Goal: Transaction & Acquisition: Purchase product/service

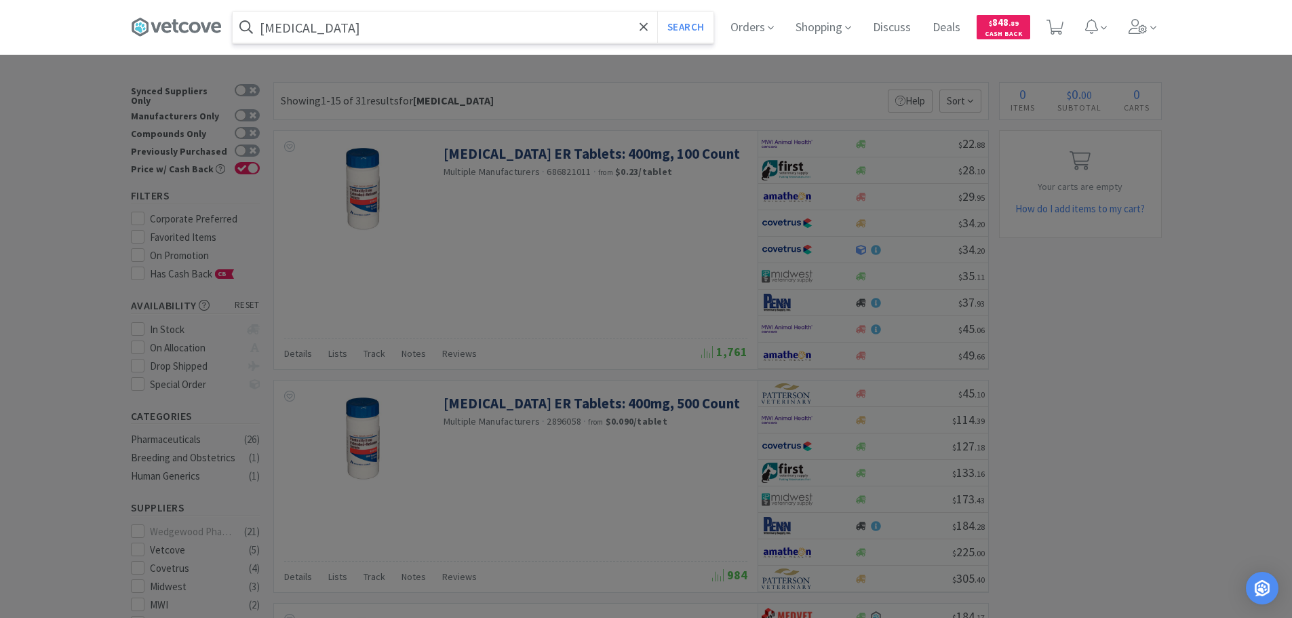
click at [480, 33] on input "[MEDICAL_DATA]" at bounding box center [473, 27] width 481 height 31
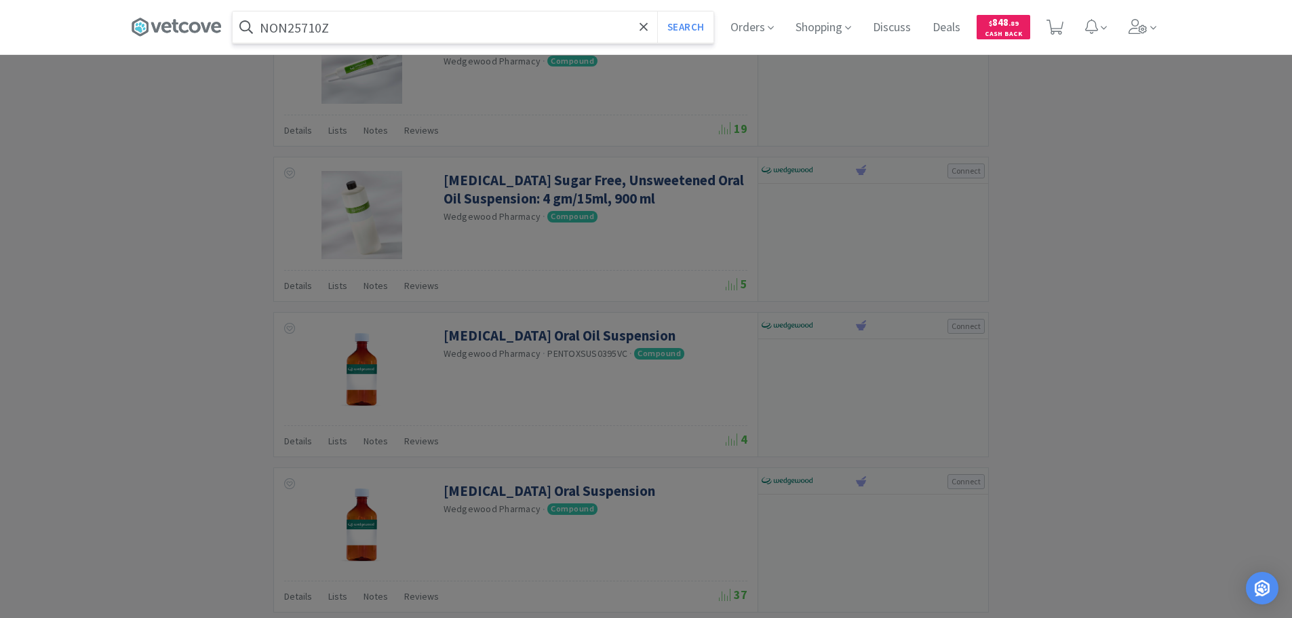
click at [657, 12] on button "Search" at bounding box center [685, 27] width 56 height 31
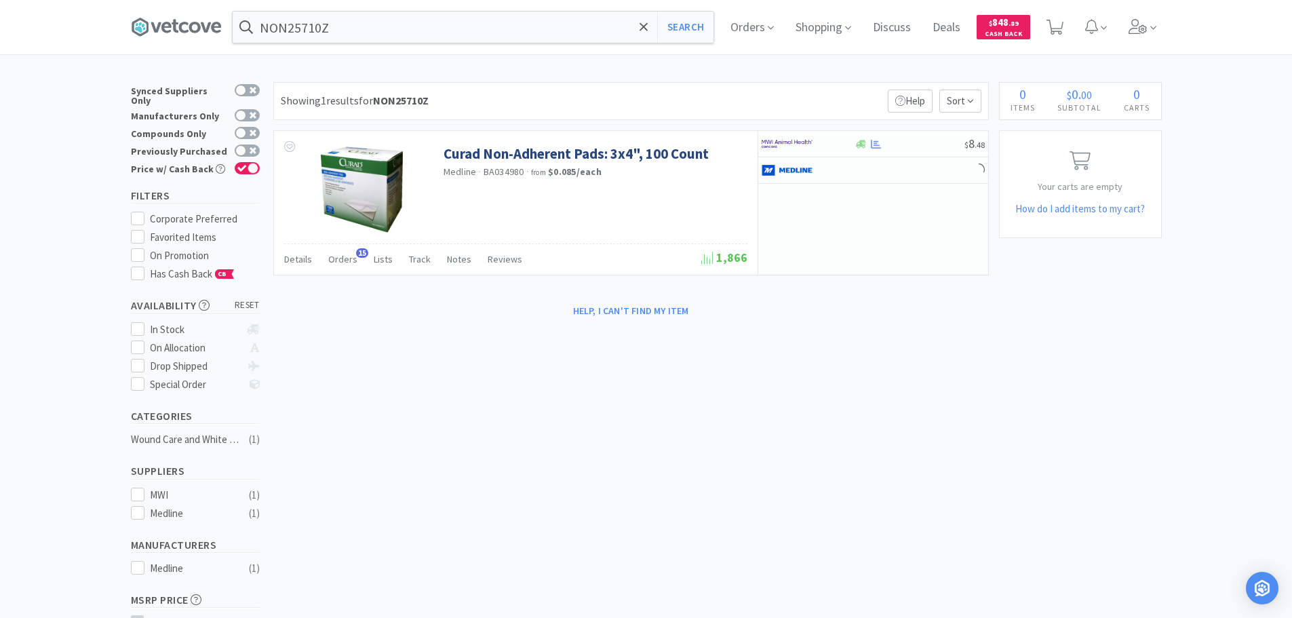
click at [799, 328] on div "× Filter Results Synced Suppliers Only Manufacturers Only Compounds Only Previo…" at bounding box center [646, 418] width 1031 height 673
click at [424, 20] on input "NON25710Z" at bounding box center [473, 27] width 481 height 31
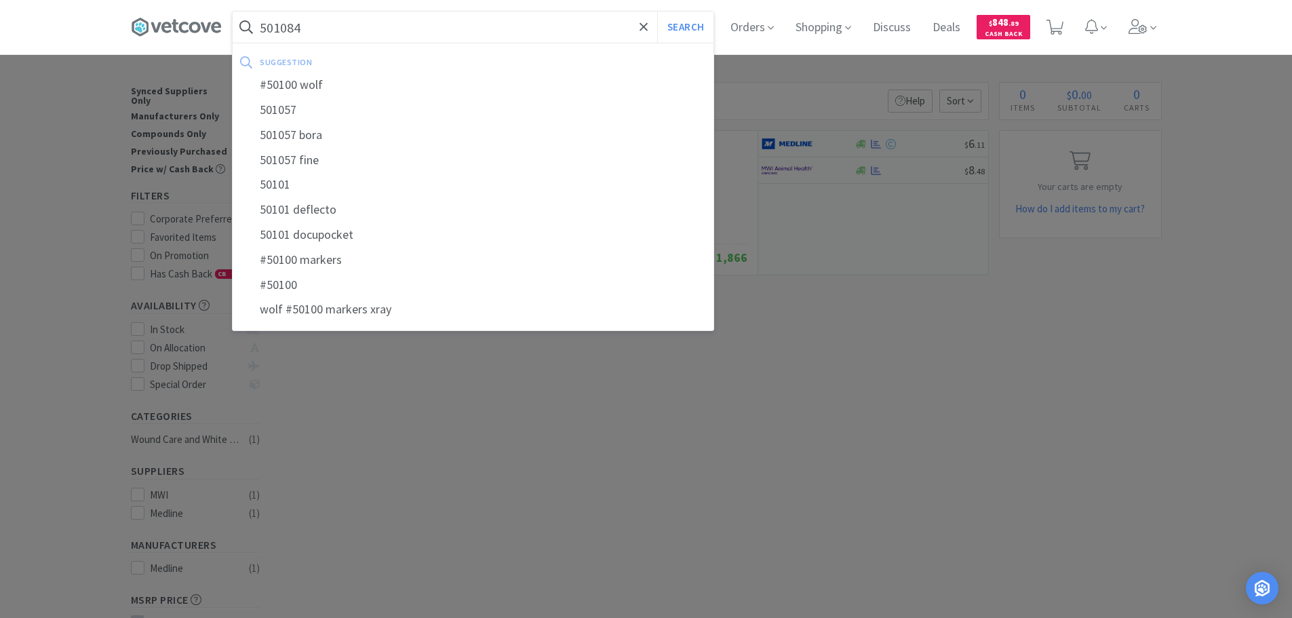
type input "501084"
click at [657, 12] on button "Search" at bounding box center [685, 27] width 56 height 31
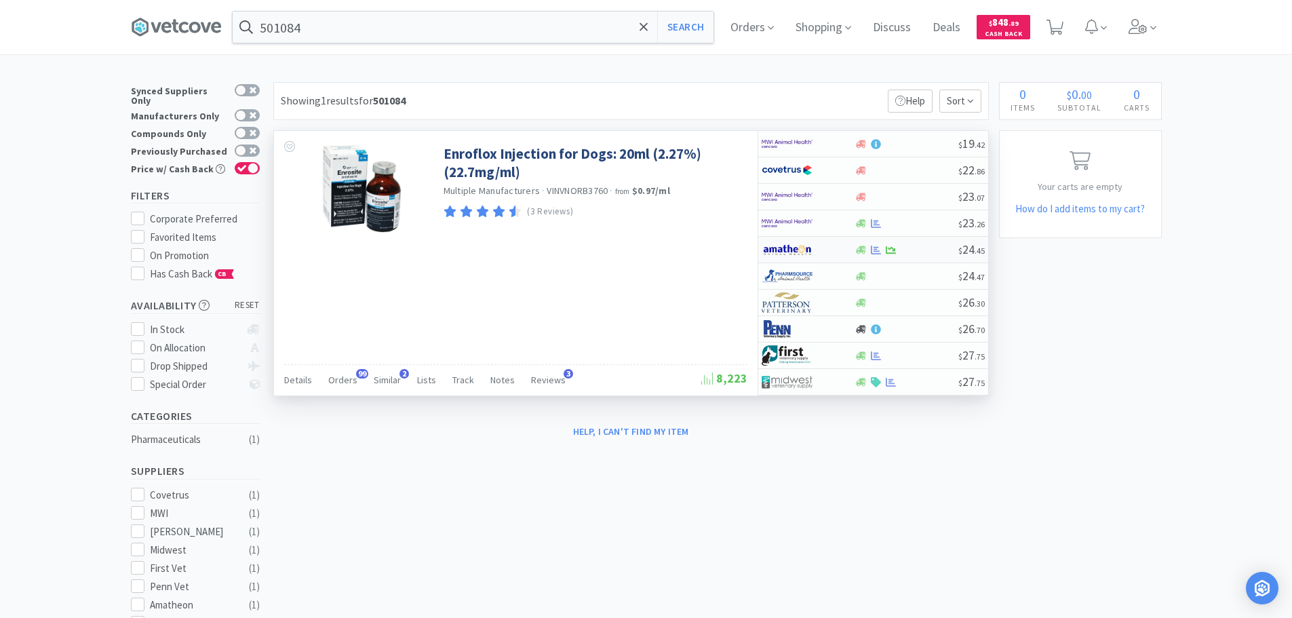
click at [915, 247] on div at bounding box center [906, 250] width 104 height 10
select select "1"
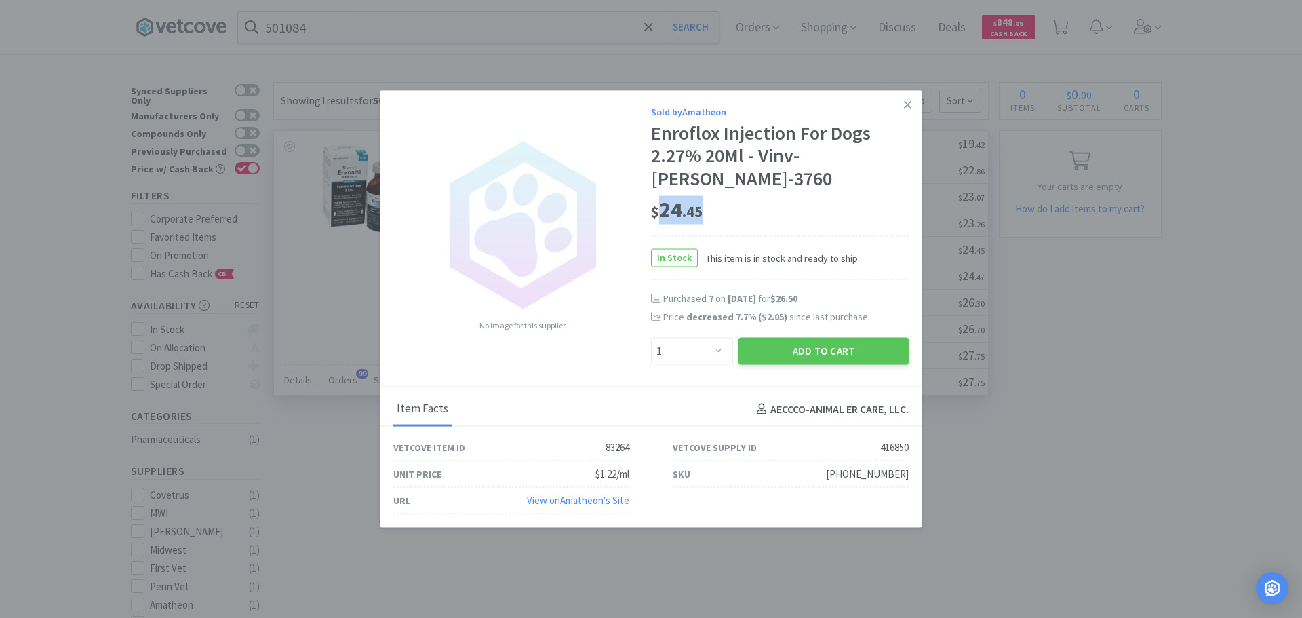
drag, startPoint x: 692, startPoint y: 197, endPoint x: 662, endPoint y: 199, distance: 29.2
click at [662, 199] on div "$ 24 . 45" at bounding box center [780, 209] width 258 height 28
copy span "24 . 45"
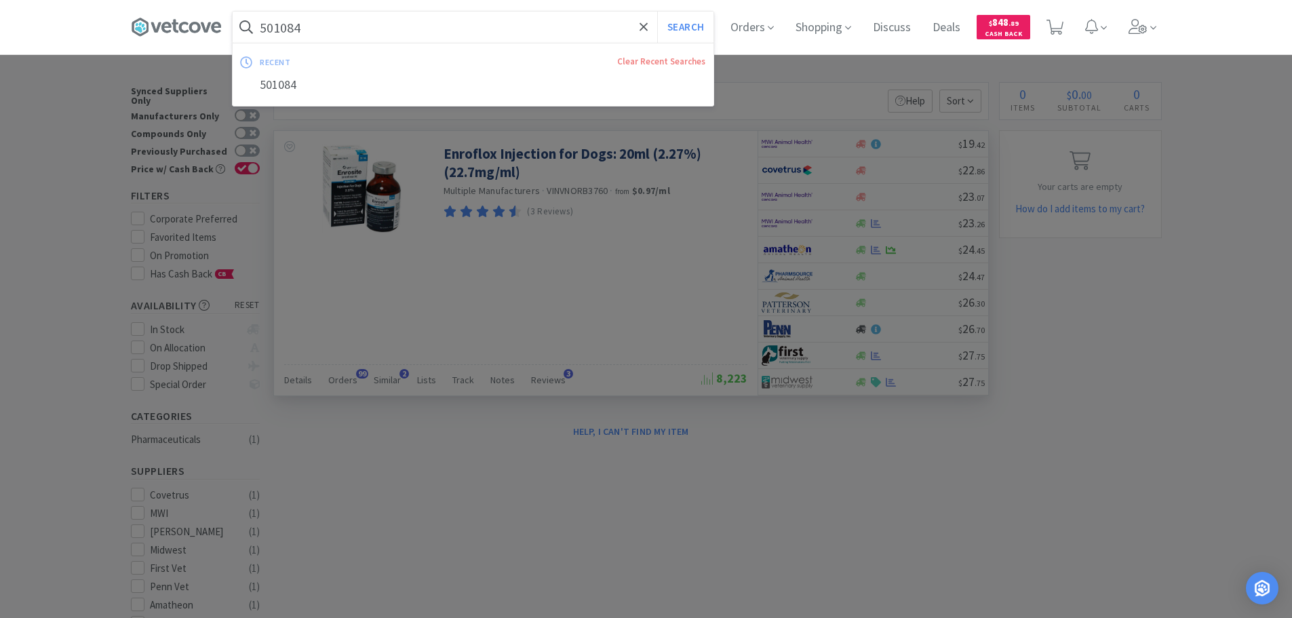
click at [462, 23] on input "501084" at bounding box center [473, 27] width 481 height 31
paste input "Medline Industries, Inc. - ABO03P8825 $14.76"
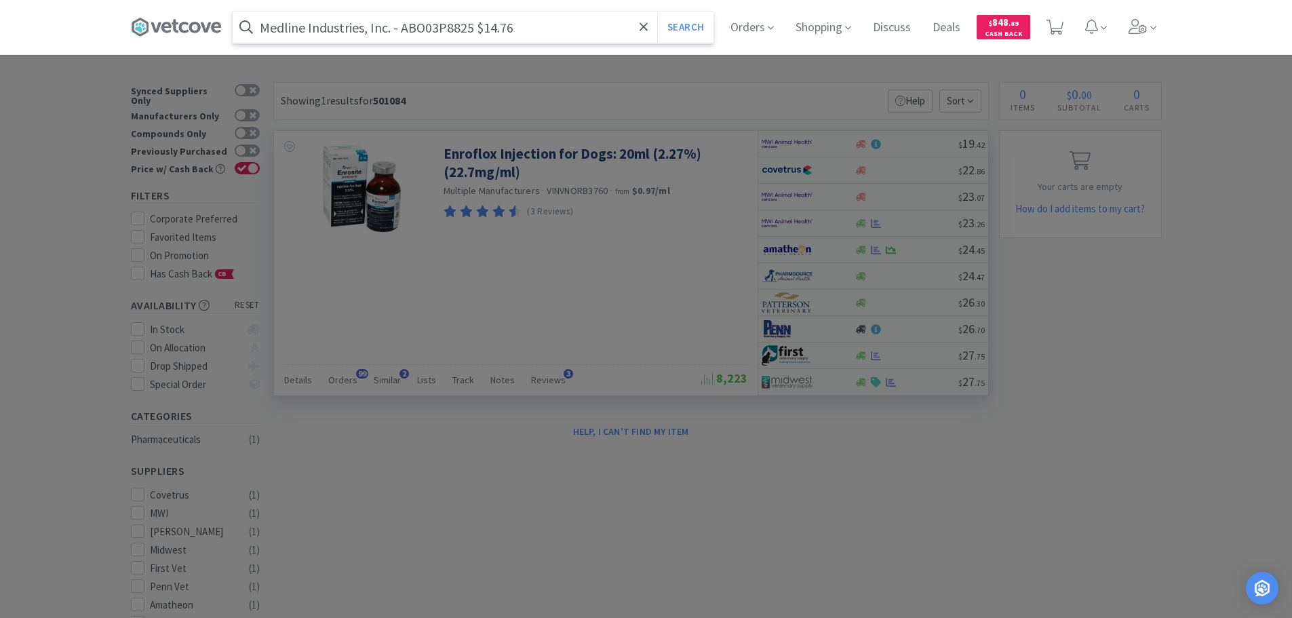
click at [446, 31] on input "Medline Industries, Inc. - ABO03P8825 $14.76" at bounding box center [473, 27] width 481 height 31
paste input "ABO03P8825"
type input "ABO03P8825"
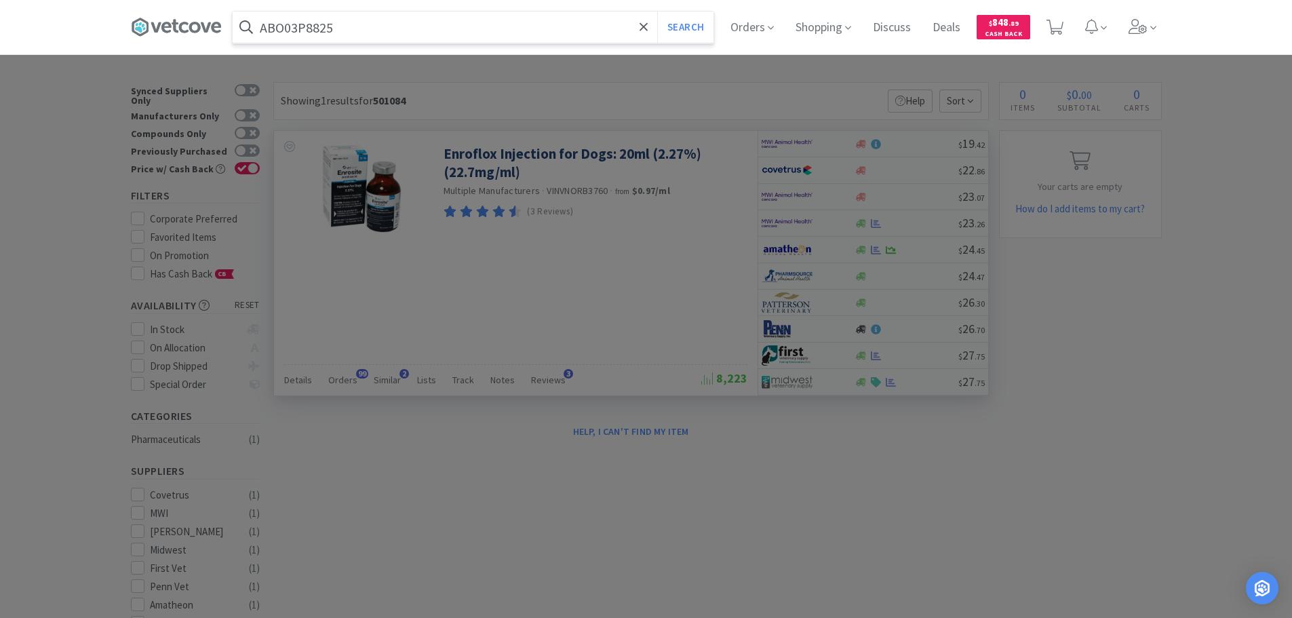
click at [657, 12] on button "Search" at bounding box center [685, 27] width 56 height 31
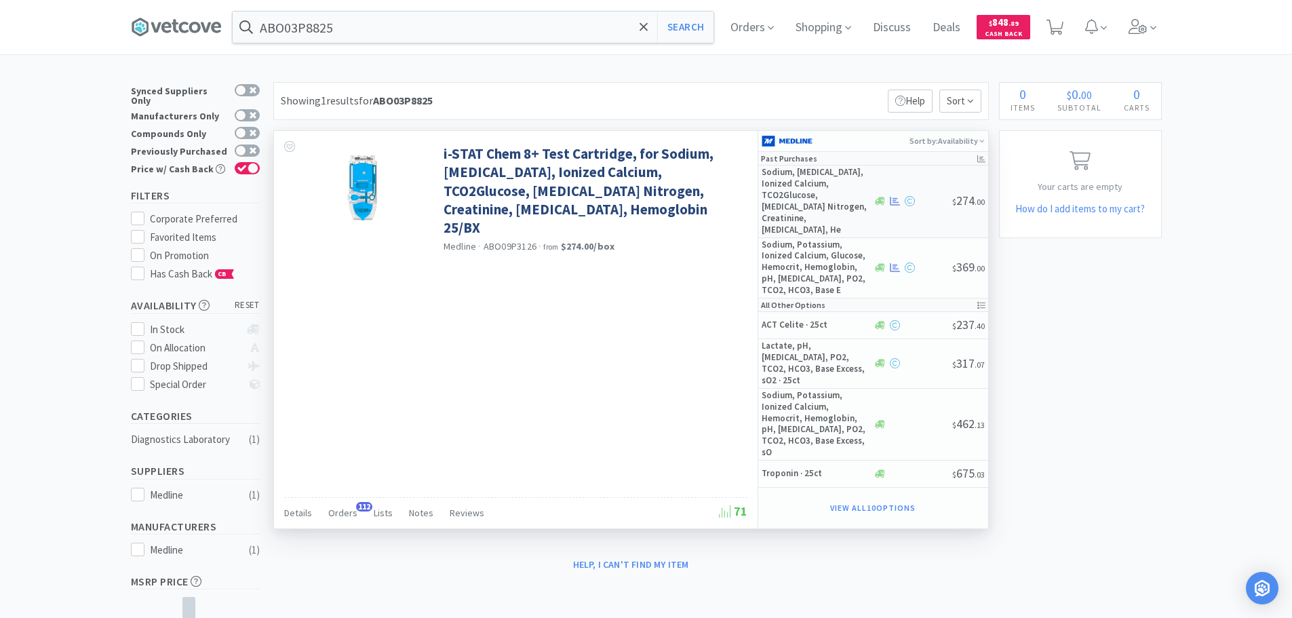
click at [954, 202] on span "$ 274 . 00" at bounding box center [968, 201] width 33 height 16
select select "1"
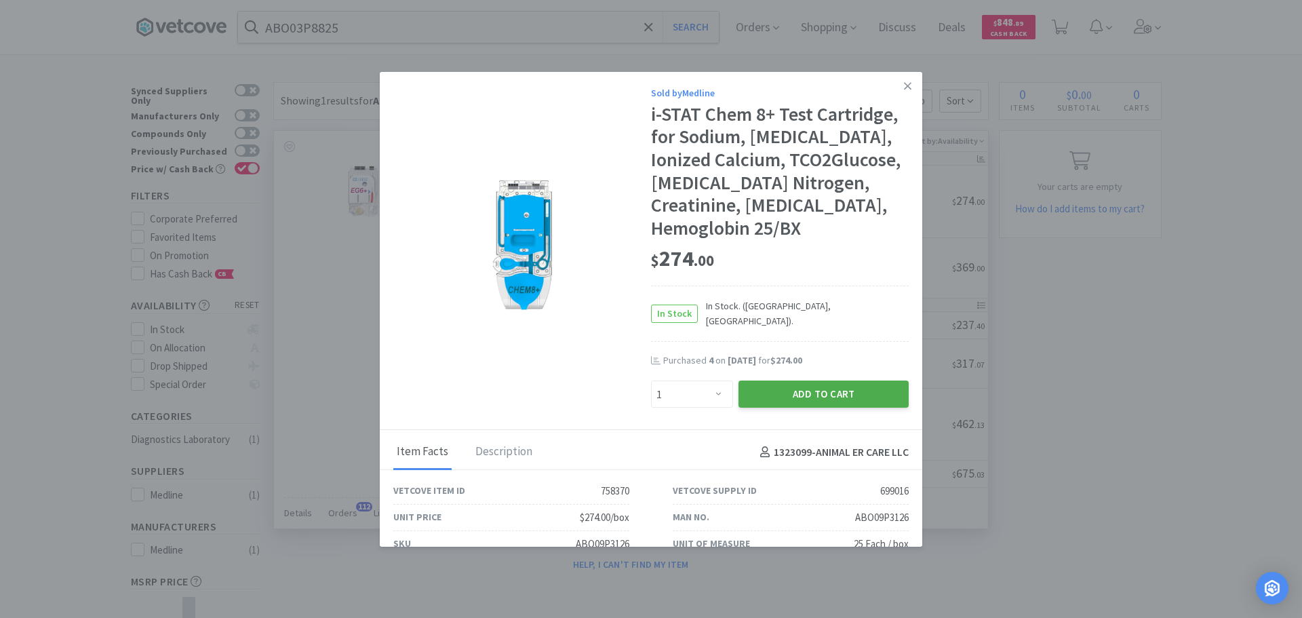
click at [857, 380] on button "Add to Cart" at bounding box center [823, 393] width 170 height 27
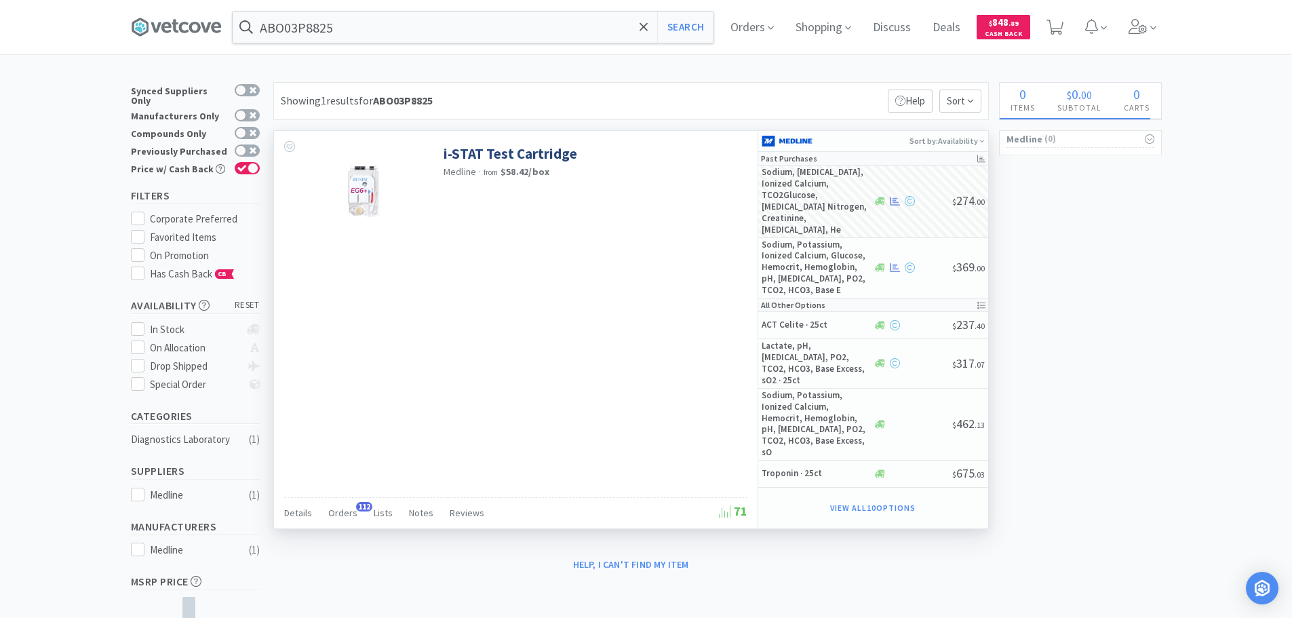
select select "1"
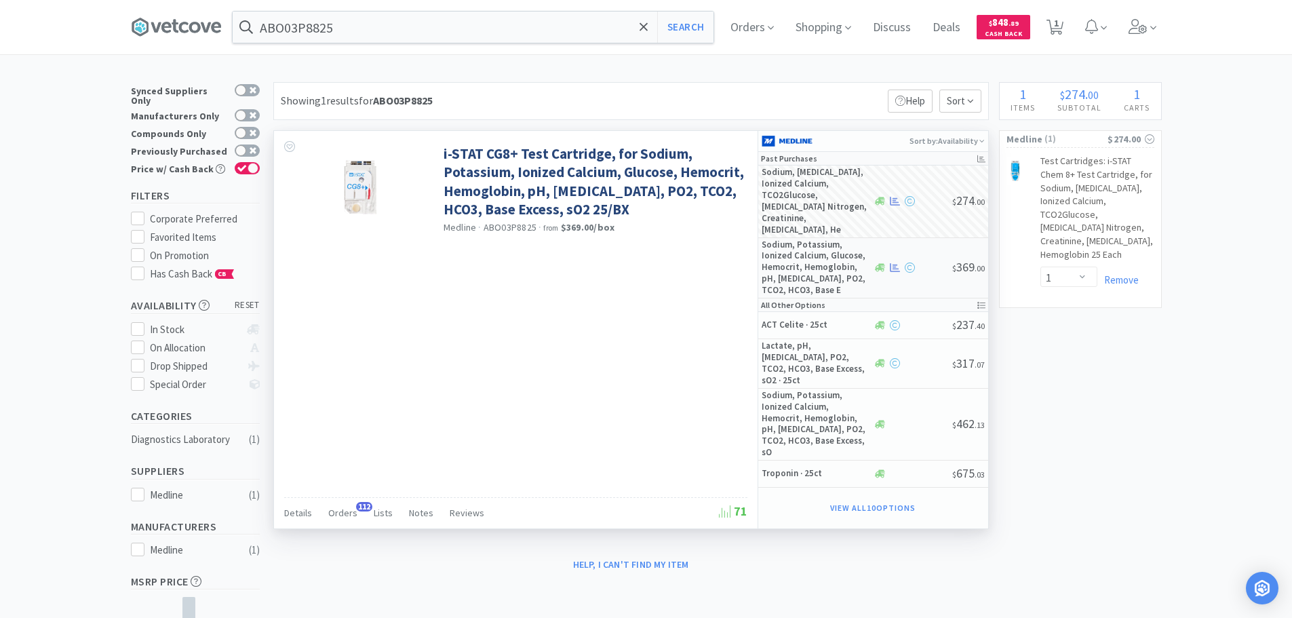
click at [952, 238] on div "Sodium, Potassium, Ionized Calcium, Glucose, Hemocrit, Hemoglobin, pH, PCO2, PO…" at bounding box center [873, 268] width 230 height 60
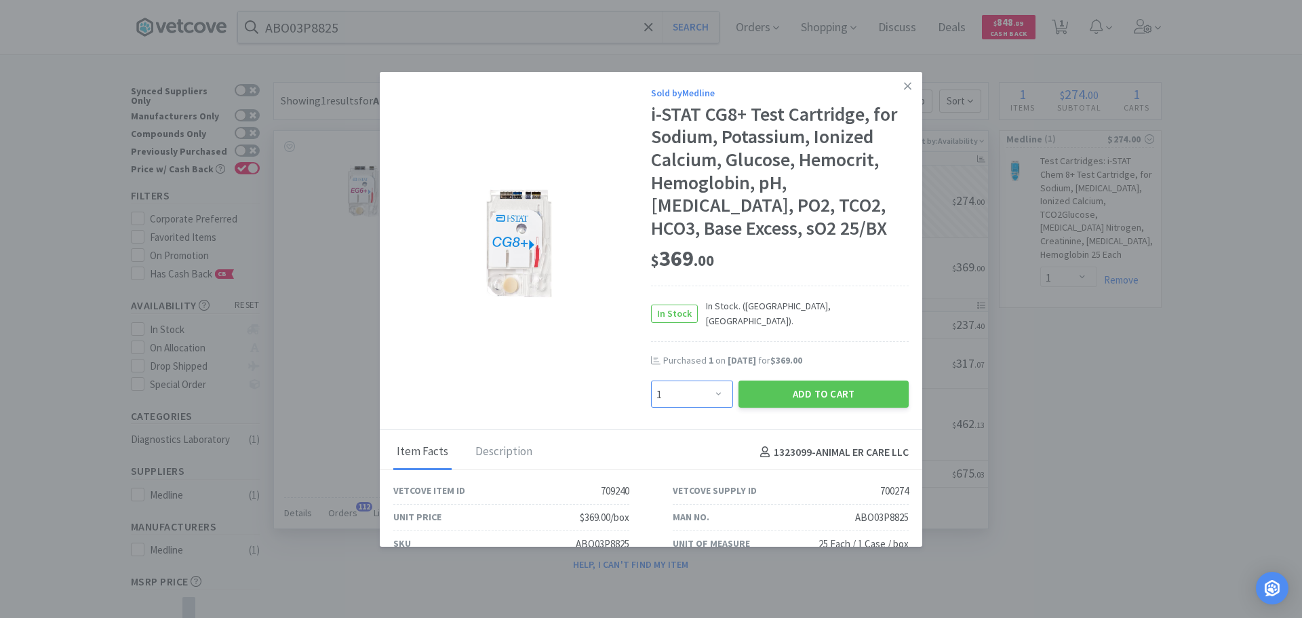
click at [694, 380] on select "Enter Quantity 1 2 3 4 5 6 7 8 9 10 11 12 13 14 15 16 17 18 19 20 Enter Quantity" at bounding box center [692, 393] width 82 height 27
select select "6"
click at [651, 380] on select "Enter Quantity 1 2 3 4 5 6 7 8 9 10 11 12 13 14 15 16 17 18 19 20 Enter Quantity" at bounding box center [692, 393] width 82 height 27
click at [778, 380] on button "Add to Cart" at bounding box center [823, 393] width 170 height 27
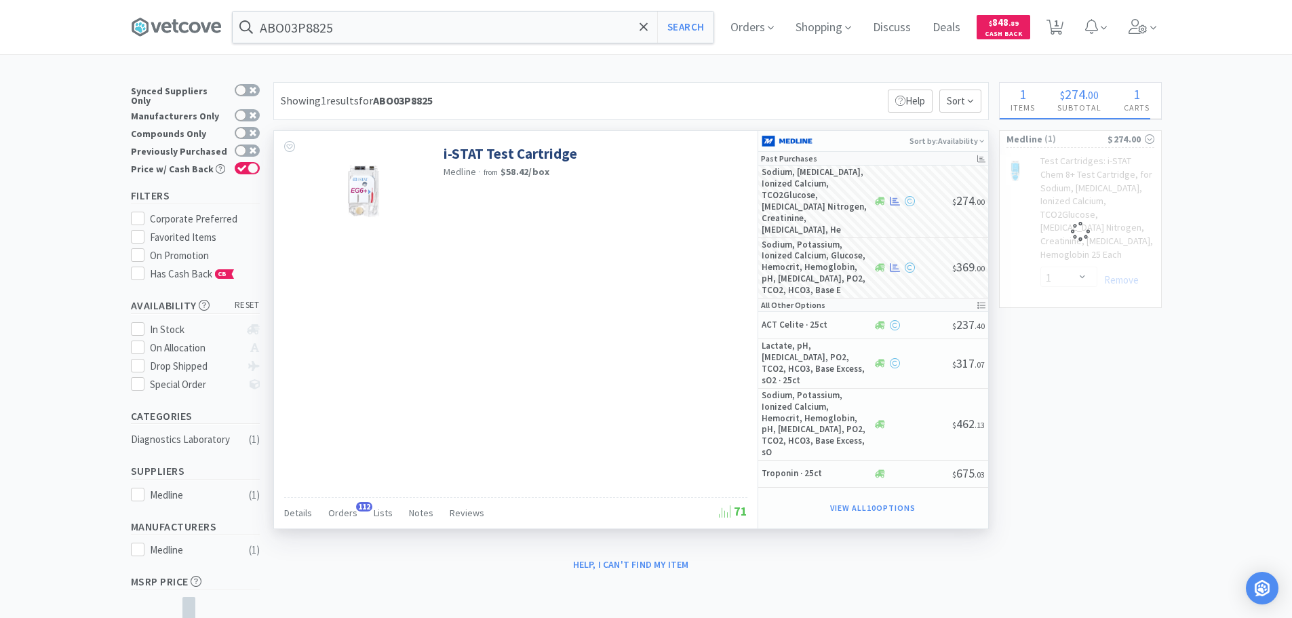
select select "6"
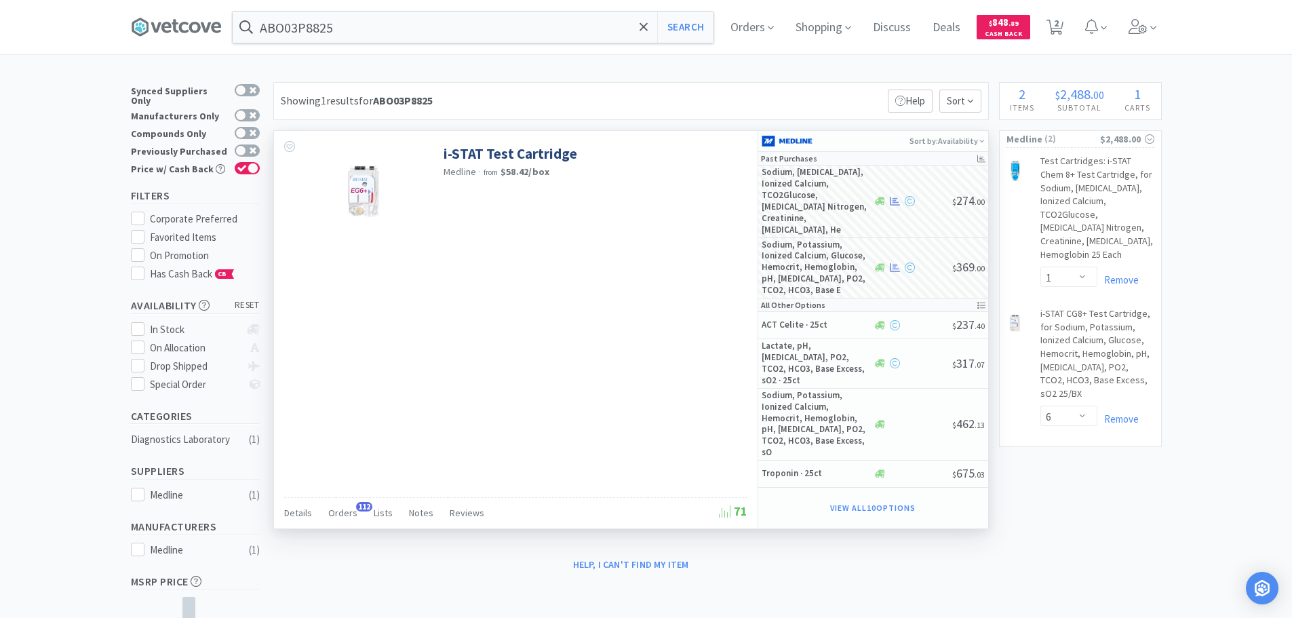
drag, startPoint x: 1054, startPoint y: 35, endPoint x: 1056, endPoint y: 76, distance: 40.7
click at [1054, 35] on span "2" at bounding box center [1054, 27] width 17 height 19
select select "1"
select select "6"
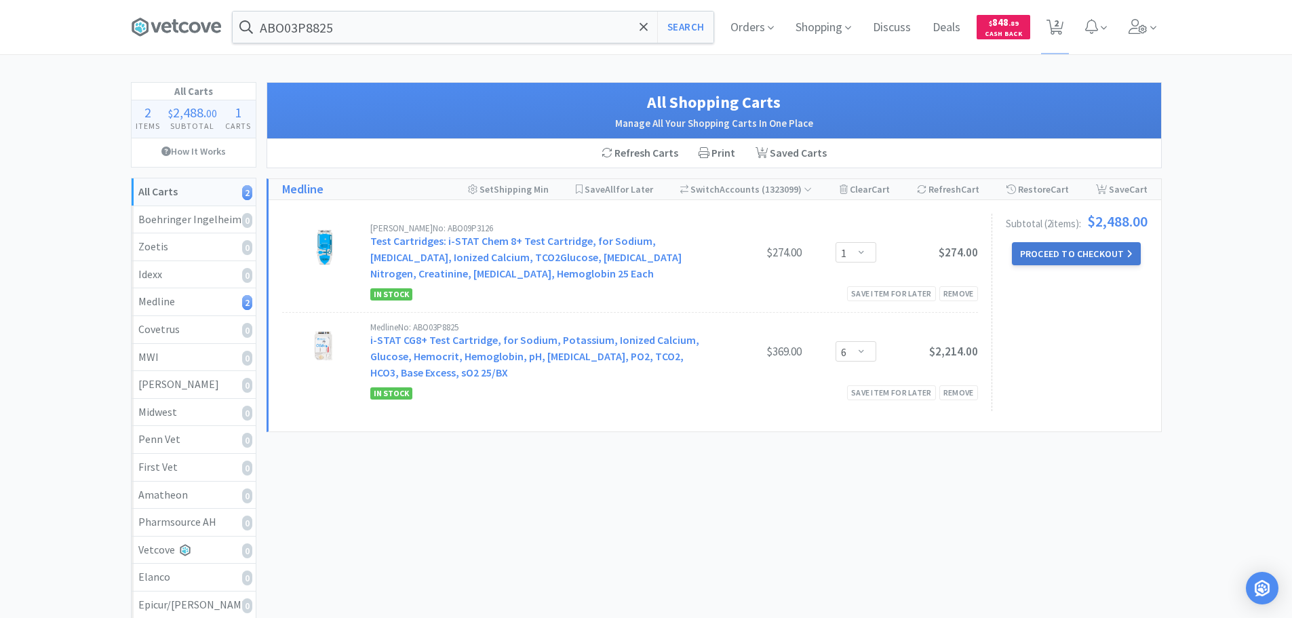
click at [1075, 261] on button "Proceed to Checkout" at bounding box center [1076, 253] width 129 height 23
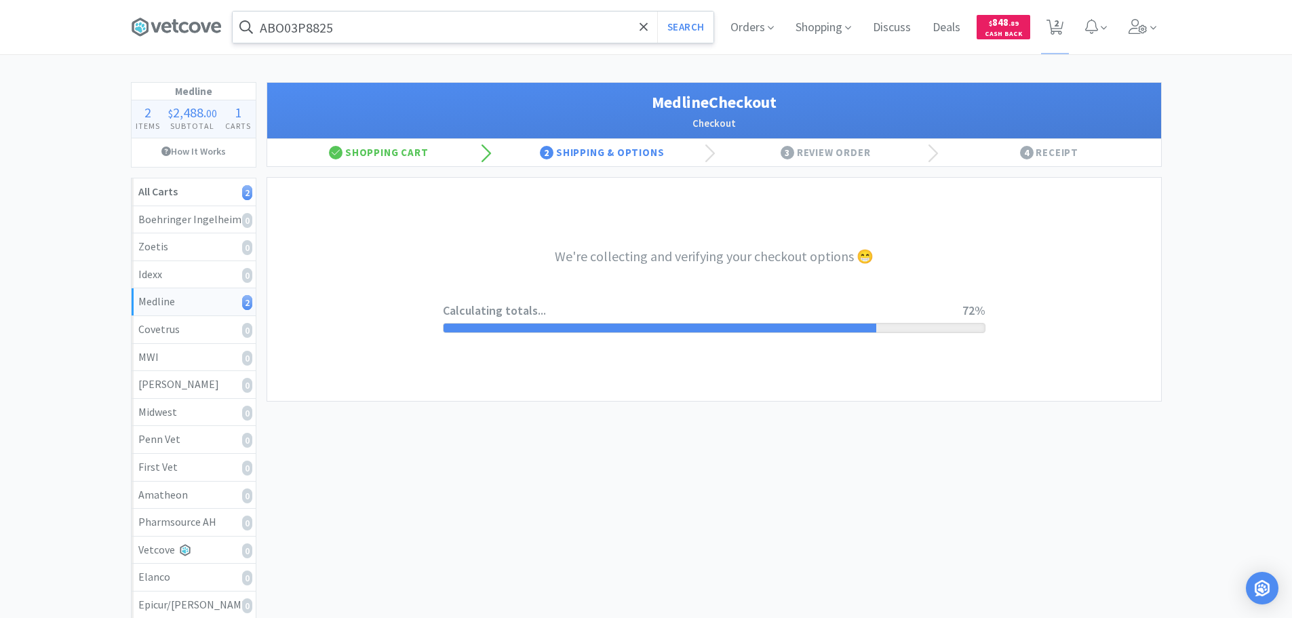
select select "7c1b672e5998c24572f3a1527d01e6d9"
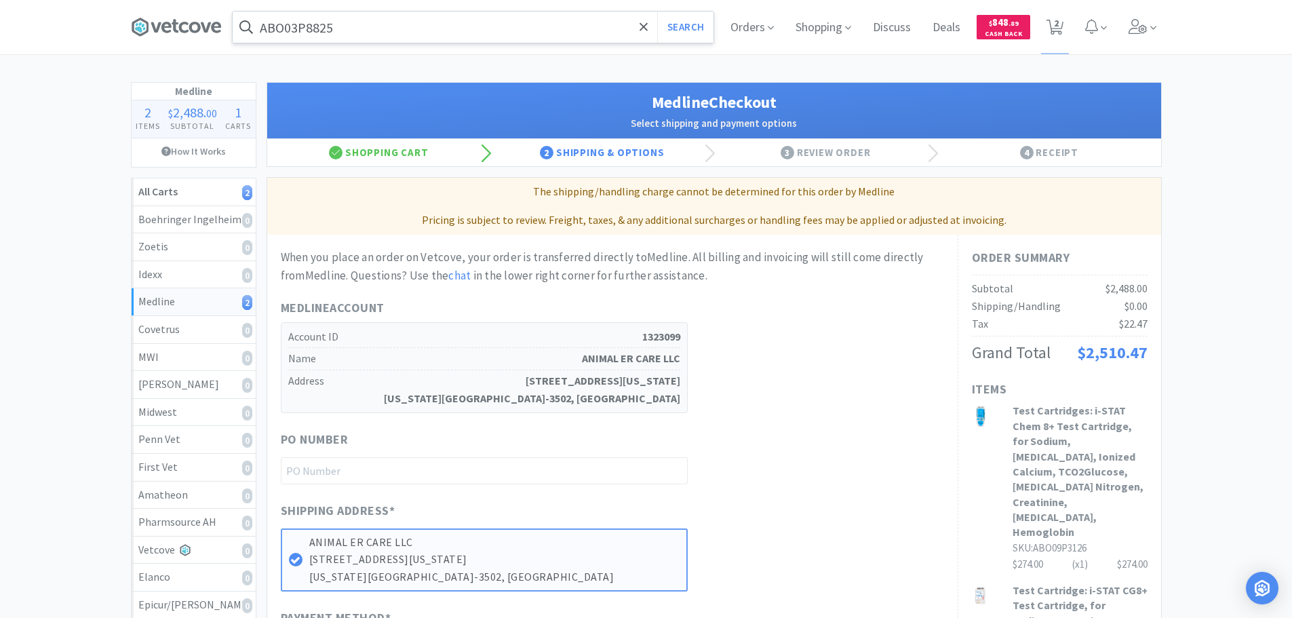
click at [540, 30] on input "ABO03P8825" at bounding box center [473, 27] width 481 height 31
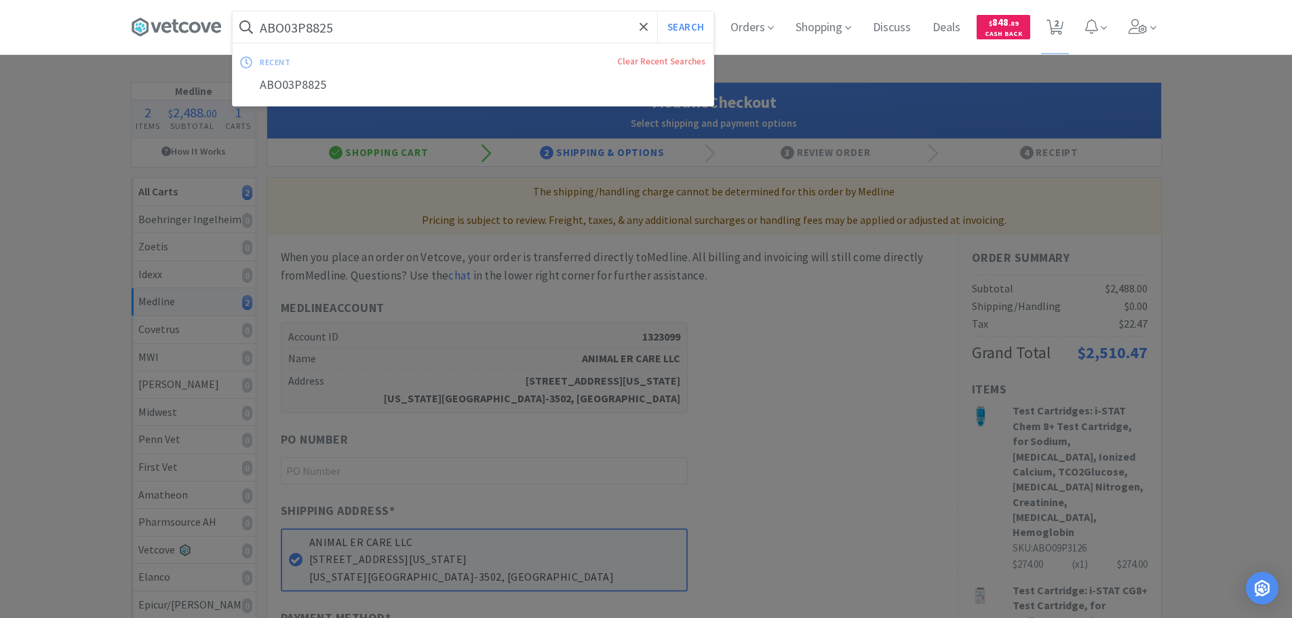
click at [657, 12] on button "Search" at bounding box center [685, 27] width 56 height 31
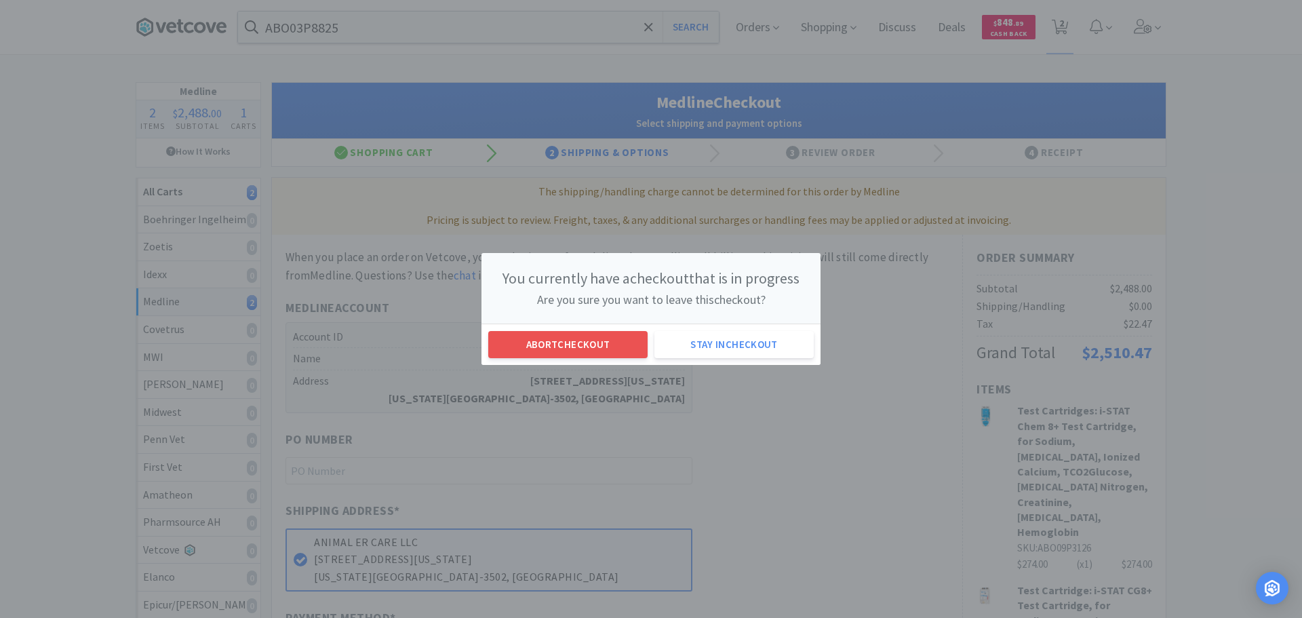
click at [587, 325] on div "Abort checkout Stay in checkout" at bounding box center [650, 343] width 339 height 41
click at [585, 330] on div "Abort checkout Stay in checkout" at bounding box center [650, 343] width 339 height 41
click at [585, 345] on button "Abort checkout" at bounding box center [567, 344] width 159 height 27
select select "1"
select select "6"
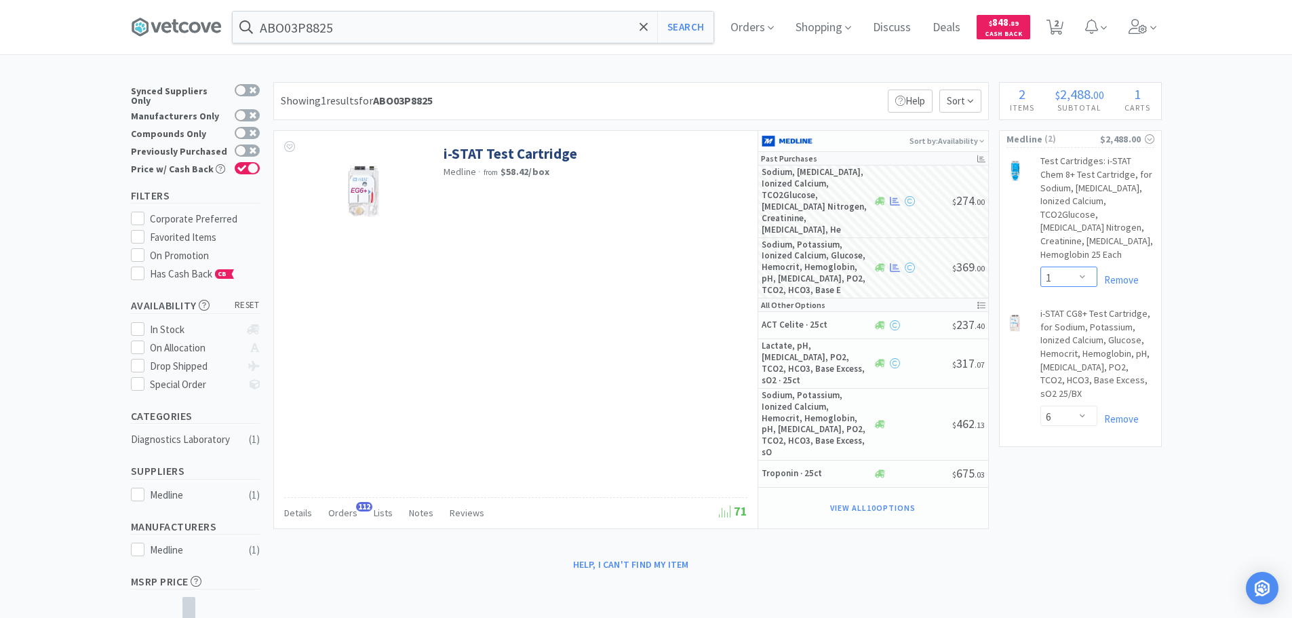
click at [1069, 275] on select "Enter Quantity 1 2 3 4 5 6 7 8 9 10 11 12 13 14 15 16 17 18 19 20 Enter Quantity" at bounding box center [1068, 276] width 57 height 20
click at [1040, 266] on select "Enter Quantity 1 2 3 4 5 6 7 8 9 10 11 12 13 14 15 16 17 18 19 20 Enter Quantity" at bounding box center [1068, 276] width 57 height 20
select select "1"
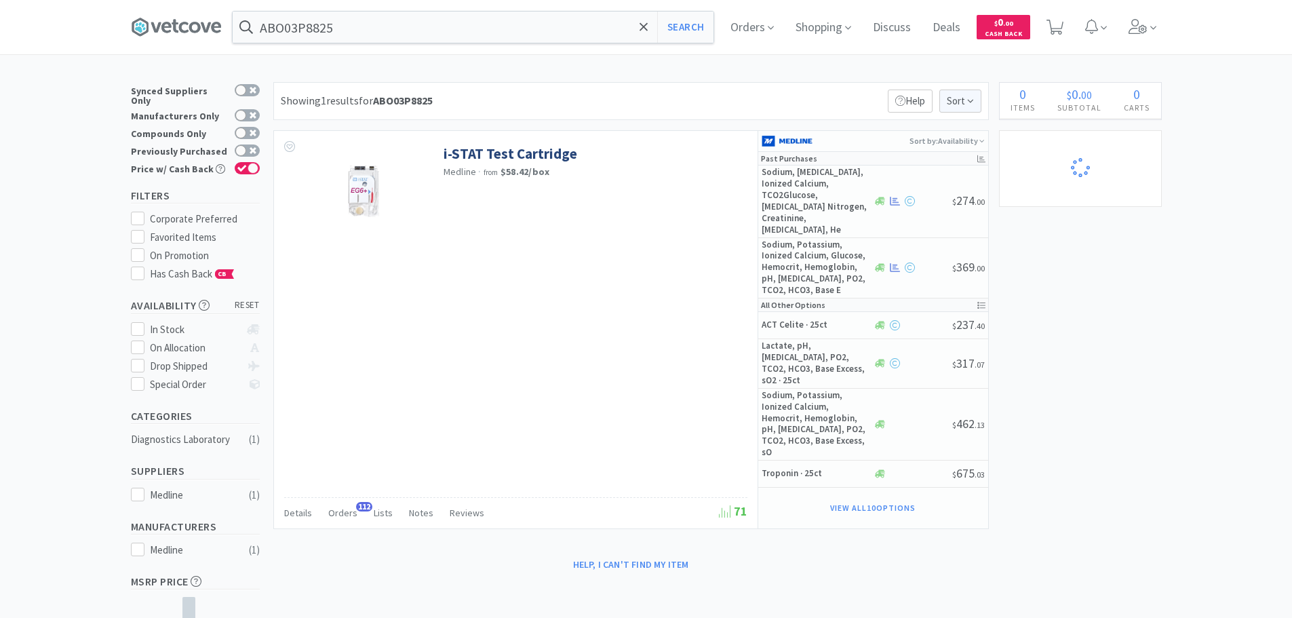
select select "1"
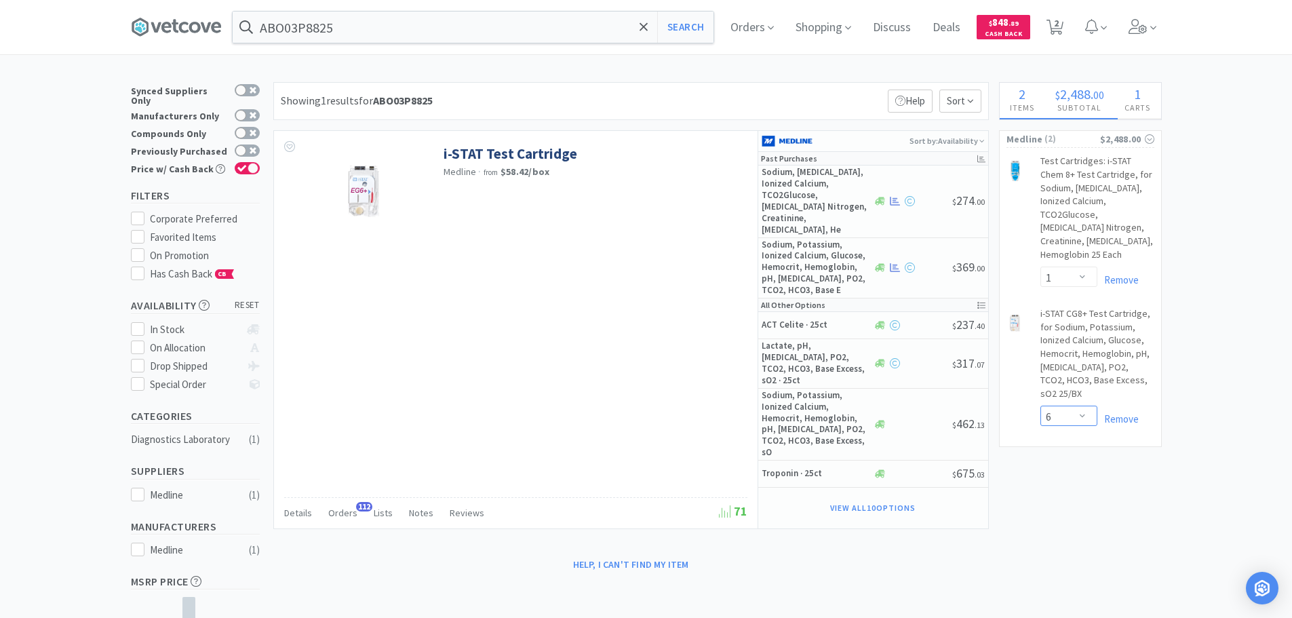
click at [1065, 405] on select "Enter Quantity 1 2 3 4 5 6 7 8 9 10 11 12 13 14 15 16 17 18 19 20 Enter Quantity" at bounding box center [1068, 415] width 57 height 20
click at [1040, 405] on select "Enter Quantity 1 2 3 4 5 6 7 8 9 10 11 12 13 14 15 16 17 18 19 20 Enter Quantity" at bounding box center [1068, 415] width 57 height 20
select select "6"
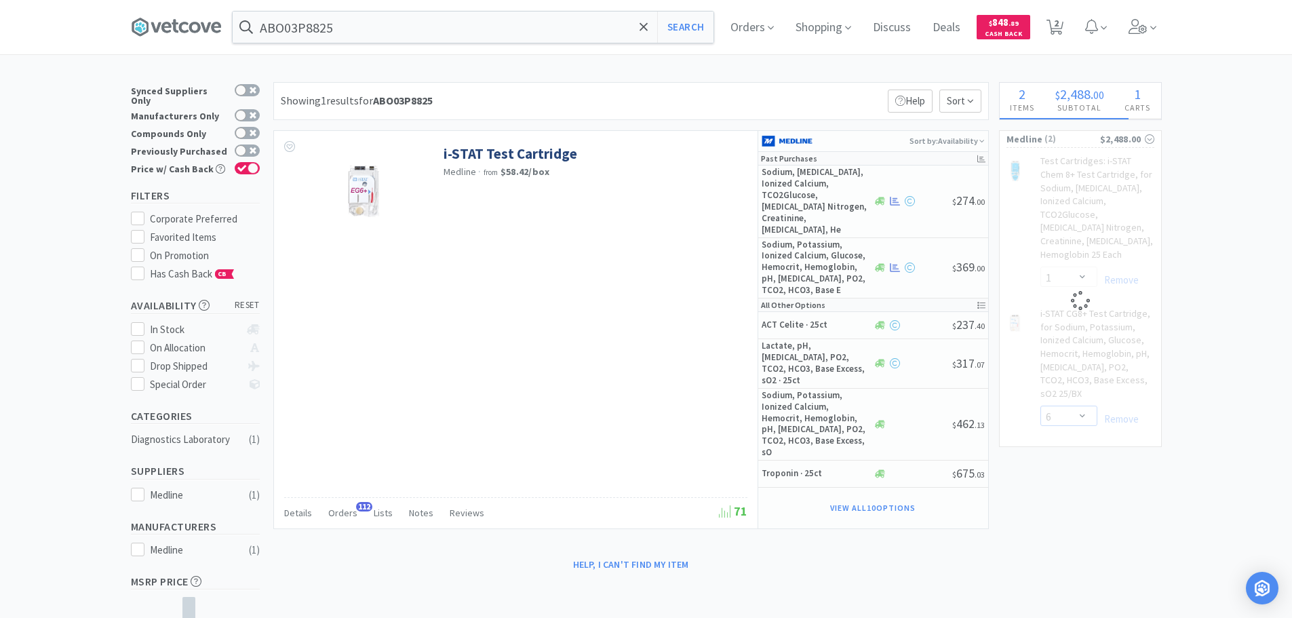
select select "6"
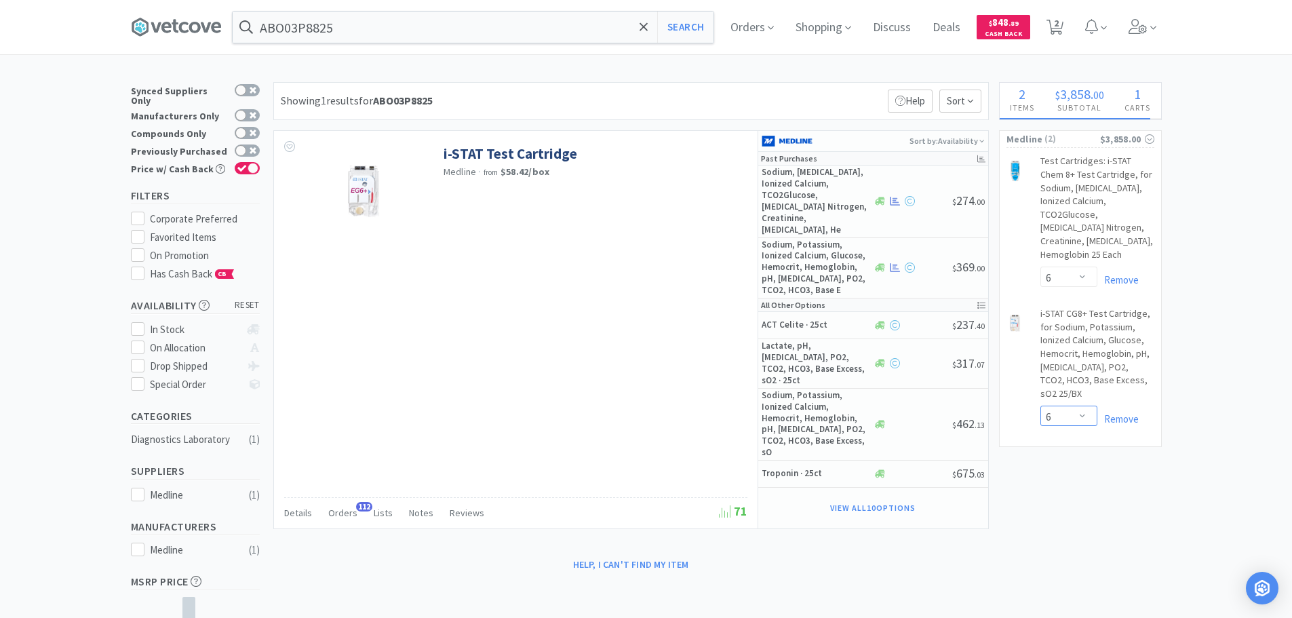
click at [1084, 406] on select "Enter Quantity 1 2 3 4 5 6 7 8 9 10 11 12 13 14 15 16 17 18 19 20 Enter Quantity" at bounding box center [1068, 415] width 57 height 20
click at [1040, 405] on select "Enter Quantity 1 2 3 4 5 6 7 8 9 10 11 12 13 14 15 16 17 18 19 20 Enter Quantity" at bounding box center [1068, 415] width 57 height 20
select select "6"
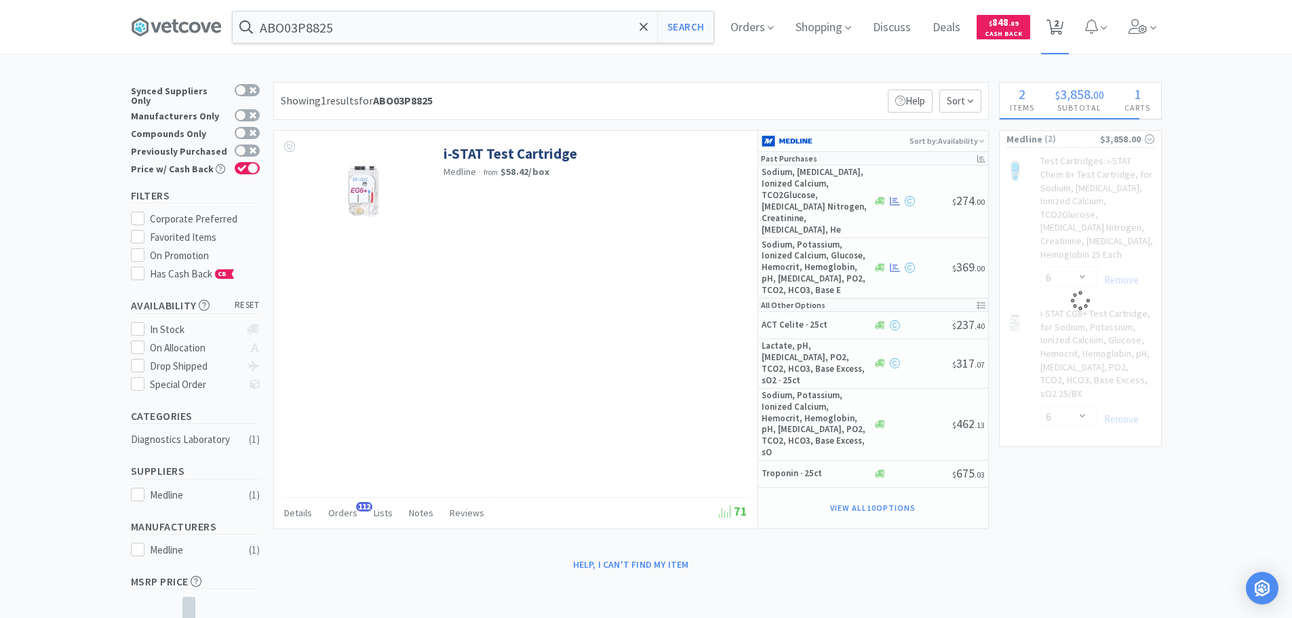
click at [1058, 29] on span "2" at bounding box center [1056, 23] width 5 height 54
select select "6"
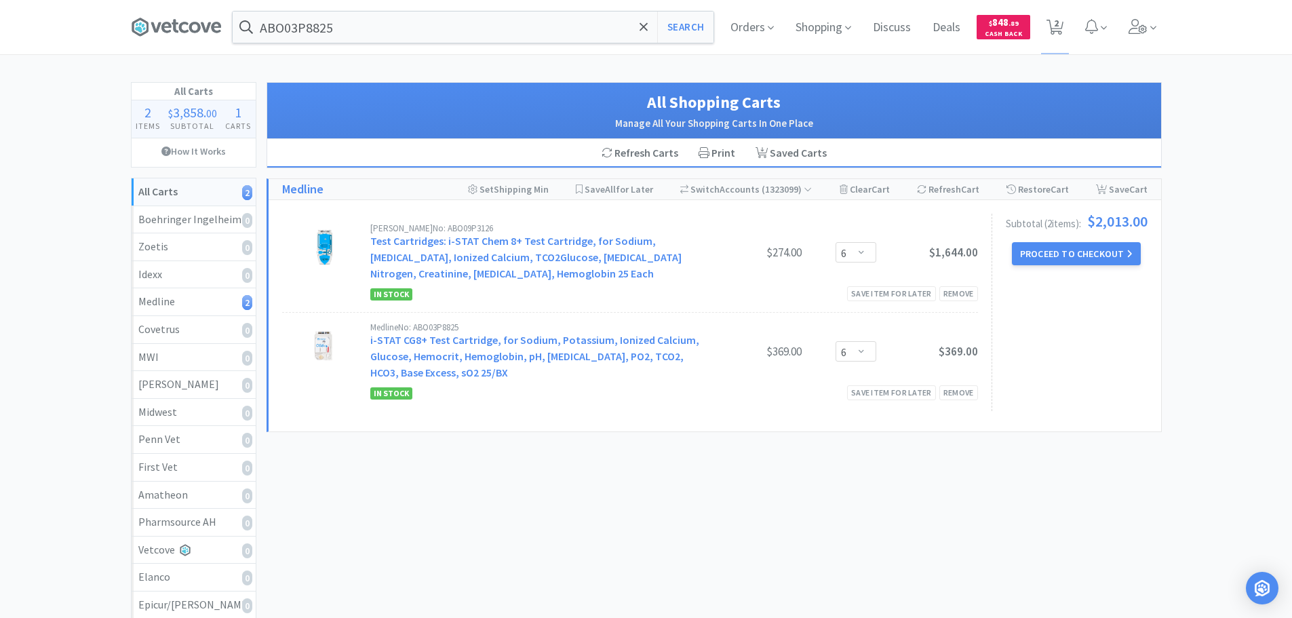
select select "1"
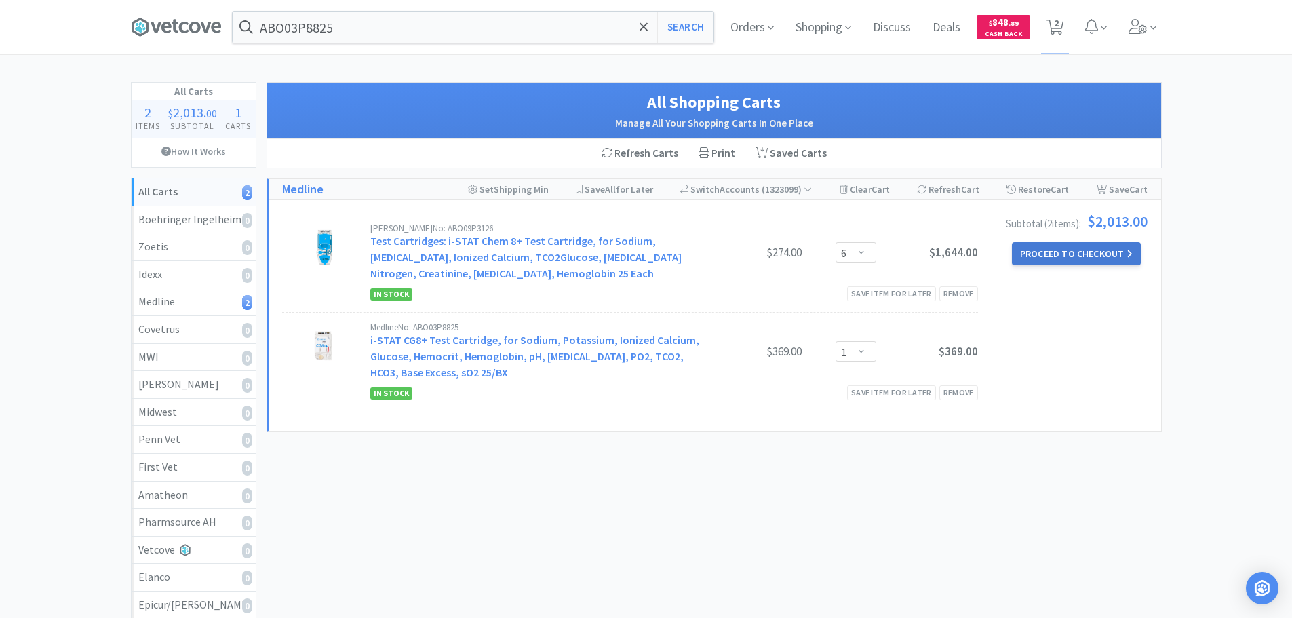
click at [1091, 254] on button "Proceed to Checkout" at bounding box center [1076, 253] width 129 height 23
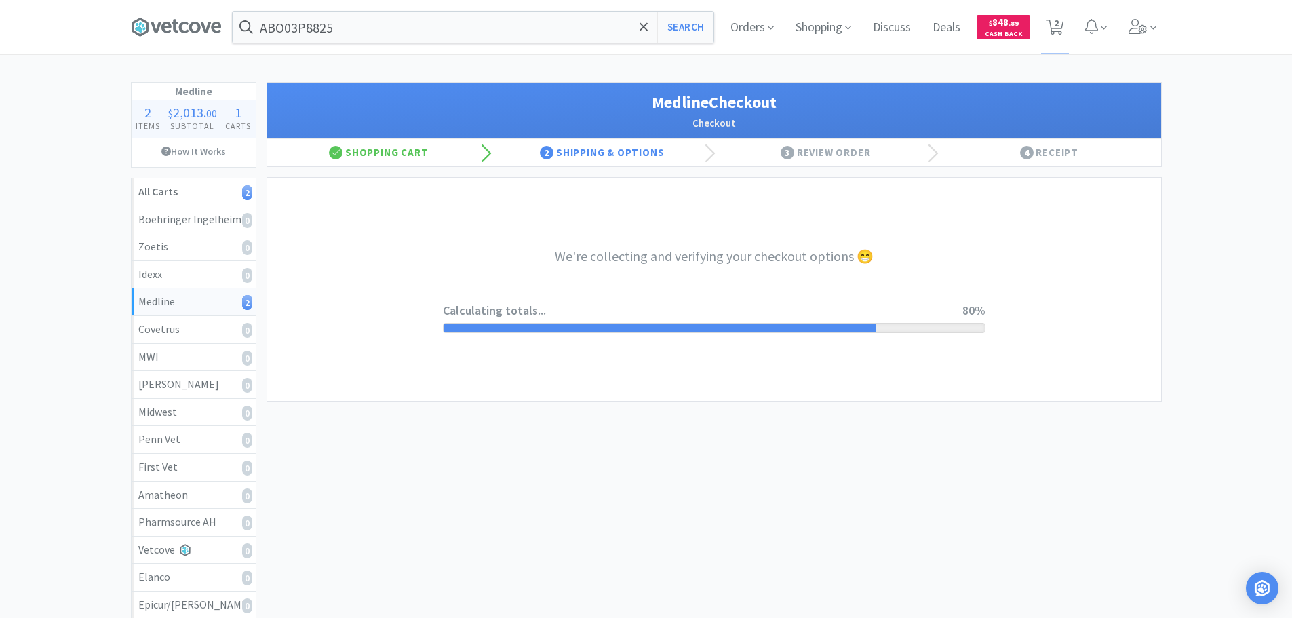
select select "7c1b672e5998c24572f3a1527d01e6d9"
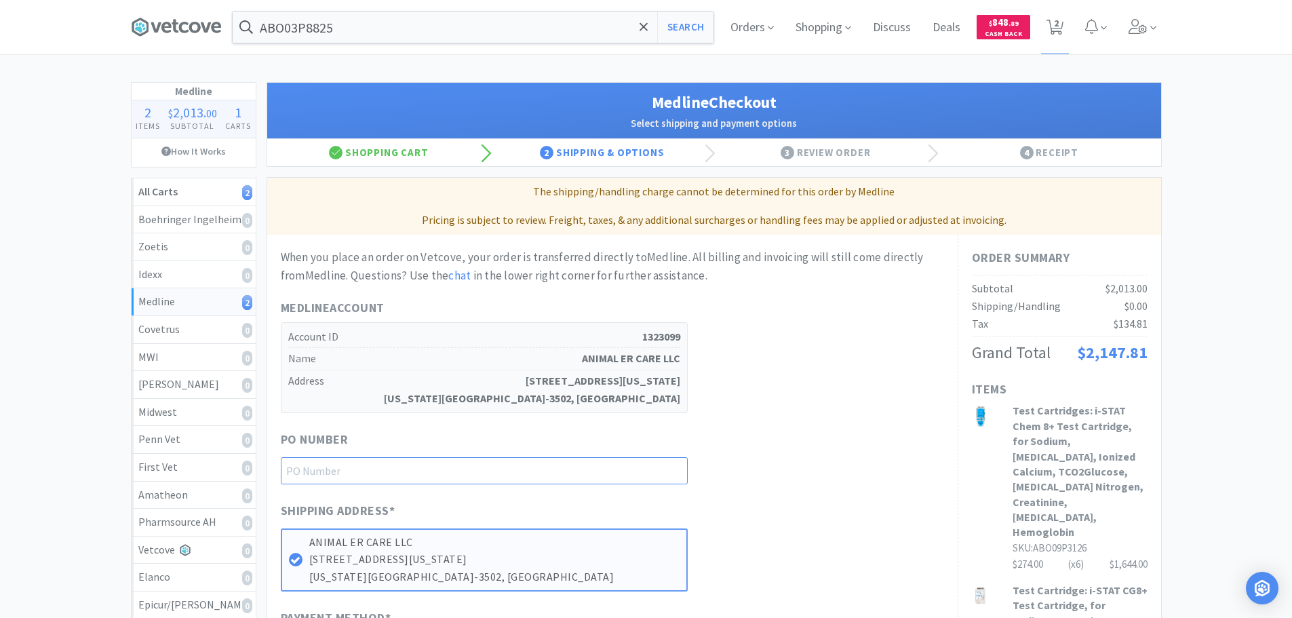
paste input "1145071"
type input "1145071"
click at [751, 465] on div "PO Number 1145071" at bounding box center [612, 457] width 663 height 54
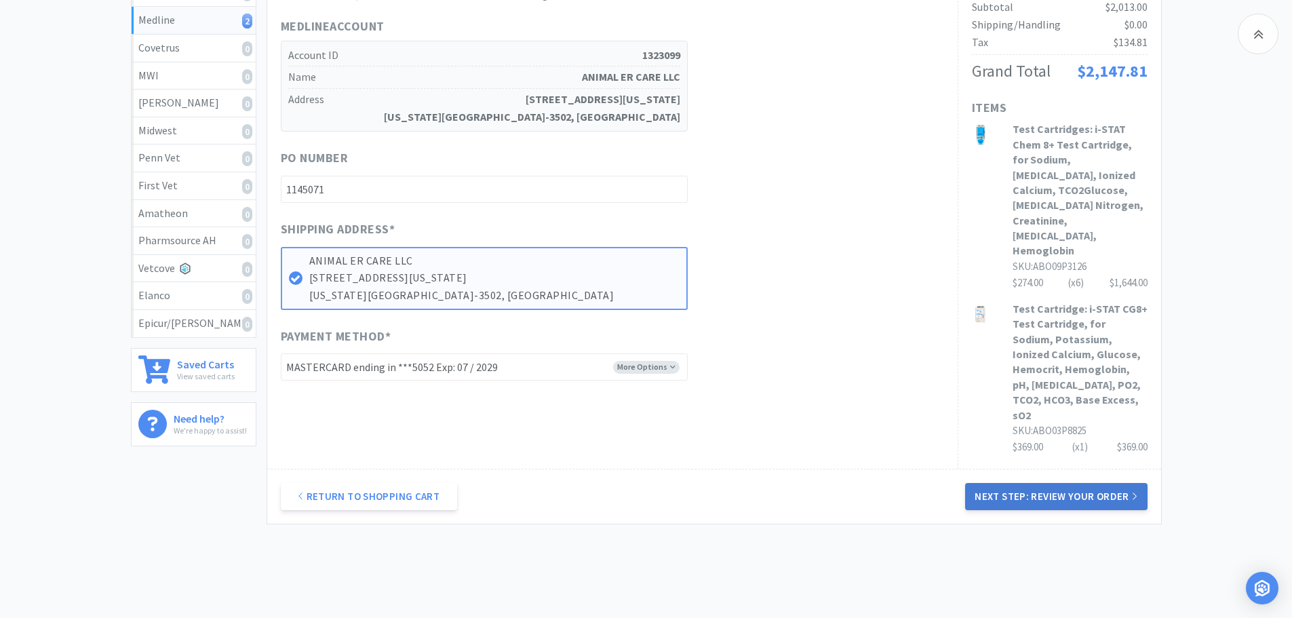
click at [1042, 483] on button "Next Step: Review Your Order" at bounding box center [1056, 496] width 182 height 27
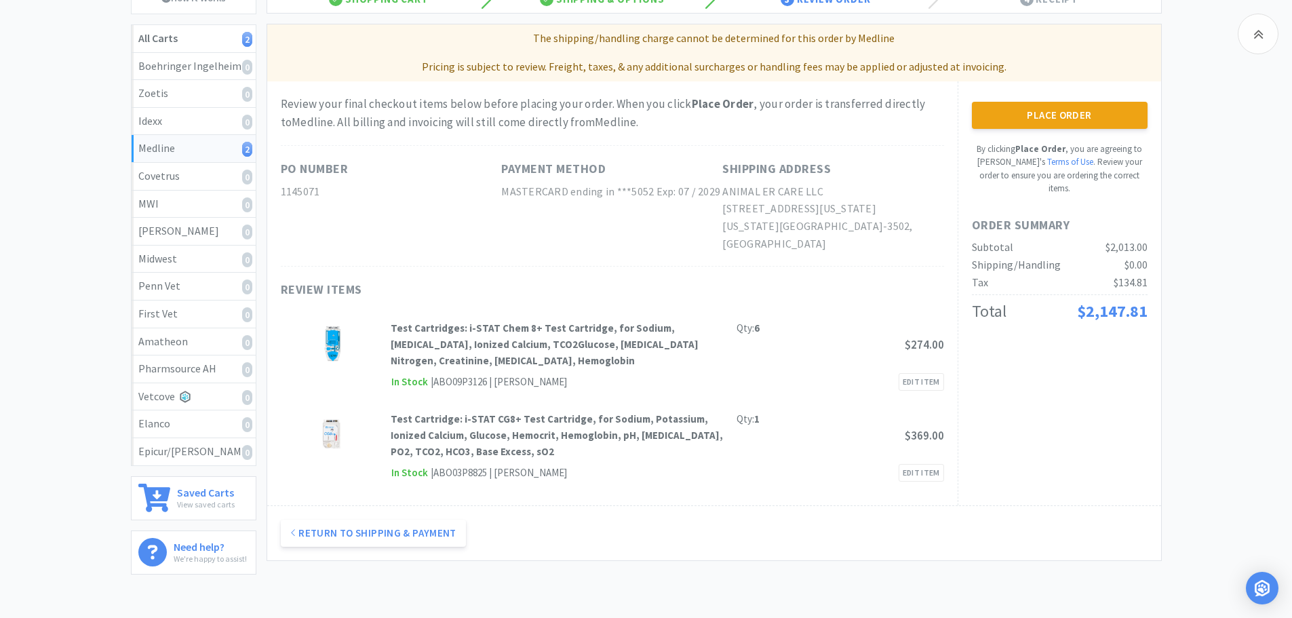
scroll to position [203, 0]
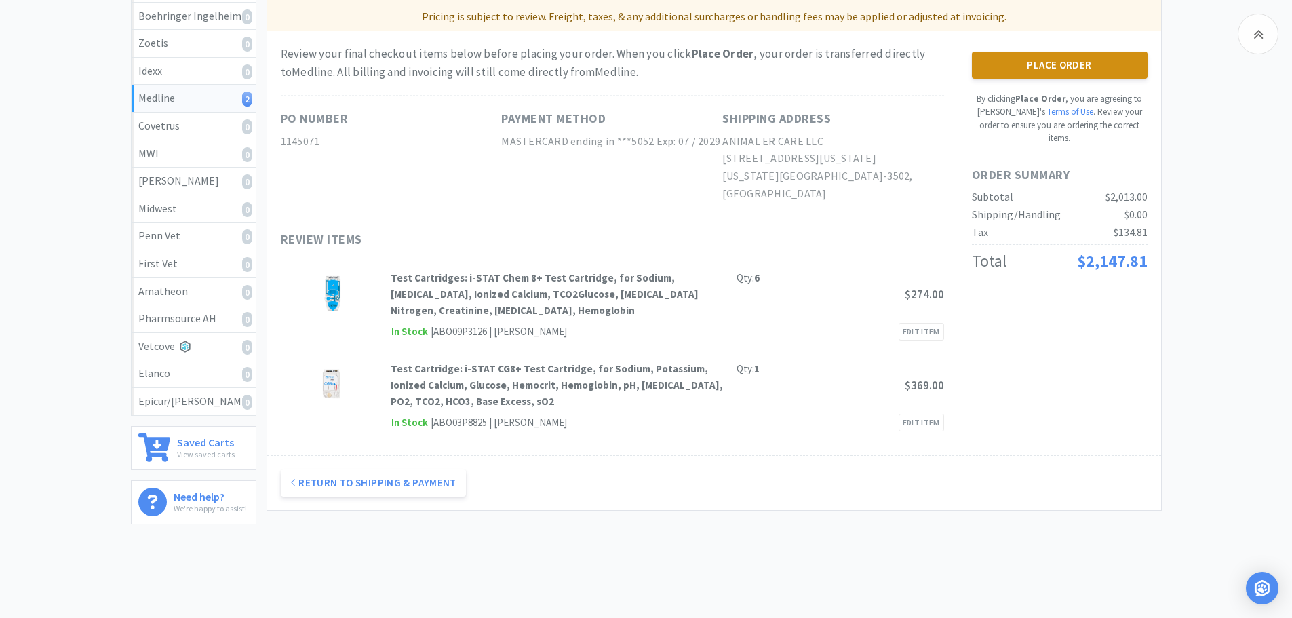
click at [1066, 68] on button "Place Order" at bounding box center [1060, 65] width 176 height 27
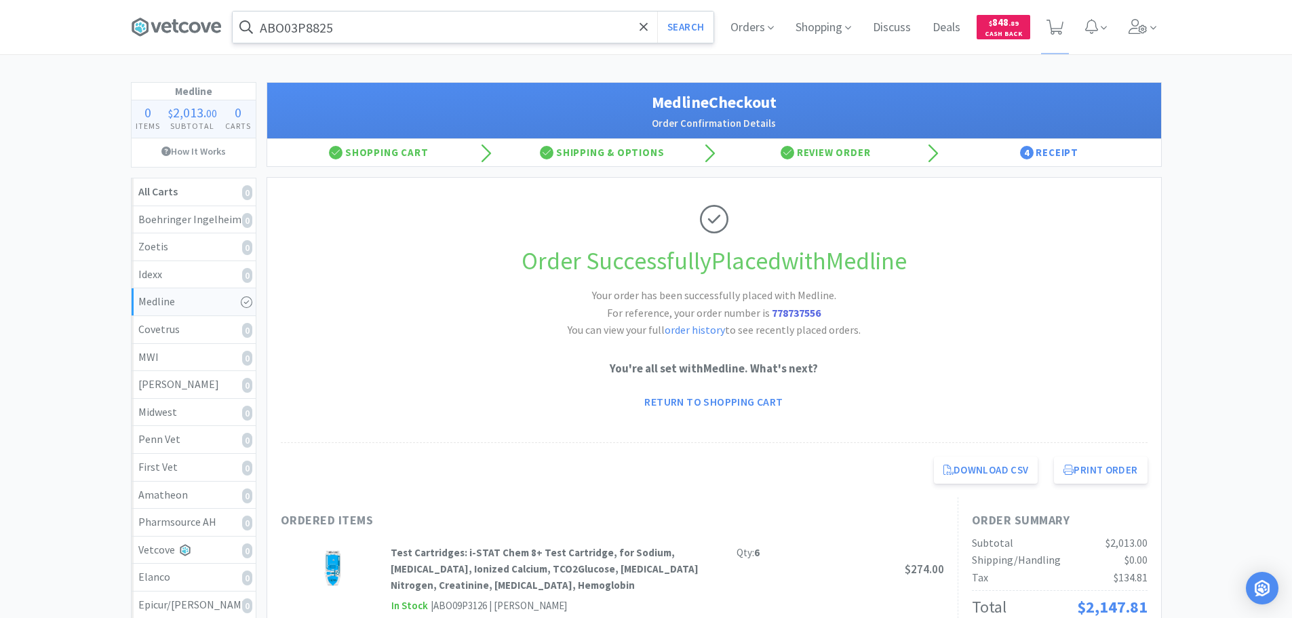
click at [431, 25] on input "ABO03P8825" at bounding box center [473, 27] width 481 height 31
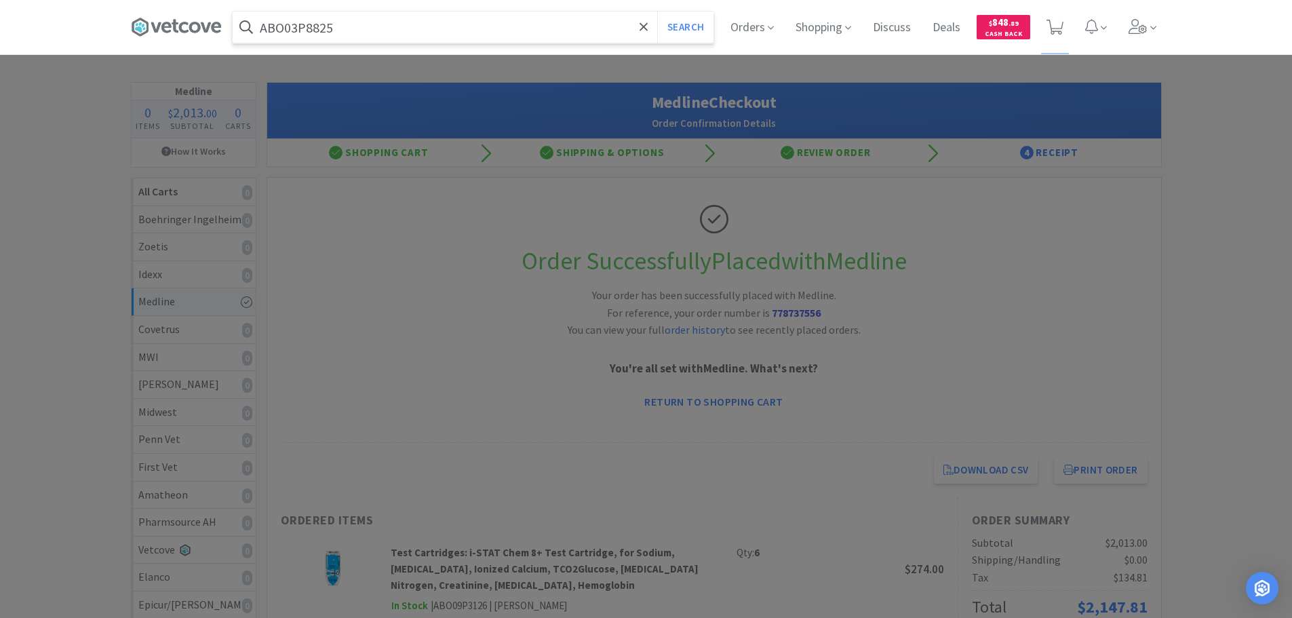
paste input "63323-0690-44"
click at [657, 12] on button "Search" at bounding box center [685, 27] width 56 height 31
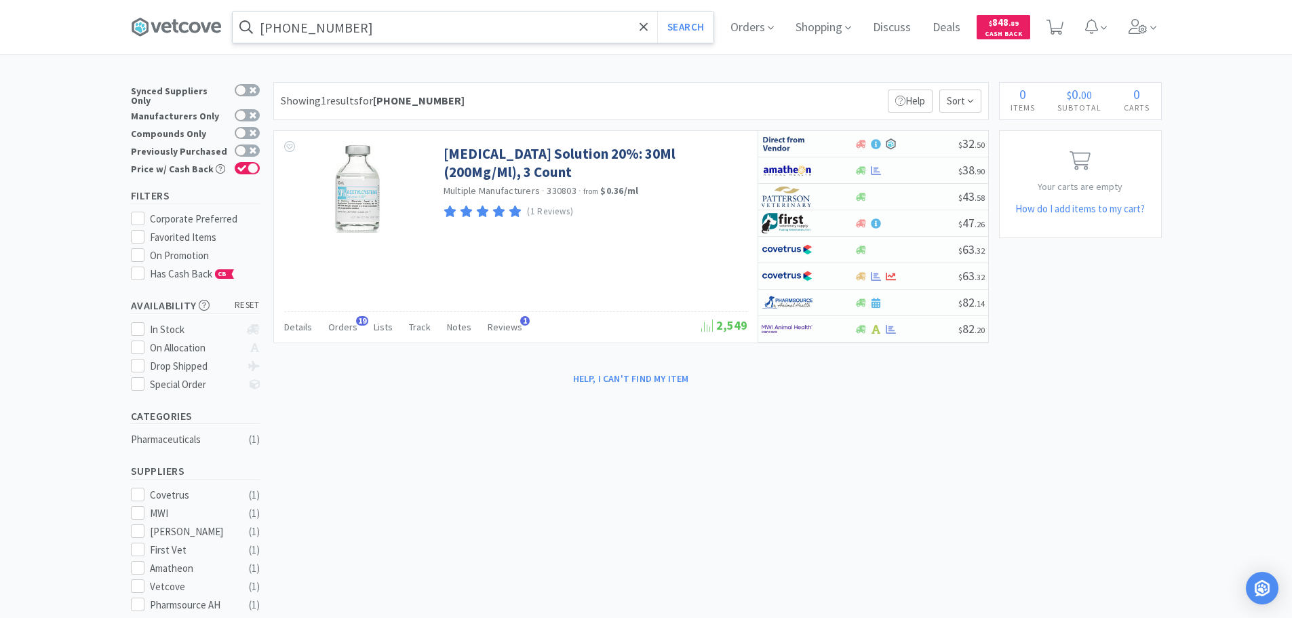
click at [401, 20] on input "63323-0690-44" at bounding box center [473, 27] width 481 height 31
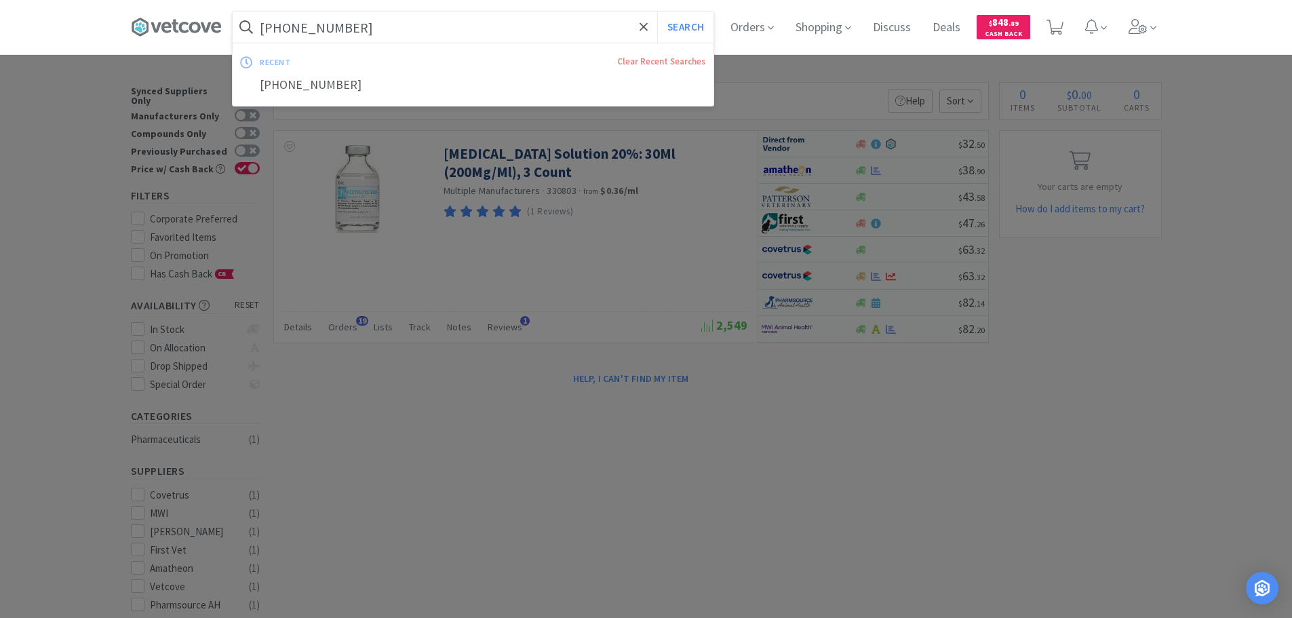
paste input "Covetrus - 034810 $0.9111"
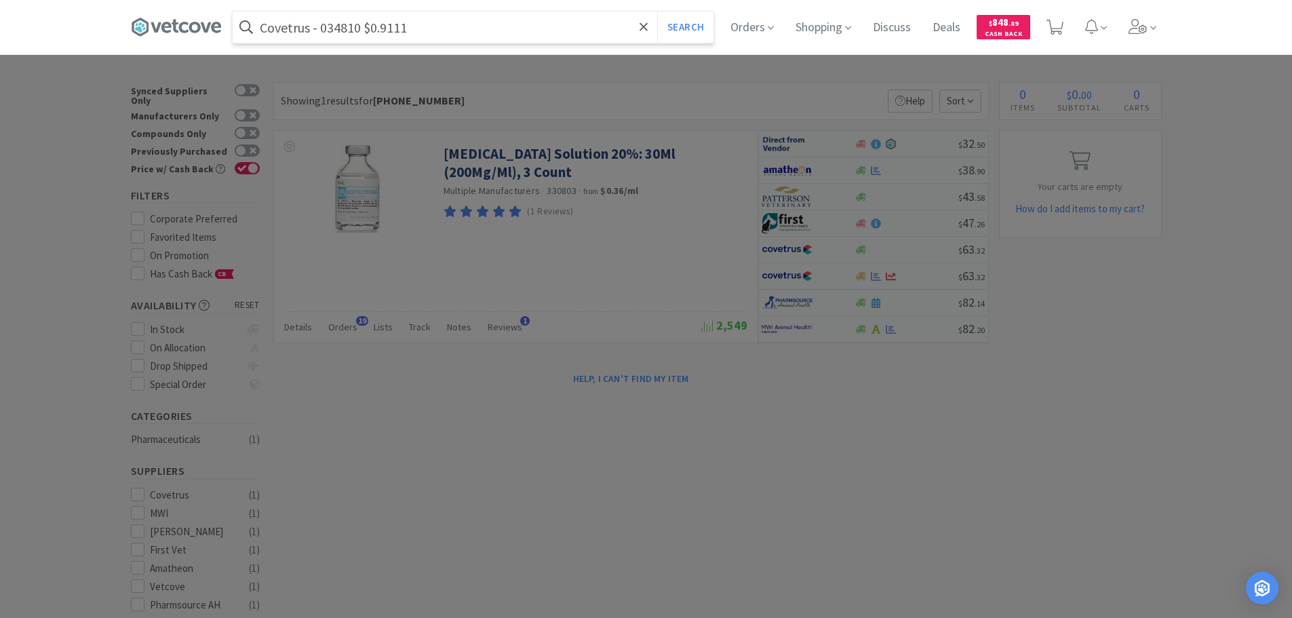
click at [346, 24] on input "Covetrus - 034810 $0.9111" at bounding box center [473, 27] width 481 height 31
paste input "034810"
click at [657, 12] on button "Search" at bounding box center [685, 27] width 56 height 31
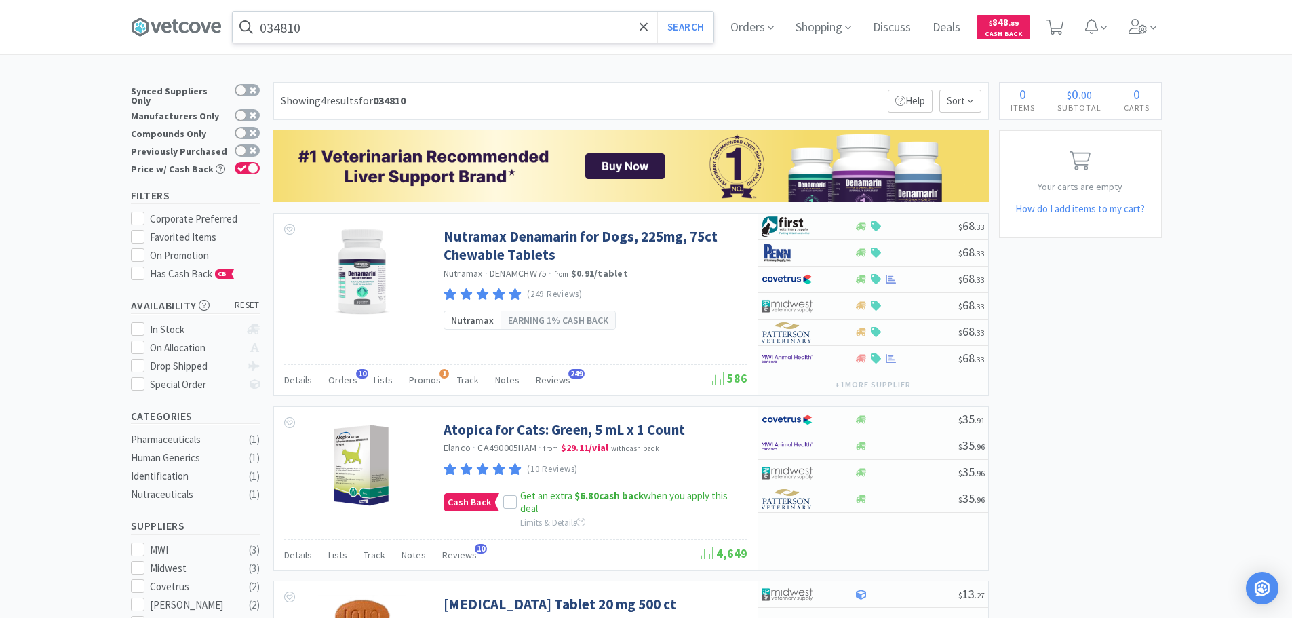
click at [386, 26] on input "034810" at bounding box center [473, 27] width 481 height 31
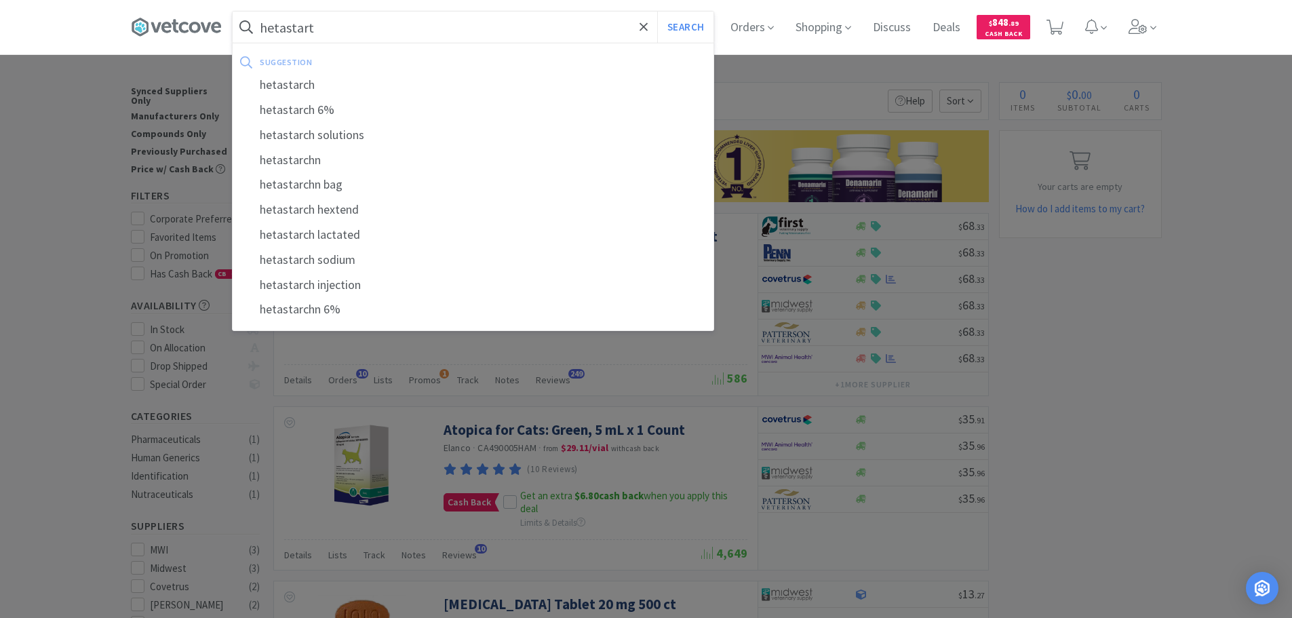
click at [657, 12] on button "Search" at bounding box center [685, 27] width 56 height 31
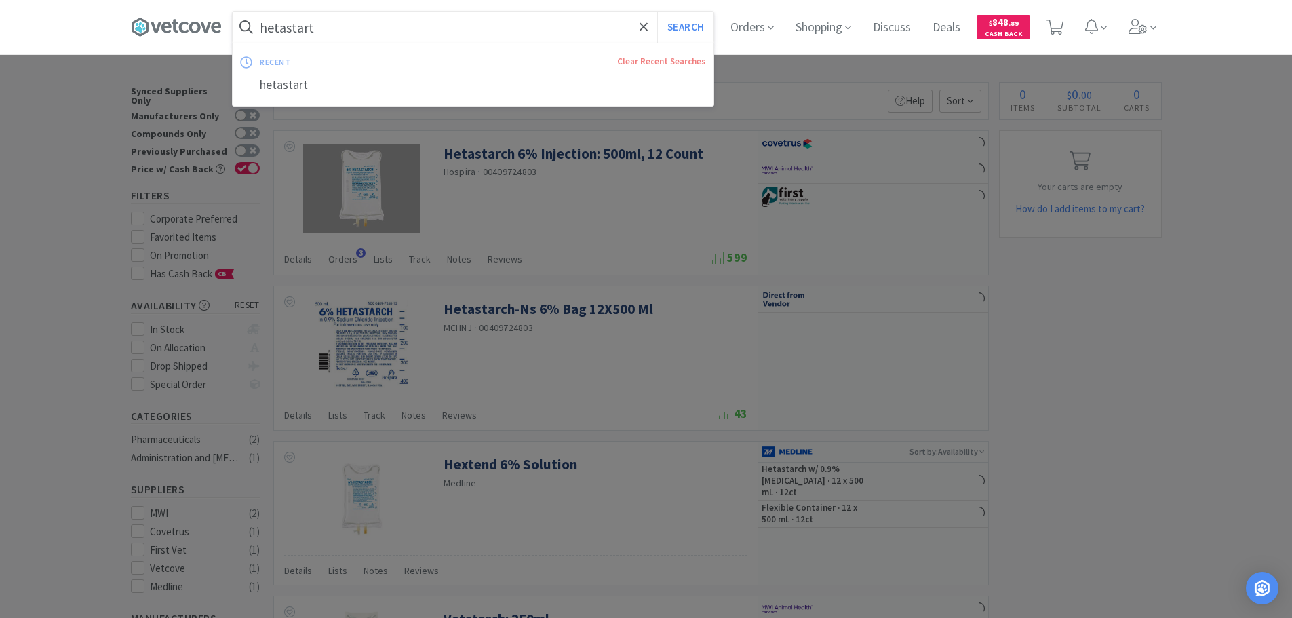
click at [386, 26] on input "hetastart" at bounding box center [473, 27] width 481 height 31
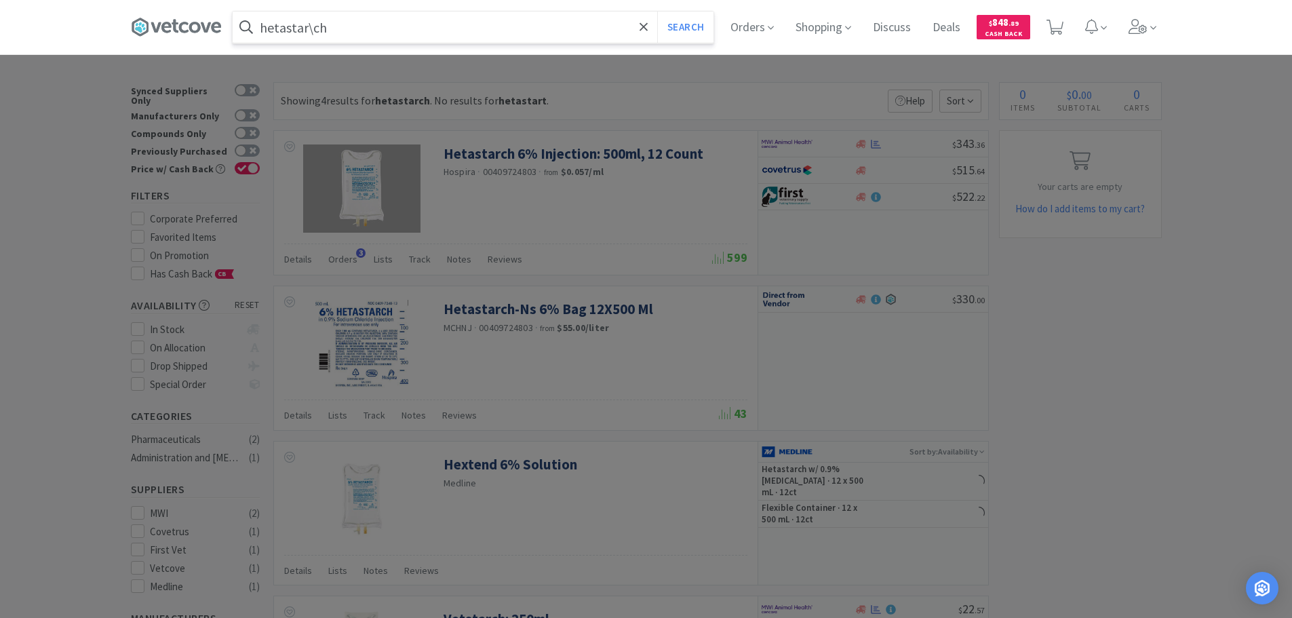
click at [657, 12] on button "Search" at bounding box center [685, 27] width 56 height 31
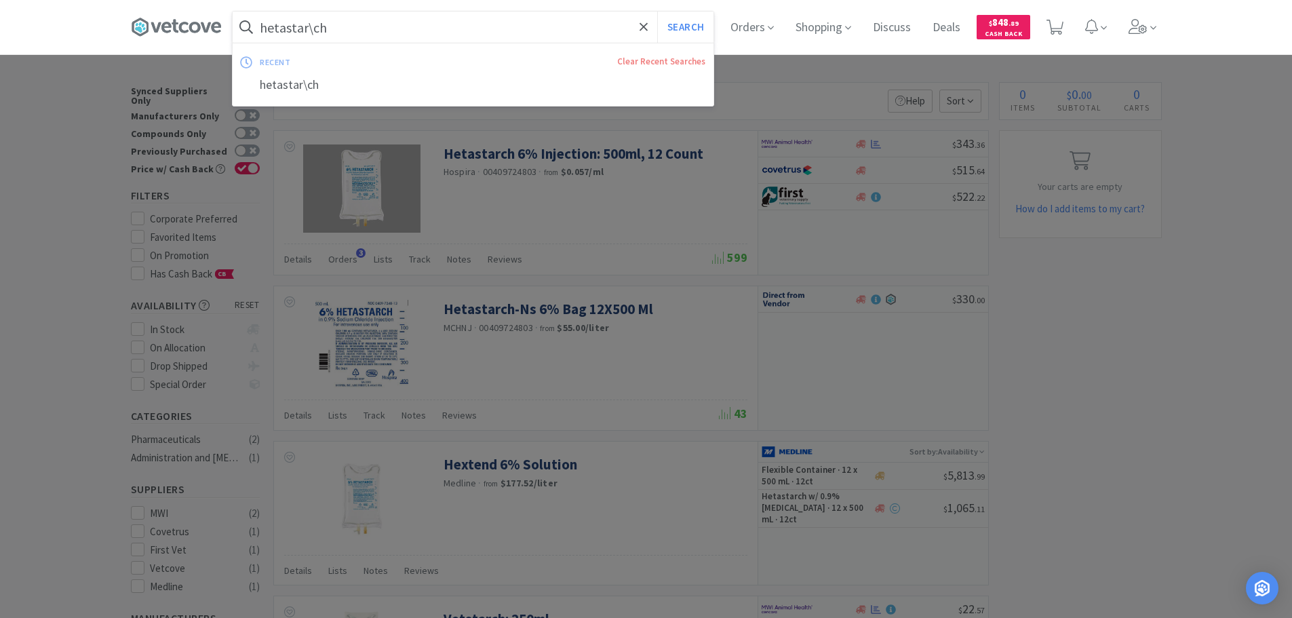
click at [393, 31] on input "hetastar\ch" at bounding box center [473, 27] width 481 height 31
click at [319, 27] on input "hetastar\ch" at bounding box center [473, 27] width 481 height 31
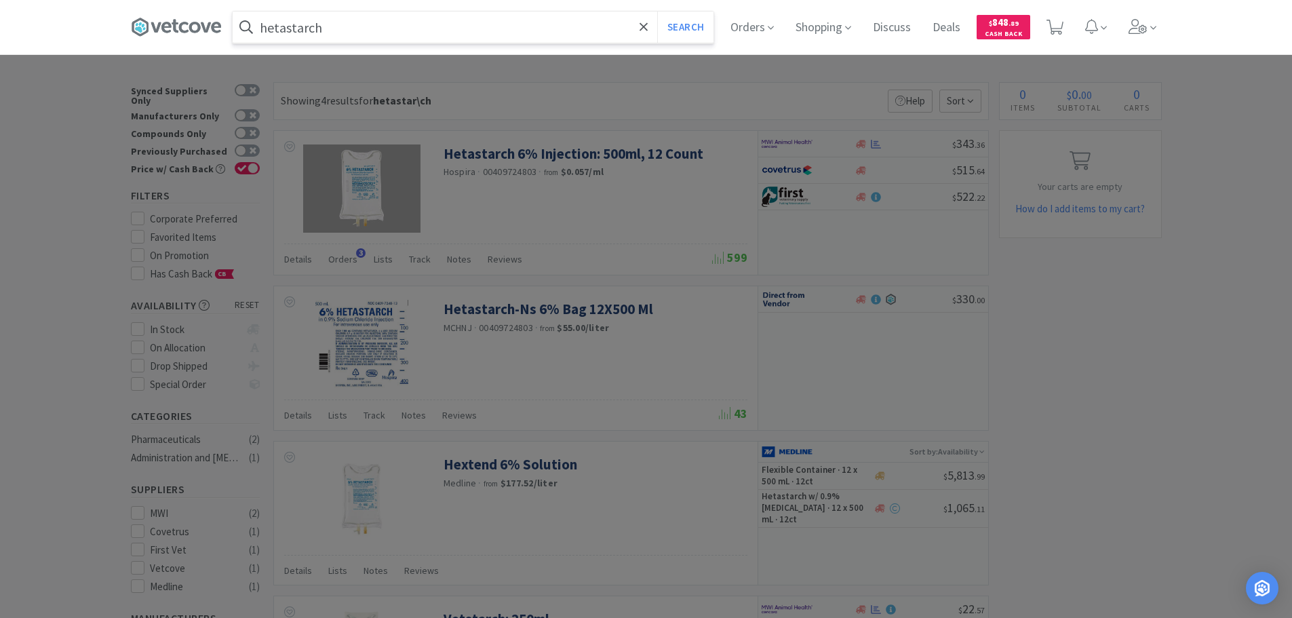
type input "hetastarch"
click at [657, 12] on button "Search" at bounding box center [685, 27] width 56 height 31
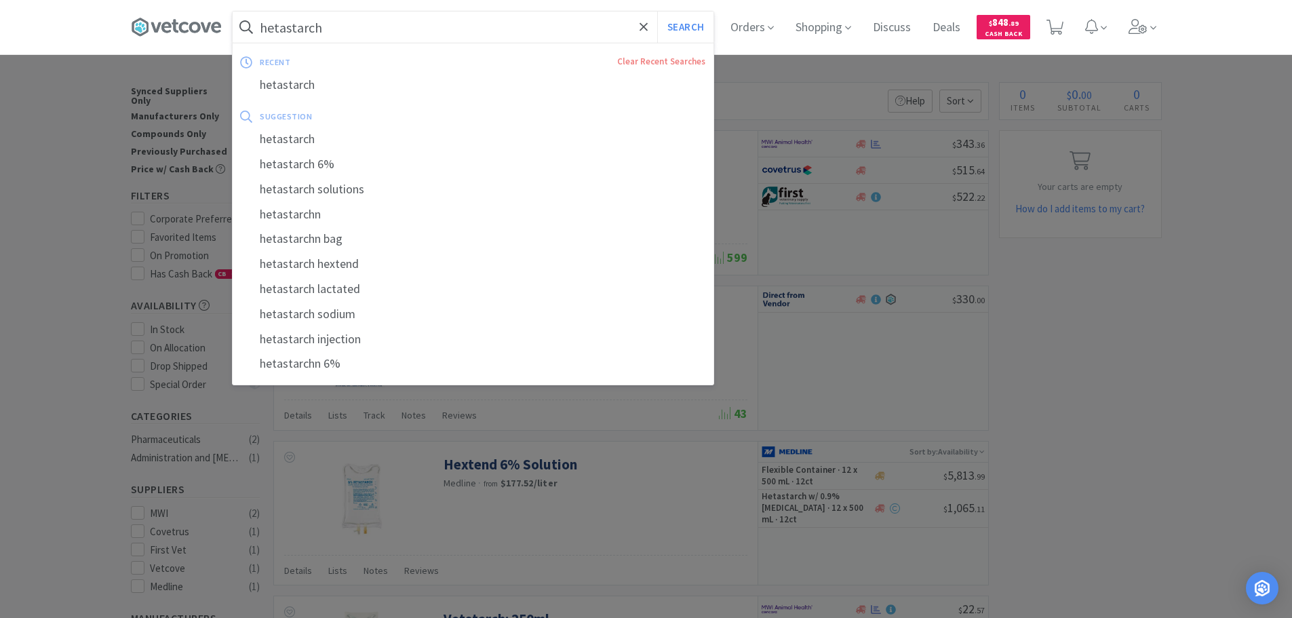
click at [1023, 273] on div at bounding box center [646, 309] width 1292 height 618
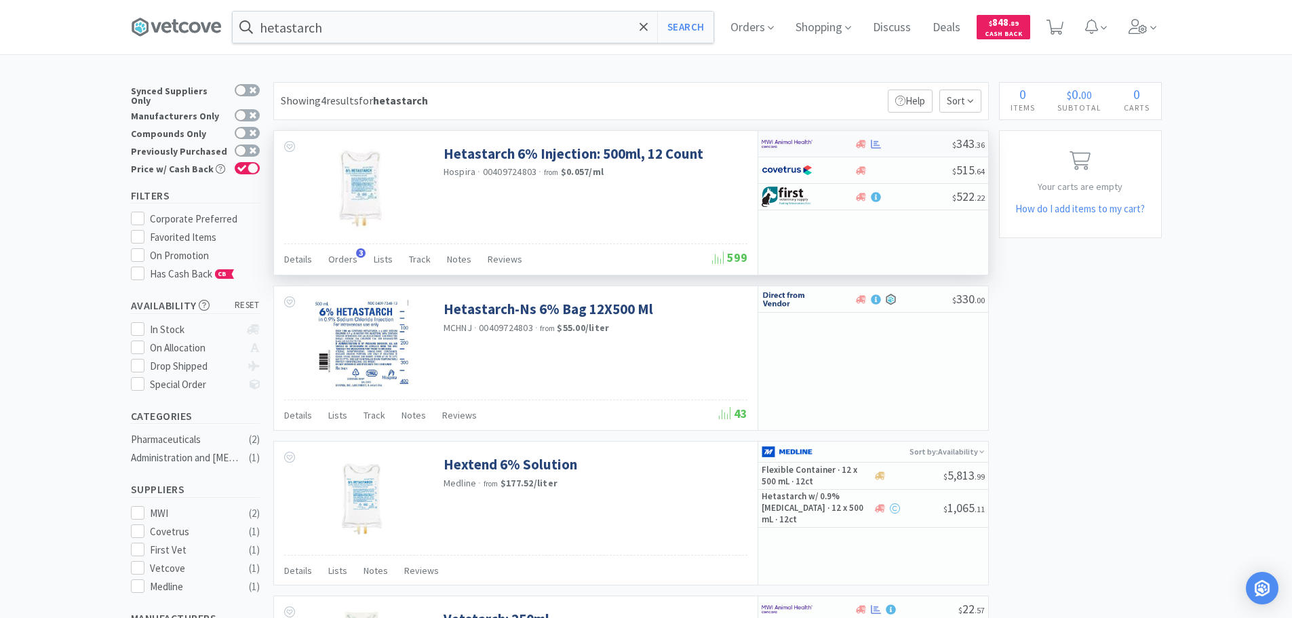
click at [915, 146] on div at bounding box center [903, 144] width 98 height 10
select select "1"
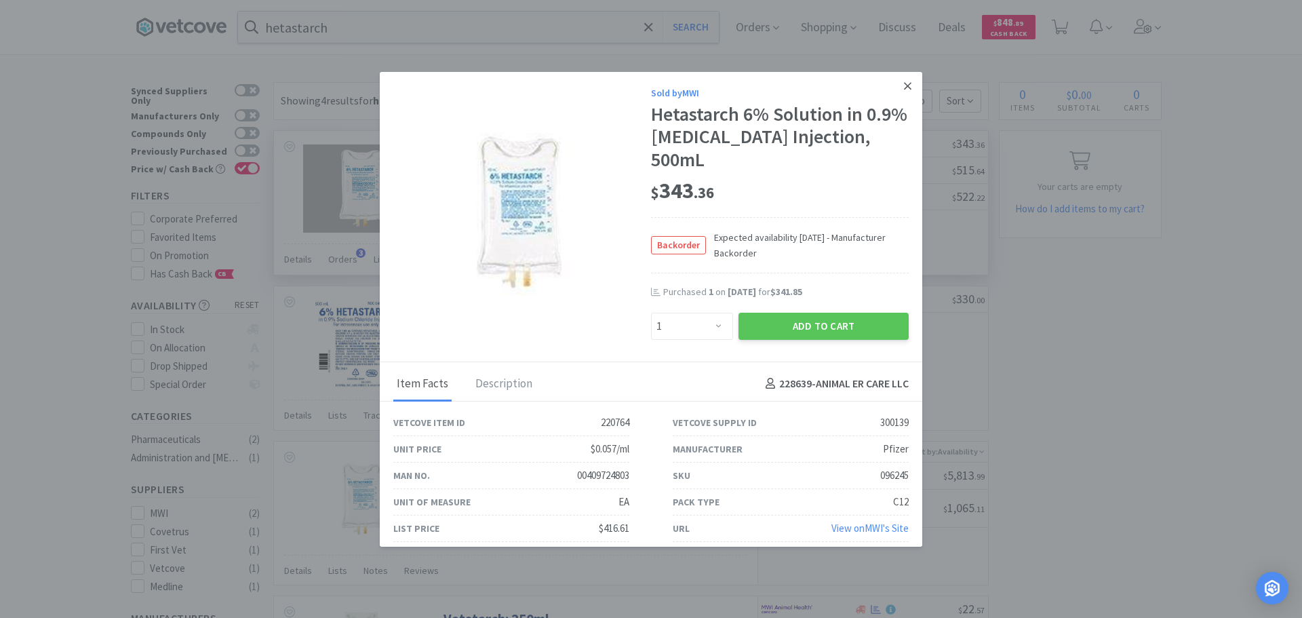
click at [904, 85] on icon at bounding box center [907, 86] width 7 height 12
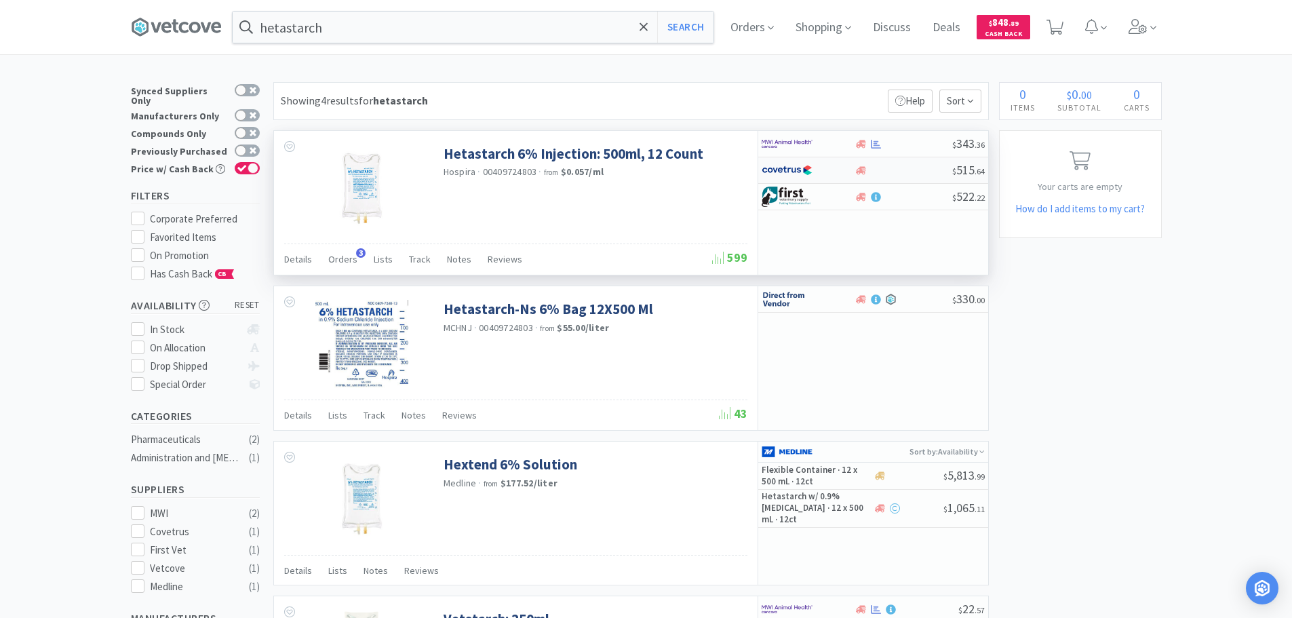
click at [931, 171] on div at bounding box center [903, 170] width 98 height 10
select select "1"
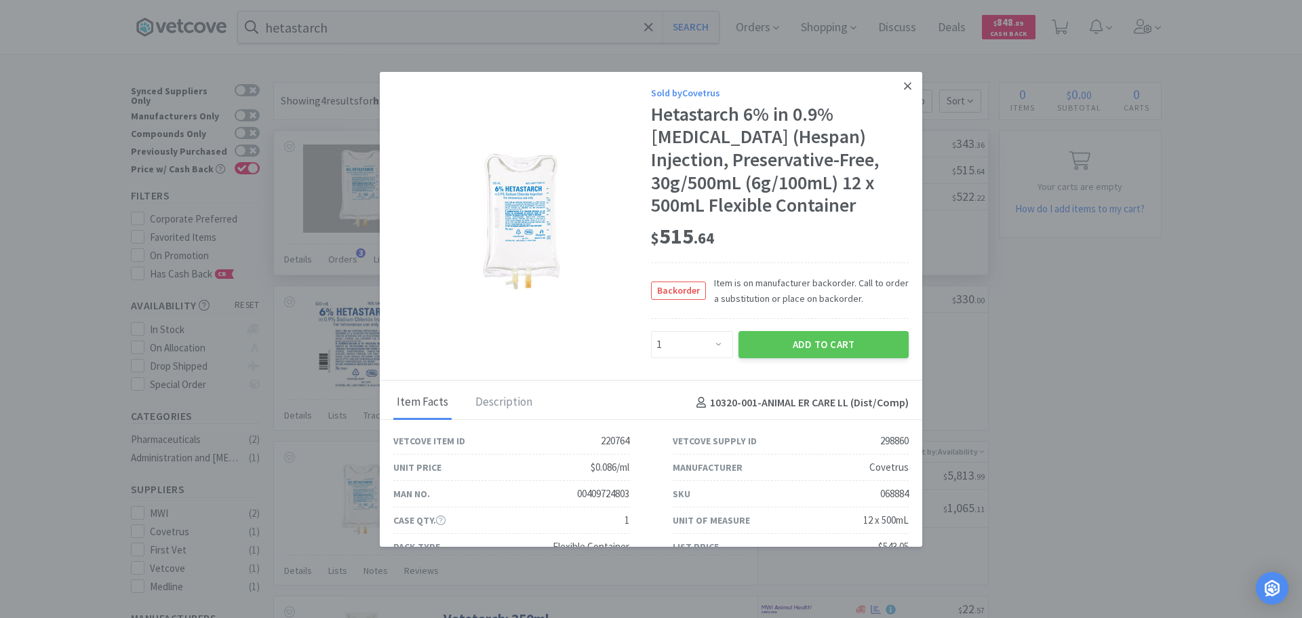
click at [900, 94] on link at bounding box center [908, 86] width 24 height 29
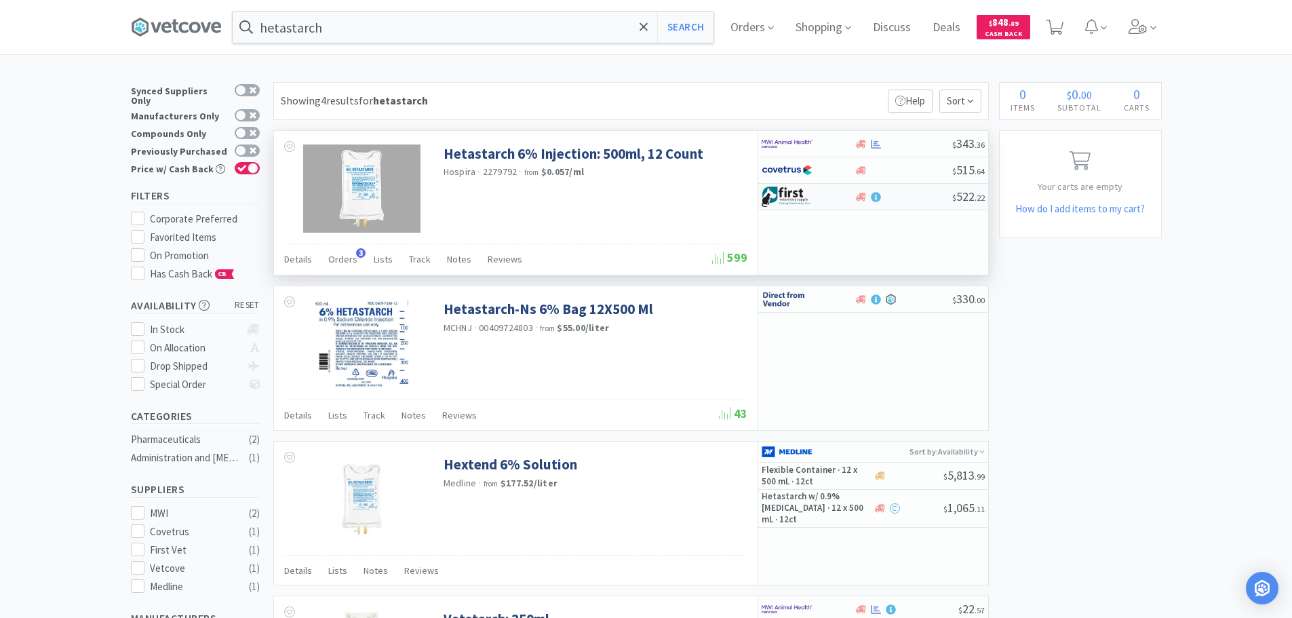
click at [909, 198] on div at bounding box center [903, 197] width 98 height 10
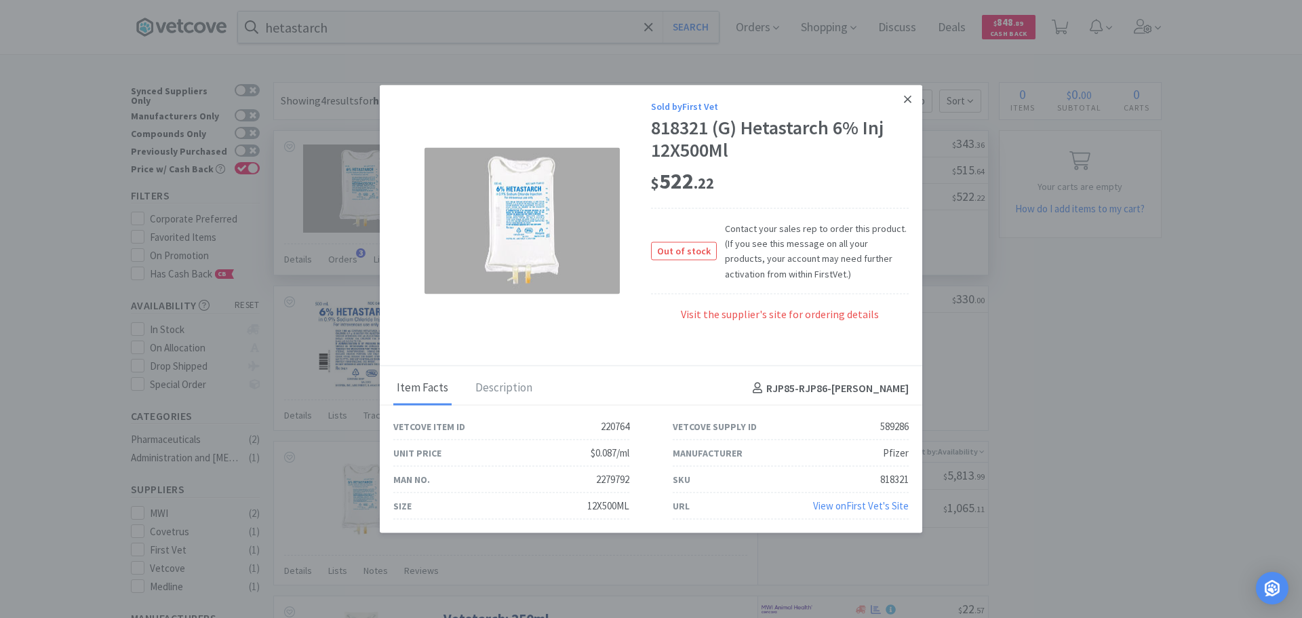
click at [905, 104] on icon at bounding box center [907, 99] width 7 height 12
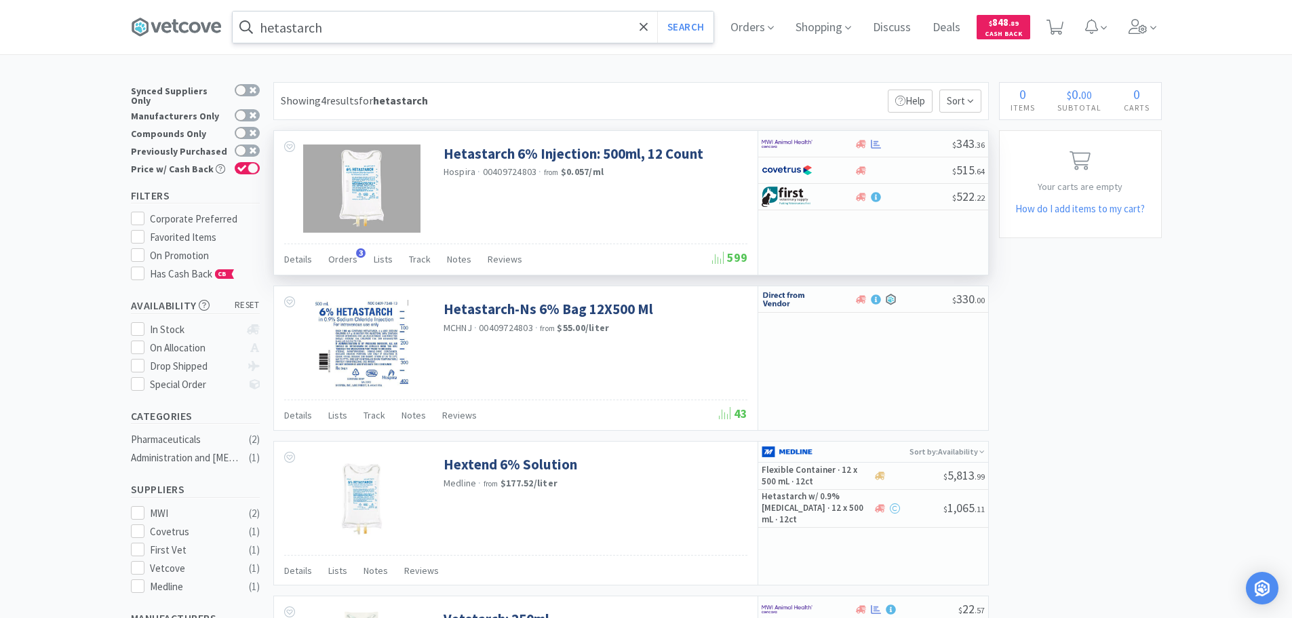
click at [407, 32] on input "hetastarch" at bounding box center [473, 27] width 481 height 31
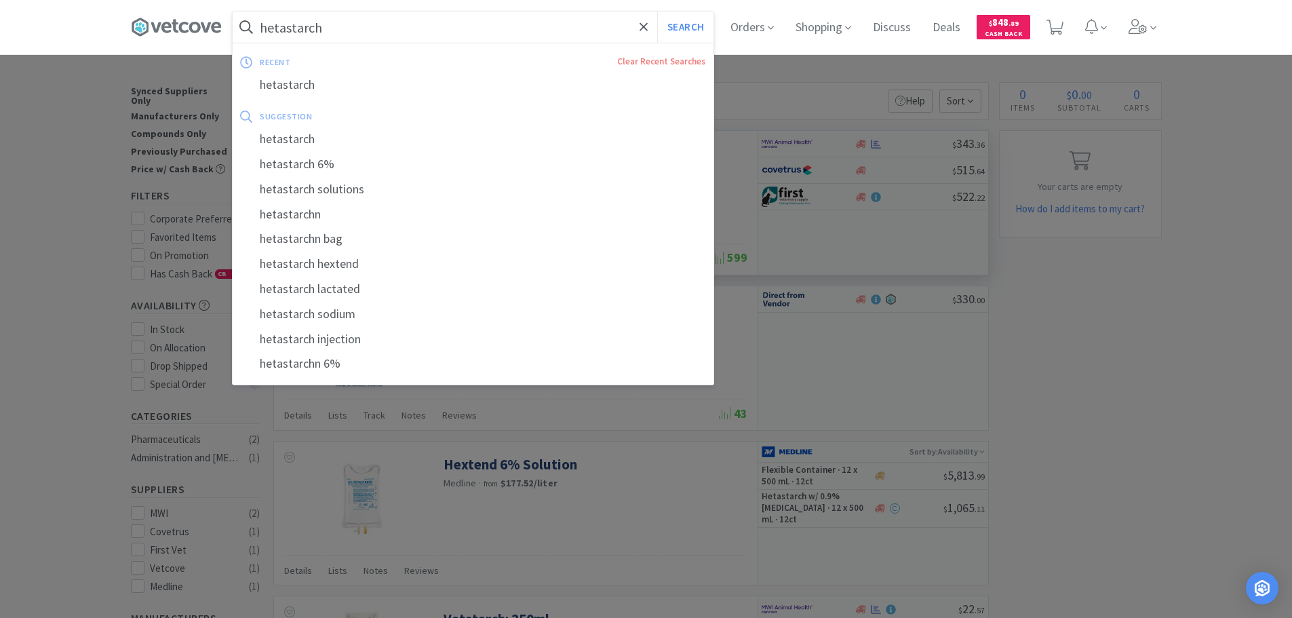
paste input "GABAPETTB0107VC"
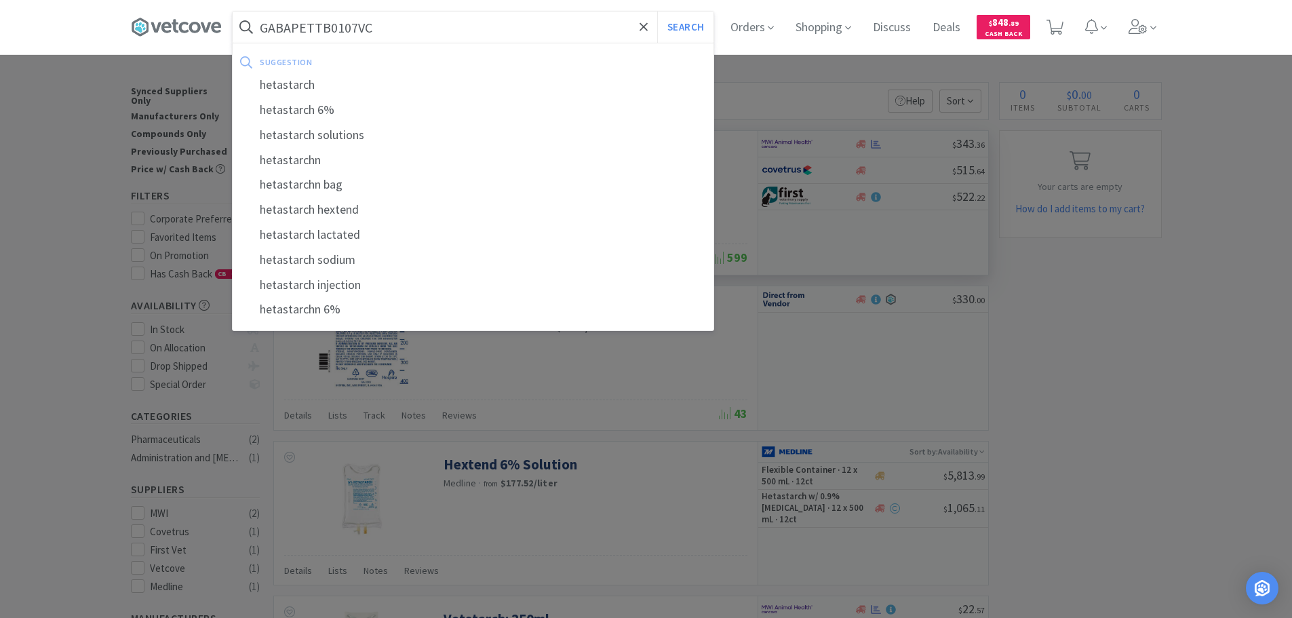
type input "GABAPETTB0107VC"
click at [657, 12] on button "Search" at bounding box center [685, 27] width 56 height 31
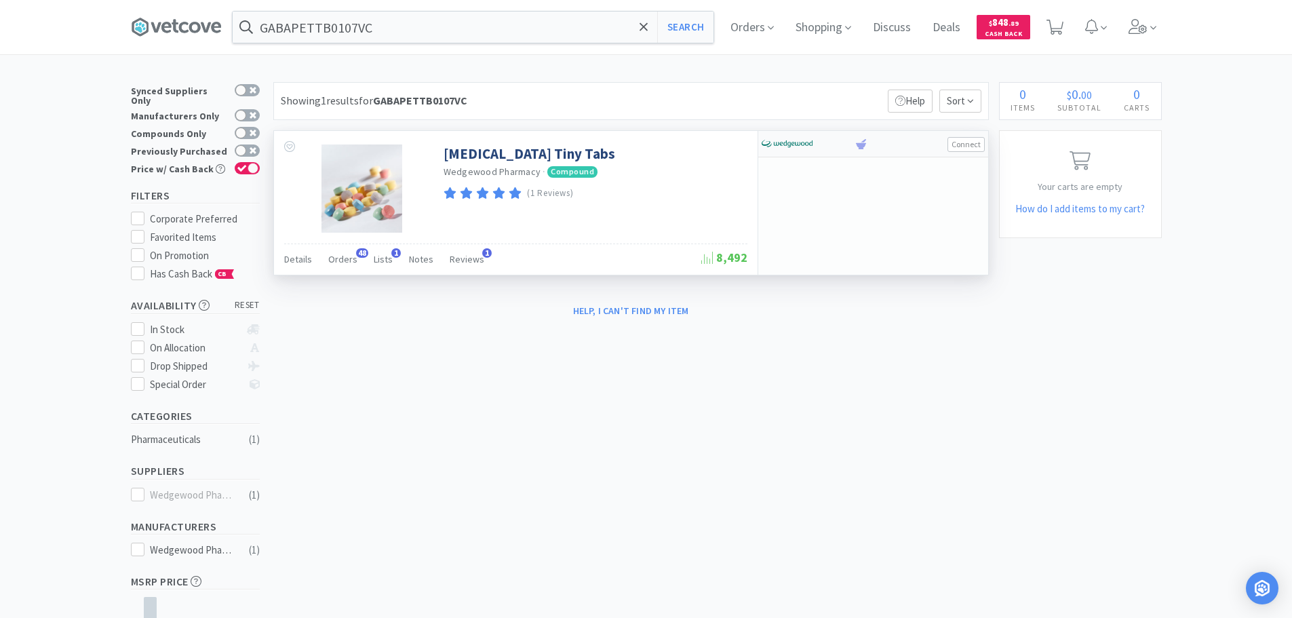
click at [968, 140] on button "Connect" at bounding box center [965, 144] width 37 height 15
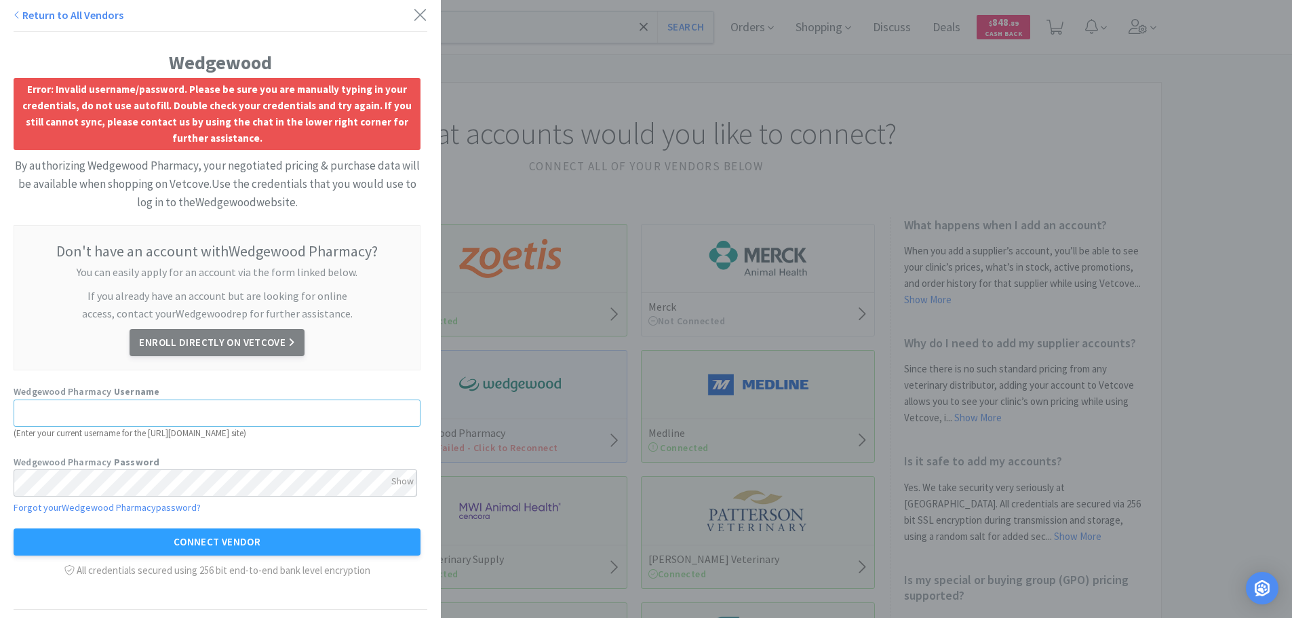
click at [184, 414] on input "text" at bounding box center [217, 412] width 407 height 27
click at [170, 412] on input "text" at bounding box center [217, 412] width 407 height 27
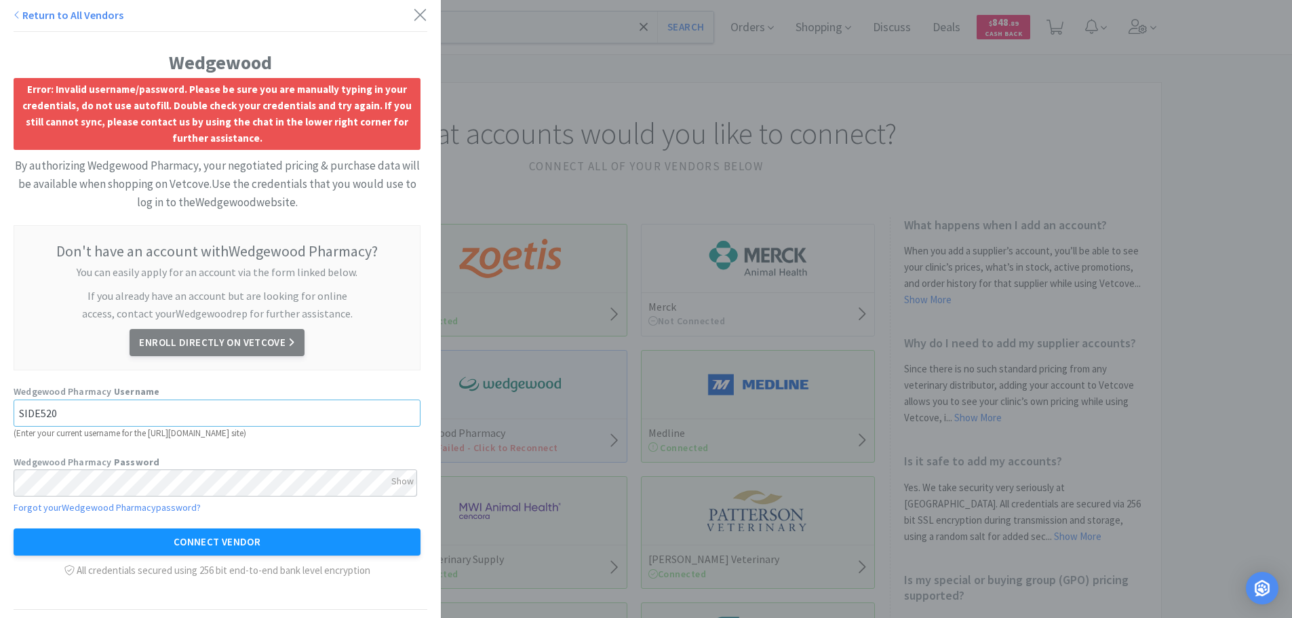
type input "SIDE520"
click at [245, 547] on button "Connect Vendor" at bounding box center [217, 541] width 407 height 27
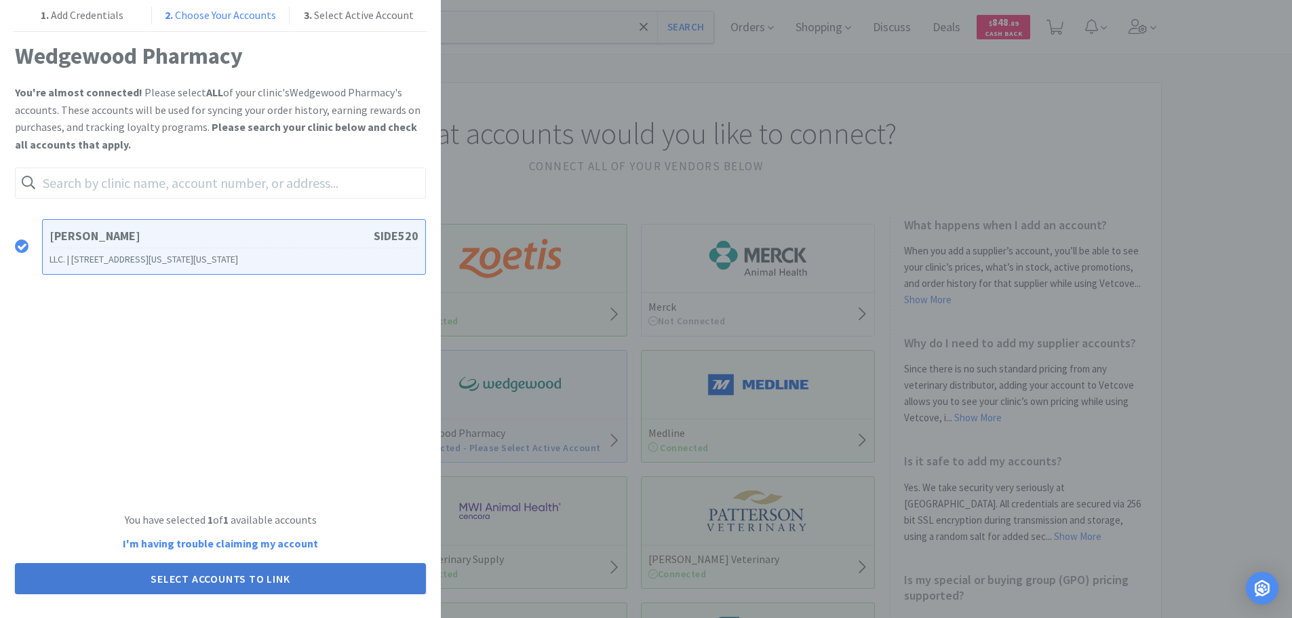
click at [331, 579] on button "Select Accounts to Link" at bounding box center [220, 578] width 411 height 31
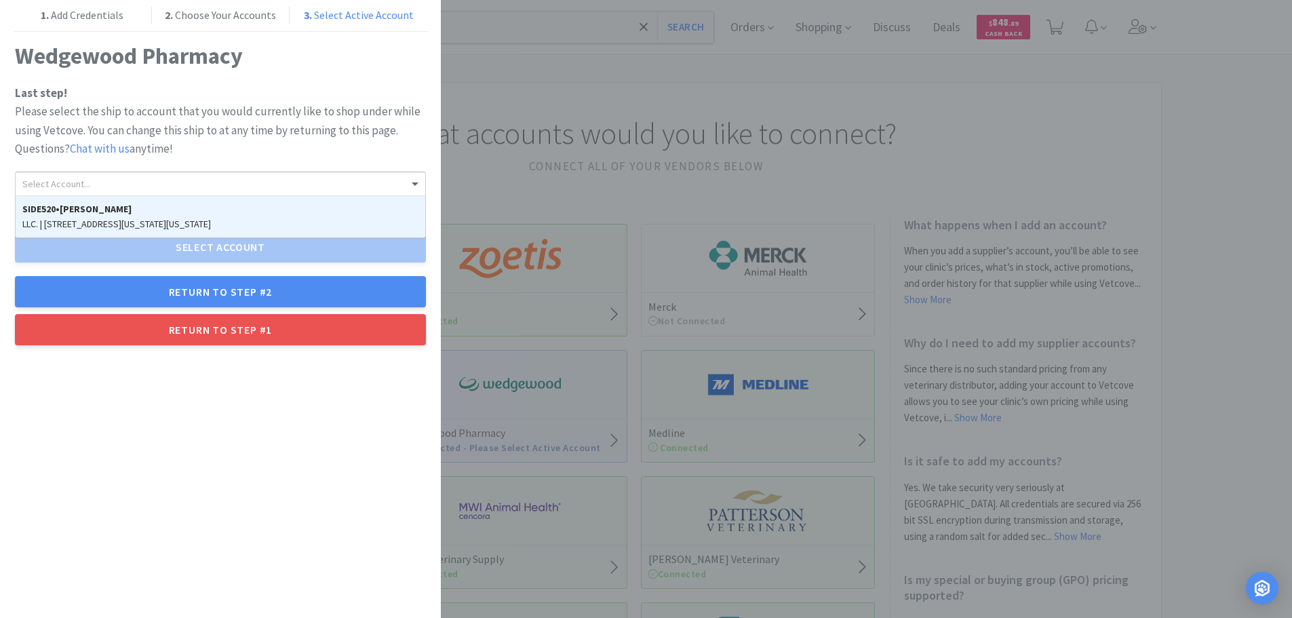
click at [193, 186] on div "Select Account..." at bounding box center [221, 183] width 410 height 23
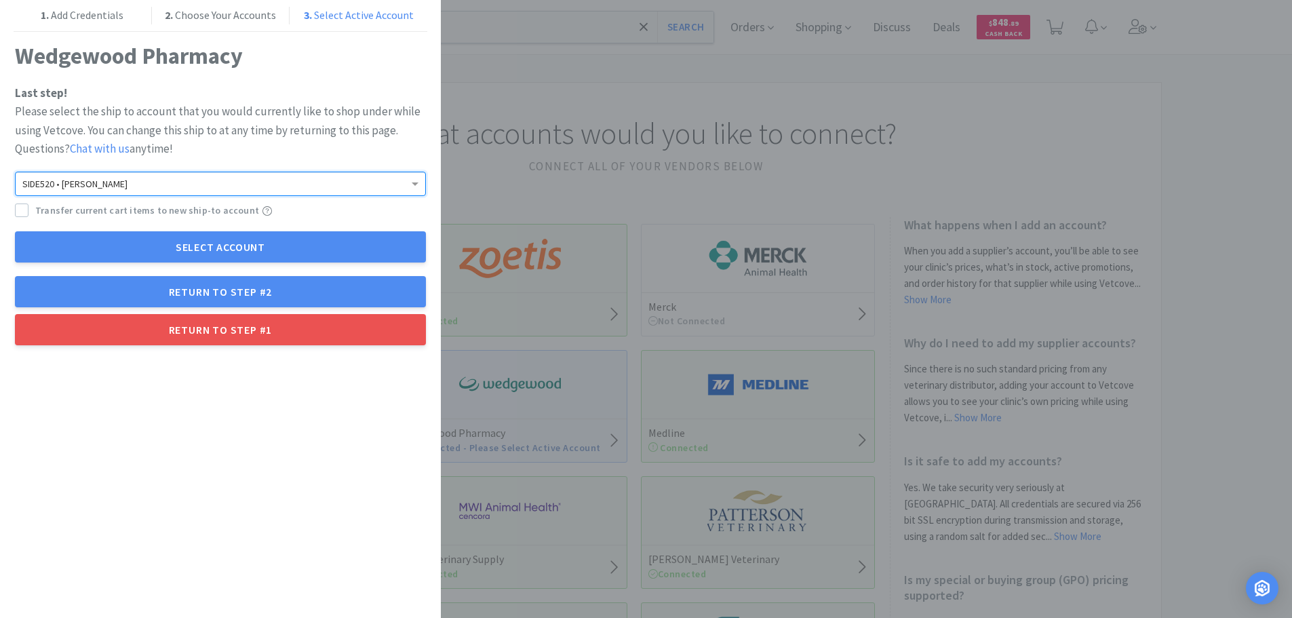
click at [127, 209] on span "Transfer current cart items to new ship-to account" at bounding box center [147, 210] width 224 height 15
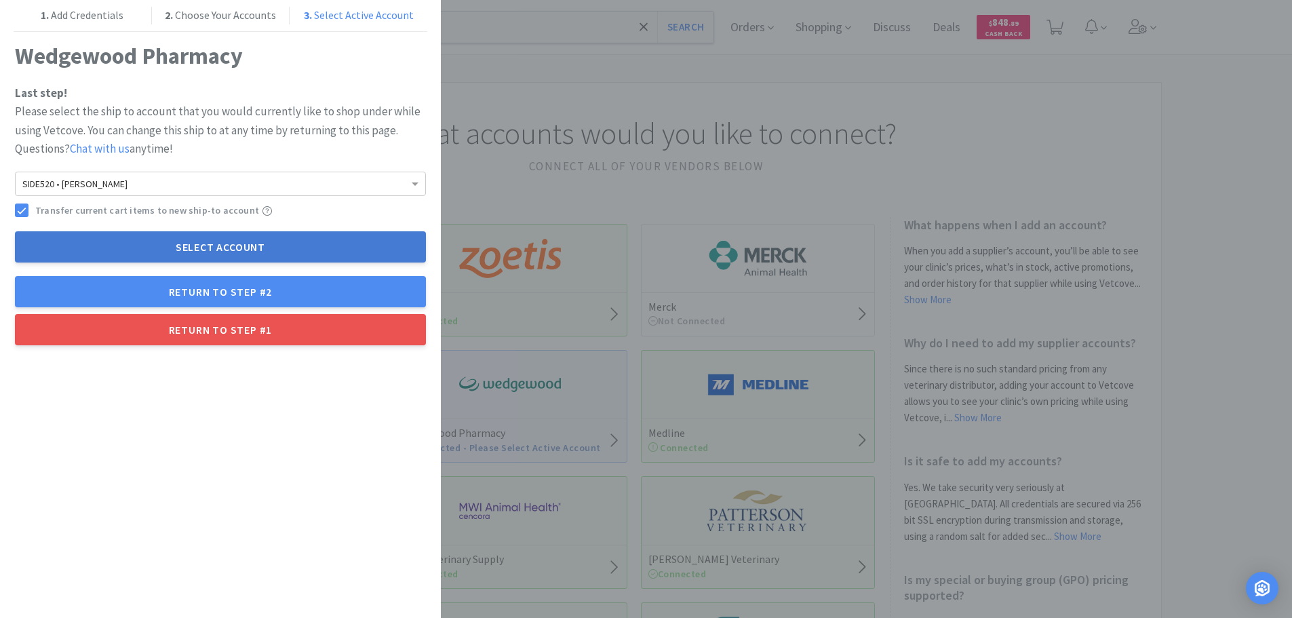
click at [309, 241] on button "Select Account" at bounding box center [220, 246] width 411 height 31
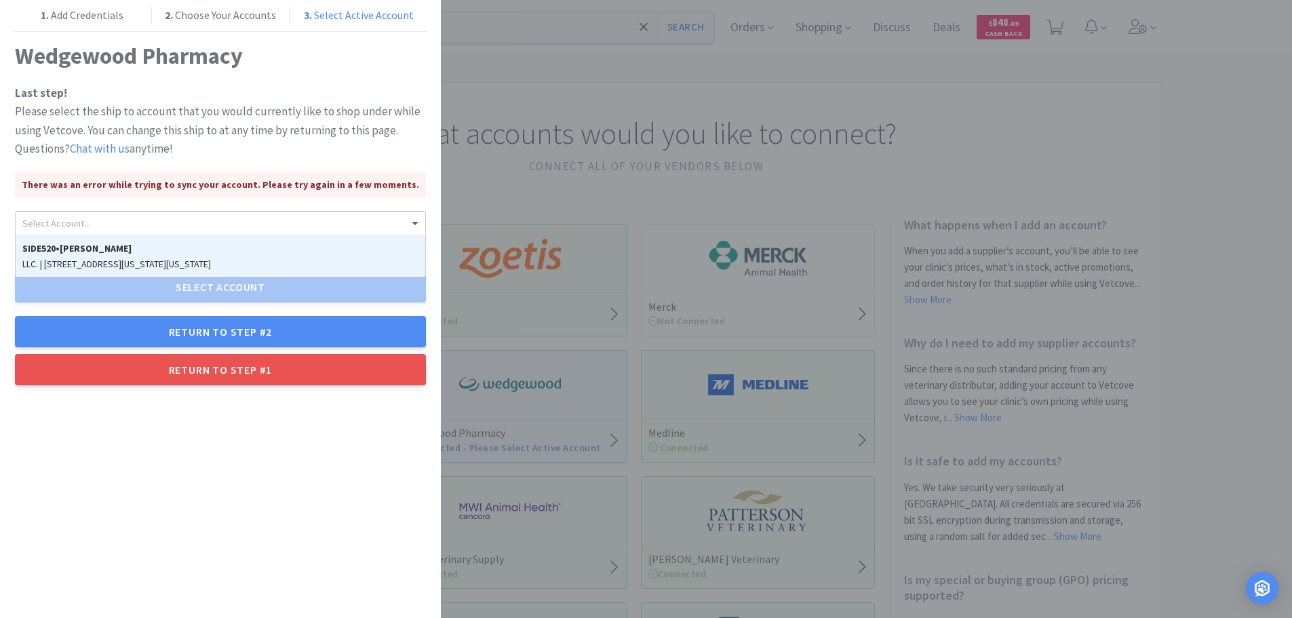
click at [298, 221] on div "Select Account..." at bounding box center [221, 223] width 410 height 23
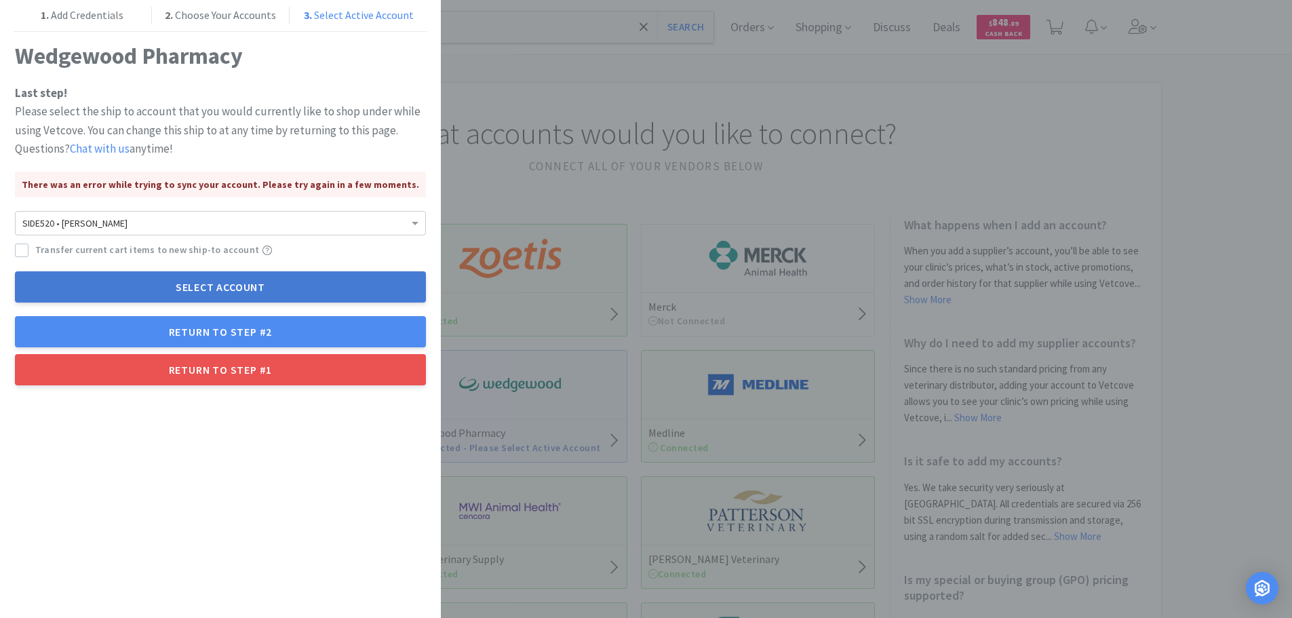
click at [294, 283] on button "Select Account" at bounding box center [220, 286] width 411 height 31
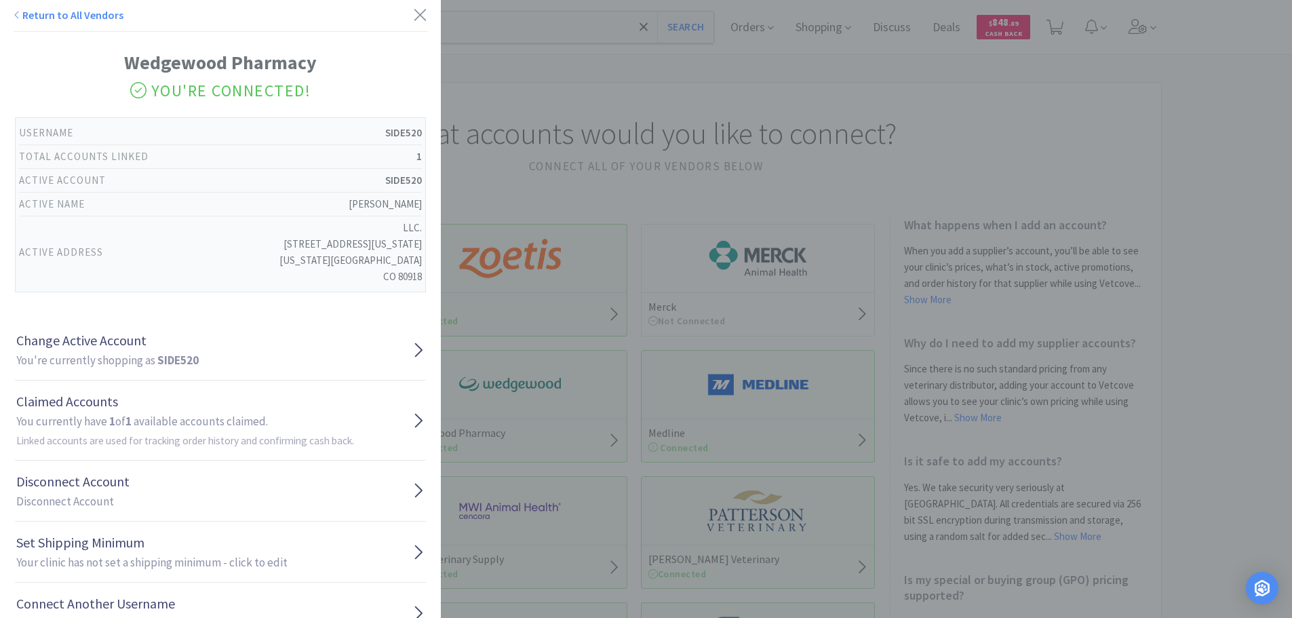
click at [399, 16] on div "Return to All Vendors" at bounding box center [221, 19] width 414 height 25
click at [413, 12] on icon at bounding box center [420, 14] width 14 height 19
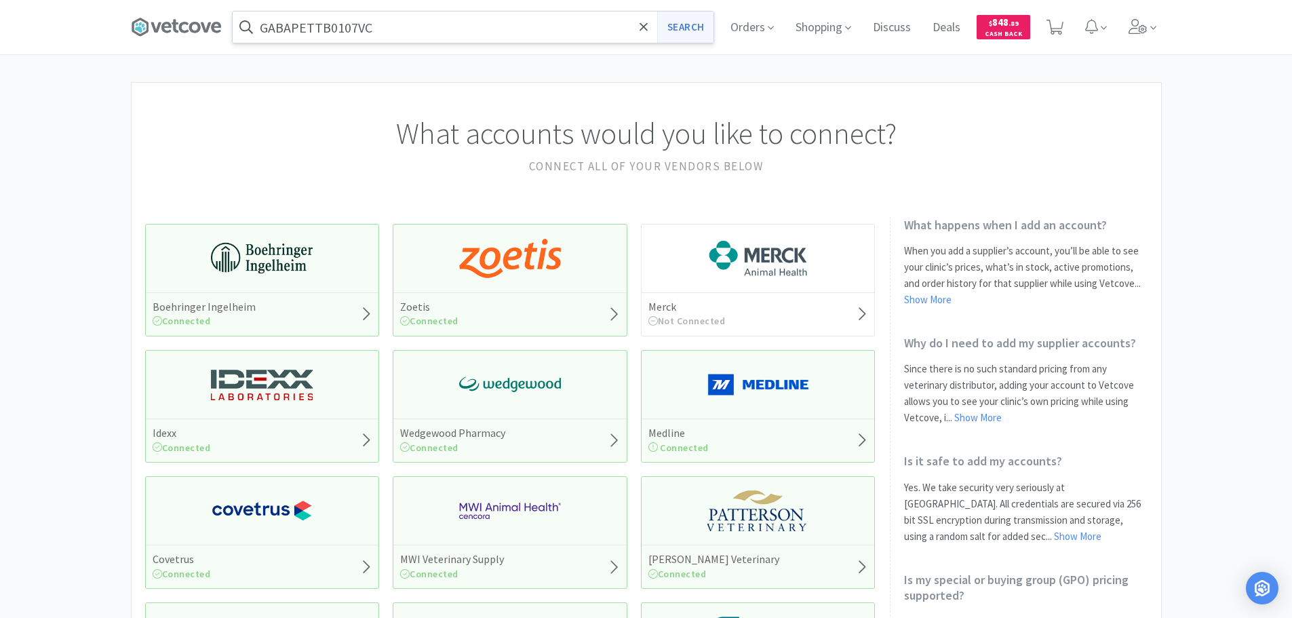
click at [683, 21] on button "Search" at bounding box center [685, 27] width 56 height 31
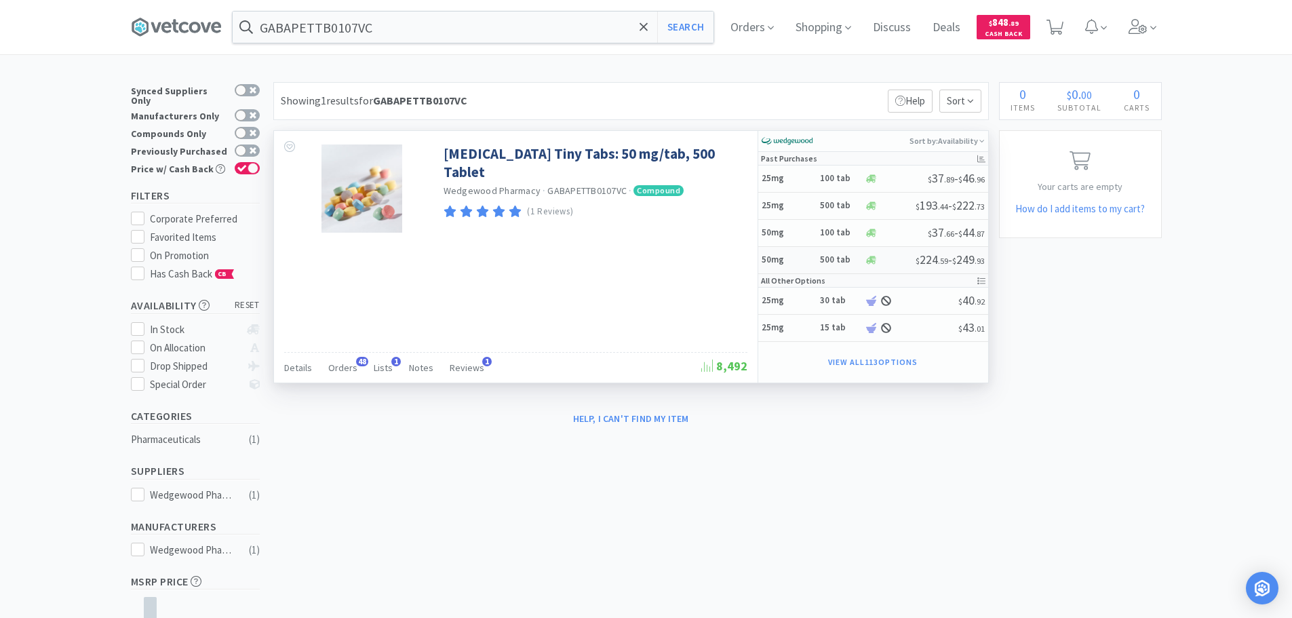
click at [891, 259] on div at bounding box center [890, 260] width 51 height 10
select select "1"
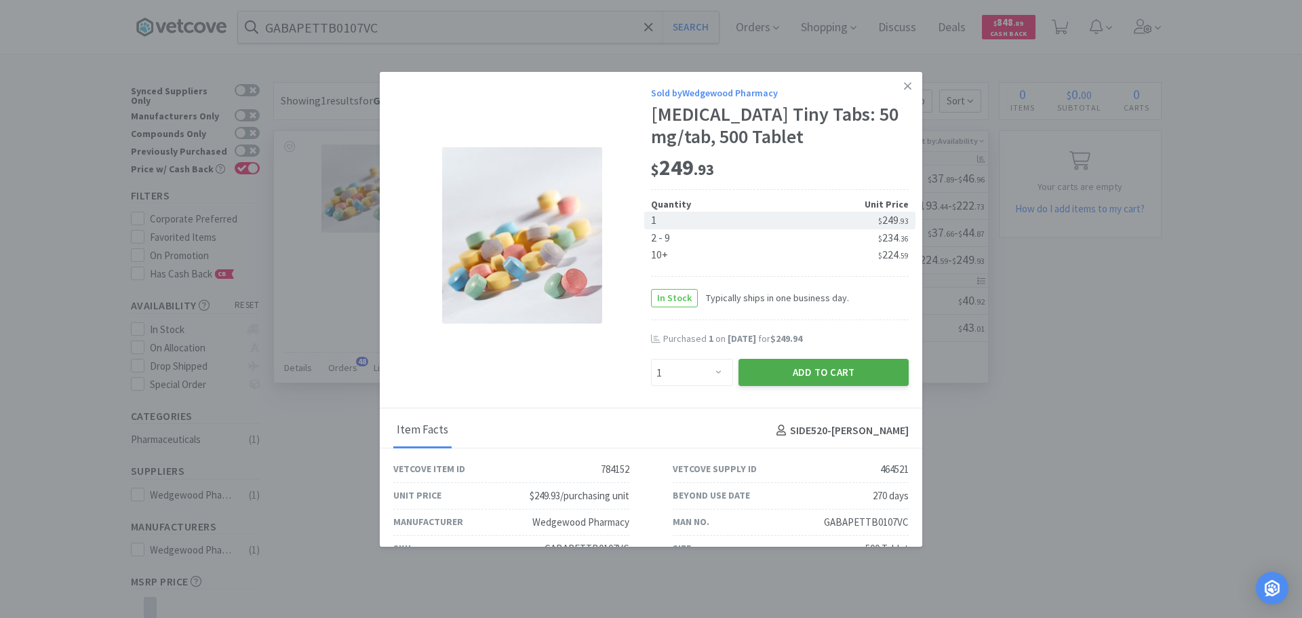
click at [805, 366] on button "Add to Cart" at bounding box center [823, 372] width 170 height 27
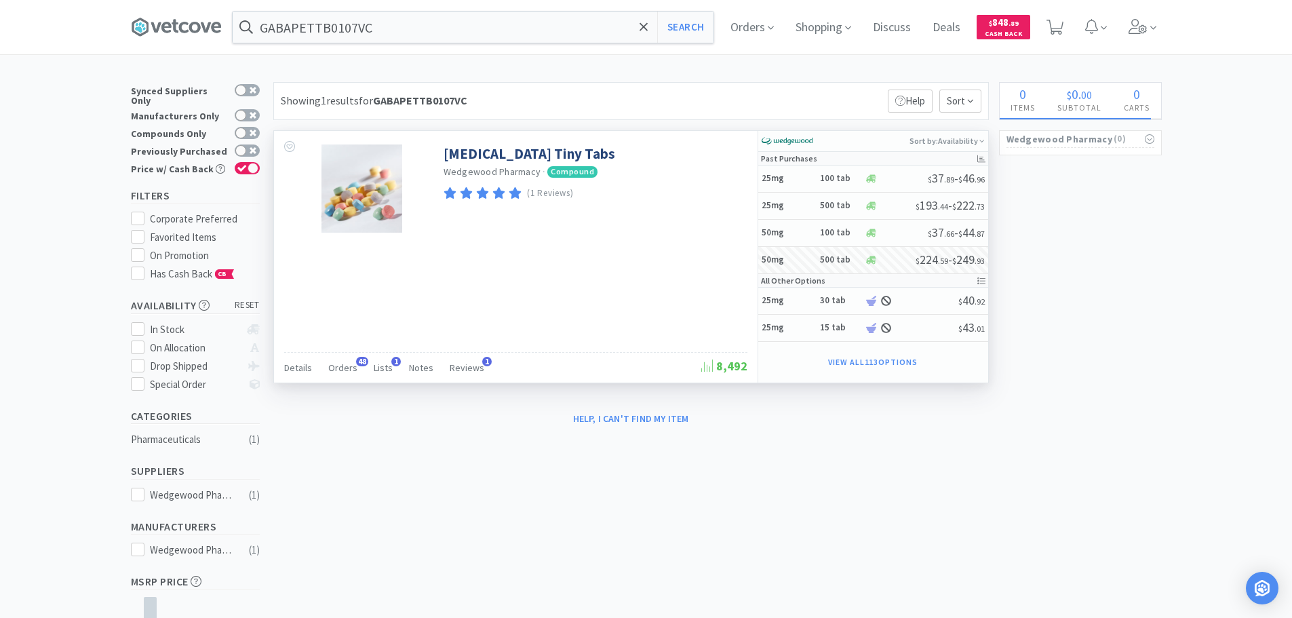
select select "1"
click at [1058, 31] on span "1" at bounding box center [1056, 23] width 5 height 54
select select "1"
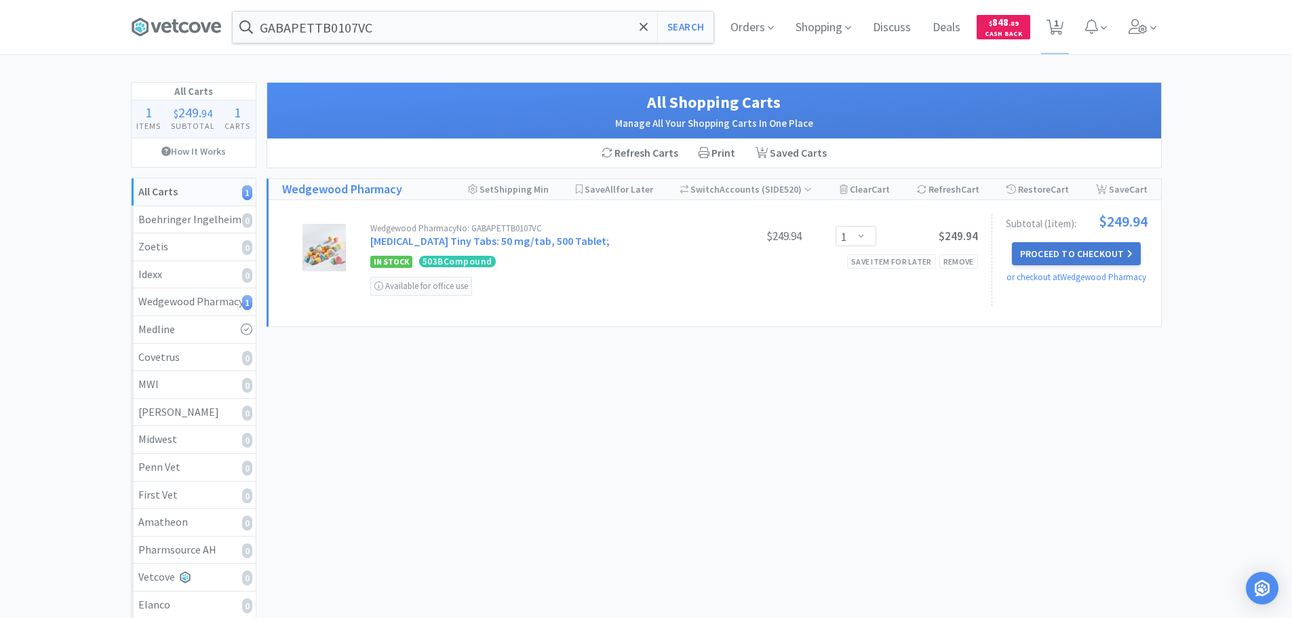
click at [1041, 252] on button "Proceed to Checkout" at bounding box center [1076, 253] width 129 height 23
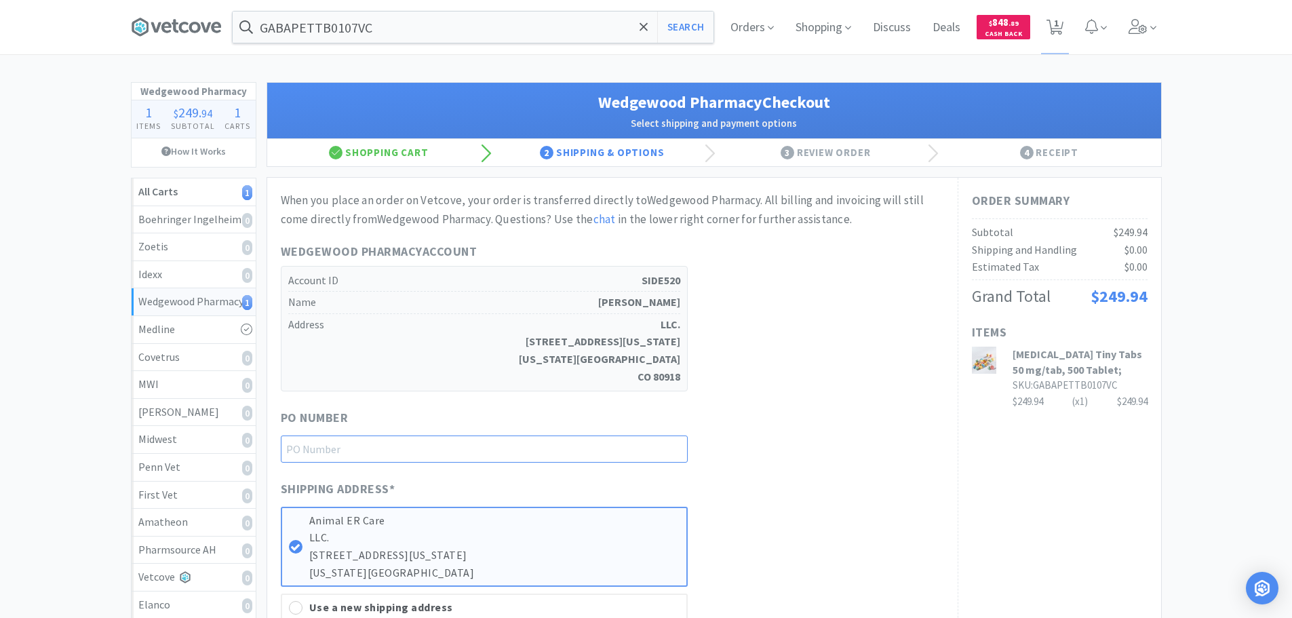
paste input "1145079"
type input "1145079"
click at [726, 368] on div "Wedgewood Pharmacy Account Account ID SIDE520 Name Ashley Sides Address LLC. 55…" at bounding box center [612, 316] width 663 height 149
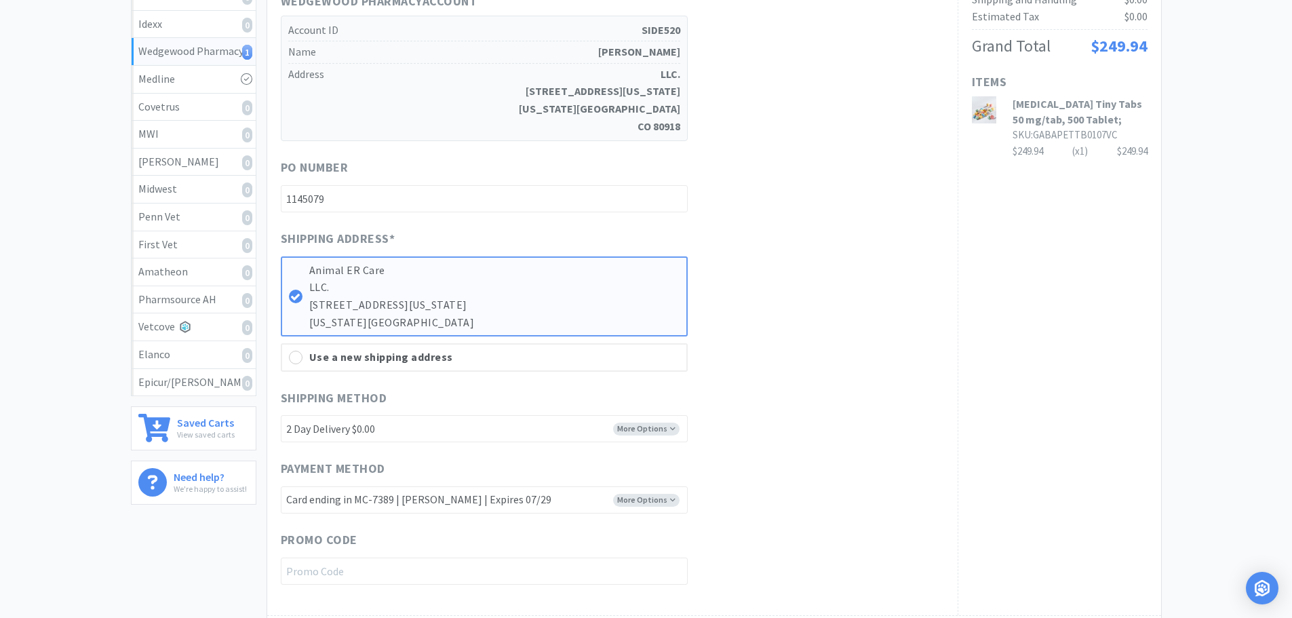
scroll to position [407, 0]
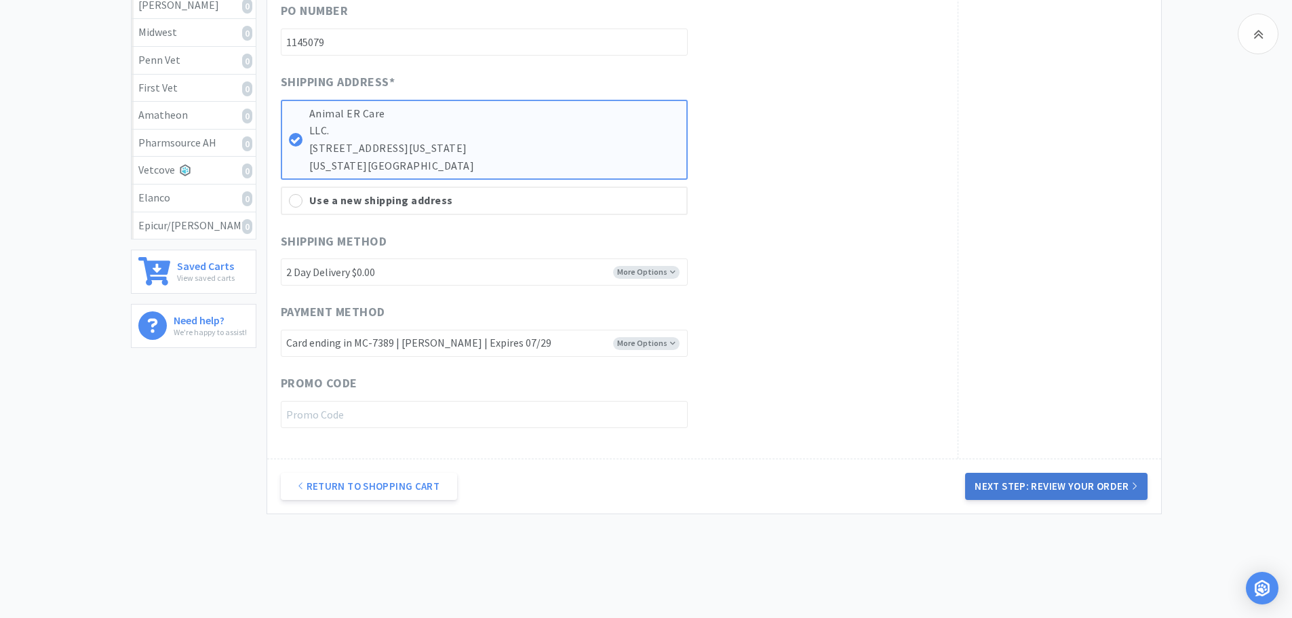
click at [1053, 488] on button "Next Step: Review Your Order" at bounding box center [1056, 486] width 182 height 27
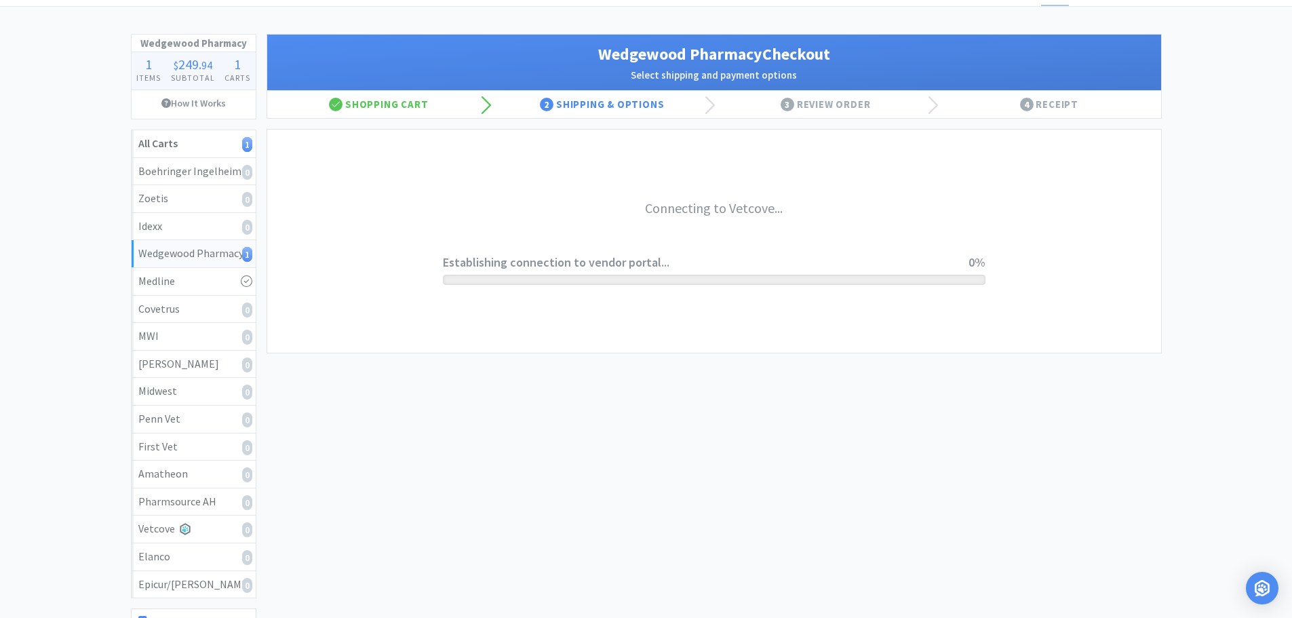
scroll to position [0, 0]
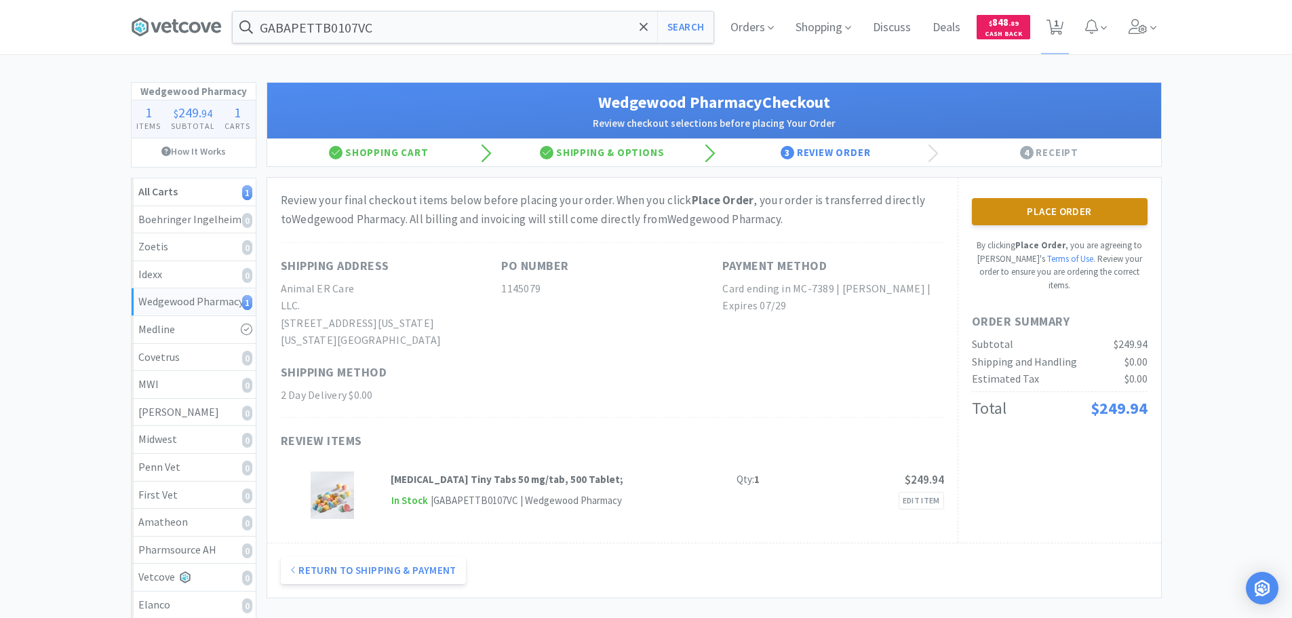
click at [1033, 212] on button "Place Order" at bounding box center [1060, 211] width 176 height 27
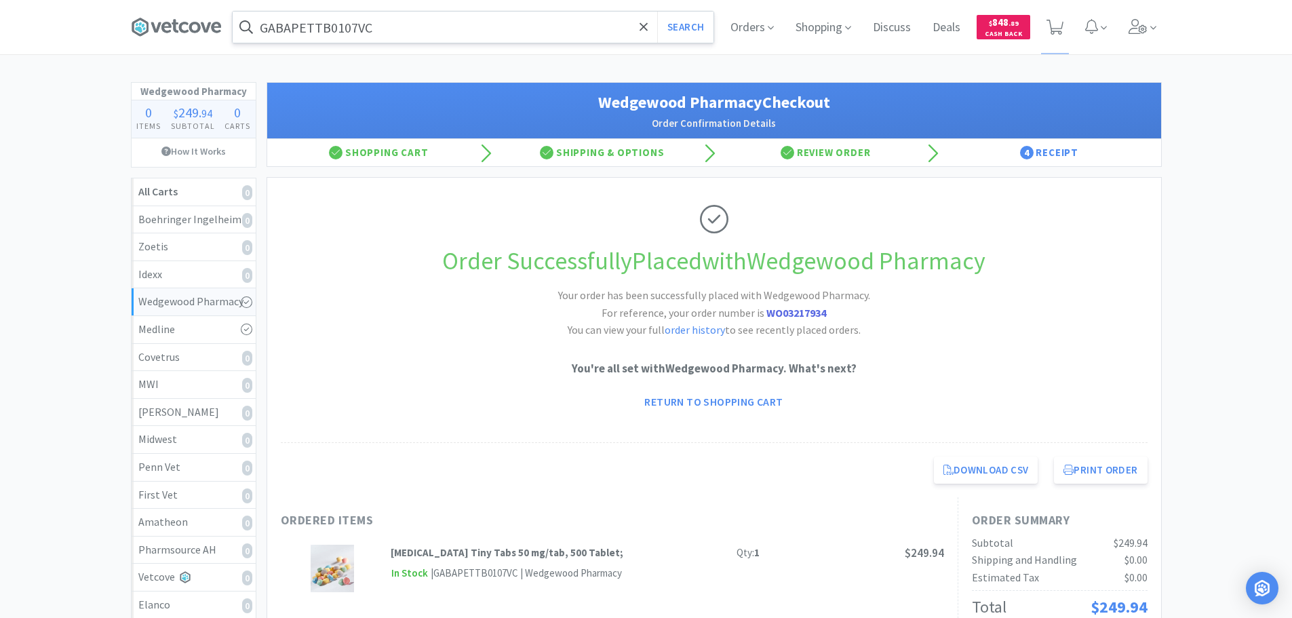
click at [409, 25] on input "GABAPETTB0107VC" at bounding box center [473, 27] width 481 height 31
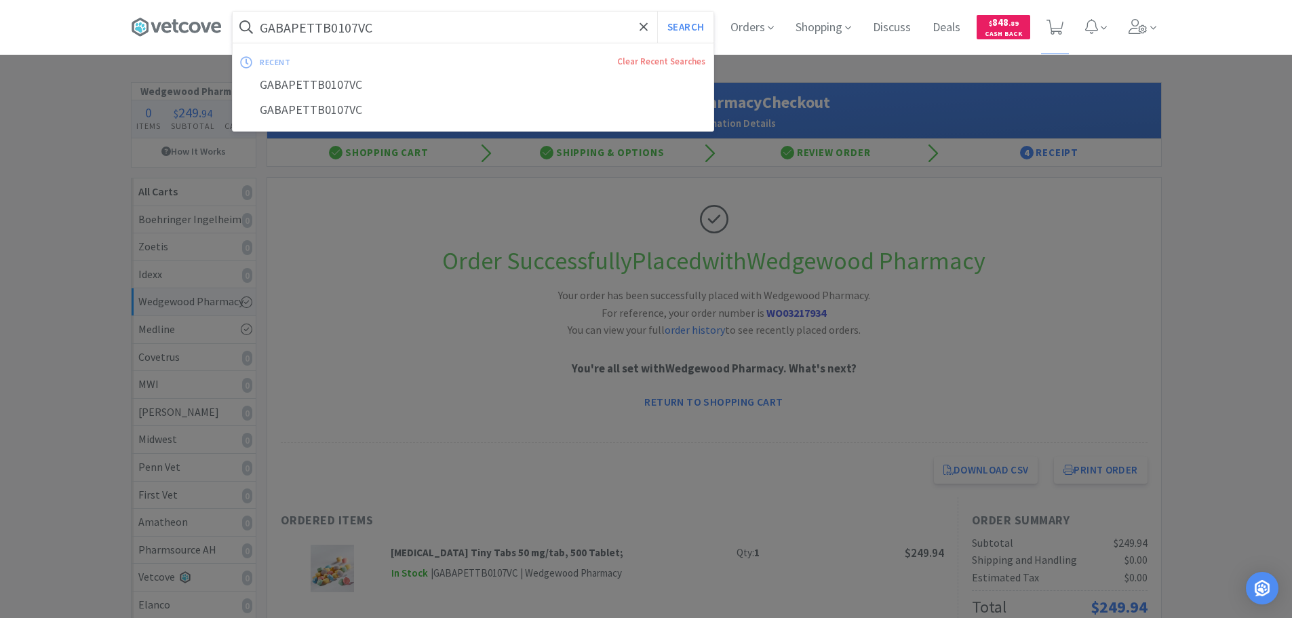
paste input "000.49964.3"
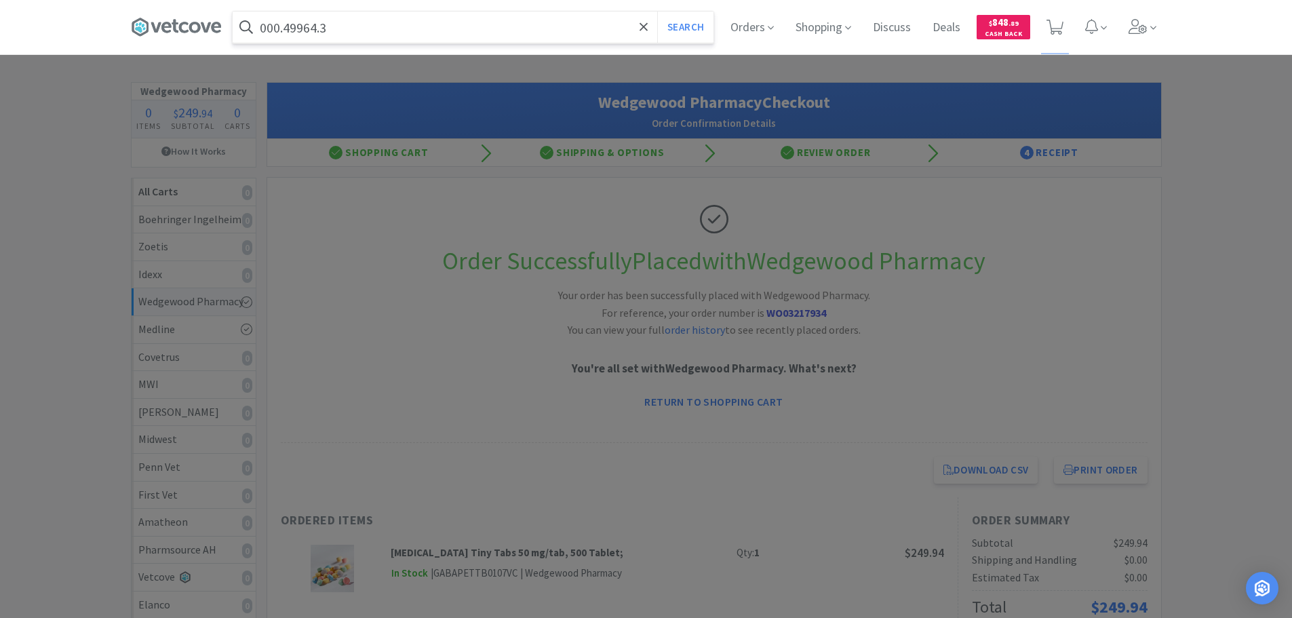
type input "000.49964.3"
click at [657, 12] on button "Search" at bounding box center [685, 27] width 56 height 31
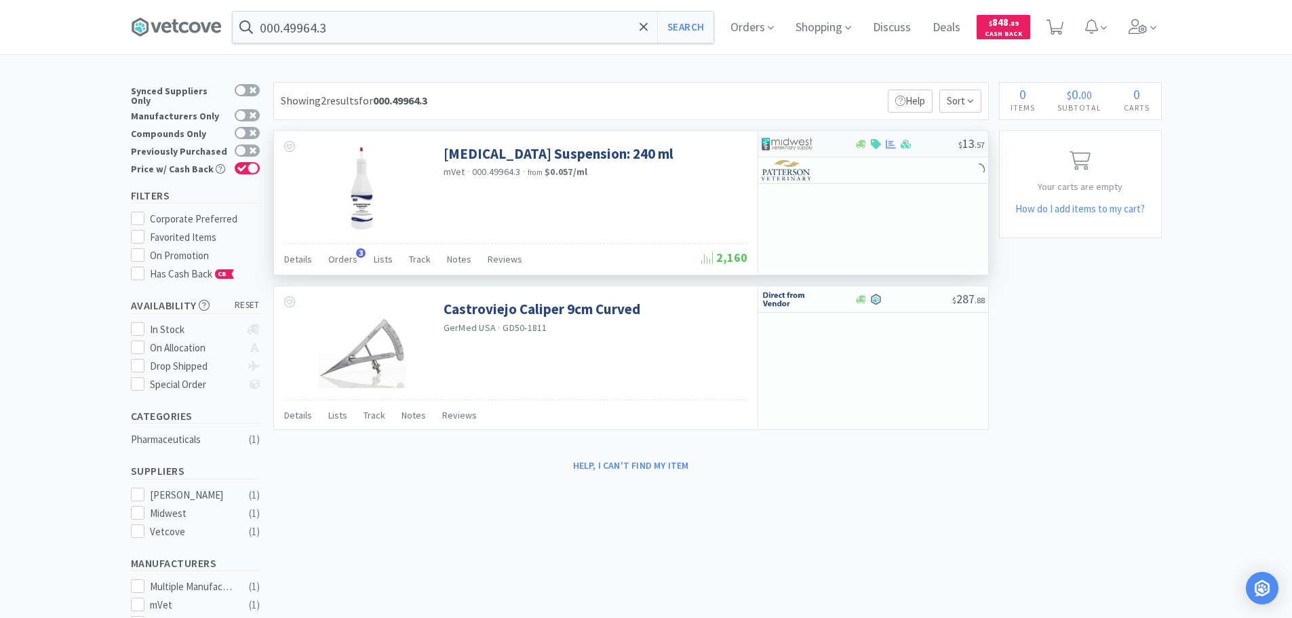
click at [939, 141] on div at bounding box center [906, 144] width 104 height 10
select select "1"
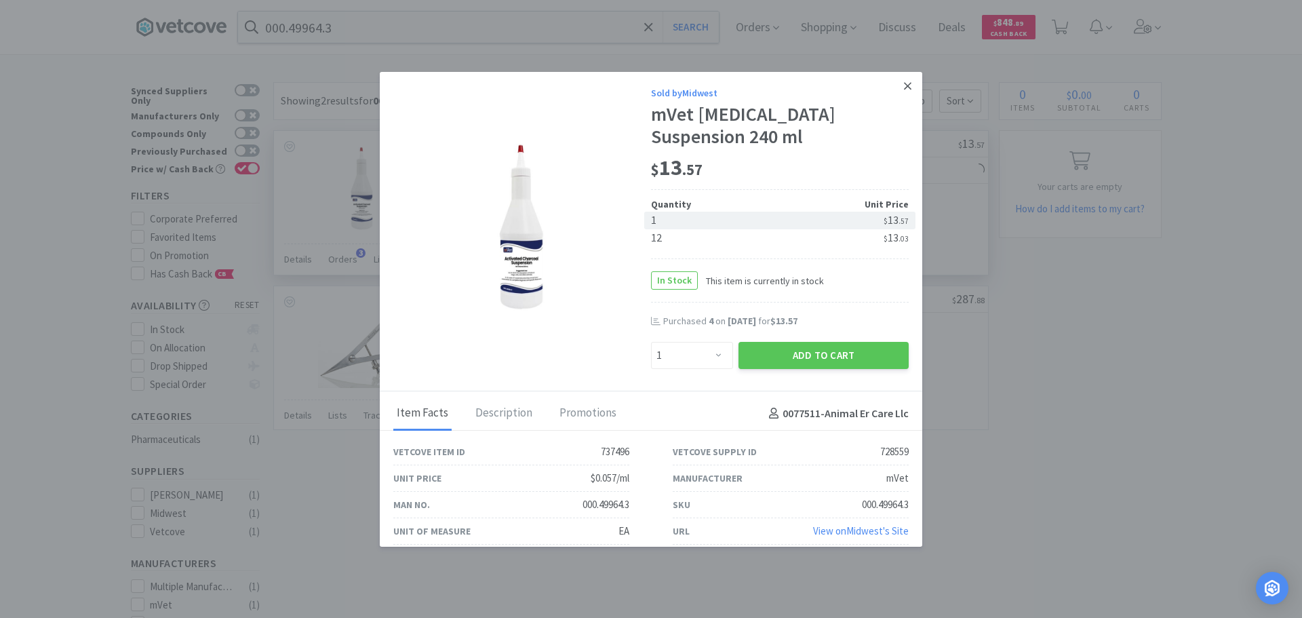
click at [901, 82] on link at bounding box center [908, 86] width 24 height 29
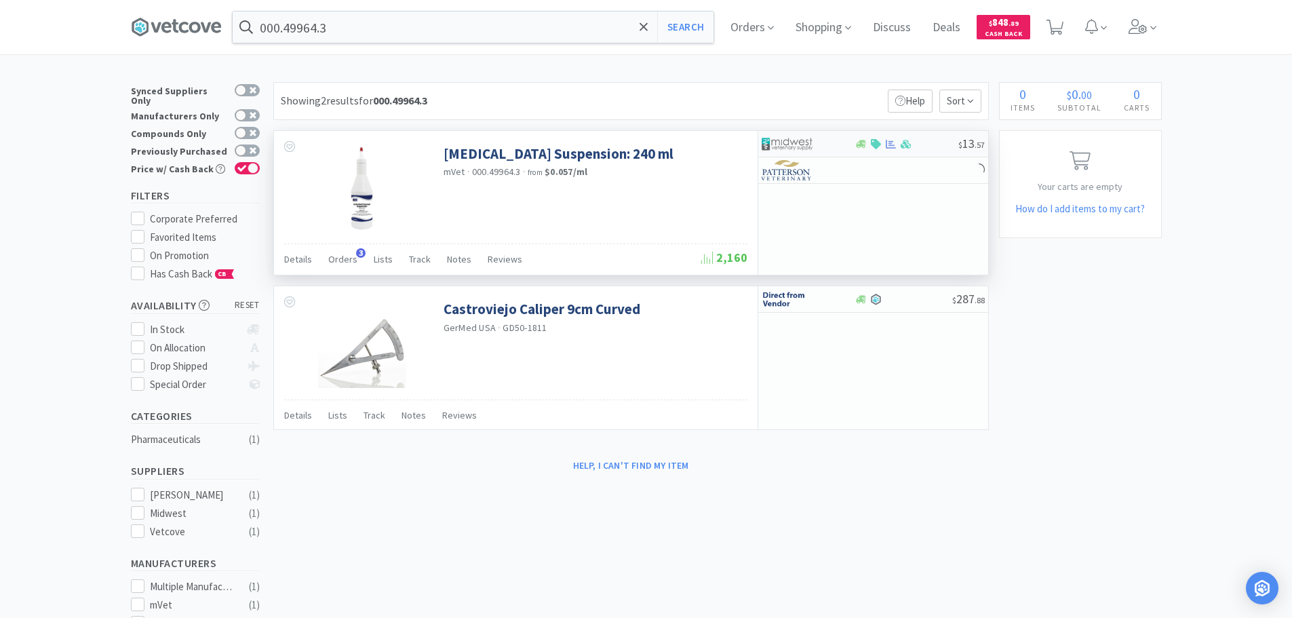
click at [938, 145] on div at bounding box center [906, 144] width 104 height 10
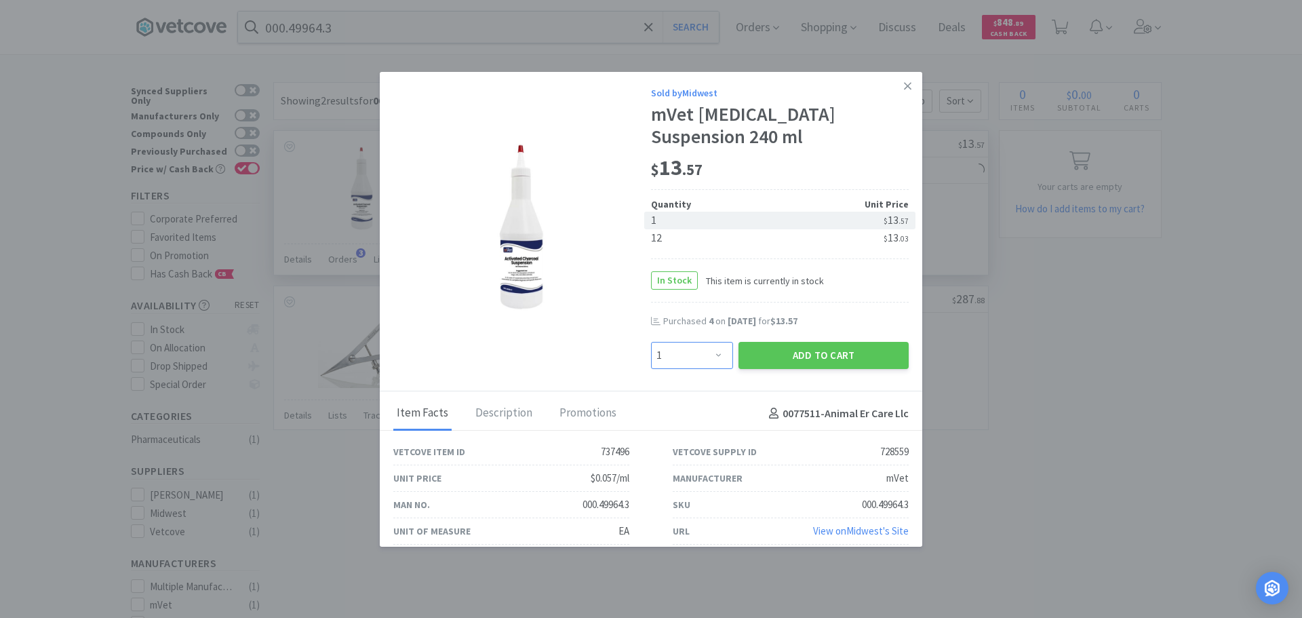
click at [694, 365] on select "Enter Quantity 1 2 3 4 5 6 7 8 9 10 11 12 13 14 15 16 17 18 19 20 Enter Quantity" at bounding box center [692, 355] width 82 height 27
select select "7"
click at [651, 342] on select "Enter Quantity 1 2 3 4 5 6 7 8 9 10 11 12 13 14 15 16 17 18 19 20 Enter Quantity" at bounding box center [692, 355] width 82 height 27
click at [794, 361] on button "Add to Cart" at bounding box center [823, 355] width 170 height 27
select select "7"
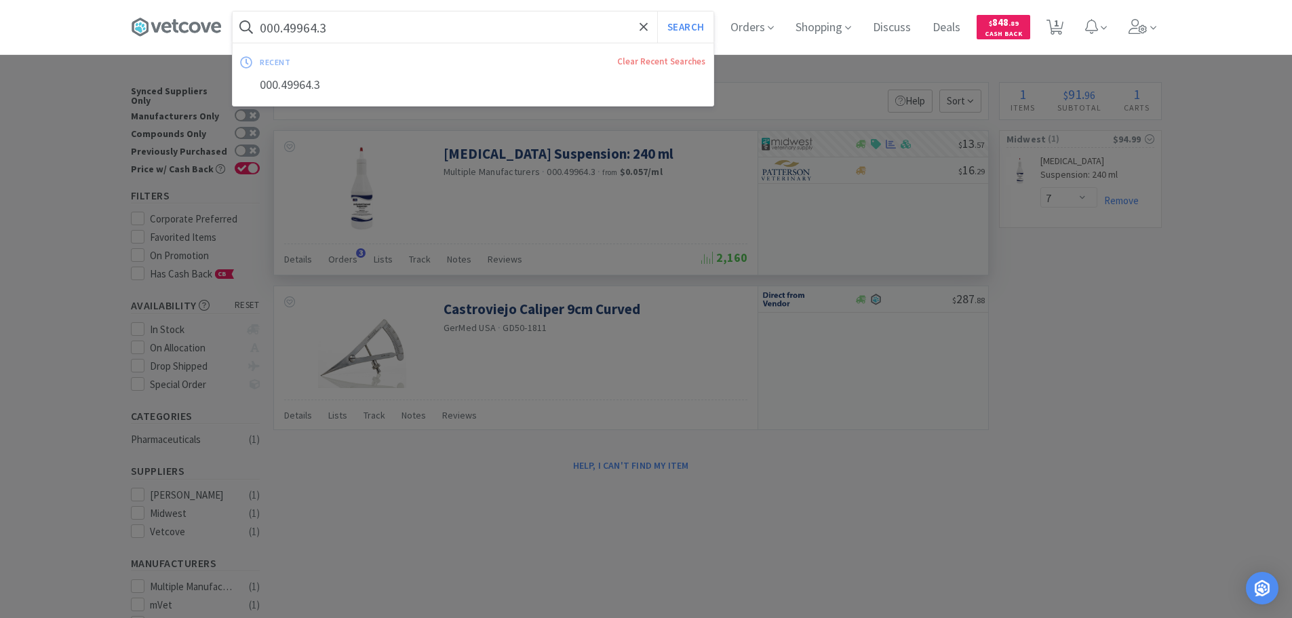
click at [431, 22] on input "000.49964.3" at bounding box center [473, 27] width 481 height 31
paste input "7-894-9426"
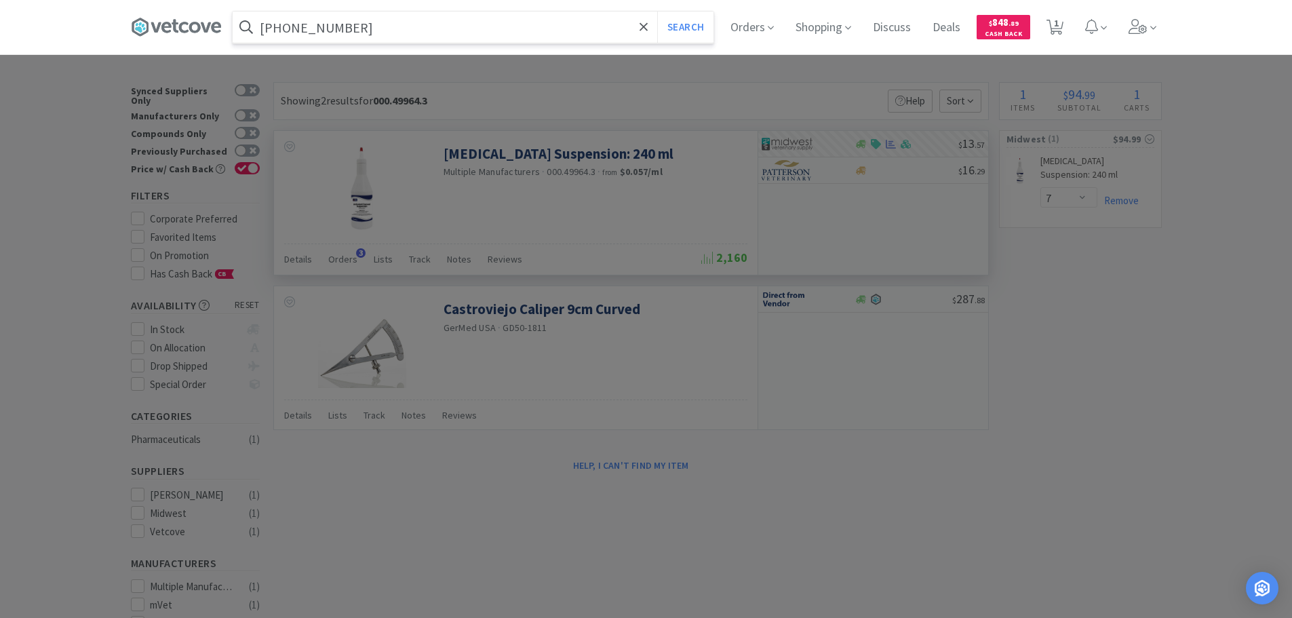
type input "07-894-9426"
click at [657, 12] on button "Search" at bounding box center [685, 27] width 56 height 31
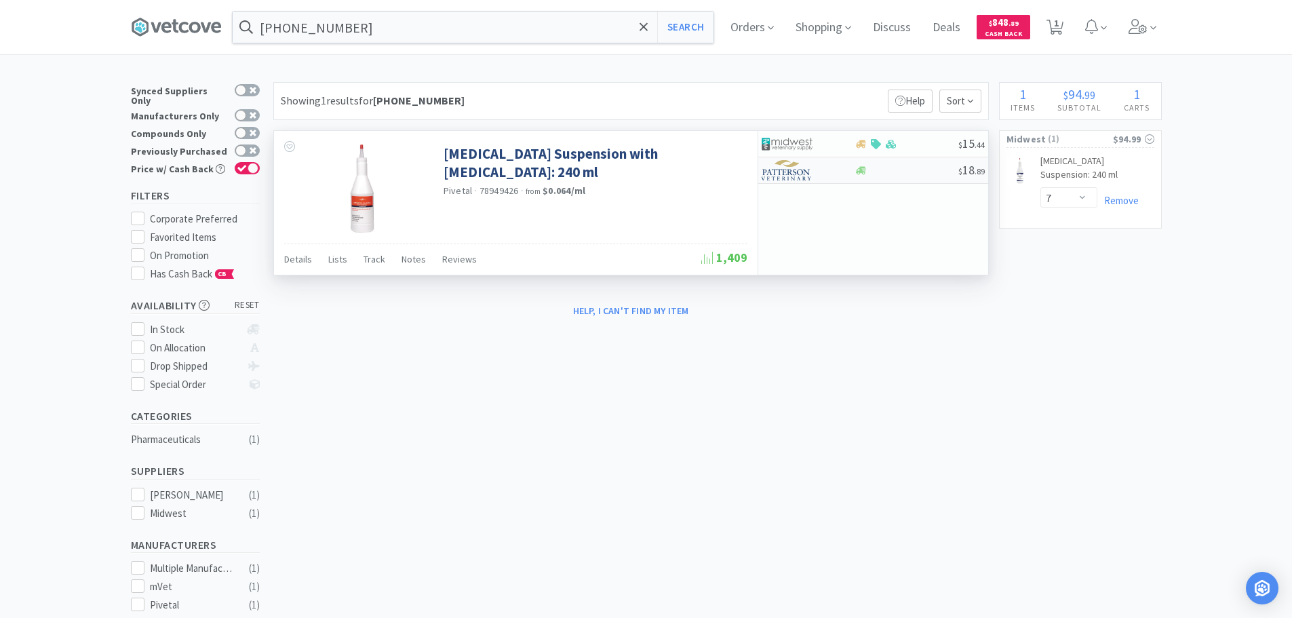
click at [906, 172] on div at bounding box center [906, 170] width 104 height 10
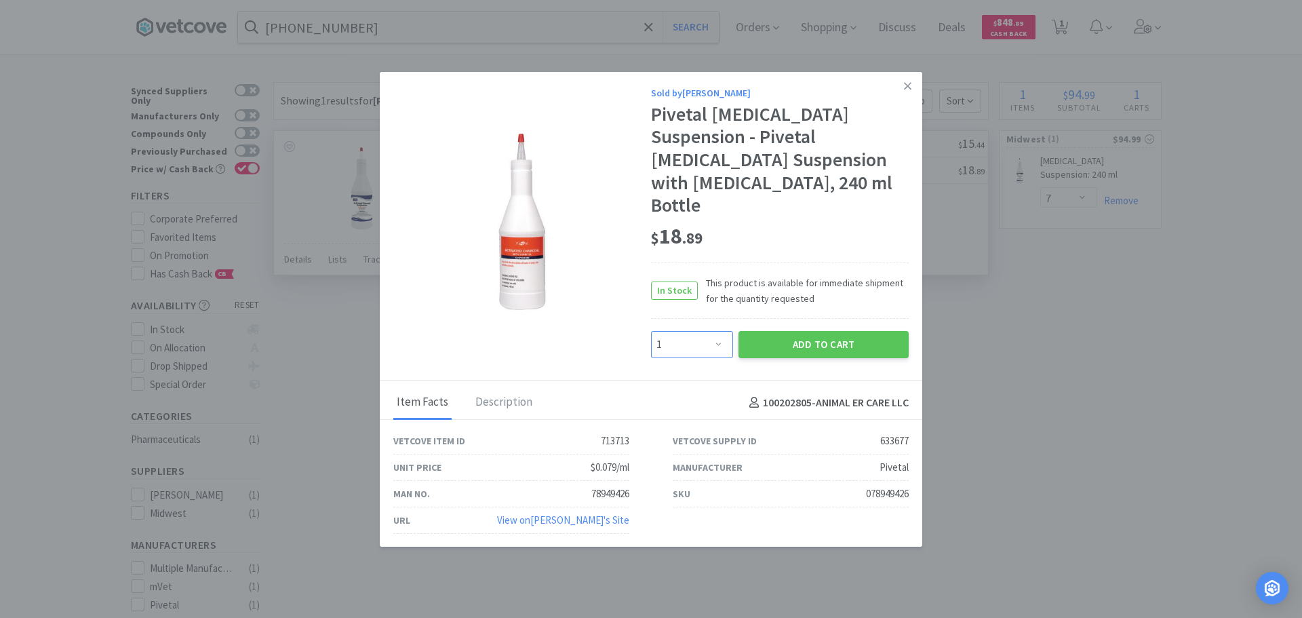
click at [697, 331] on select "Enter Quantity 1 2 3 4 5 6 7 8 9 10 11 12 13 14 15 16 17 18 19 20 Enter Quantity" at bounding box center [692, 344] width 82 height 27
select select "4"
click at [651, 331] on select "Enter Quantity 1 2 3 4 5 6 7 8 9 10 11 12 13 14 15 16 17 18 19 20 Enter Quantity" at bounding box center [692, 344] width 82 height 27
click at [774, 331] on button "Add to Cart" at bounding box center [823, 344] width 170 height 27
select select "4"
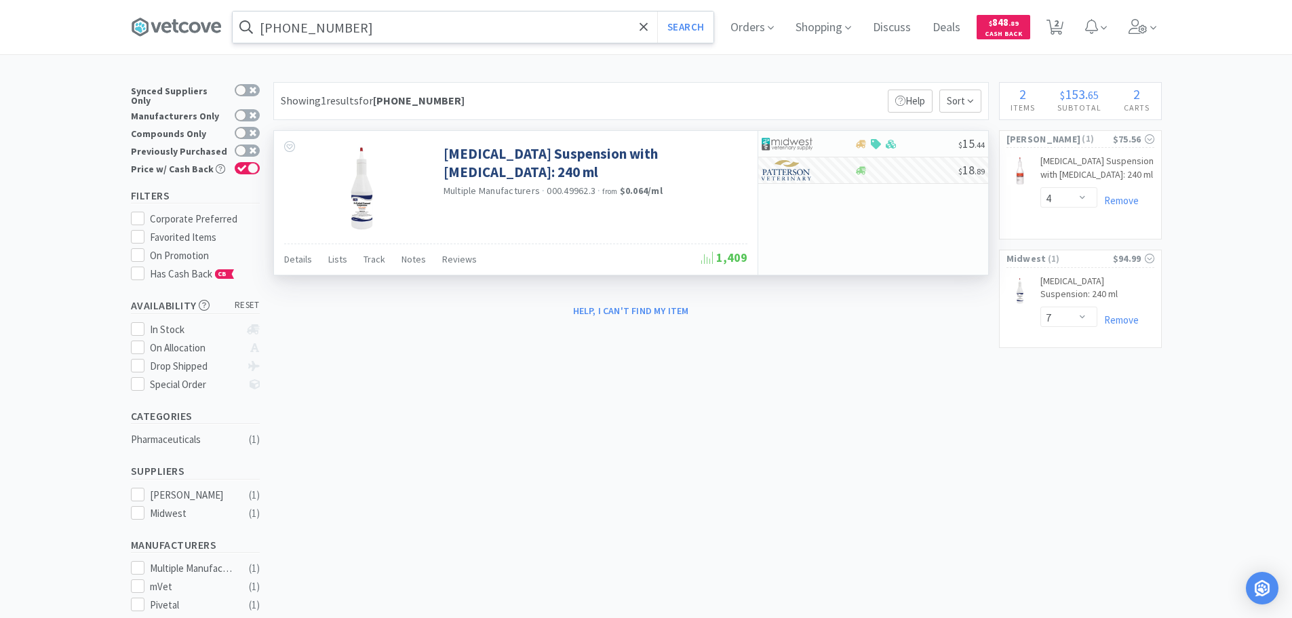
click at [429, 23] on input "07-894-9426" at bounding box center [473, 27] width 481 height 31
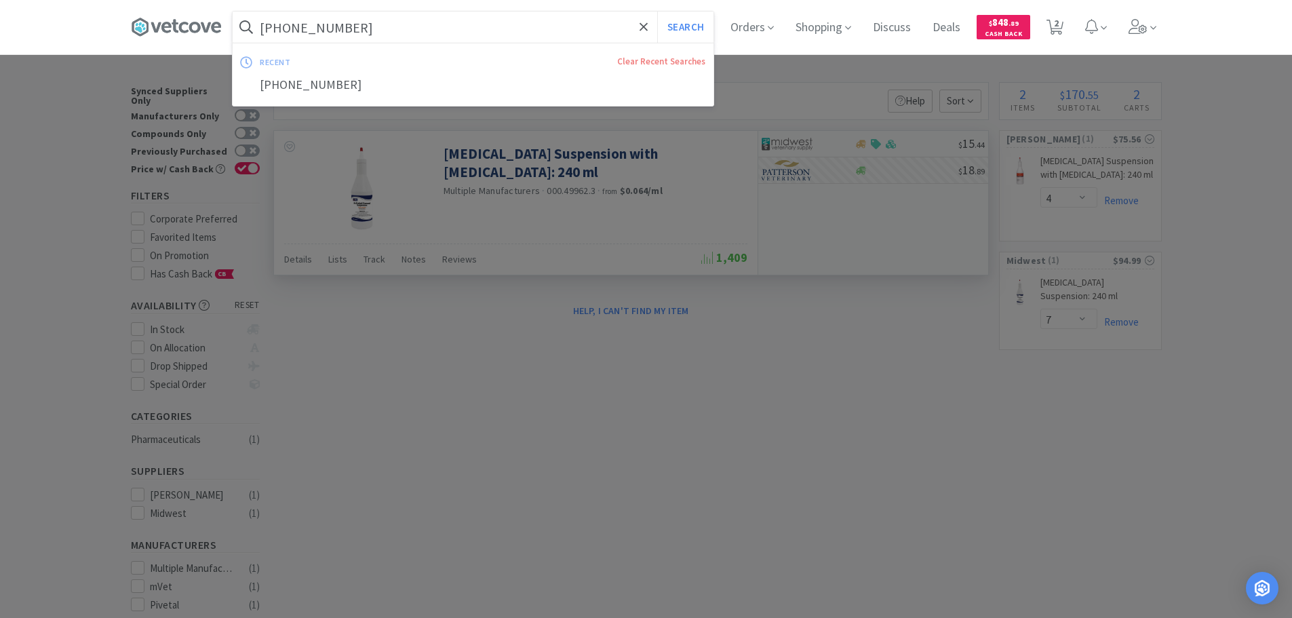
paste input "63323-0690-44"
type input "63323-0690-44"
click at [657, 12] on button "Search" at bounding box center [685, 27] width 56 height 31
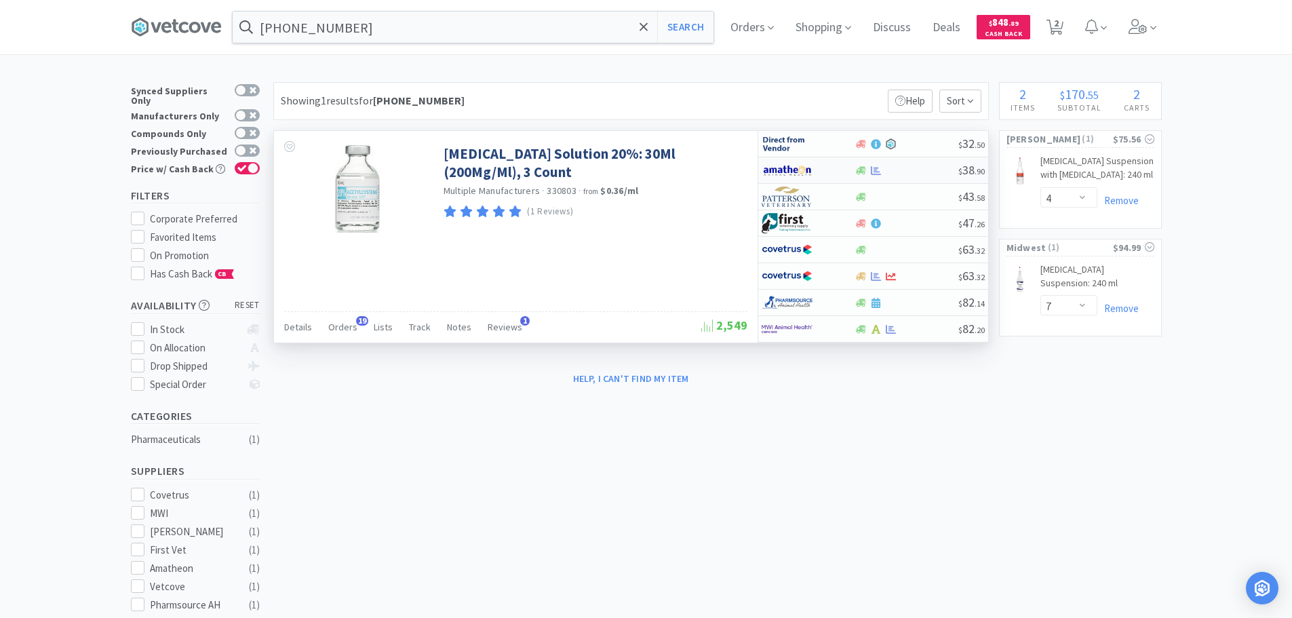
click at [899, 167] on div at bounding box center [906, 170] width 104 height 10
select select "1"
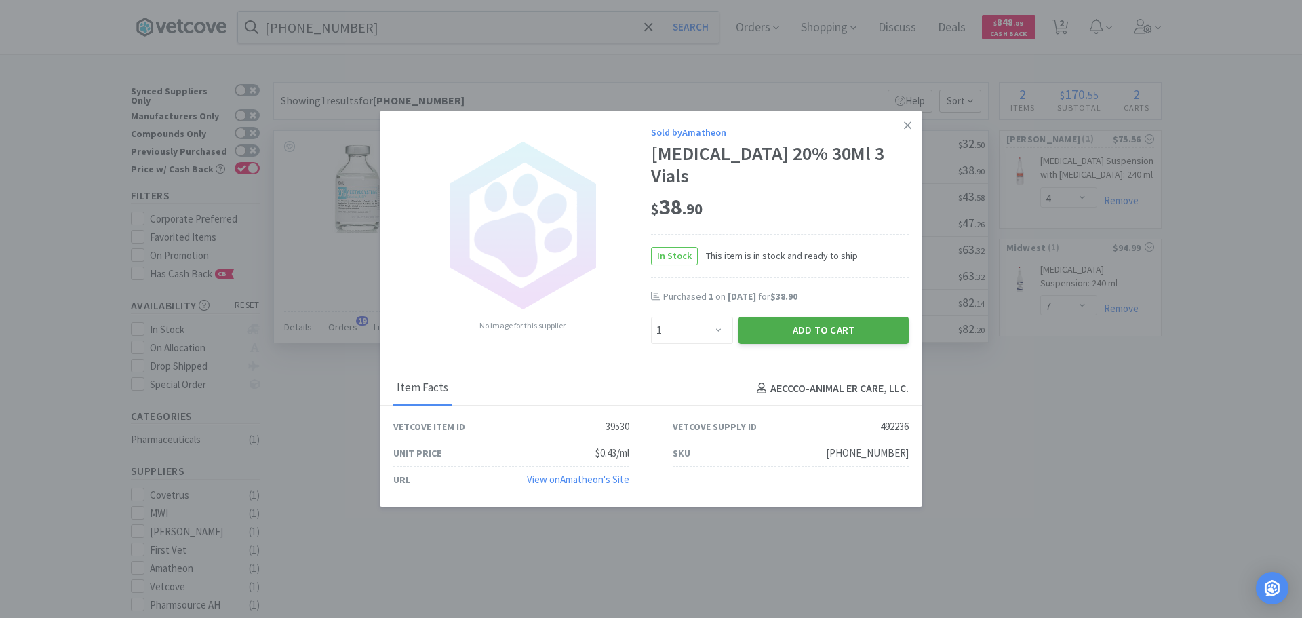
click at [808, 322] on button "Add to Cart" at bounding box center [823, 330] width 170 height 27
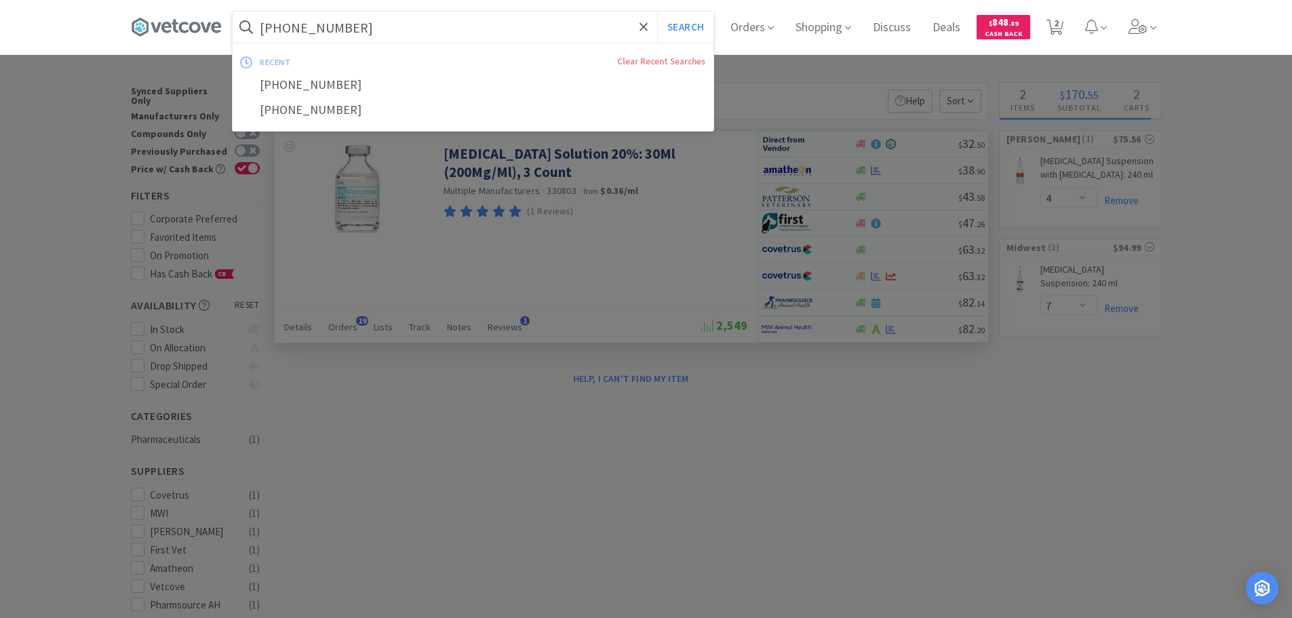
click at [427, 22] on input "63323-0690-44" at bounding box center [473, 27] width 481 height 31
paste input "25021-0780-05"
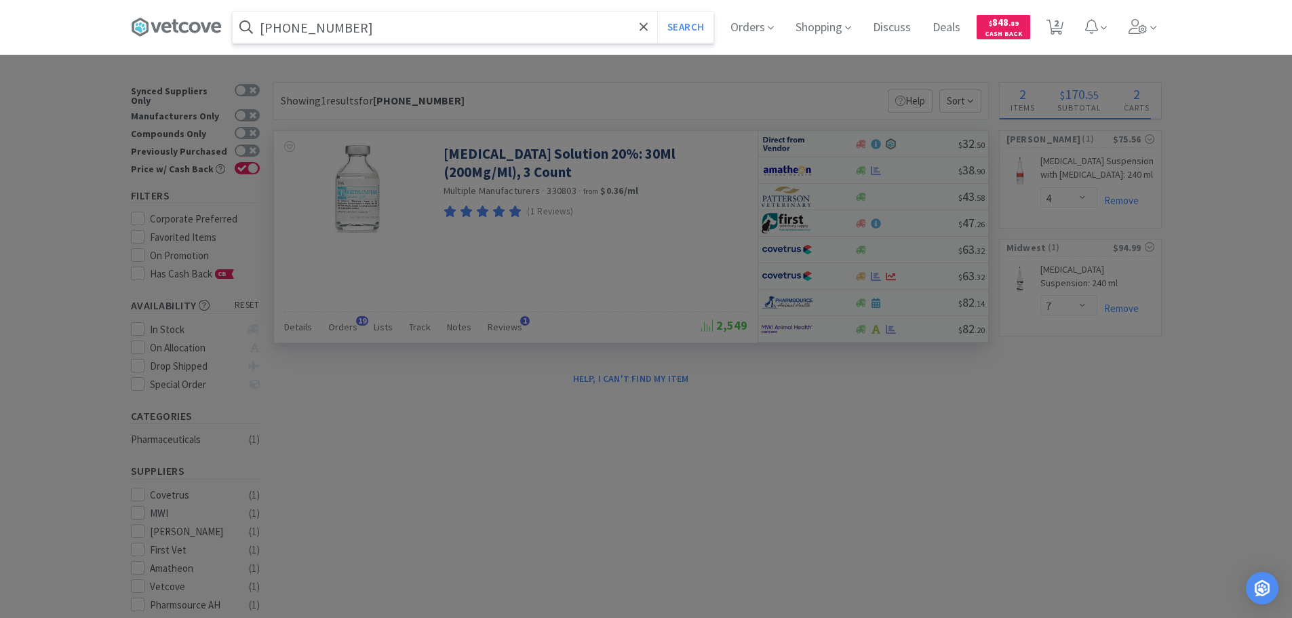
type input "25021-0780-05"
click at [657, 12] on button "Search" at bounding box center [685, 27] width 56 height 31
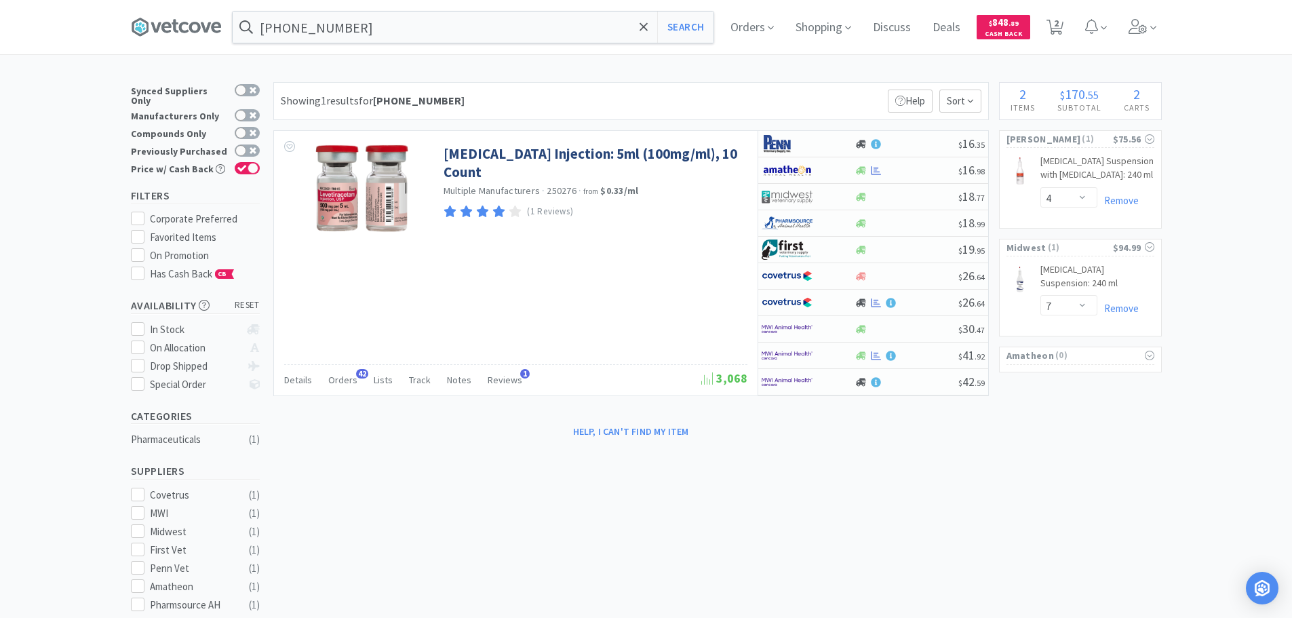
click at [933, 426] on div "Help, I can't find my item" at bounding box center [630, 431] width 715 height 23
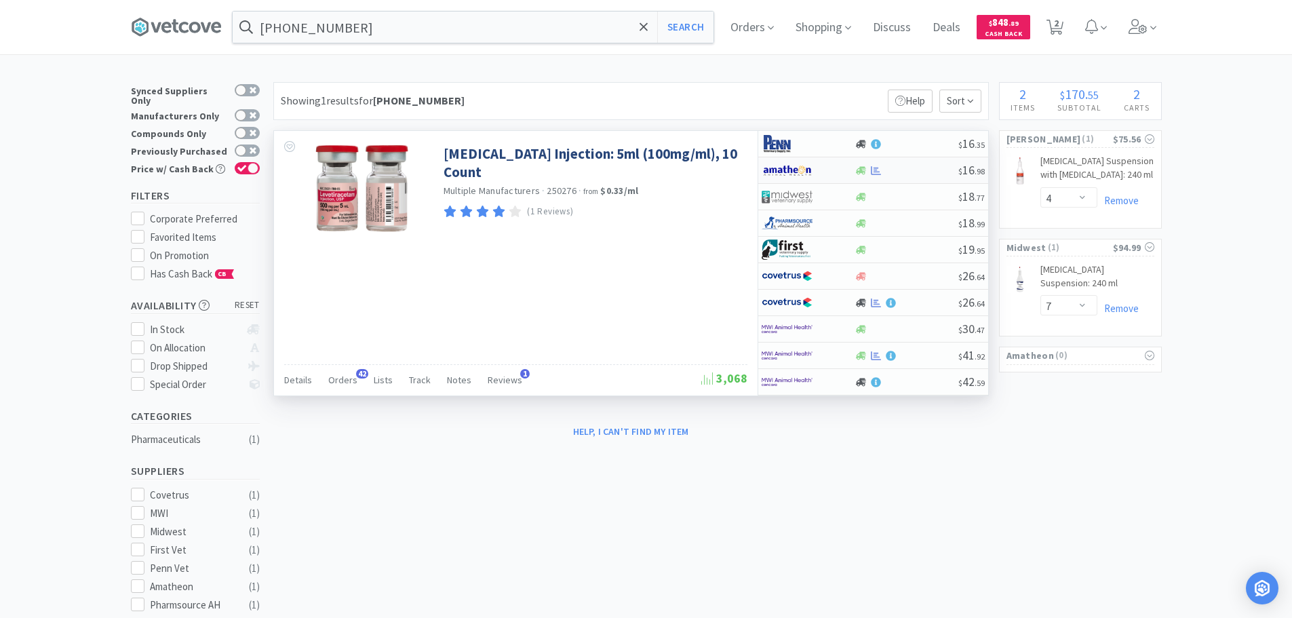
click at [920, 161] on div "$ 16 . 98" at bounding box center [873, 170] width 230 height 26
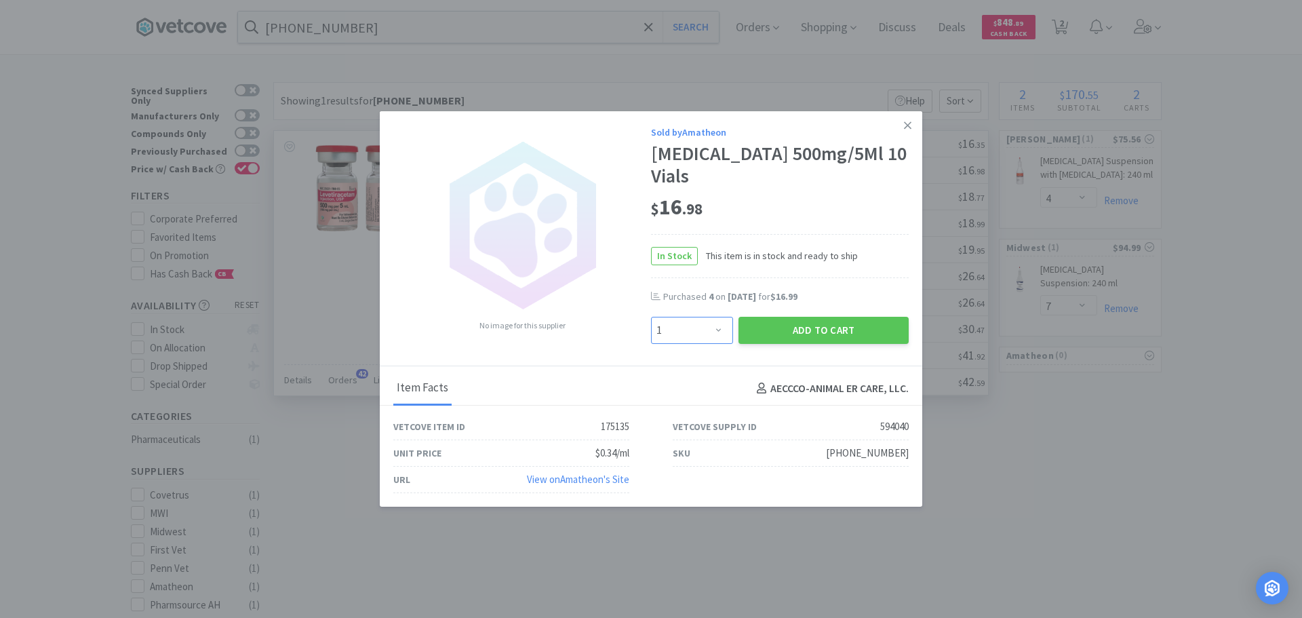
drag, startPoint x: 694, startPoint y: 330, endPoint x: 694, endPoint y: 317, distance: 12.2
click at [694, 328] on select "Enter Quantity 1 2 3 4 5 6 7 8 9 10 11 12 13 14 15 16 17 18 19 20 Enter Quantity" at bounding box center [692, 330] width 82 height 27
select select "2"
click at [651, 317] on select "Enter Quantity 1 2 3 4 5 6 7 8 9 10 11 12 13 14 15 16 17 18 19 20 Enter Quantity" at bounding box center [692, 330] width 82 height 27
click at [770, 327] on button "Add to Cart" at bounding box center [823, 330] width 170 height 27
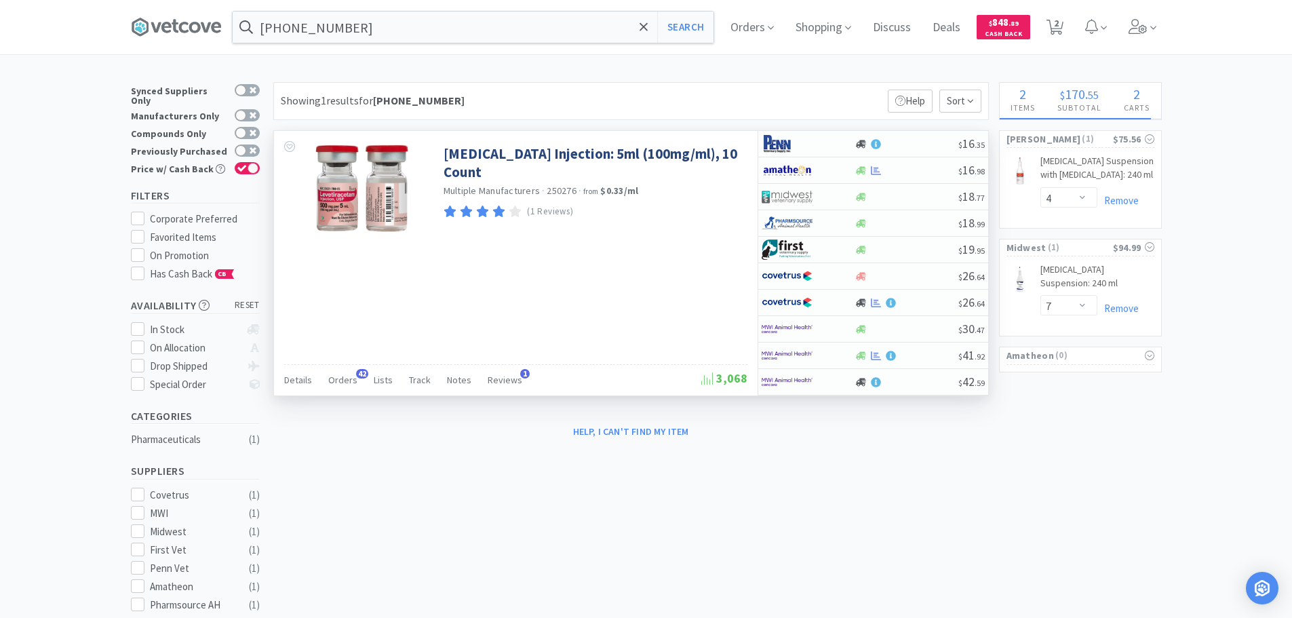
click at [407, 27] on input "25021-0780-05" at bounding box center [473, 27] width 481 height 31
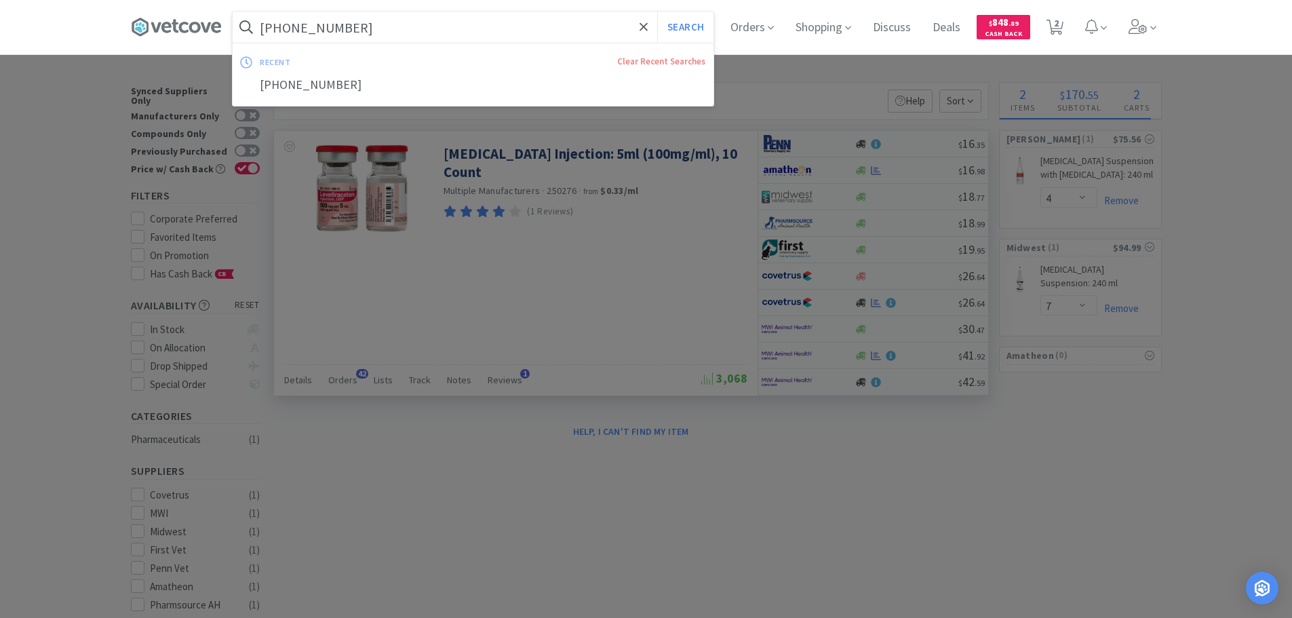
paste input "00641-6079-01"
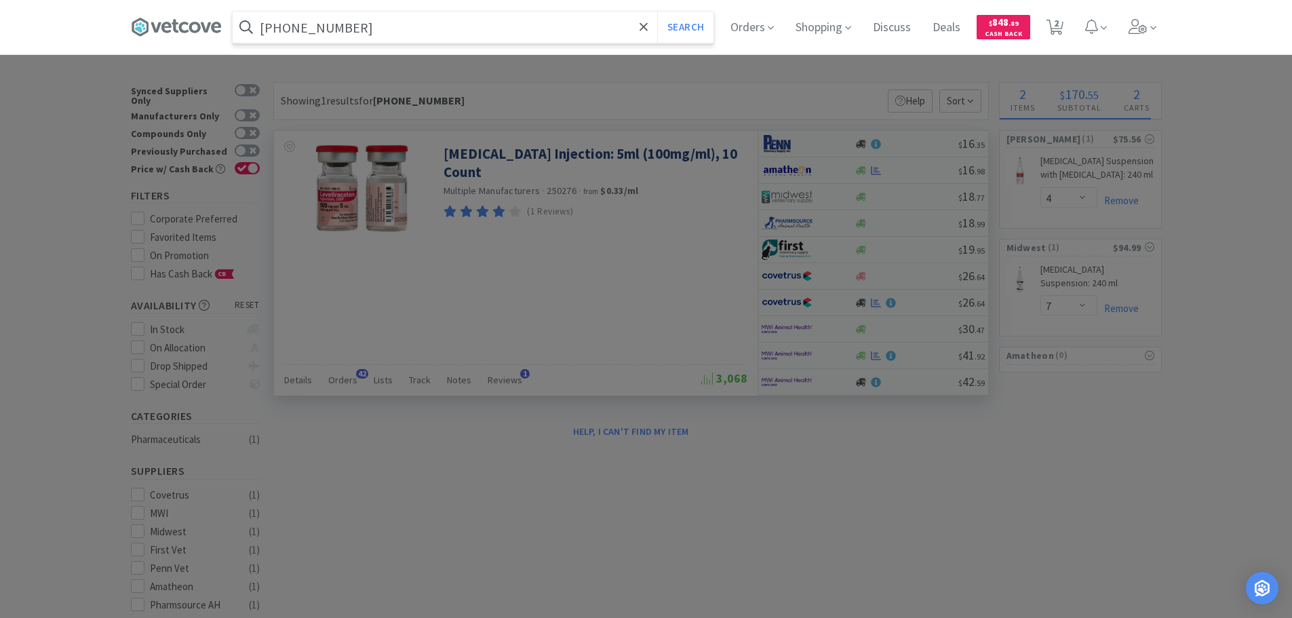
type input "00641-6079-01"
click at [657, 12] on button "Search" at bounding box center [685, 27] width 56 height 31
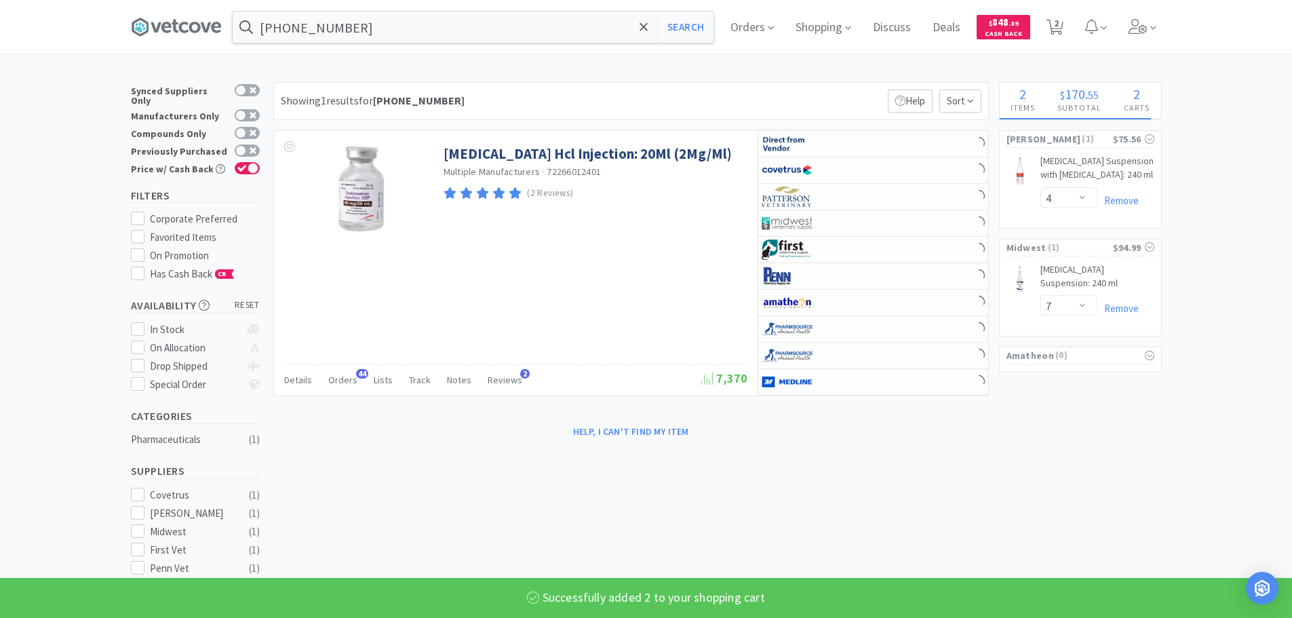
select select "2"
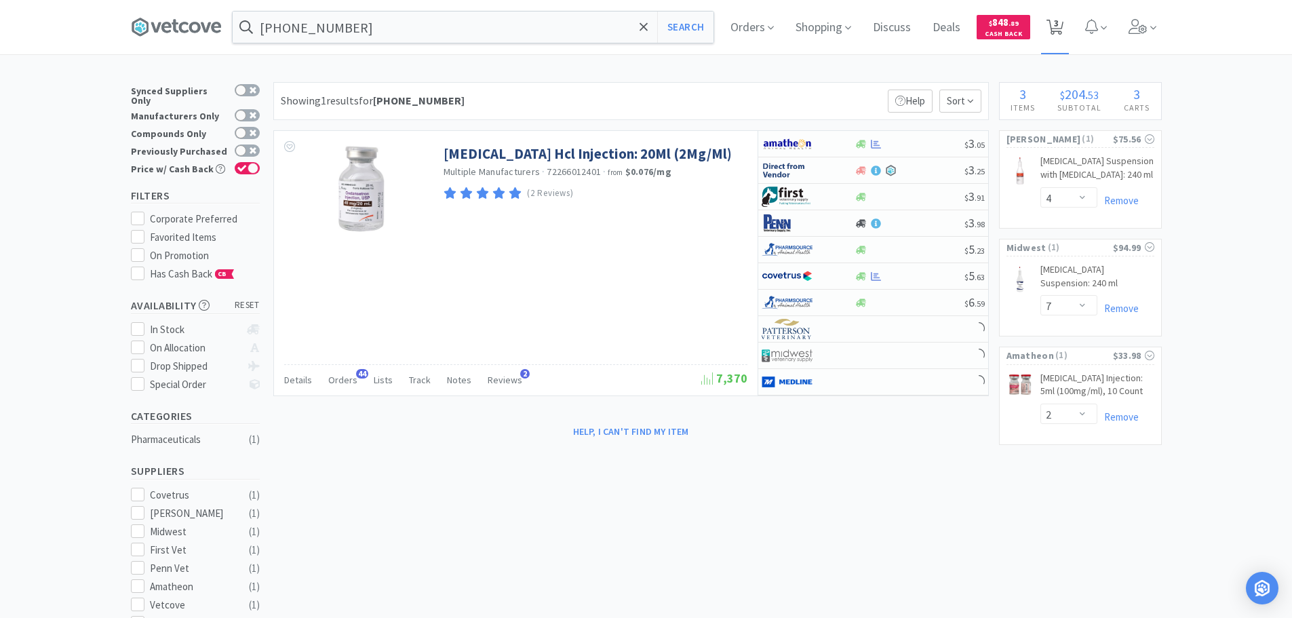
click at [1058, 31] on span "3" at bounding box center [1056, 23] width 5 height 54
select select "4"
select select "7"
select select "2"
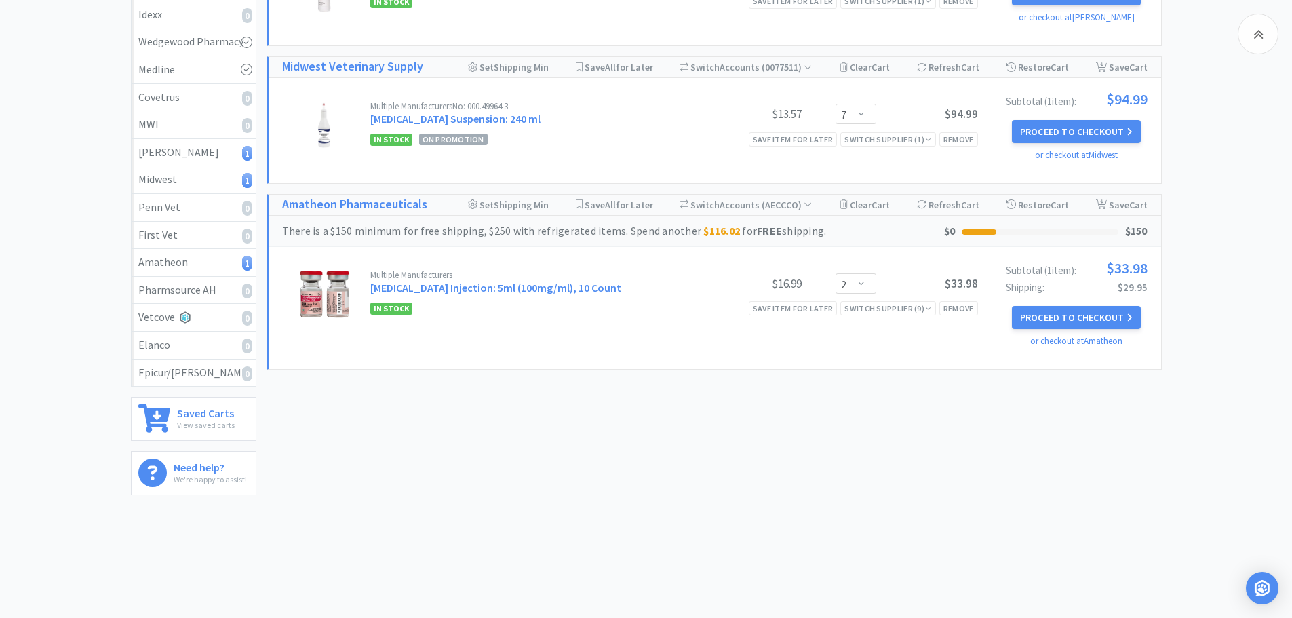
scroll to position [262, 0]
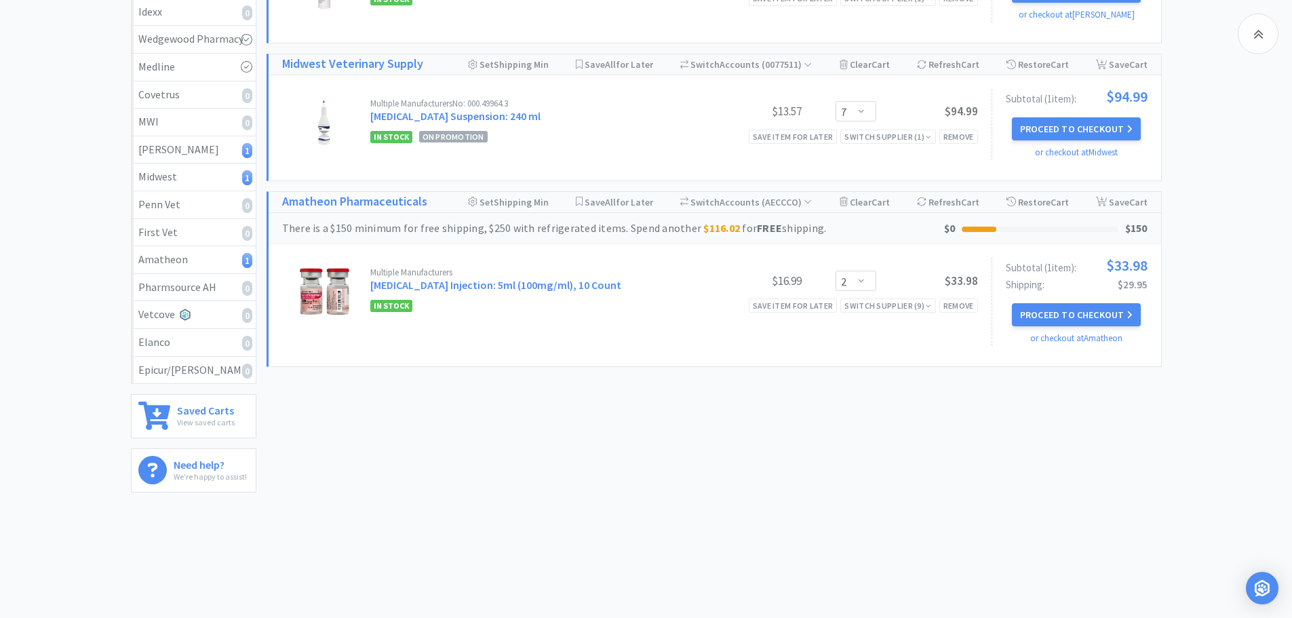
click at [694, 309] on div "In Stock Save item for later Switch Supplier ( 9 ) Remove" at bounding box center [674, 305] width 608 height 16
click at [974, 201] on span "Cart" at bounding box center [970, 202] width 18 height 12
click at [956, 304] on div "Remove" at bounding box center [958, 305] width 39 height 14
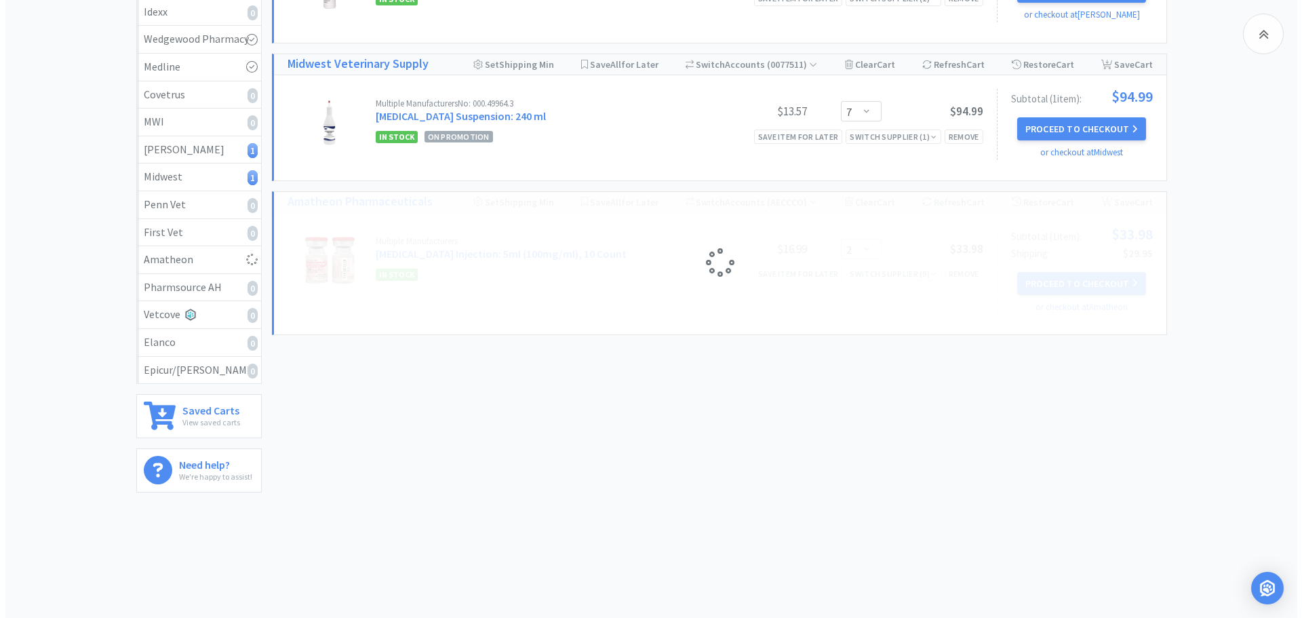
scroll to position [0, 0]
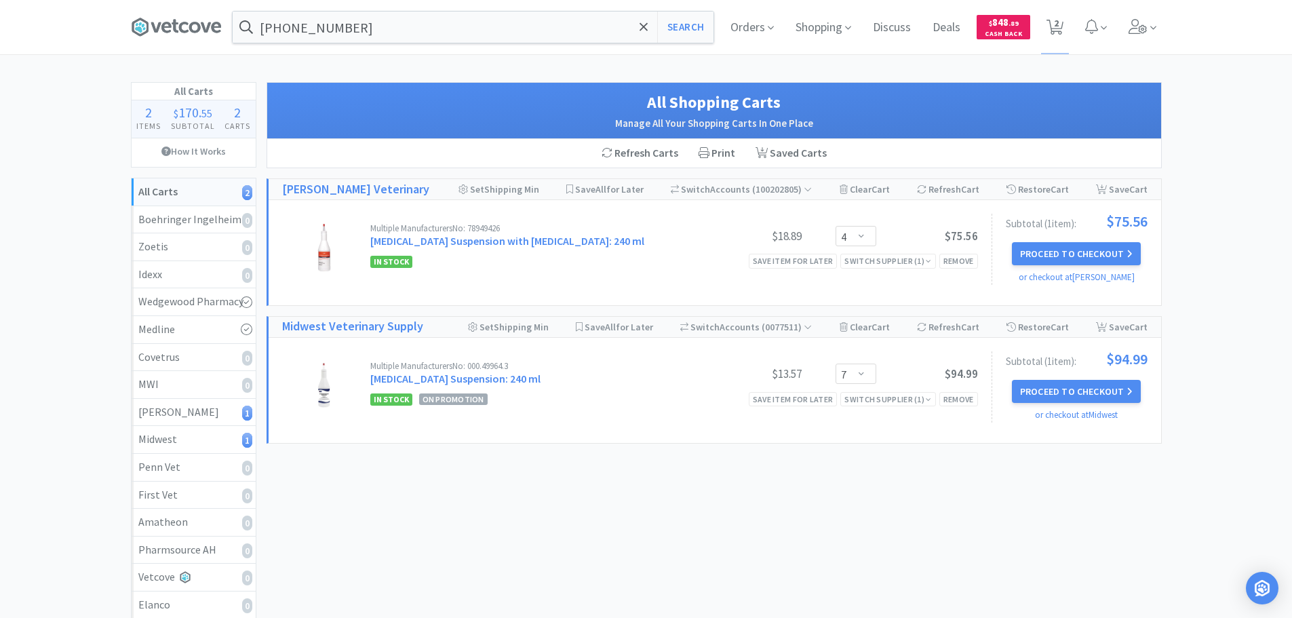
select select "4"
select select "7"
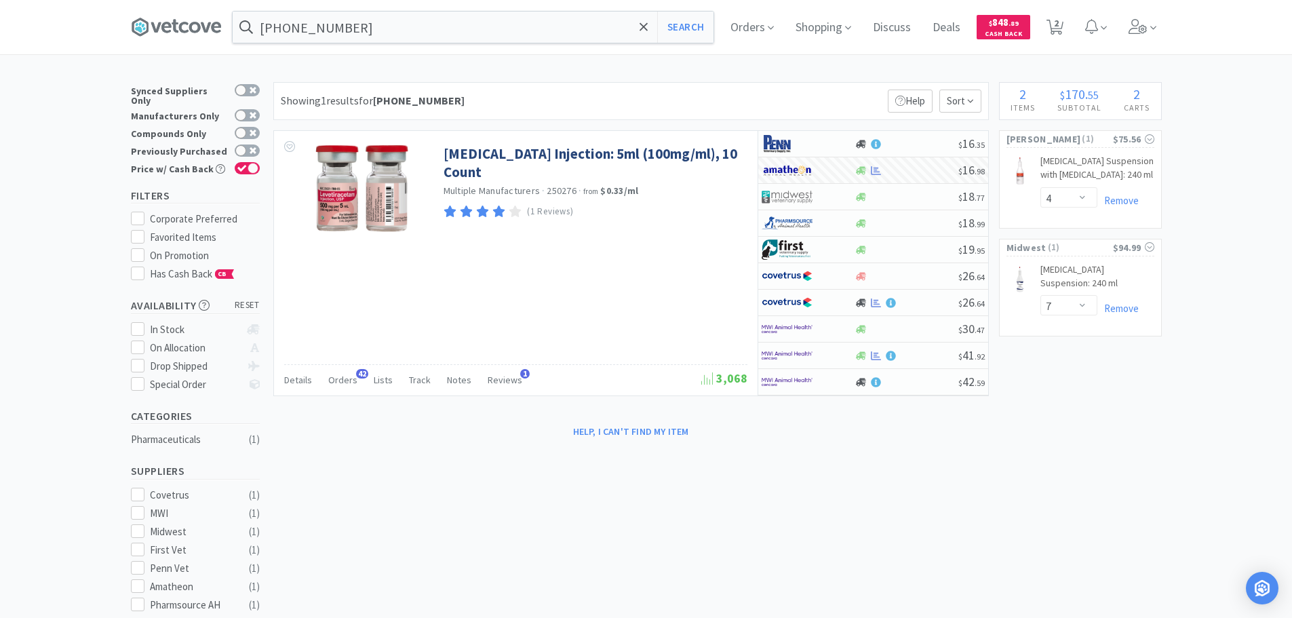
type input "63323-0690-44"
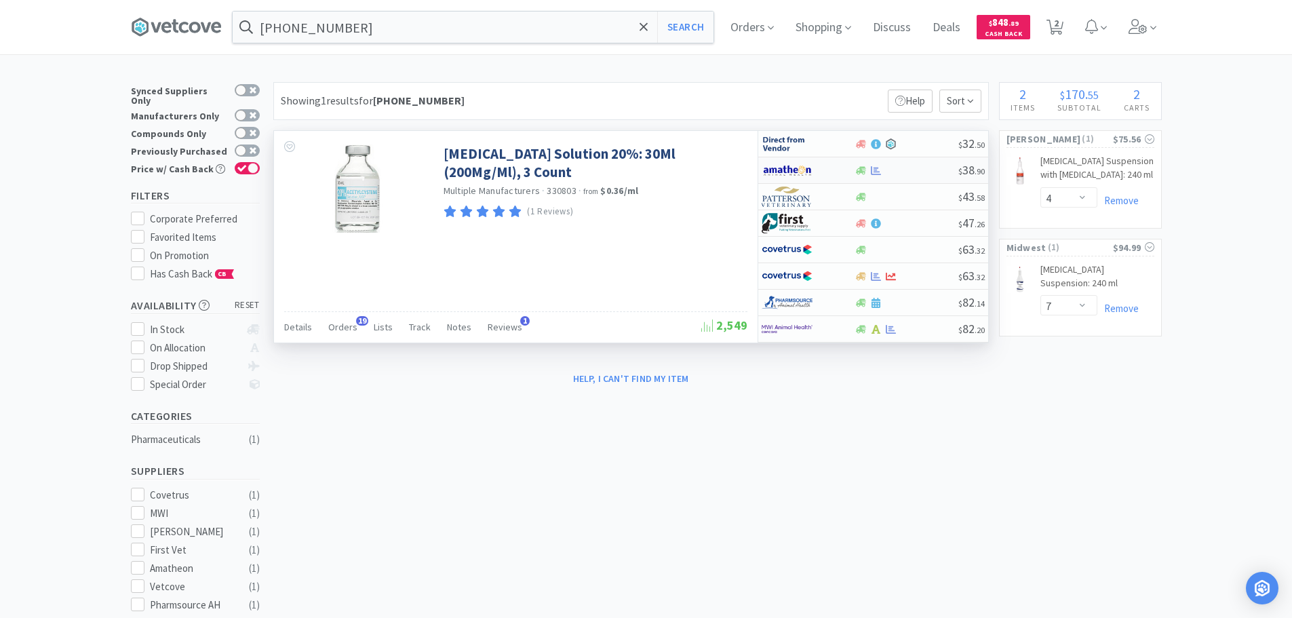
click at [923, 175] on div at bounding box center [906, 170] width 104 height 10
select select "1"
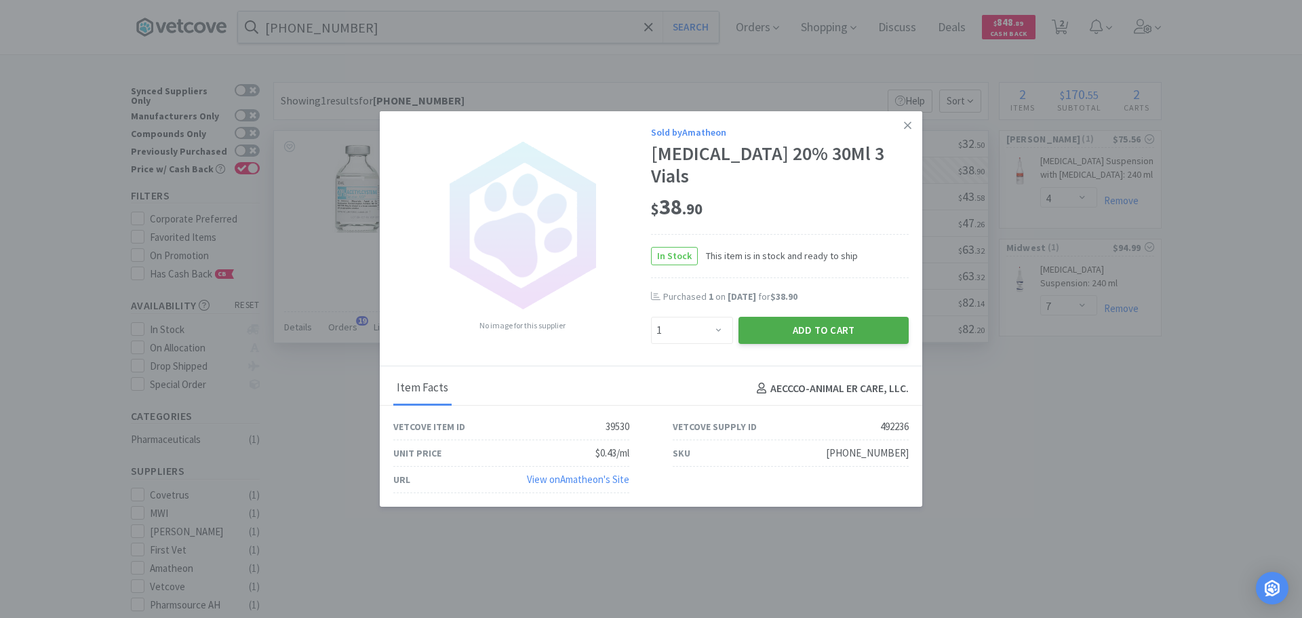
click at [777, 317] on button "Add to Cart" at bounding box center [823, 330] width 170 height 27
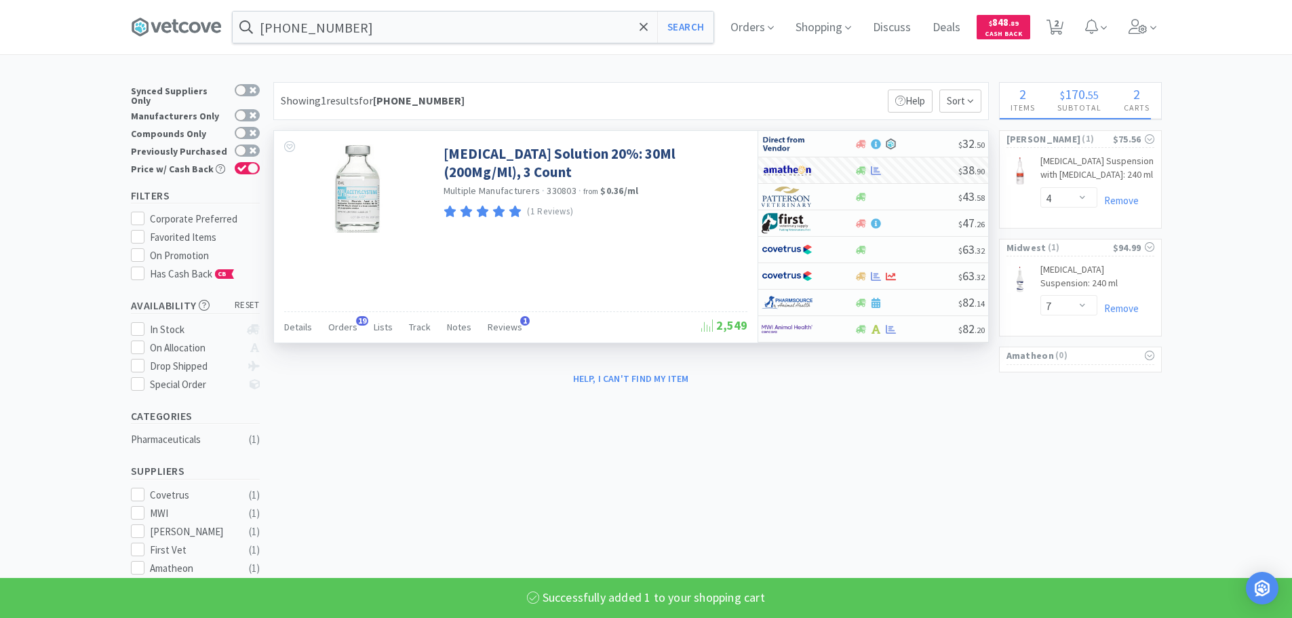
select select "1"
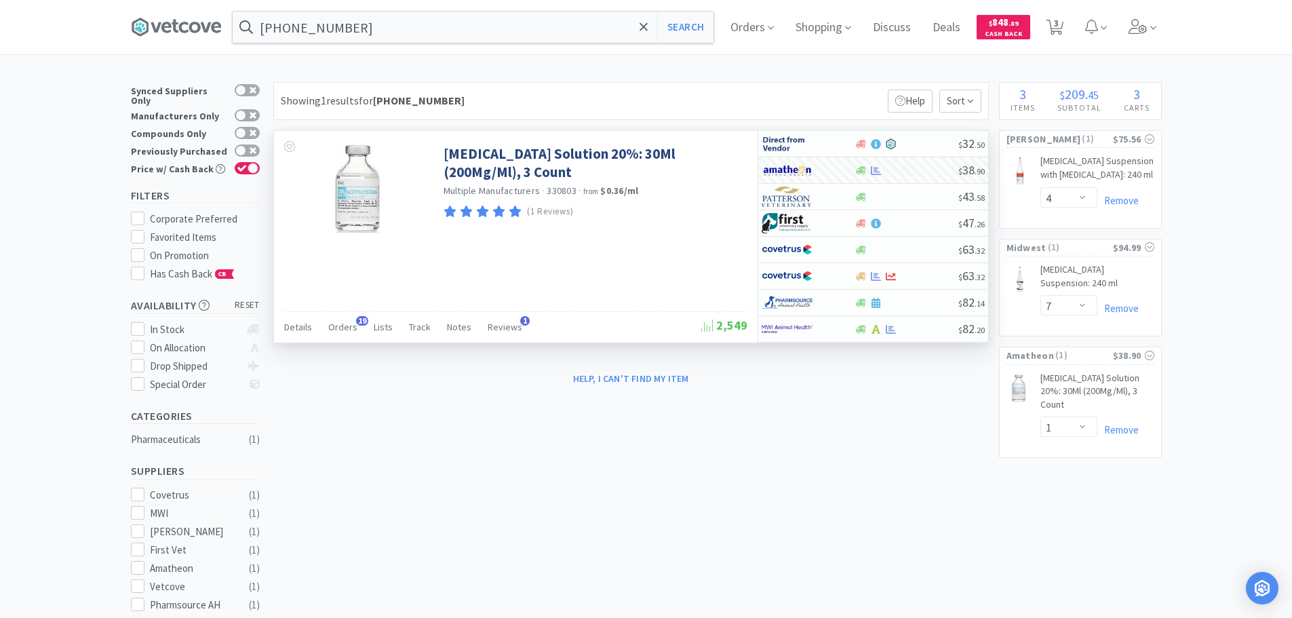
type input "25021-0780-05"
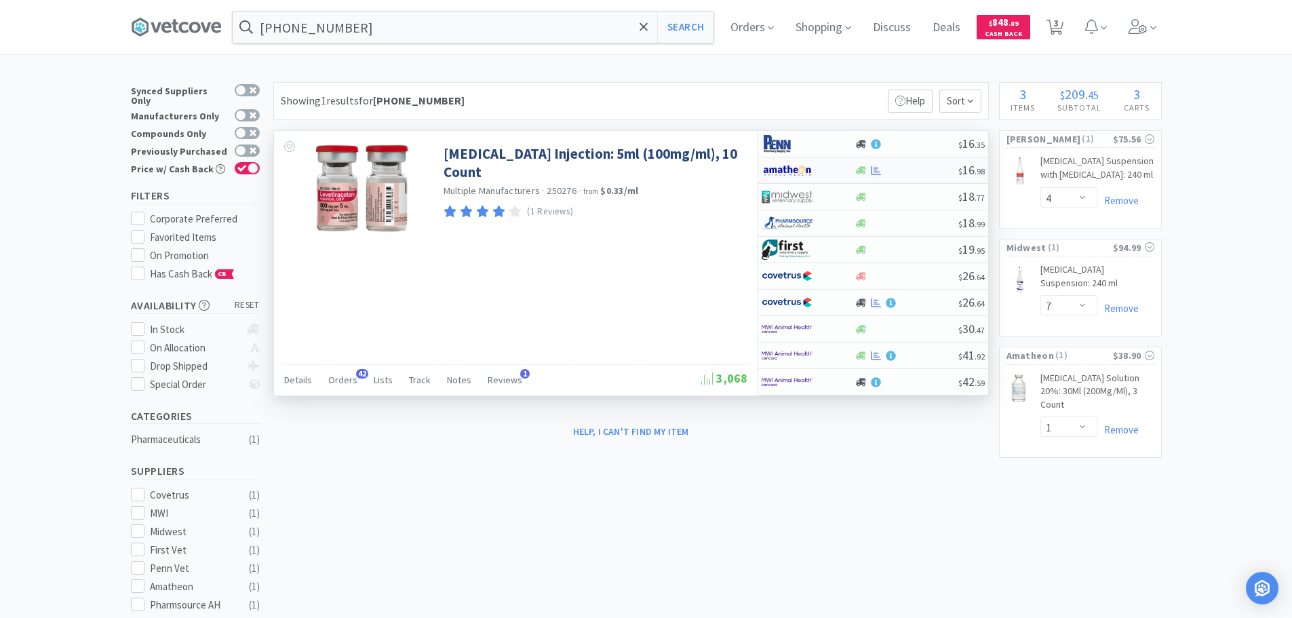
click at [929, 165] on div at bounding box center [906, 170] width 104 height 10
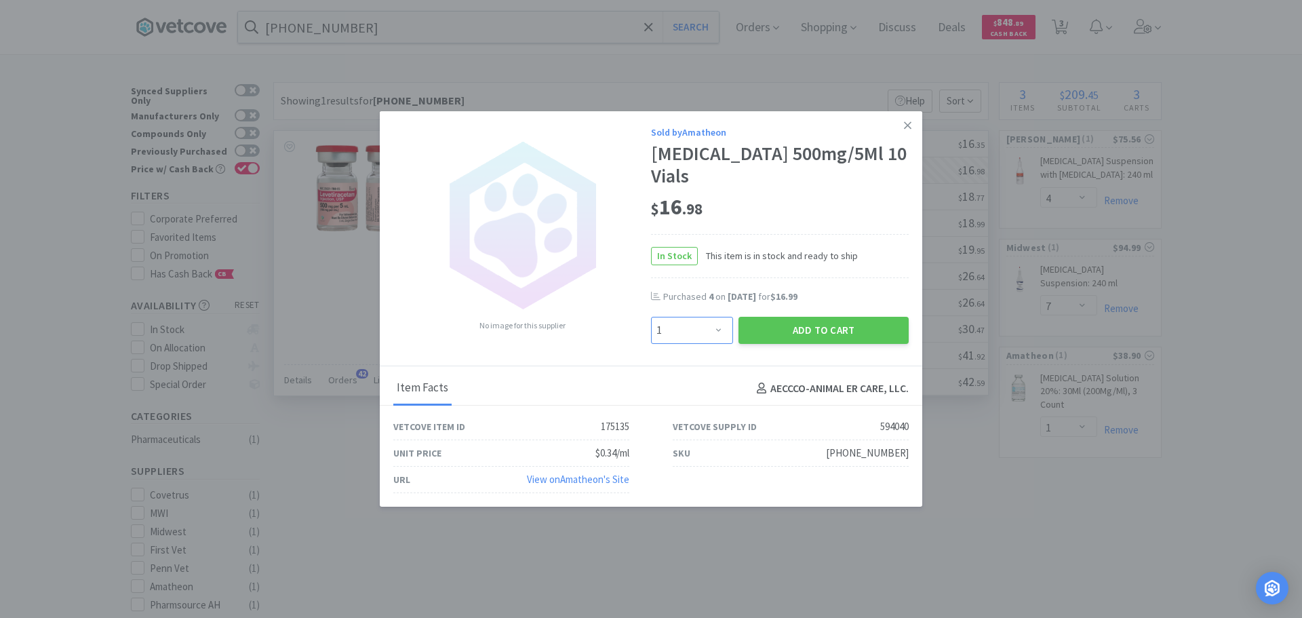
drag, startPoint x: 699, startPoint y: 338, endPoint x: 697, endPoint y: 317, distance: 21.1
click at [698, 335] on select "Enter Quantity 1 2 3 4 5 6 7 8 9 10 11 12 13 14 15 16 17 18 19 20 Enter Quantity" at bounding box center [692, 330] width 82 height 27
select select "2"
click at [651, 317] on select "Enter Quantity 1 2 3 4 5 6 7 8 9 10 11 12 13 14 15 16 17 18 19 20 Enter Quantity" at bounding box center [692, 330] width 82 height 27
click at [767, 326] on button "Add to Cart" at bounding box center [823, 330] width 170 height 27
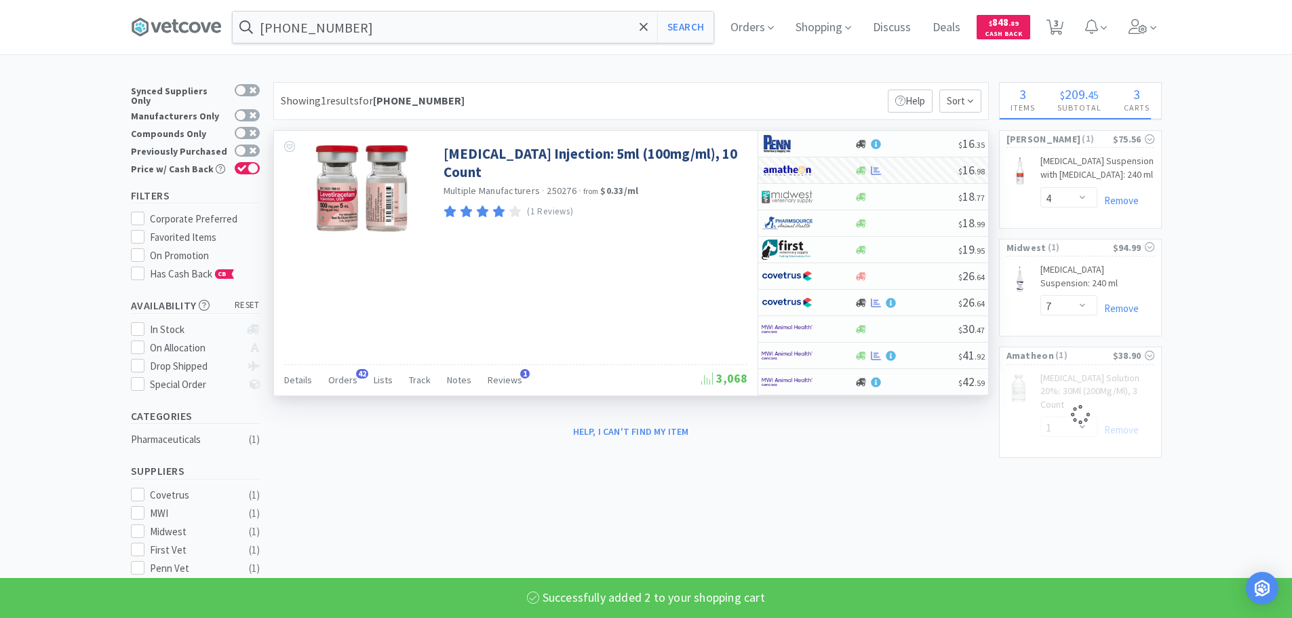
select select "2"
type input "00641-6079-01"
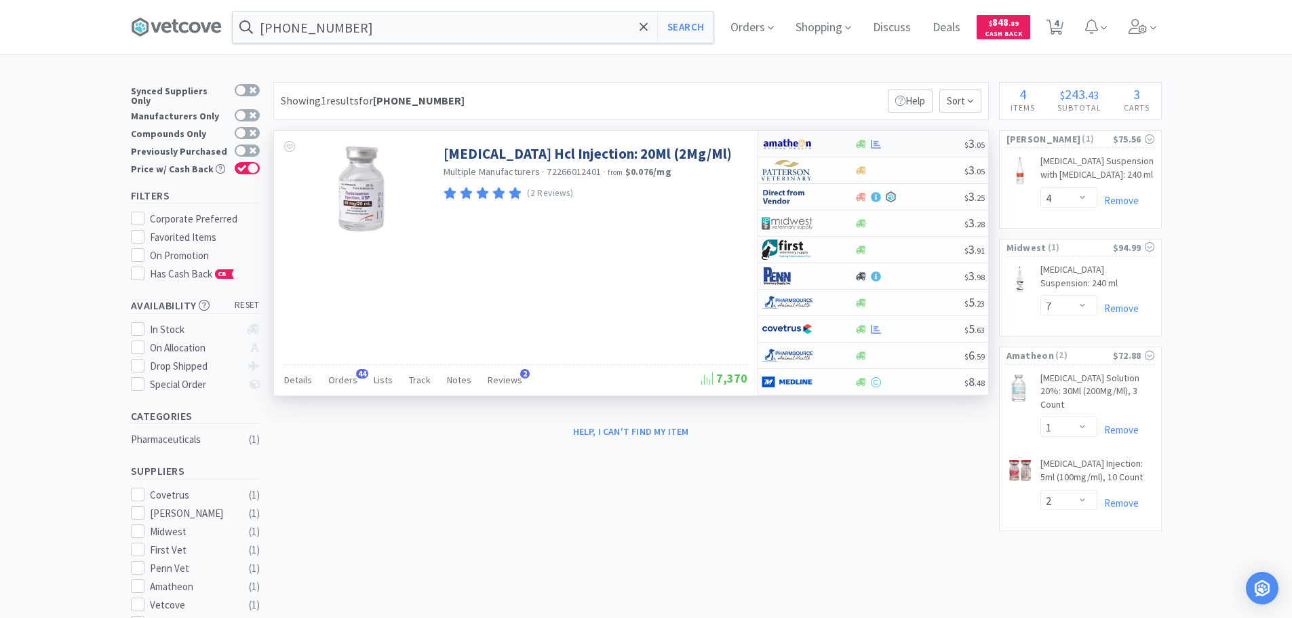
click at [917, 134] on div "$ 3 . 05" at bounding box center [873, 144] width 230 height 26
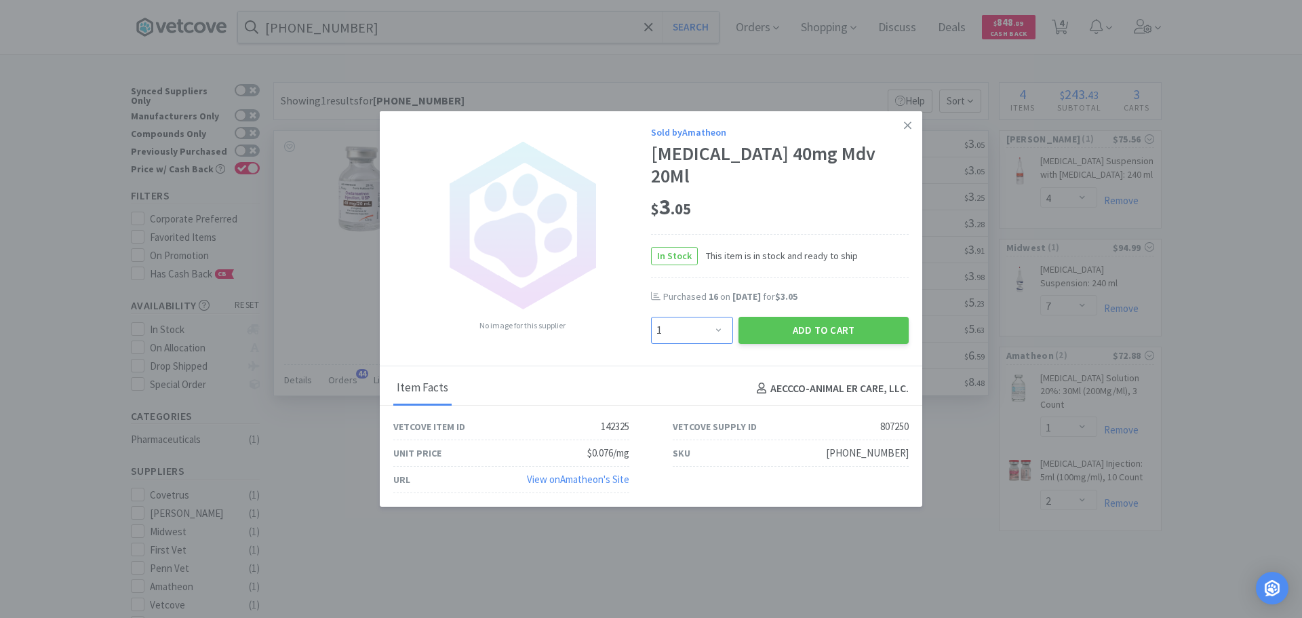
click at [709, 322] on select "Enter Quantity 1 2 3 4 5 6 7 8 9 10 11 12 13 14 15 16 17 18 19 20 Enter Quantity" at bounding box center [692, 330] width 82 height 27
select select "17"
click at [651, 317] on select "Enter Quantity 1 2 3 4 5 6 7 8 9 10 11 12 13 14 15 16 17 18 19 20 Enter Quantity" at bounding box center [692, 330] width 82 height 27
click at [778, 327] on button "Add to Cart" at bounding box center [823, 330] width 170 height 27
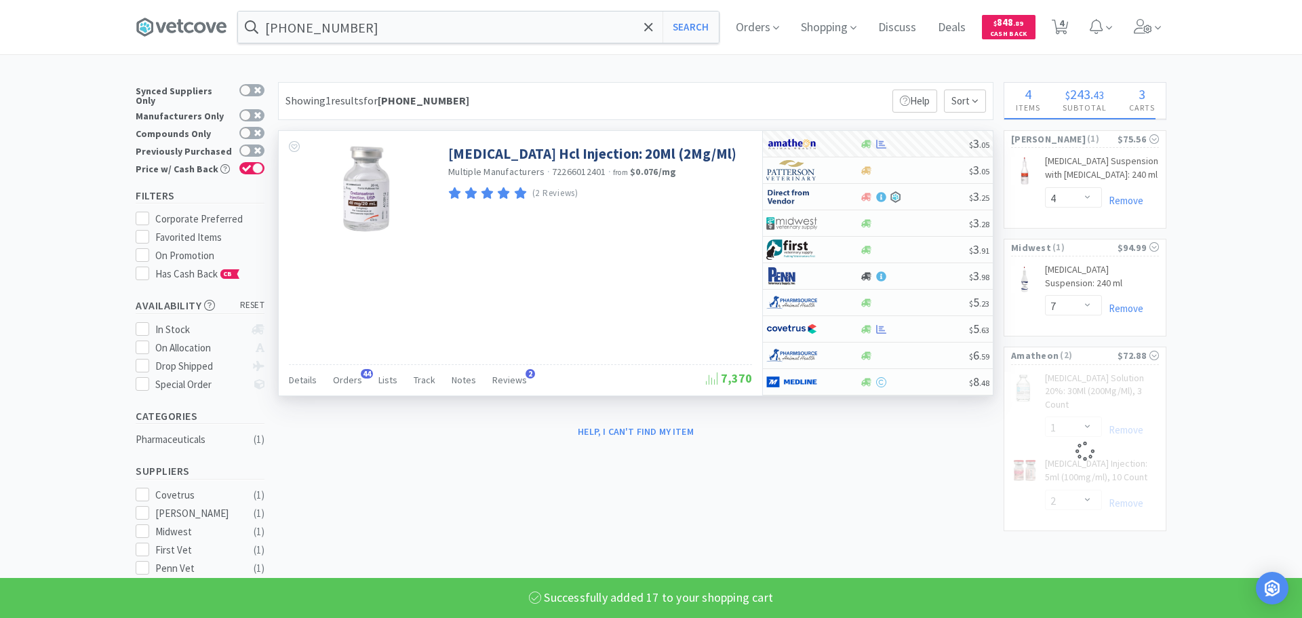
select select "17"
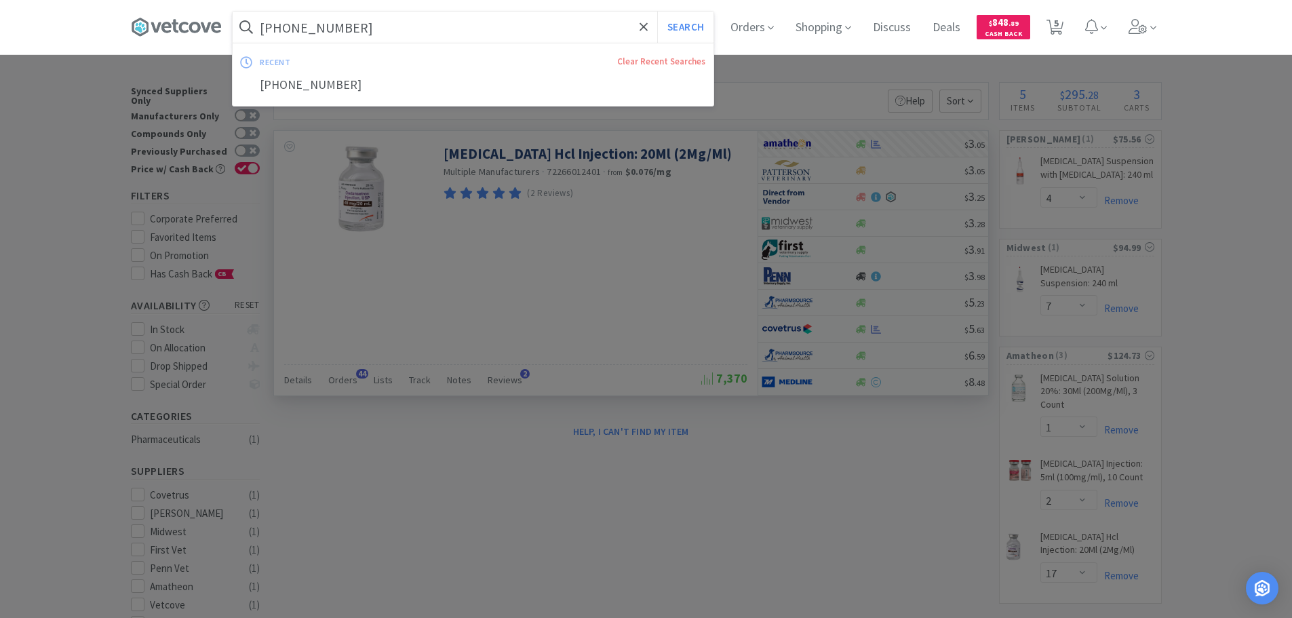
click at [419, 31] on input "00641-6079-01" at bounding box center [473, 27] width 481 height 31
paste input "66794-0258-4"
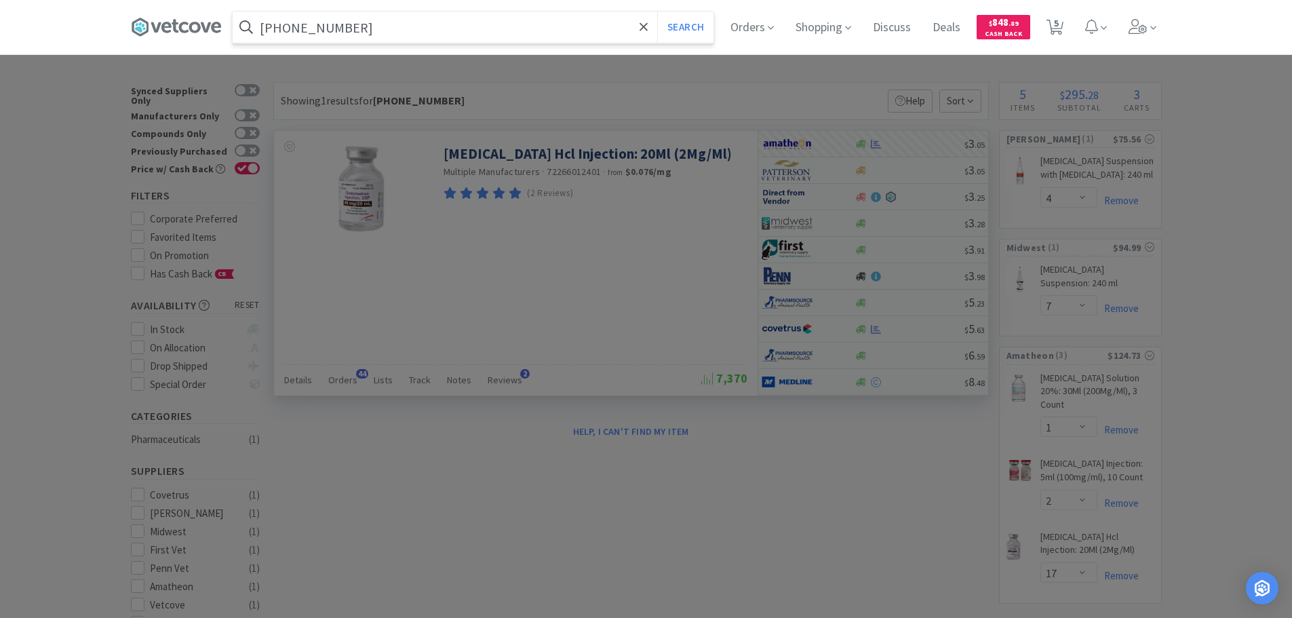
type input "66794-0258-41"
click at [657, 12] on button "Search" at bounding box center [685, 27] width 56 height 31
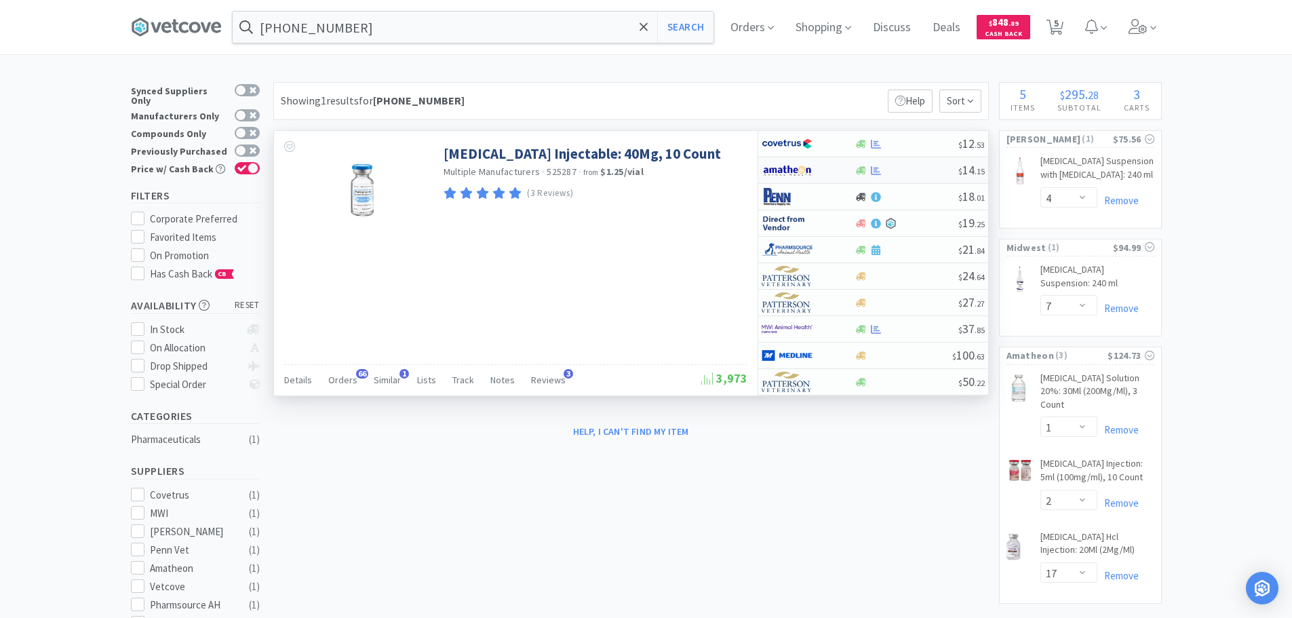
click at [903, 167] on div at bounding box center [906, 170] width 104 height 10
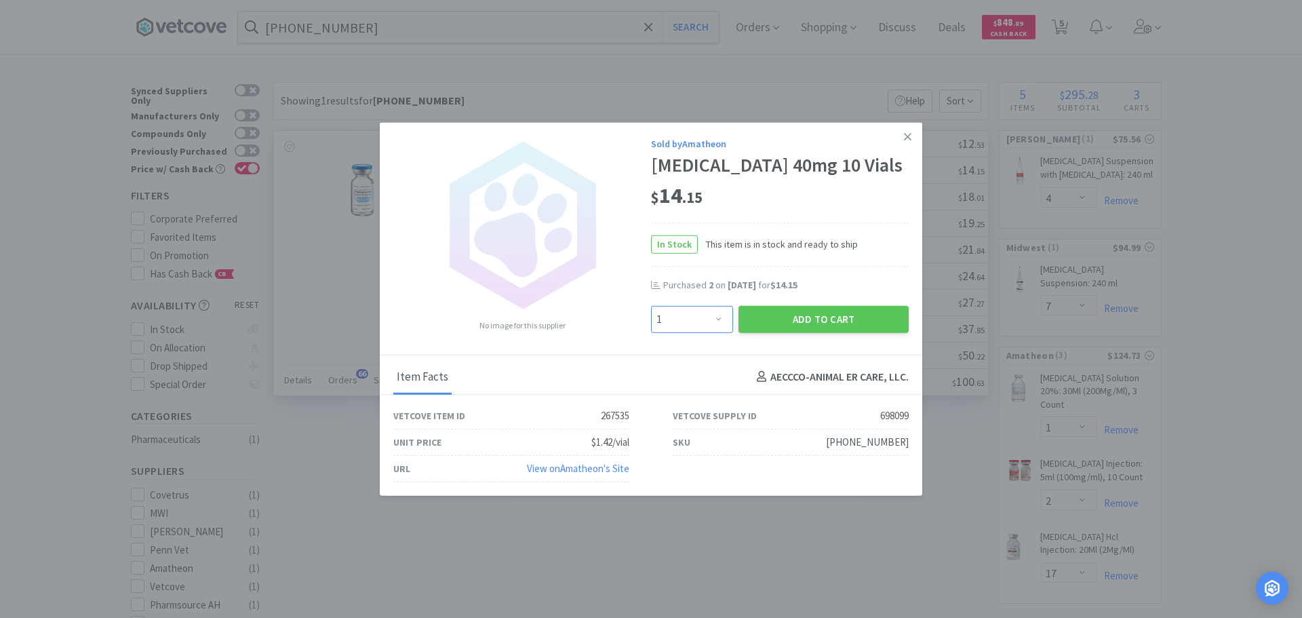
drag, startPoint x: 676, startPoint y: 334, endPoint x: 676, endPoint y: 321, distance: 12.2
click at [676, 332] on select "Enter Quantity 1 2 3 4 5 6 7 8 9 10 11 12 13 14 15 16 17 18 19 20 Enter Quantity" at bounding box center [692, 318] width 82 height 27
select select "2"
click at [651, 317] on select "Enter Quantity 1 2 3 4 5 6 7 8 9 10 11 12 13 14 15 16 17 18 19 20 Enter Quantity" at bounding box center [692, 318] width 82 height 27
click at [748, 326] on button "Add to Cart" at bounding box center [823, 318] width 170 height 27
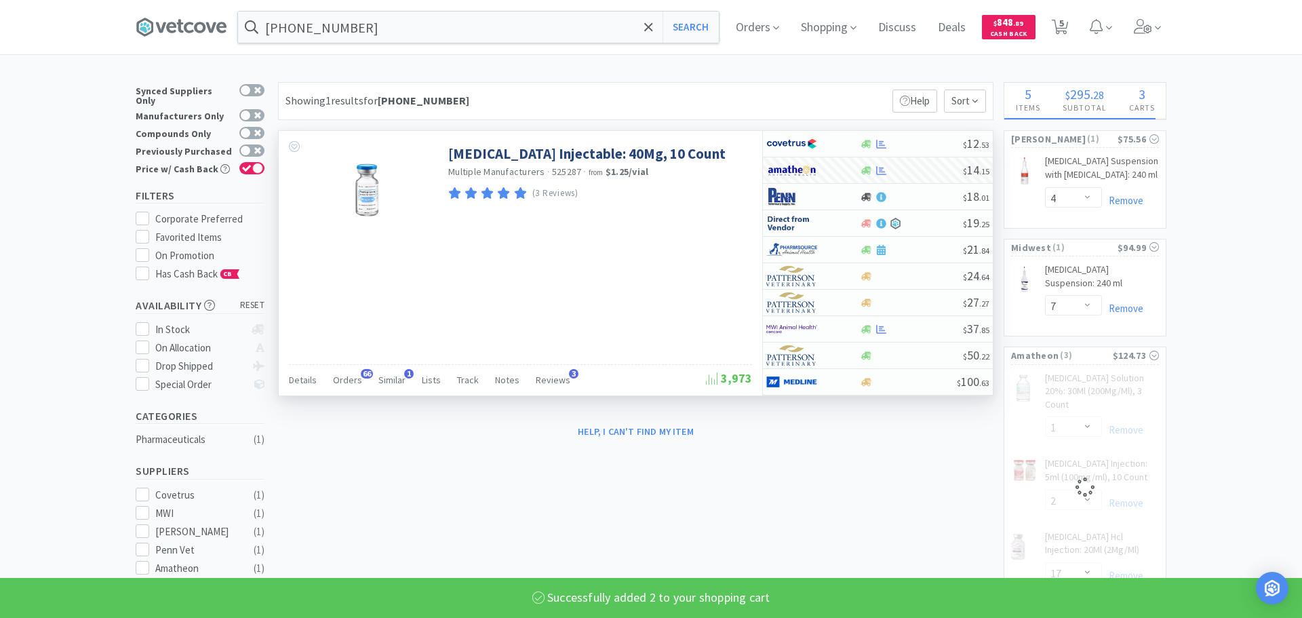
select select "2"
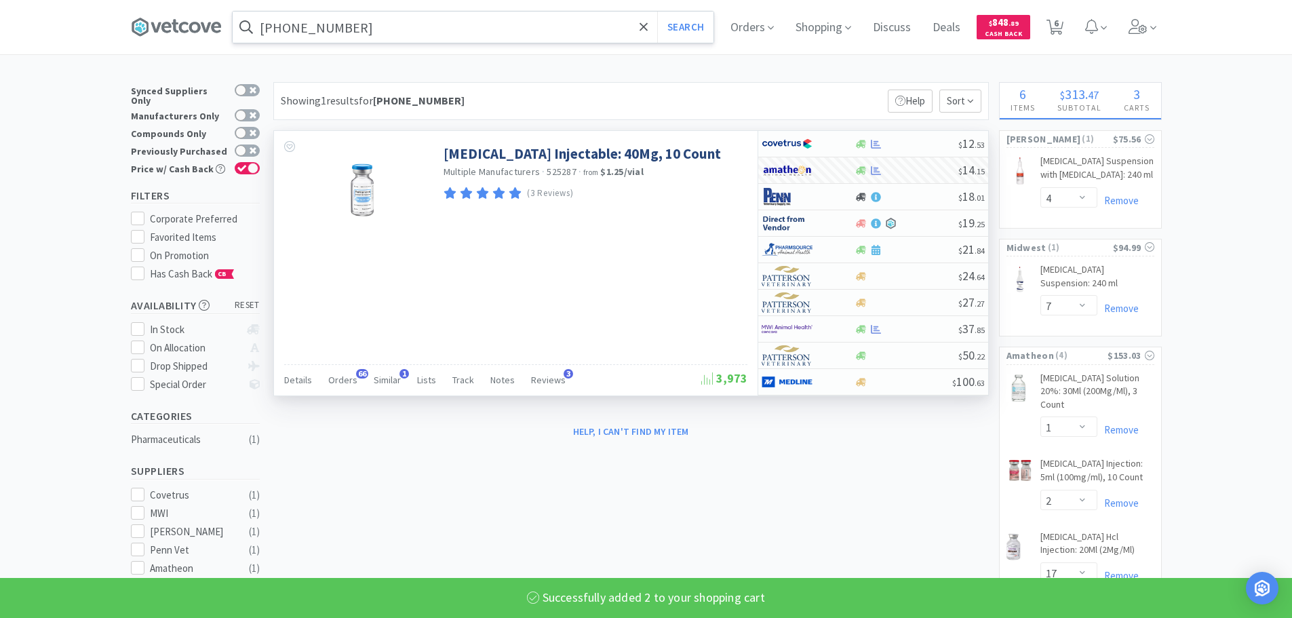
click at [404, 29] on input "66794-0258-41" at bounding box center [473, 27] width 481 height 31
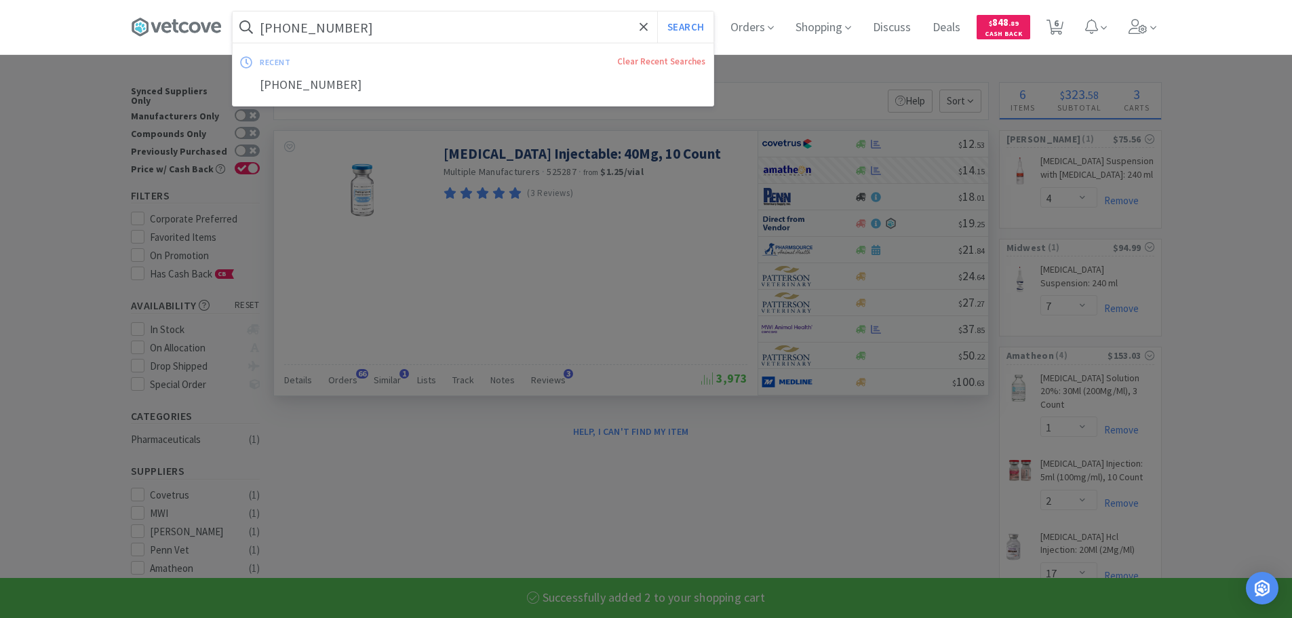
paste input "42571-0161-0"
type input "42571-0161-01"
click at [657, 12] on button "Search" at bounding box center [685, 27] width 56 height 31
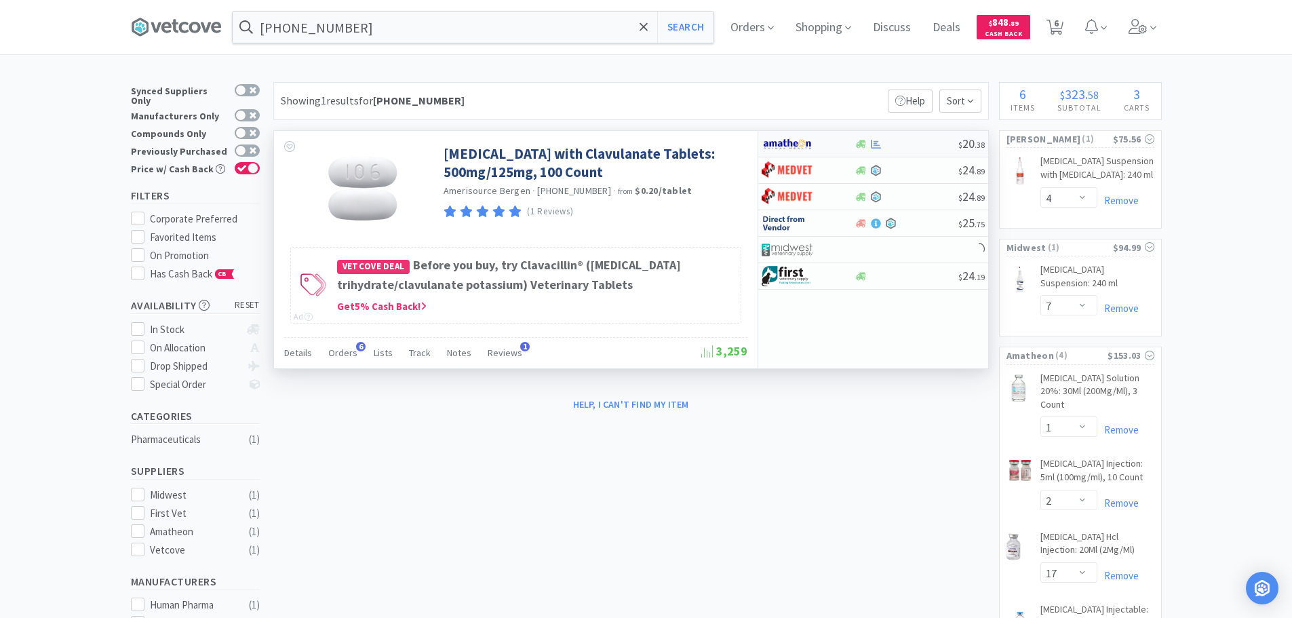
click at [926, 144] on div at bounding box center [906, 144] width 104 height 10
select select "1"
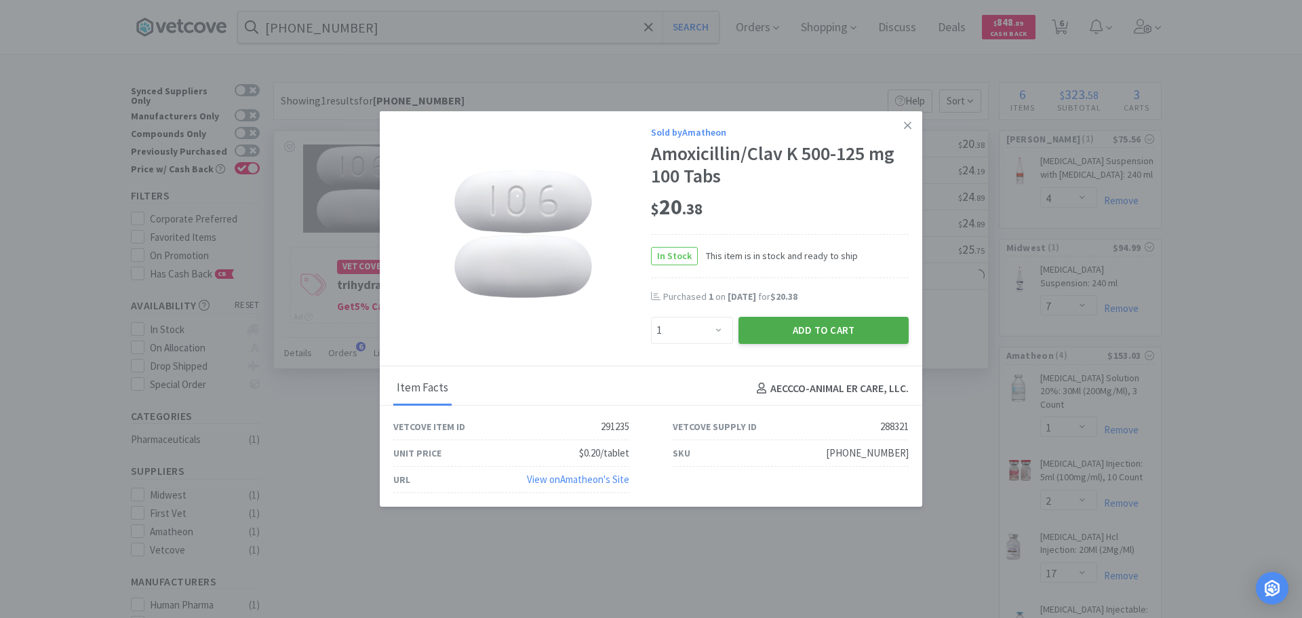
click at [846, 334] on button "Add to Cart" at bounding box center [823, 330] width 170 height 27
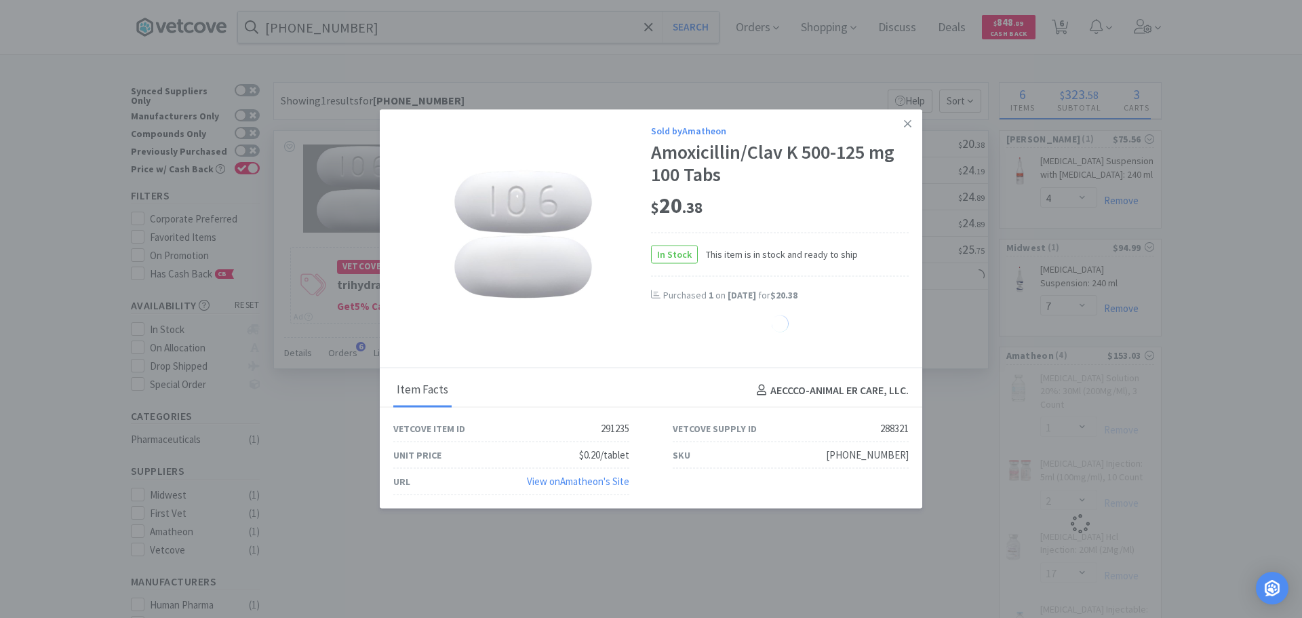
select select "1"
select select "2"
select select "17"
select select "2"
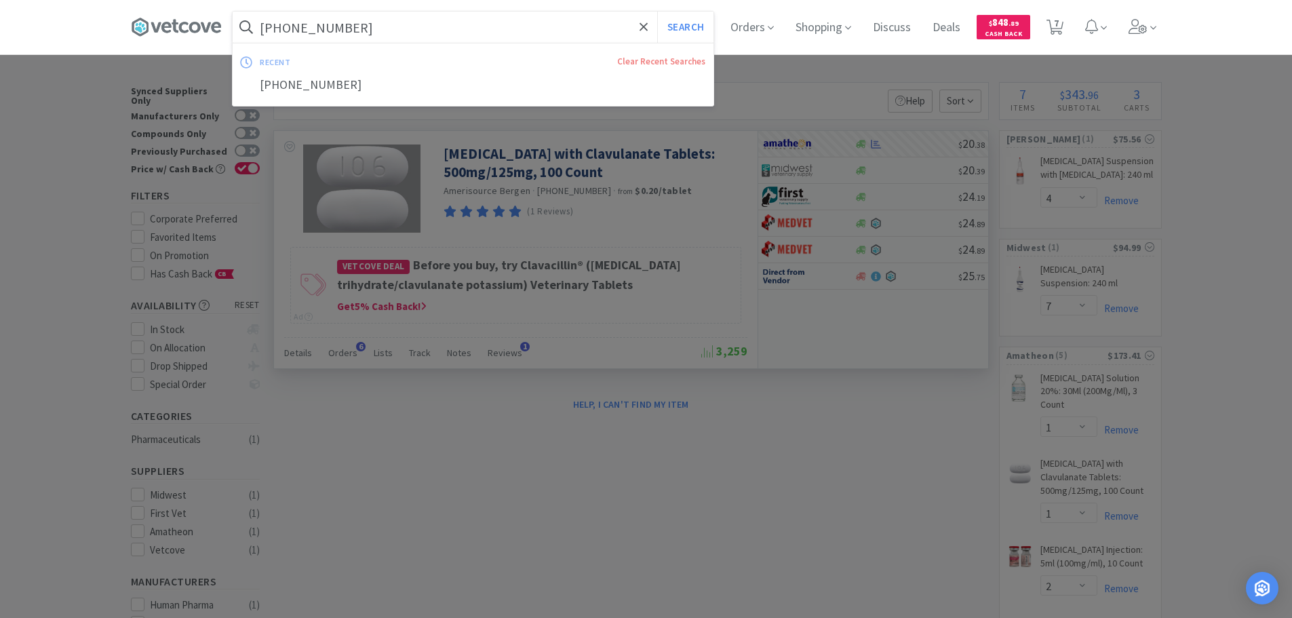
click at [386, 24] on input "42571-0161-01" at bounding box center [473, 27] width 481 height 31
paste input "3547-0346-06"
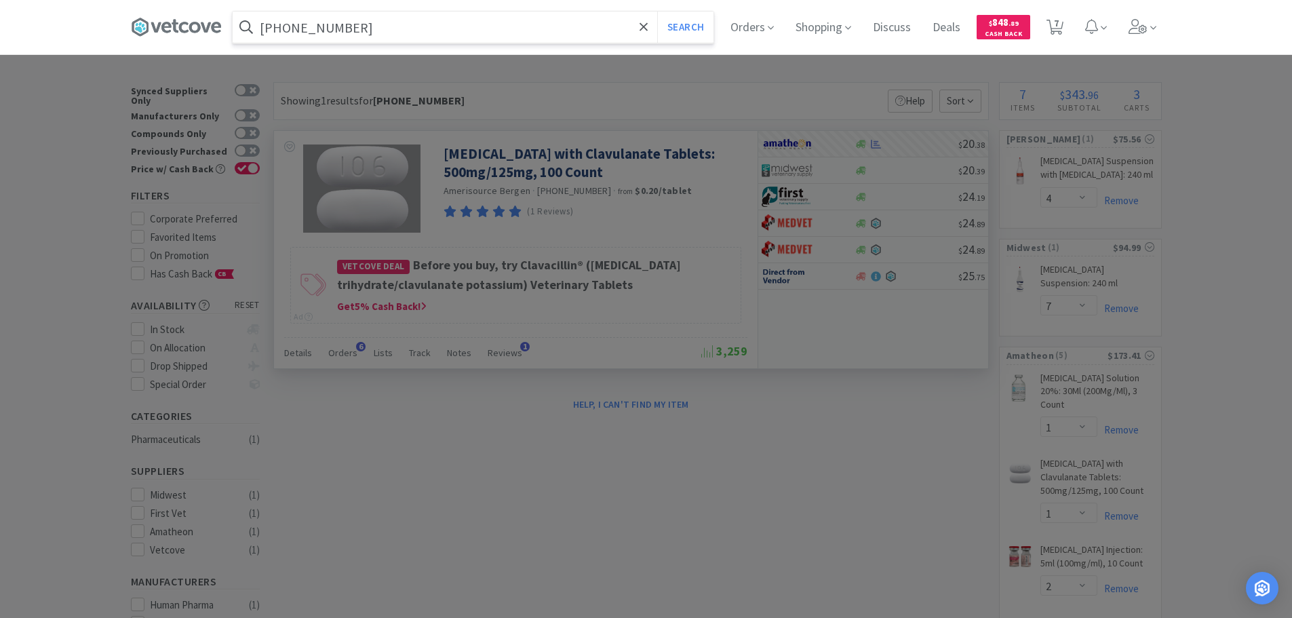
type input "43547-0346-06"
click at [657, 12] on button "Search" at bounding box center [685, 27] width 56 height 31
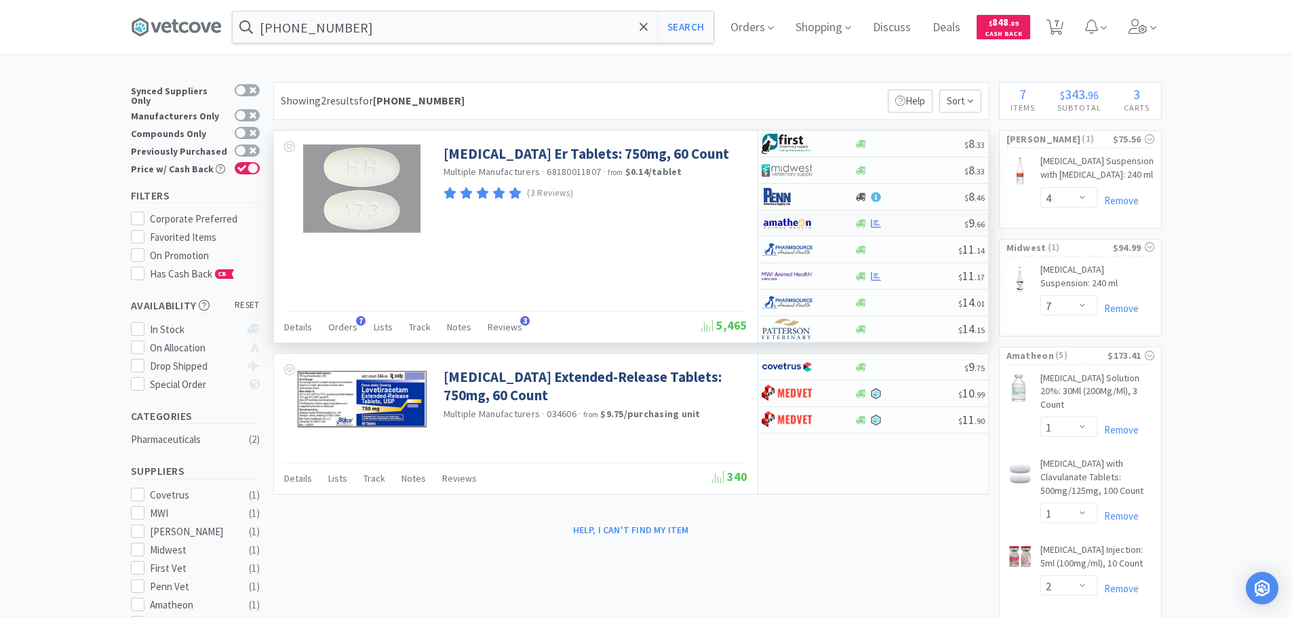
click at [936, 223] on div at bounding box center [909, 223] width 110 height 10
select select "1"
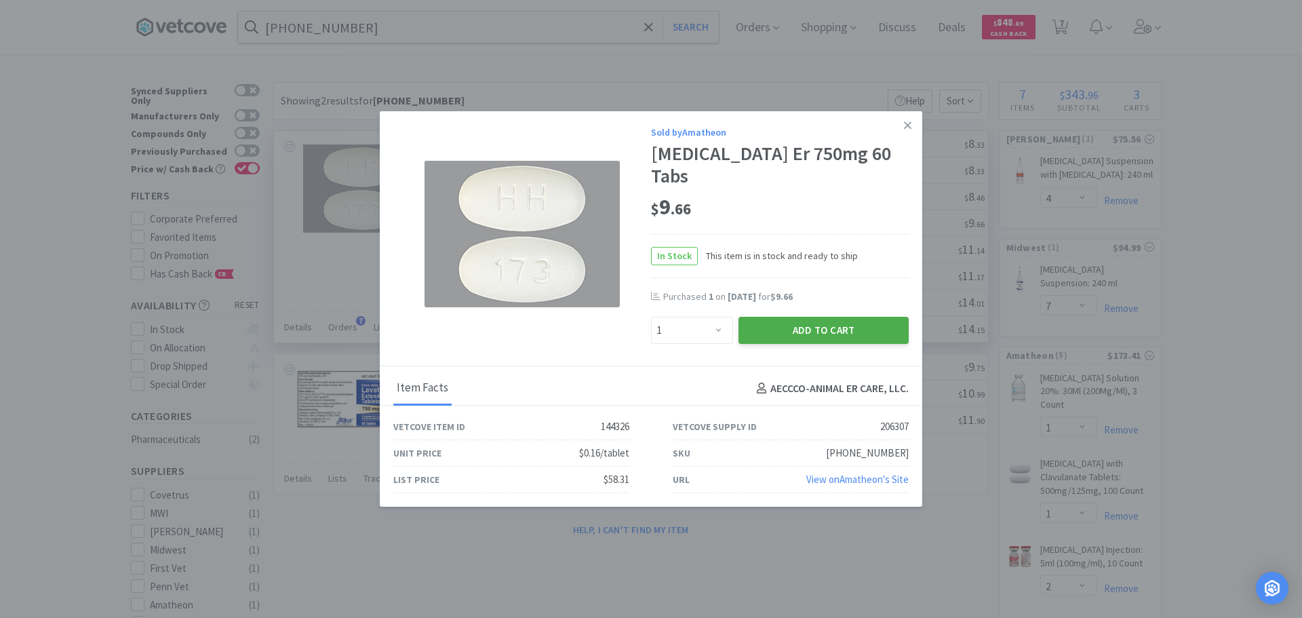
click at [812, 334] on button "Add to Cart" at bounding box center [823, 330] width 170 height 27
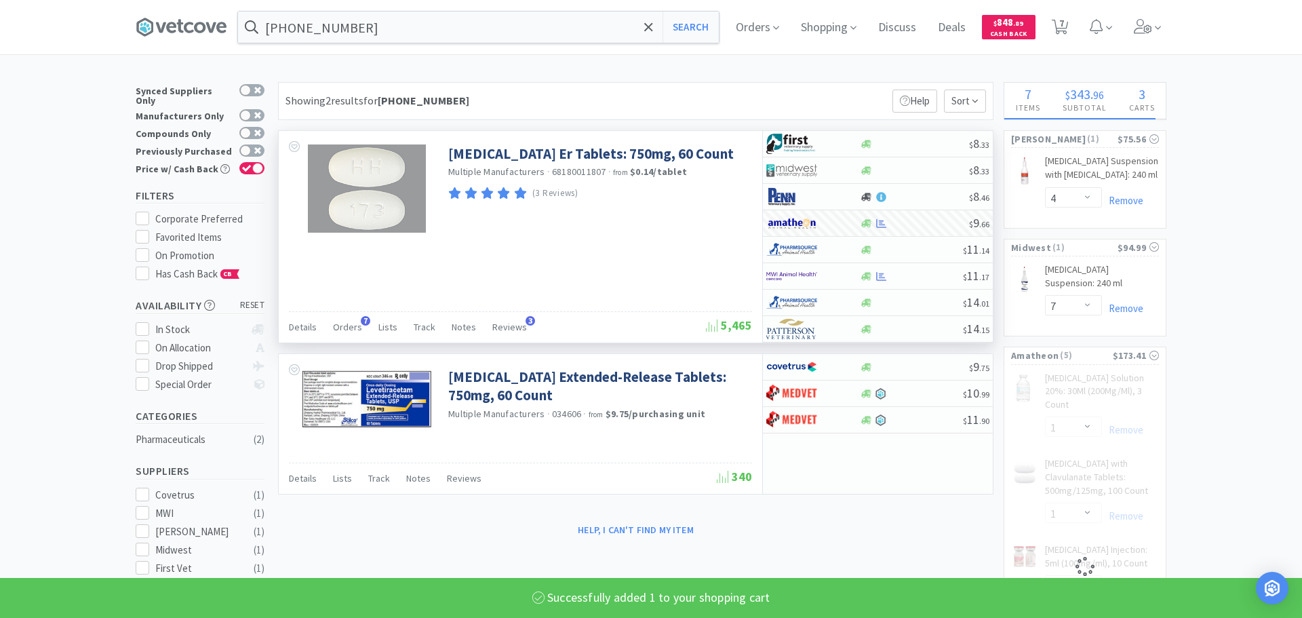
select select "1"
select select "2"
select select "17"
select select "2"
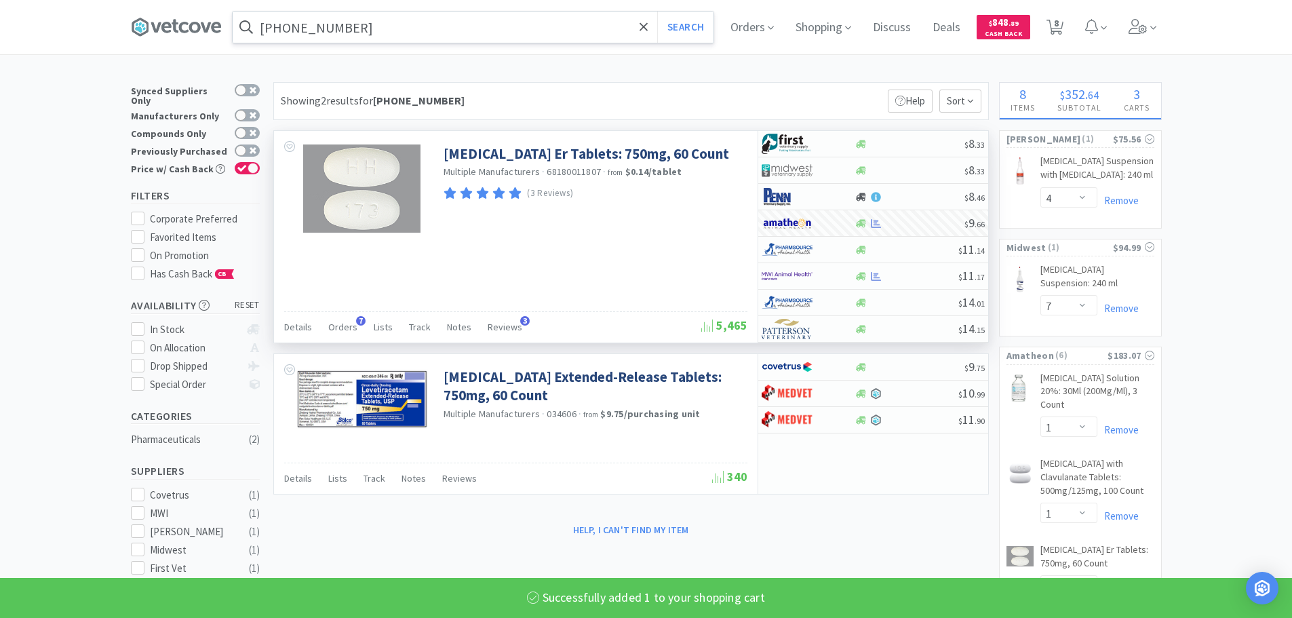
click at [403, 26] on input "43547-0346-06" at bounding box center [473, 27] width 481 height 31
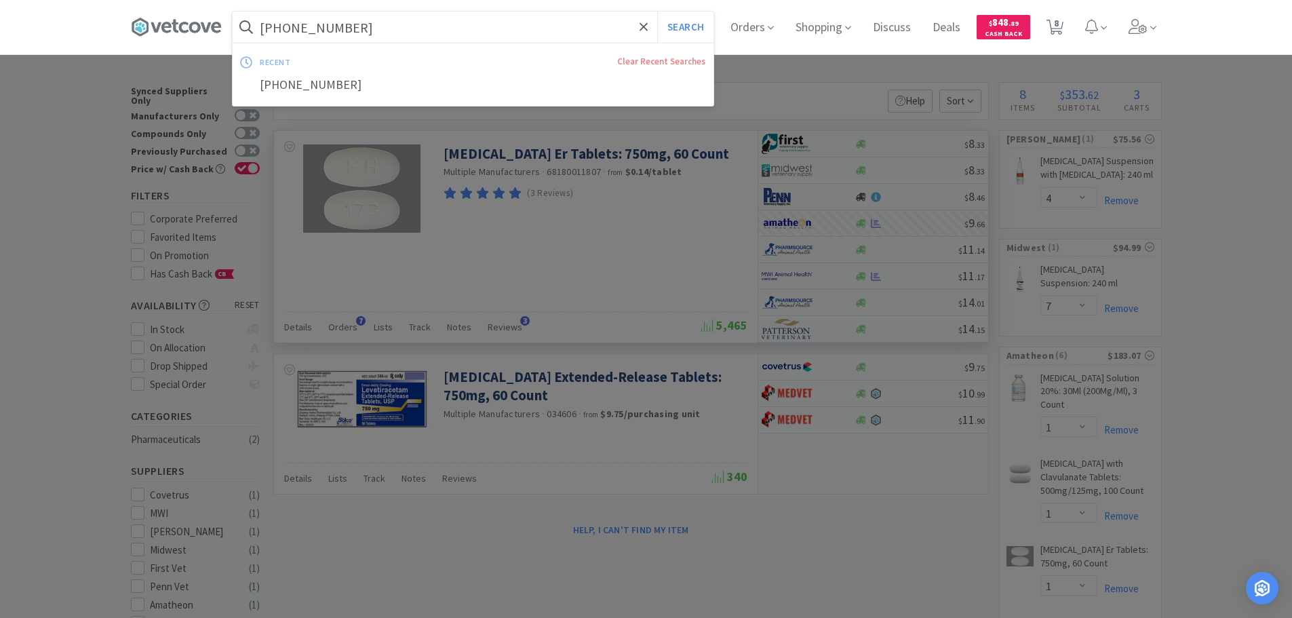
paste input "86117-0008-10"
type input "86117-0008-10"
click at [657, 12] on button "Search" at bounding box center [685, 27] width 56 height 31
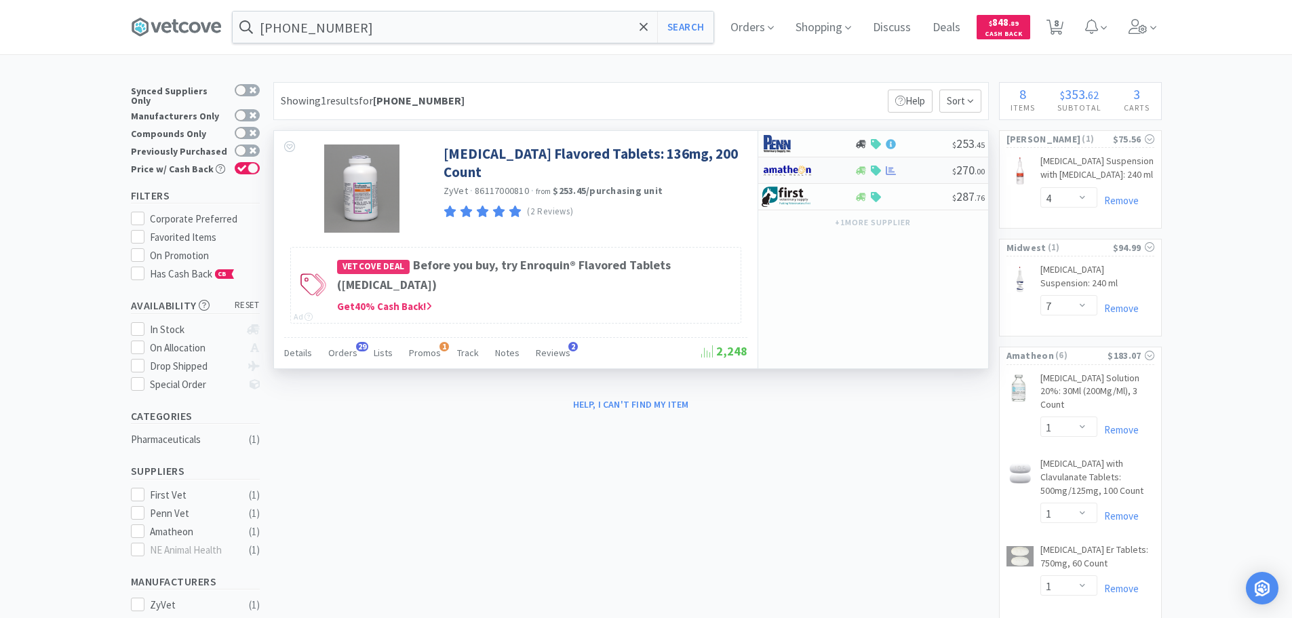
click at [919, 171] on div at bounding box center [903, 170] width 98 height 10
select select "1"
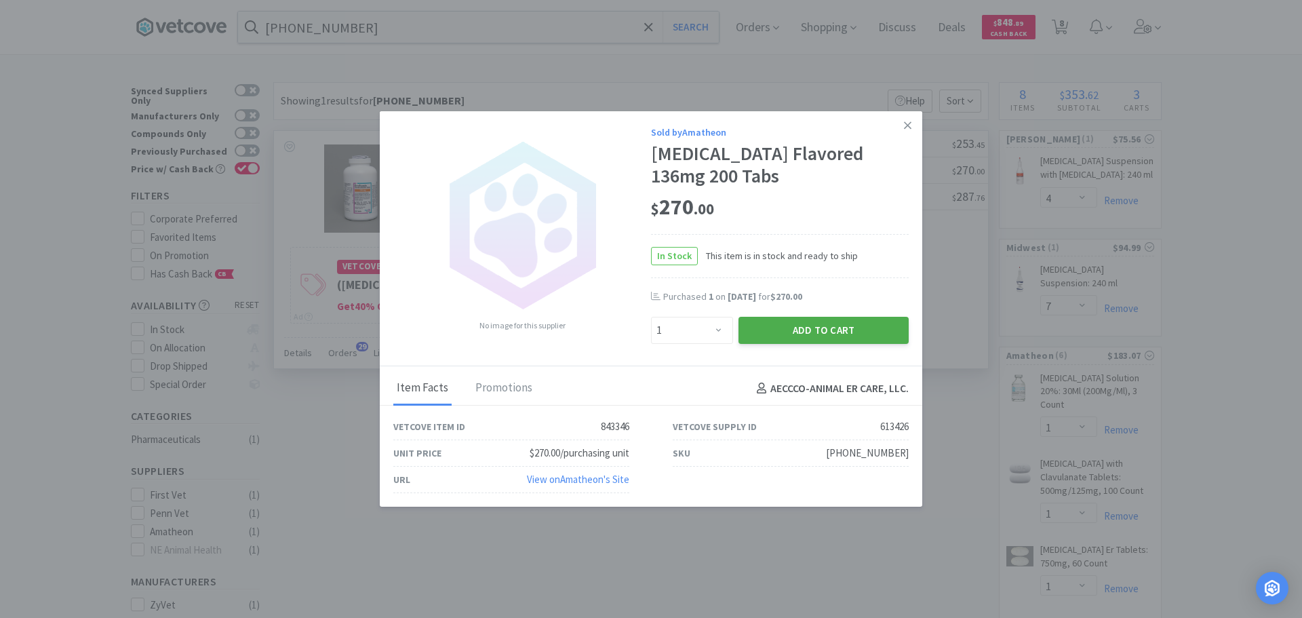
click at [800, 338] on button "Add to Cart" at bounding box center [823, 330] width 170 height 27
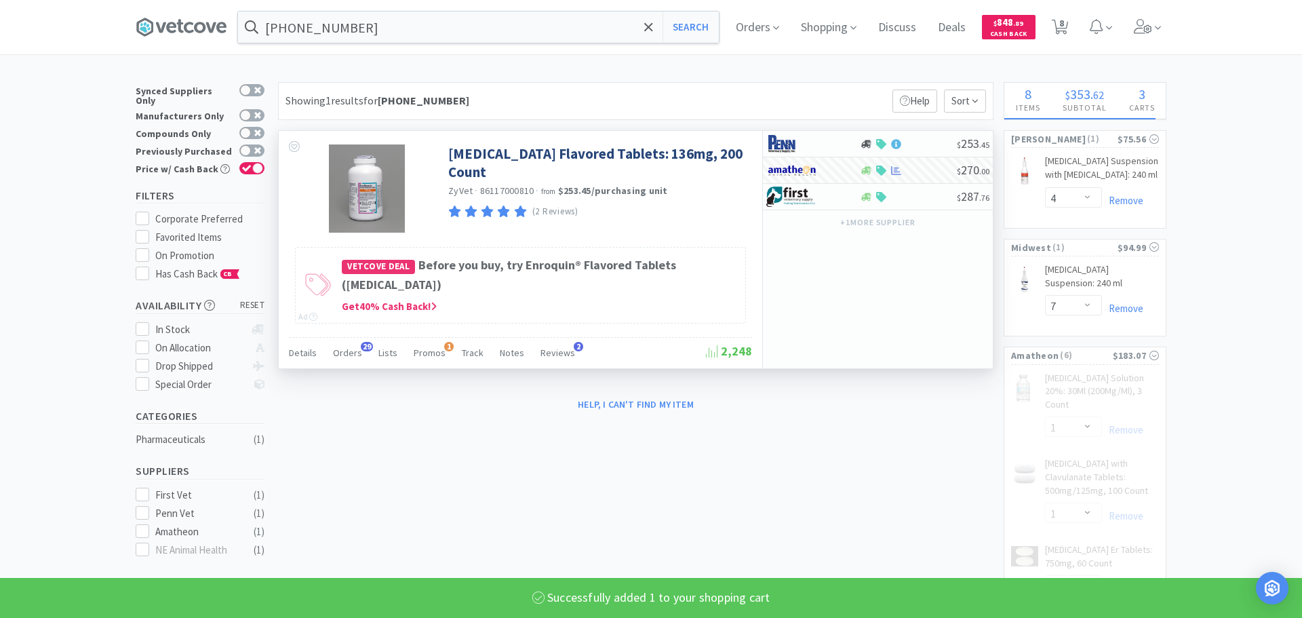
select select "1"
select select "2"
select select "17"
select select "2"
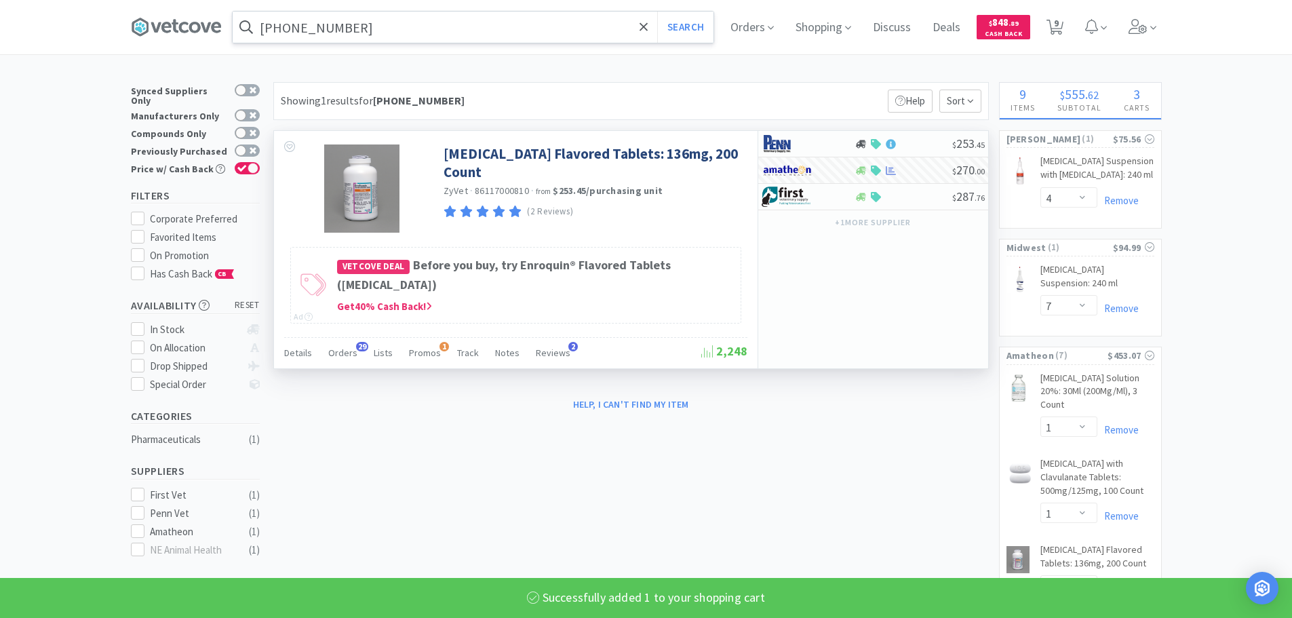
click at [402, 29] on input "86117-0008-10" at bounding box center [473, 27] width 481 height 31
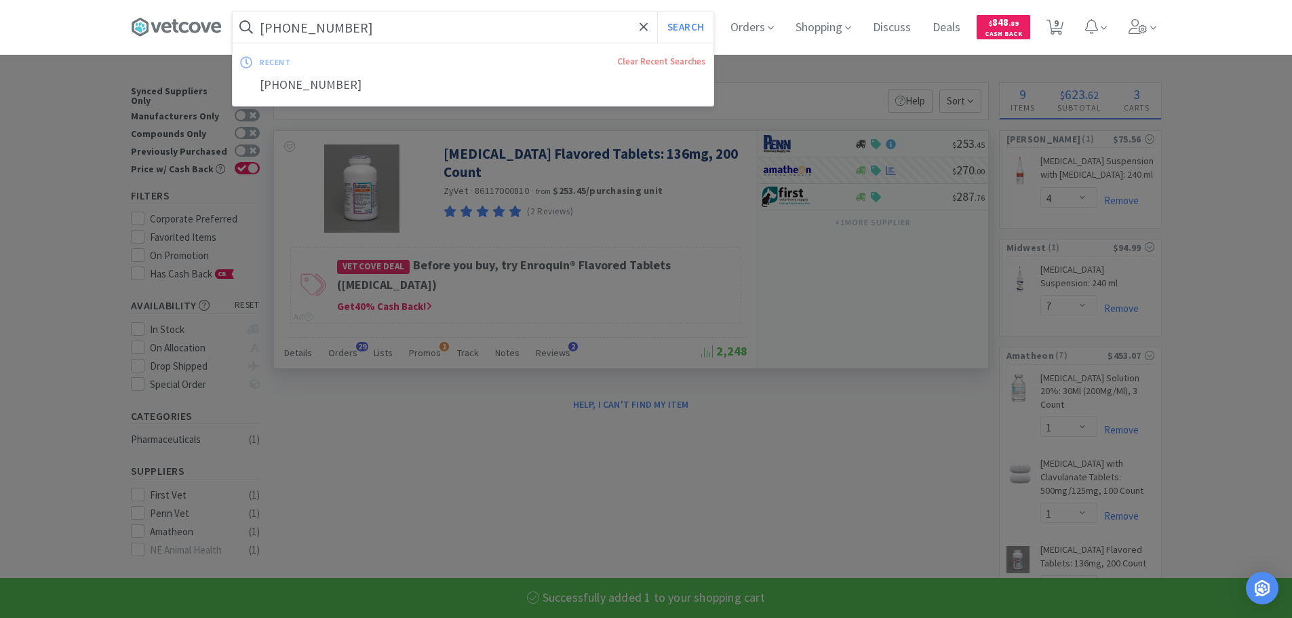
paste input "3301-0003-02"
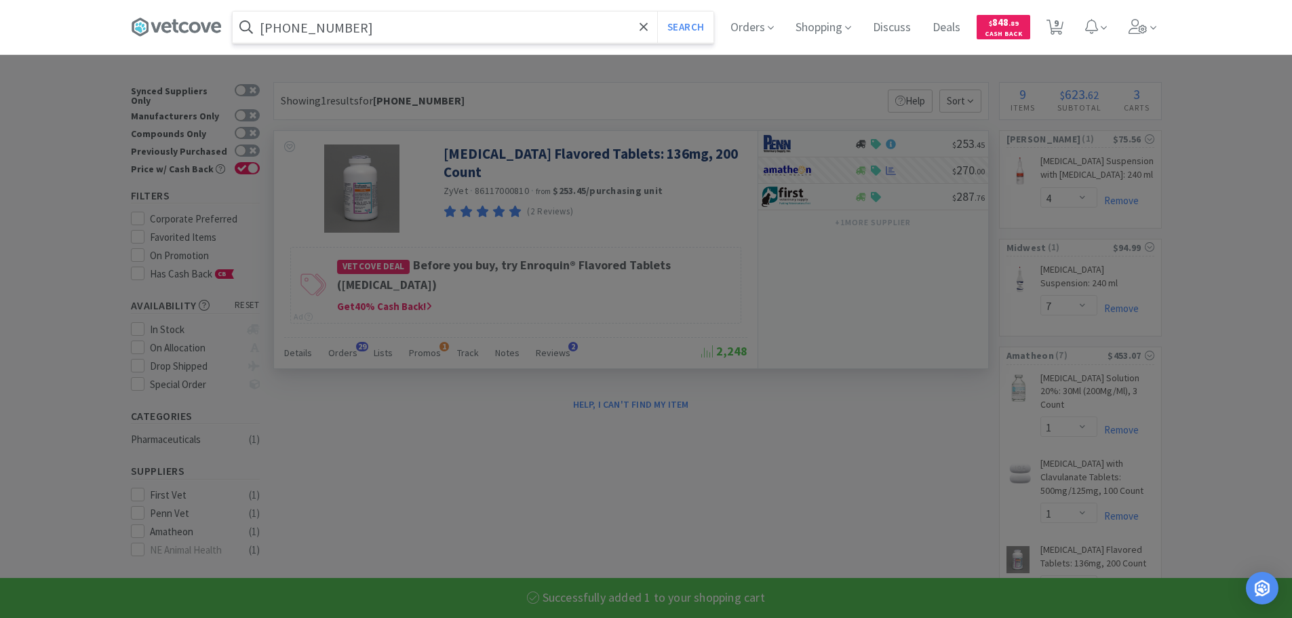
type input "83301-0003-02"
click at [657, 12] on button "Search" at bounding box center [685, 27] width 56 height 31
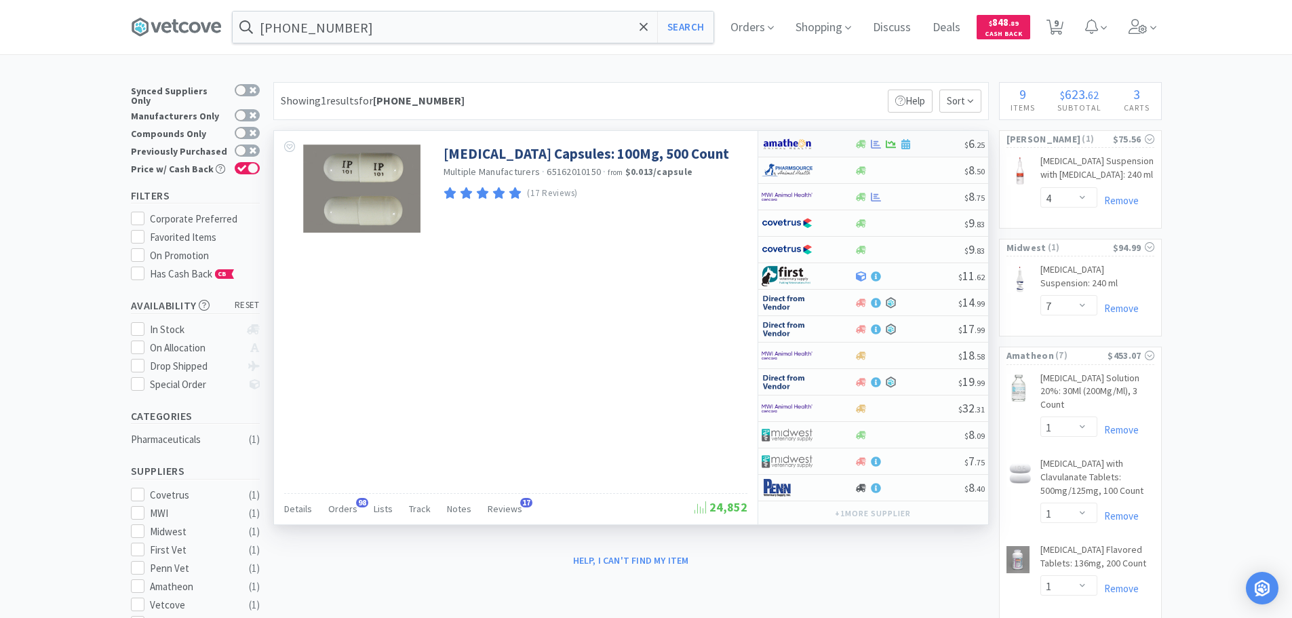
click at [920, 144] on div at bounding box center [909, 144] width 110 height 10
select select "1"
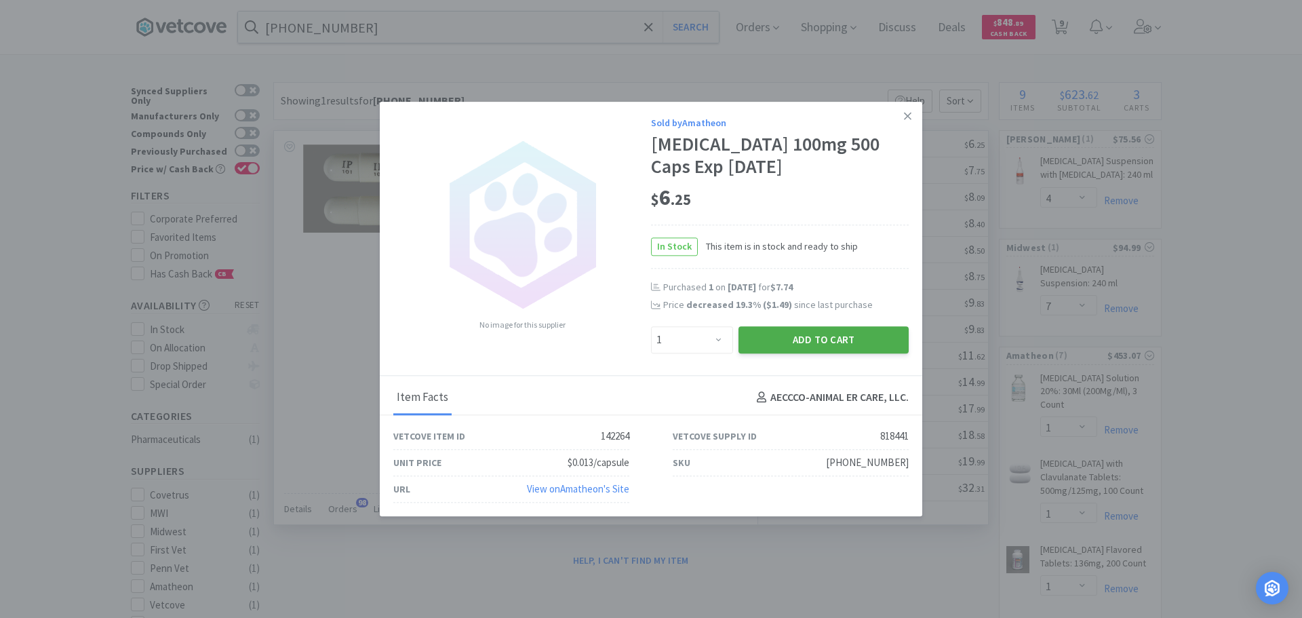
click at [820, 343] on button "Add to Cart" at bounding box center [823, 339] width 170 height 27
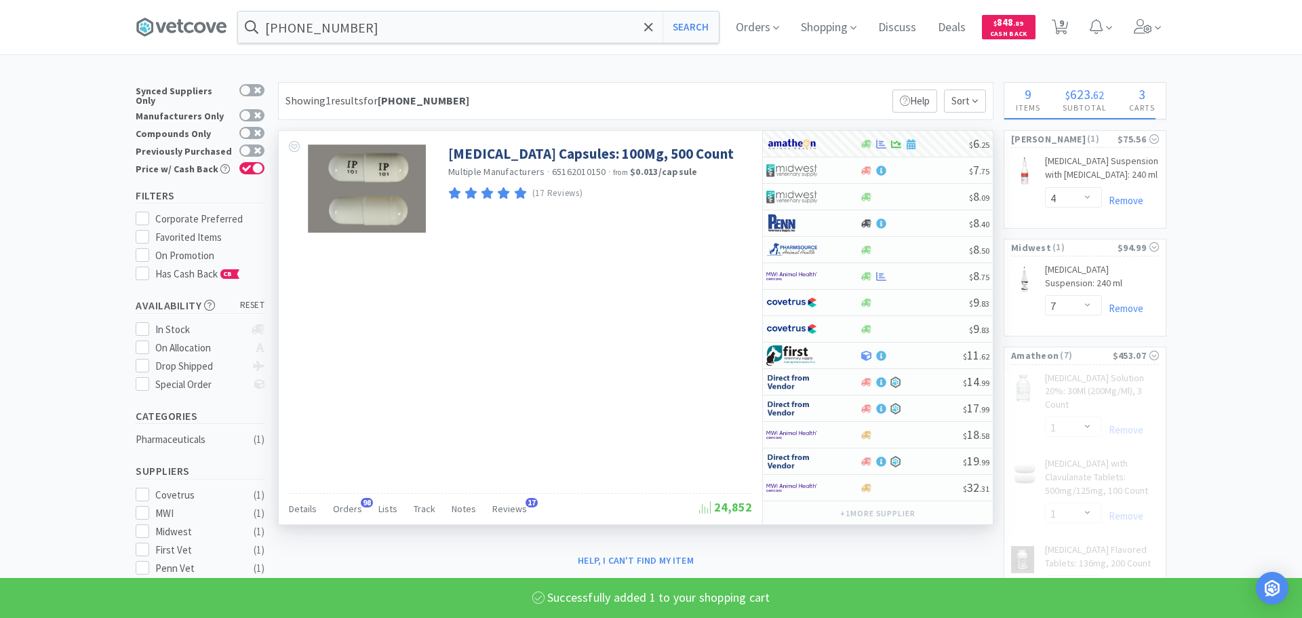
select select "1"
select select "2"
select select "17"
select select "2"
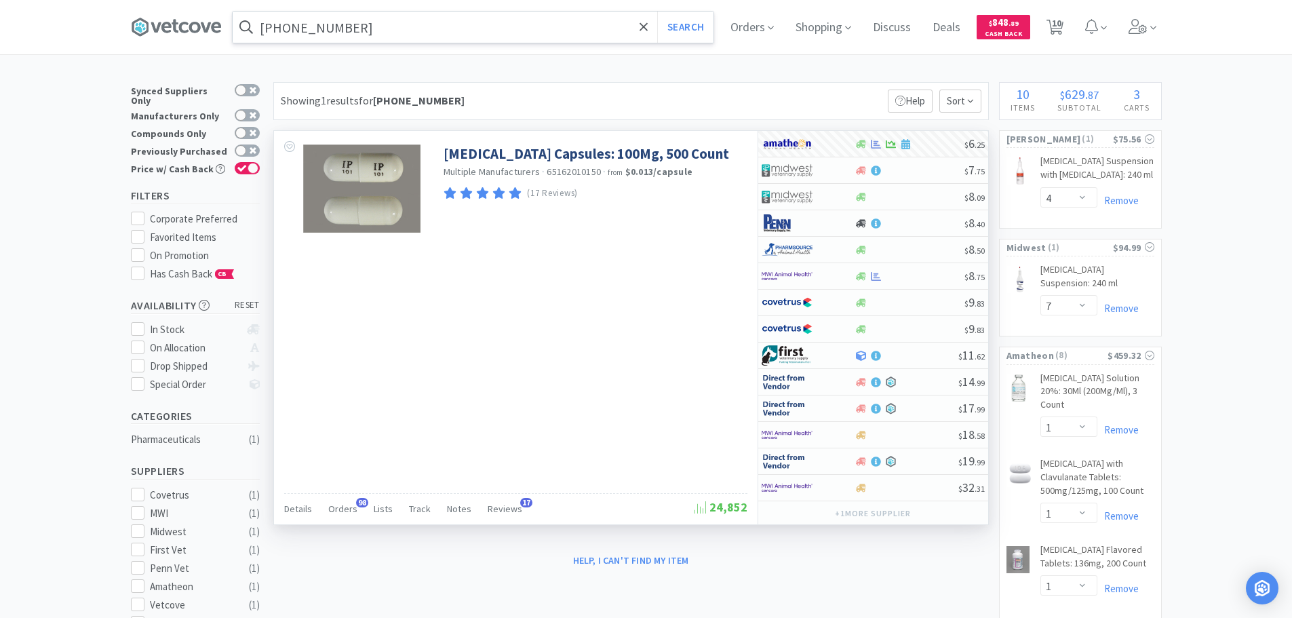
click at [420, 26] on input "83301-0003-02" at bounding box center [473, 27] width 481 height 31
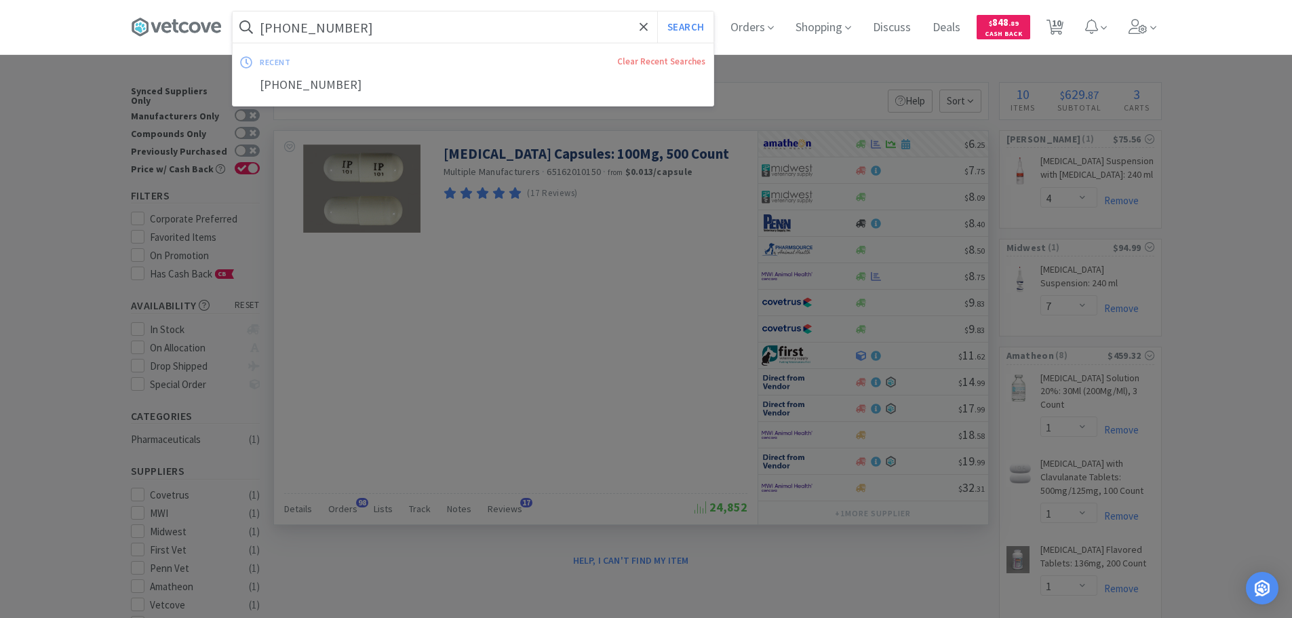
paste input "4"
type input "83301-0004-02"
click at [657, 12] on button "Search" at bounding box center [685, 27] width 56 height 31
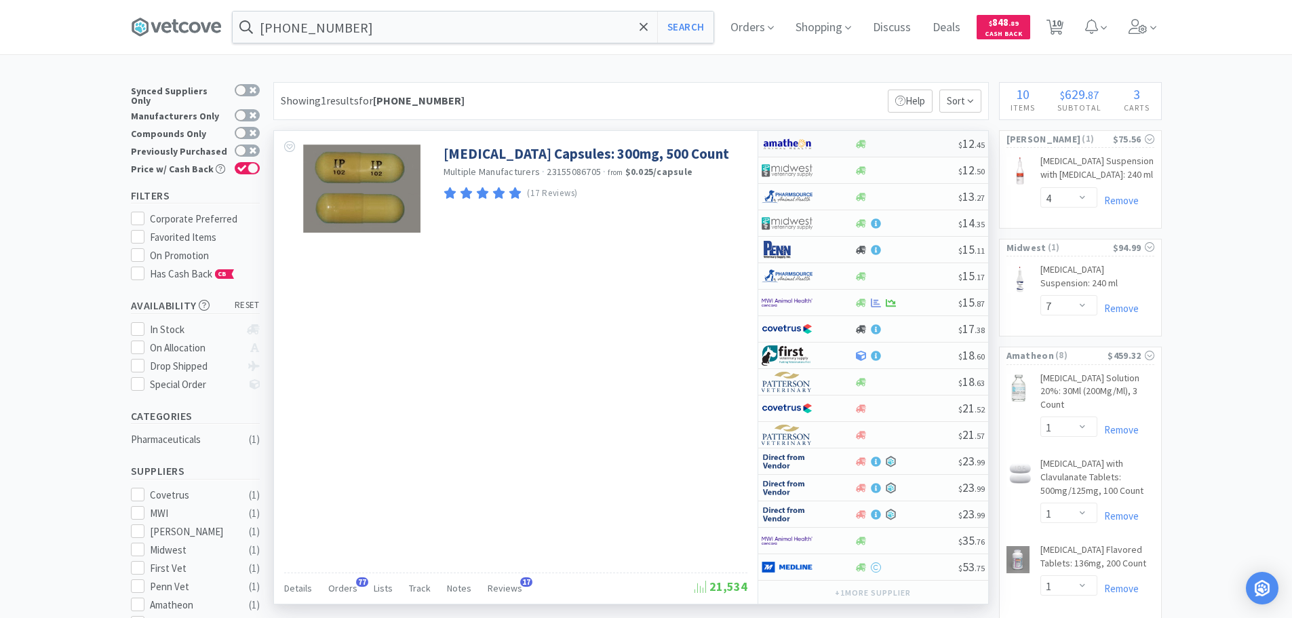
click at [931, 143] on div at bounding box center [906, 144] width 104 height 10
select select "1"
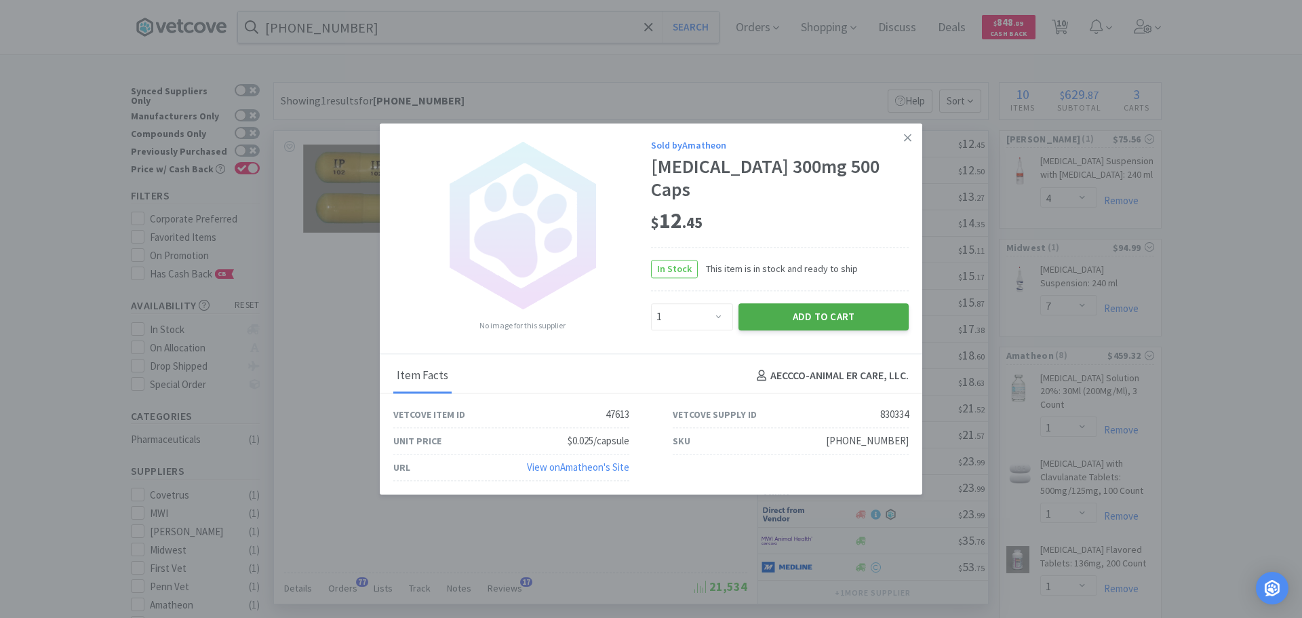
click at [817, 309] on button "Add to Cart" at bounding box center [823, 316] width 170 height 27
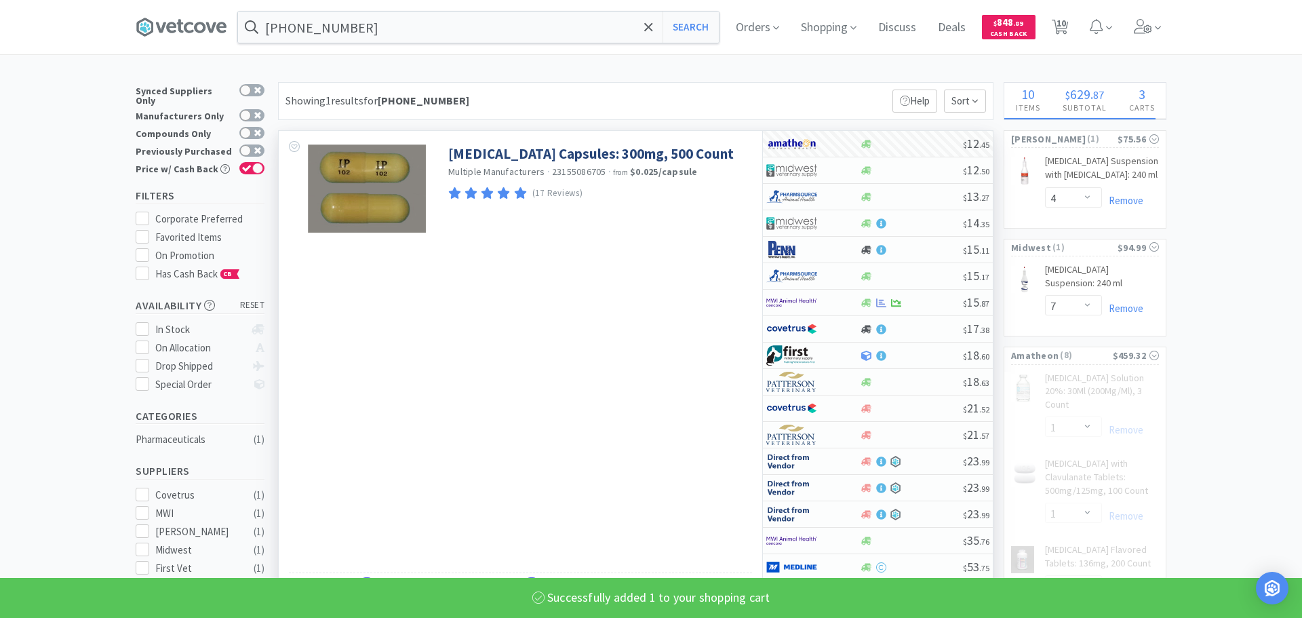
select select "1"
select select "2"
select select "17"
select select "2"
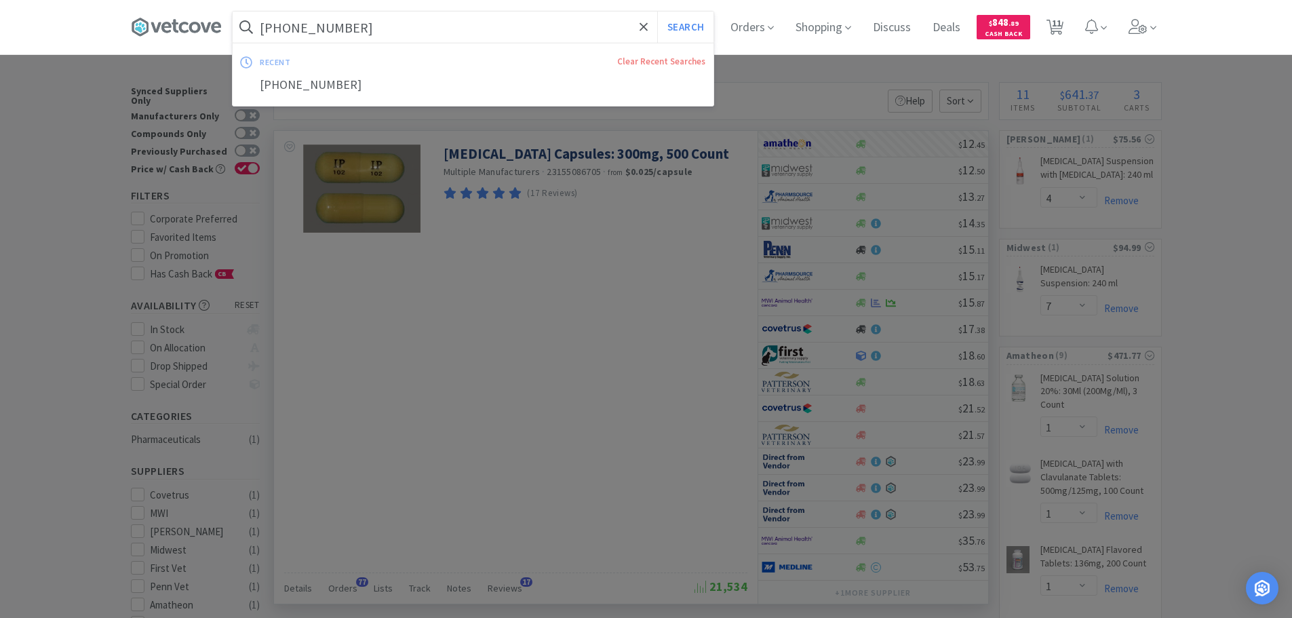
click at [397, 33] on input "83301-0004-02" at bounding box center [473, 27] width 481 height 31
paste input "55111-0157-01"
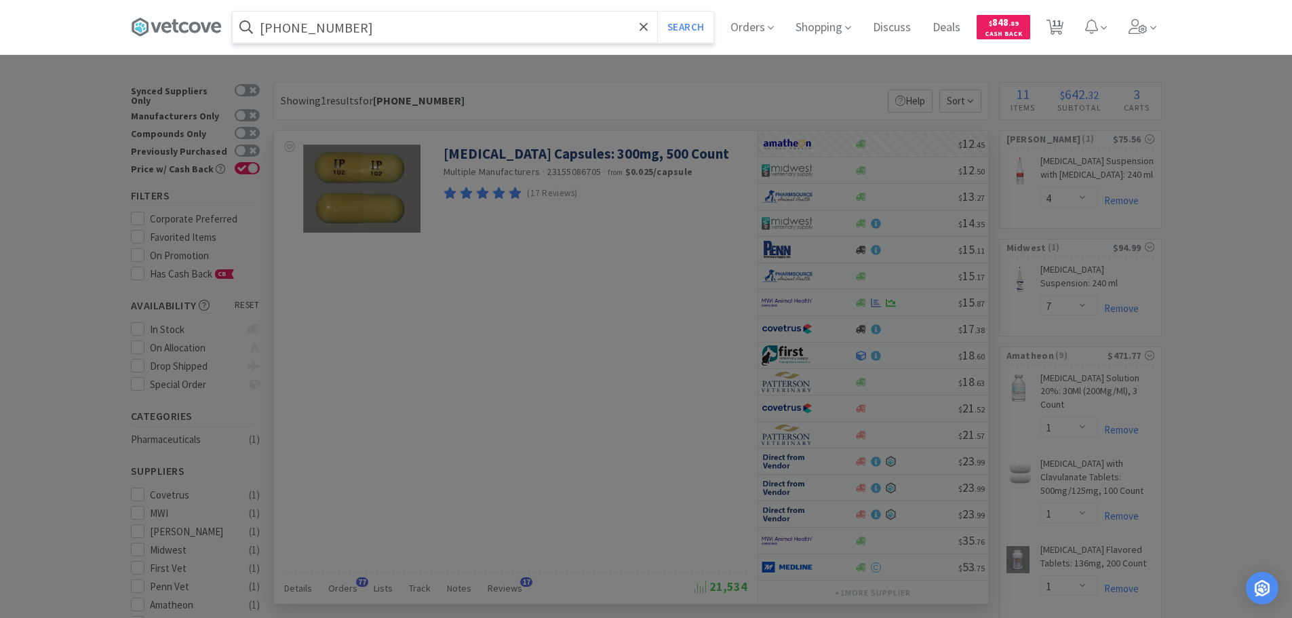
type input "55111-0157-01"
click at [657, 12] on button "Search" at bounding box center [685, 27] width 56 height 31
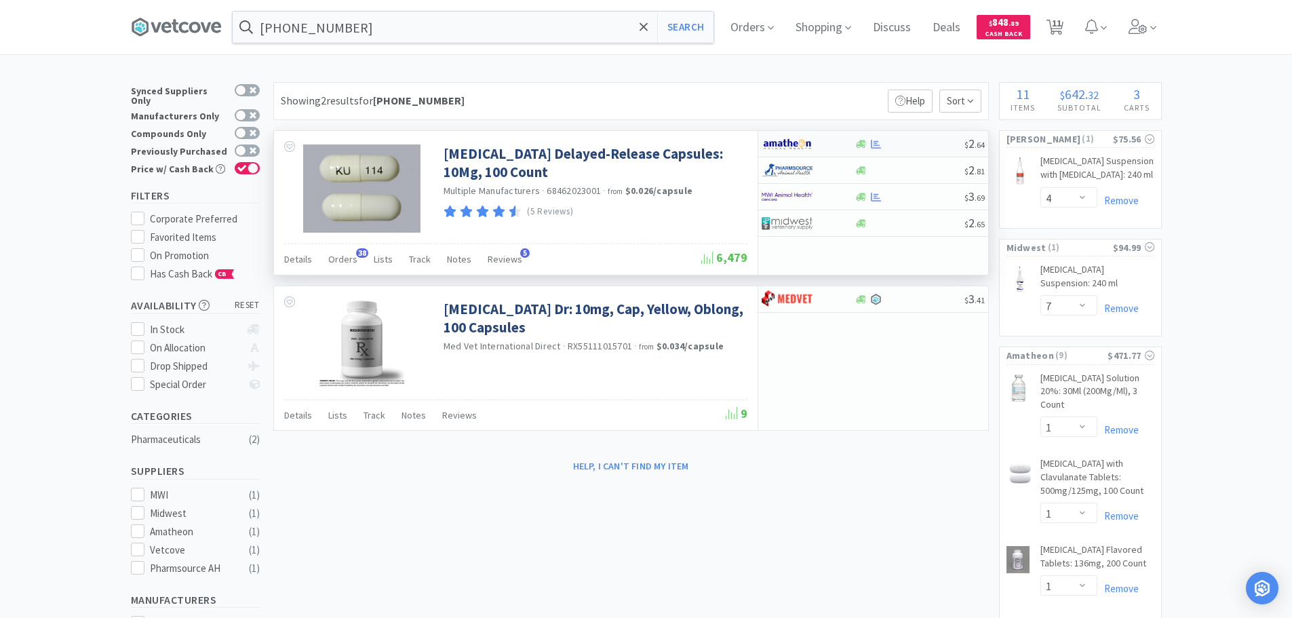
click at [925, 142] on div at bounding box center [909, 144] width 110 height 10
select select "1"
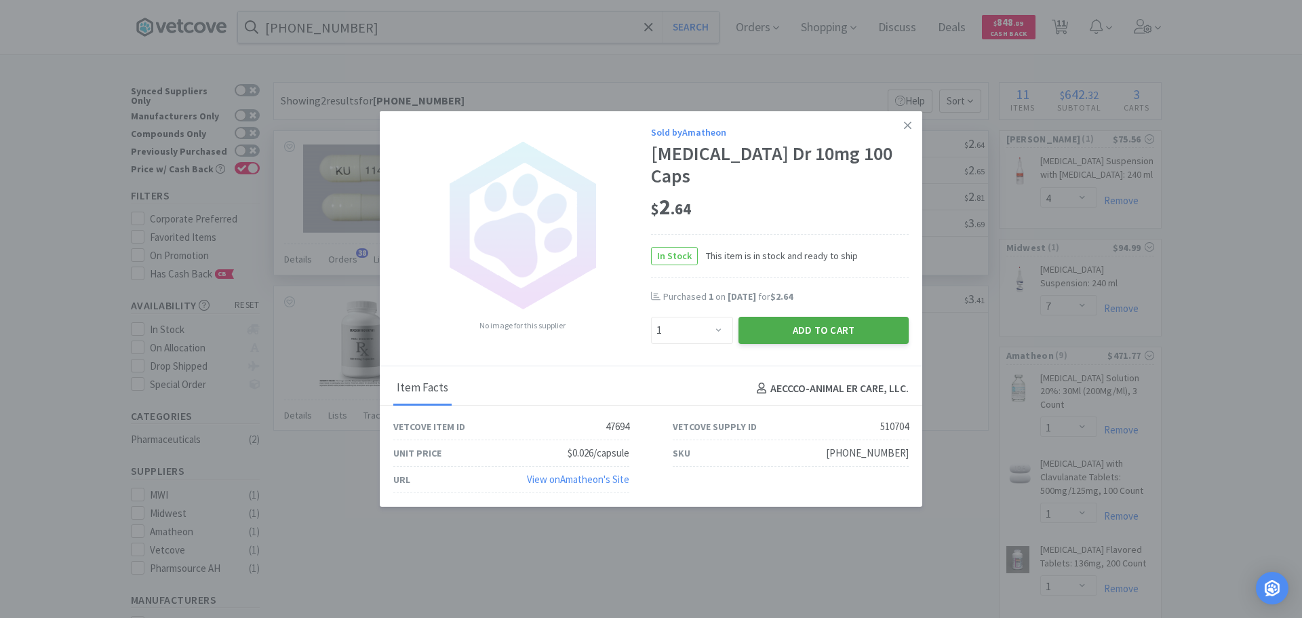
click at [779, 319] on button "Add to Cart" at bounding box center [823, 330] width 170 height 27
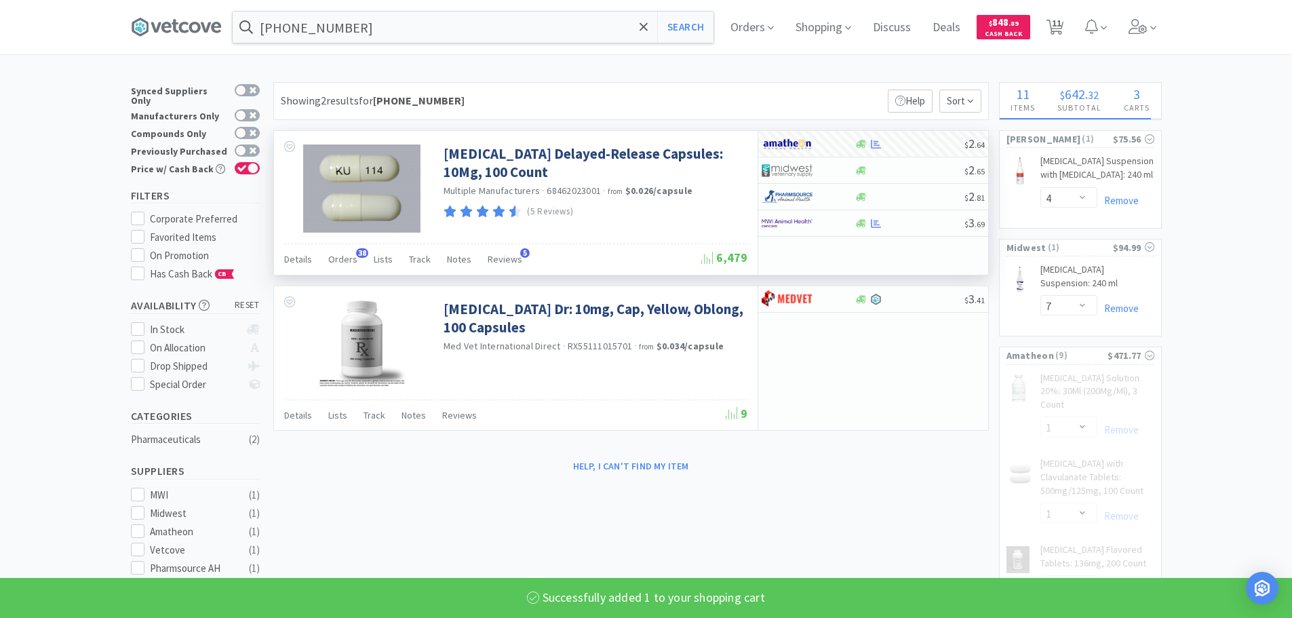
select select "1"
select select "17"
select select "2"
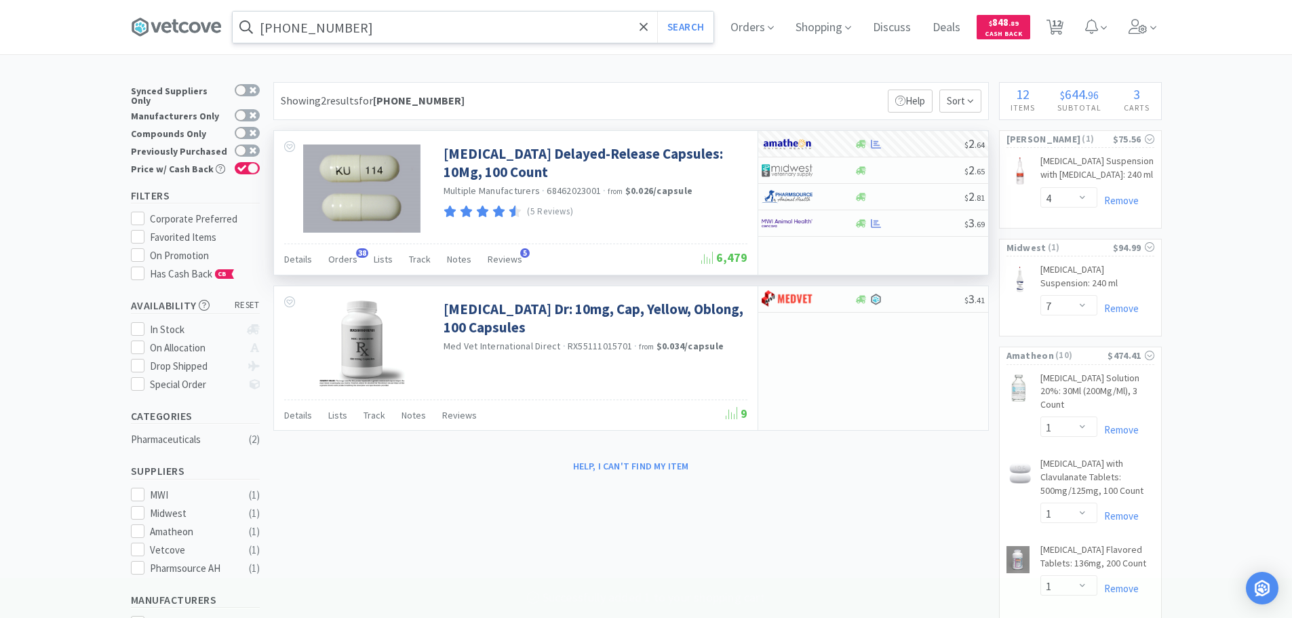
click at [486, 23] on input "55111-0157-01" at bounding box center [473, 27] width 481 height 31
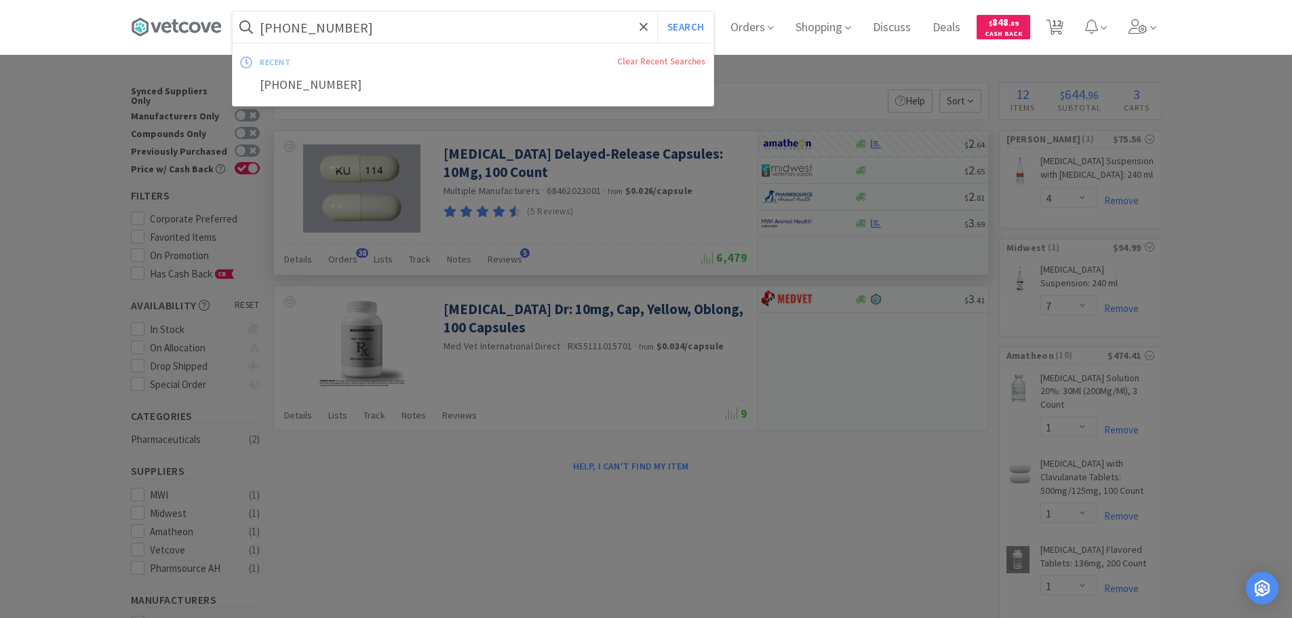
paste input "24208-0780-55"
type input "24208-0780-55"
click at [657, 12] on button "Search" at bounding box center [685, 27] width 56 height 31
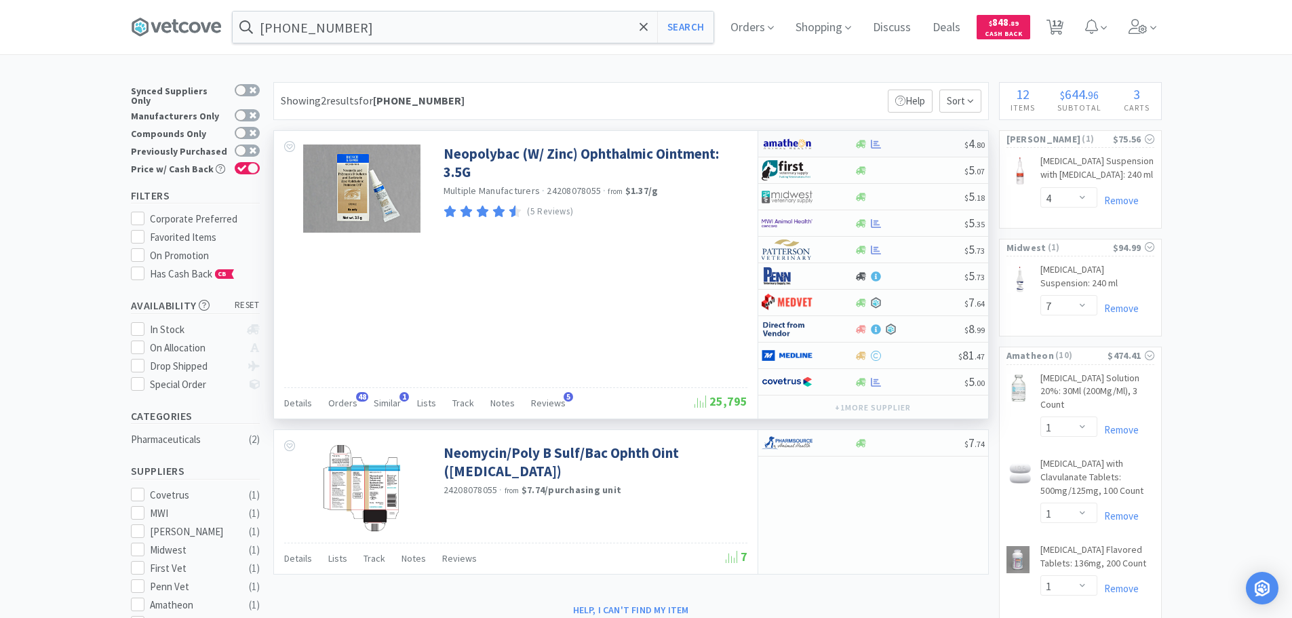
click at [919, 138] on div "$ 4 . 80" at bounding box center [873, 144] width 230 height 26
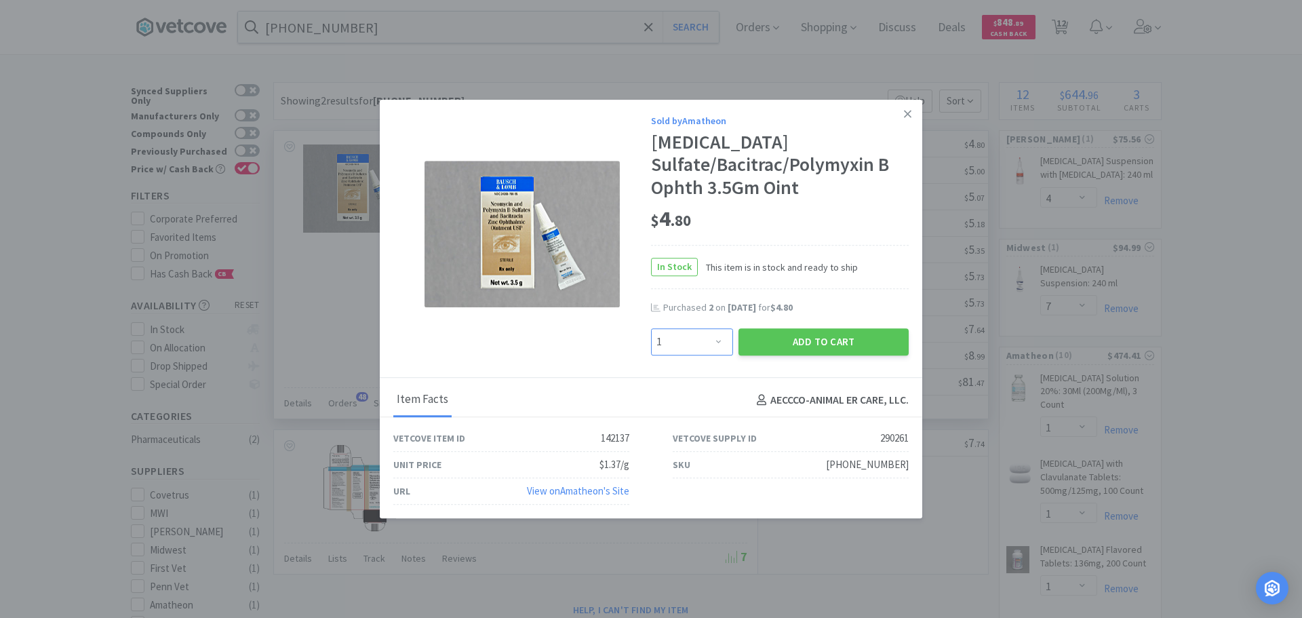
click at [709, 343] on select "Enter Quantity 1 2 3 4 5 6 7 8 9 10 11 12 13 14 15 16 17 18 19 20 Enter Quantity" at bounding box center [692, 341] width 82 height 27
select select "3"
click at [651, 328] on select "Enter Quantity 1 2 3 4 5 6 7 8 9 10 11 12 13 14 15 16 17 18 19 20 Enter Quantity" at bounding box center [692, 341] width 82 height 27
click at [780, 340] on button "Add to Cart" at bounding box center [823, 341] width 170 height 27
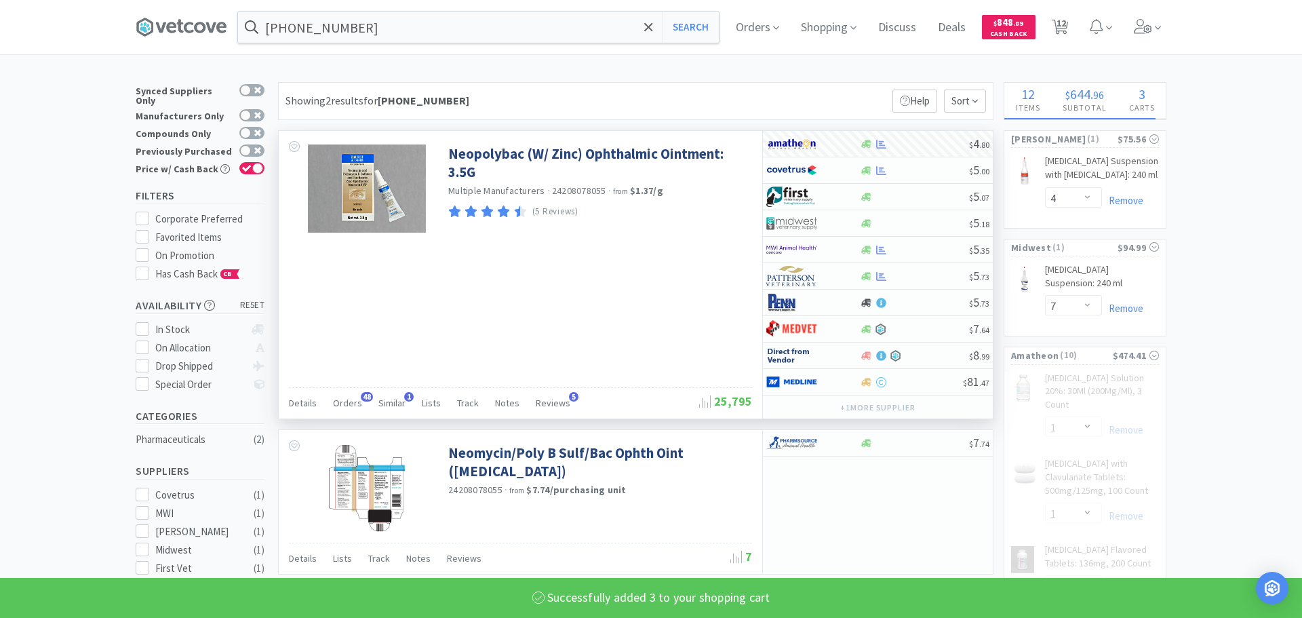
select select "3"
select select "1"
select select "17"
select select "2"
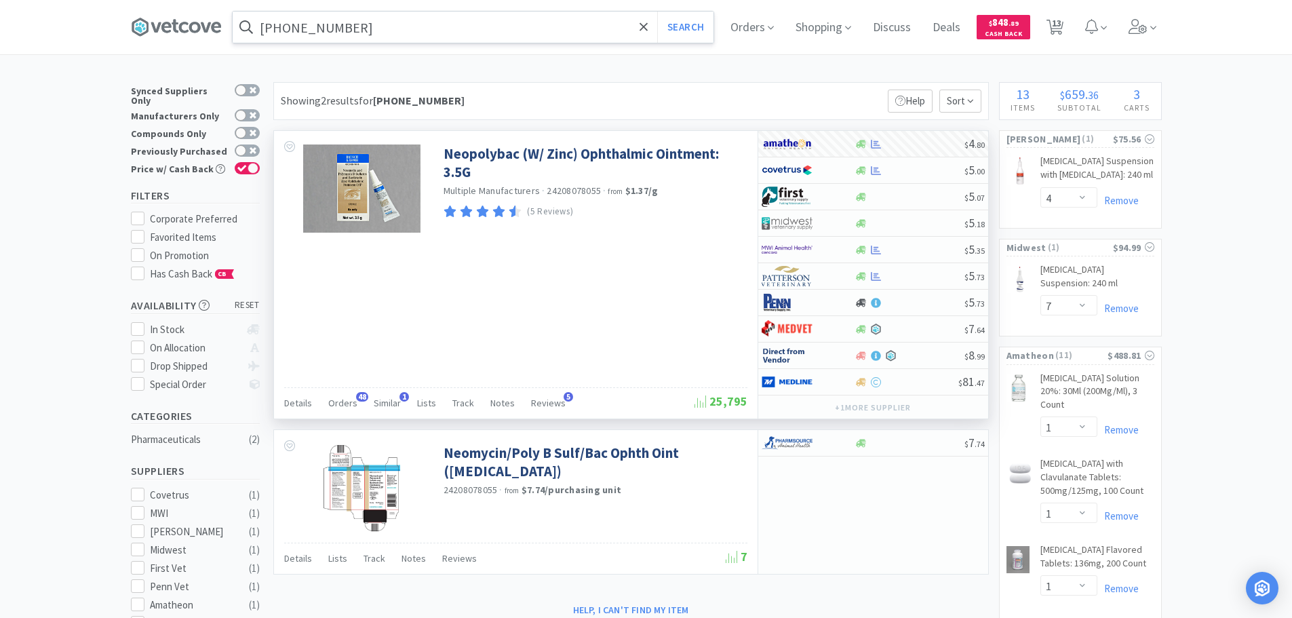
click at [413, 19] on input "24208-0780-55" at bounding box center [473, 27] width 481 height 31
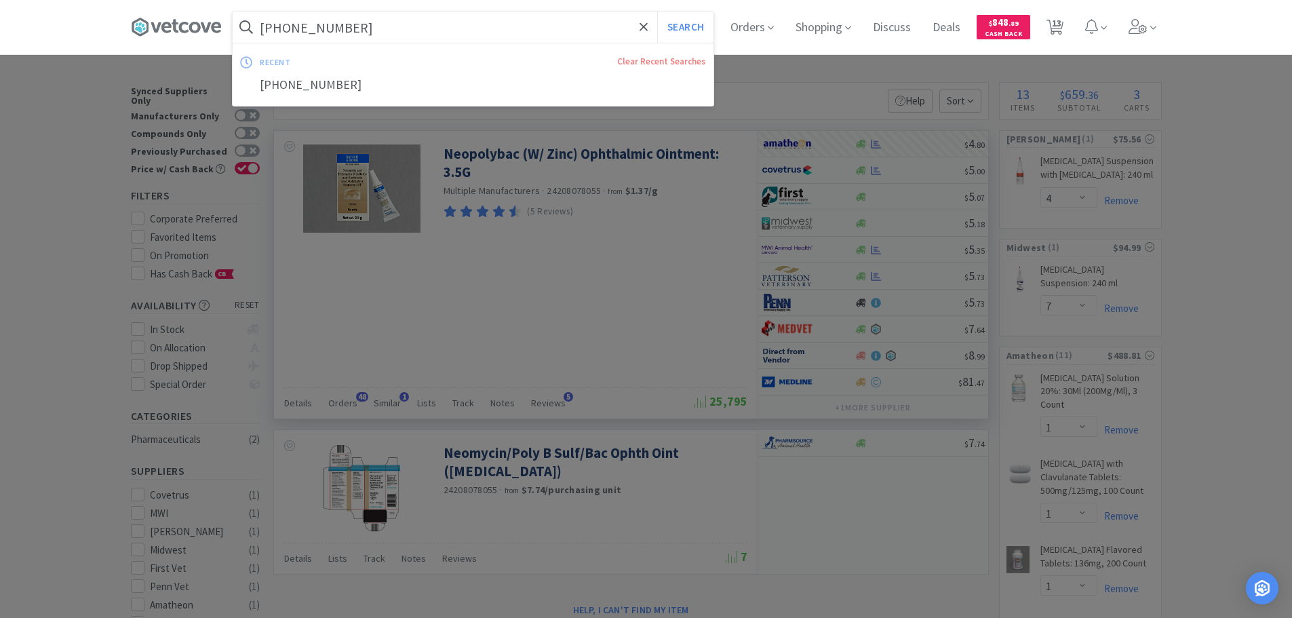
paste input "95-3"
type input "24208-0795-35"
click at [657, 12] on button "Search" at bounding box center [685, 27] width 56 height 31
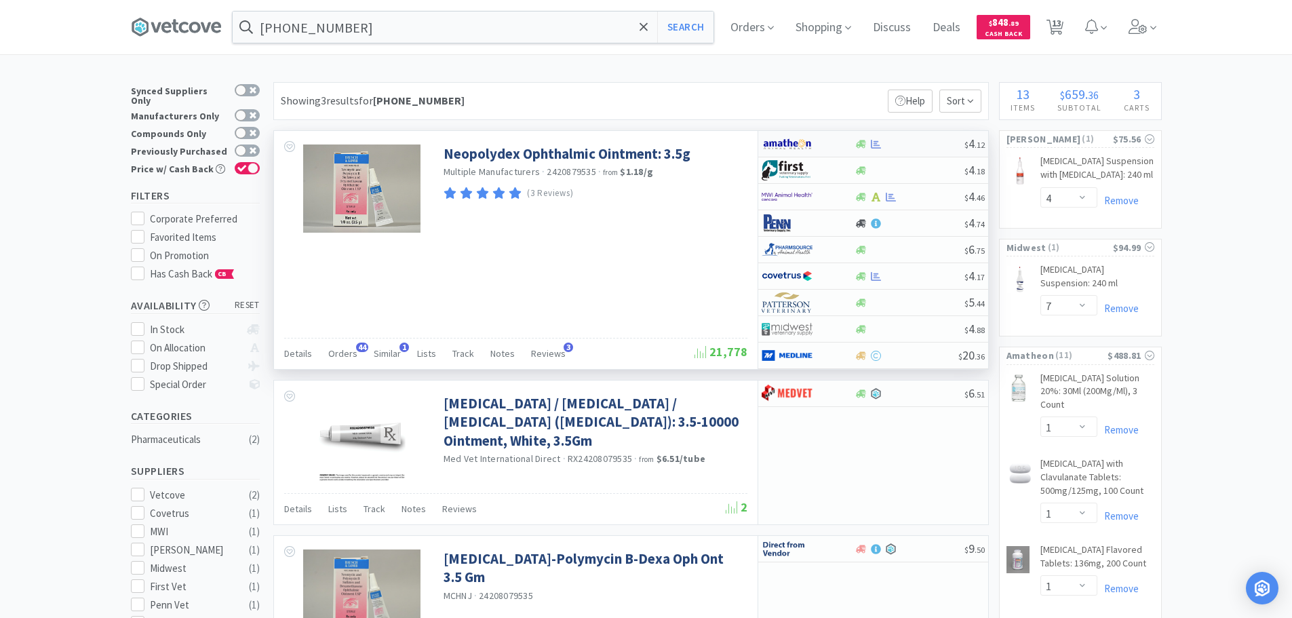
click at [917, 140] on div at bounding box center [909, 144] width 110 height 10
select select "1"
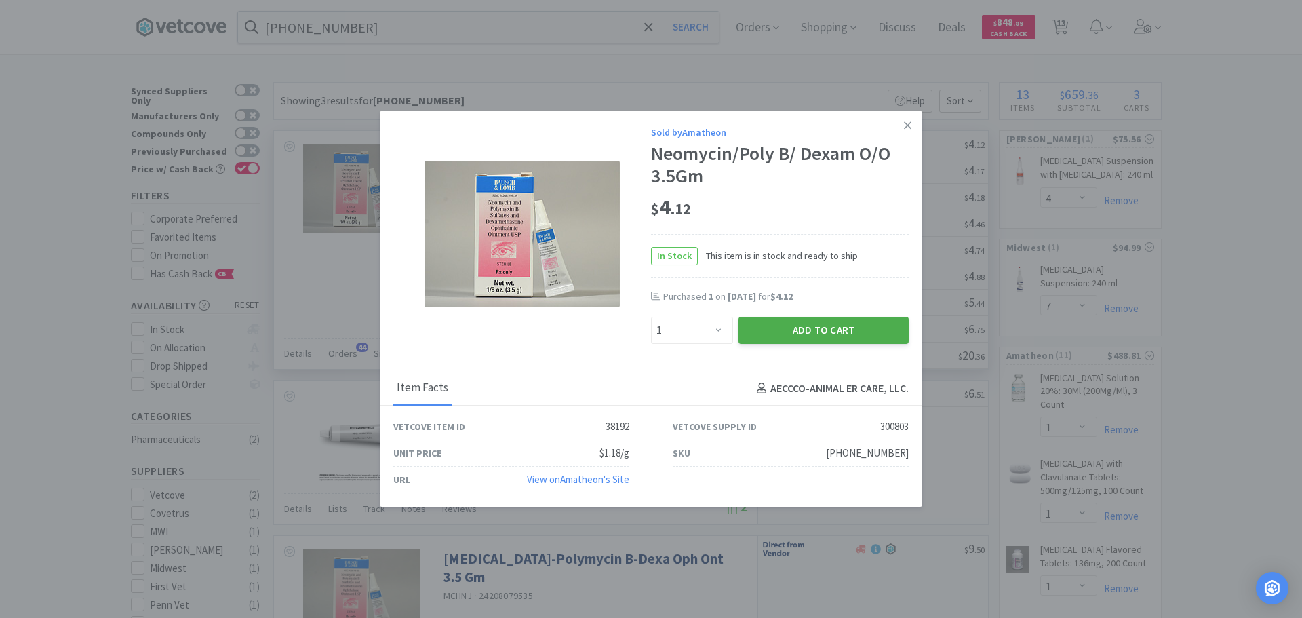
click at [795, 334] on button "Add to Cart" at bounding box center [823, 330] width 170 height 27
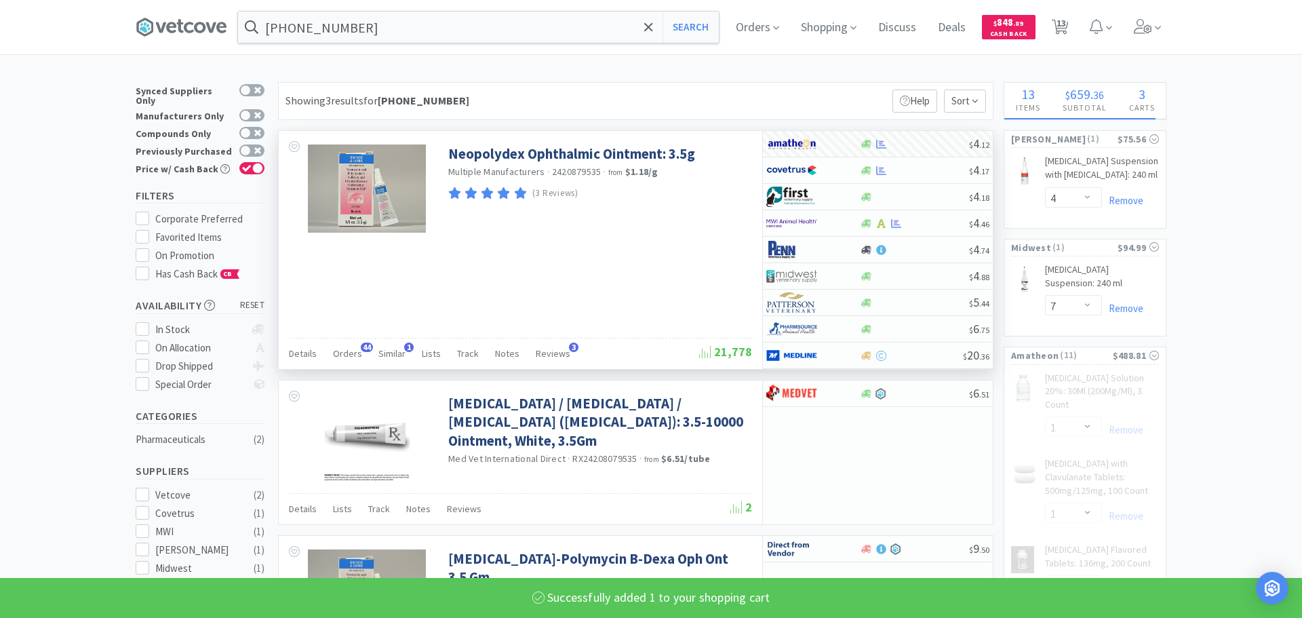
select select "1"
select select "17"
select select "2"
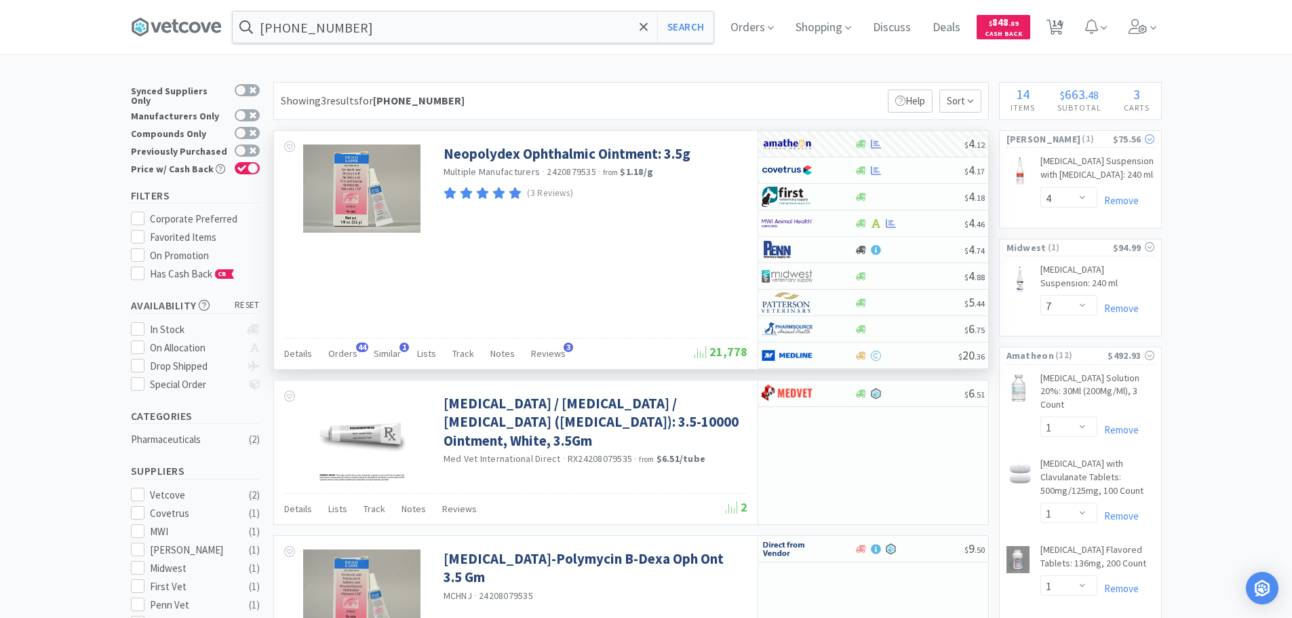
click at [1080, 137] on span "( 1 )" at bounding box center [1096, 139] width 32 height 14
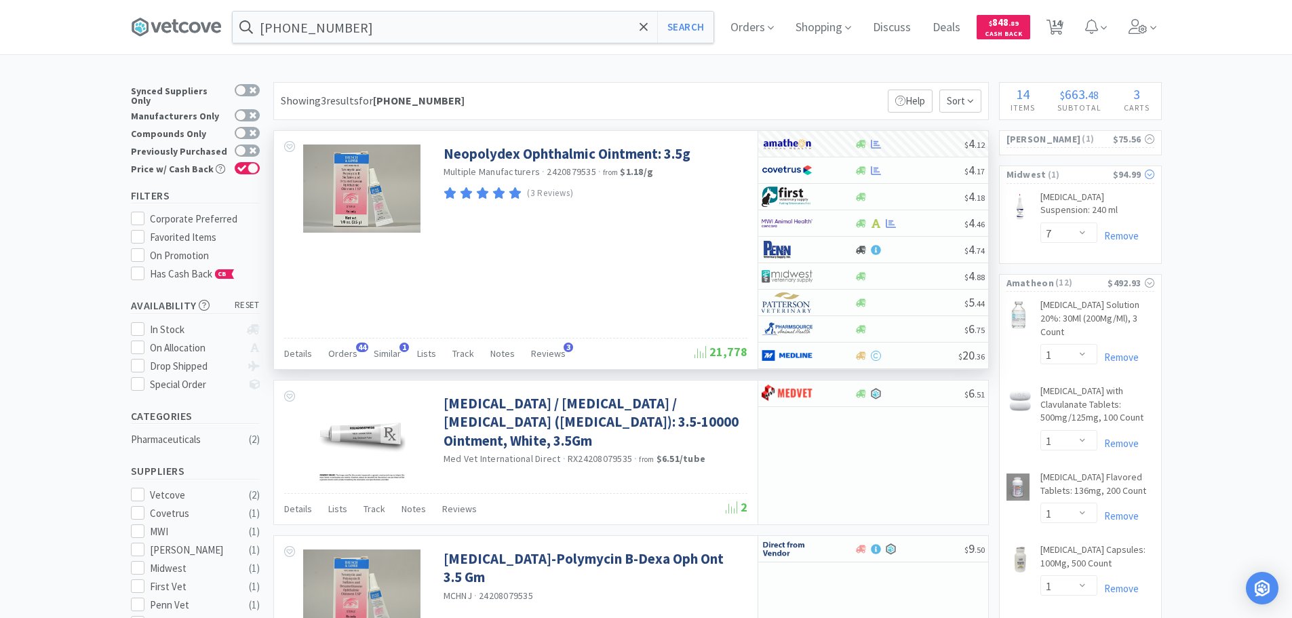
click at [1068, 172] on span "( 1 )" at bounding box center [1079, 175] width 66 height 14
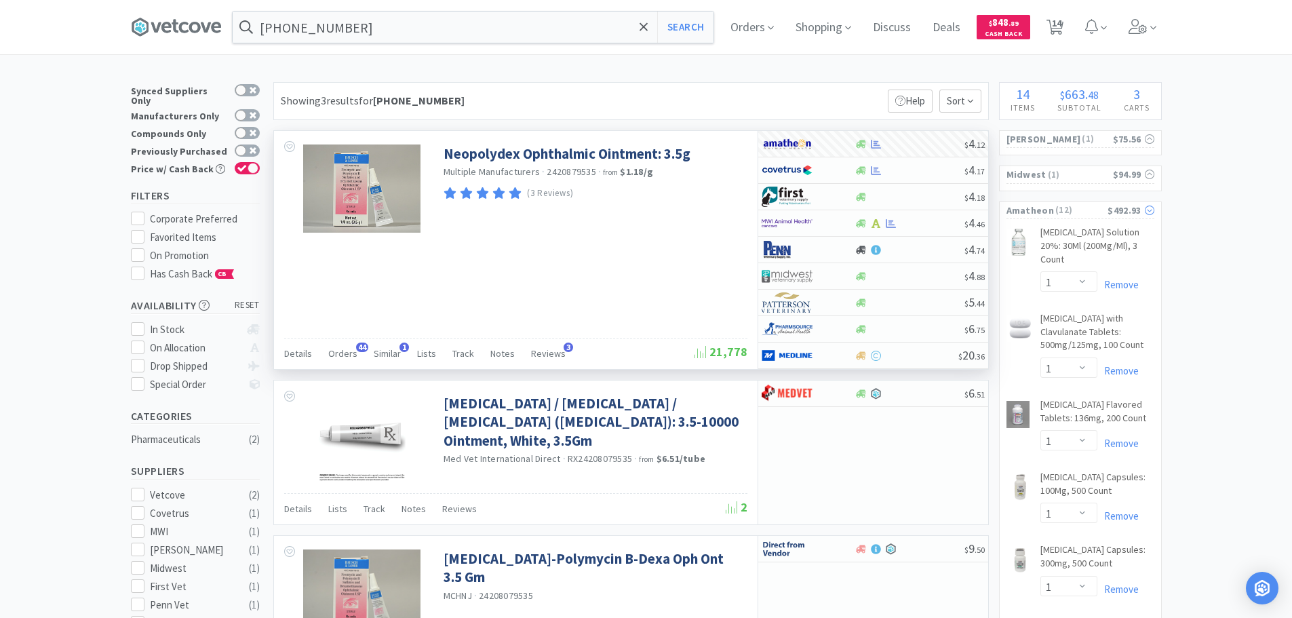
click at [1077, 210] on span "( 12 )" at bounding box center [1081, 210] width 54 height 14
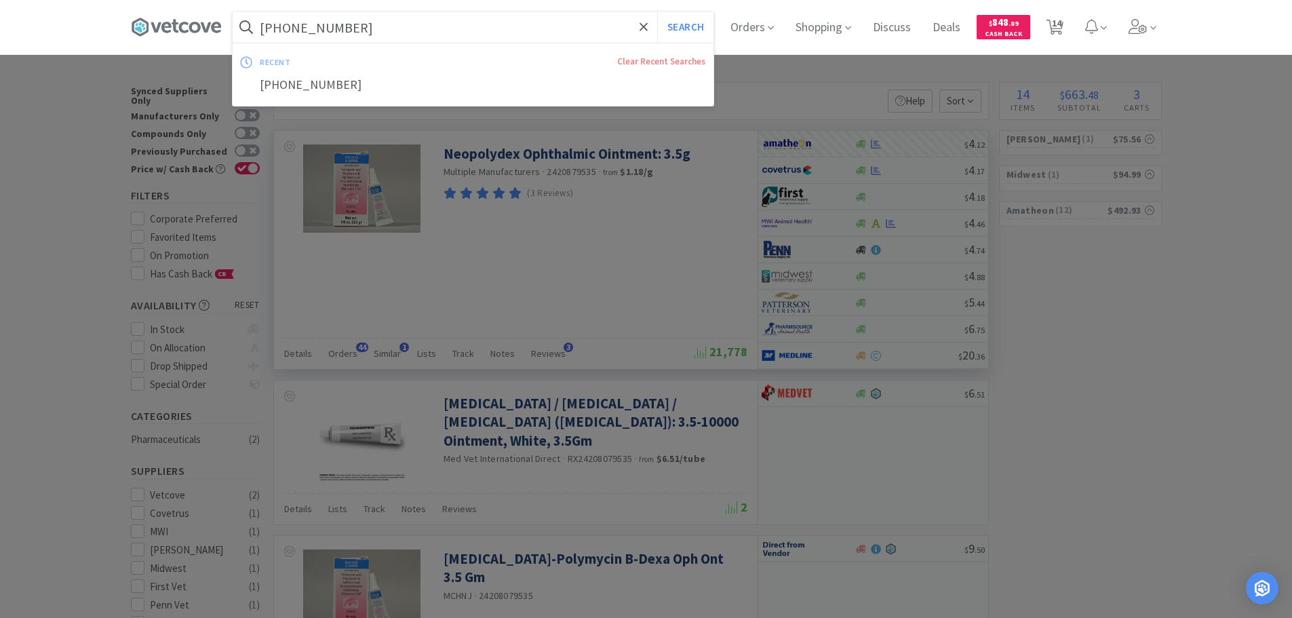
click at [396, 28] on input "24208-0795-35" at bounding box center [473, 27] width 481 height 31
paste input "034362"
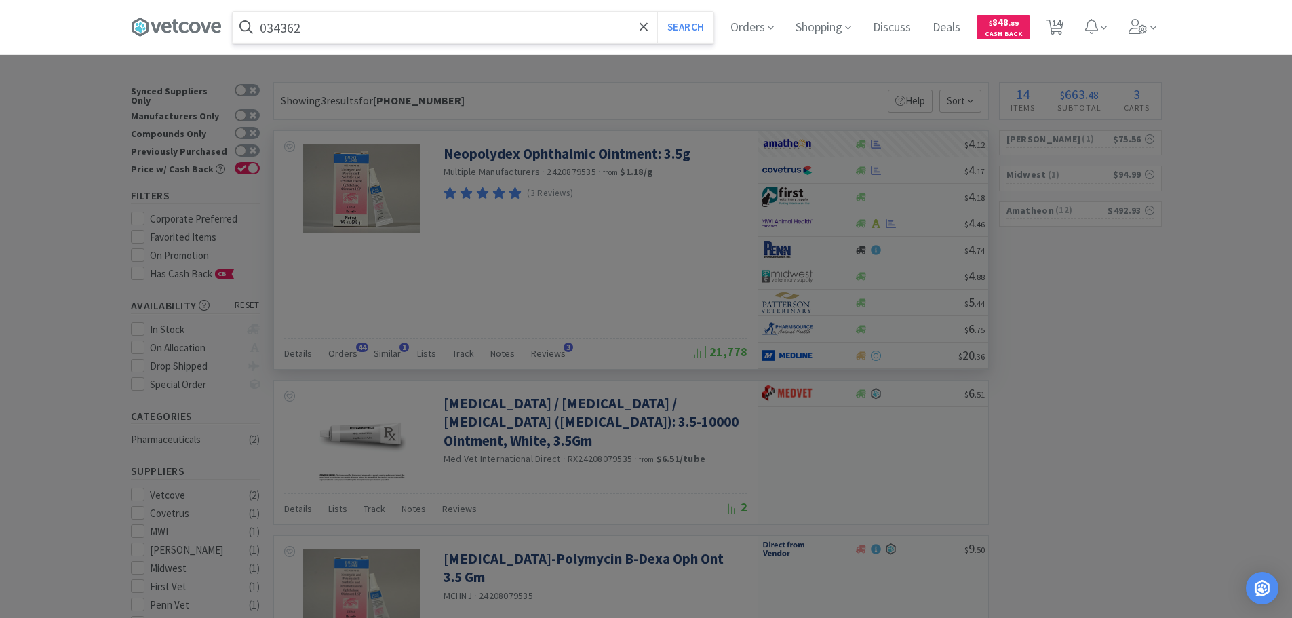
type input "034362"
click at [657, 12] on button "Search" at bounding box center [685, 27] width 56 height 31
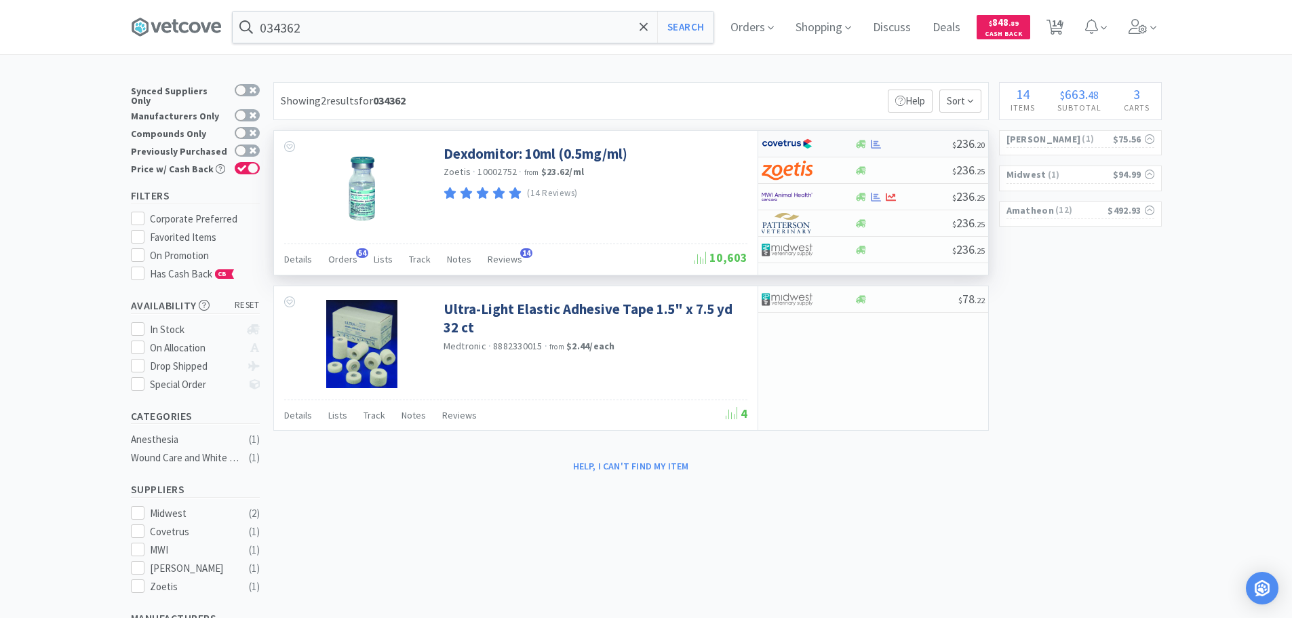
click at [892, 138] on div "$ 236 . 20" at bounding box center [873, 144] width 230 height 26
select select "1"
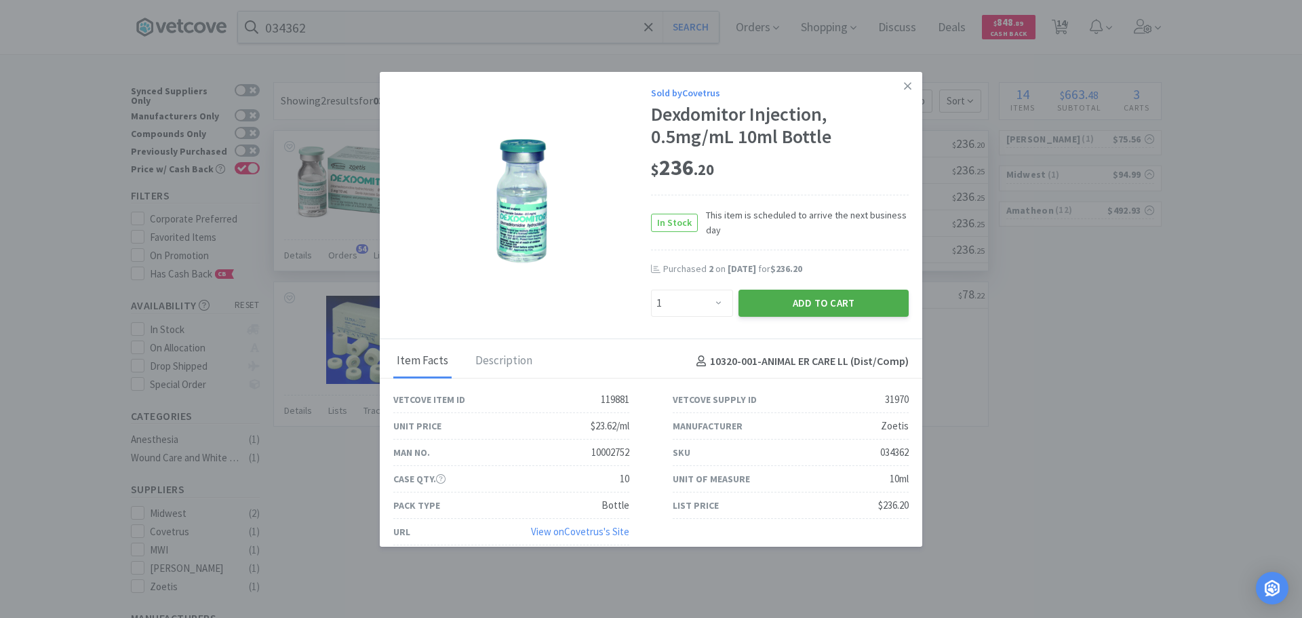
click at [803, 307] on button "Add to Cart" at bounding box center [823, 303] width 170 height 27
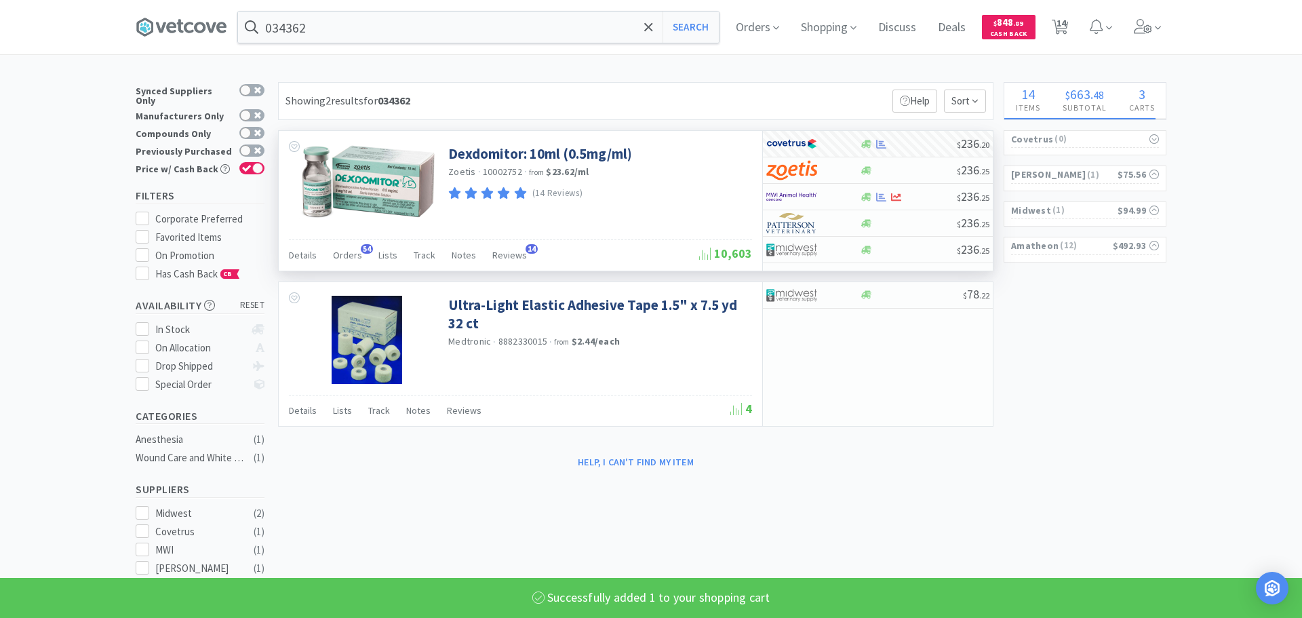
select select "1"
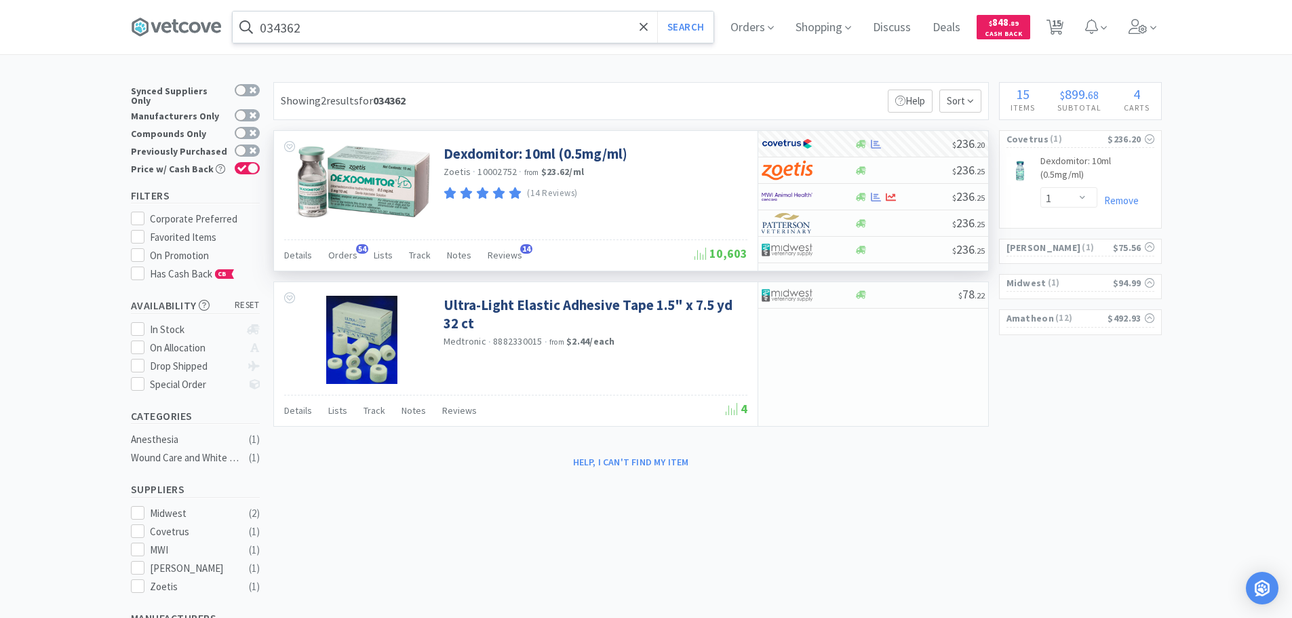
click at [397, 31] on input "034362" at bounding box center [473, 27] width 481 height 31
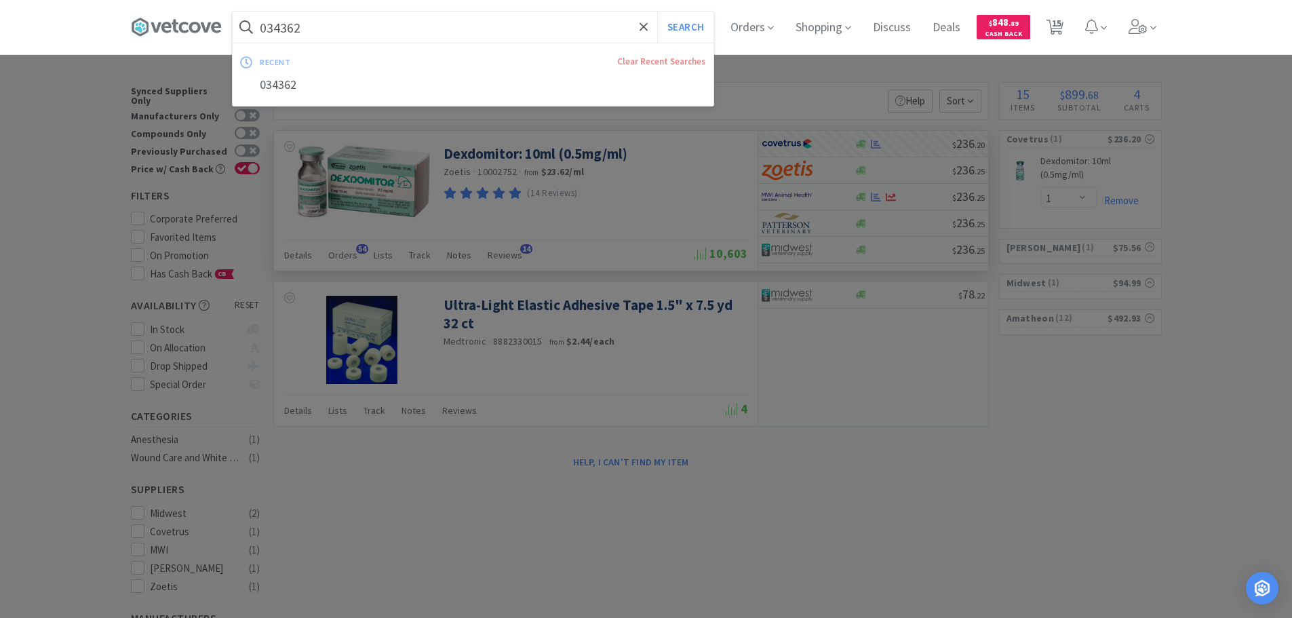
paste input "2689"
type input "032689"
click at [657, 12] on button "Search" at bounding box center [685, 27] width 56 height 31
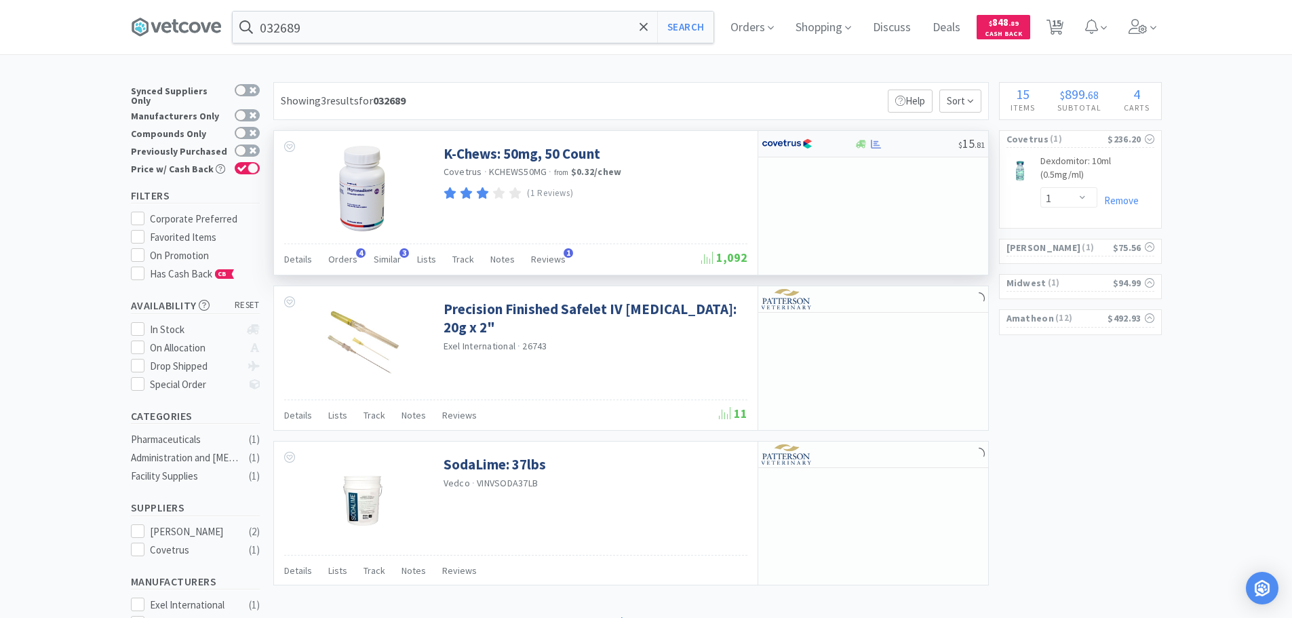
click at [909, 141] on div at bounding box center [906, 144] width 104 height 10
select select "1"
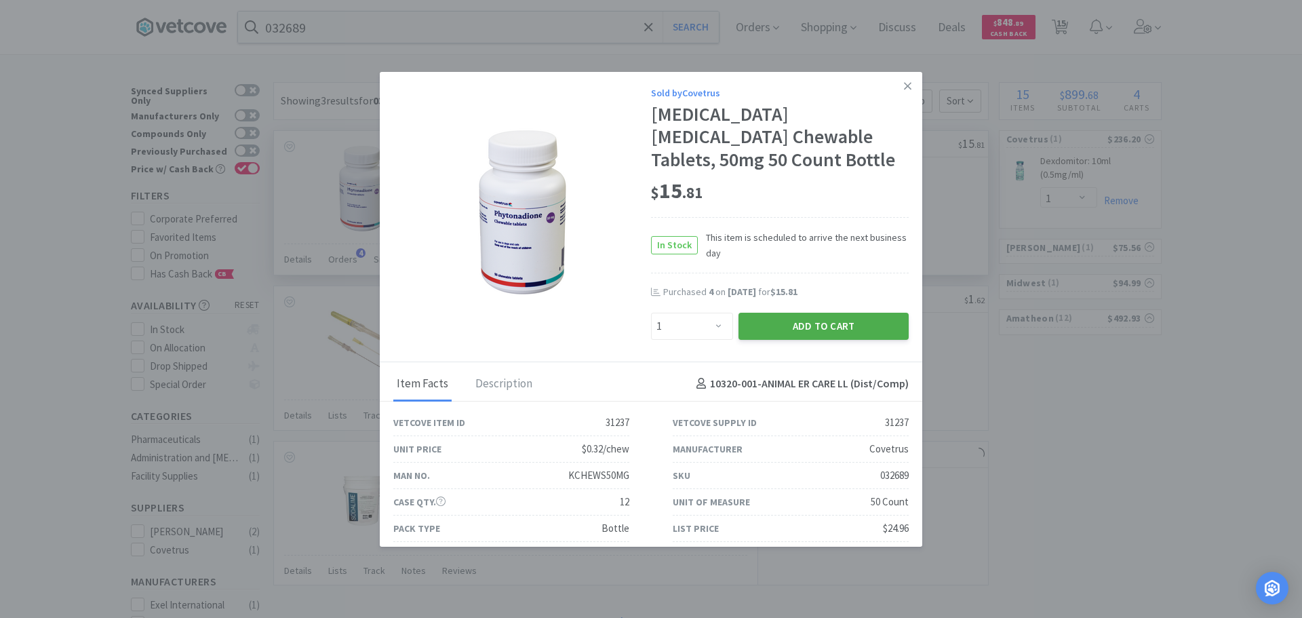
click at [796, 315] on button "Add to Cart" at bounding box center [823, 326] width 170 height 27
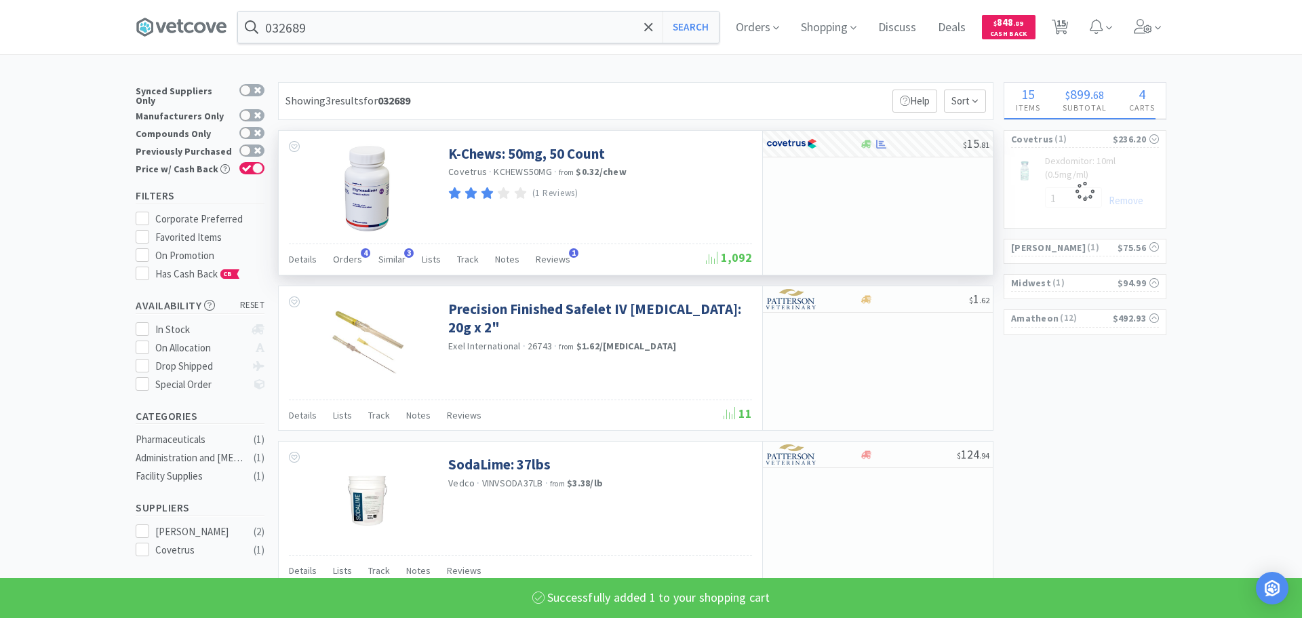
select select "1"
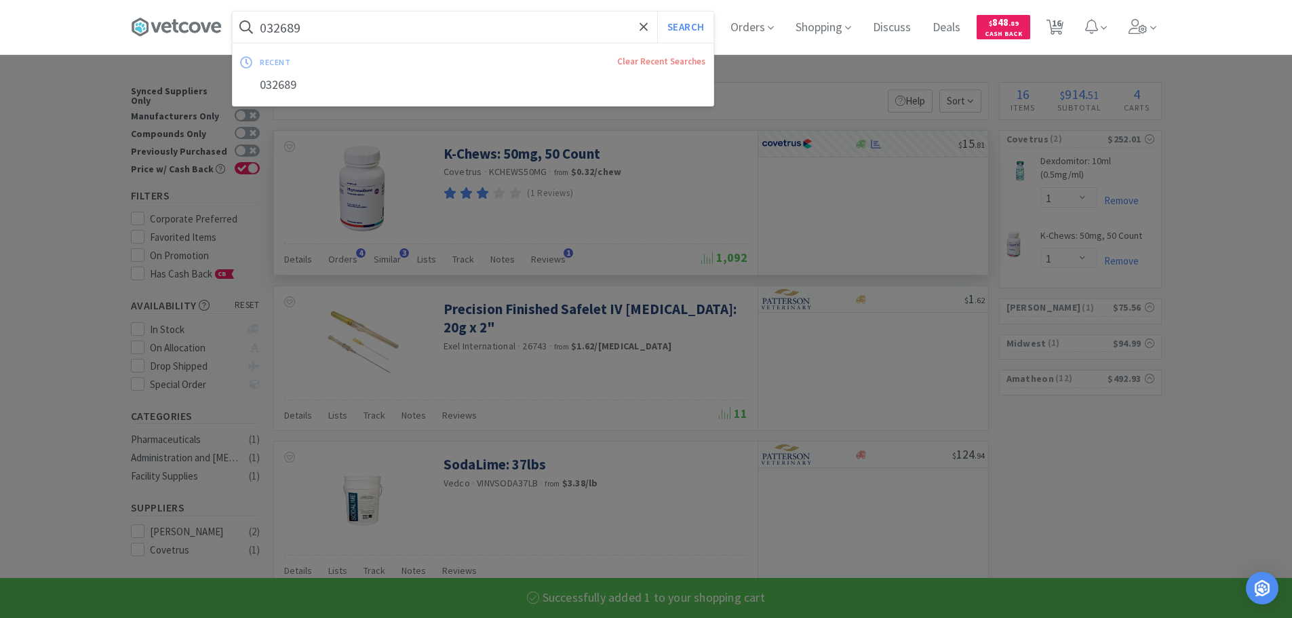
click at [415, 15] on input "032689" at bounding box center [473, 27] width 481 height 31
paste input "77602"
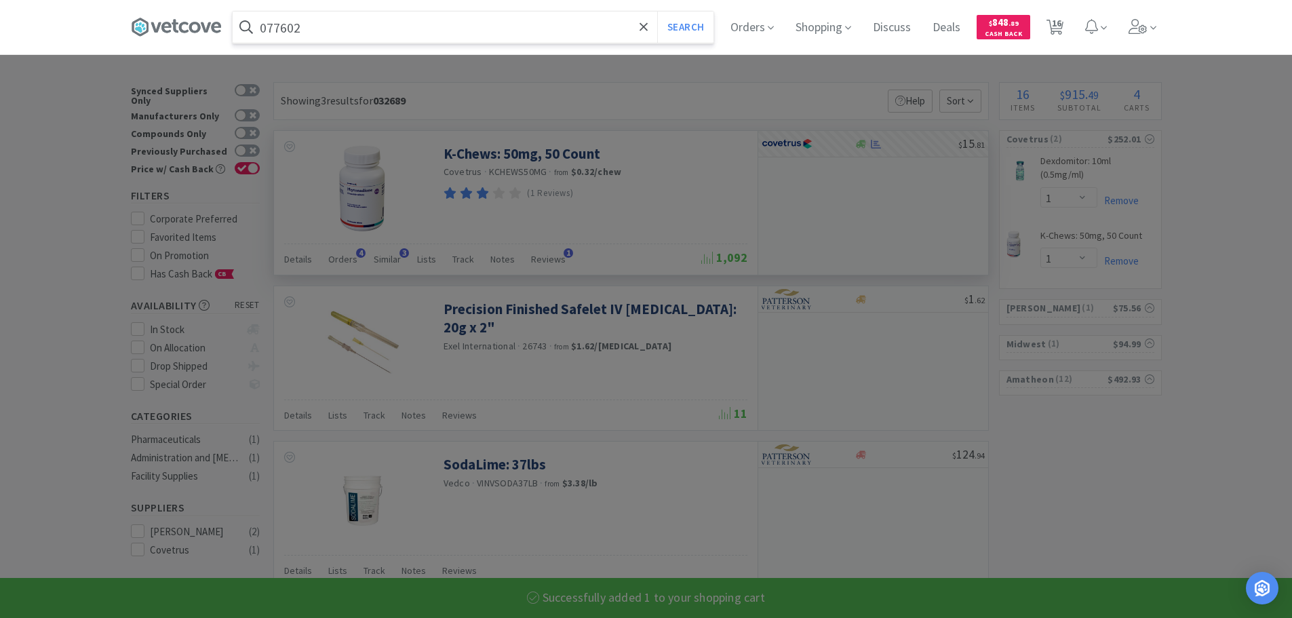
type input "077602"
click at [657, 12] on button "Search" at bounding box center [685, 27] width 56 height 31
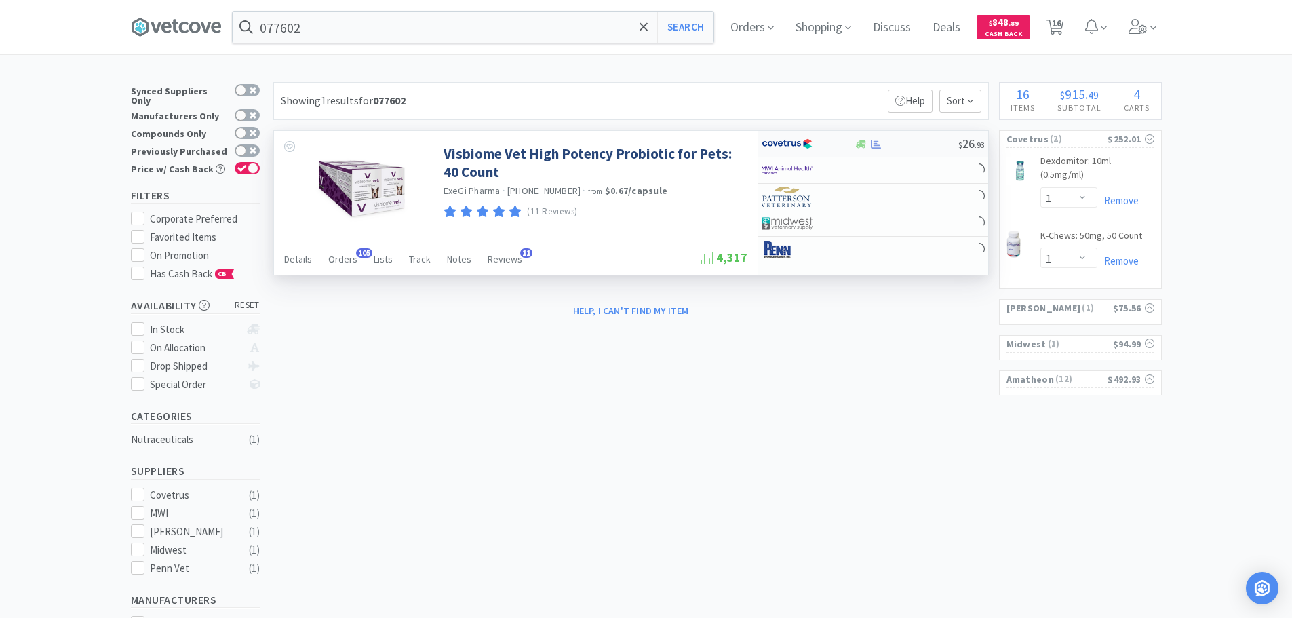
click at [917, 146] on div at bounding box center [906, 144] width 104 height 10
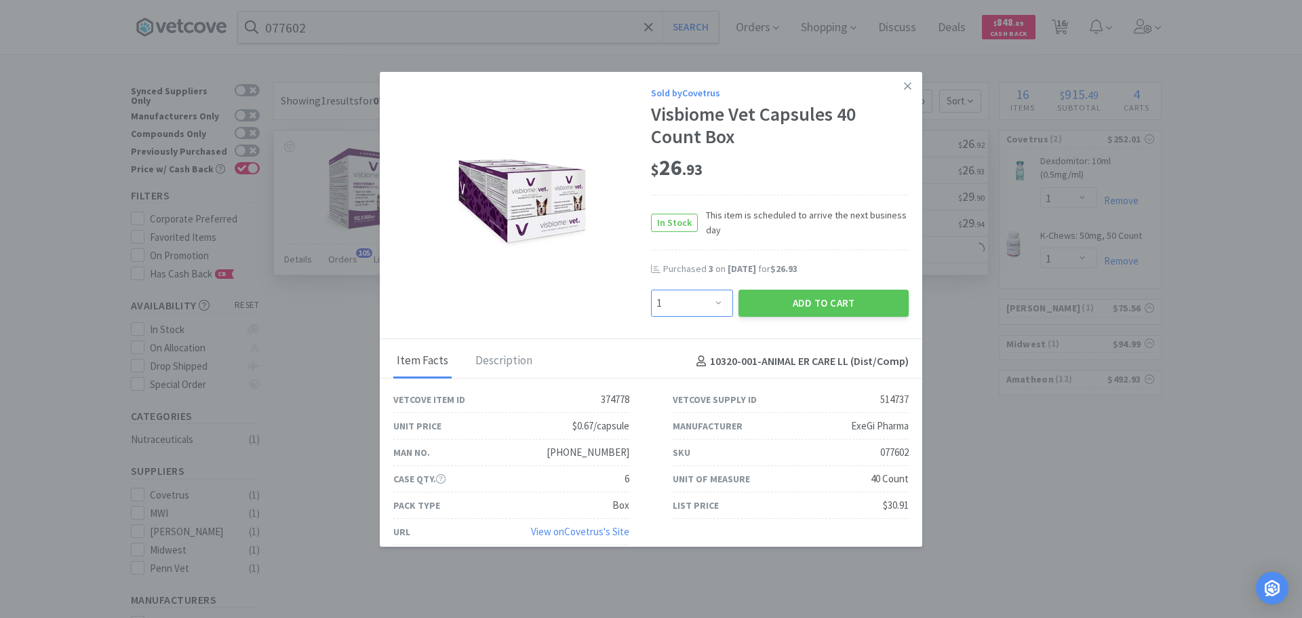
click at [694, 296] on select "Enter Quantity 1 2 3 4 5 6 7 8 9 10 11 12 13 14 15 16 17 18 19 20 Enter Quantity" at bounding box center [692, 303] width 82 height 27
select select "3"
click at [651, 290] on select "Enter Quantity 1 2 3 4 5 6 7 8 9 10 11 12 13 14 15 16 17 18 19 20 Enter Quantity" at bounding box center [692, 303] width 82 height 27
click at [823, 297] on button "Add to Cart" at bounding box center [823, 303] width 170 height 27
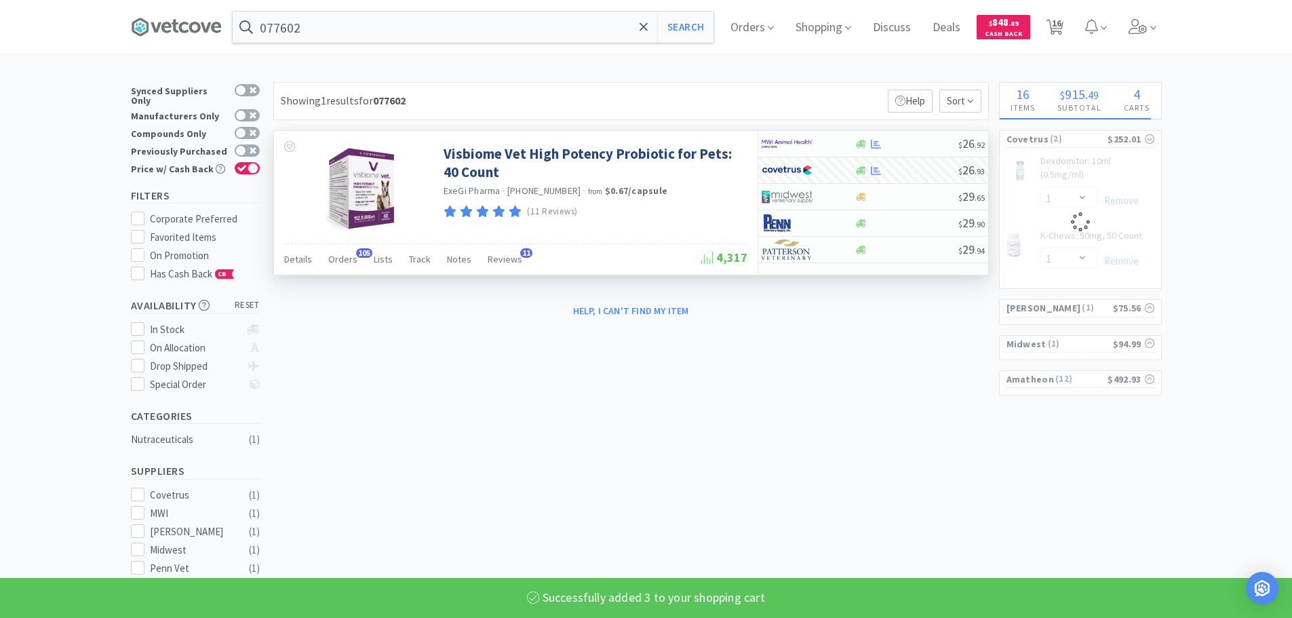
select select "3"
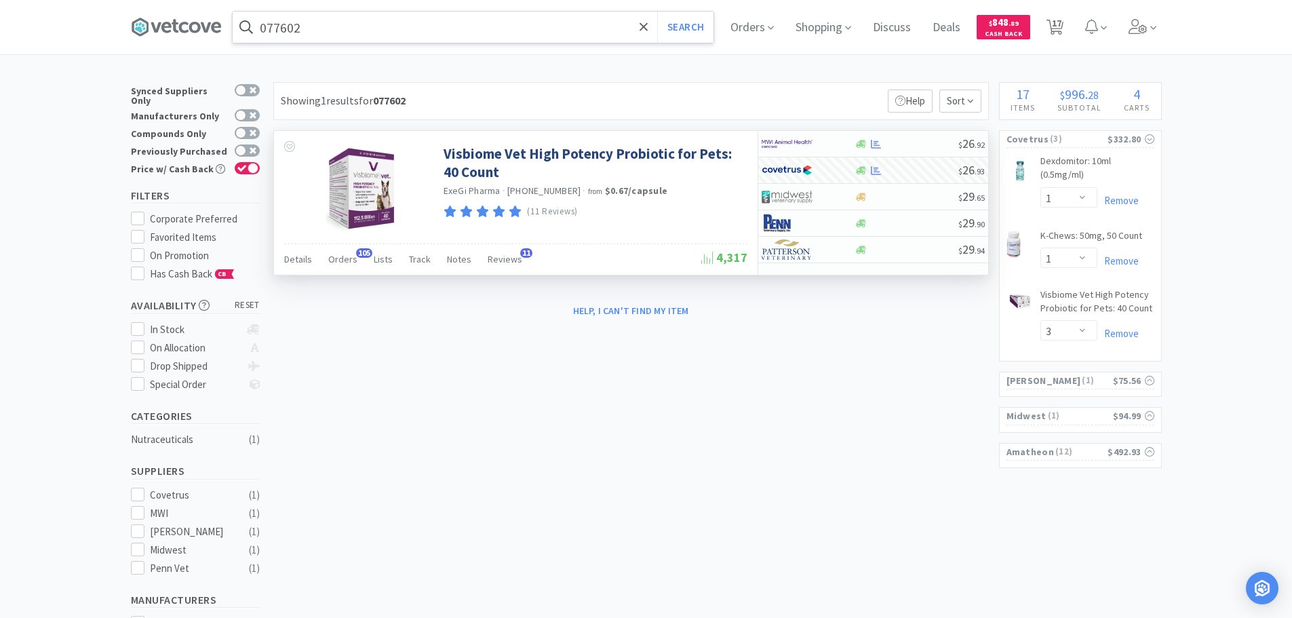
click at [420, 27] on input "077602" at bounding box center [473, 27] width 481 height 31
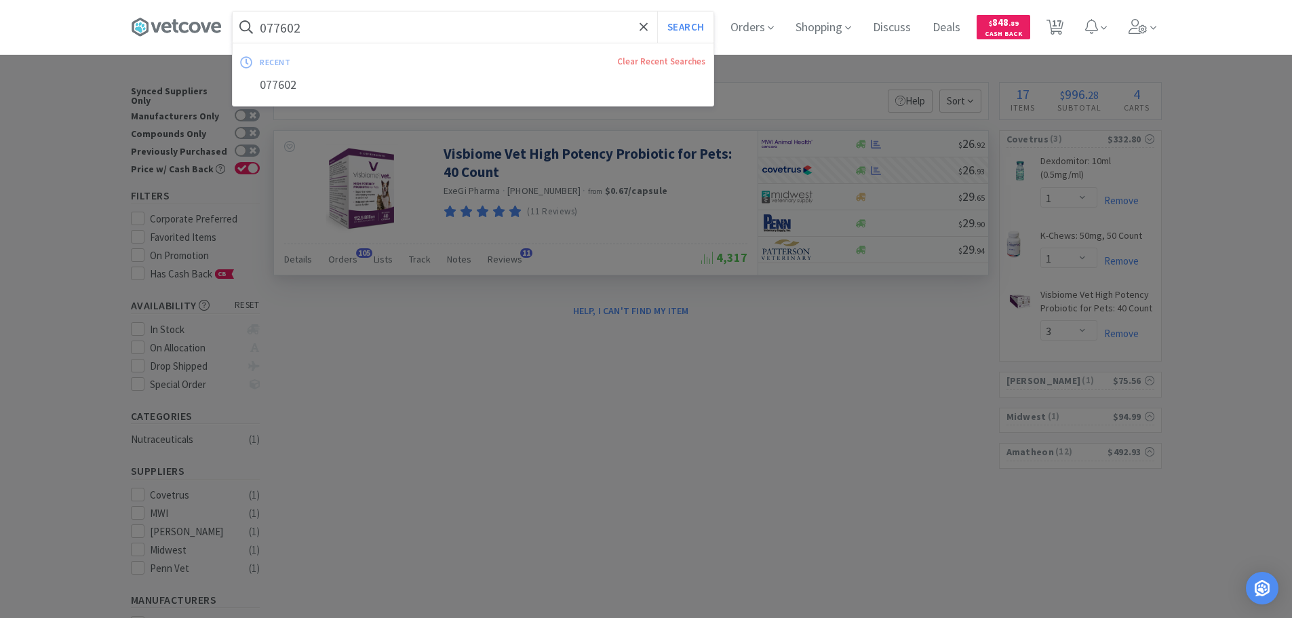
paste input "3"
type input "077603"
click at [657, 12] on button "Search" at bounding box center [685, 27] width 56 height 31
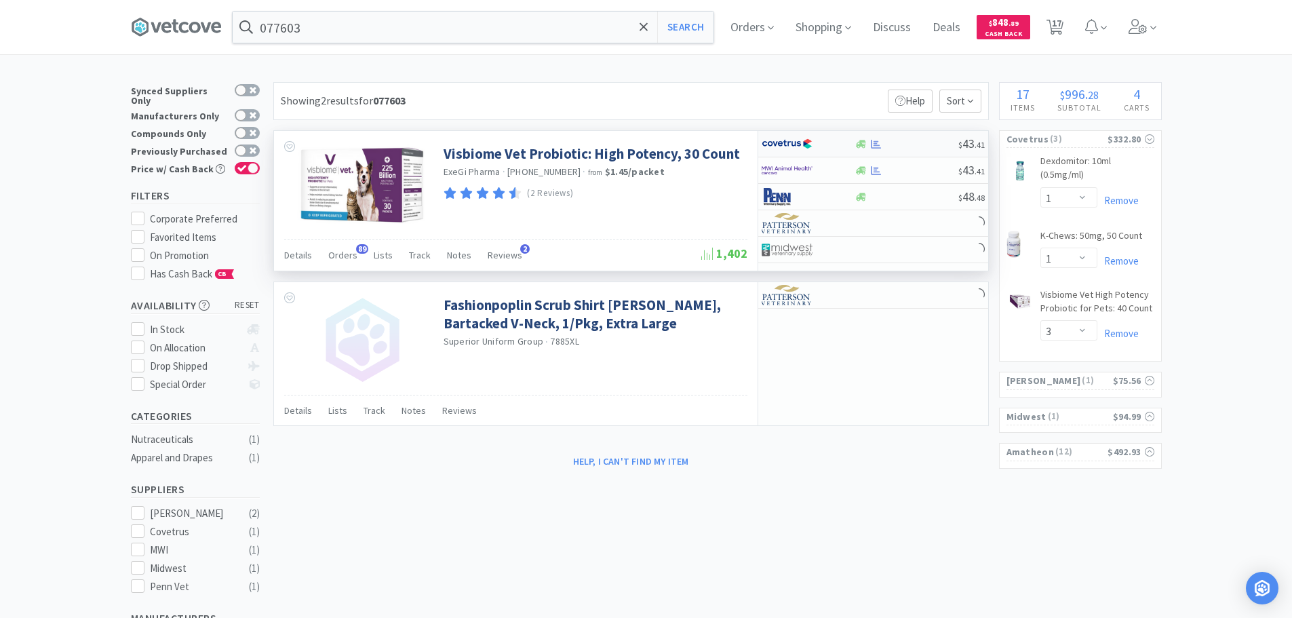
click at [911, 136] on div "$ 43 . 41" at bounding box center [873, 144] width 230 height 26
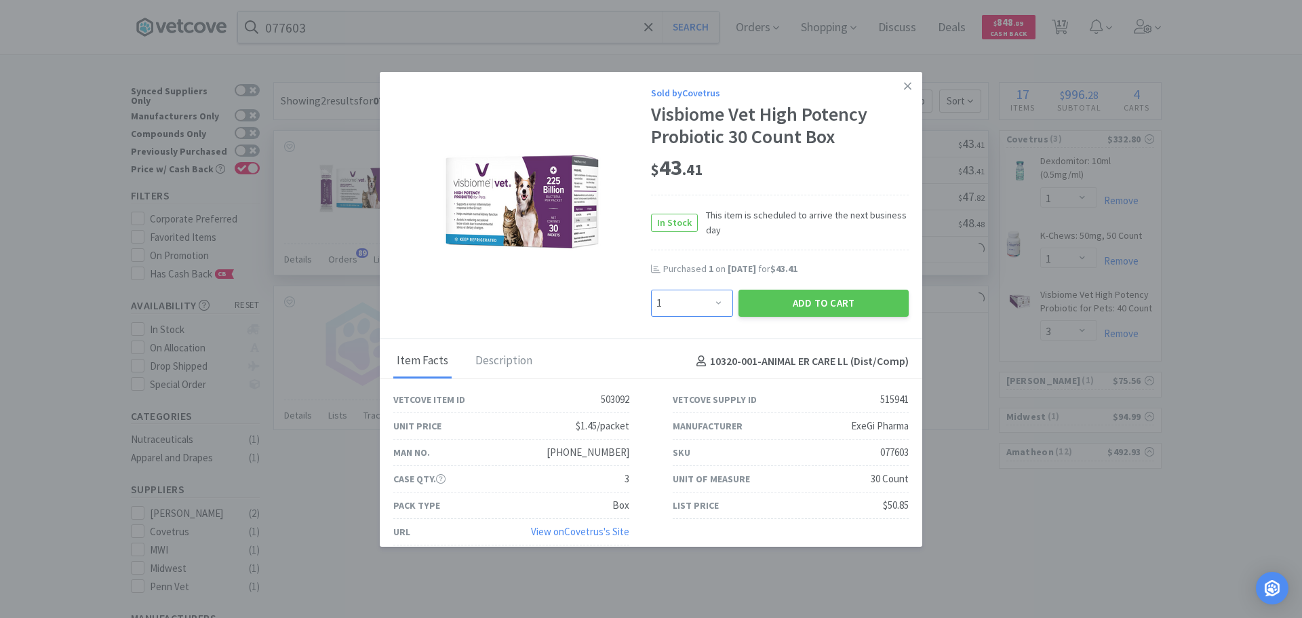
click at [674, 310] on select "Enter Quantity 1 2 3 4 5 6 7 8 9 10 11 12 13 14 15 16 17 18 19 20 Enter Quantity" at bounding box center [692, 303] width 82 height 27
select select "5"
click at [651, 290] on select "Enter Quantity 1 2 3 4 5 6 7 8 9 10 11 12 13 14 15 16 17 18 19 20 Enter Quantity" at bounding box center [692, 303] width 82 height 27
click at [769, 300] on button "Add to Cart" at bounding box center [823, 303] width 170 height 27
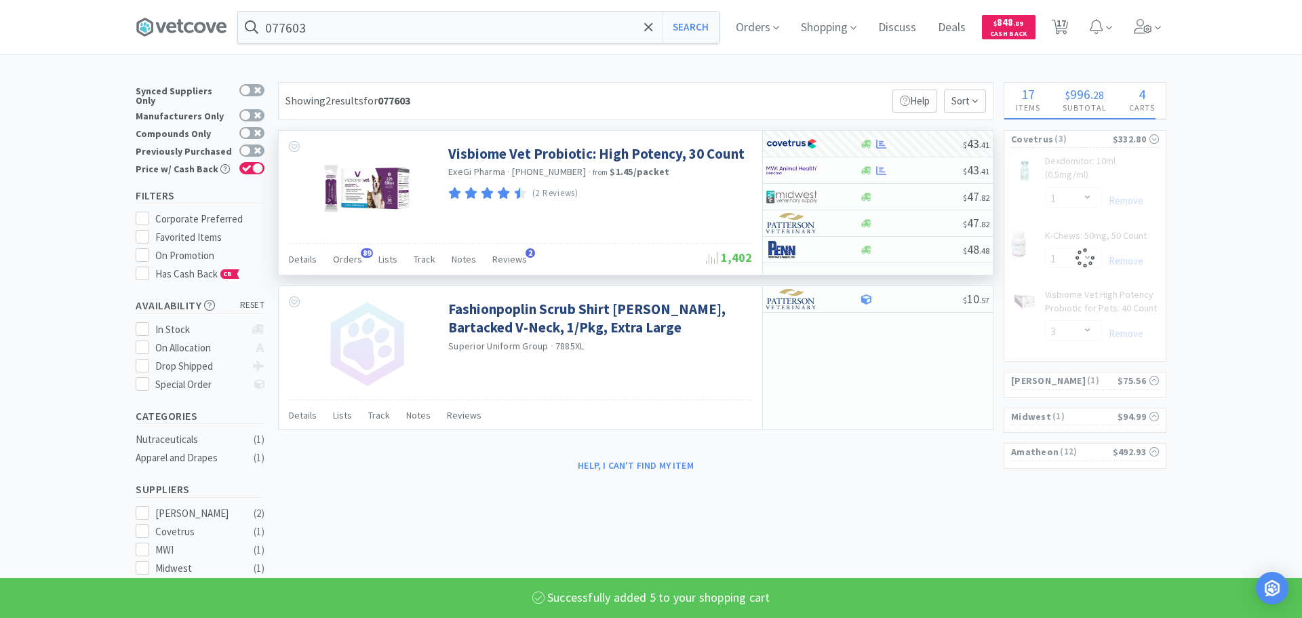
select select "5"
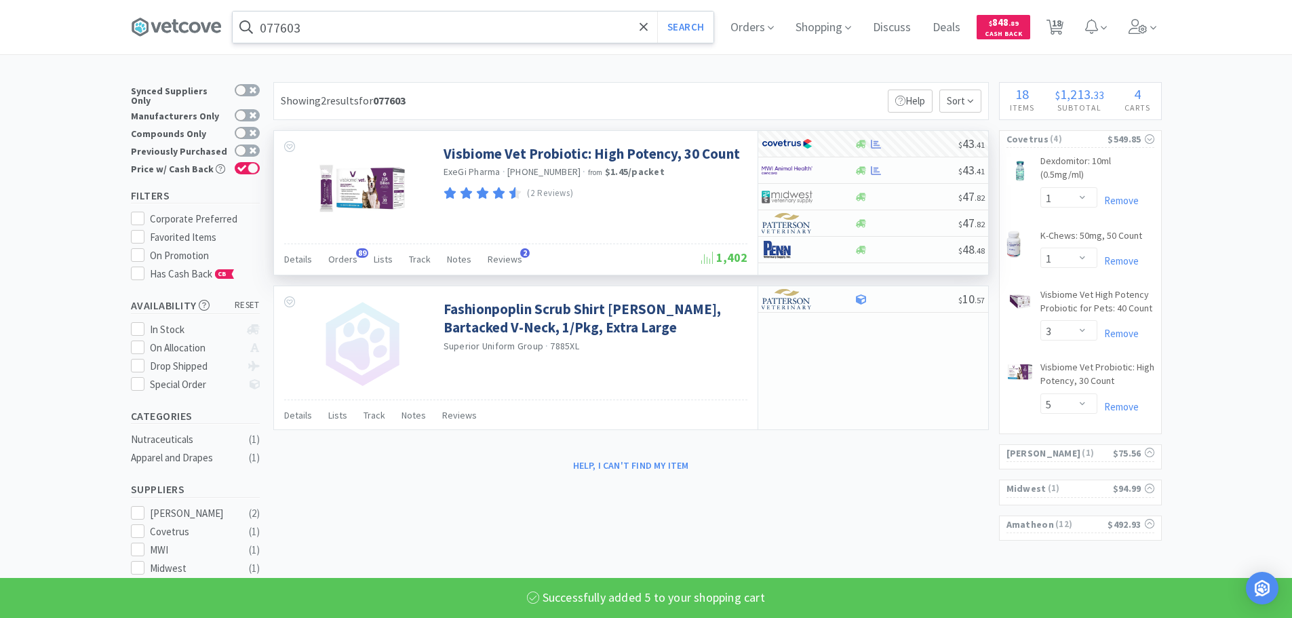
click at [415, 27] on input "077603" at bounding box center [473, 27] width 481 height 31
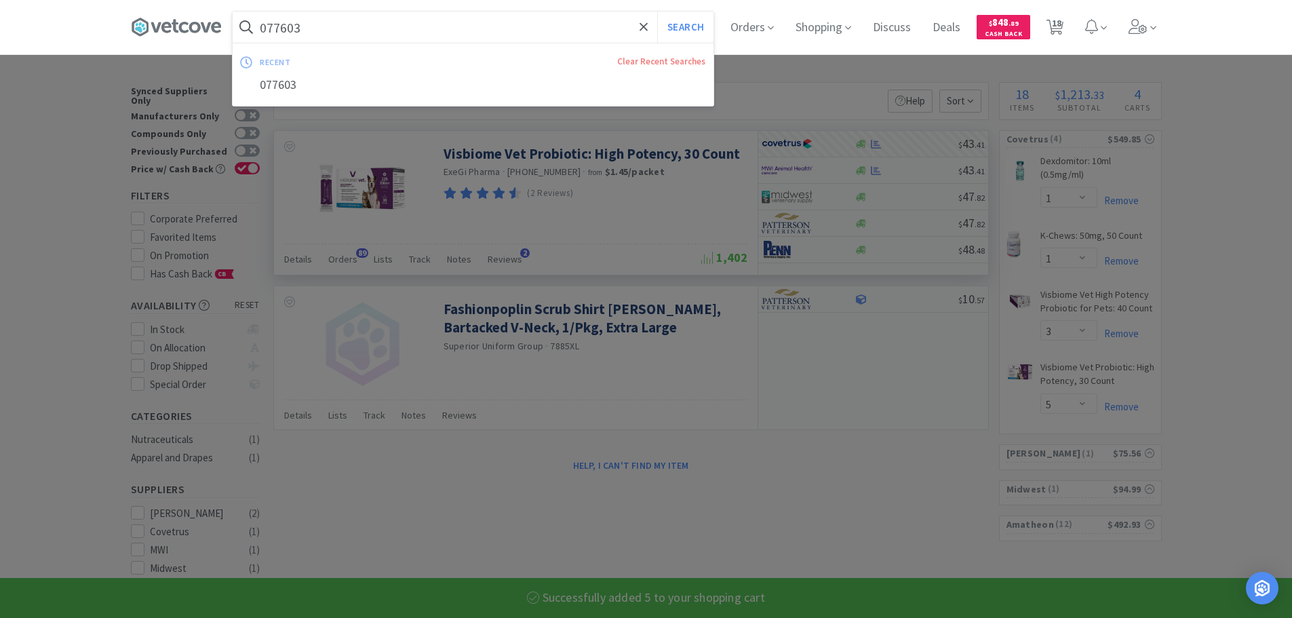
paste input "942"
type input "077942"
click at [657, 12] on button "Search" at bounding box center [685, 27] width 56 height 31
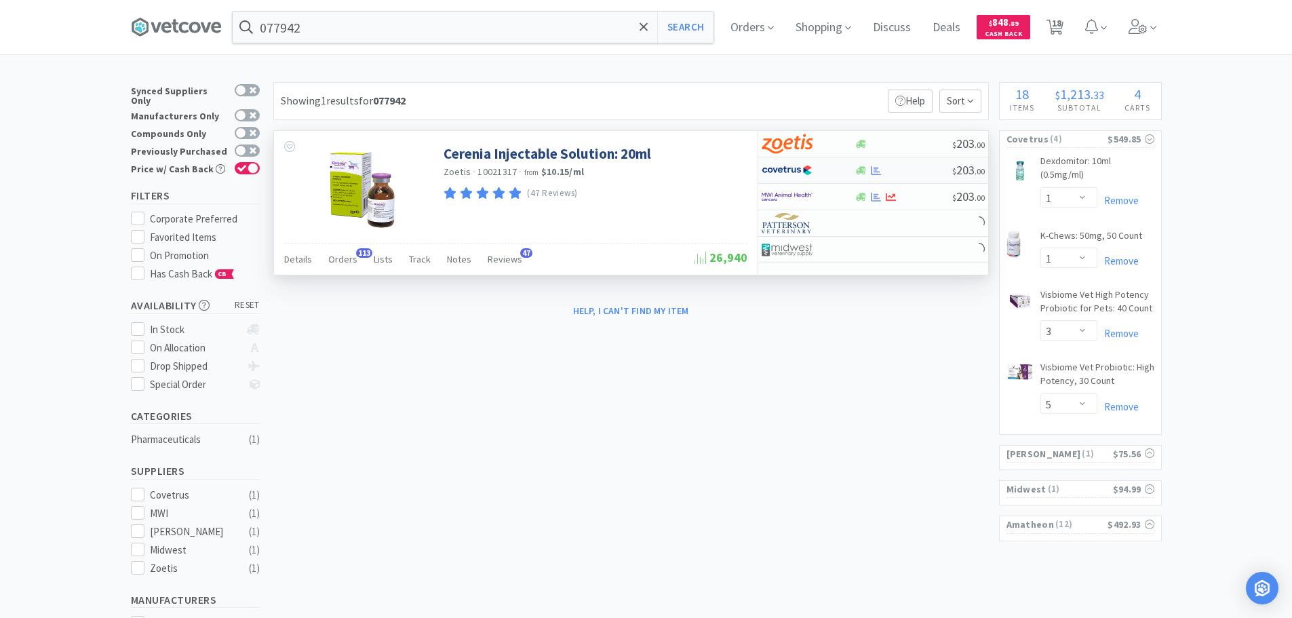
click at [920, 165] on div at bounding box center [903, 170] width 98 height 10
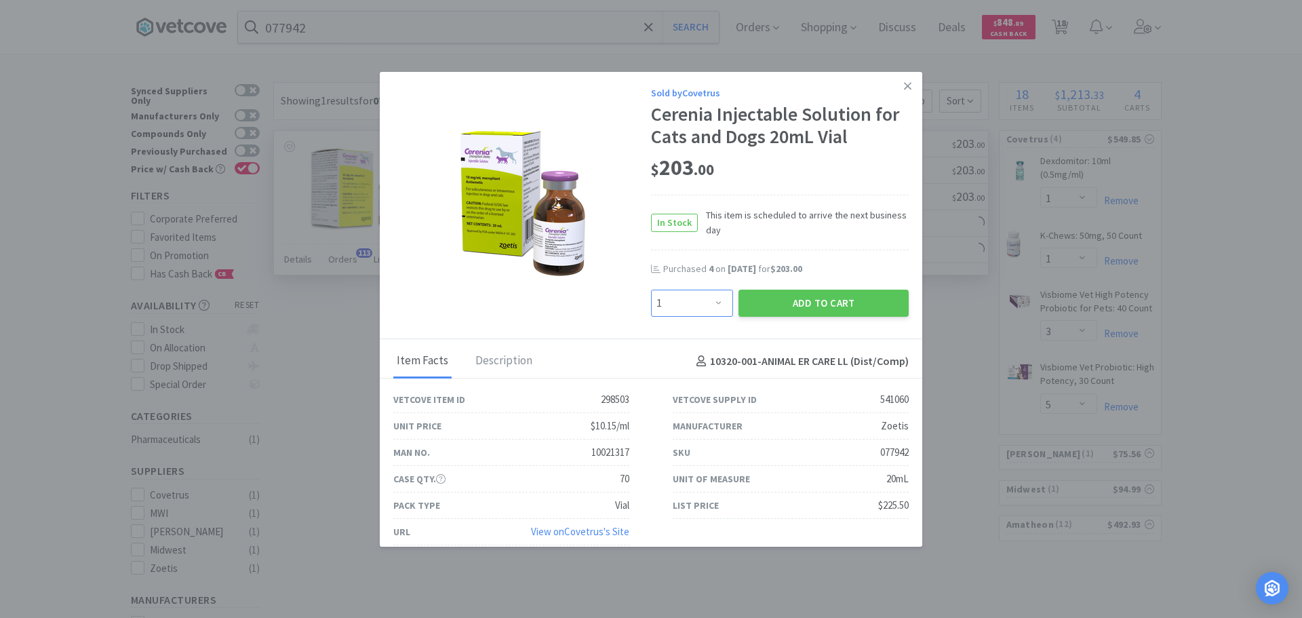
click at [674, 314] on select "Enter Quantity 1 2 3 4 5 6 7 8 9 10 11 12 13 14 15 16 17 18 19 20 Enter Quantity" at bounding box center [692, 303] width 82 height 27
select select "2"
click at [651, 290] on select "Enter Quantity 1 2 3 4 5 6 7 8 9 10 11 12 13 14 15 16 17 18 19 20 Enter Quantity" at bounding box center [692, 303] width 82 height 27
click at [757, 300] on button "Add to Cart" at bounding box center [823, 303] width 170 height 27
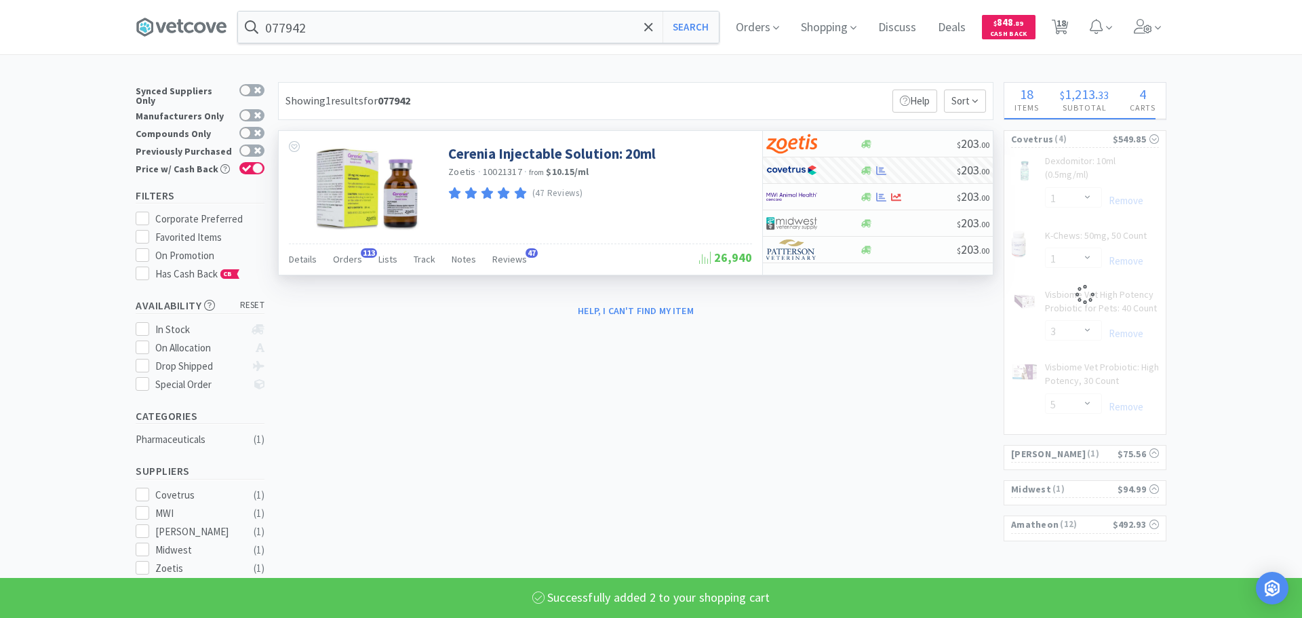
select select "2"
select select "1"
select select "3"
select select "5"
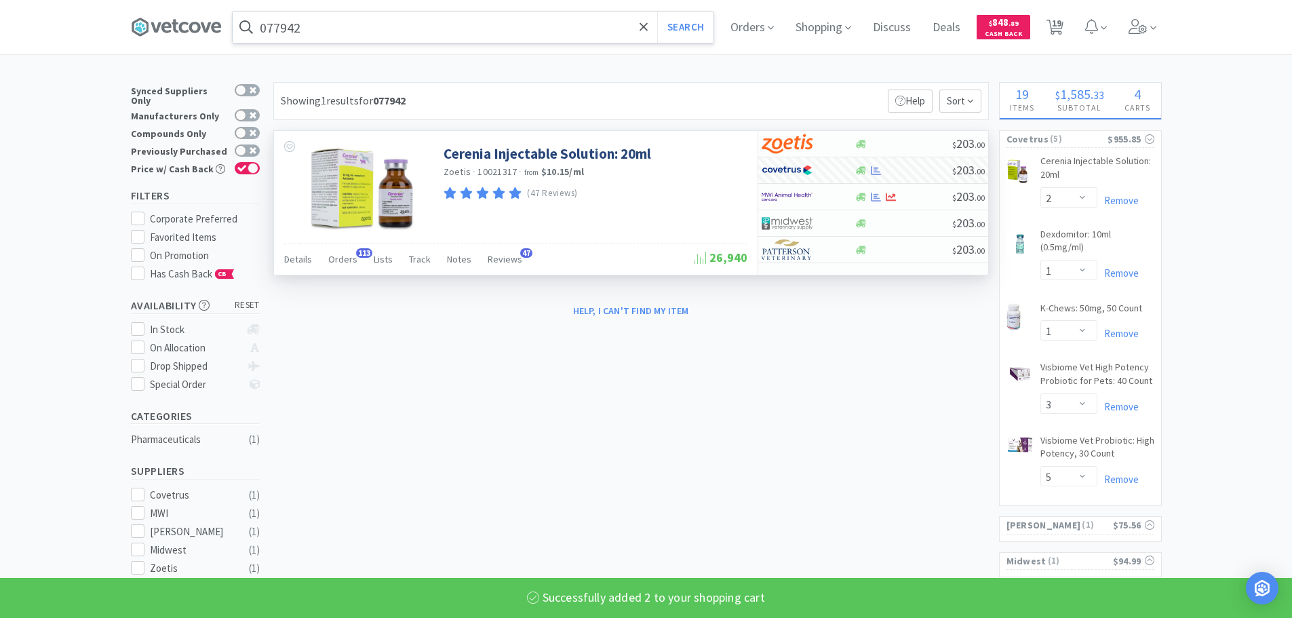
click at [415, 34] on input "077942" at bounding box center [473, 27] width 481 height 31
paste input "80578"
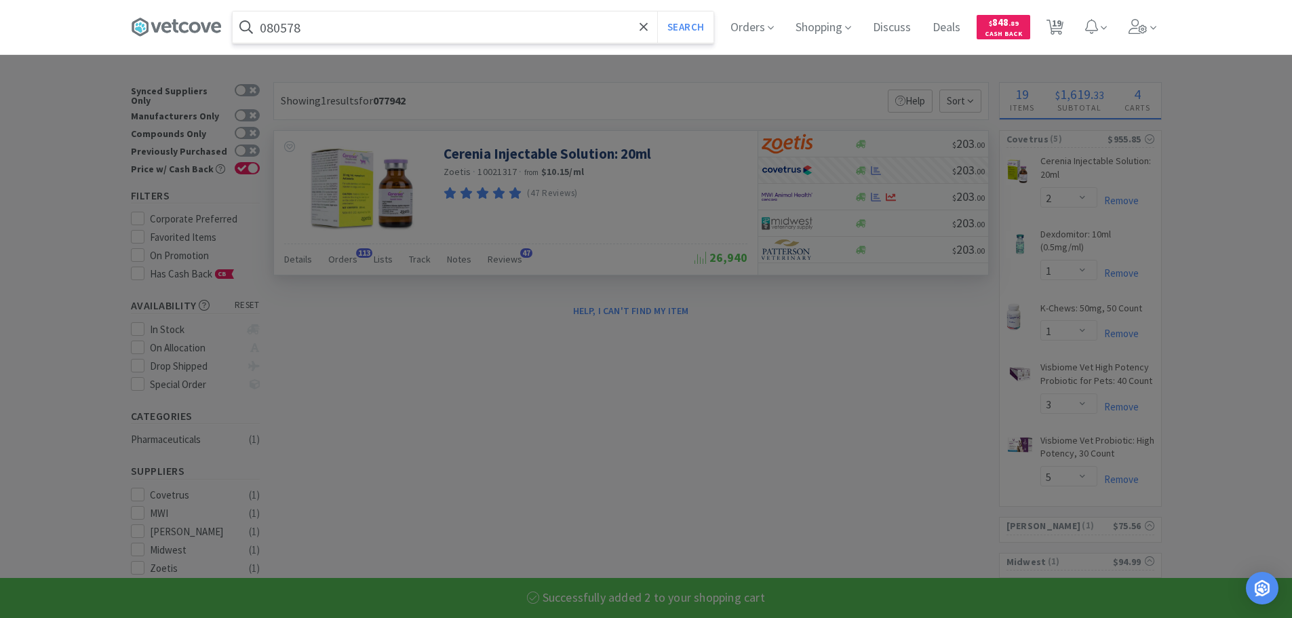
type input "080578"
click at [657, 12] on button "Search" at bounding box center [685, 27] width 56 height 31
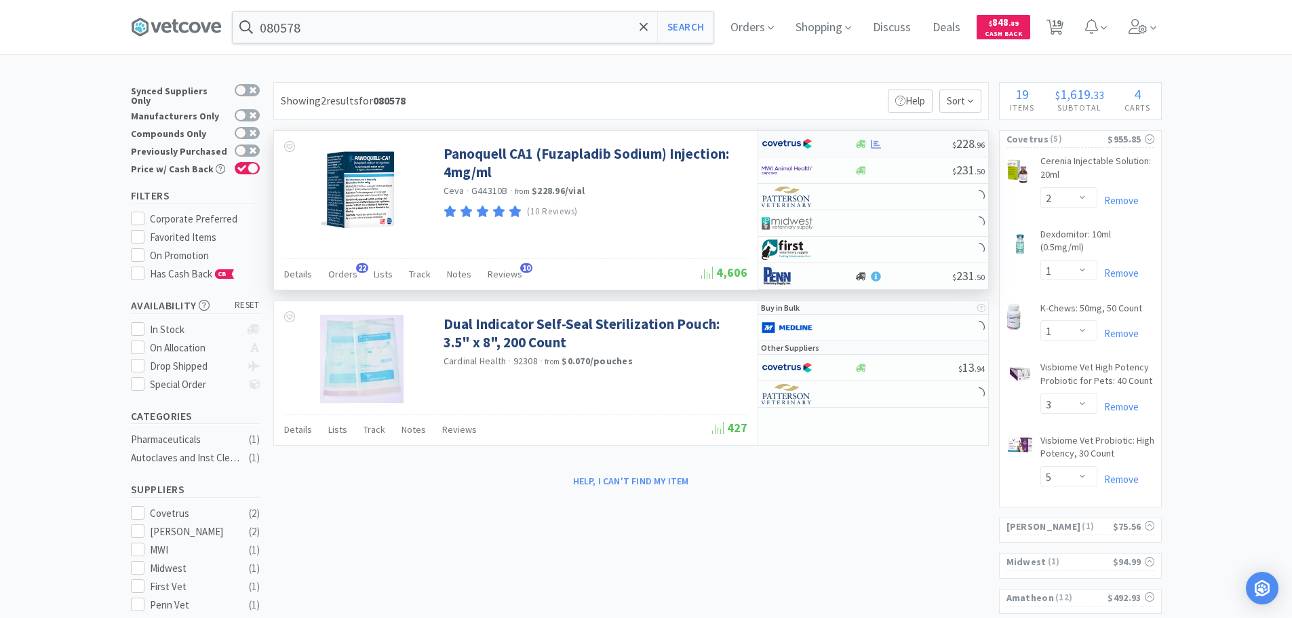
click at [923, 139] on div at bounding box center [903, 144] width 98 height 10
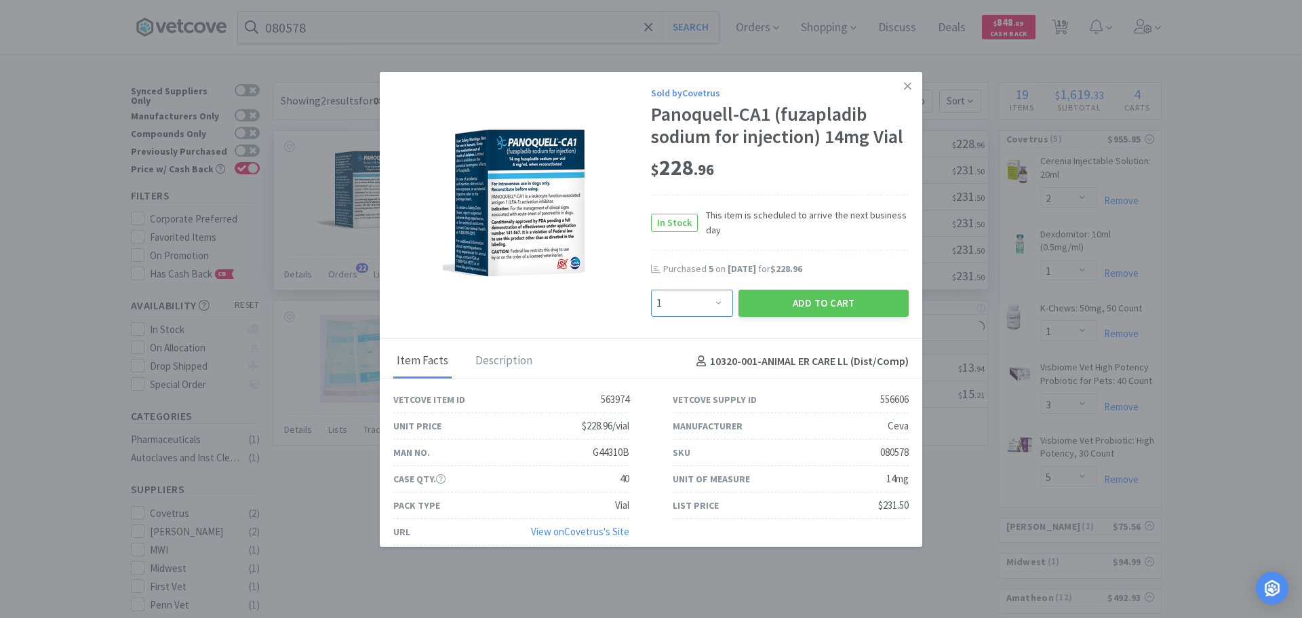
drag, startPoint x: 695, startPoint y: 332, endPoint x: 694, endPoint y: 317, distance: 15.6
click at [694, 317] on select "Enter Quantity 1 2 3 4 5 6 7 8 9 10 11 12 13 14 15 16 17 18 19 20 Enter Quantity" at bounding box center [692, 303] width 82 height 27
select select "3"
click at [651, 312] on select "Enter Quantity 1 2 3 4 5 6 7 8 9 10 11 12 13 14 15 16 17 18 19 20 Enter Quantity" at bounding box center [692, 303] width 82 height 27
click at [823, 317] on button "Add to Cart" at bounding box center [823, 303] width 170 height 27
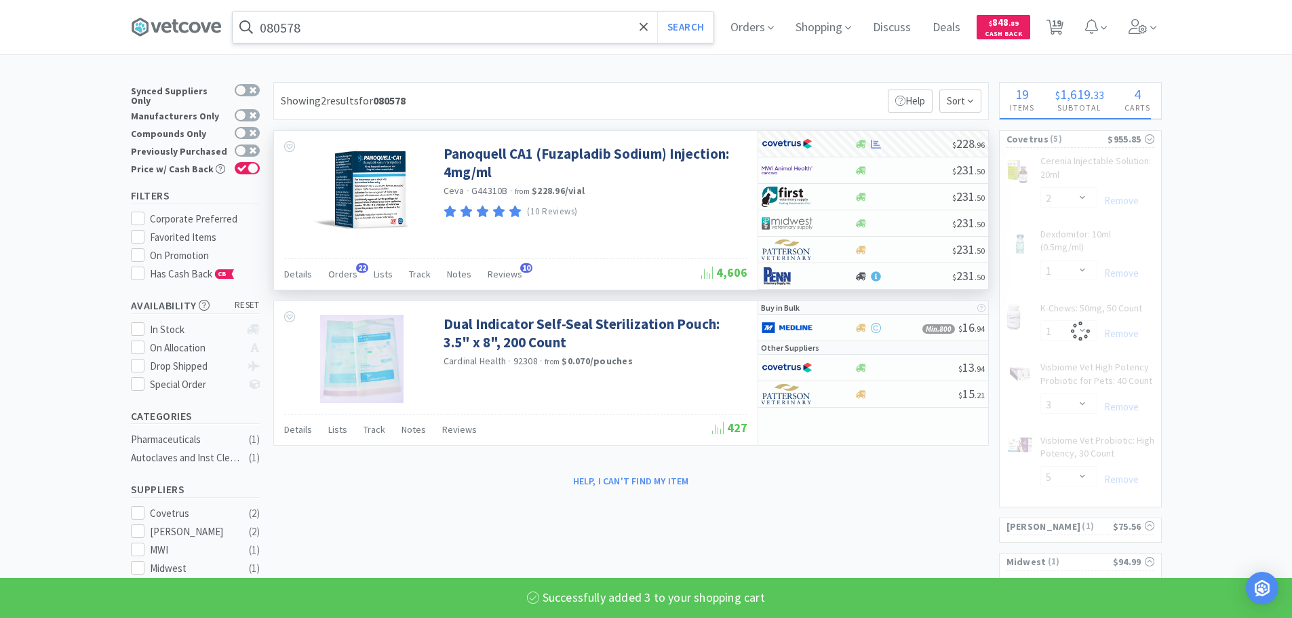
select select "3"
select select "5"
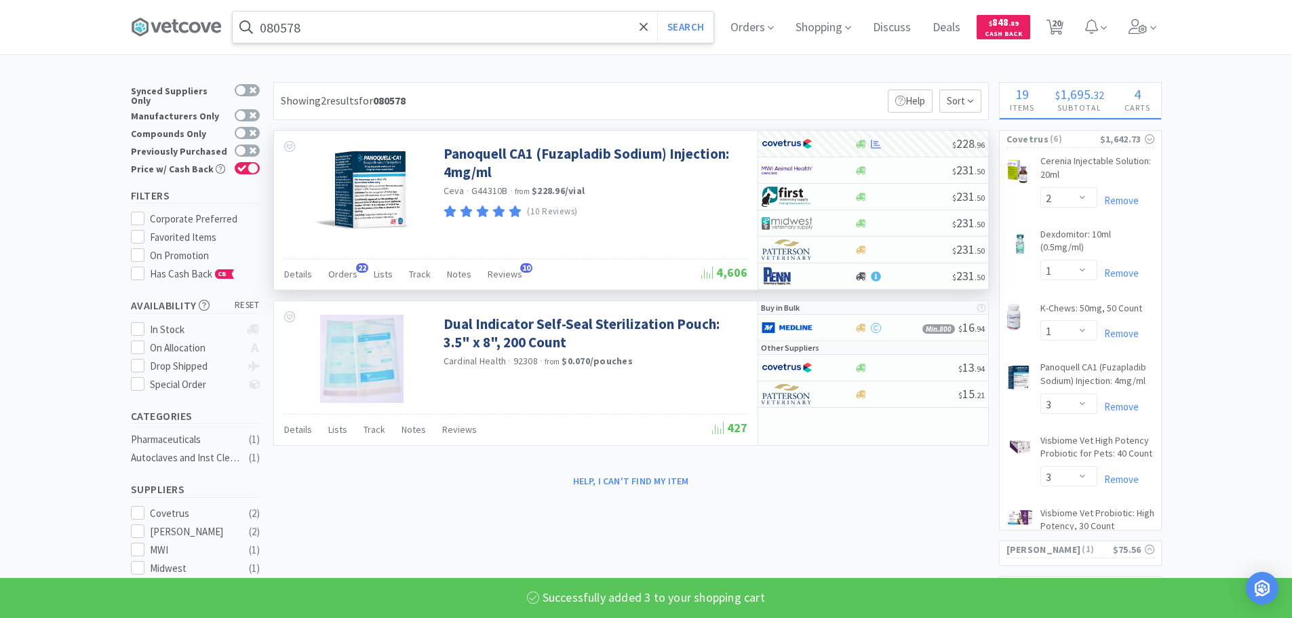
click at [408, 29] on input "080578" at bounding box center [473, 27] width 481 height 31
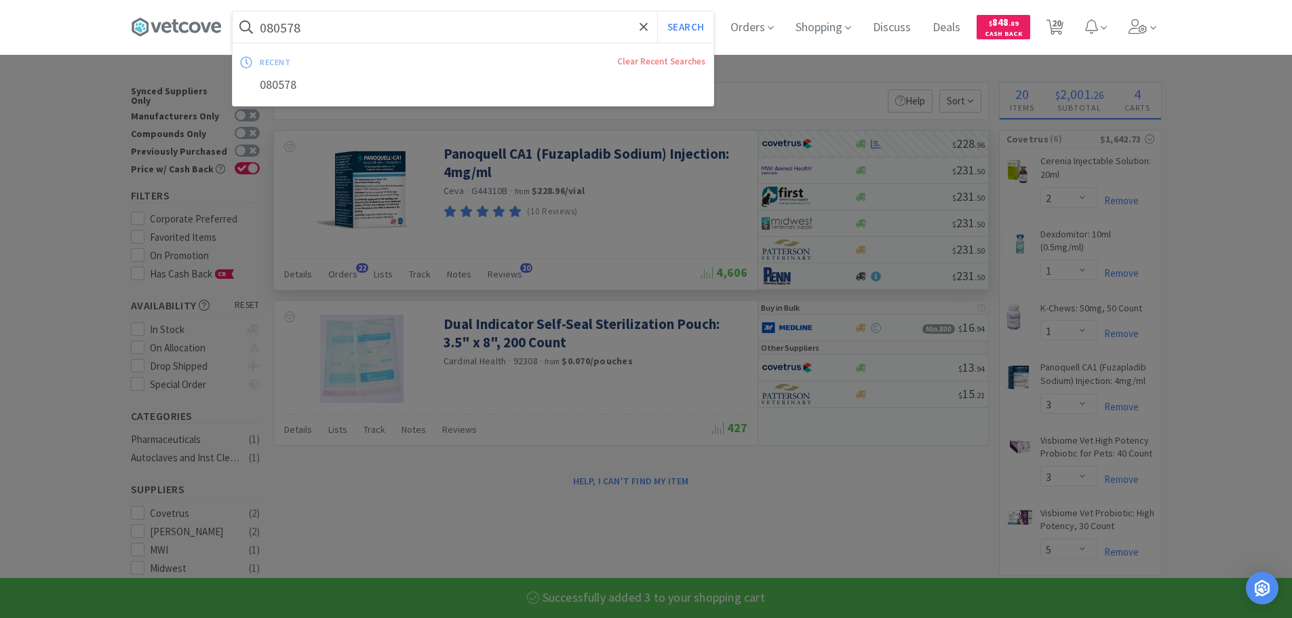
paste input "3029"
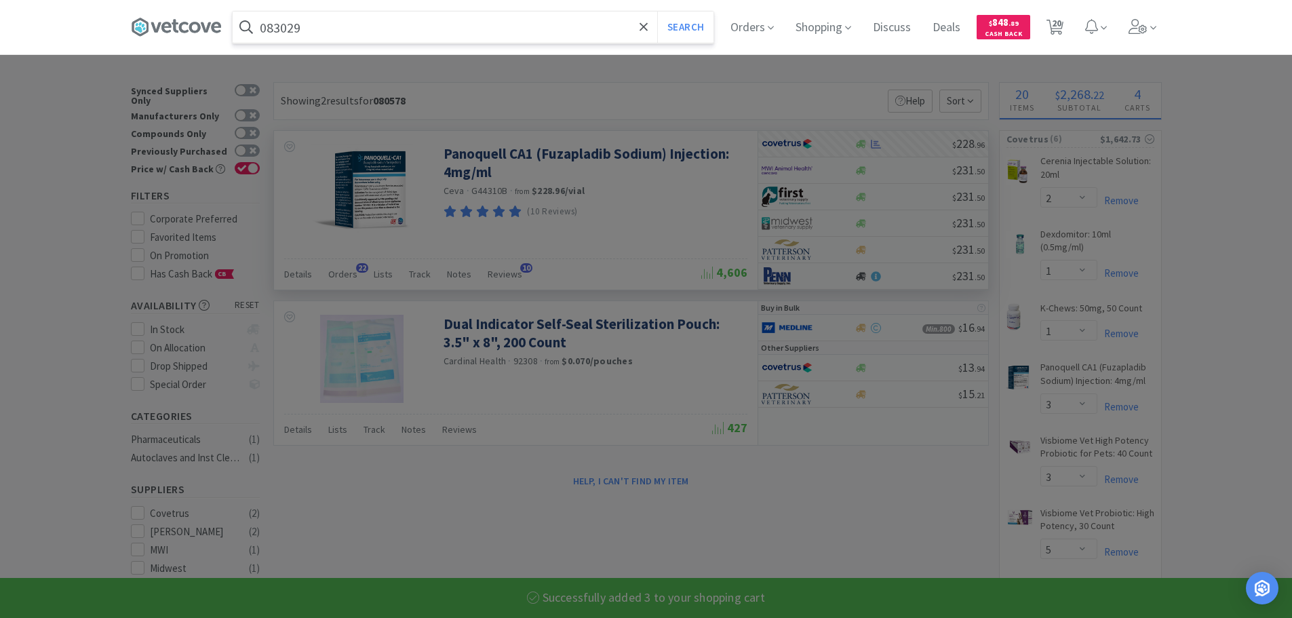
type input "083029"
click at [657, 12] on button "Search" at bounding box center [685, 27] width 56 height 31
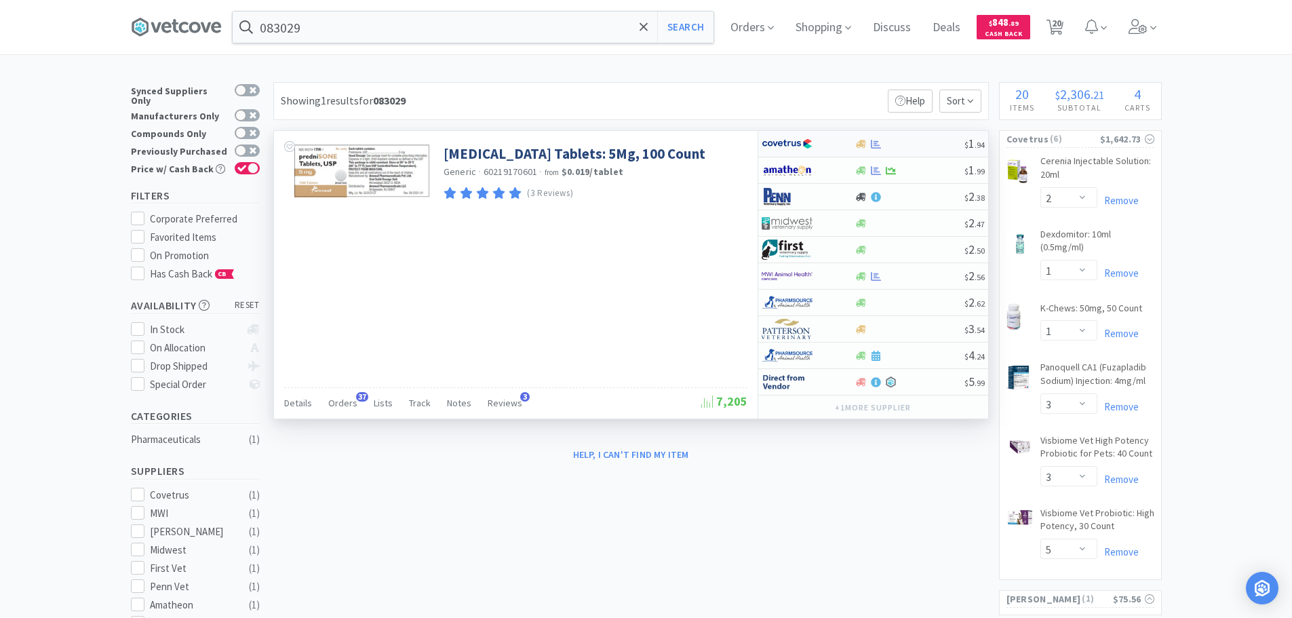
click at [899, 142] on div at bounding box center [909, 144] width 110 height 10
select select "1"
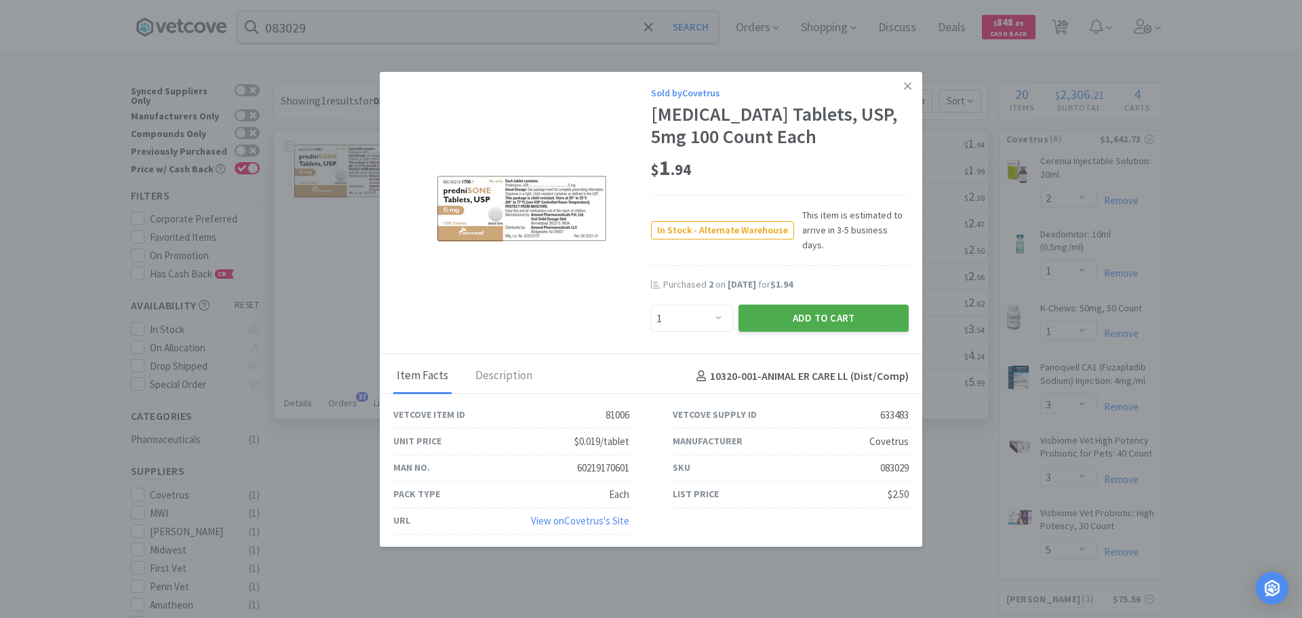
click at [798, 304] on button "Add to Cart" at bounding box center [823, 317] width 170 height 27
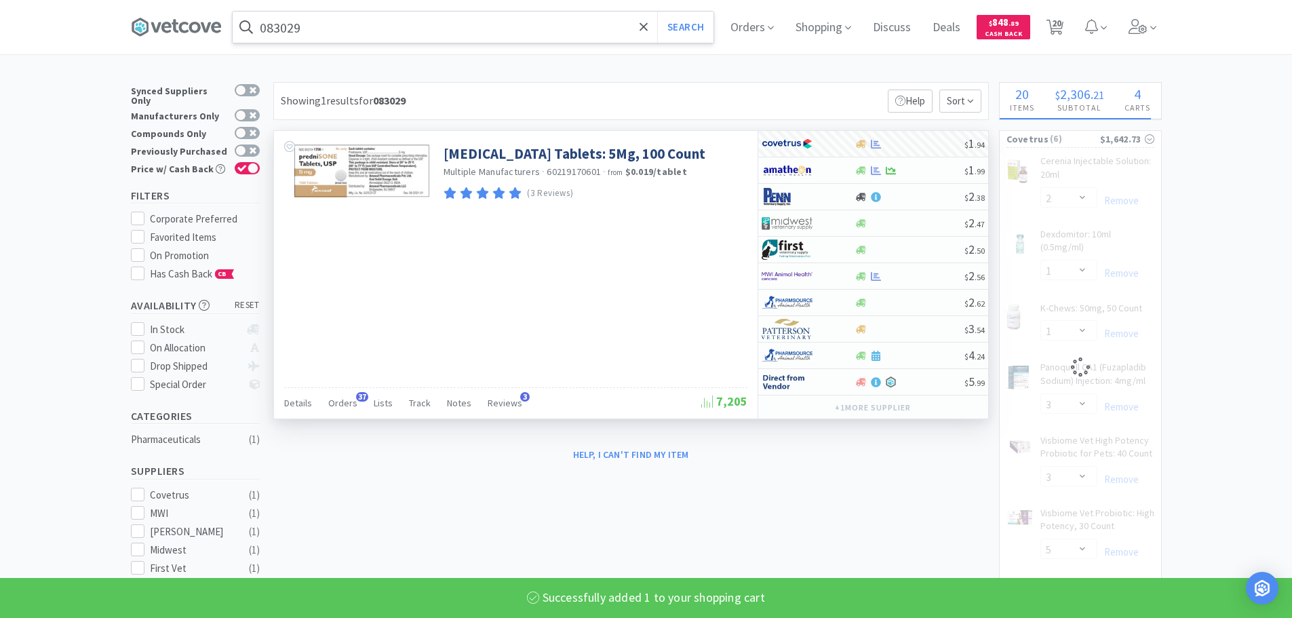
click at [418, 31] on input "083029" at bounding box center [473, 27] width 481 height 31
paste input "32422"
type input "032422"
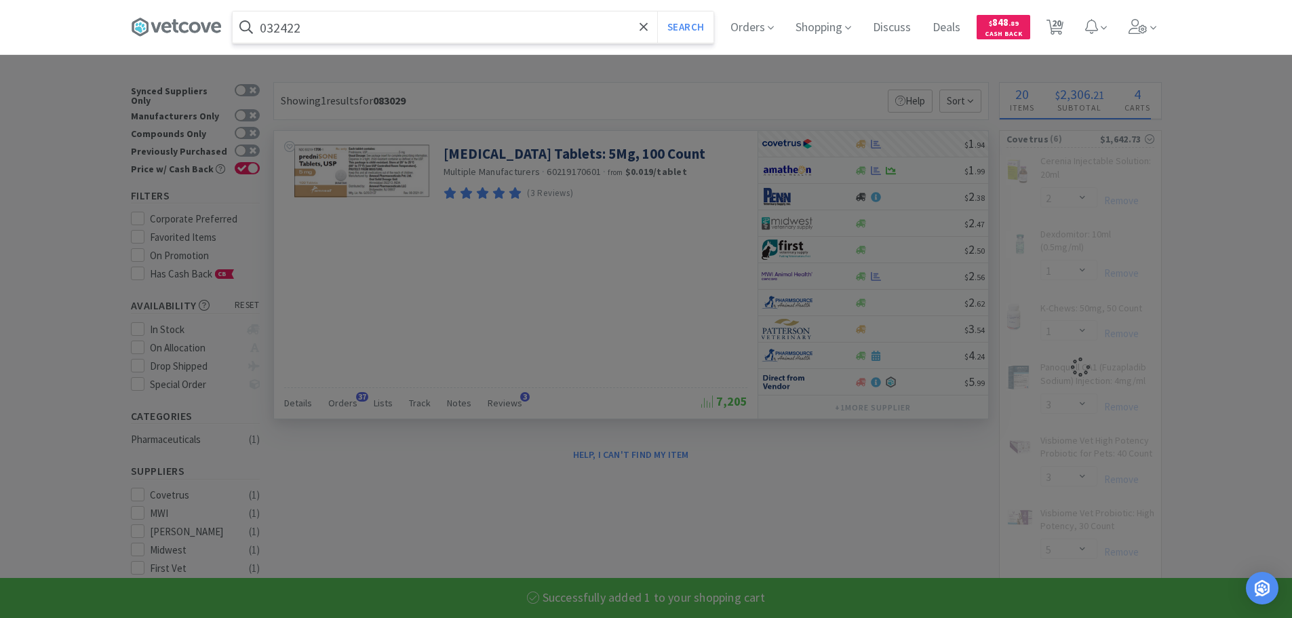
select select "1"
select select "3"
type input "032422"
click at [657, 12] on button "Search" at bounding box center [685, 27] width 56 height 31
select select "5"
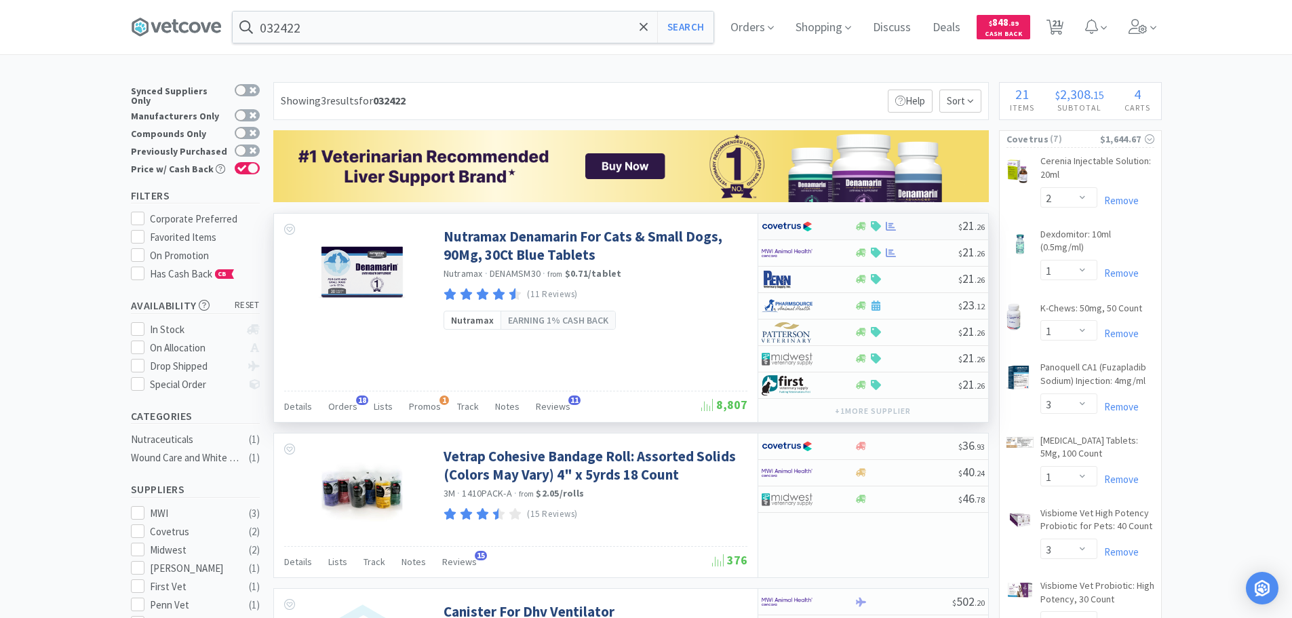
click at [926, 224] on div at bounding box center [906, 226] width 104 height 10
select select "1"
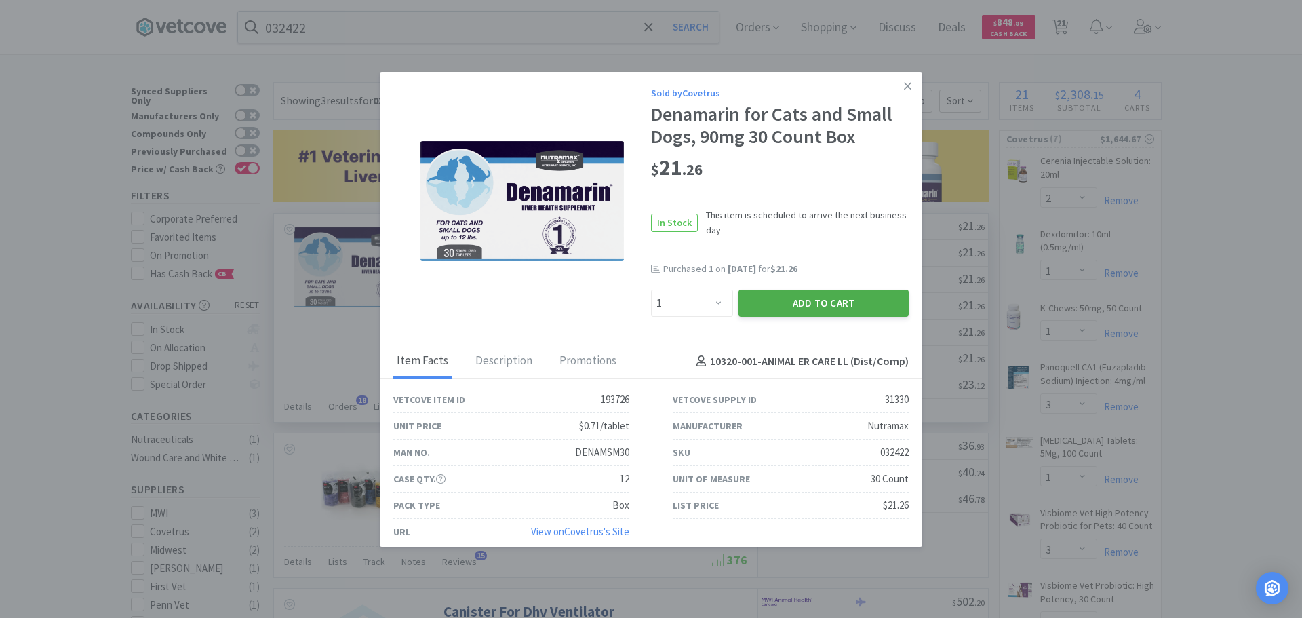
click at [841, 307] on button "Add to Cart" at bounding box center [823, 303] width 170 height 27
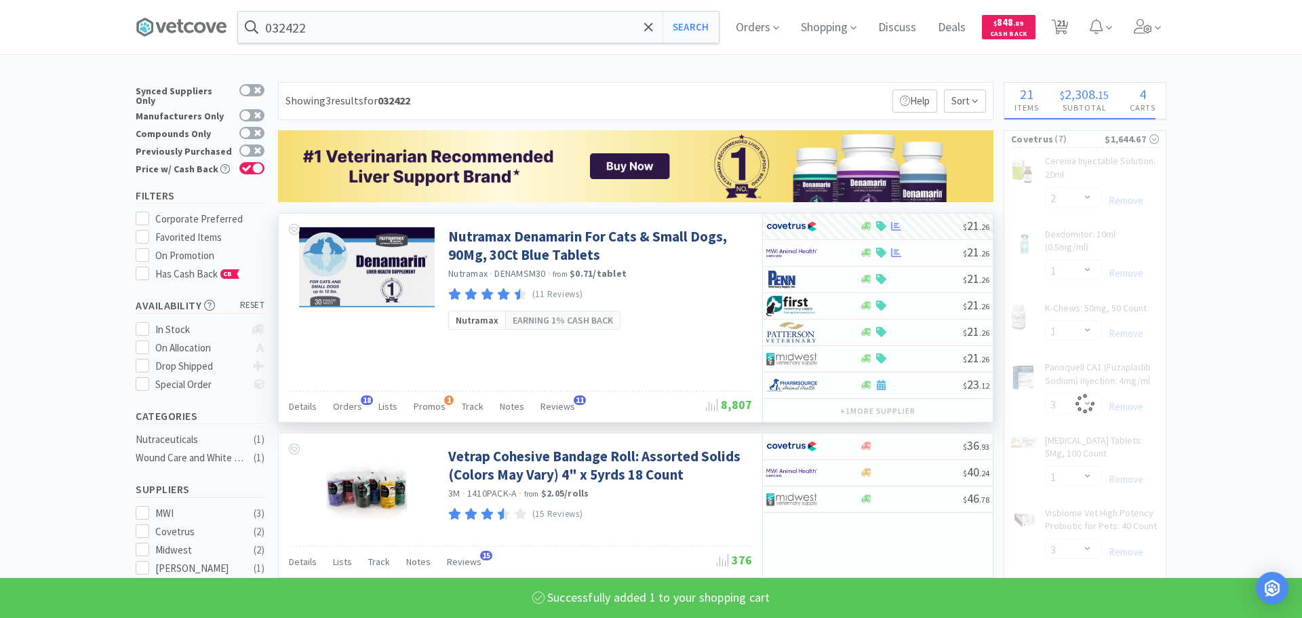
select select "1"
select select "3"
select select "1"
select select "3"
select select "5"
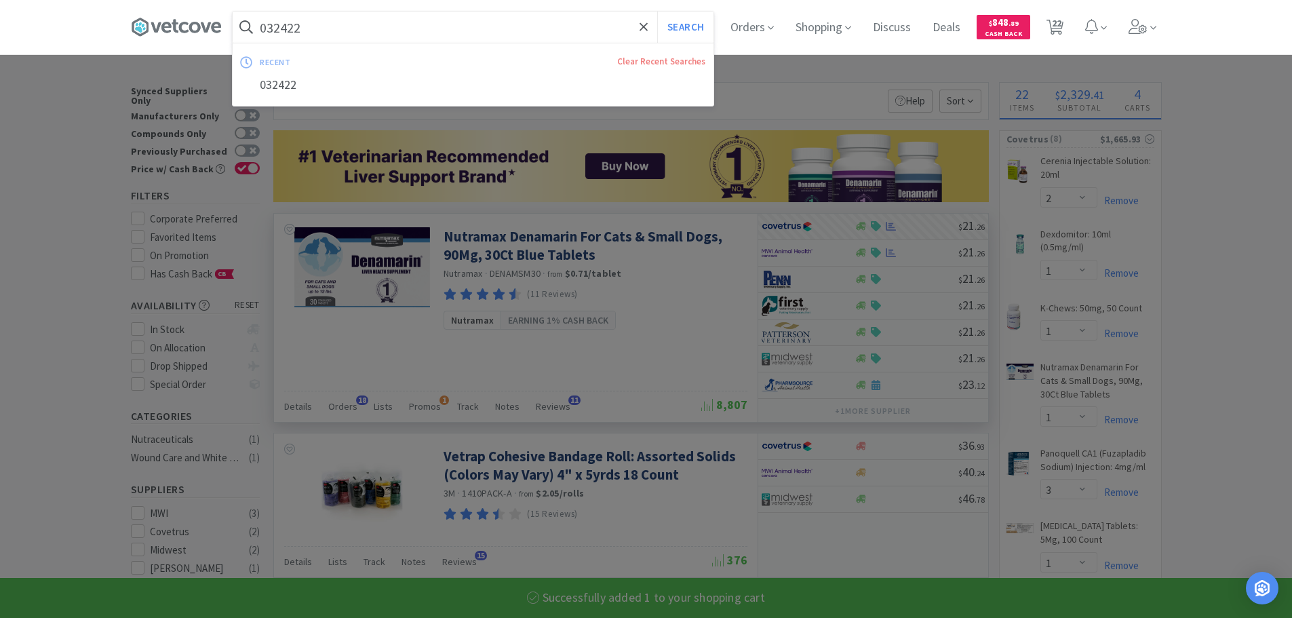
click at [413, 18] on input "032422" at bounding box center [473, 27] width 481 height 31
paste input "4810"
type input "034810"
click at [657, 12] on button "Search" at bounding box center [685, 27] width 56 height 31
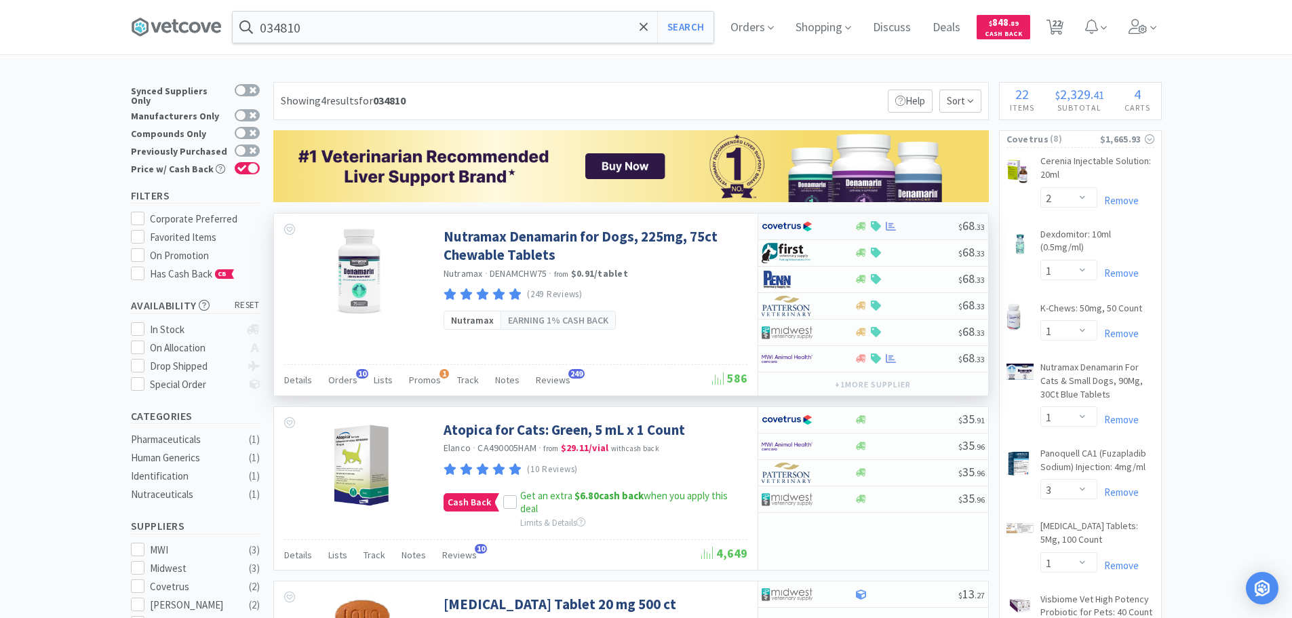
click at [928, 222] on div at bounding box center [906, 226] width 104 height 10
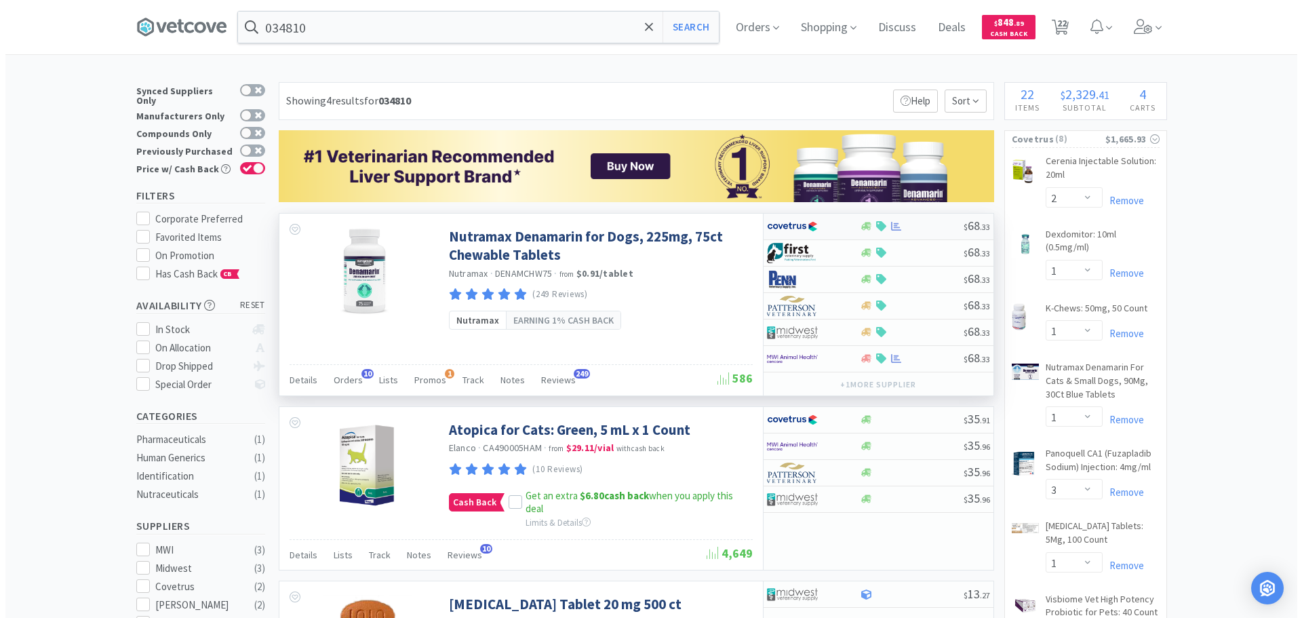
select select "1"
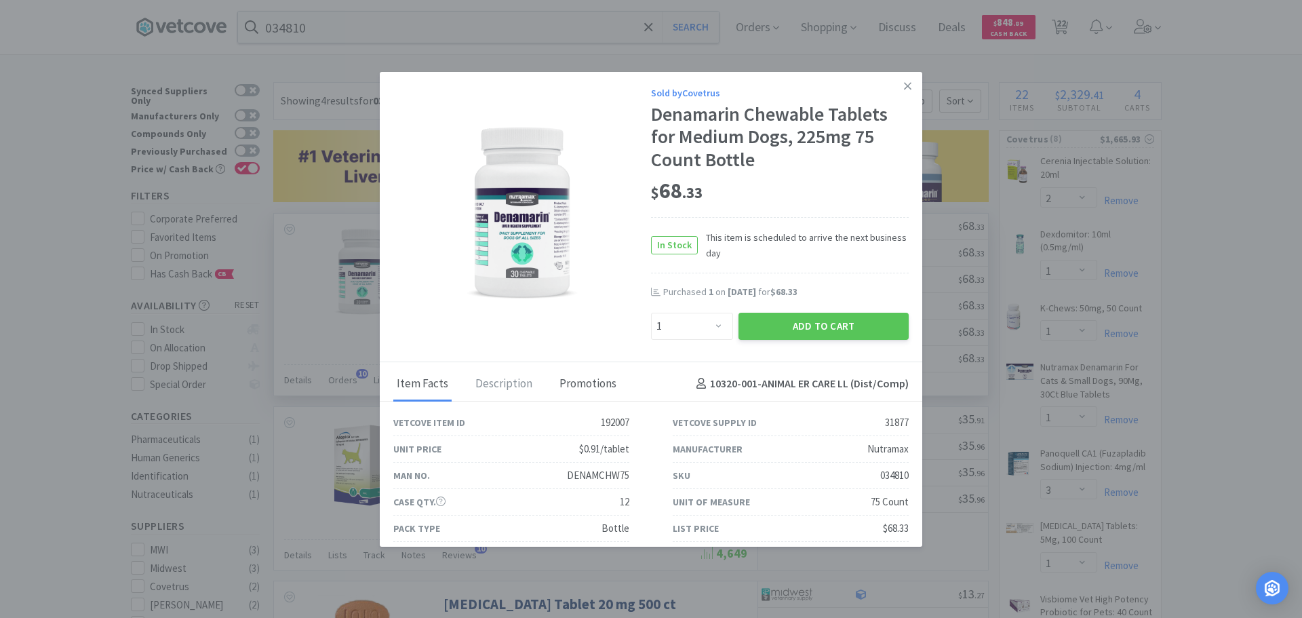
click at [603, 386] on div "Promotions" at bounding box center [588, 385] width 64 height 34
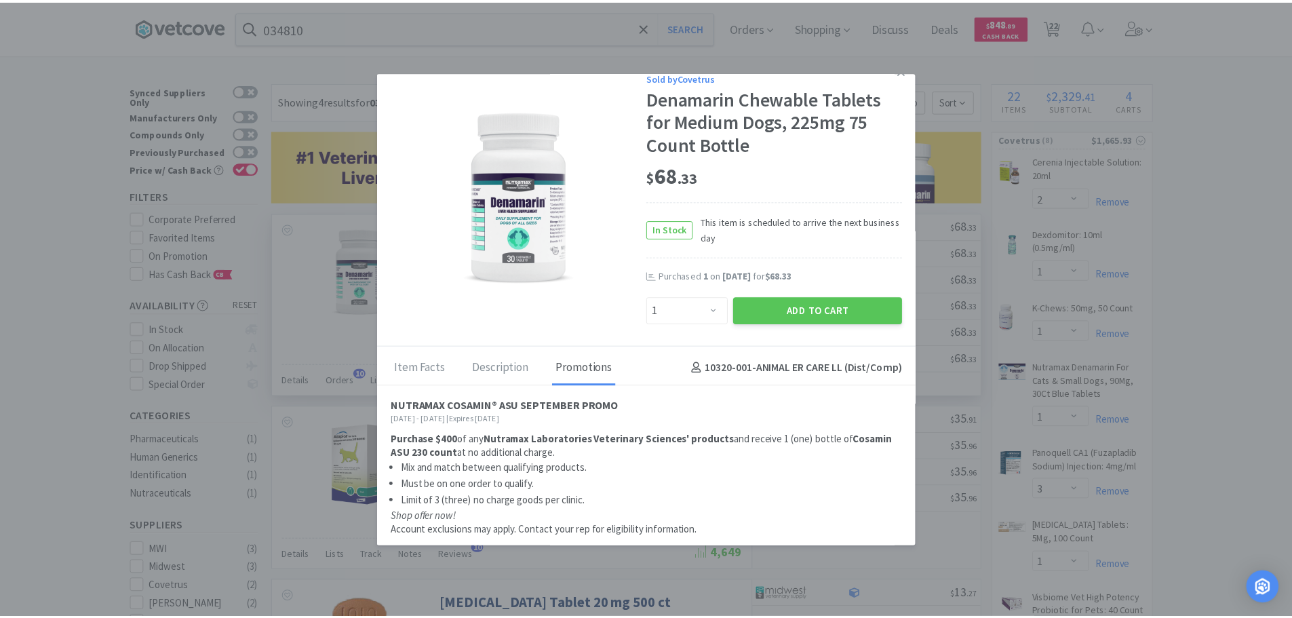
scroll to position [20, 0]
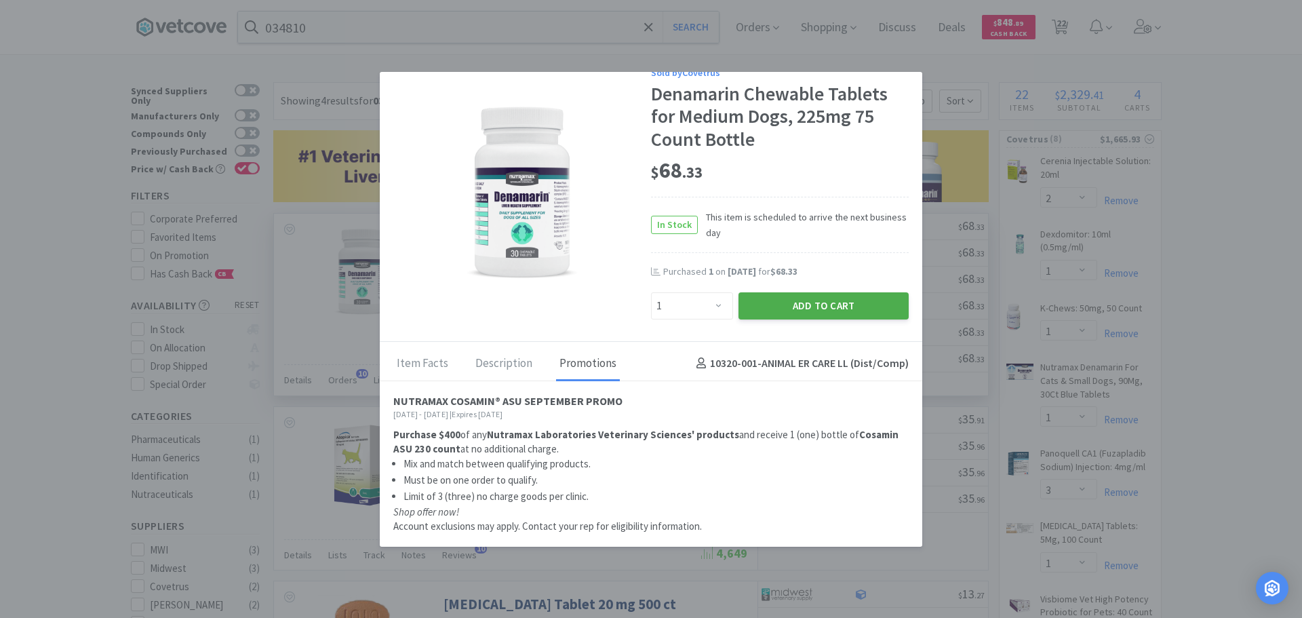
click at [826, 315] on button "Add to Cart" at bounding box center [823, 305] width 170 height 27
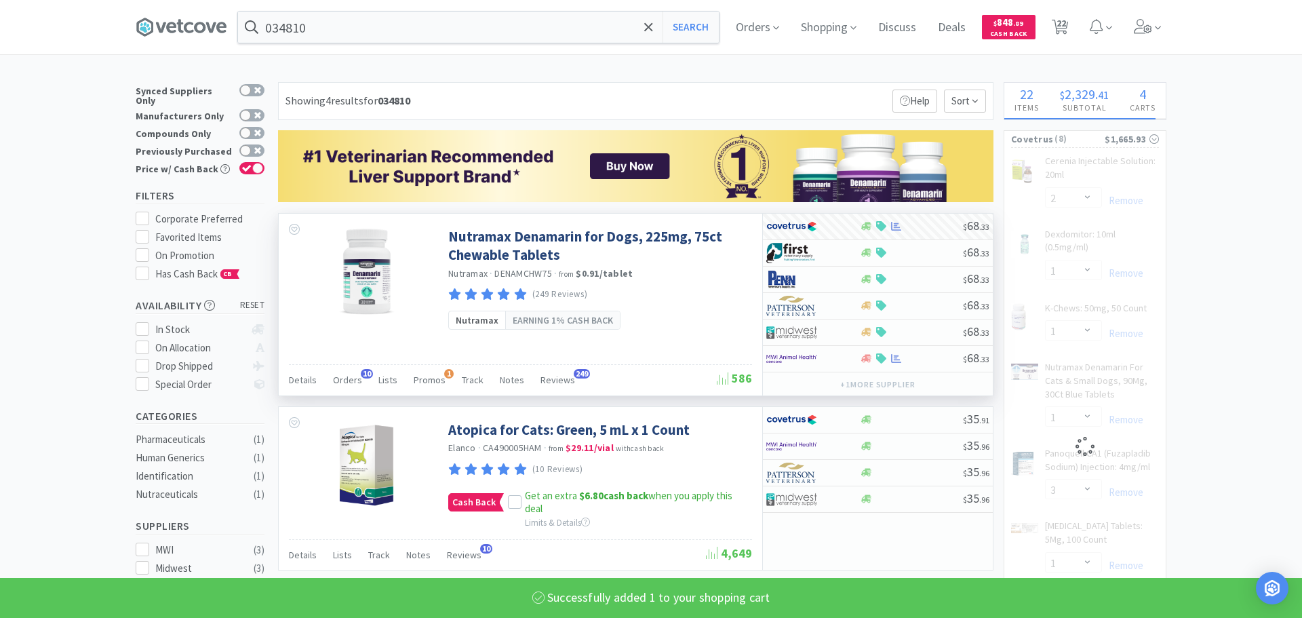
select select "1"
select select "3"
select select "1"
select select "3"
select select "5"
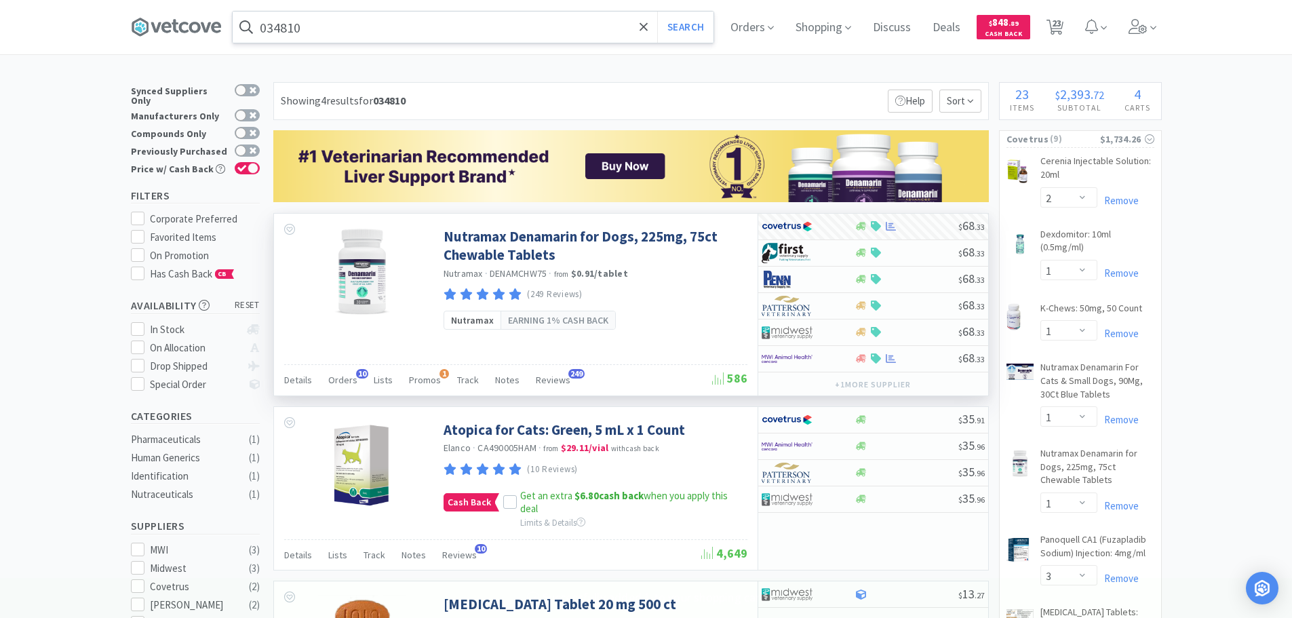
click at [433, 29] on input "034810" at bounding box center [473, 27] width 481 height 31
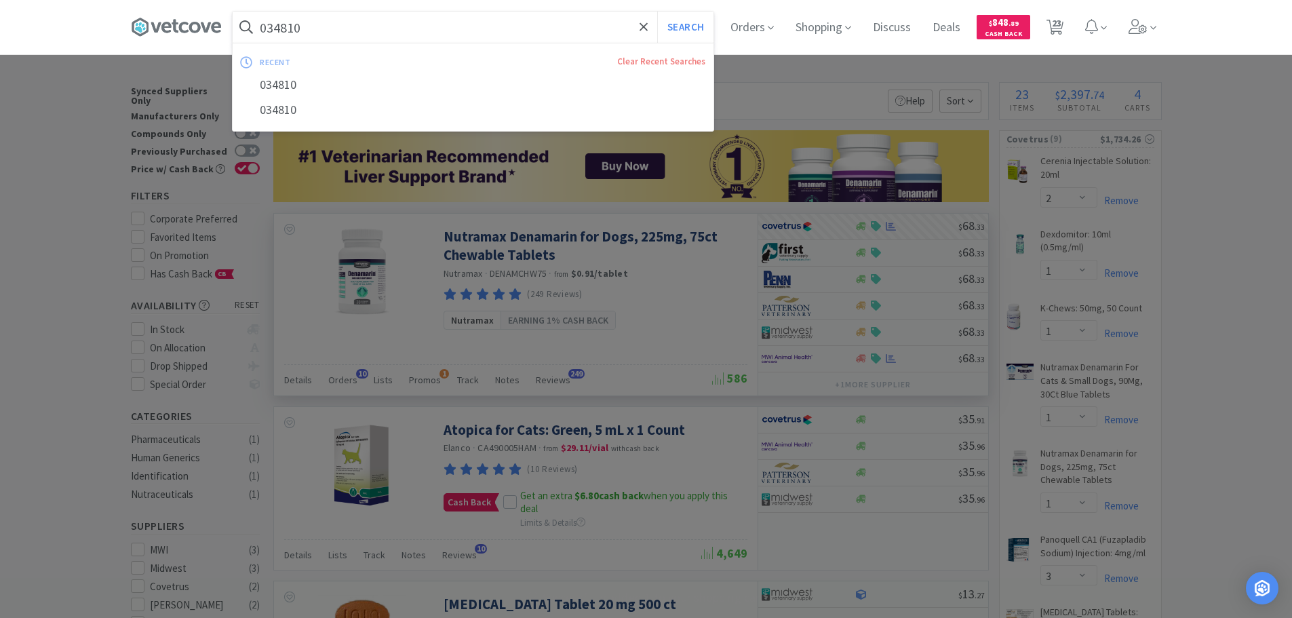
paste input "57087"
type input "057087"
click at [657, 12] on button "Search" at bounding box center [685, 27] width 56 height 31
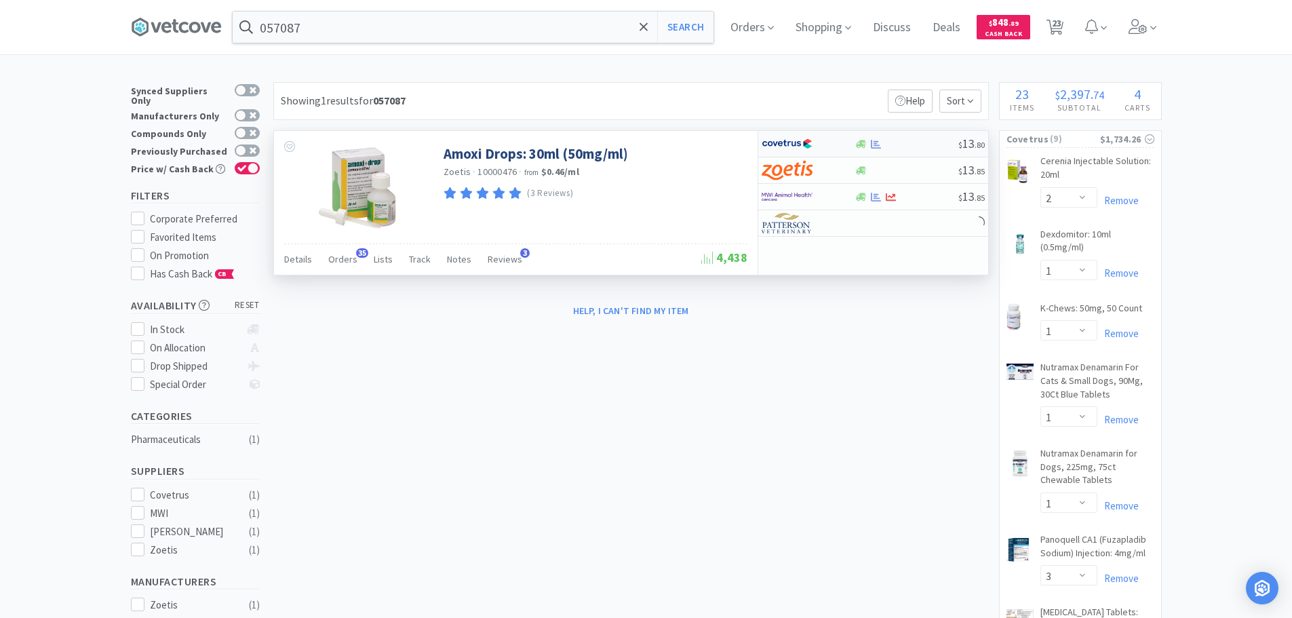
click at [919, 144] on div at bounding box center [906, 144] width 104 height 10
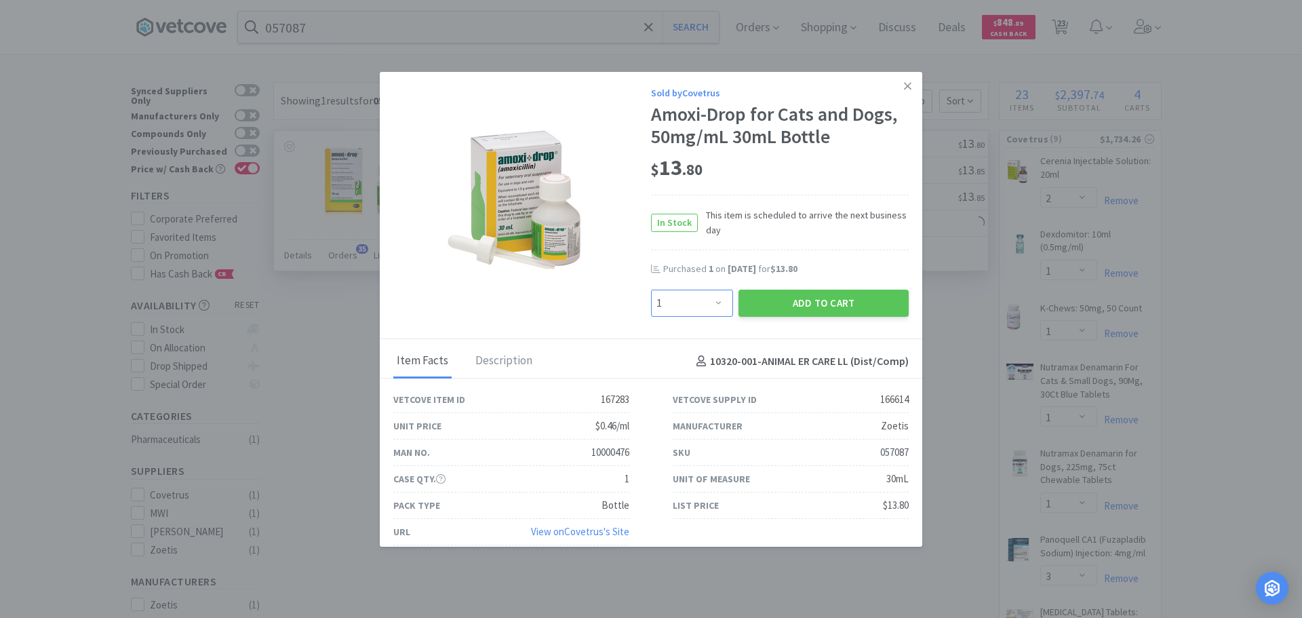
drag, startPoint x: 687, startPoint y: 309, endPoint x: 684, endPoint y: 291, distance: 17.8
click at [686, 306] on select "Enter Quantity 1 2 3 4 5 6 7 8 9 10 11 12 13 14 15 16 17 18 19 20 Enter Quantity" at bounding box center [692, 303] width 82 height 27
select select "2"
click at [651, 290] on select "Enter Quantity 1 2 3 4 5 6 7 8 9 10 11 12 13 14 15 16 17 18 19 20 Enter Quantity" at bounding box center [692, 303] width 82 height 27
click at [808, 298] on button "Add to Cart" at bounding box center [823, 303] width 170 height 27
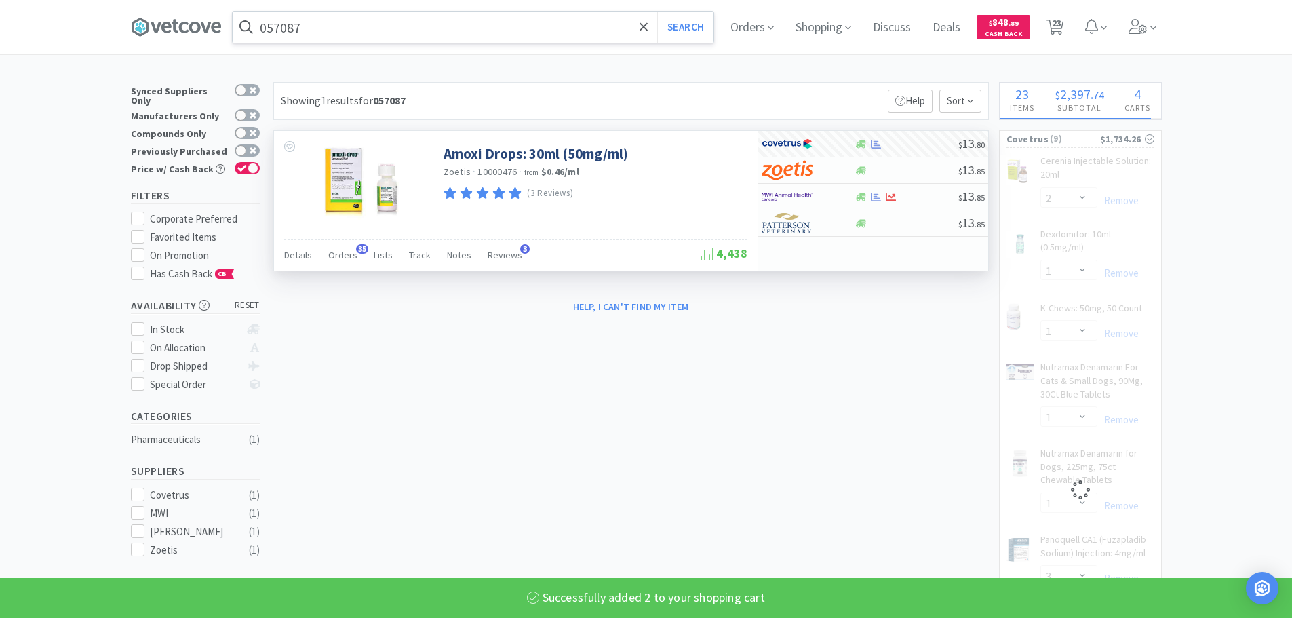
select select "2"
select select "1"
select select "3"
select select "1"
select select "3"
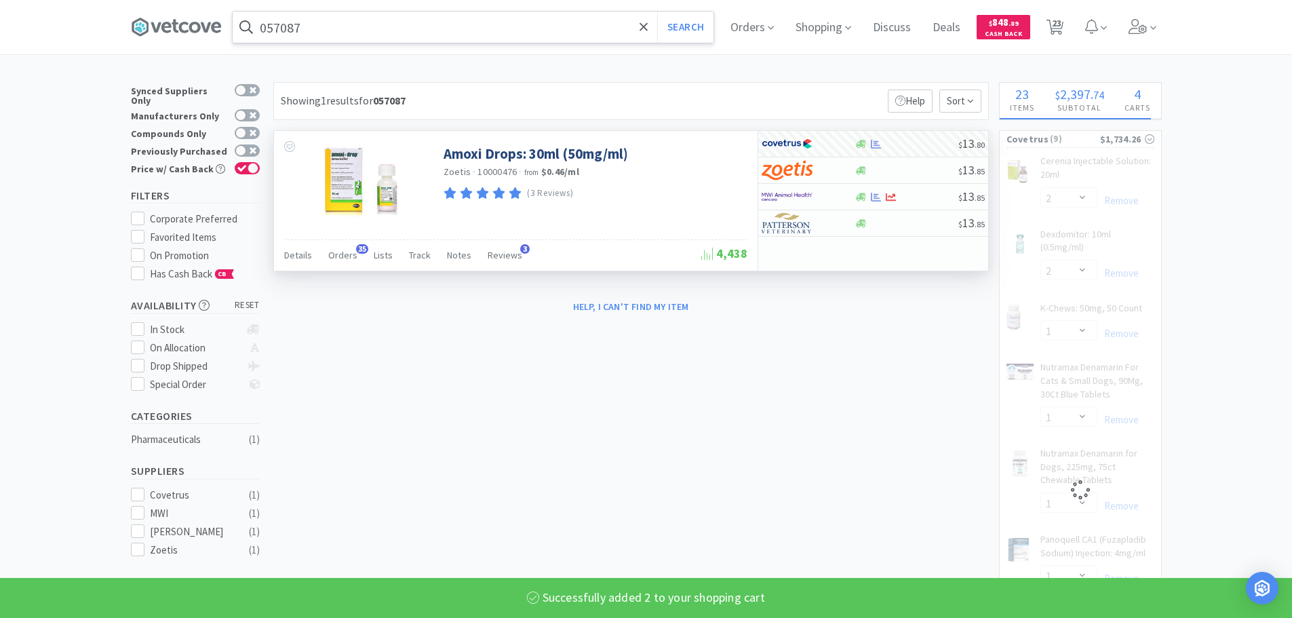
click at [404, 28] on input "057087" at bounding box center [473, 27] width 481 height 31
select select "5"
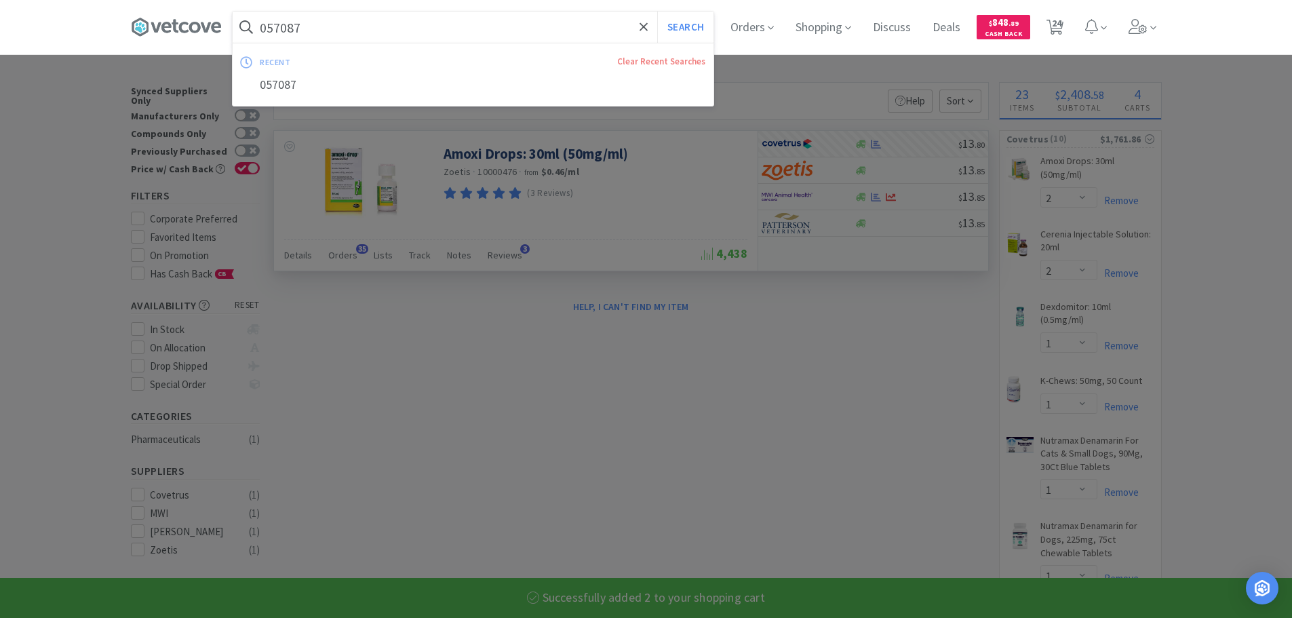
paste input "75249"
type input "075249"
click at [657, 12] on button "Search" at bounding box center [685, 27] width 56 height 31
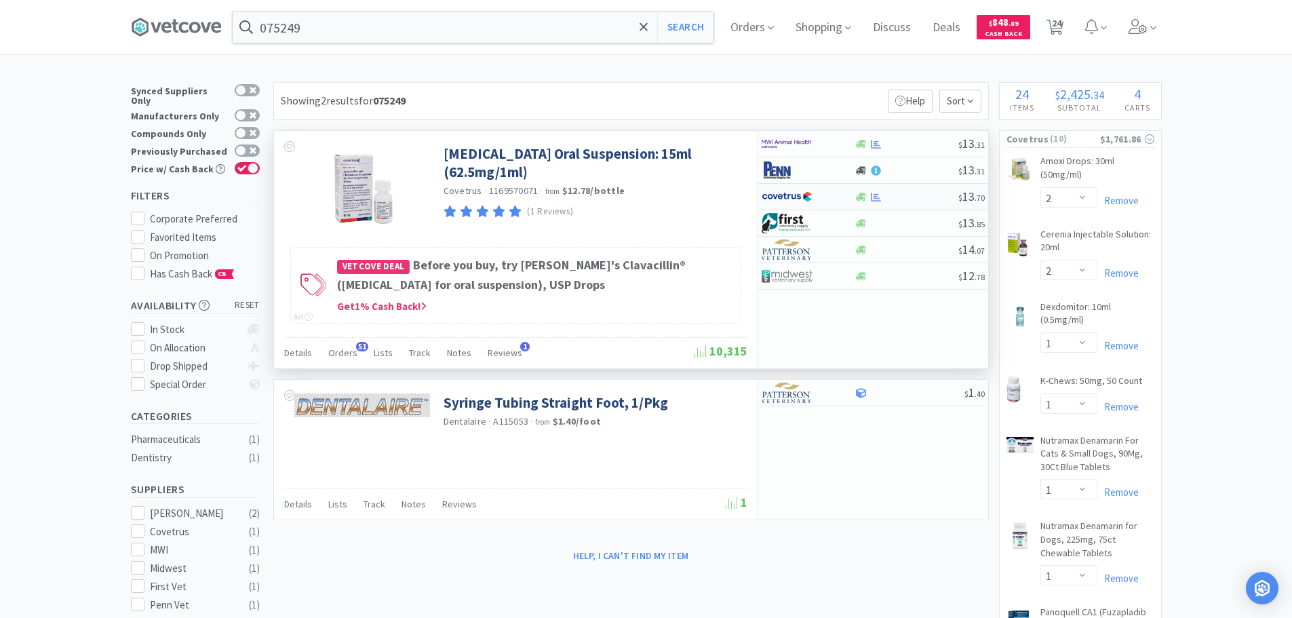
click at [922, 195] on div at bounding box center [906, 197] width 104 height 10
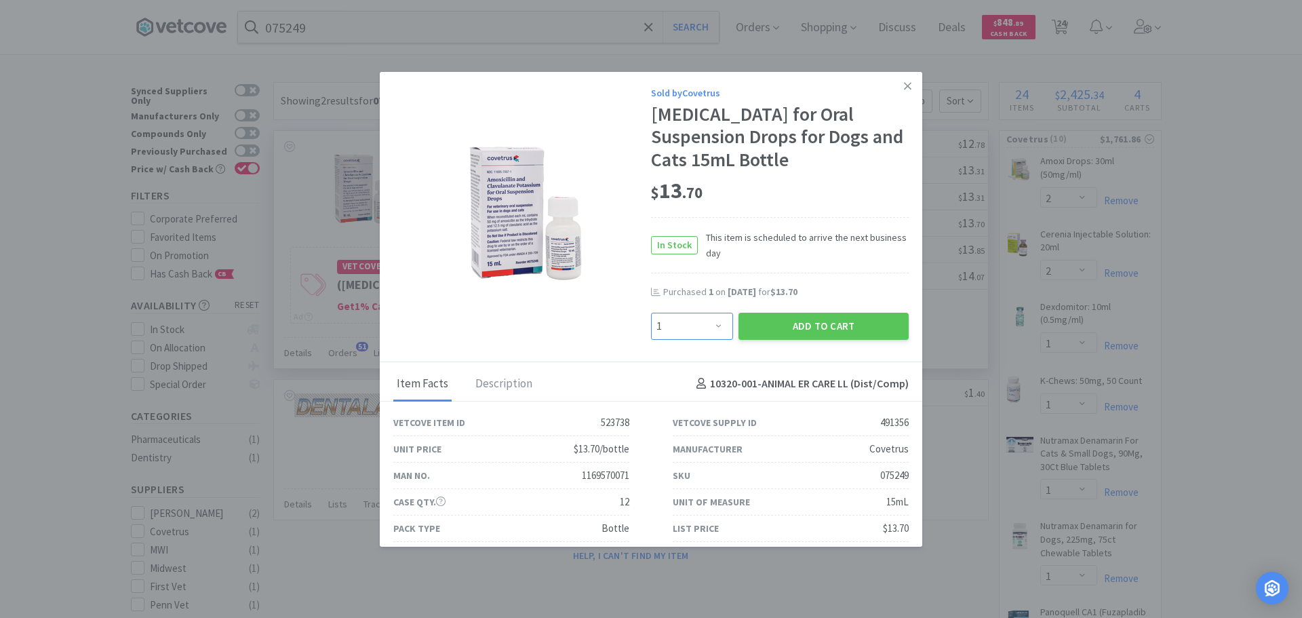
drag, startPoint x: 705, startPoint y: 346, endPoint x: 700, endPoint y: 336, distance: 10.6
click at [705, 340] on select "Enter Quantity 1 2 3 4 5 6 7 8 9 10 11 12 13 14 15 16 17 18 19 20 Enter Quantity" at bounding box center [692, 326] width 82 height 27
select select "4"
click at [651, 335] on select "Enter Quantity 1 2 3 4 5 6 7 8 9 10 11 12 13 14 15 16 17 18 19 20 Enter Quantity" at bounding box center [692, 326] width 82 height 27
click at [801, 340] on button "Add to Cart" at bounding box center [823, 326] width 170 height 27
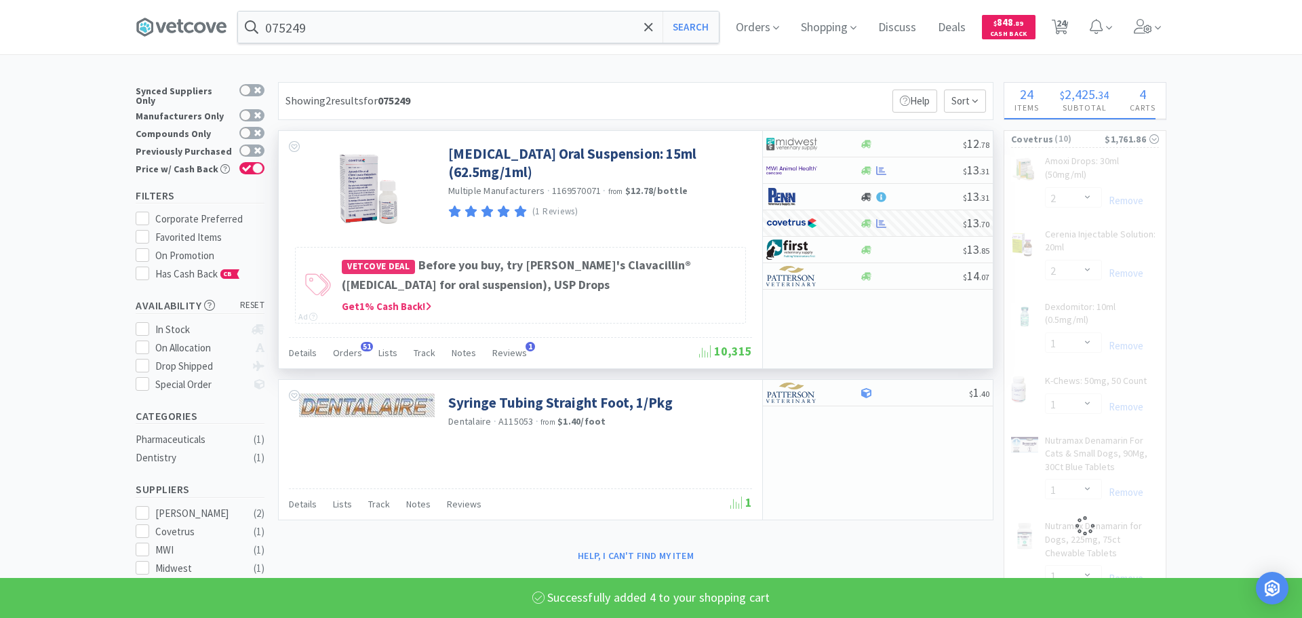
select select "4"
select select "2"
select select "1"
select select "3"
select select "1"
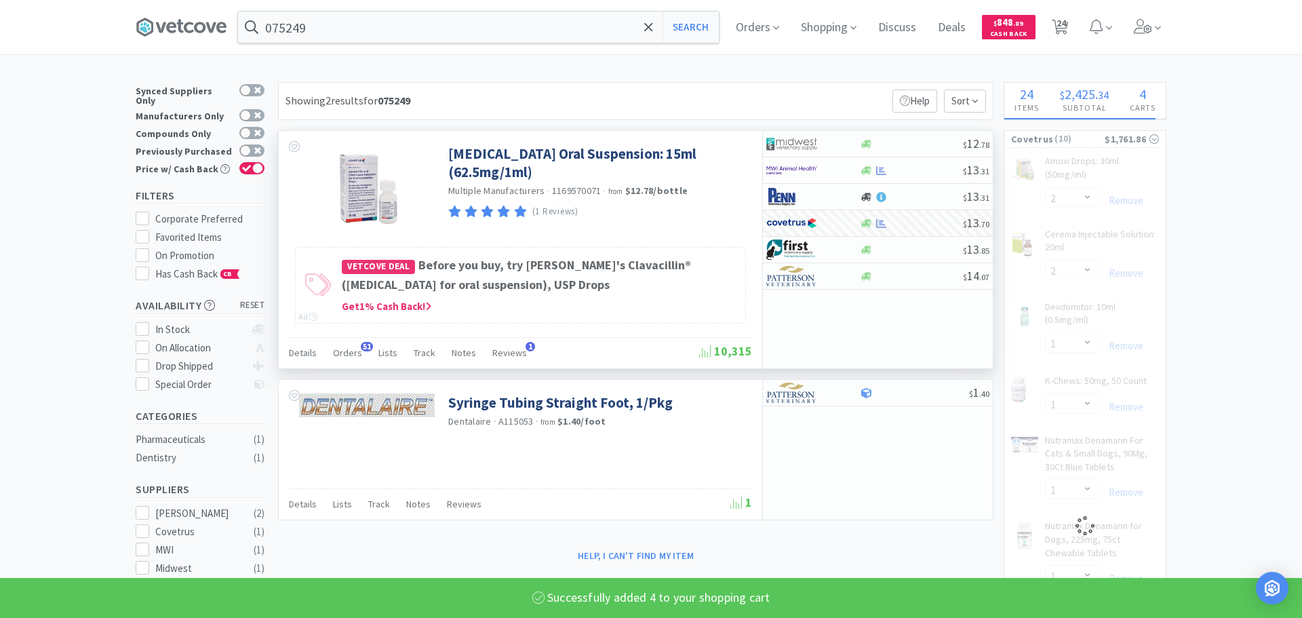
select select "3"
select select "5"
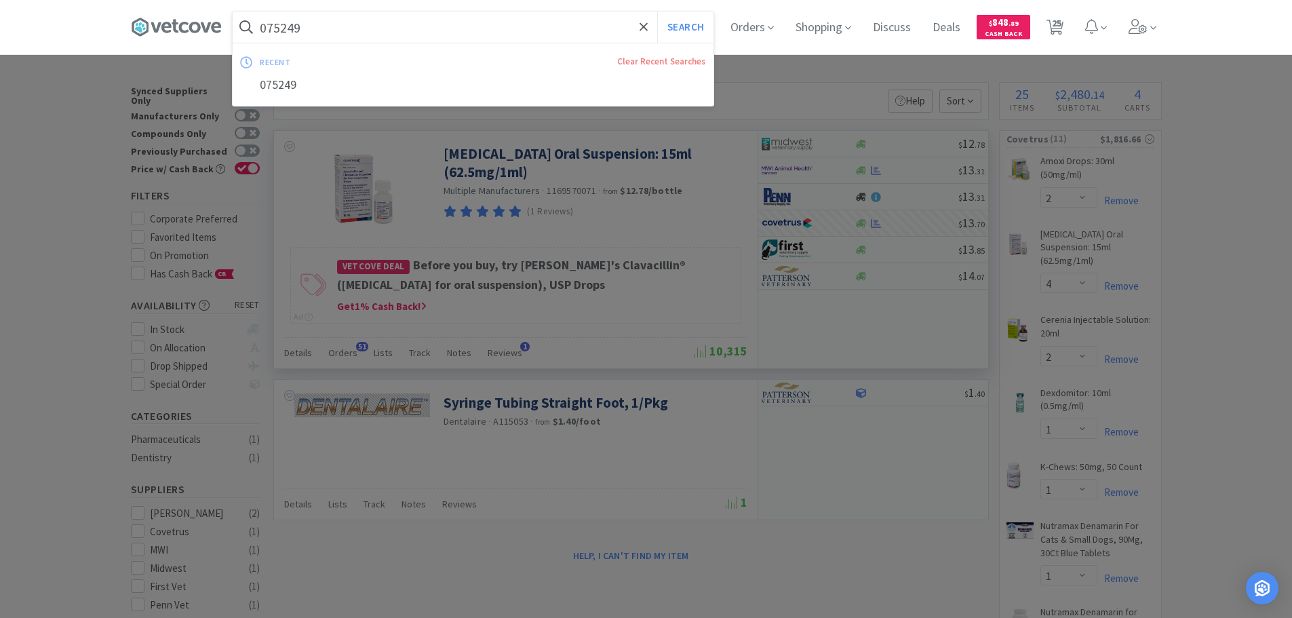
click at [429, 26] on input "075249" at bounding box center [473, 27] width 481 height 31
paste input "6079"
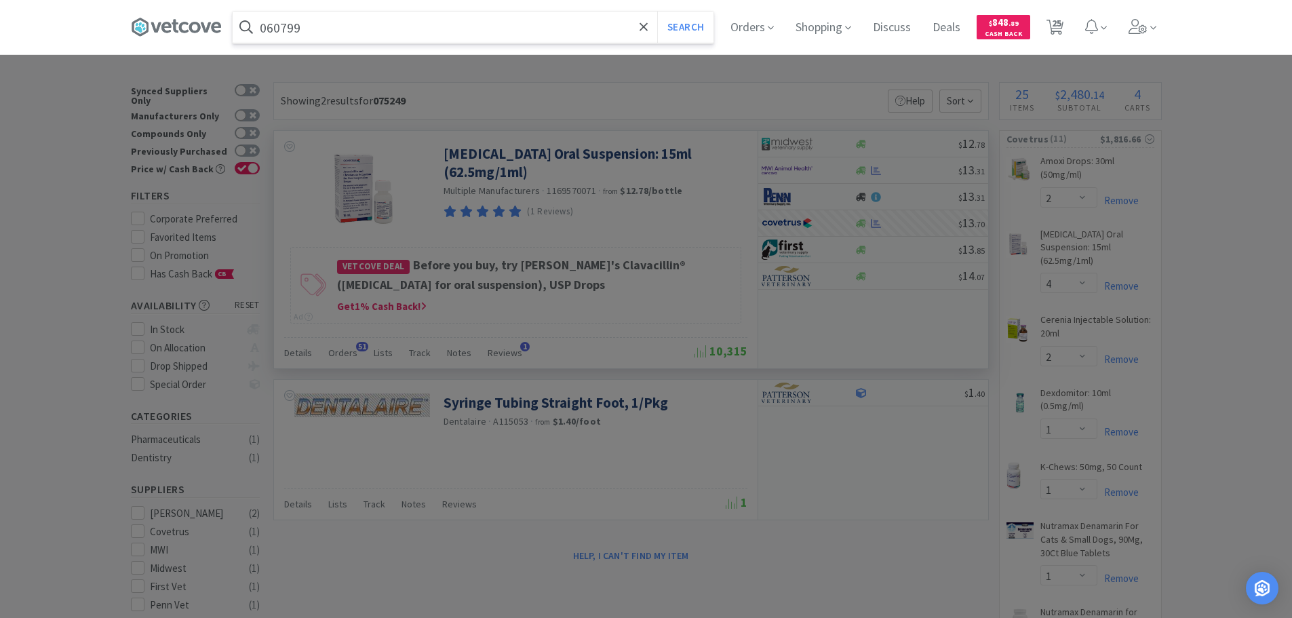
type input "060799"
click at [657, 12] on button "Search" at bounding box center [685, 27] width 56 height 31
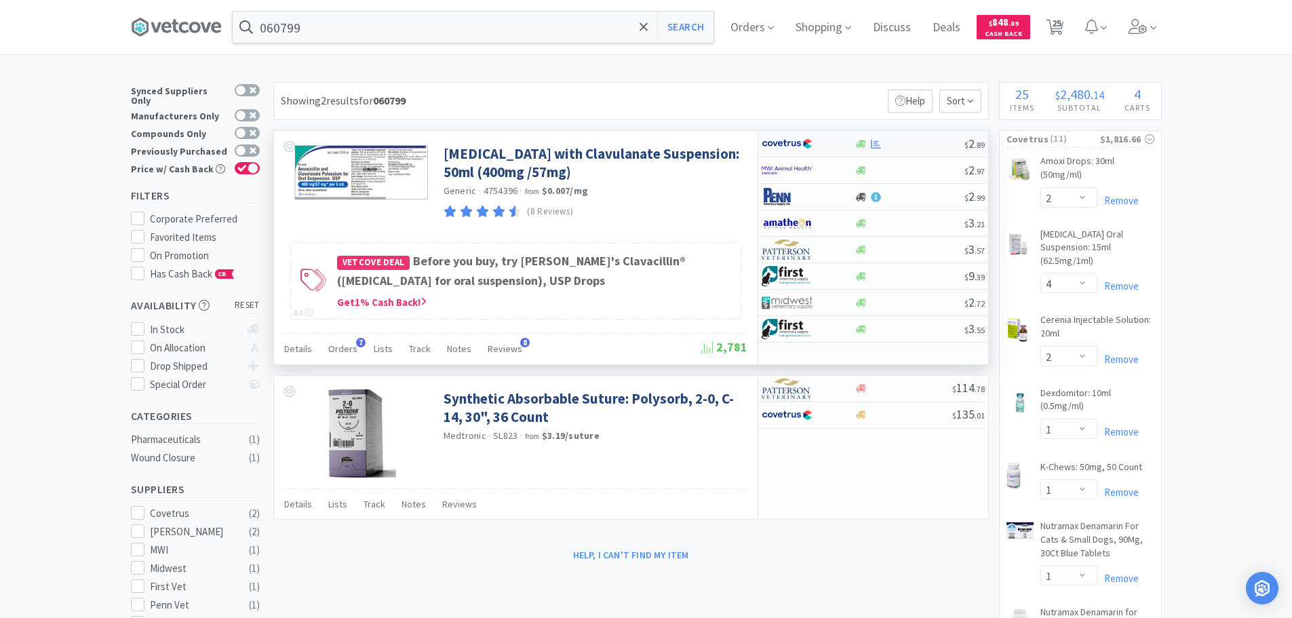
click at [917, 140] on div at bounding box center [909, 144] width 110 height 10
select select "1"
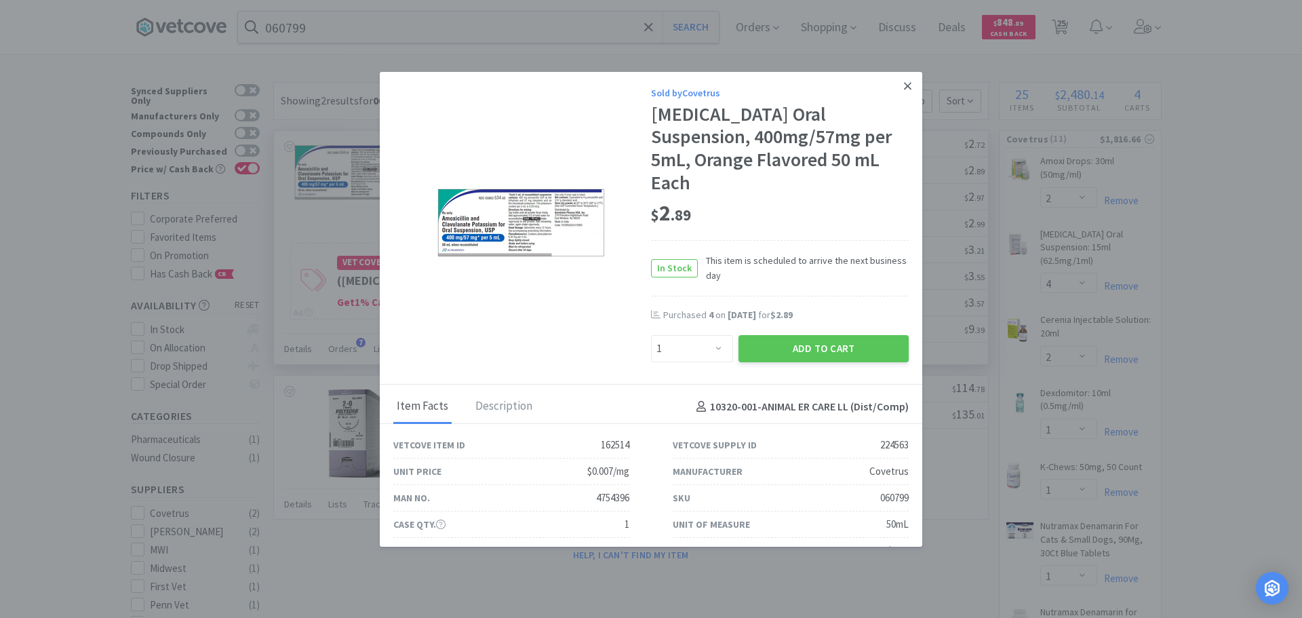
click at [896, 81] on link at bounding box center [908, 86] width 24 height 29
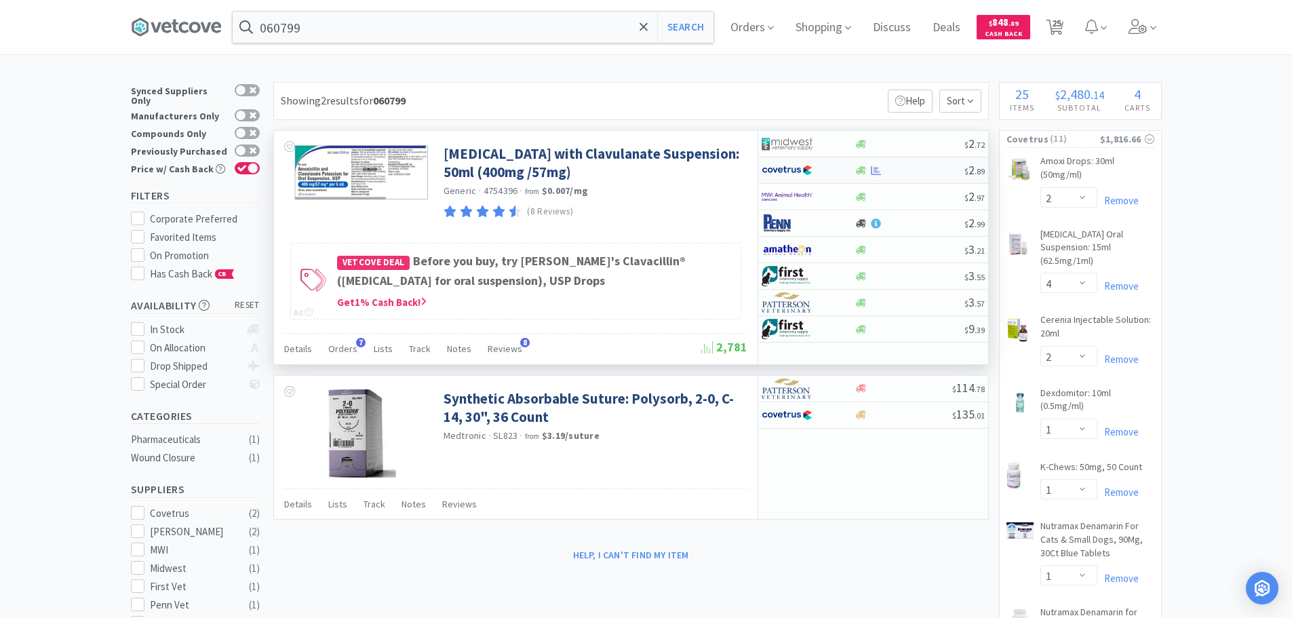
click at [919, 167] on div at bounding box center [909, 170] width 110 height 10
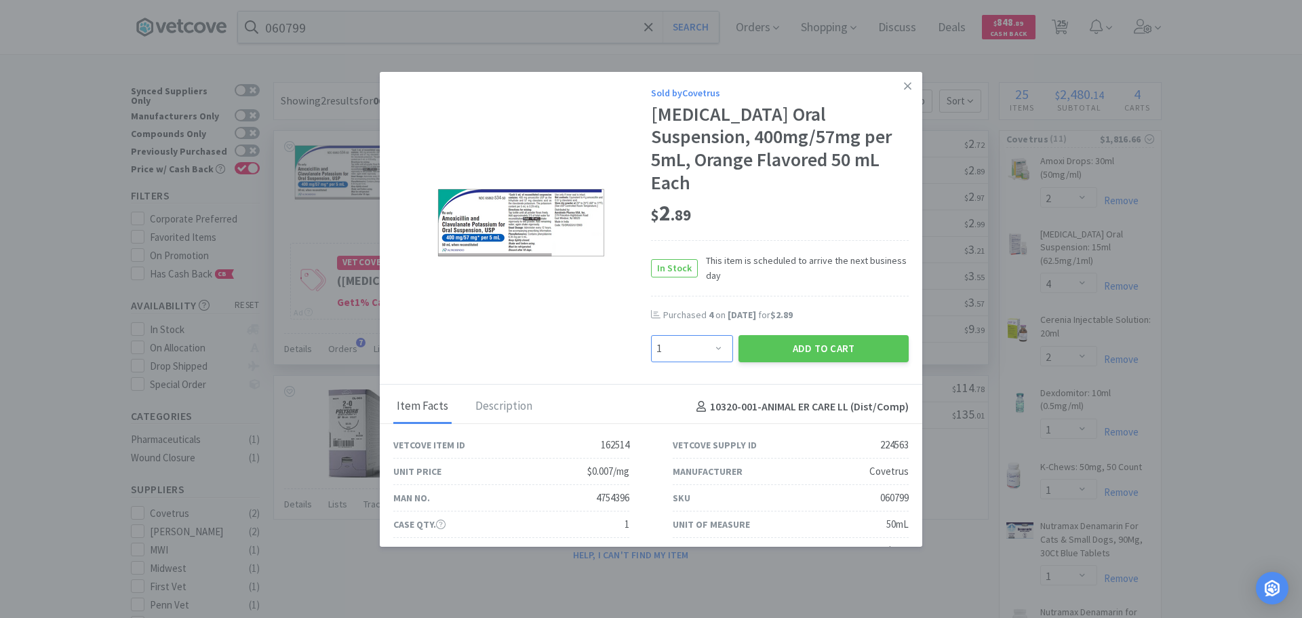
drag, startPoint x: 679, startPoint y: 349, endPoint x: 679, endPoint y: 339, distance: 10.2
click at [679, 349] on select "Enter Quantity 1 2 3 4 5 6 7 8 9 10 11 12 13 14 15 16 17 18 19 20 Enter Quantity" at bounding box center [692, 348] width 82 height 27
select select "3"
click at [651, 335] on select "Enter Quantity 1 2 3 4 5 6 7 8 9 10 11 12 13 14 15 16 17 18 19 20 Enter Quantity" at bounding box center [692, 348] width 82 height 27
click at [740, 348] on button "Add to Cart" at bounding box center [823, 348] width 170 height 27
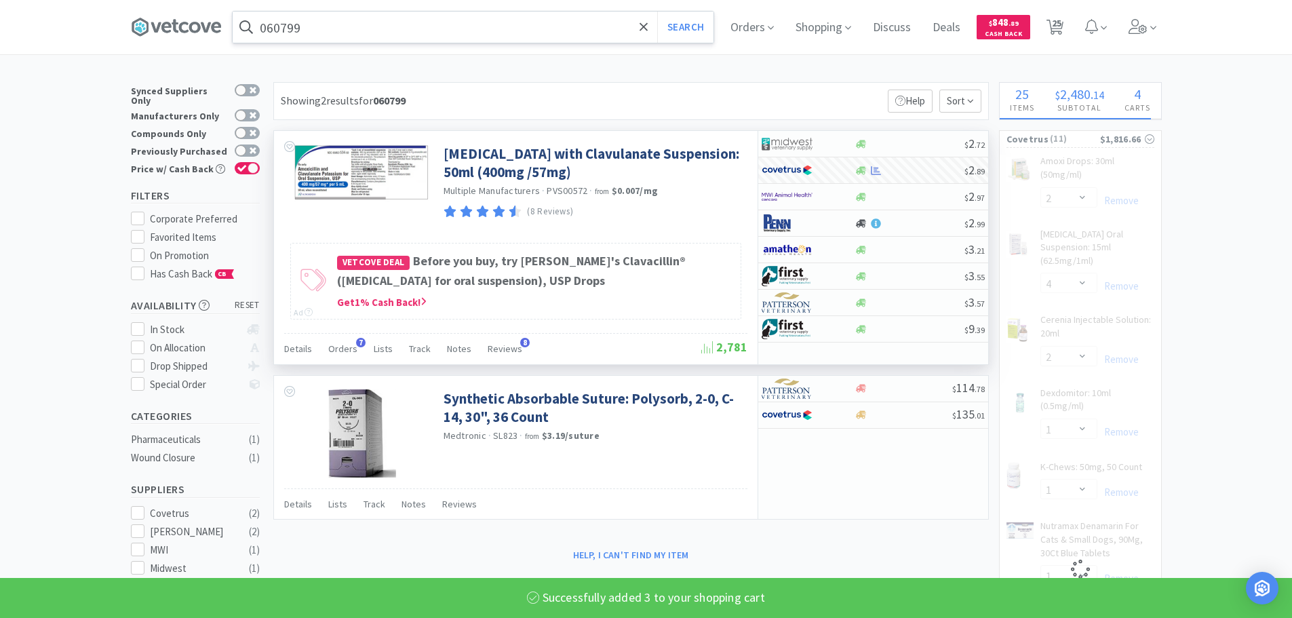
select select "3"
select select "2"
select select "1"
select select "3"
select select "1"
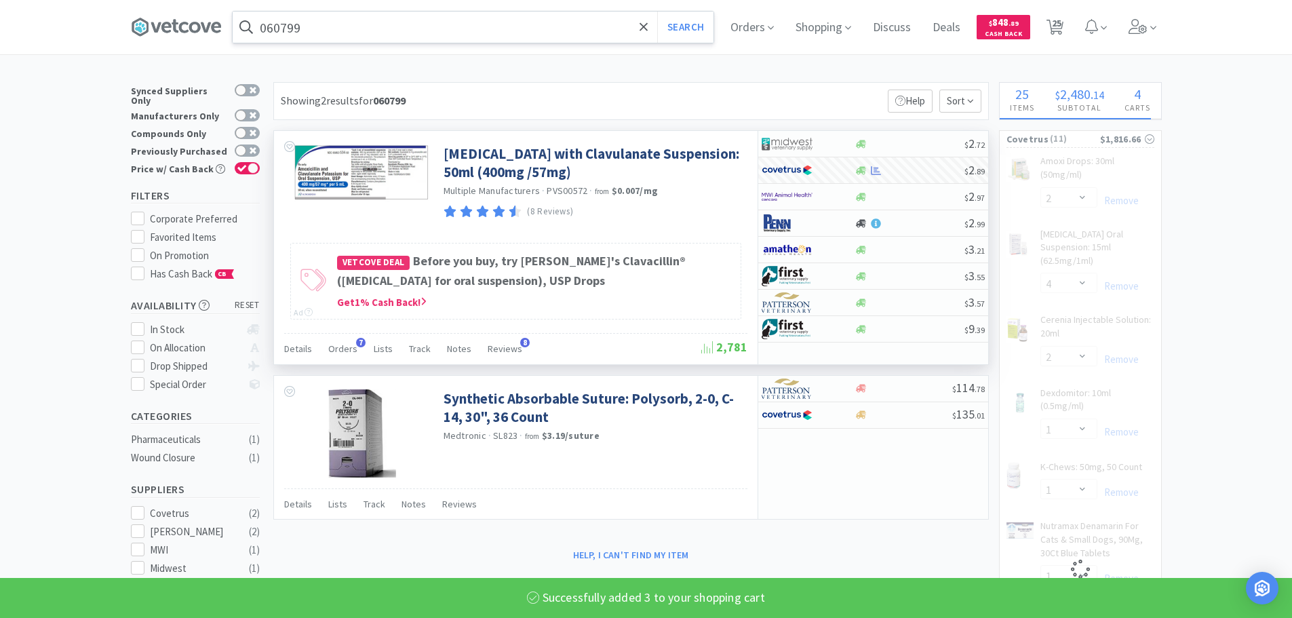
select select "3"
select select "5"
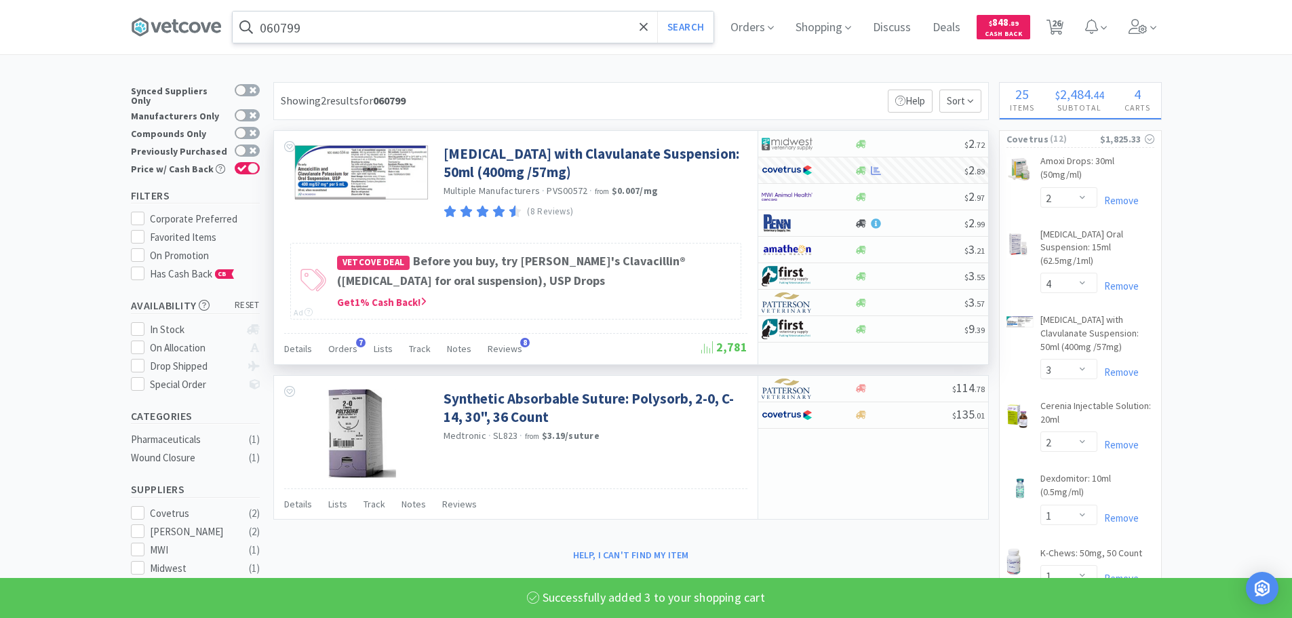
click at [430, 26] on input "060799" at bounding box center [473, 27] width 481 height 31
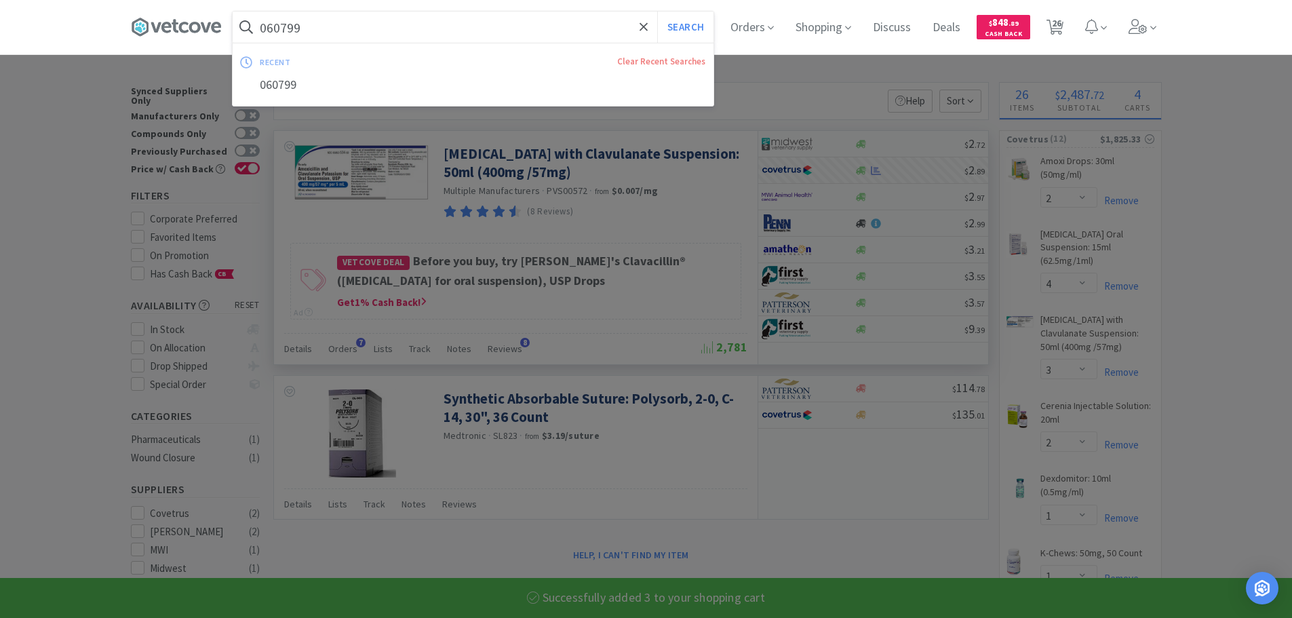
paste input "742"
type input "074299"
click at [657, 12] on button "Search" at bounding box center [685, 27] width 56 height 31
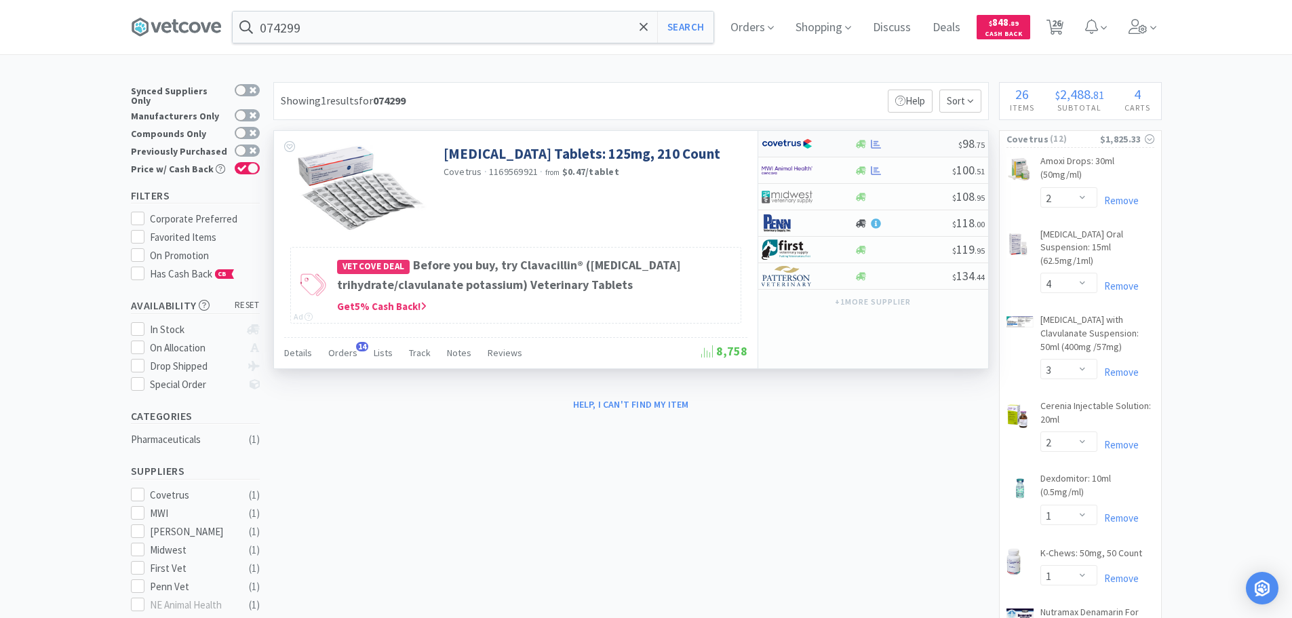
click at [915, 134] on div "$ 98 . 75" at bounding box center [873, 144] width 230 height 26
select select "1"
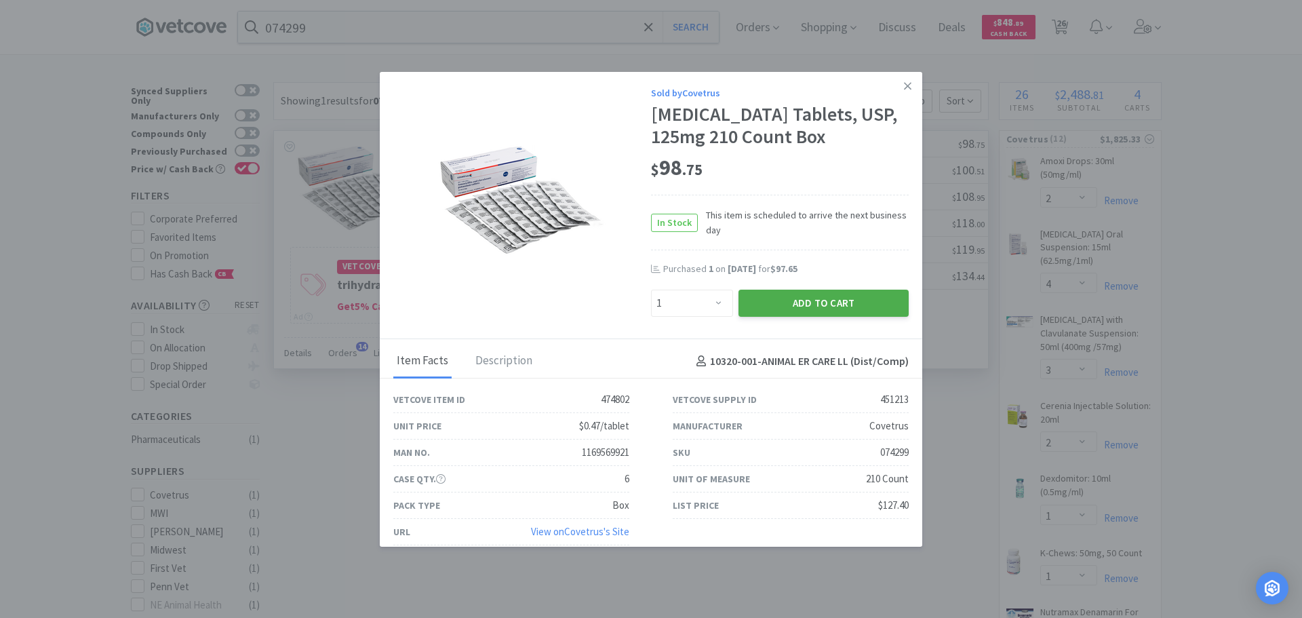
click at [814, 317] on button "Add to Cart" at bounding box center [823, 303] width 170 height 27
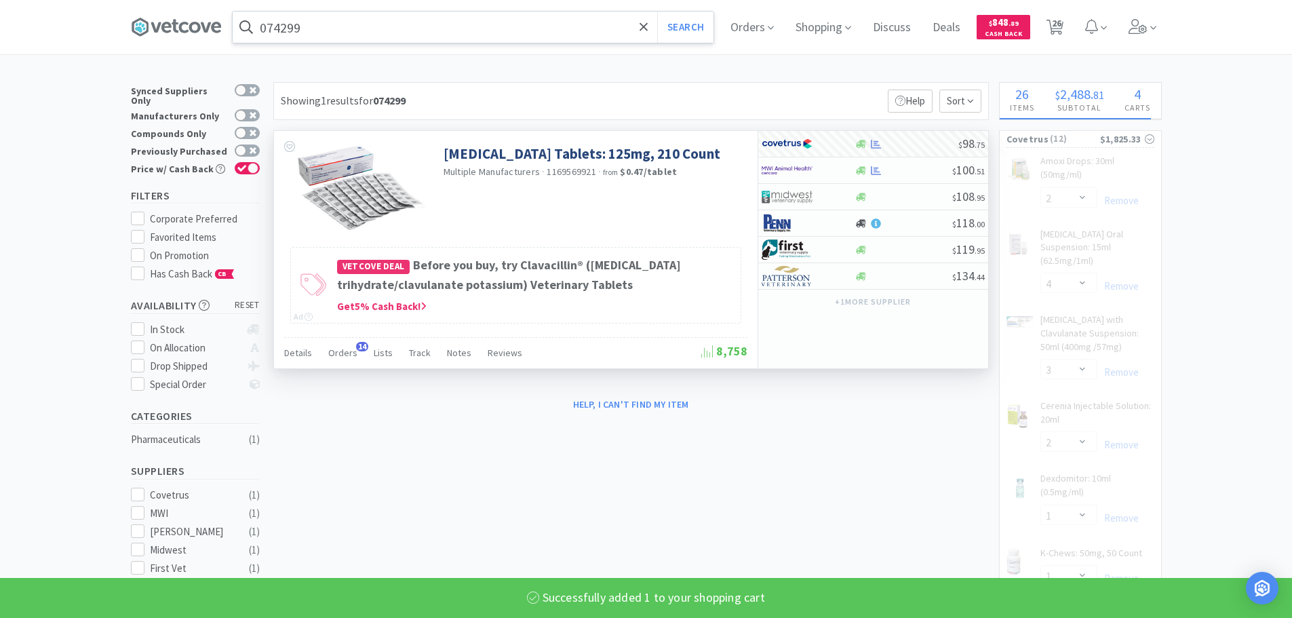
click at [424, 28] on input "074299" at bounding box center [473, 27] width 481 height 31
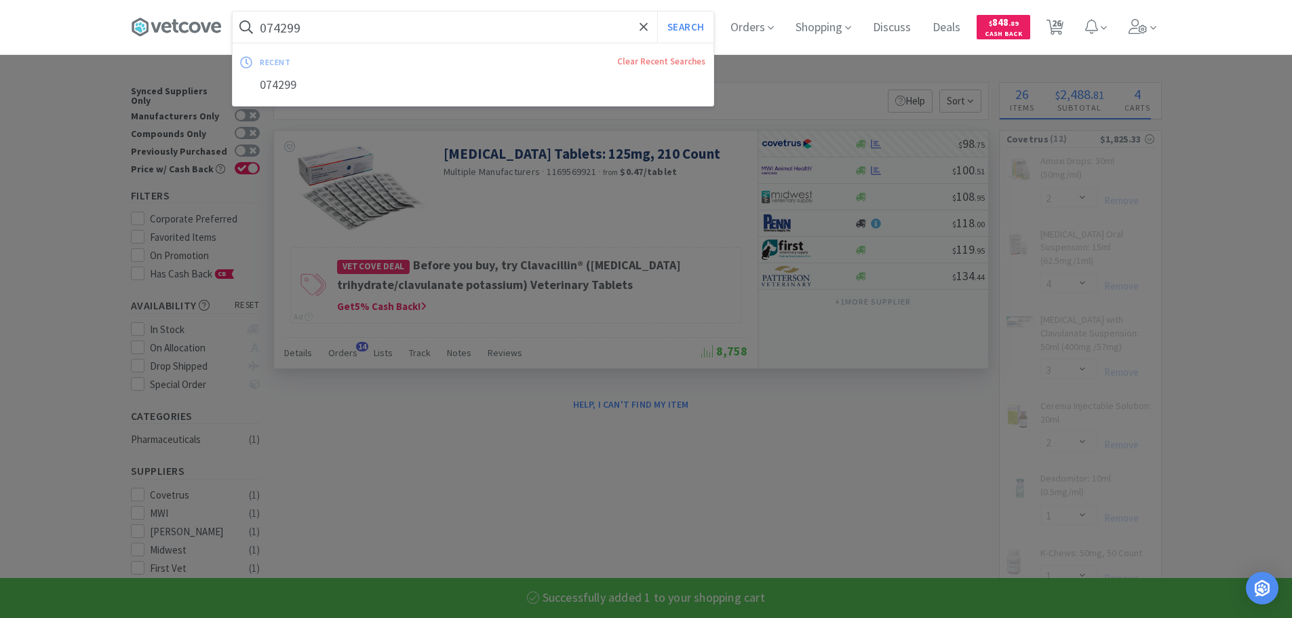
paste input "301"
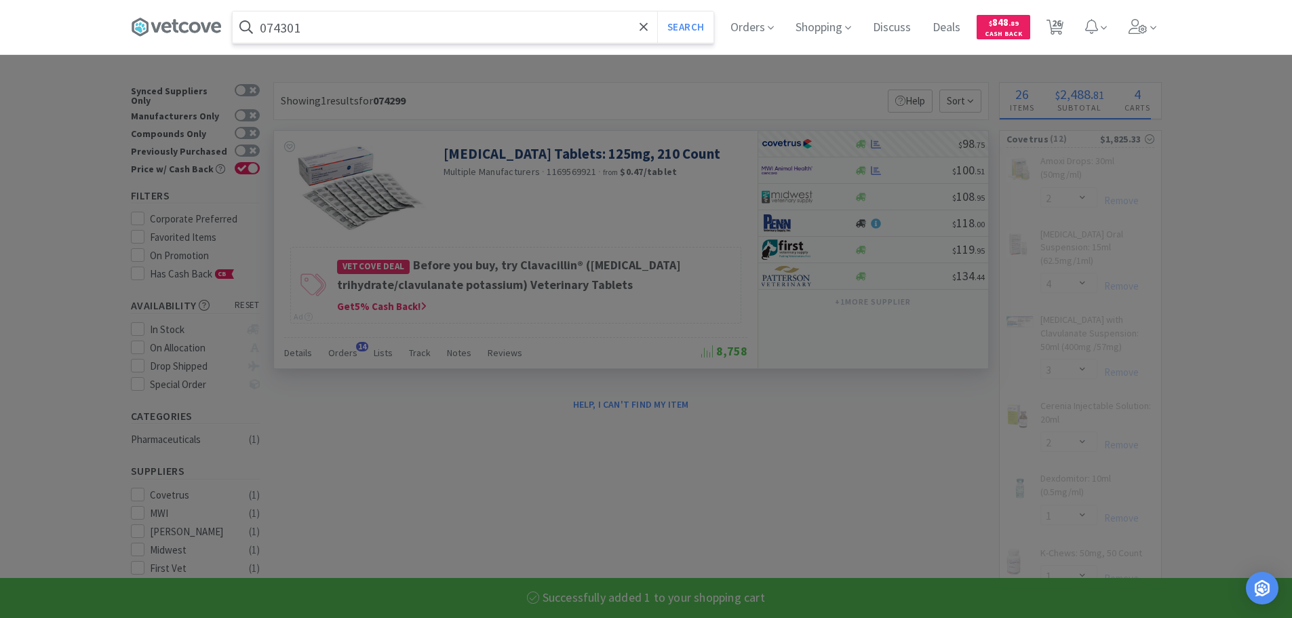
type input "074301"
click at [657, 12] on button "Search" at bounding box center [685, 27] width 56 height 31
select select "1"
select select "3"
select select "2"
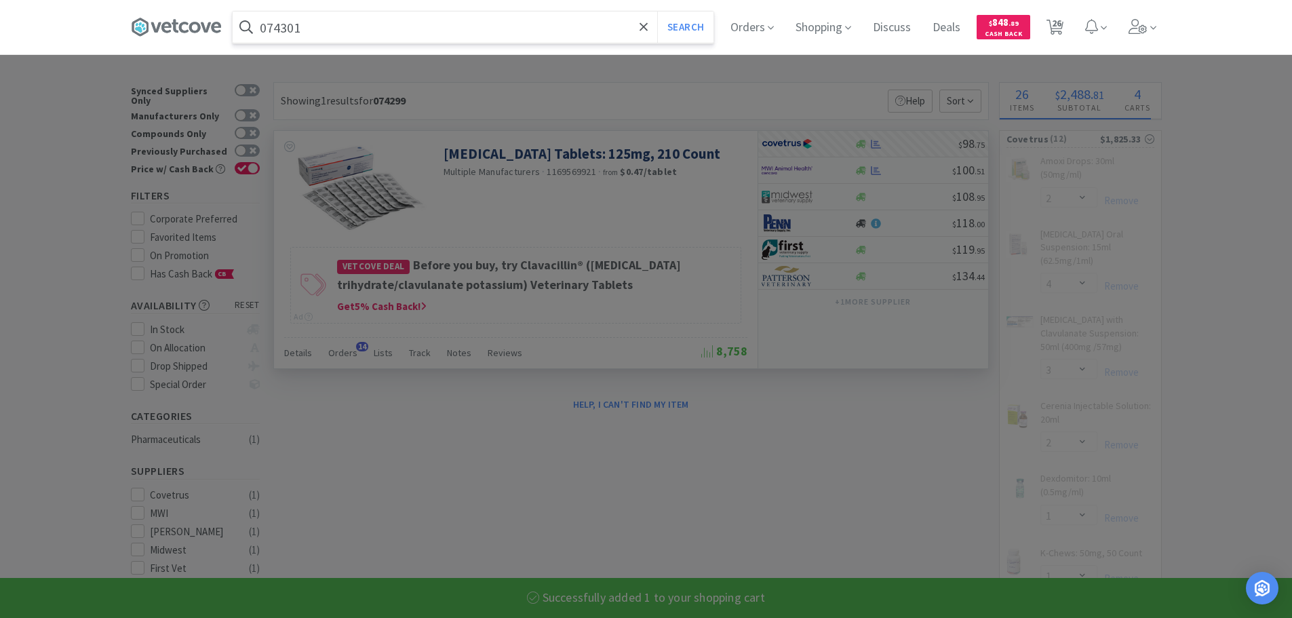
select select "1"
select select "3"
select select "1"
select select "3"
select select "5"
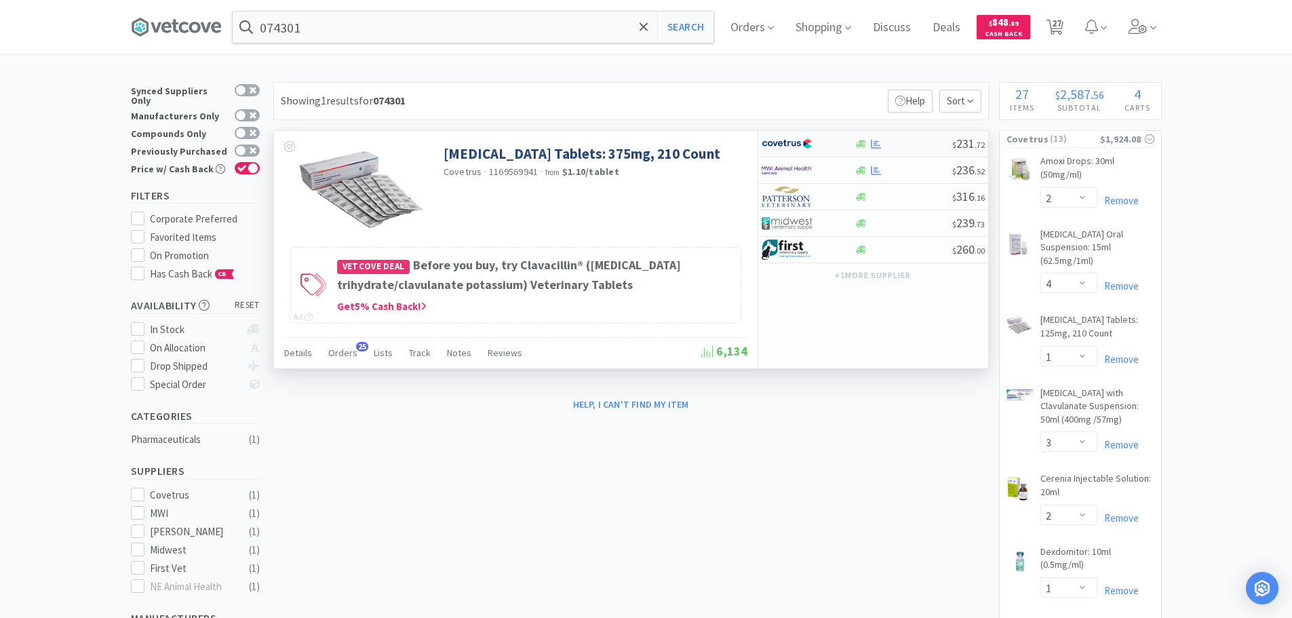
click at [920, 142] on div at bounding box center [903, 144] width 98 height 10
select select "1"
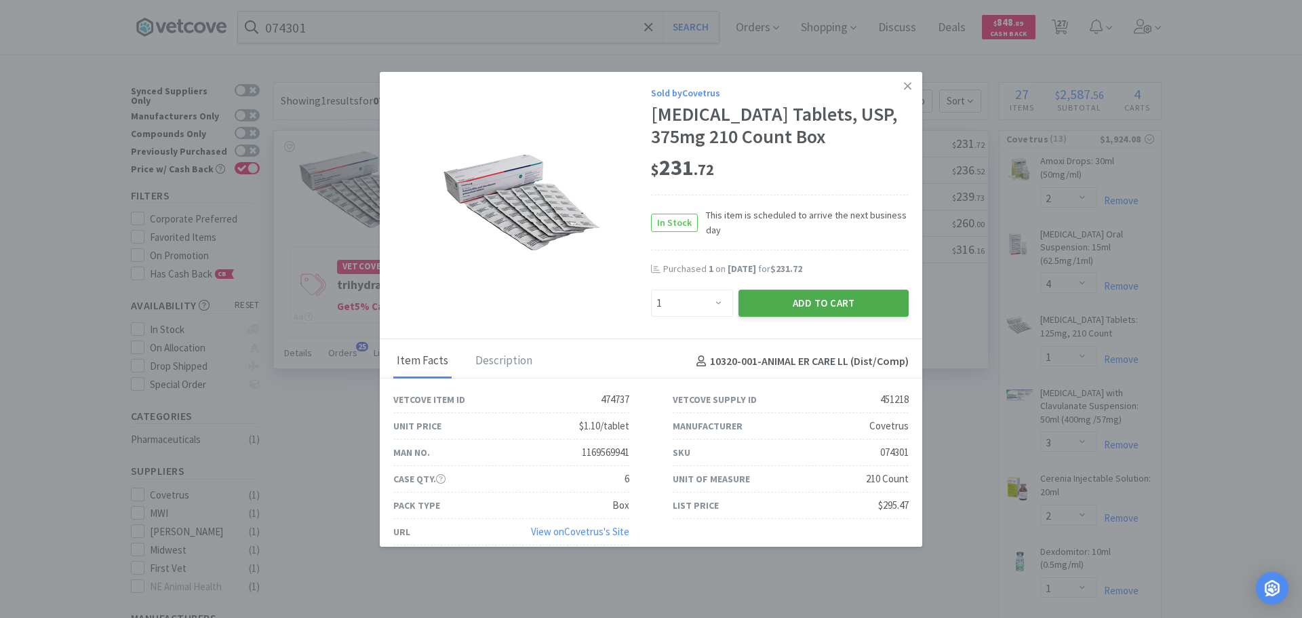
click at [782, 317] on button "Add to Cart" at bounding box center [823, 303] width 170 height 27
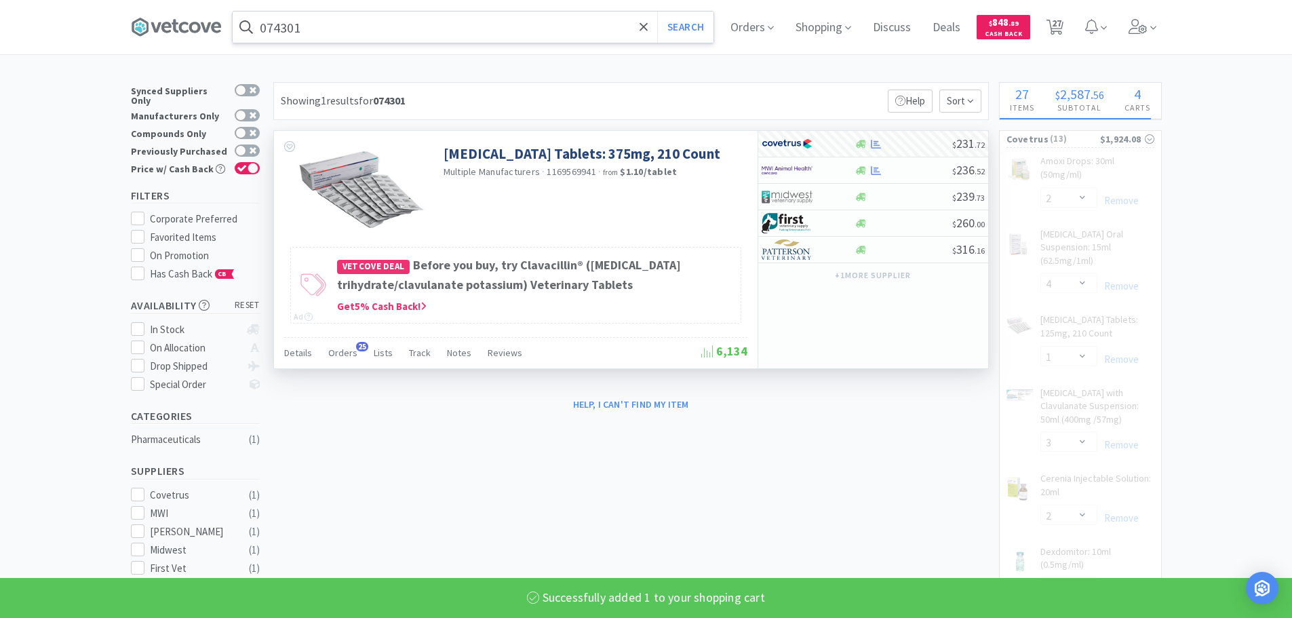
click at [427, 20] on input "074301" at bounding box center [473, 27] width 481 height 31
select select "1"
select select "3"
select select "2"
select select "1"
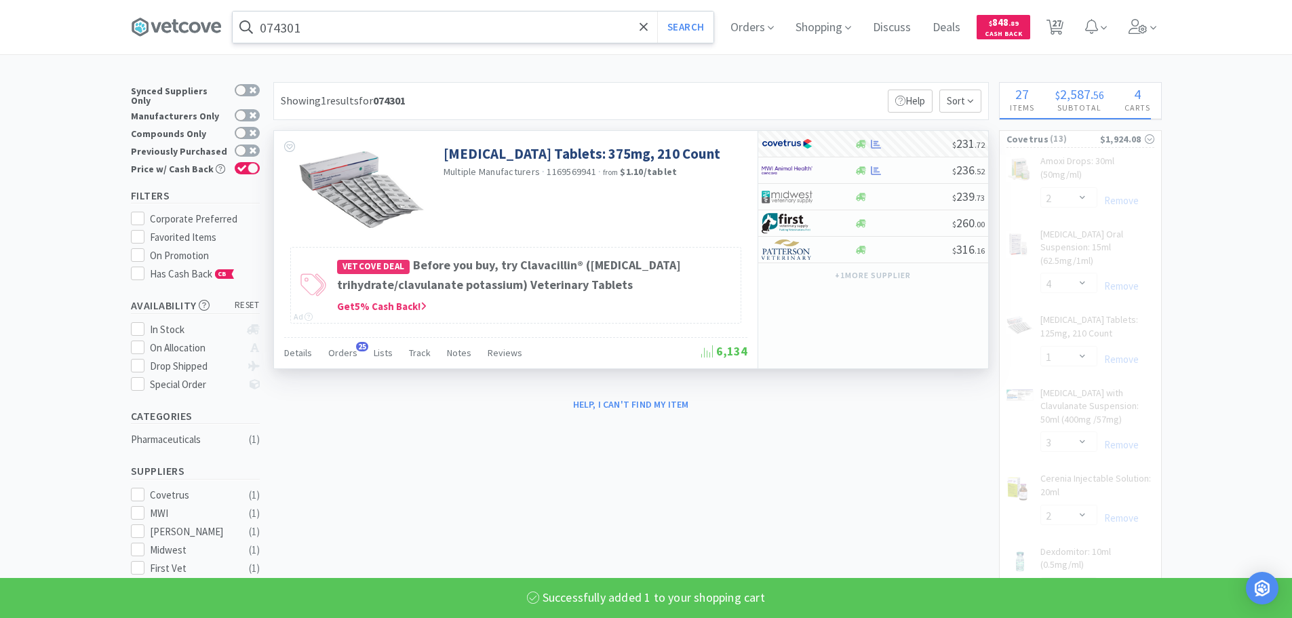
select select "3"
select select "1"
select select "3"
select select "5"
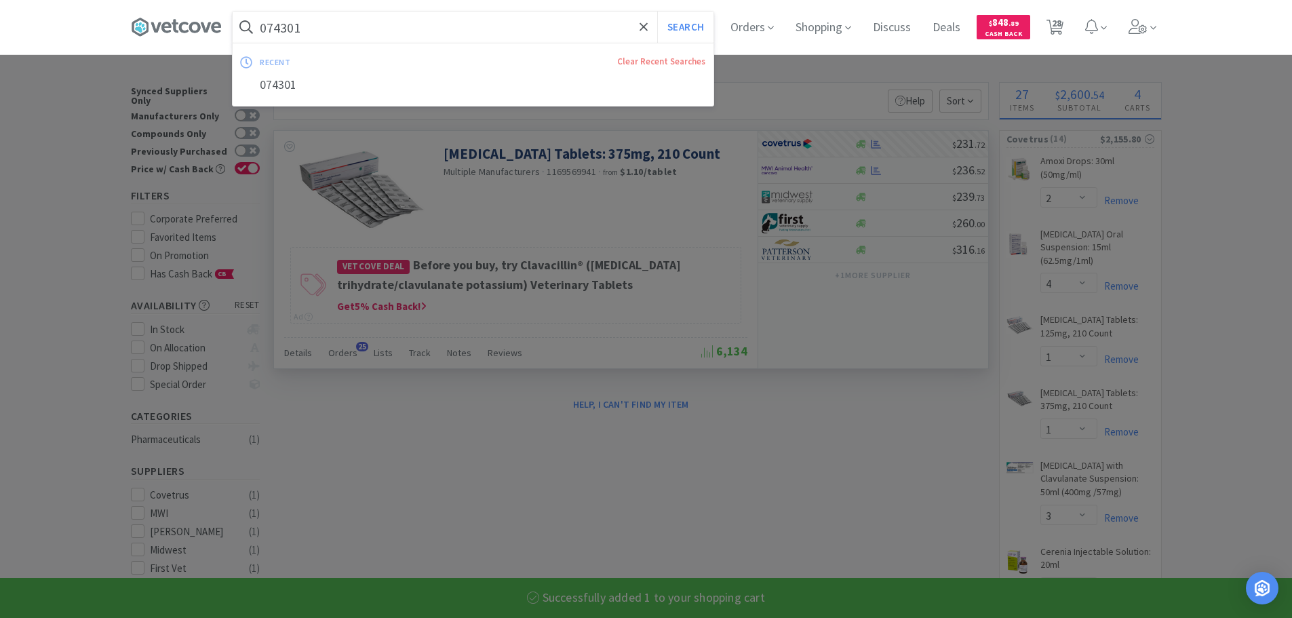
paste input "7757"
type input "077757"
click at [657, 12] on button "Search" at bounding box center [685, 27] width 56 height 31
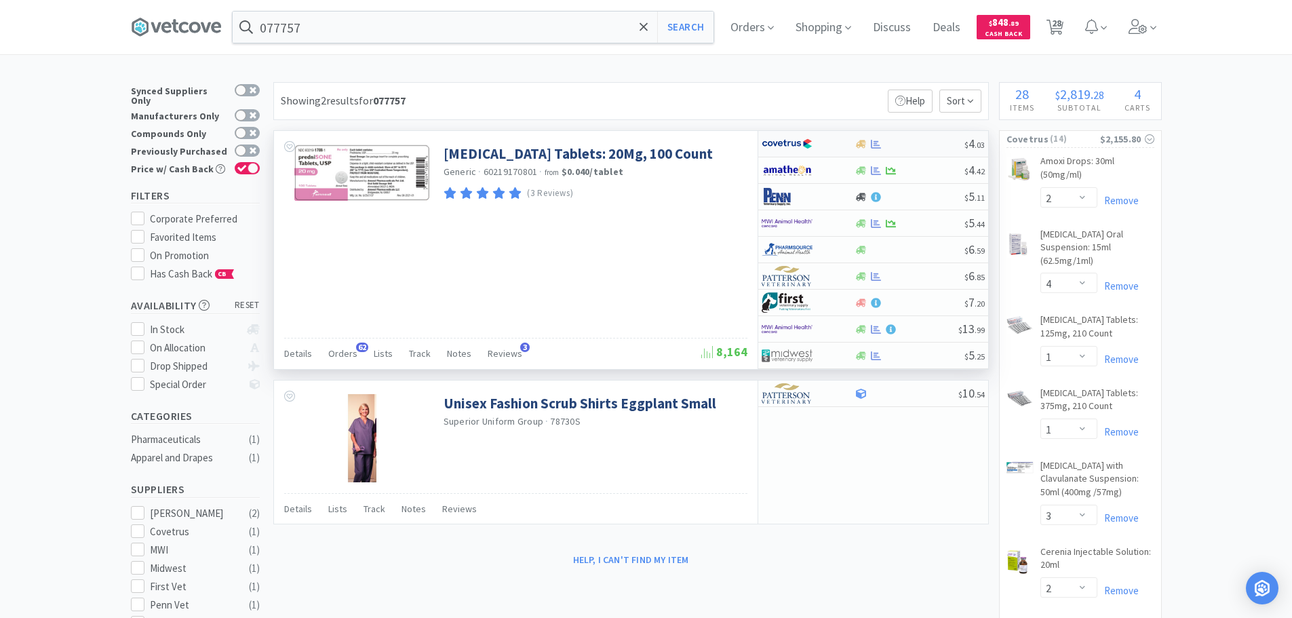
click at [925, 144] on div at bounding box center [909, 144] width 110 height 10
select select "1"
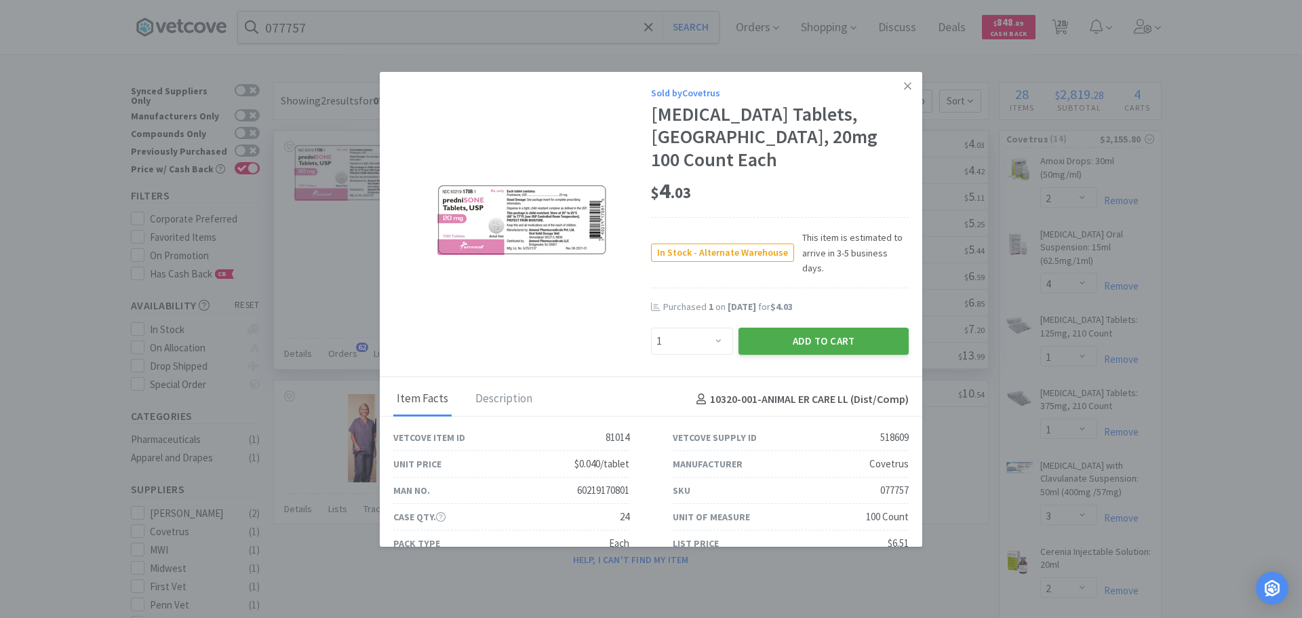
click at [804, 328] on button "Add to Cart" at bounding box center [823, 341] width 170 height 27
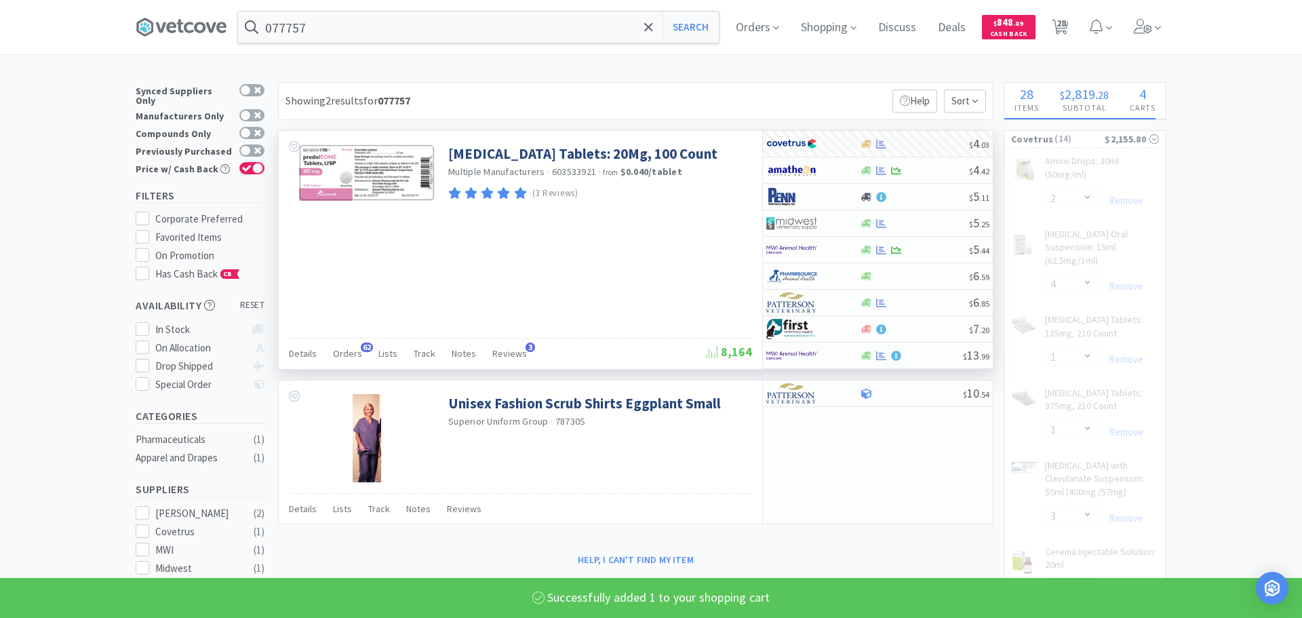
select select "1"
select select "3"
select select "5"
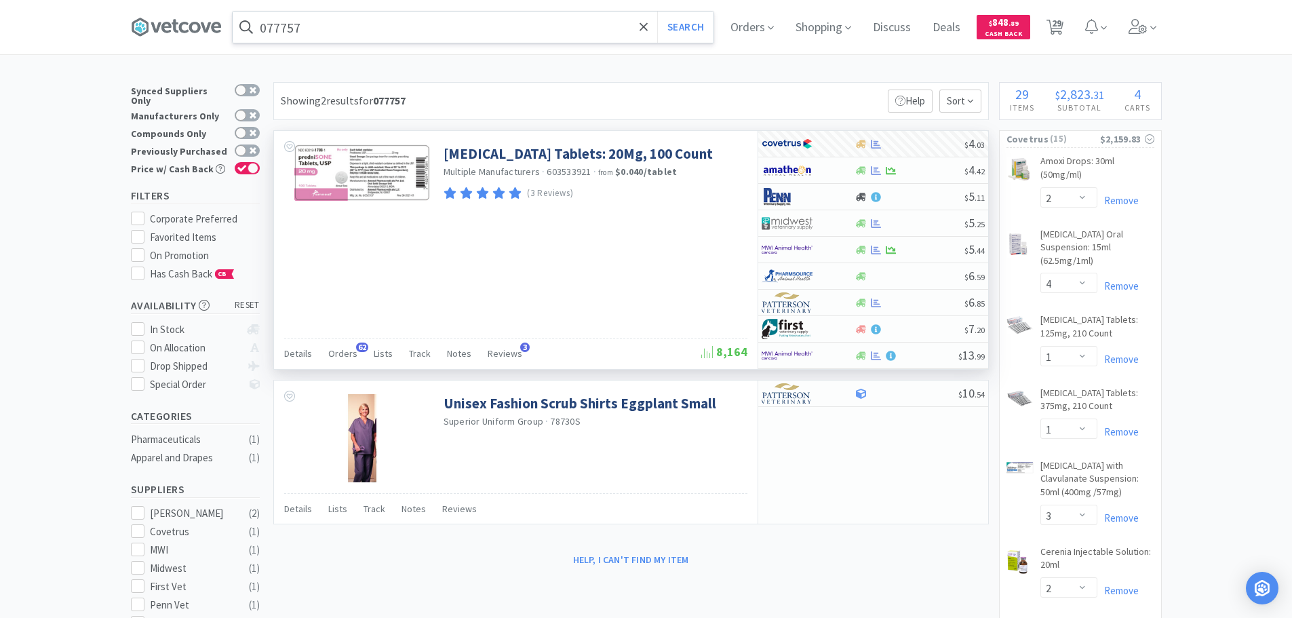
click at [404, 22] on input "077757" at bounding box center [473, 27] width 481 height 31
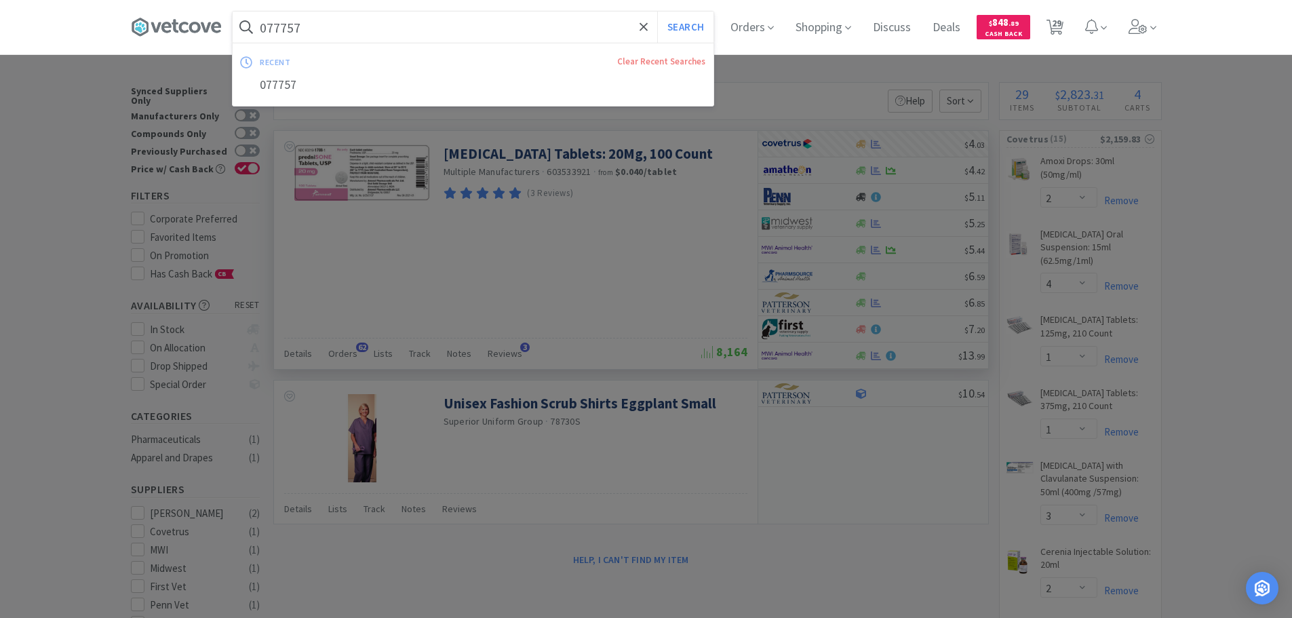
paste input "58966"
type input "058966"
click at [657, 12] on button "Search" at bounding box center [685, 27] width 56 height 31
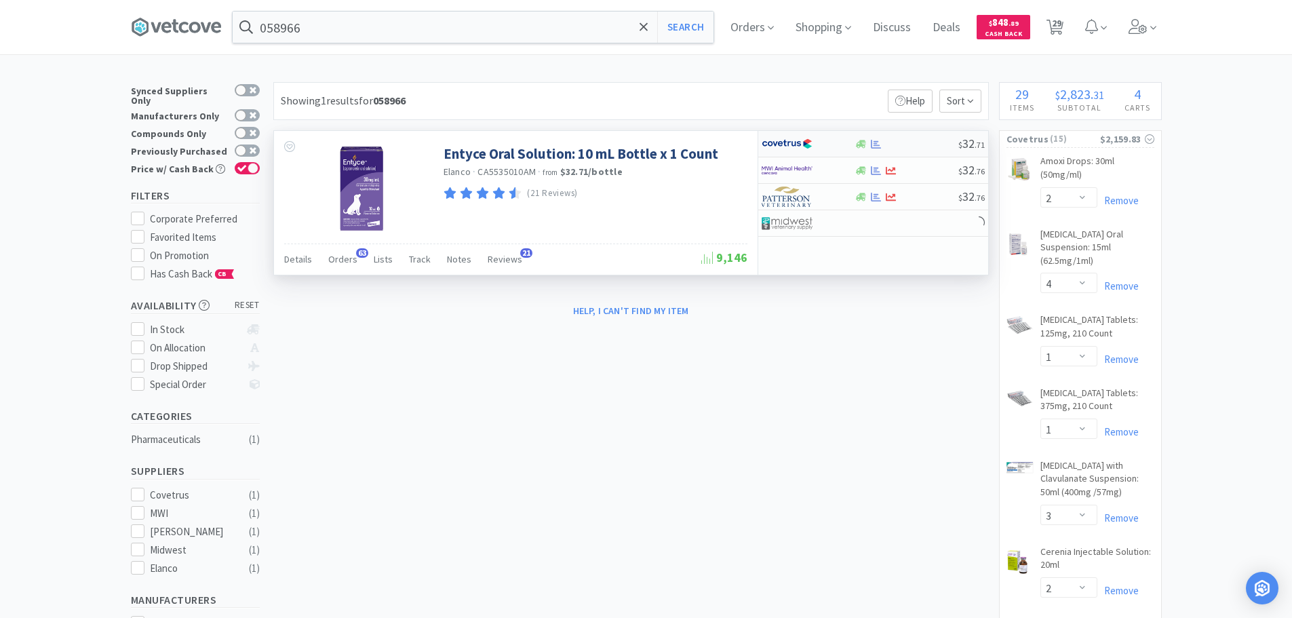
click at [923, 142] on div at bounding box center [906, 144] width 104 height 10
select select "1"
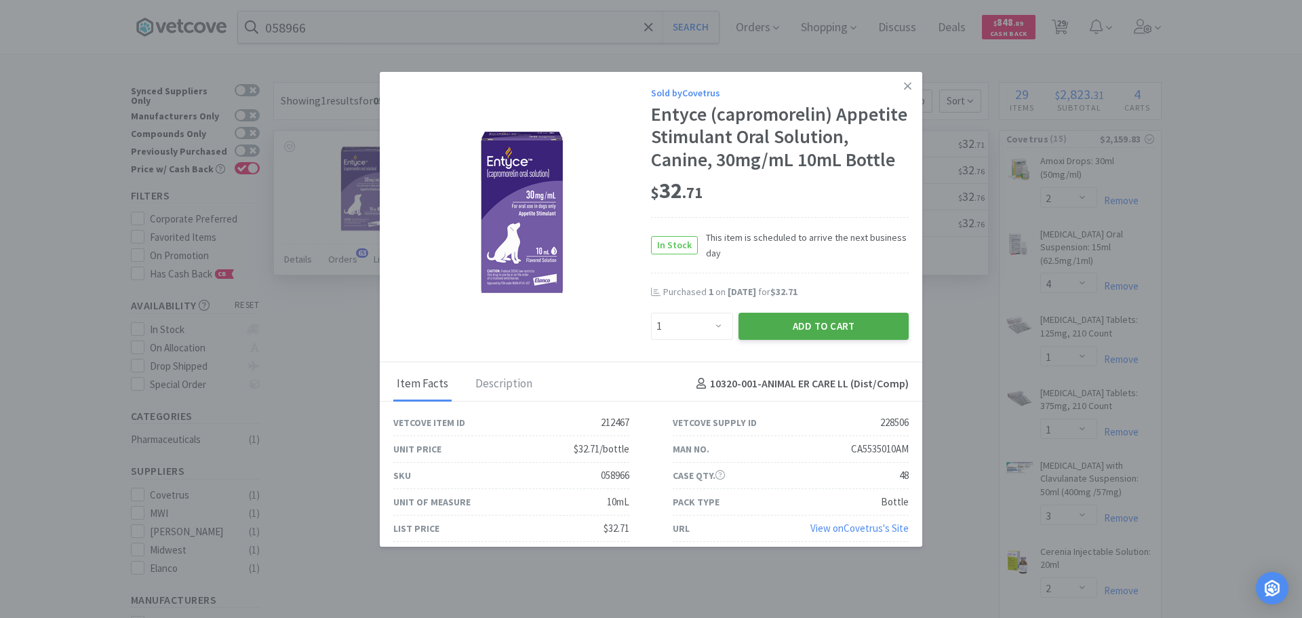
click at [782, 340] on button "Add to Cart" at bounding box center [823, 326] width 170 height 27
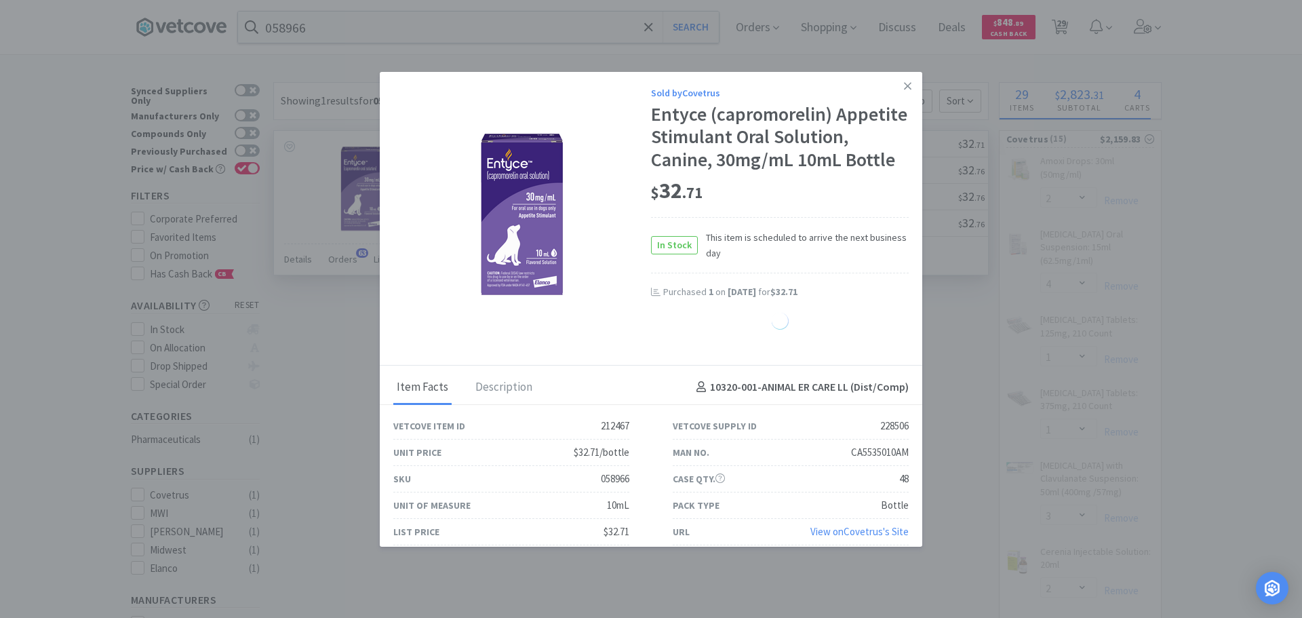
select select "1"
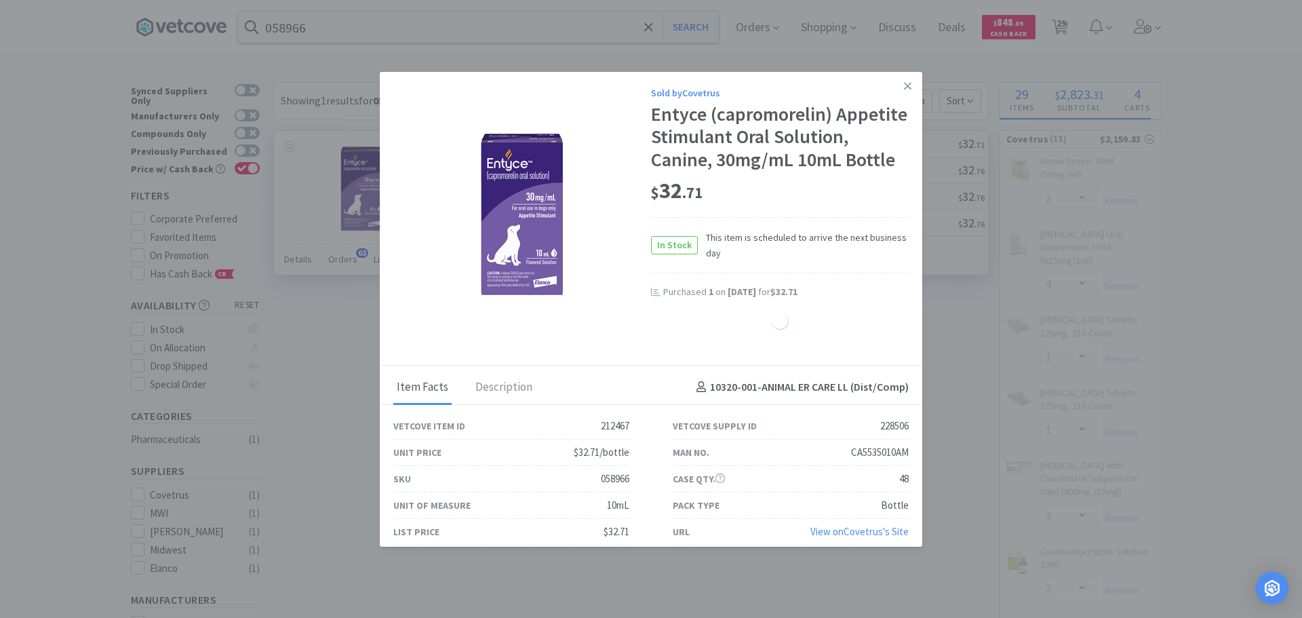
select select "1"
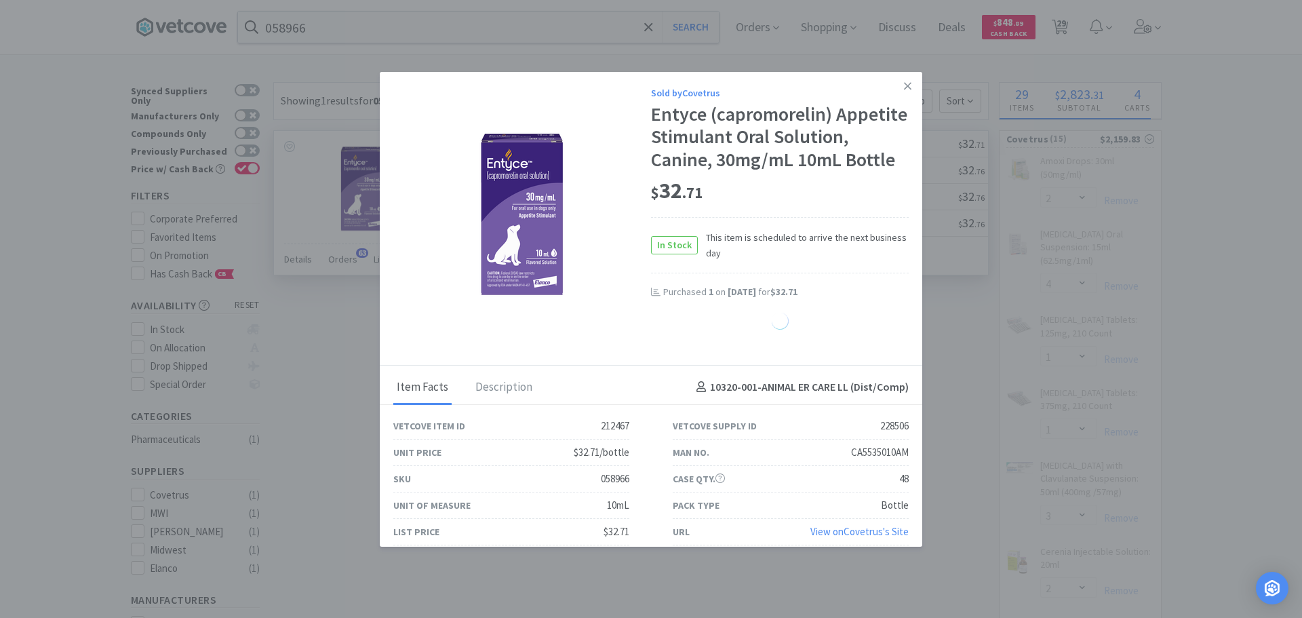
select select "1"
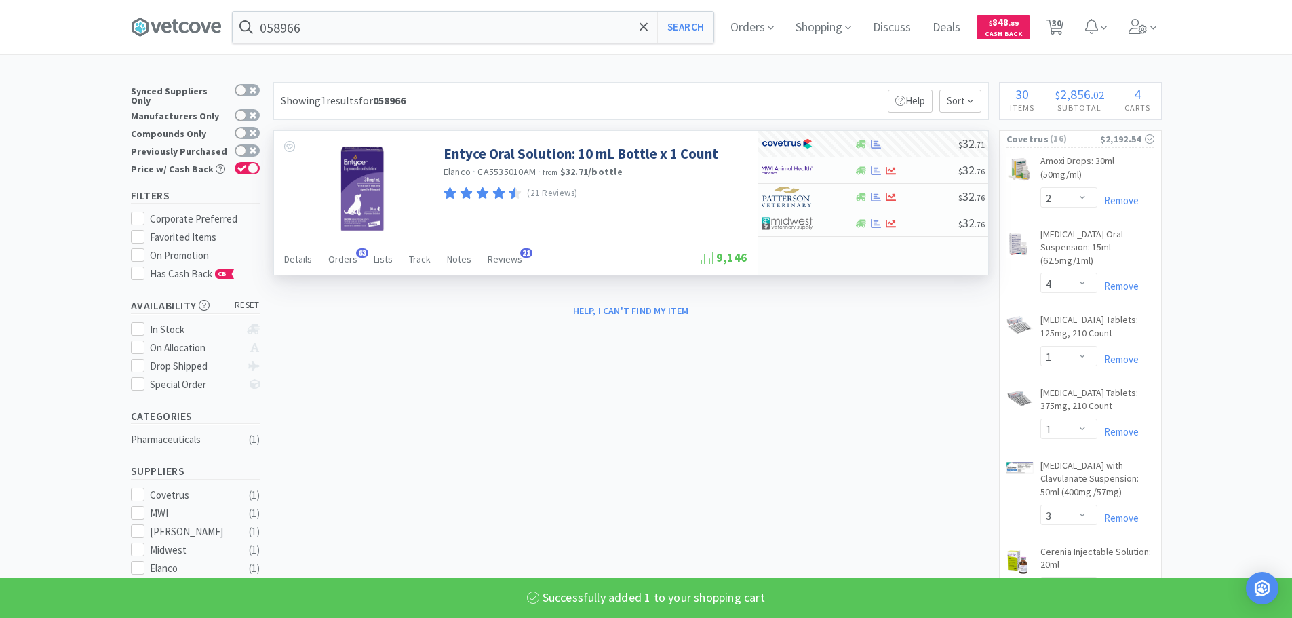
click at [410, 22] on input "058966" at bounding box center [473, 27] width 481 height 31
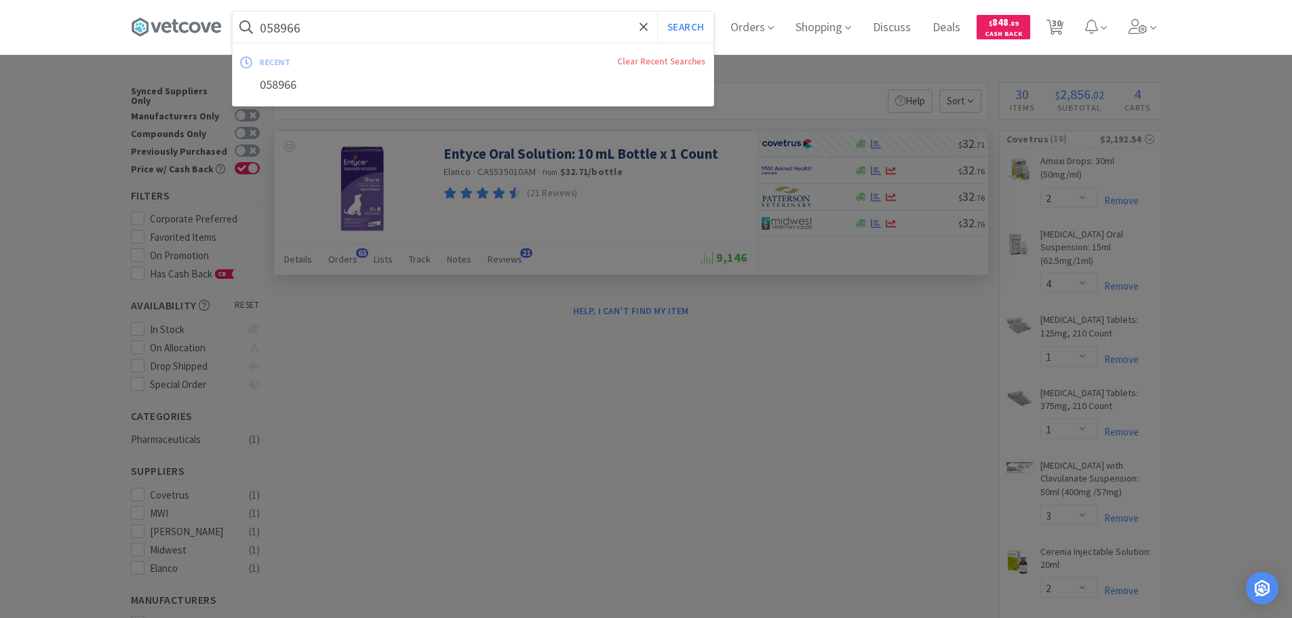
paste input "7"
click at [657, 12] on button "Search" at bounding box center [685, 27] width 56 height 31
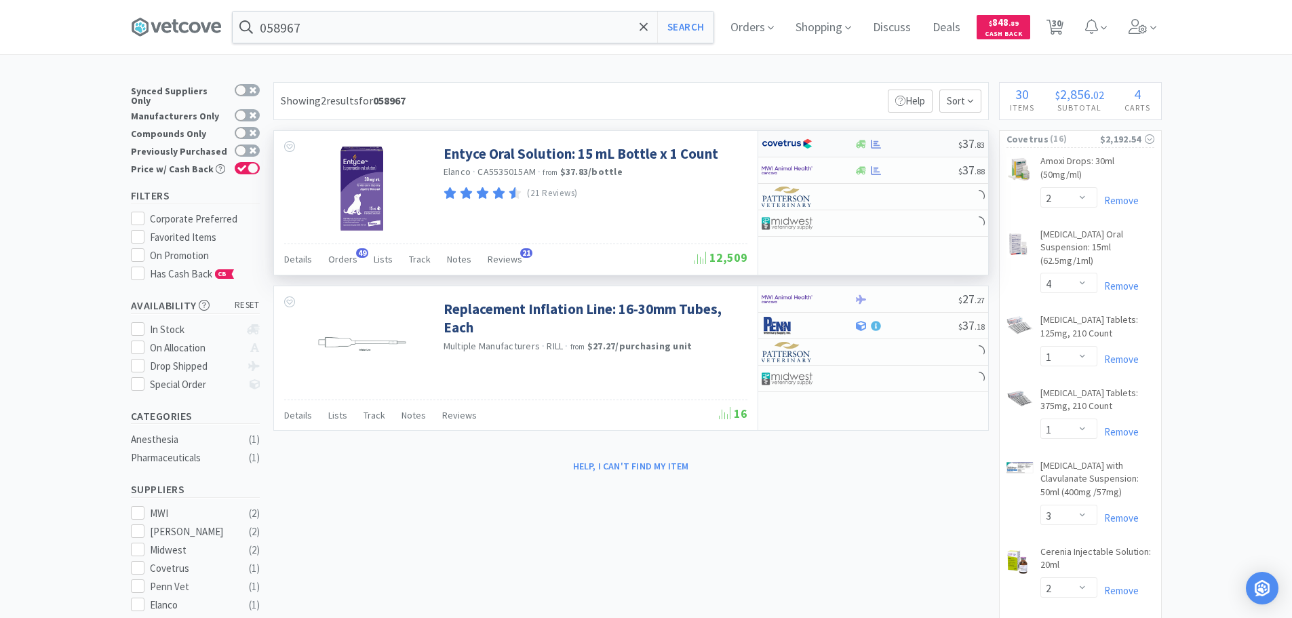
click at [934, 145] on div at bounding box center [906, 144] width 104 height 10
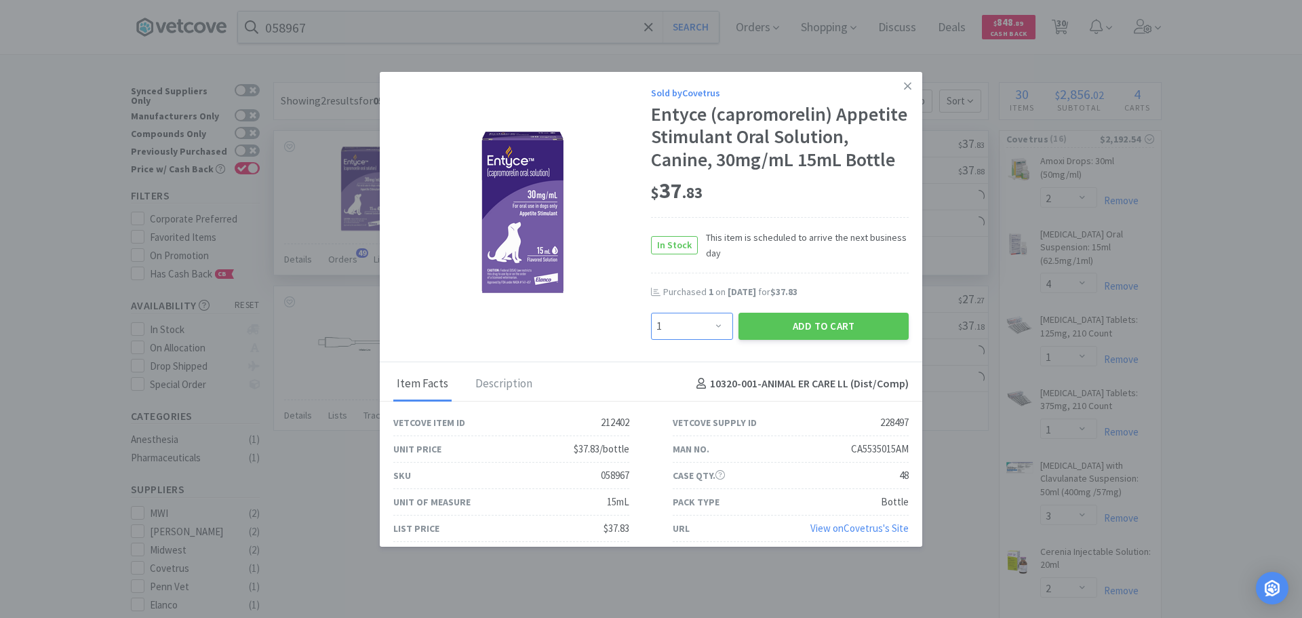
drag, startPoint x: 686, startPoint y: 344, endPoint x: 687, endPoint y: 336, distance: 8.2
click at [686, 340] on select "Enter Quantity 1 2 3 4 5 6 7 8 9 10 11 12 13 14 15 16 17 18 19 20 Enter Quantity" at bounding box center [692, 326] width 82 height 27
click at [651, 335] on select "Enter Quantity 1 2 3 4 5 6 7 8 9 10 11 12 13 14 15 16 17 18 19 20 Enter Quantity" at bounding box center [692, 326] width 82 height 27
click at [824, 340] on button "Add to Cart" at bounding box center [823, 326] width 170 height 27
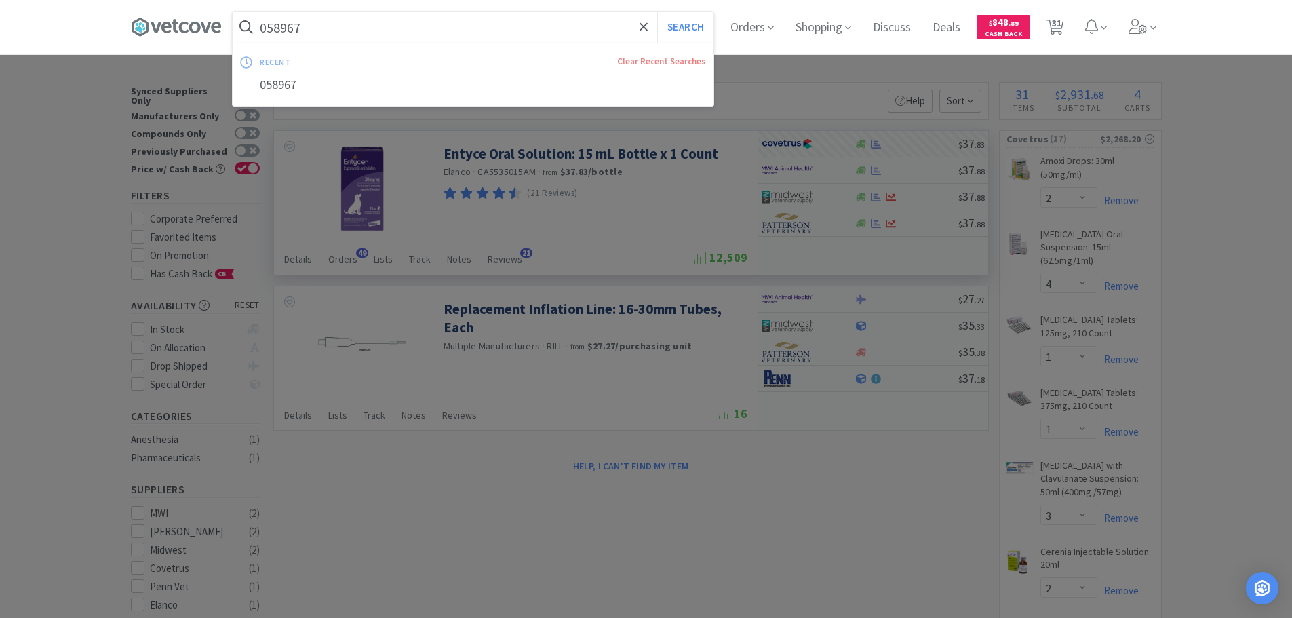
click at [402, 22] on input "058967" at bounding box center [473, 27] width 481 height 31
paste input "14619"
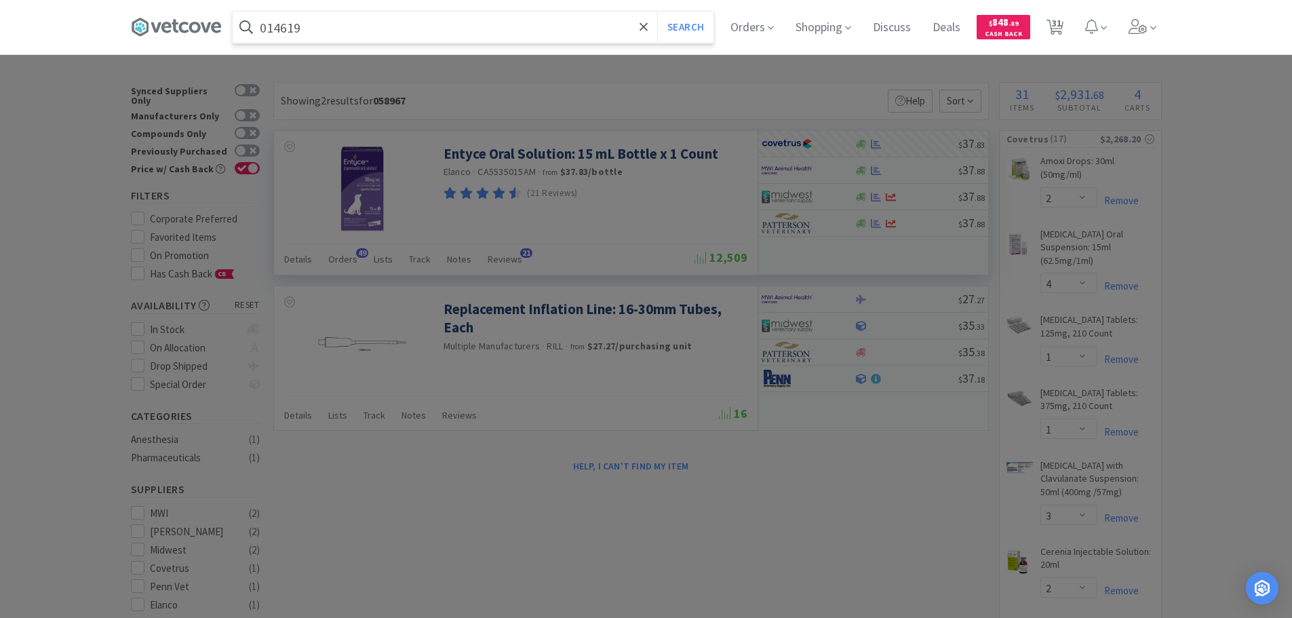
click at [657, 12] on button "Search" at bounding box center [685, 27] width 56 height 31
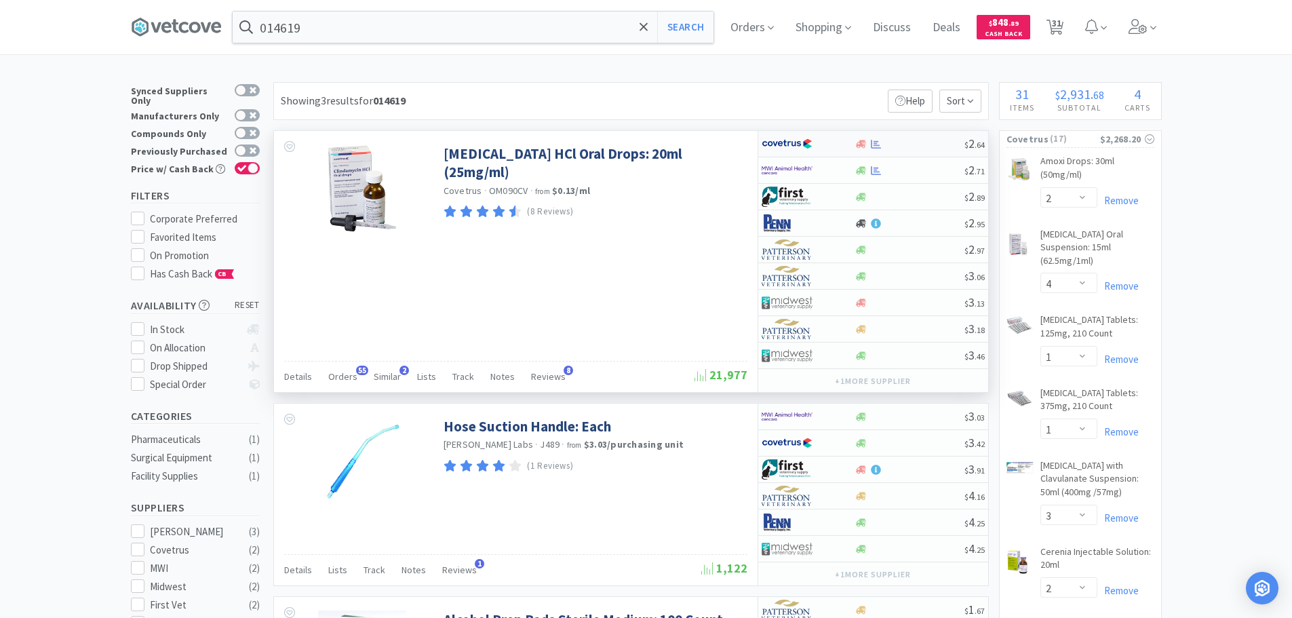
click at [919, 150] on div "$ 2 . 64" at bounding box center [873, 144] width 230 height 26
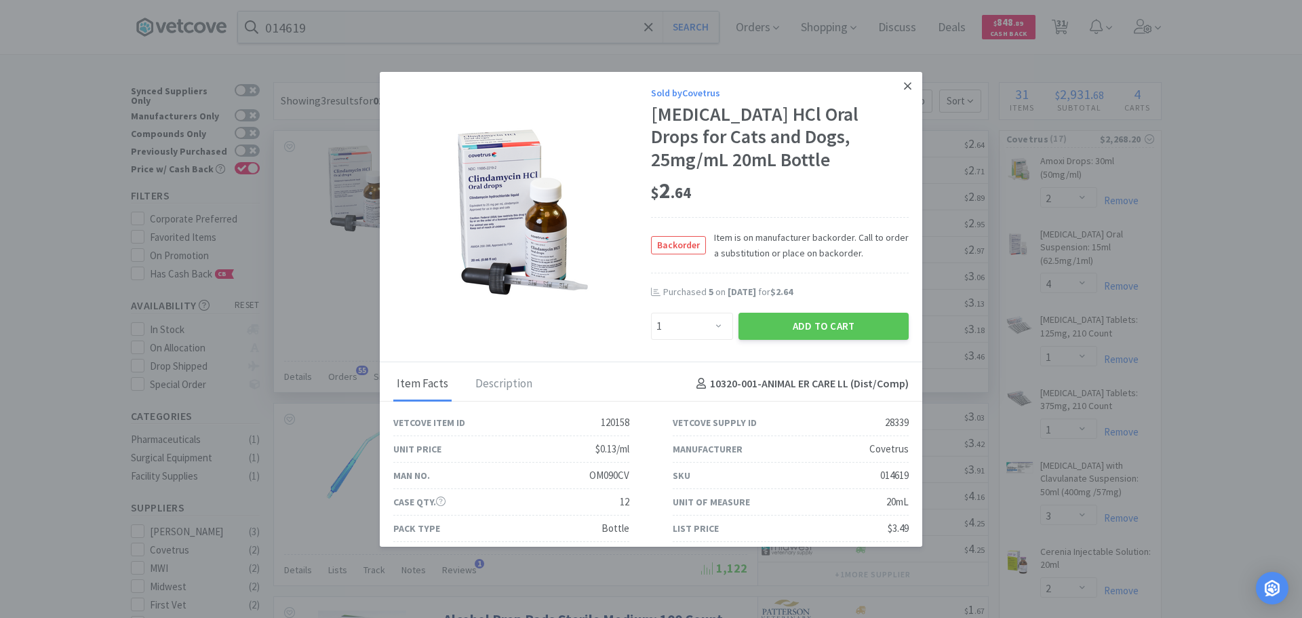
click at [904, 86] on icon at bounding box center [907, 85] width 7 height 7
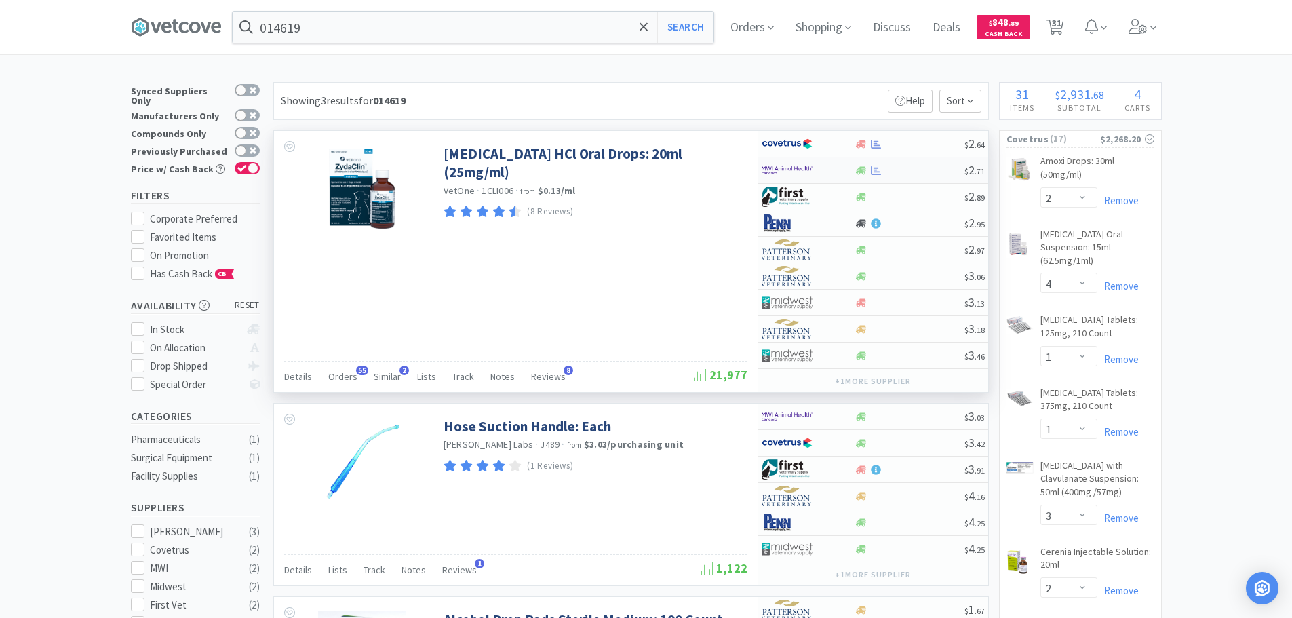
click at [919, 167] on div at bounding box center [909, 170] width 110 height 10
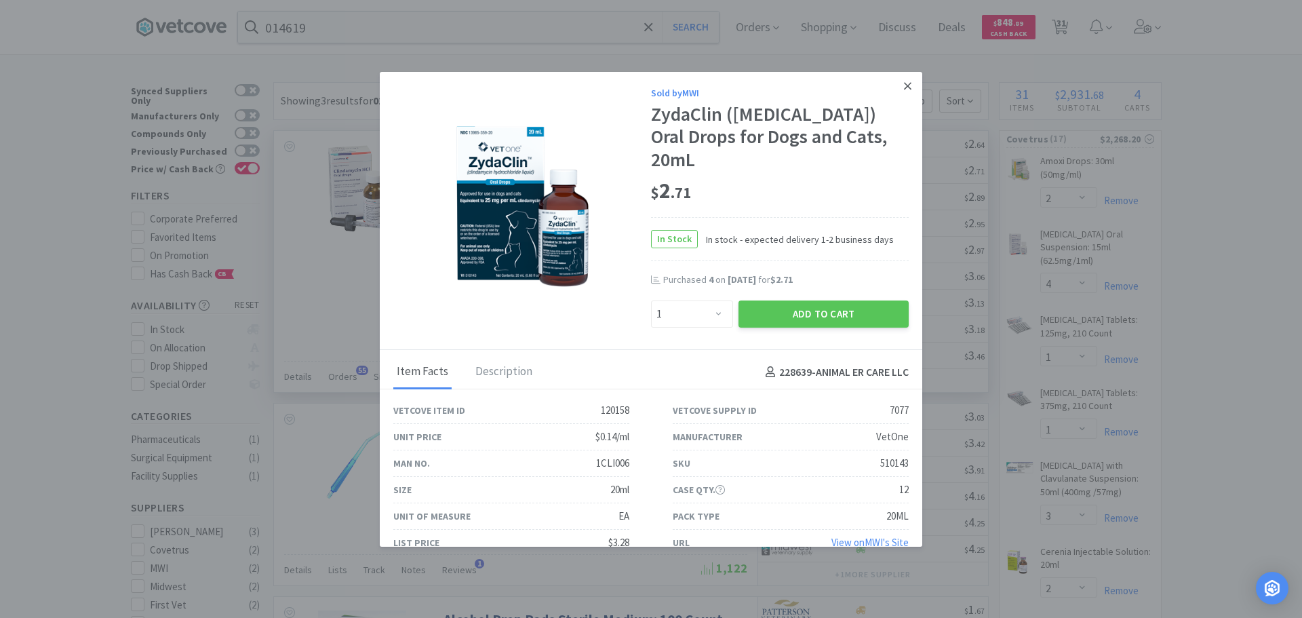
click at [904, 84] on icon at bounding box center [907, 86] width 7 height 12
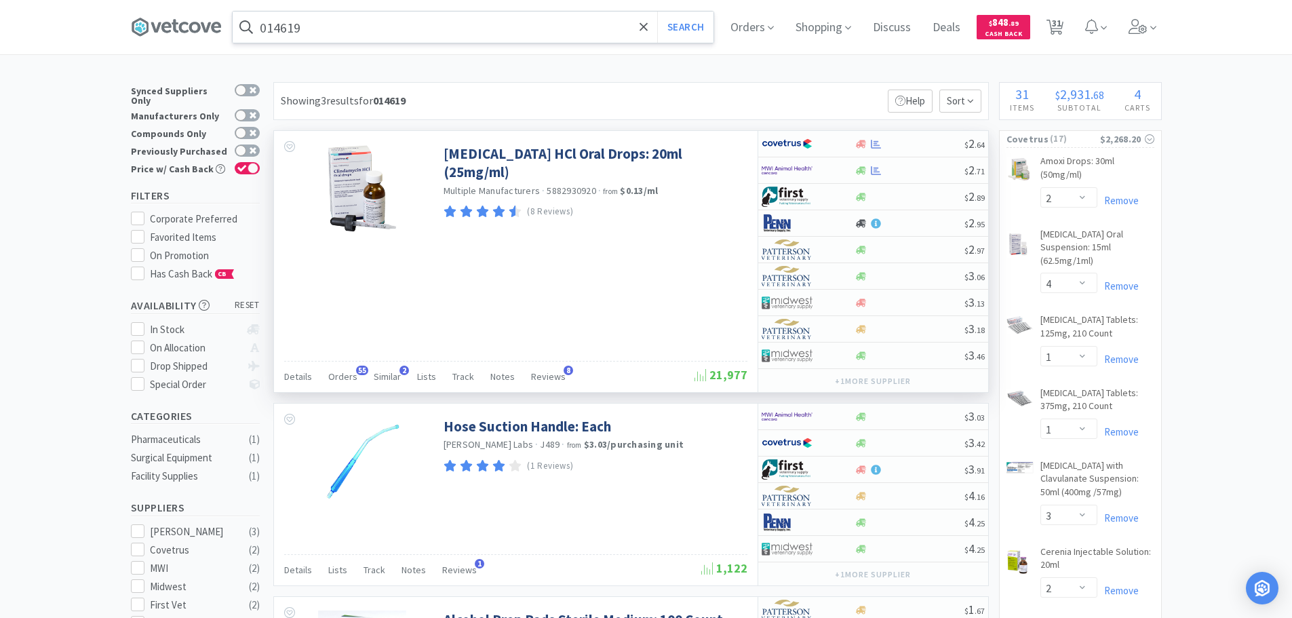
click at [417, 33] on input "014619" at bounding box center [473, 27] width 481 height 31
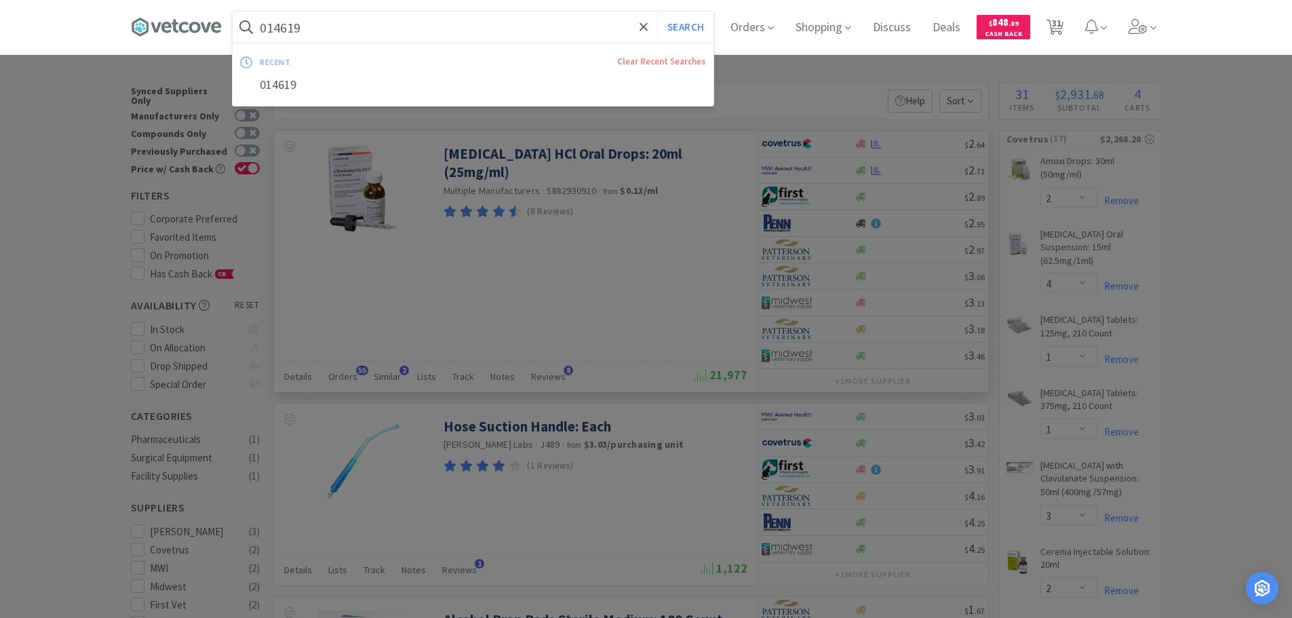
paste input "57086"
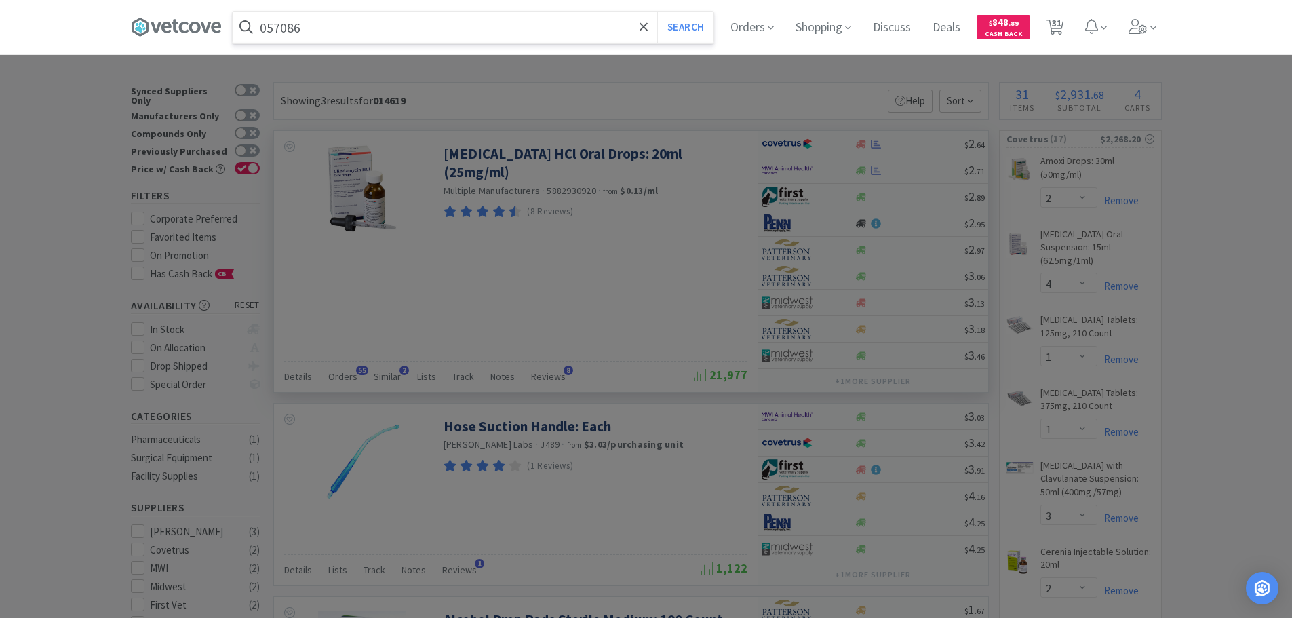
click at [657, 12] on button "Search" at bounding box center [685, 27] width 56 height 31
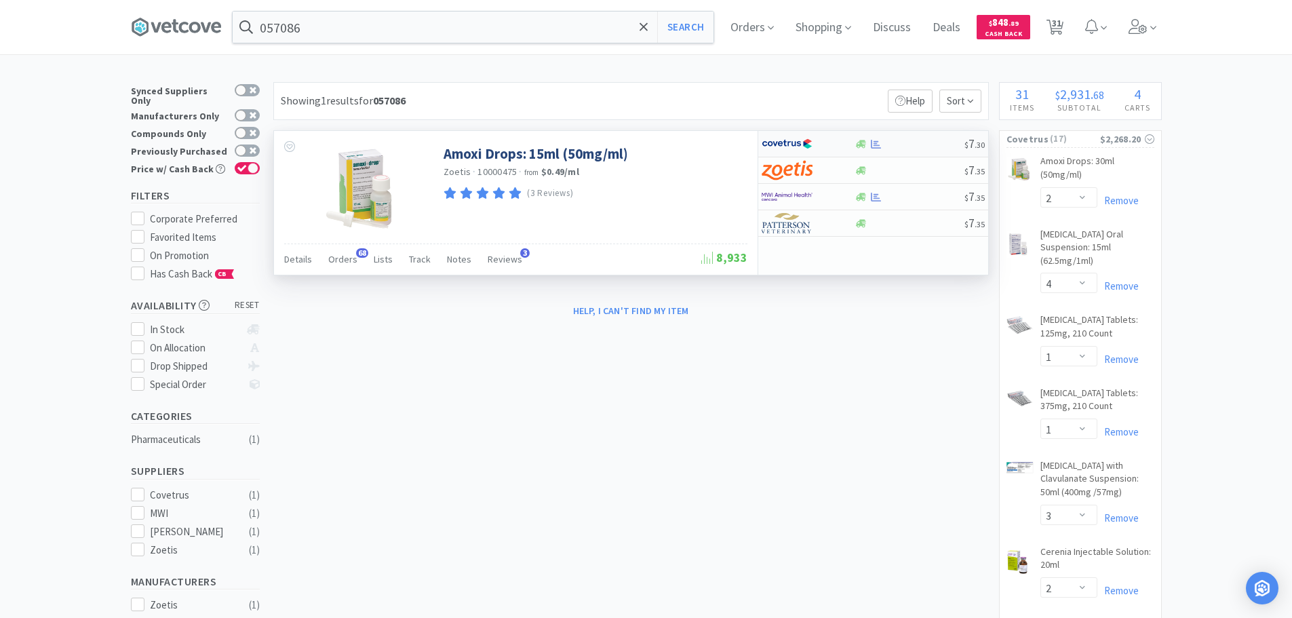
click at [908, 139] on div at bounding box center [909, 144] width 110 height 10
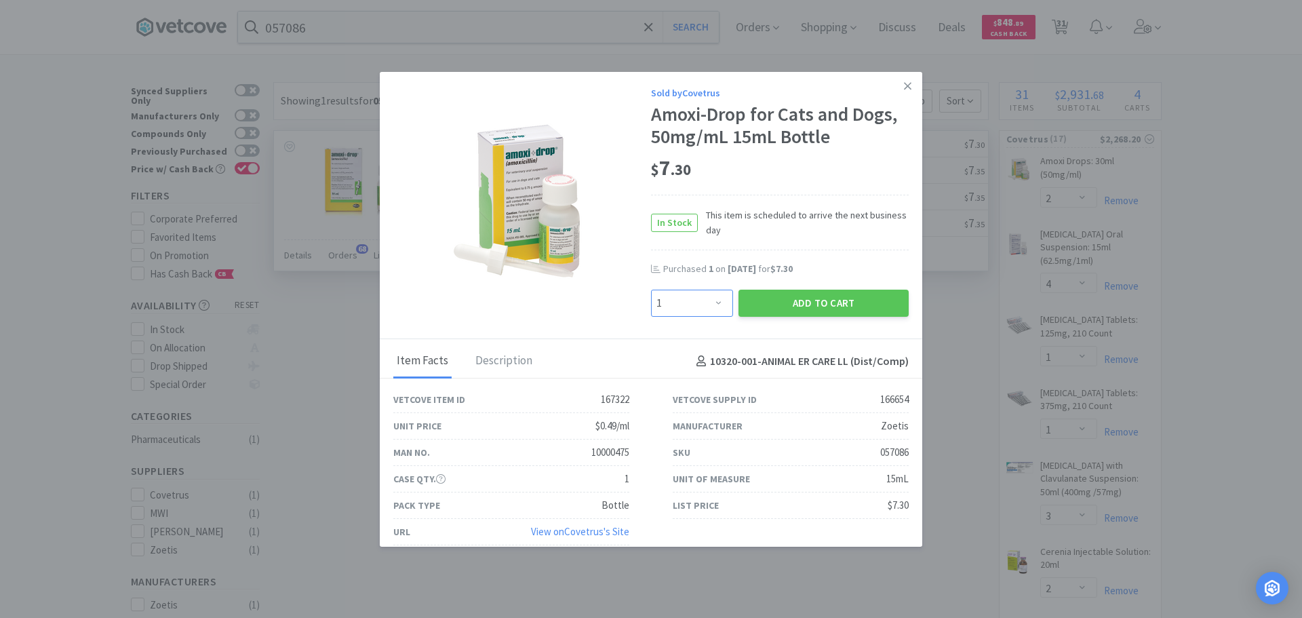
click at [707, 304] on select "Enter Quantity 1 2 3 4 5 6 7 8 9 10 11 12 13 14 15 16 17 18 19 20 Enter Quantity" at bounding box center [692, 303] width 82 height 27
click at [651, 290] on select "Enter Quantity 1 2 3 4 5 6 7 8 9 10 11 12 13 14 15 16 17 18 19 20 Enter Quantity" at bounding box center [692, 303] width 82 height 27
click at [753, 304] on button "Add to Cart" at bounding box center [823, 303] width 170 height 27
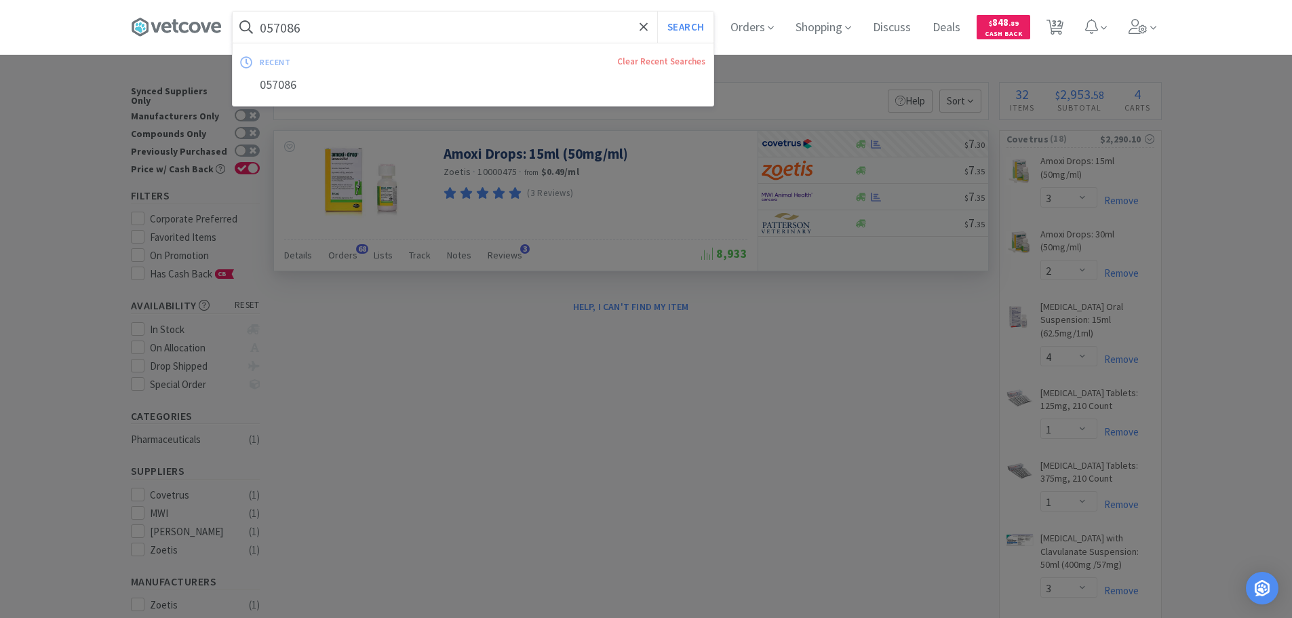
click at [378, 22] on input "057086" at bounding box center [473, 27] width 481 height 31
paste input "83320"
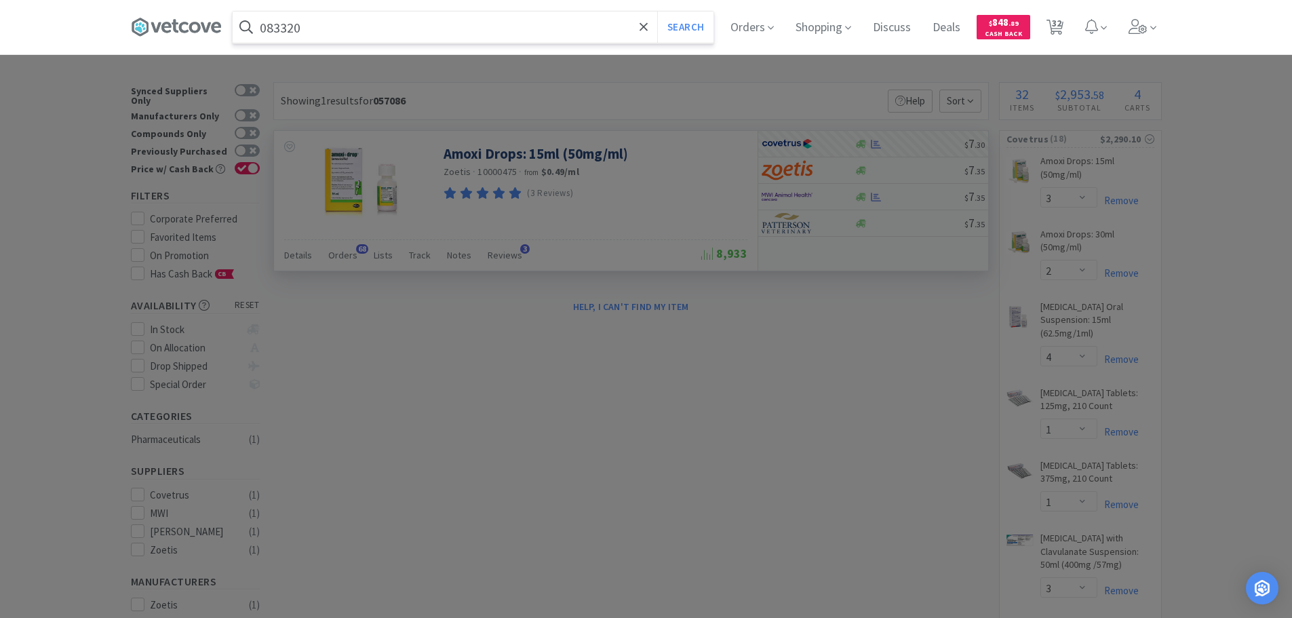
click at [657, 12] on button "Search" at bounding box center [685, 27] width 56 height 31
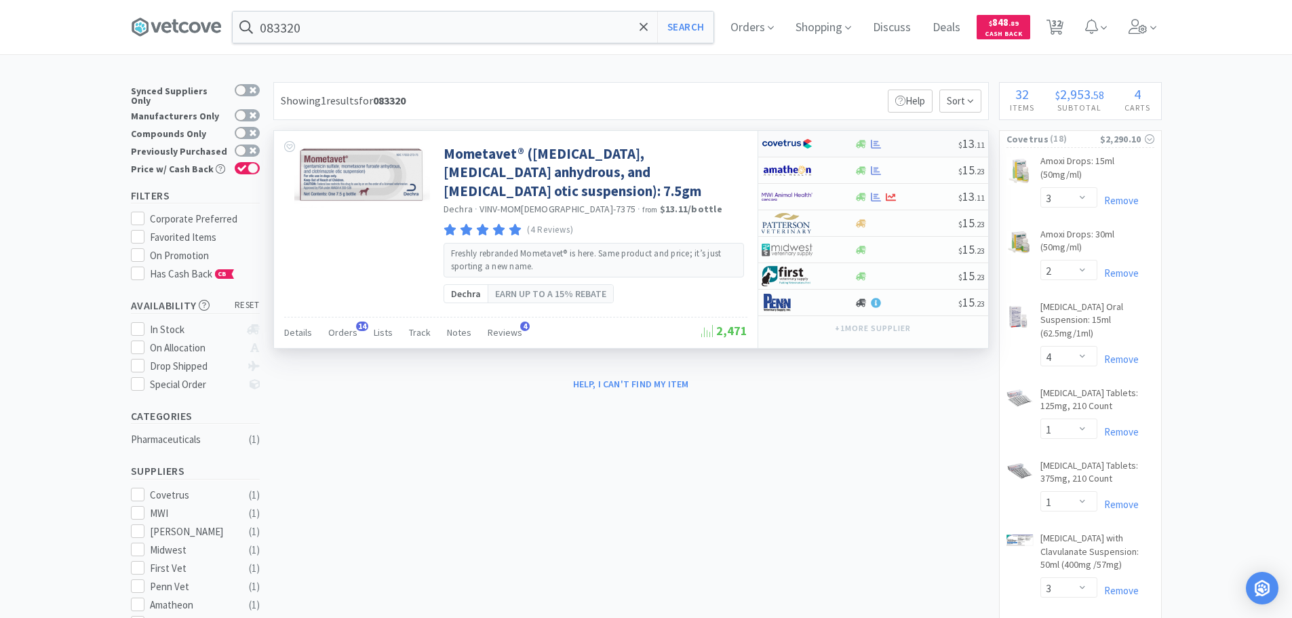
click at [905, 142] on div at bounding box center [906, 144] width 104 height 10
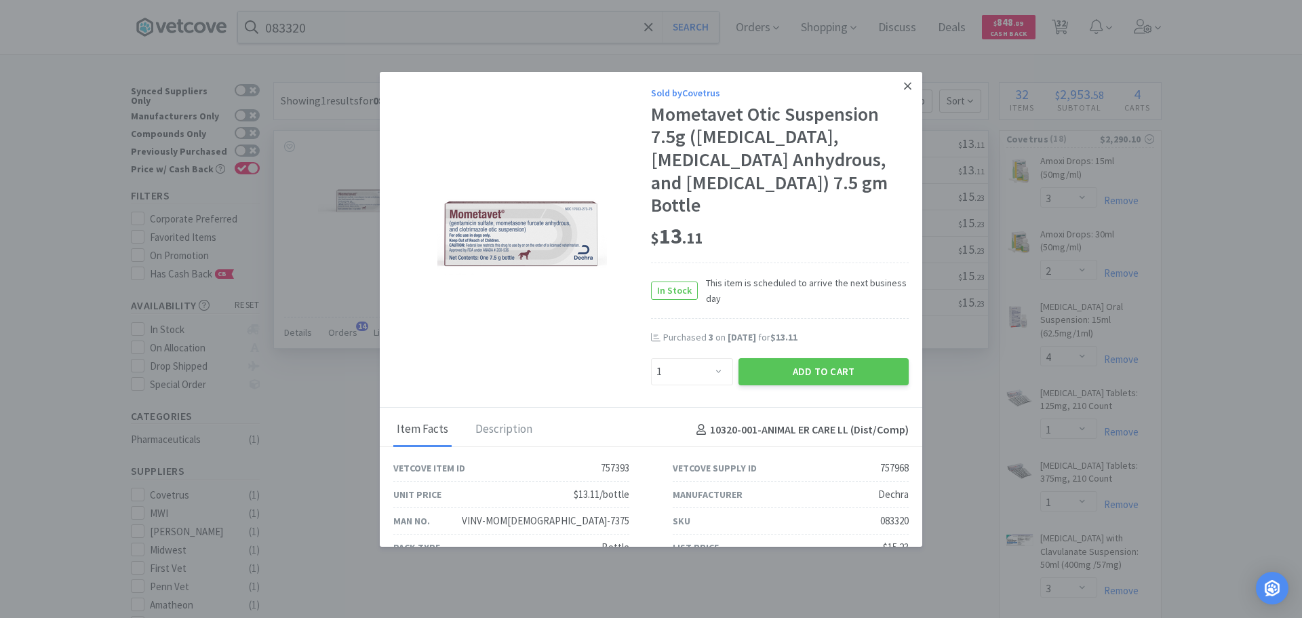
click at [904, 85] on icon at bounding box center [907, 85] width 7 height 7
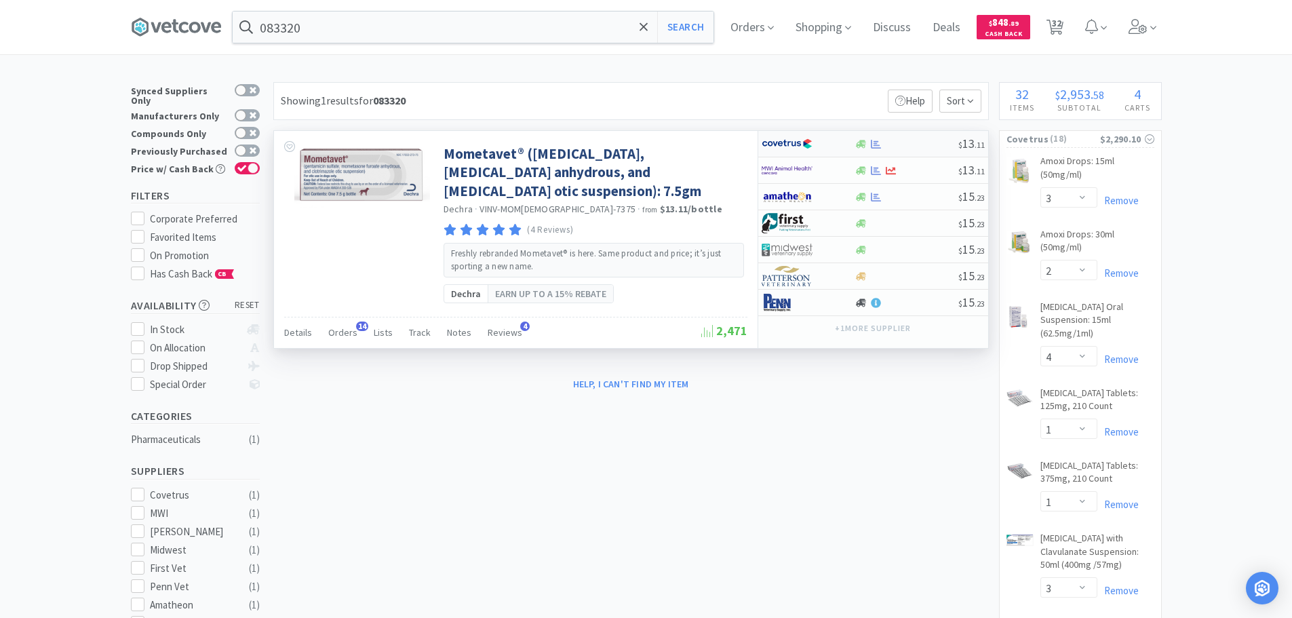
click at [922, 139] on div at bounding box center [906, 144] width 104 height 10
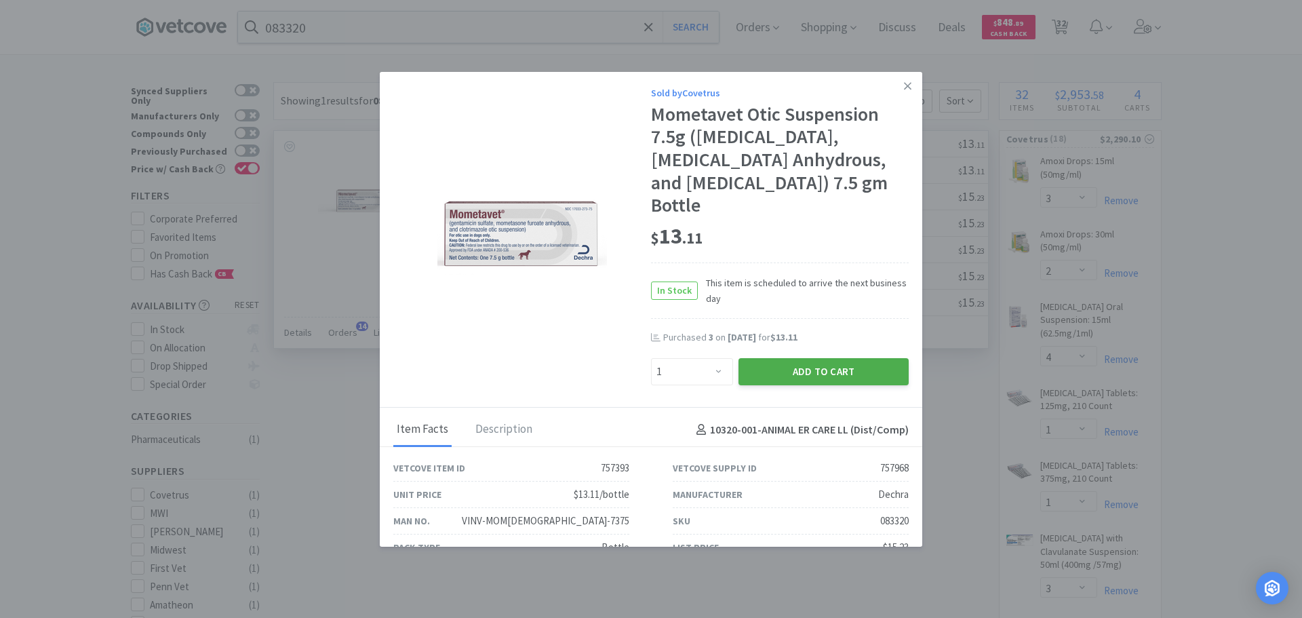
click at [817, 377] on button "Add to Cart" at bounding box center [823, 371] width 170 height 27
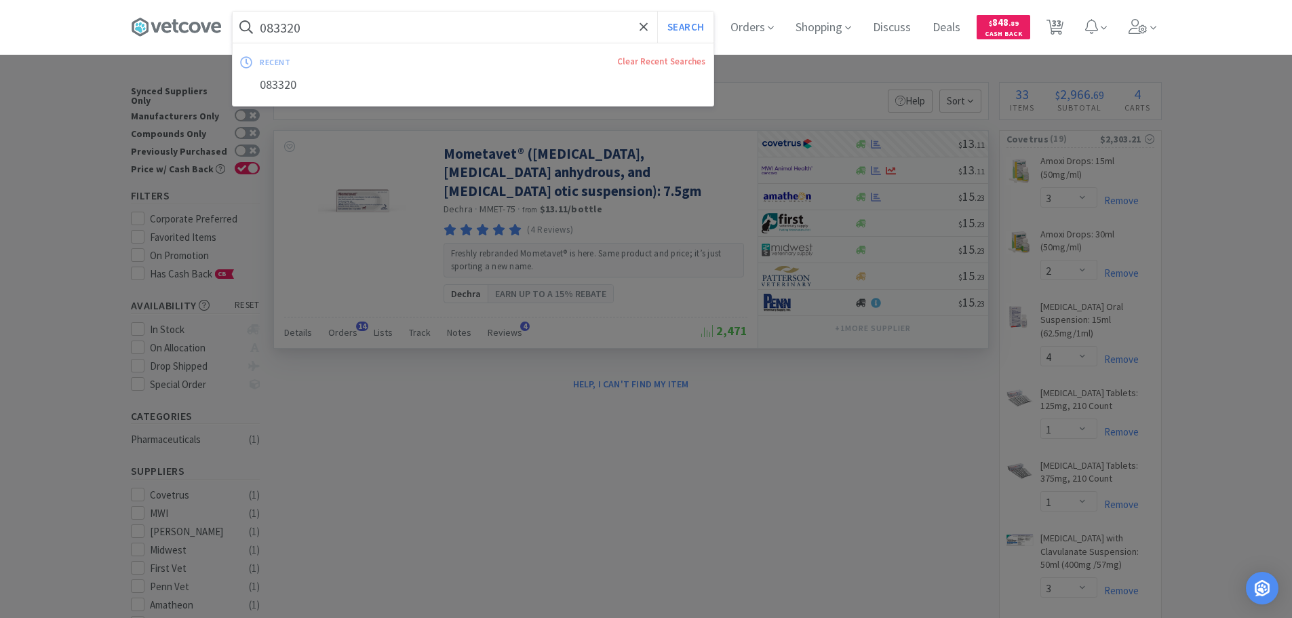
click at [420, 27] on input "083320" at bounding box center [473, 27] width 481 height 31
paste input "74638"
click at [657, 12] on button "Search" at bounding box center [685, 27] width 56 height 31
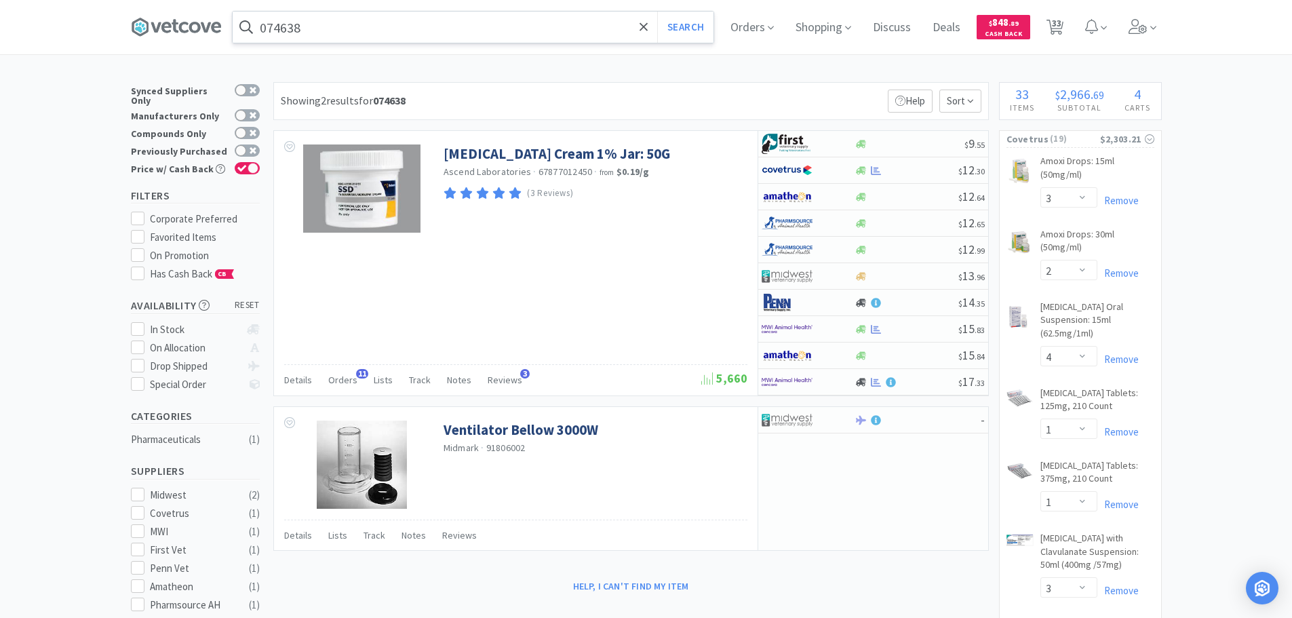
click at [448, 28] on input "074638" at bounding box center [473, 27] width 481 height 31
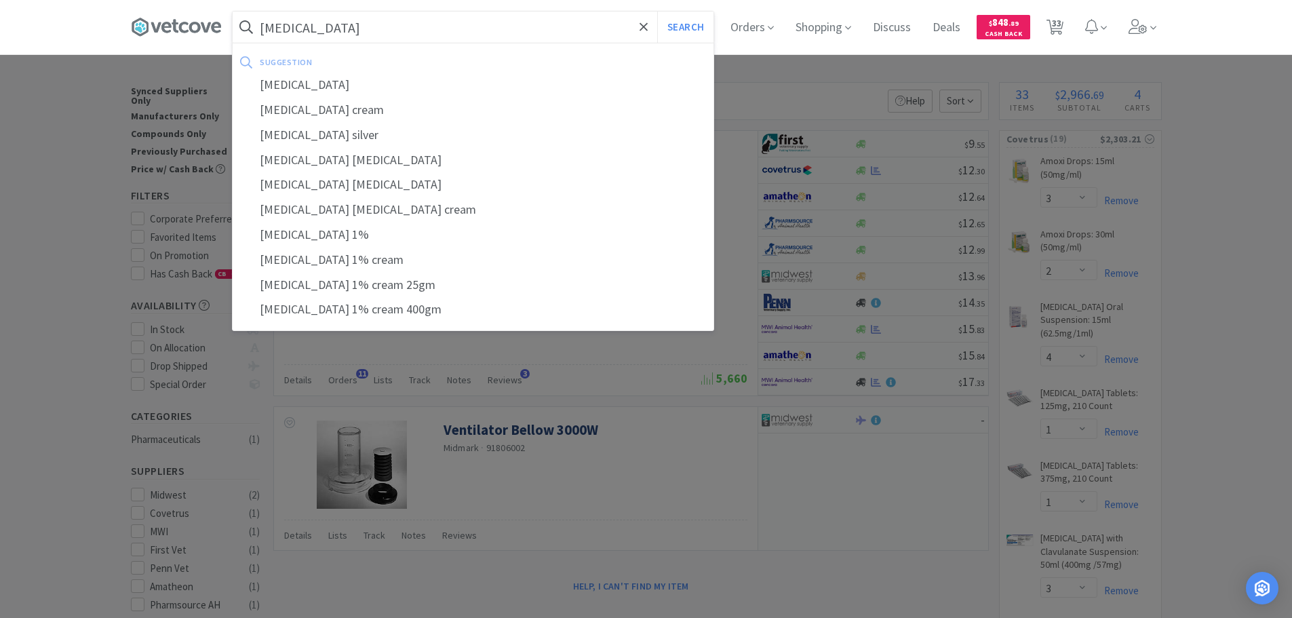
click at [657, 12] on button "Search" at bounding box center [685, 27] width 56 height 31
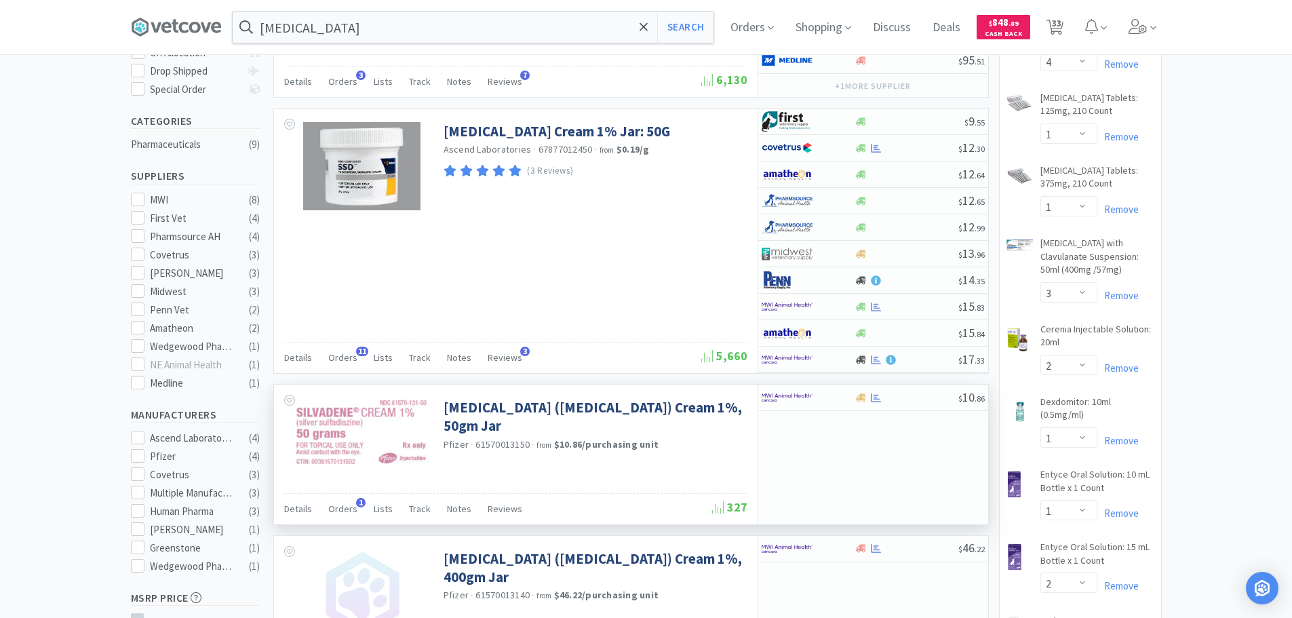
scroll to position [271, 0]
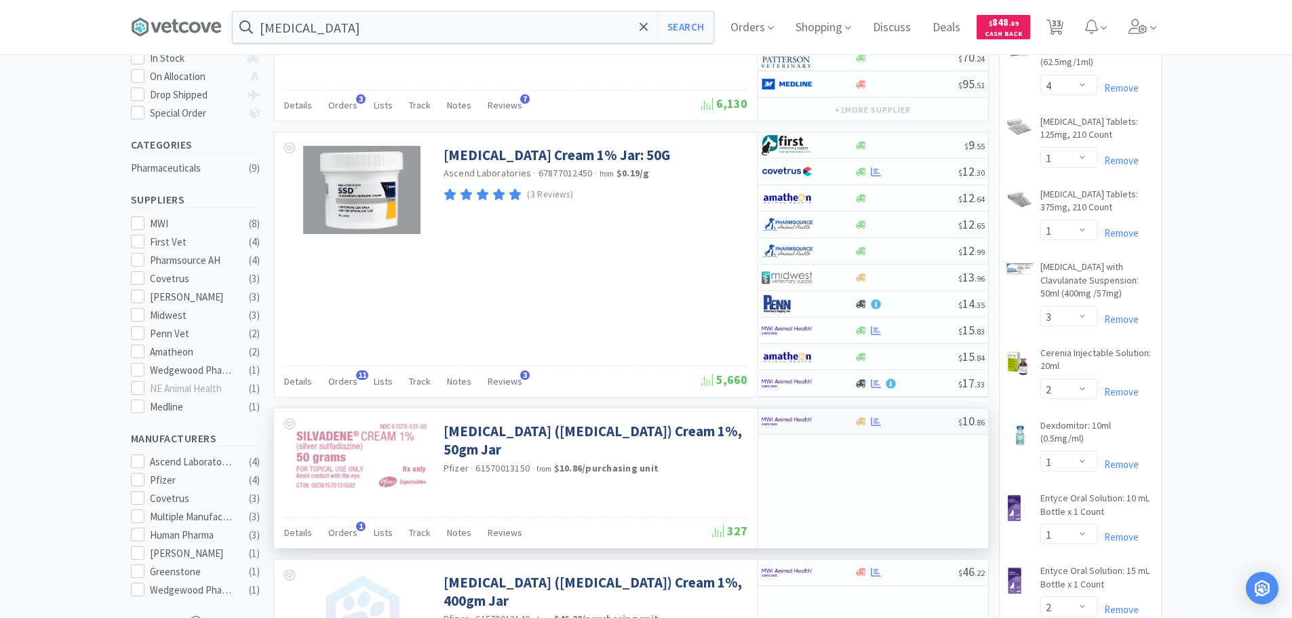
click at [910, 422] on div at bounding box center [906, 421] width 104 height 10
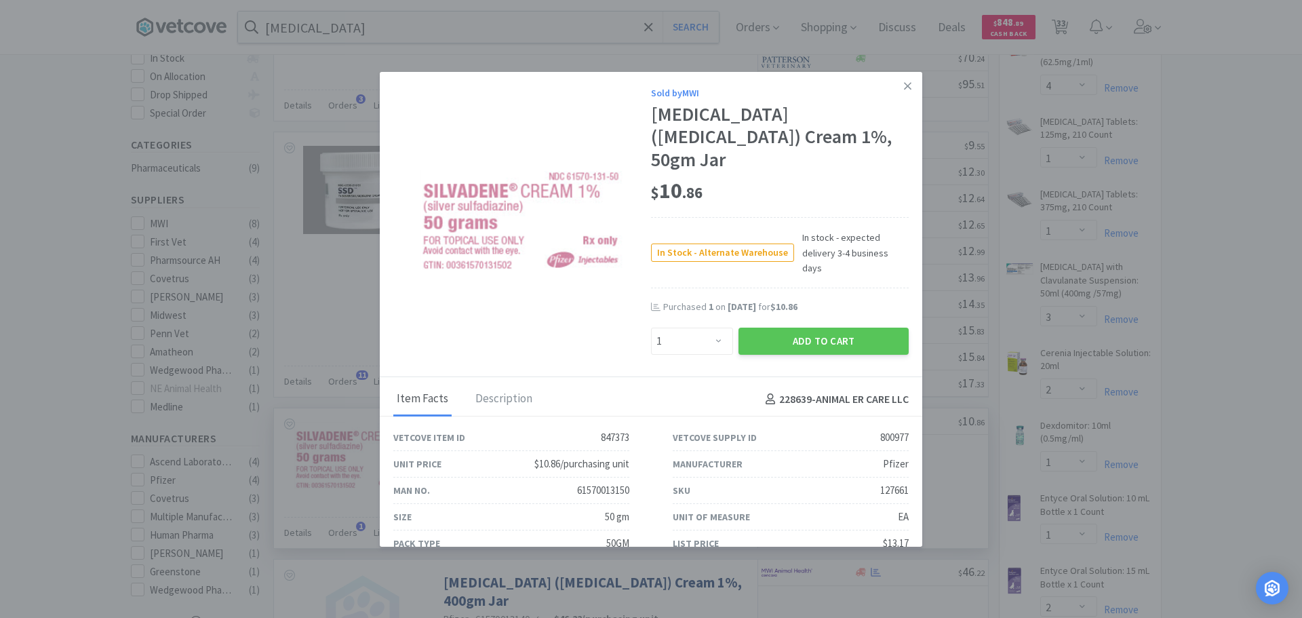
click at [886, 482] on div "127661" at bounding box center [894, 490] width 28 height 16
copy div "127661"
click at [896, 87] on link at bounding box center [908, 86] width 24 height 29
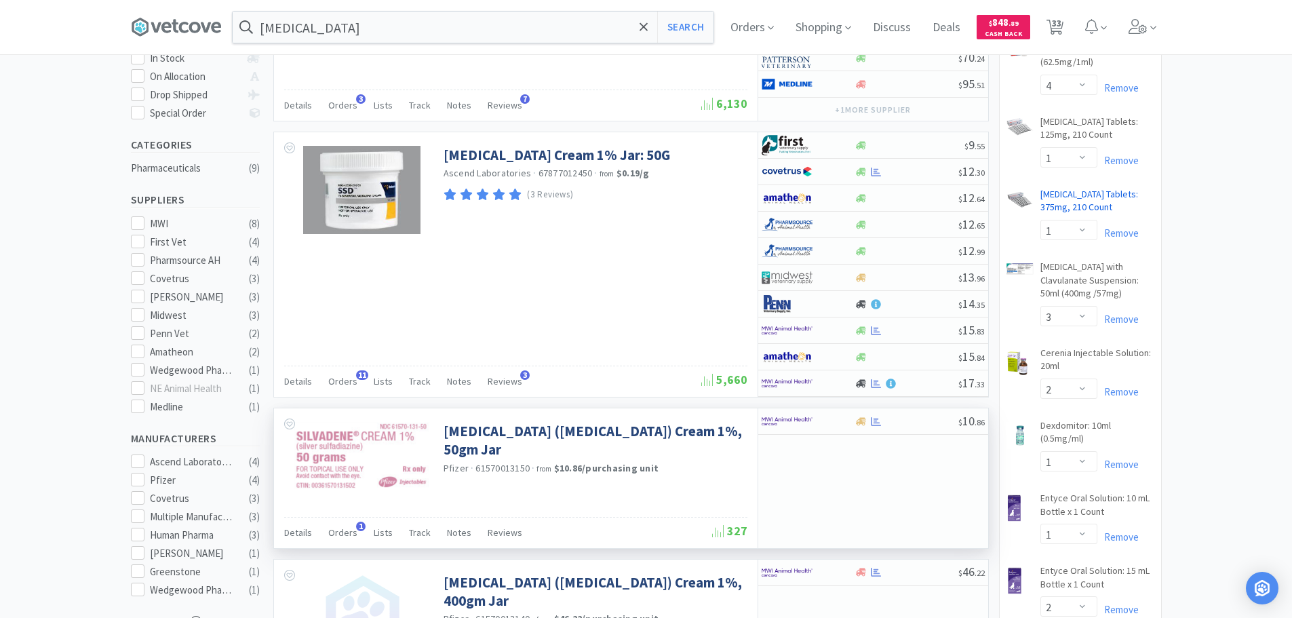
scroll to position [0, 0]
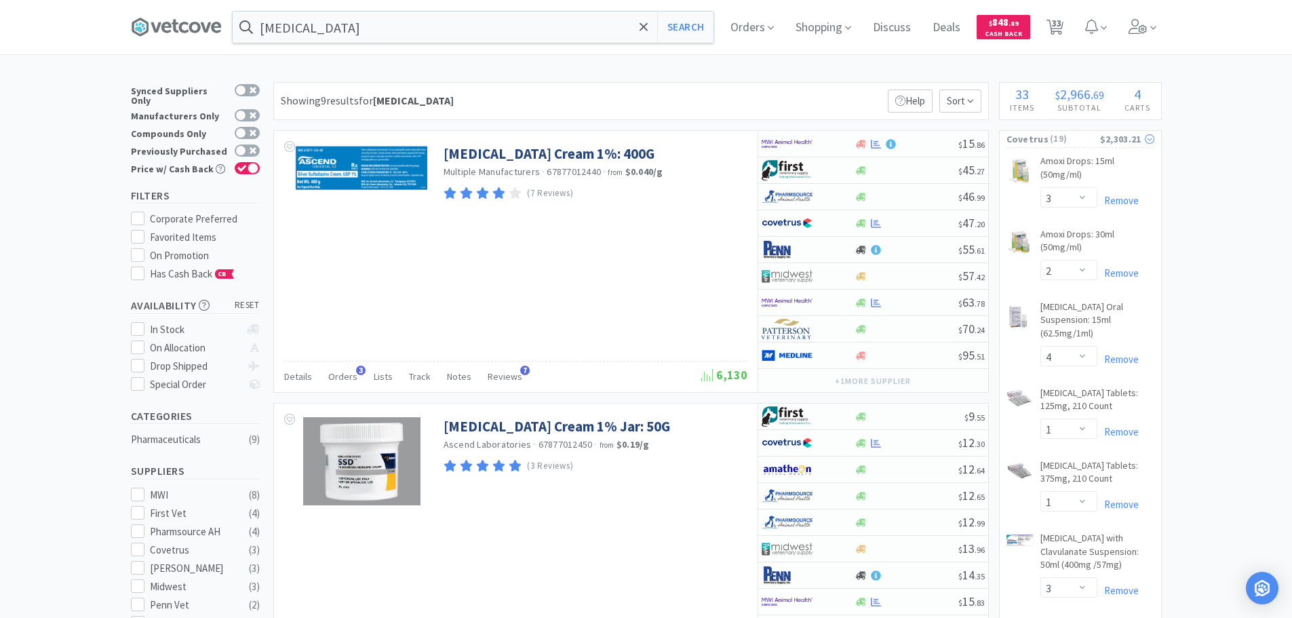
click at [1095, 138] on span "( 19 )" at bounding box center [1074, 139] width 52 height 14
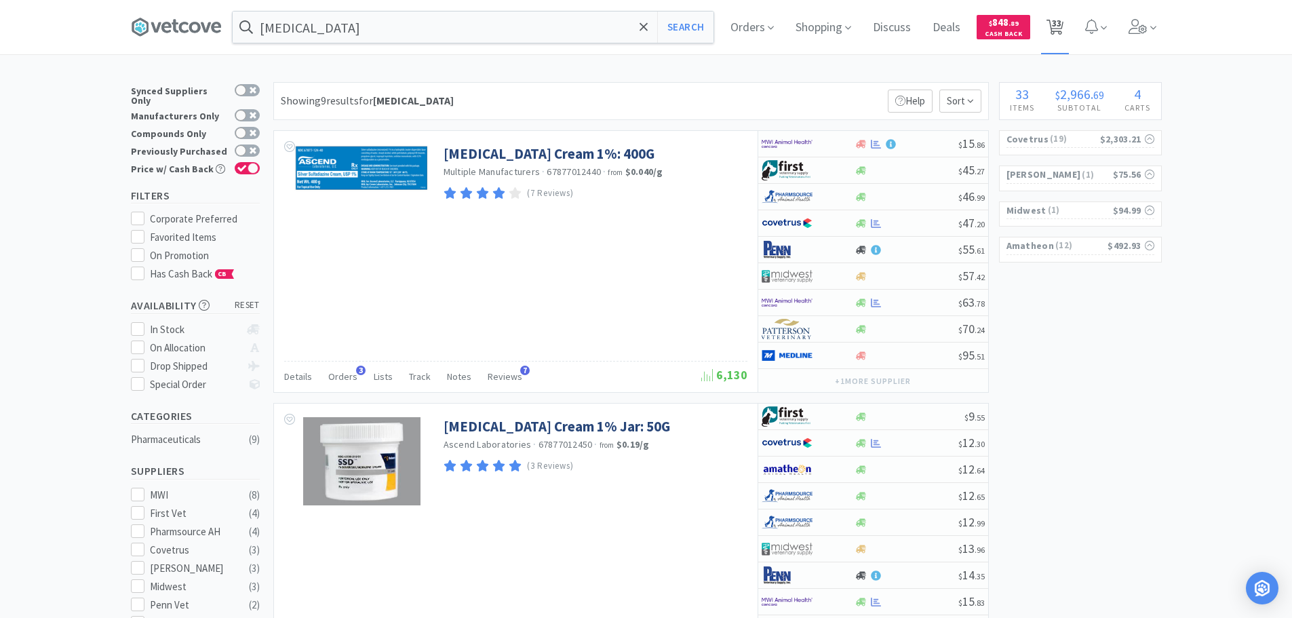
click at [1056, 25] on span "33" at bounding box center [1056, 23] width 9 height 54
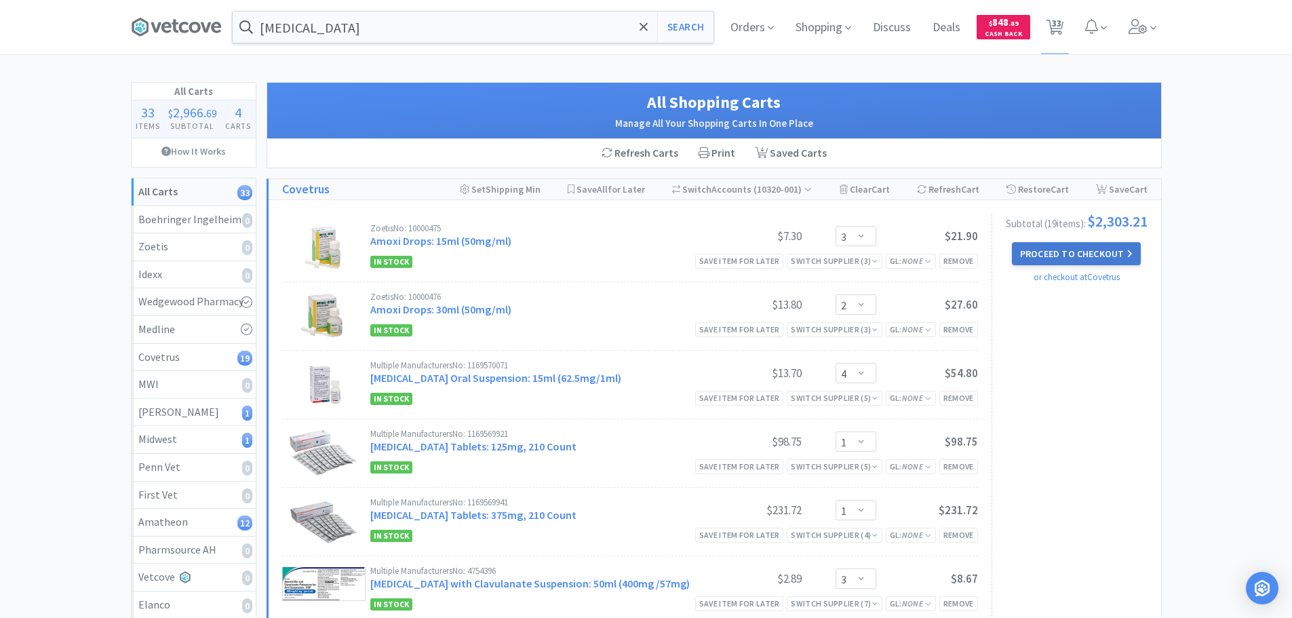
click at [1046, 264] on button "Proceed to Checkout" at bounding box center [1076, 253] width 129 height 23
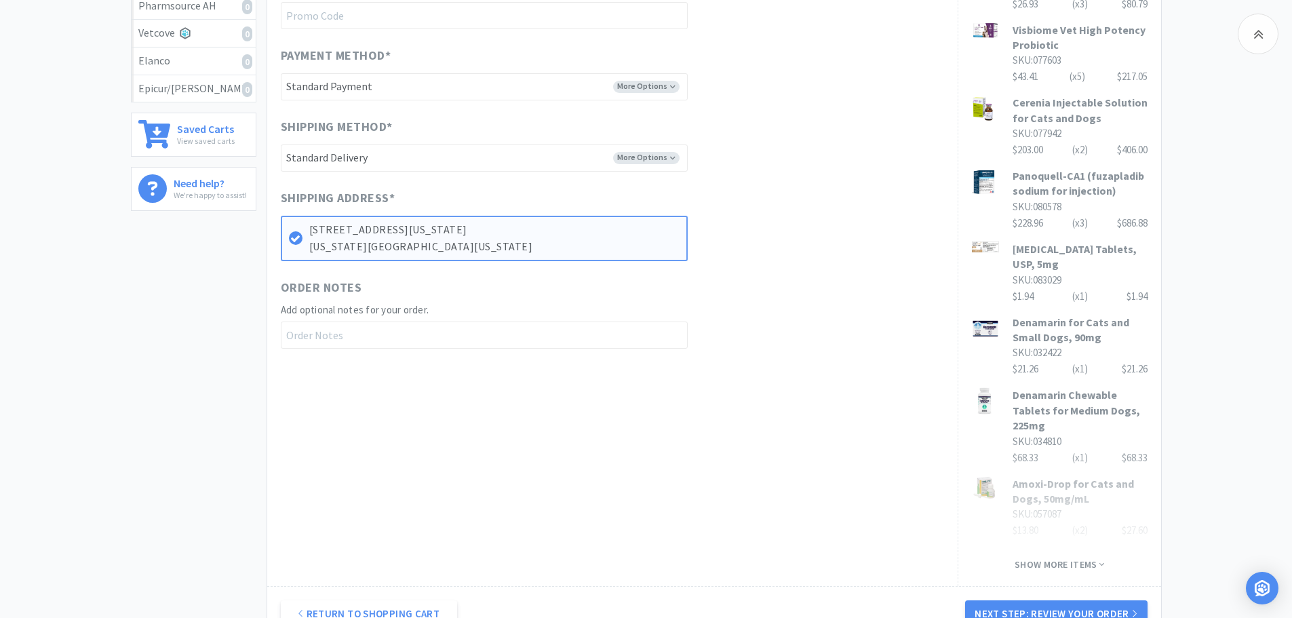
scroll to position [610, 0]
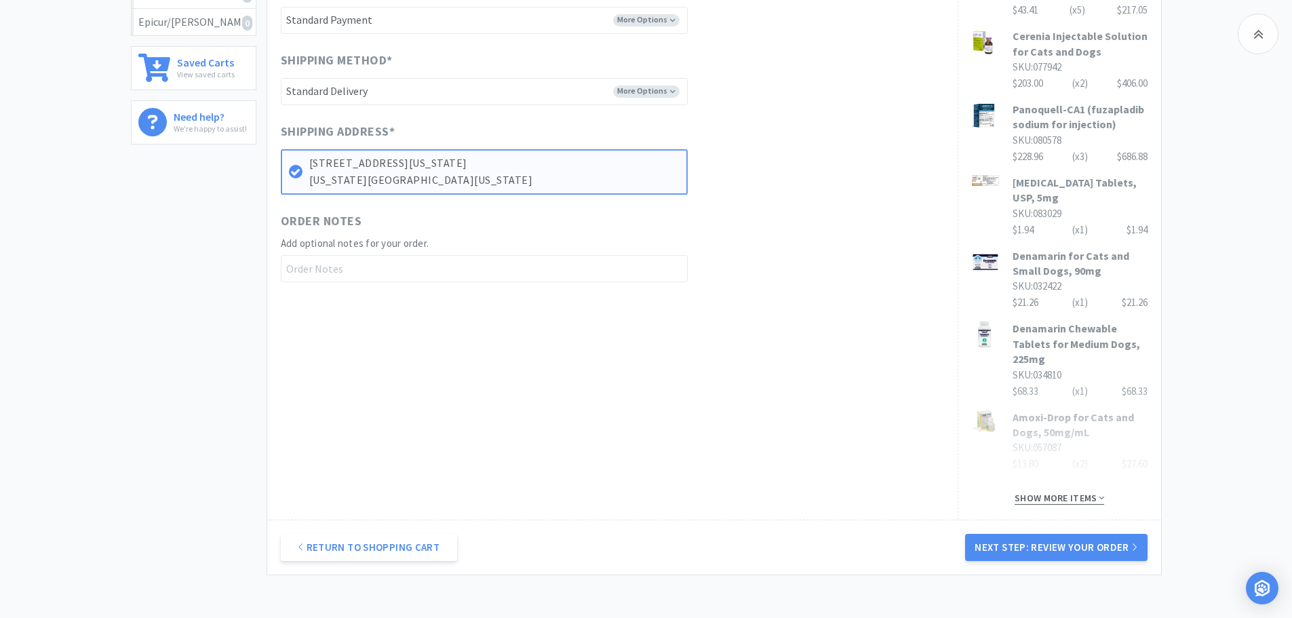
click at [1068, 492] on span "Show more items" at bounding box center [1059, 498] width 90 height 13
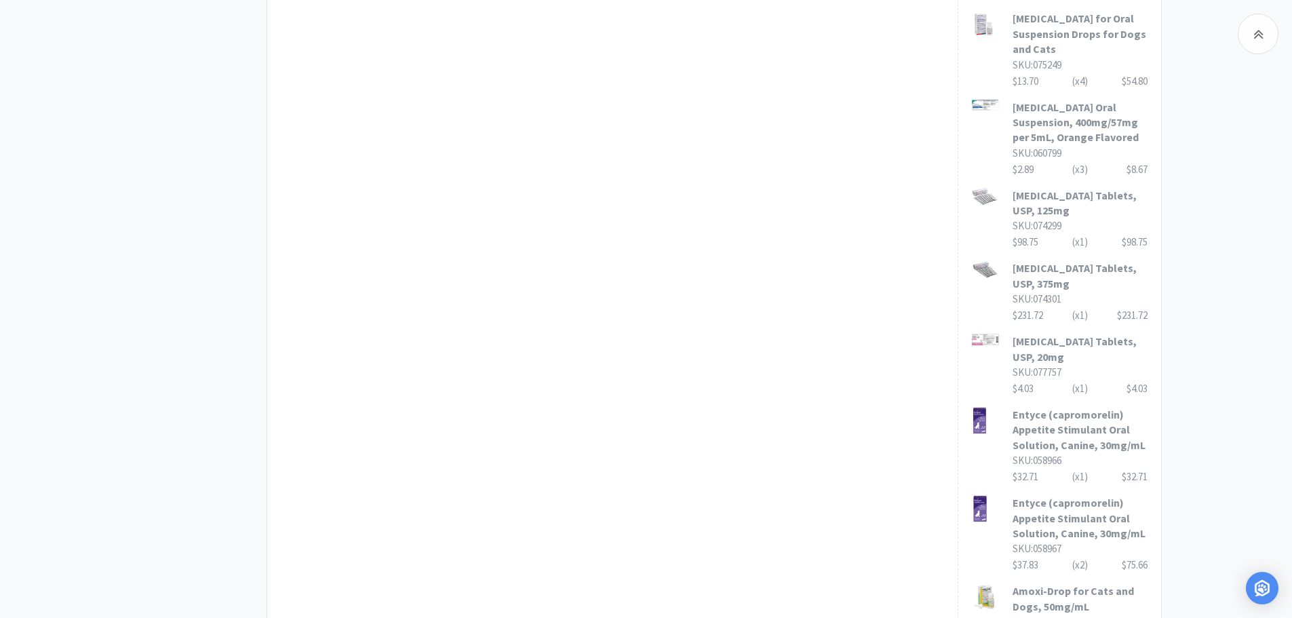
scroll to position [1085, 0]
drag, startPoint x: 1041, startPoint y: 271, endPoint x: 1017, endPoint y: 271, distance: 23.7
click at [1017, 247] on div "$98.75 (x 1 ) $98.75" at bounding box center [1079, 239] width 135 height 16
copy div "98.75"
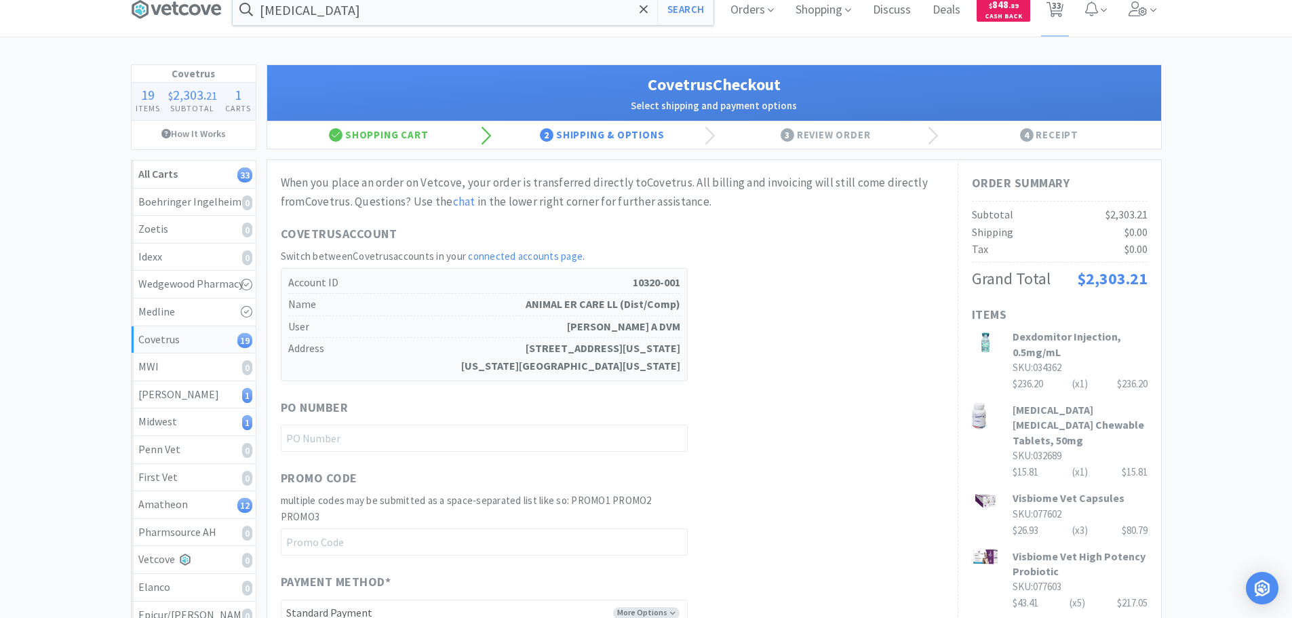
scroll to position [0, 0]
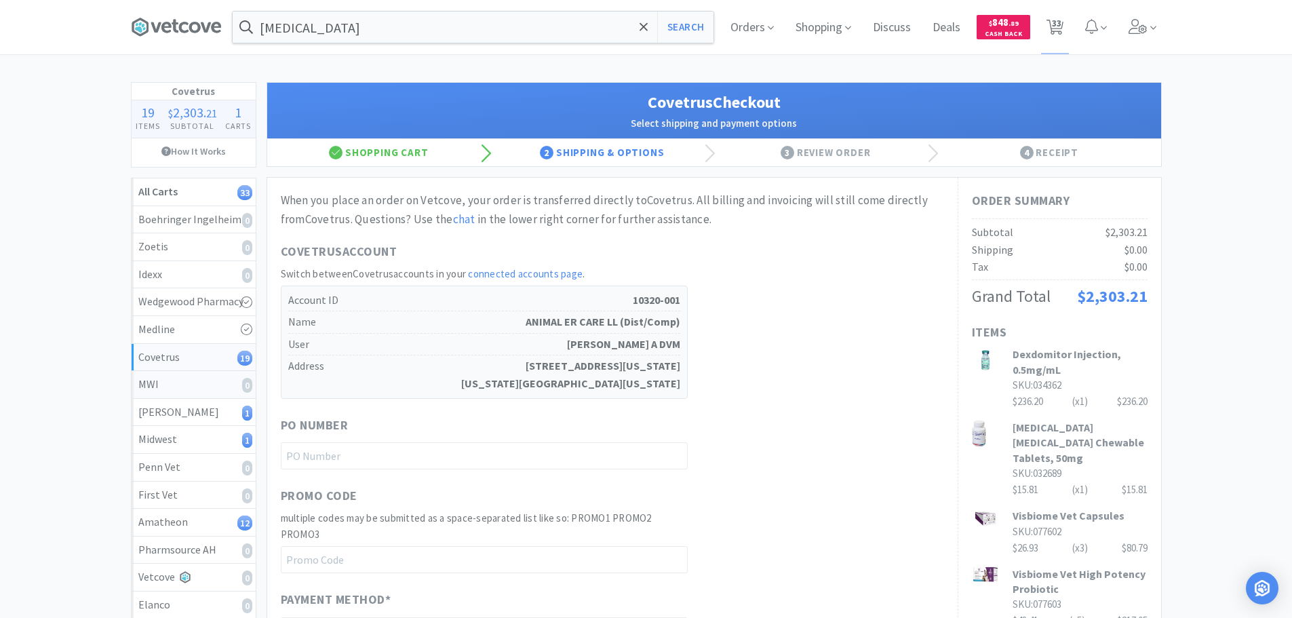
click at [209, 393] on div "MWI 0" at bounding box center [193, 385] width 111 height 18
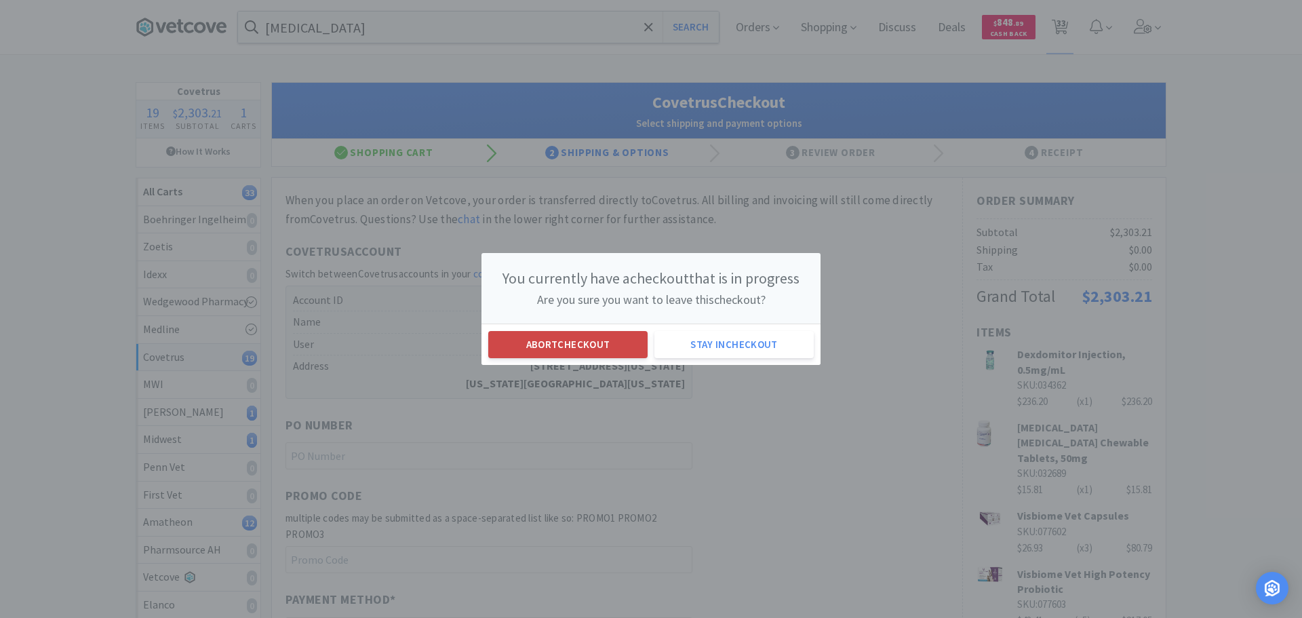
click at [582, 346] on button "Abort checkout" at bounding box center [567, 344] width 159 height 27
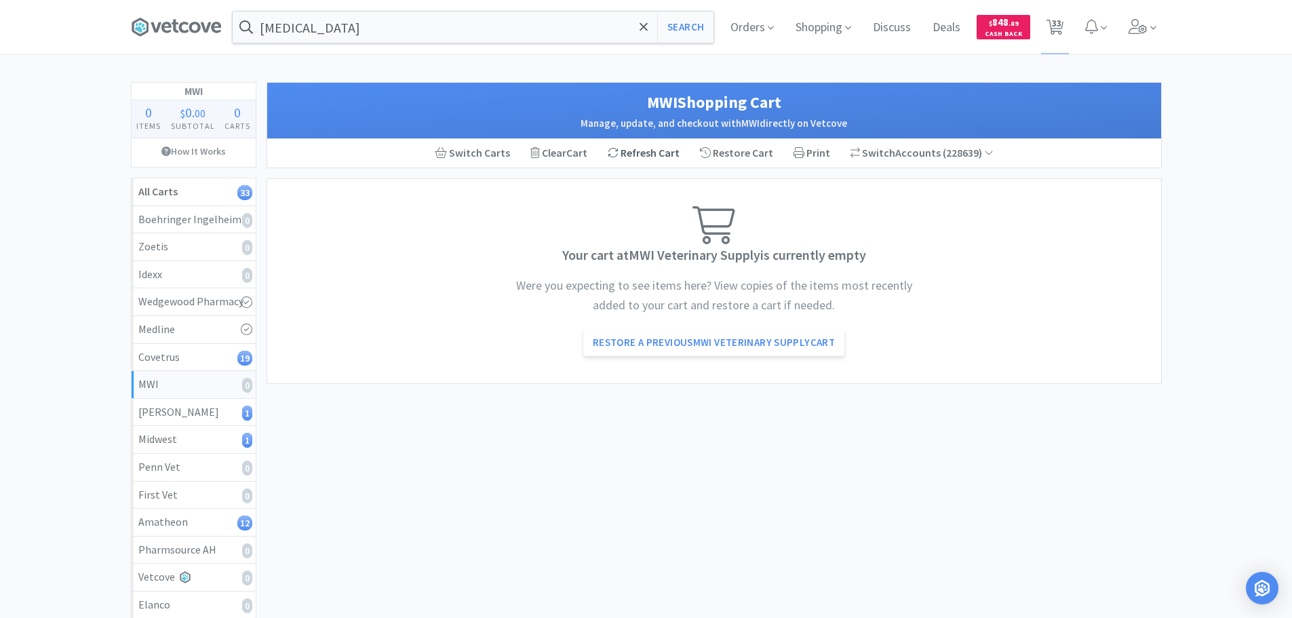
click at [646, 153] on div "Refresh Cart" at bounding box center [643, 153] width 92 height 28
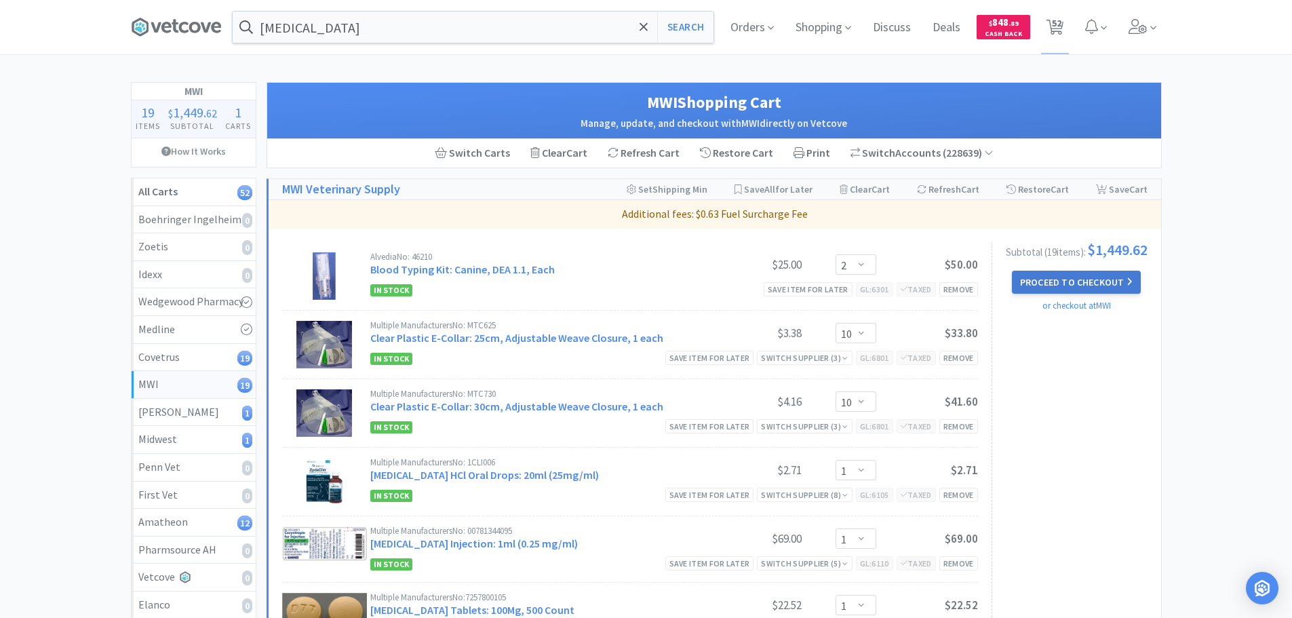
click at [1063, 281] on button "Proceed to Checkout" at bounding box center [1076, 282] width 129 height 23
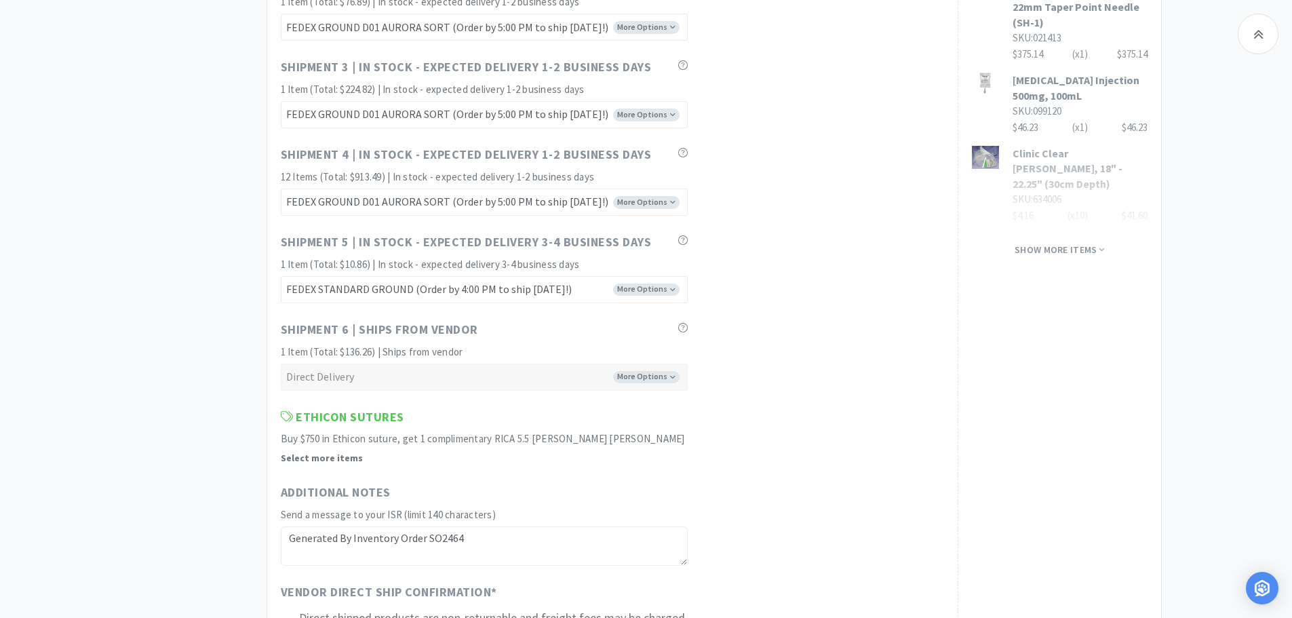
scroll to position [1153, 0]
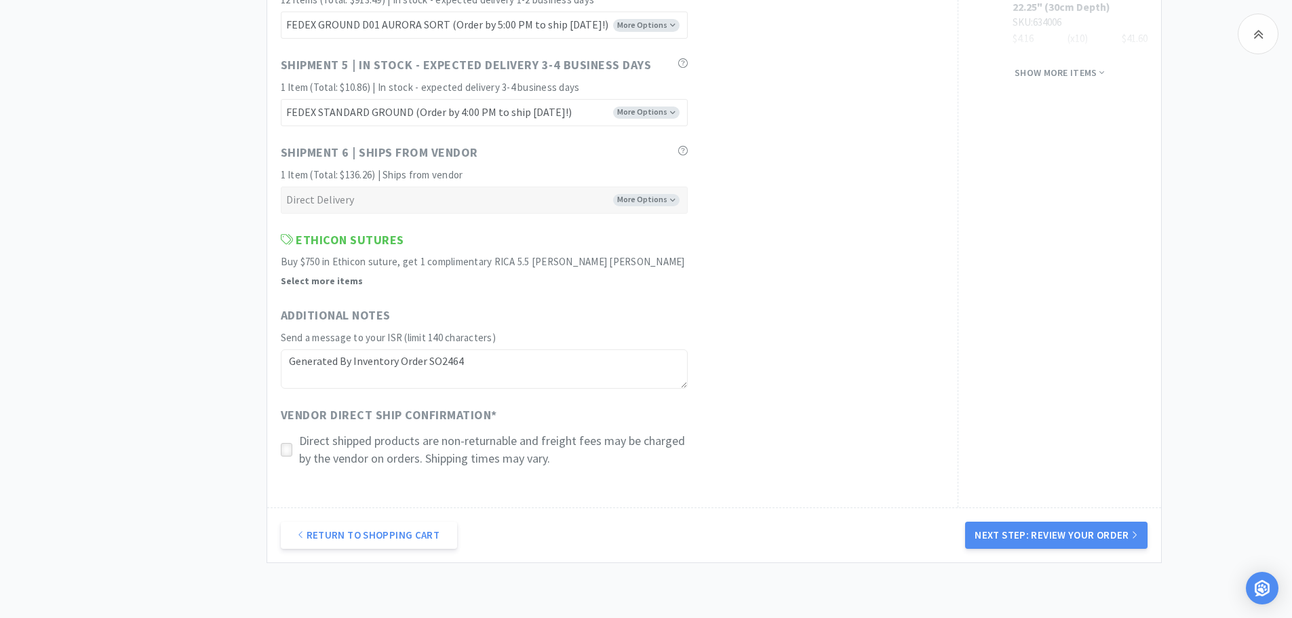
click at [288, 449] on icon at bounding box center [286, 450] width 10 height 10
click at [1044, 532] on button "Next Step: Review Your Order" at bounding box center [1056, 534] width 182 height 27
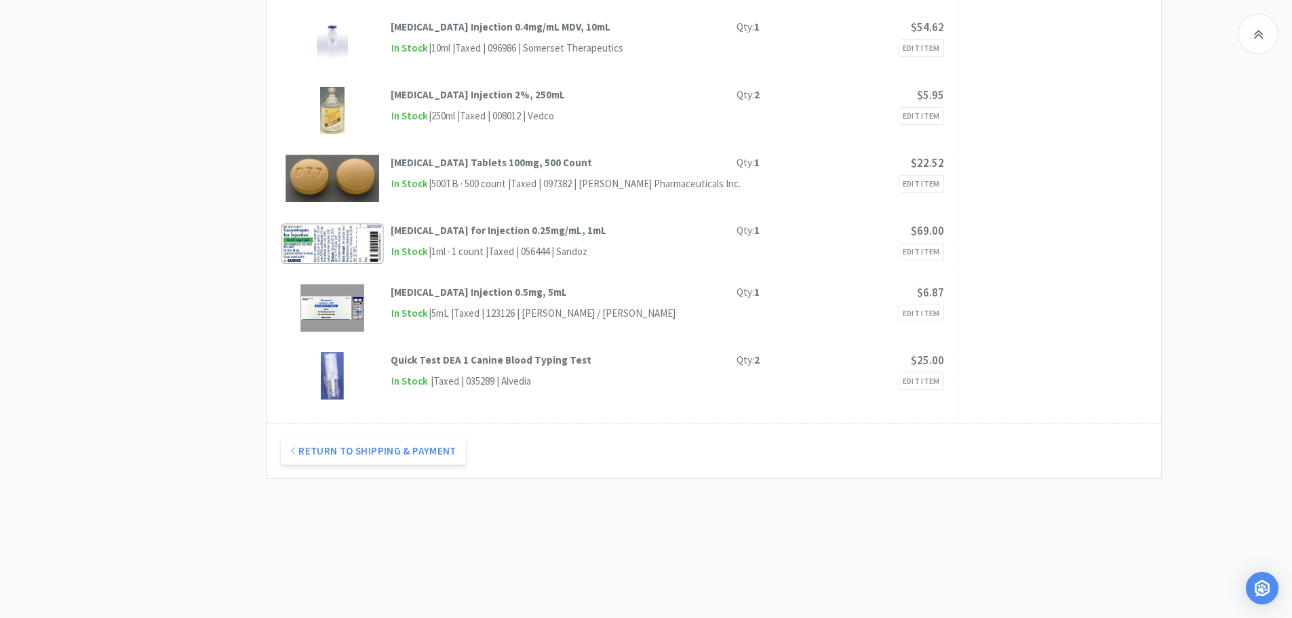
scroll to position [0, 0]
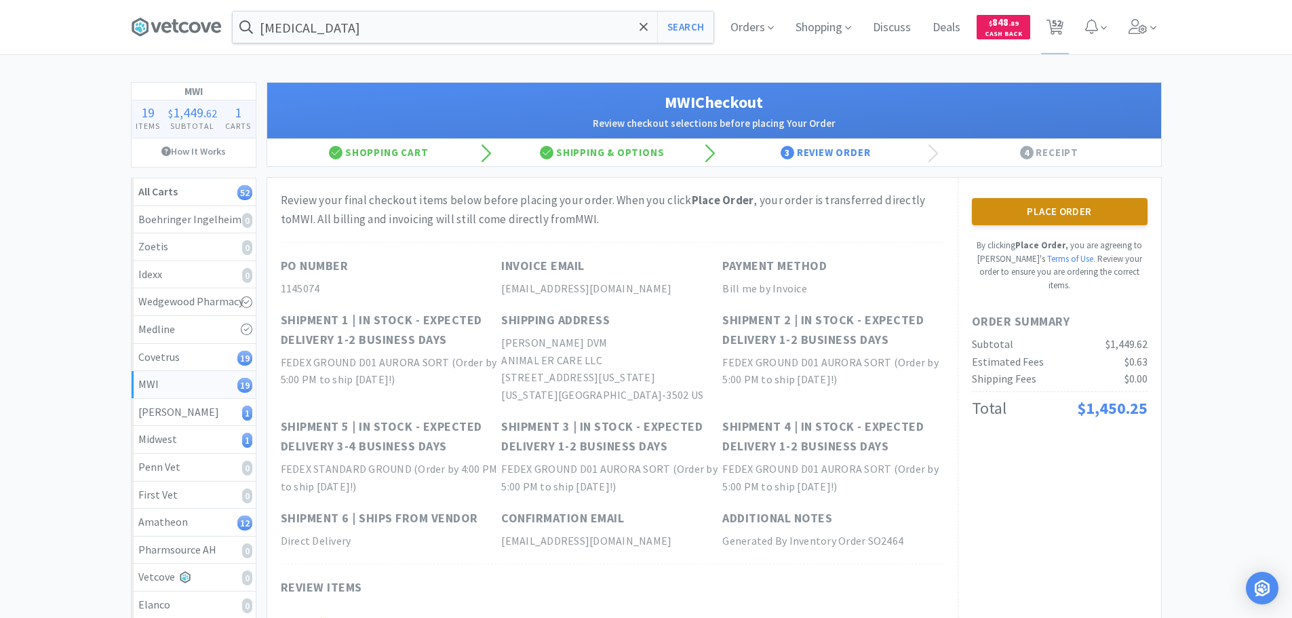
click at [1115, 223] on button "Place Order" at bounding box center [1060, 211] width 176 height 27
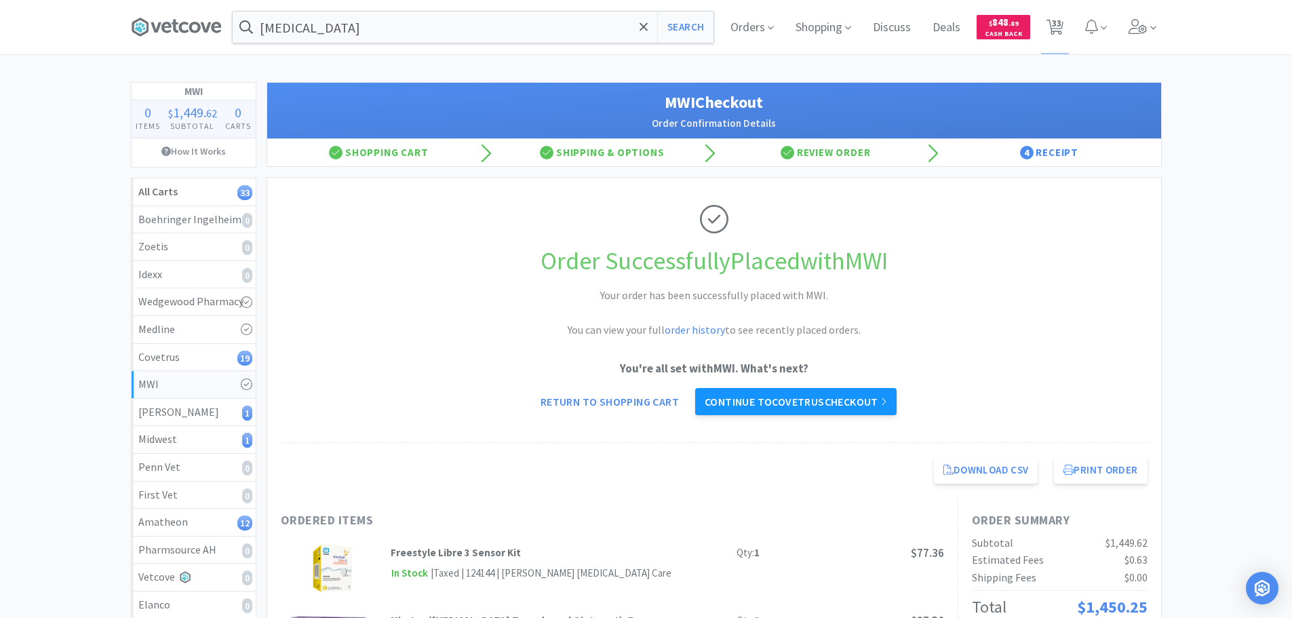
click at [787, 410] on link "Continue to Covetrus checkout" at bounding box center [795, 401] width 201 height 27
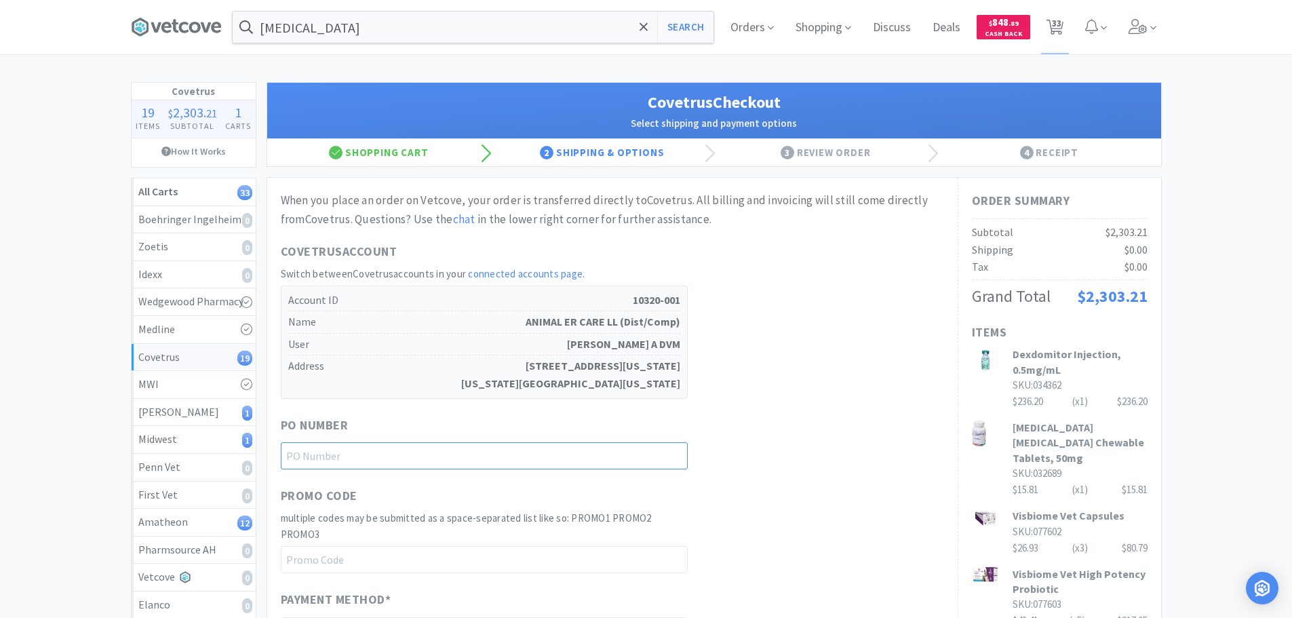
click at [540, 450] on input "text" at bounding box center [484, 455] width 407 height 27
paste input "1145073"
click at [774, 448] on div "PO Number 1145073" at bounding box center [612, 443] width 663 height 54
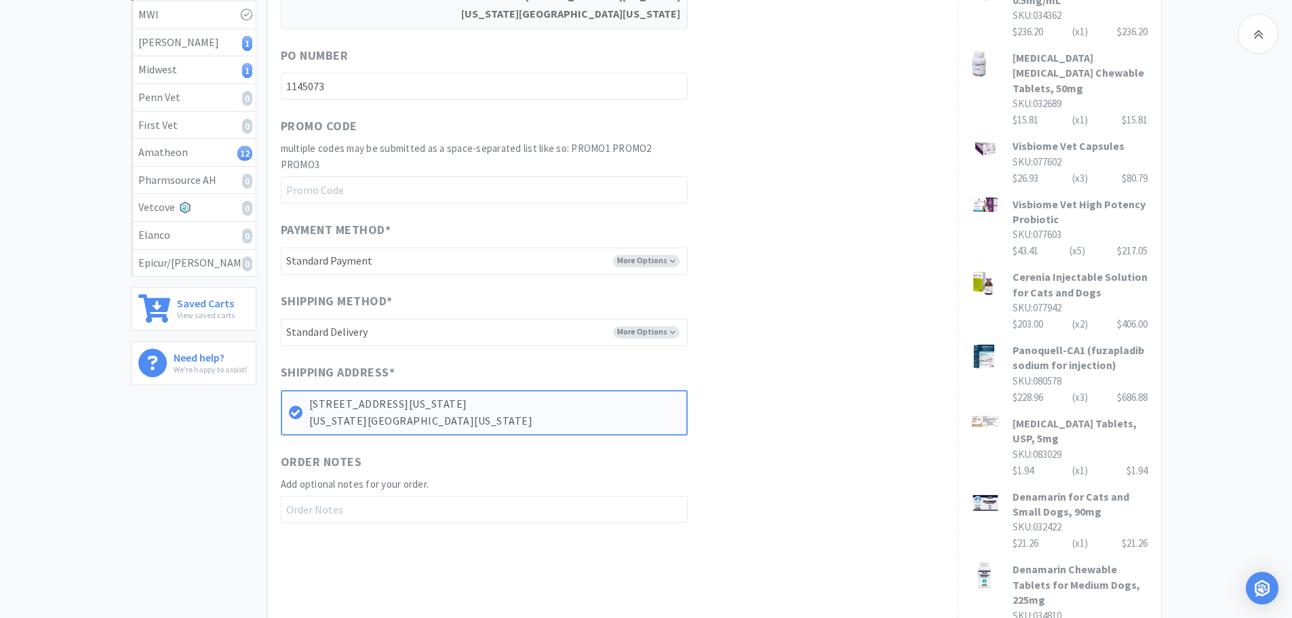
scroll to position [678, 0]
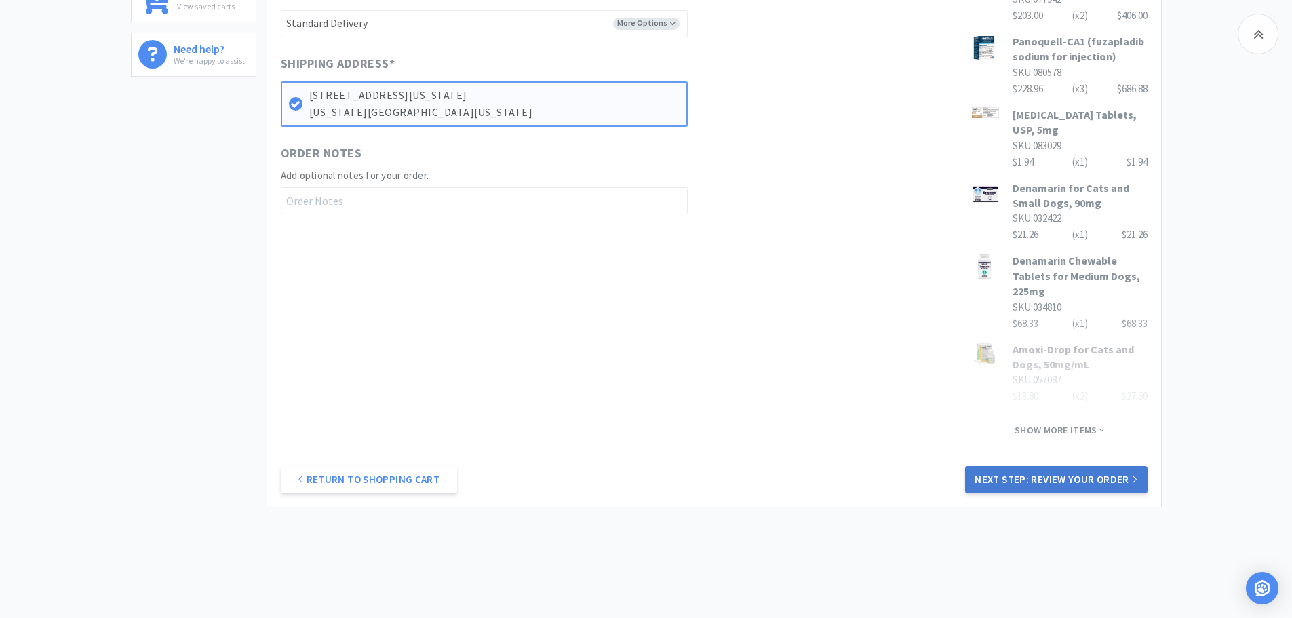
click at [1054, 477] on button "Next Step: Review Your Order" at bounding box center [1056, 479] width 182 height 27
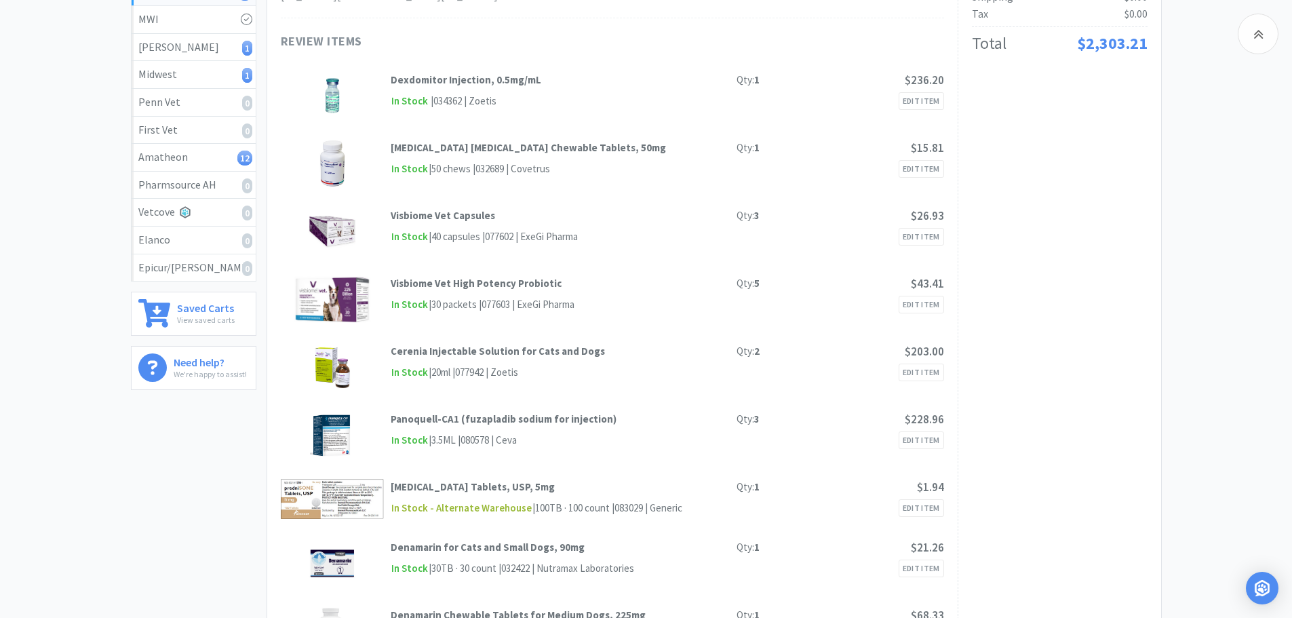
scroll to position [0, 0]
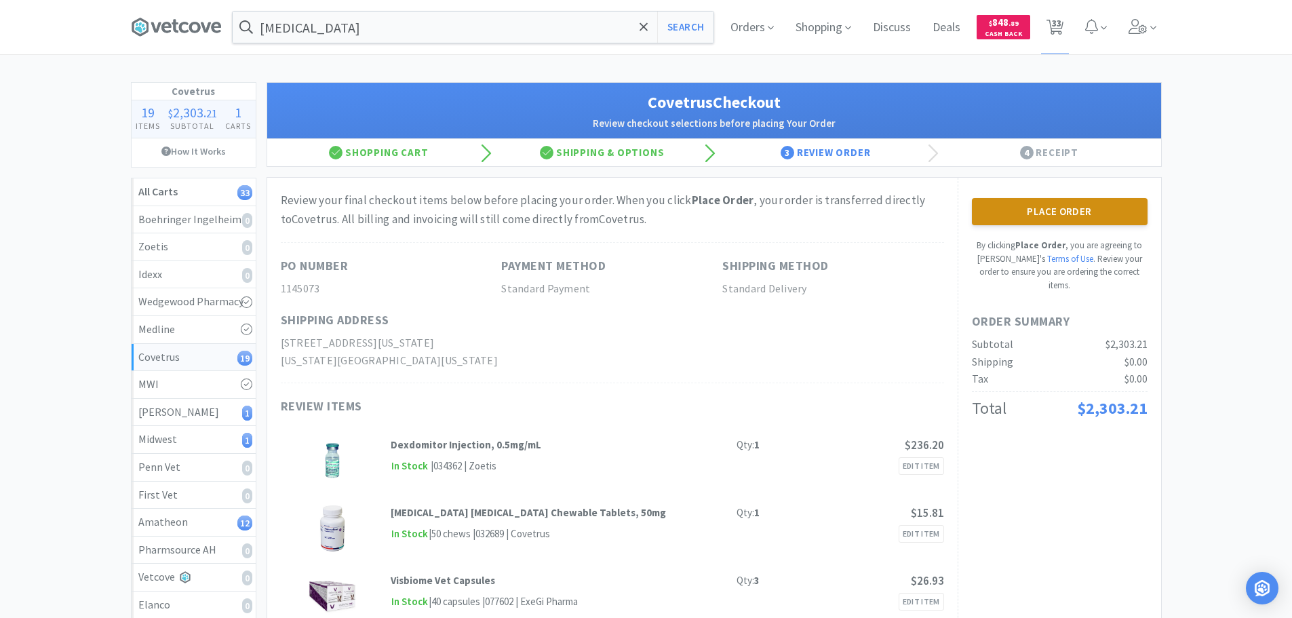
click at [1024, 221] on button "Place Order" at bounding box center [1060, 211] width 176 height 27
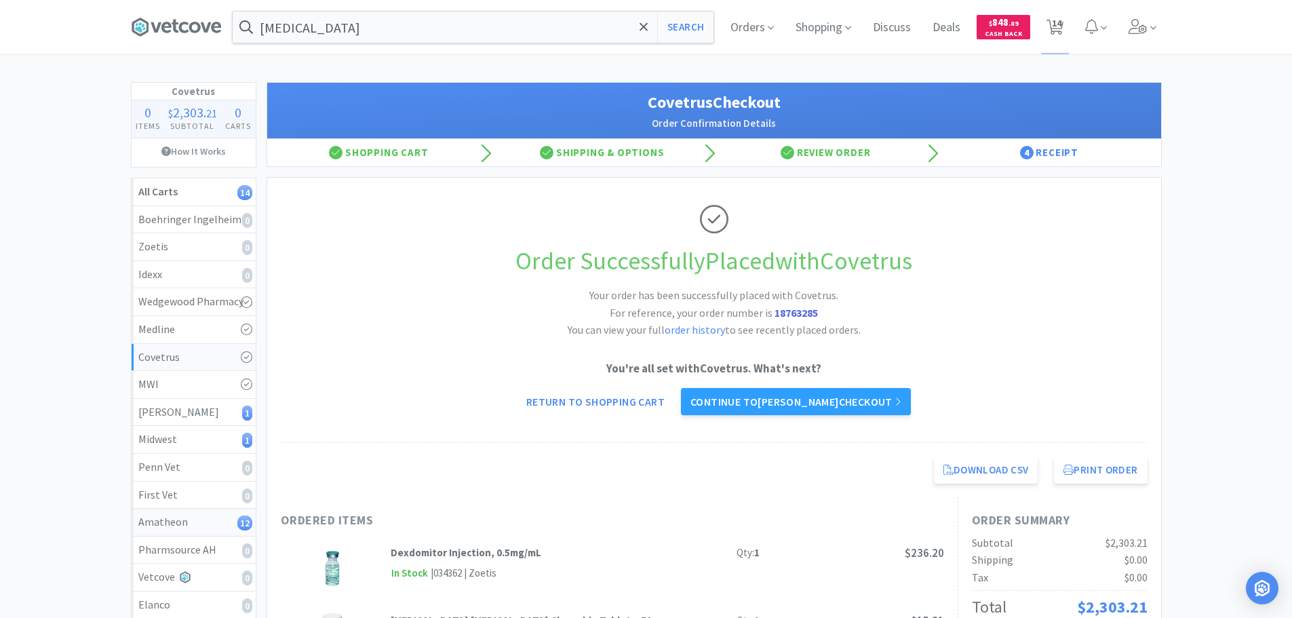
click at [231, 527] on div "Amatheon 12" at bounding box center [193, 522] width 111 height 18
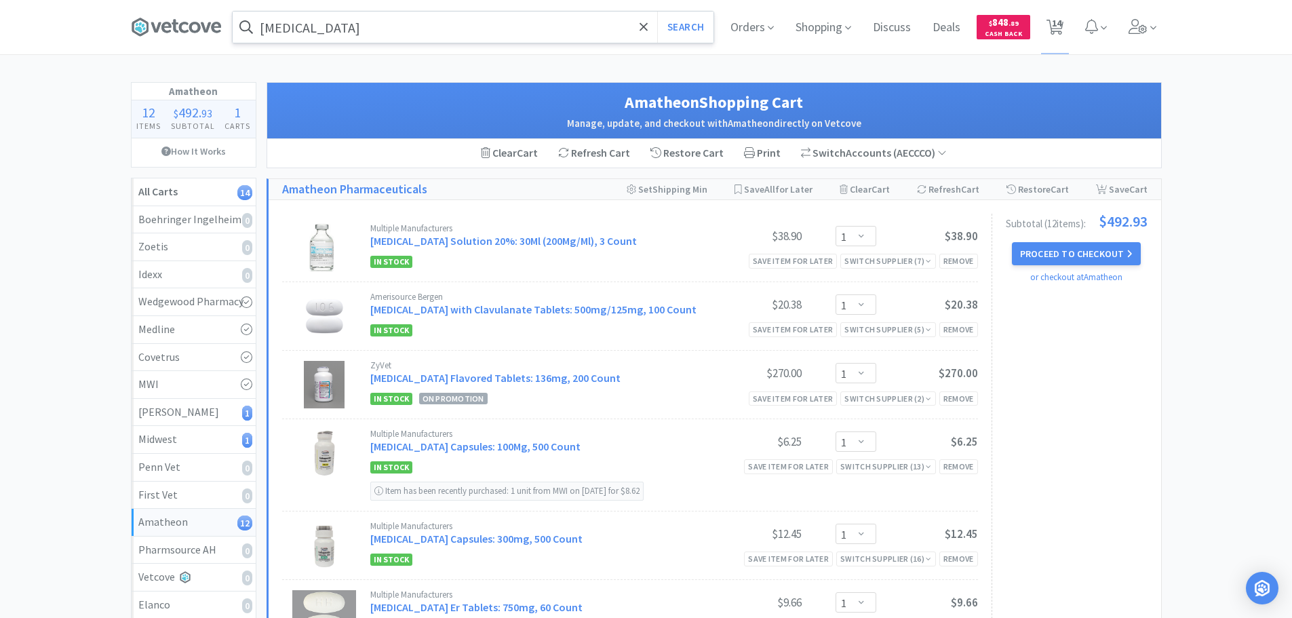
click at [399, 32] on input "silvadene" at bounding box center [473, 27] width 481 height 31
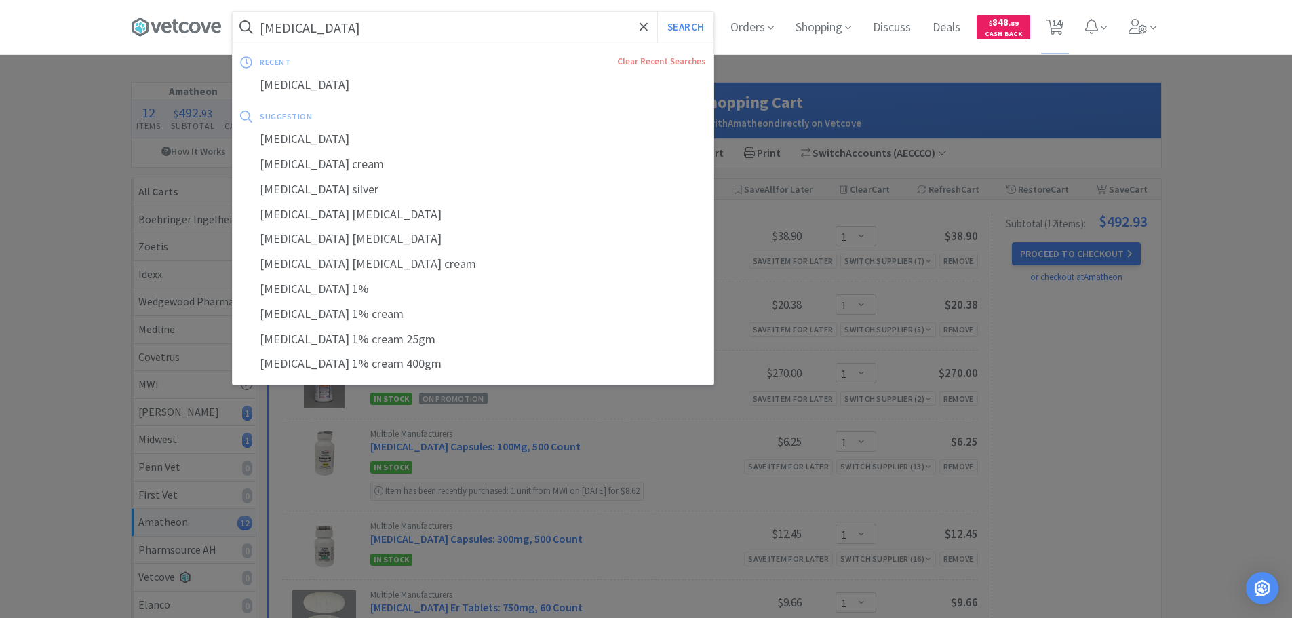
paste input "41-1395105"
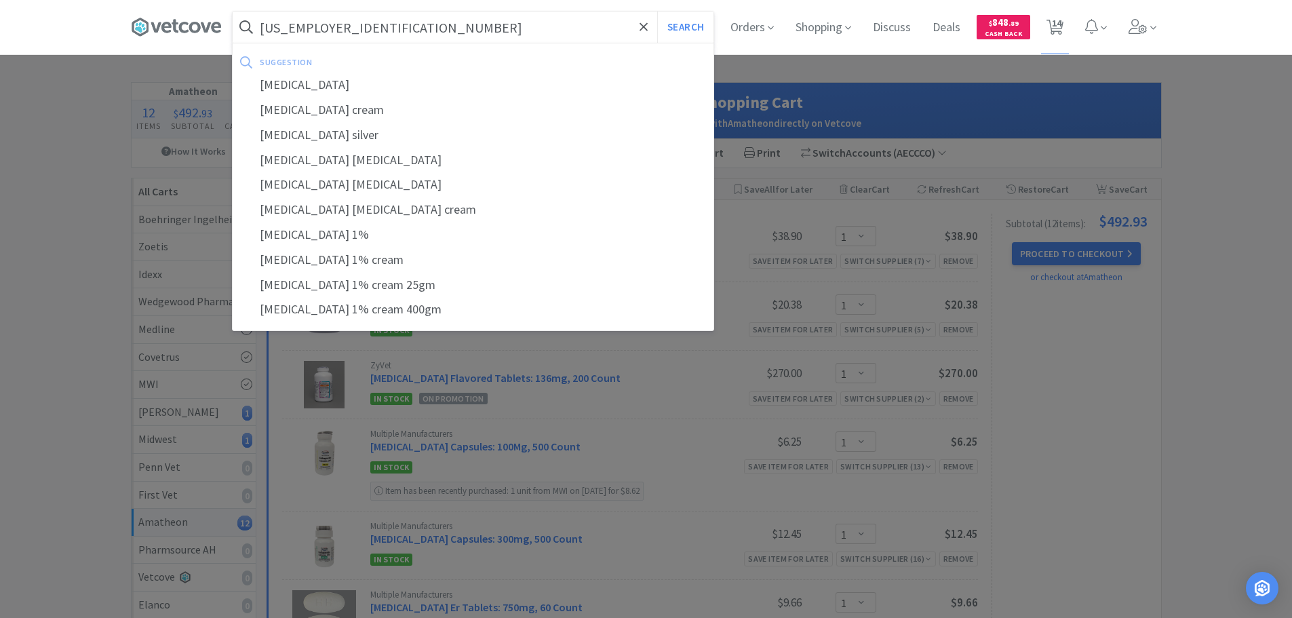
click at [657, 12] on button "Search" at bounding box center [685, 27] width 56 height 31
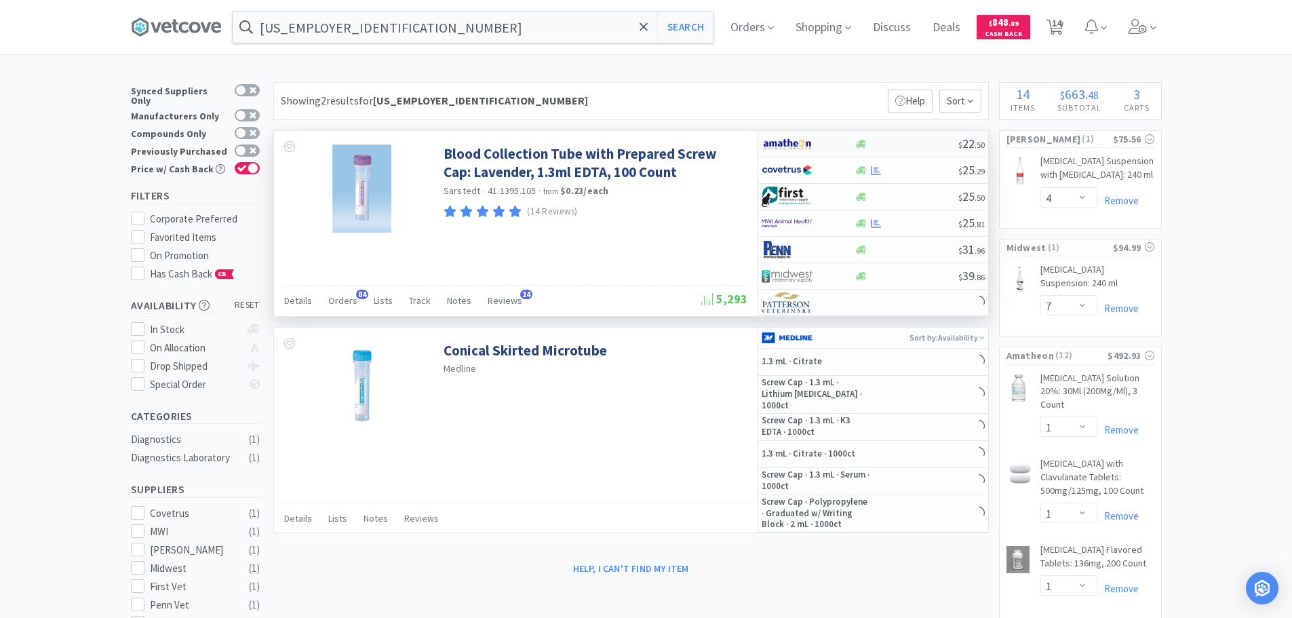
click at [905, 145] on div at bounding box center [906, 144] width 104 height 10
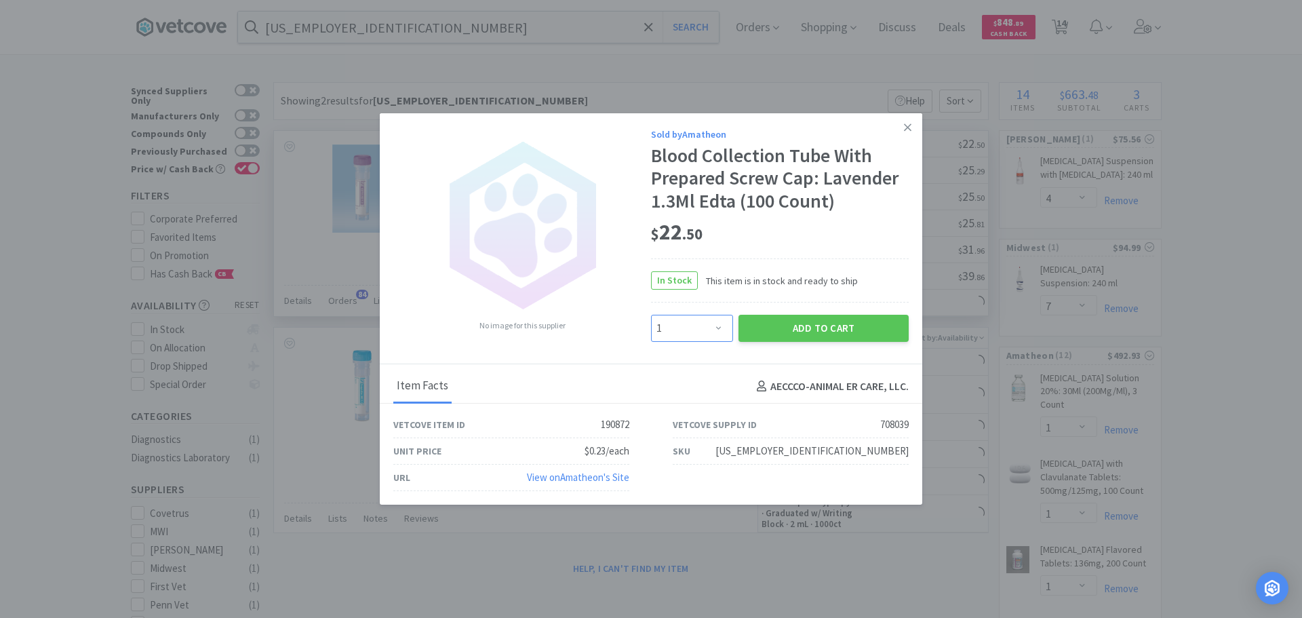
click at [702, 332] on select "Enter Quantity 1 2 3 4 5 6 7 8 9 10 11 12 13 14 15 16 17 18 19 20 Enter Quantity" at bounding box center [692, 328] width 82 height 27
click at [651, 315] on select "Enter Quantity 1 2 3 4 5 6 7 8 9 10 11 12 13 14 15 16 17 18 19 20 Enter Quantity" at bounding box center [692, 328] width 82 height 27
click at [813, 328] on button "Add to Cart" at bounding box center [823, 328] width 170 height 27
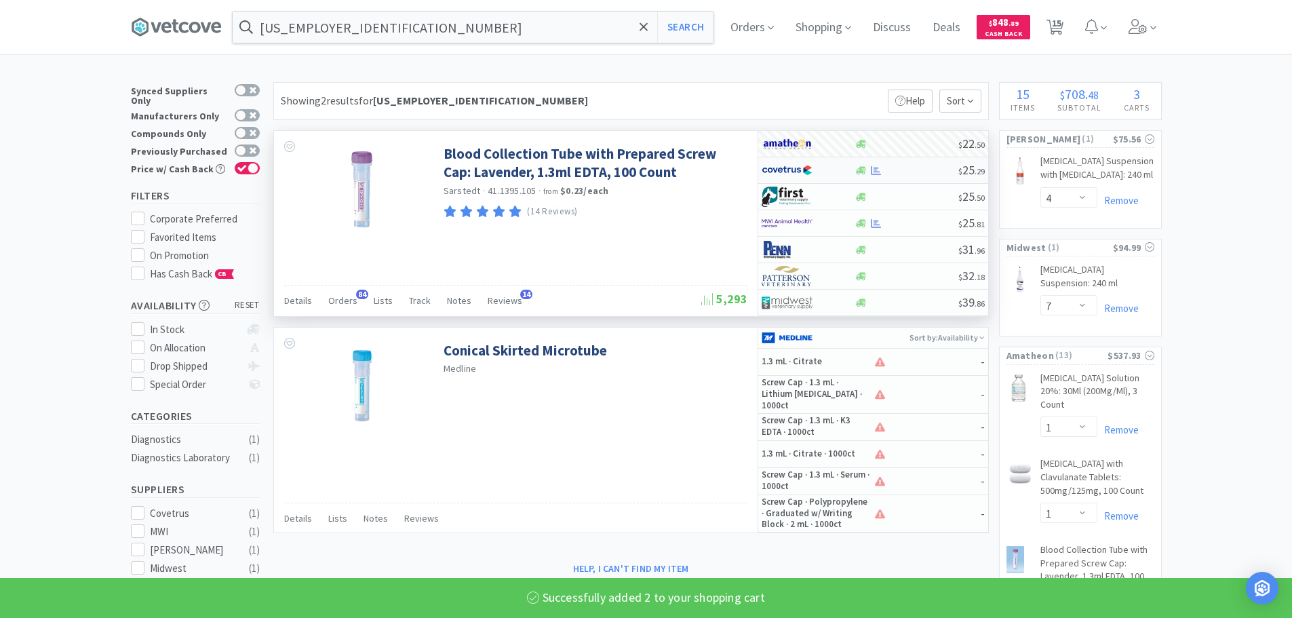
click at [932, 172] on div at bounding box center [906, 170] width 104 height 10
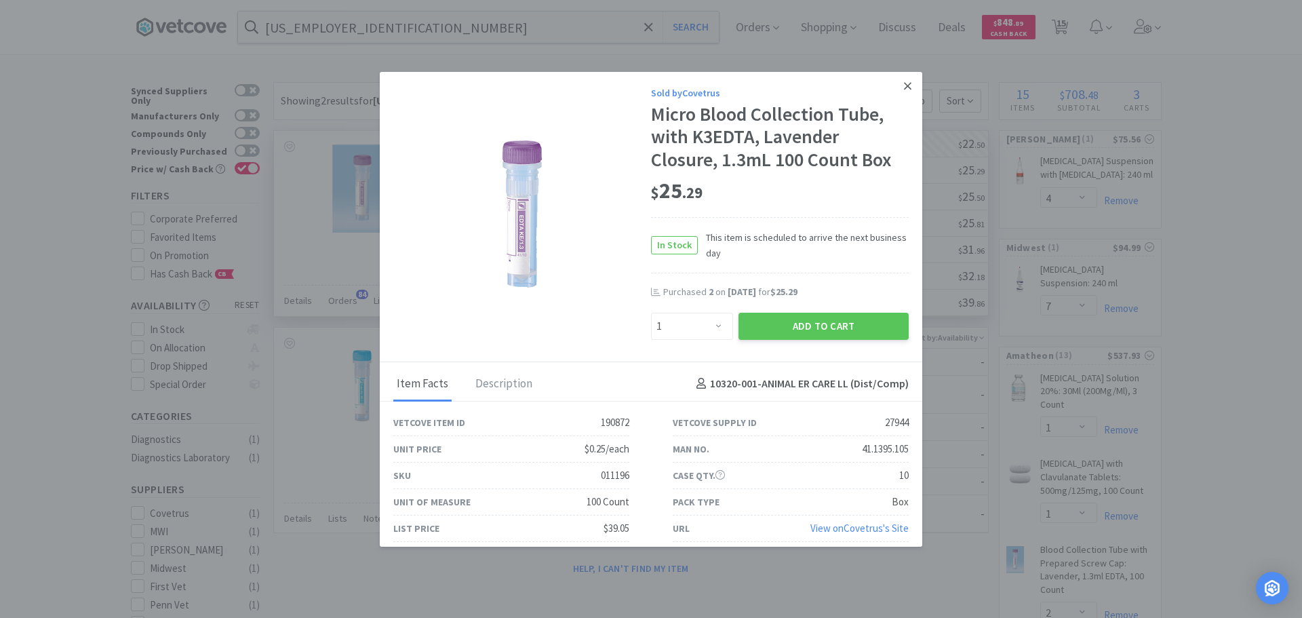
click at [904, 88] on icon at bounding box center [907, 86] width 7 height 12
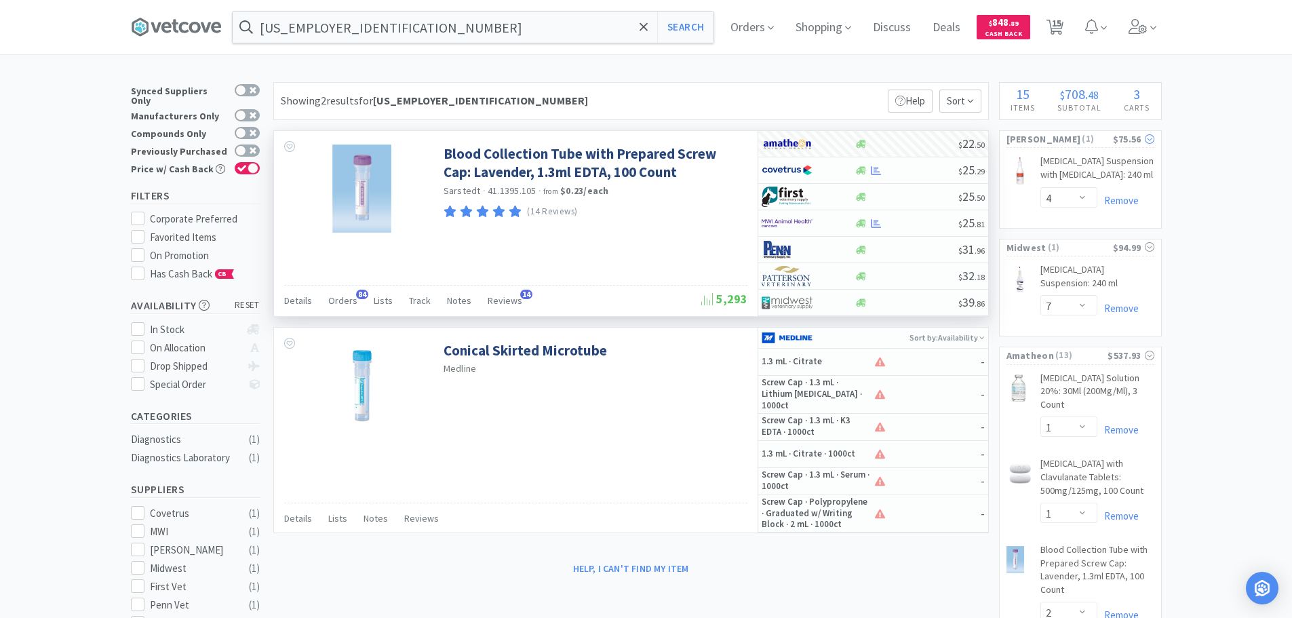
click at [1080, 140] on span "( 1 )" at bounding box center [1096, 139] width 32 height 14
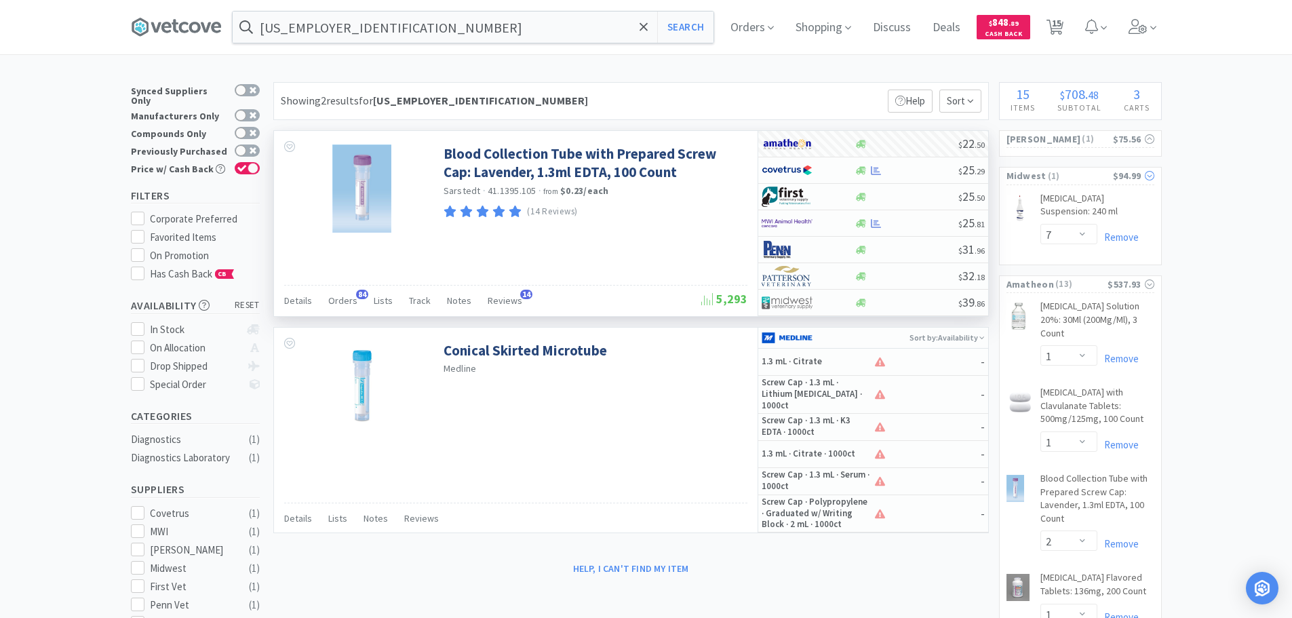
click at [1077, 178] on span "( 1 )" at bounding box center [1079, 177] width 66 height 14
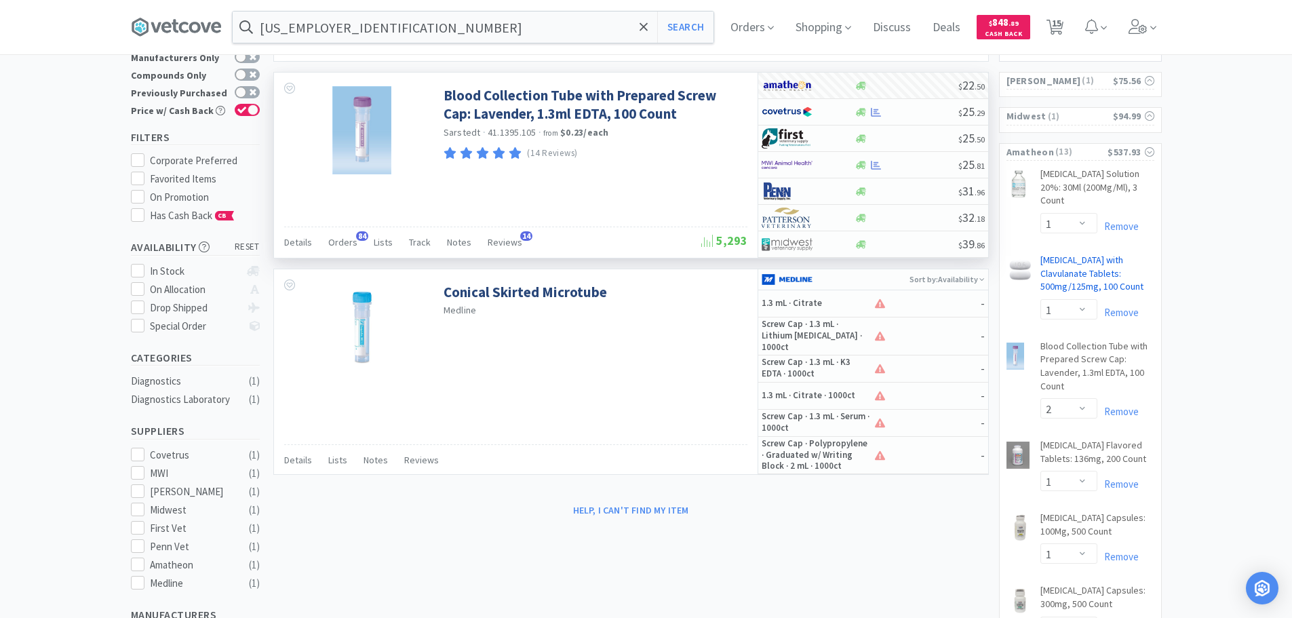
scroll to position [136, 0]
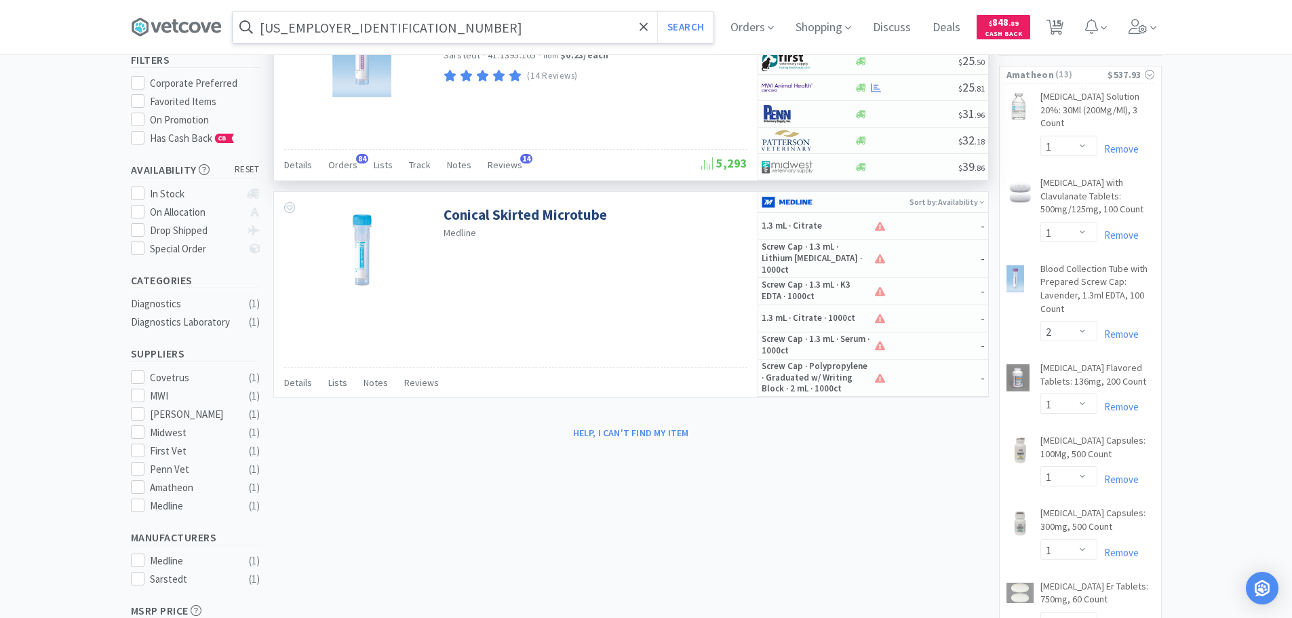
click at [391, 28] on input "41-1395105" at bounding box center [473, 27] width 481 height 31
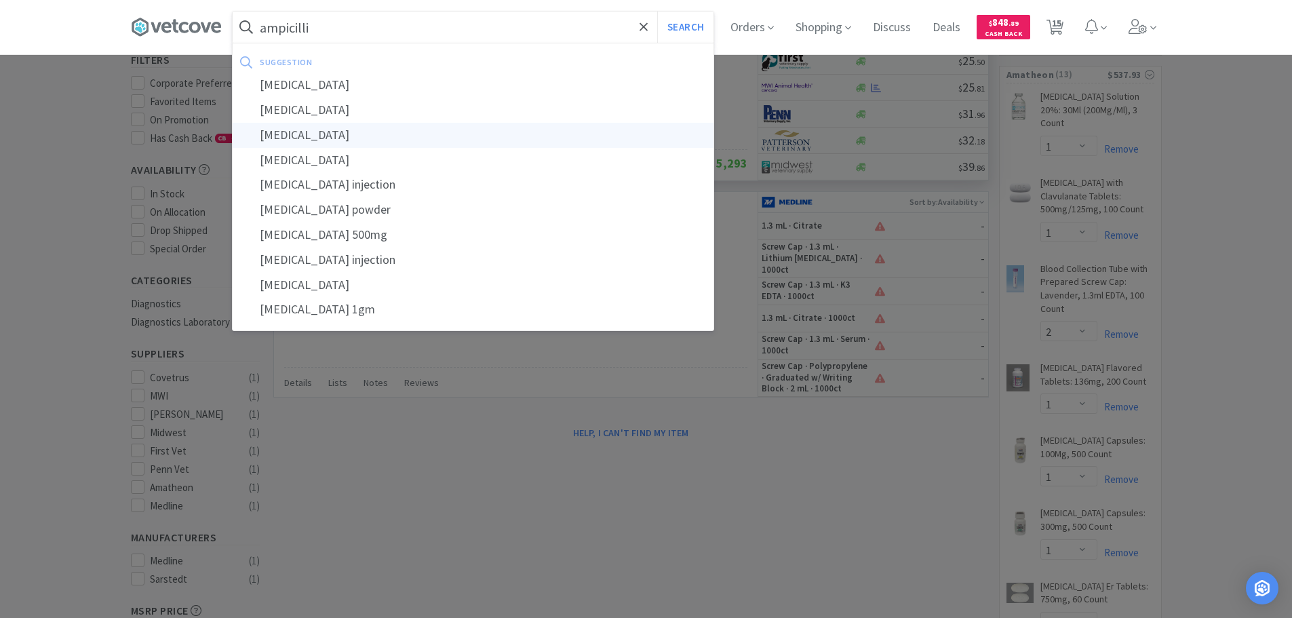
click at [400, 128] on div "ampicillin sulbactam" at bounding box center [473, 135] width 481 height 25
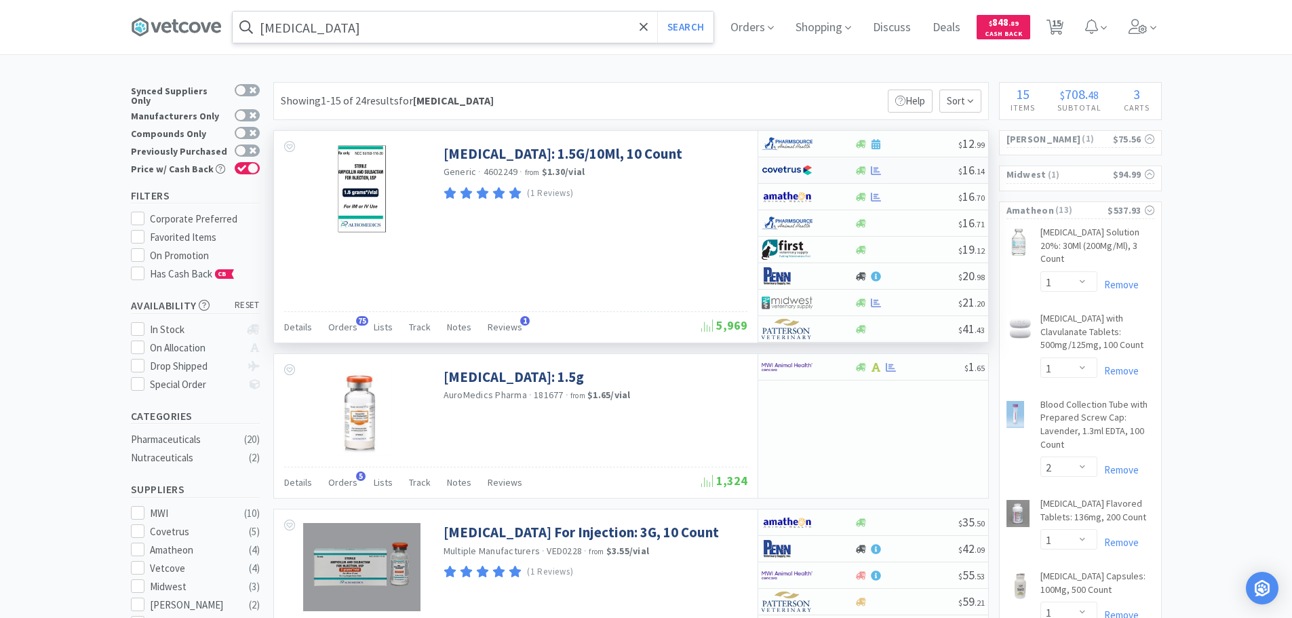
click at [904, 168] on div at bounding box center [906, 170] width 104 height 10
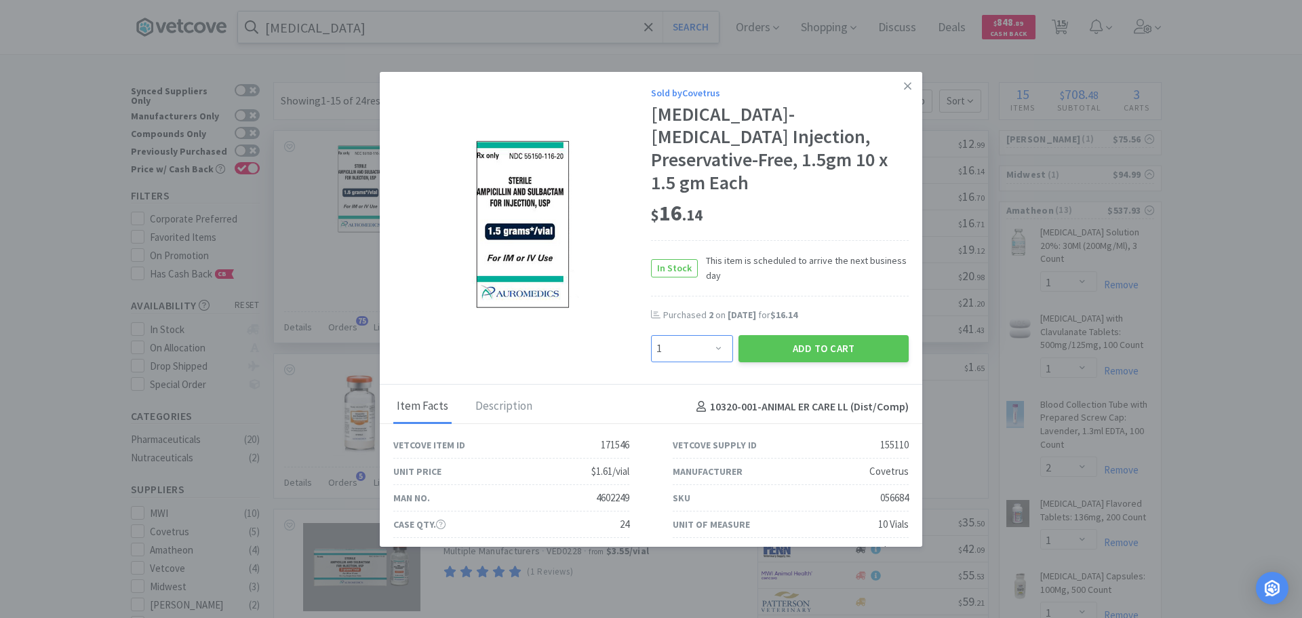
click at [702, 341] on select "Enter Quantity 1 2 3 4 5 6 7 8 9 10 11 12 13 14 15 16 17 18 19 20 Enter Quantity" at bounding box center [692, 348] width 82 height 27
click at [651, 335] on select "Enter Quantity 1 2 3 4 5 6 7 8 9 10 11 12 13 14 15 16 17 18 19 20 Enter Quantity" at bounding box center [692, 348] width 82 height 27
click at [805, 350] on button "Add to Cart" at bounding box center [823, 348] width 170 height 27
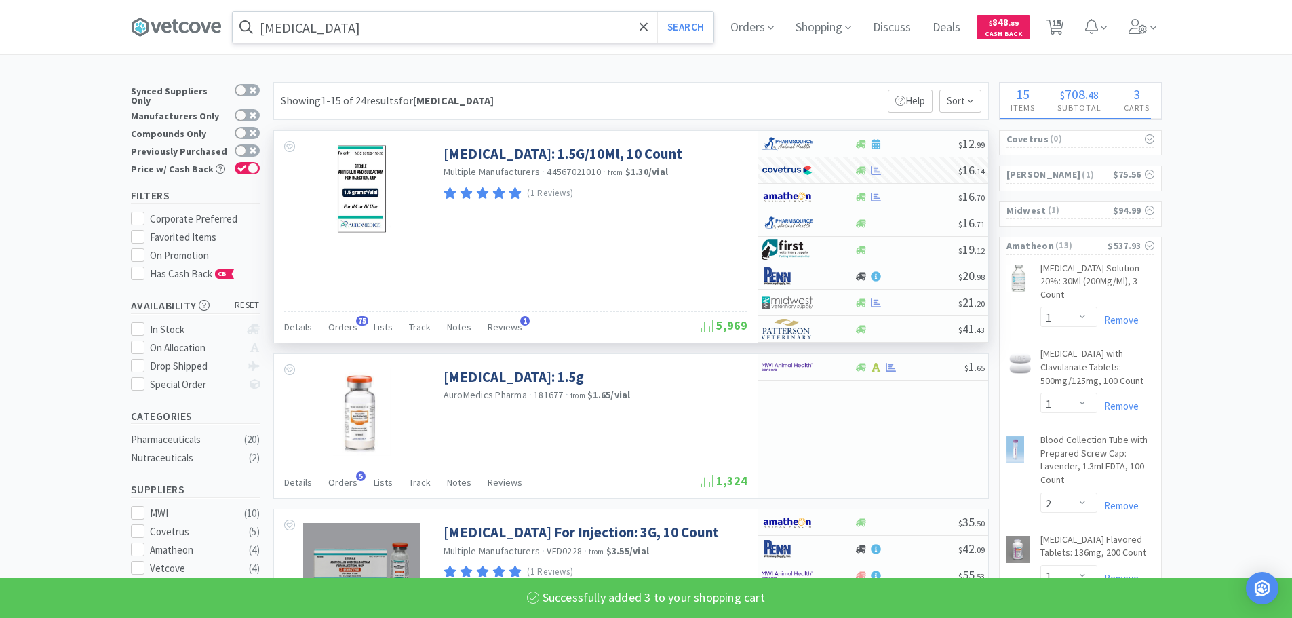
click at [1059, 24] on span "15" at bounding box center [1056, 23] width 9 height 54
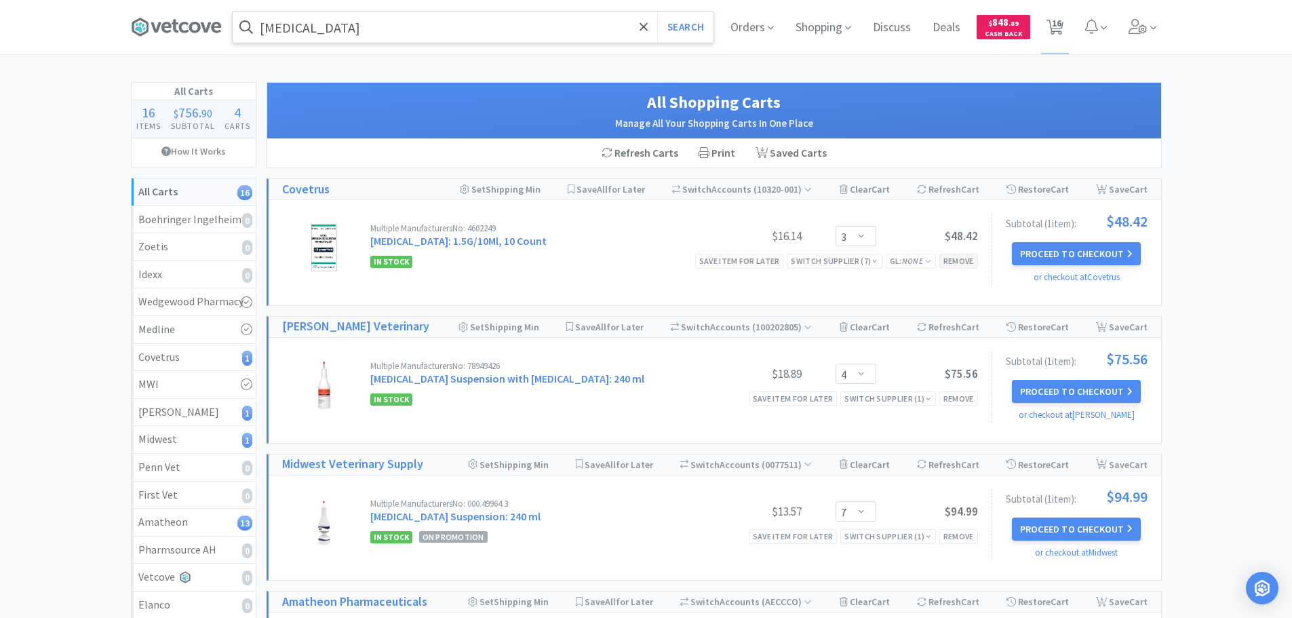
click at [963, 259] on div "Remove" at bounding box center [958, 261] width 39 height 14
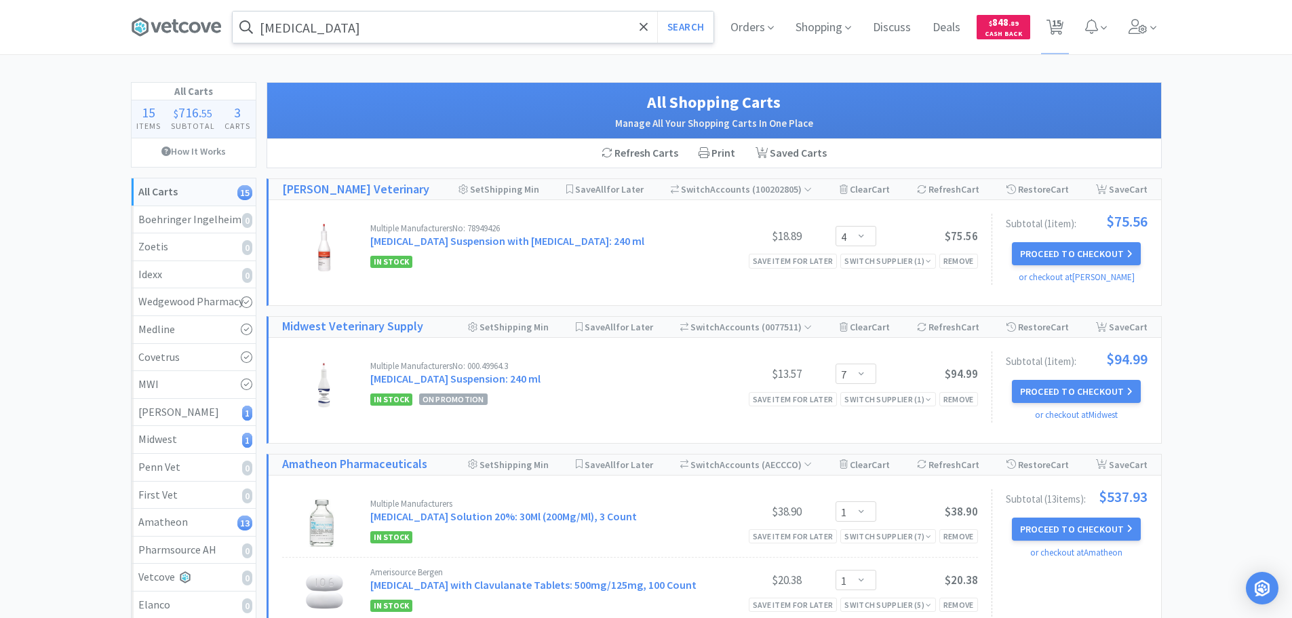
click at [389, 31] on input "ampicillin sulbactam" at bounding box center [473, 27] width 481 height 31
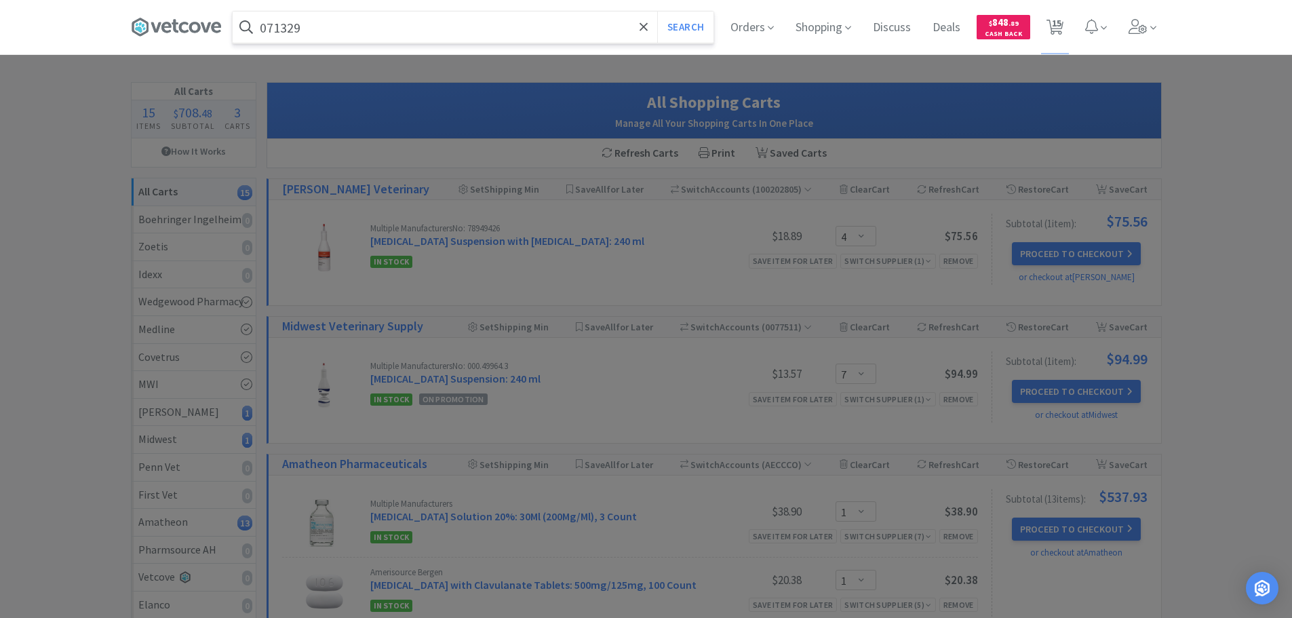
click at [657, 12] on button "Search" at bounding box center [685, 27] width 56 height 31
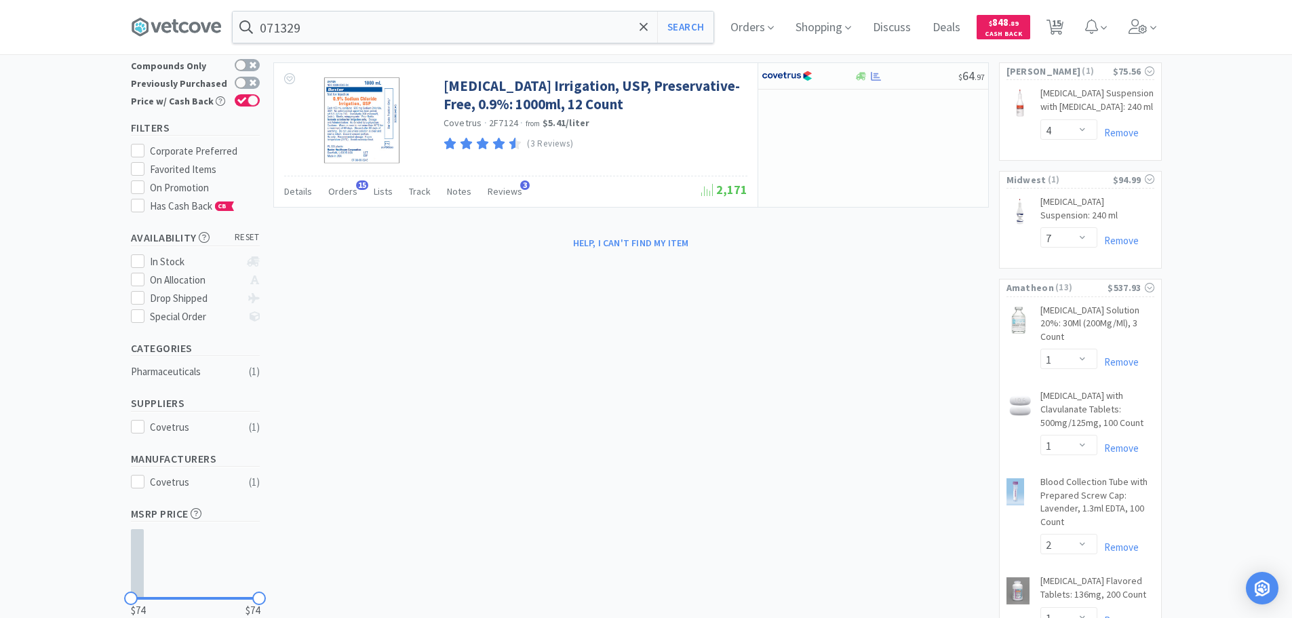
drag, startPoint x: 389, startPoint y: 31, endPoint x: 702, endPoint y: 260, distance: 387.6
click at [702, 260] on div at bounding box center [646, 309] width 1292 height 618
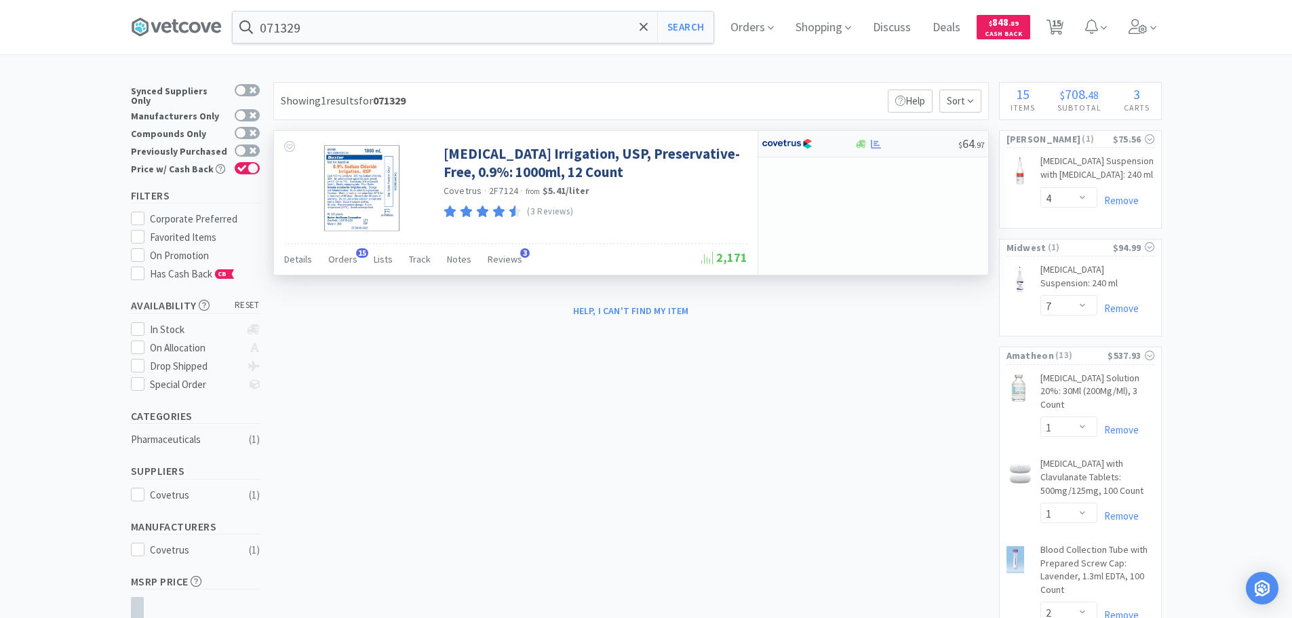
click at [937, 138] on div "$ 64 . 97" at bounding box center [873, 144] width 230 height 26
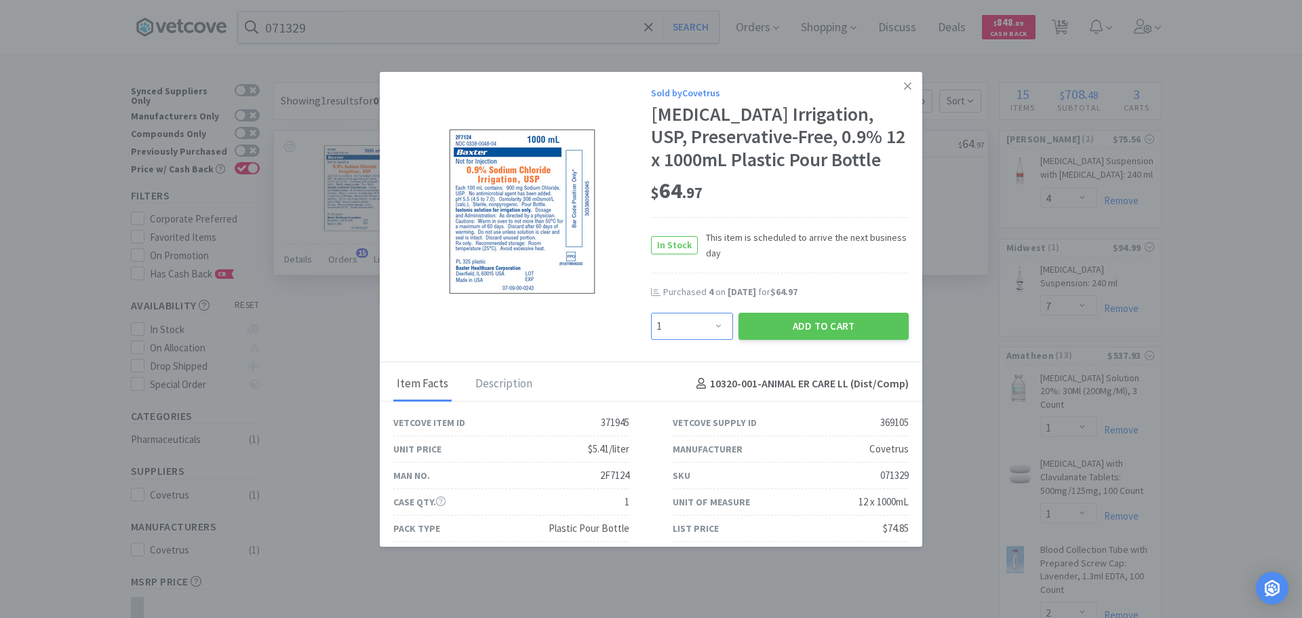
drag, startPoint x: 698, startPoint y: 350, endPoint x: 690, endPoint y: 346, distance: 8.5
click at [696, 340] on select "Enter Quantity 1 2 3 4 5 6 7 8 9 10 11 12 13 14 15 16 17 18 19 20 Enter Quantity" at bounding box center [692, 326] width 82 height 27
drag, startPoint x: 860, startPoint y: 127, endPoint x: 871, endPoint y: 122, distance: 11.5
click at [860, 127] on div "Sodium Chloride Irrigation, USP, Preservative-Free, 0.9% 12 x 1000mL Plastic Po…" at bounding box center [780, 137] width 258 height 68
click at [896, 90] on link at bounding box center [908, 86] width 24 height 29
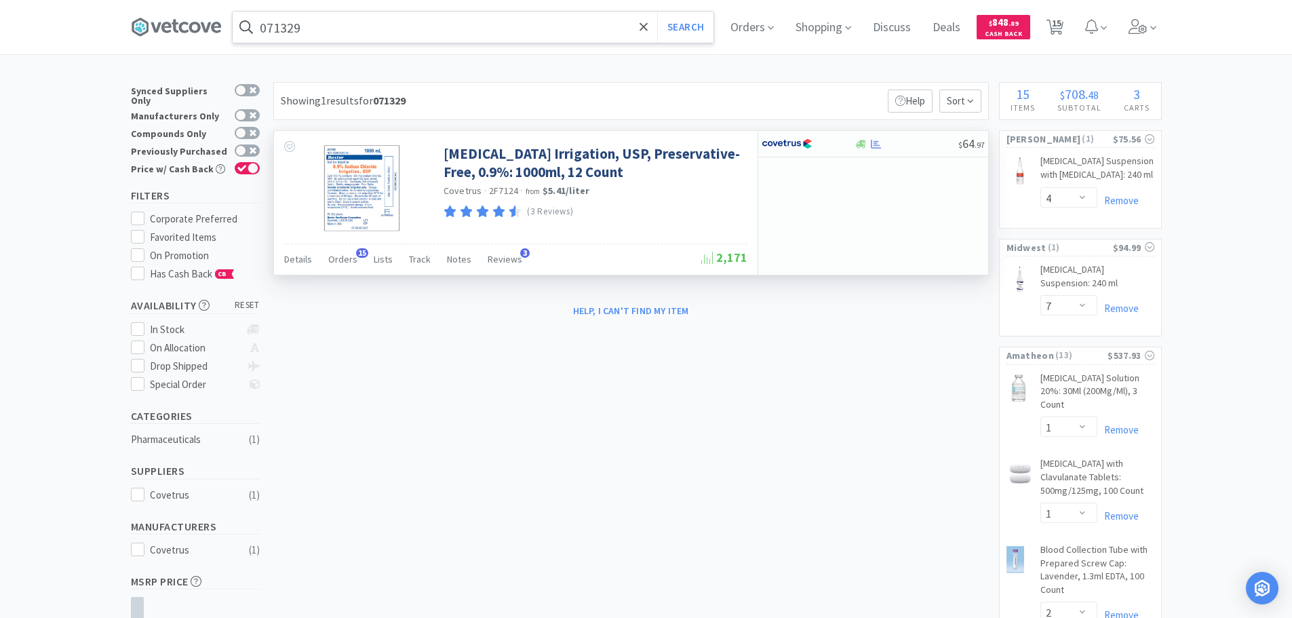
click at [418, 24] on input "071329" at bounding box center [473, 27] width 481 height 31
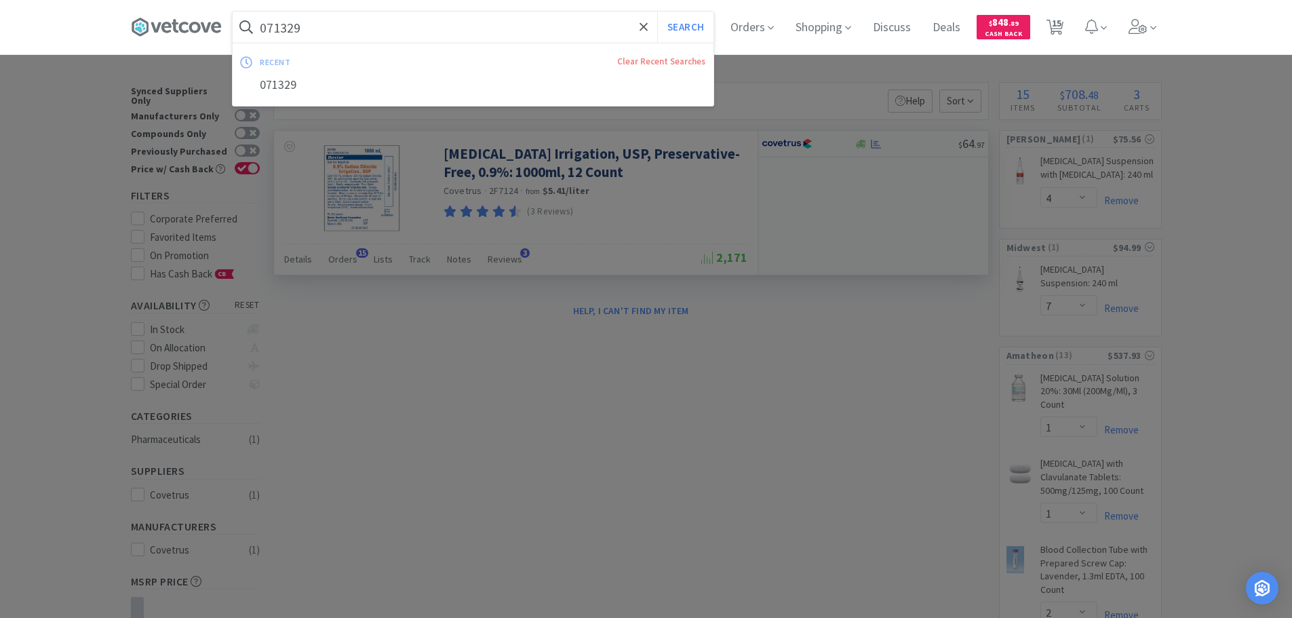
paste input "Medline Industries, Inc. - MDS2501H $18.5"
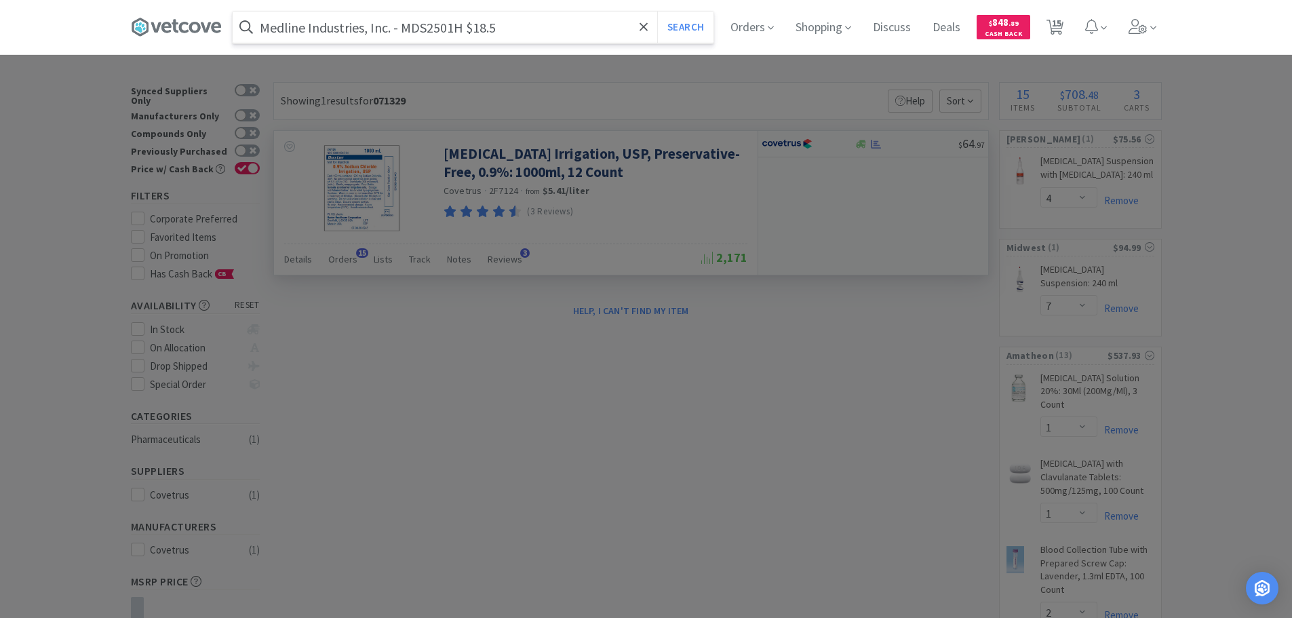
click at [443, 30] on input "Medline Industries, Inc. - MDS2501H $18.5" at bounding box center [473, 27] width 481 height 31
click at [521, 31] on input "Medline Industries, Inc. - MDS2501H $18.5" at bounding box center [473, 27] width 481 height 31
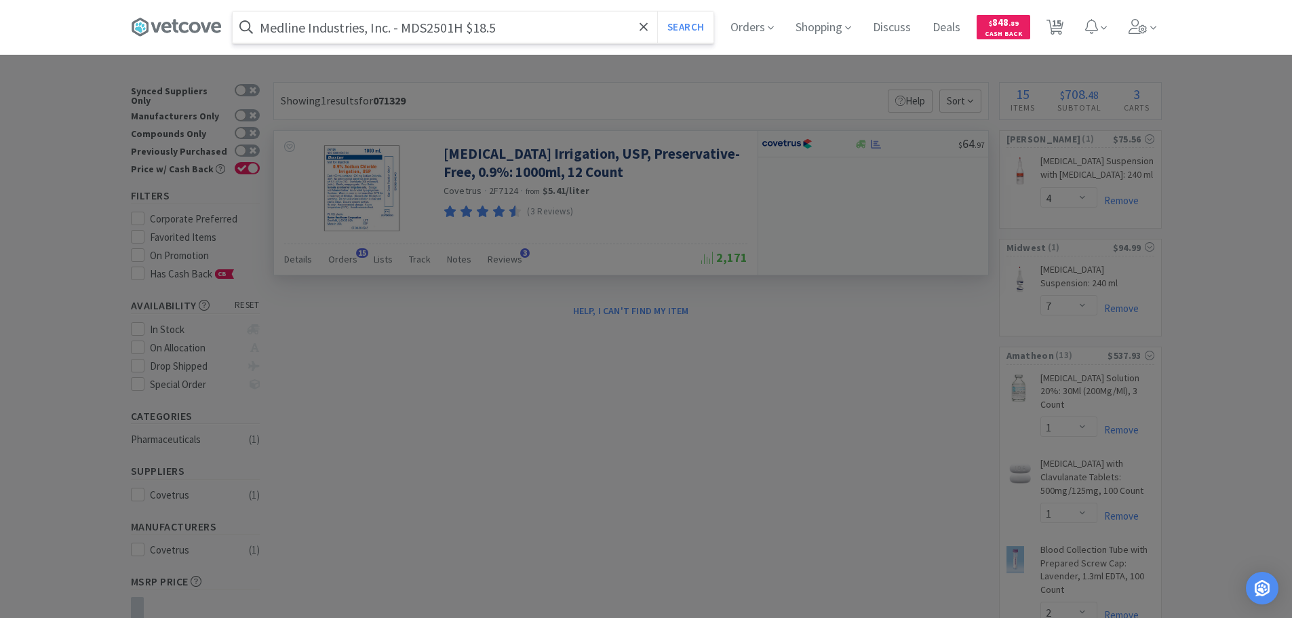
paste input "DS2501H"
click at [657, 12] on button "Search" at bounding box center [685, 27] width 56 height 31
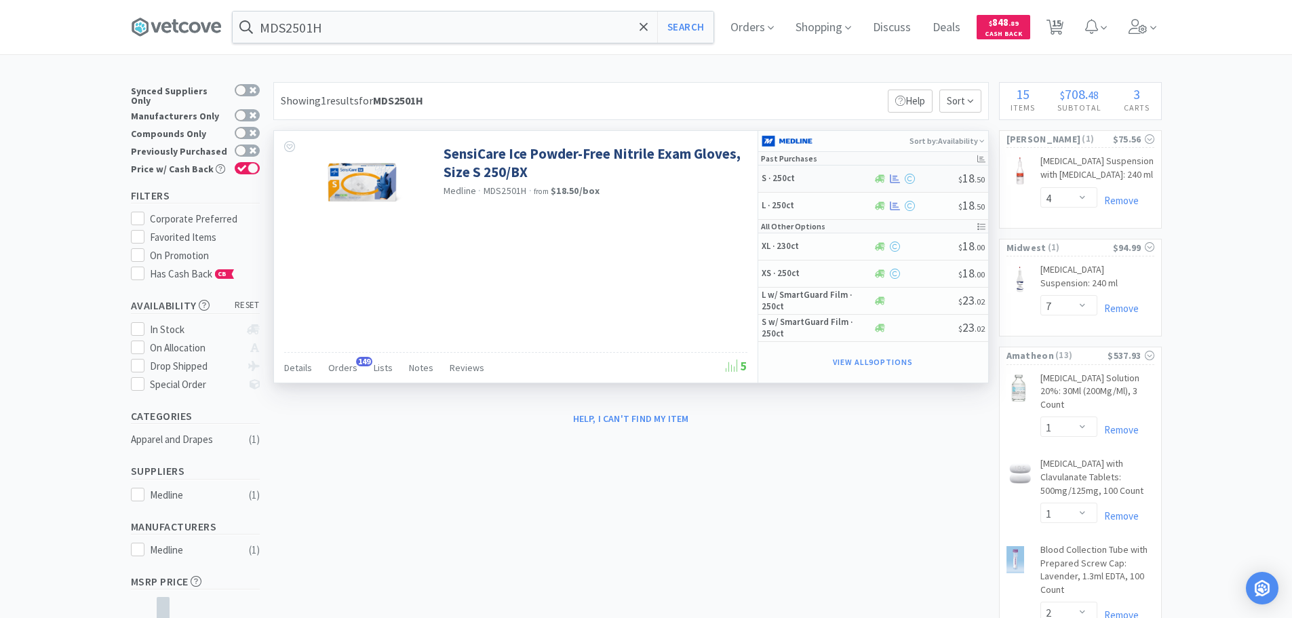
click at [933, 176] on div at bounding box center [915, 179] width 85 height 10
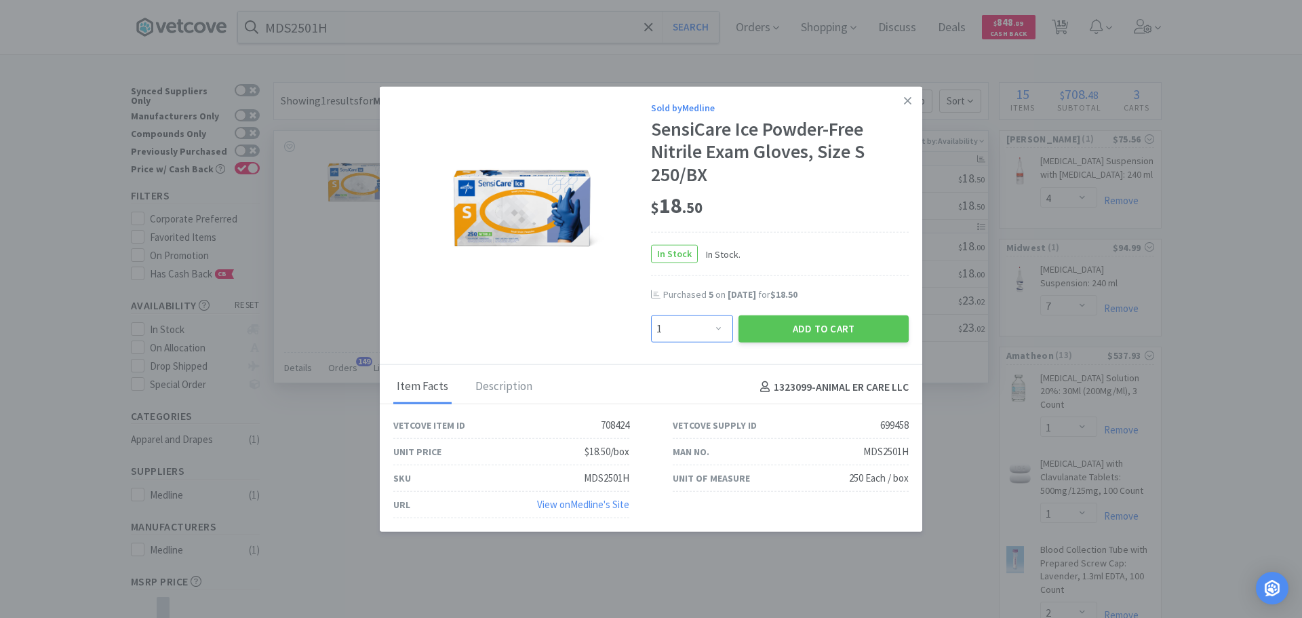
click at [719, 321] on select "Enter Quantity 1 2 3 4 5 6 7 8 9 10 11 12 13 14 15 16 17 18 19 20 Enter Quantity" at bounding box center [692, 328] width 82 height 27
click at [651, 315] on select "Enter Quantity 1 2 3 4 5 6 7 8 9 10 11 12 13 14 15 16 17 18 19 20 Enter Quantity" at bounding box center [692, 328] width 82 height 27
click at [799, 331] on button "Add to Cart" at bounding box center [823, 328] width 170 height 27
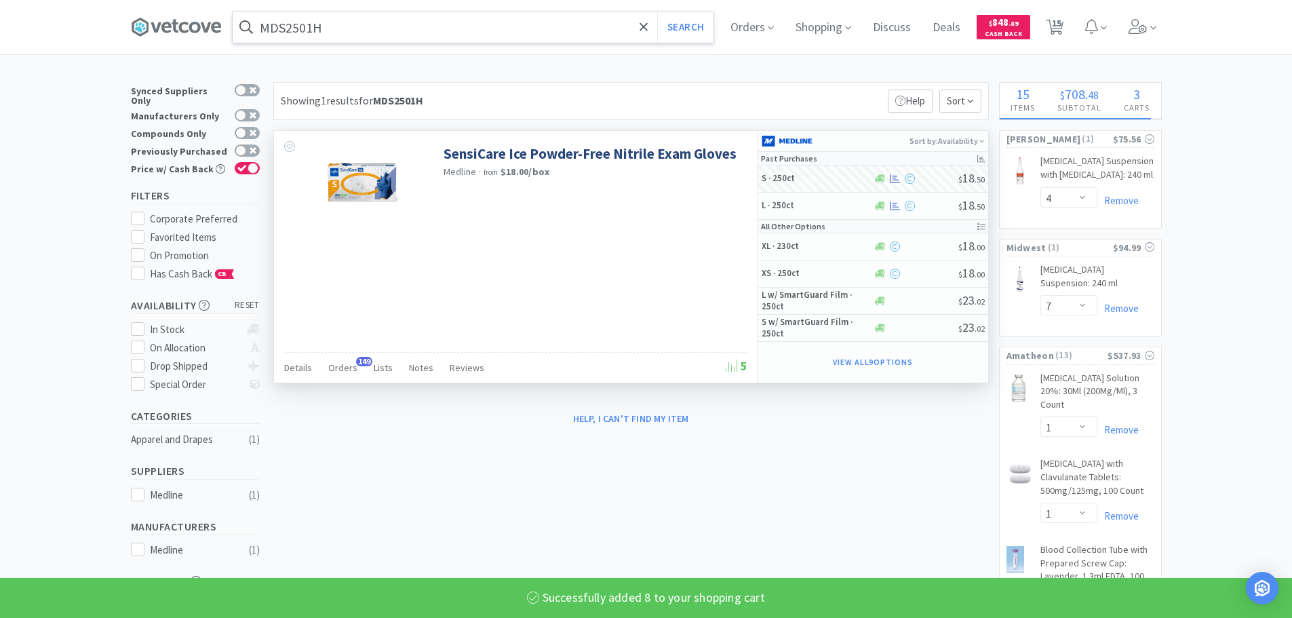
click at [399, 37] on input "MDS2501H" at bounding box center [473, 27] width 481 height 31
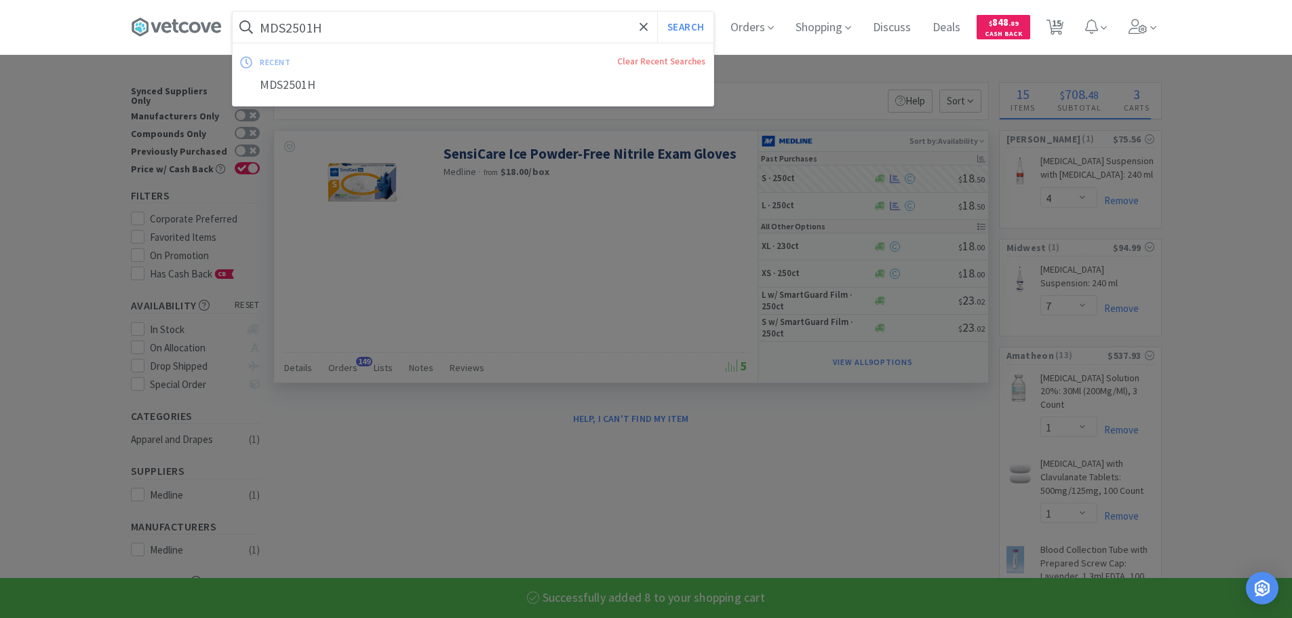
paste input "edline Industries, Inc. - MDS2502H $18.5"
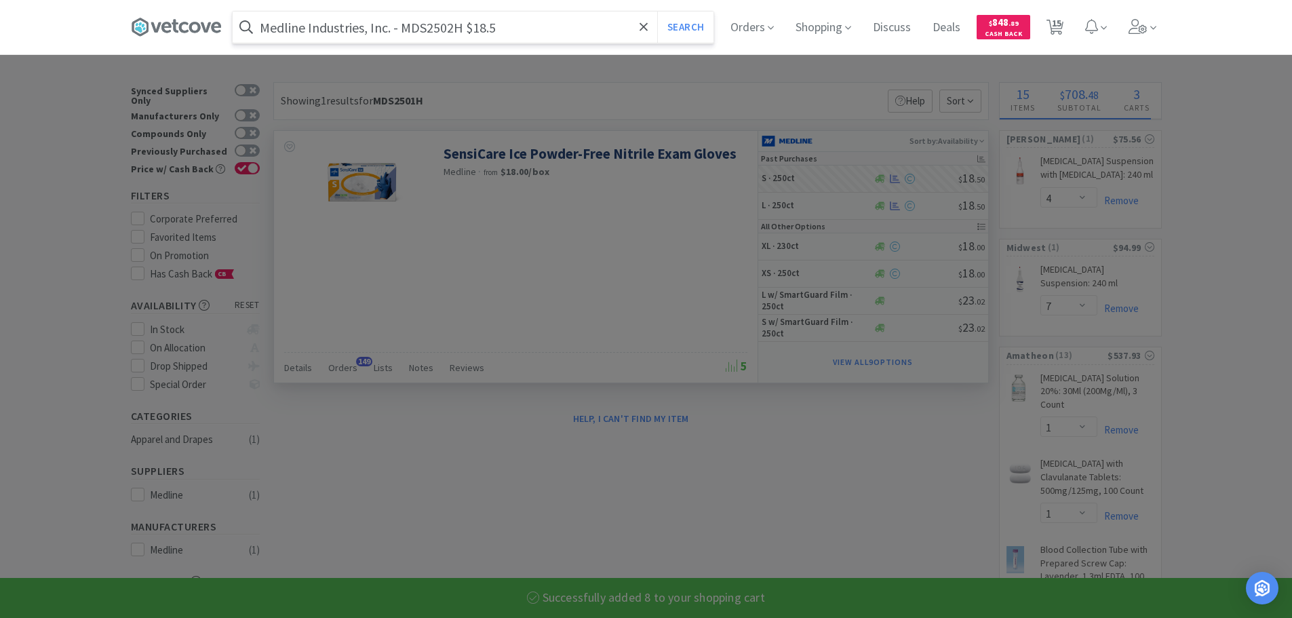
click at [444, 28] on input "Medline Industries, Inc. - MDS2502H $18.5" at bounding box center [473, 27] width 481 height 31
paste input "DS2502H"
click at [657, 12] on button "Search" at bounding box center [685, 27] width 56 height 31
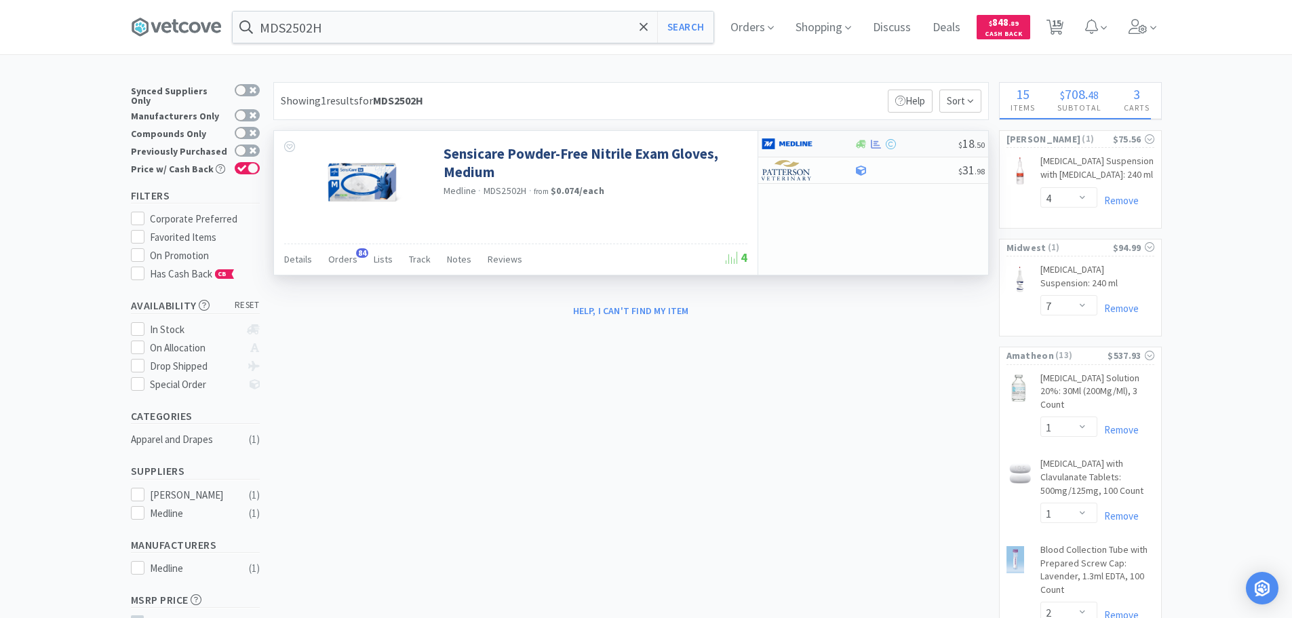
click at [924, 135] on div "$ 18 . 50" at bounding box center [873, 144] width 230 height 26
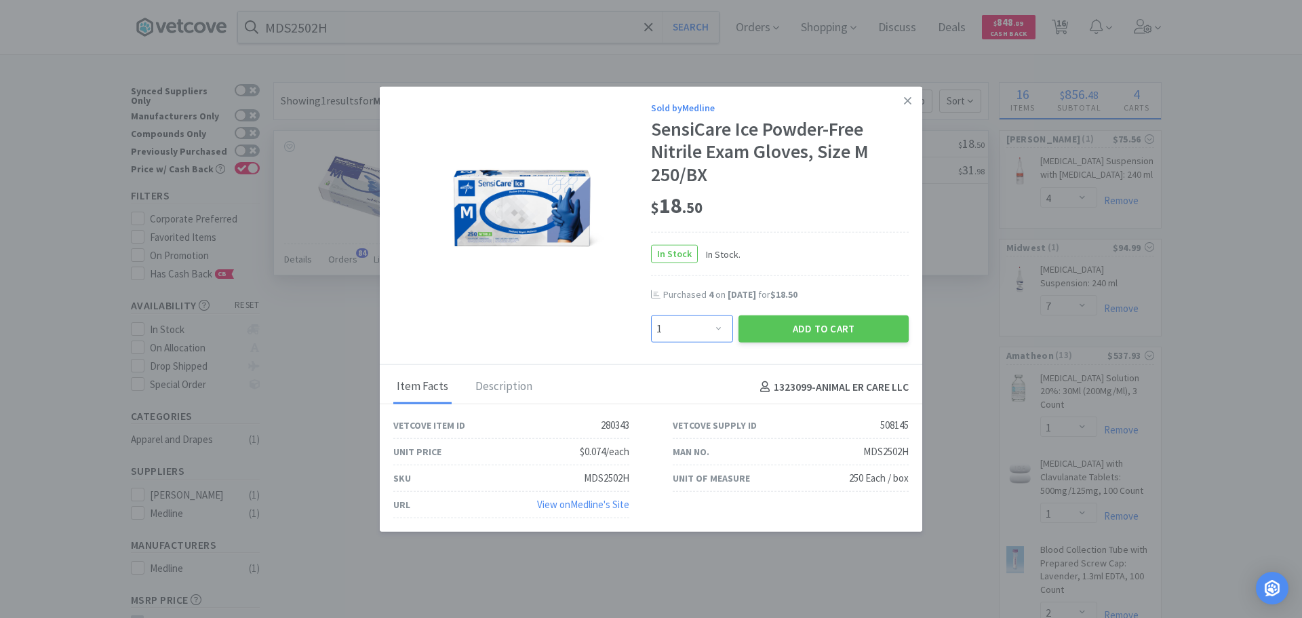
click at [693, 325] on select "Enter Quantity 1 2 3 4 5 6 7 8 9 10 11 12 13 14 15 16 17 18 19 20 Enter Quantity" at bounding box center [692, 328] width 82 height 27
click at [651, 315] on select "Enter Quantity 1 2 3 4 5 6 7 8 9 10 11 12 13 14 15 16 17 18 19 20 Enter Quantity" at bounding box center [692, 328] width 82 height 27
click at [756, 336] on button "Add to Cart" at bounding box center [823, 328] width 170 height 27
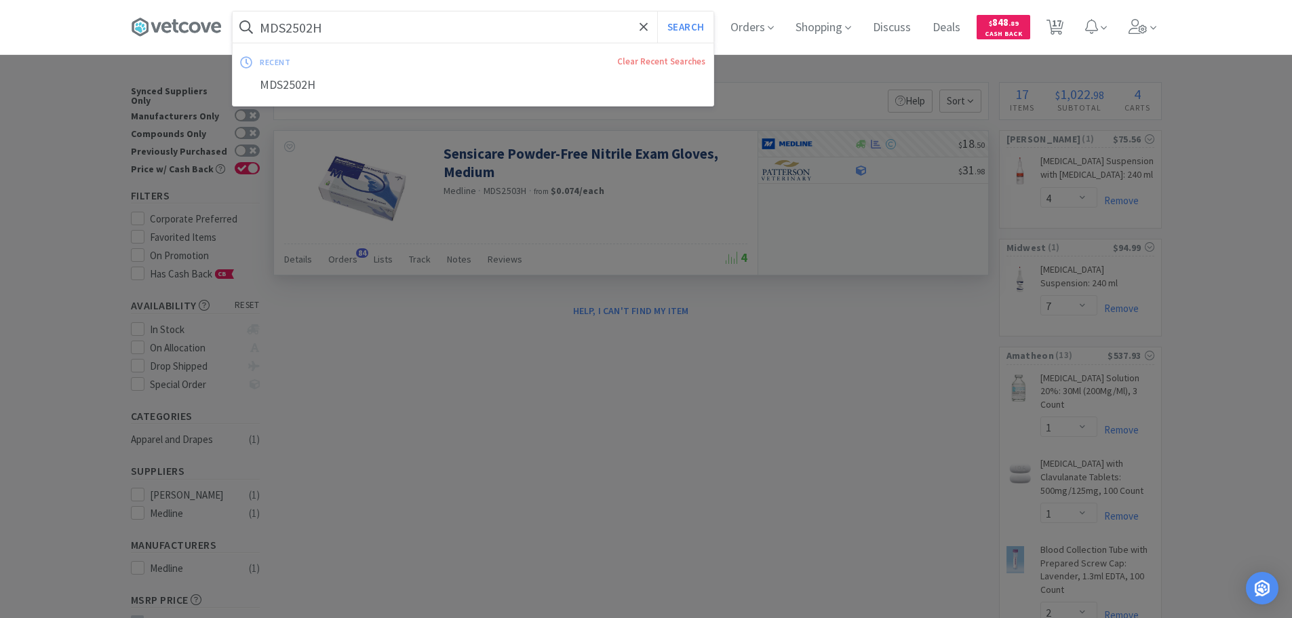
click at [401, 33] on input "MDS2502H" at bounding box center [473, 27] width 481 height 31
paste input "Covetrus - 071329 $5.4142"
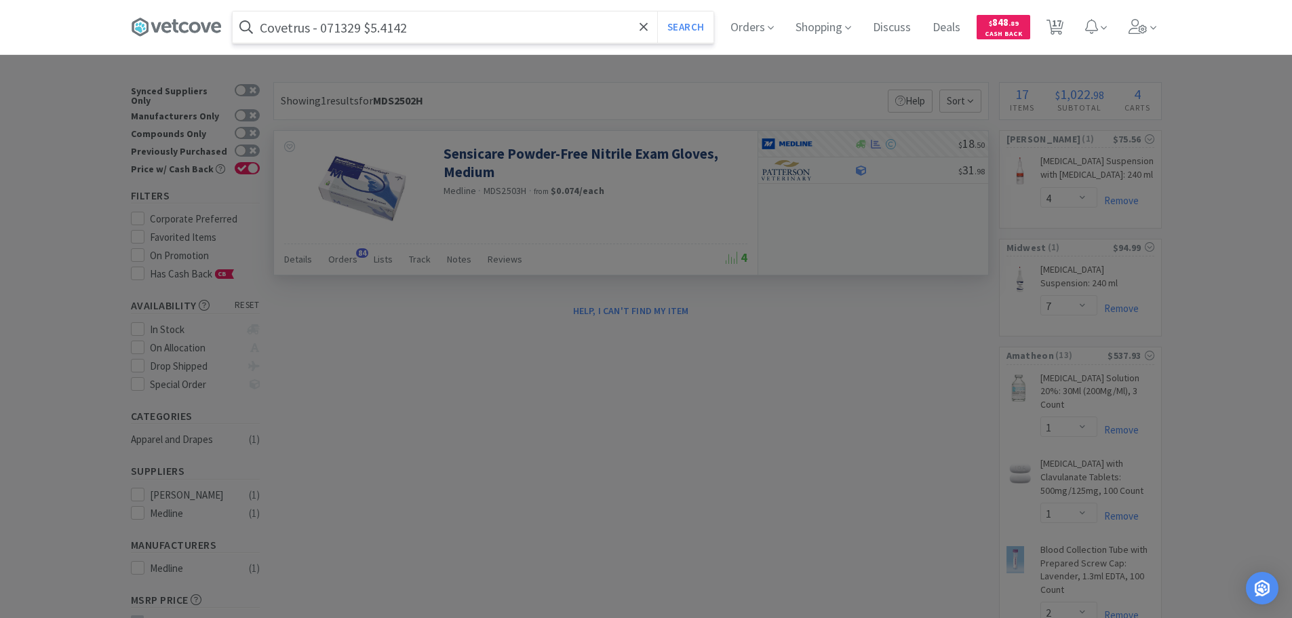
click at [349, 30] on input "Covetrus - 071329 $5.4142" at bounding box center [473, 27] width 481 height 31
click at [349, 30] on input "Covetrus - $5.4142" at bounding box center [473, 27] width 481 height 31
paste input "071329"
click at [657, 12] on button "Search" at bounding box center [685, 27] width 56 height 31
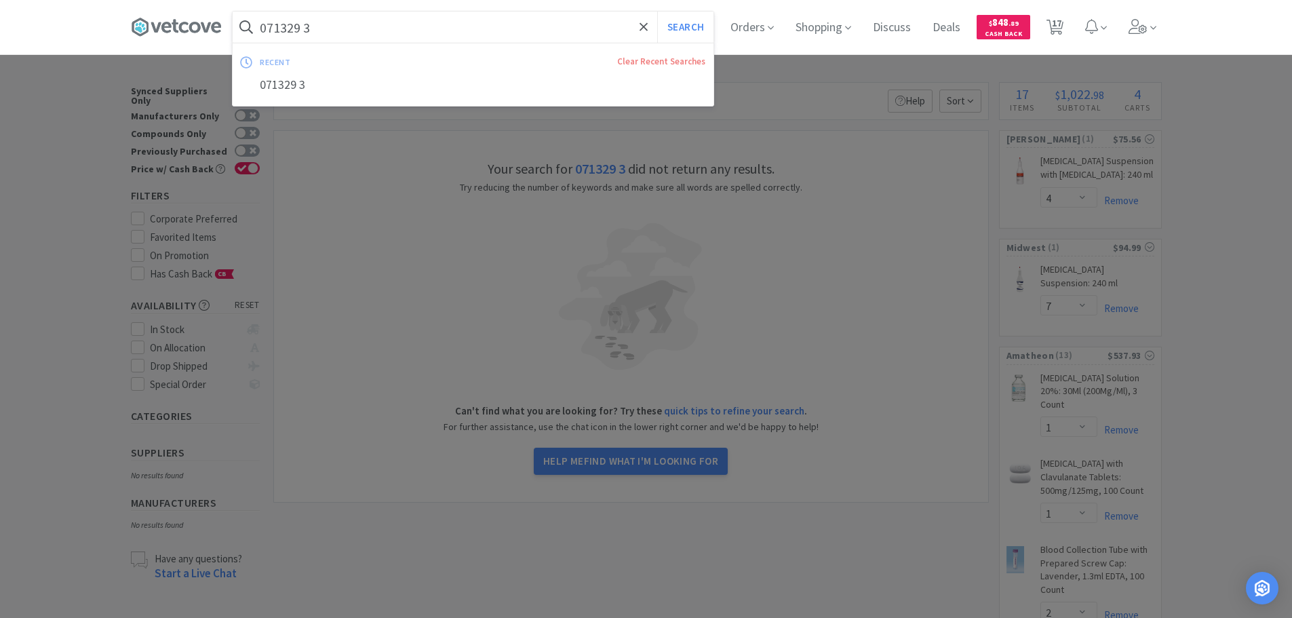
click at [349, 30] on input "071329 3" at bounding box center [473, 27] width 481 height 31
click at [657, 12] on button "Search" at bounding box center [685, 27] width 56 height 31
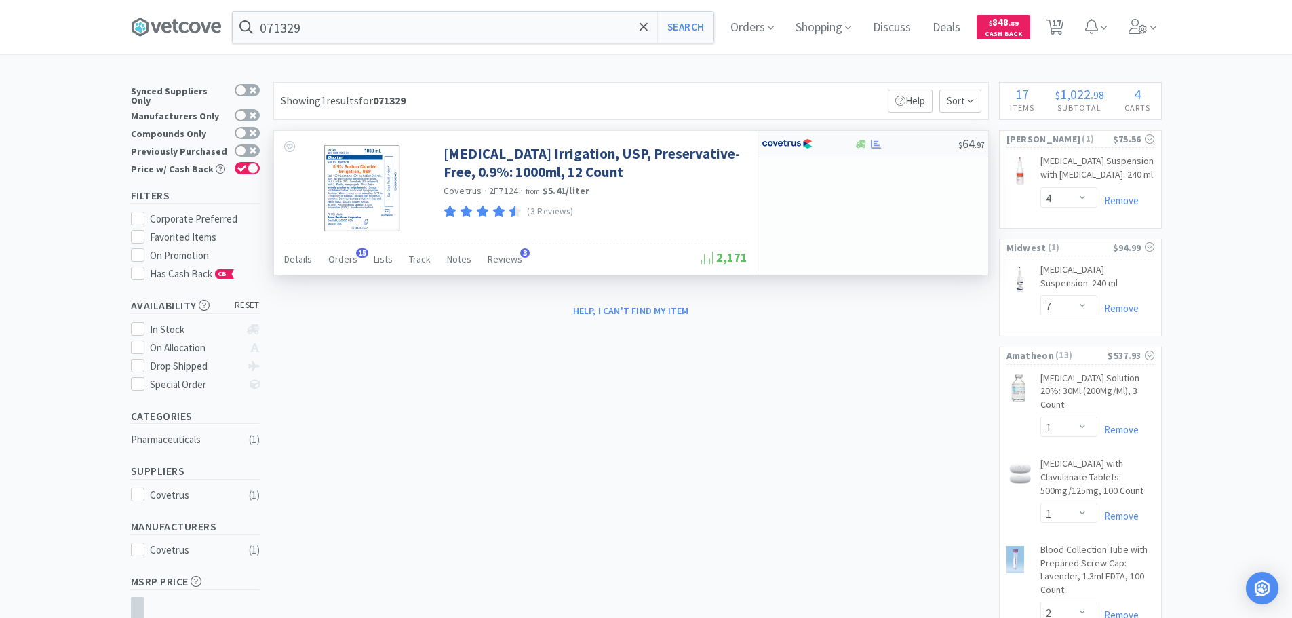
click at [890, 141] on div at bounding box center [906, 144] width 104 height 10
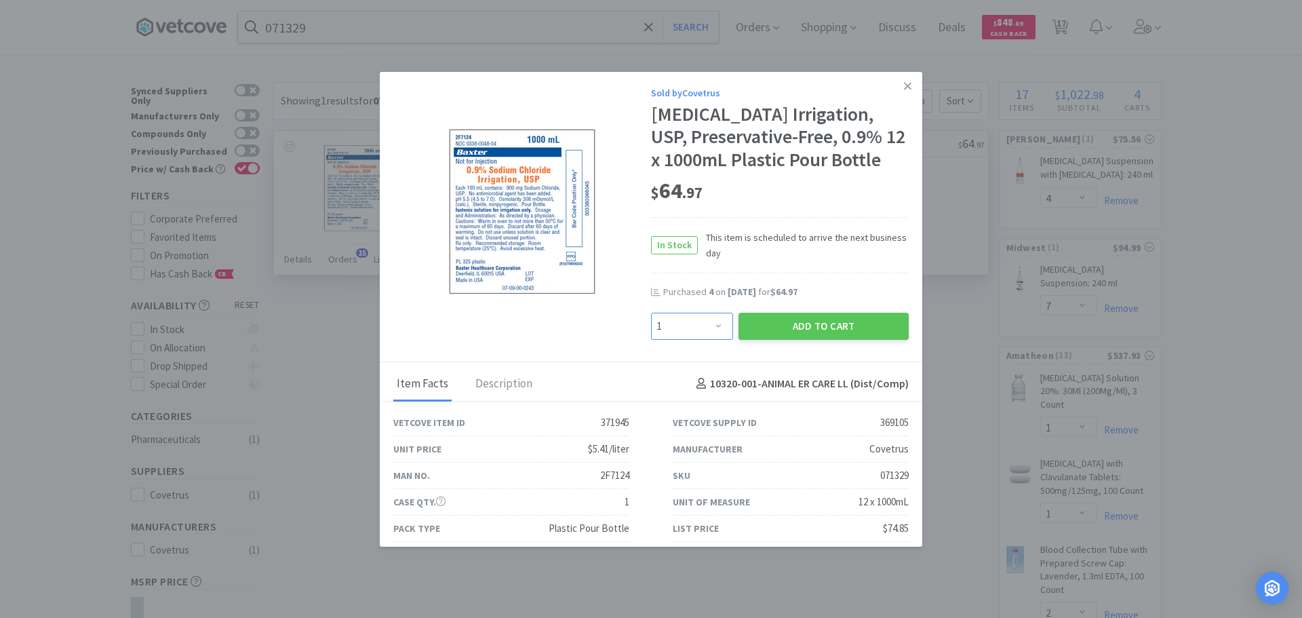
click at [674, 340] on select "Enter Quantity 1 2 3 4 5 6 7 8 9 10 11 12 13 14 15 16 17 18 19 20 Enter Quantity" at bounding box center [692, 326] width 82 height 27
click at [651, 335] on select "Enter Quantity 1 2 3 4 5 6 7 8 9 10 11 12 13 14 15 16 17 18 19 20 Enter Quantity" at bounding box center [692, 326] width 82 height 27
click at [814, 340] on button "Add to Cart" at bounding box center [823, 326] width 170 height 27
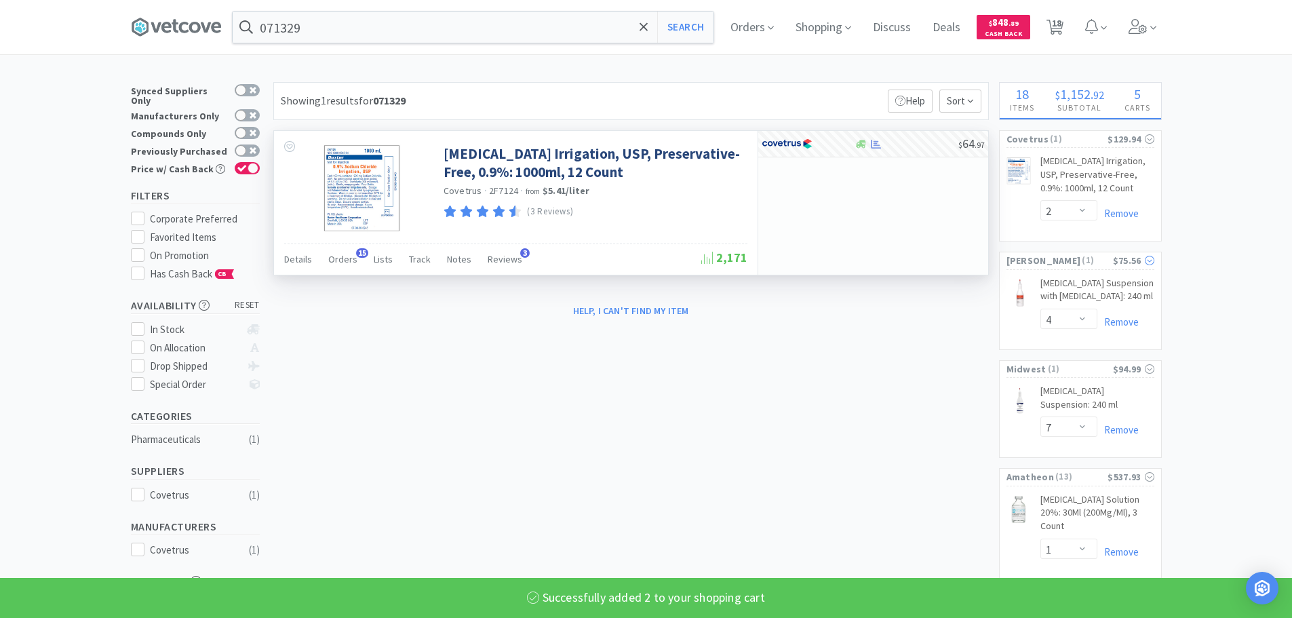
click at [1080, 258] on span "( 1 )" at bounding box center [1096, 261] width 32 height 14
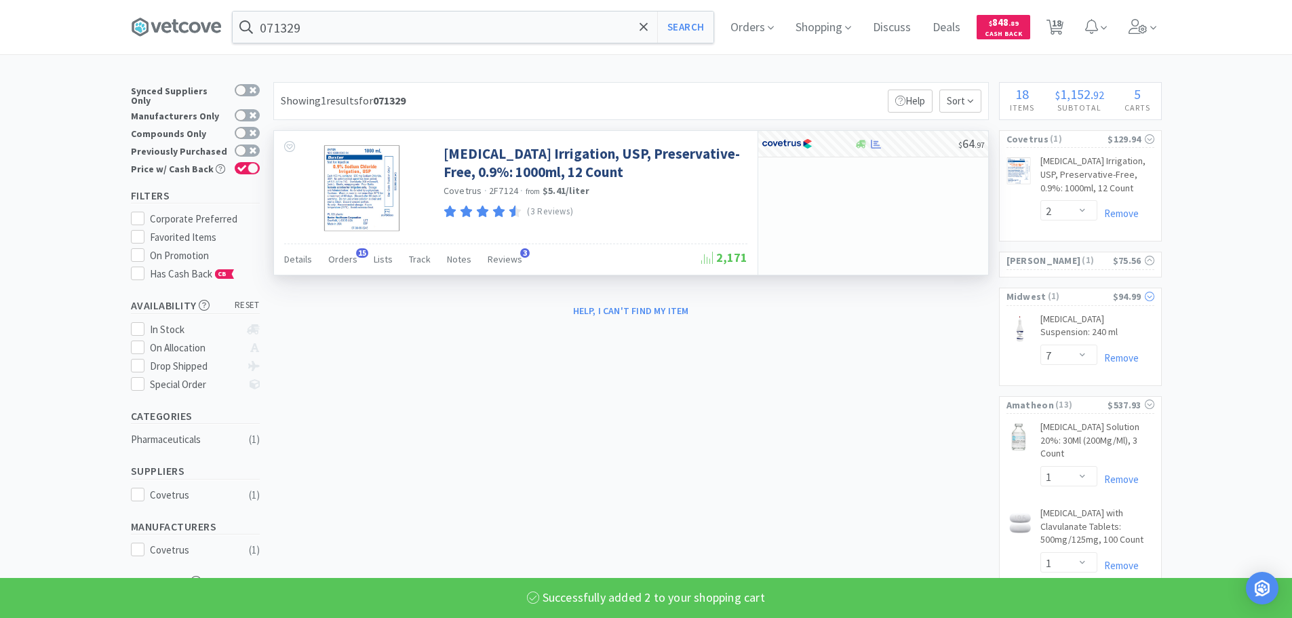
click at [1080, 292] on span "( 1 )" at bounding box center [1079, 297] width 66 height 14
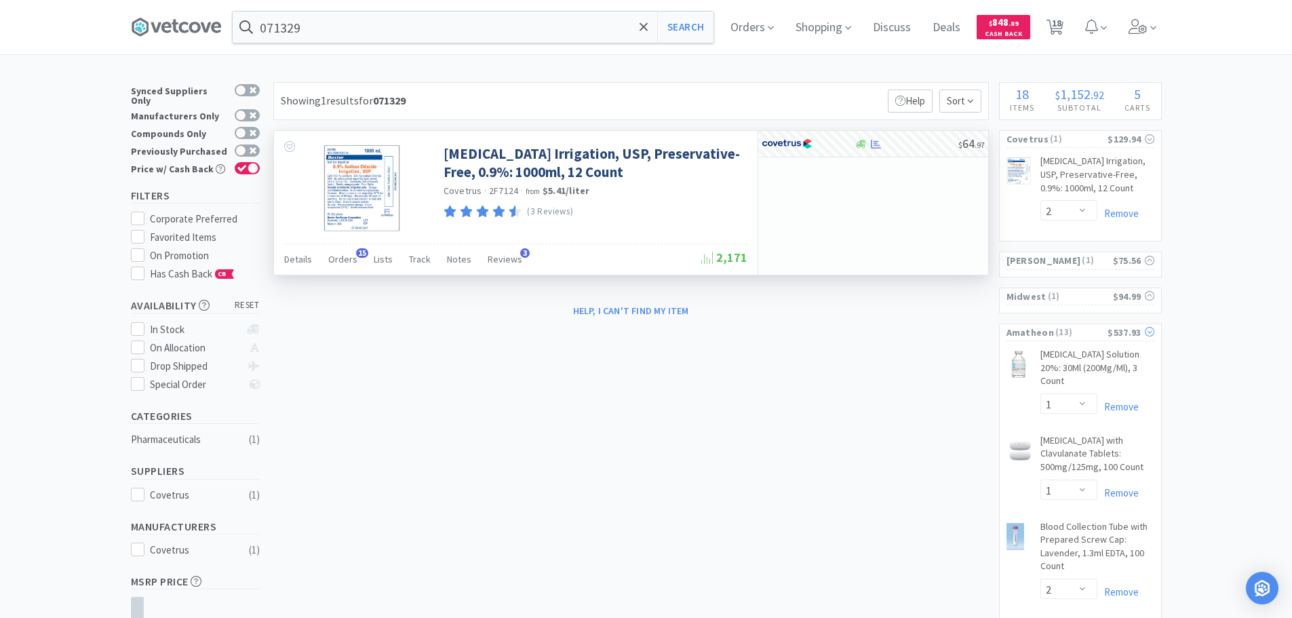
click at [1077, 333] on span "( 13 )" at bounding box center [1081, 332] width 54 height 14
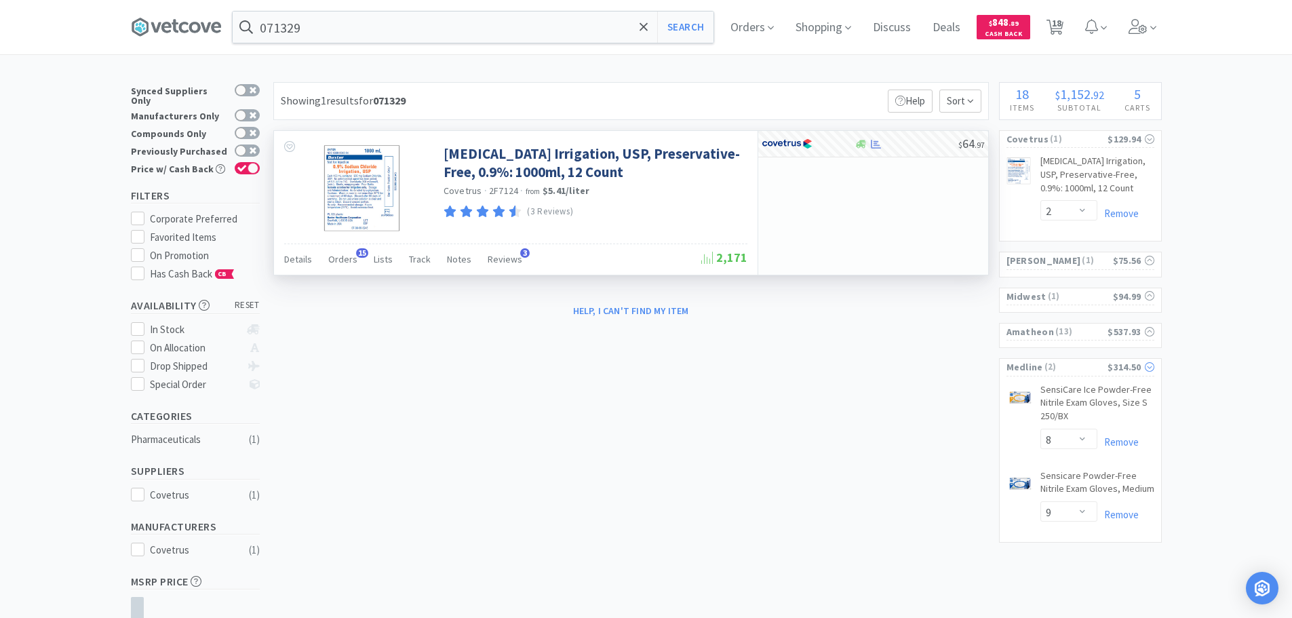
click at [1082, 365] on span "( 2 )" at bounding box center [1075, 367] width 65 height 14
click at [394, 22] on input "071329" at bounding box center [473, 27] width 481 height 31
paste input "Covetrus - 019727 $18.4"
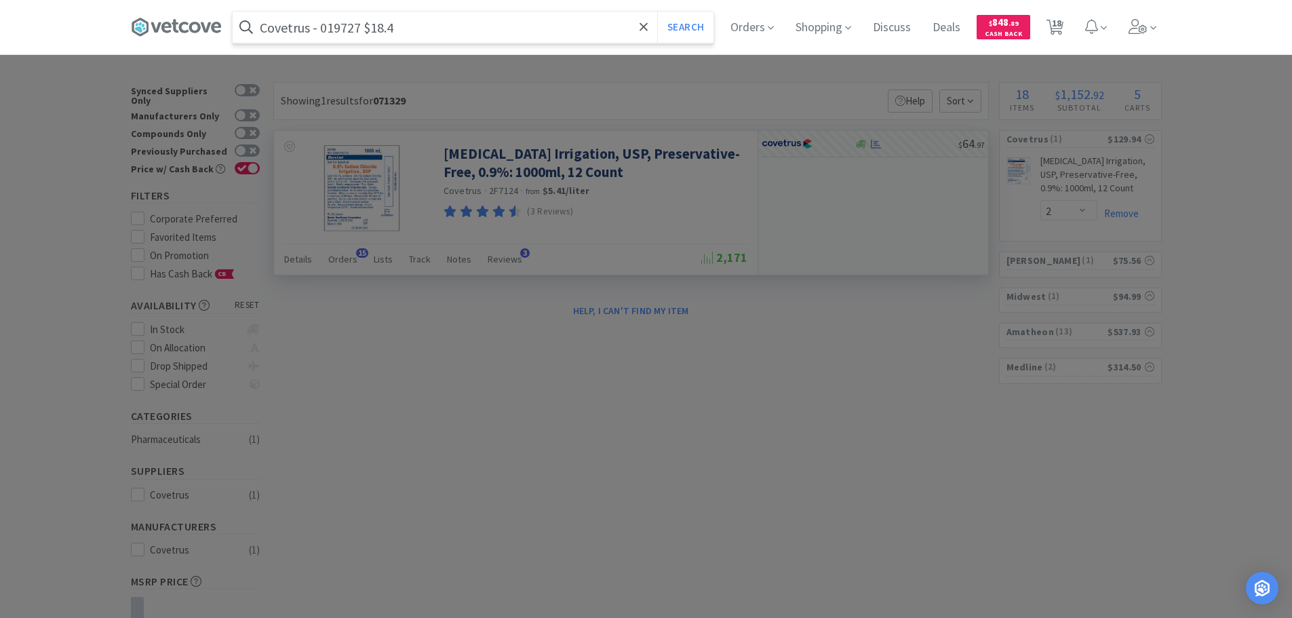
click at [345, 32] on input "Covetrus - 019727 $18.4" at bounding box center [473, 27] width 481 height 31
paste input "019727"
click at [657, 12] on button "Search" at bounding box center [685, 27] width 56 height 31
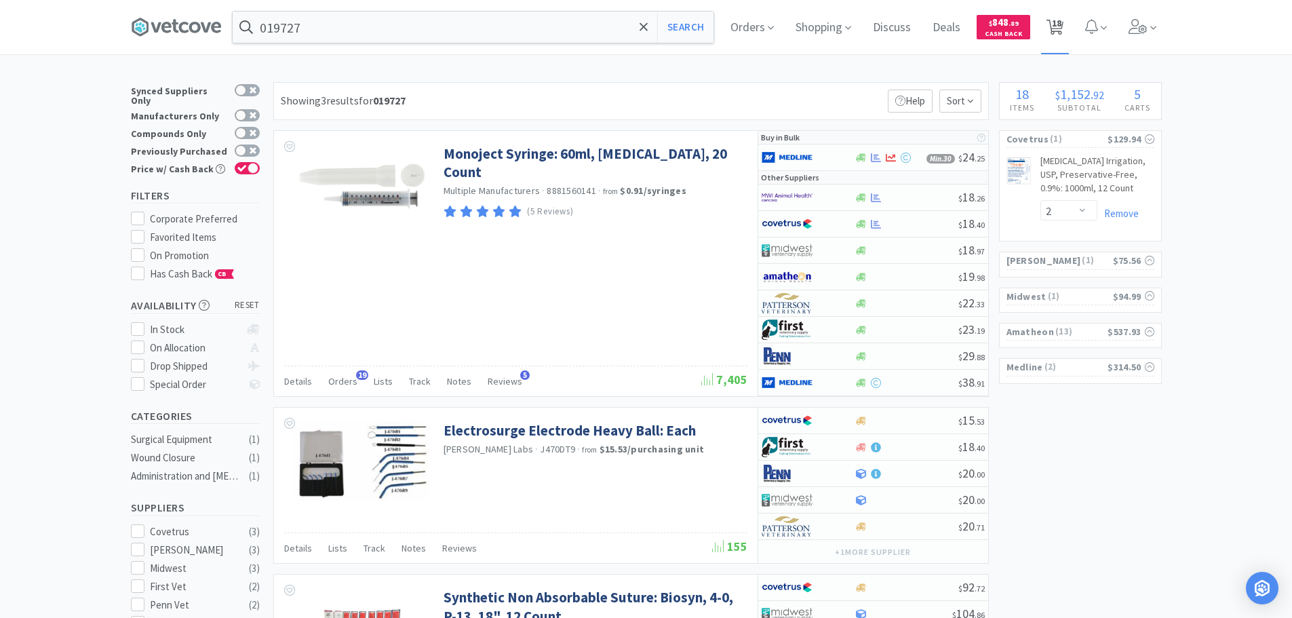
click at [1061, 32] on span "18" at bounding box center [1056, 23] width 9 height 54
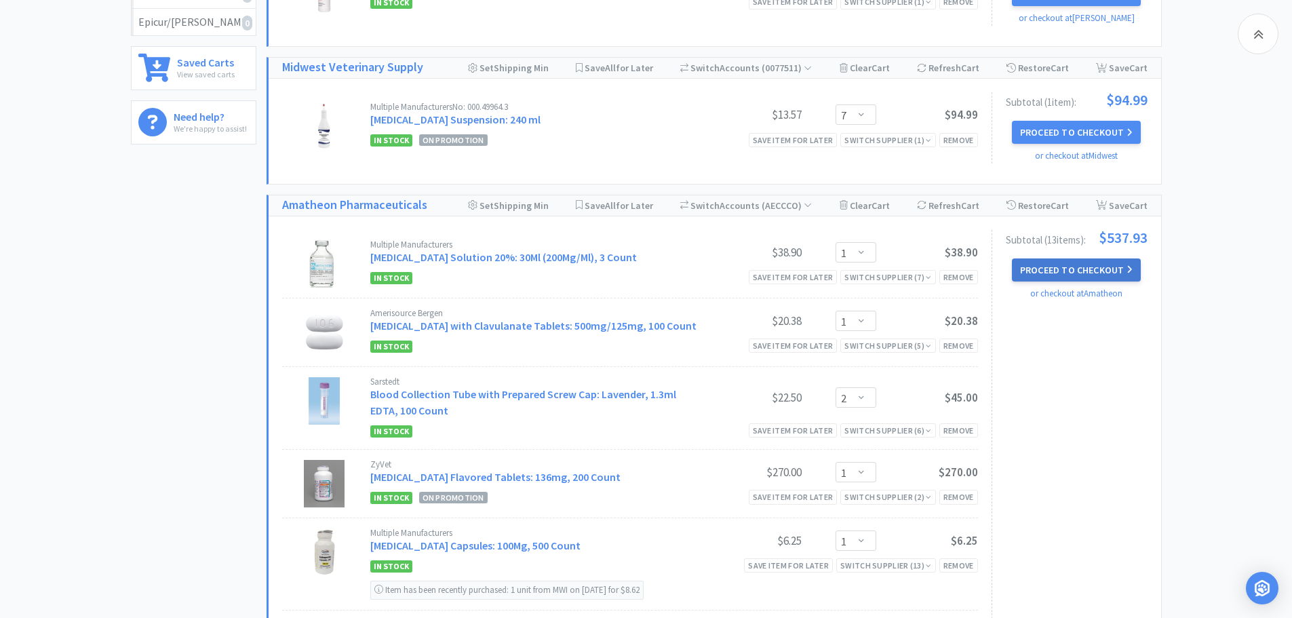
click at [1110, 269] on button "Proceed to Checkout" at bounding box center [1076, 269] width 129 height 23
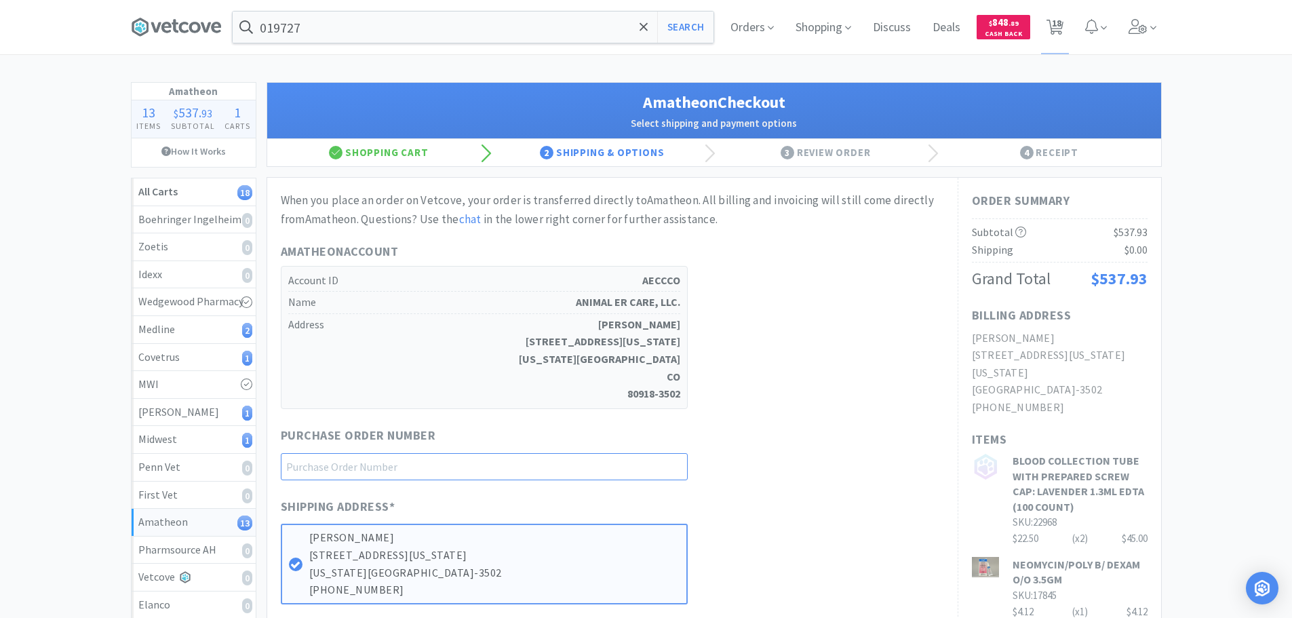
click at [502, 469] on input "text" at bounding box center [484, 466] width 407 height 27
paste input "1145075"
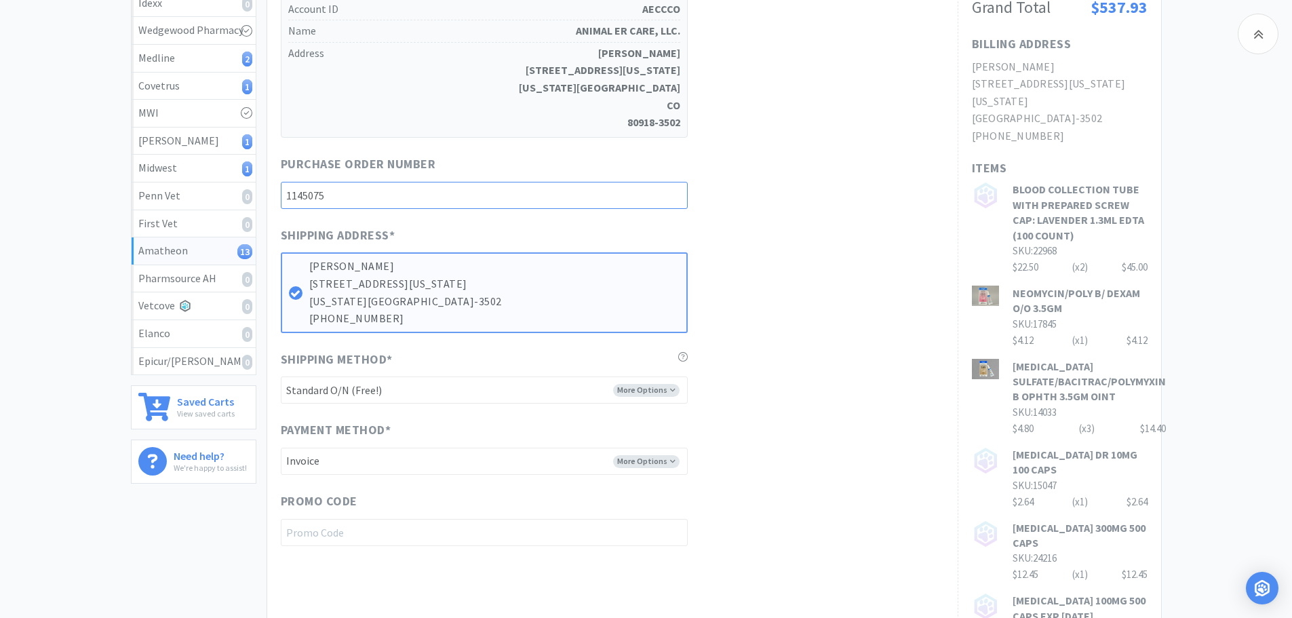
scroll to position [475, 0]
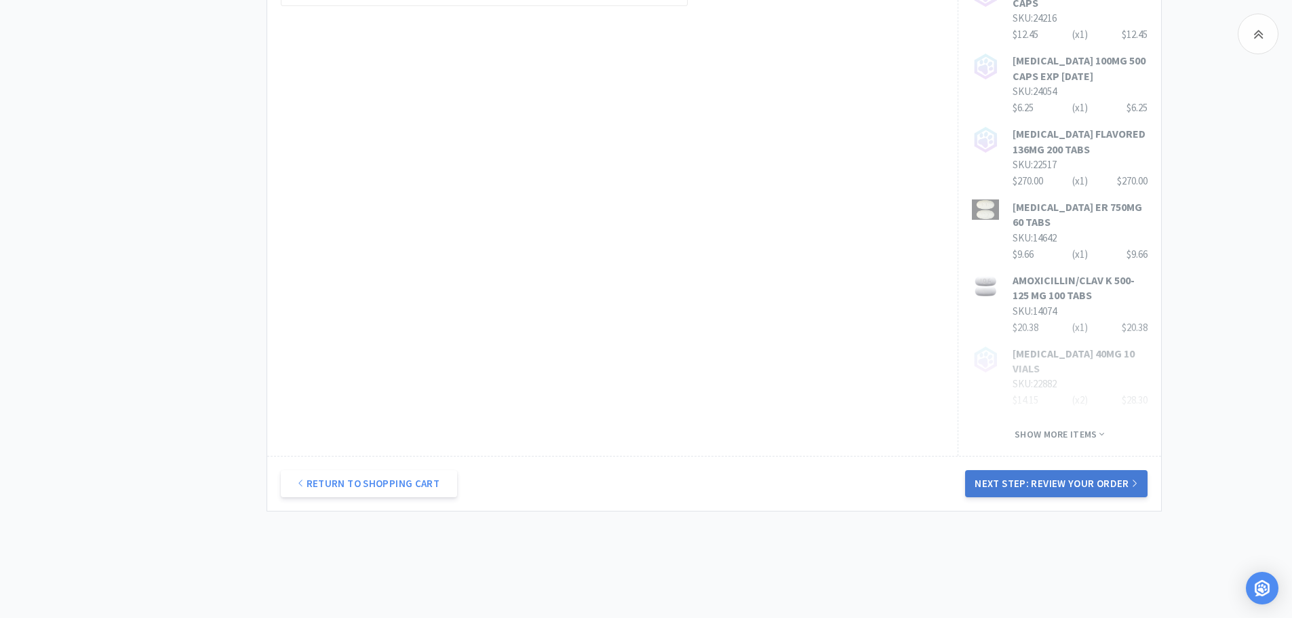
click at [1064, 470] on button "Next Step: Review Your Order" at bounding box center [1056, 483] width 182 height 27
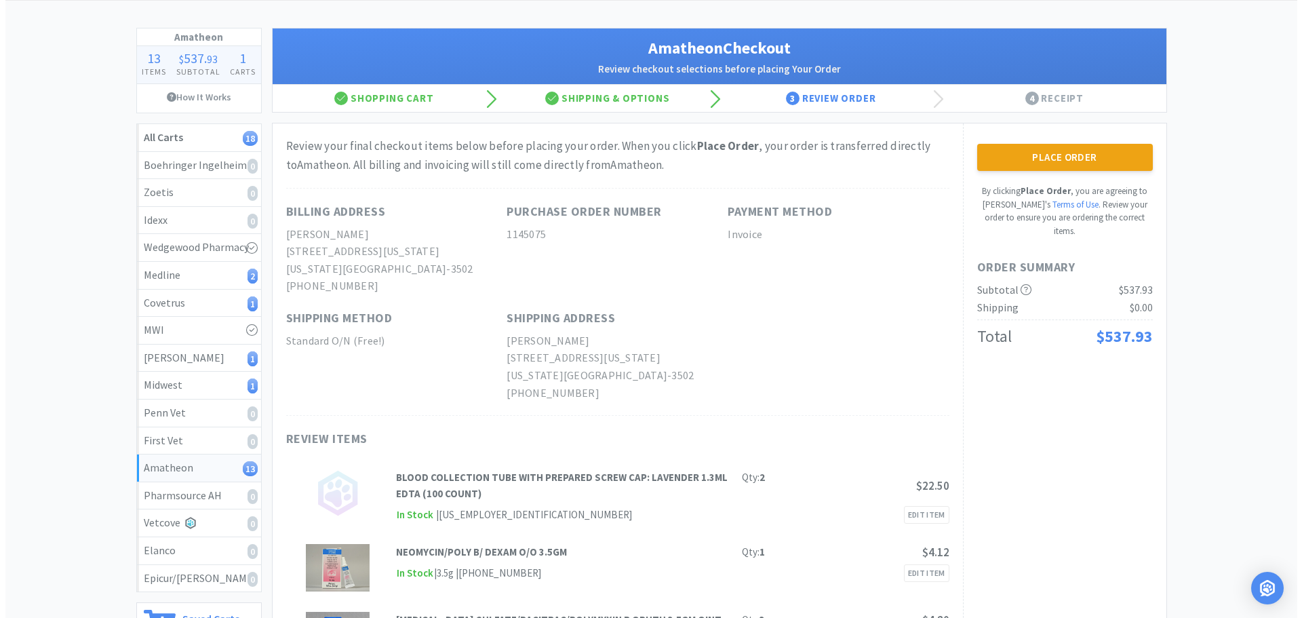
scroll to position [0, 0]
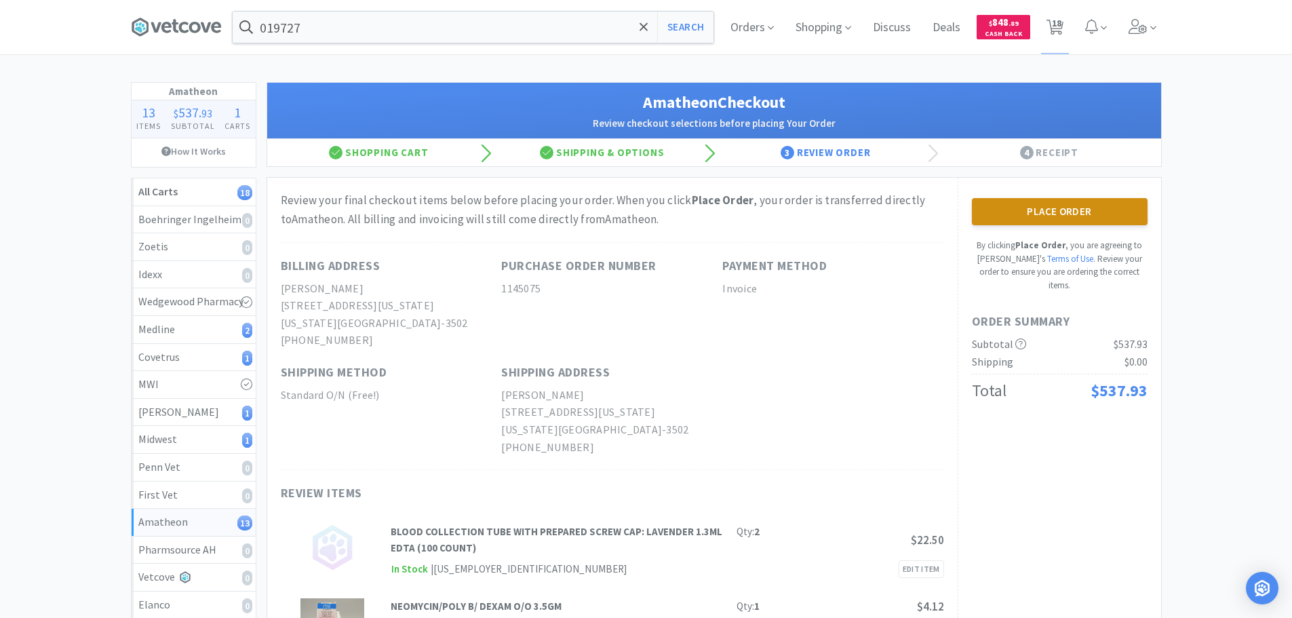
click at [1056, 214] on button "Place Order" at bounding box center [1060, 211] width 176 height 27
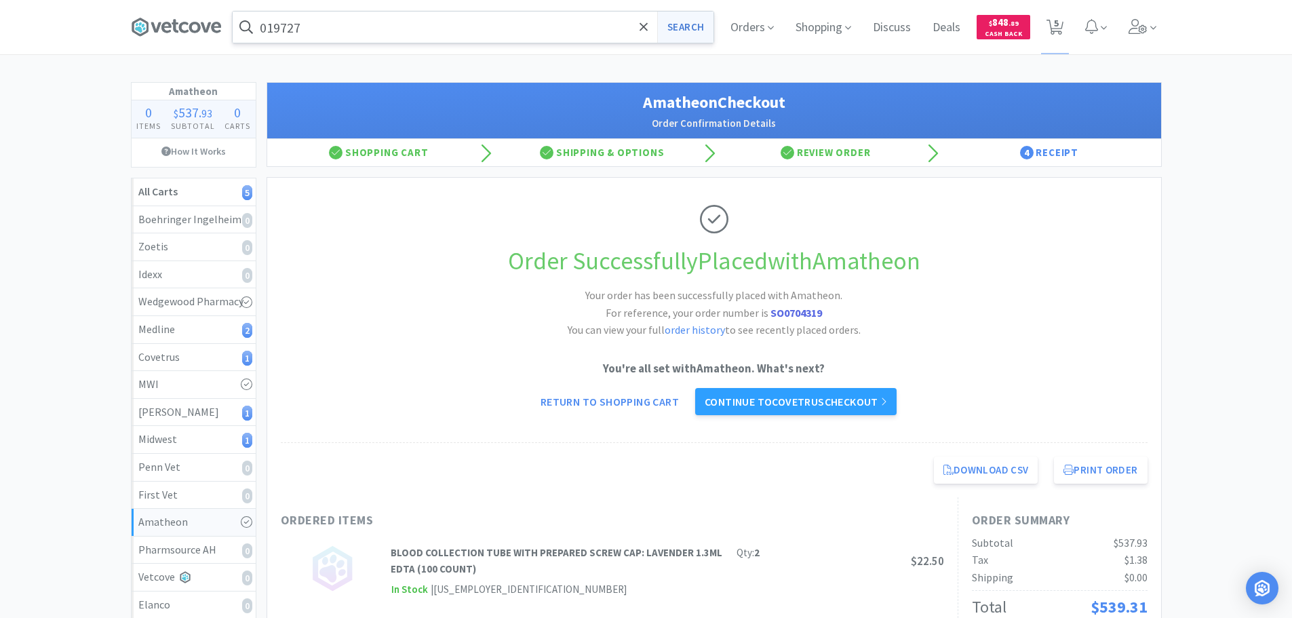
click at [692, 23] on button "Search" at bounding box center [685, 27] width 56 height 31
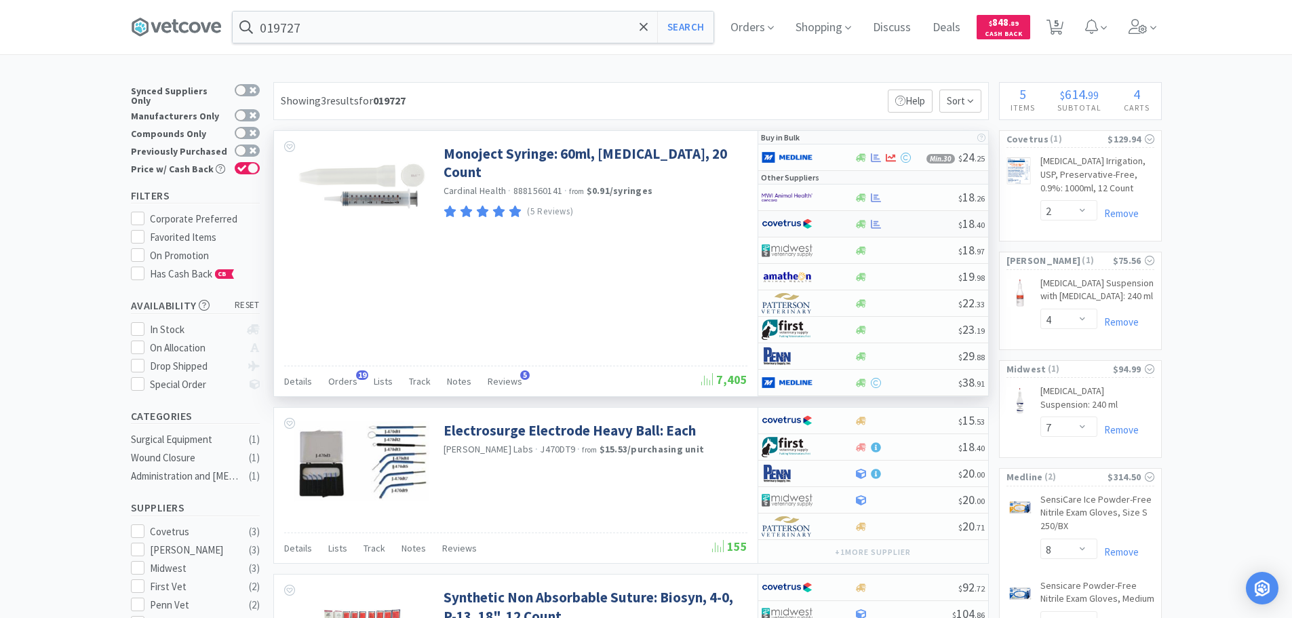
click at [925, 222] on div at bounding box center [906, 224] width 104 height 10
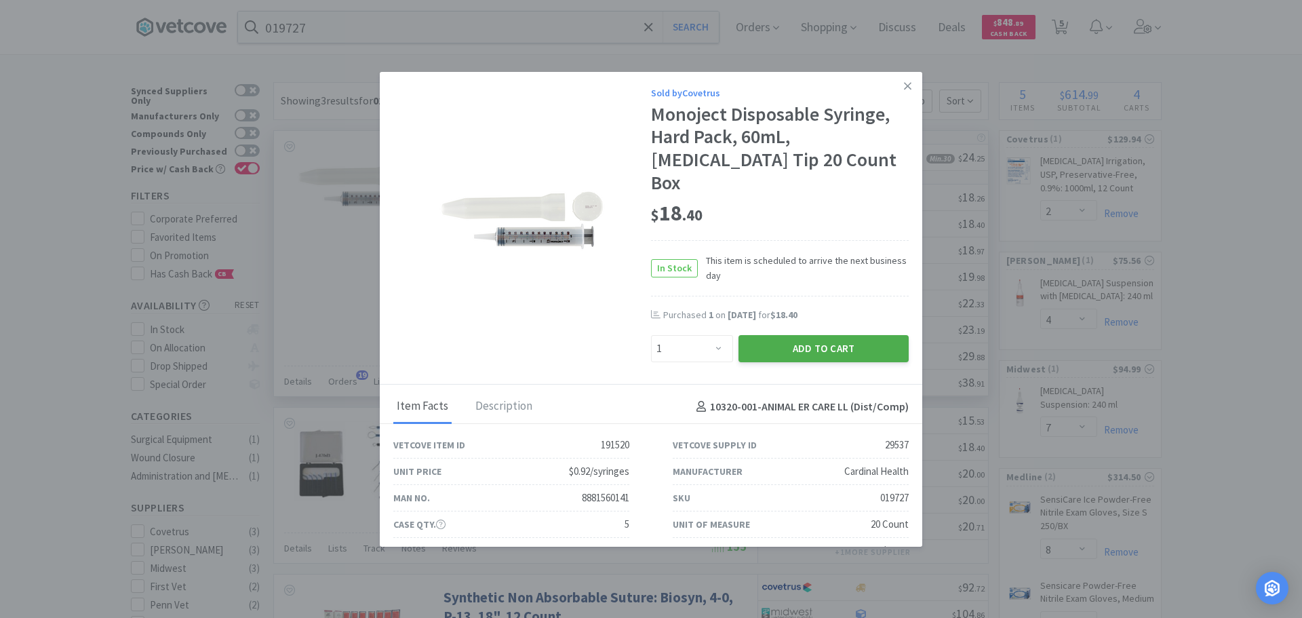
click at [793, 335] on button "Add to Cart" at bounding box center [823, 348] width 170 height 27
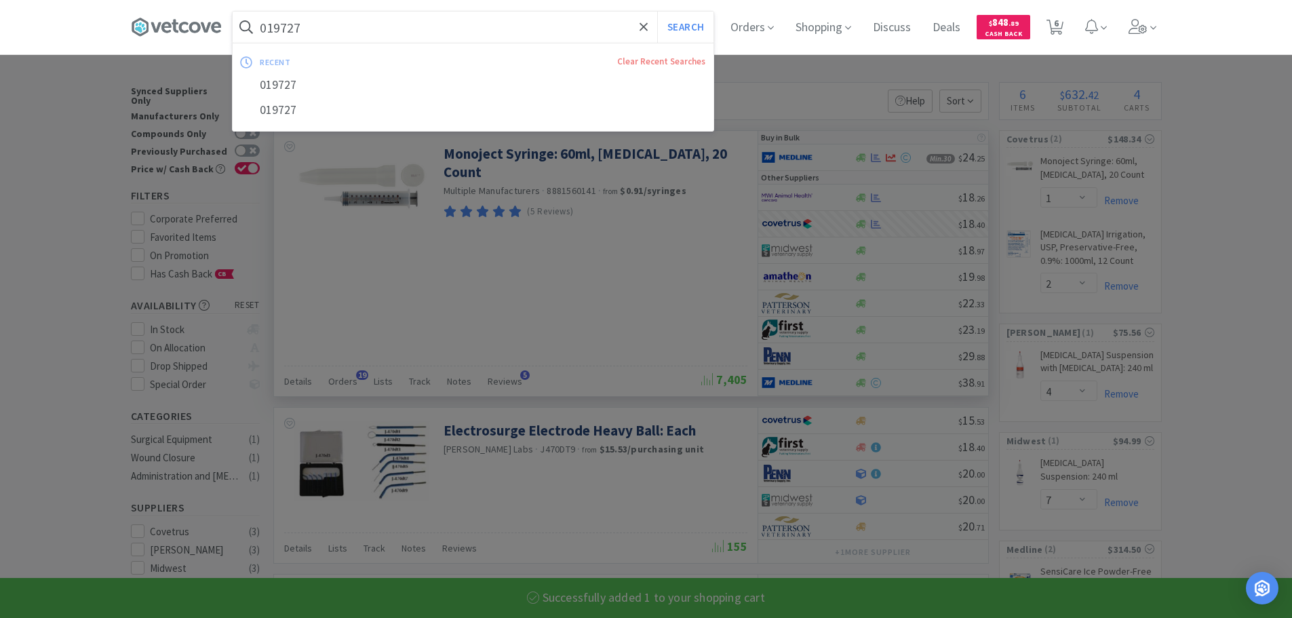
click at [398, 22] on input "019727" at bounding box center [473, 27] width 481 height 31
paste input "Covetrus - 019728 $18.4"
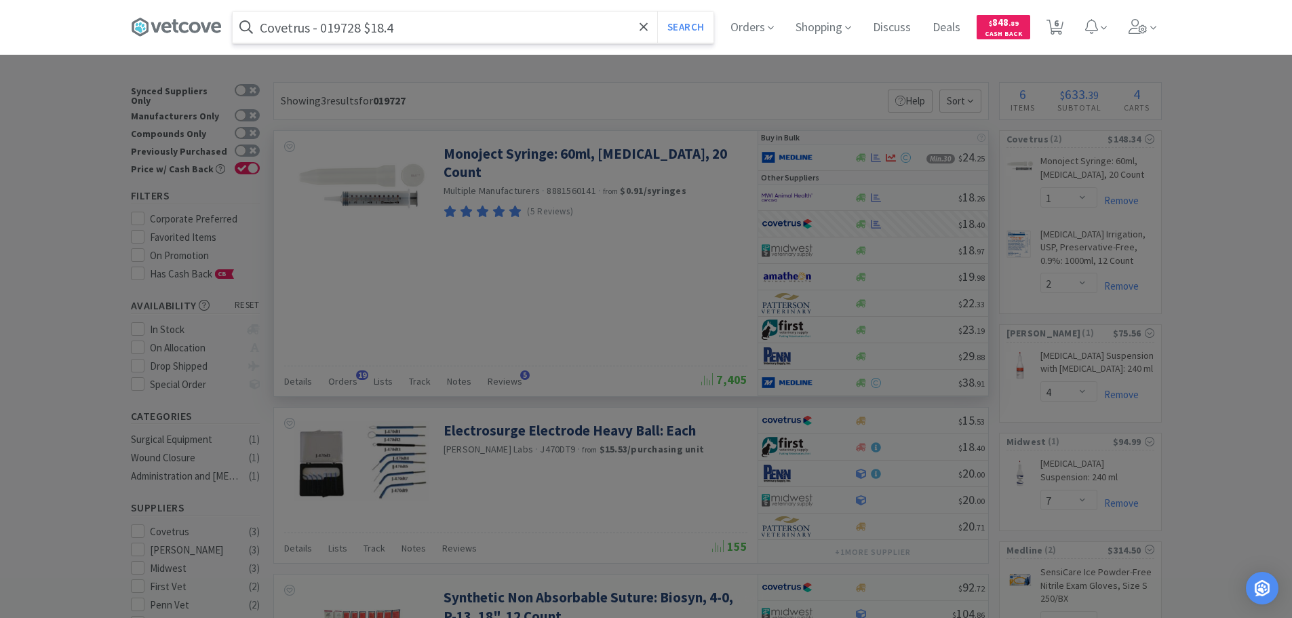
click at [357, 30] on input "Covetrus - 019728 $18.4" at bounding box center [473, 27] width 481 height 31
paste input "019728"
click at [657, 12] on button "Search" at bounding box center [685, 27] width 56 height 31
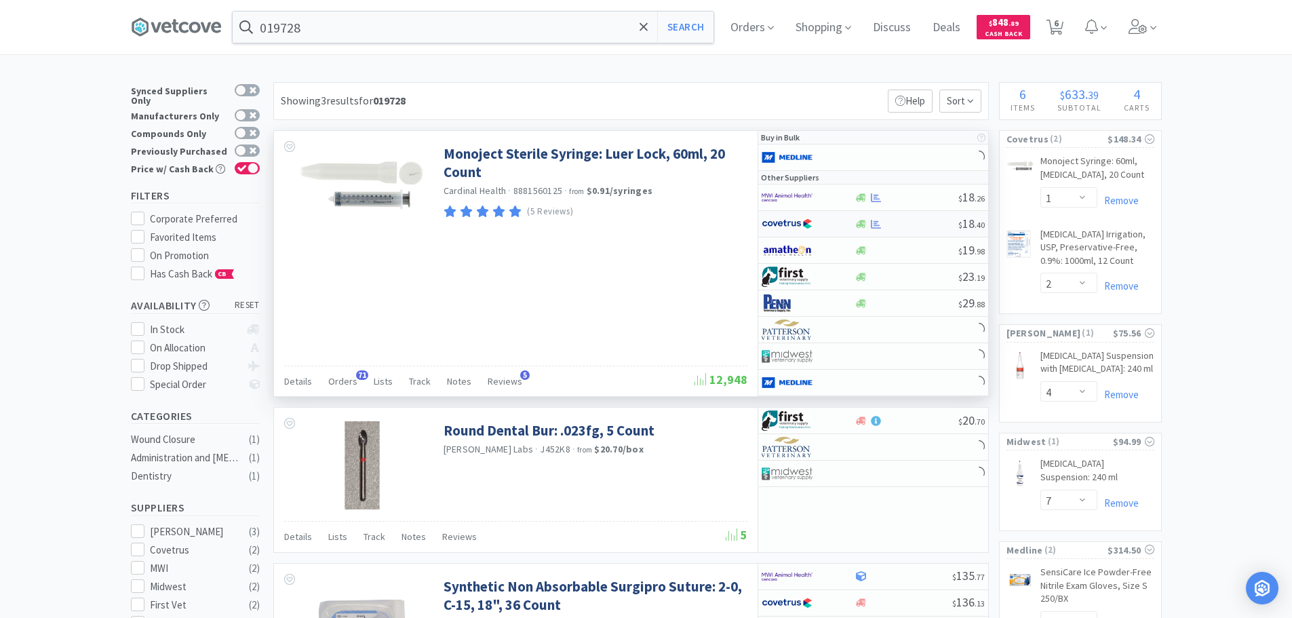
click at [907, 224] on div at bounding box center [906, 224] width 104 height 10
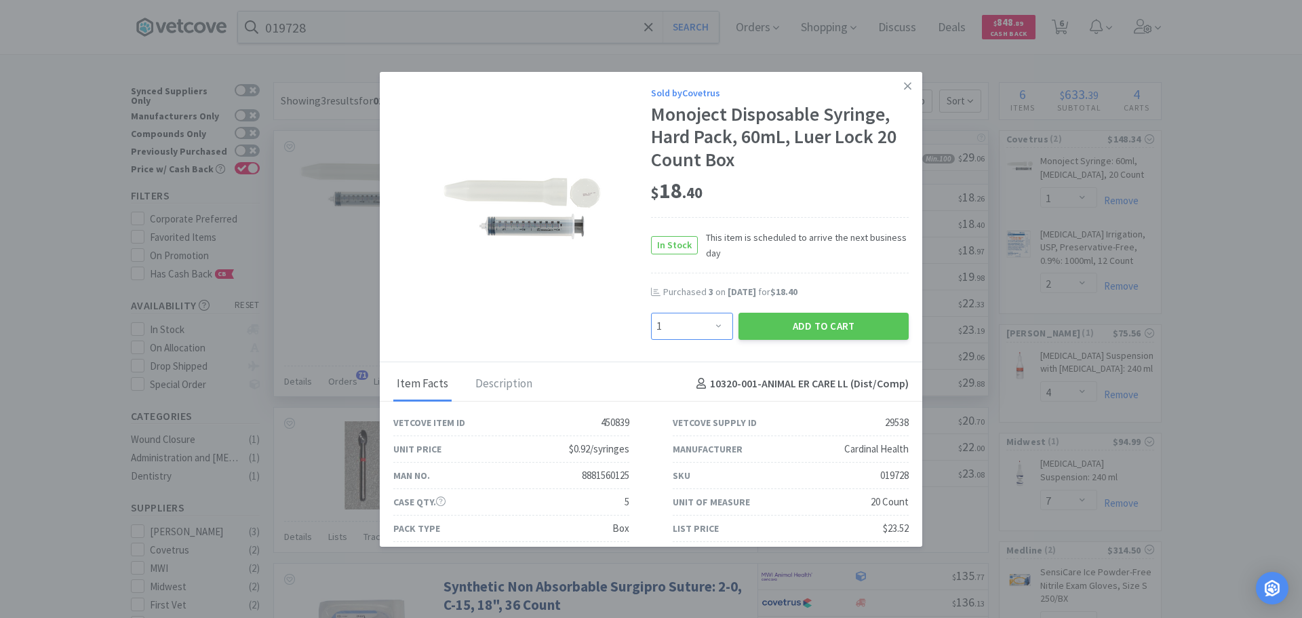
click at [692, 319] on select "Enter Quantity 1 2 3 4 5 6 7 8 9 10 11 12 13 14 15 16 17 18 19 20 Enter Quantity" at bounding box center [692, 326] width 82 height 27
click at [651, 313] on select "Enter Quantity 1 2 3 4 5 6 7 8 9 10 11 12 13 14 15 16 17 18 19 20 Enter Quantity" at bounding box center [692, 326] width 82 height 27
click at [697, 324] on select "Enter Quantity 1 2 3 4 5 6 7 8 9 10 11 12 13 14 15 16 17 18 19 20 Enter Quantity" at bounding box center [692, 326] width 82 height 27
click at [651, 313] on select "Enter Quantity 1 2 3 4 5 6 7 8 9 10 11 12 13 14 15 16 17 18 19 20 Enter Quantity" at bounding box center [692, 326] width 82 height 27
click at [759, 323] on button "Add to Cart" at bounding box center [823, 326] width 170 height 27
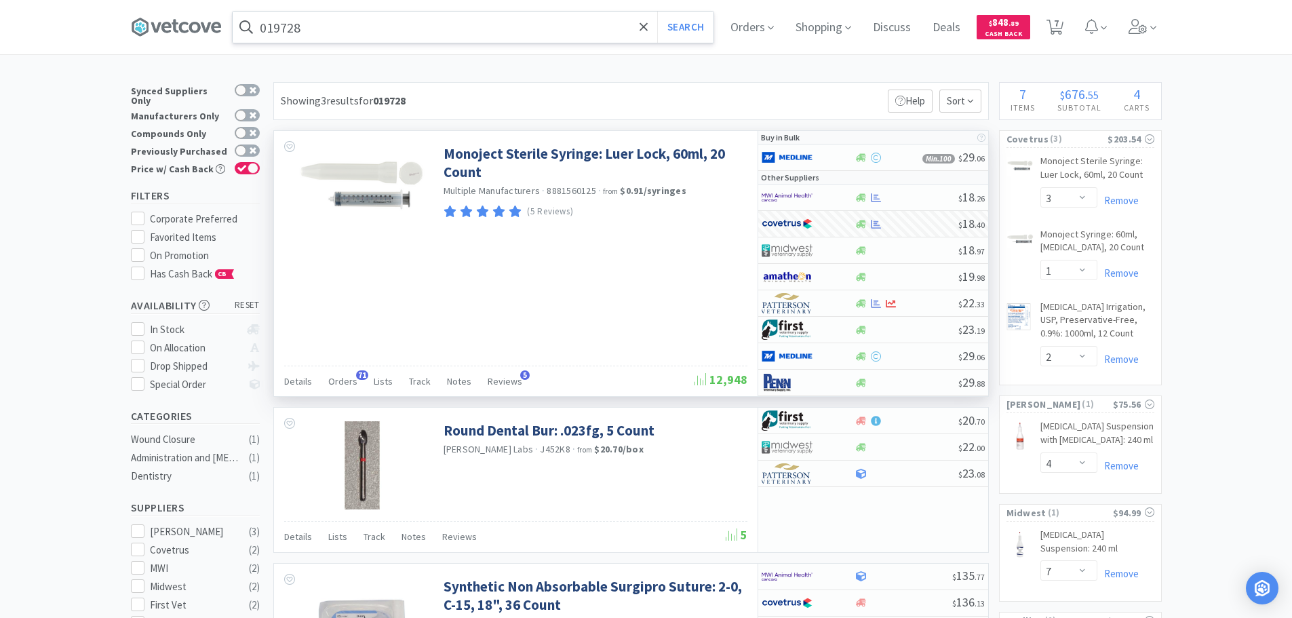
click at [409, 27] on input "019728" at bounding box center [473, 27] width 481 height 31
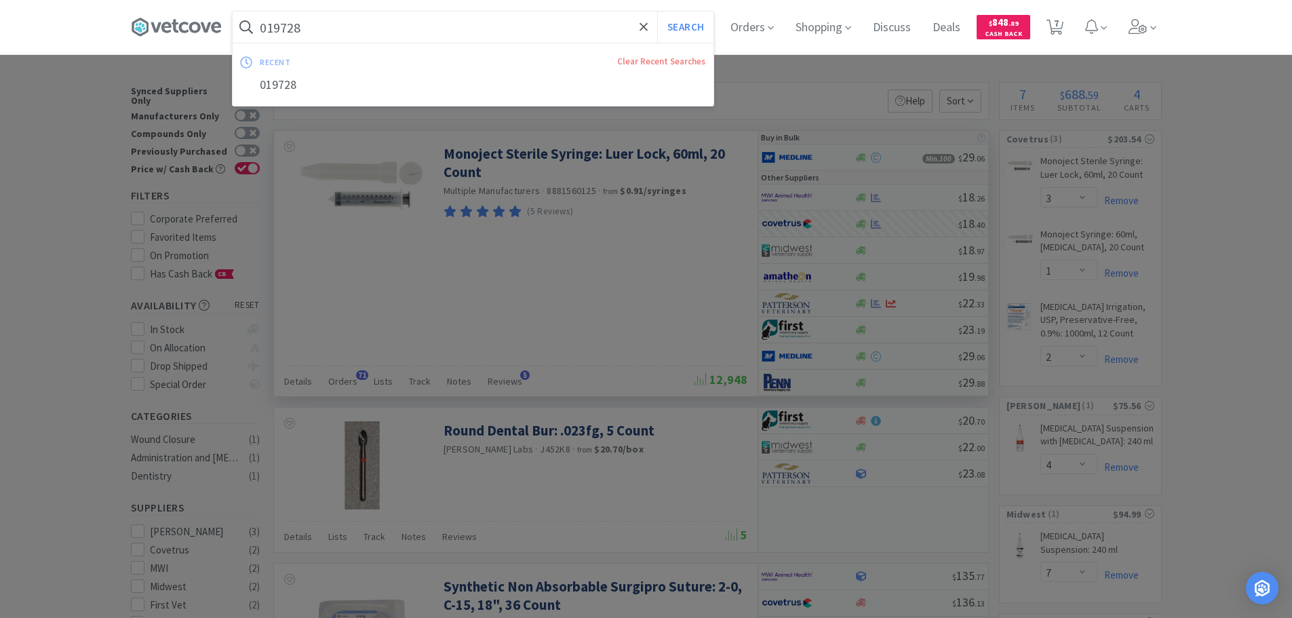
paste input "MWI - 013744 $23.11"
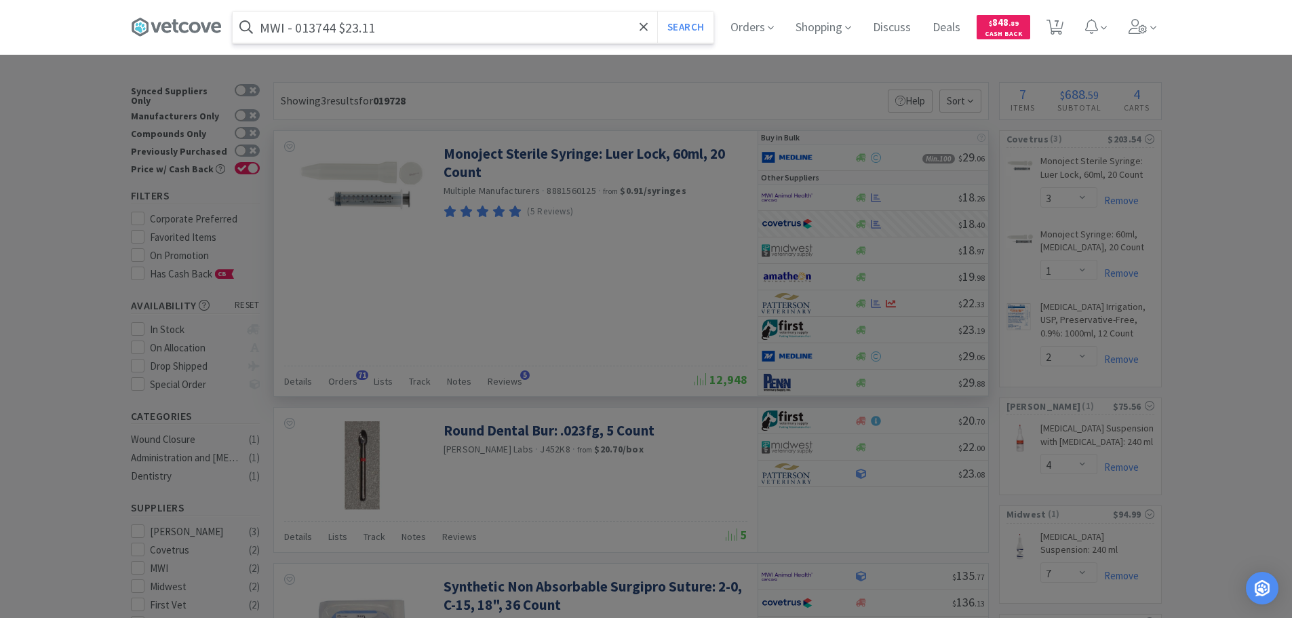
click at [325, 33] on input "MWI - 013744 $23.11" at bounding box center [473, 27] width 481 height 31
paste input "013744"
click at [657, 12] on button "Search" at bounding box center [685, 27] width 56 height 31
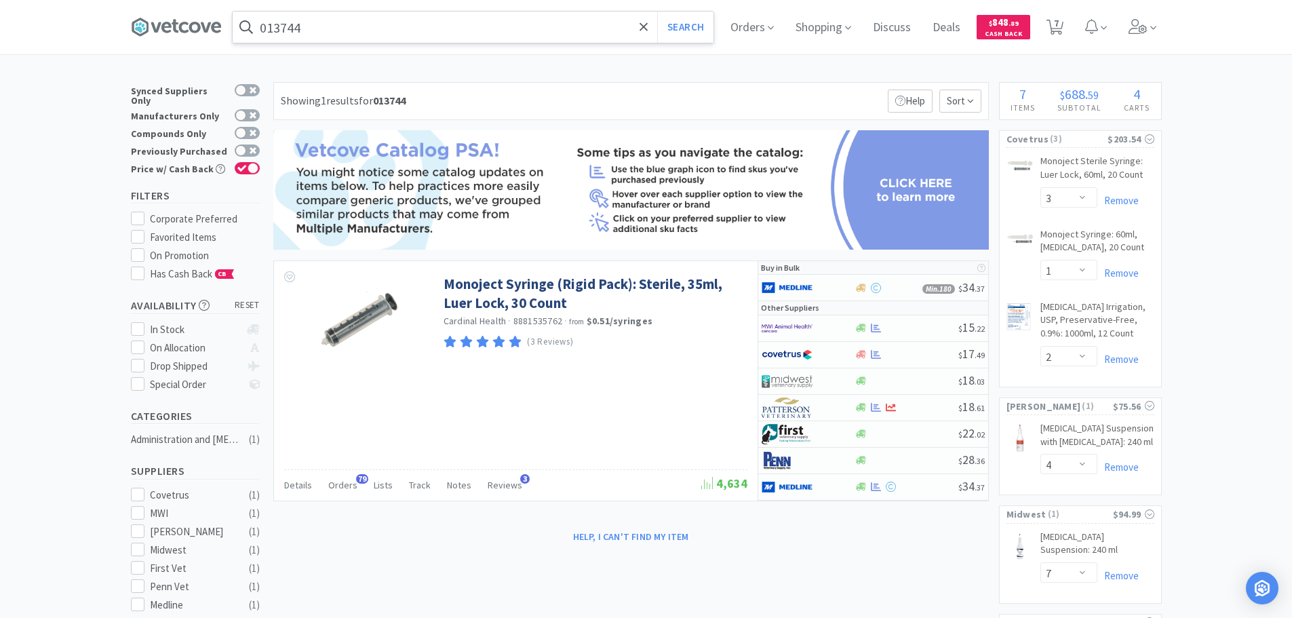
click at [421, 42] on input "013744" at bounding box center [473, 27] width 481 height 31
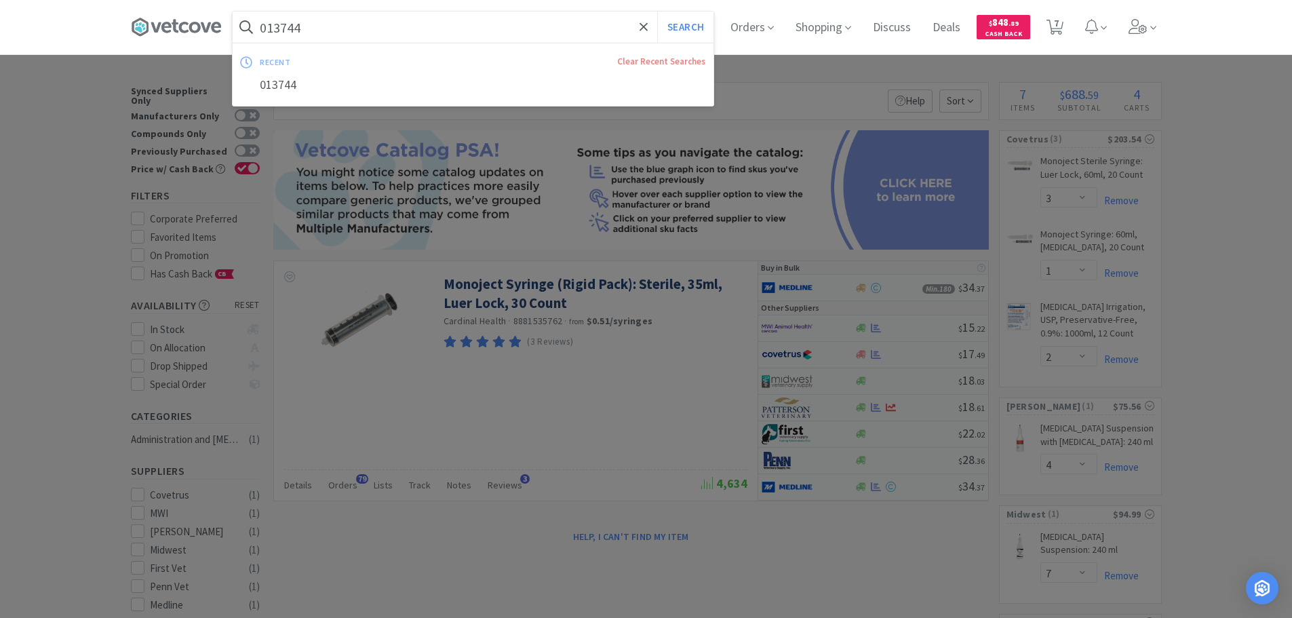
paste input "Covetrus - 045215 $19.08"
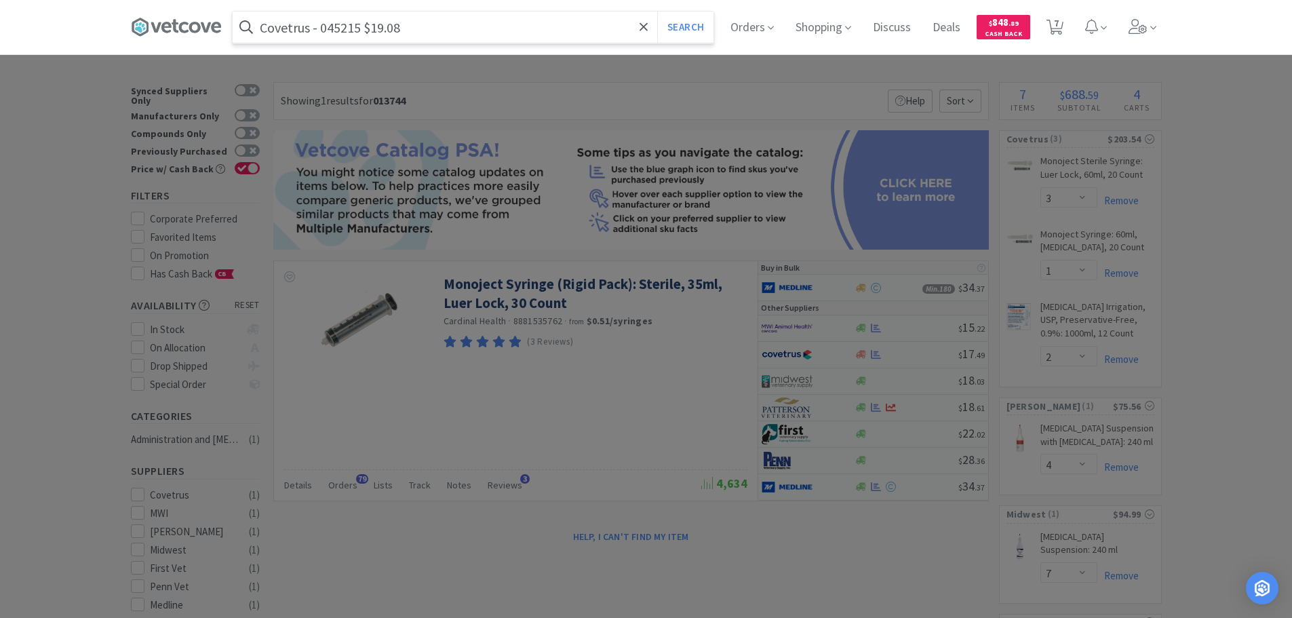
click at [347, 28] on input "Covetrus - 045215 $19.08" at bounding box center [473, 27] width 481 height 31
paste input "045215"
click at [657, 12] on button "Search" at bounding box center [685, 27] width 56 height 31
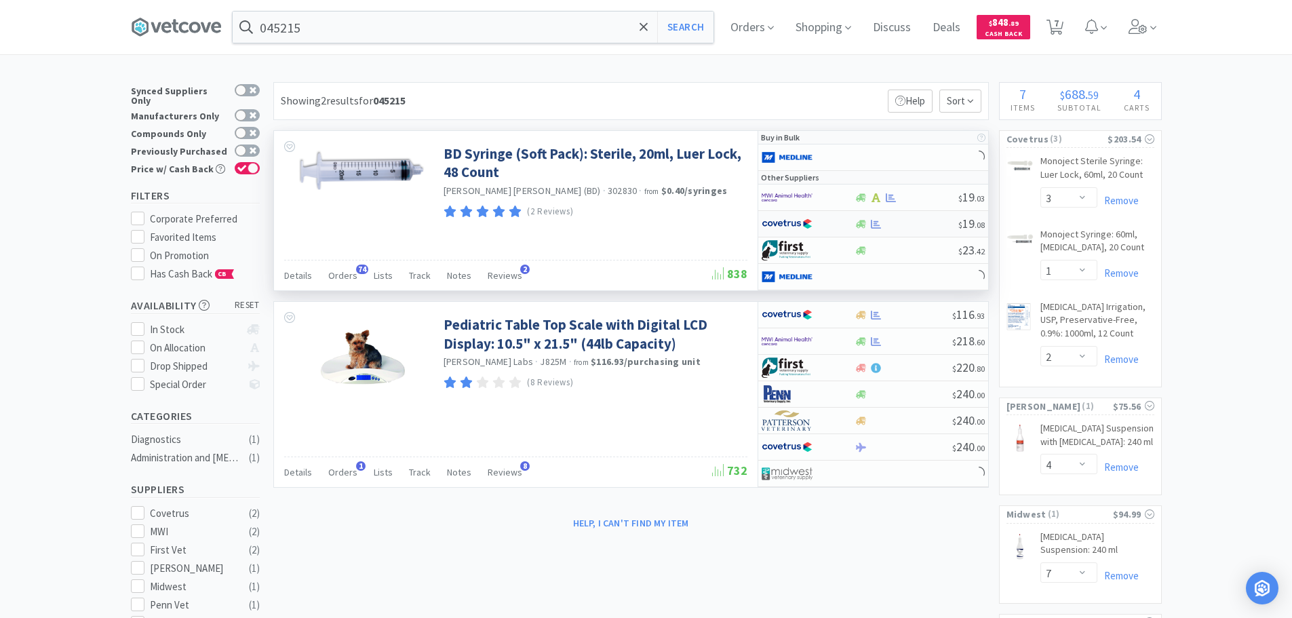
click at [919, 224] on div at bounding box center [906, 224] width 104 height 10
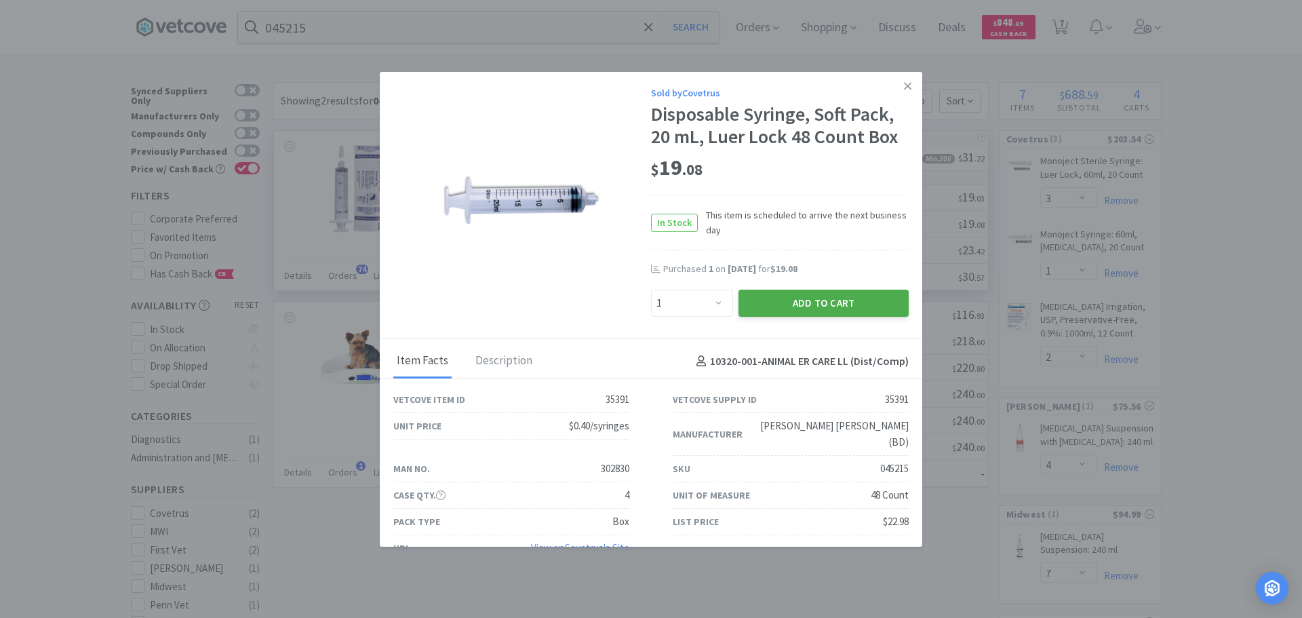
click at [738, 295] on button "Add to Cart" at bounding box center [823, 303] width 170 height 27
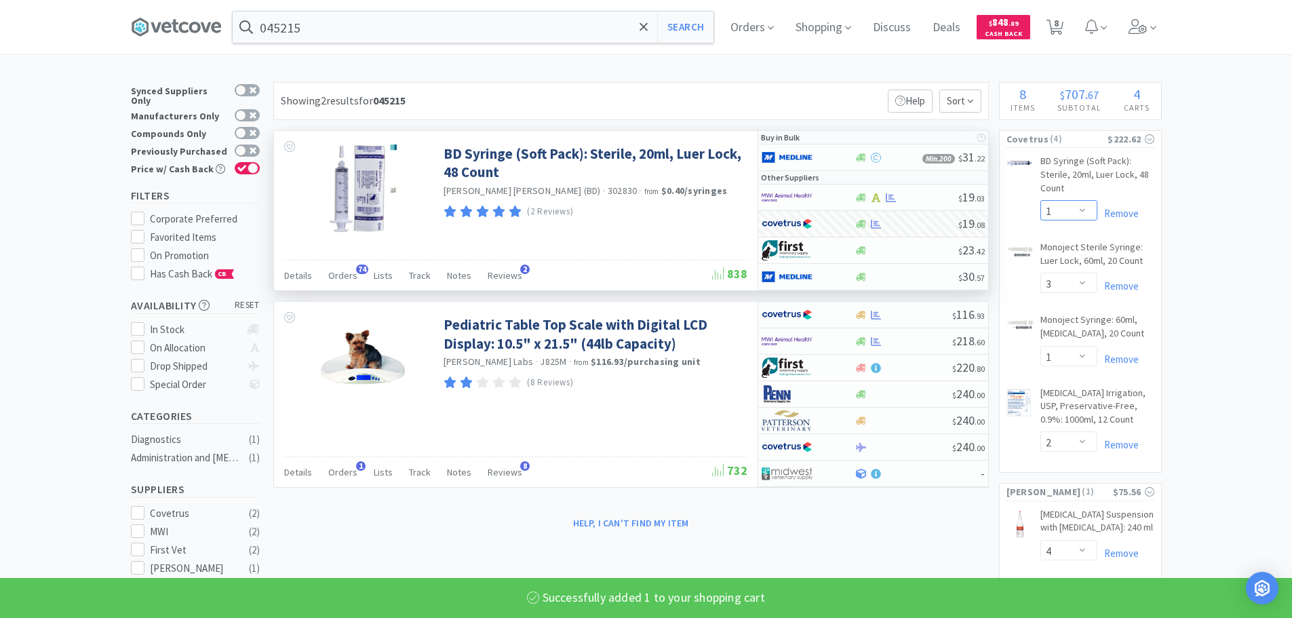
click at [1076, 209] on select "Enter Quantity 1 2 3 4 5 6 7 8 9 10 11 12 13 14 15 16 17 18 19 20 Enter Quantity" at bounding box center [1068, 210] width 57 height 20
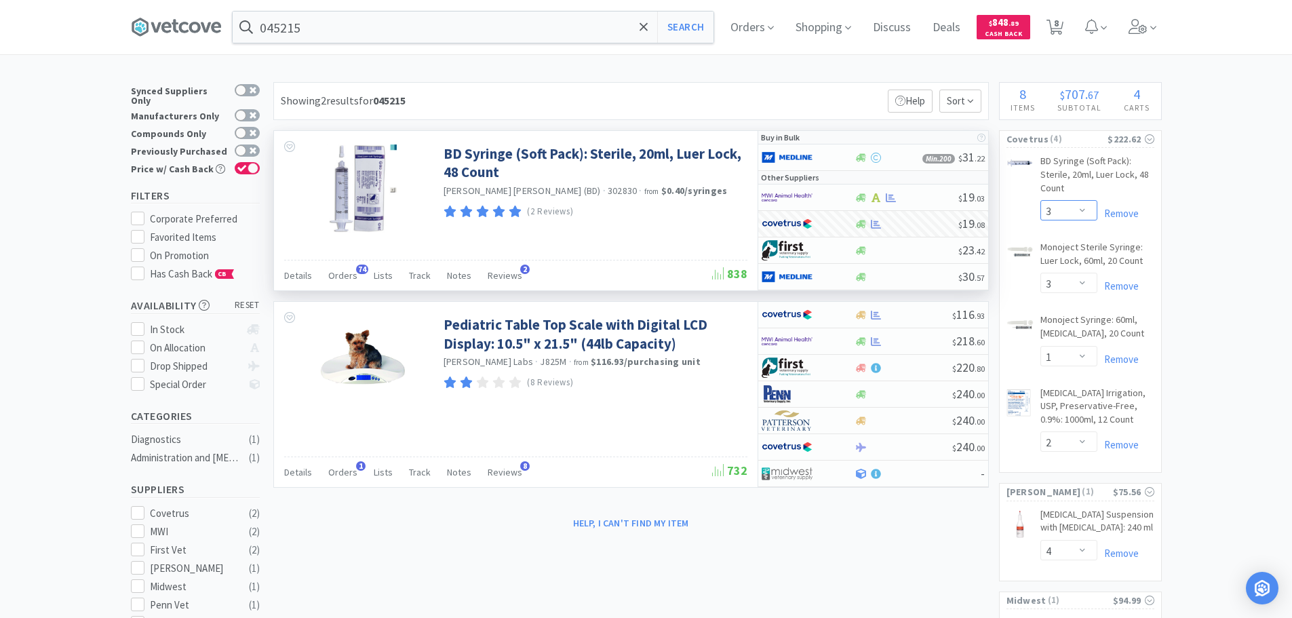
click at [1040, 200] on select "Enter Quantity 1 2 3 4 5 6 7 8 9 10 11 12 13 14 15 16 17 18 19 20 Enter Quantity" at bounding box center [1068, 210] width 57 height 20
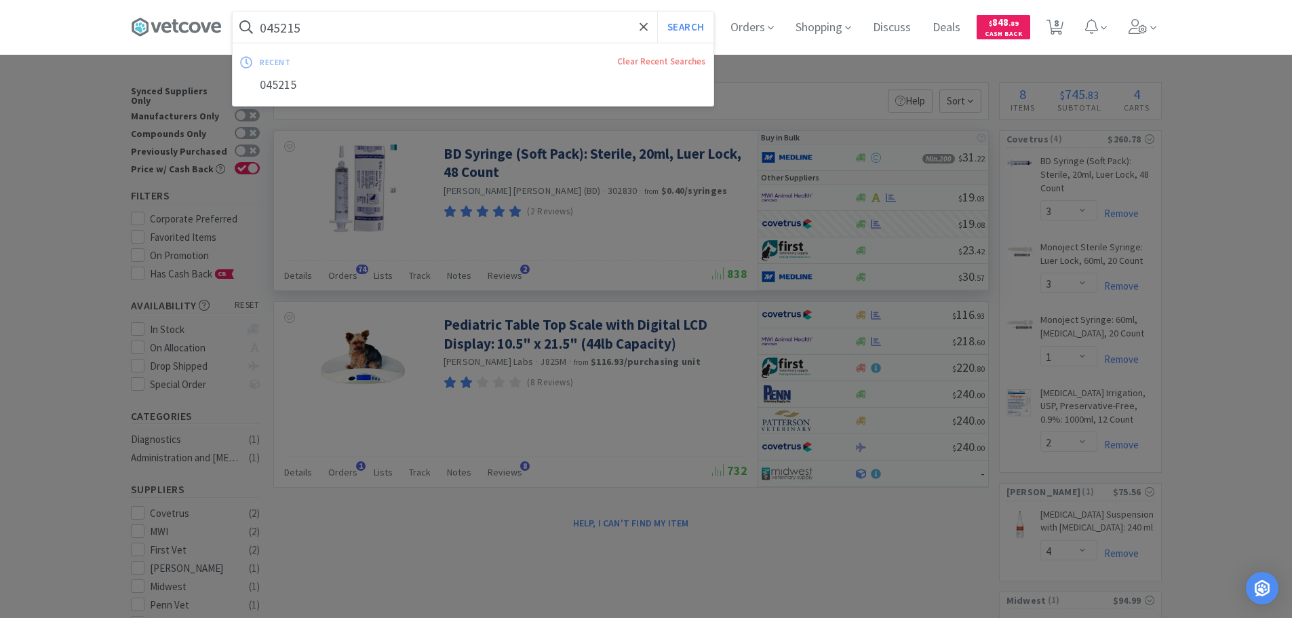
paste input "Covetrus - 083973 $7.86"
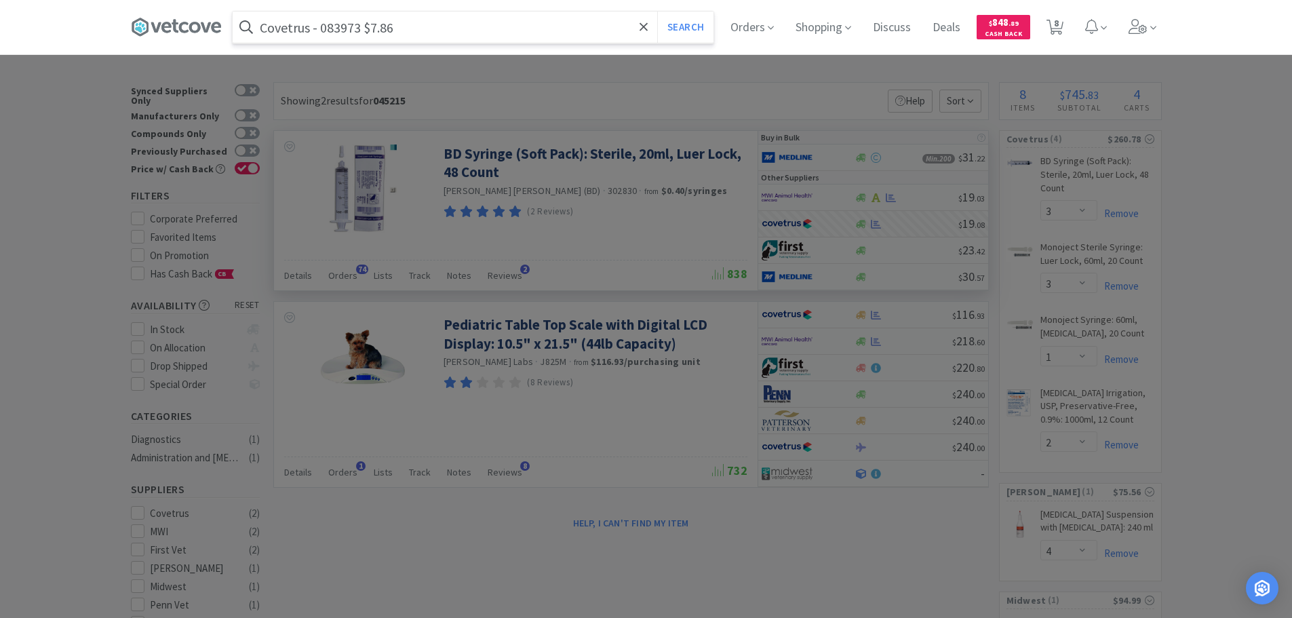
click at [346, 20] on input "Covetrus - 083973 $7.86" at bounding box center [473, 27] width 481 height 31
paste input "083973"
click at [657, 12] on button "Search" at bounding box center [685, 27] width 56 height 31
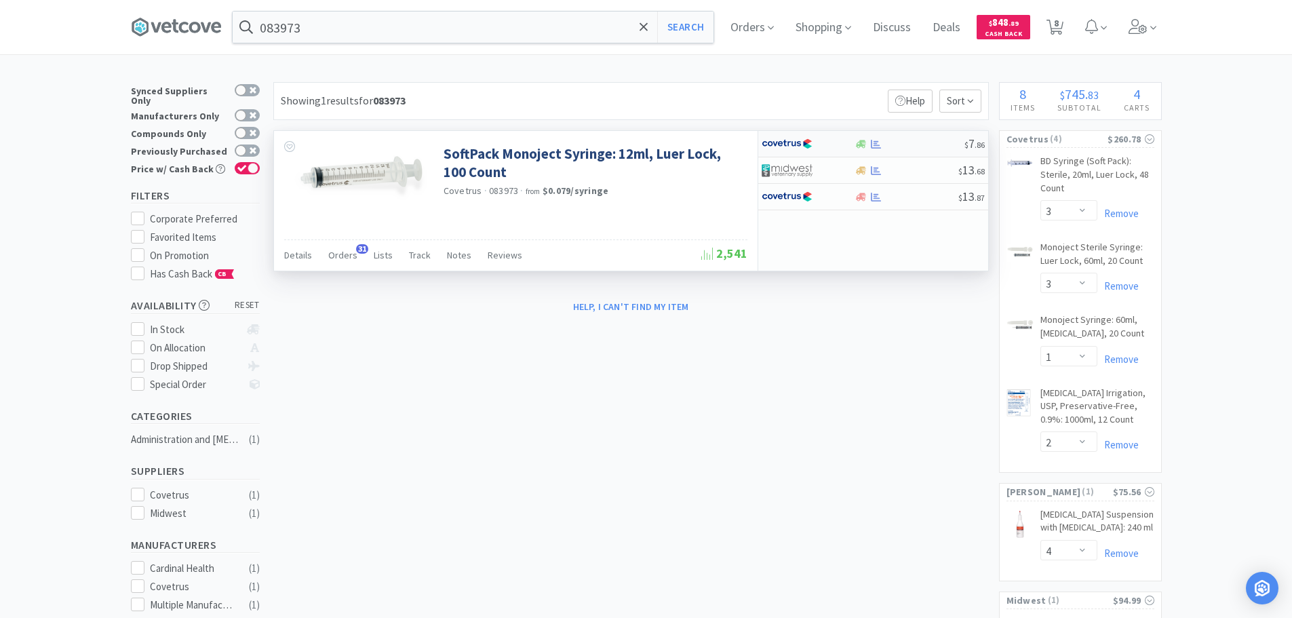
click at [929, 144] on div at bounding box center [909, 144] width 110 height 10
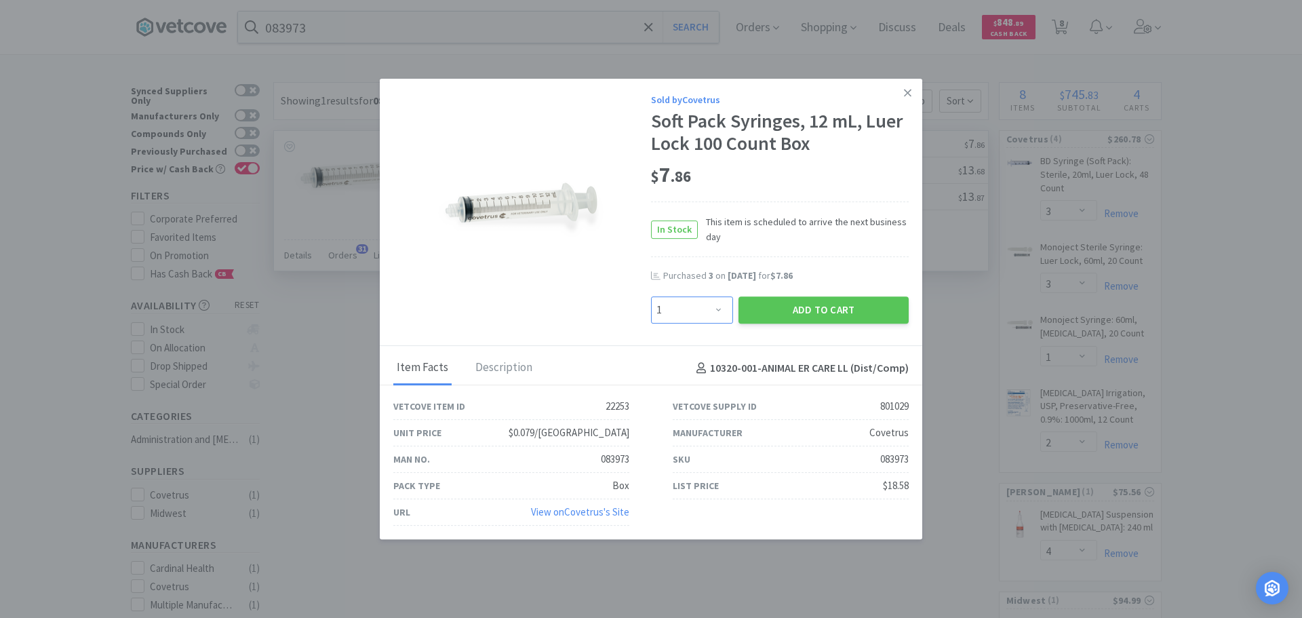
click at [713, 307] on select "Enter Quantity 1 2 3 4 5 6 7 8 9 10 11 12 13 14 15 16 17 18 19 20 Enter Quantity" at bounding box center [692, 309] width 82 height 27
click at [651, 296] on select "Enter Quantity 1 2 3 4 5 6 7 8 9 10 11 12 13 14 15 16 17 18 19 20 Enter Quantity" at bounding box center [692, 309] width 82 height 27
click at [766, 306] on button "Add to Cart" at bounding box center [823, 309] width 170 height 27
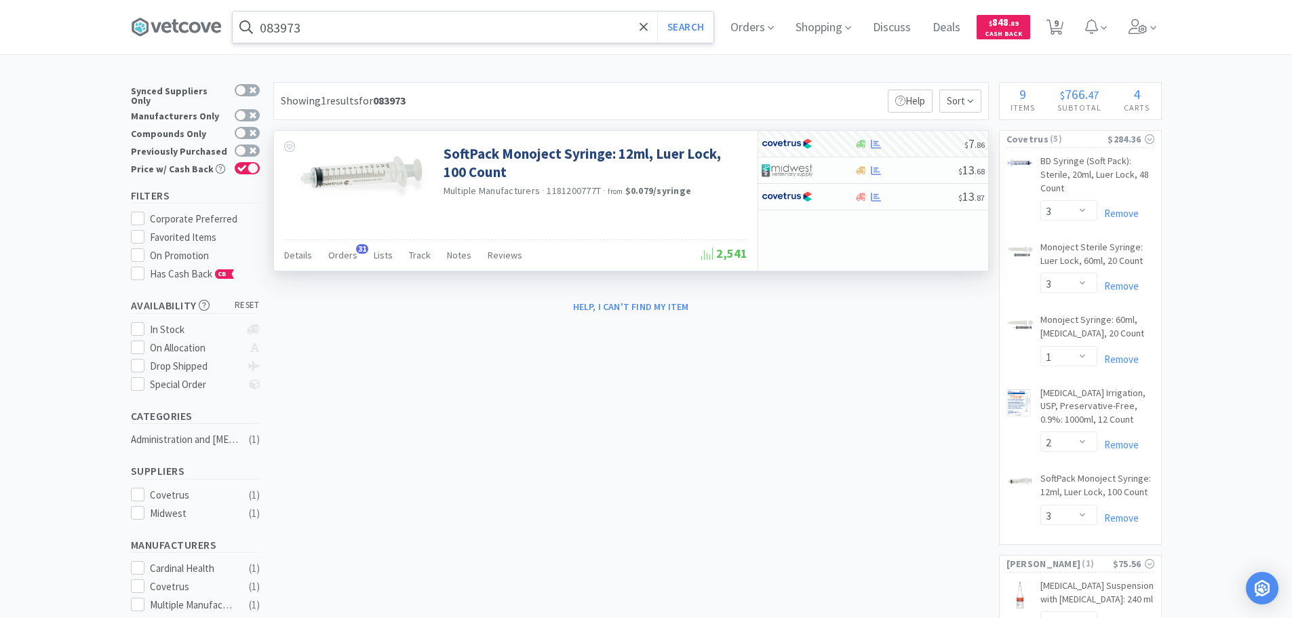
click at [416, 32] on input "083973" at bounding box center [473, 27] width 481 height 31
paste input "Covetrus - 009960 $8.34"
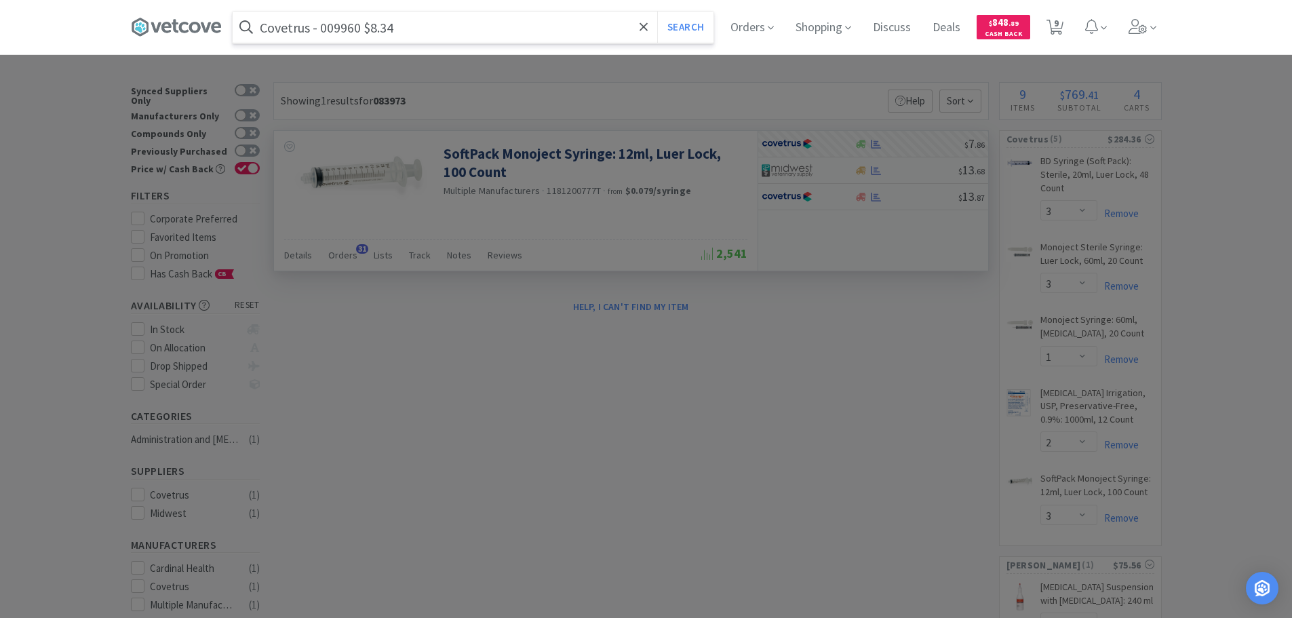
click at [338, 31] on input "Covetrus - 009960 $8.34" at bounding box center [473, 27] width 481 height 31
paste input "009960"
click at [338, 31] on input "Covetrus - 009960 $8.34" at bounding box center [473, 27] width 481 height 31
click at [657, 12] on button "Search" at bounding box center [685, 27] width 56 height 31
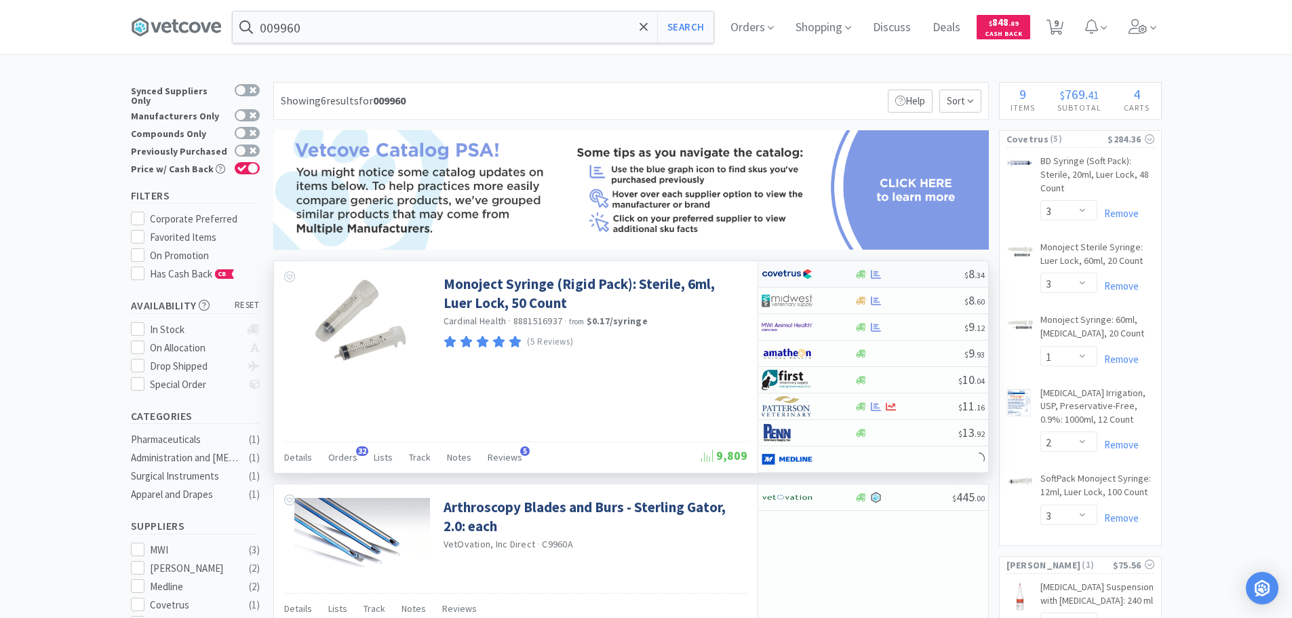
click at [934, 277] on div at bounding box center [909, 274] width 110 height 10
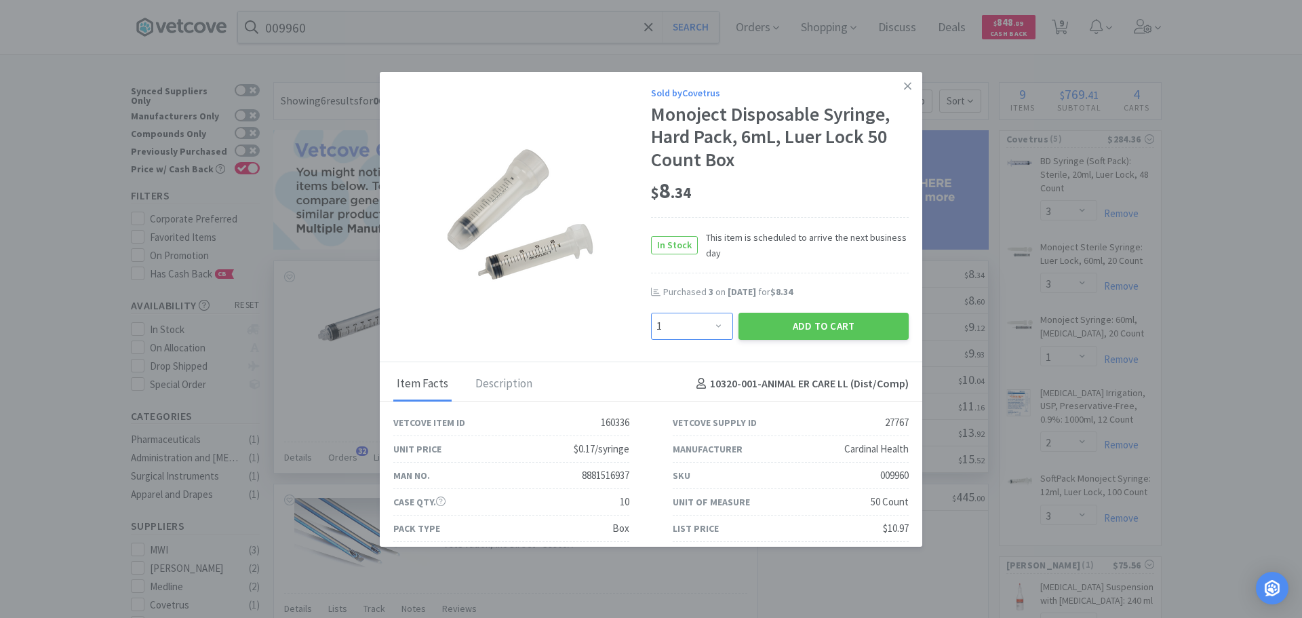
click at [695, 333] on select "Enter Quantity 1 2 3 4 5 6 7 8 9 10 11 12 13 14 15 16 17 18 19 20 Enter Quantity" at bounding box center [692, 326] width 82 height 27
click at [651, 313] on select "Enter Quantity 1 2 3 4 5 6 7 8 9 10 11 12 13 14 15 16 17 18 19 20 Enter Quantity" at bounding box center [692, 326] width 82 height 27
click at [756, 326] on button "Add to Cart" at bounding box center [823, 326] width 170 height 27
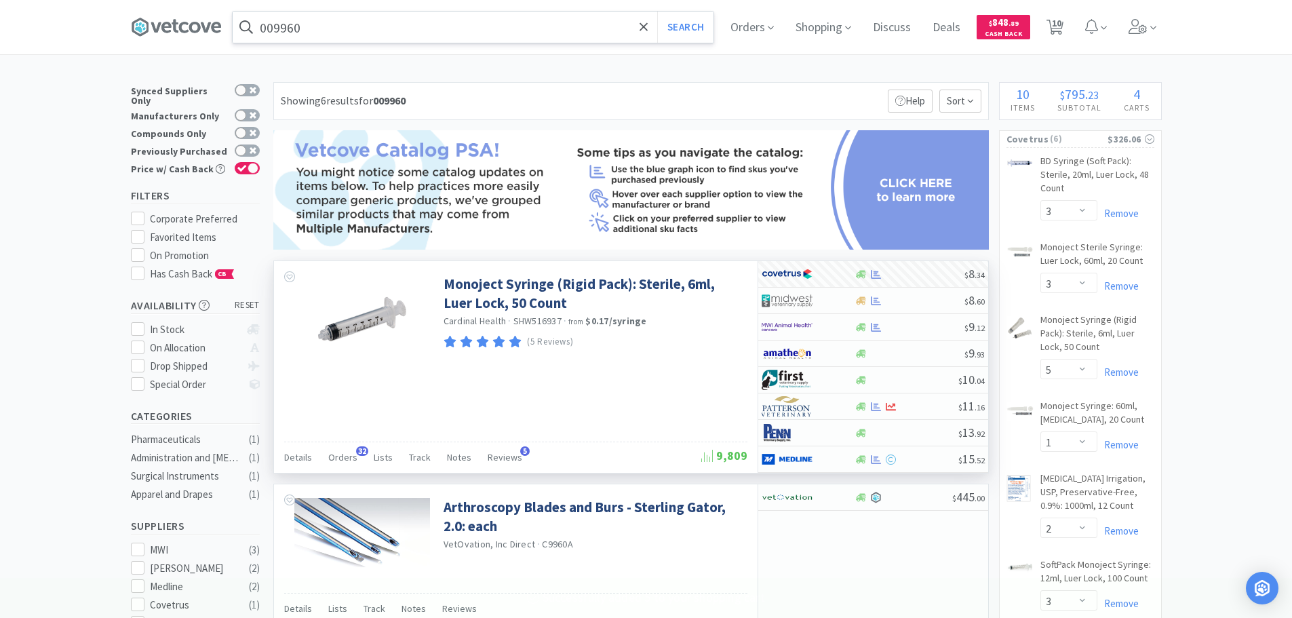
click at [427, 32] on input "009960" at bounding box center [473, 27] width 481 height 31
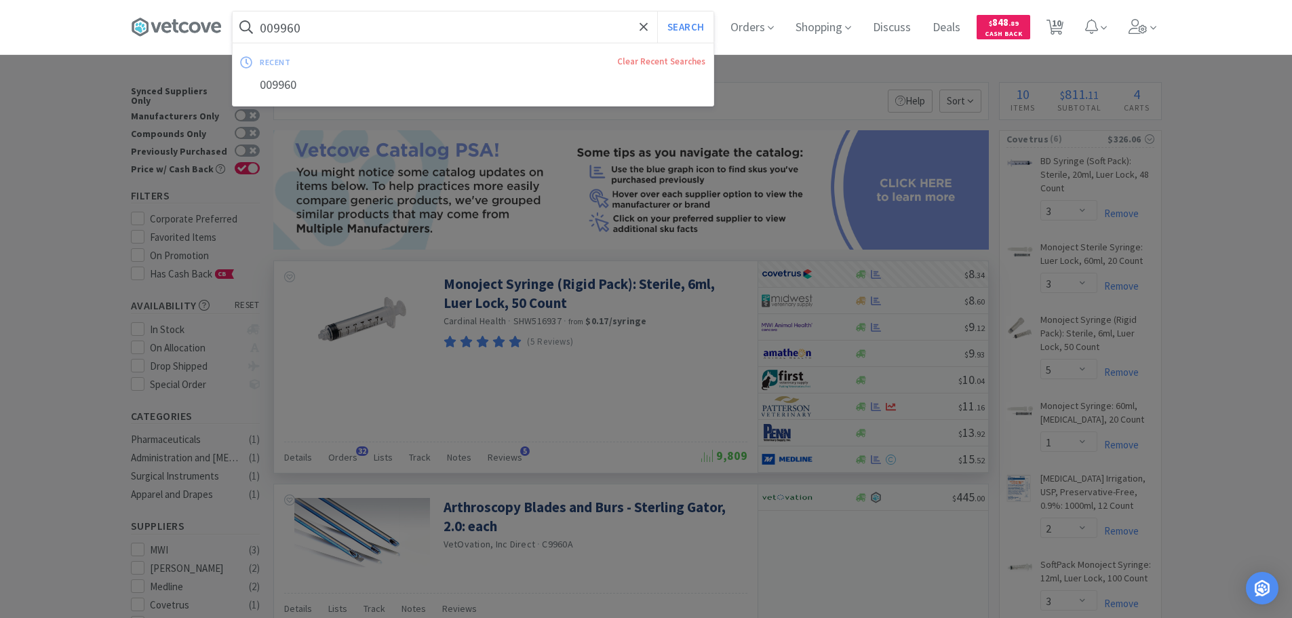
paste input "Covetrus - 009944 $10.45"
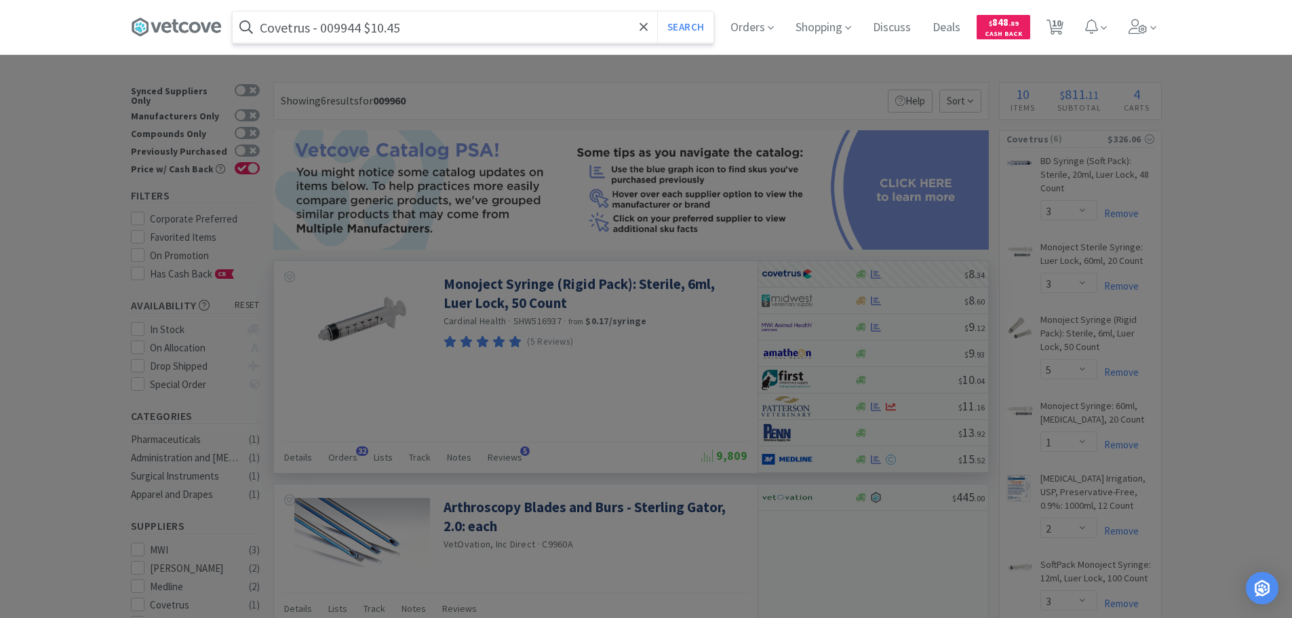
click at [343, 26] on input "Covetrus - 009944 $10.45" at bounding box center [473, 27] width 481 height 31
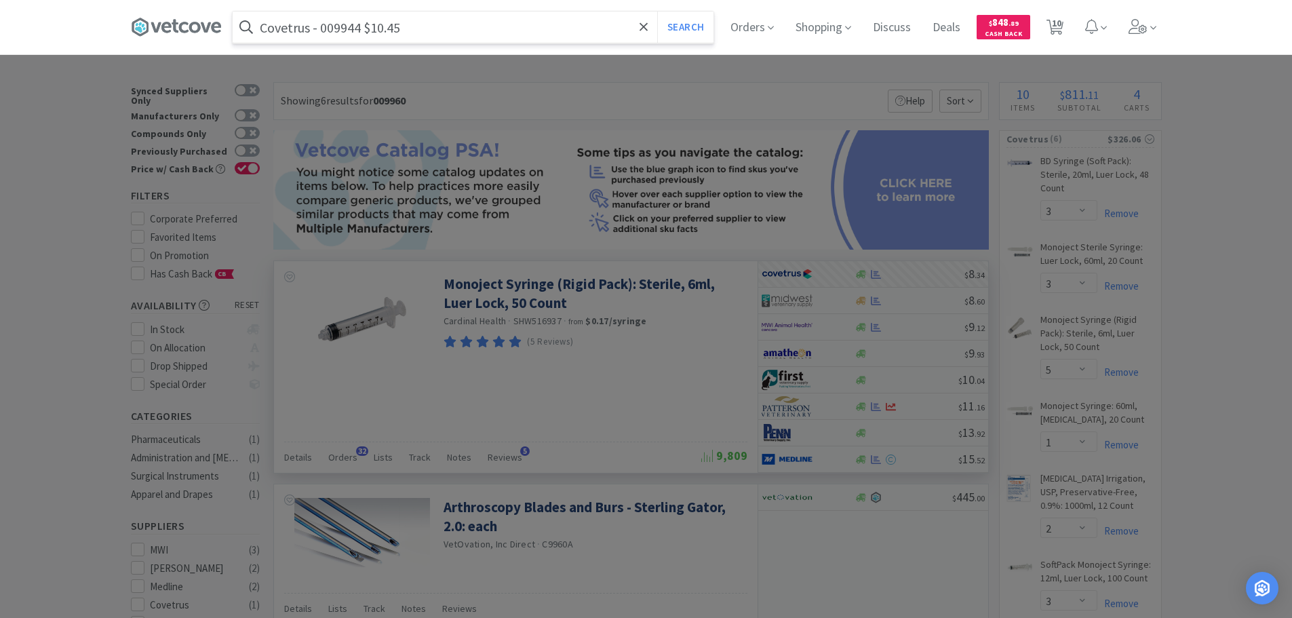
paste input "009944"
click at [657, 12] on button "Search" at bounding box center [685, 27] width 56 height 31
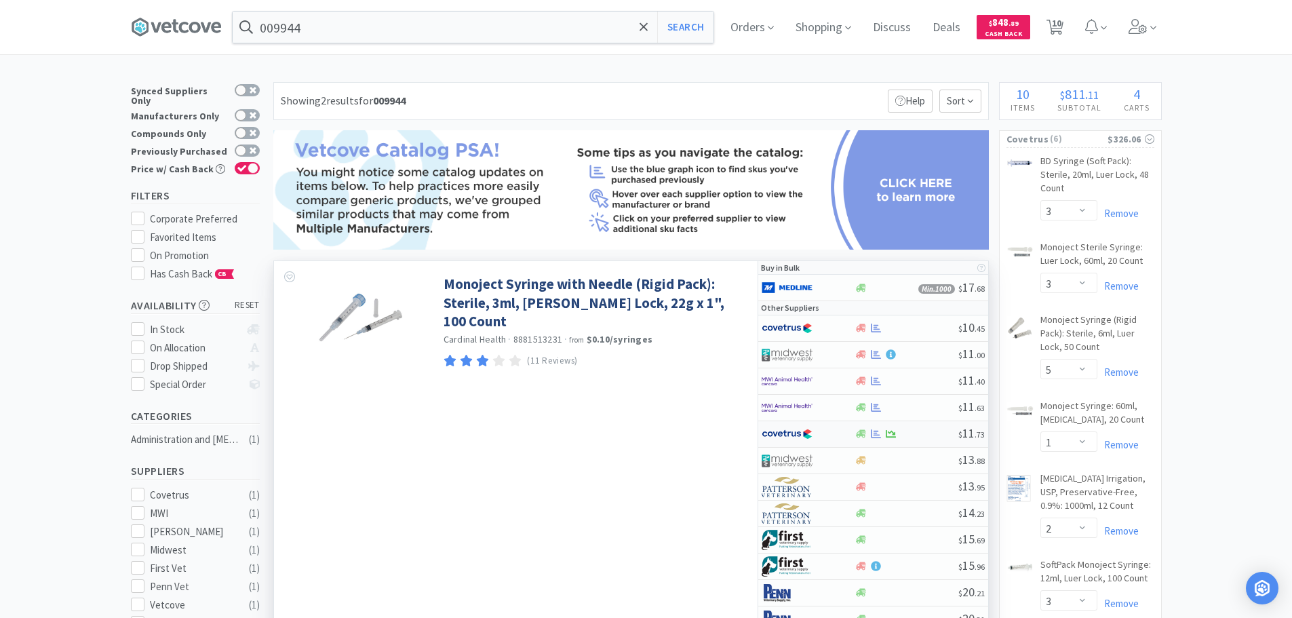
click at [936, 433] on div at bounding box center [906, 434] width 104 height 10
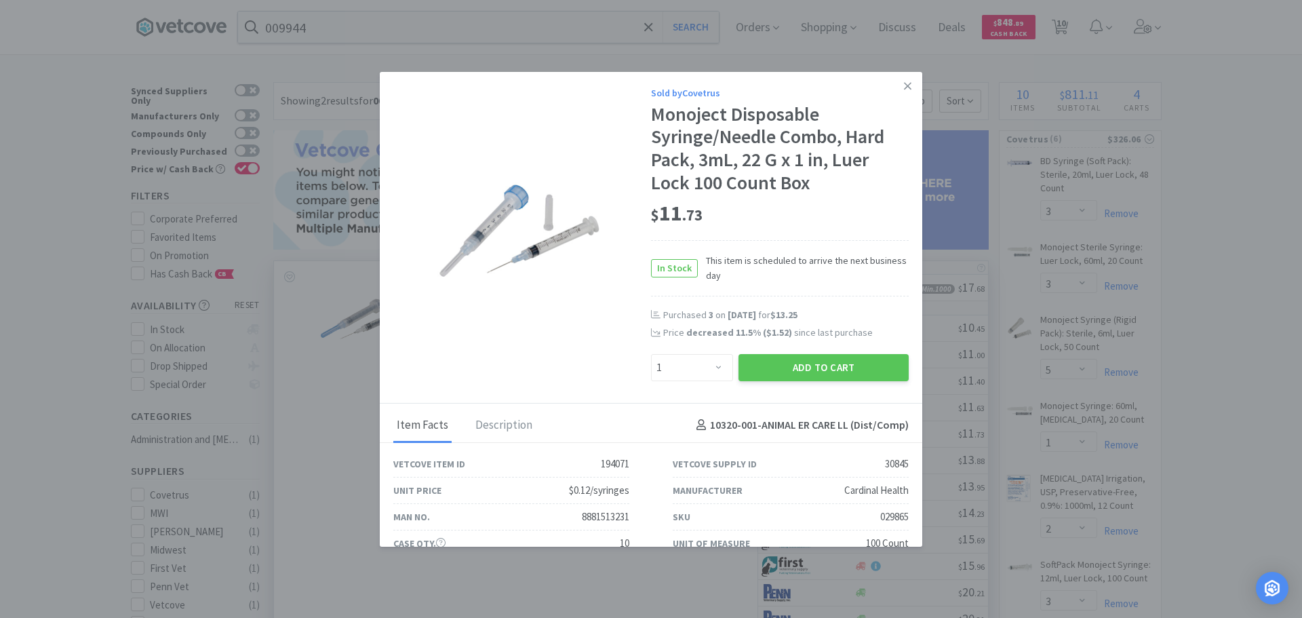
click at [880, 517] on div "029865" at bounding box center [894, 517] width 28 height 16
copy div "029865"
click at [699, 369] on select "Enter Quantity 1 2 3 4 5 6 7 8 9 10 11 12 13 14 15 16 17 18 19 20 Enter Quantity" at bounding box center [692, 367] width 82 height 27
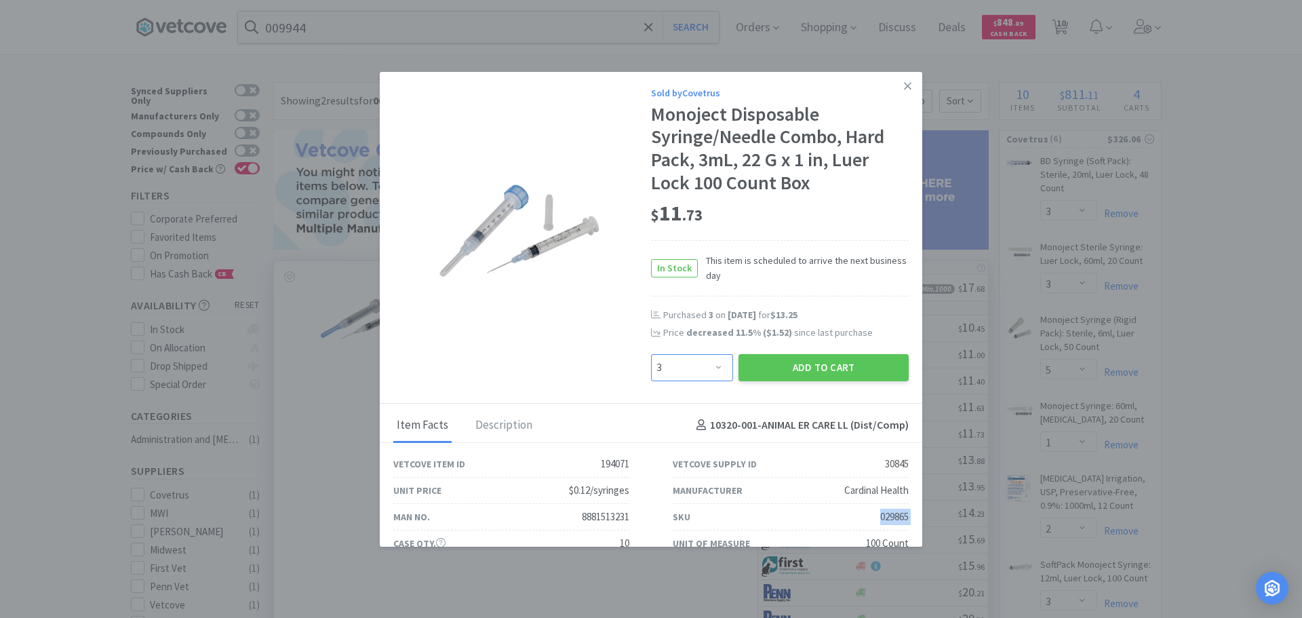
click at [651, 354] on select "Enter Quantity 1 2 3 4 5 6 7 8 9 10 11 12 13 14 15 16 17 18 19 20 Enter Quantity" at bounding box center [692, 367] width 82 height 27
click at [905, 85] on link at bounding box center [908, 86] width 24 height 29
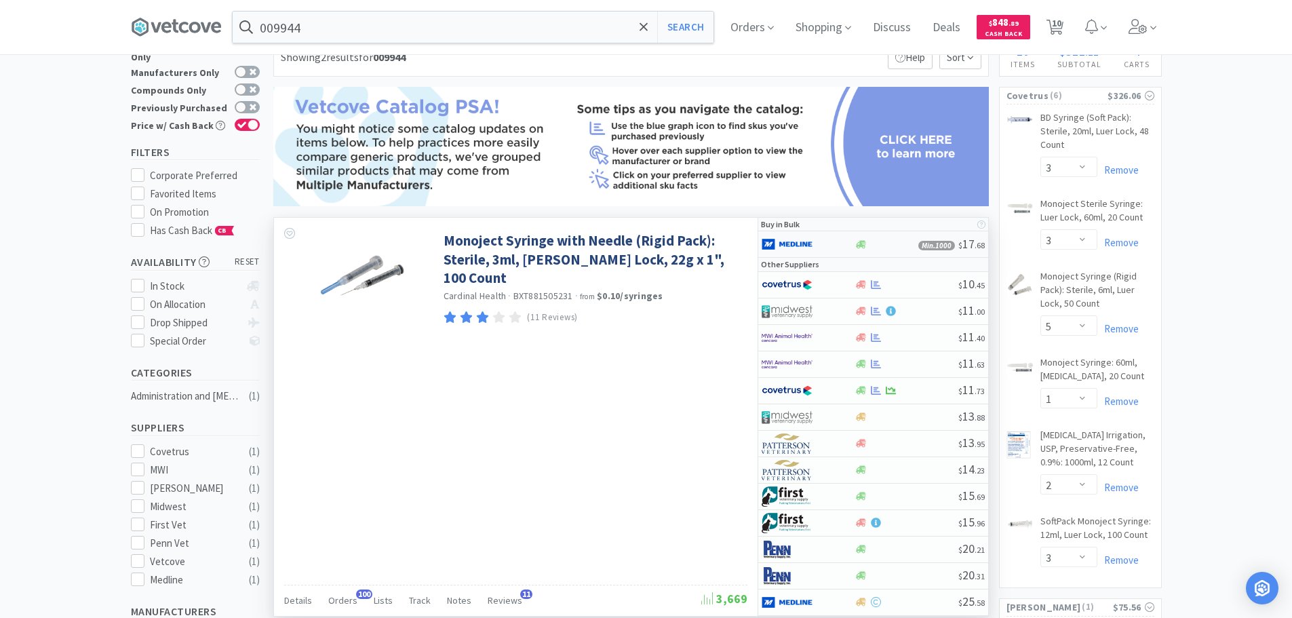
scroll to position [68, 0]
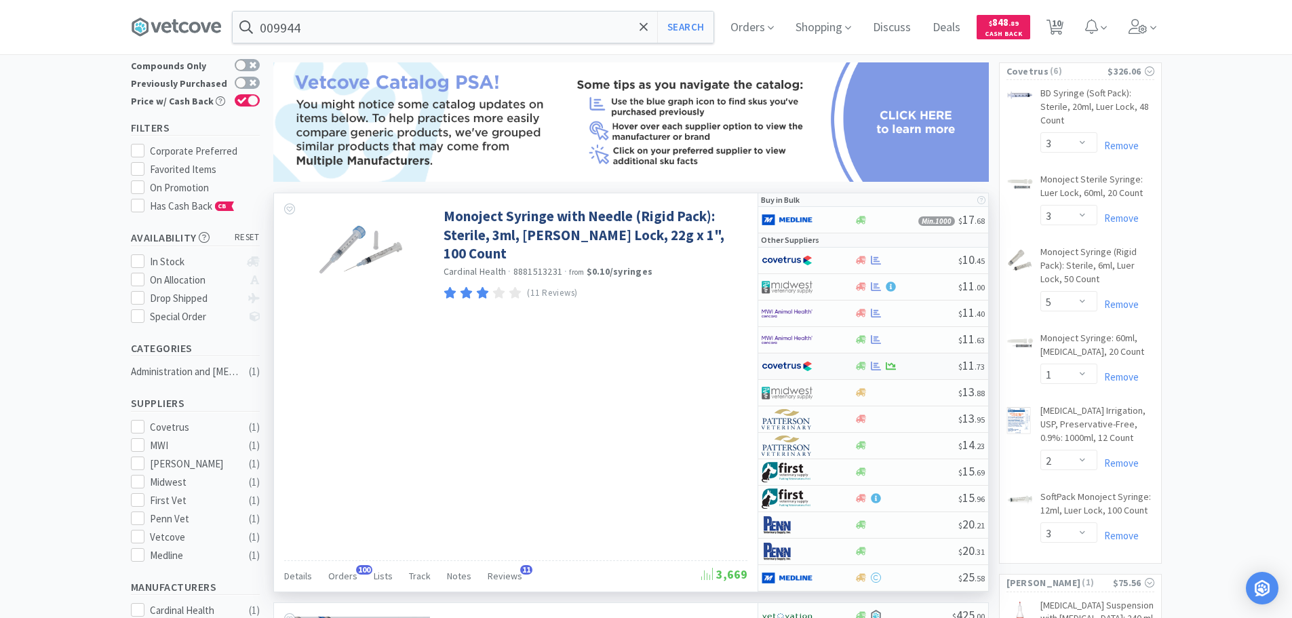
click at [916, 368] on div at bounding box center [906, 366] width 104 height 10
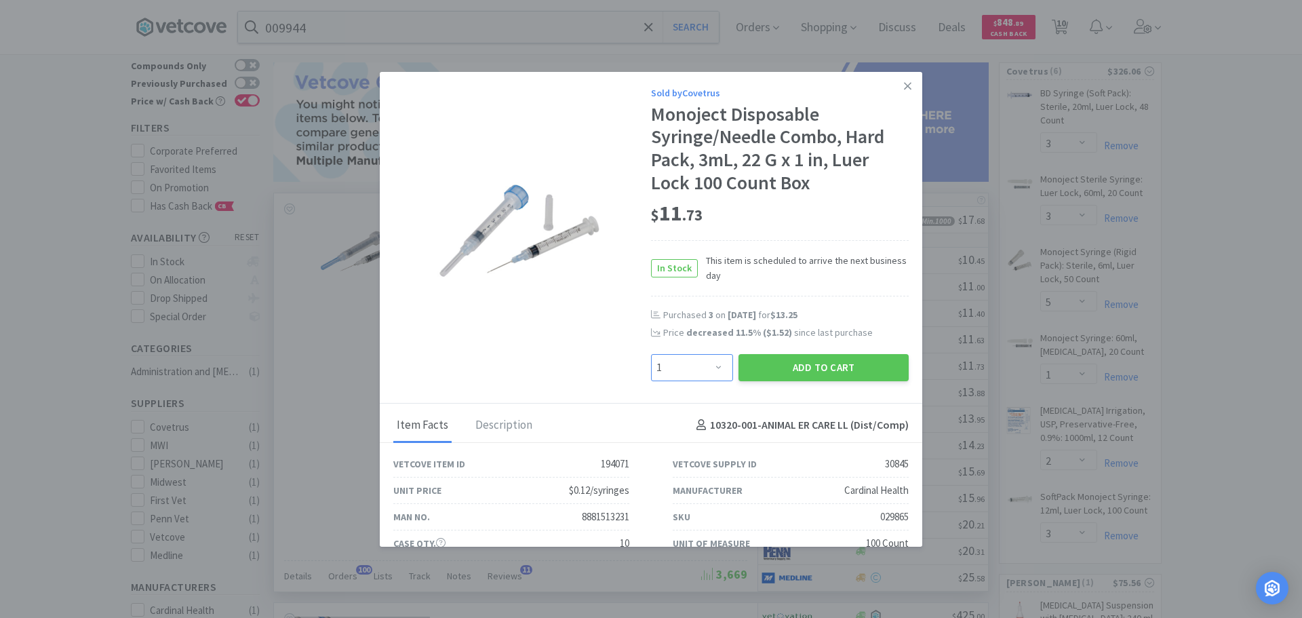
click at [696, 370] on select "Enter Quantity 1 2 3 4 5 6 7 8 9 10 11 12 13 14 15 16 17 18 19 20 Enter Quantity" at bounding box center [692, 367] width 82 height 27
click at [651, 354] on select "Enter Quantity 1 2 3 4 5 6 7 8 9 10 11 12 13 14 15 16 17 18 19 20 Enter Quantity" at bounding box center [692, 367] width 82 height 27
click at [782, 369] on button "Add to Cart" at bounding box center [823, 367] width 170 height 27
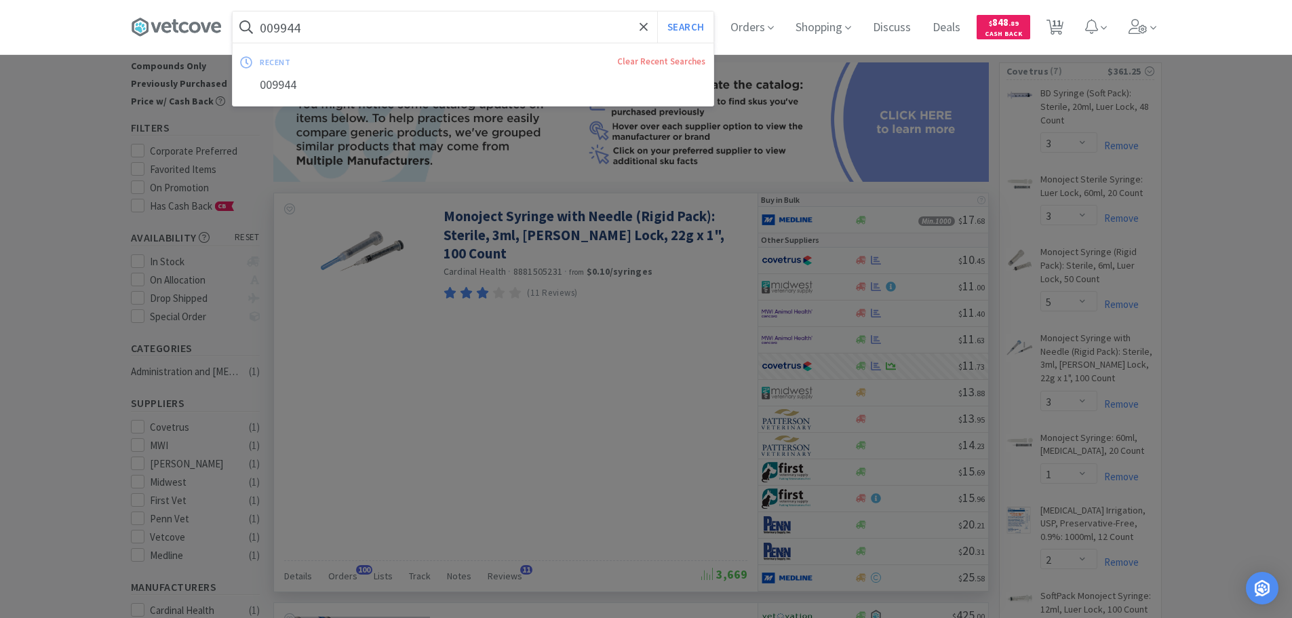
click at [405, 31] on input "009944" at bounding box center [473, 27] width 481 height 31
paste input "Medline Industries, Inc. - EMZE010035 $0.36"
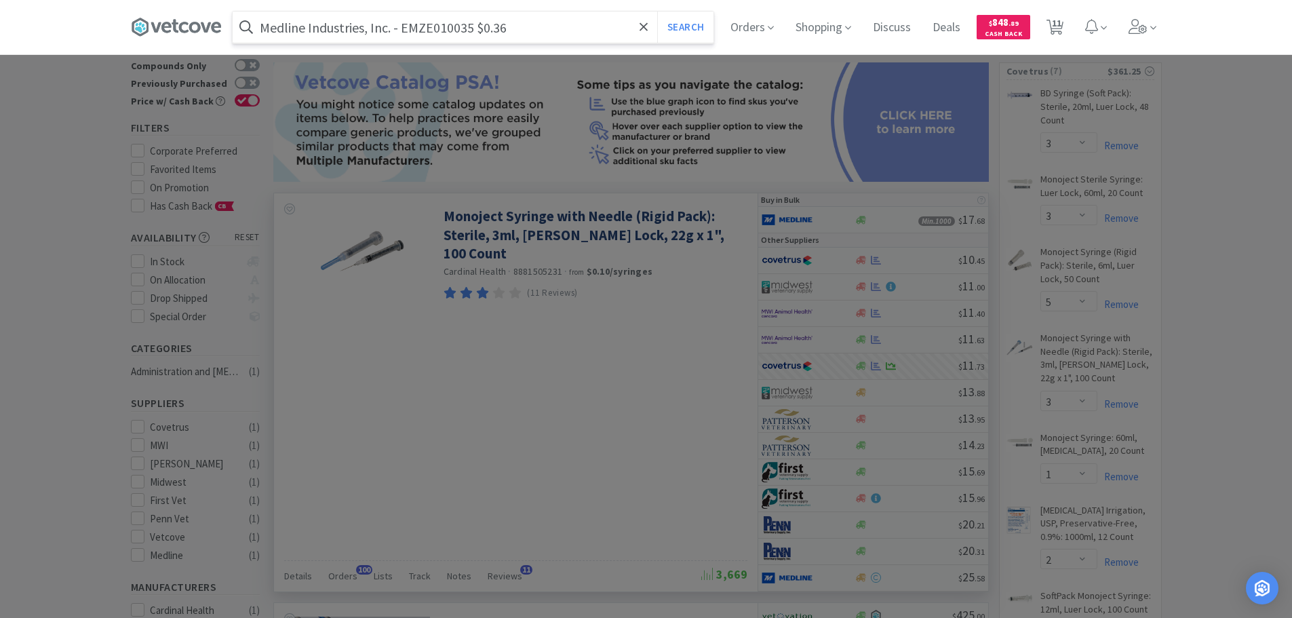
click at [431, 28] on input "Medline Industries, Inc. - EMZE010035 $0.36" at bounding box center [473, 27] width 481 height 31
paste input "EMZE010035"
click at [431, 28] on input "EMZE010035" at bounding box center [473, 27] width 481 height 31
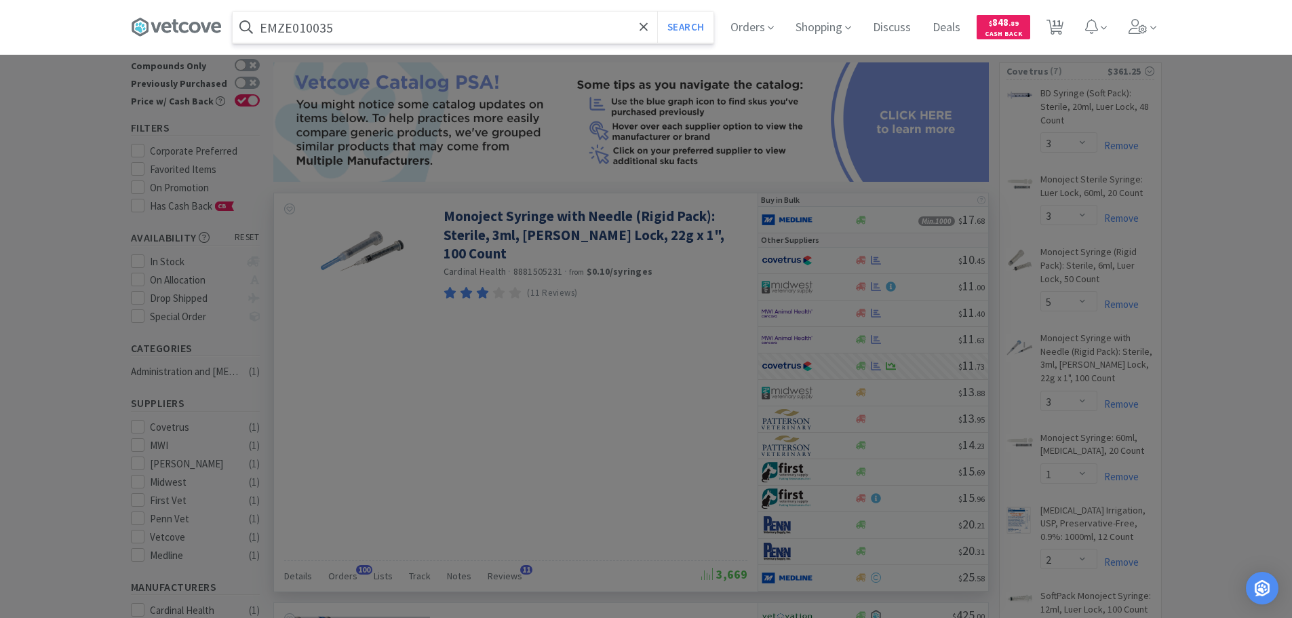
click at [657, 12] on button "Search" at bounding box center [685, 27] width 56 height 31
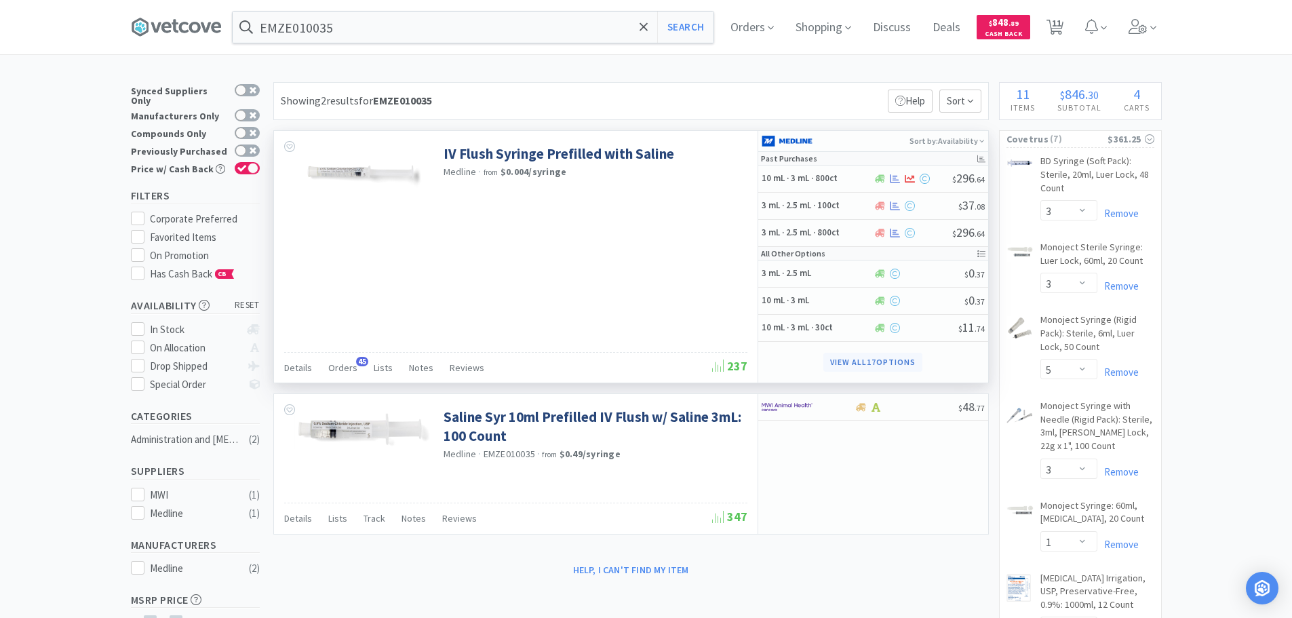
click at [896, 359] on button "View all 17 Options" at bounding box center [872, 362] width 98 height 19
click at [421, 28] on input "EMZE010035" at bounding box center [473, 27] width 481 height 31
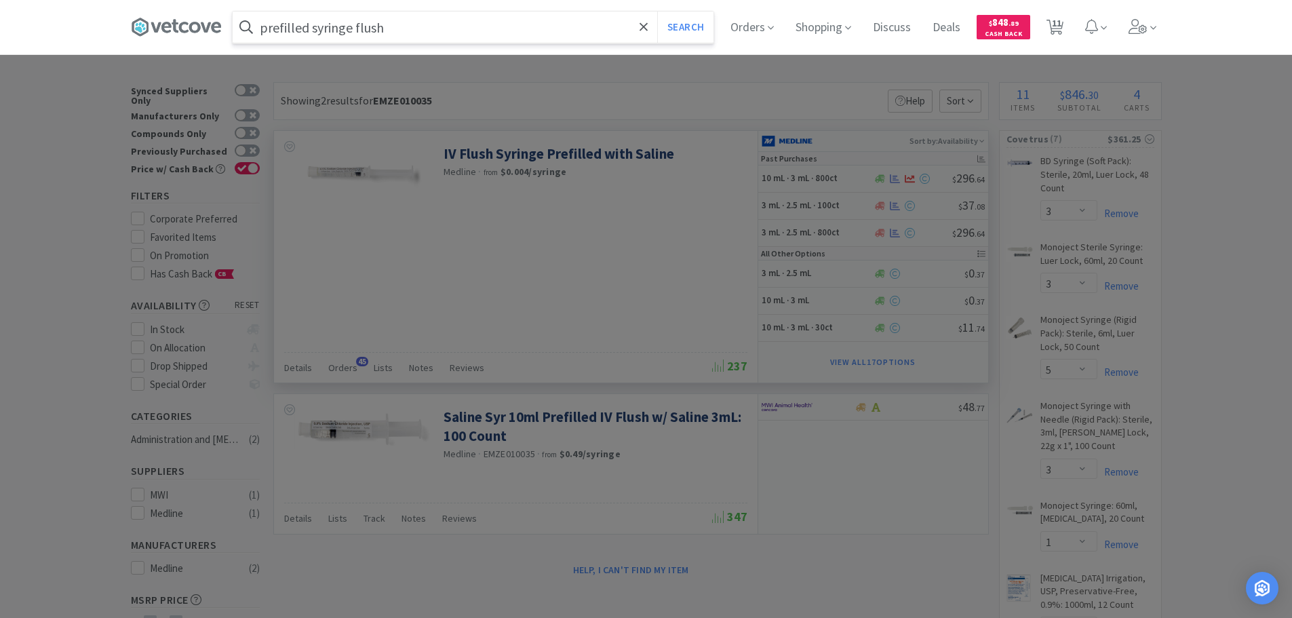
click at [657, 12] on button "Search" at bounding box center [685, 27] width 56 height 31
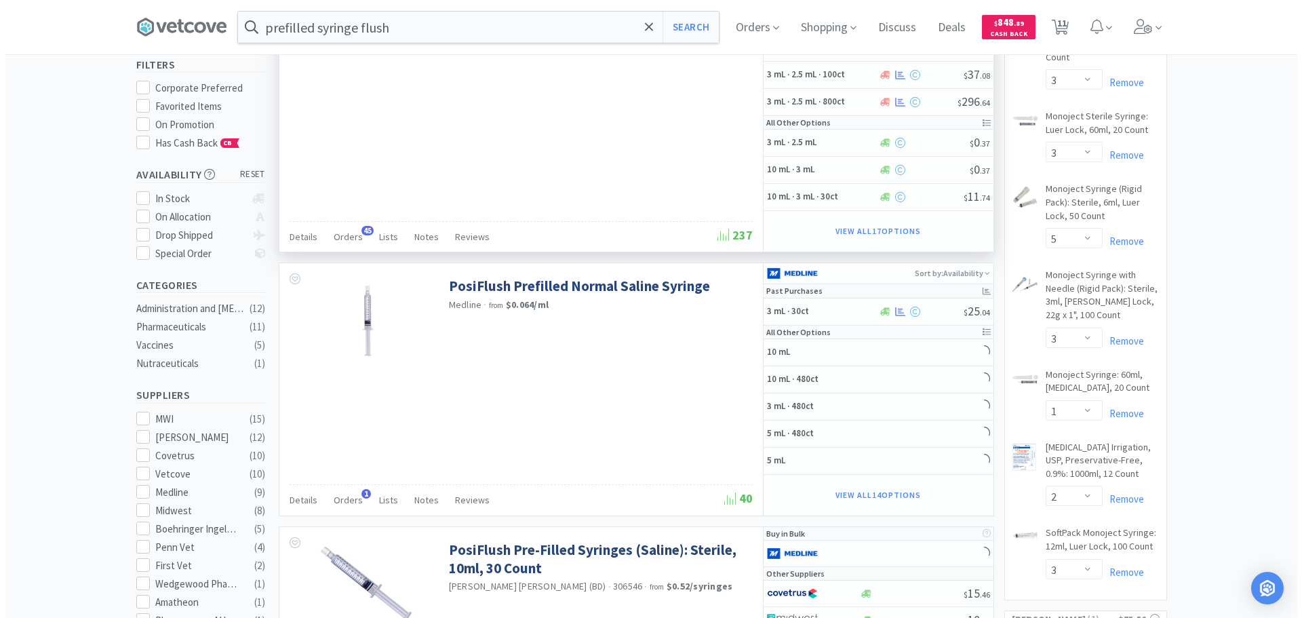
scroll to position [136, 0]
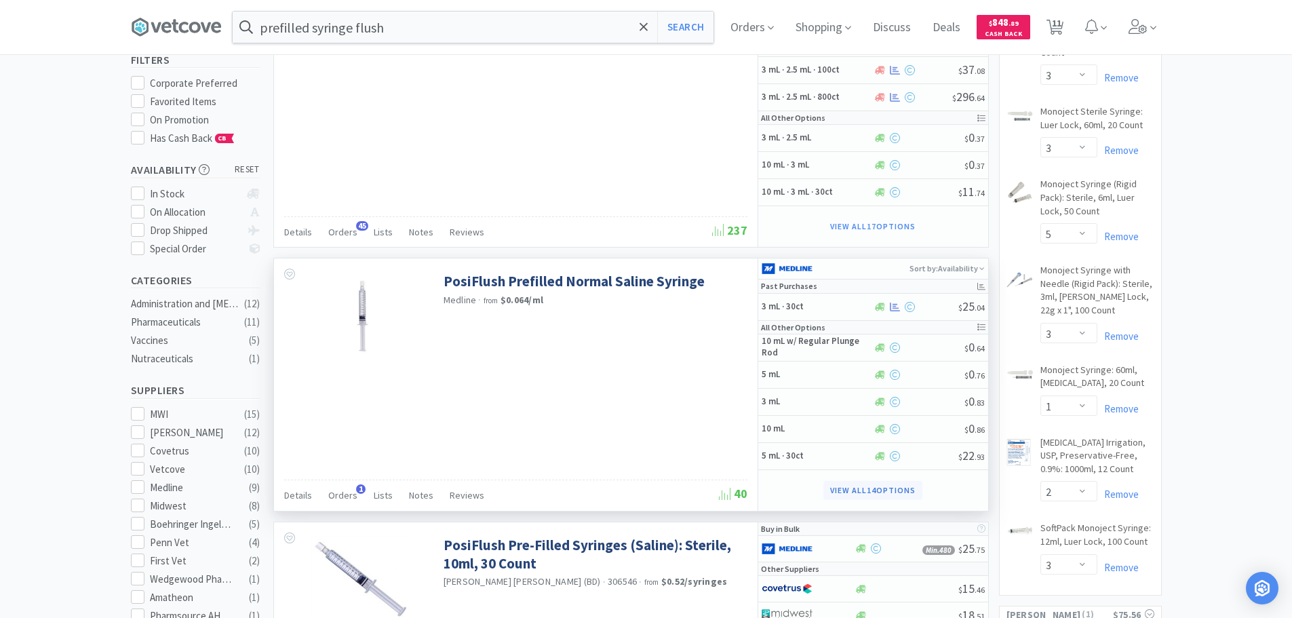
click at [911, 489] on button "View all 14 Options" at bounding box center [872, 490] width 98 height 19
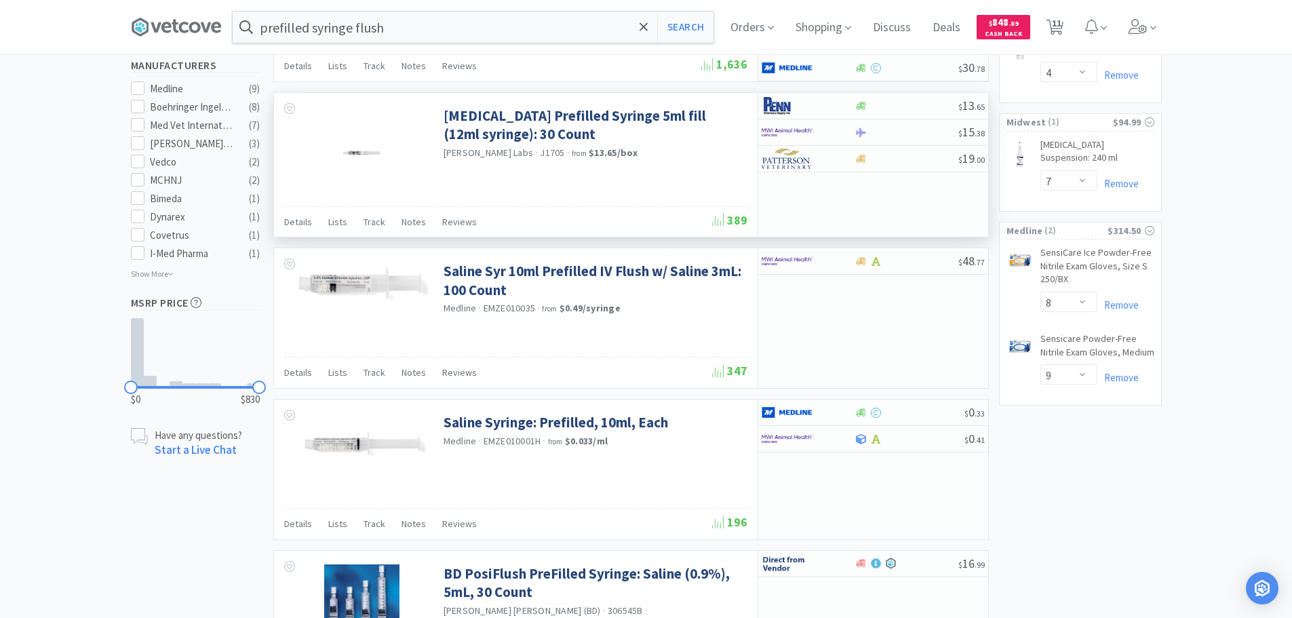
scroll to position [746, 0]
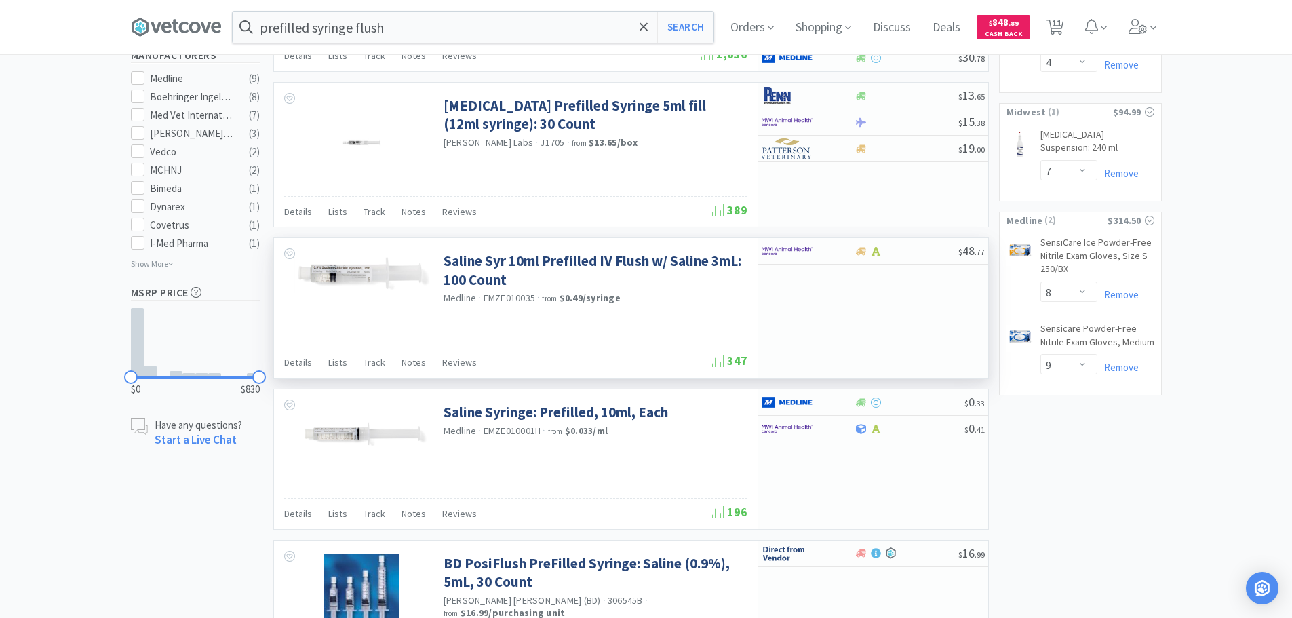
click at [911, 320] on div "$ 48 . 77" at bounding box center [872, 308] width 231 height 140
click at [911, 290] on div "$ 48 . 77" at bounding box center [872, 308] width 231 height 140
click at [909, 304] on div "$ 48 . 77" at bounding box center [872, 308] width 231 height 140
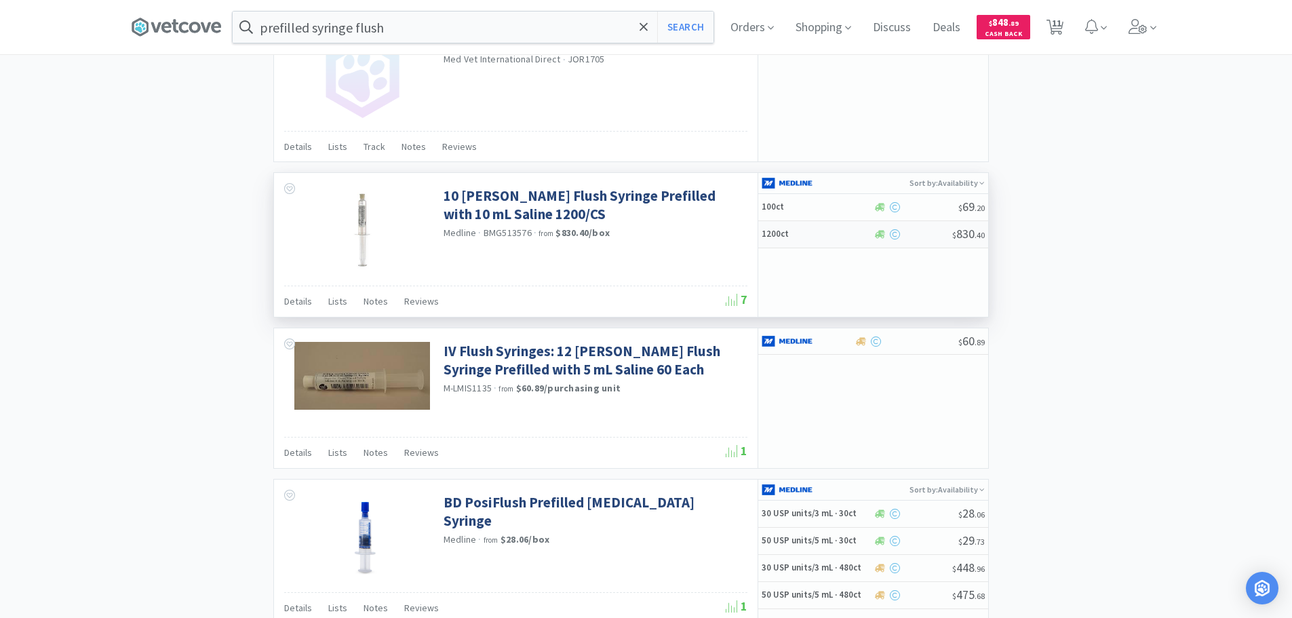
scroll to position [1424, 0]
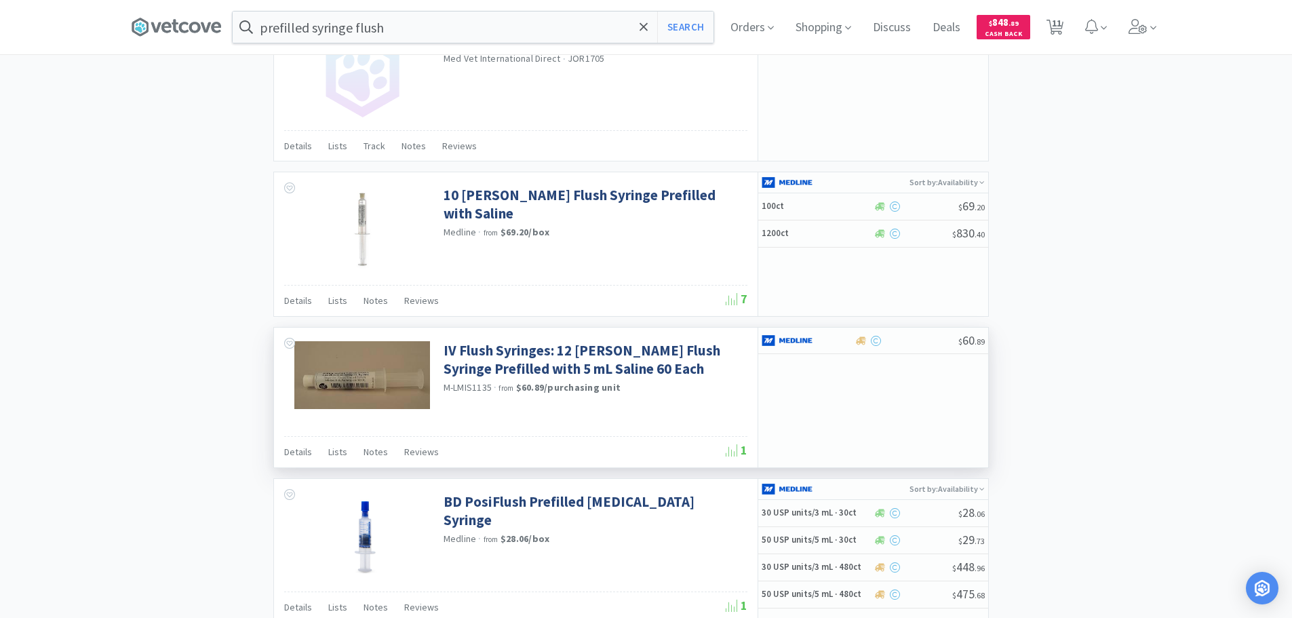
click at [907, 374] on div "$ 60 . 89" at bounding box center [872, 398] width 231 height 140
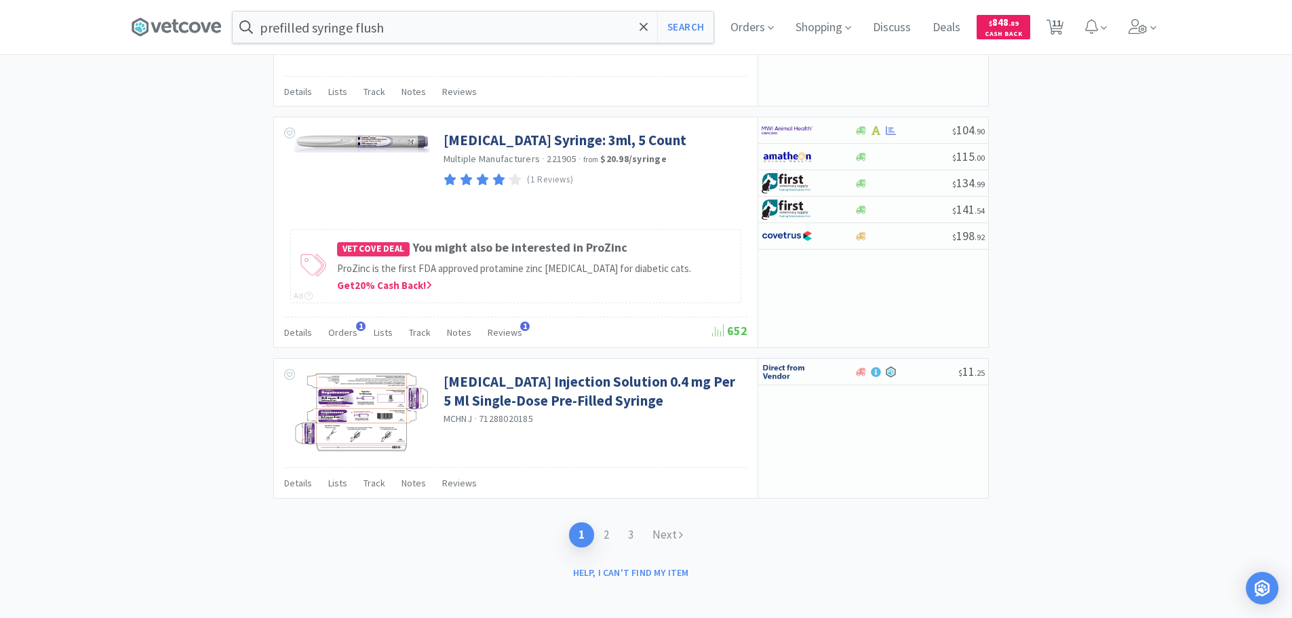
scroll to position [2252, 0]
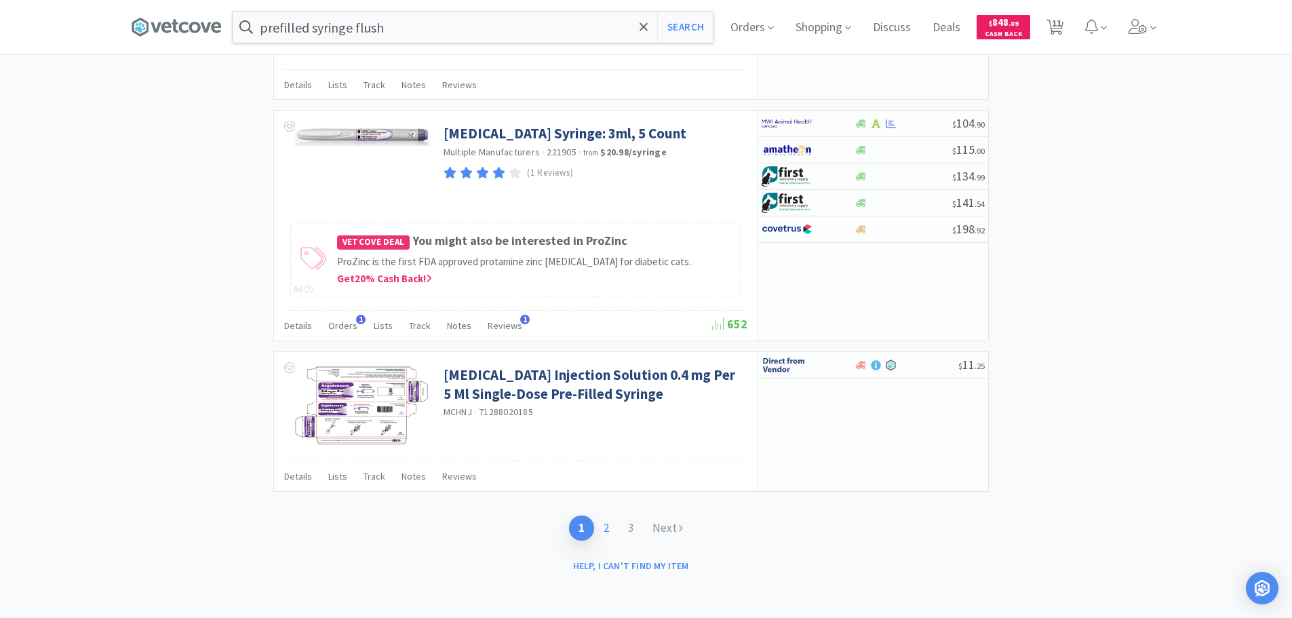
click at [610, 526] on link "2" at bounding box center [606, 527] width 24 height 25
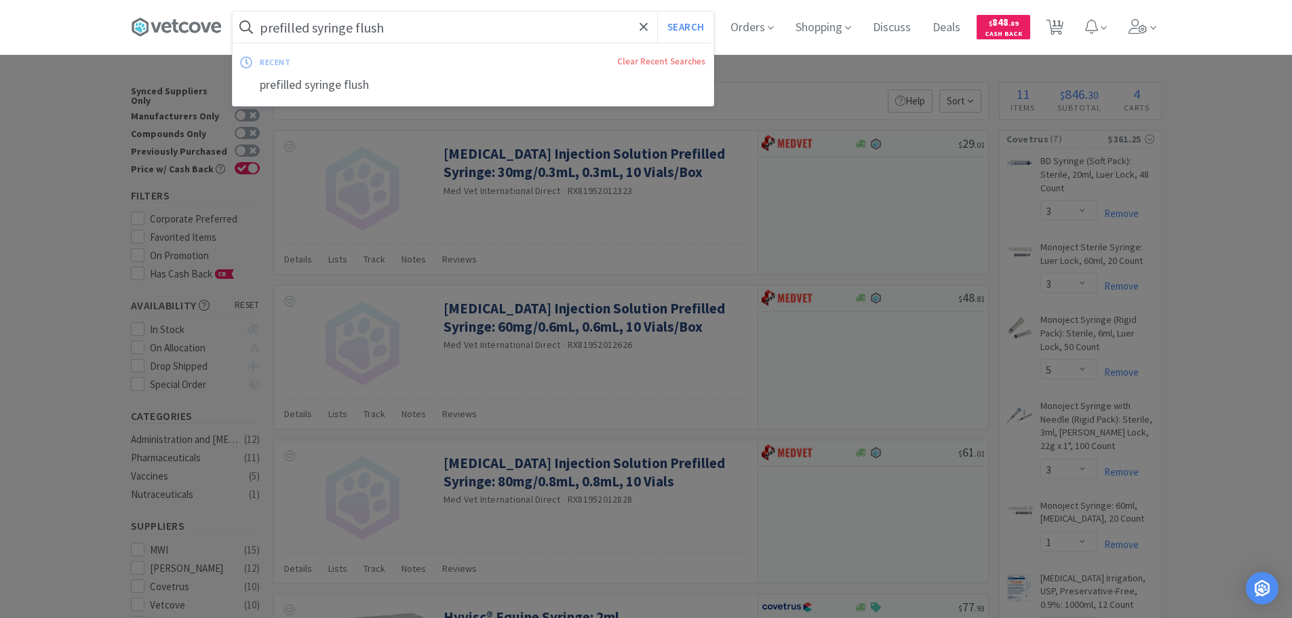
click at [463, 40] on input "prefilled syringe flush" at bounding box center [473, 27] width 481 height 31
click at [783, 209] on div at bounding box center [646, 309] width 1292 height 618
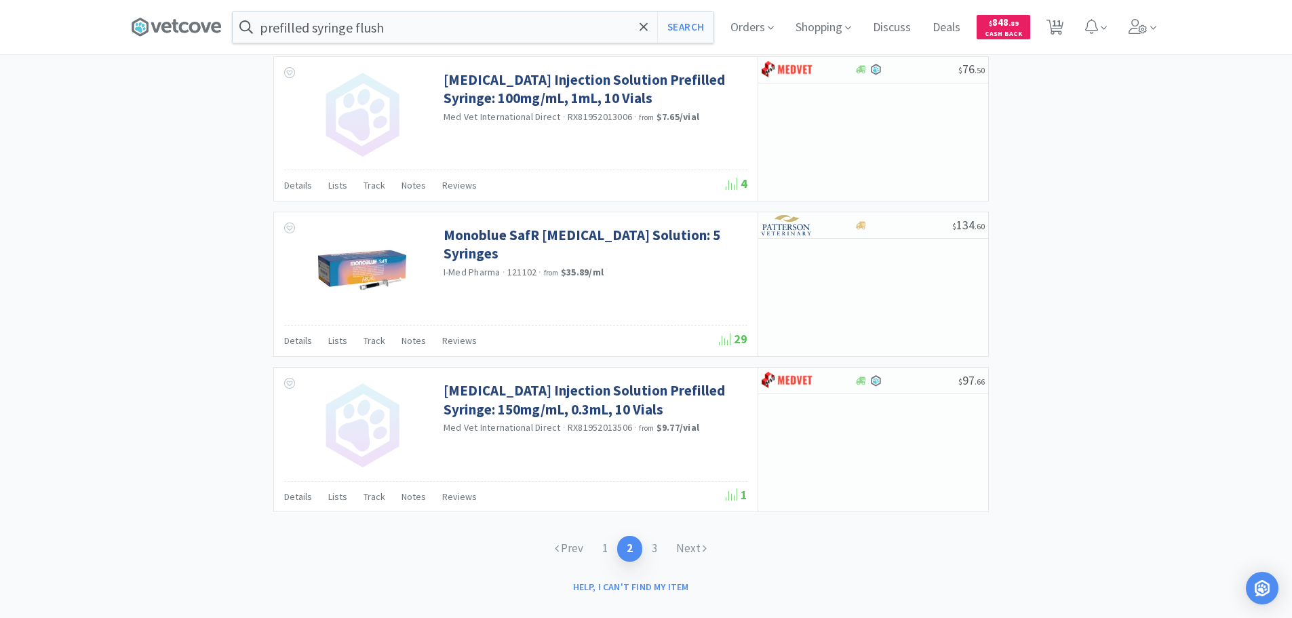
scroll to position [2027, 0]
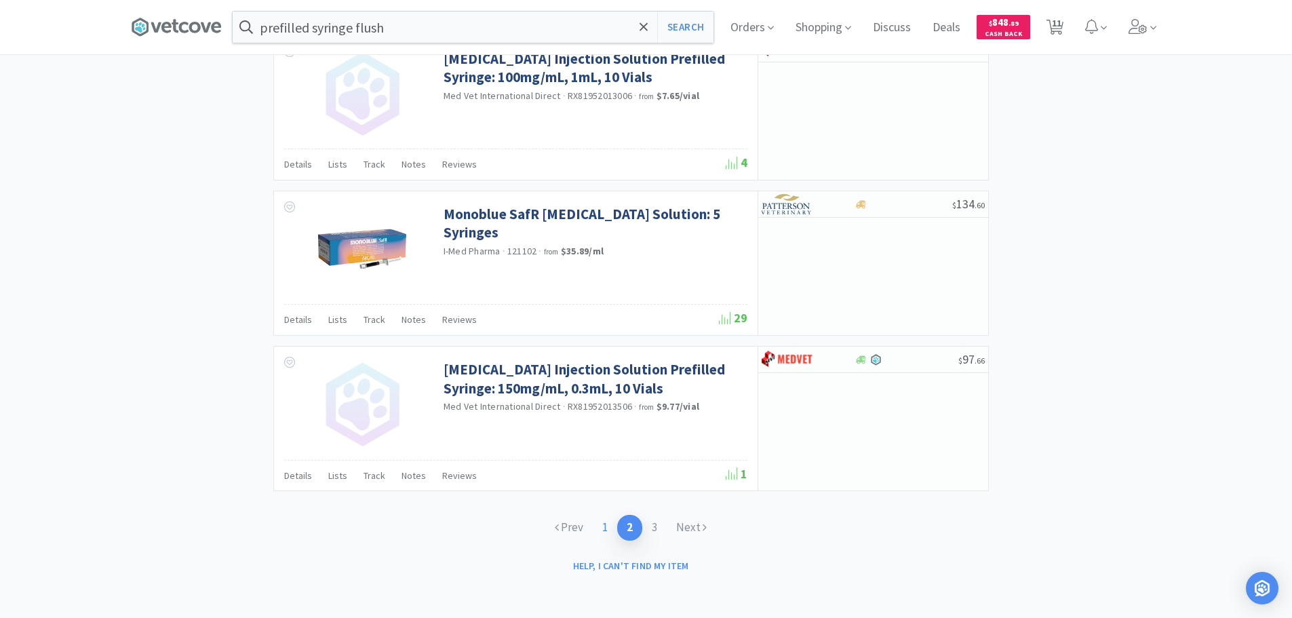
click at [601, 527] on link "1" at bounding box center [605, 527] width 24 height 25
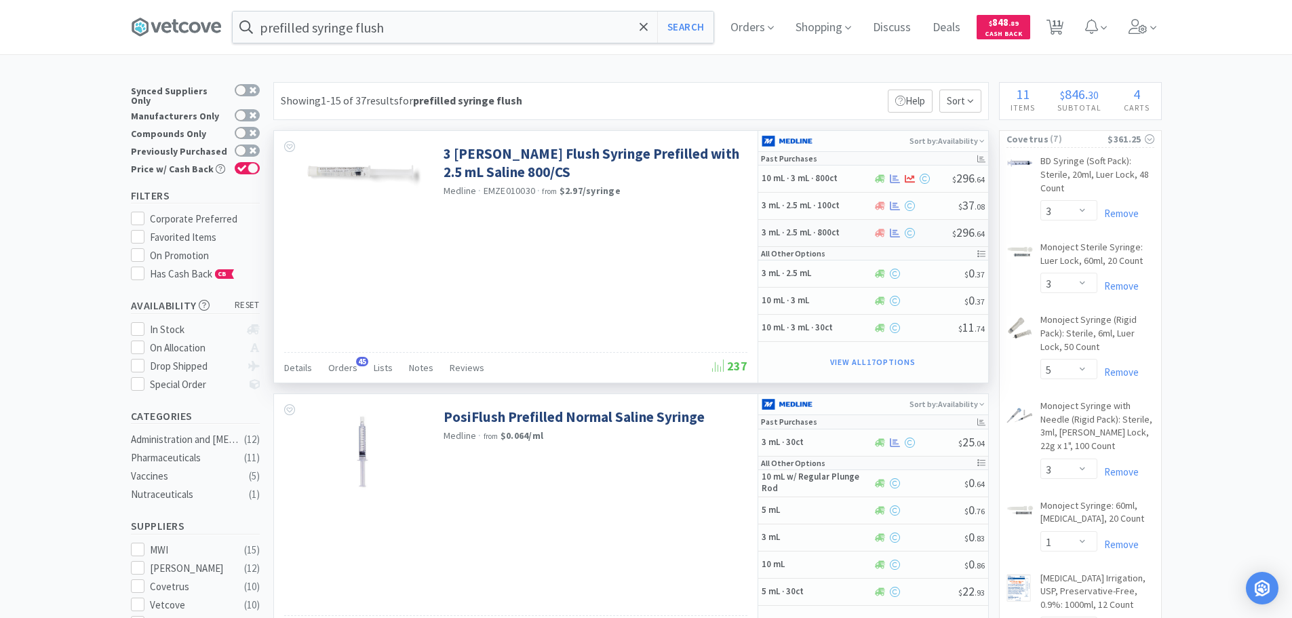
click at [856, 228] on h5 "3 mL · 2.5 mL · 800ct" at bounding box center [815, 233] width 108 height 12
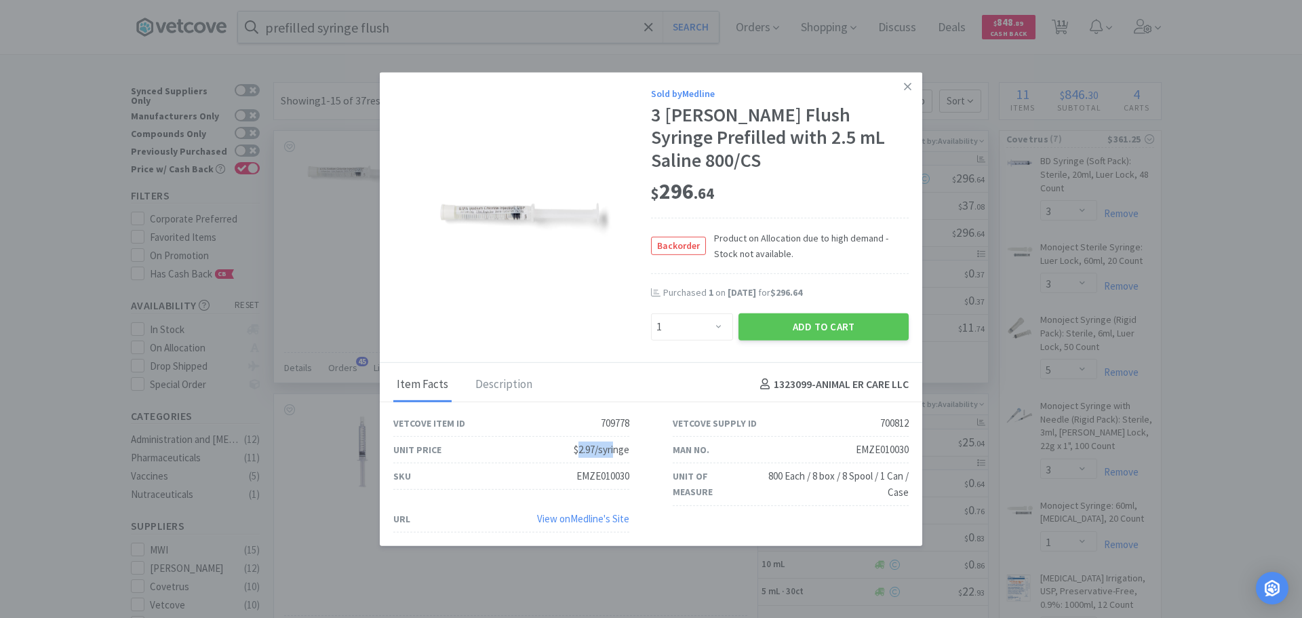
drag, startPoint x: 576, startPoint y: 437, endPoint x: 616, endPoint y: 443, distance: 40.5
click at [616, 443] on div "$2.97/syringe" at bounding box center [602, 449] width 56 height 16
click at [640, 440] on div "Unit Price $2.97/syringe" at bounding box center [511, 450] width 279 height 26
click at [904, 92] on icon at bounding box center [907, 86] width 7 height 12
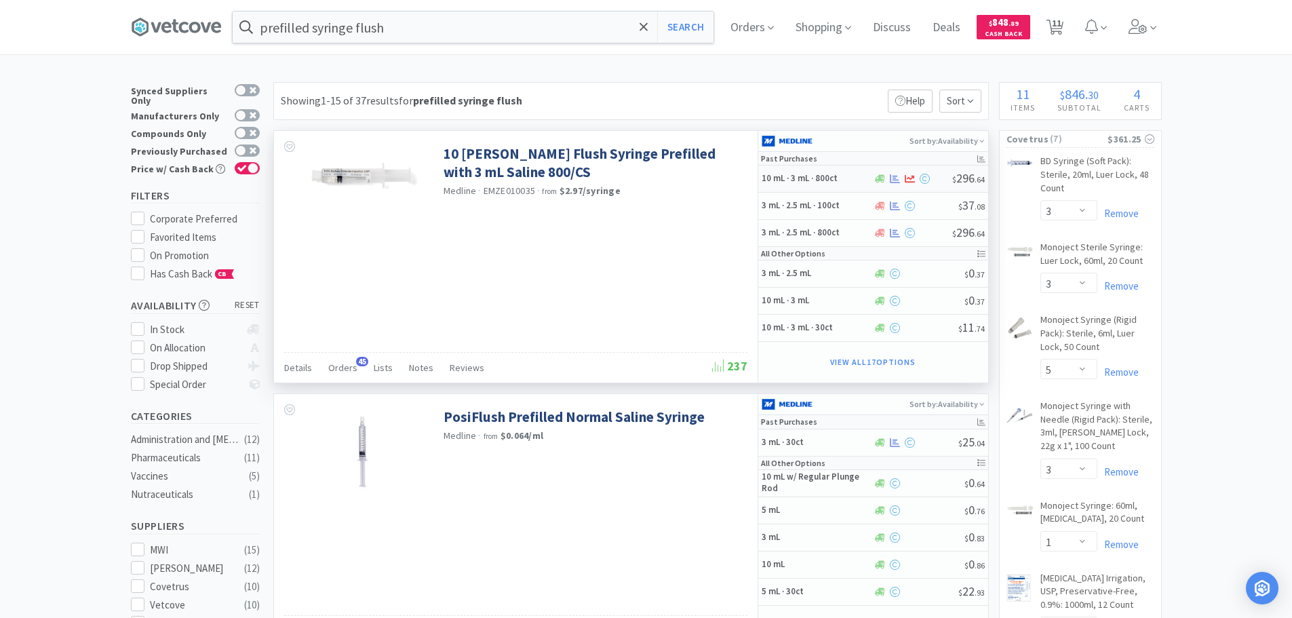
click at [938, 181] on div at bounding box center [912, 179] width 79 height 10
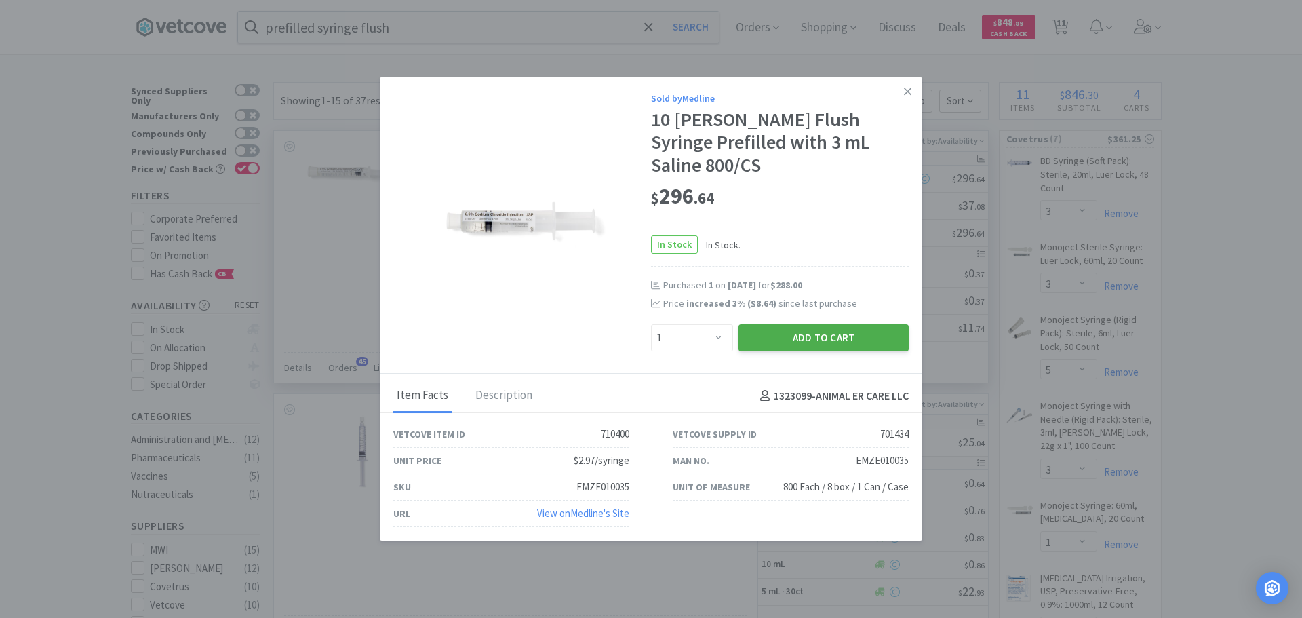
click at [833, 324] on button "Add to Cart" at bounding box center [823, 337] width 170 height 27
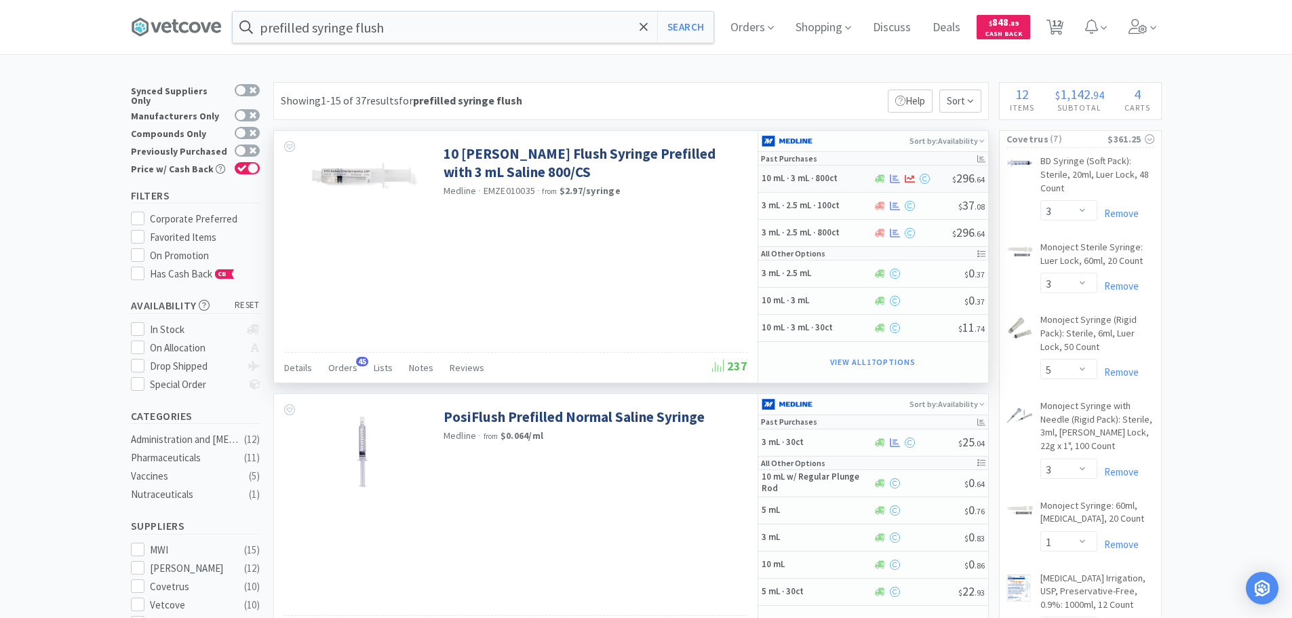
click at [935, 186] on div "10 mL · 3 mL · 800ct $ 296 . 64" at bounding box center [873, 178] width 230 height 27
click at [409, 32] on input "prefilled syringe flush" at bounding box center [473, 27] width 481 height 31
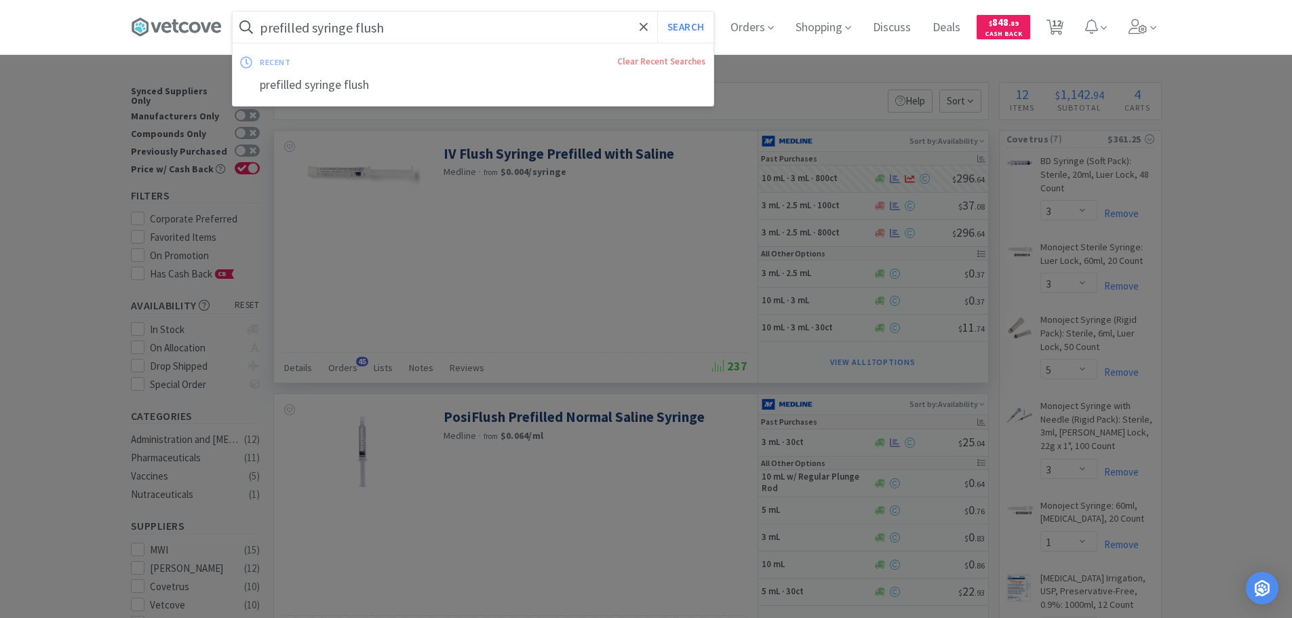
paste input "Covetrus - 060734 $8.59"
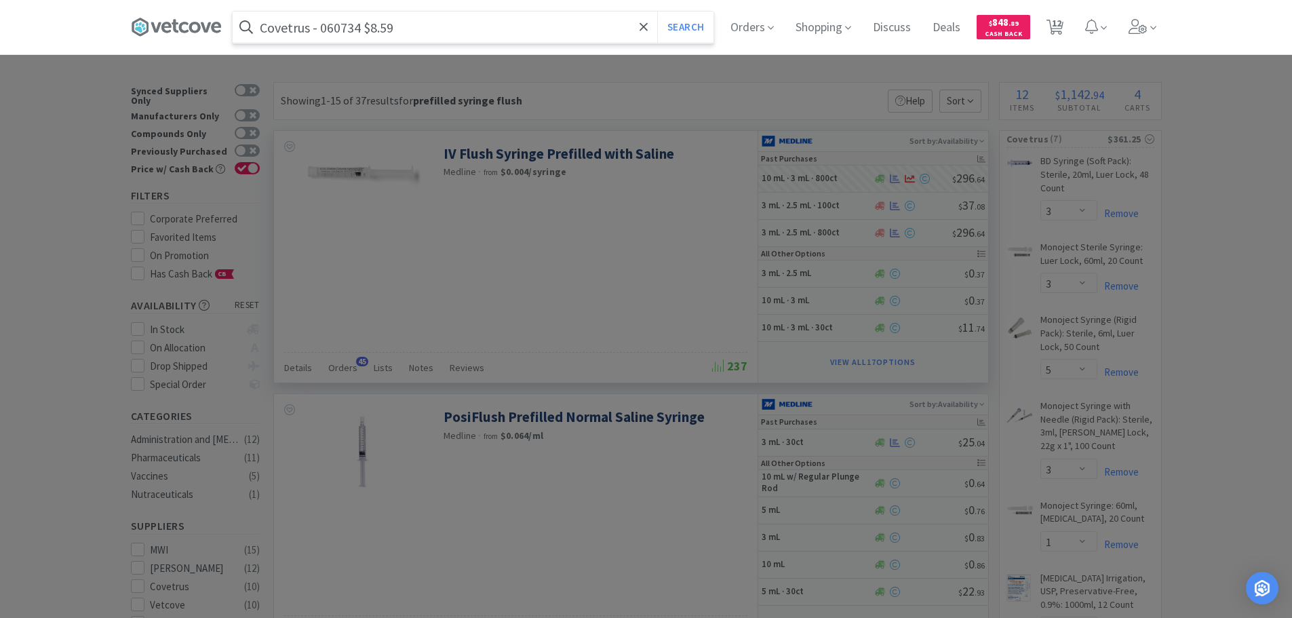
click at [343, 24] on input "Covetrus - 060734 $8.59" at bounding box center [473, 27] width 481 height 31
paste input "060734"
click at [657, 12] on button "Search" at bounding box center [685, 27] width 56 height 31
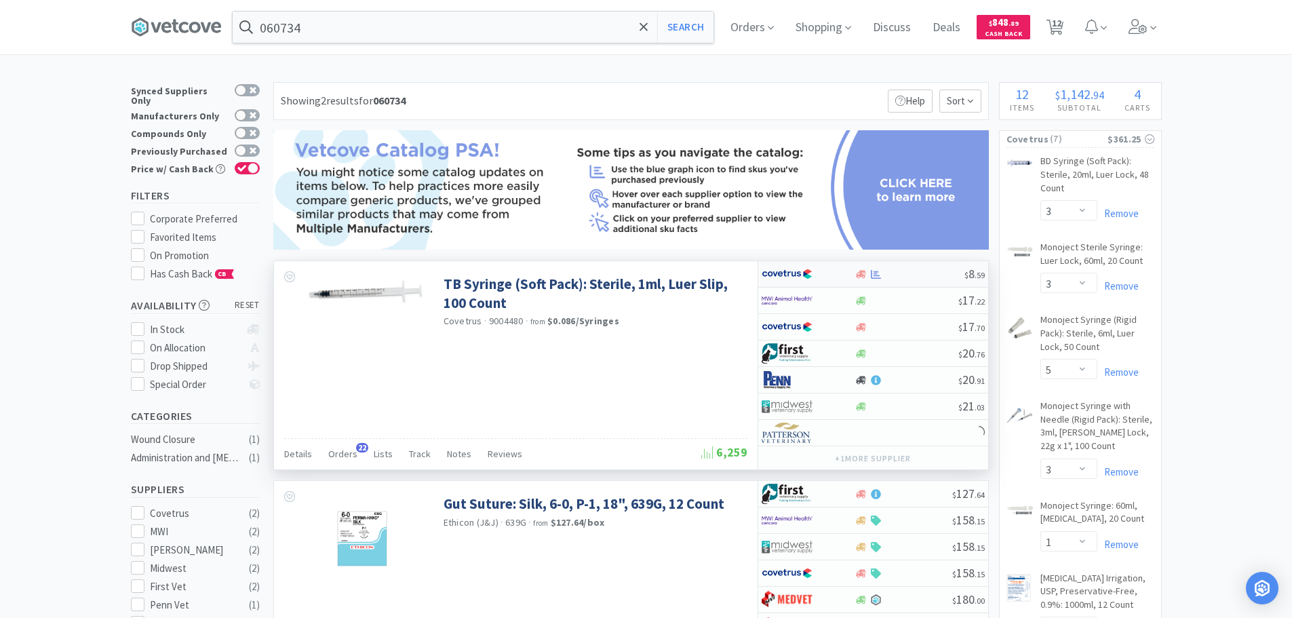
click at [899, 275] on div at bounding box center [909, 274] width 110 height 10
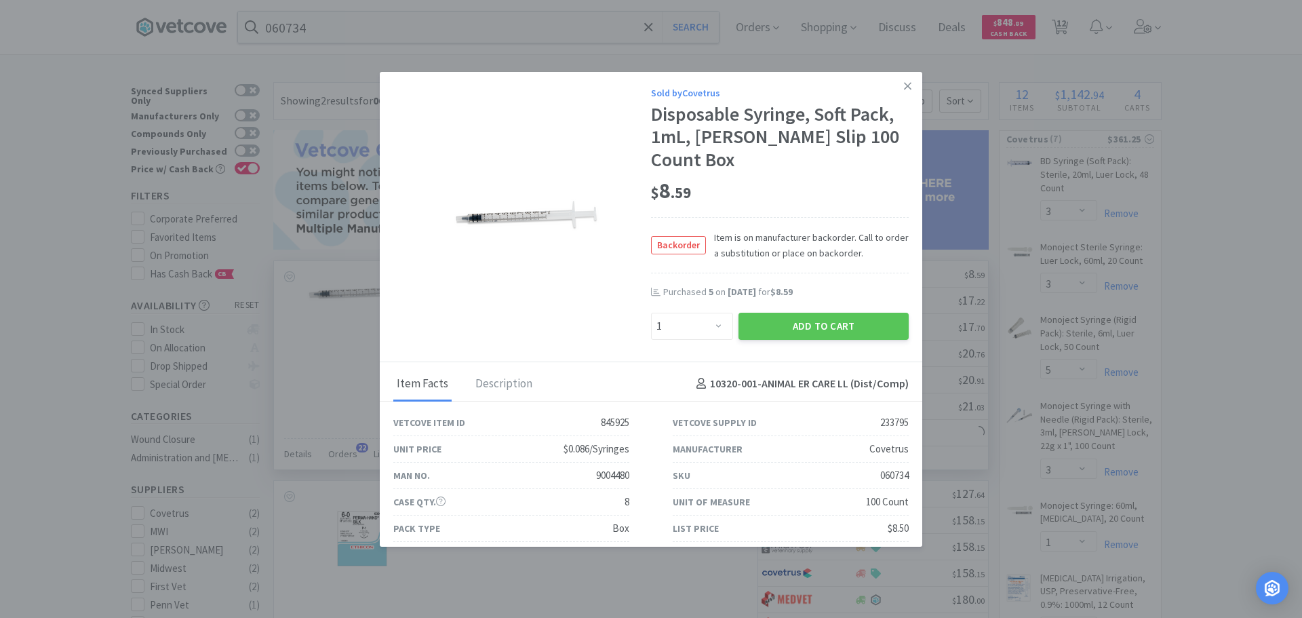
click at [874, 172] on div "$ 8 . 59" at bounding box center [780, 195] width 258 height 46
click at [904, 83] on icon at bounding box center [907, 86] width 7 height 12
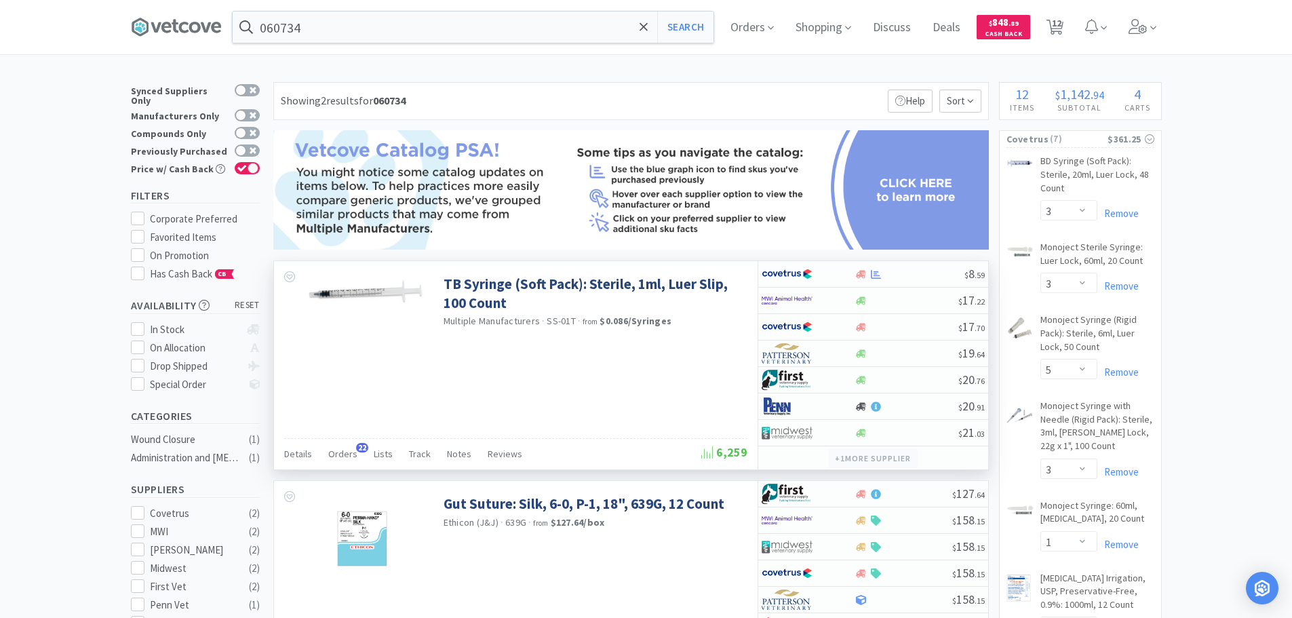
click at [903, 452] on button "+ 1 more supplier" at bounding box center [872, 458] width 89 height 19
click at [905, 271] on div at bounding box center [909, 274] width 110 height 10
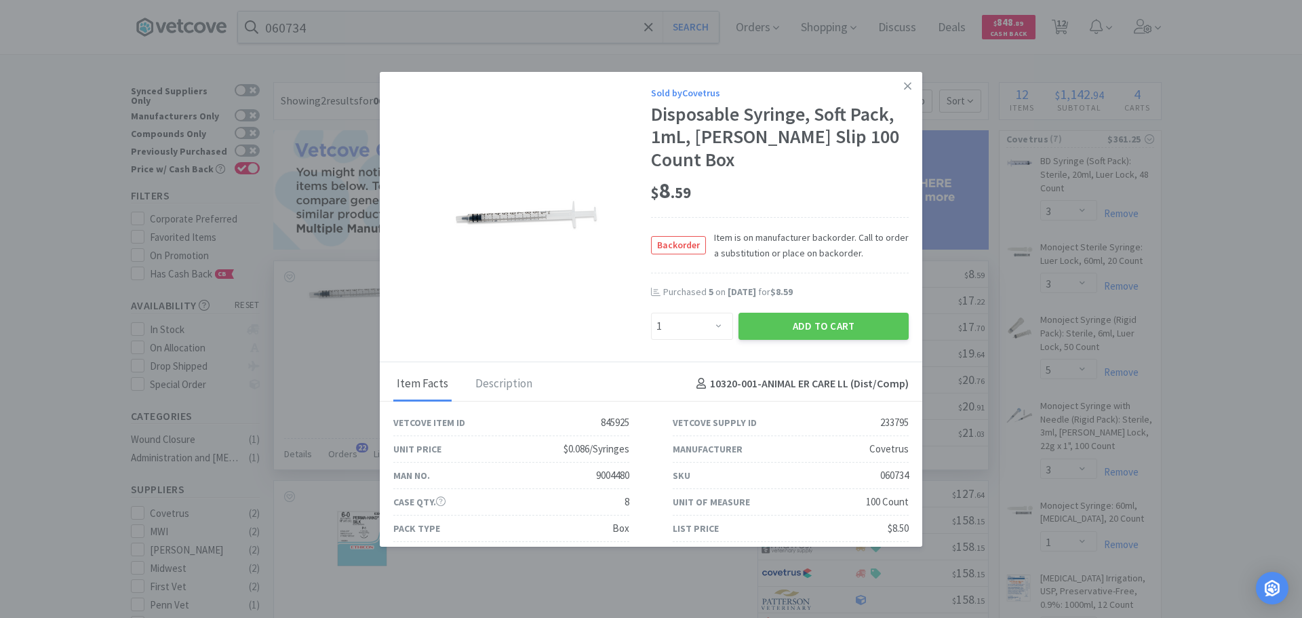
click at [599, 467] on div "9004480" at bounding box center [612, 475] width 33 height 16
copy div "9004480"
click at [906, 91] on link at bounding box center [908, 86] width 24 height 29
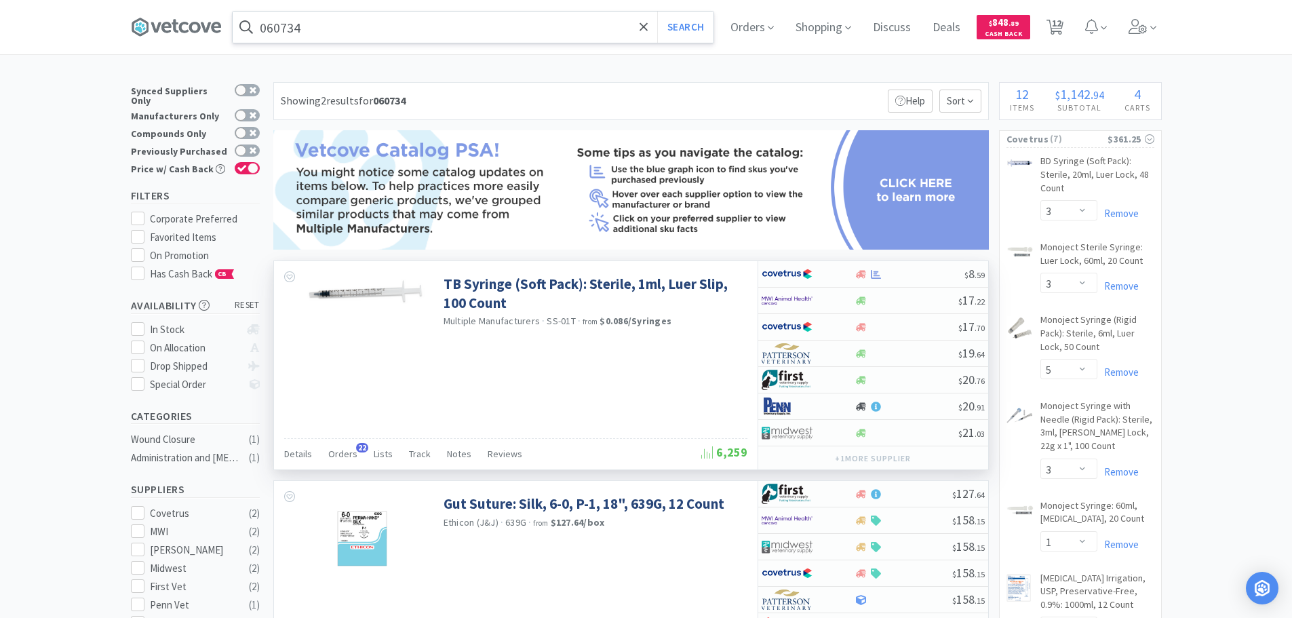
click at [445, 28] on input "060734" at bounding box center [473, 27] width 481 height 31
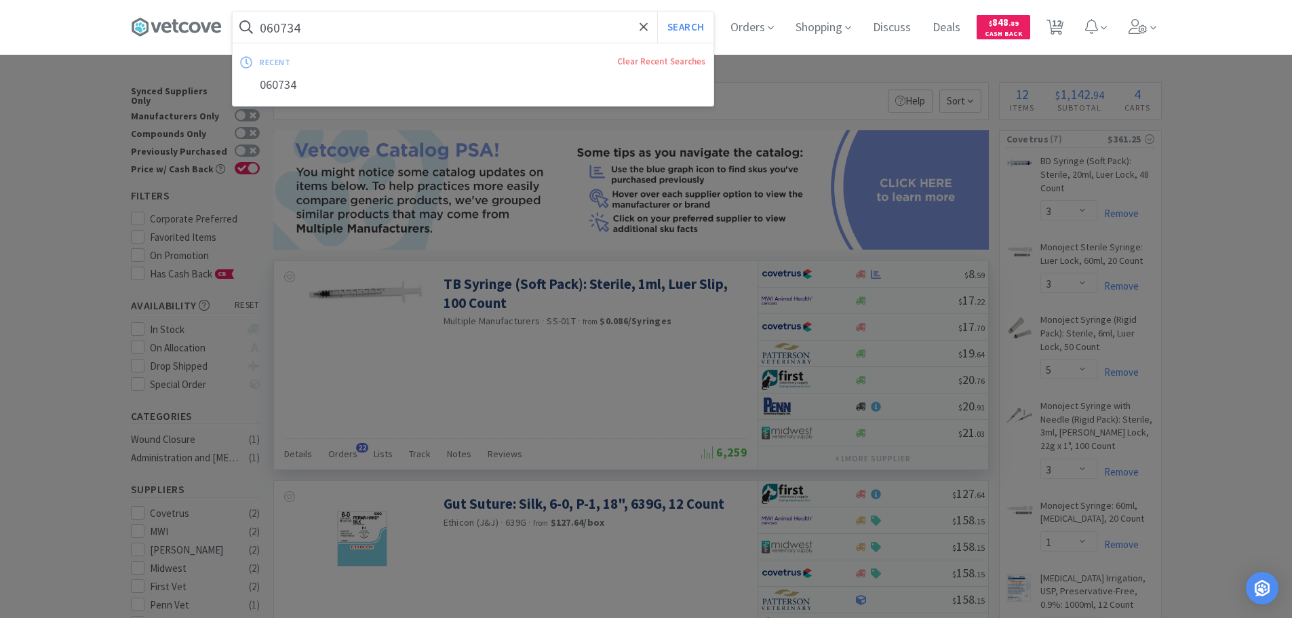
paste input "9004480"
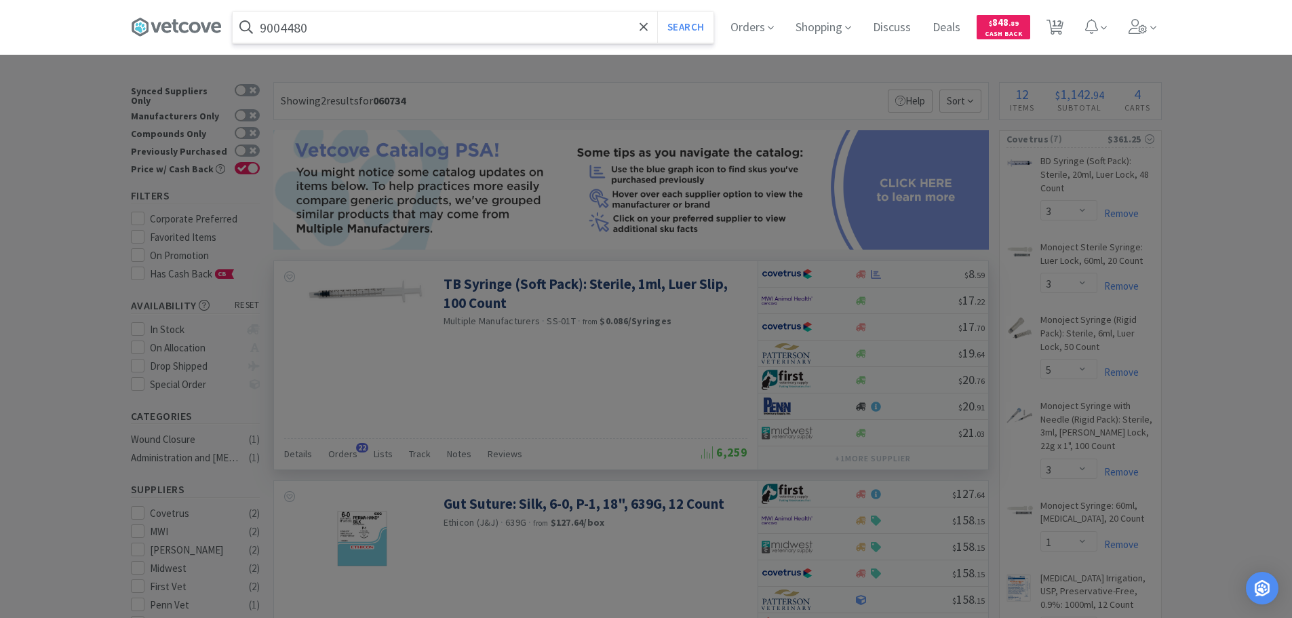
click at [657, 12] on button "Search" at bounding box center [685, 27] width 56 height 31
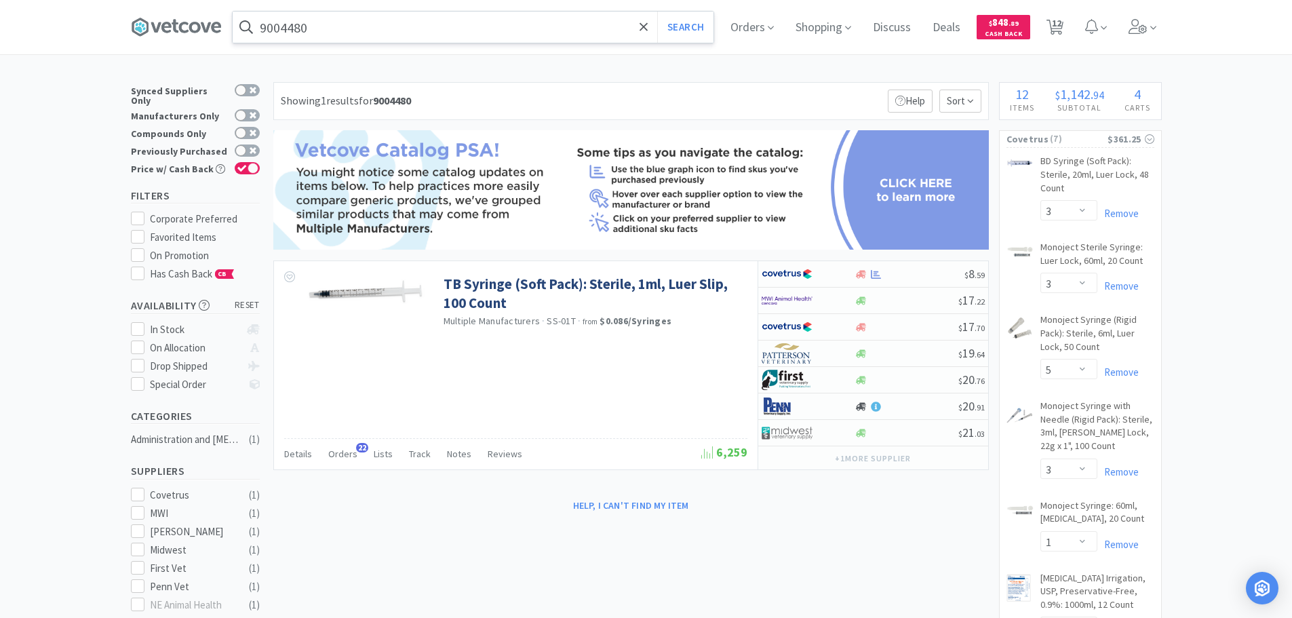
click at [413, 25] on input "9004480" at bounding box center [473, 27] width 481 height 31
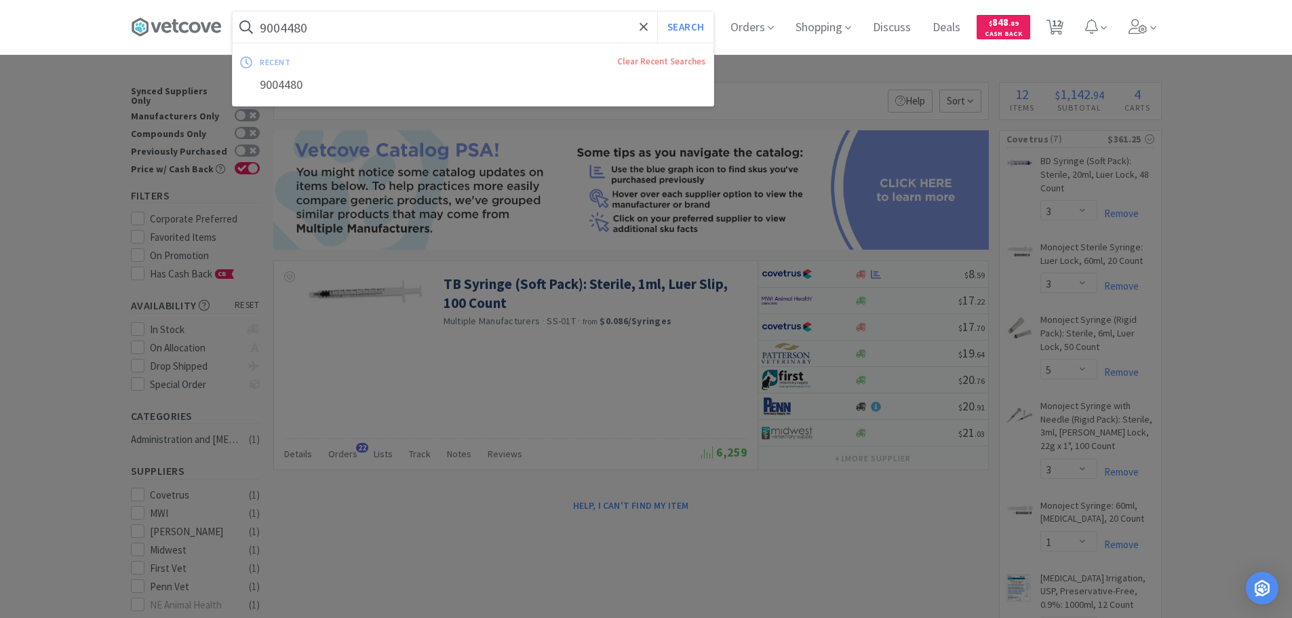
paste input "Covetrus - 084034 $7.84"
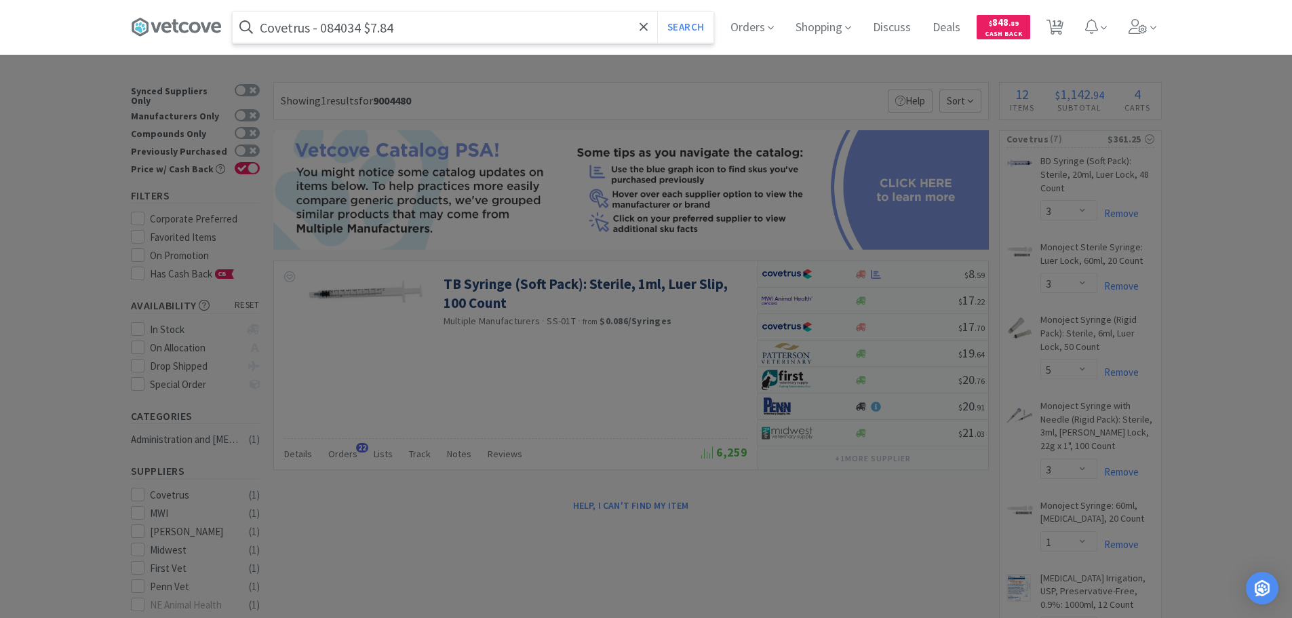
click at [349, 25] on input "Covetrus - 084034 $7.84" at bounding box center [473, 27] width 481 height 31
paste input "084034"
click at [349, 25] on input "Covetrus - 084034 $7.84" at bounding box center [473, 27] width 481 height 31
click at [657, 12] on button "Search" at bounding box center [685, 27] width 56 height 31
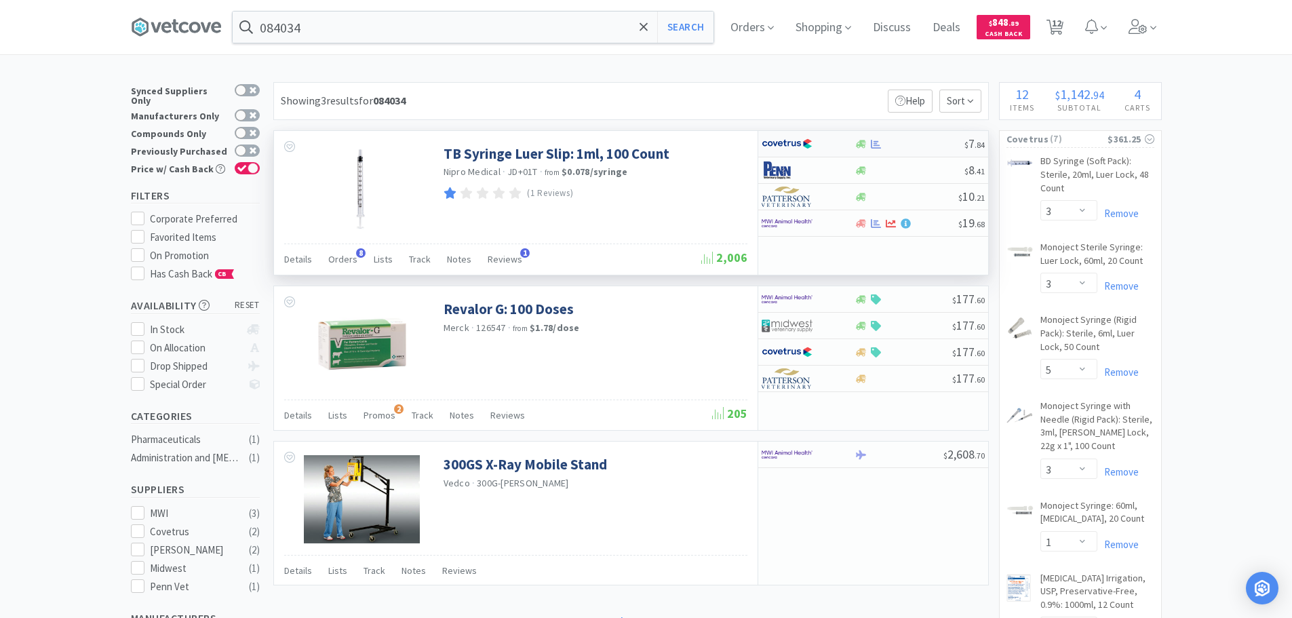
click at [926, 146] on div at bounding box center [909, 144] width 110 height 10
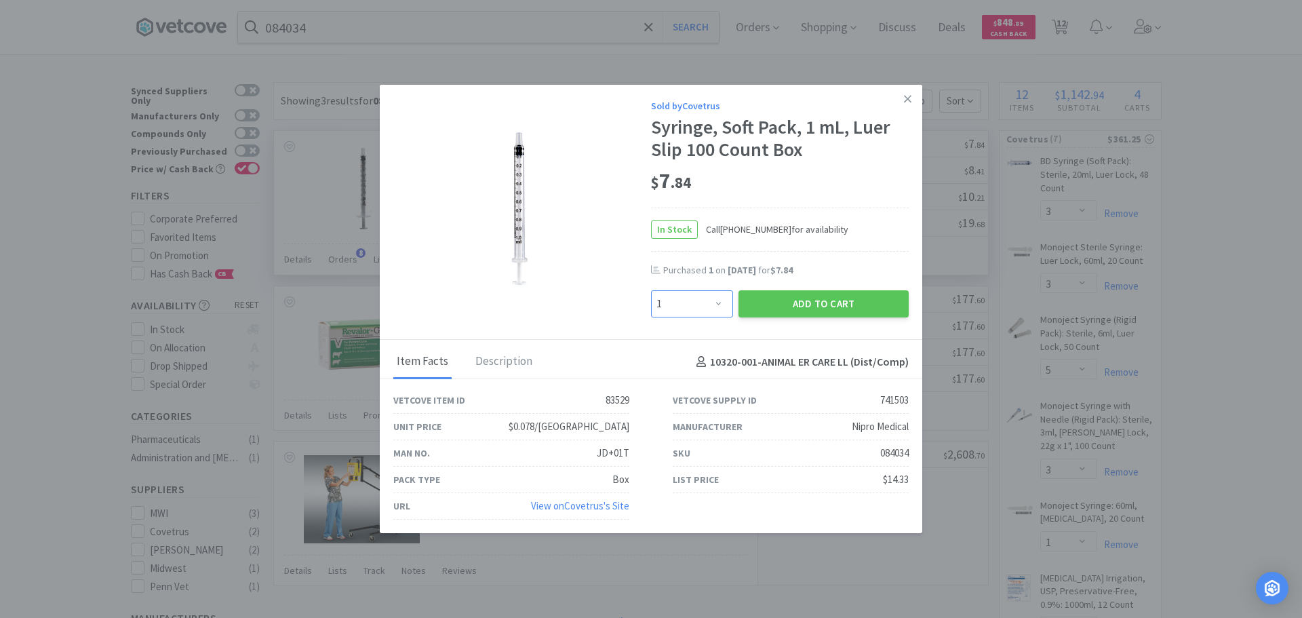
click at [668, 301] on select "Enter Quantity 1 2 3 4 5 6 7 8 9 10 11 12 13 14 15 16 17 18 19 20 Enter Quantity" at bounding box center [692, 303] width 82 height 27
click at [651, 290] on select "Enter Quantity 1 2 3 4 5 6 7 8 9 10 11 12 13 14 15 16 17 18 19 20 Enter Quantity" at bounding box center [692, 303] width 82 height 27
click at [771, 316] on button "Add to Cart" at bounding box center [823, 303] width 170 height 27
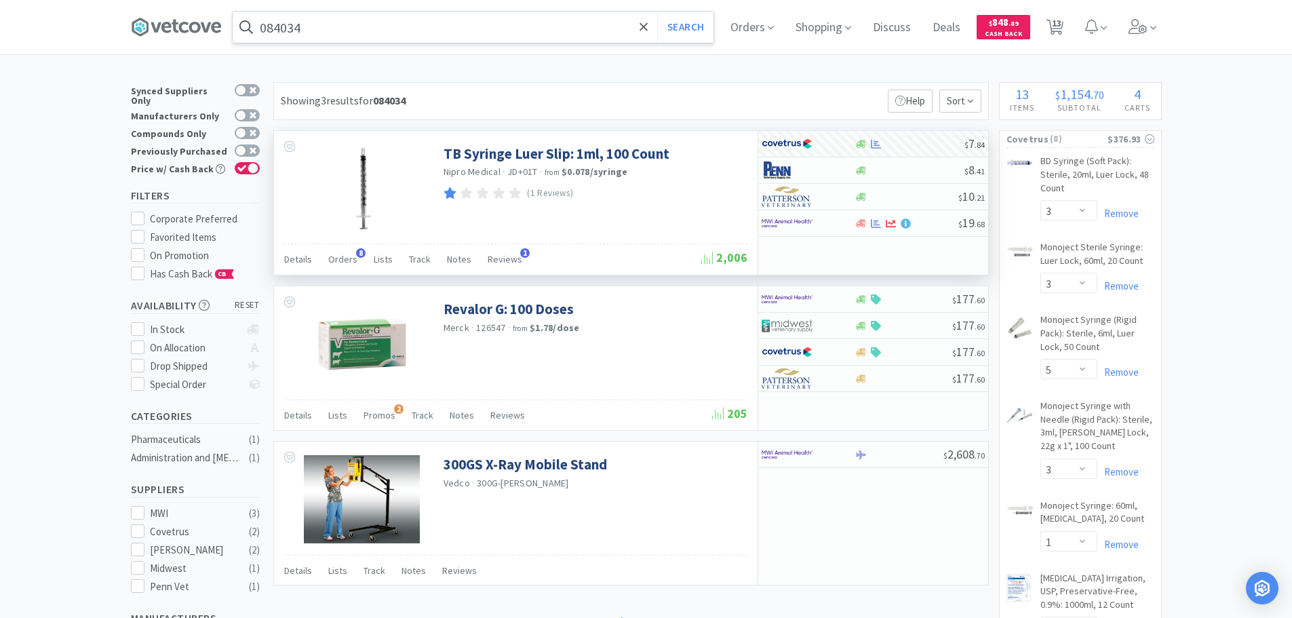
click at [408, 33] on input "084034" at bounding box center [473, 27] width 481 height 31
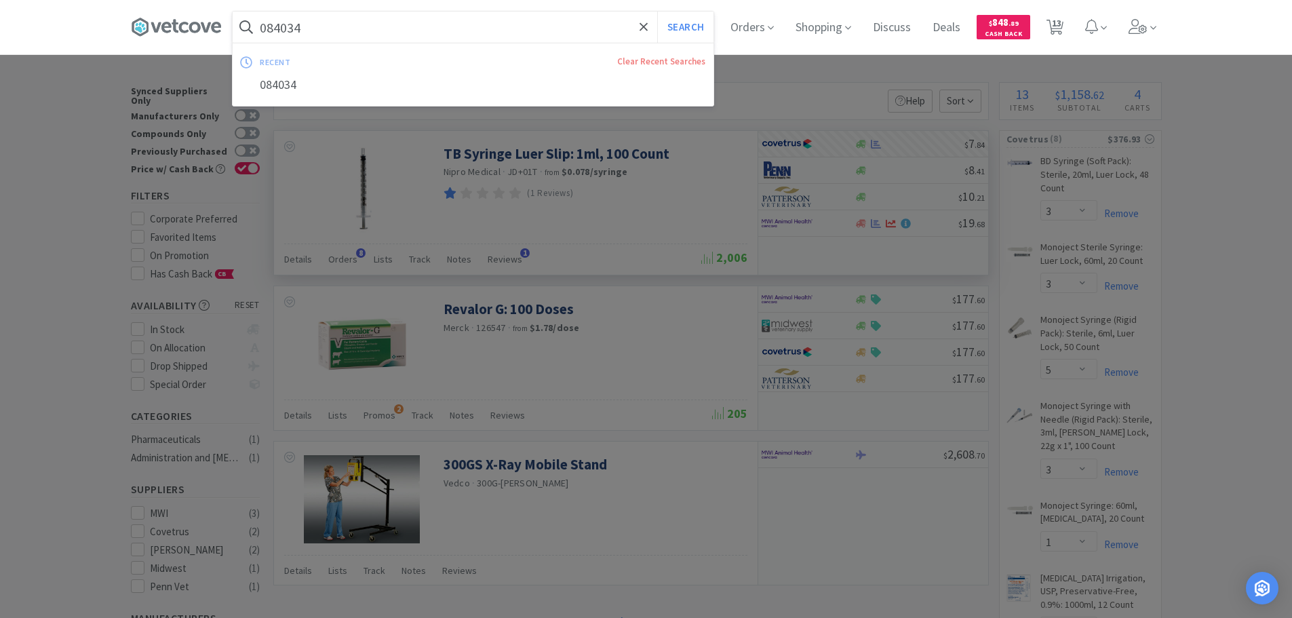
paste input "Covetrus - 083933 $3.82"
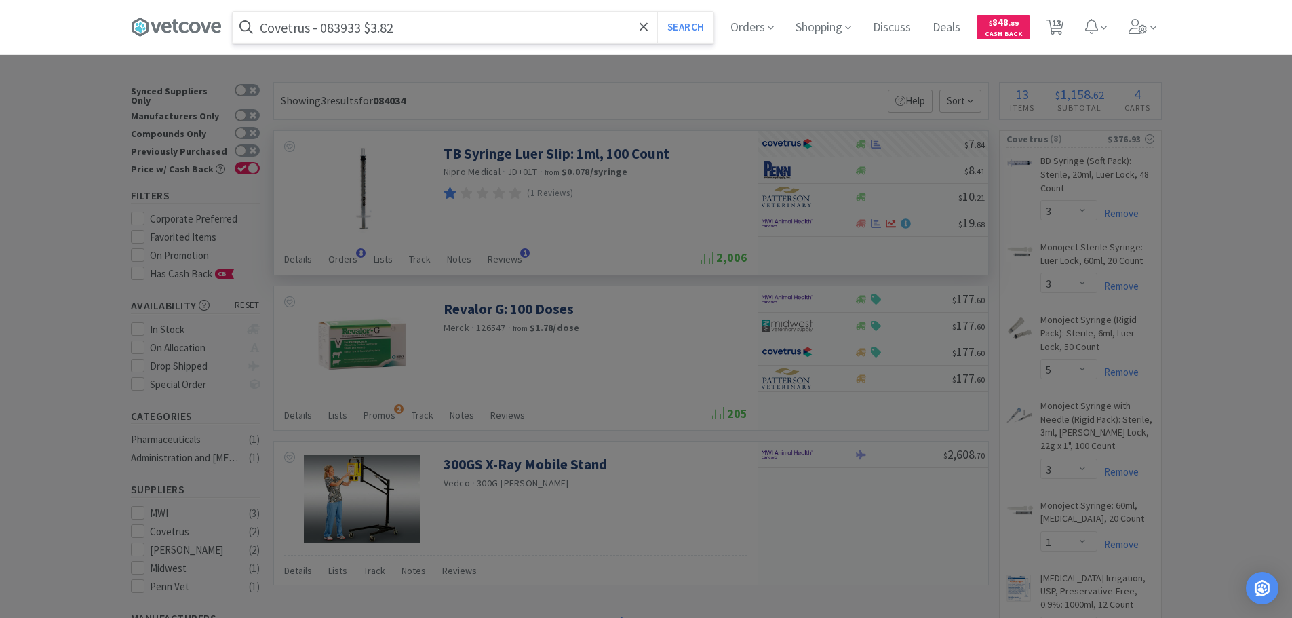
click at [343, 33] on input "Covetrus - 083933 $3.82" at bounding box center [473, 27] width 481 height 31
paste input "083933"
click at [343, 33] on input "Covetrus - 083933 $3.82" at bounding box center [473, 27] width 481 height 31
click at [657, 12] on button "Search" at bounding box center [685, 27] width 56 height 31
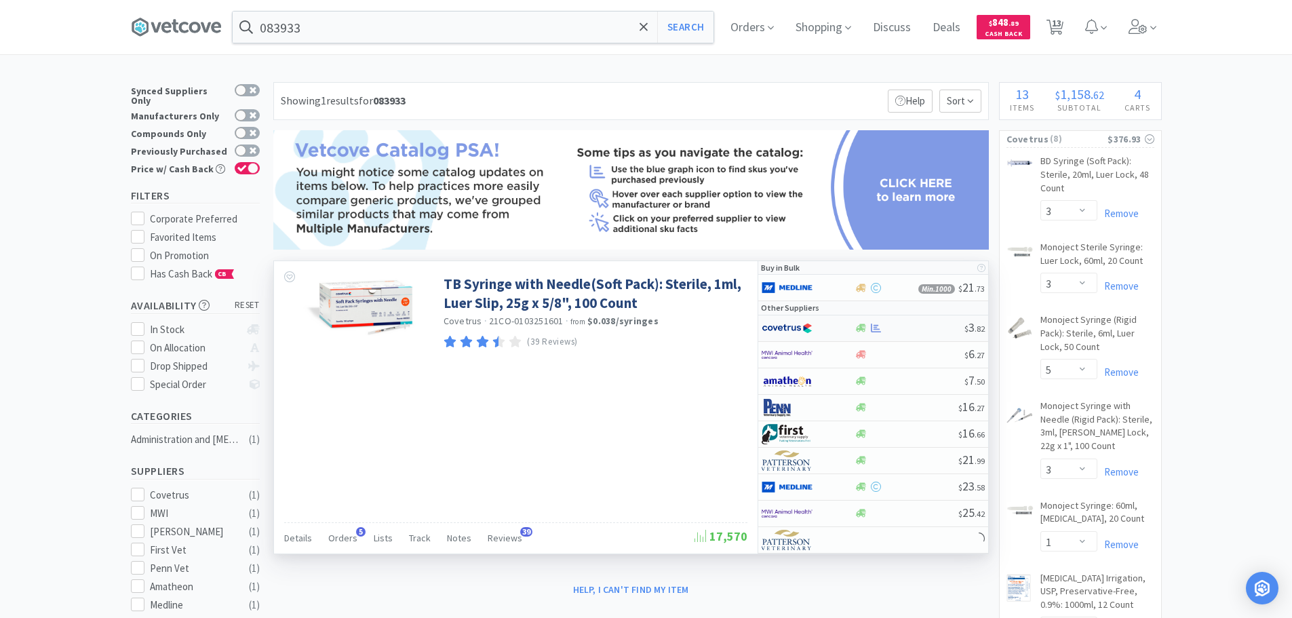
click at [896, 334] on div "$ 3 . 82" at bounding box center [873, 328] width 230 height 26
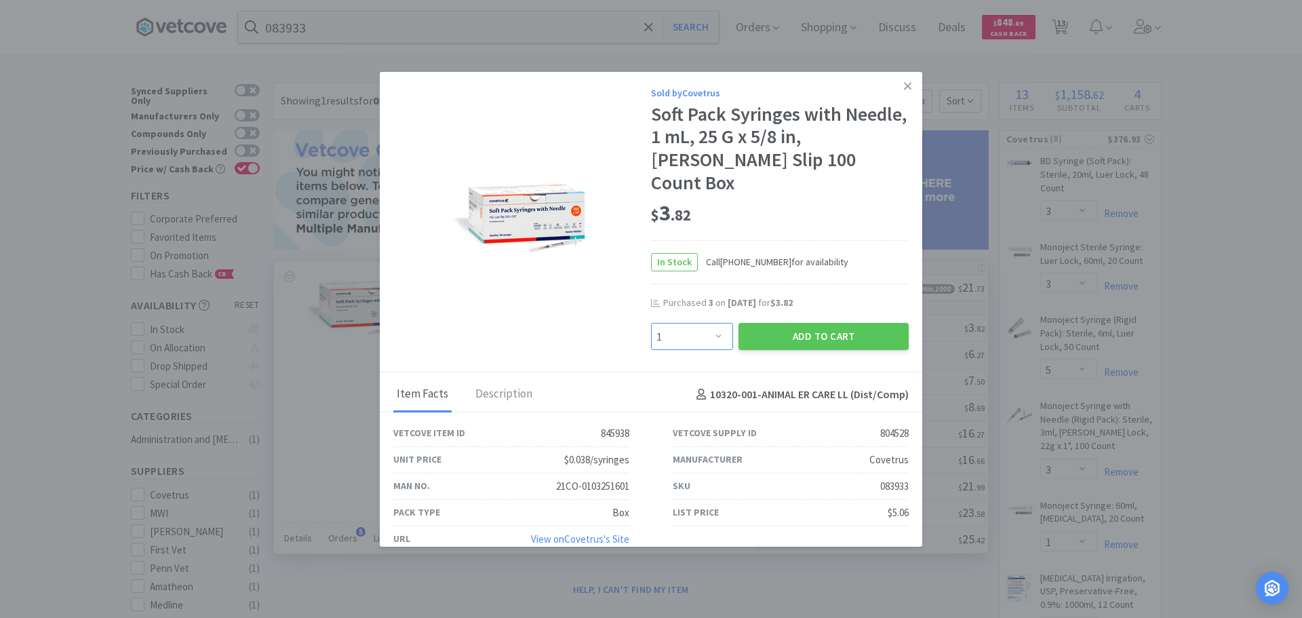
click at [709, 323] on select "Enter Quantity 1 2 3 4 5 6 7 8 9 10 11 12 13 14 15 16 17 18 19 20 Enter Quantity" at bounding box center [692, 336] width 82 height 27
click at [651, 323] on select "Enter Quantity 1 2 3 4 5 6 7 8 9 10 11 12 13 14 15 16 17 18 19 20 Enter Quantity" at bounding box center [692, 336] width 82 height 27
click at [774, 323] on button "Add to Cart" at bounding box center [823, 336] width 170 height 27
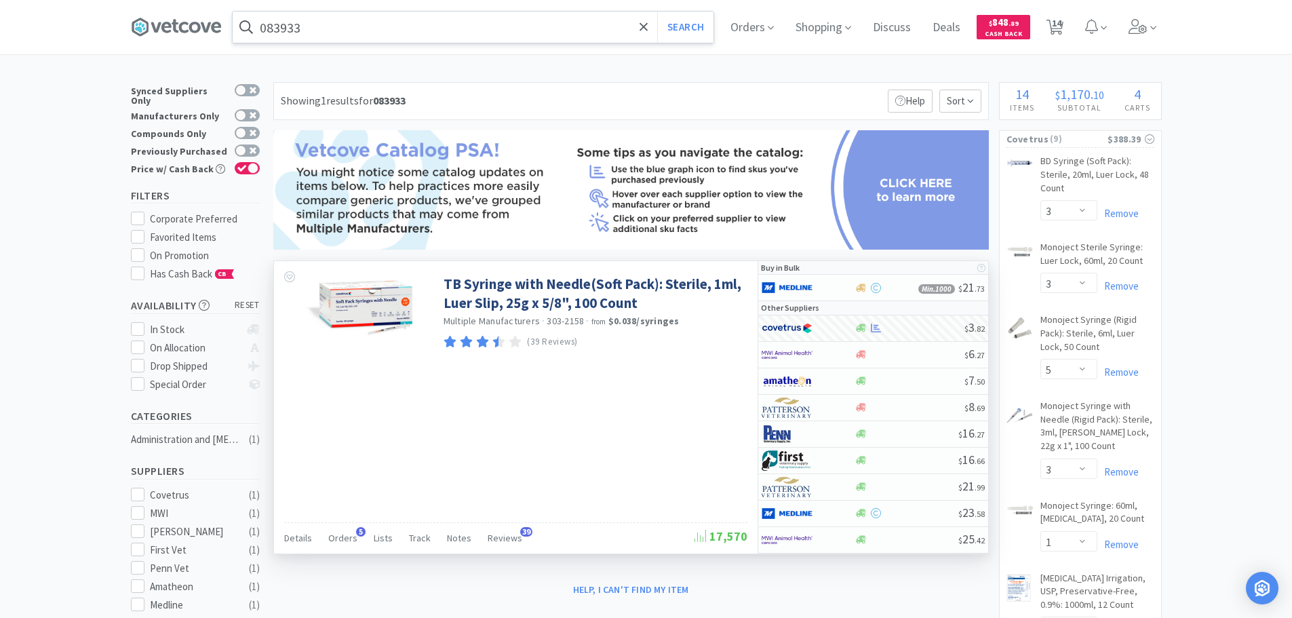
click at [419, 26] on input "083933" at bounding box center [473, 27] width 481 height 31
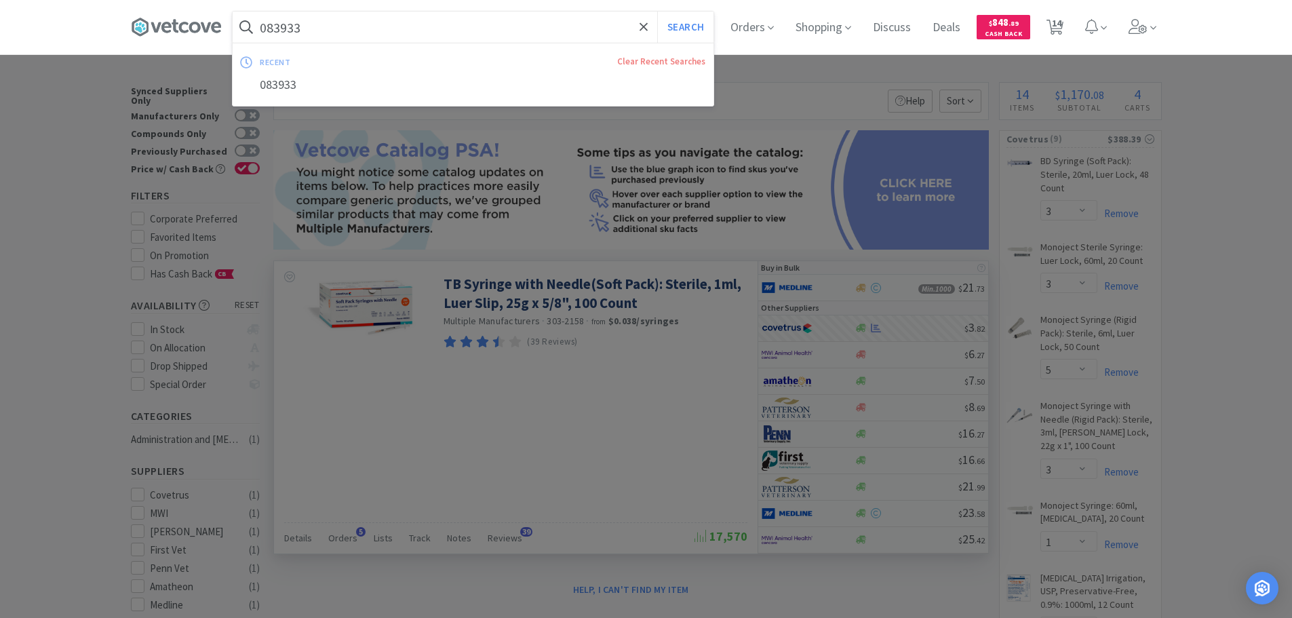
paste input "Covetrus - 071148 $1.36"
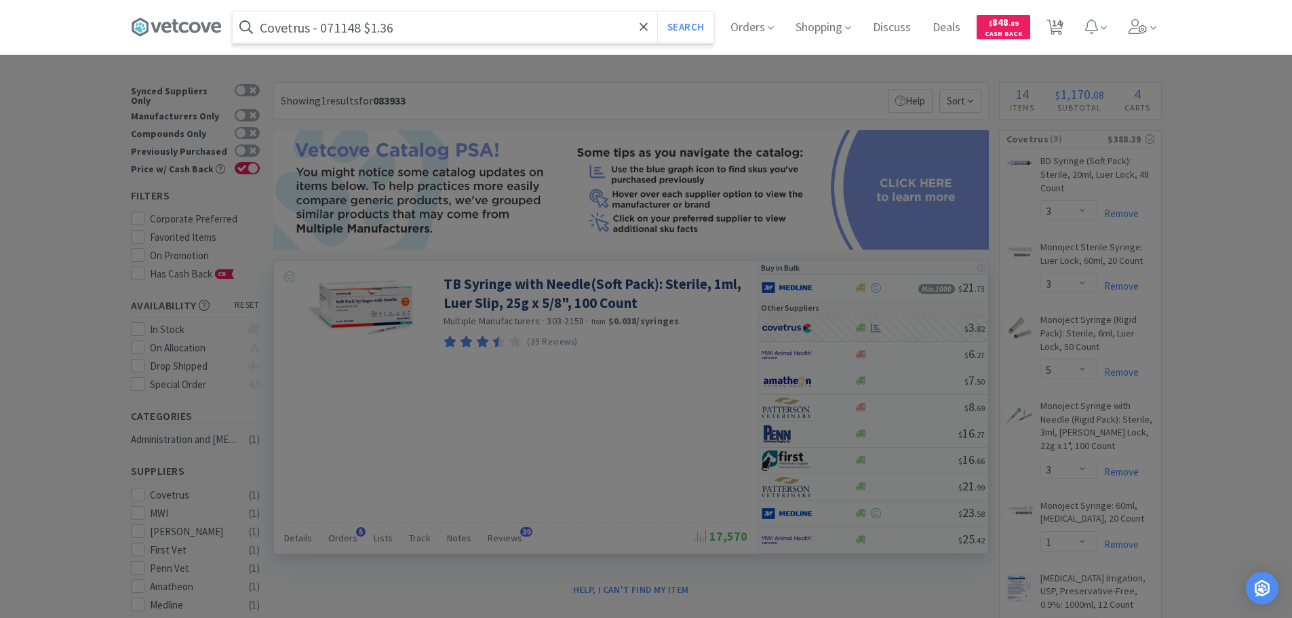
click at [342, 28] on input "Covetrus - 071148 $1.36" at bounding box center [473, 27] width 481 height 31
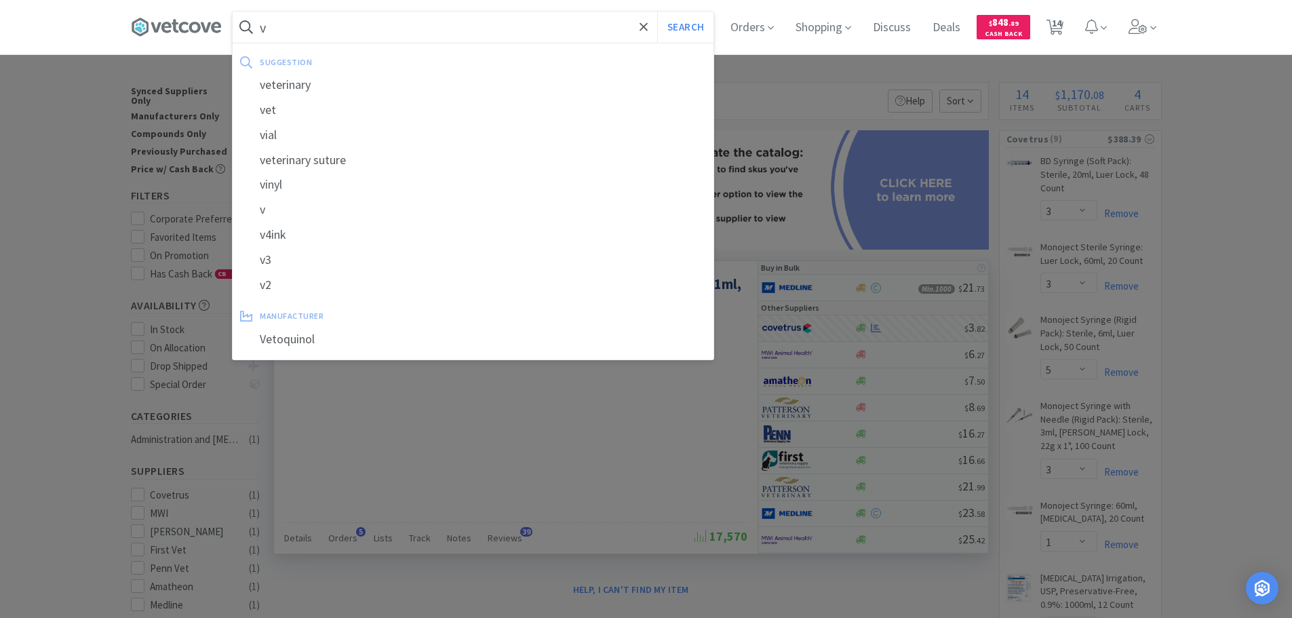
click at [657, 12] on button "Search" at bounding box center [685, 27] width 56 height 31
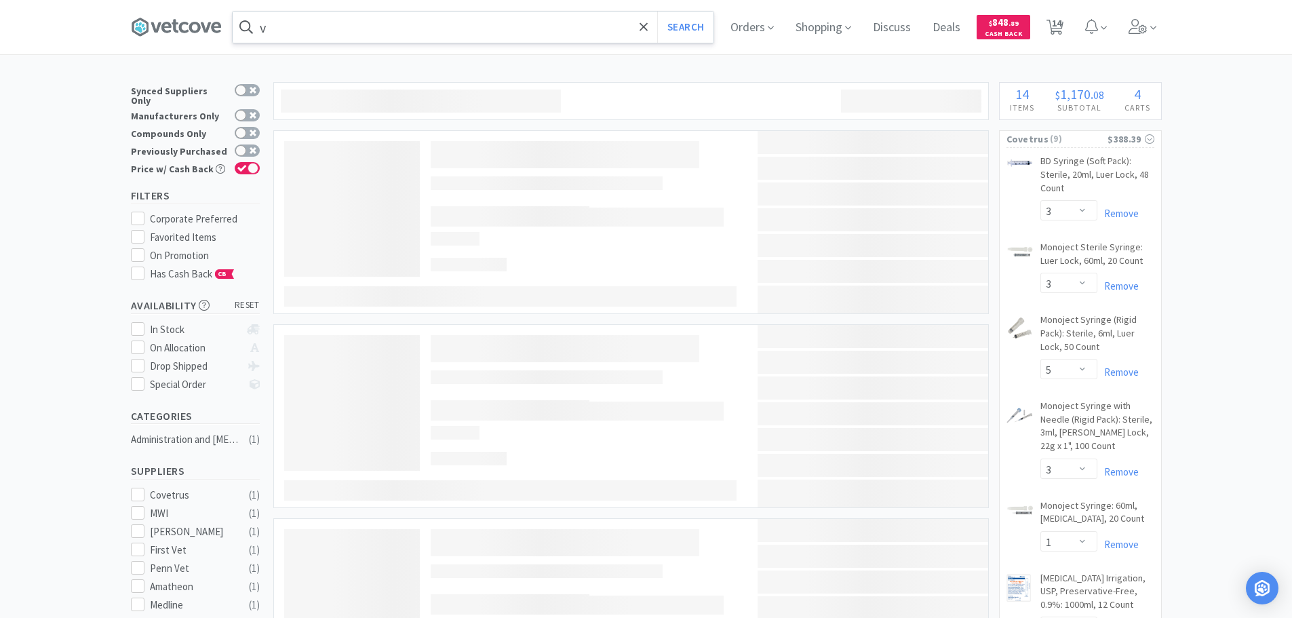
click at [342, 28] on input "v" at bounding box center [473, 27] width 481 height 31
paste input "071148"
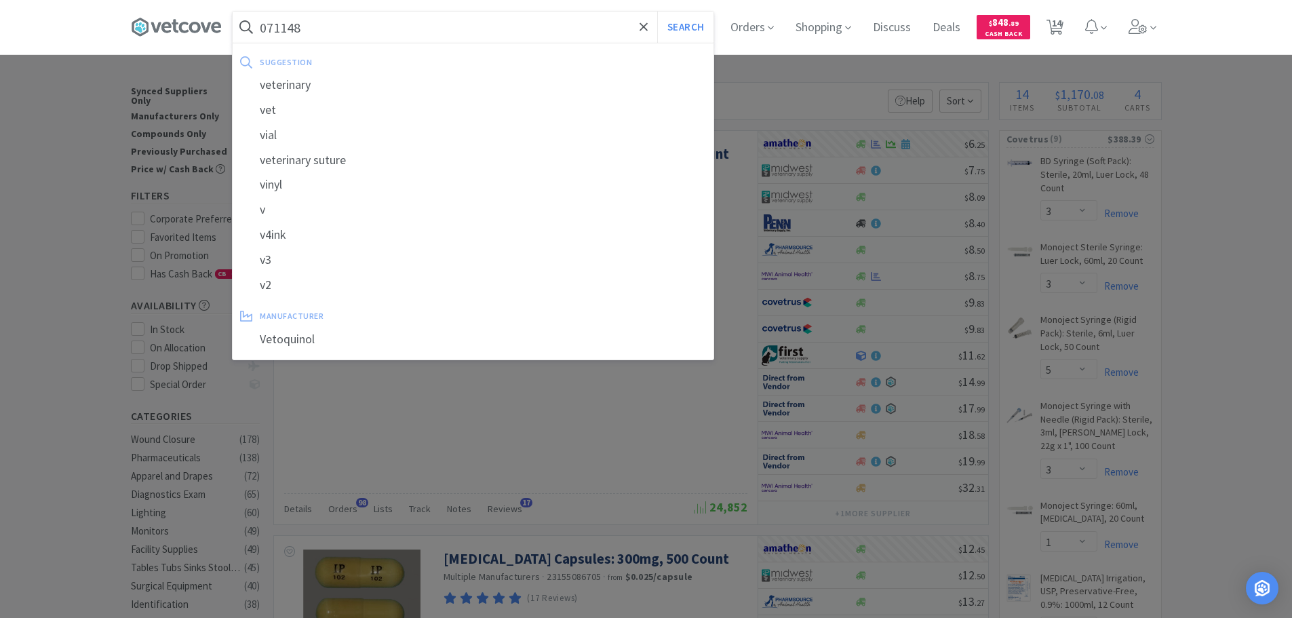
click at [657, 12] on button "Search" at bounding box center [685, 27] width 56 height 31
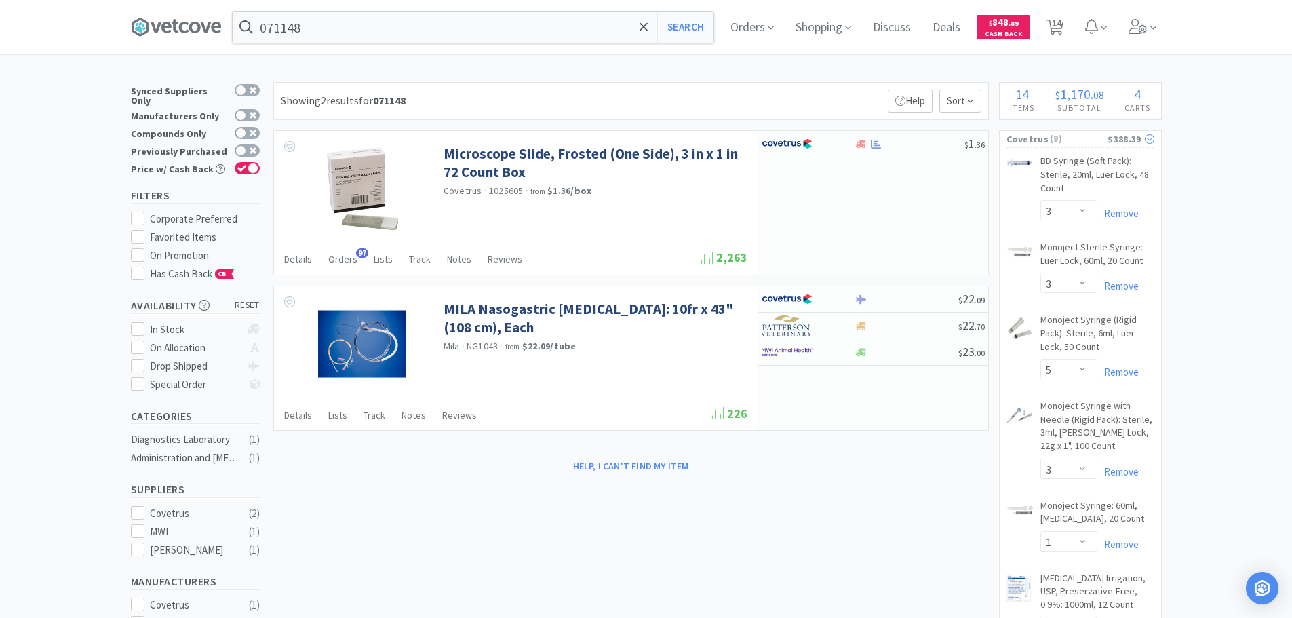
click at [1091, 137] on span "( 9 )" at bounding box center [1077, 139] width 59 height 14
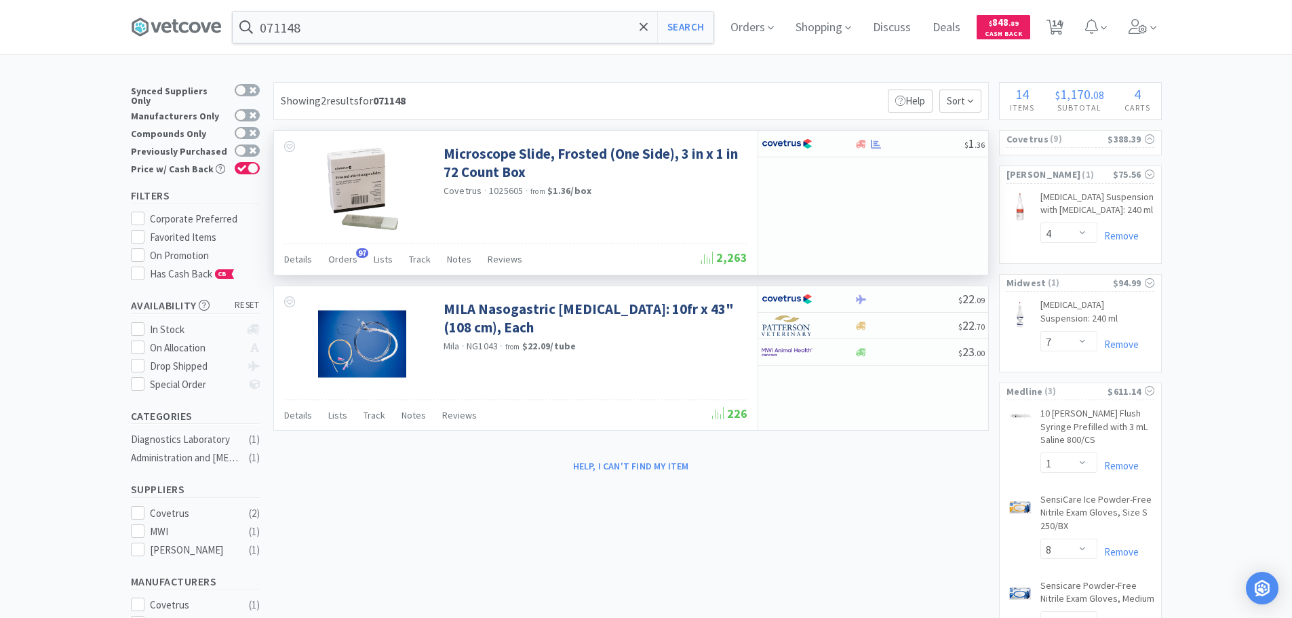
click at [903, 197] on div "$ 1 . 36" at bounding box center [872, 203] width 231 height 144
click at [620, 207] on div "Microscope Slide, Frosted (One Side), 3 in x 1 in 72 Count Box Covetrus · 10256…" at bounding box center [515, 187] width 483 height 113
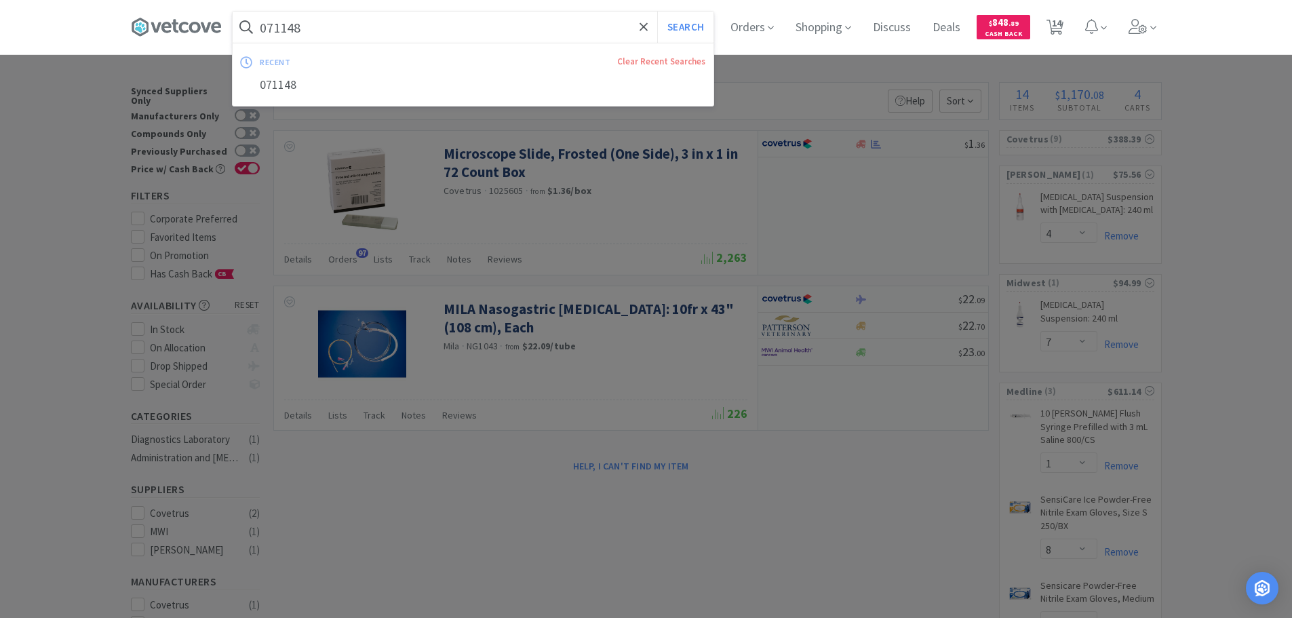
click at [404, 24] on input "071148" at bounding box center [473, 27] width 481 height 31
paste input "Covetrus - 080535 $0.924"
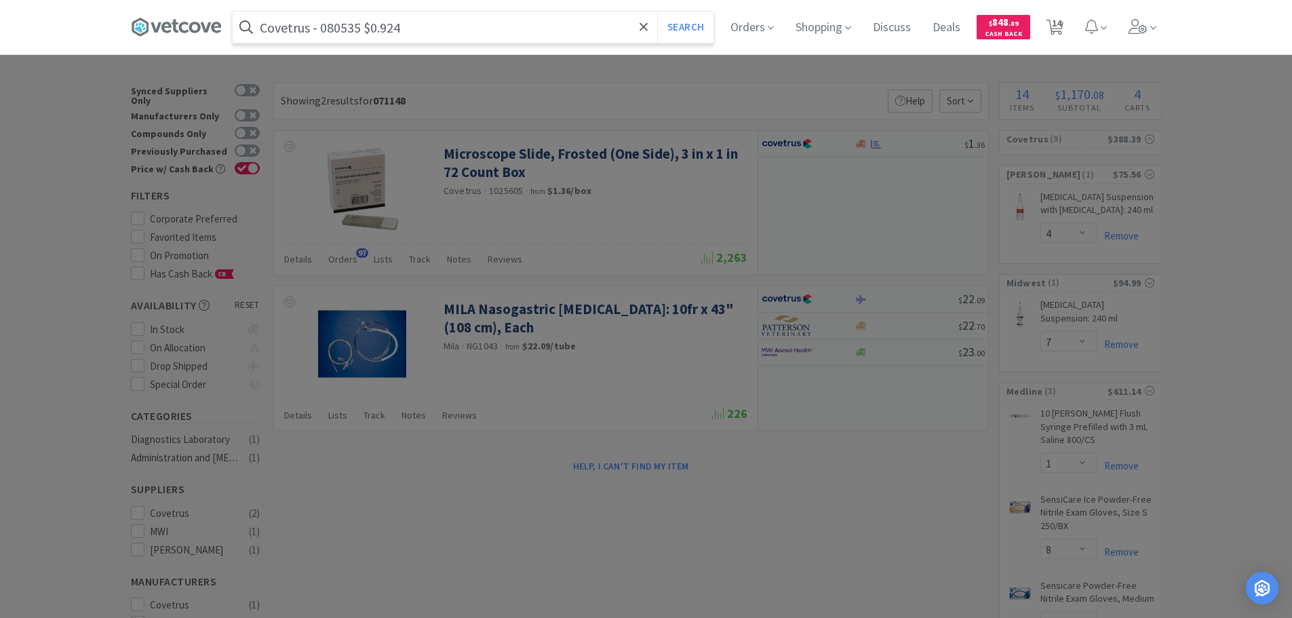
click at [330, 23] on input "Covetrus - 080535 $0.924" at bounding box center [473, 27] width 481 height 31
paste input "080535"
click at [657, 12] on button "Search" at bounding box center [685, 27] width 56 height 31
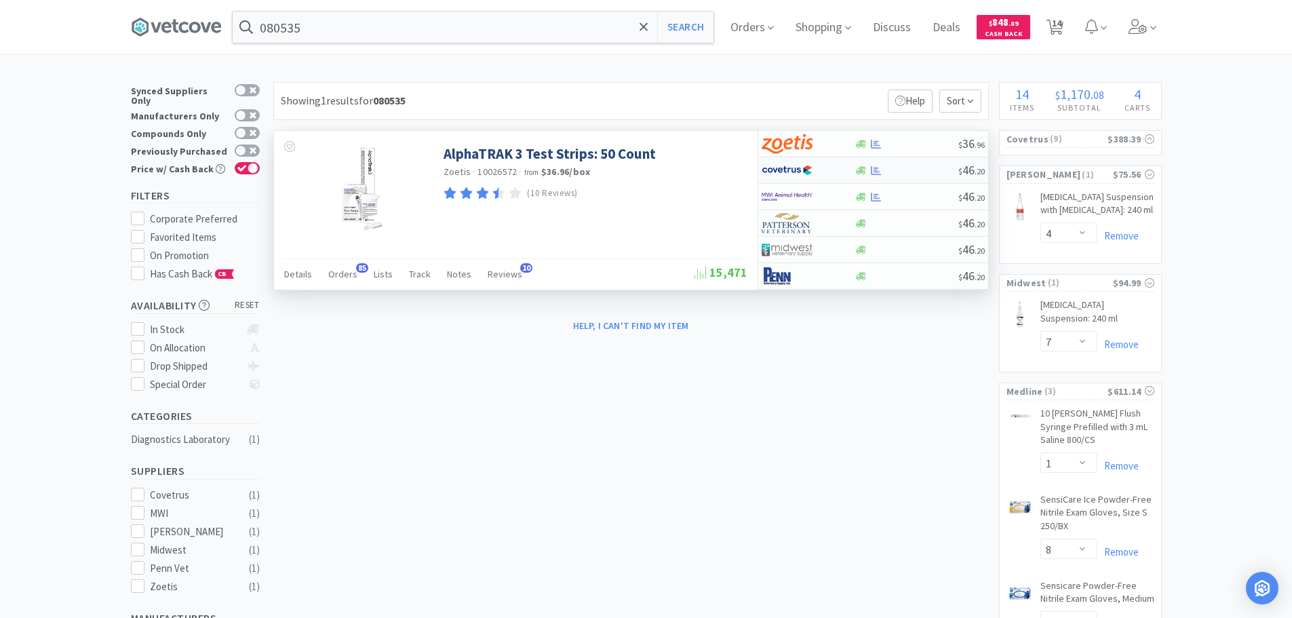
click at [919, 172] on div at bounding box center [906, 170] width 104 height 10
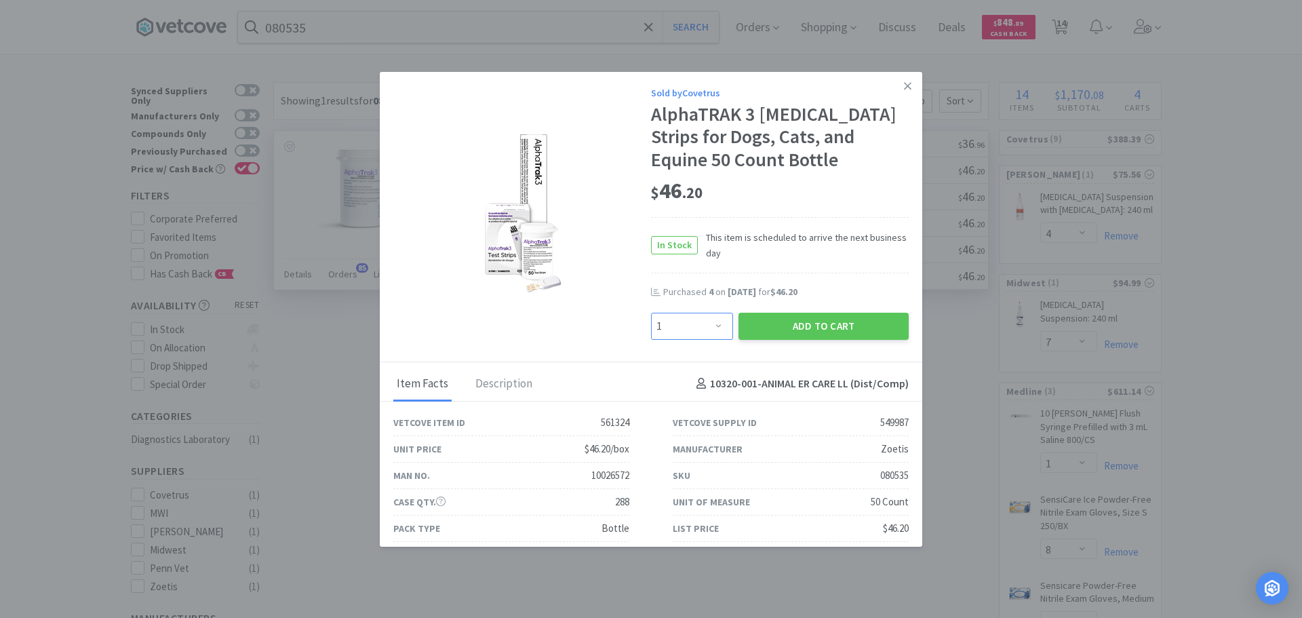
click at [694, 330] on select "Enter Quantity 1 2 3 4 5 6 7 8 9 10 11 12 13 14 15 16 17 18 19 20 Enter Quantity" at bounding box center [692, 326] width 82 height 27
click at [651, 313] on select "Enter Quantity 1 2 3 4 5 6 7 8 9 10 11 12 13 14 15 16 17 18 19 20 Enter Quantity" at bounding box center [692, 326] width 82 height 27
drag, startPoint x: 689, startPoint y: 325, endPoint x: 689, endPoint y: 316, distance: 8.8
click at [689, 325] on select "Enter Quantity 1 2 3 4 5 6 7 8 9 10 11 12 13 14 15 16 17 18 19 20 Enter Quantity" at bounding box center [692, 326] width 82 height 27
click at [651, 313] on select "Enter Quantity 1 2 3 4 5 6 7 8 9 10 11 12 13 14 15 16 17 18 19 20 Enter Quantity" at bounding box center [692, 326] width 82 height 27
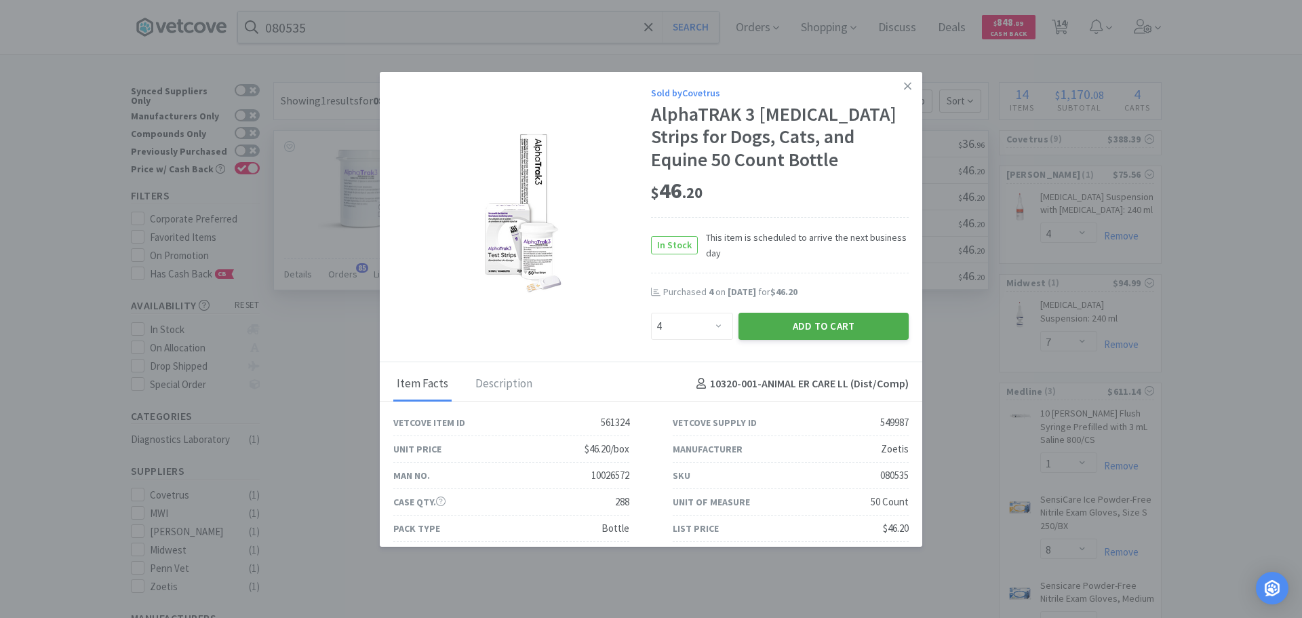
click at [747, 328] on button "Add to Cart" at bounding box center [823, 326] width 170 height 27
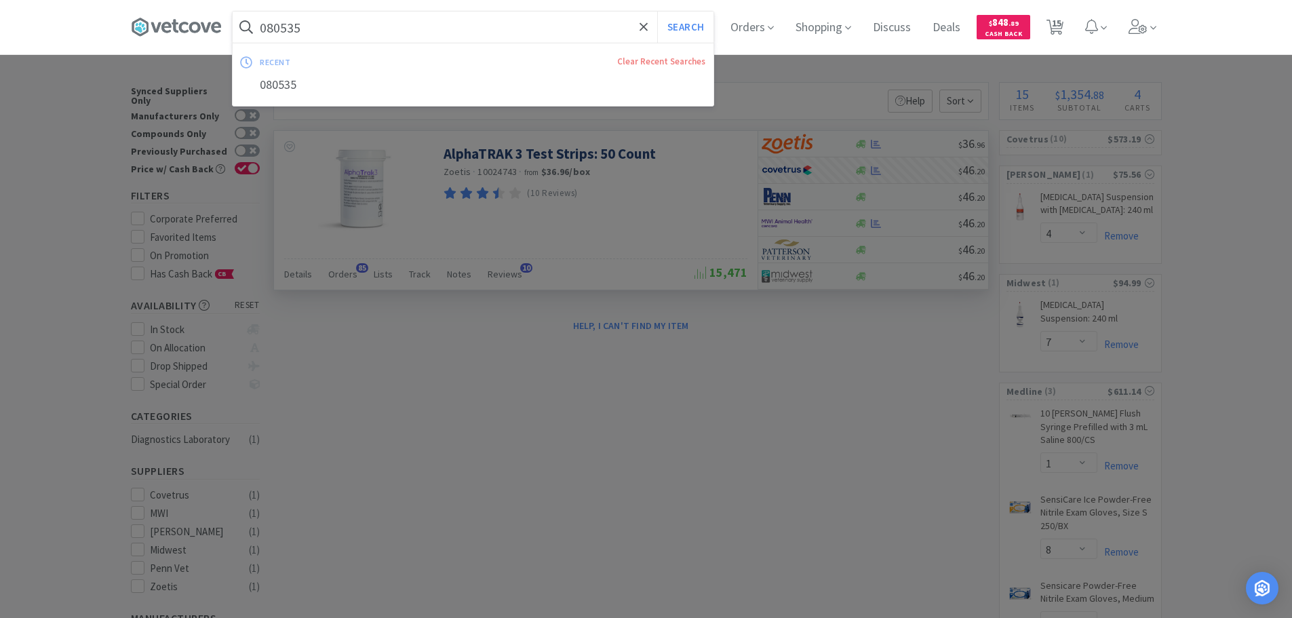
click at [408, 26] on input "080535" at bounding box center [473, 27] width 481 height 31
paste input "Medline Industries, Inc. - NON25334Z $1.6"
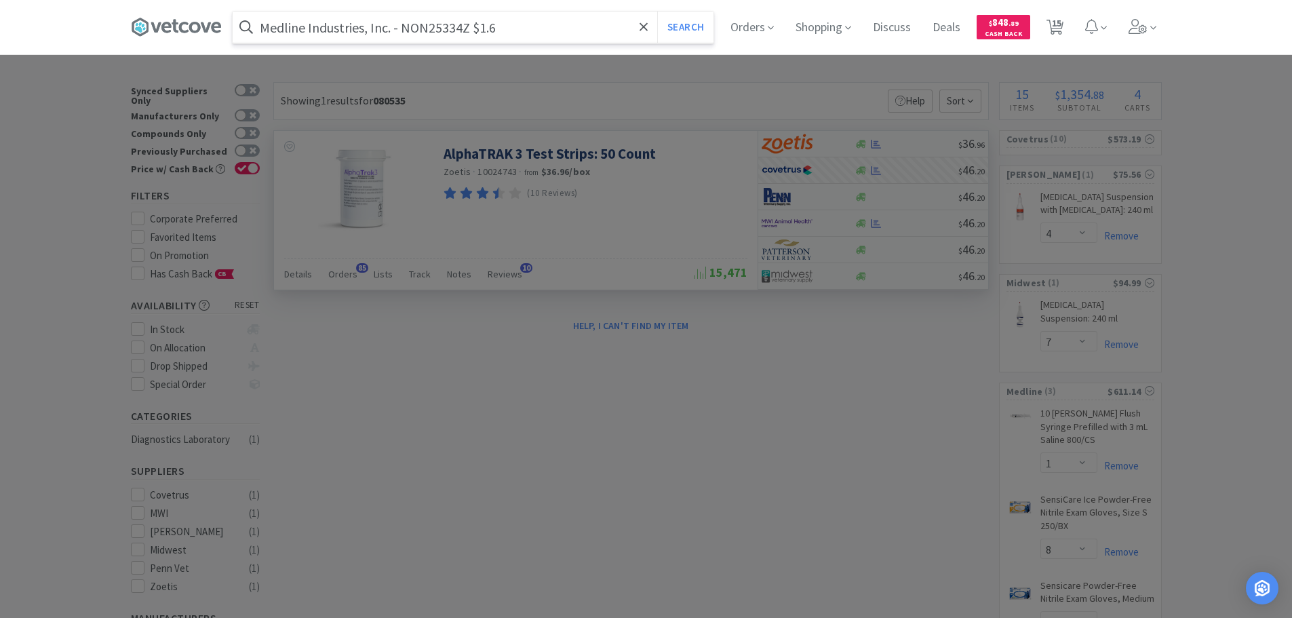
click at [449, 28] on input "Medline Industries, Inc. - NON25334Z $1.6" at bounding box center [473, 27] width 481 height 31
paste input "NON25334Z"
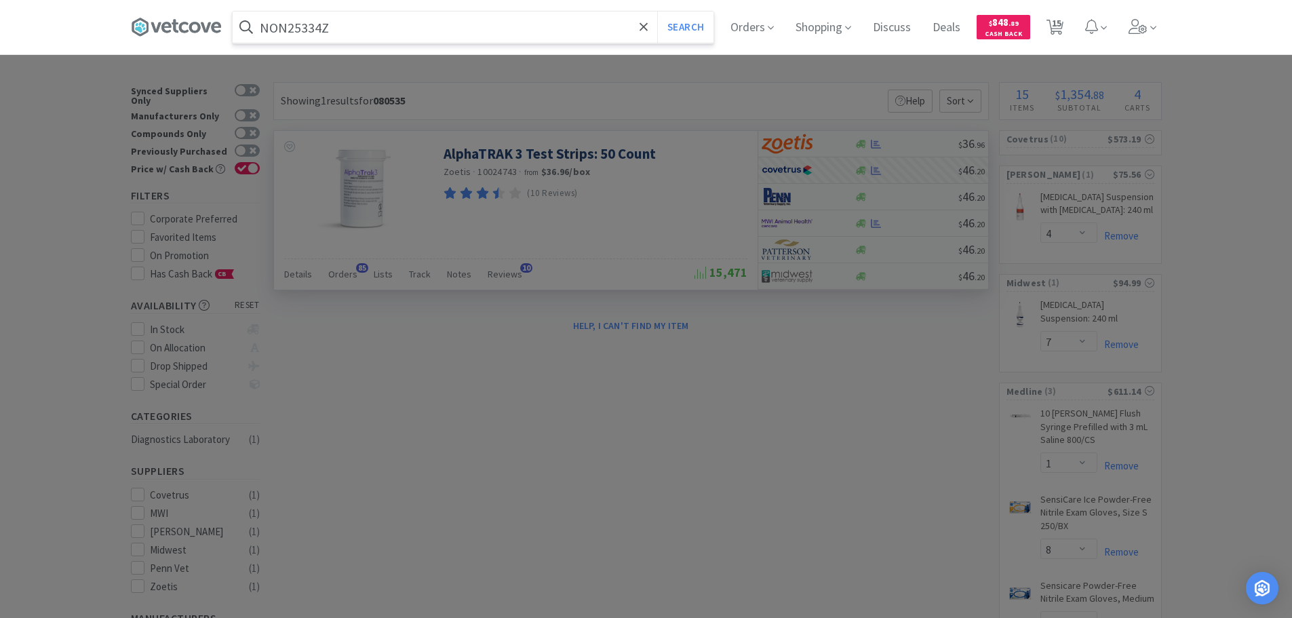
click at [657, 12] on button "Search" at bounding box center [685, 27] width 56 height 31
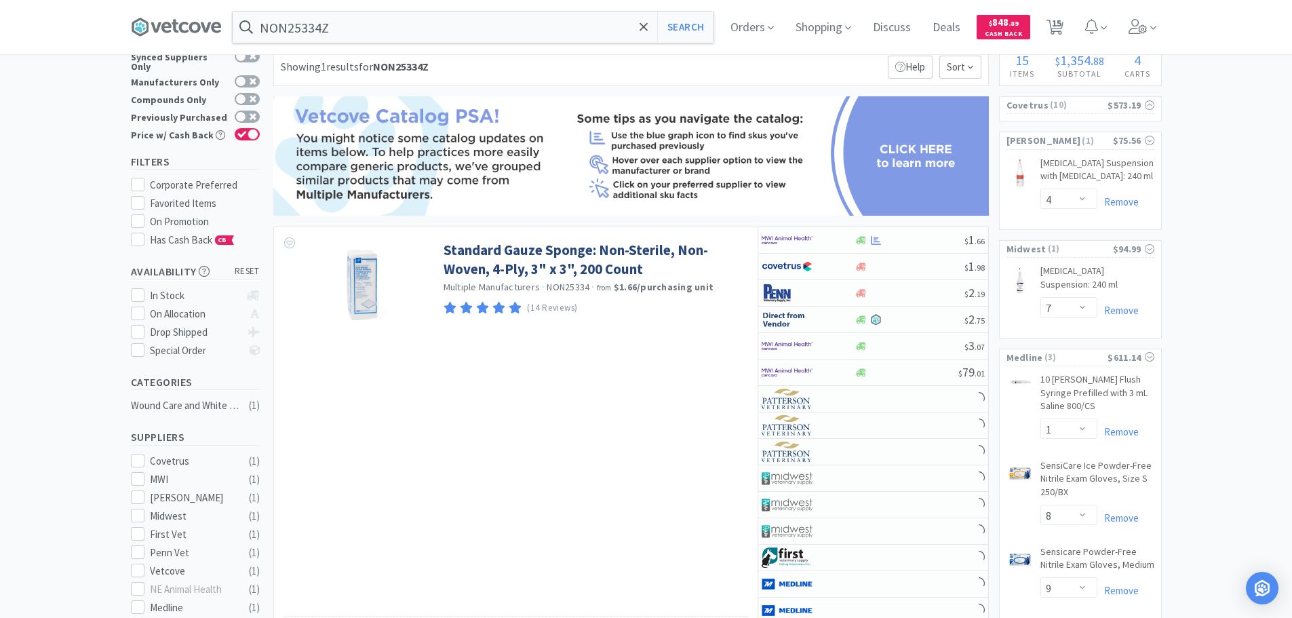
scroll to position [68, 0]
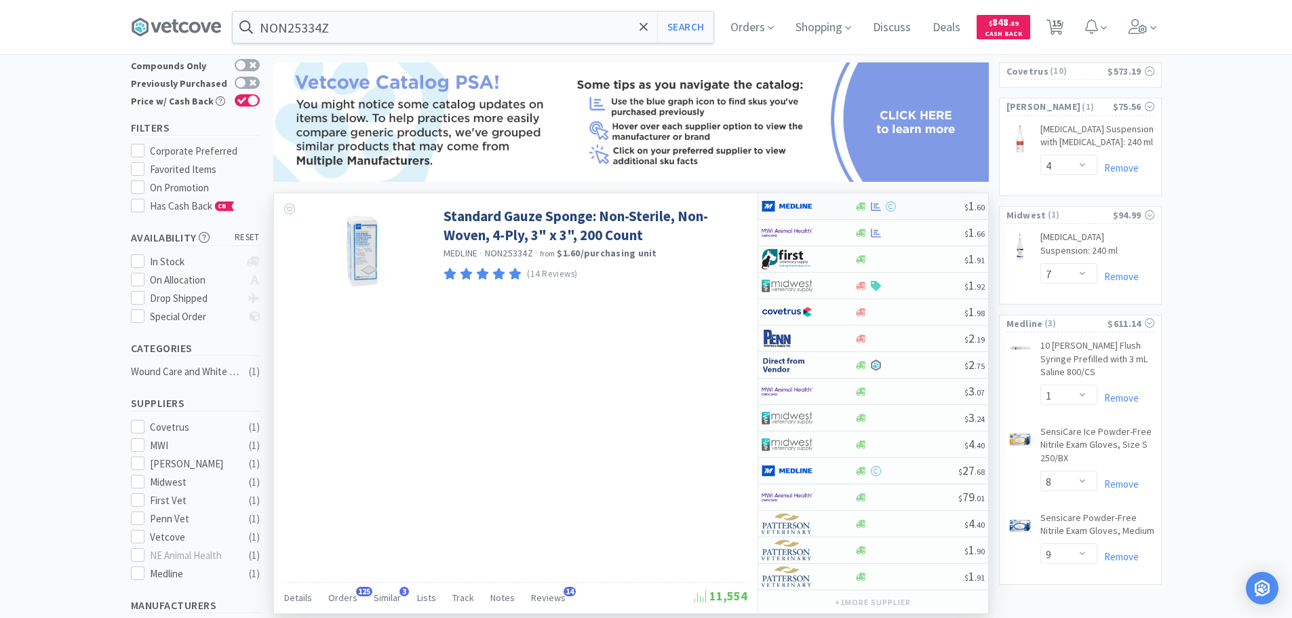
click at [926, 204] on div at bounding box center [909, 206] width 110 height 10
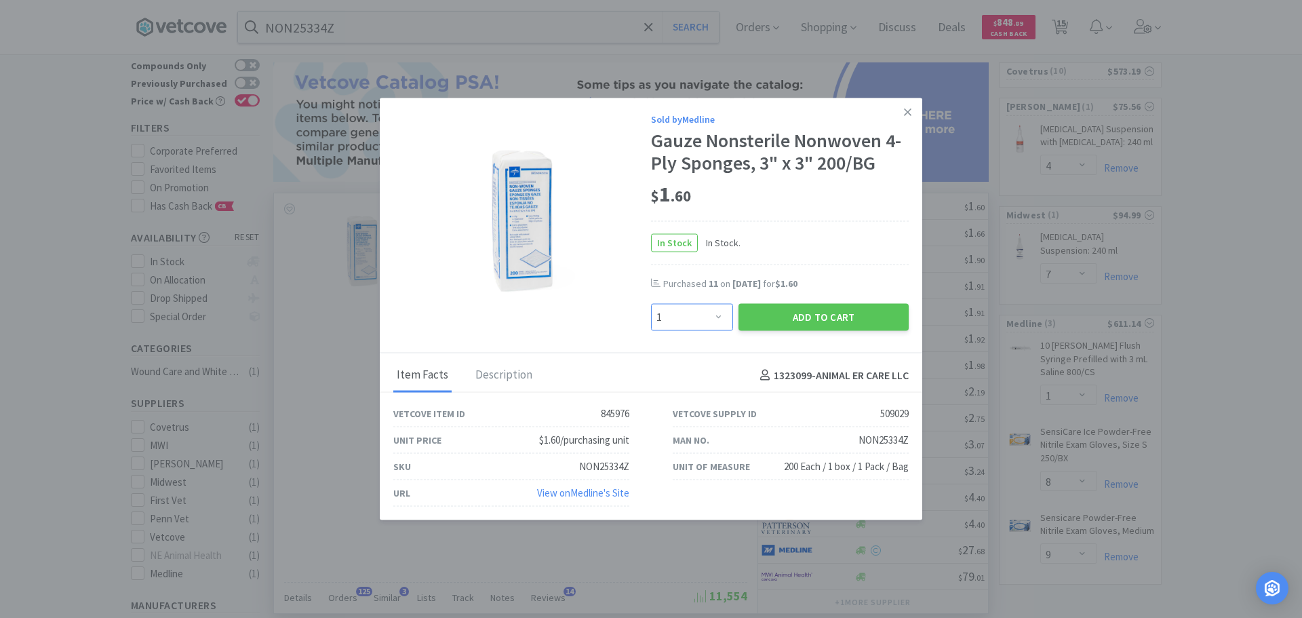
click at [694, 317] on select "Enter Quantity 1 2 3 4 5 6 7 8 9 10 11 12 13 14 15 16 17 18 19 20 Enter Quantity" at bounding box center [692, 317] width 82 height 27
click at [651, 304] on select "Enter Quantity 1 2 3 4 5 6 7 8 9 10 11 12 13 14 15 16 17 18 19 20 Enter Quantity" at bounding box center [692, 317] width 82 height 27
click at [761, 307] on button "Add to Cart" at bounding box center [823, 317] width 170 height 27
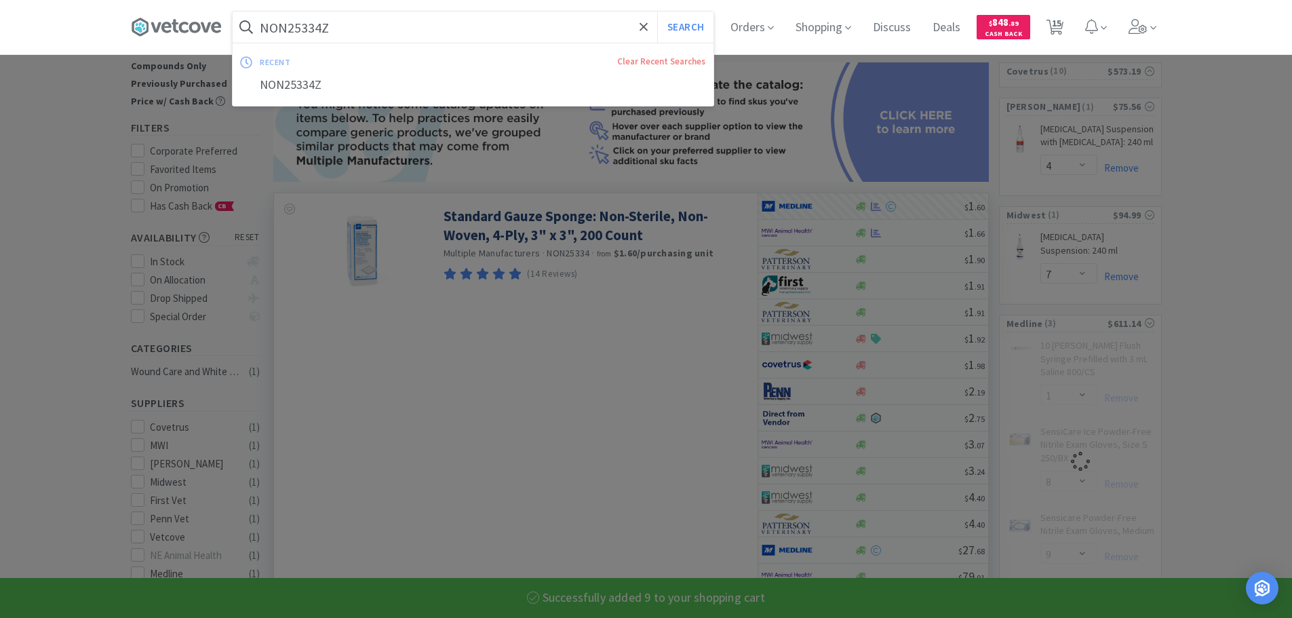
click at [431, 28] on input "NON25334Z" at bounding box center [473, 27] width 481 height 31
paste input "Medline Industries, Inc. - NON25224Z $0.73"
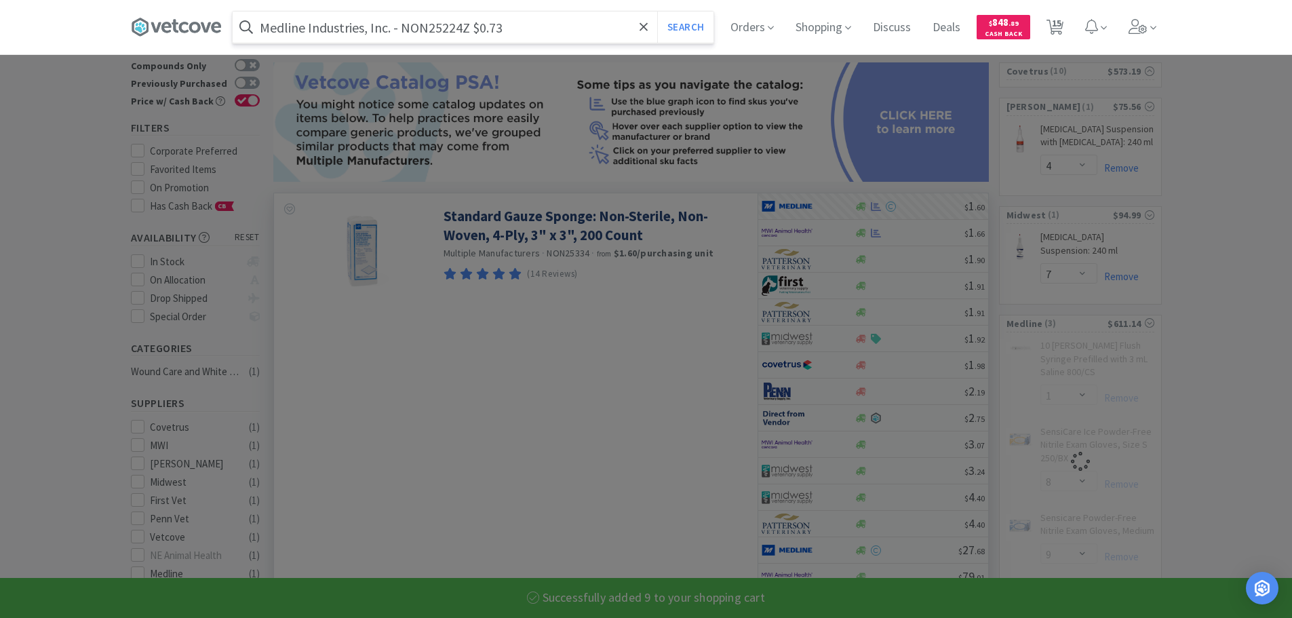
click at [425, 28] on input "Medline Industries, Inc. - NON25224Z $0.73" at bounding box center [473, 27] width 481 height 31
paste input "NON25224Z"
click at [657, 12] on button "Search" at bounding box center [685, 27] width 56 height 31
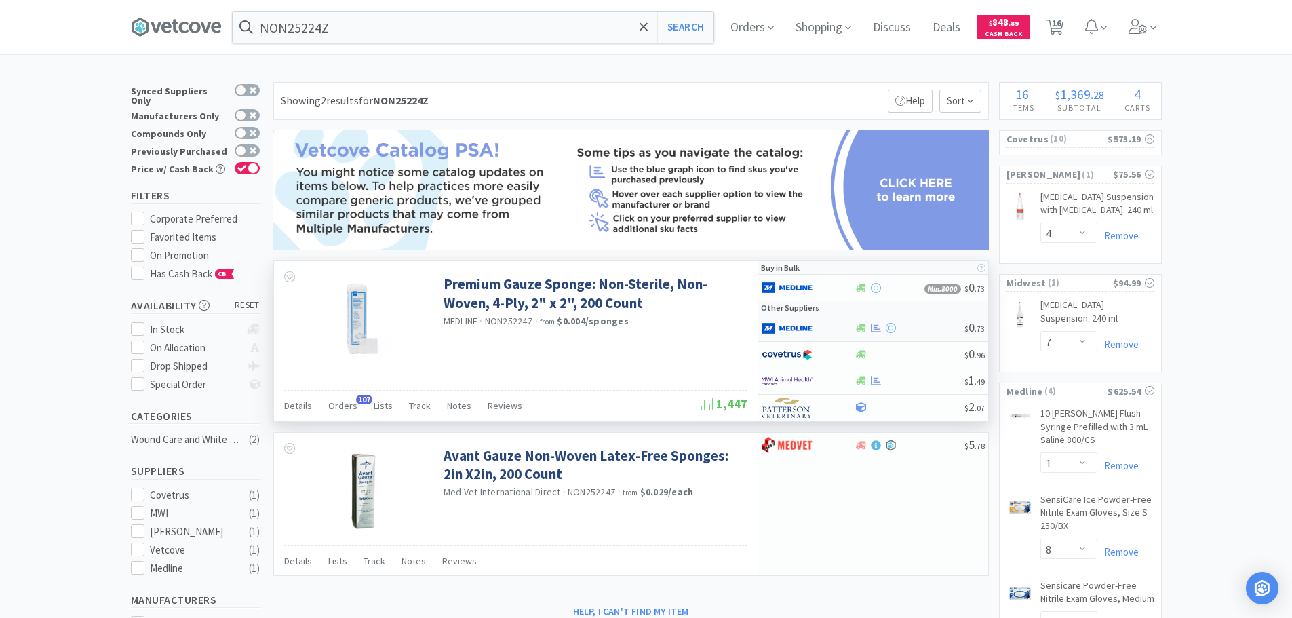
click at [930, 328] on div at bounding box center [909, 328] width 110 height 10
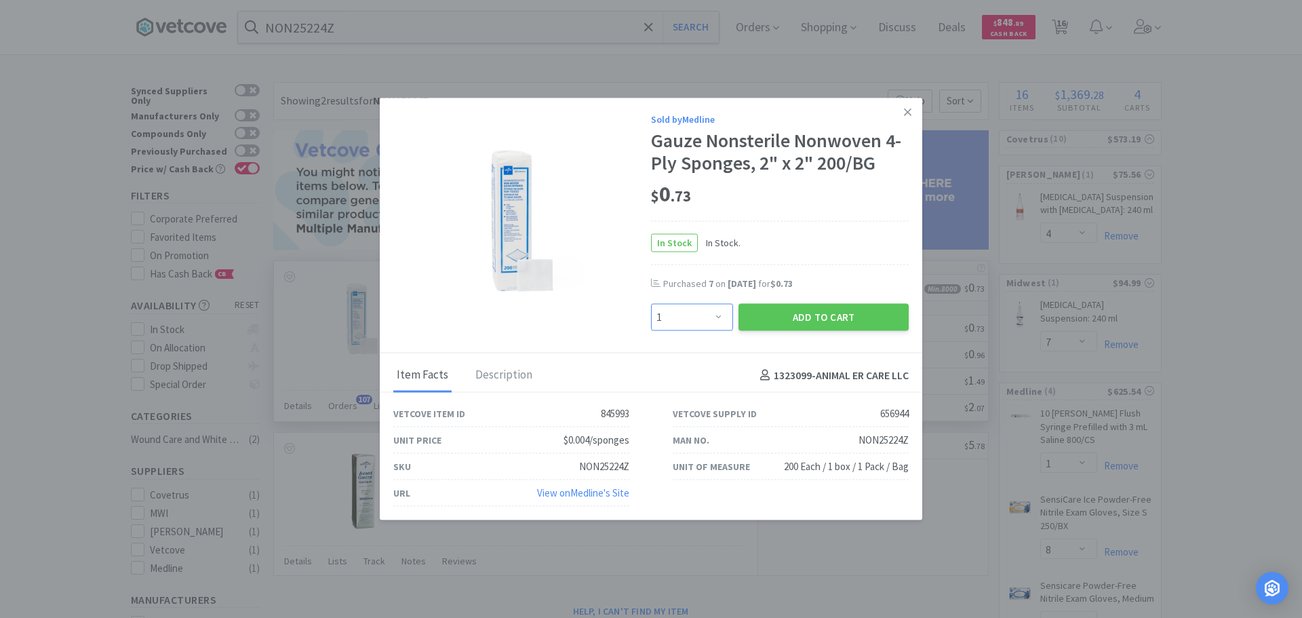
click at [705, 325] on select "Enter Quantity 1 2 3 4 5 6 7 8 9 10 11 12 13 14 15 16 17 18 19 20 Enter Quantity" at bounding box center [692, 317] width 82 height 27
click at [651, 304] on select "Enter Quantity 1 2 3 4 5 6 7 8 9 10 11 12 13 14 15 16 17 18 19 20 Enter Quantity" at bounding box center [692, 317] width 82 height 27
click at [782, 336] on div "Sold by Medline Gauze Nonsterile Nonwoven 4-Ply Sponges, 2" x 2" 200/BG $ 0 . 7…" at bounding box center [651, 226] width 542 height 256
click at [775, 321] on button "Add to Cart" at bounding box center [823, 317] width 170 height 27
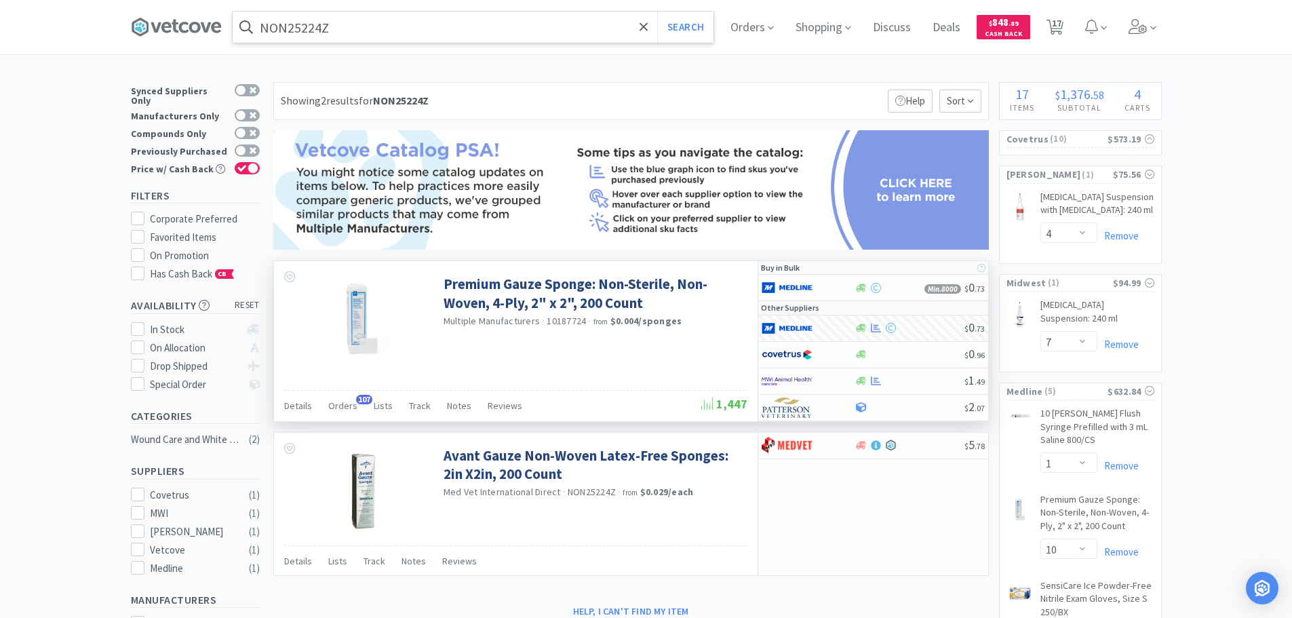
click at [431, 24] on input "NON25224Z" at bounding box center [473, 27] width 481 height 31
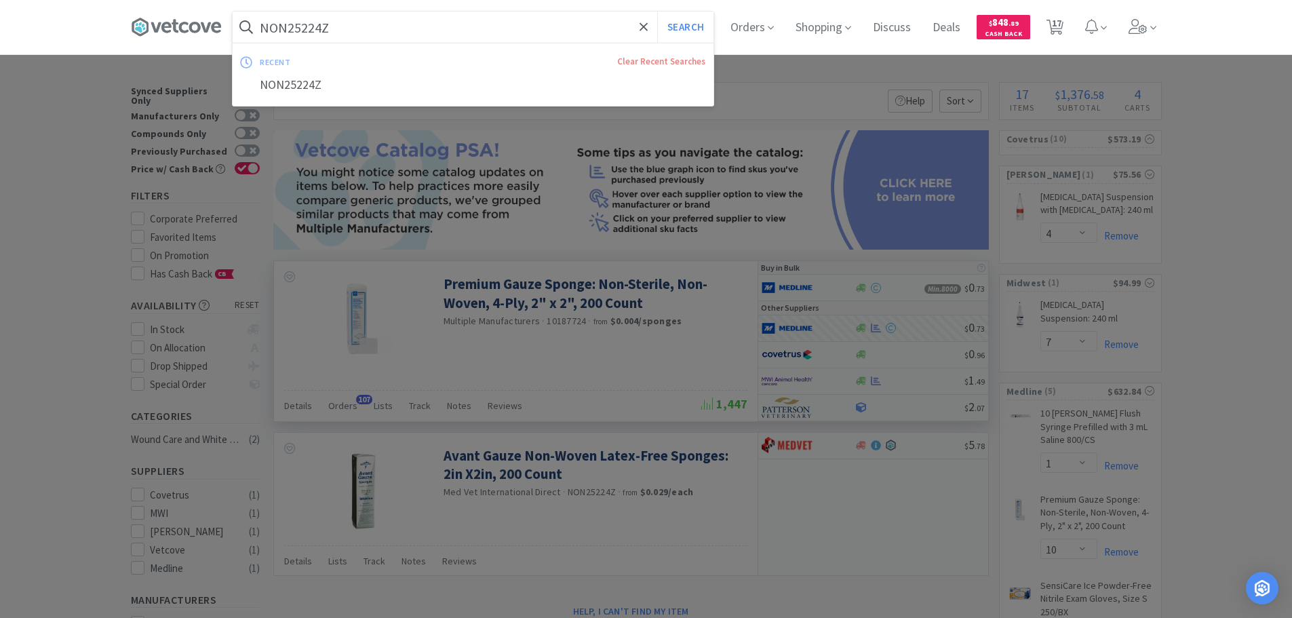
paste input "Medline Industries, Inc. - NON25496H $0.2208"
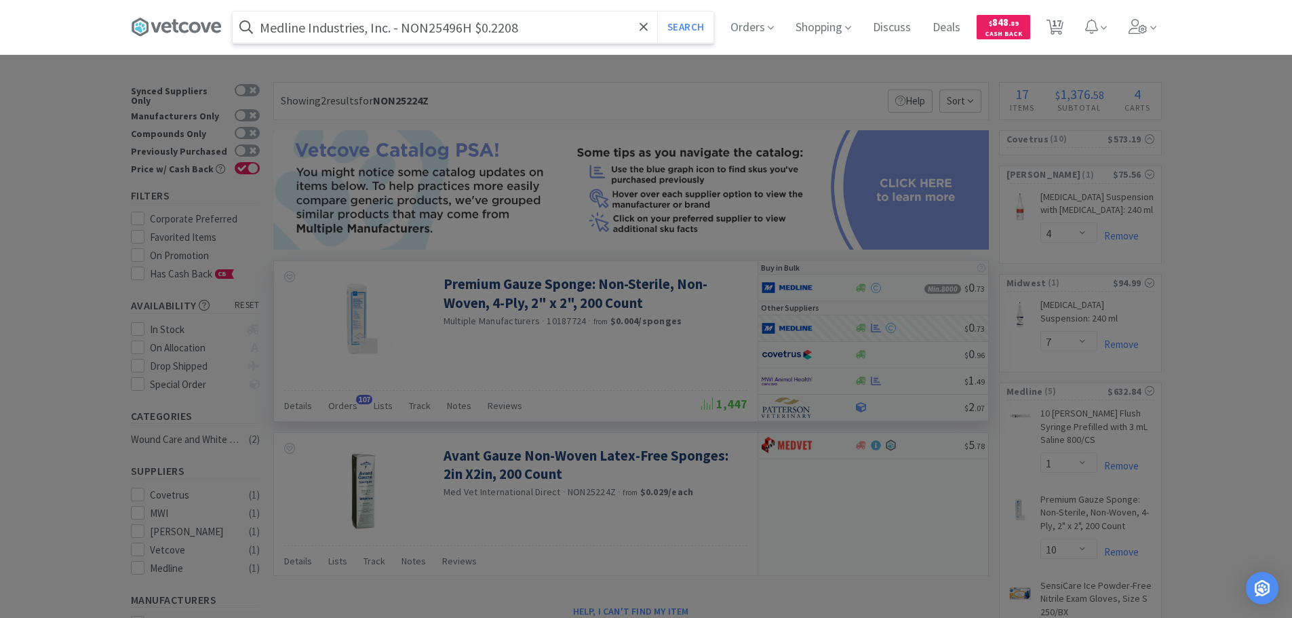
click at [430, 33] on input "Medline Industries, Inc. - NON25496H $0.2208" at bounding box center [473, 27] width 481 height 31
paste input "NON25496H"
click at [657, 12] on button "Search" at bounding box center [685, 27] width 56 height 31
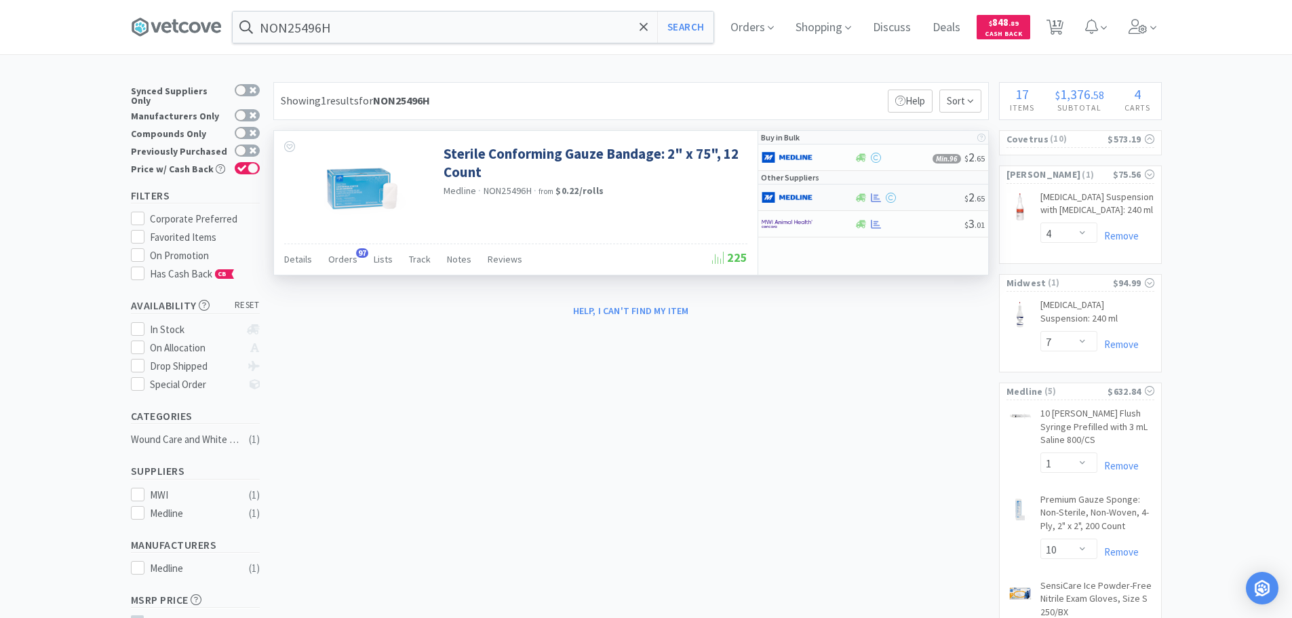
click at [915, 195] on div at bounding box center [909, 198] width 110 height 10
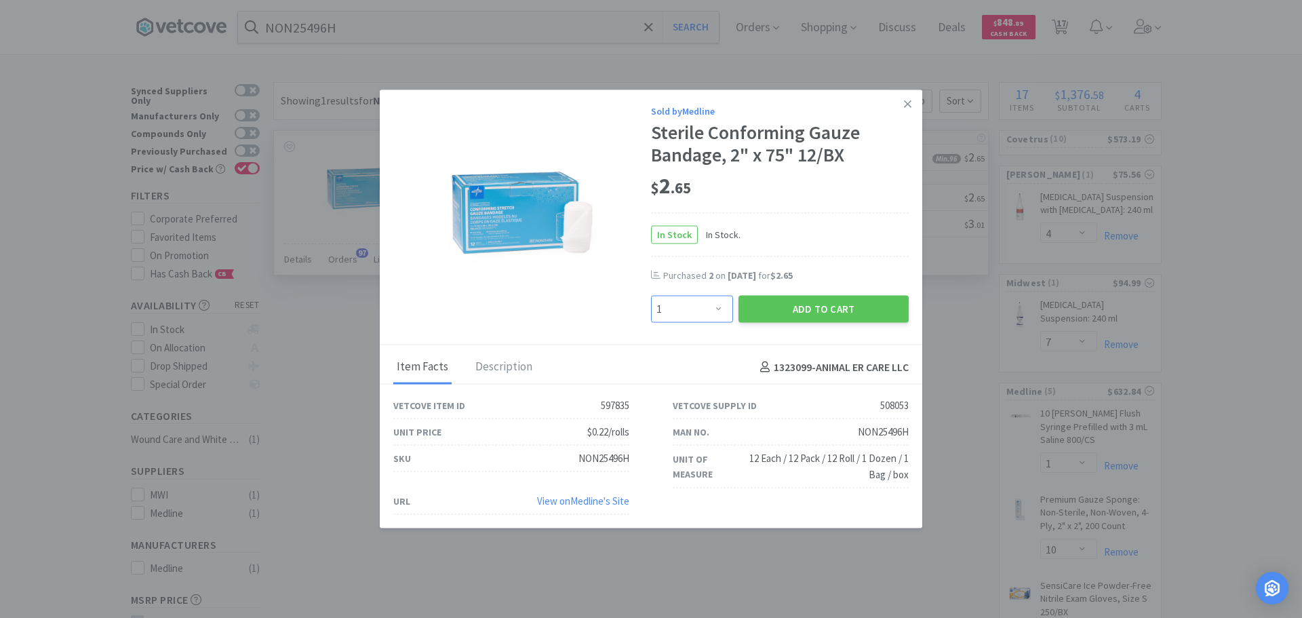
click at [707, 302] on select "Enter Quantity 1 2 3 4 5 6 7 8 9 10 11 12 13 14 15 16 17 18 19 20 Enter Quantity" at bounding box center [692, 309] width 82 height 27
click at [651, 296] on select "Enter Quantity 1 2 3 4 5 6 7 8 9 10 11 12 13 14 15 16 17 18 19 20 Enter Quantity" at bounding box center [692, 309] width 82 height 27
click at [772, 314] on button "Add to Cart" at bounding box center [823, 309] width 170 height 27
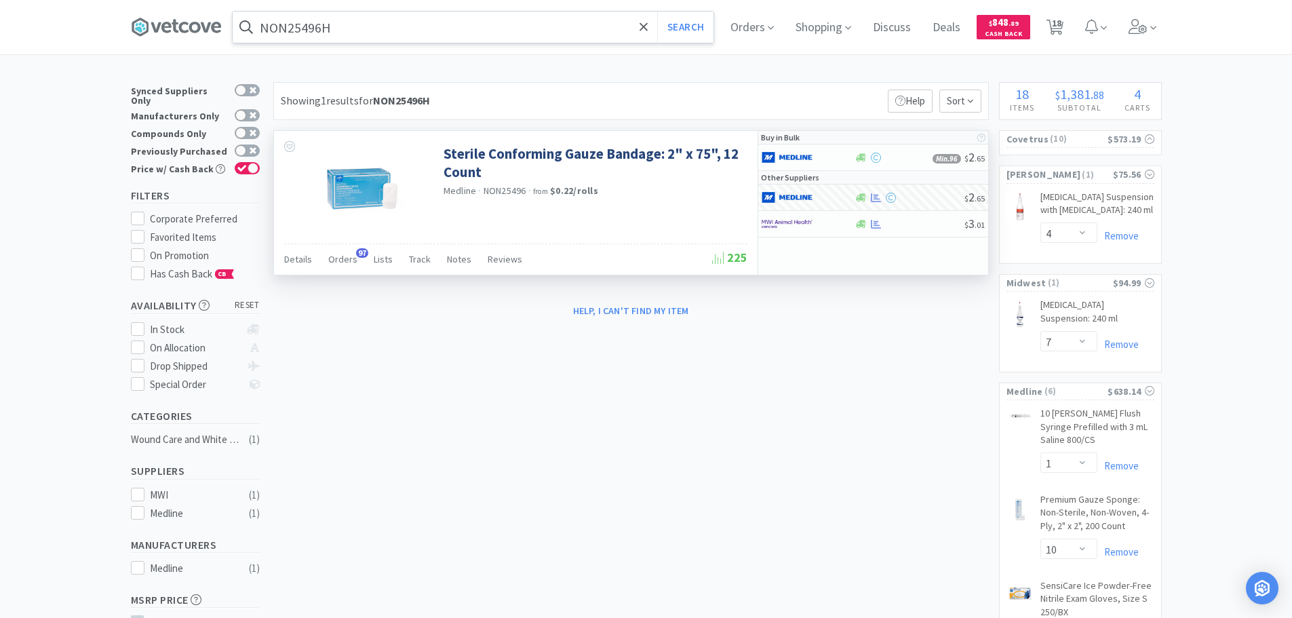
click at [411, 26] on input "NON25496H" at bounding box center [473, 27] width 481 height 31
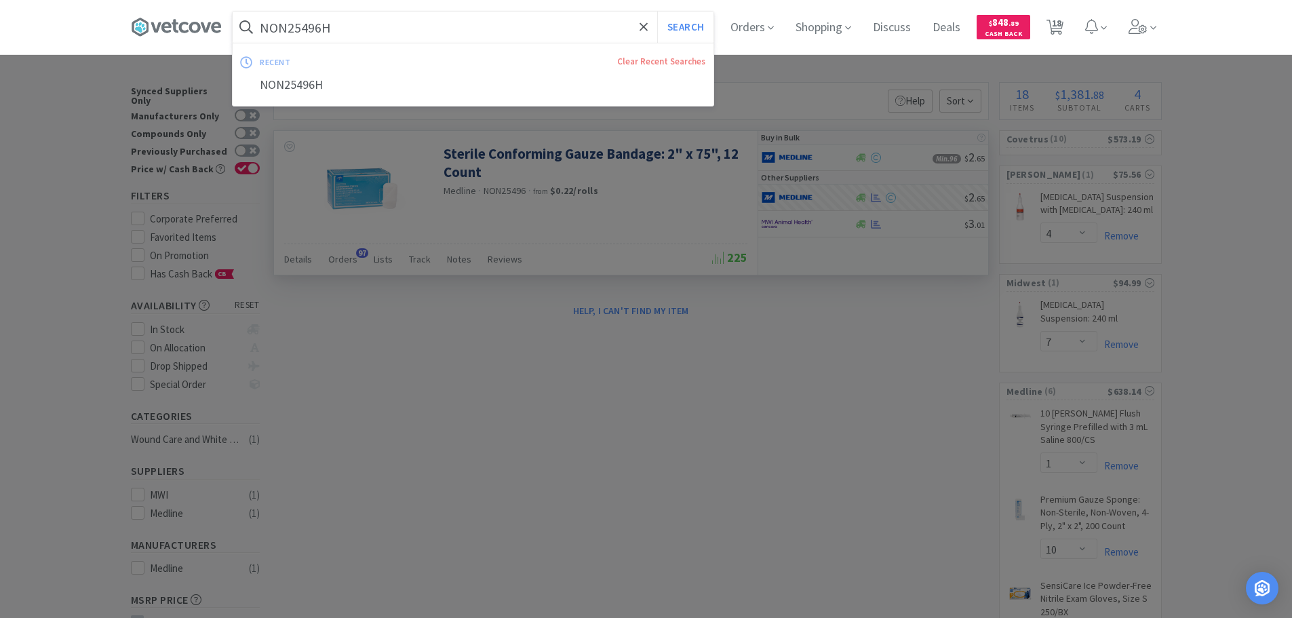
paste input "Covetrus - 012849 $0.6275"
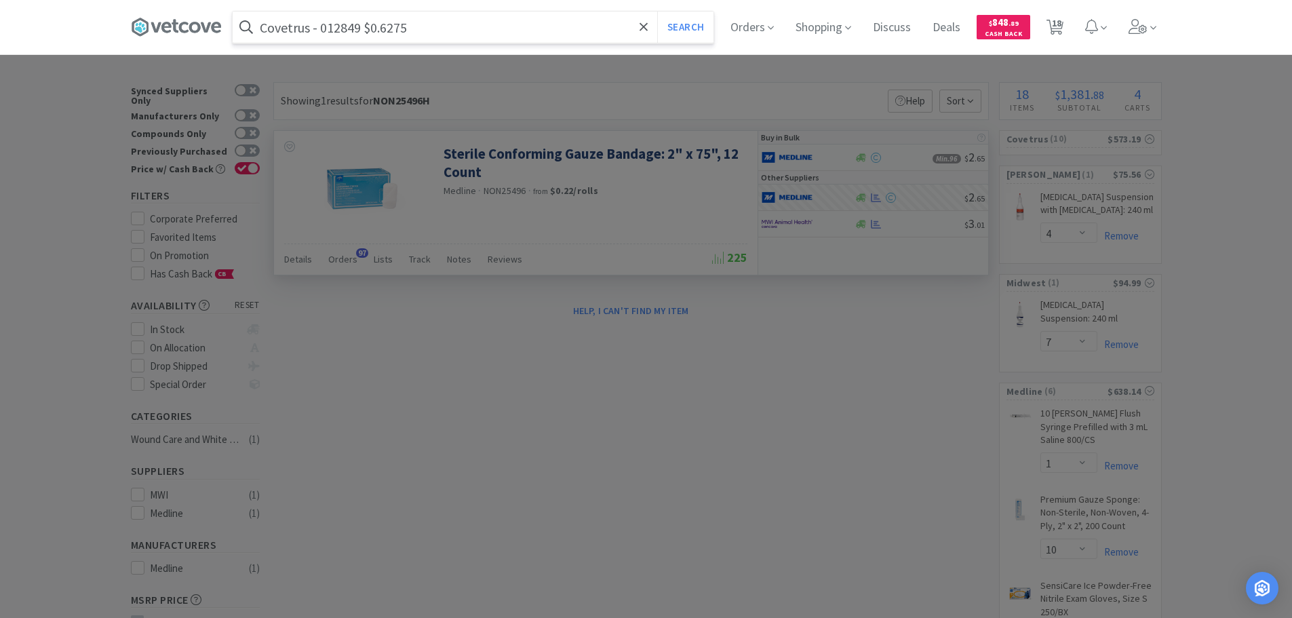
click at [346, 27] on input "Covetrus - 012849 $0.6275" at bounding box center [473, 27] width 481 height 31
paste input "012849"
click at [657, 12] on button "Search" at bounding box center [685, 27] width 56 height 31
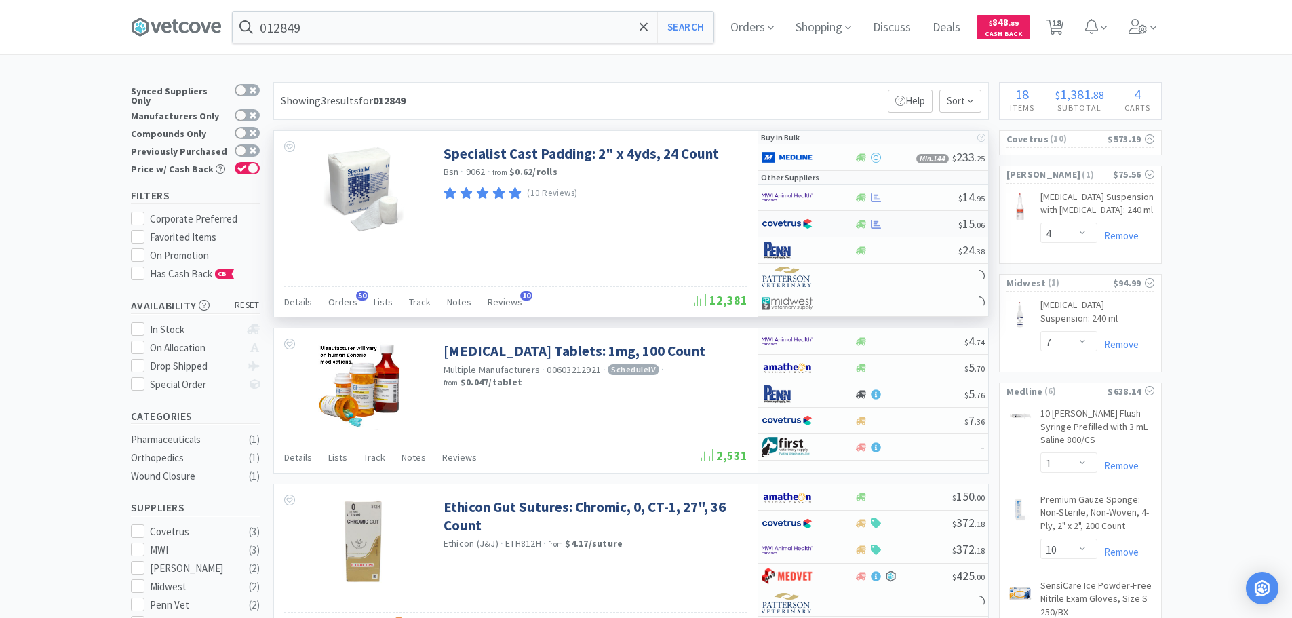
click at [926, 218] on div "$ 15 . 06" at bounding box center [873, 224] width 230 height 26
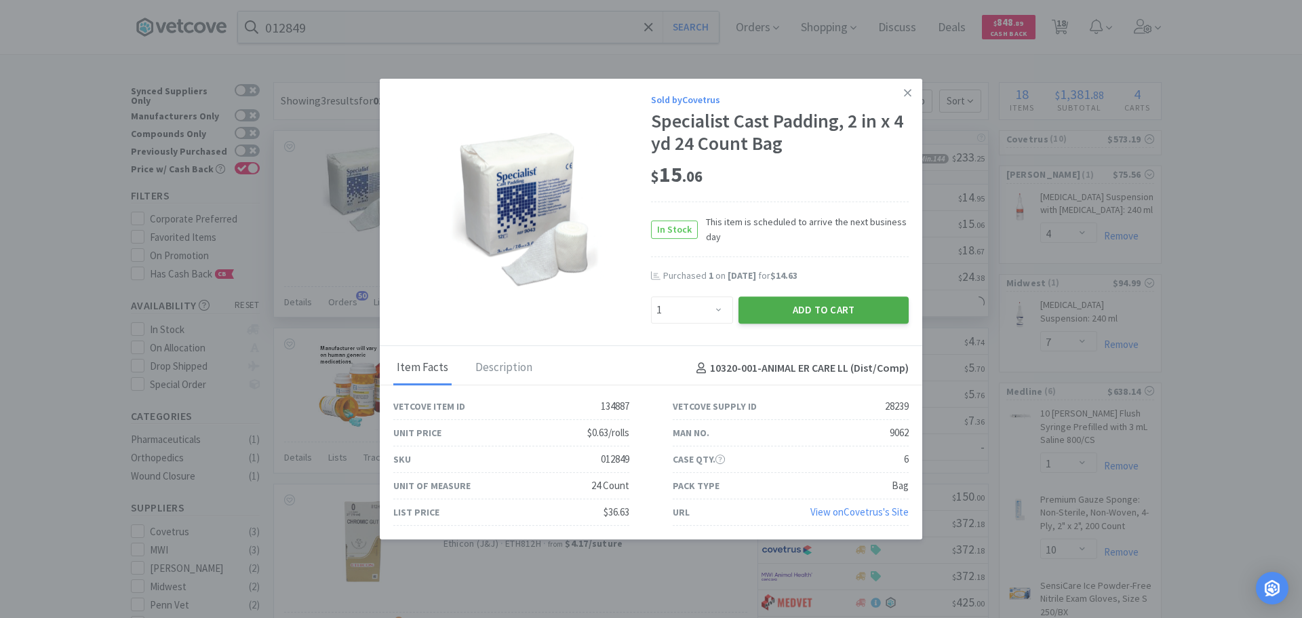
click at [816, 305] on button "Add to Cart" at bounding box center [823, 309] width 170 height 27
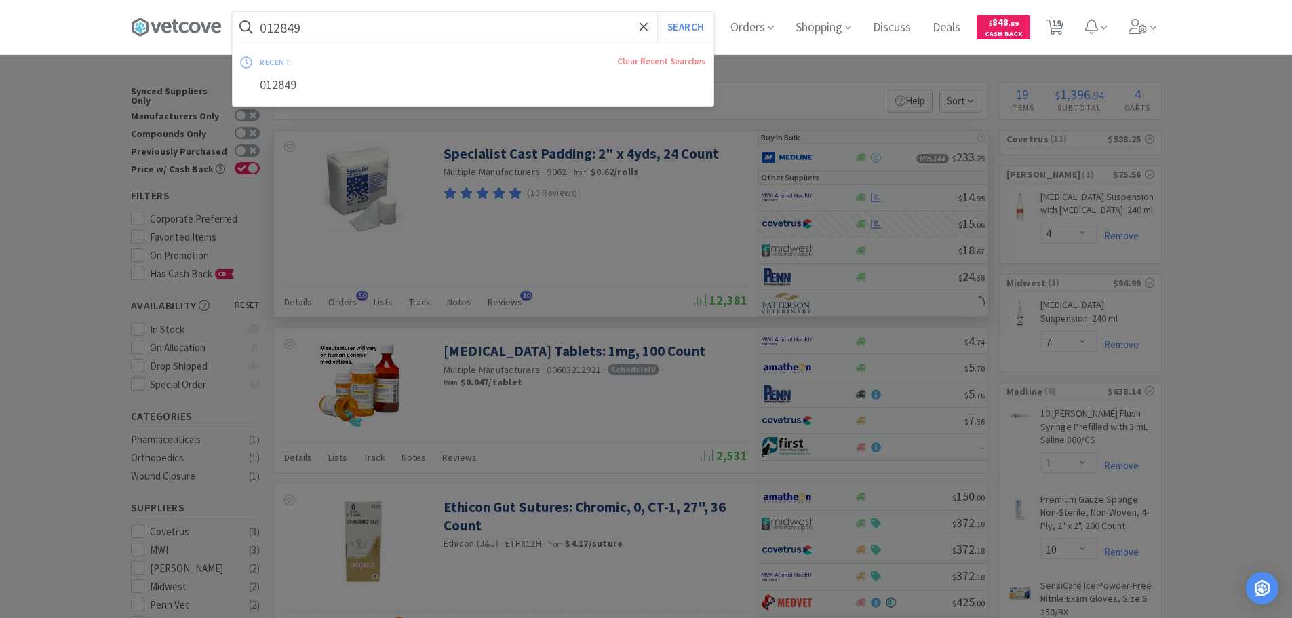
click at [405, 26] on input "012849" at bounding box center [473, 27] width 481 height 31
paste input "Covetrus - 012851 $1.2975"
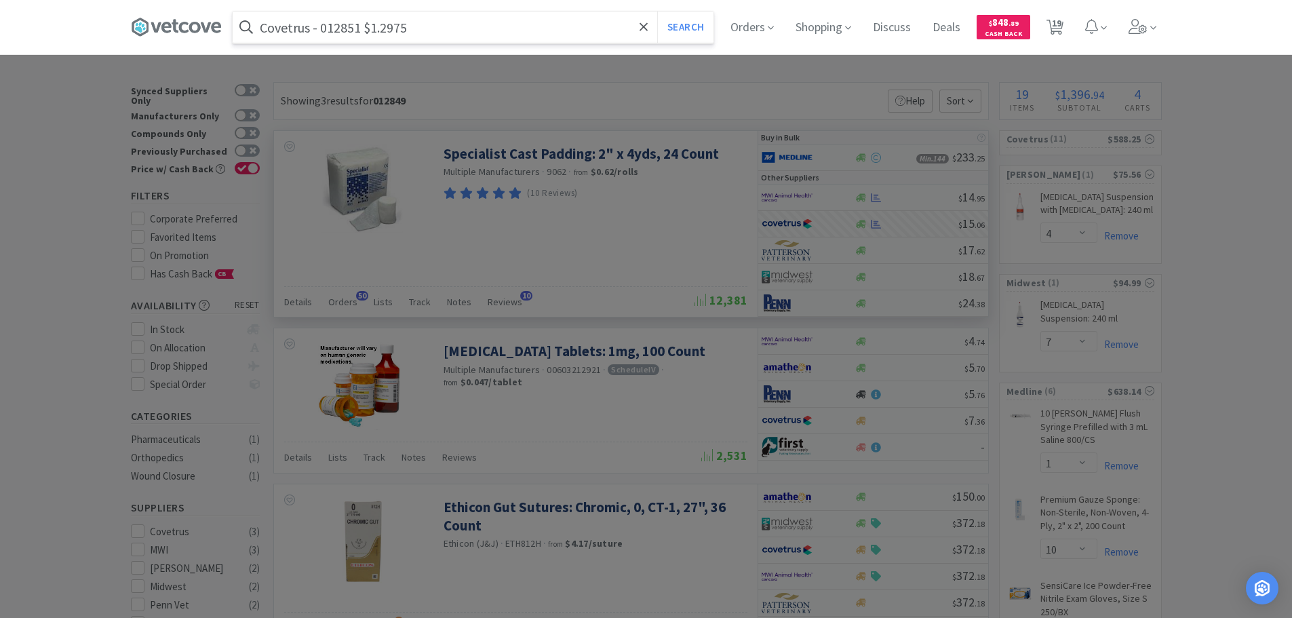
click at [347, 29] on input "Covetrus - 012851 $1.2975" at bounding box center [473, 27] width 481 height 31
paste input "012851"
click at [657, 12] on button "Search" at bounding box center [685, 27] width 56 height 31
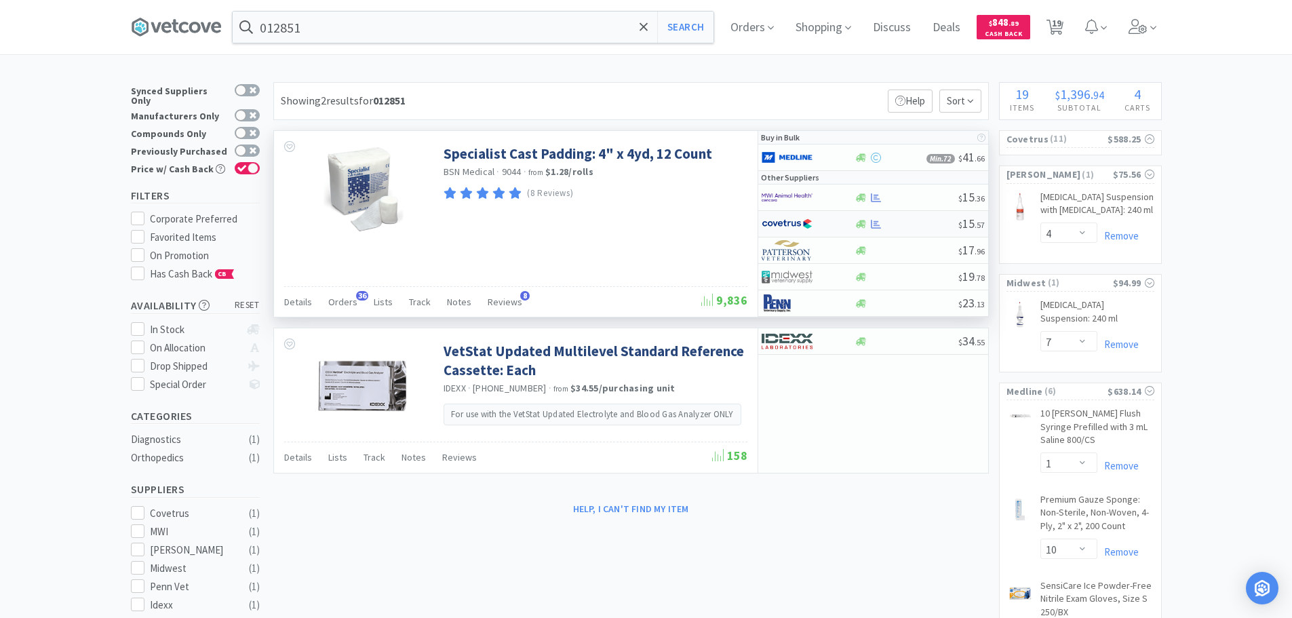
click at [928, 223] on div at bounding box center [906, 224] width 104 height 10
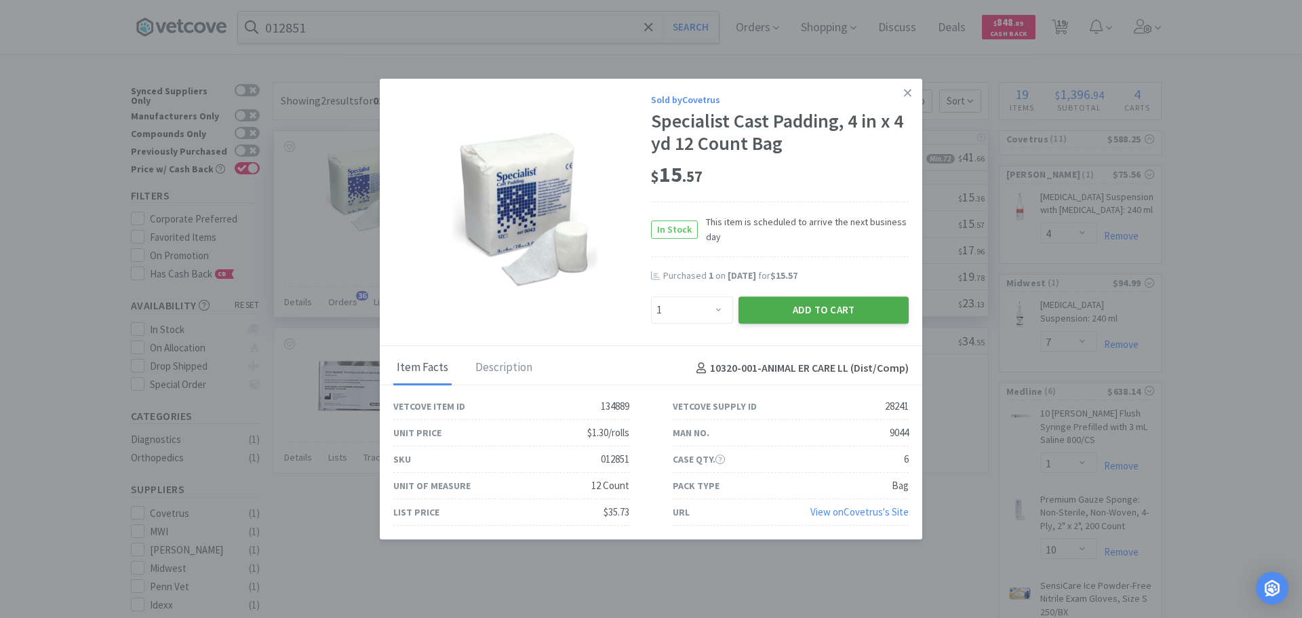
click at [836, 296] on button "Add to Cart" at bounding box center [823, 309] width 170 height 27
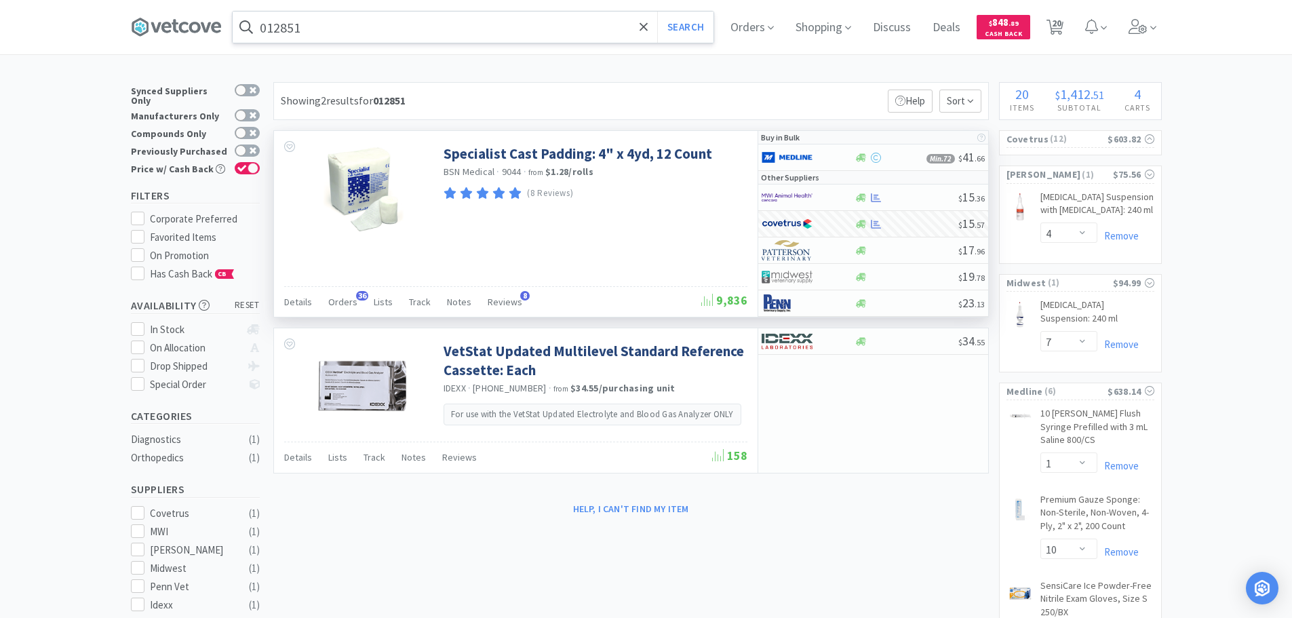
click at [400, 16] on input "012851" at bounding box center [473, 27] width 481 height 31
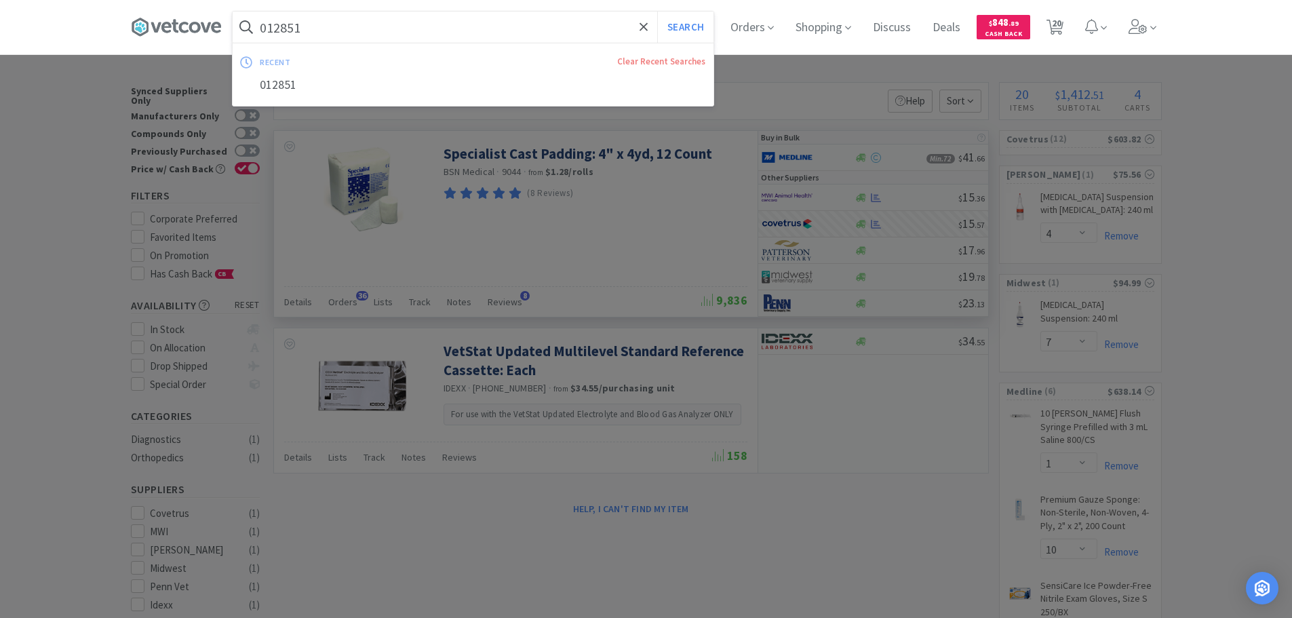
paste input "Medline Industries, Inc. - CRI2002Z $8.89"
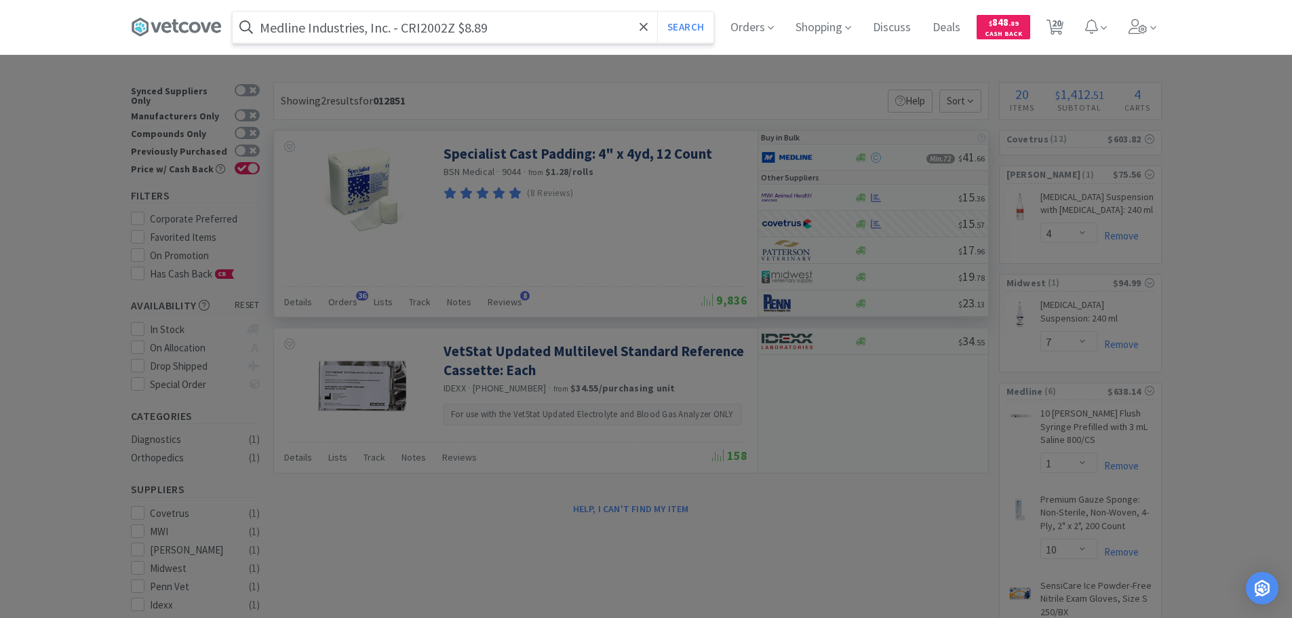
click at [435, 29] on input "Medline Industries, Inc. - CRI2002Z $8.89" at bounding box center [473, 27] width 481 height 31
paste input "CRI2002Z"
click at [657, 12] on button "Search" at bounding box center [685, 27] width 56 height 31
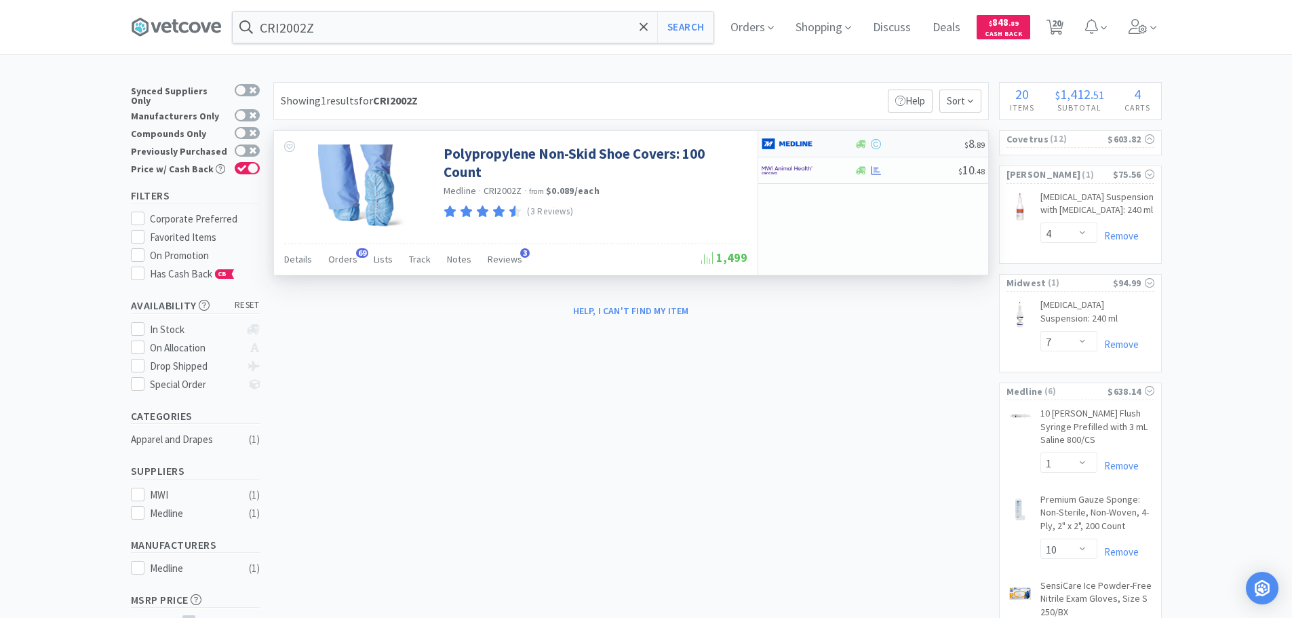
click at [922, 145] on div at bounding box center [909, 144] width 110 height 10
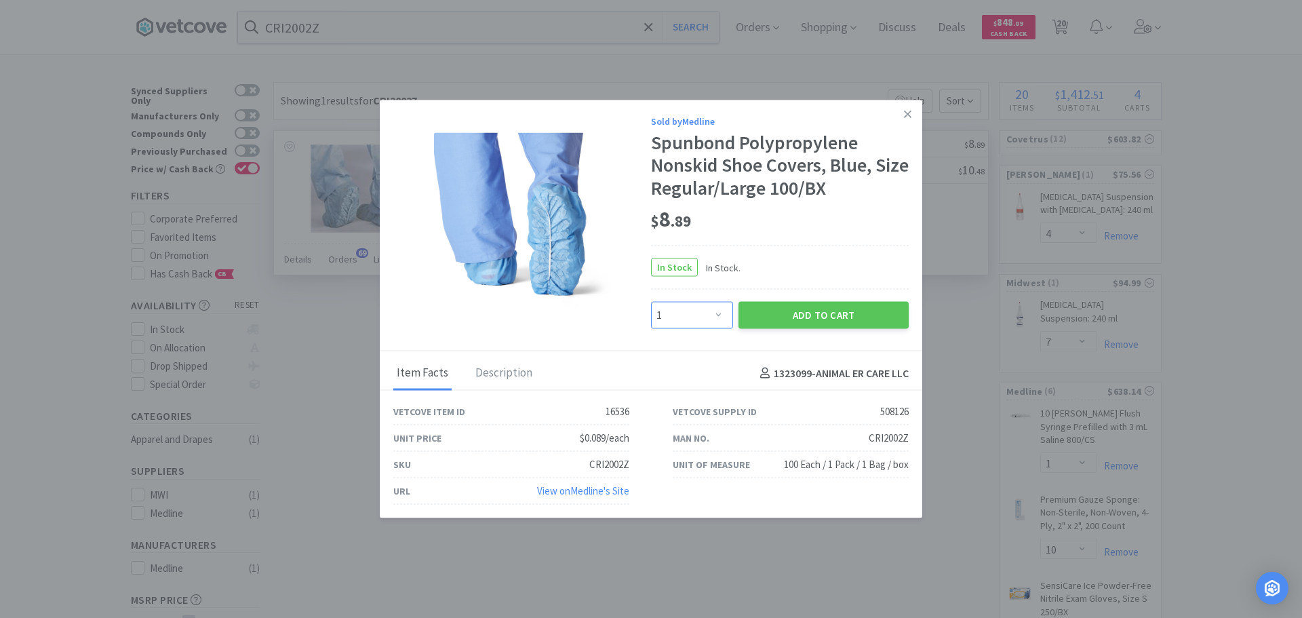
click at [697, 311] on select "Enter Quantity 1 2 3 4 5 6 7 8 9 10 11 12 13 14 15 16 17 18 19 20 Enter Quantity" at bounding box center [692, 315] width 82 height 27
click at [651, 302] on select "Enter Quantity 1 2 3 4 5 6 7 8 9 10 11 12 13 14 15 16 17 18 19 20 Enter Quantity" at bounding box center [692, 315] width 82 height 27
click at [849, 314] on button "Add to Cart" at bounding box center [823, 315] width 170 height 27
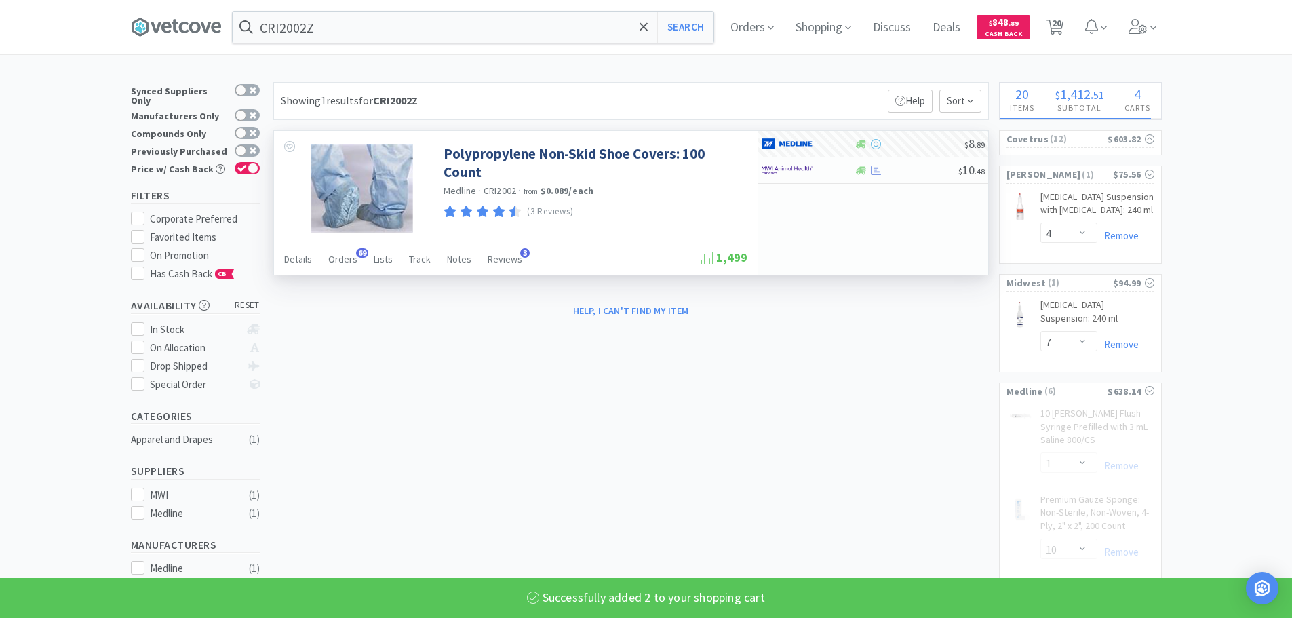
click at [933, 168] on div at bounding box center [906, 170] width 104 height 10
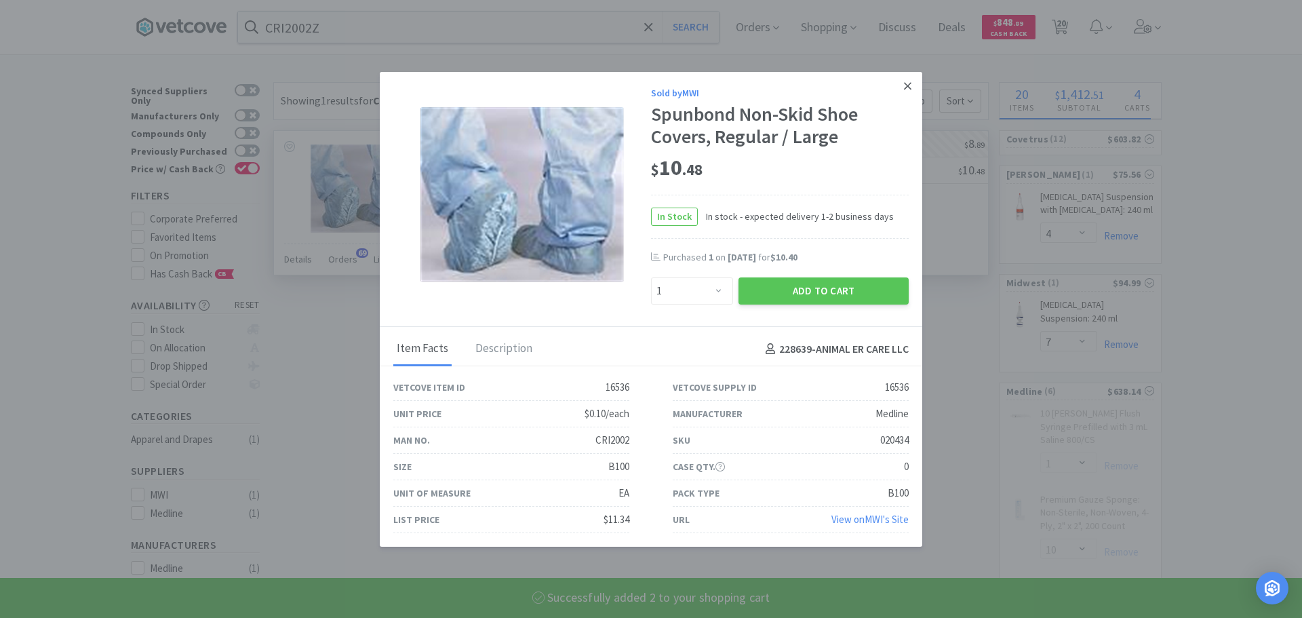
click at [904, 89] on icon at bounding box center [907, 86] width 7 height 12
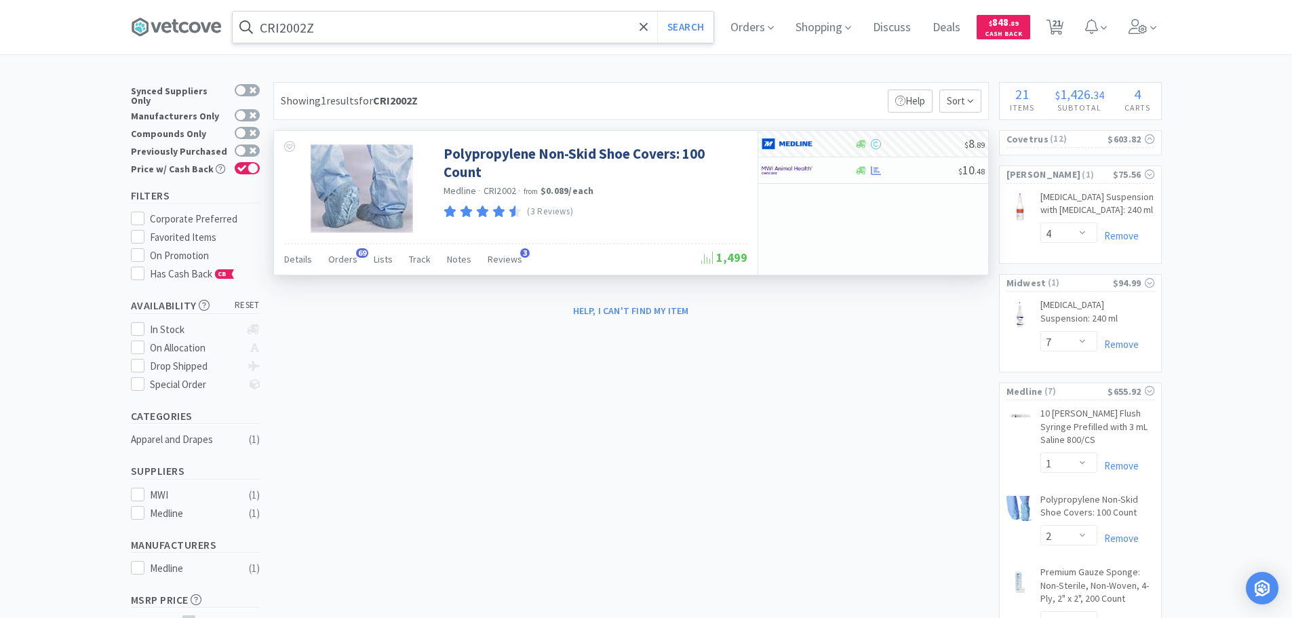
click at [427, 38] on input "CRI2002Z" at bounding box center [473, 27] width 481 height 31
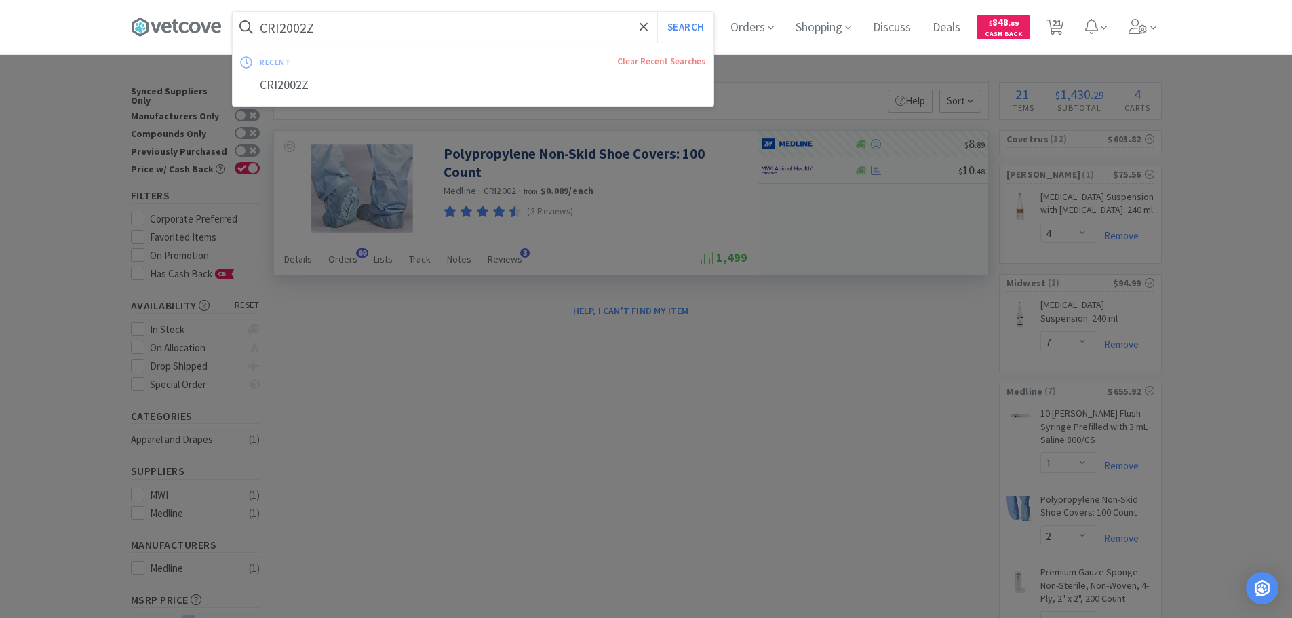
paste input "MWI - 026117 $6.49"
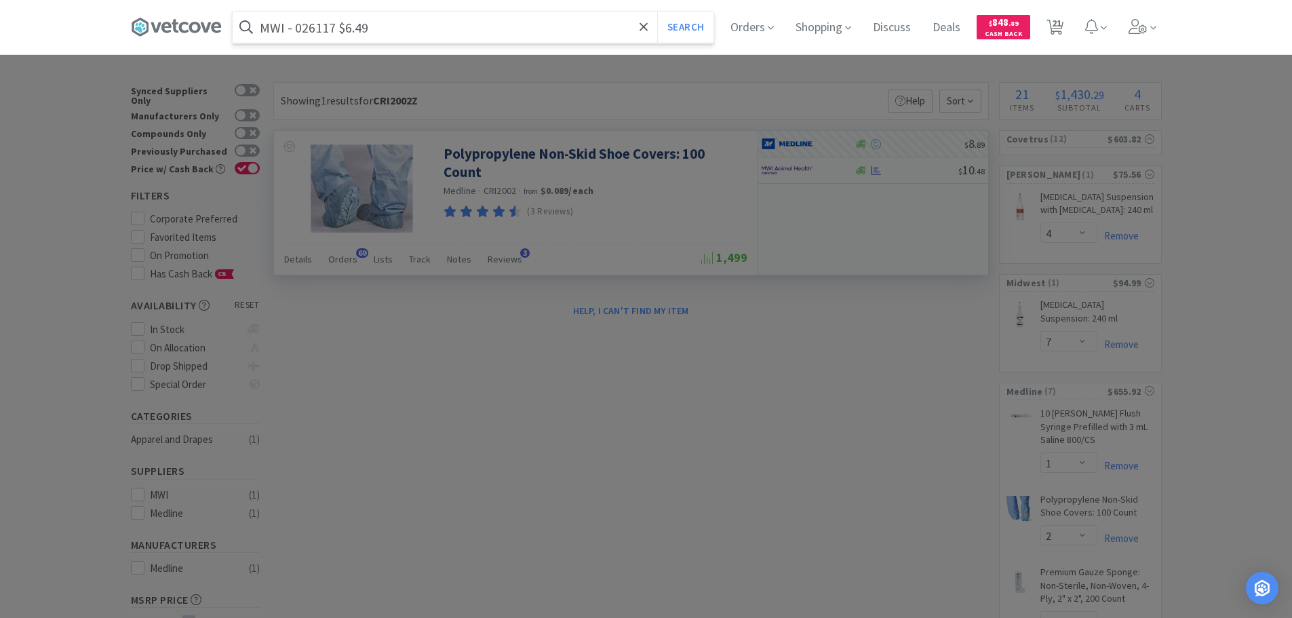
click at [321, 31] on input "MWI - 026117 $6.49" at bounding box center [473, 27] width 481 height 31
paste input "026117"
click at [657, 12] on button "Search" at bounding box center [685, 27] width 56 height 31
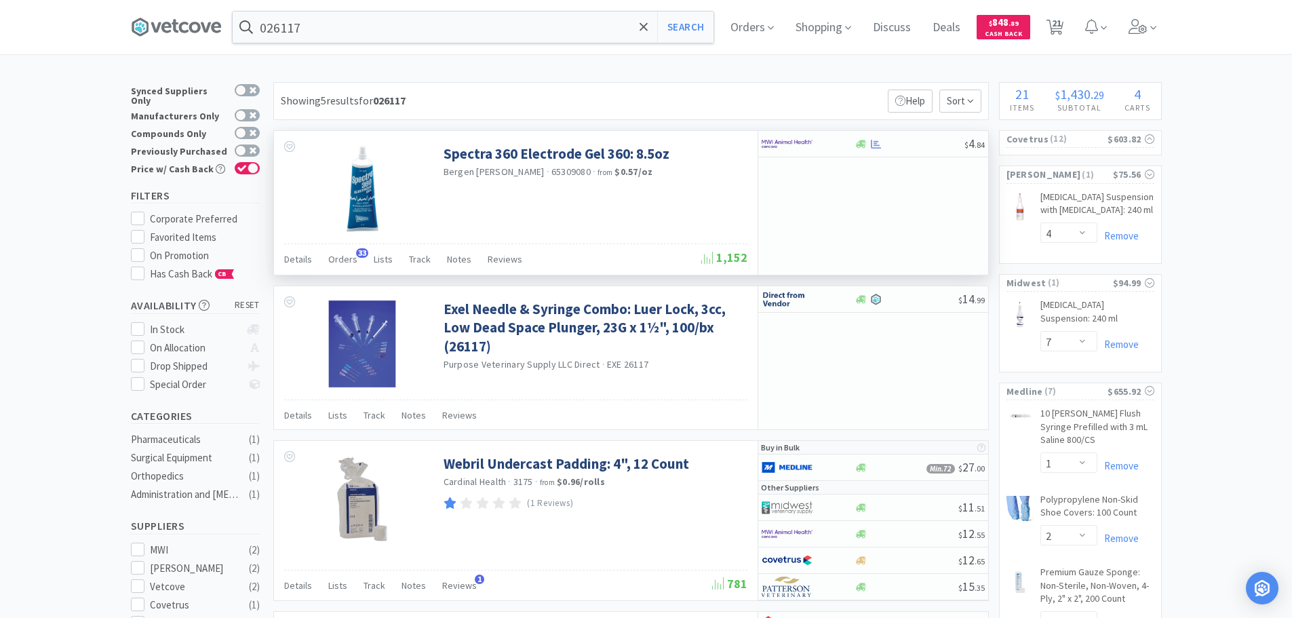
click at [551, 172] on span "65309080" at bounding box center [570, 171] width 39 height 12
copy span "65309080"
click at [453, 24] on input "026117" at bounding box center [473, 27] width 481 height 31
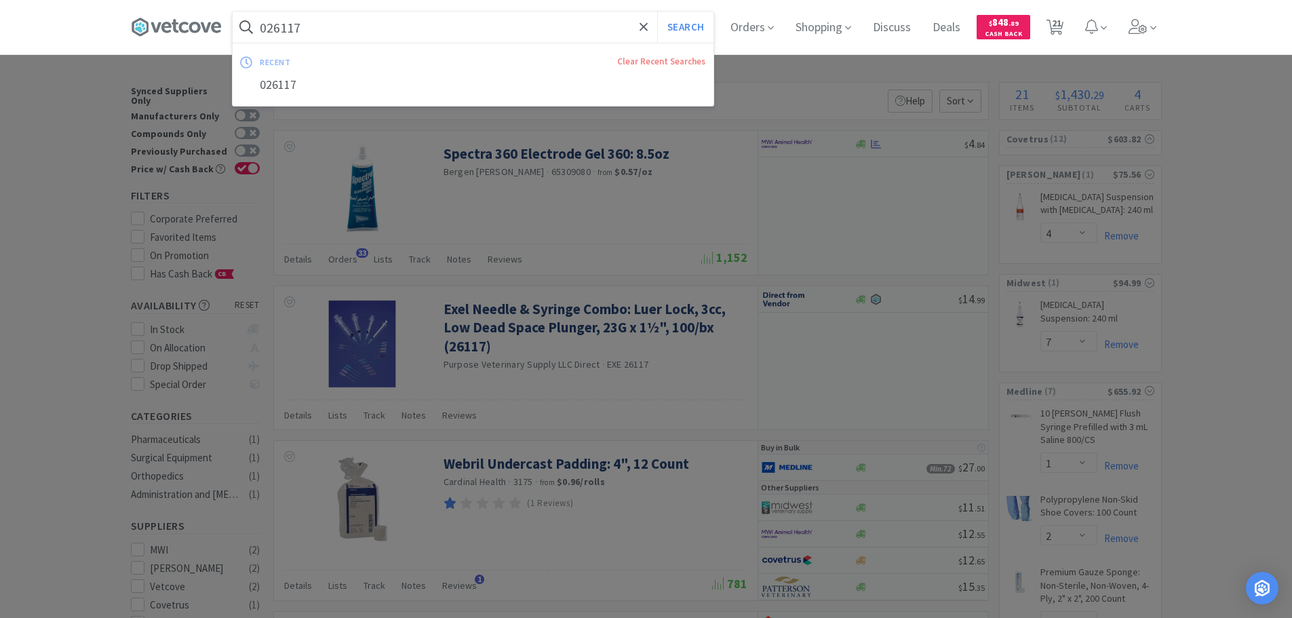
paste input "65309080"
click at [657, 12] on button "Search" at bounding box center [685, 27] width 56 height 31
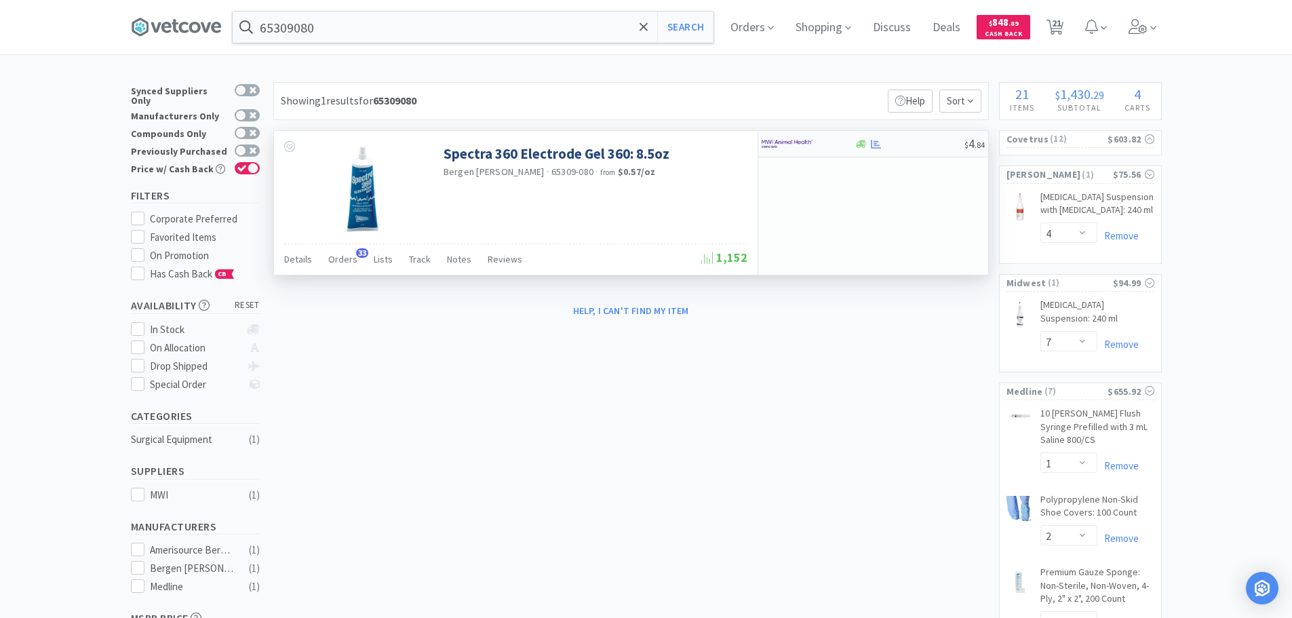
click at [943, 148] on div at bounding box center [909, 144] width 110 height 10
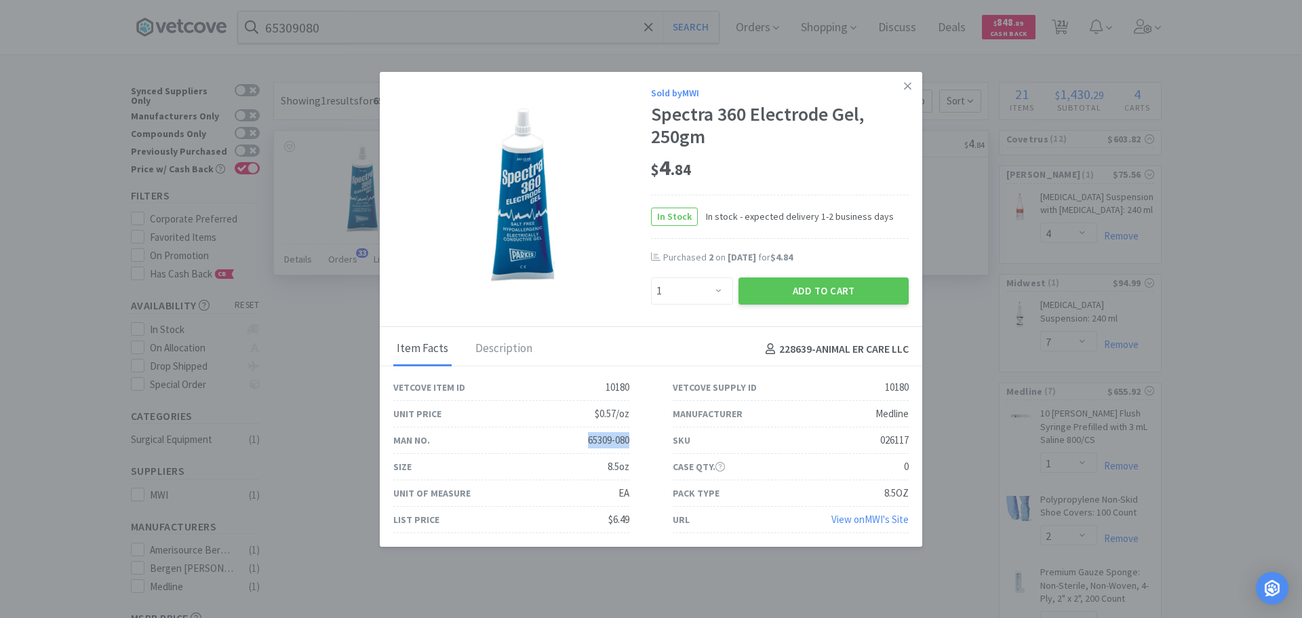
drag, startPoint x: 623, startPoint y: 442, endPoint x: 575, endPoint y: 438, distance: 48.3
click at [575, 438] on div "Man No. 65309-080" at bounding box center [511, 440] width 236 height 26
copy div "65309-080"
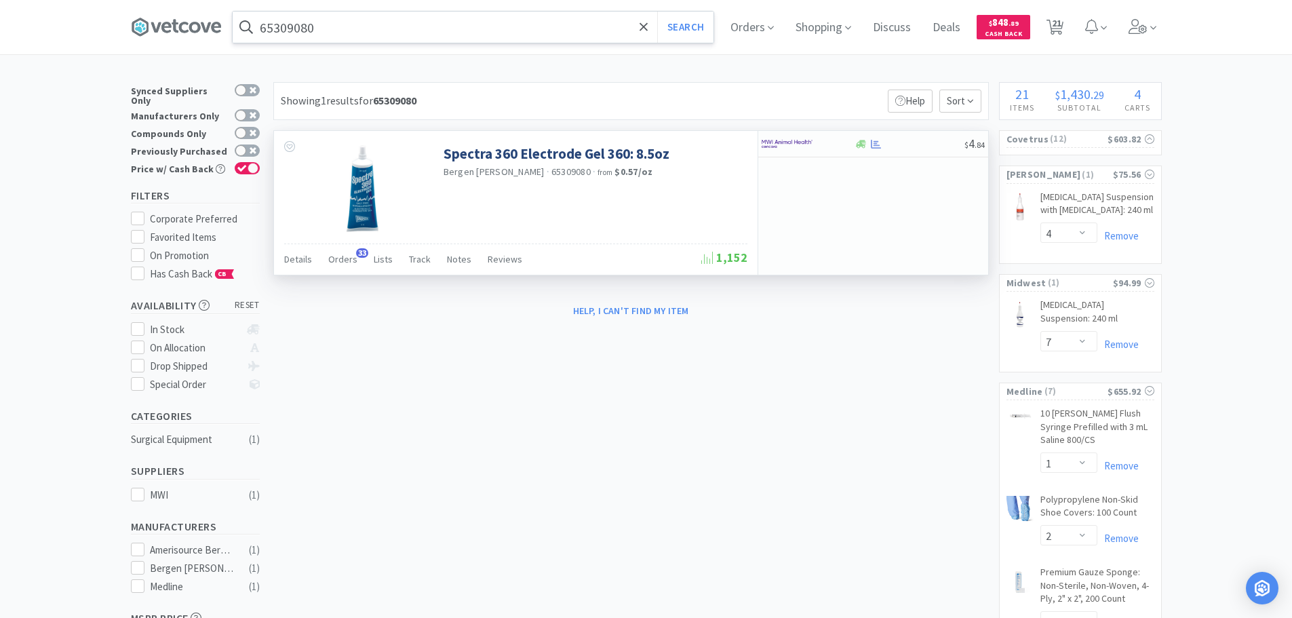
click at [395, 26] on input "65309080" at bounding box center [473, 27] width 481 height 31
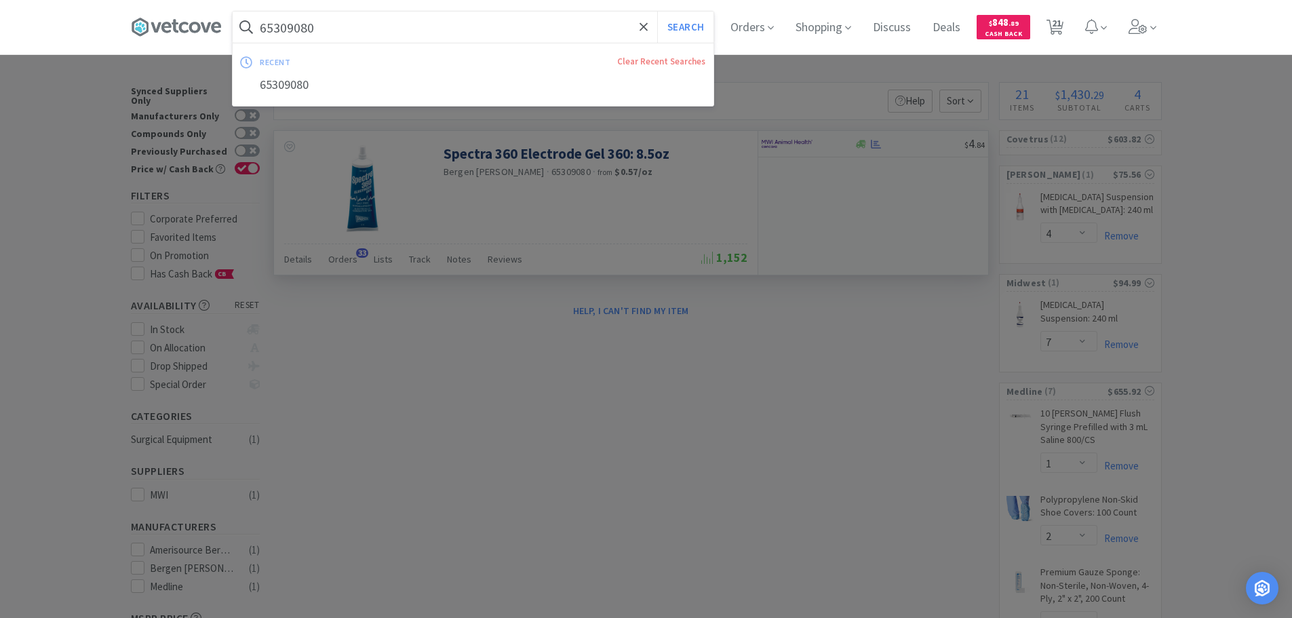
paste input "-"
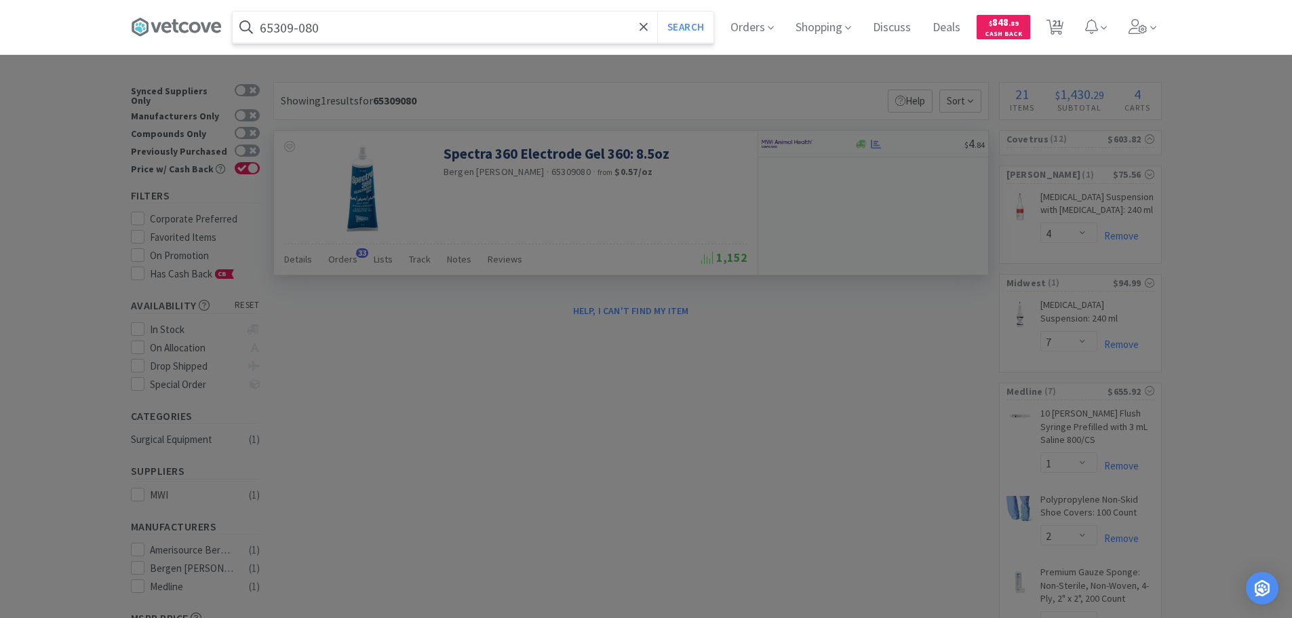
click at [657, 12] on button "Search" at bounding box center [685, 27] width 56 height 31
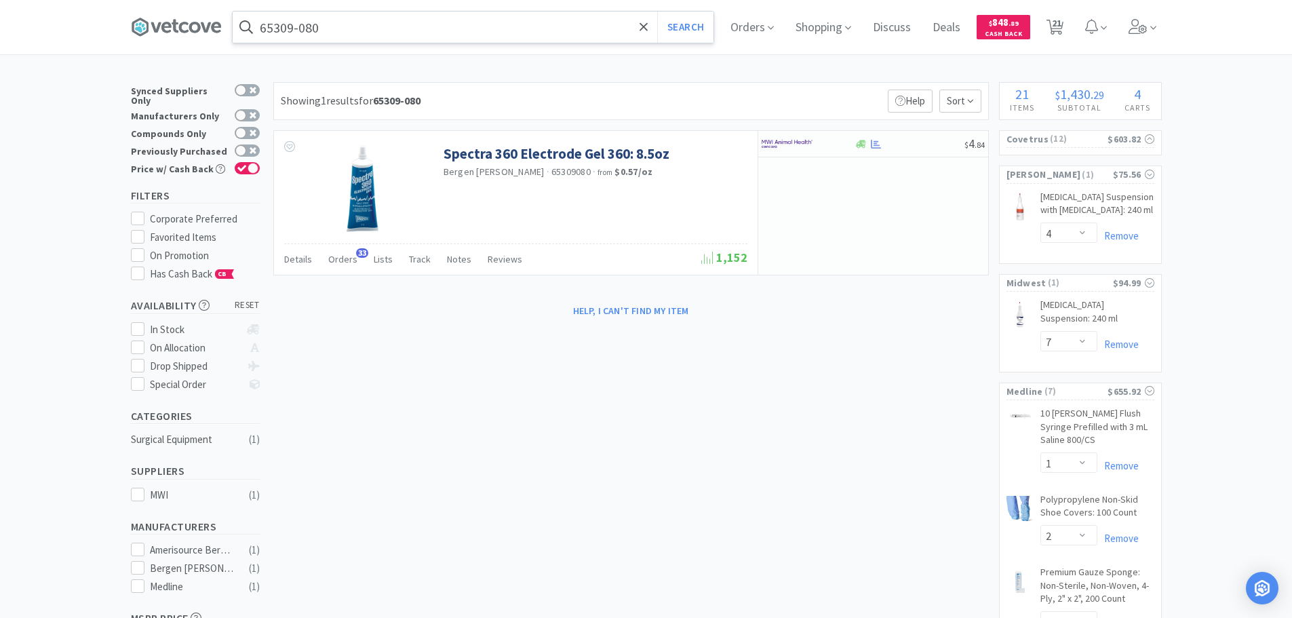
click at [411, 30] on input "65309-080" at bounding box center [473, 27] width 481 height 31
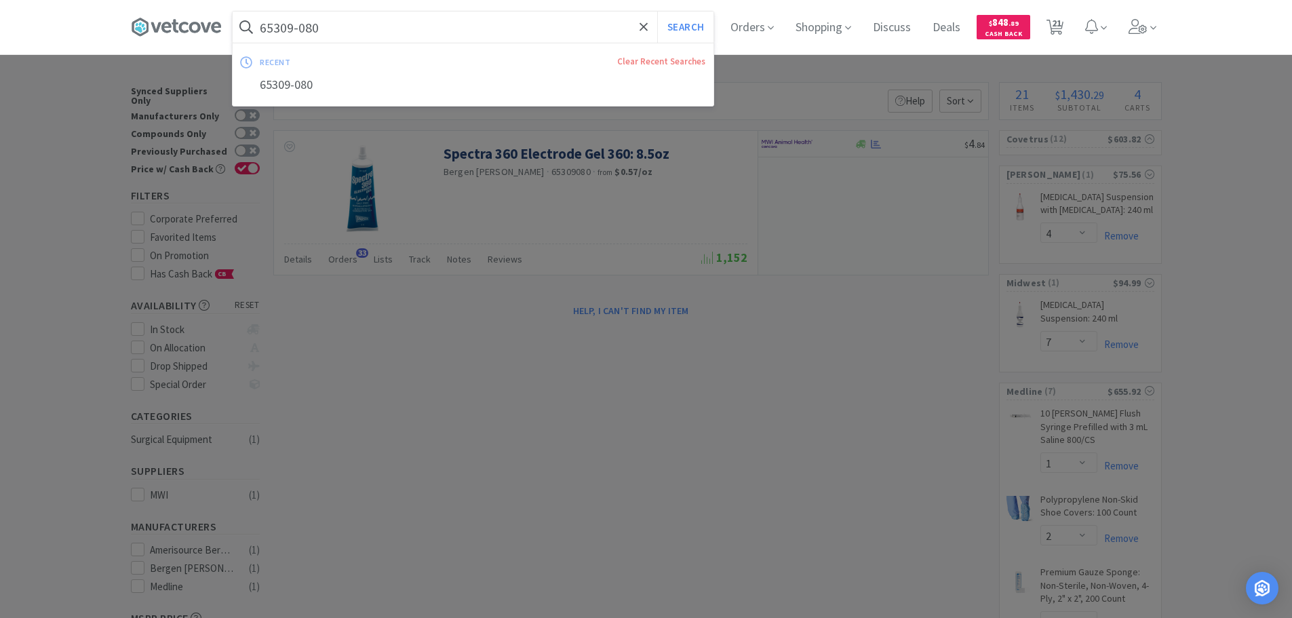
paste input "Covetrus - 056684 $0.0323"
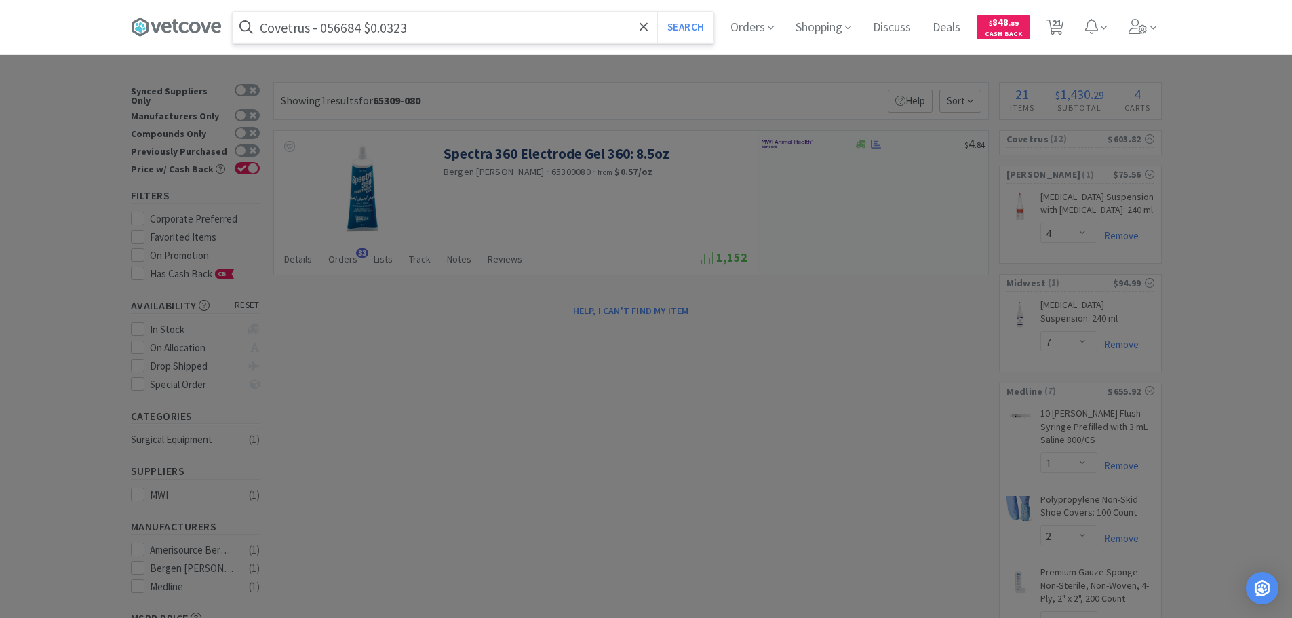
click at [336, 30] on input "Covetrus - 056684 $0.0323" at bounding box center [473, 27] width 481 height 31
paste input "056684"
click at [657, 12] on button "Search" at bounding box center [685, 27] width 56 height 31
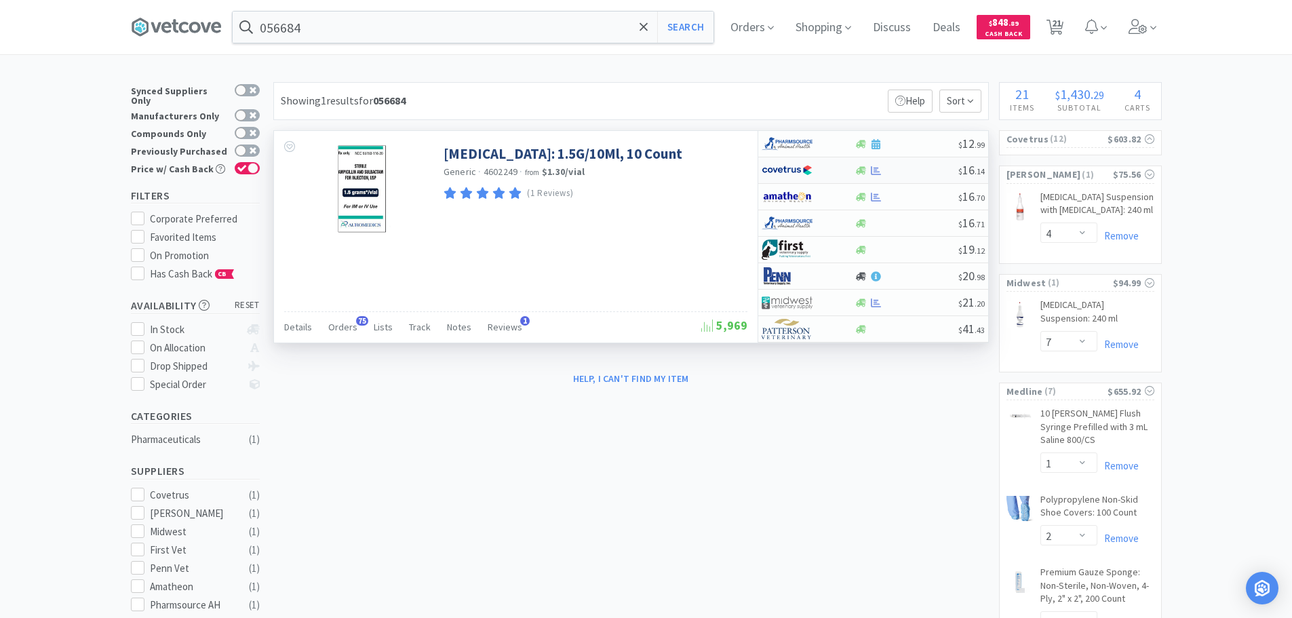
click at [905, 163] on div "$ 16 . 14" at bounding box center [873, 170] width 230 height 26
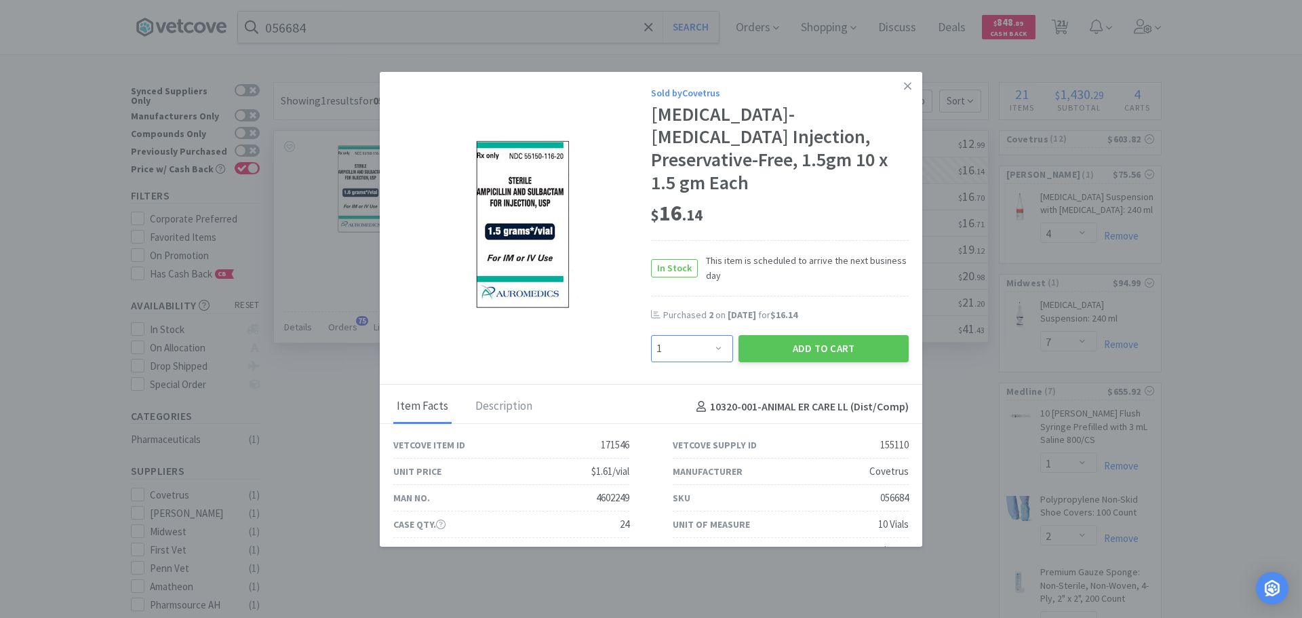
click at [693, 351] on select "Enter Quantity 1 2 3 4 5 6 7 8 9 10 11 12 13 14 15 16 17 18 19 20 Enter Quantity" at bounding box center [692, 348] width 82 height 27
click at [651, 335] on select "Enter Quantity 1 2 3 4 5 6 7 8 9 10 11 12 13 14 15 16 17 18 19 20 Enter Quantity" at bounding box center [692, 348] width 82 height 27
click at [785, 353] on button "Add to Cart" at bounding box center [823, 348] width 170 height 27
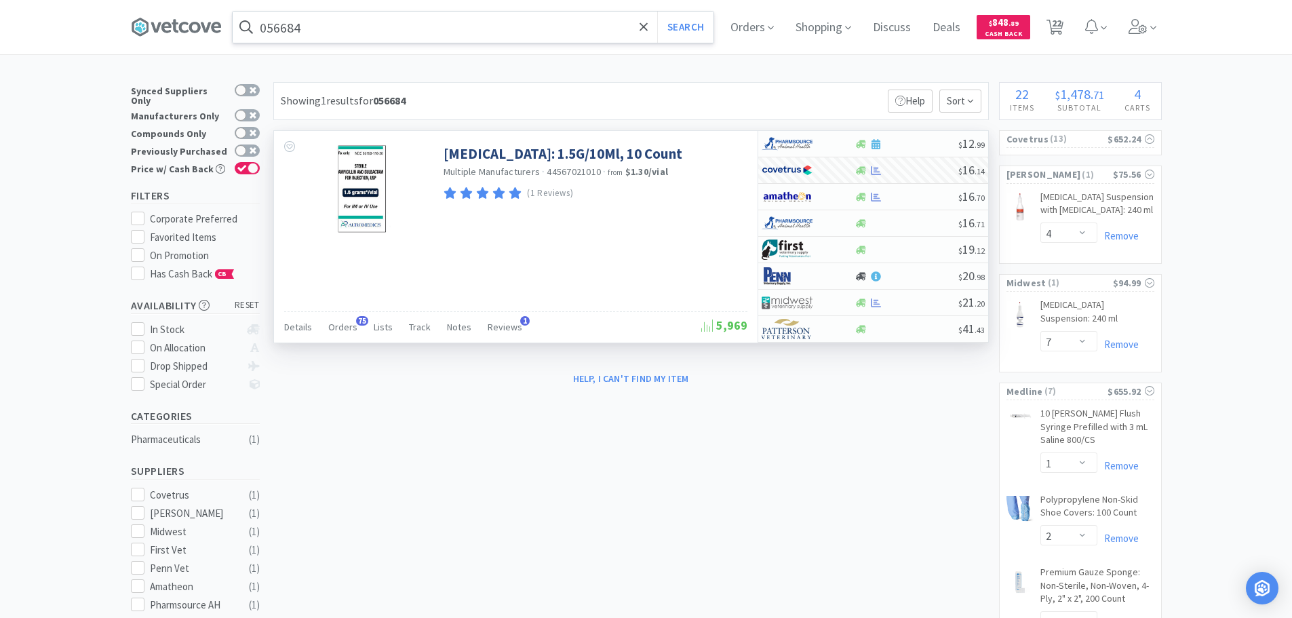
click at [445, 26] on input "056684" at bounding box center [473, 27] width 481 height 31
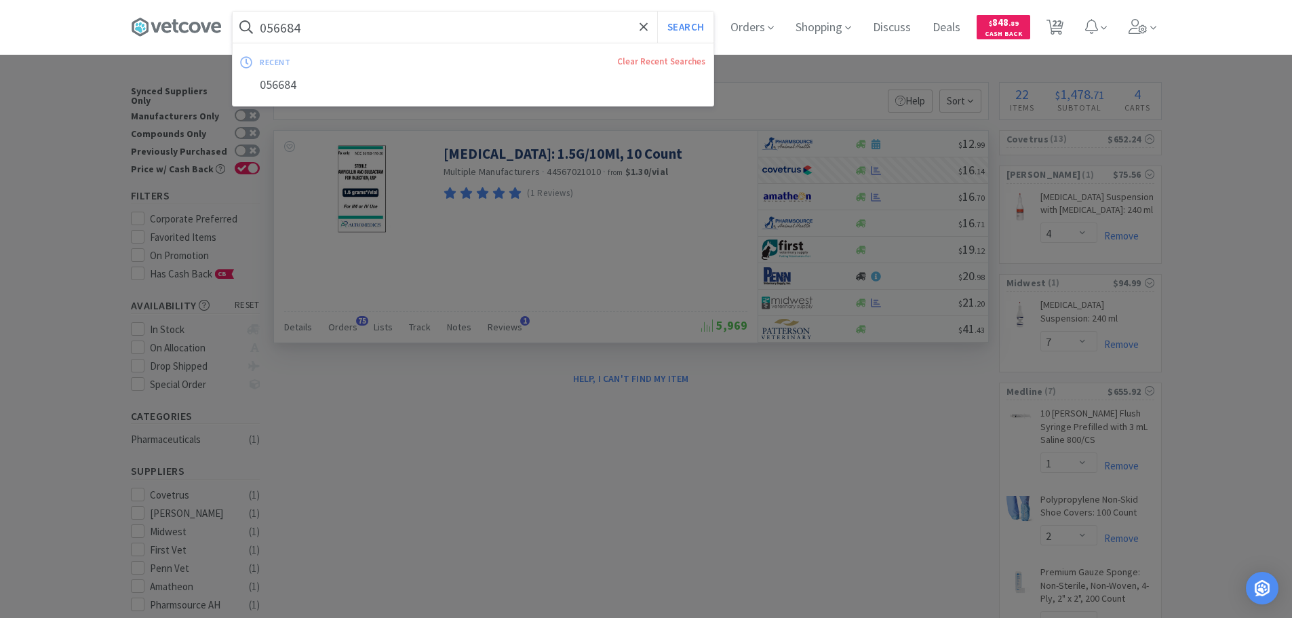
paste input "MWI - 008902 $0.187"
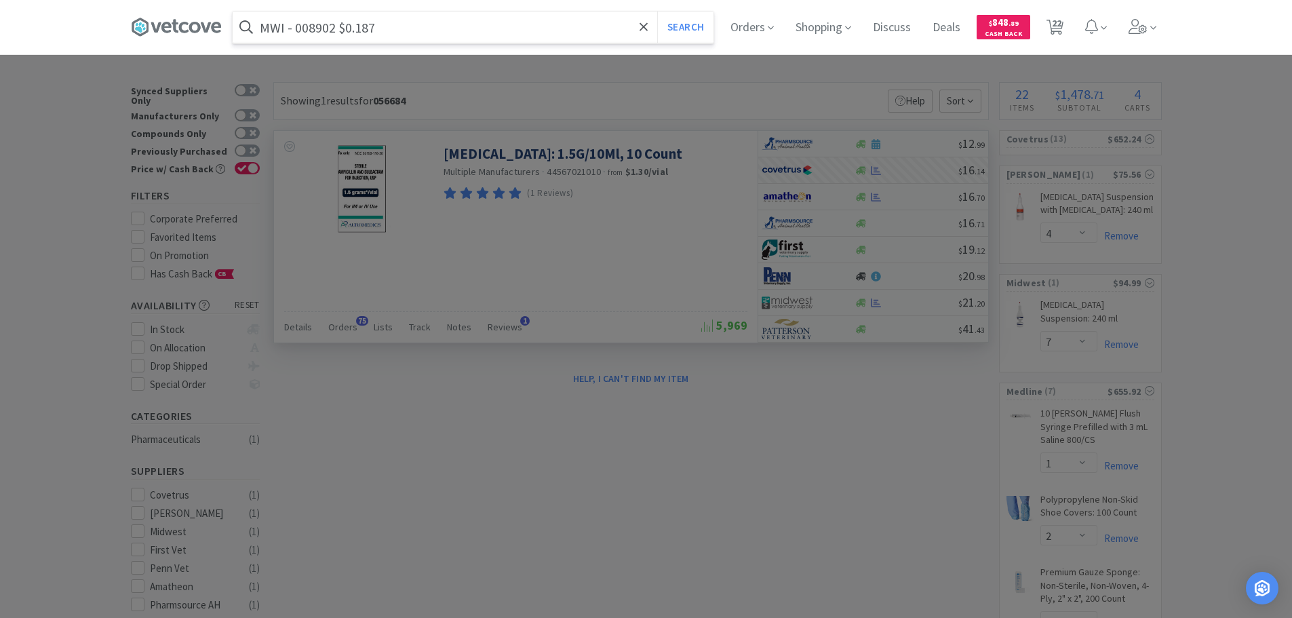
click at [309, 32] on input "MWI - 008902 $0.187" at bounding box center [473, 27] width 481 height 31
paste input "008902"
click at [657, 12] on button "Search" at bounding box center [685, 27] width 56 height 31
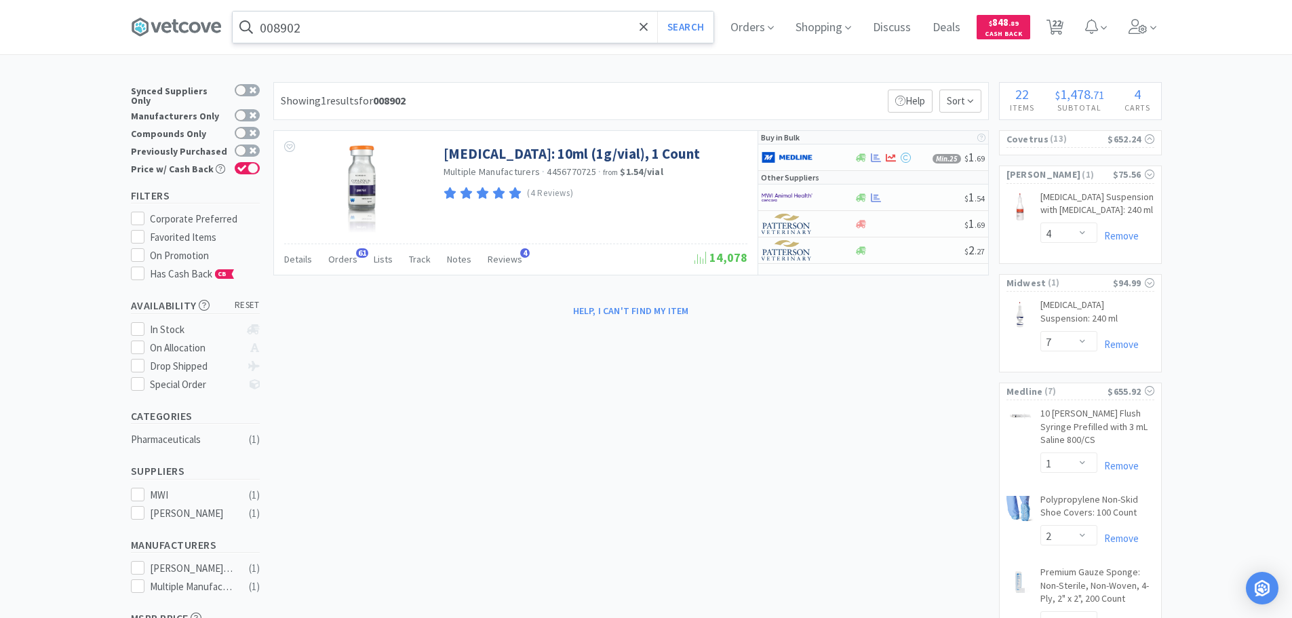
click at [399, 27] on input "008902" at bounding box center [473, 27] width 481 height 31
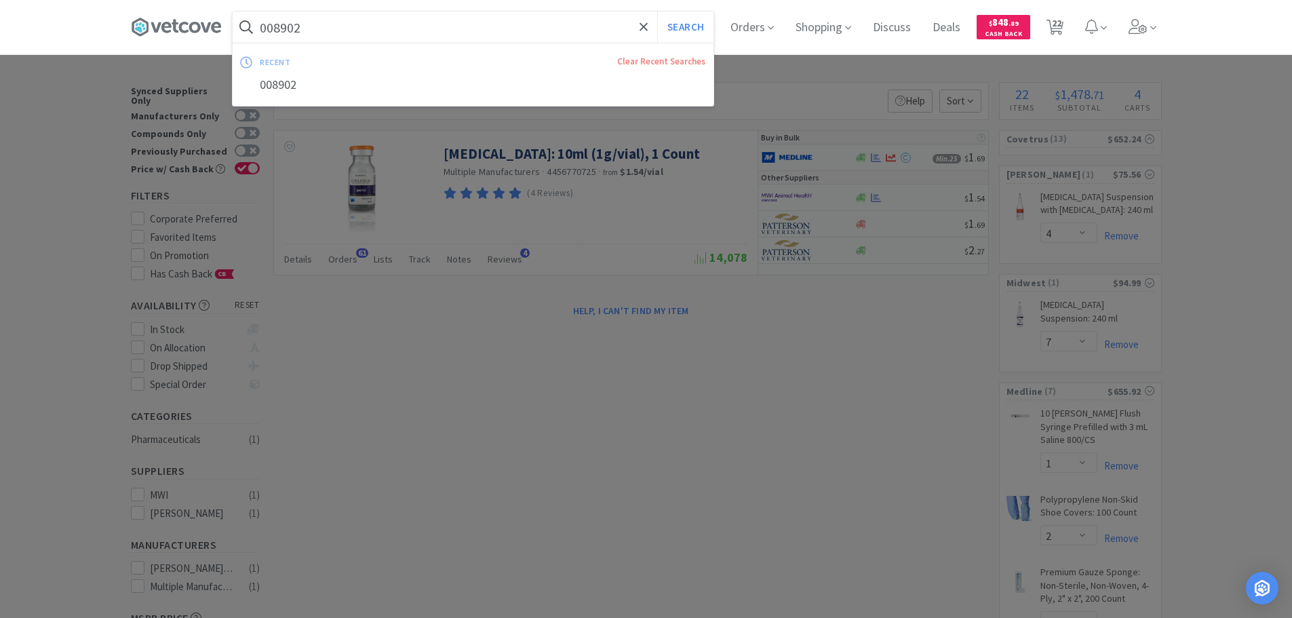
paste input "Covetrus - 002014 $7.3"
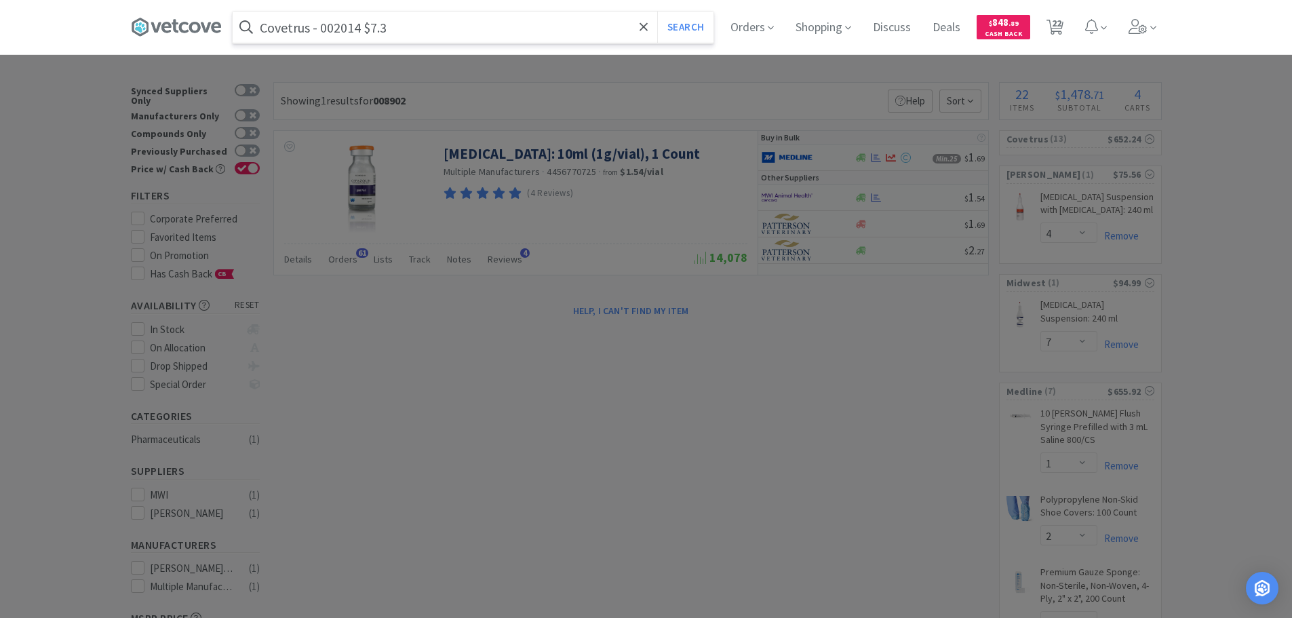
click at [346, 31] on input "Covetrus - 002014 $7.3" at bounding box center [473, 27] width 481 height 31
paste input "002014"
click at [346, 31] on input "002014" at bounding box center [473, 27] width 481 height 31
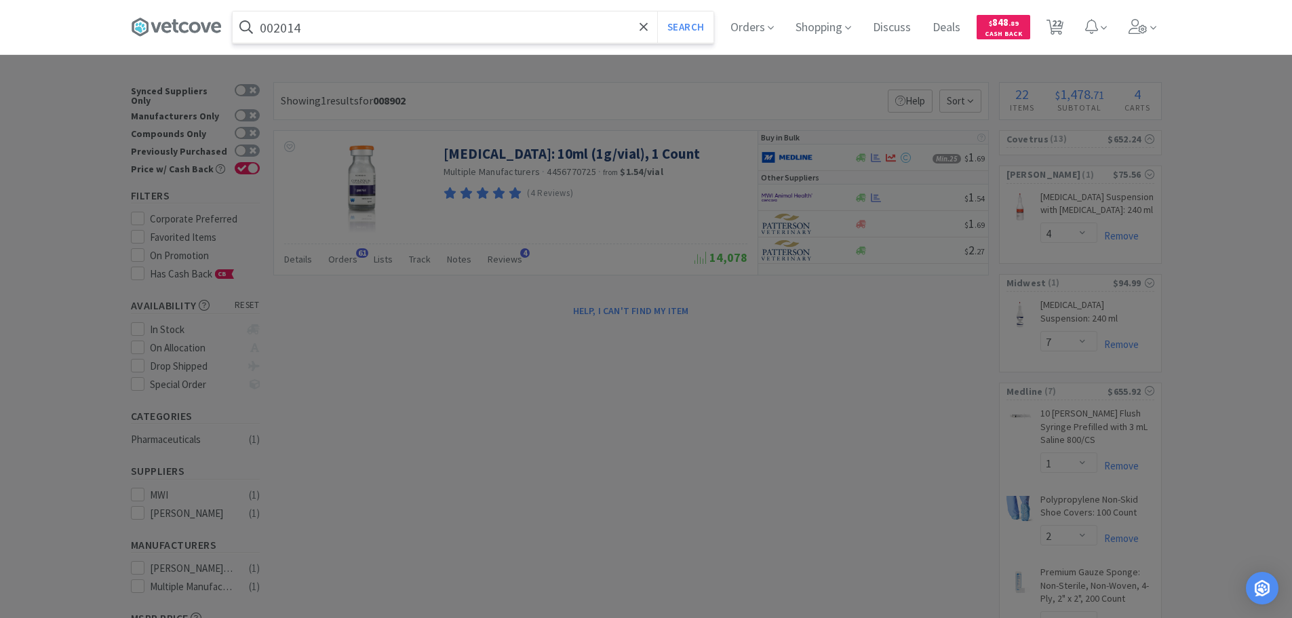
click at [657, 12] on button "Search" at bounding box center [685, 27] width 56 height 31
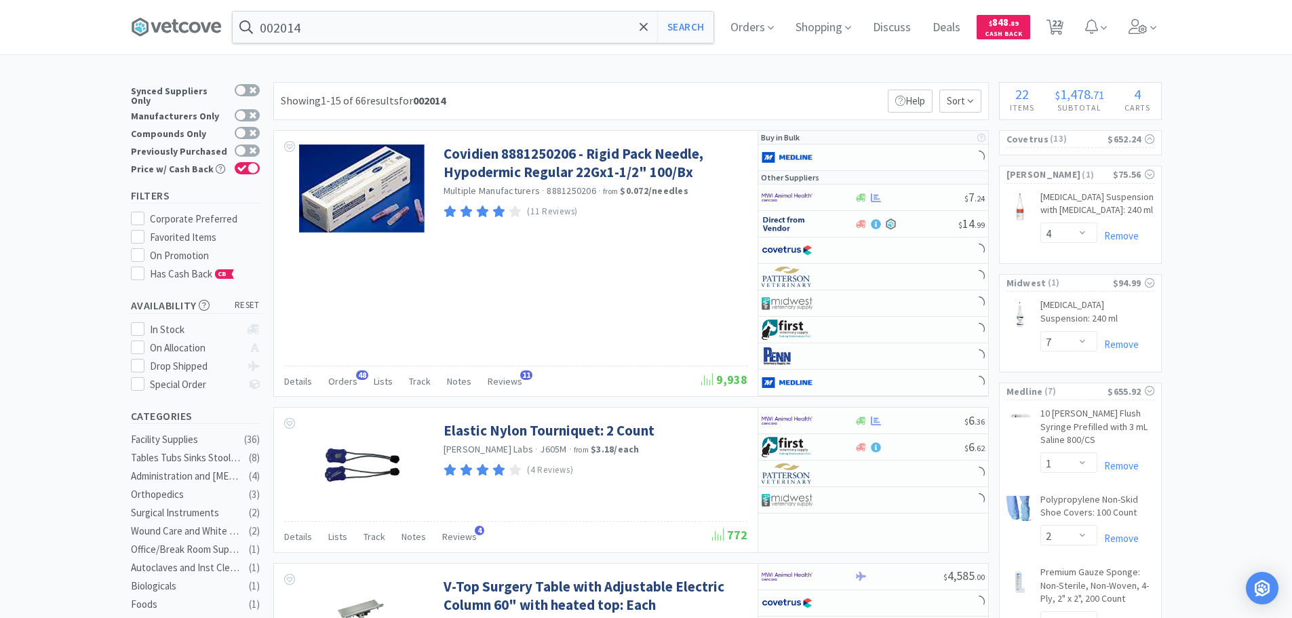
click at [713, 90] on div "Showing 1-15 of 66 results for 002014 Filters Help Sort" at bounding box center [630, 101] width 715 height 38
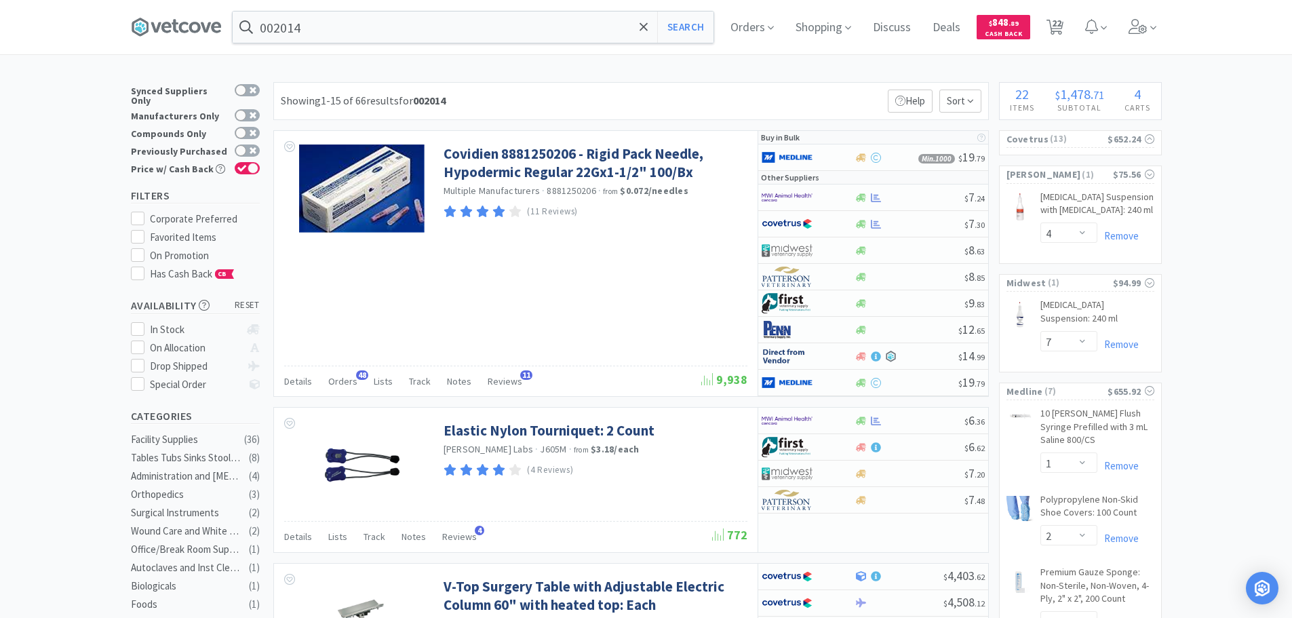
click at [788, 91] on div "Showing 1-15 of 66 results for 002014 Filters Help Sort" at bounding box center [630, 101] width 715 height 38
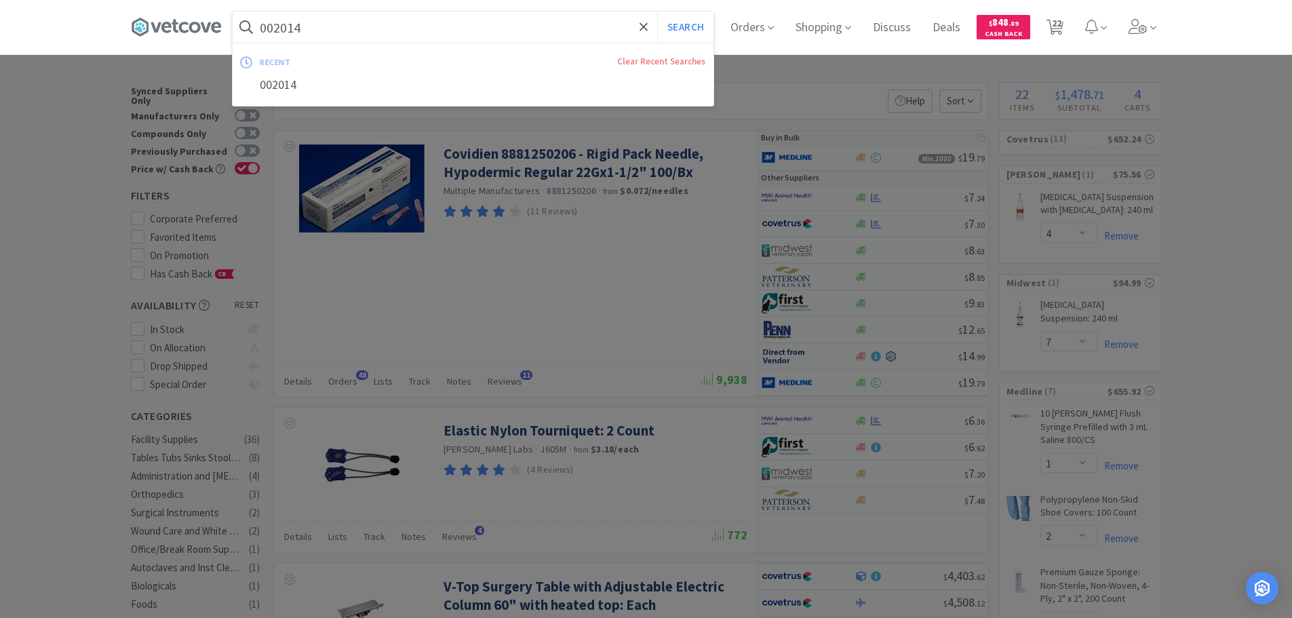
click at [399, 26] on input "002014" at bounding box center [473, 27] width 481 height 31
paste input "Covetrus - 004472 $6.5"
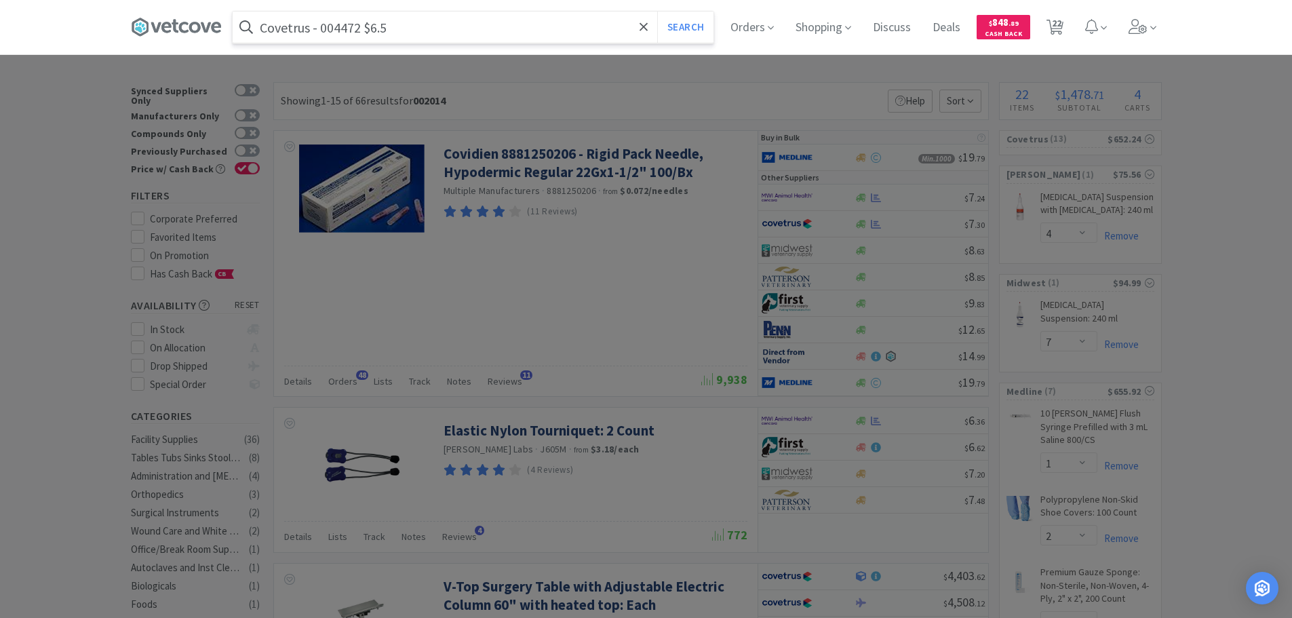
click at [348, 31] on input "Covetrus - 004472 $6.5" at bounding box center [473, 27] width 481 height 31
paste
click at [657, 12] on button "Search" at bounding box center [685, 27] width 56 height 31
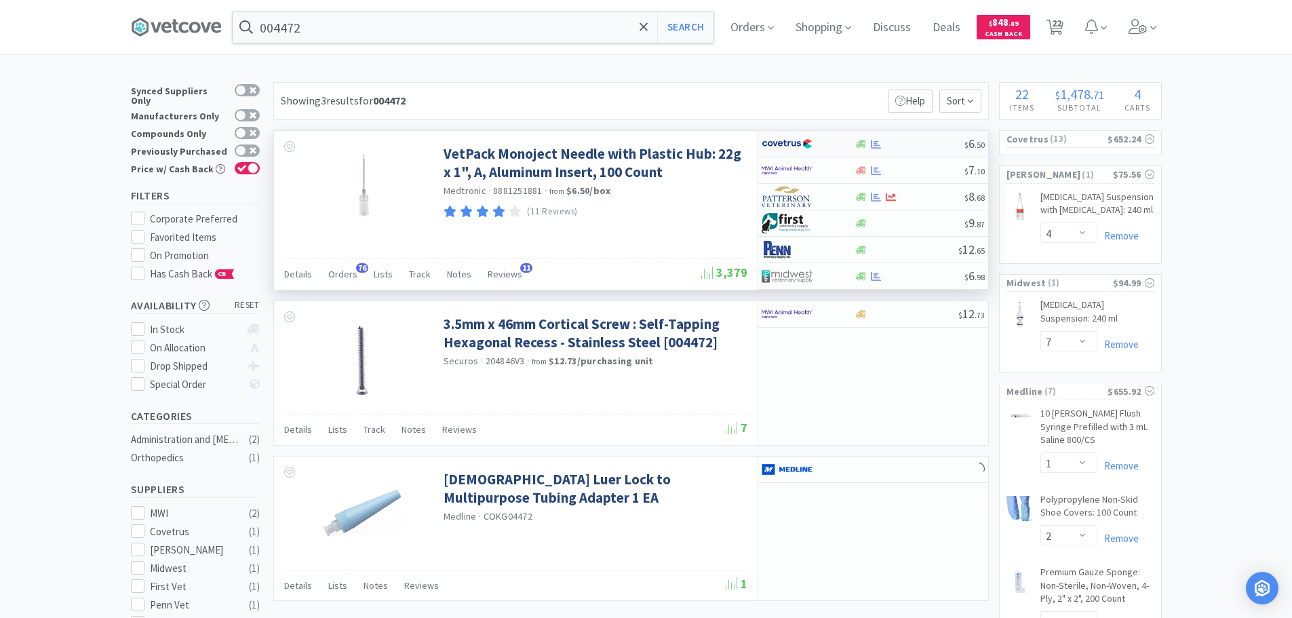
click at [953, 140] on div at bounding box center [909, 144] width 110 height 10
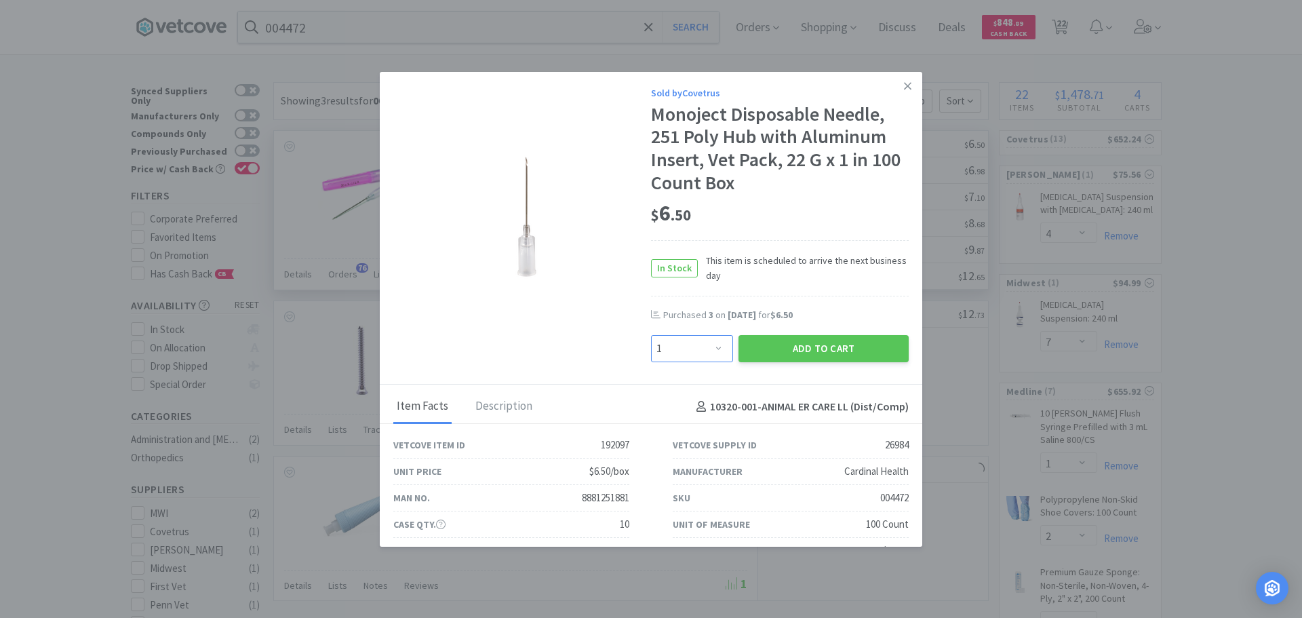
click at [702, 342] on select "Enter Quantity 1 2 3 4 5 6 7 8 9 10 11 12 13 14 15 16 17 18 19 20 Enter Quantity" at bounding box center [692, 348] width 82 height 27
click at [651, 335] on select "Enter Quantity 1 2 3 4 5 6 7 8 9 10 11 12 13 14 15 16 17 18 19 20 Enter Quantity" at bounding box center [692, 348] width 82 height 27
click at [775, 363] on div "Add to Cart" at bounding box center [824, 348] width 176 height 33
click at [766, 352] on button "Add to Cart" at bounding box center [823, 348] width 170 height 27
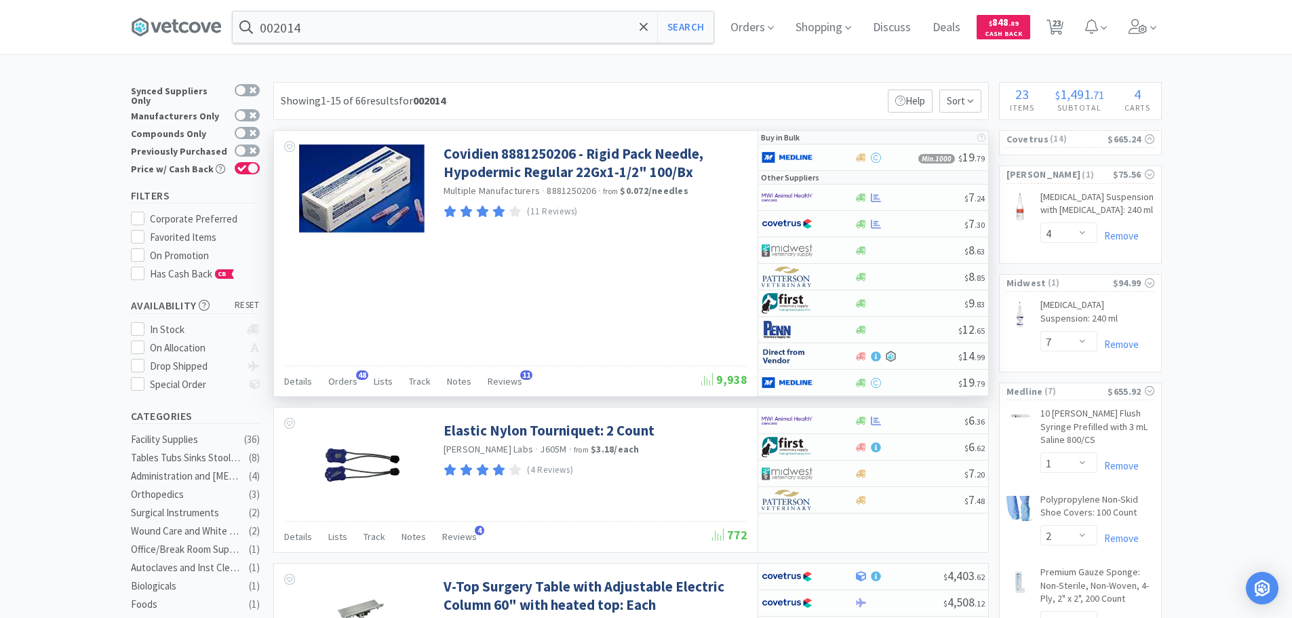
click at [578, 189] on span "8881250206" at bounding box center [571, 190] width 49 height 12
copy span "8881250206"
click at [445, 23] on input "002014" at bounding box center [473, 27] width 481 height 31
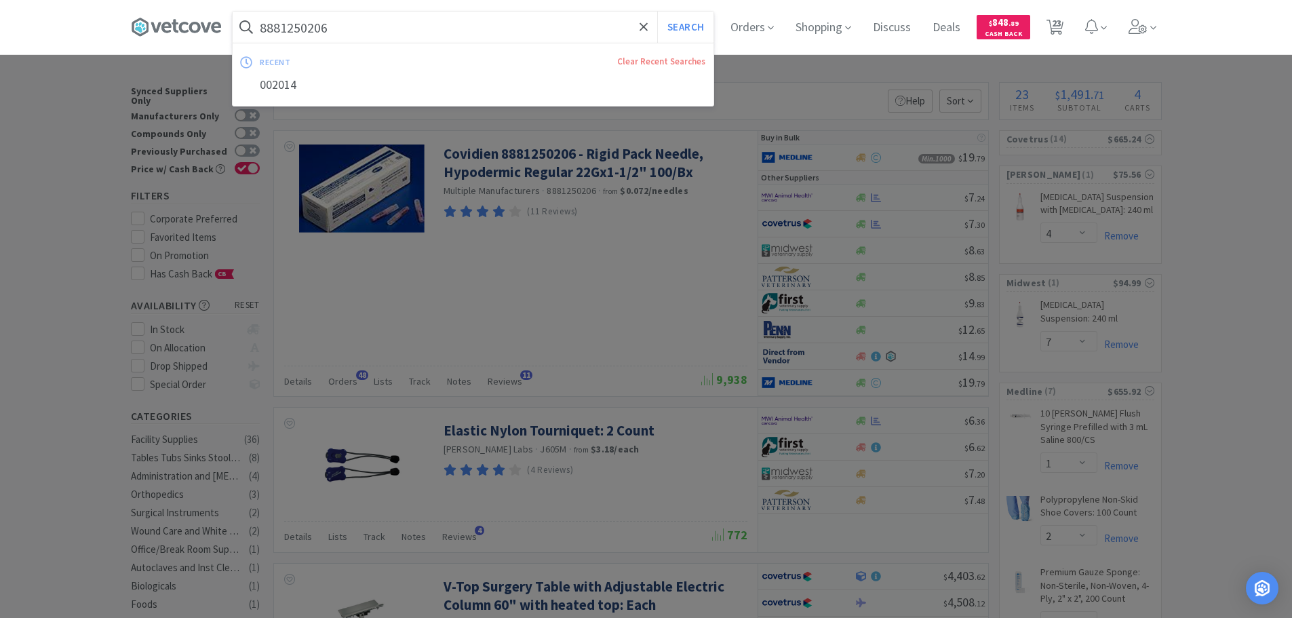
click at [657, 12] on button "Search" at bounding box center [685, 27] width 56 height 31
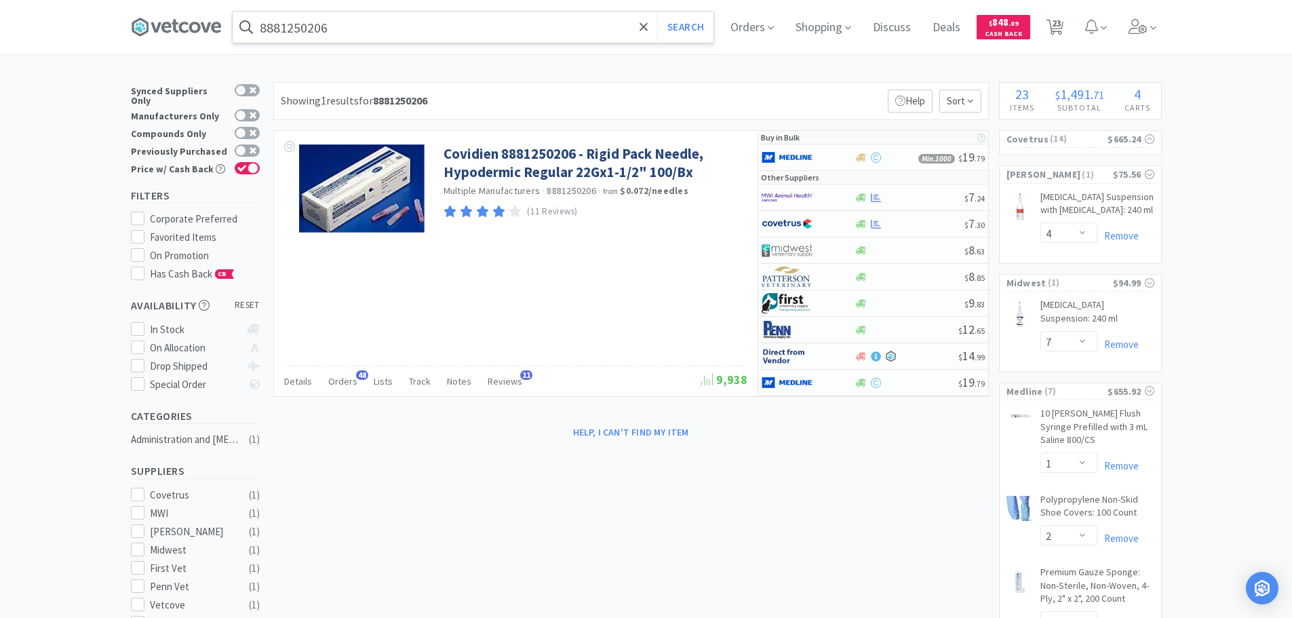
click at [401, 26] on input "8881250206" at bounding box center [473, 27] width 481 height 31
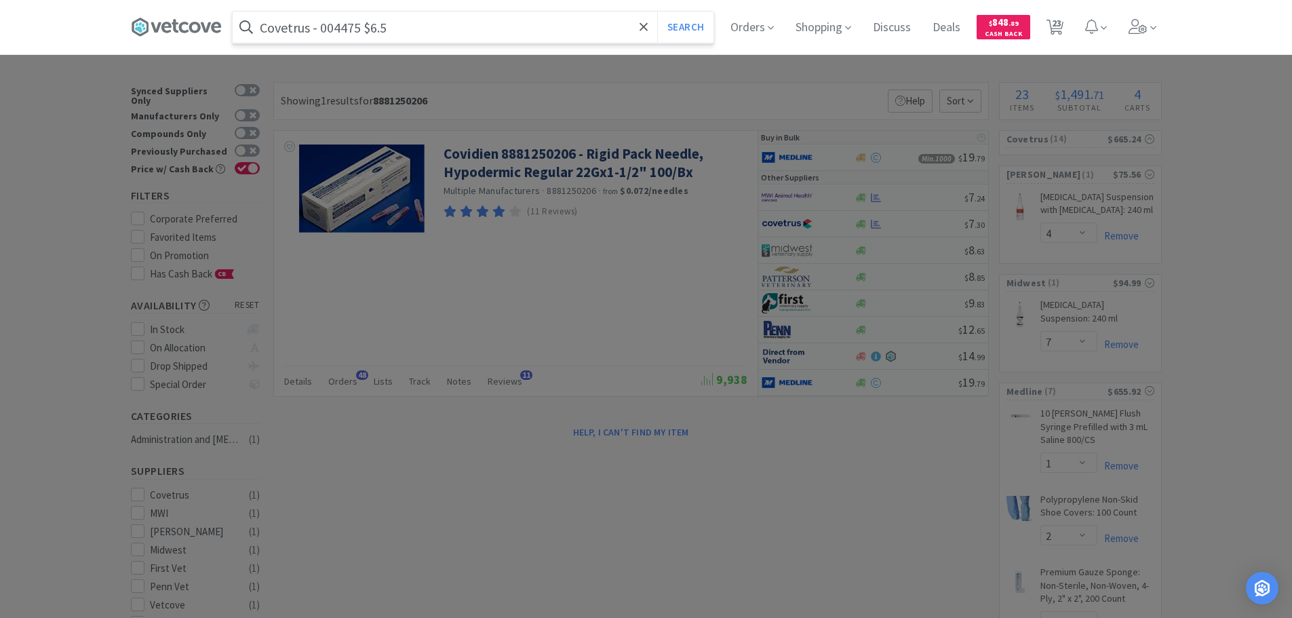
click at [340, 33] on input "Covetrus - 004475 $6.5" at bounding box center [473, 27] width 481 height 31
click at [340, 33] on input "004475" at bounding box center [473, 27] width 481 height 31
click at [657, 12] on button "Search" at bounding box center [685, 27] width 56 height 31
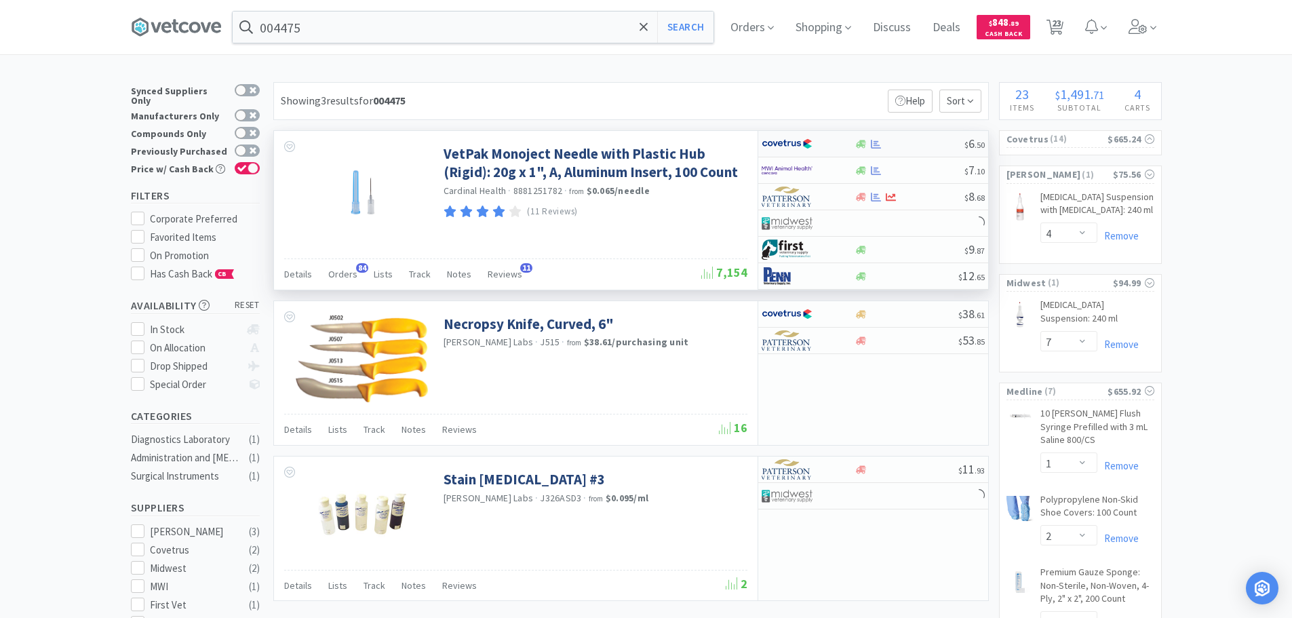
click at [922, 144] on div at bounding box center [909, 144] width 110 height 10
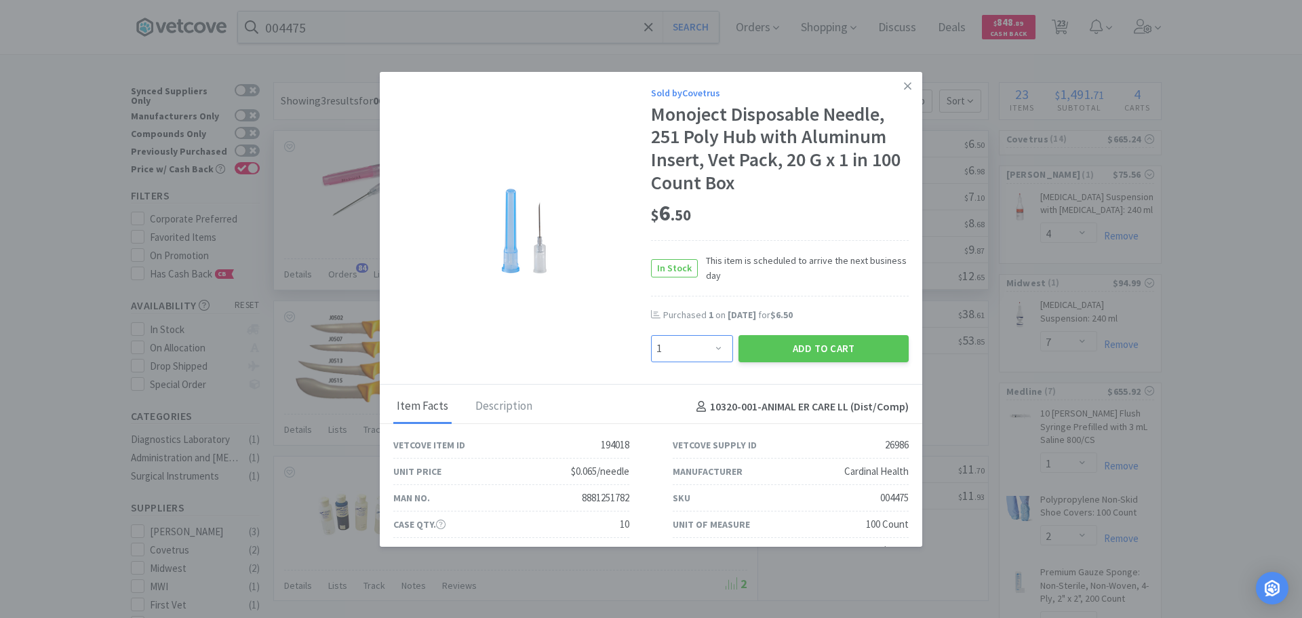
click at [696, 342] on select "Enter Quantity 1 2 3 4 5 6 7 8 9 10 11 12 13 14 15 16 17 18 19 20 Enter Quantity" at bounding box center [692, 348] width 82 height 27
click at [651, 335] on select "Enter Quantity 1 2 3 4 5 6 7 8 9 10 11 12 13 14 15 16 17 18 19 20 Enter Quantity" at bounding box center [692, 348] width 82 height 27
click at [775, 349] on button "Add to Cart" at bounding box center [823, 348] width 170 height 27
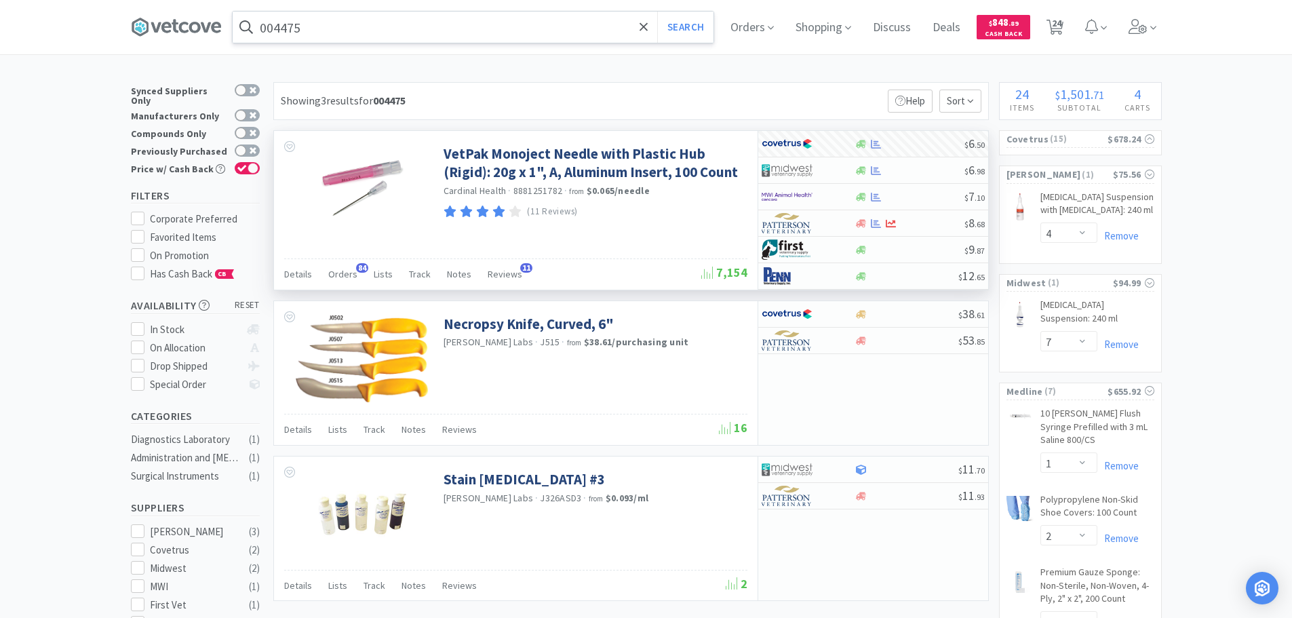
click at [416, 35] on input "004475" at bounding box center [473, 27] width 481 height 31
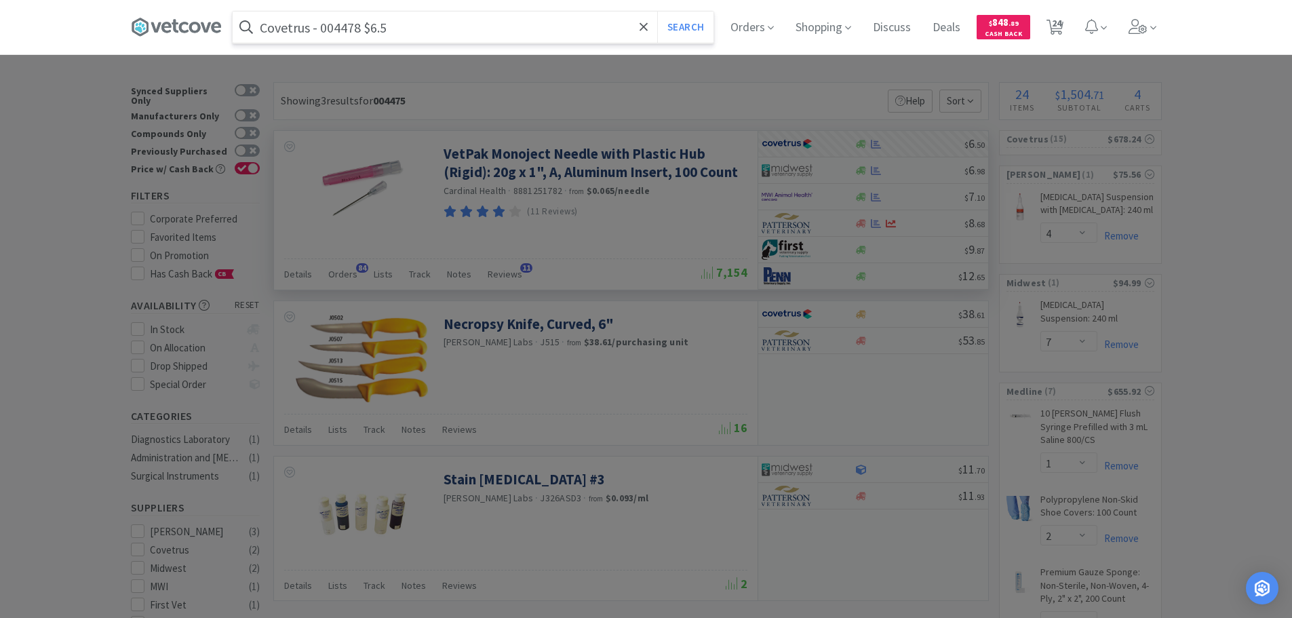
click at [340, 33] on input "Covetrus - 004478 $6.5" at bounding box center [473, 27] width 481 height 31
click at [657, 12] on button "Search" at bounding box center [685, 27] width 56 height 31
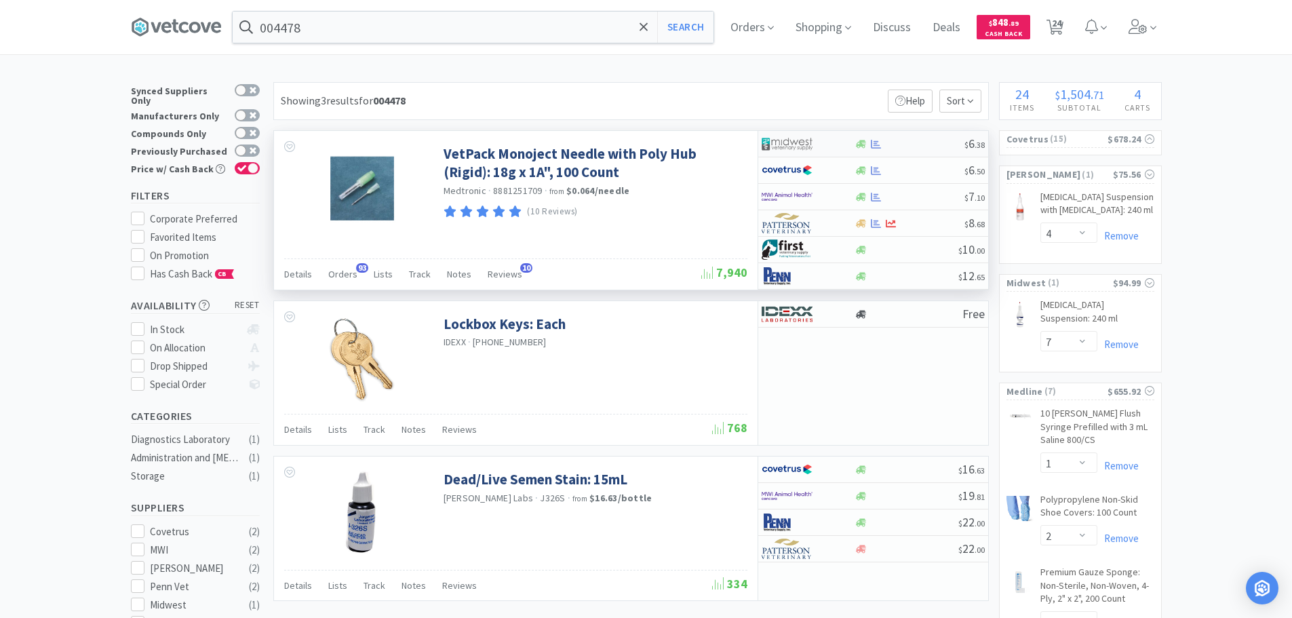
click at [910, 146] on div at bounding box center [909, 144] width 110 height 10
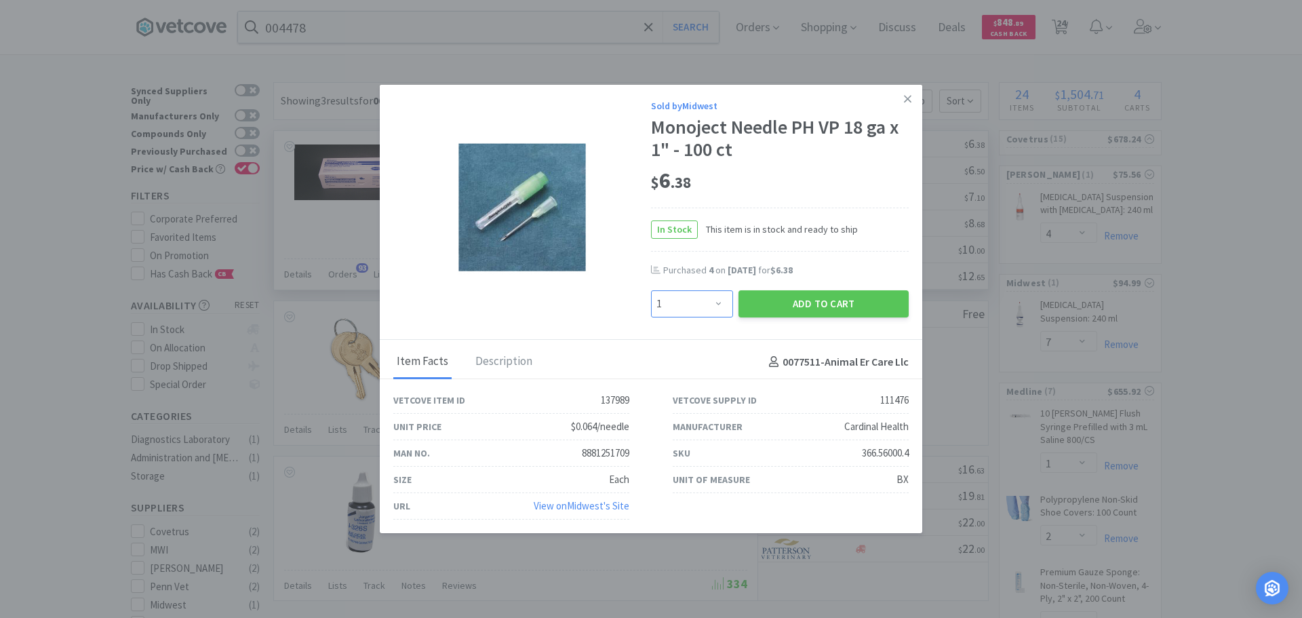
click at [714, 301] on select "Enter Quantity 1 2 3 4 5 6 7 8 9 10 11 12 13 14 15 16 17 18 19 20 Enter Quantity" at bounding box center [692, 303] width 82 height 27
click at [651, 290] on select "Enter Quantity 1 2 3 4 5 6 7 8 9 10 11 12 13 14 15 16 17 18 19 20 Enter Quantity" at bounding box center [692, 303] width 82 height 27
click at [784, 295] on button "Add to Cart" at bounding box center [823, 303] width 170 height 27
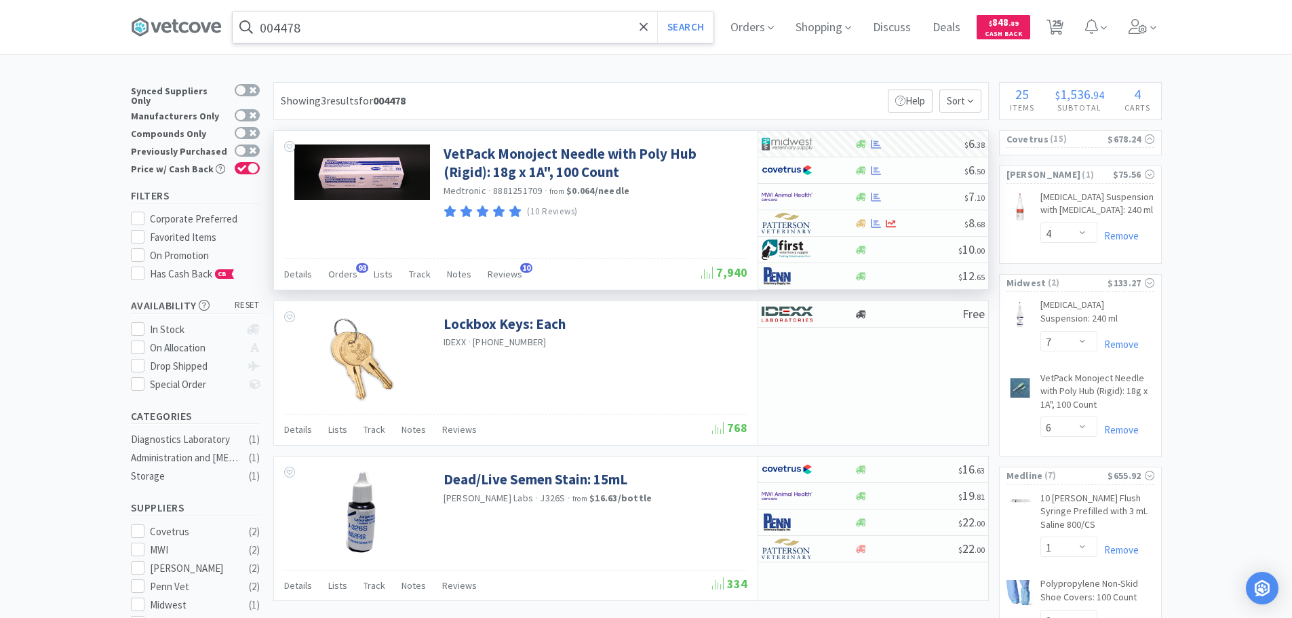
click at [403, 21] on input "004478" at bounding box center [473, 27] width 481 height 31
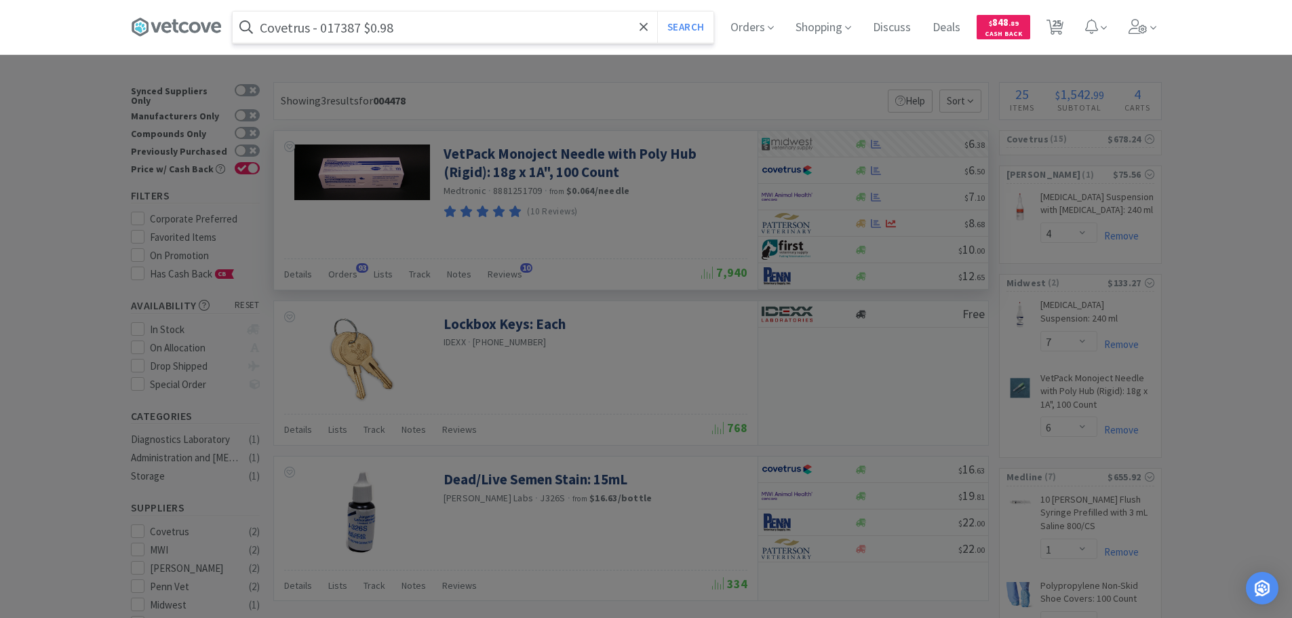
click at [338, 29] on input "Covetrus - 017387 $0.98" at bounding box center [473, 27] width 481 height 31
click at [657, 12] on button "Search" at bounding box center [685, 27] width 56 height 31
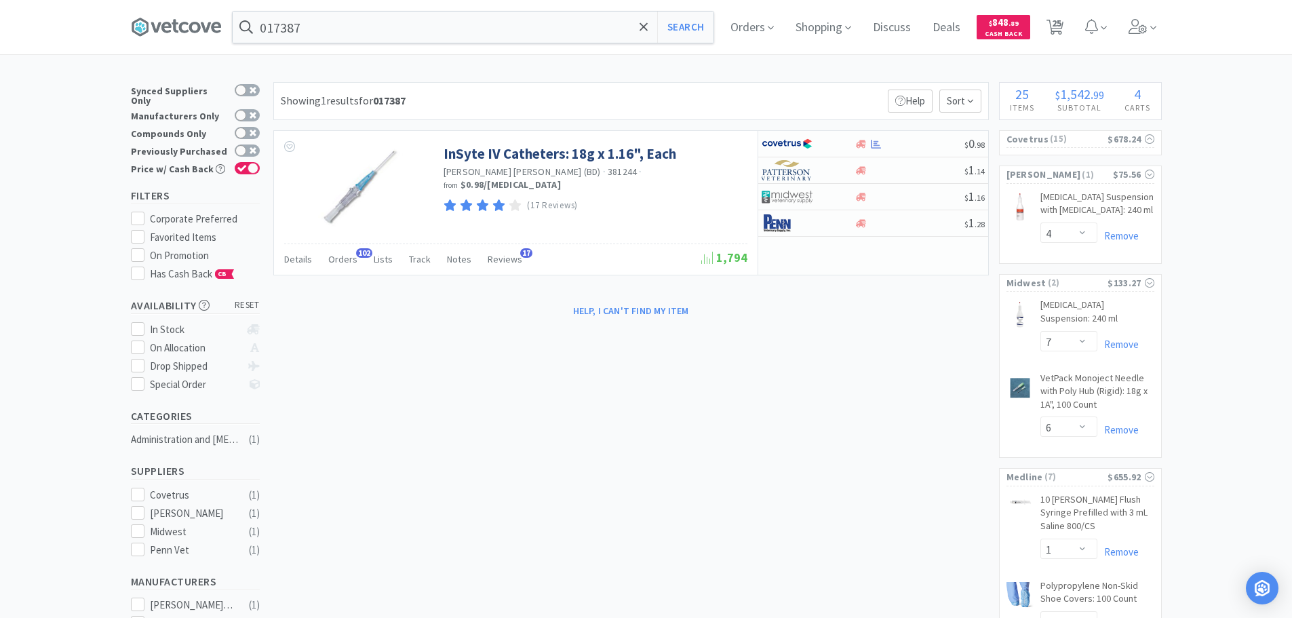
click at [814, 97] on div "Showing 1 results for 017387 Filters Help Sort" at bounding box center [630, 101] width 715 height 38
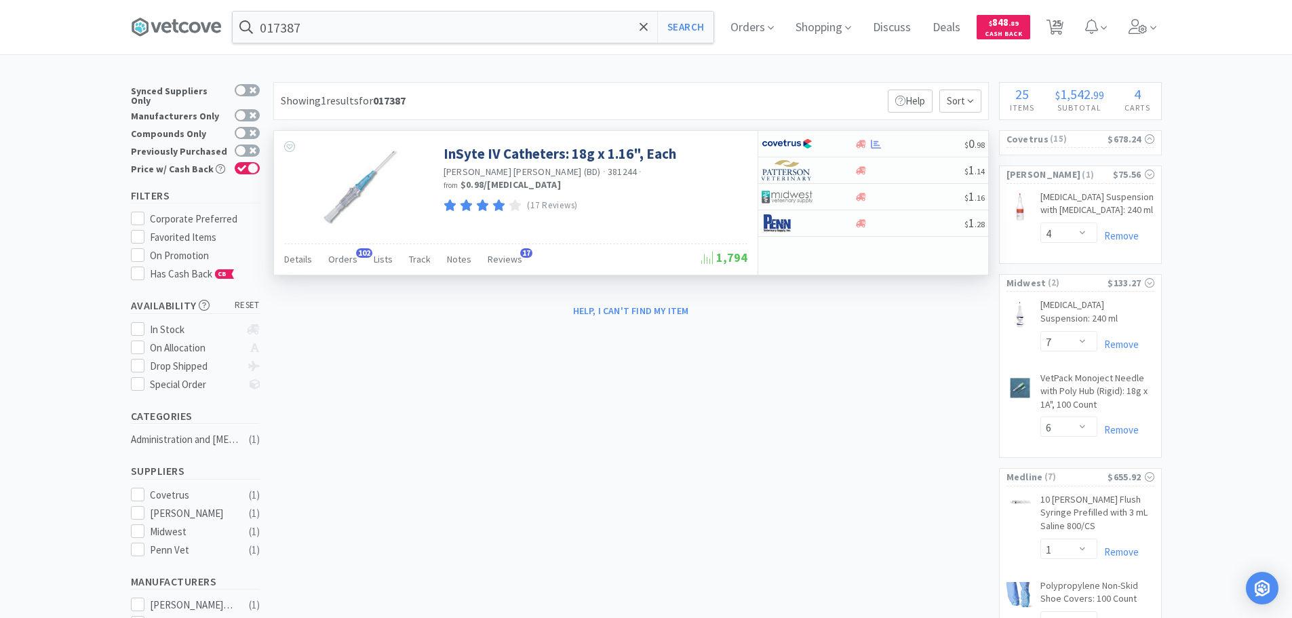
click at [608, 170] on span "381244" at bounding box center [623, 171] width 30 height 12
copy span "381244"
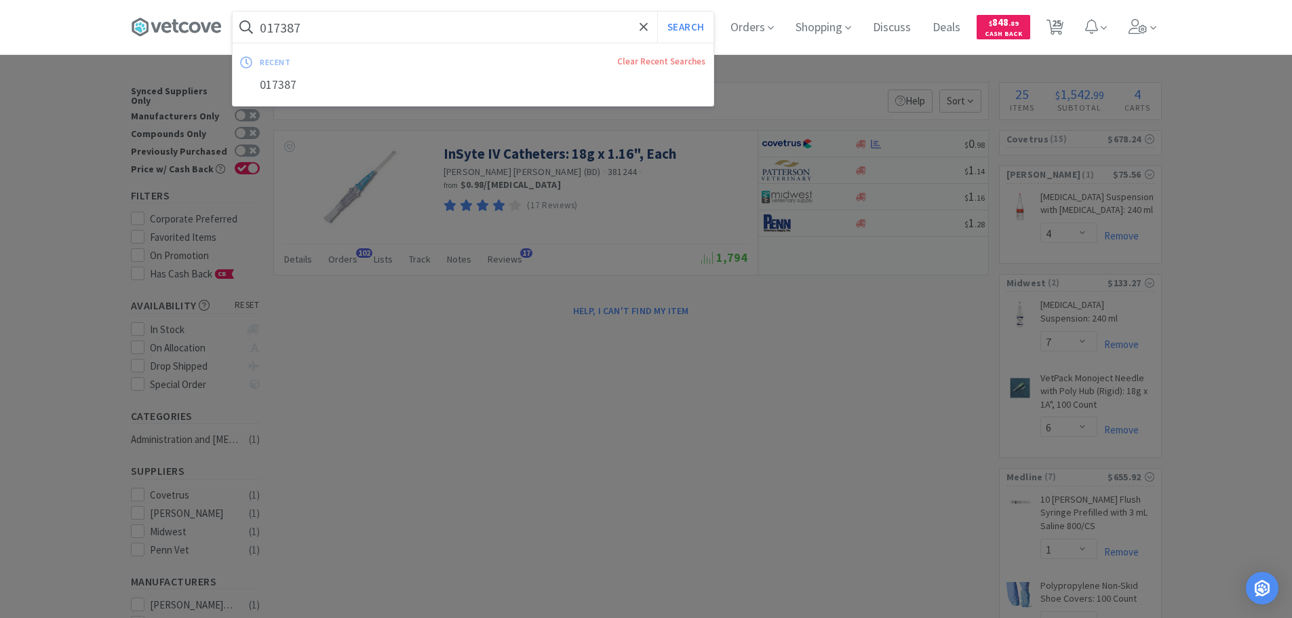
click at [452, 29] on input "017387" at bounding box center [473, 27] width 481 height 31
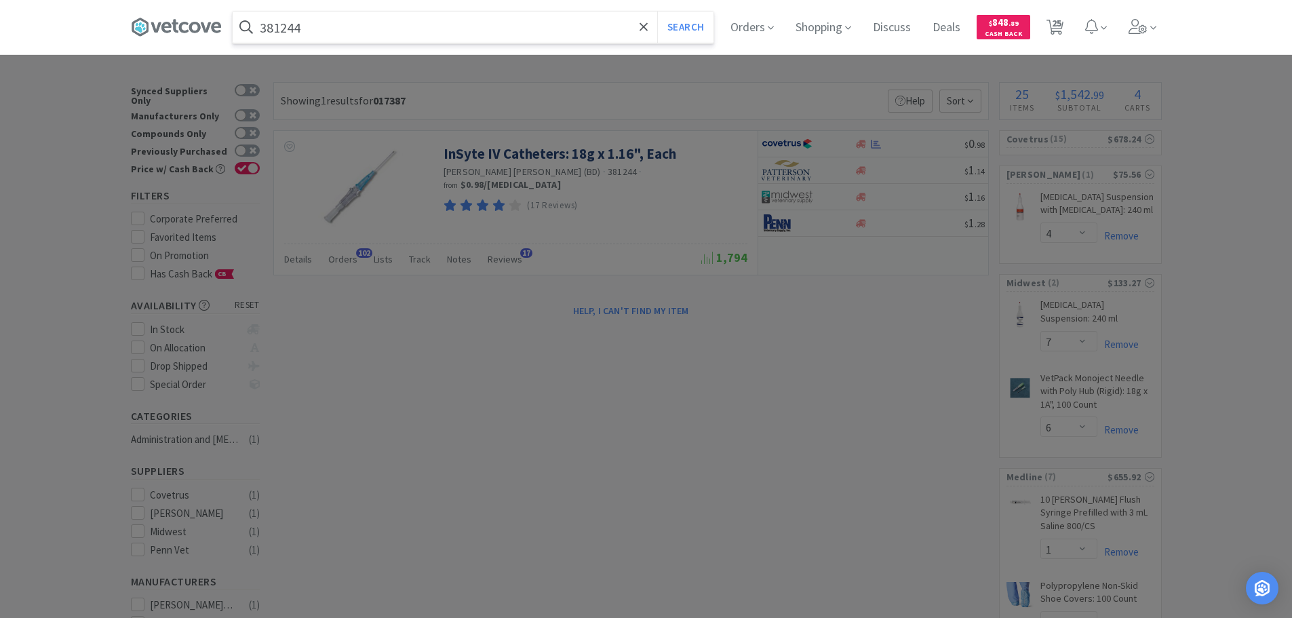
click at [657, 12] on button "Search" at bounding box center [685, 27] width 56 height 31
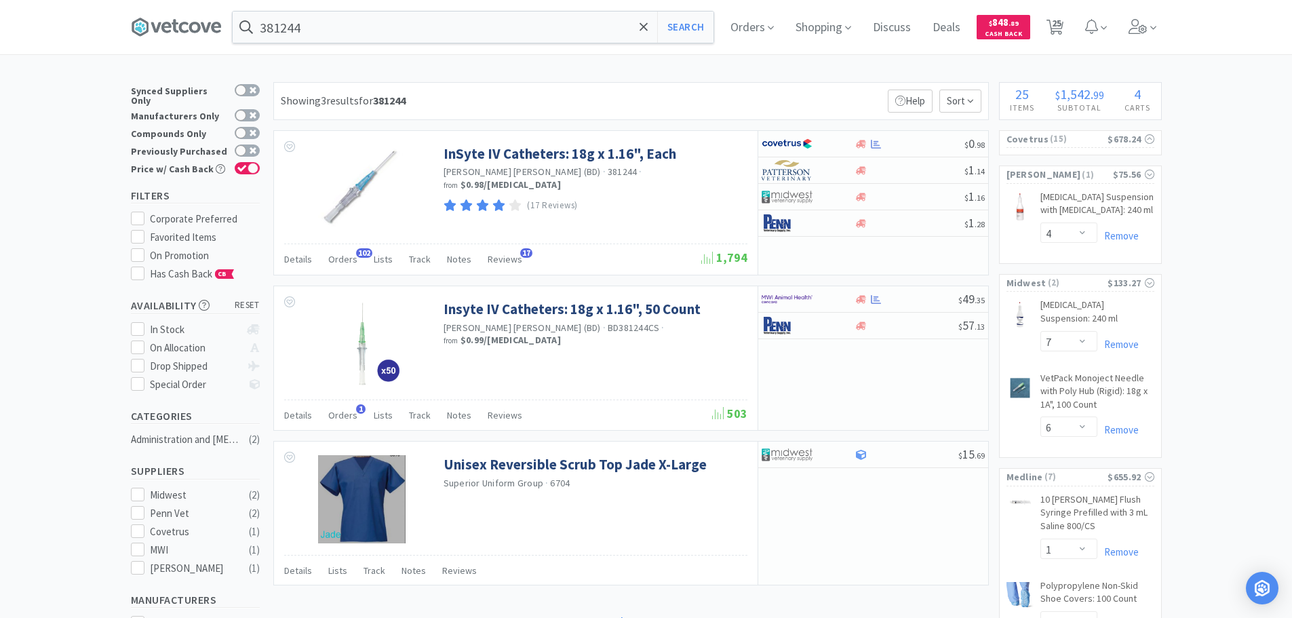
click at [504, 98] on div "Showing 3 results for 381244 Filters Help Sort" at bounding box center [630, 101] width 715 height 38
click at [415, 24] on input "381244" at bounding box center [473, 27] width 481 height 31
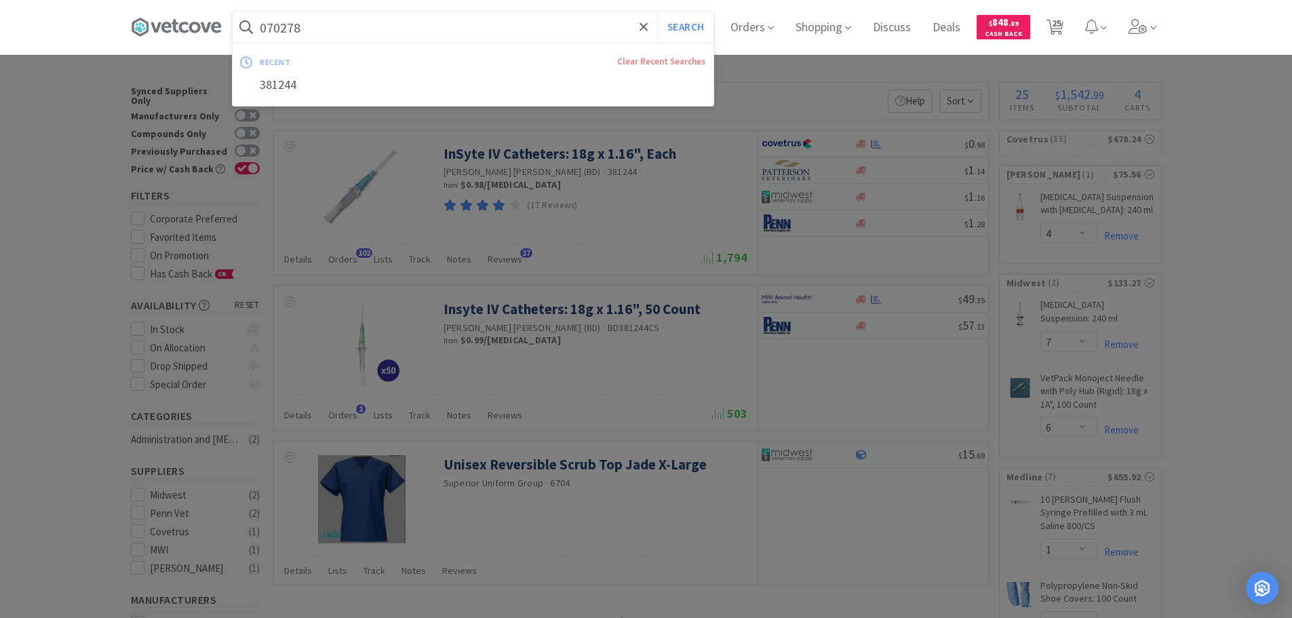
click at [657, 12] on button "Search" at bounding box center [685, 27] width 56 height 31
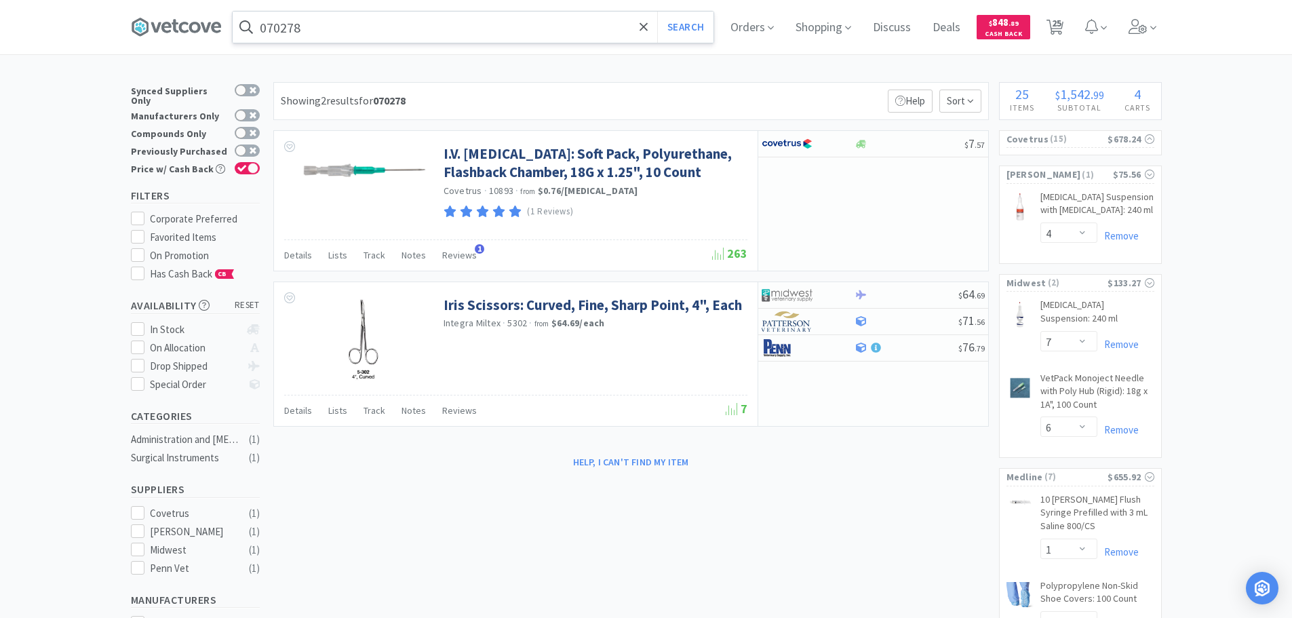
click at [427, 33] on input "070278" at bounding box center [473, 27] width 481 height 31
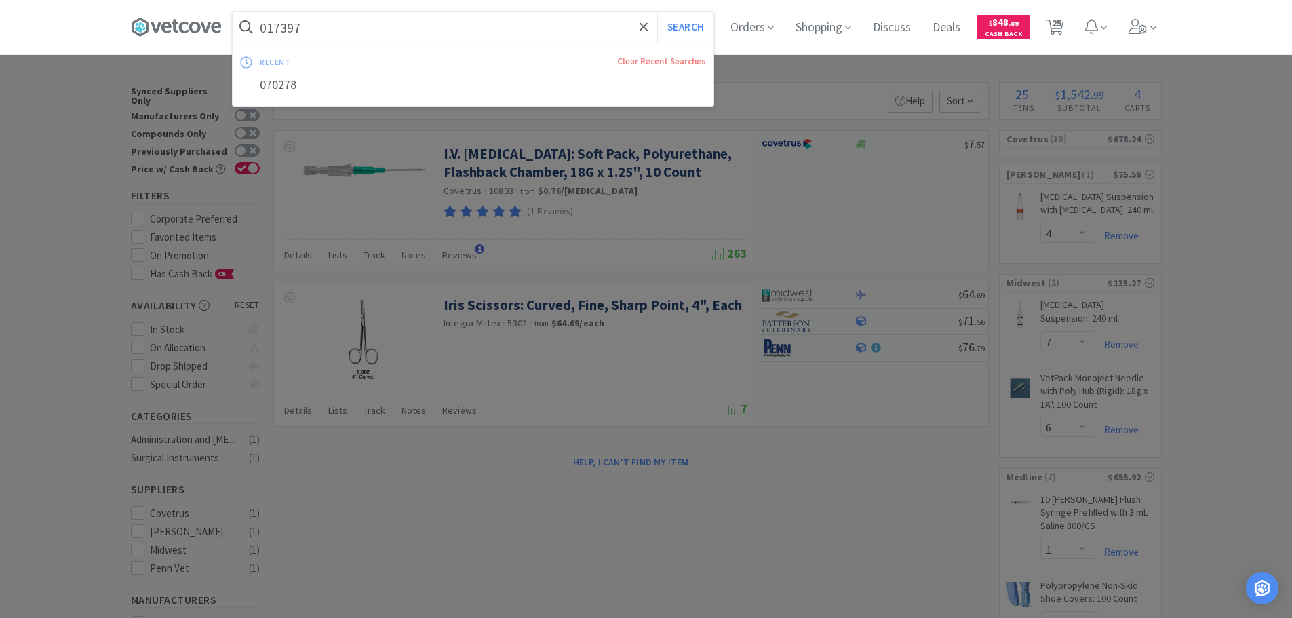
click at [657, 12] on button "Search" at bounding box center [685, 27] width 56 height 31
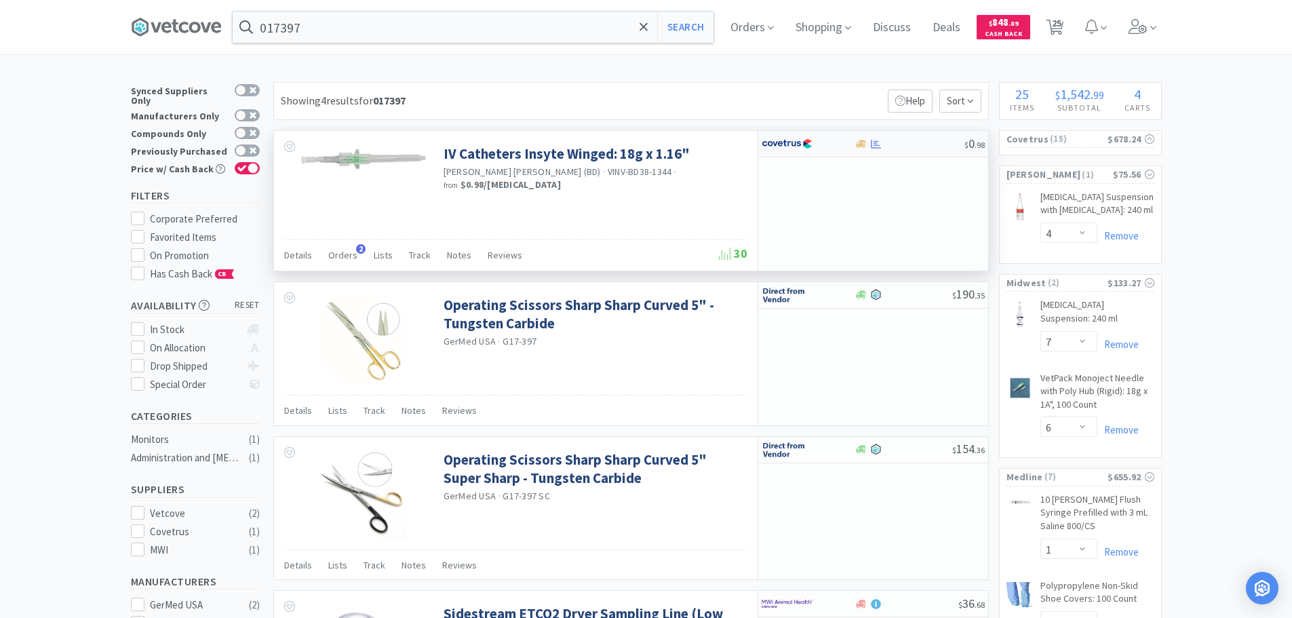
click at [913, 144] on div at bounding box center [909, 144] width 110 height 10
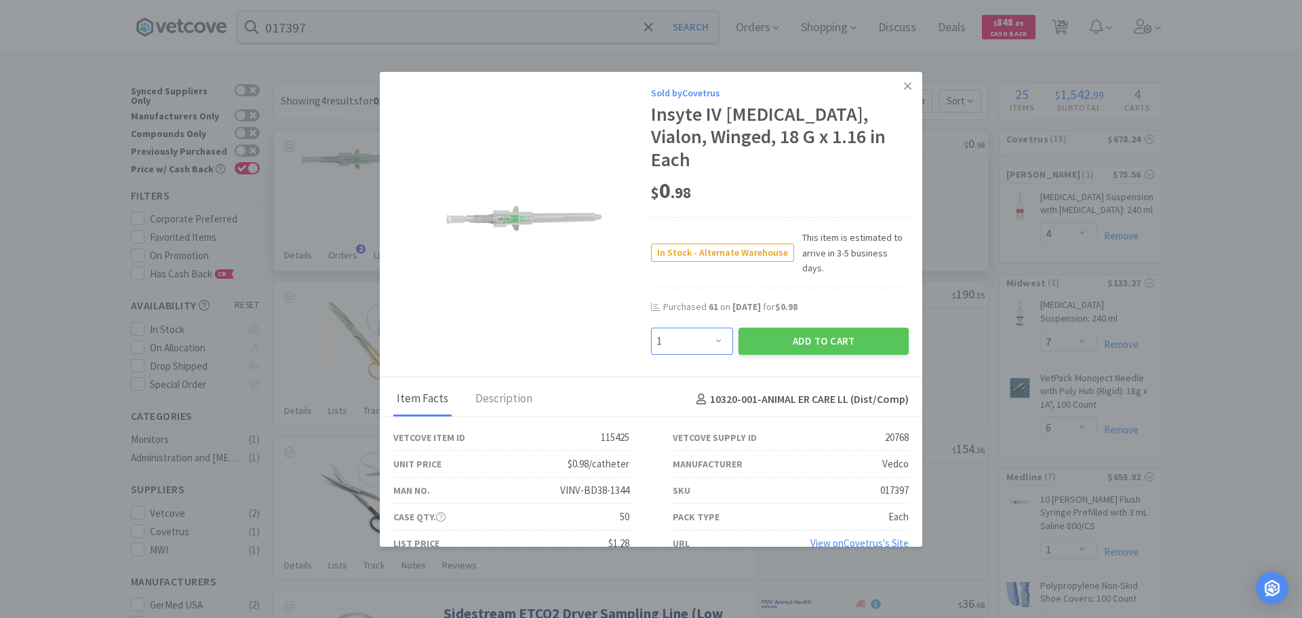
click at [695, 328] on select "Enter Quantity 1 2 3 4 5 6 7 8 9 10 11 12 13 14 15 16 17 18 19 20 Enter Quantity" at bounding box center [692, 341] width 82 height 27
click at [783, 328] on button "Add to Cart" at bounding box center [823, 341] width 170 height 27
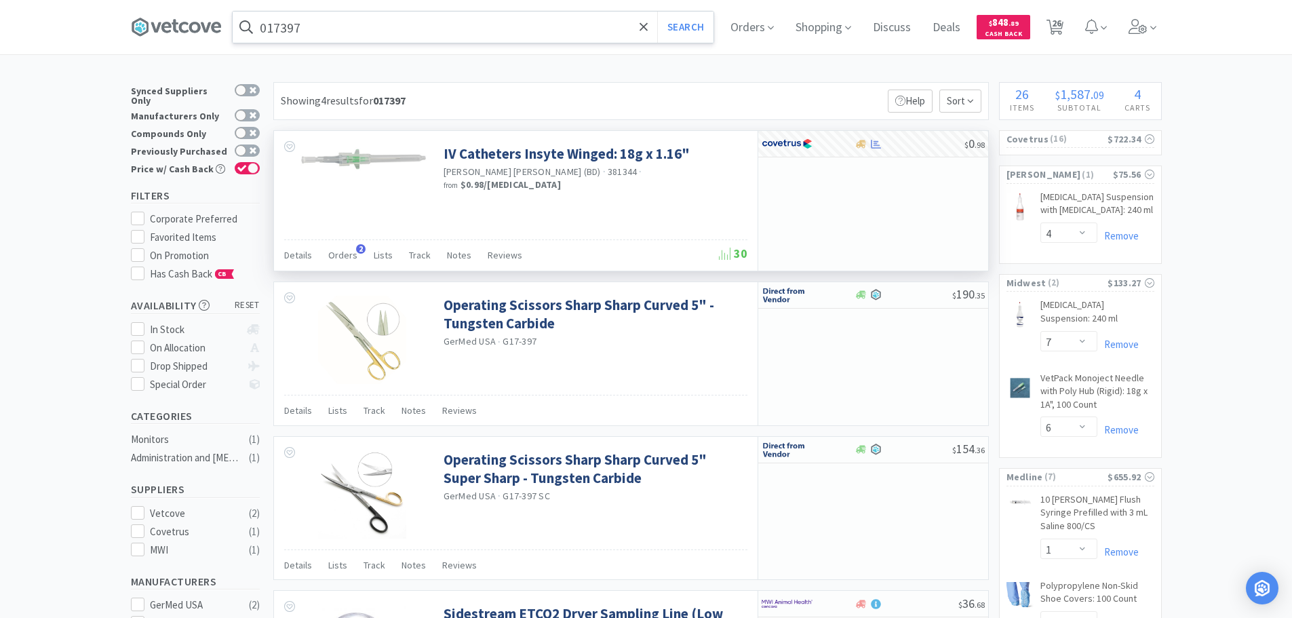
click at [400, 25] on input "017397" at bounding box center [473, 27] width 481 height 31
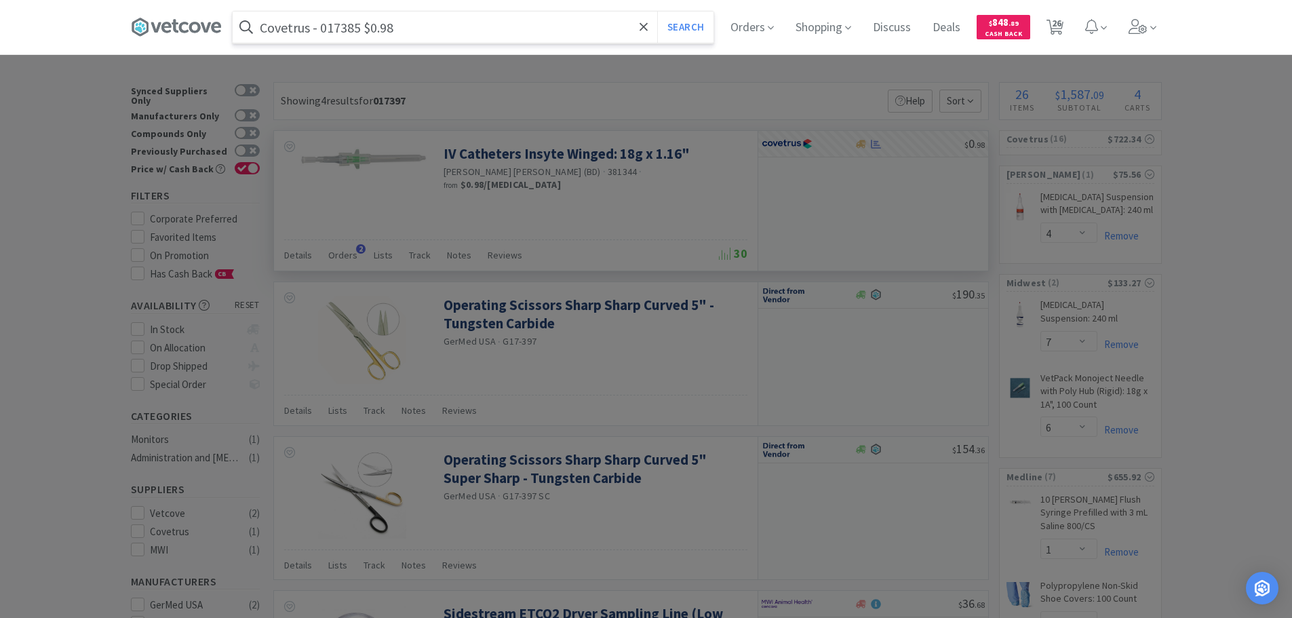
click at [342, 33] on input "Covetrus - 017385 $0.98" at bounding box center [473, 27] width 481 height 31
click at [657, 12] on button "Search" at bounding box center [685, 27] width 56 height 31
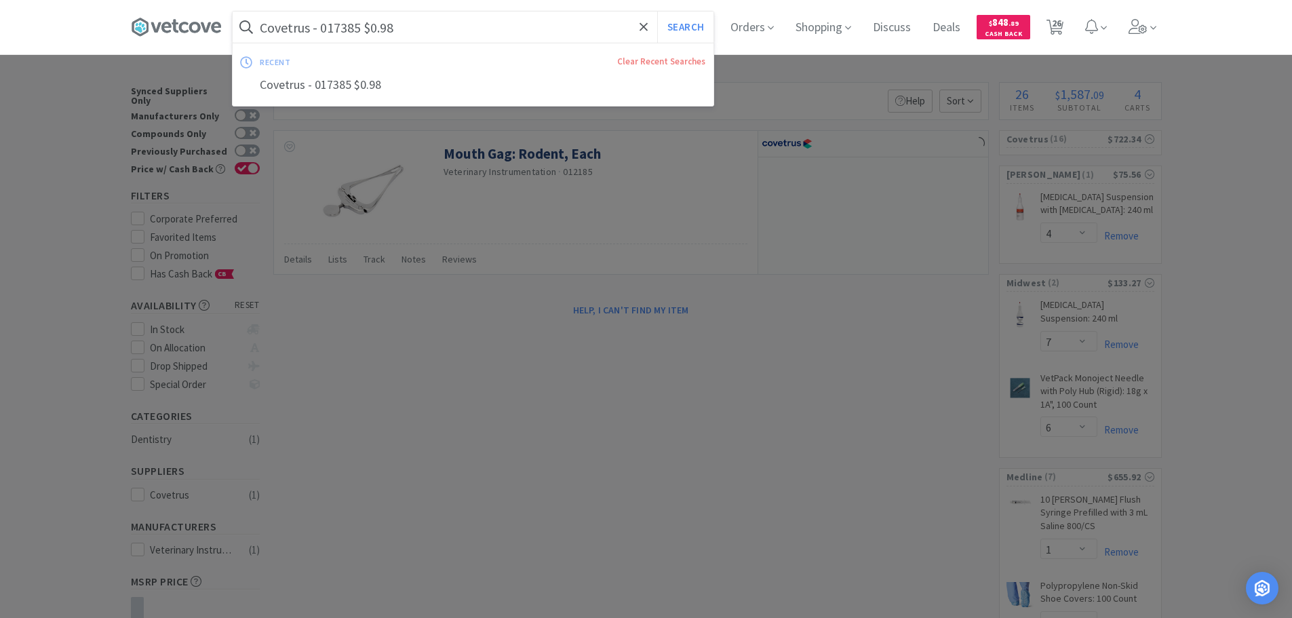
click at [342, 33] on input "Covetrus - 017385 $0.98" at bounding box center [473, 27] width 481 height 31
click at [657, 12] on button "Search" at bounding box center [685, 27] width 56 height 31
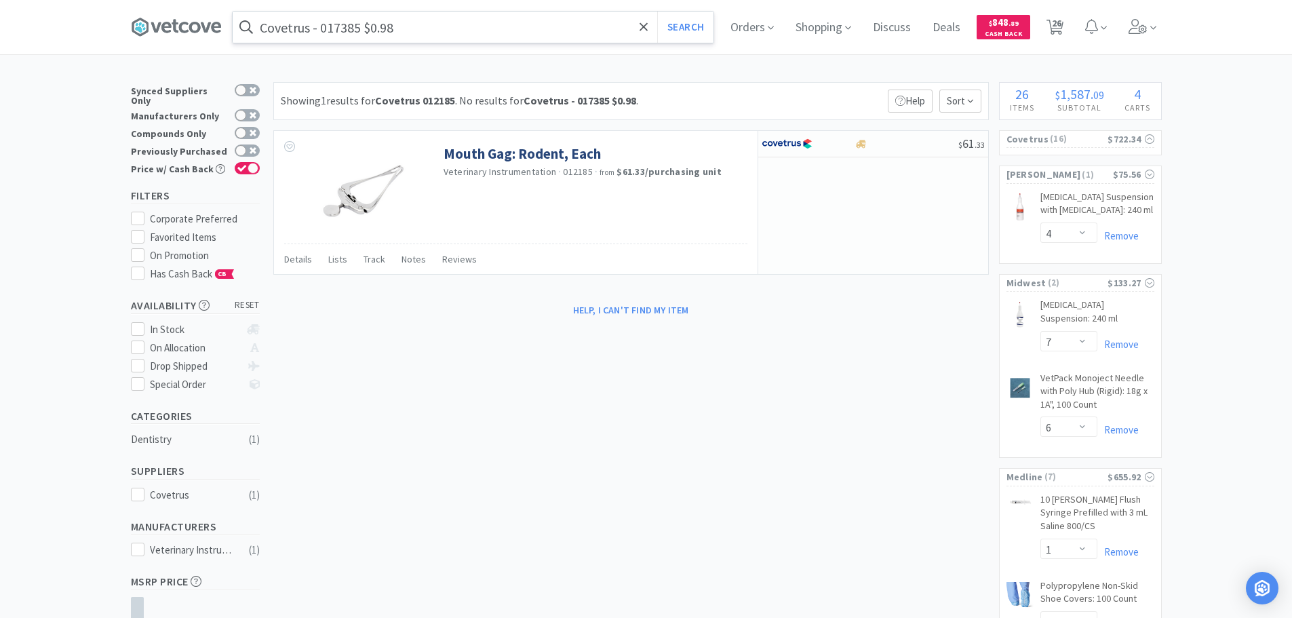
click at [342, 33] on input "Covetrus - 017385 $0.98" at bounding box center [473, 27] width 481 height 31
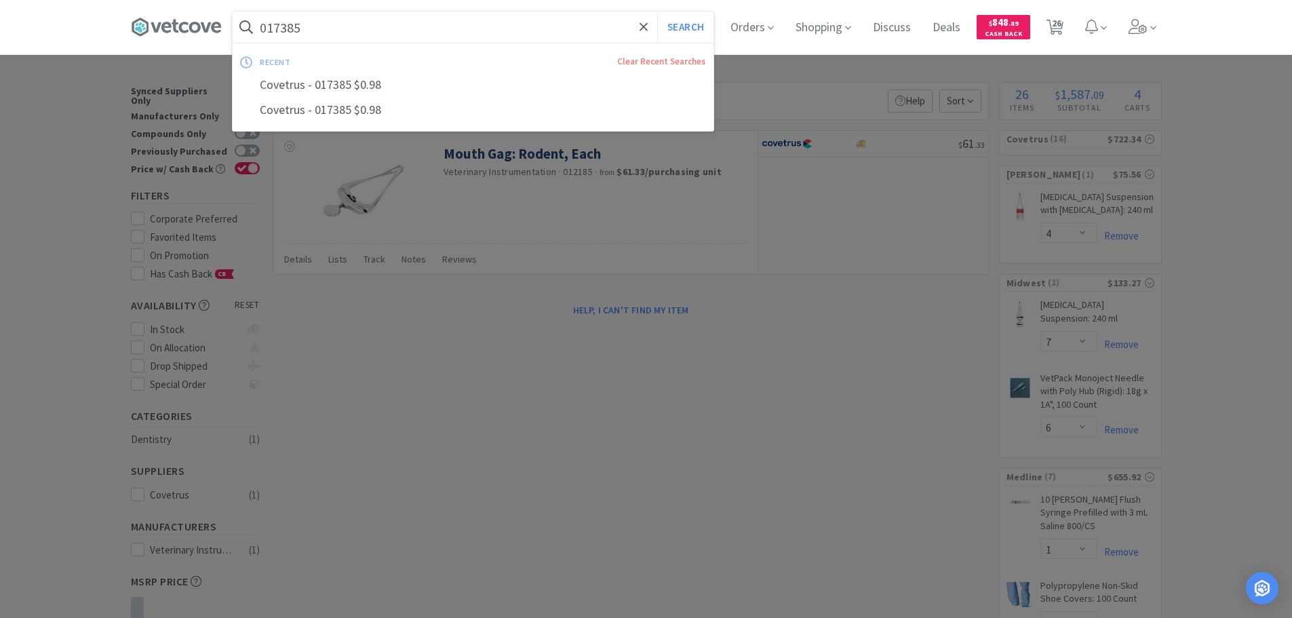
click at [657, 12] on button "Search" at bounding box center [685, 27] width 56 height 31
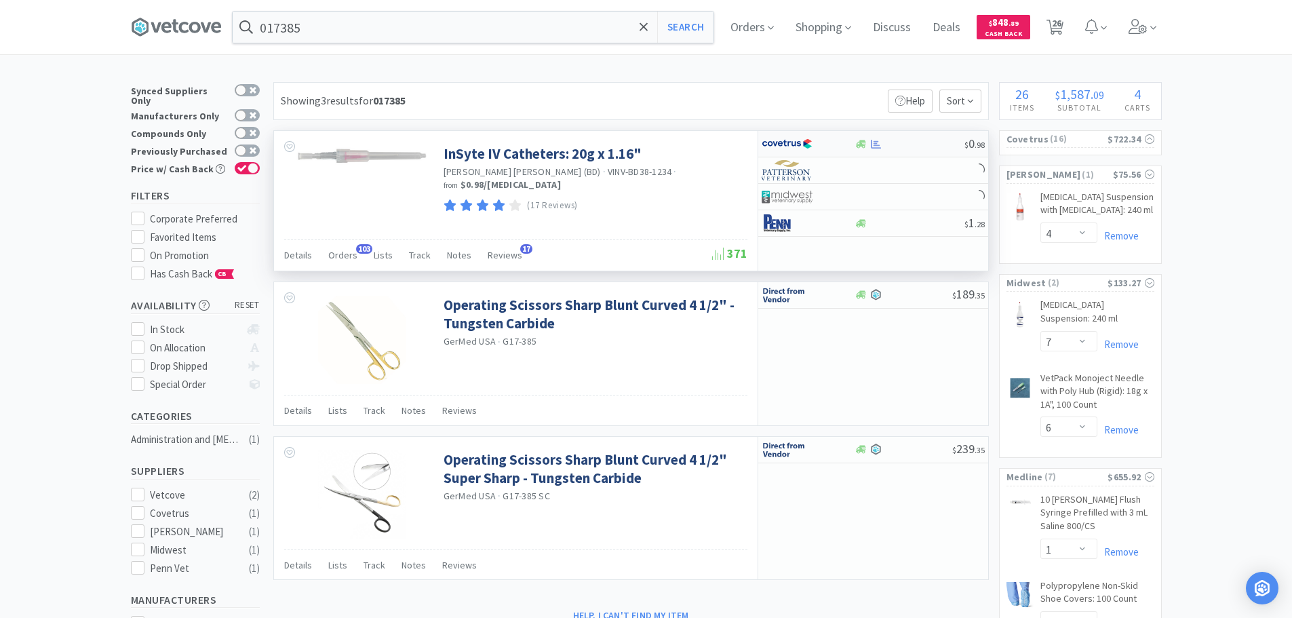
click at [917, 139] on div at bounding box center [909, 144] width 110 height 10
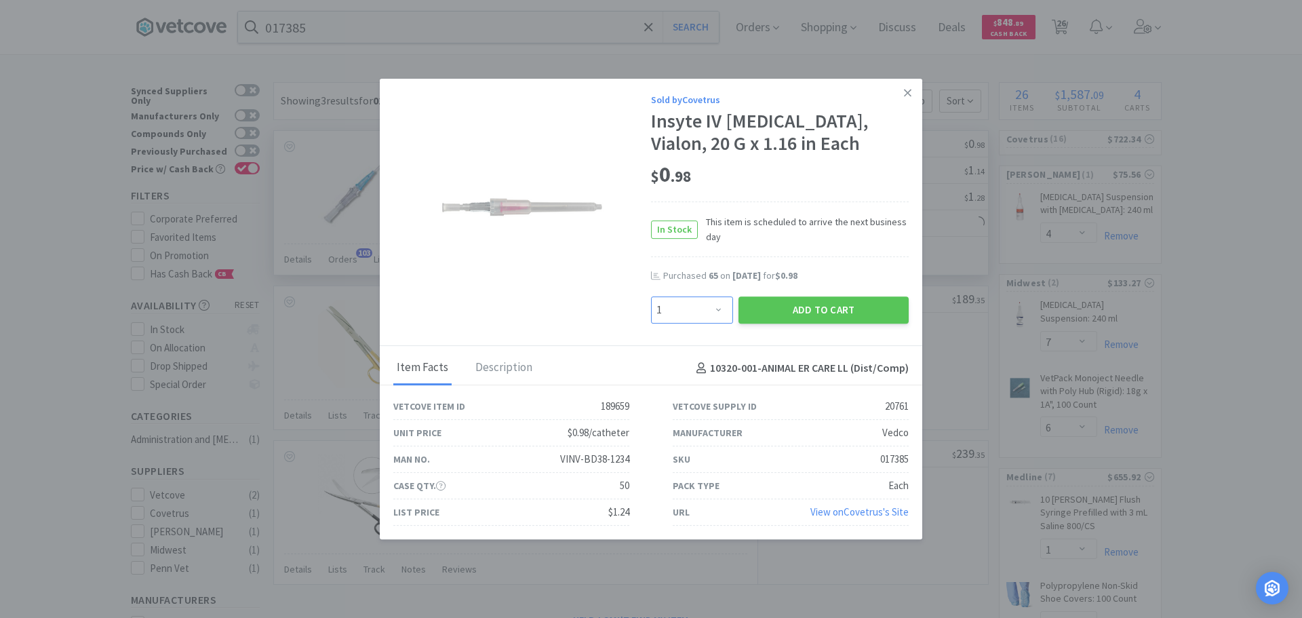
click at [695, 317] on select "Enter Quantity 1 2 3 4 5 6 7 8 9 10 11 12 13 14 15 16 17 18 19 20 Enter Quantity" at bounding box center [692, 309] width 82 height 27
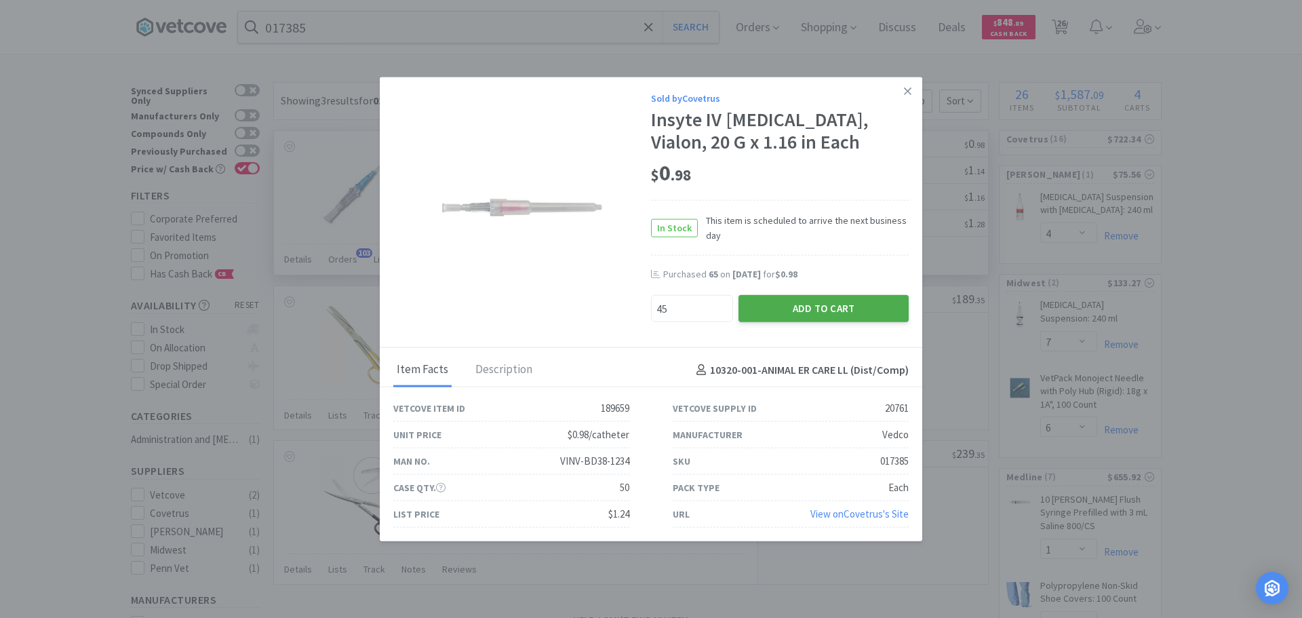
click at [789, 310] on button "Add to Cart" at bounding box center [823, 308] width 170 height 27
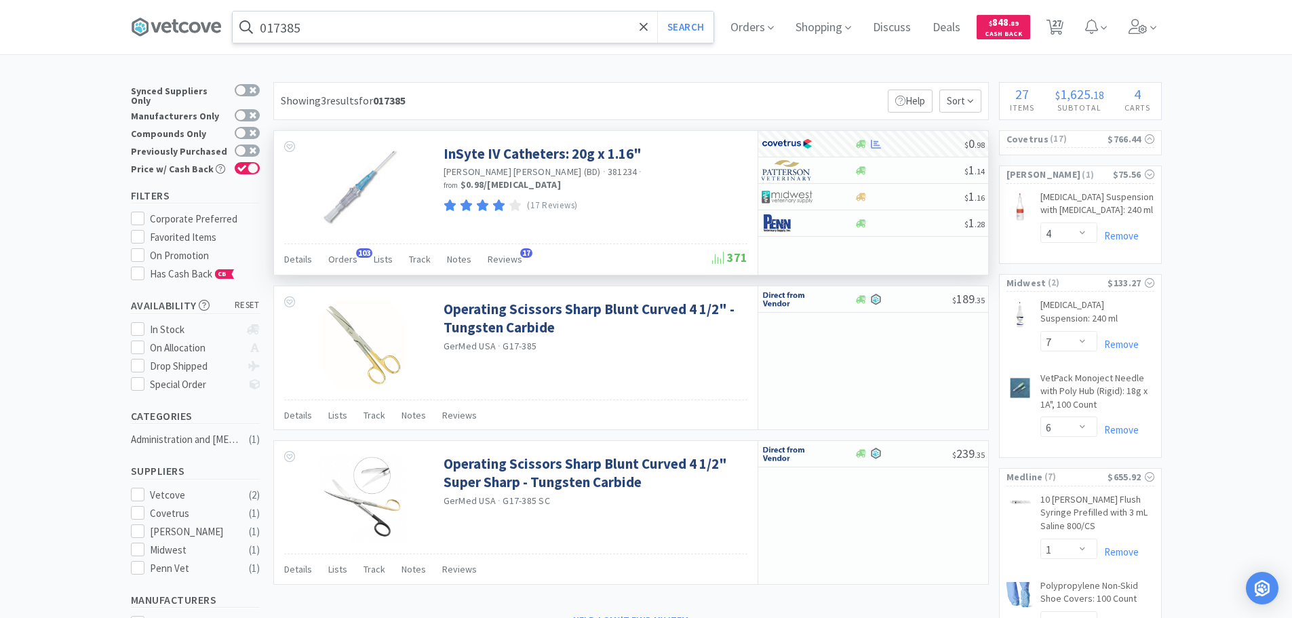
click at [412, 31] on input "017385" at bounding box center [473, 27] width 481 height 31
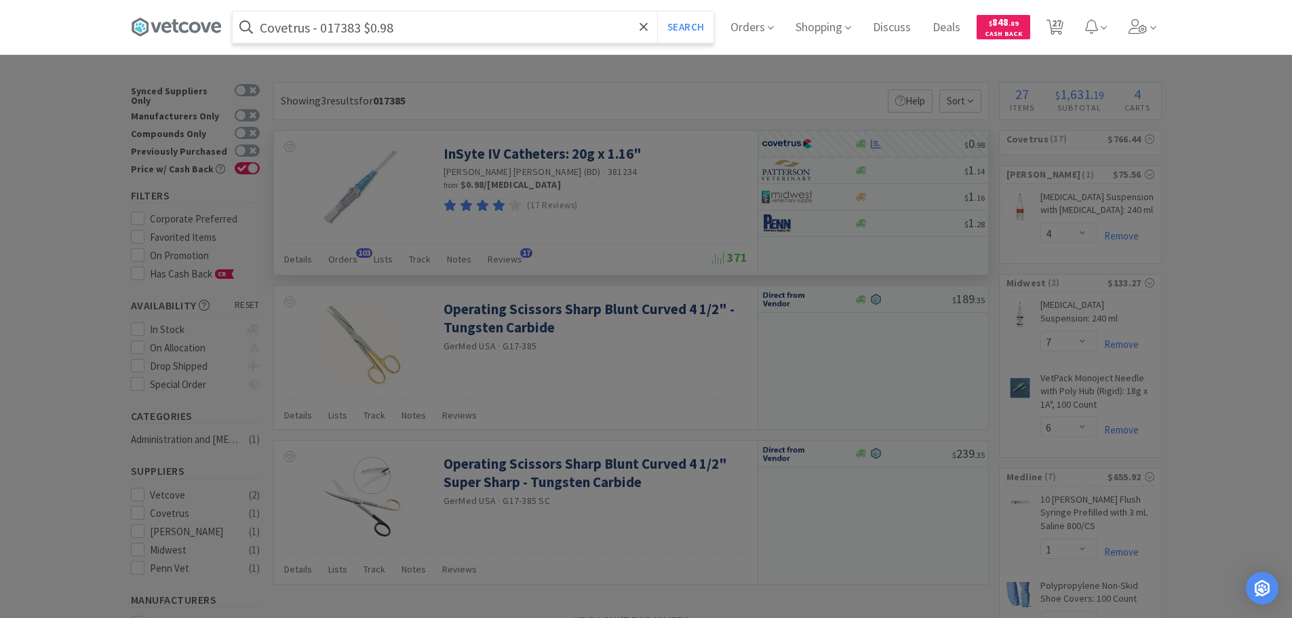
click at [338, 33] on input "Covetrus - 017383 $0.98" at bounding box center [473, 27] width 481 height 31
click at [340, 30] on input "Covetrus - 017383 $0.98" at bounding box center [473, 27] width 481 height 31
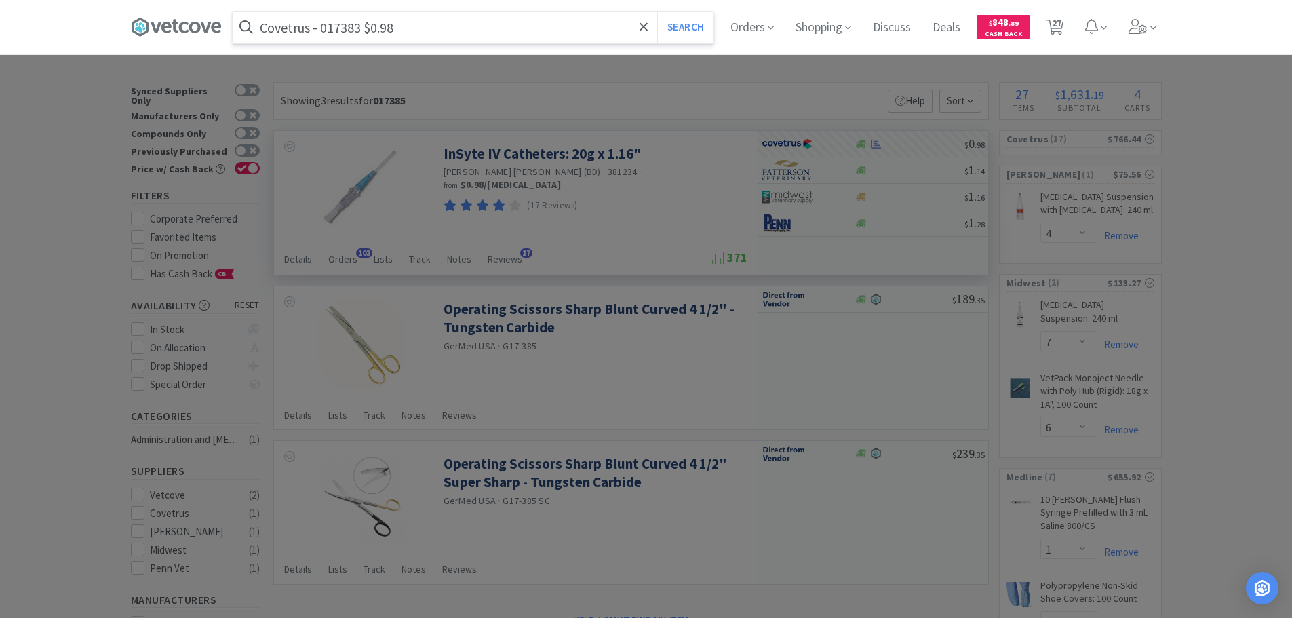
click at [340, 30] on input "Covetrus - 017383 $0.98" at bounding box center [473, 27] width 481 height 31
click at [657, 12] on button "Search" at bounding box center [685, 27] width 56 height 31
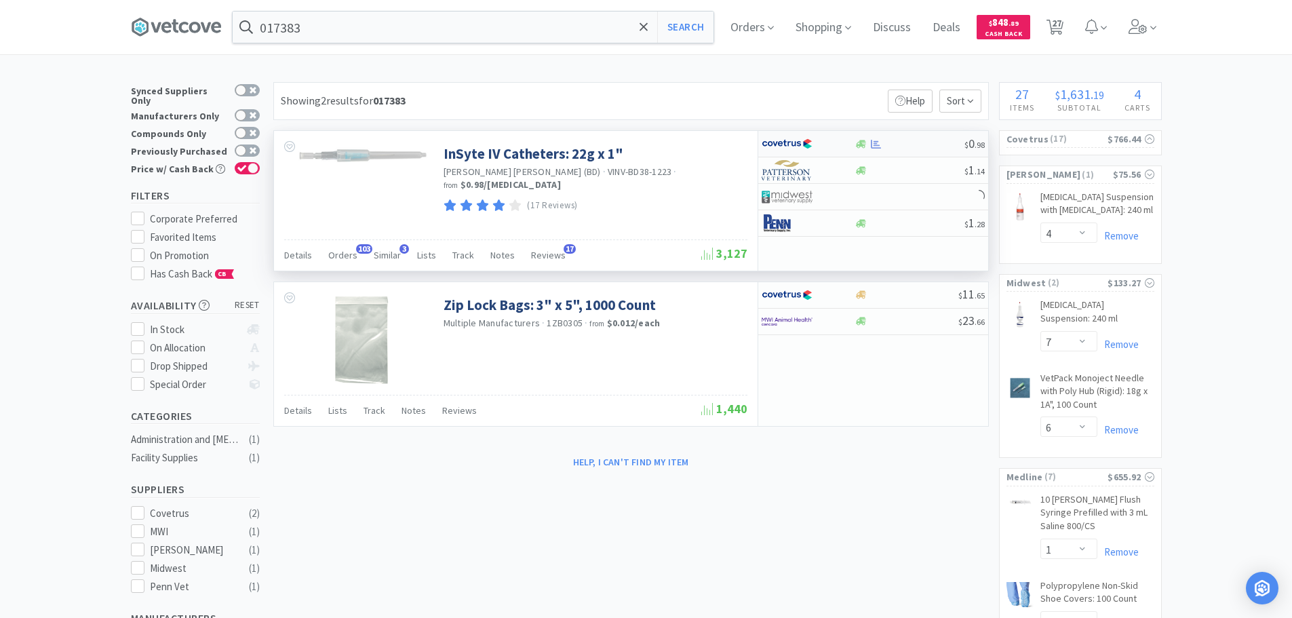
click at [906, 140] on div at bounding box center [909, 144] width 110 height 10
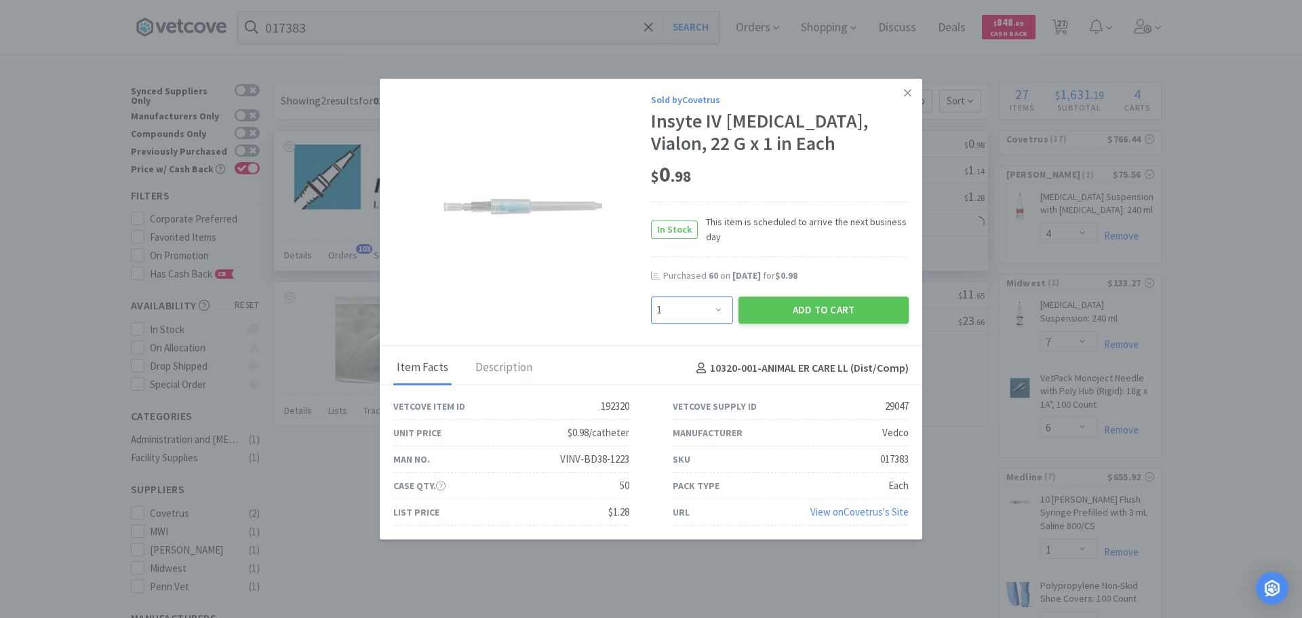
click at [670, 307] on select "Enter Quantity 1 2 3 4 5 6 7 8 9 10 11 12 13 14 15 16 17 18 19 20 Enter Quantity" at bounding box center [692, 309] width 82 height 27
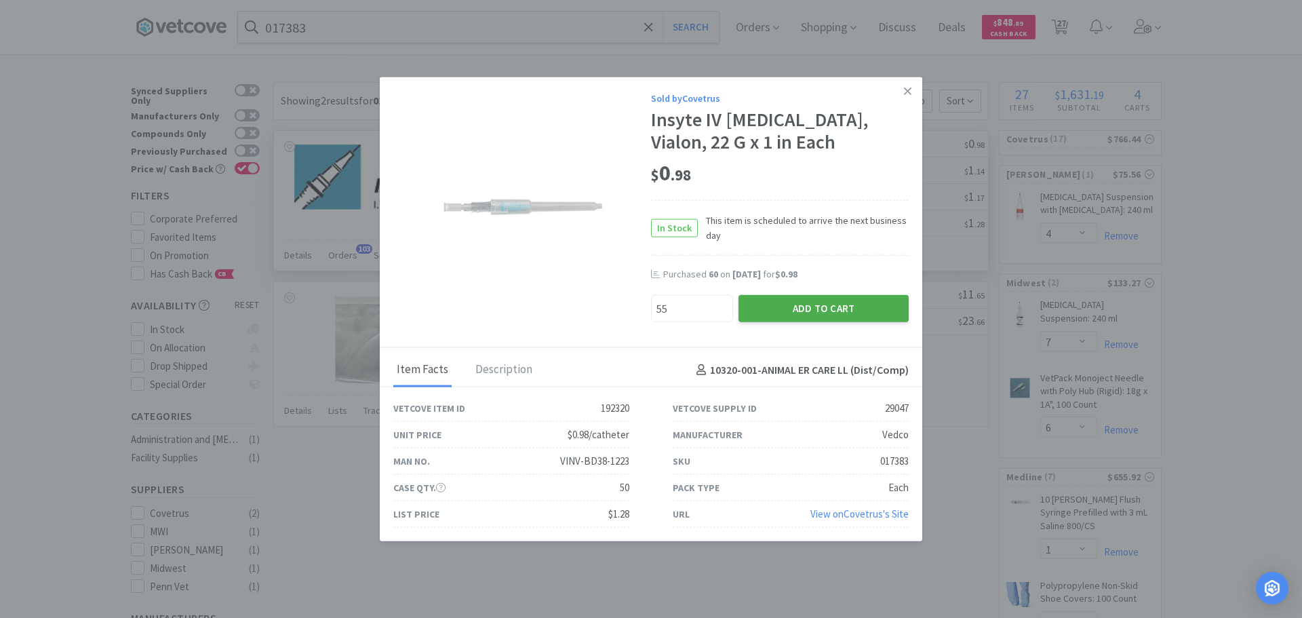
click at [778, 309] on button "Add to Cart" at bounding box center [823, 308] width 170 height 27
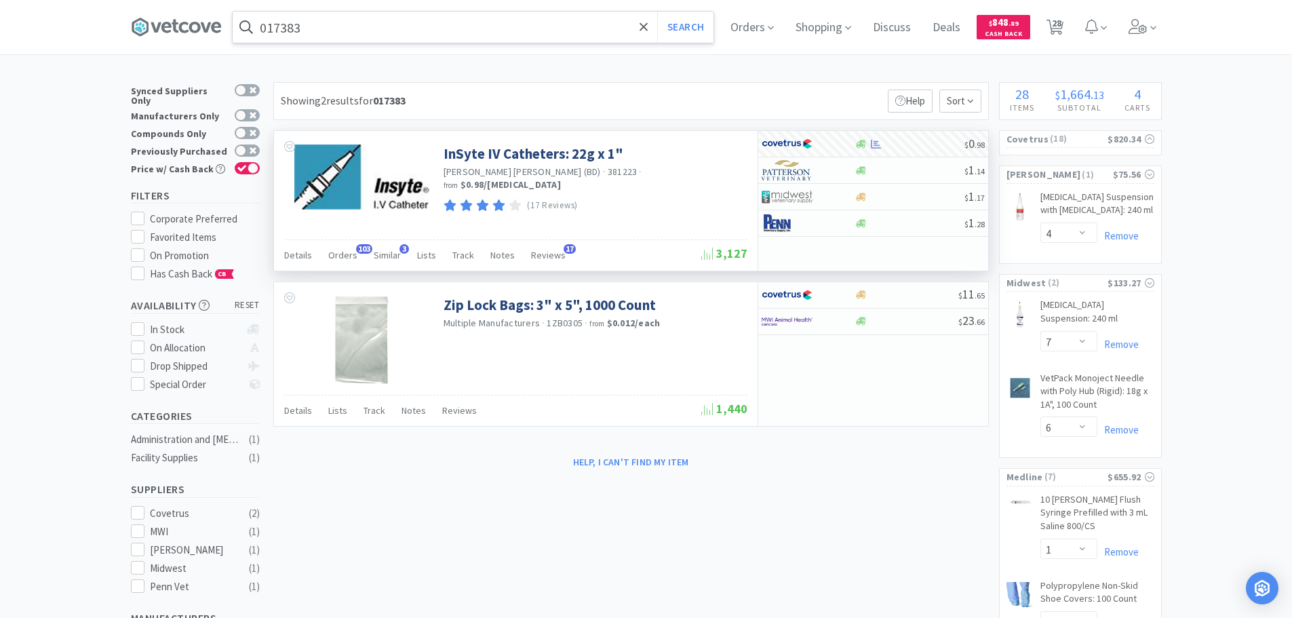
click at [413, 28] on input "017383" at bounding box center [473, 27] width 481 height 31
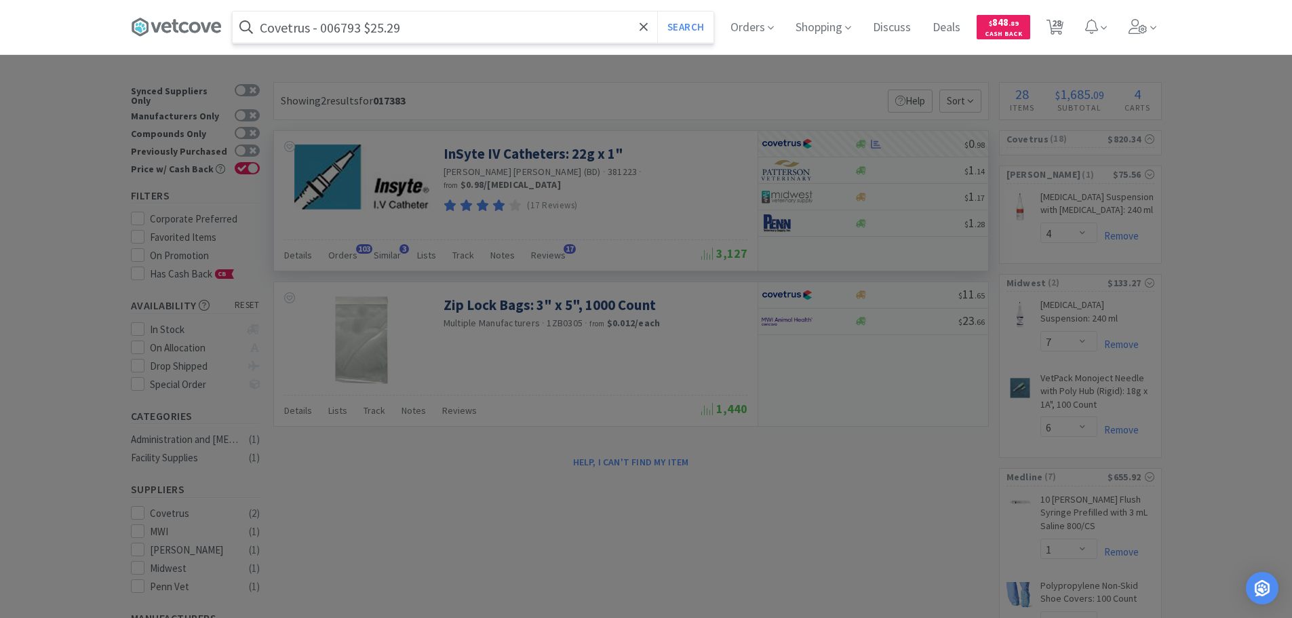
click at [335, 24] on input "Covetrus - 006793 $25.29" at bounding box center [473, 27] width 481 height 31
click at [657, 12] on button "Search" at bounding box center [685, 27] width 56 height 31
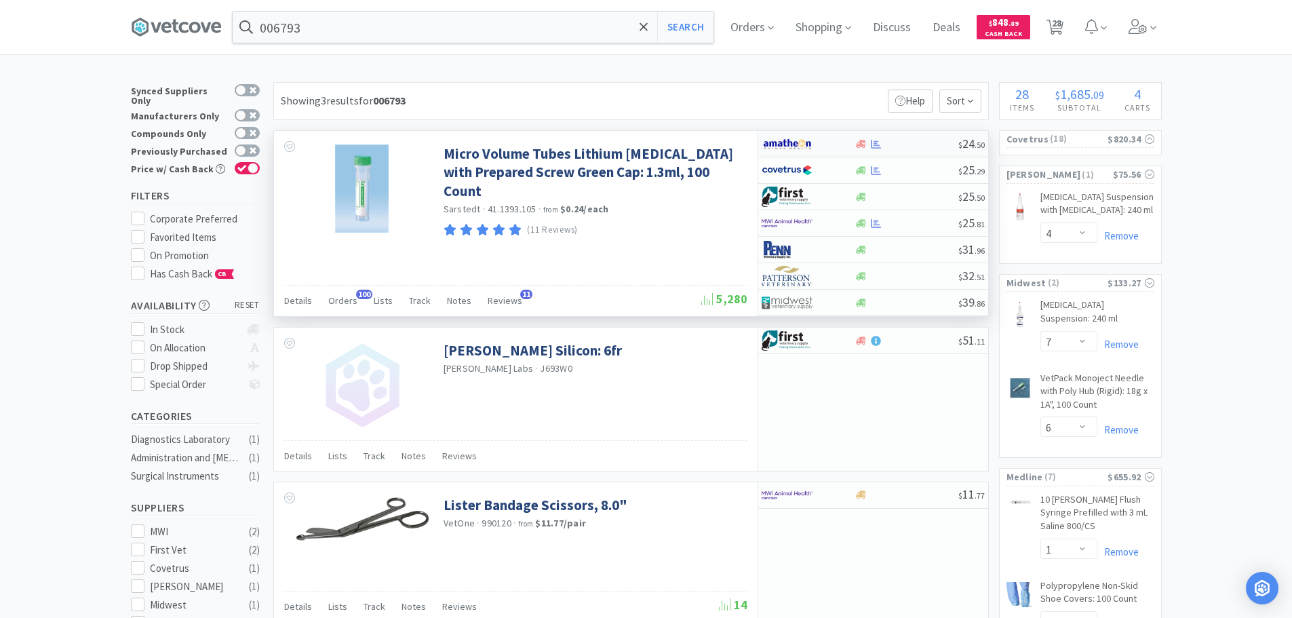
click at [912, 144] on div at bounding box center [906, 144] width 104 height 10
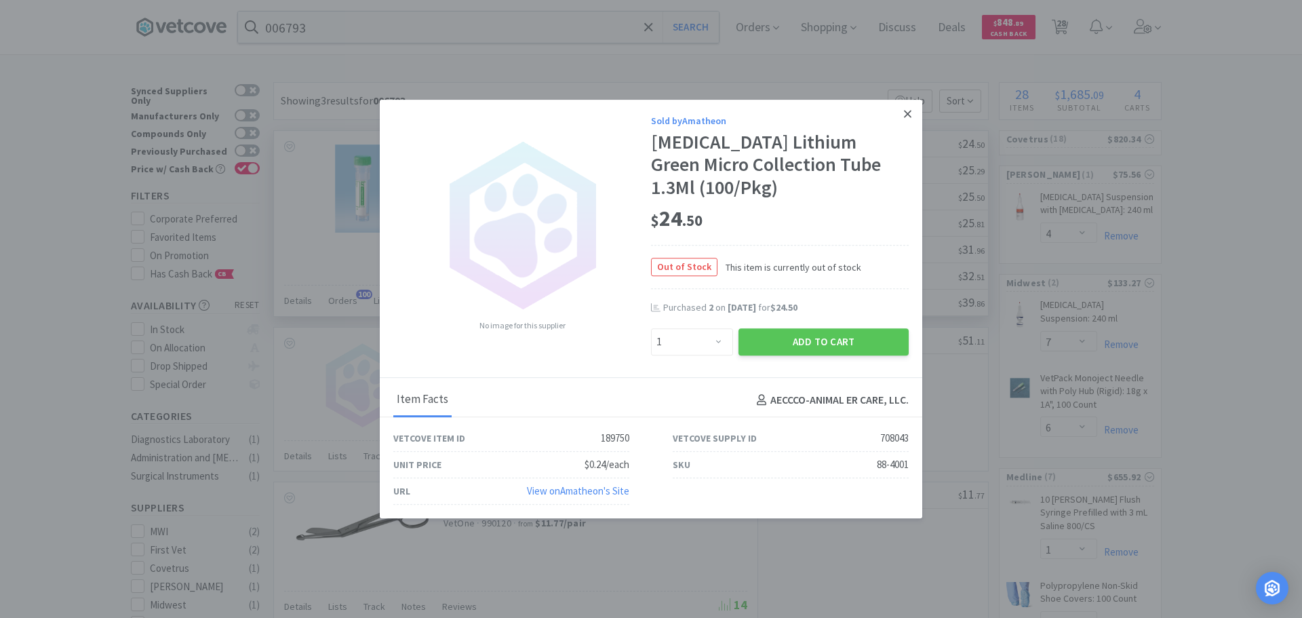
click at [913, 128] on link at bounding box center [908, 114] width 24 height 29
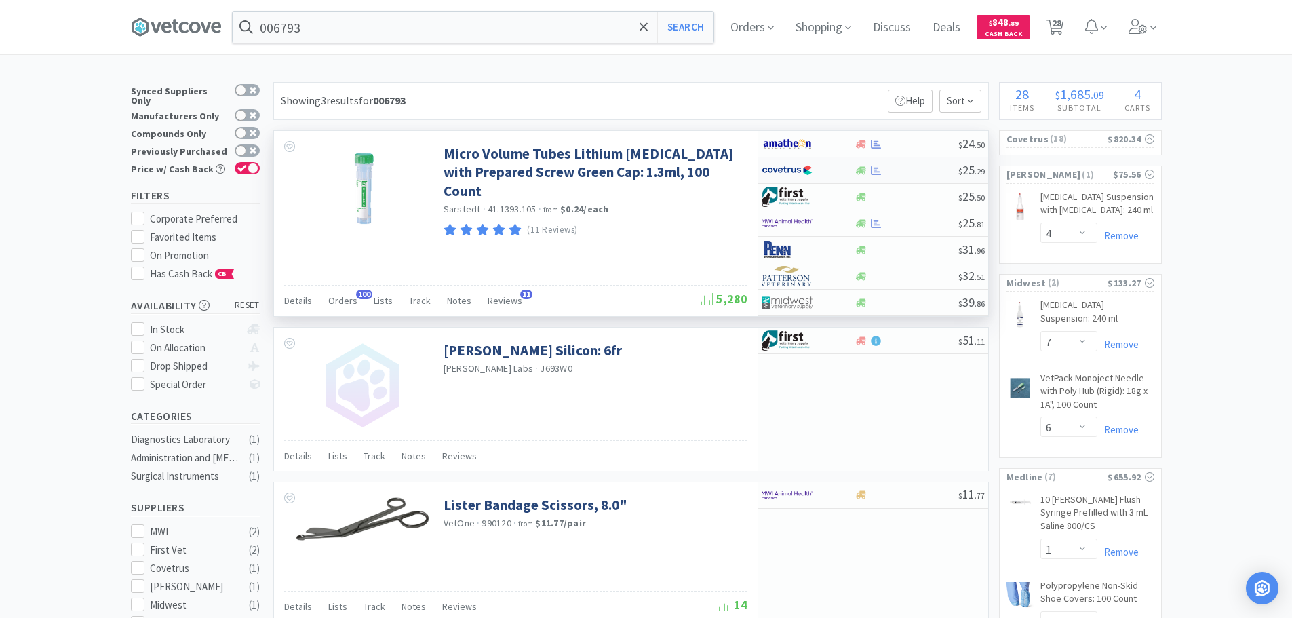
click at [926, 167] on div at bounding box center [906, 170] width 104 height 10
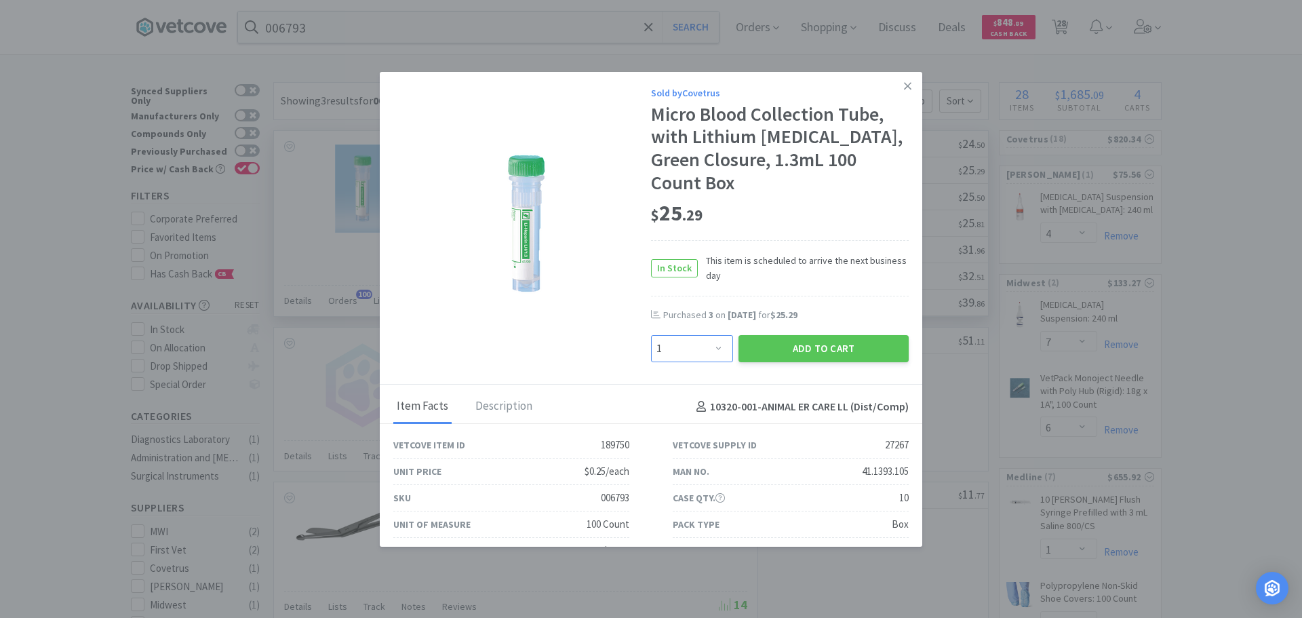
drag, startPoint x: 711, startPoint y: 323, endPoint x: 708, endPoint y: 313, distance: 11.4
click at [711, 335] on select "Enter Quantity 1 2 3 4 5 6 7 8 9 10 11 12 13 14 15 16 17 18 19 20 Enter Quantity" at bounding box center [692, 348] width 82 height 27
click at [651, 335] on select "Enter Quantity 1 2 3 4 5 6 7 8 9 10 11 12 13 14 15 16 17 18 19 20 Enter Quantity" at bounding box center [692, 348] width 82 height 27
click at [756, 335] on button "Add to Cart" at bounding box center [823, 348] width 170 height 27
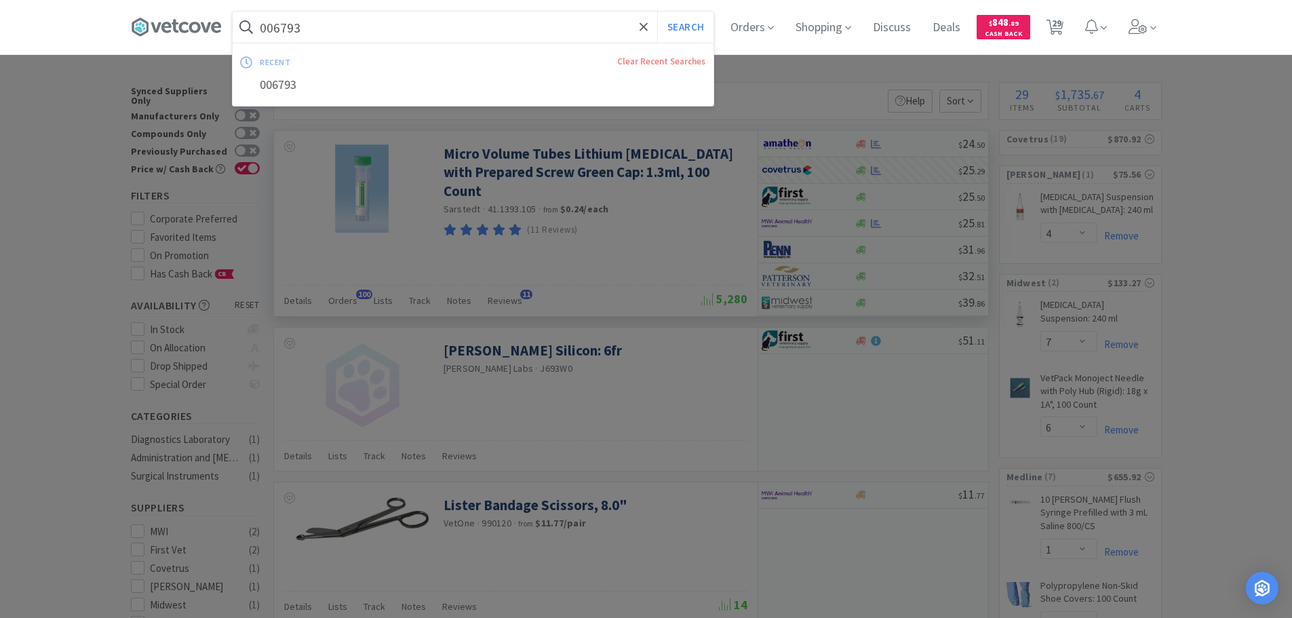
click at [442, 22] on input "006793" at bounding box center [473, 27] width 481 height 31
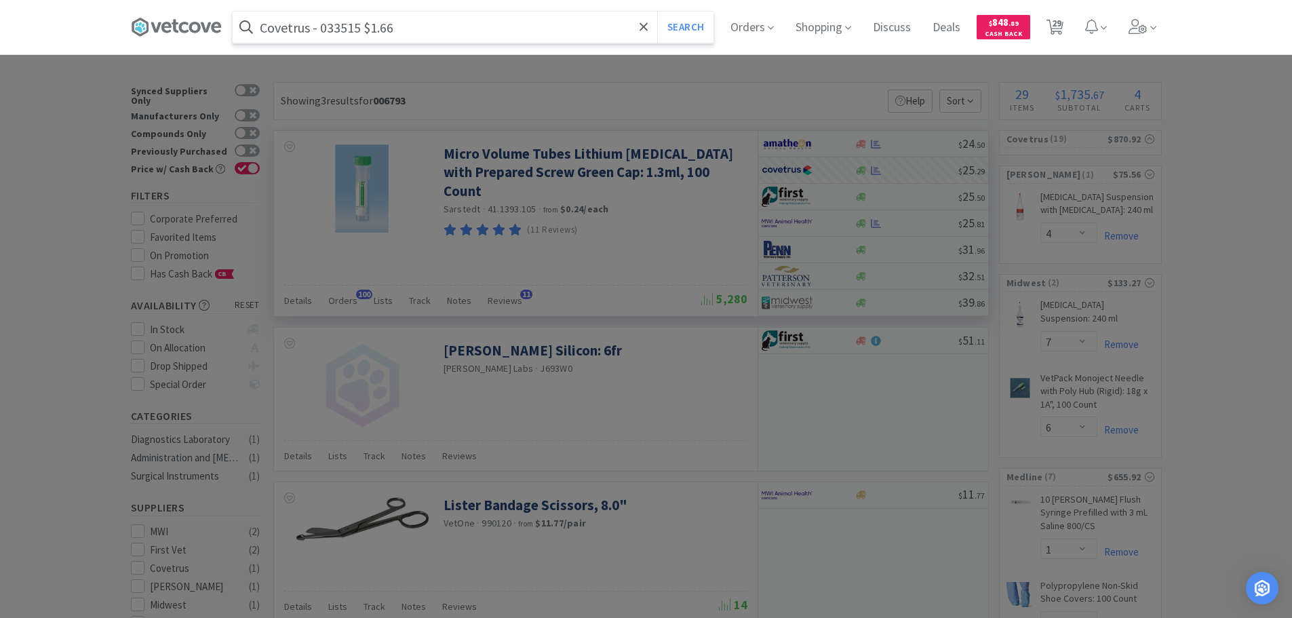
click at [346, 30] on input "Covetrus - 033515 $1.66" at bounding box center [473, 27] width 481 height 31
click at [657, 12] on button "Search" at bounding box center [685, 27] width 56 height 31
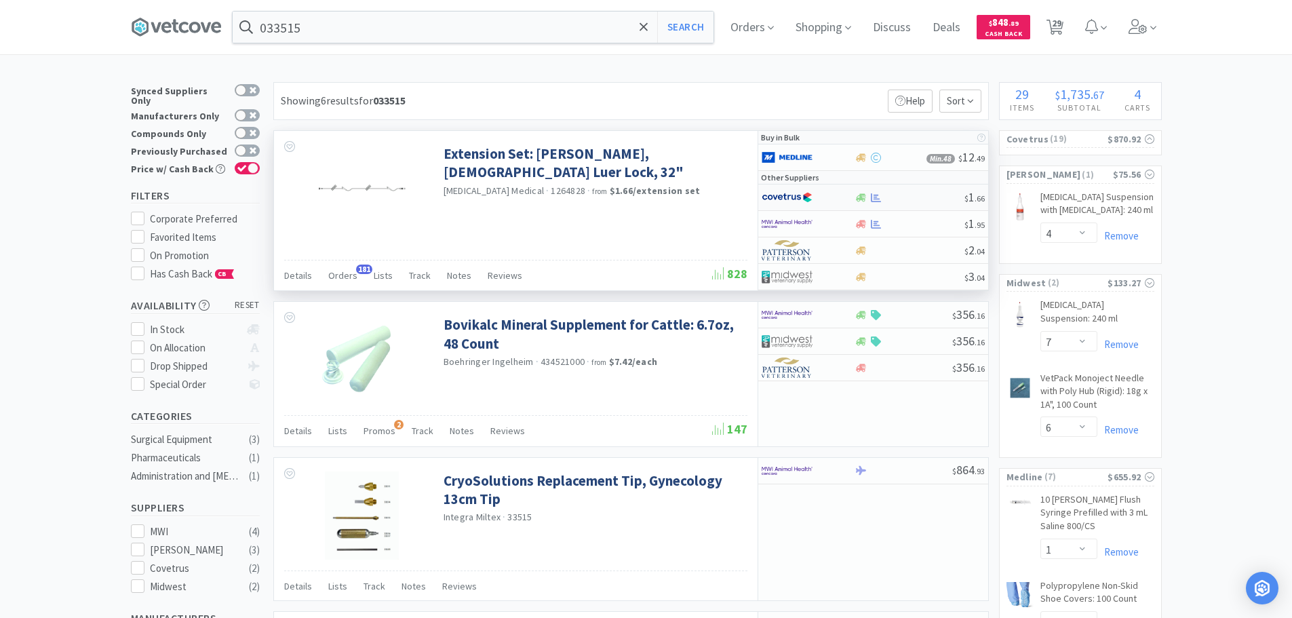
click at [938, 193] on div at bounding box center [909, 198] width 110 height 10
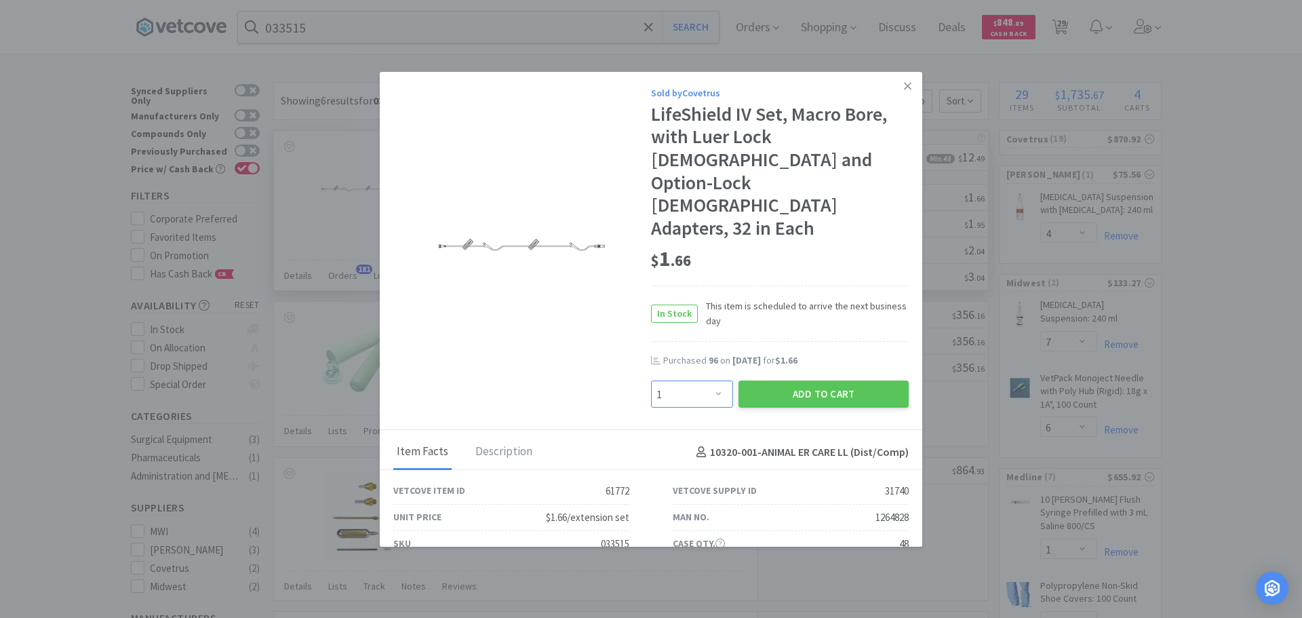
click at [694, 380] on select "Enter Quantity 1 2 3 4 5 6 7 8 9 10 11 12 13 14 15 16 17 18 19 20 Enter Quantity" at bounding box center [692, 393] width 82 height 27
click at [778, 380] on button "Add to Cart" at bounding box center [823, 393] width 170 height 27
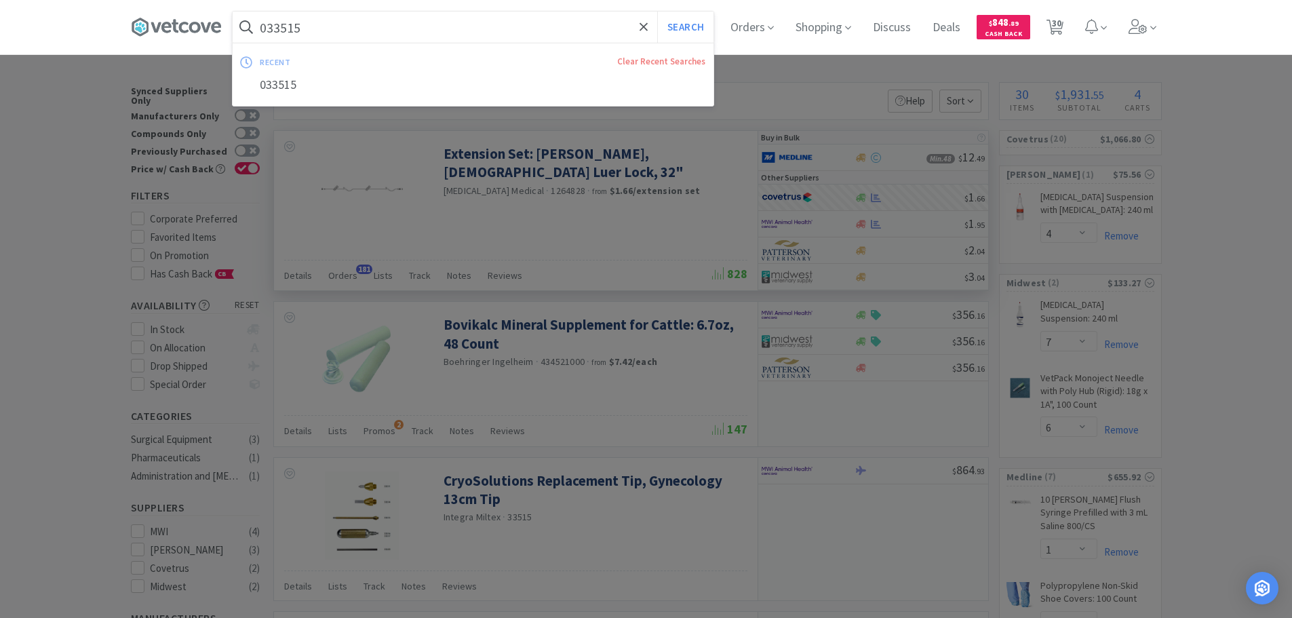
click at [411, 34] on input "033515" at bounding box center [473, 27] width 481 height 31
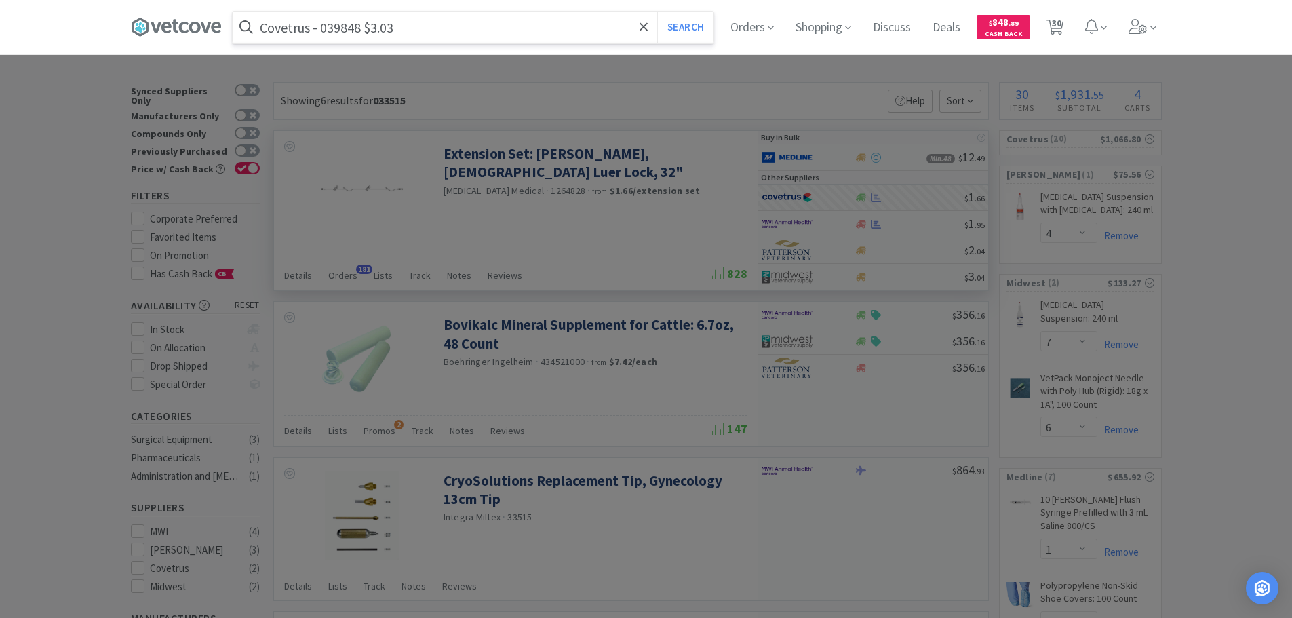
click at [334, 29] on input "Covetrus - 039848 $3.03" at bounding box center [473, 27] width 481 height 31
click at [657, 12] on button "Search" at bounding box center [685, 27] width 56 height 31
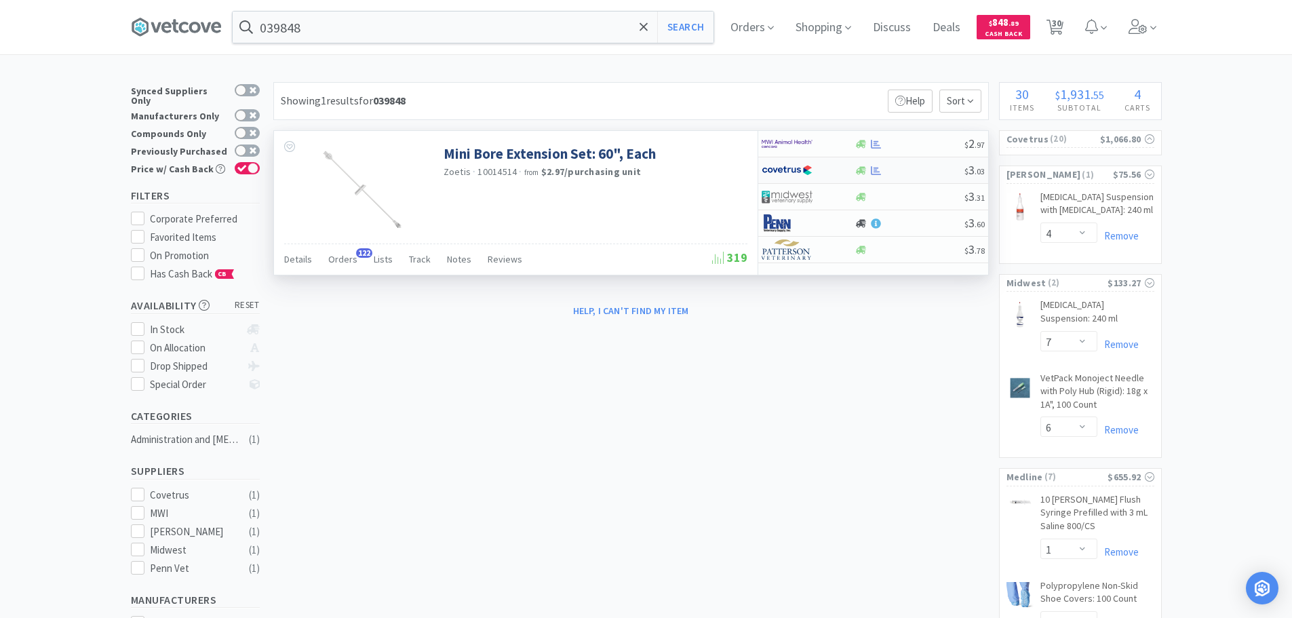
click at [935, 172] on div at bounding box center [909, 170] width 110 height 10
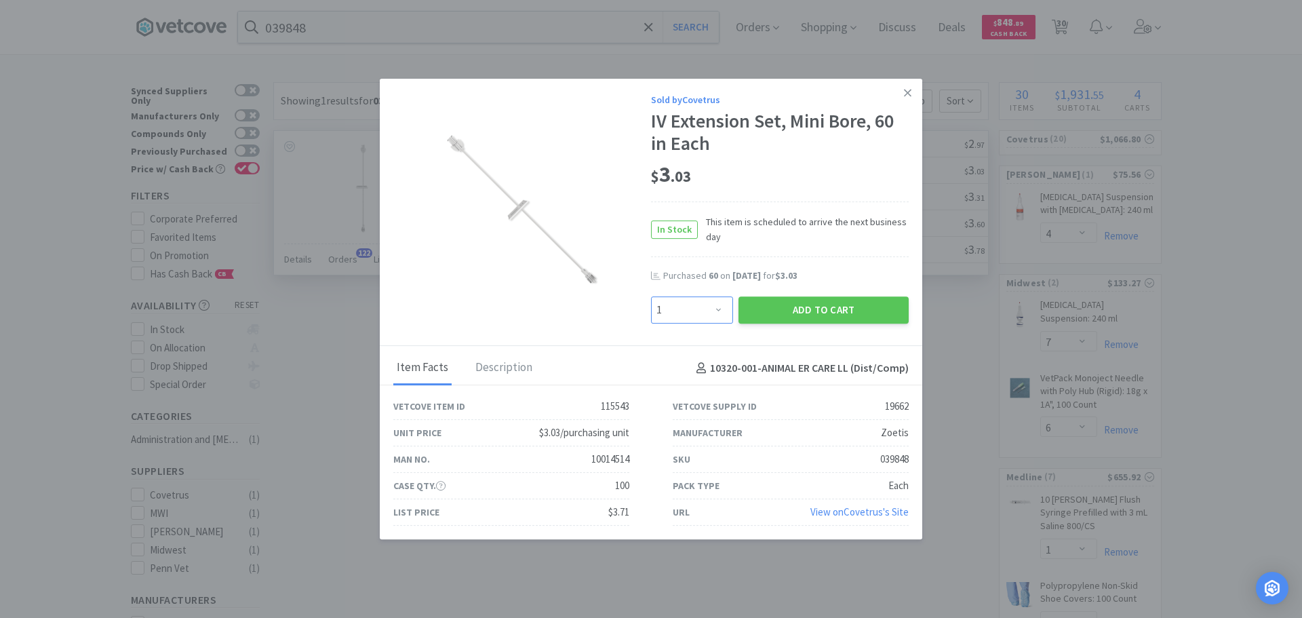
click at [707, 315] on select "Enter Quantity 1 2 3 4 5 6 7 8 9 10 11 12 13 14 15 16 17 18 19 20 Enter Quantity" at bounding box center [692, 309] width 82 height 27
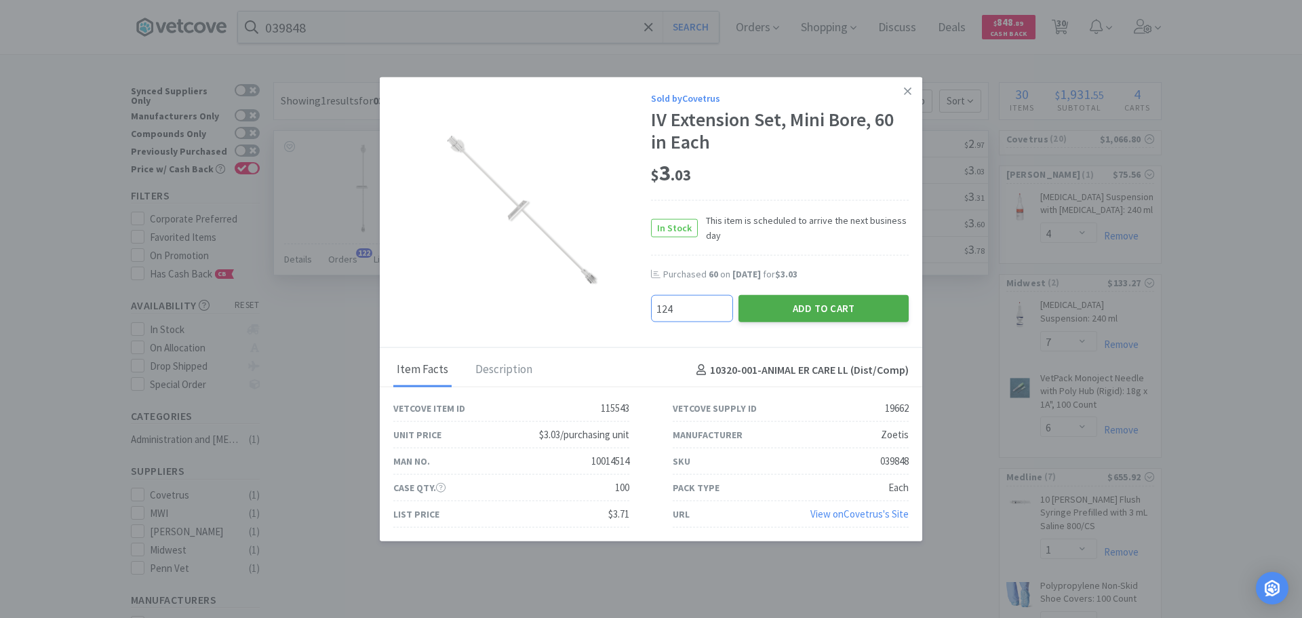
click at [782, 308] on button "Add to Cart" at bounding box center [823, 308] width 170 height 27
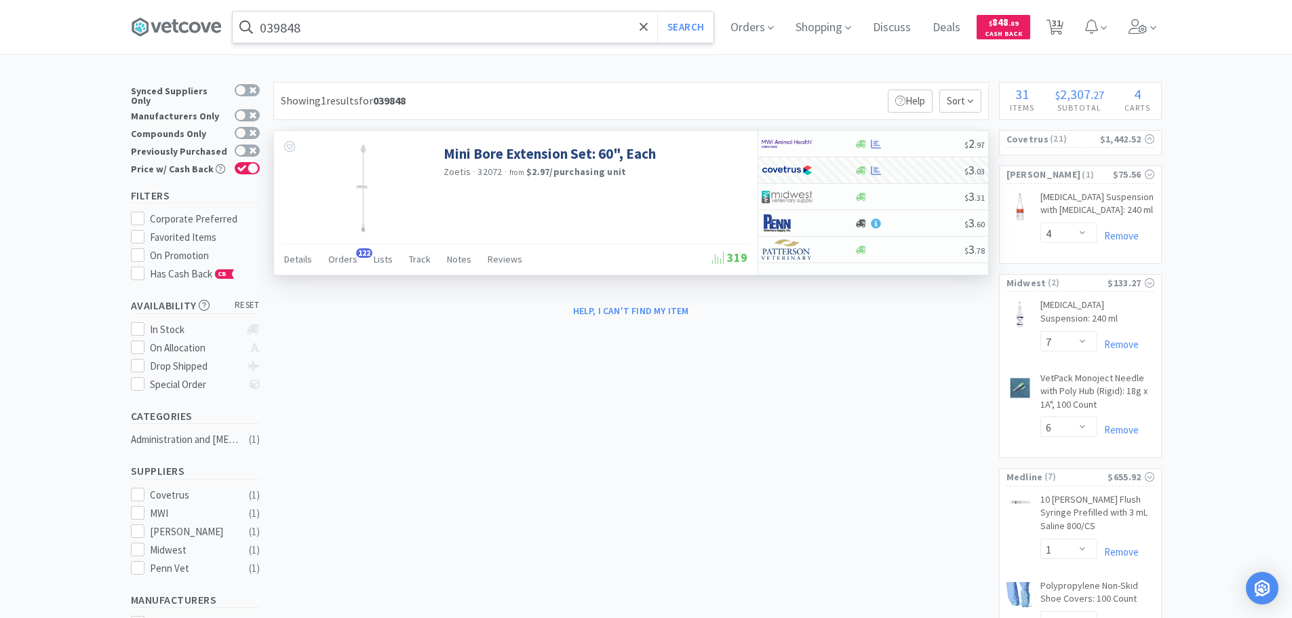
click at [417, 31] on input "039848" at bounding box center [473, 27] width 481 height 31
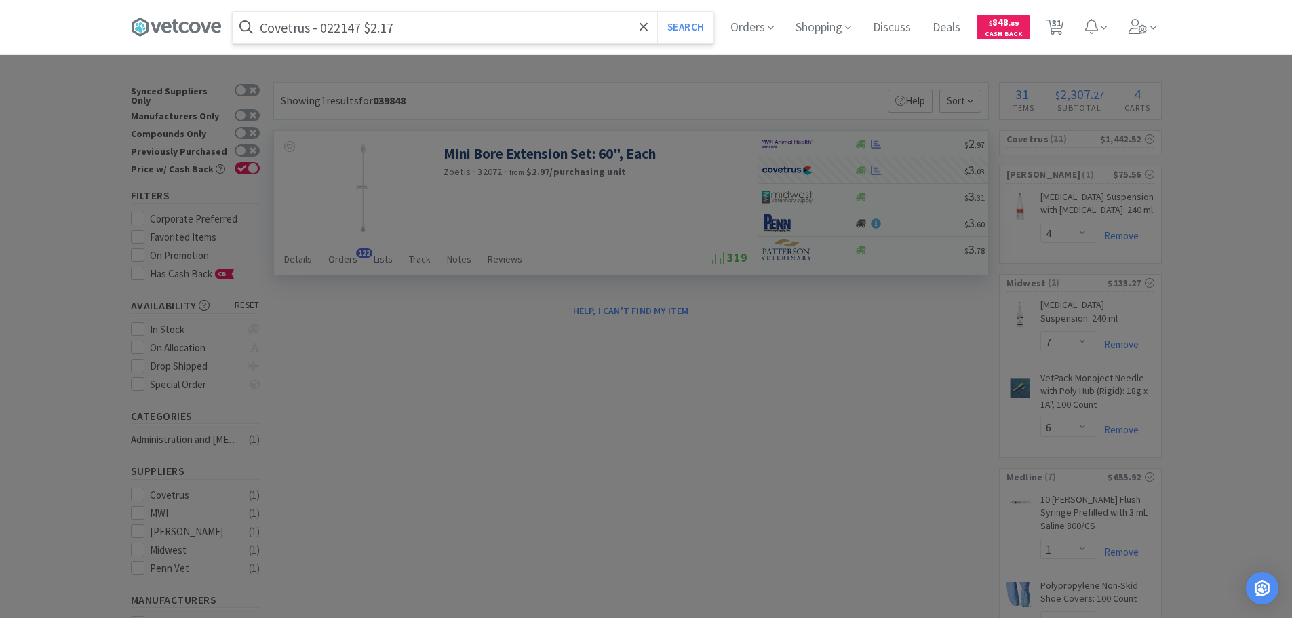
click at [334, 26] on input "Covetrus - 022147 $2.17" at bounding box center [473, 27] width 481 height 31
click at [657, 12] on button "Search" at bounding box center [685, 27] width 56 height 31
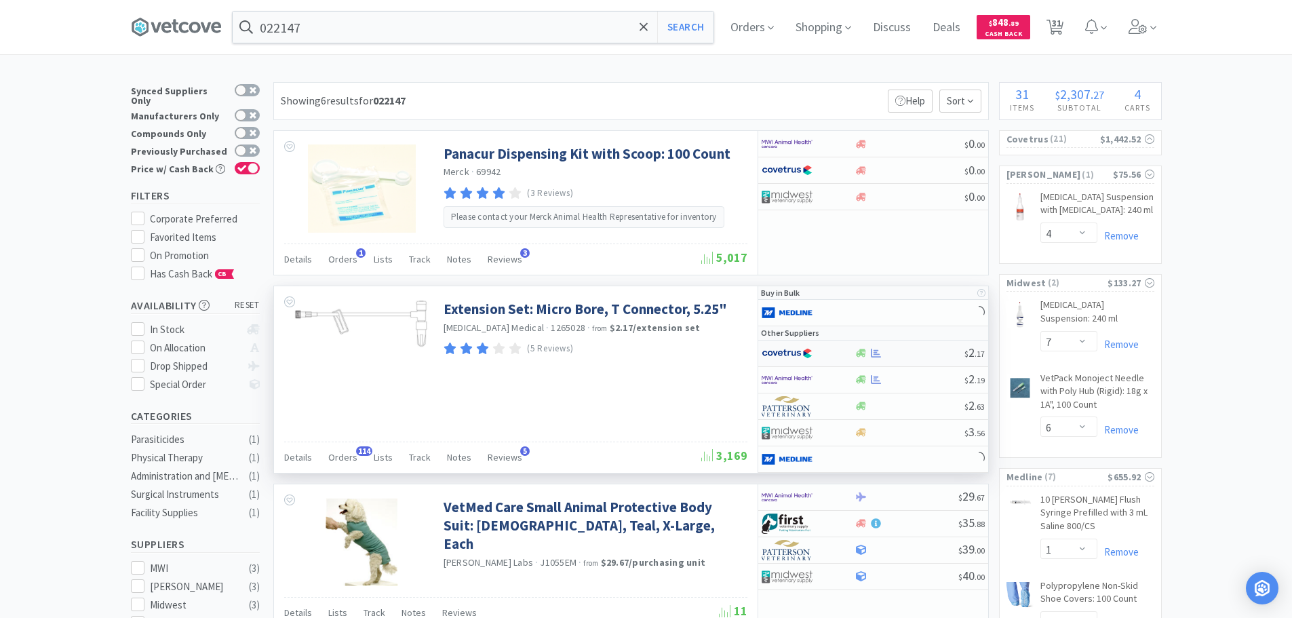
click at [920, 349] on div at bounding box center [909, 353] width 110 height 10
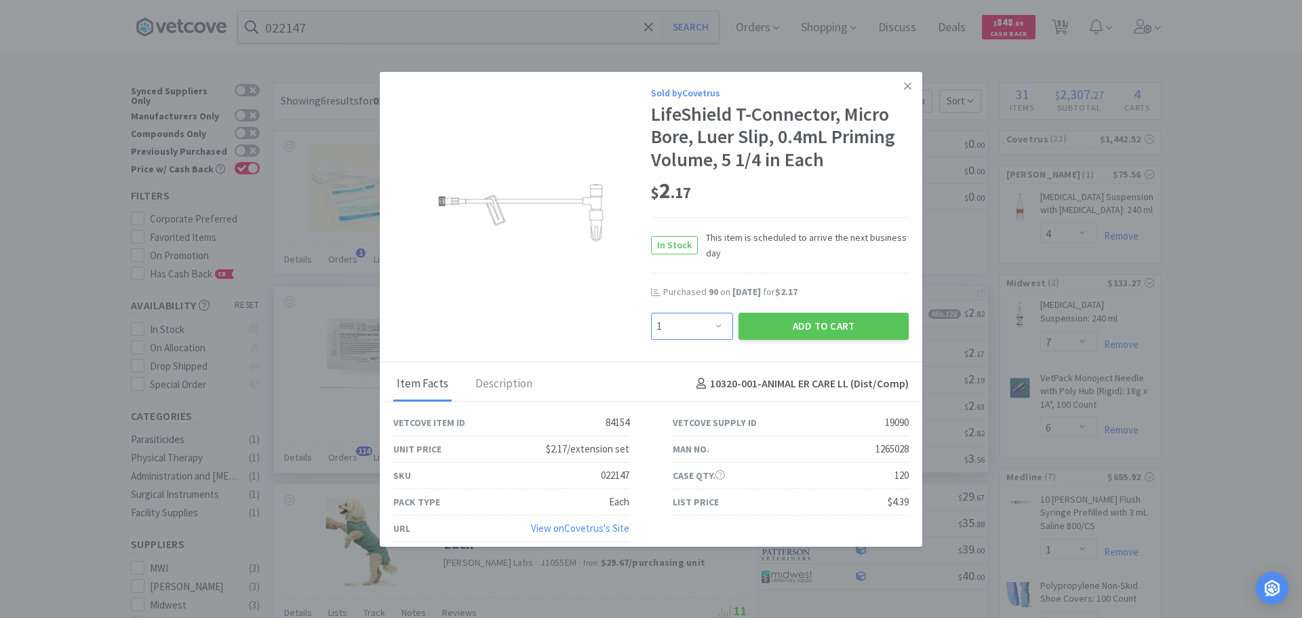
click at [700, 332] on select "Enter Quantity 1 2 3 4 5 6 7 8 9 10 11 12 13 14 15 16 17 18 19 20 Enter Quantity" at bounding box center [692, 326] width 82 height 27
click at [768, 327] on button "Add to Cart" at bounding box center [823, 326] width 170 height 27
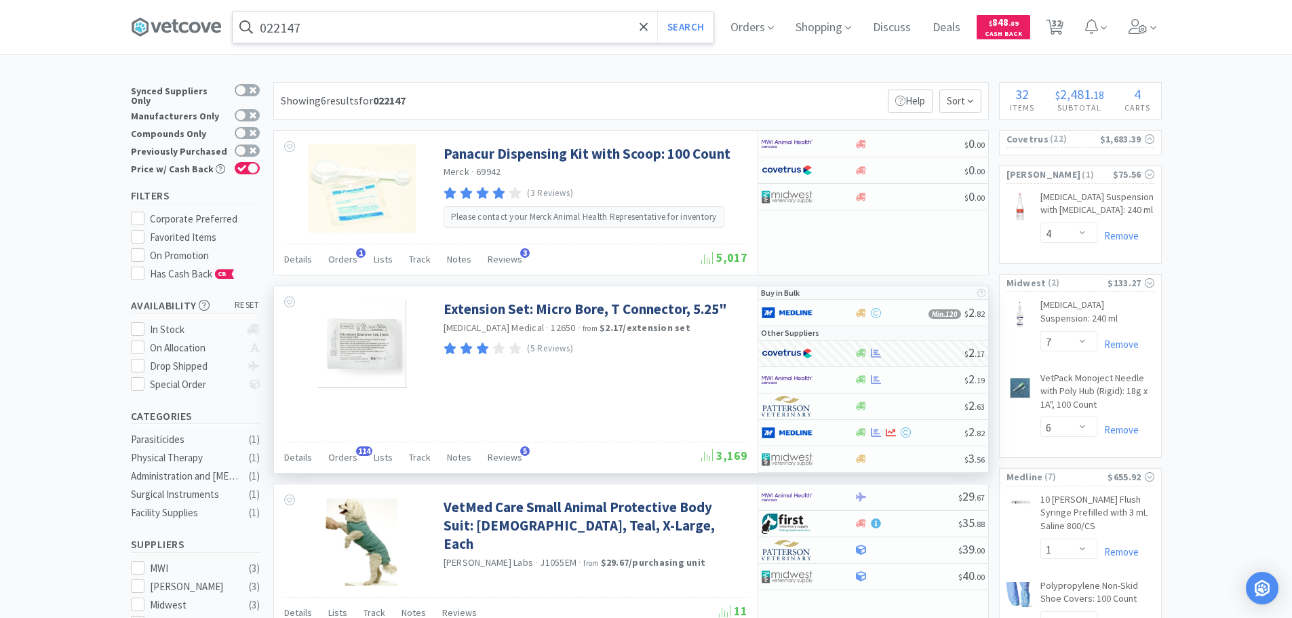
click at [412, 24] on input "022147" at bounding box center [473, 27] width 481 height 31
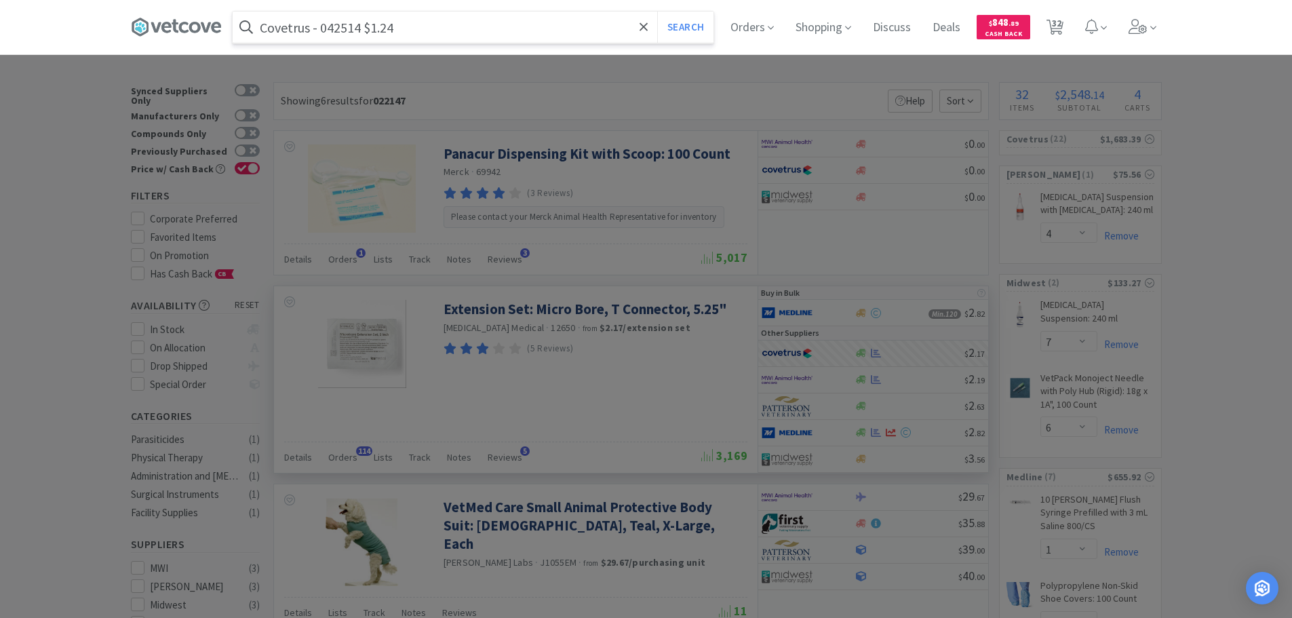
click at [332, 25] on input "Covetrus - 042514 $1.24" at bounding box center [473, 27] width 481 height 31
click at [657, 12] on button "Search" at bounding box center [685, 27] width 56 height 31
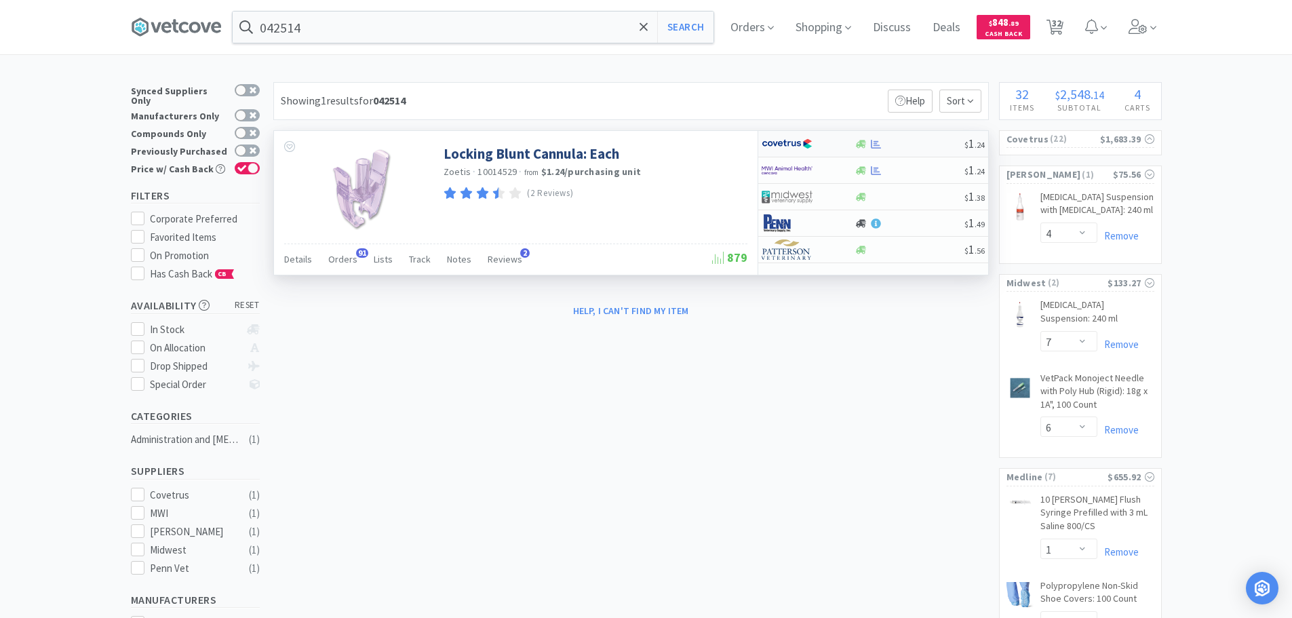
click at [904, 136] on div "$ 1 . 24" at bounding box center [873, 144] width 230 height 26
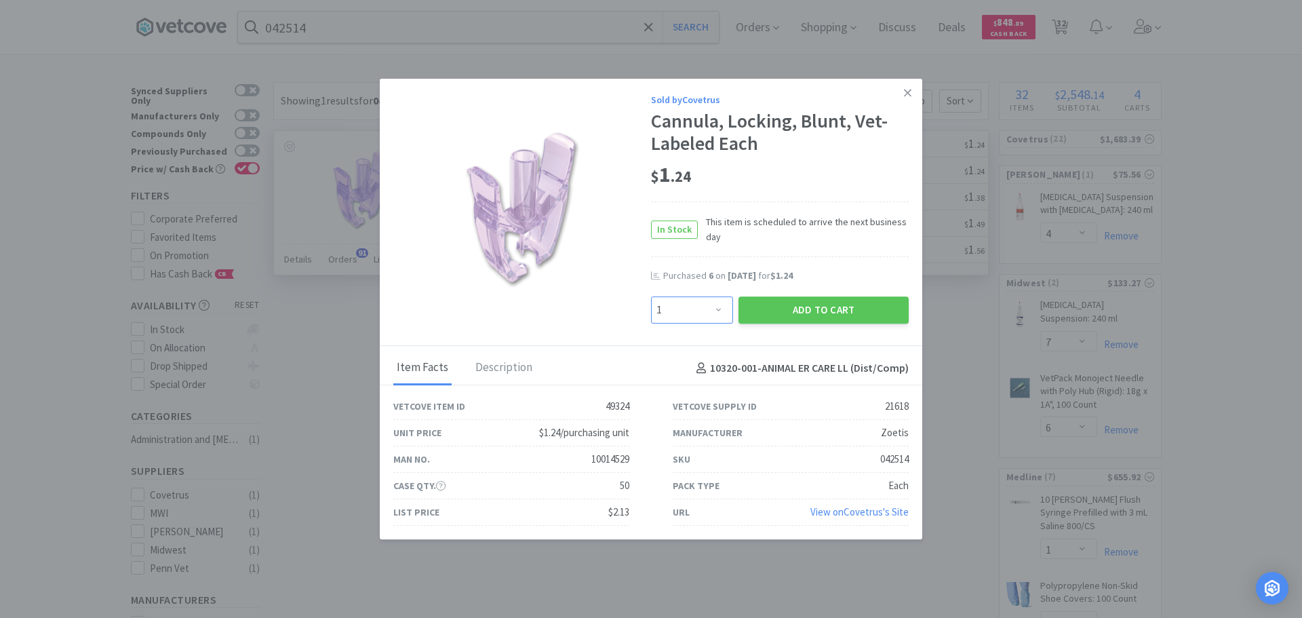
click at [690, 311] on select "Enter Quantity 1 2 3 4 5 6 7 8 9 10 11 12 13 14 15 16 17 18 19 20 Enter Quantity" at bounding box center [692, 309] width 82 height 27
click at [651, 296] on select "Enter Quantity 1 2 3 4 5 6 7 8 9 10 11 12 13 14 15 16 17 18 19 20 Enter Quantity" at bounding box center [692, 309] width 82 height 27
click at [755, 311] on button "Add to Cart" at bounding box center [823, 309] width 170 height 27
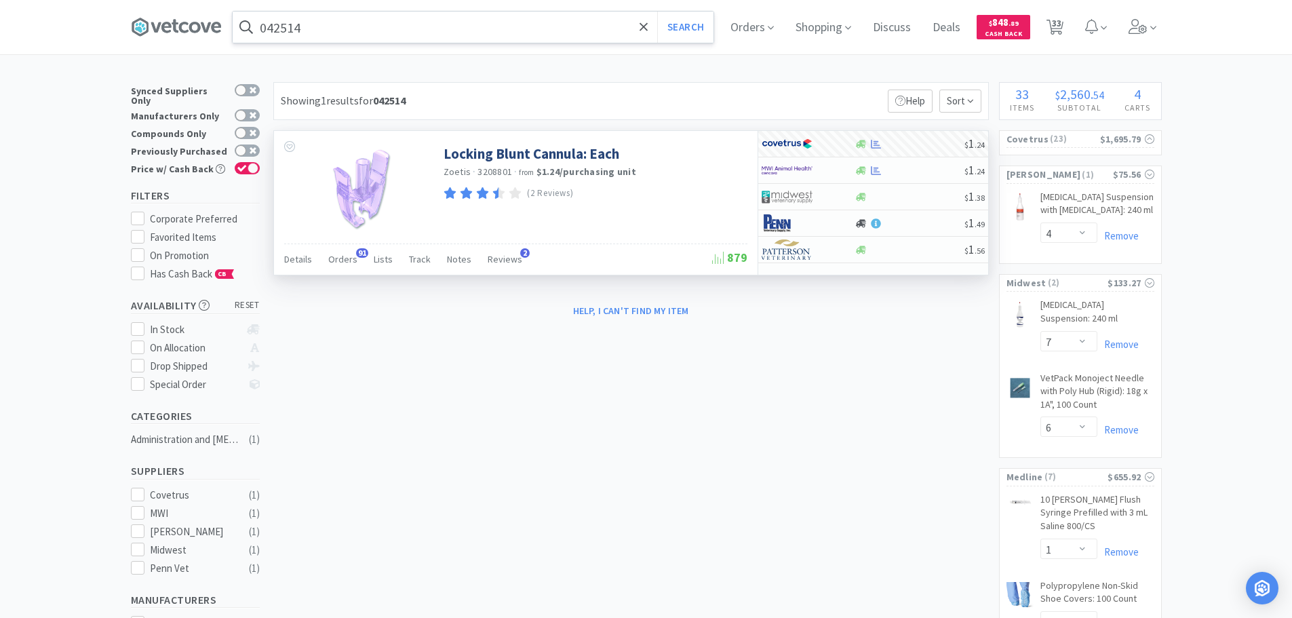
click at [394, 30] on input "042514" at bounding box center [473, 27] width 481 height 31
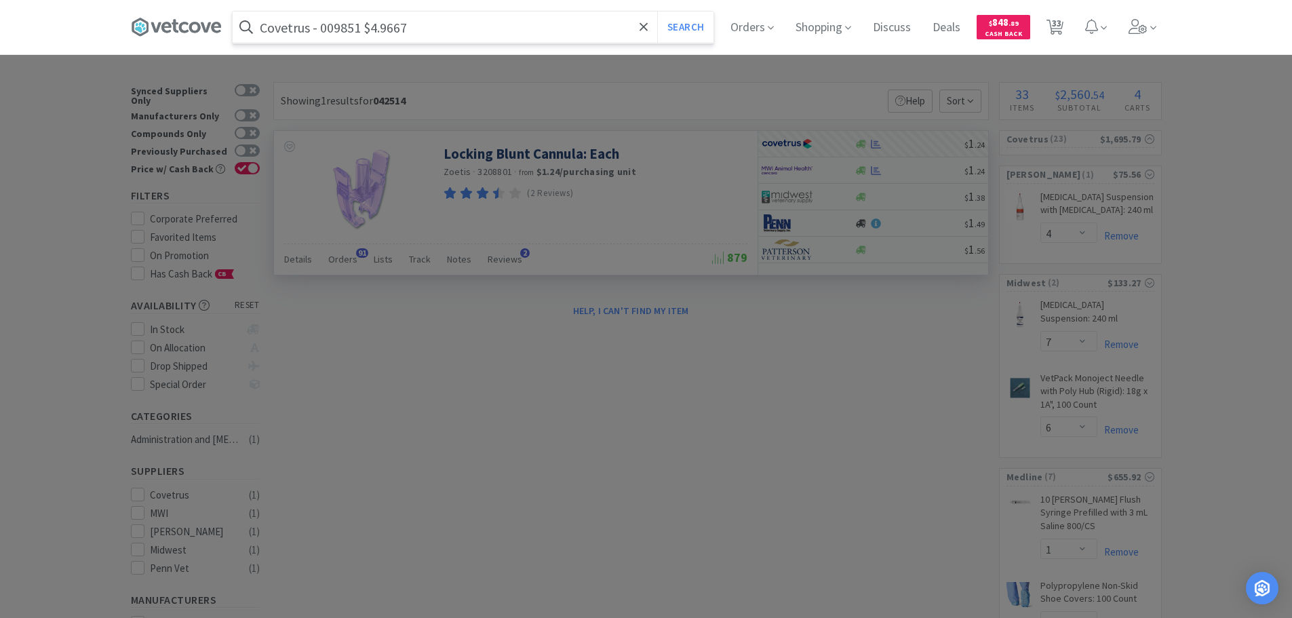
click at [344, 28] on input "Covetrus - 009851 $4.9667" at bounding box center [473, 27] width 481 height 31
click at [657, 12] on button "Search" at bounding box center [685, 27] width 56 height 31
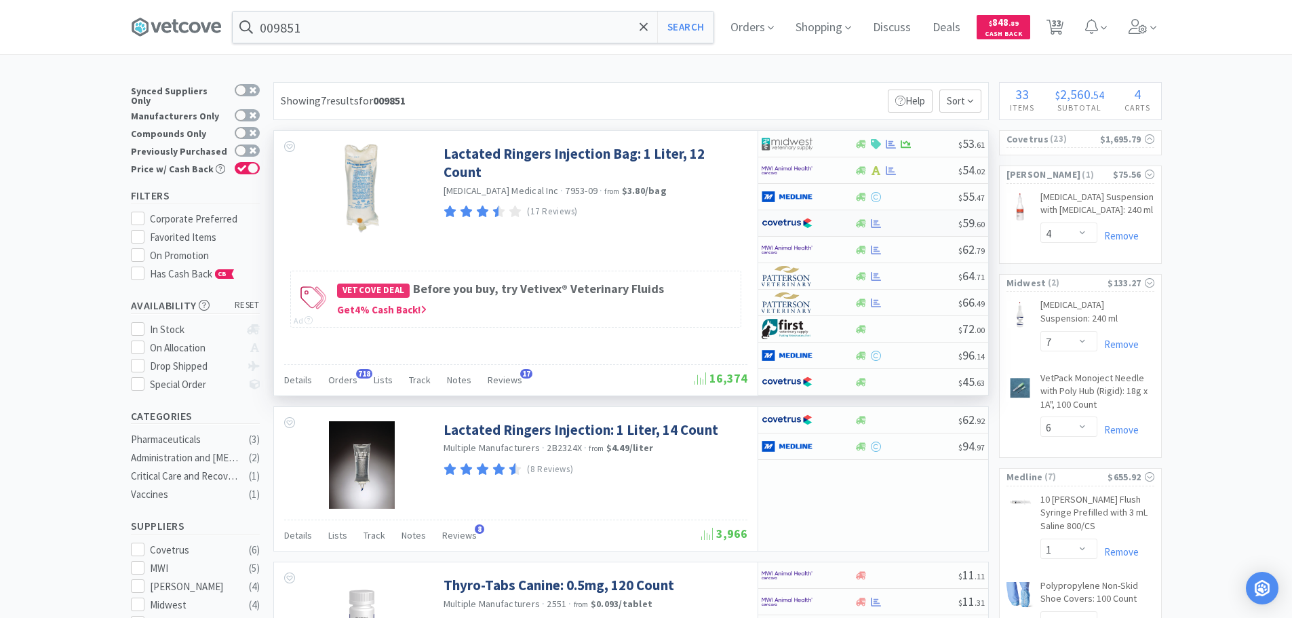
click at [930, 218] on div at bounding box center [906, 223] width 104 height 10
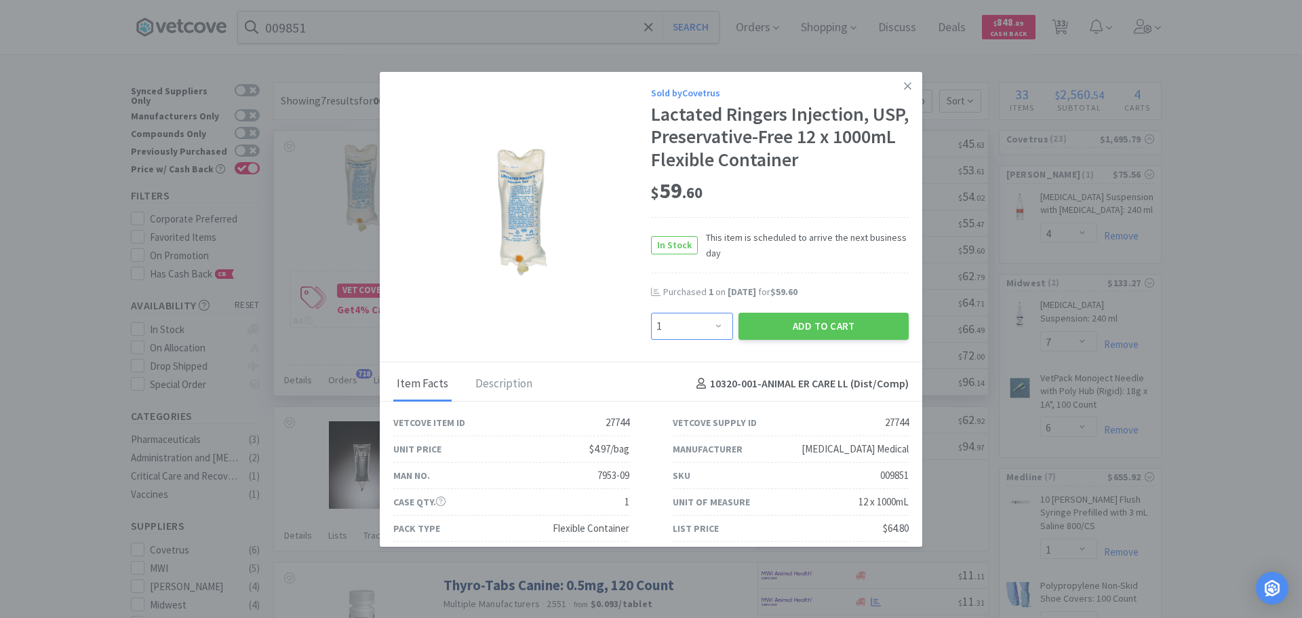
click at [676, 328] on select "Enter Quantity 1 2 3 4 5 6 7 8 9 10 11 12 13 14 15 16 17 18 19 20 Enter Quantity" at bounding box center [692, 326] width 82 height 27
click at [651, 313] on select "Enter Quantity 1 2 3 4 5 6 7 8 9 10 11 12 13 14 15 16 17 18 19 20 Enter Quantity" at bounding box center [692, 326] width 82 height 27
click at [751, 330] on button "Add to Cart" at bounding box center [823, 326] width 170 height 27
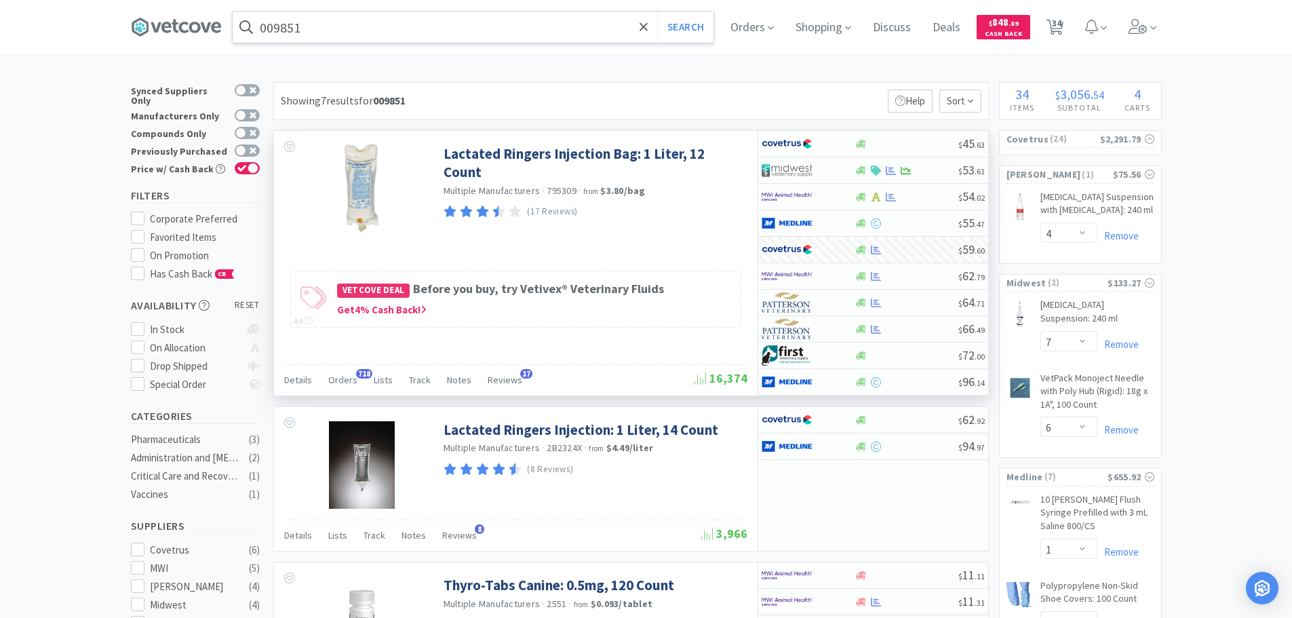
click at [416, 24] on input "009851" at bounding box center [473, 27] width 481 height 31
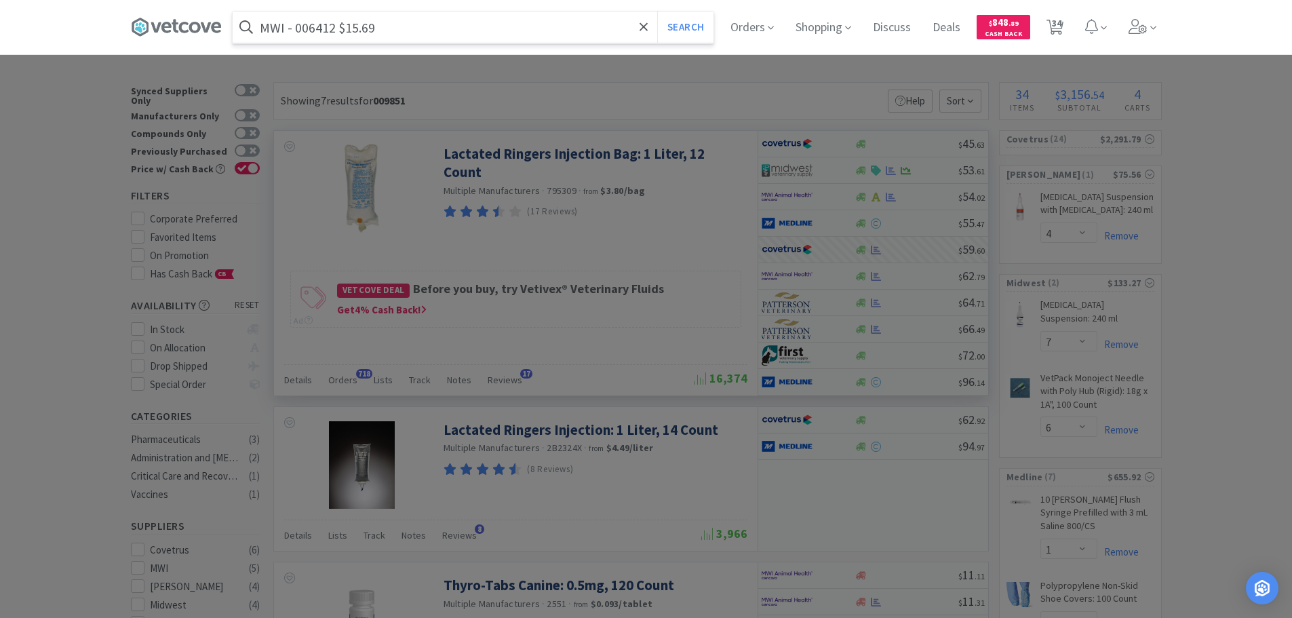
click at [318, 28] on input "MWI - 006412 $15.69" at bounding box center [473, 27] width 481 height 31
click at [657, 12] on button "Search" at bounding box center [685, 27] width 56 height 31
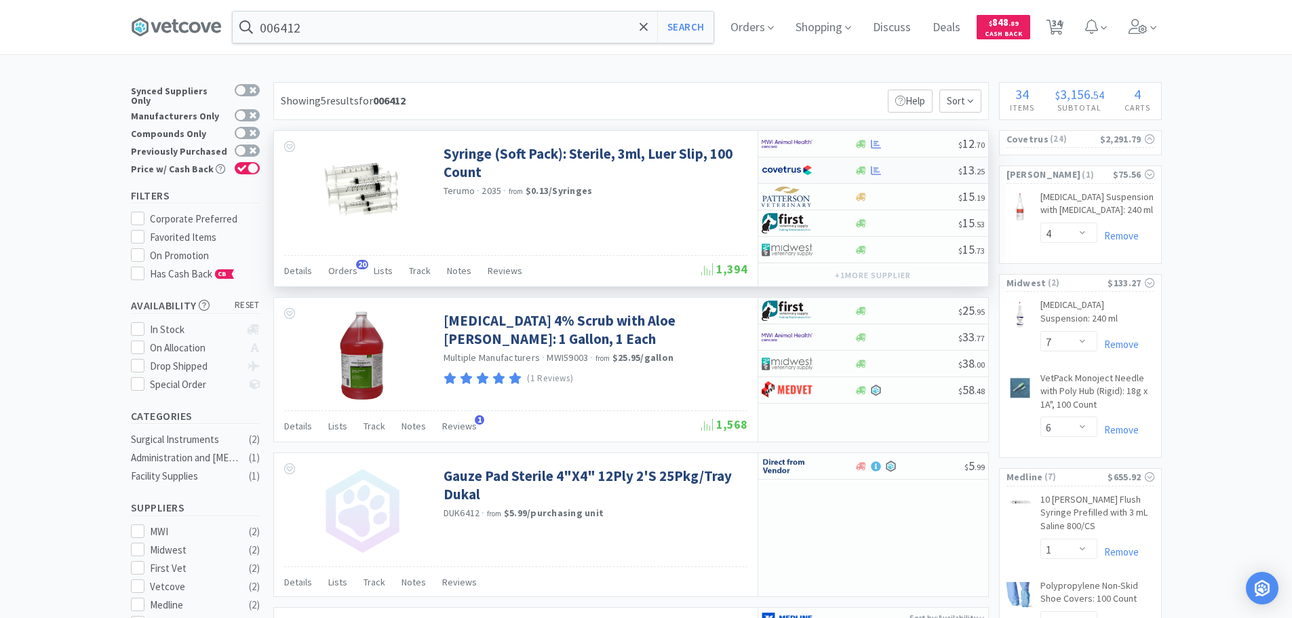
click at [922, 169] on div at bounding box center [906, 170] width 104 height 10
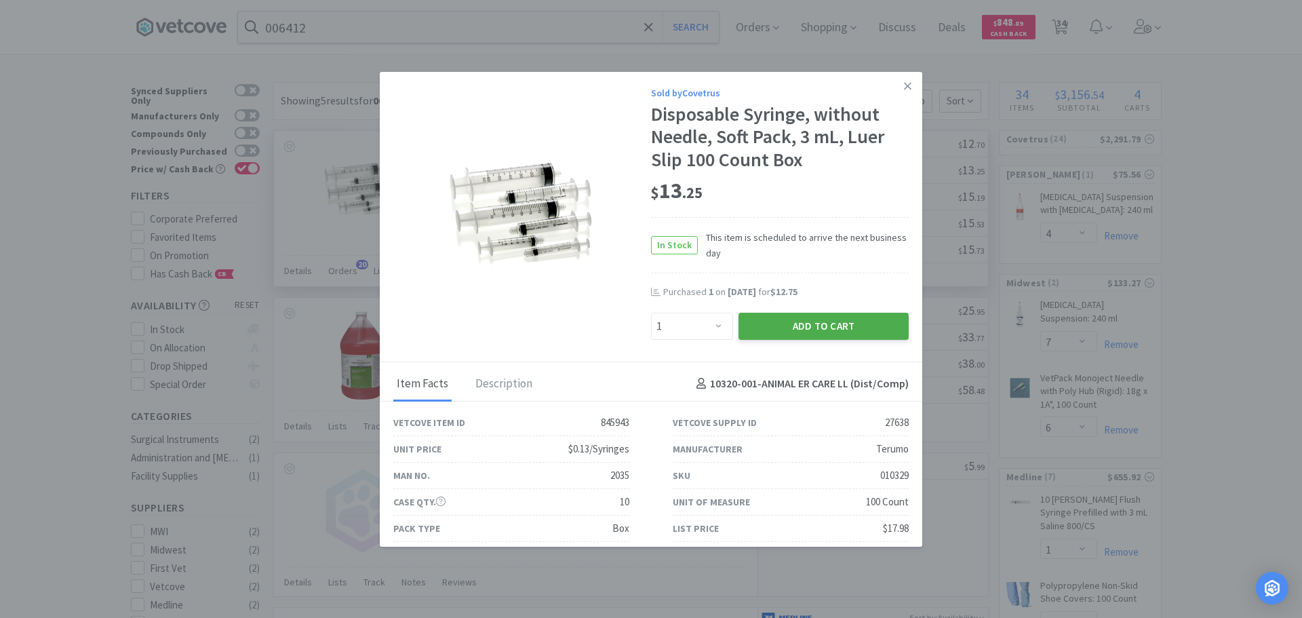
click at [815, 325] on button "Add to Cart" at bounding box center [823, 326] width 170 height 27
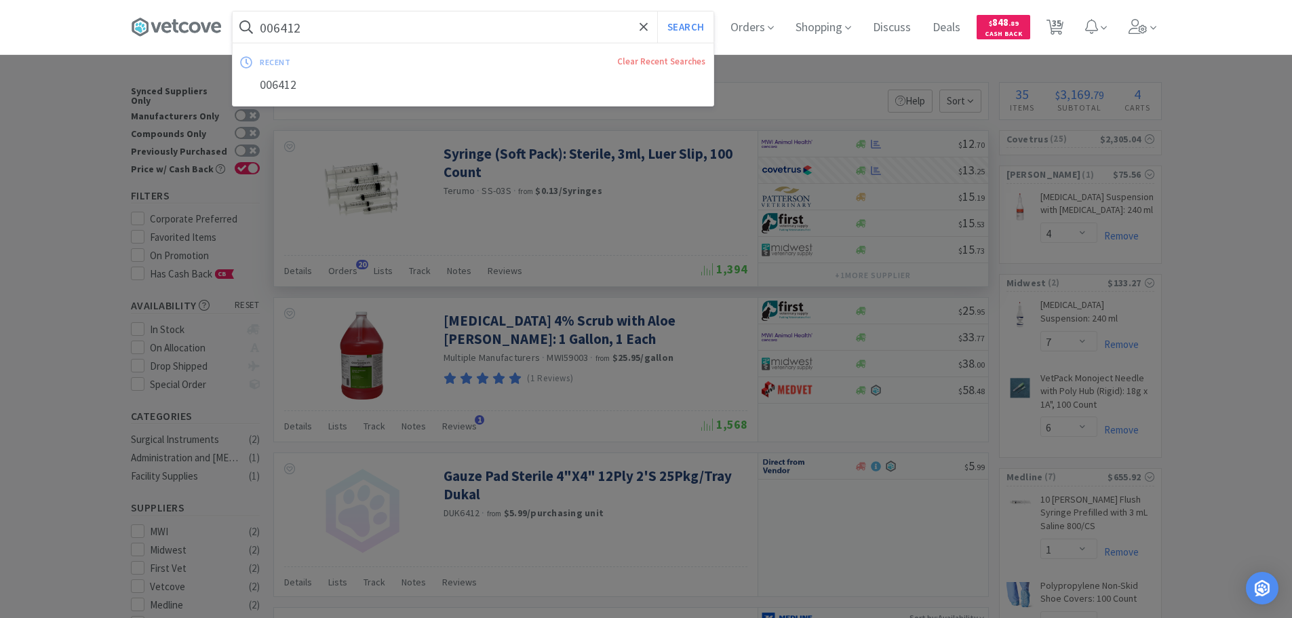
click at [444, 31] on input "006412" at bounding box center [473, 27] width 481 height 31
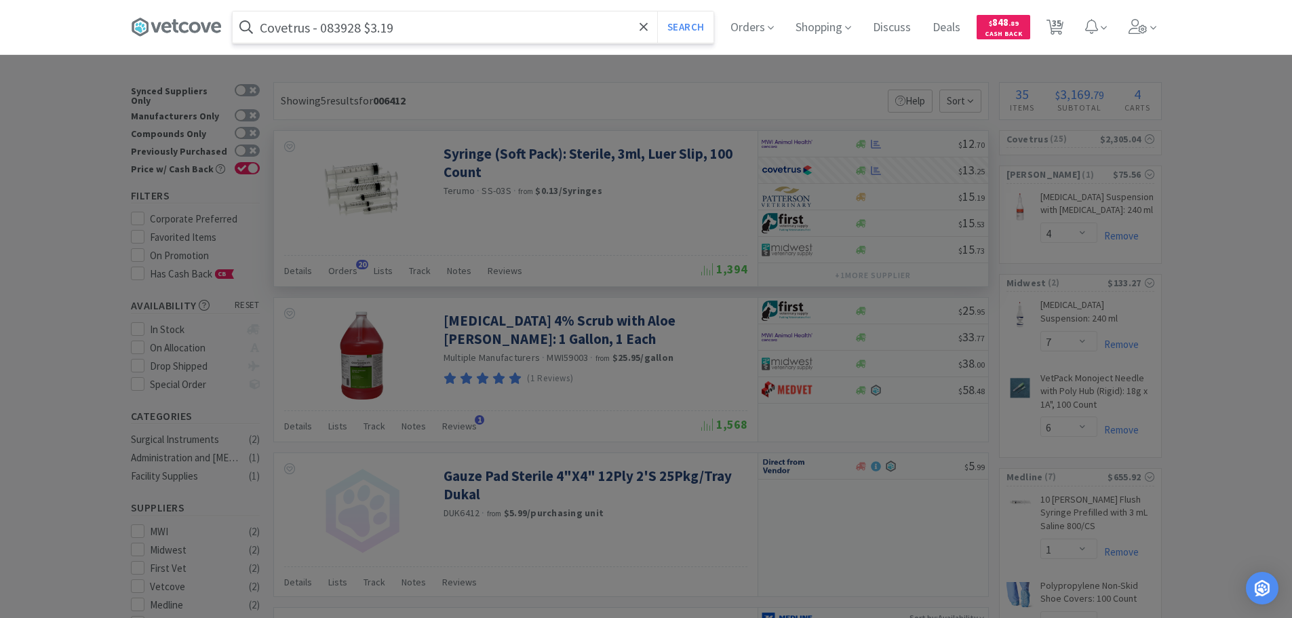
click at [347, 26] on input "Covetrus - 083928 $3.19" at bounding box center [473, 27] width 481 height 31
click at [657, 12] on button "Search" at bounding box center [685, 27] width 56 height 31
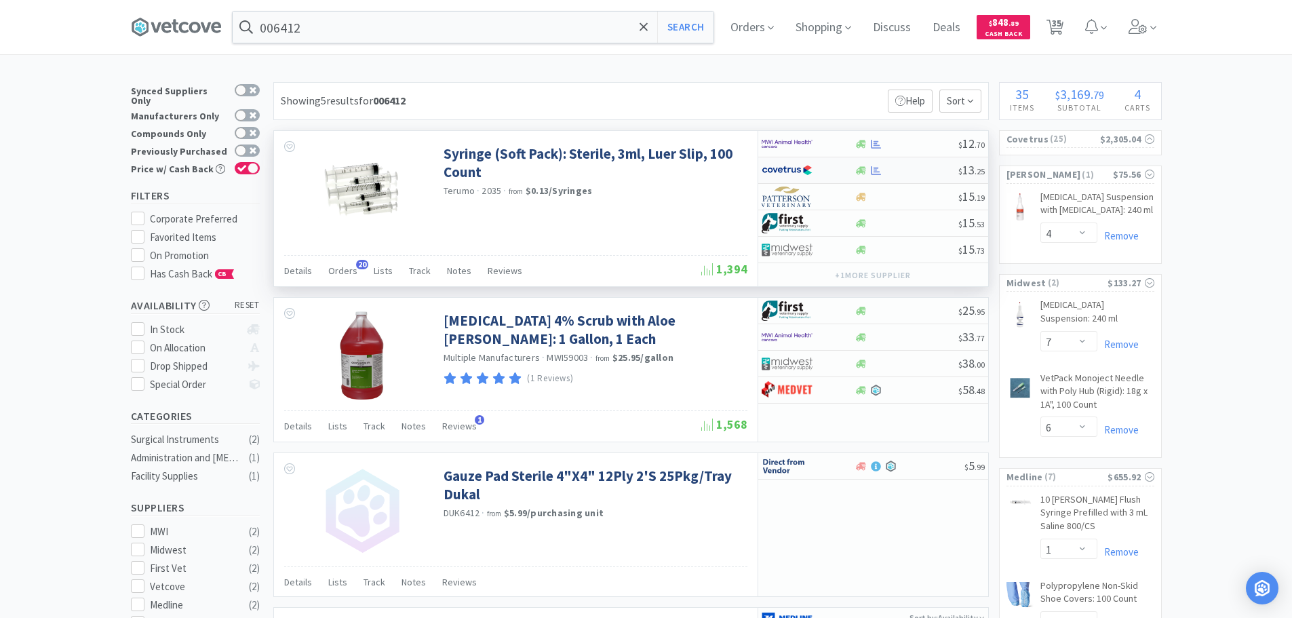
click at [905, 179] on div "$ 13 . 25" at bounding box center [873, 170] width 230 height 26
click at [703, 28] on button "Search" at bounding box center [685, 27] width 56 height 31
click at [698, 29] on button "Search" at bounding box center [685, 27] width 56 height 31
click at [490, 30] on input "006412" at bounding box center [473, 27] width 481 height 31
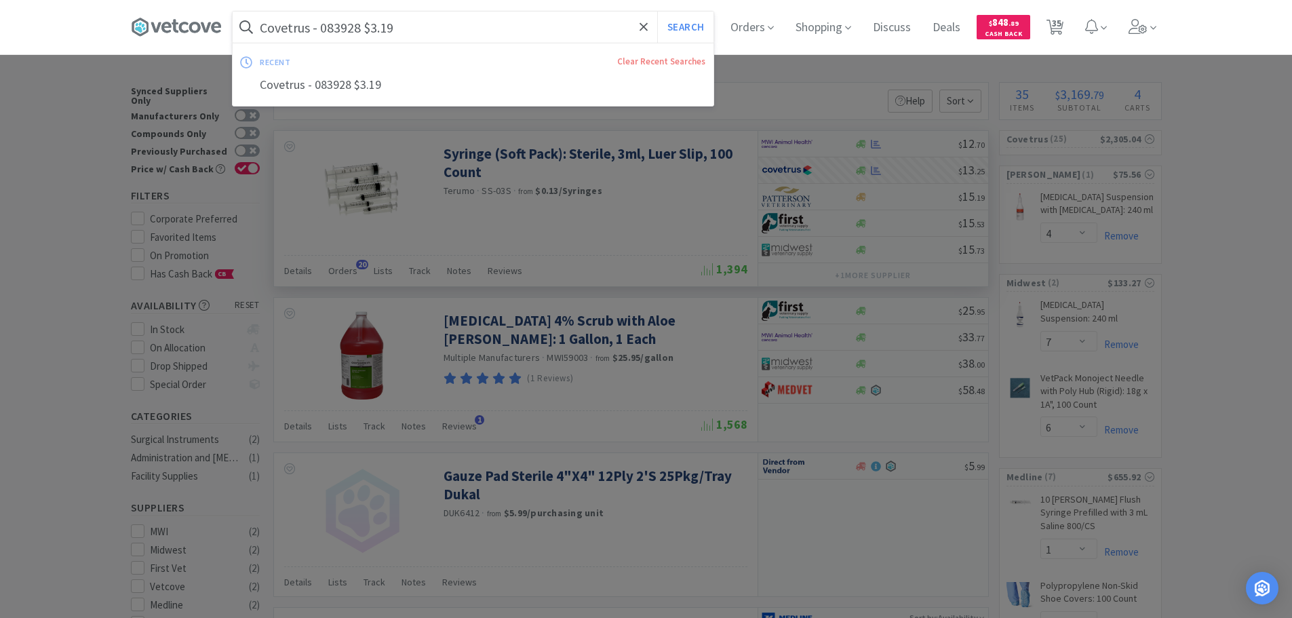
click at [341, 26] on input "Covetrus - 083928 $3.19" at bounding box center [473, 27] width 481 height 31
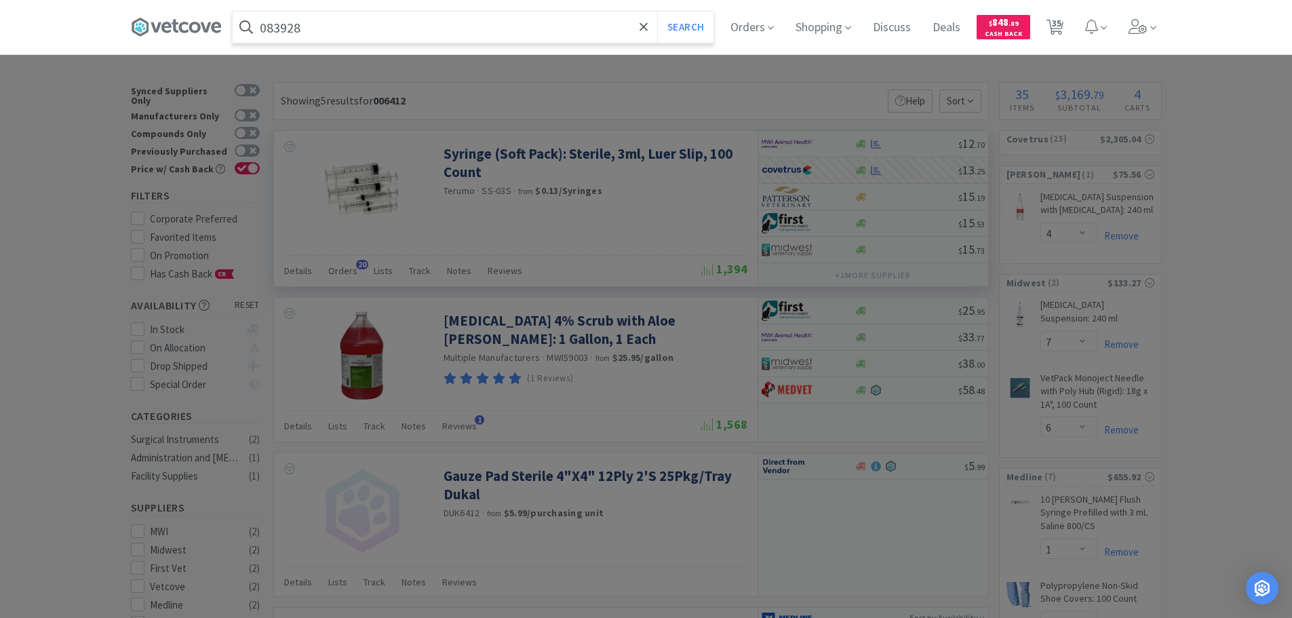
click at [657, 12] on button "Search" at bounding box center [685, 27] width 56 height 31
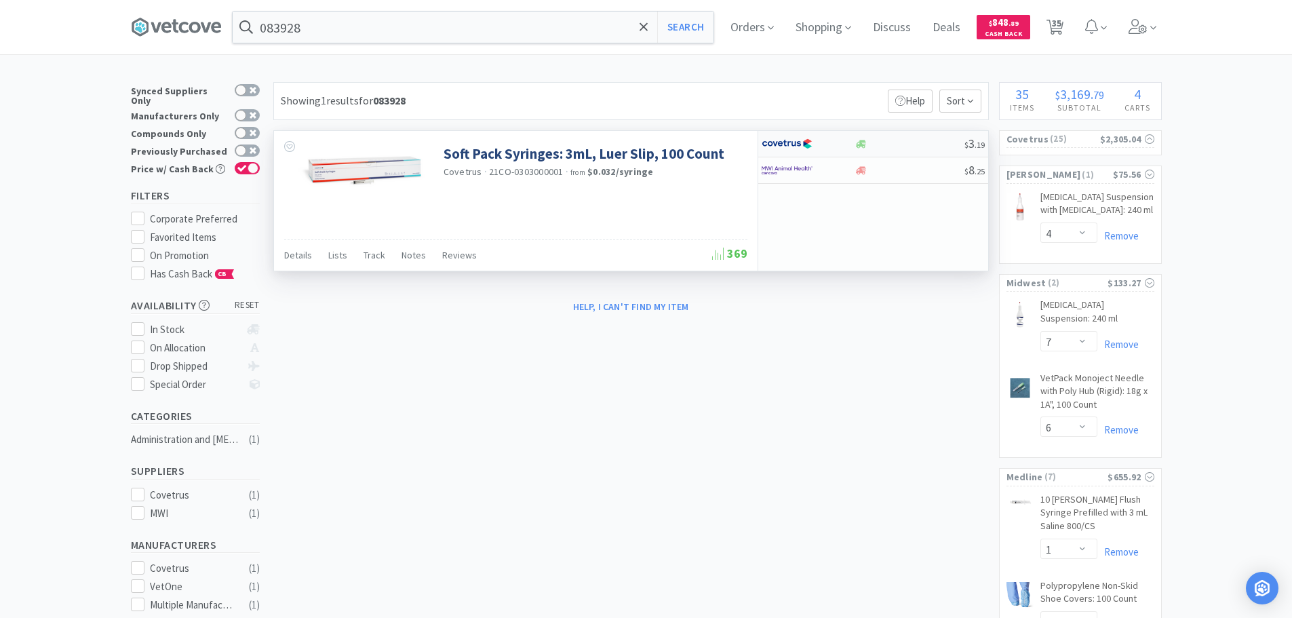
click at [910, 143] on div at bounding box center [909, 144] width 110 height 10
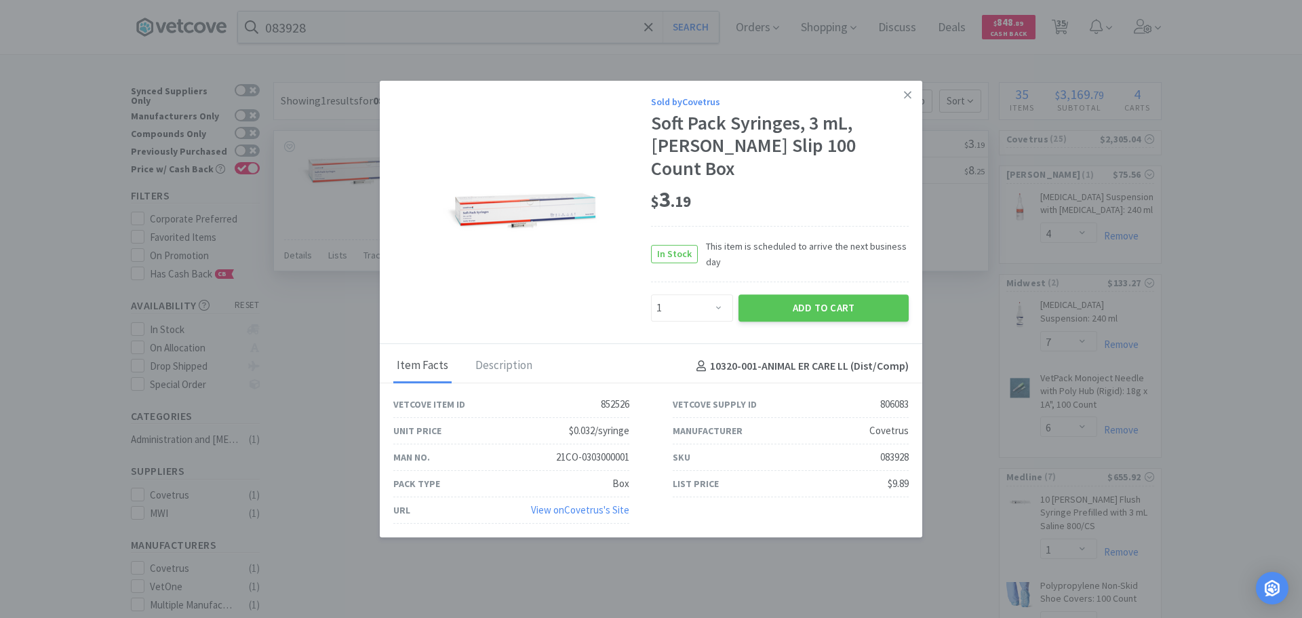
click at [894, 449] on div "083928" at bounding box center [894, 457] width 28 height 16
copy div "083928"
click at [805, 302] on button "Add to Cart" at bounding box center [823, 307] width 170 height 27
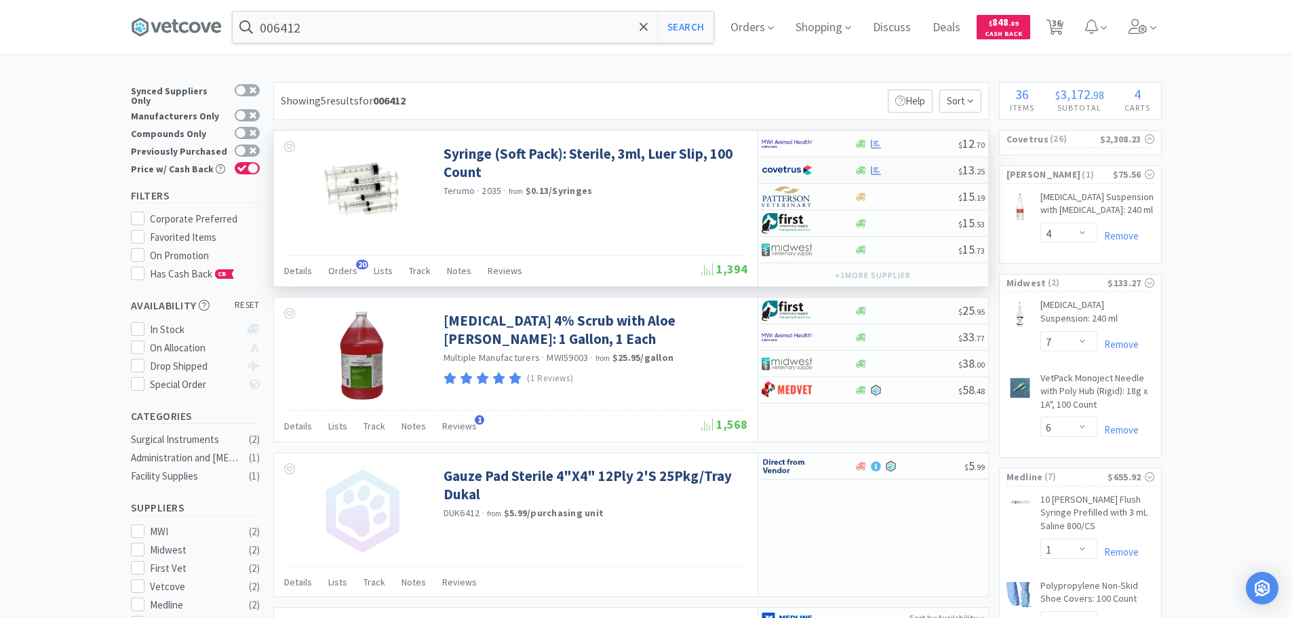
click at [901, 167] on div at bounding box center [906, 170] width 104 height 10
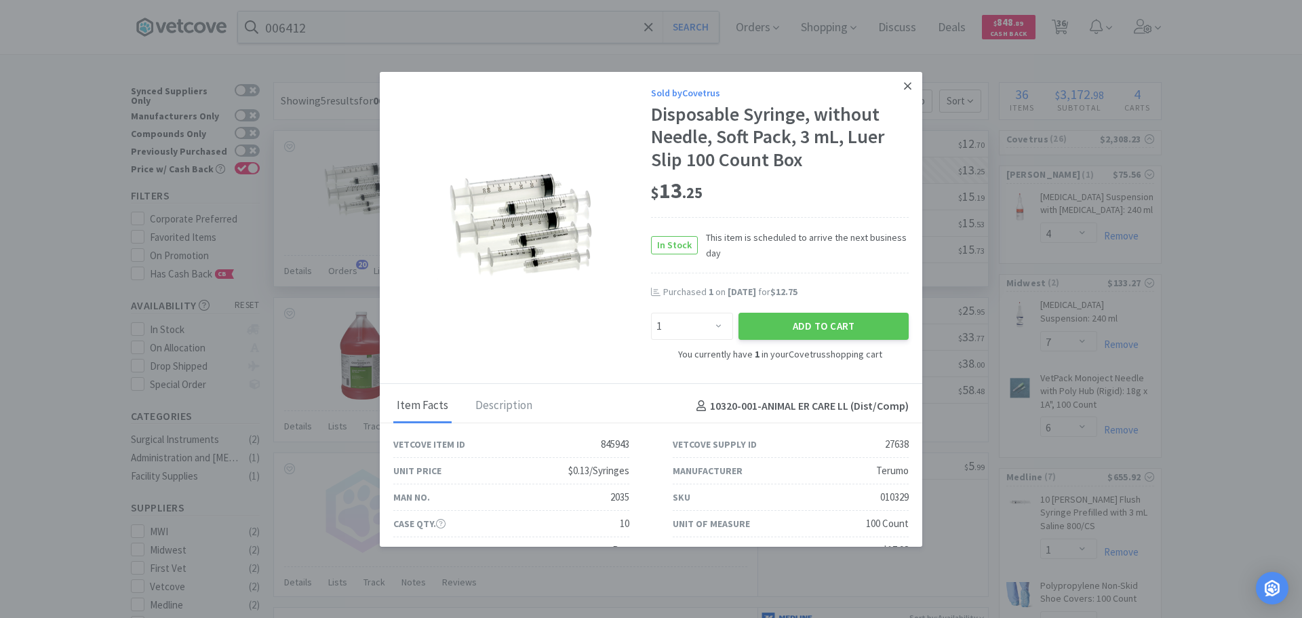
click at [896, 84] on link at bounding box center [908, 86] width 24 height 29
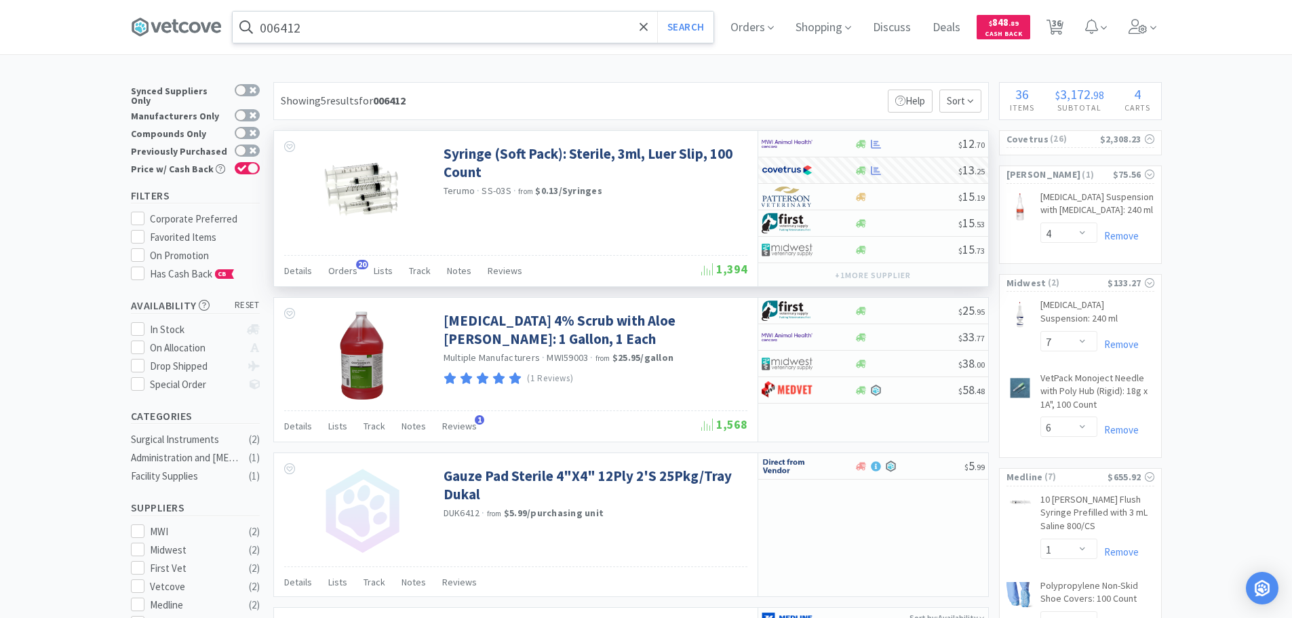
click at [420, 26] on input "006412" at bounding box center [473, 27] width 481 height 31
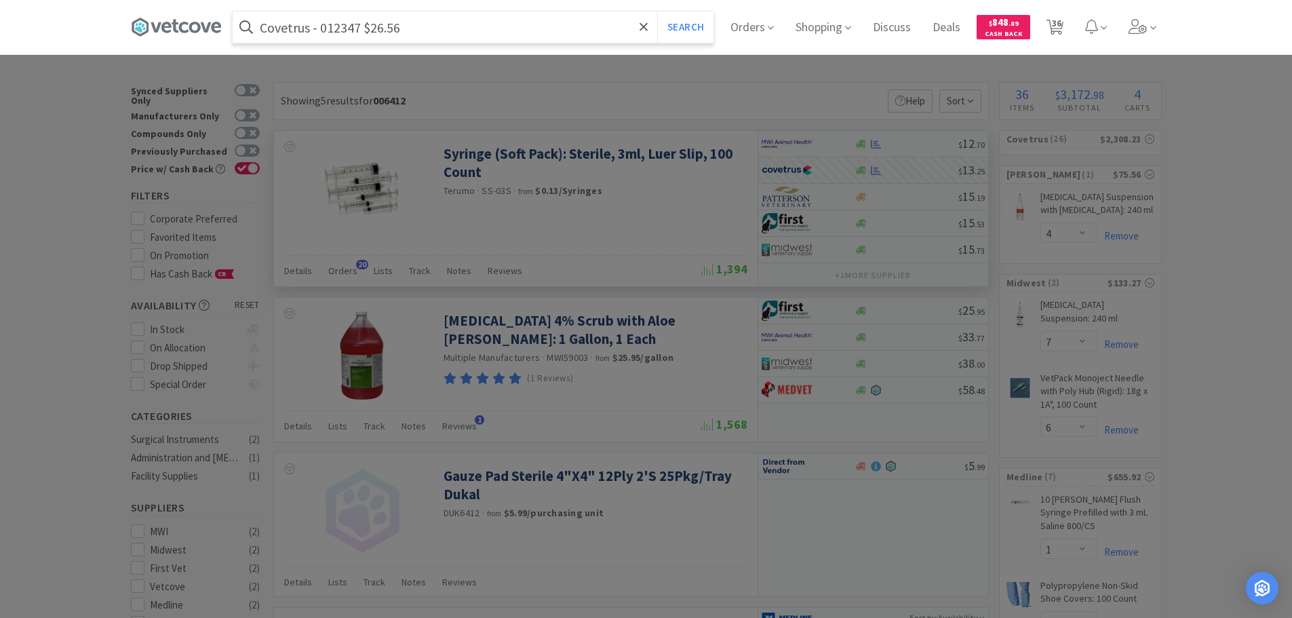
click at [329, 26] on input "Covetrus - 012347 $26.56" at bounding box center [473, 27] width 481 height 31
click at [657, 12] on button "Search" at bounding box center [685, 27] width 56 height 31
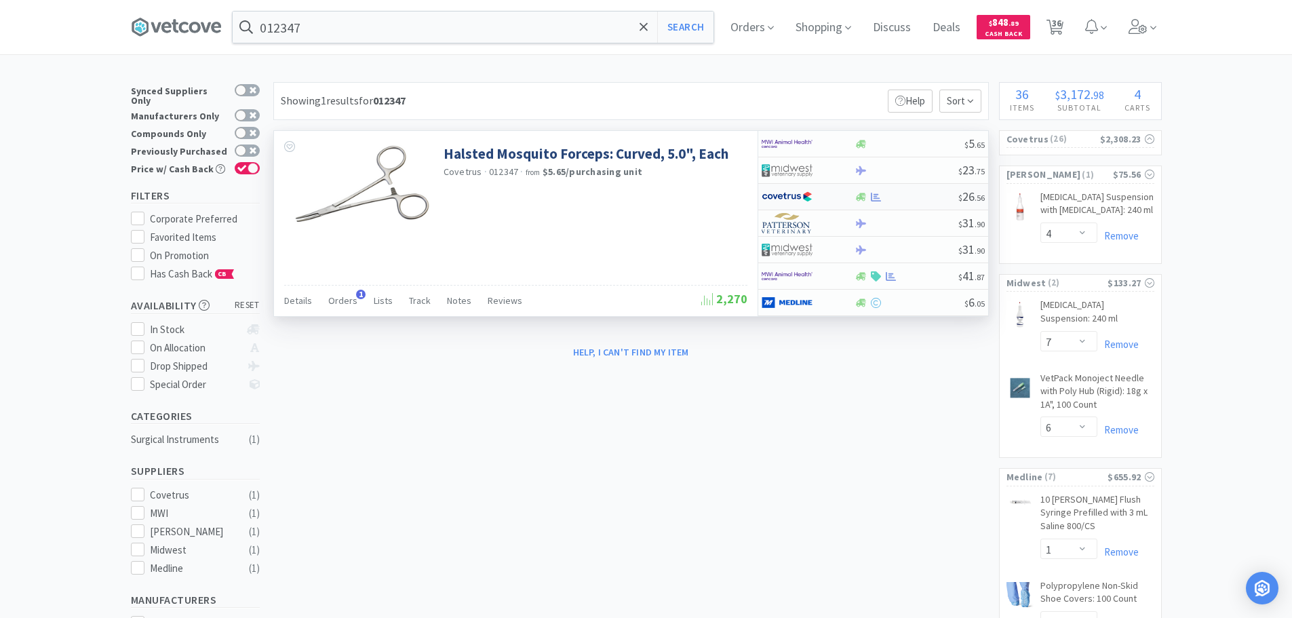
click at [921, 192] on div at bounding box center [906, 197] width 104 height 10
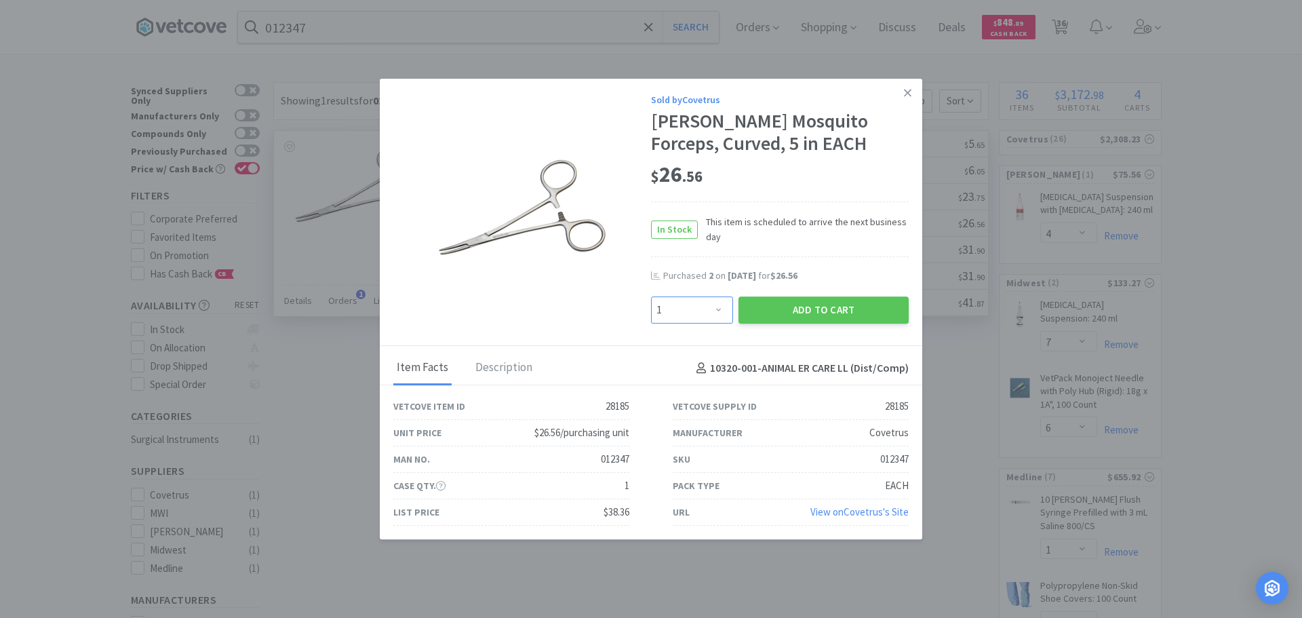
click at [709, 308] on select "Enter Quantity 1 2 3 4 5 6 7 8 9 10 11 12 13 14 15 16 17 18 19 20 Enter Quantity" at bounding box center [692, 309] width 82 height 27
click at [651, 296] on select "Enter Quantity 1 2 3 4 5 6 7 8 9 10 11 12 13 14 15 16 17 18 19 20 Enter Quantity" at bounding box center [692, 309] width 82 height 27
click at [757, 312] on button "Add to Cart" at bounding box center [823, 309] width 170 height 27
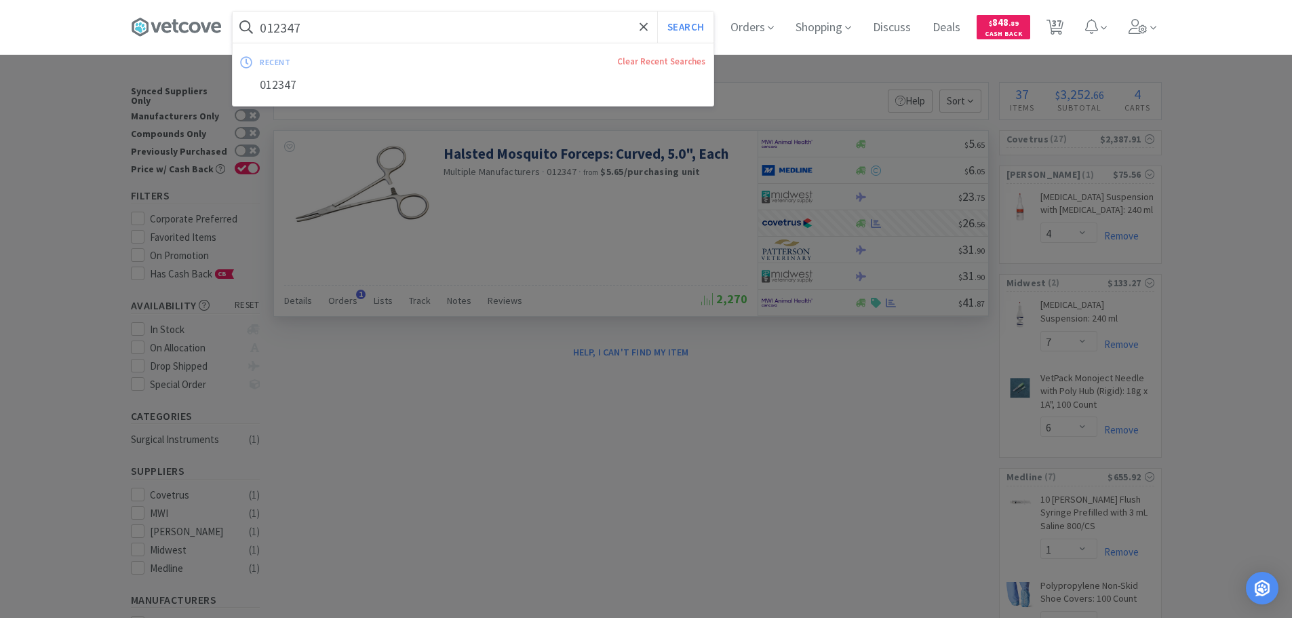
click at [450, 25] on input "012347" at bounding box center [473, 27] width 481 height 31
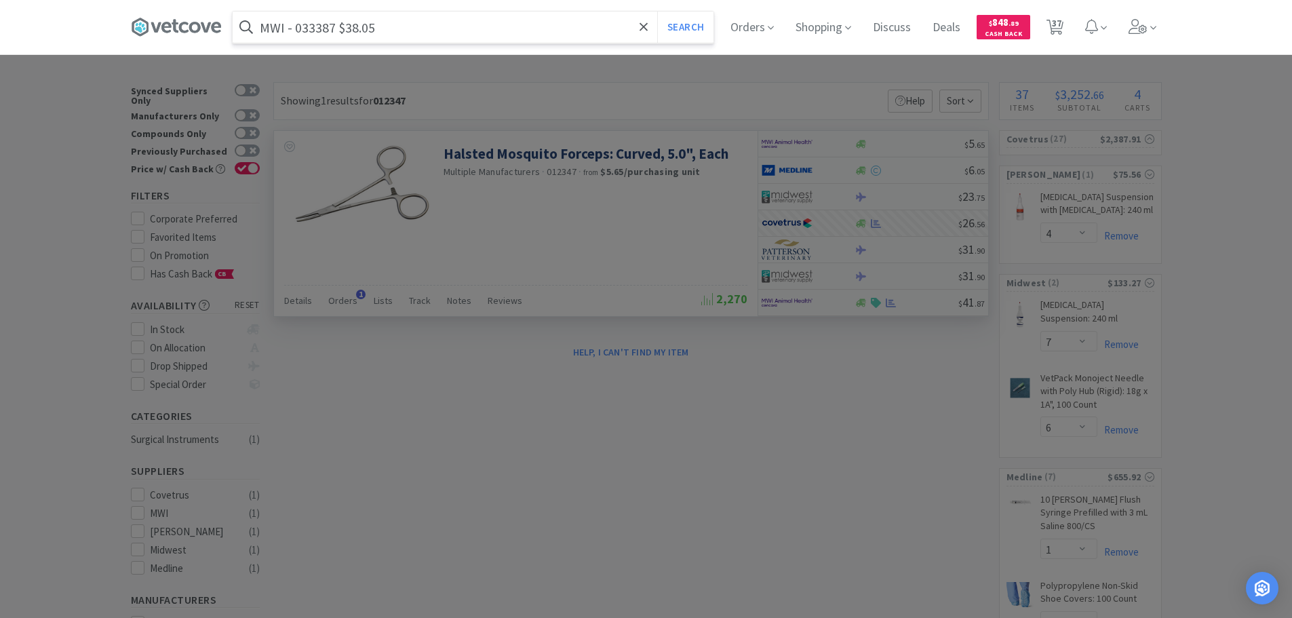
click at [332, 28] on input "MWI - 033387 $38.05" at bounding box center [473, 27] width 481 height 31
click at [657, 12] on button "Search" at bounding box center [685, 27] width 56 height 31
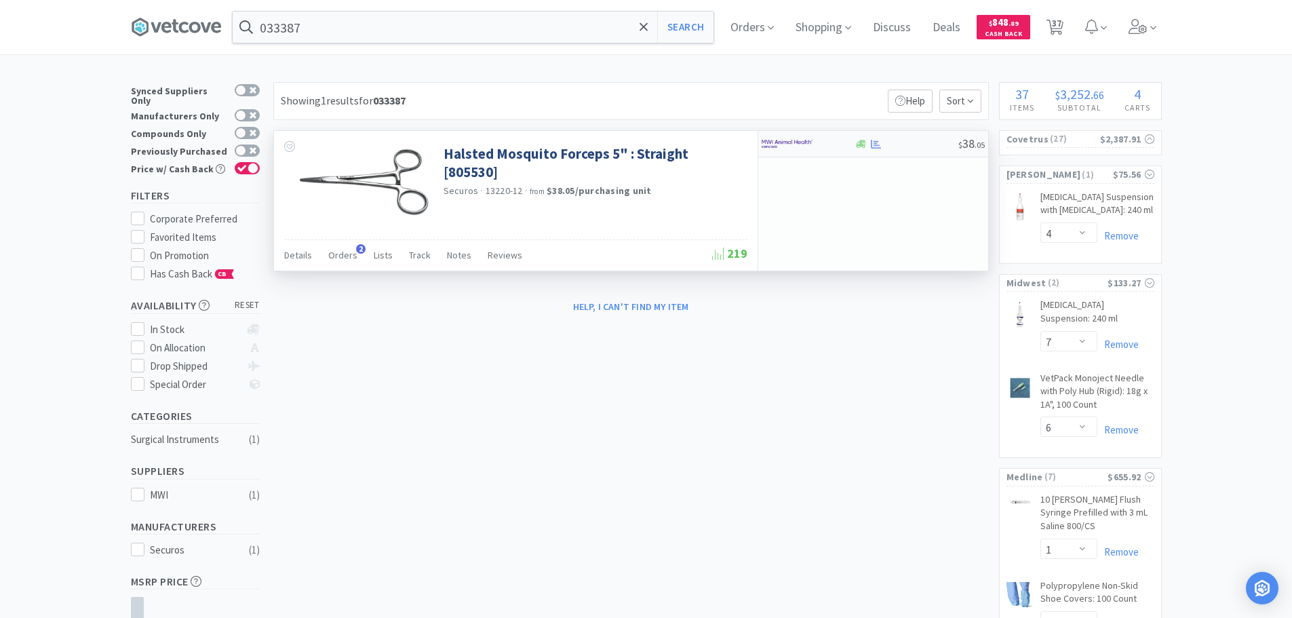
click at [919, 146] on div at bounding box center [906, 144] width 104 height 10
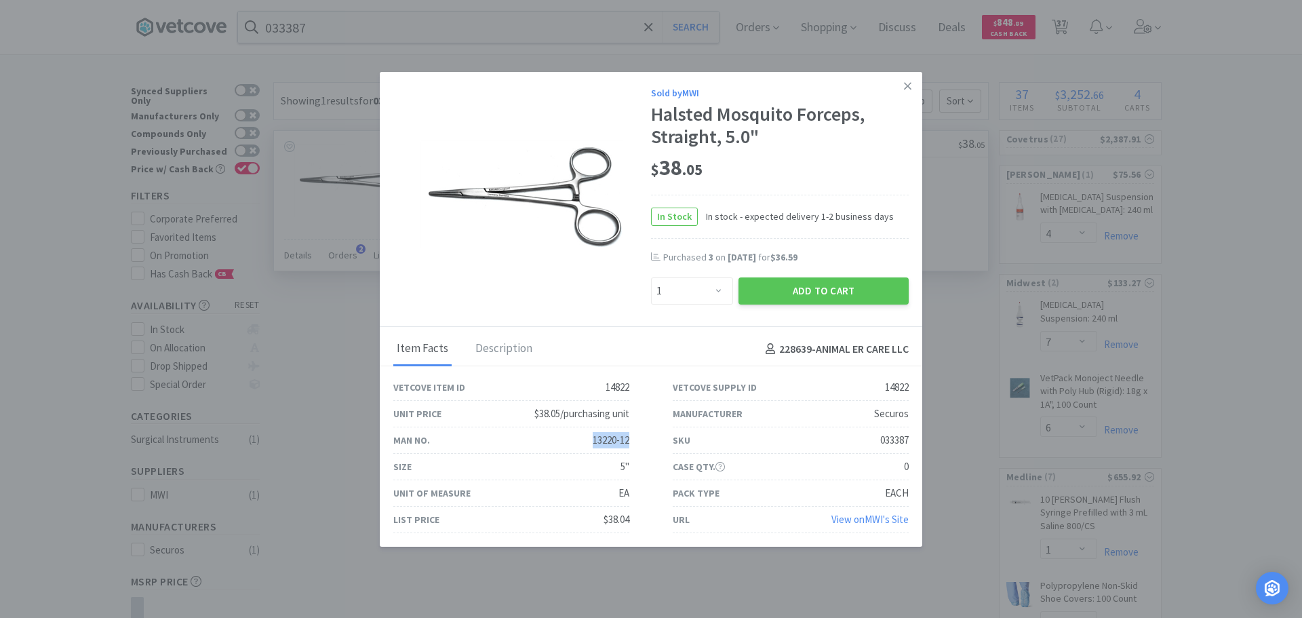
drag, startPoint x: 626, startPoint y: 441, endPoint x: 584, endPoint y: 440, distance: 42.1
click at [584, 440] on div "Man No. 13220-12" at bounding box center [511, 440] width 279 height 26
click at [904, 89] on icon at bounding box center [907, 85] width 7 height 7
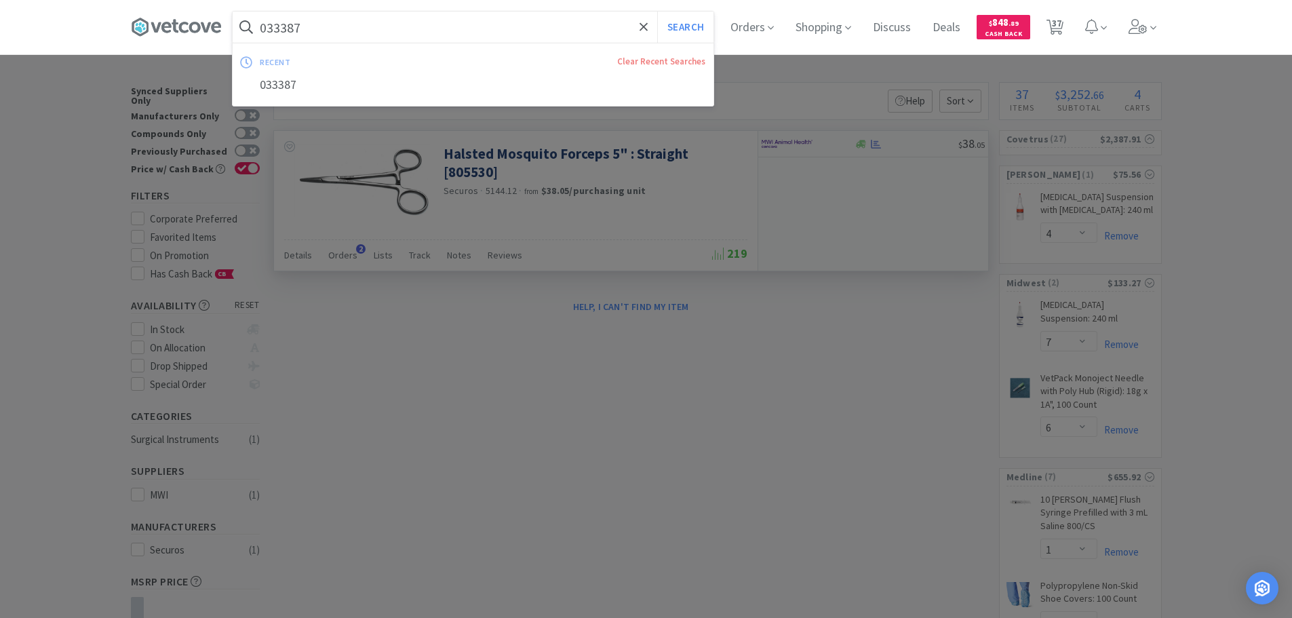
click at [518, 26] on input "033387" at bounding box center [473, 27] width 481 height 31
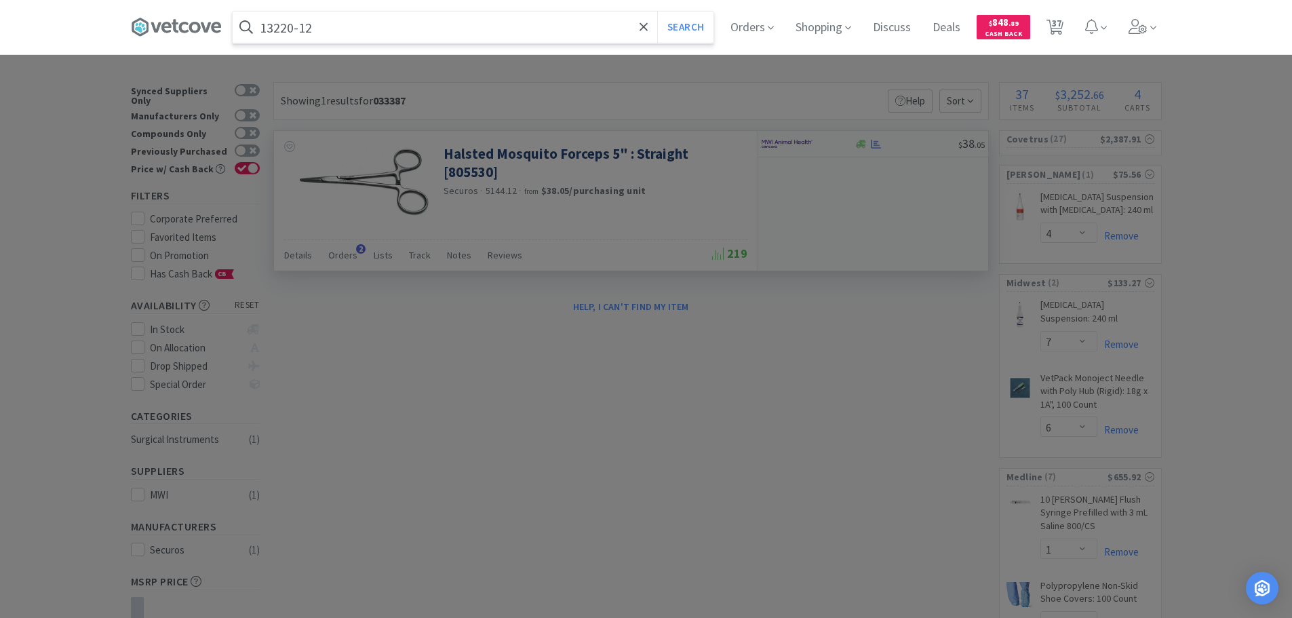
click at [657, 12] on button "Search" at bounding box center [685, 27] width 56 height 31
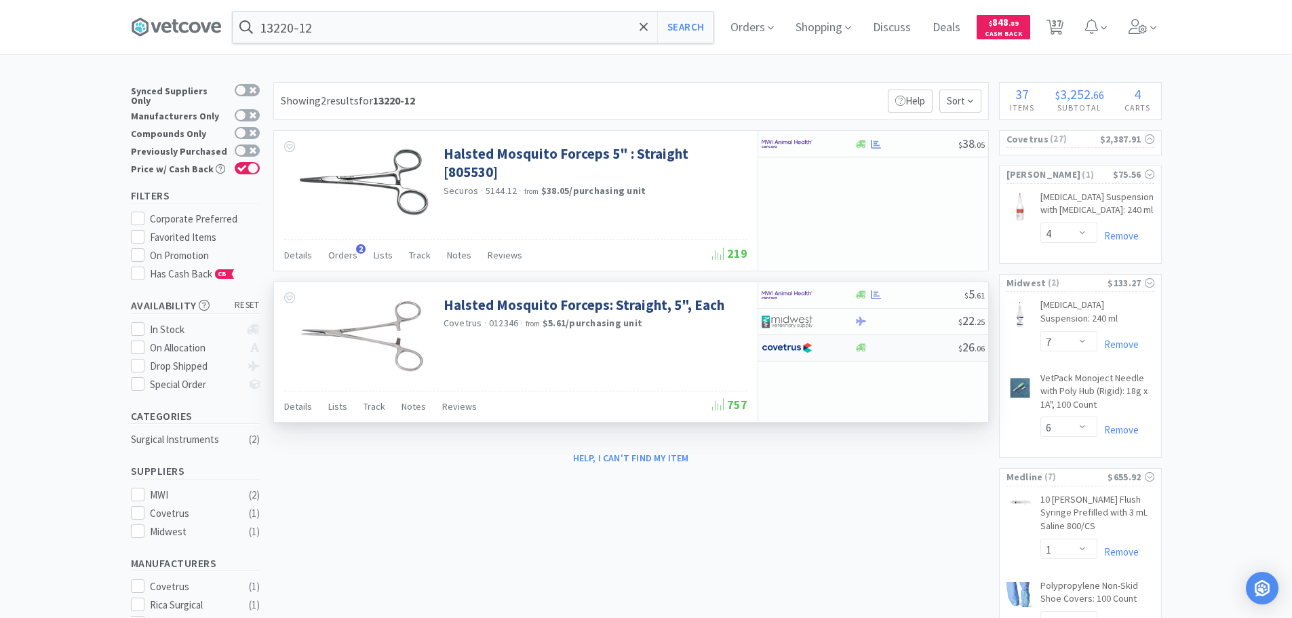
click at [903, 351] on div at bounding box center [906, 347] width 104 height 10
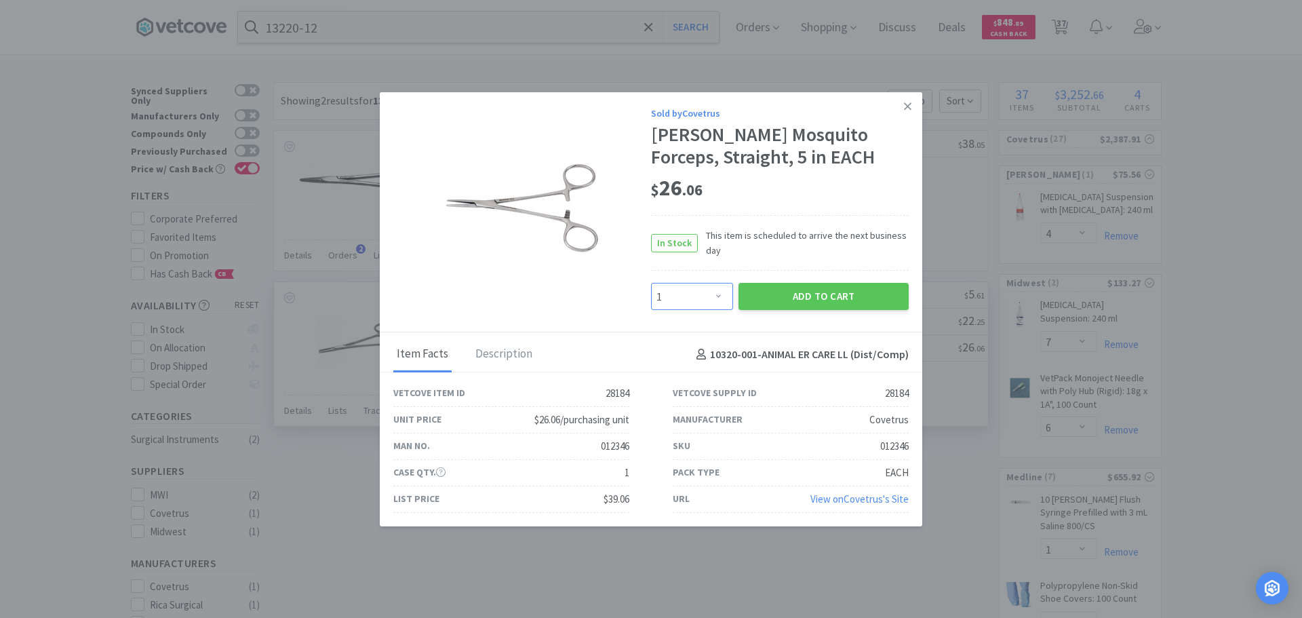
click at [705, 302] on select "Enter Quantity 1 2 3 4 5 6 7 8 9 10 11 12 13 14 15 16 17 18 19 20 Enter Quantity" at bounding box center [692, 296] width 82 height 27
click at [651, 283] on select "Enter Quantity 1 2 3 4 5 6 7 8 9 10 11 12 13 14 15 16 17 18 19 20 Enter Quantity" at bounding box center [692, 296] width 82 height 27
click at [895, 450] on div "012346" at bounding box center [894, 446] width 28 height 16
click at [763, 295] on button "Add to Cart" at bounding box center [823, 296] width 170 height 27
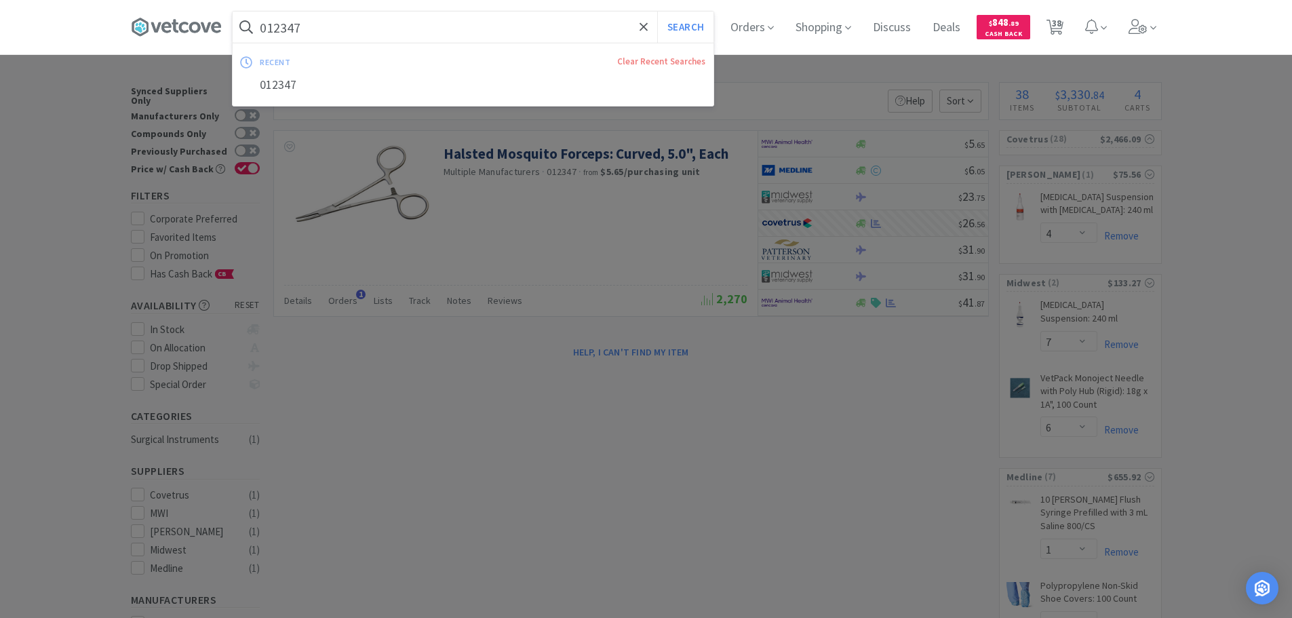
click at [403, 26] on input "012347" at bounding box center [473, 27] width 481 height 31
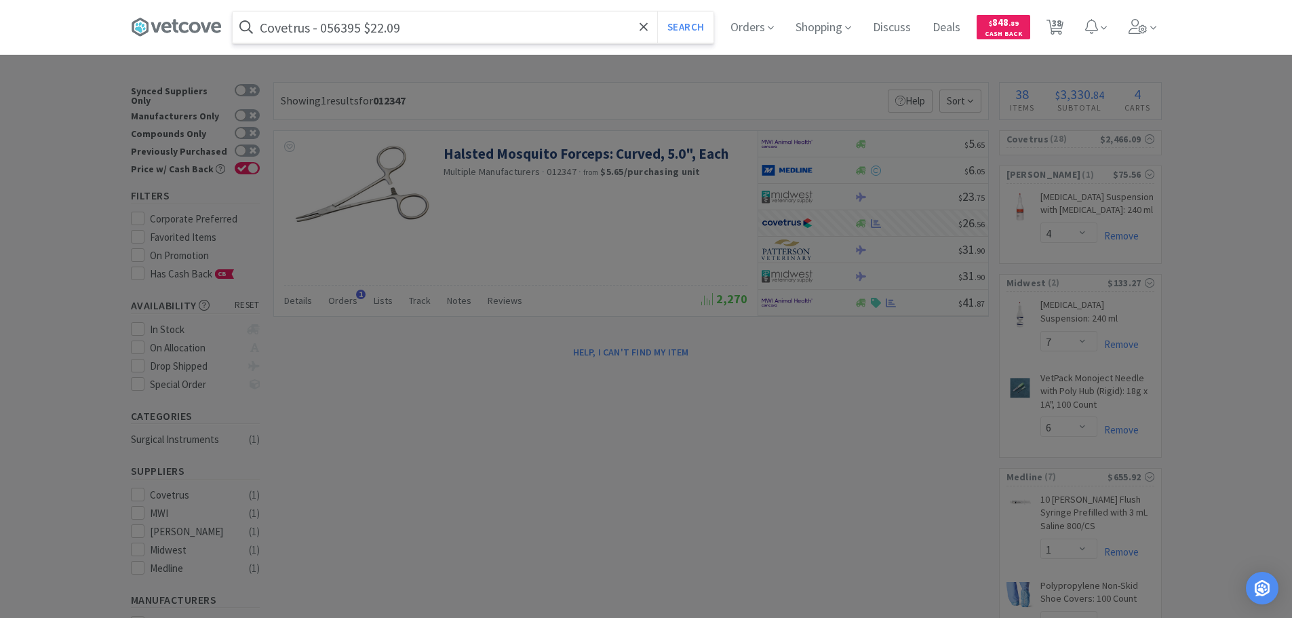
click at [351, 26] on input "Covetrus - 056395 $22.09" at bounding box center [473, 27] width 481 height 31
click at [657, 12] on button "Search" at bounding box center [685, 27] width 56 height 31
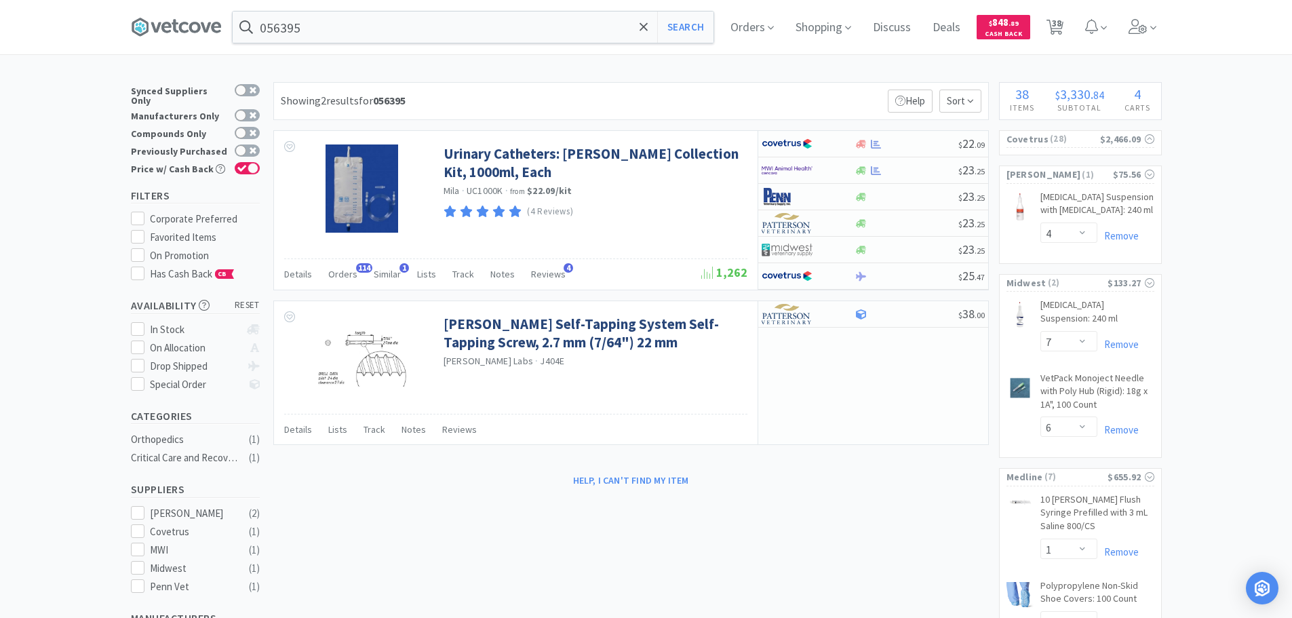
click at [733, 104] on div "Showing 2 results for 056395 Filters Help Sort" at bounding box center [630, 101] width 715 height 38
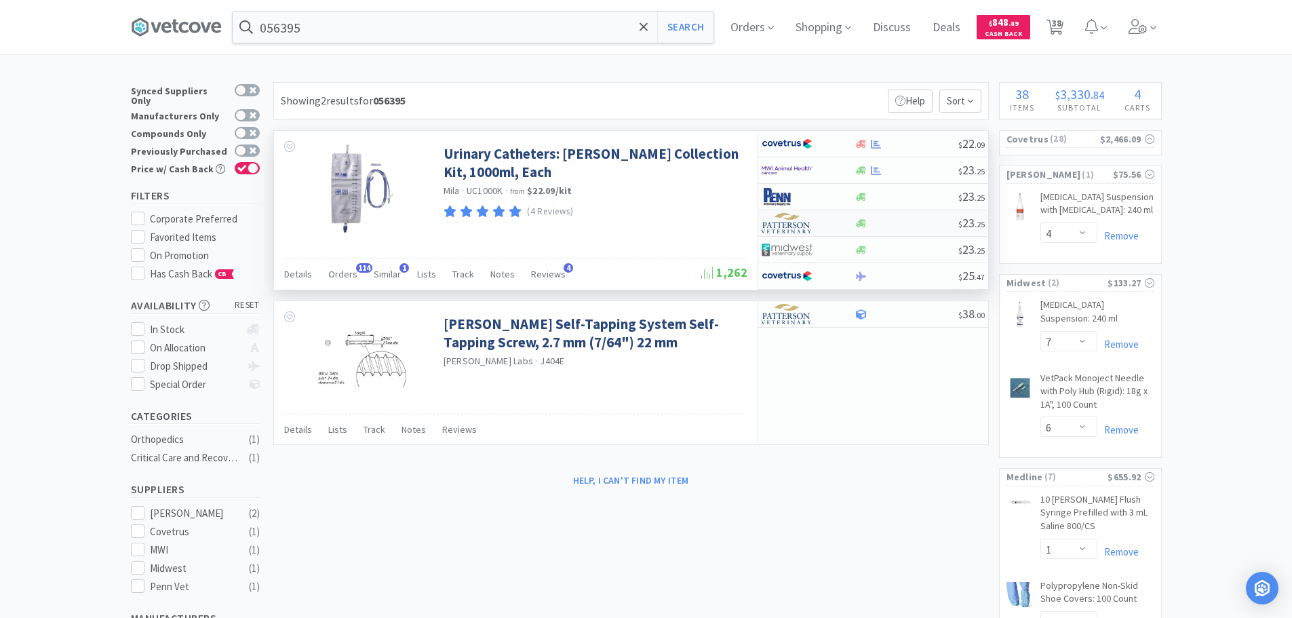
click at [900, 221] on div at bounding box center [906, 223] width 104 height 10
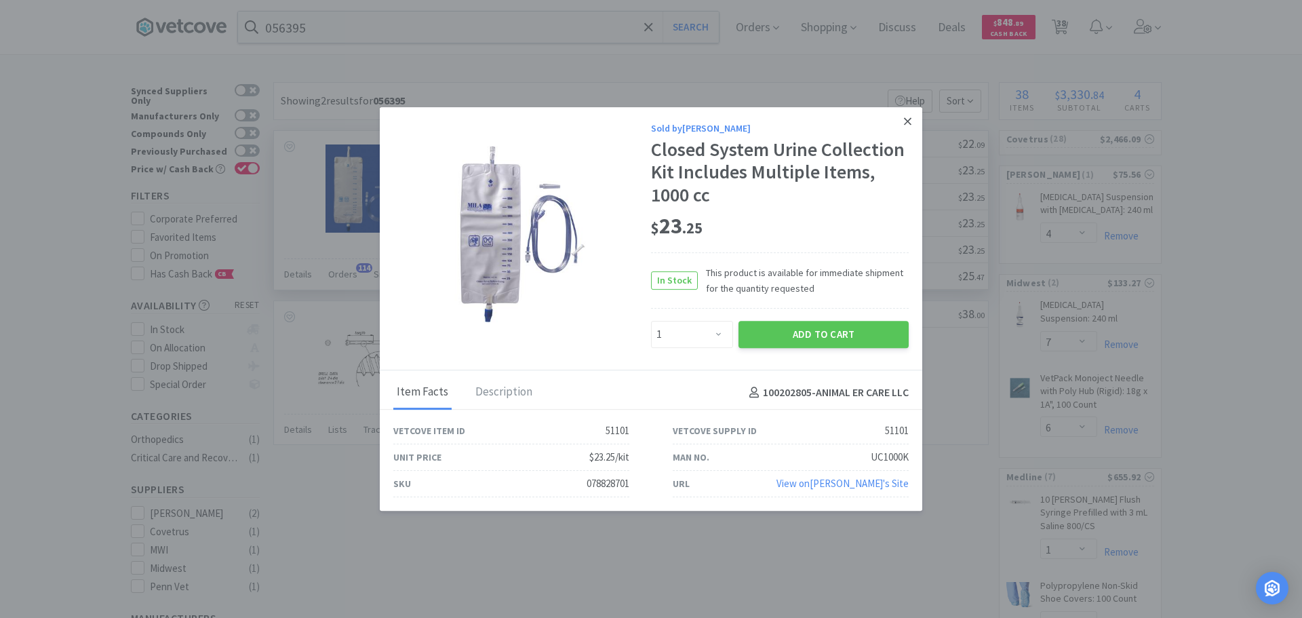
click at [908, 120] on icon at bounding box center [907, 120] width 7 height 7
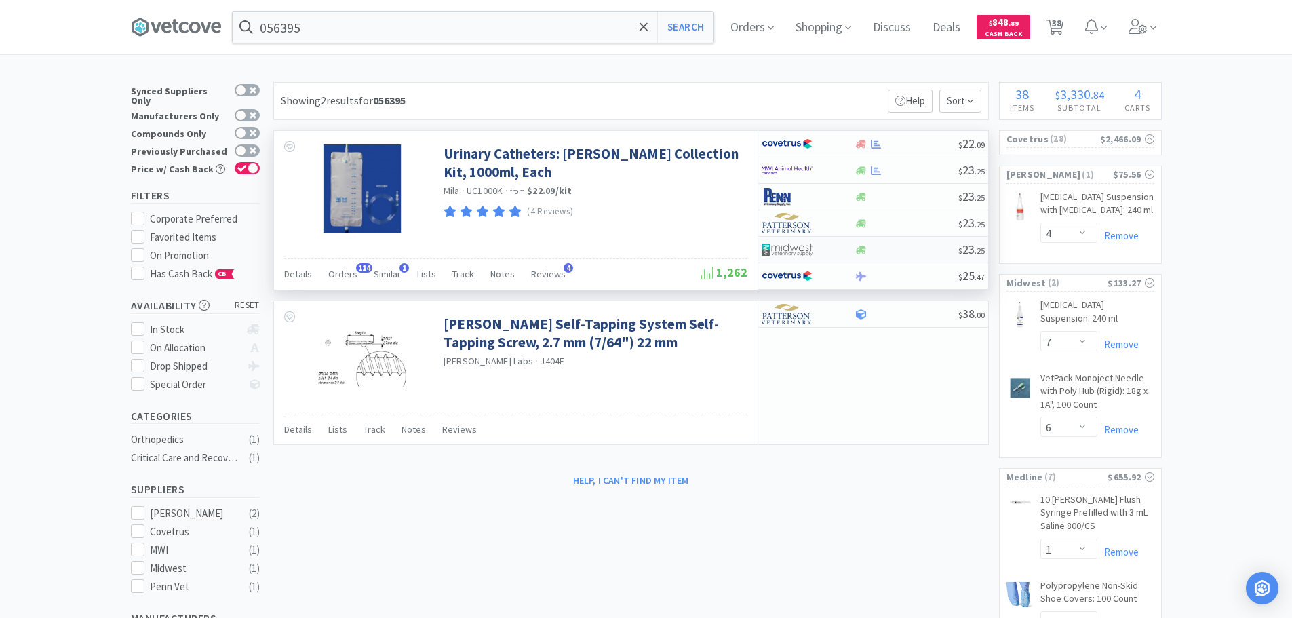
click at [908, 246] on div at bounding box center [906, 250] width 104 height 10
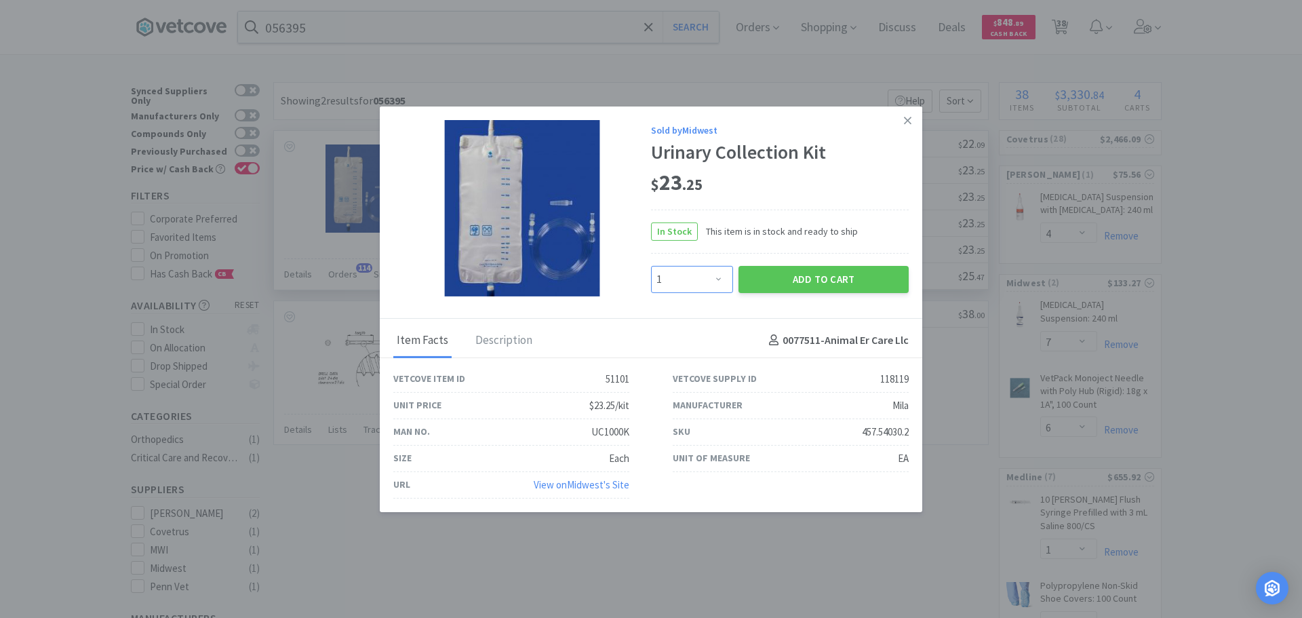
click at [702, 279] on select "Enter Quantity 1 2 3 4 5 6 7 8 9 10 11 12 13 14 15 16 17 18 19 20 Enter Quantity" at bounding box center [692, 279] width 82 height 27
click at [651, 266] on select "Enter Quantity 1 2 3 4 5 6 7 8 9 10 11 12 13 14 15 16 17 18 19 20 Enter Quantity" at bounding box center [692, 279] width 82 height 27
drag, startPoint x: 857, startPoint y: 429, endPoint x: 918, endPoint y: 431, distance: 61.1
click at [918, 431] on div "SKU 457.54030.2" at bounding box center [790, 432] width 279 height 26
click at [765, 281] on button "Add to Cart" at bounding box center [823, 279] width 170 height 27
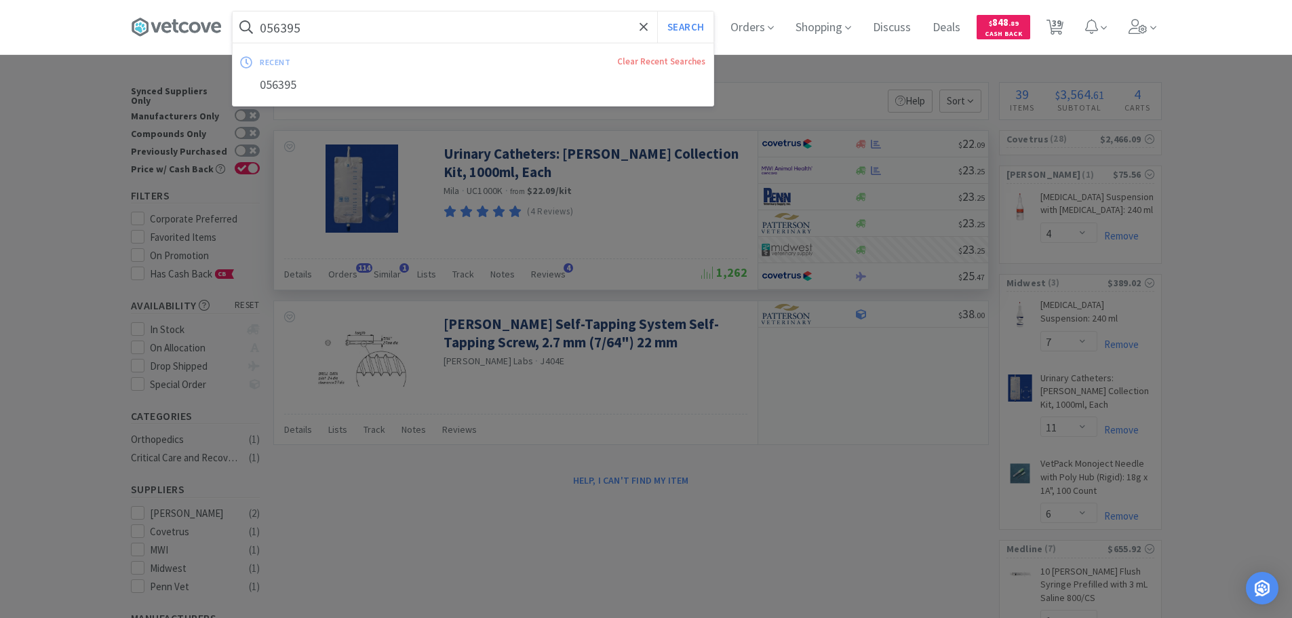
click at [418, 28] on input "056395" at bounding box center [473, 27] width 481 height 31
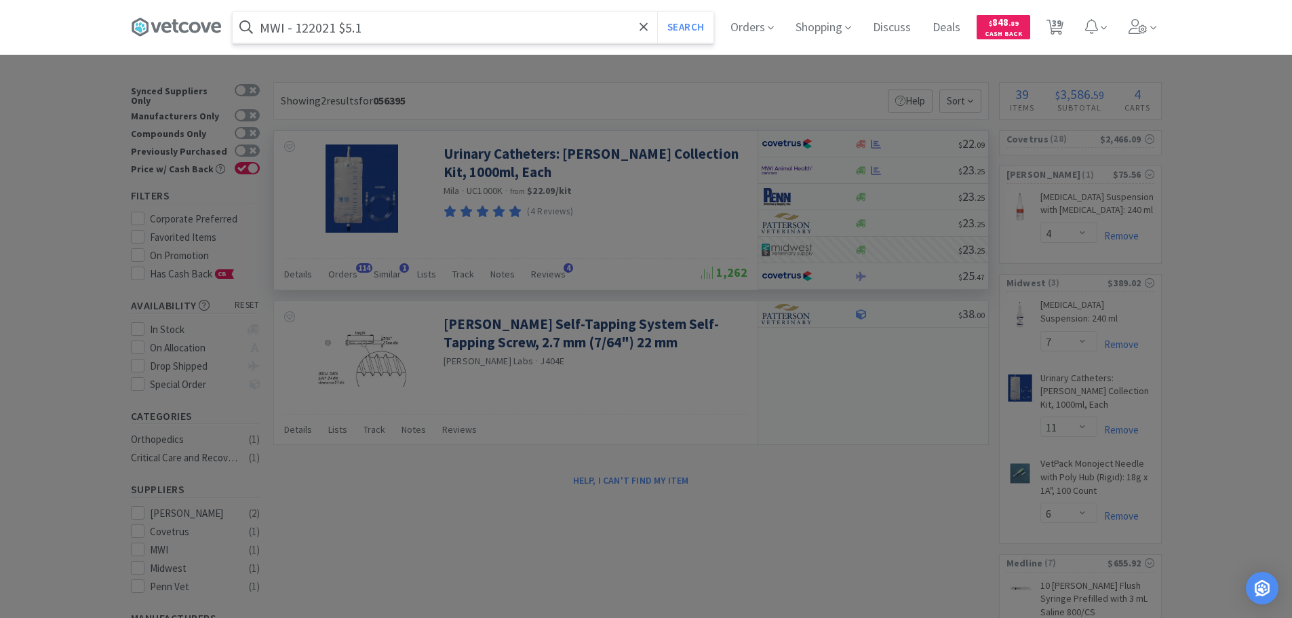
click at [317, 26] on input "MWI - 122021 $5.1" at bounding box center [473, 27] width 481 height 31
click at [657, 12] on button "Search" at bounding box center [685, 27] width 56 height 31
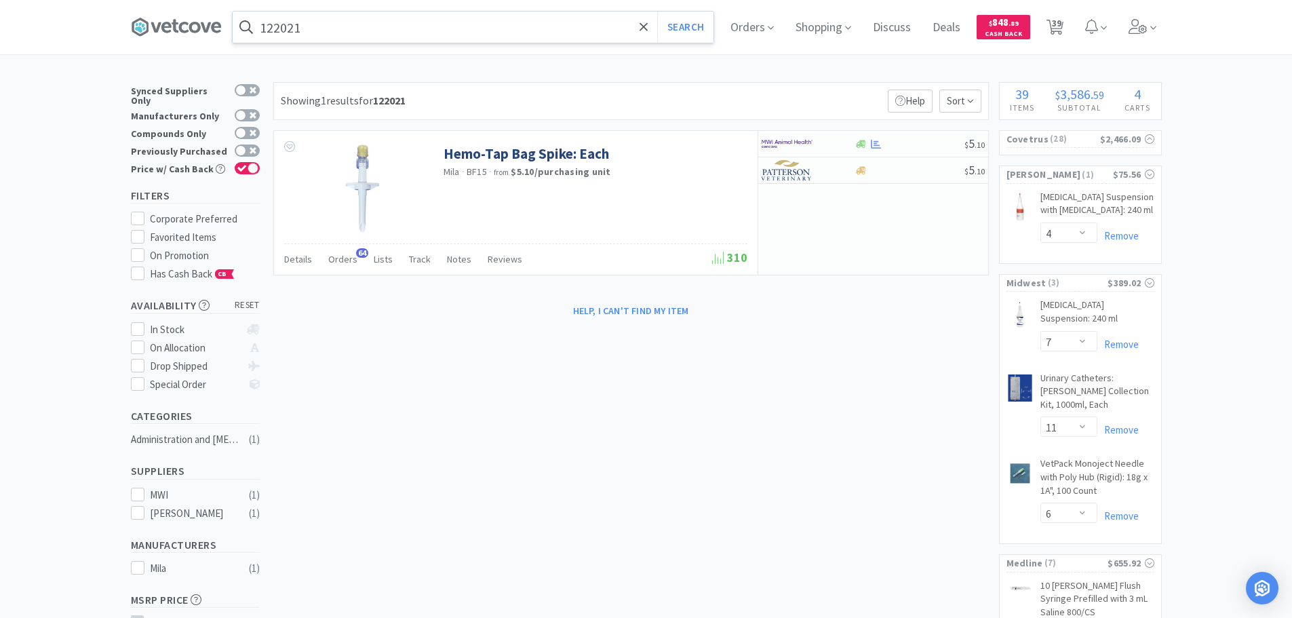
click at [412, 19] on input "122021" at bounding box center [473, 27] width 481 height 31
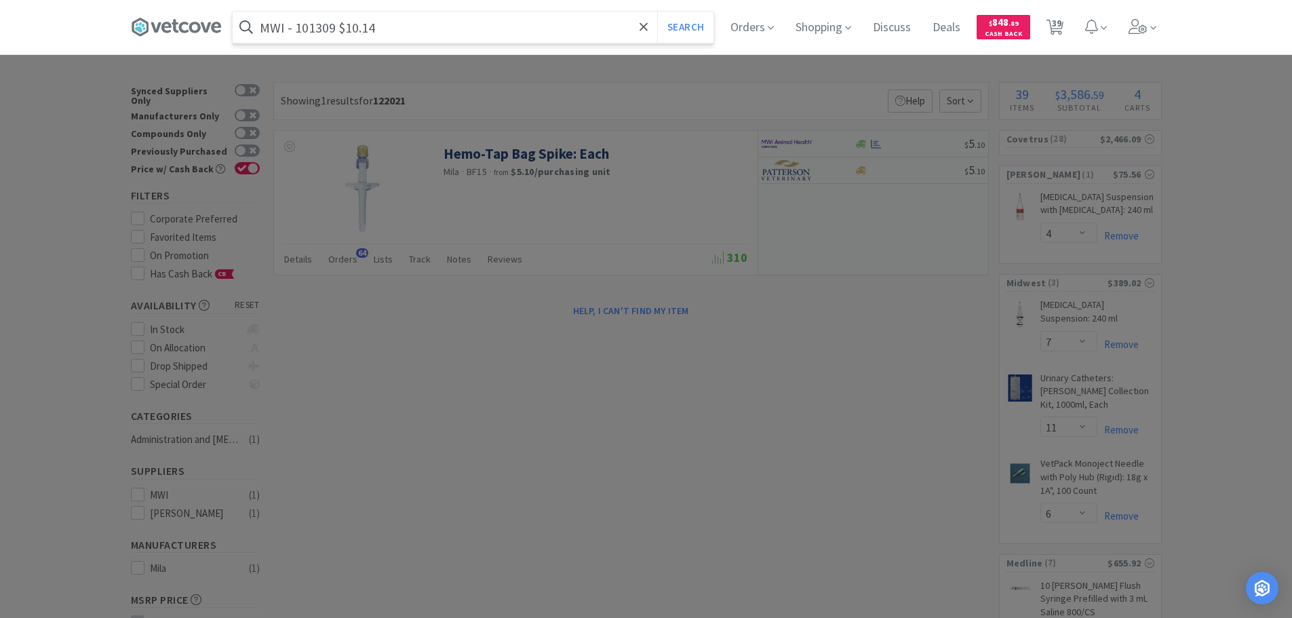
click at [328, 28] on input "MWI - 101309 $10.14" at bounding box center [473, 27] width 481 height 31
click at [328, 28] on input "101309" at bounding box center [473, 27] width 481 height 31
click at [657, 12] on button "Search" at bounding box center [685, 27] width 56 height 31
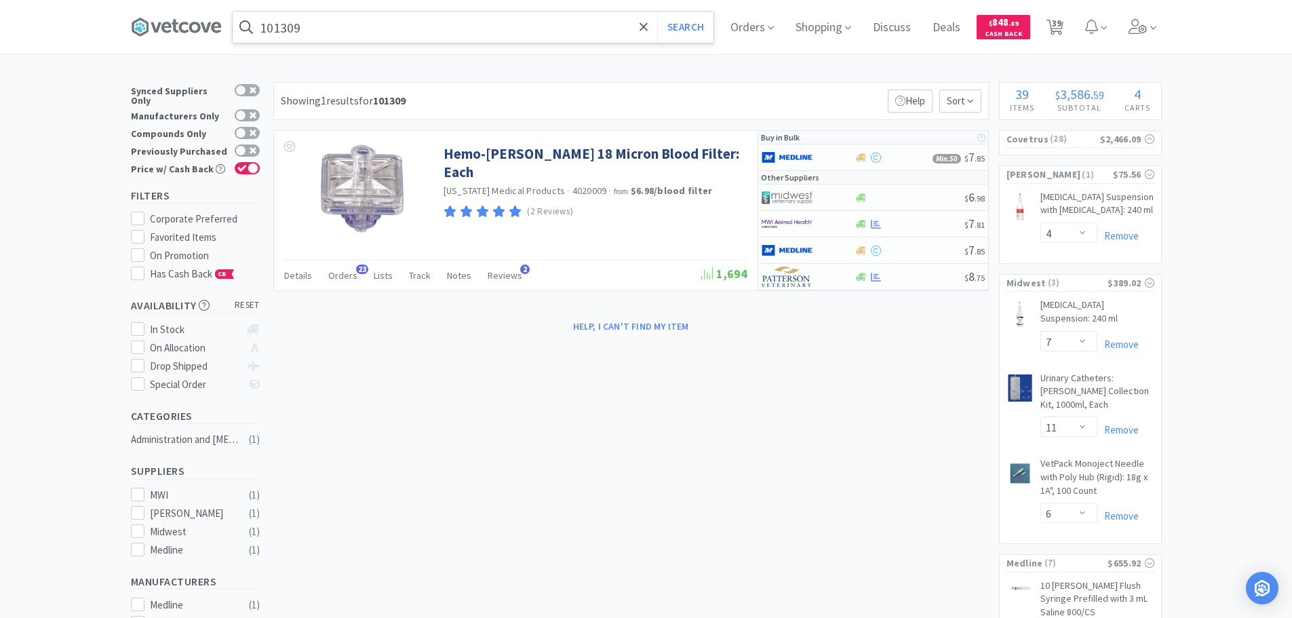
click at [416, 36] on input "101309" at bounding box center [473, 27] width 481 height 31
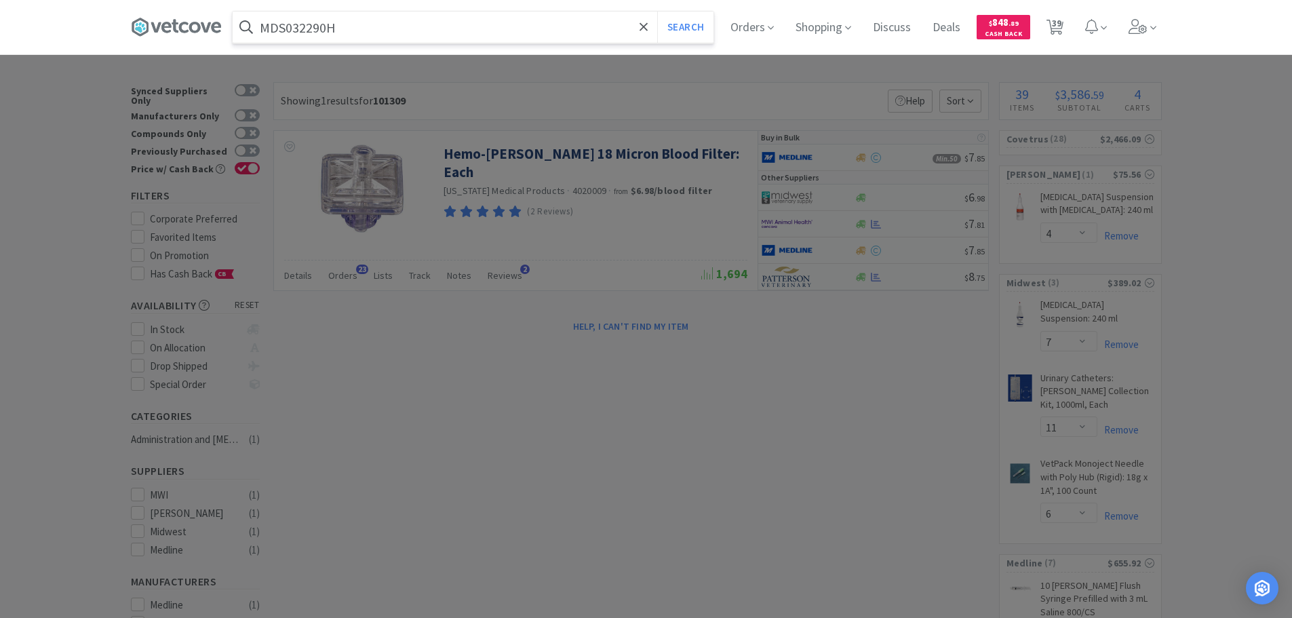
click at [657, 12] on button "Search" at bounding box center [685, 27] width 56 height 31
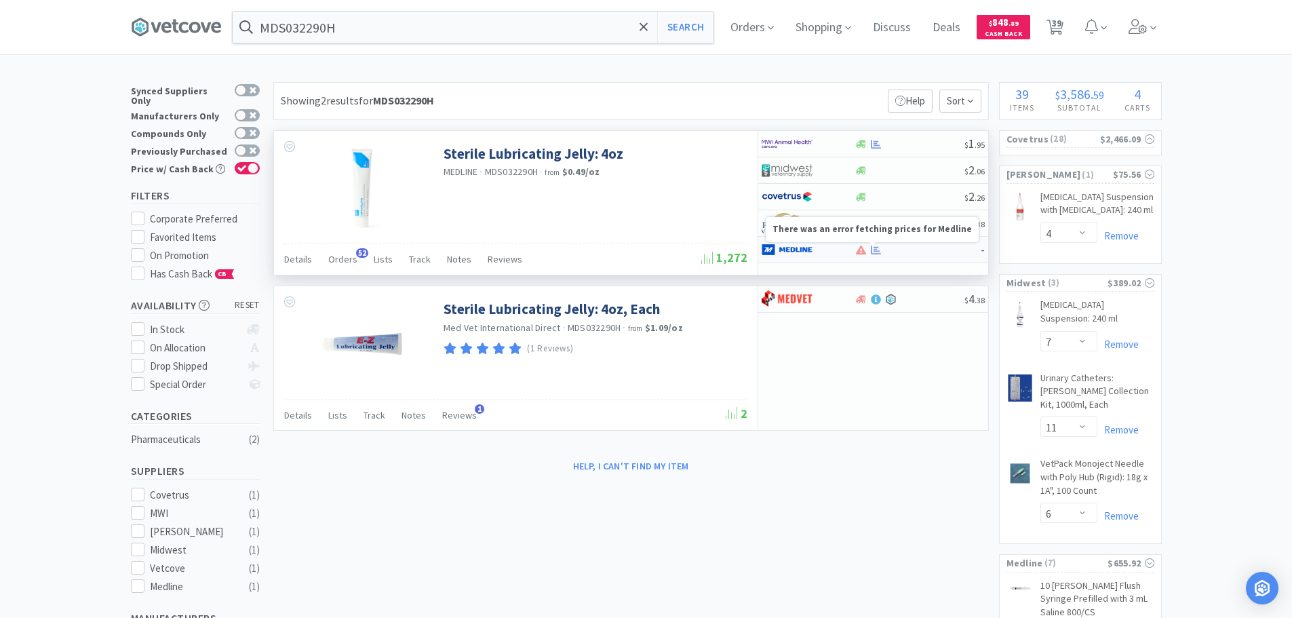
click at [856, 250] on icon at bounding box center [861, 250] width 10 height 10
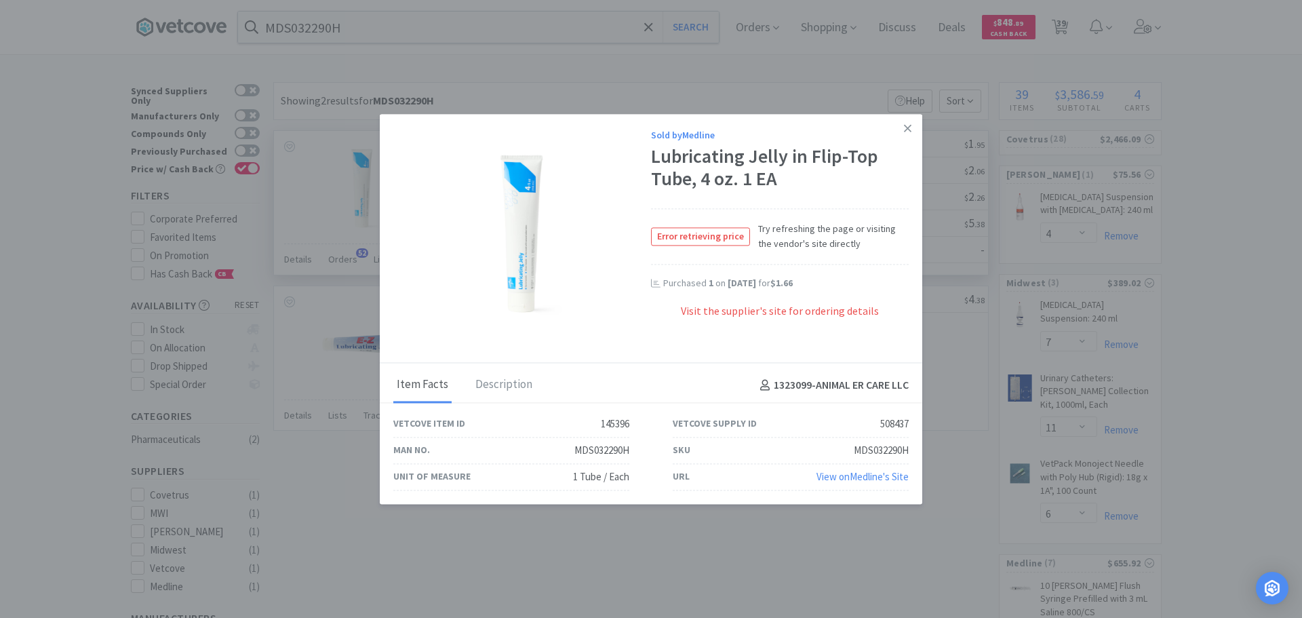
click at [874, 256] on div "Error retrieving price Try refreshing the page or visiting the vendor's site di…" at bounding box center [780, 237] width 258 height 56
click at [910, 132] on icon at bounding box center [907, 128] width 7 height 12
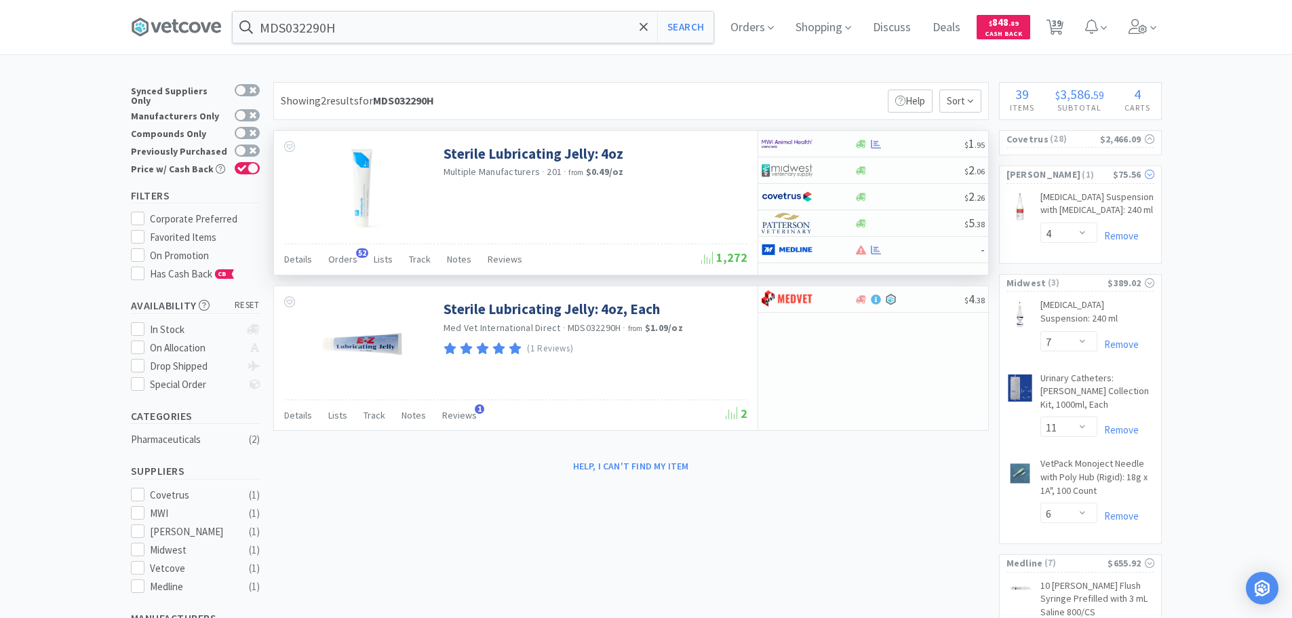
click at [1080, 173] on span "( 1 )" at bounding box center [1096, 175] width 32 height 14
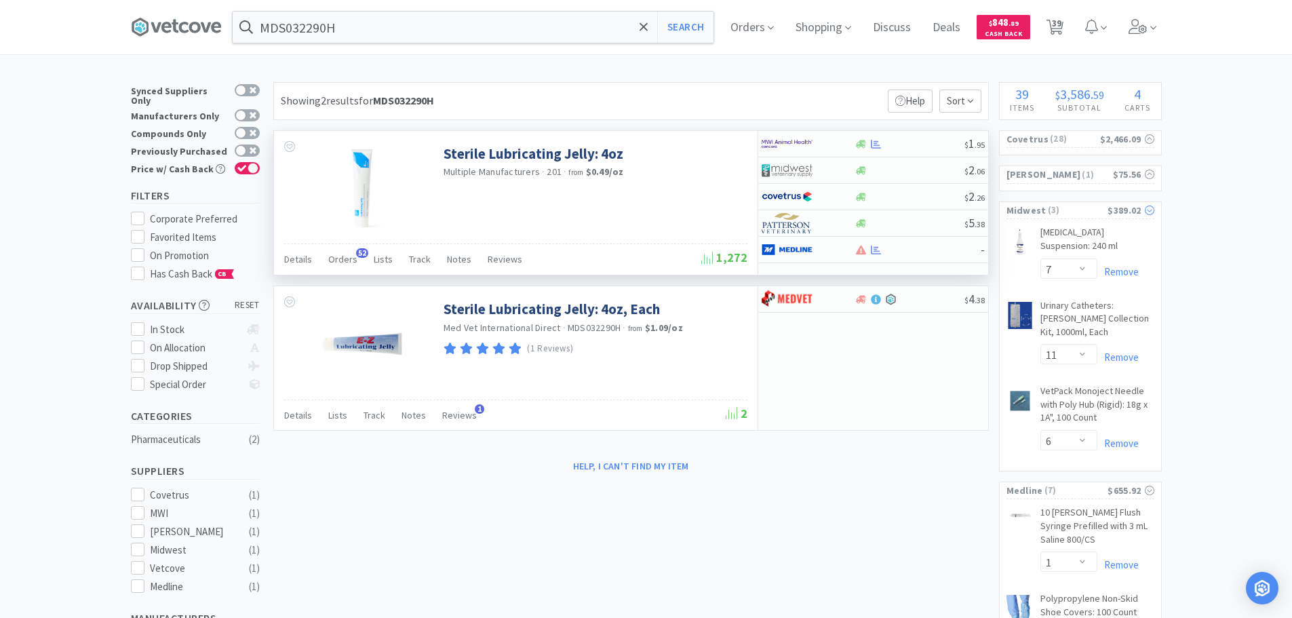
click at [1079, 211] on span "( 3 )" at bounding box center [1077, 210] width 62 height 14
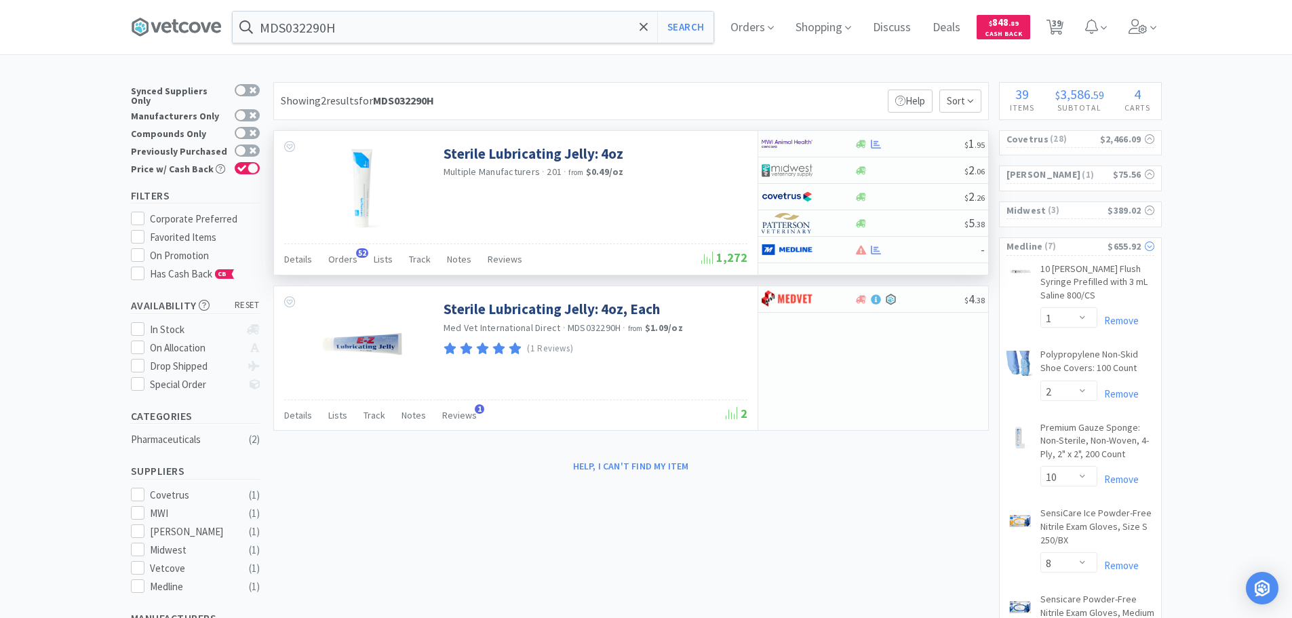
click at [1086, 249] on span "( 7 )" at bounding box center [1075, 246] width 65 height 14
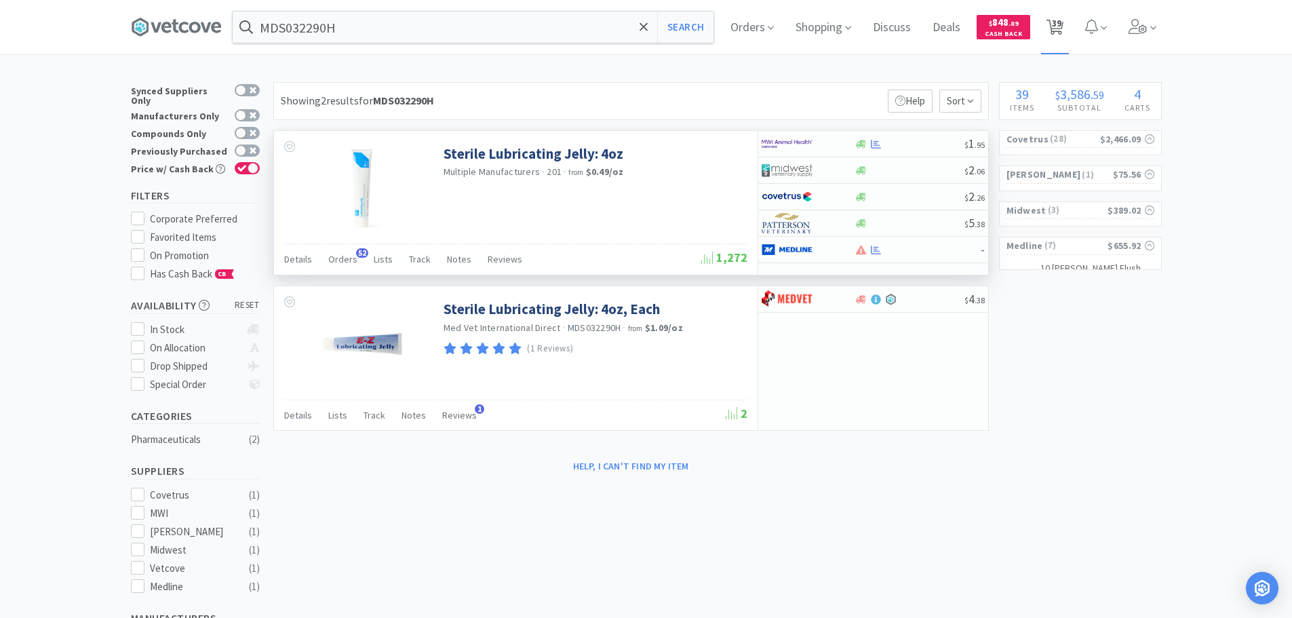
click at [1061, 26] on span "39" at bounding box center [1056, 23] width 9 height 54
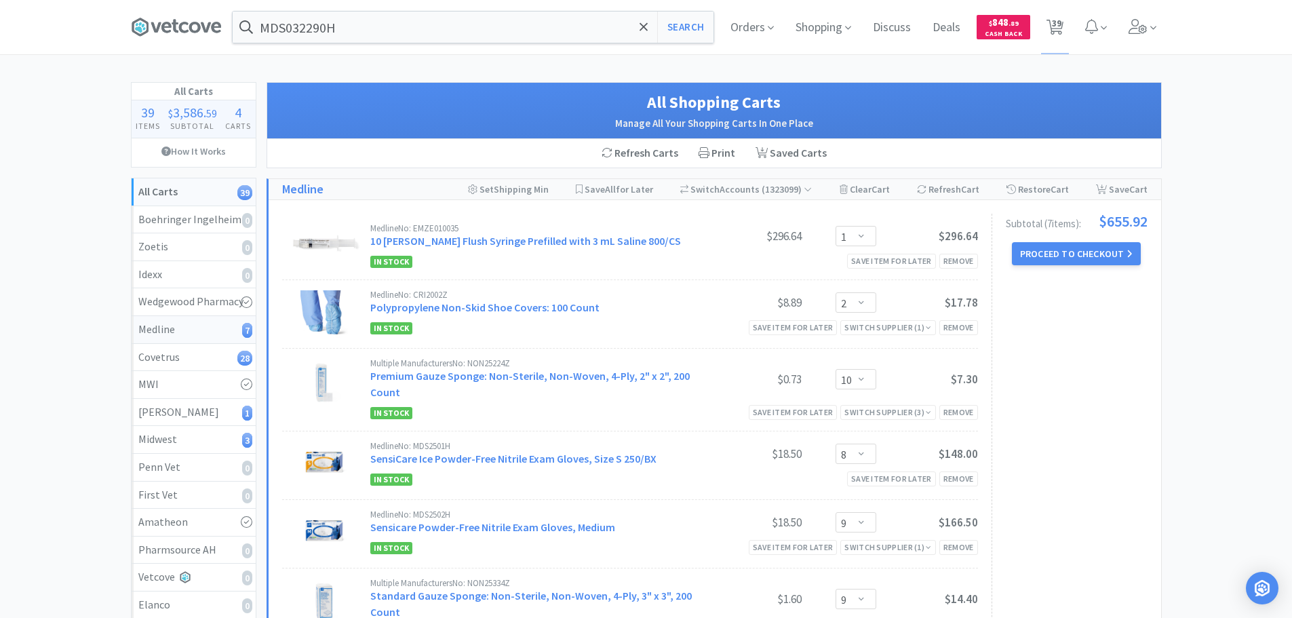
click at [188, 334] on div "Medline 7" at bounding box center [193, 330] width 111 height 18
click at [647, 151] on div "Refresh Cart" at bounding box center [641, 153] width 92 height 28
click at [488, 33] on input "MDS032290H" at bounding box center [473, 27] width 481 height 31
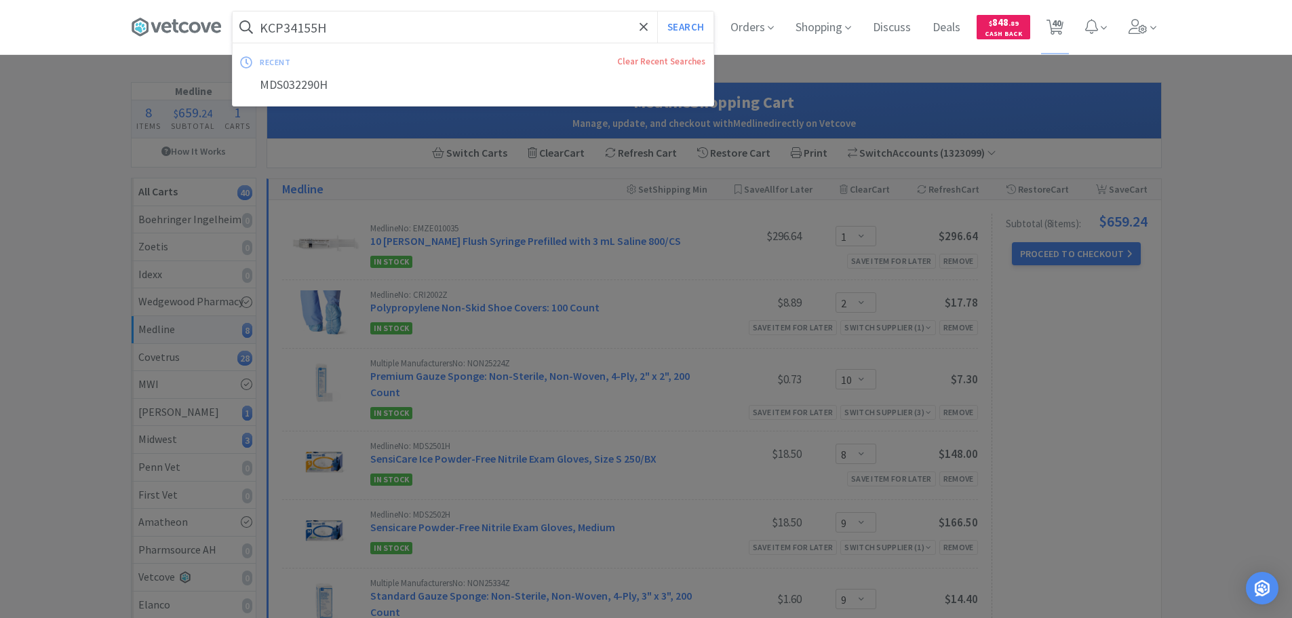
click at [657, 12] on button "Search" at bounding box center [685, 27] width 56 height 31
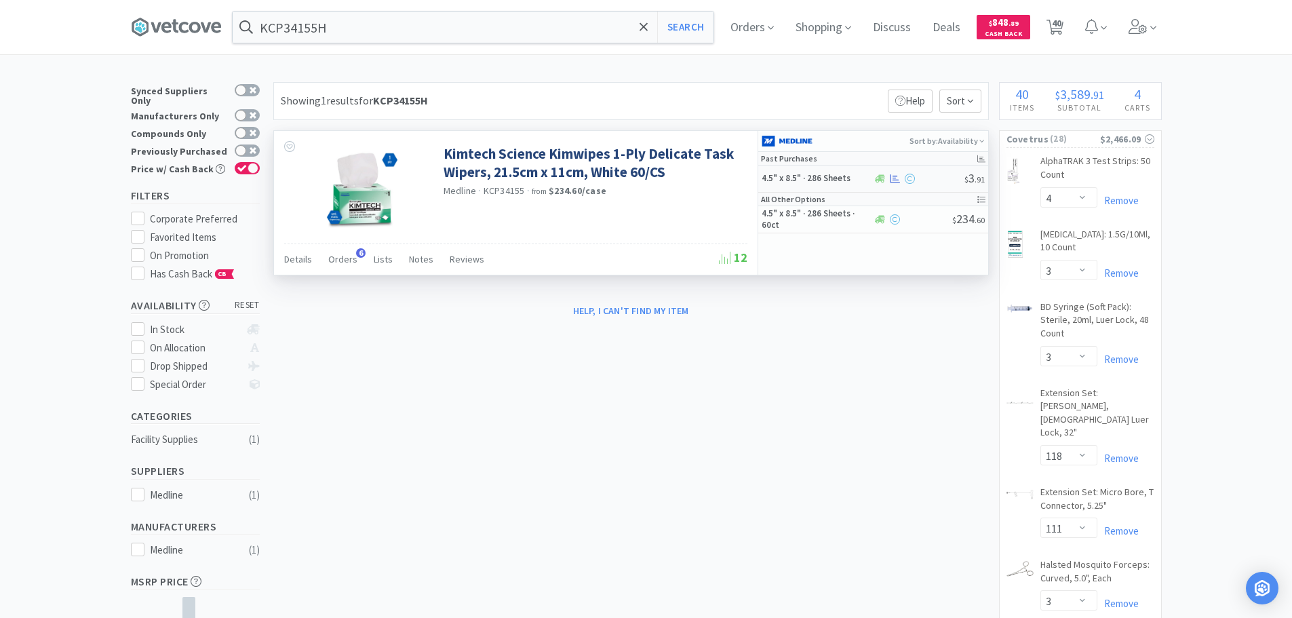
click at [934, 182] on div at bounding box center [919, 179] width 92 height 10
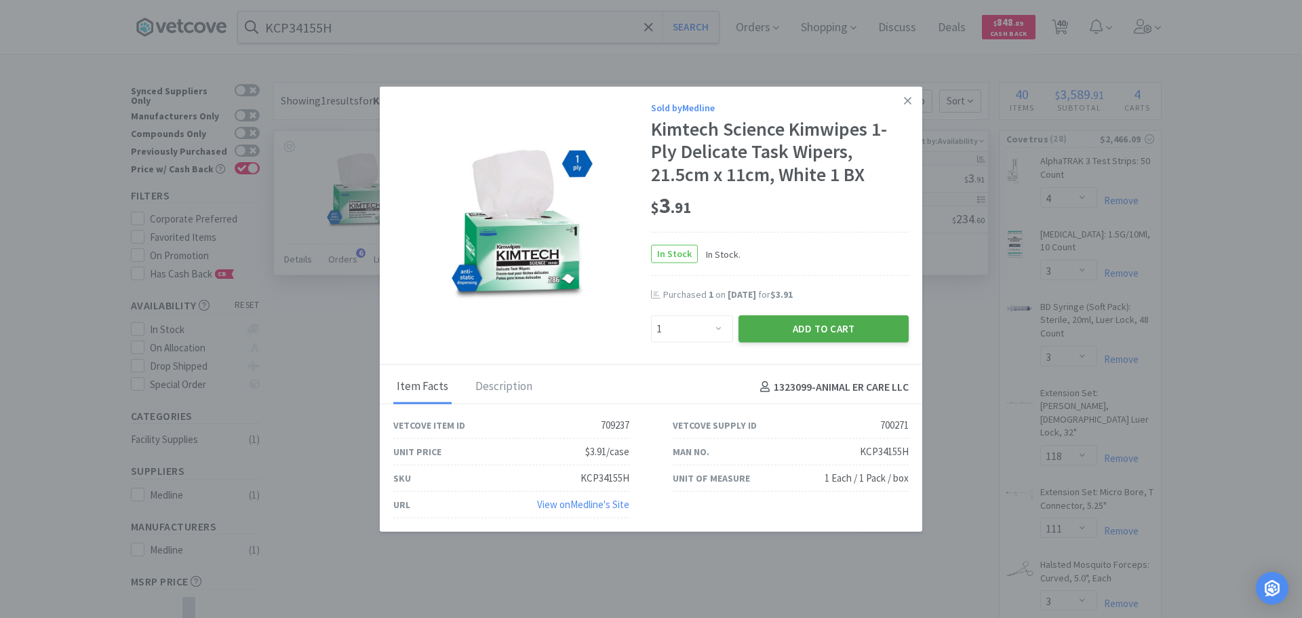
click at [816, 328] on button "Add to Cart" at bounding box center [823, 328] width 170 height 27
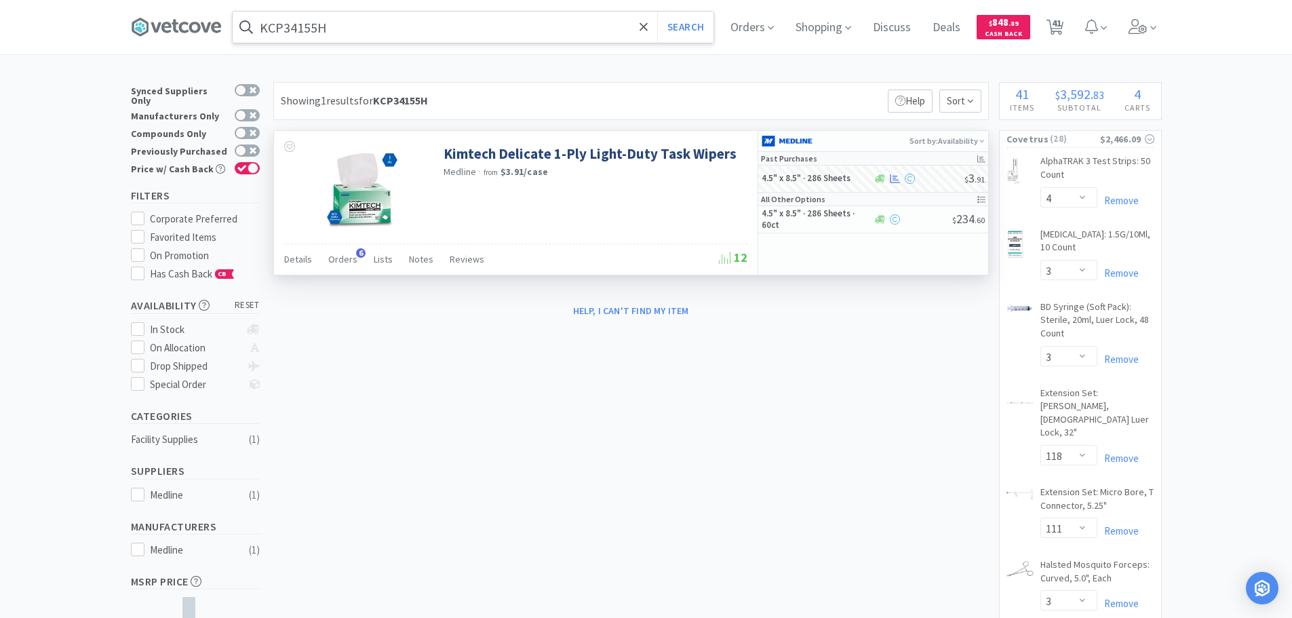
click at [422, 24] on input "KCP34155H" at bounding box center [473, 27] width 481 height 31
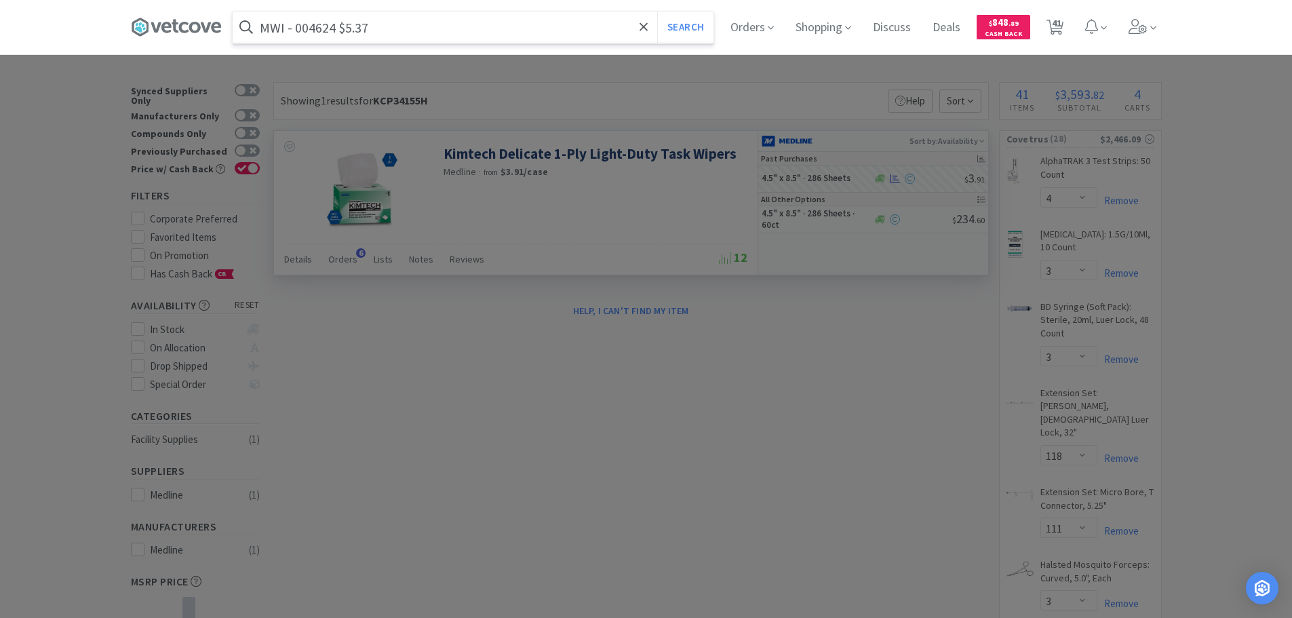
click at [329, 29] on input "MWI - 004624 $5.37" at bounding box center [473, 27] width 481 height 31
click at [657, 12] on button "Search" at bounding box center [685, 27] width 56 height 31
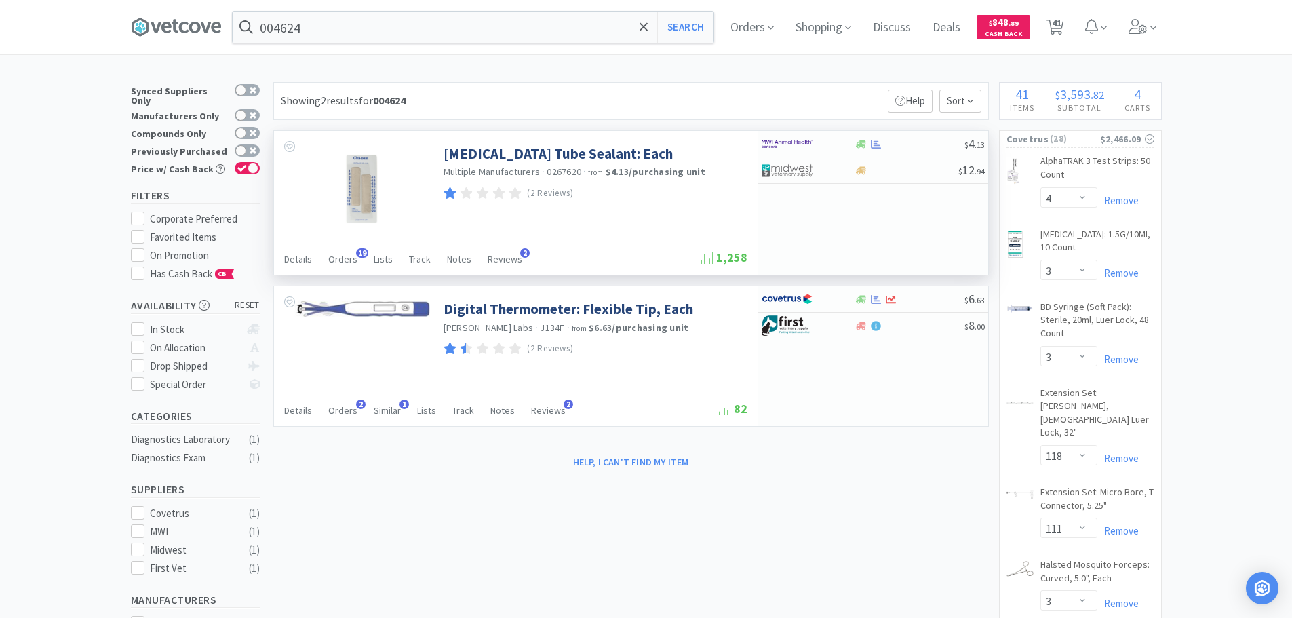
click at [567, 174] on span "0267620" at bounding box center [564, 171] width 35 height 12
click at [458, 33] on input "004624" at bounding box center [473, 27] width 481 height 31
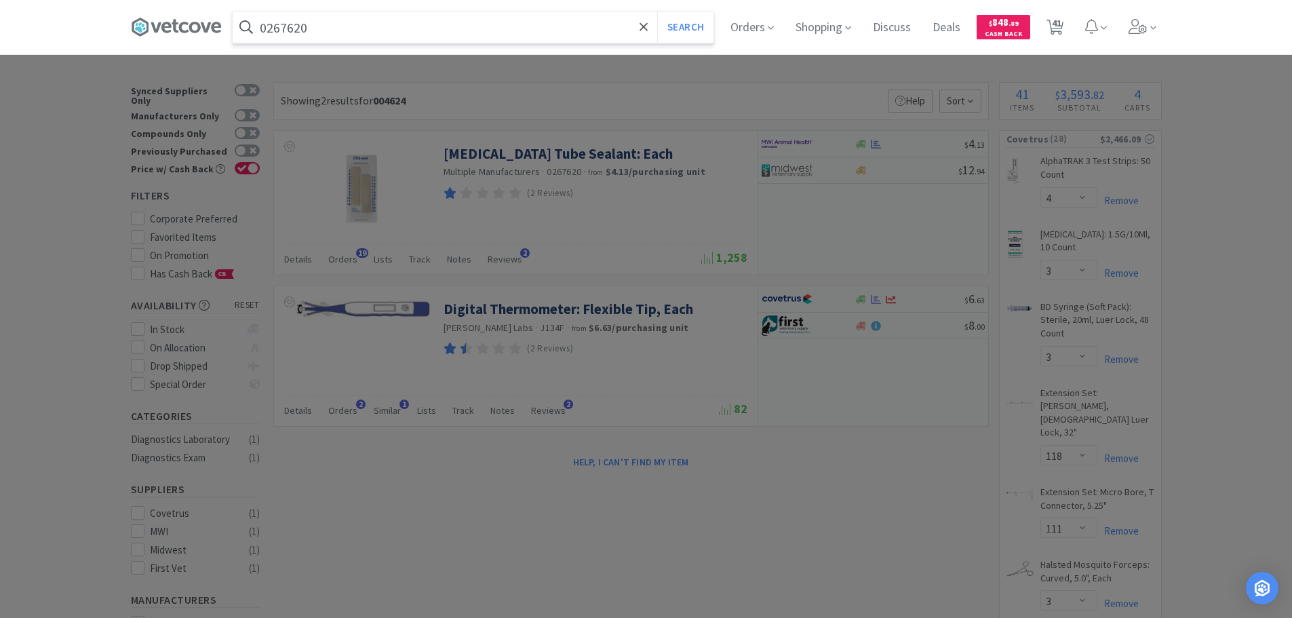
click at [657, 12] on button "Search" at bounding box center [685, 27] width 56 height 31
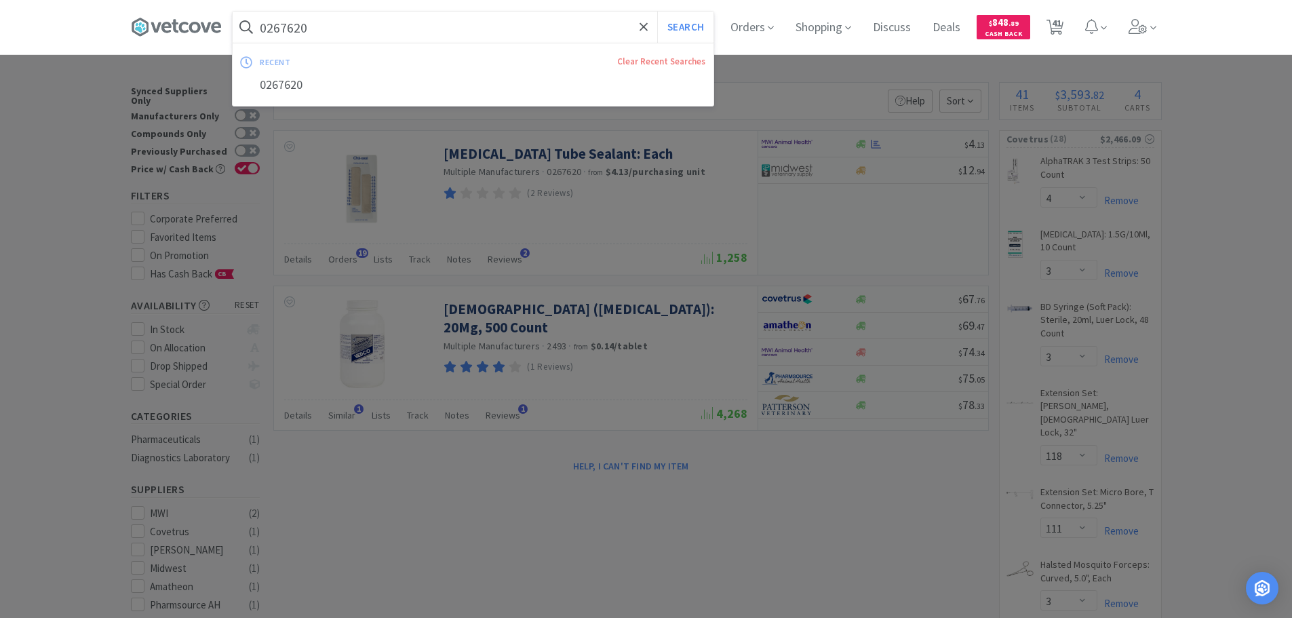
click at [416, 28] on input "0267620" at bounding box center [473, 27] width 481 height 31
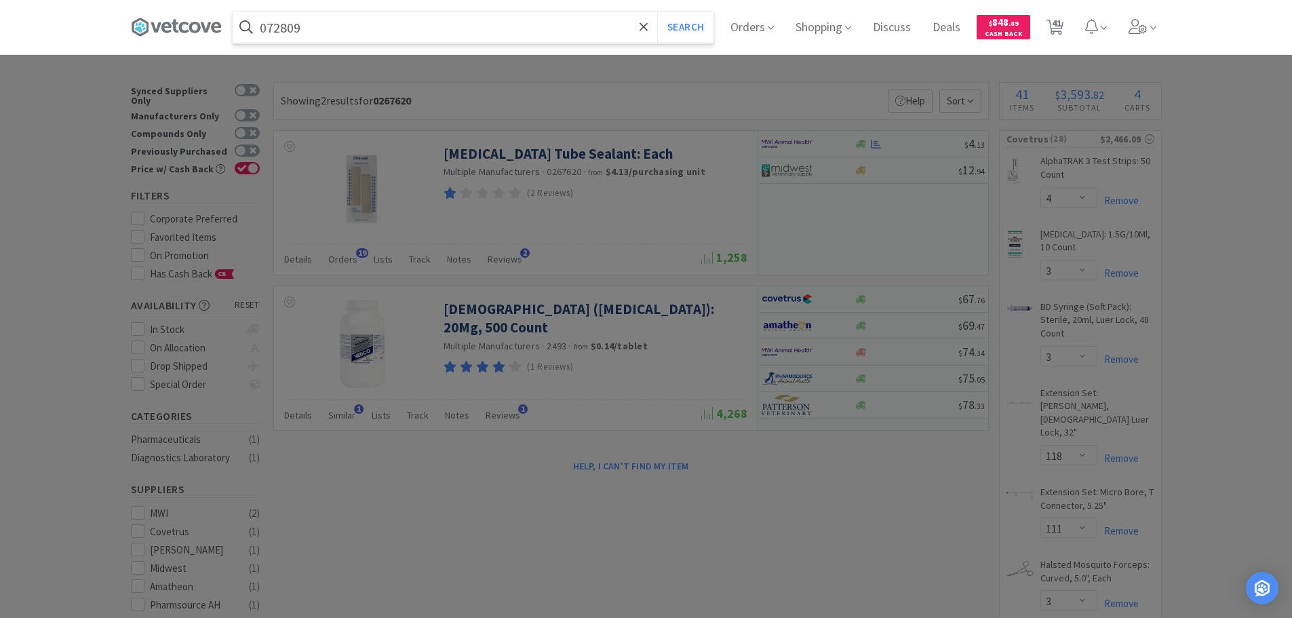
click at [657, 12] on button "Search" at bounding box center [685, 27] width 56 height 31
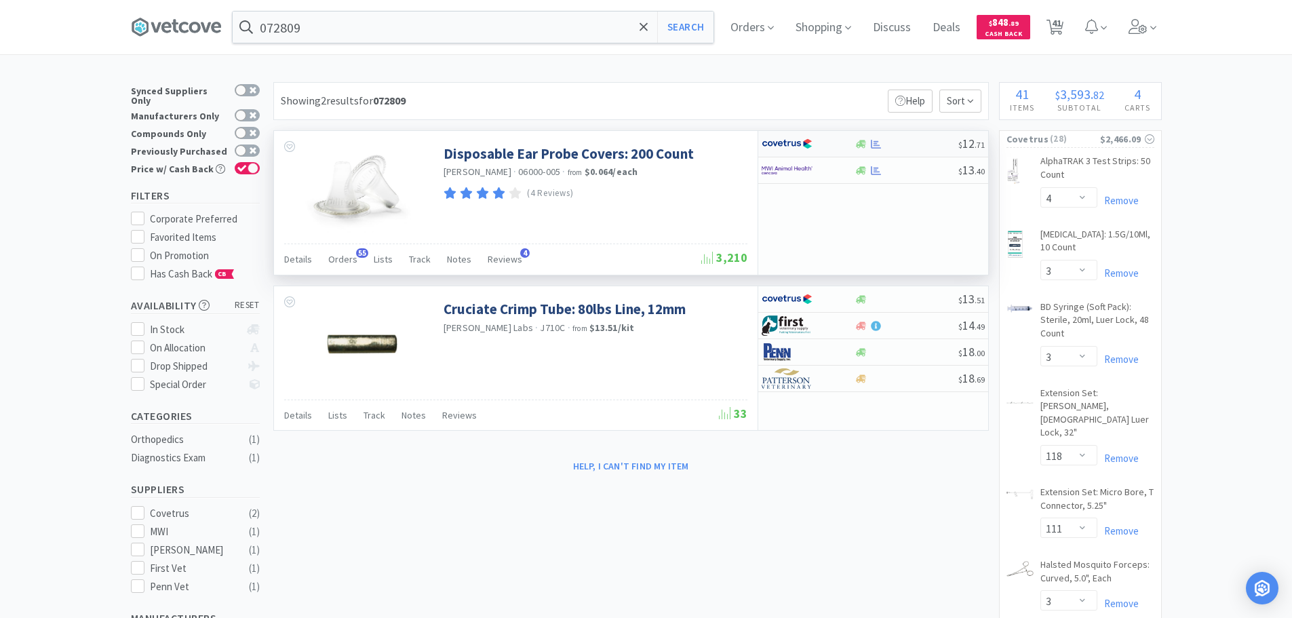
click at [928, 141] on div at bounding box center [906, 144] width 104 height 10
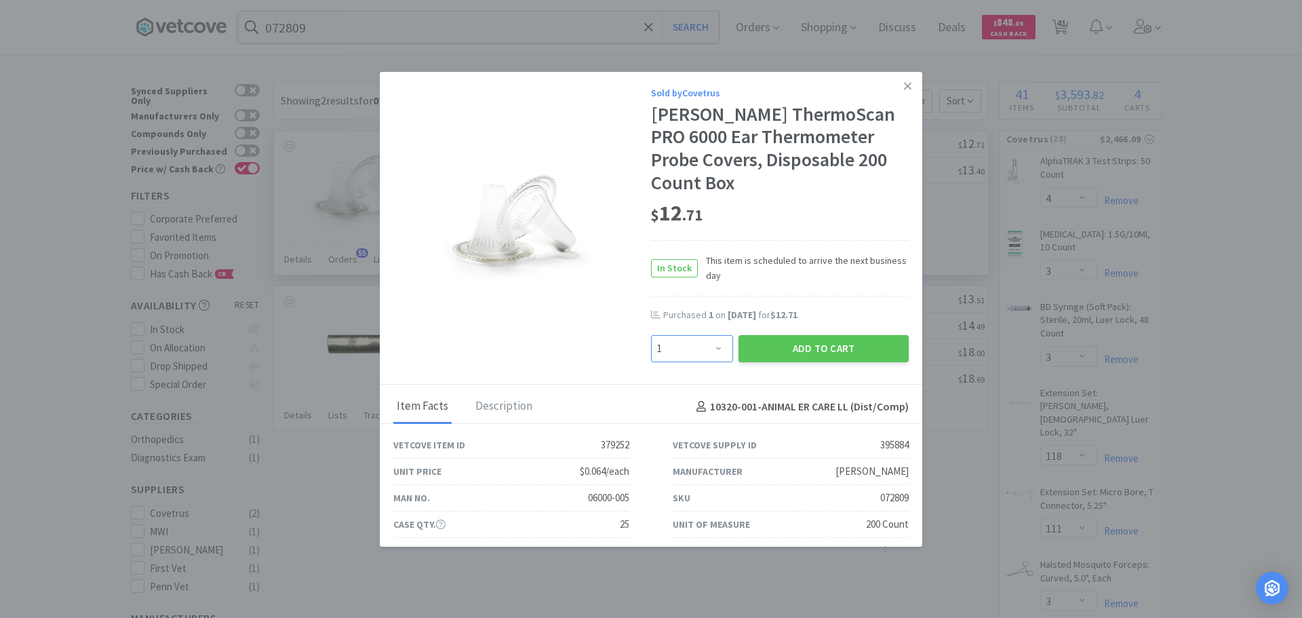
click at [702, 357] on select "Enter Quantity 1 2 3 4 5 6 7 8 9 10 11 12 13 14 15 16 17 18 19 20 Enter Quantity" at bounding box center [692, 348] width 82 height 27
click at [651, 335] on select "Enter Quantity 1 2 3 4 5 6 7 8 9 10 11 12 13 14 15 16 17 18 19 20 Enter Quantity" at bounding box center [692, 348] width 82 height 27
click at [757, 345] on button "Add to Cart" at bounding box center [823, 348] width 170 height 27
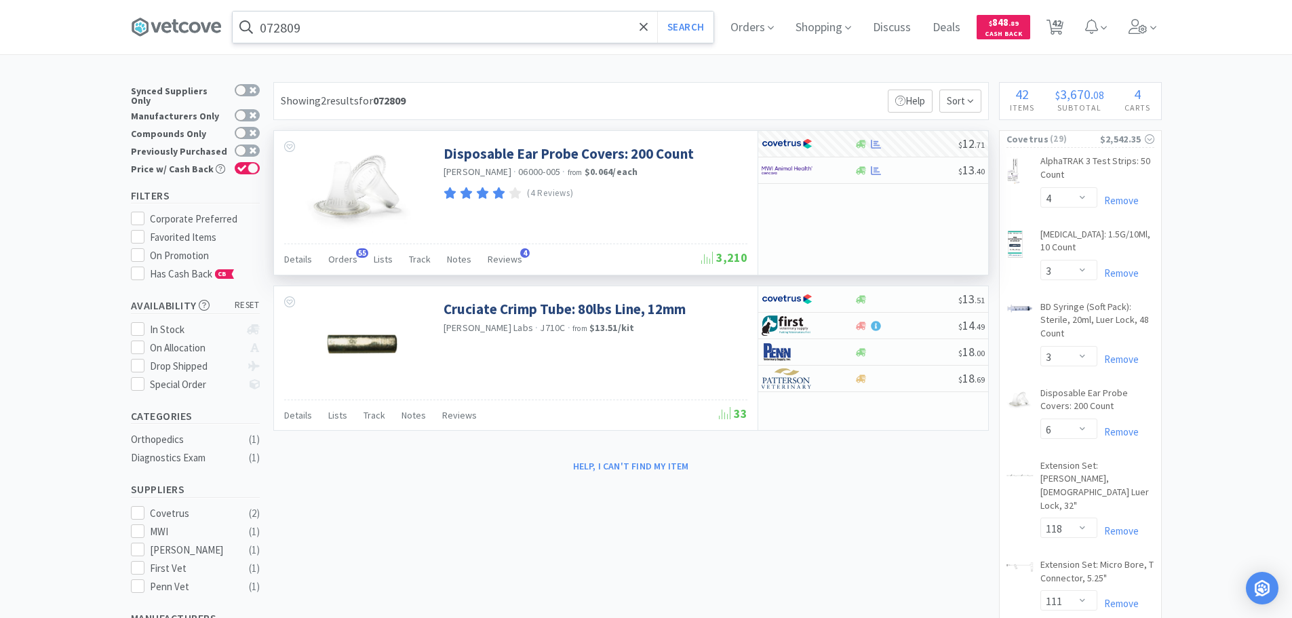
click at [409, 28] on input "072809" at bounding box center [473, 27] width 481 height 31
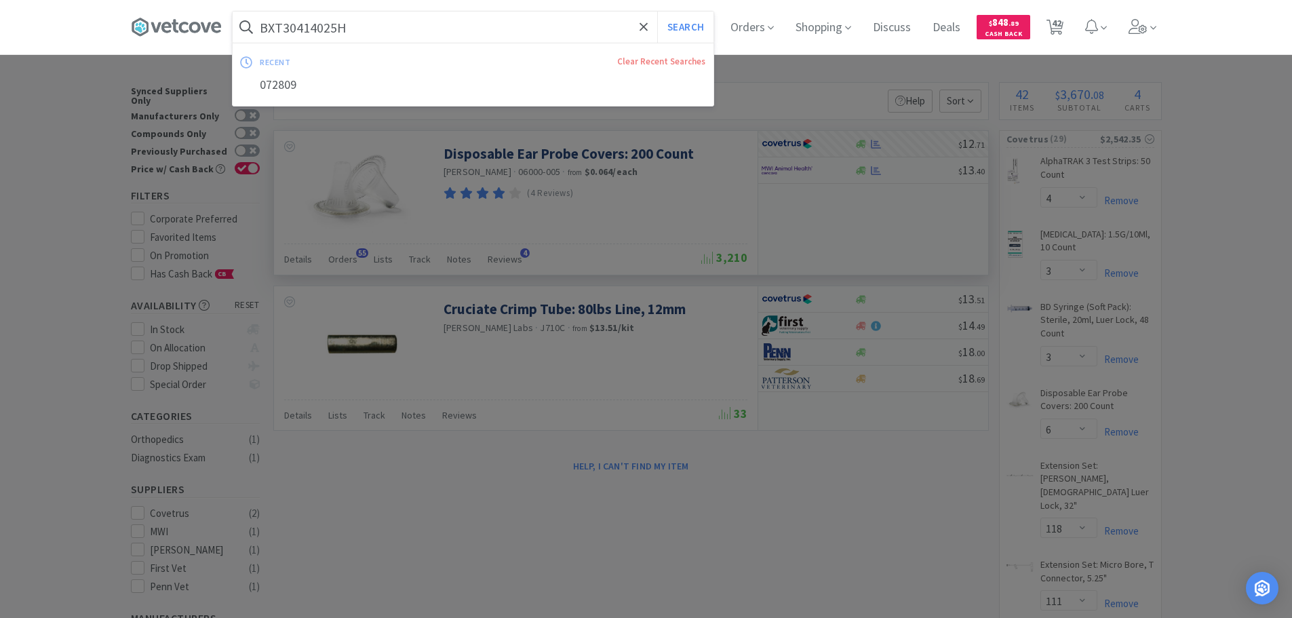
click at [657, 12] on button "Search" at bounding box center [685, 27] width 56 height 31
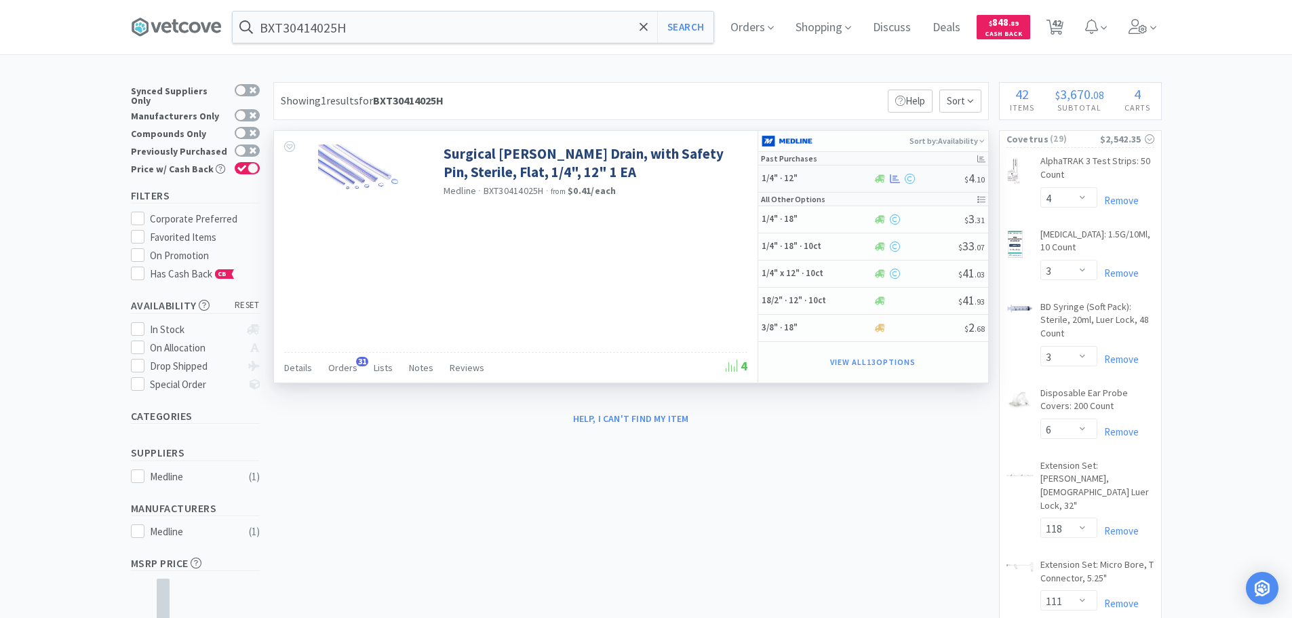
click at [932, 174] on div at bounding box center [919, 179] width 92 height 10
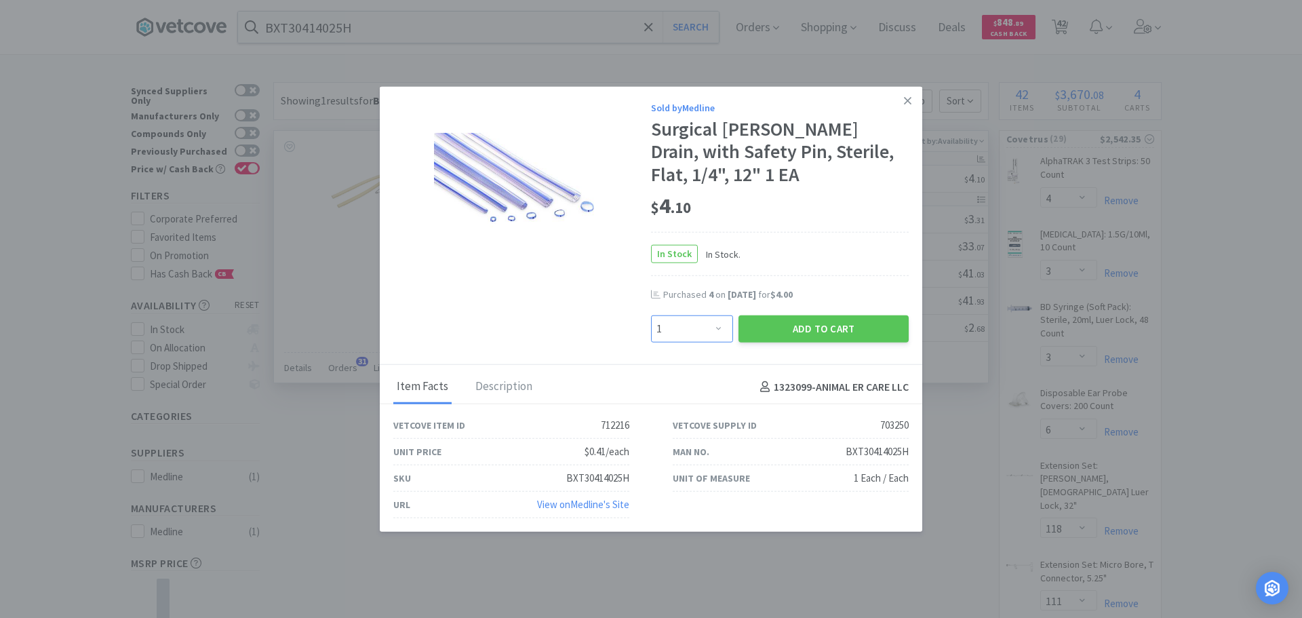
click at [703, 333] on select "Enter Quantity 1 2 3 4 5 6 7 8 9 10 11 12 13 14 15 16 17 18 19 20 Enter Quantity" at bounding box center [692, 328] width 82 height 27
click at [651, 315] on select "Enter Quantity 1 2 3 4 5 6 7 8 9 10 11 12 13 14 15 16 17 18 19 20 Enter Quantity" at bounding box center [692, 328] width 82 height 27
click at [769, 325] on button "Add to Cart" at bounding box center [823, 328] width 170 height 27
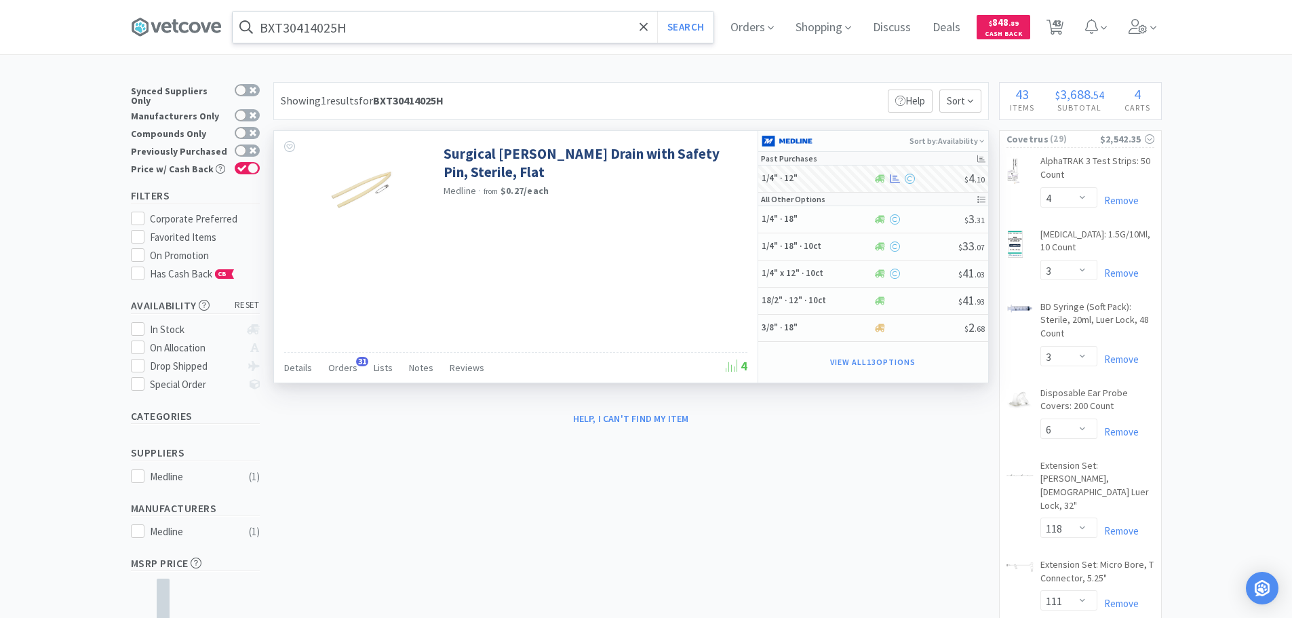
click at [393, 25] on input "BXT30414025H" at bounding box center [473, 27] width 481 height 31
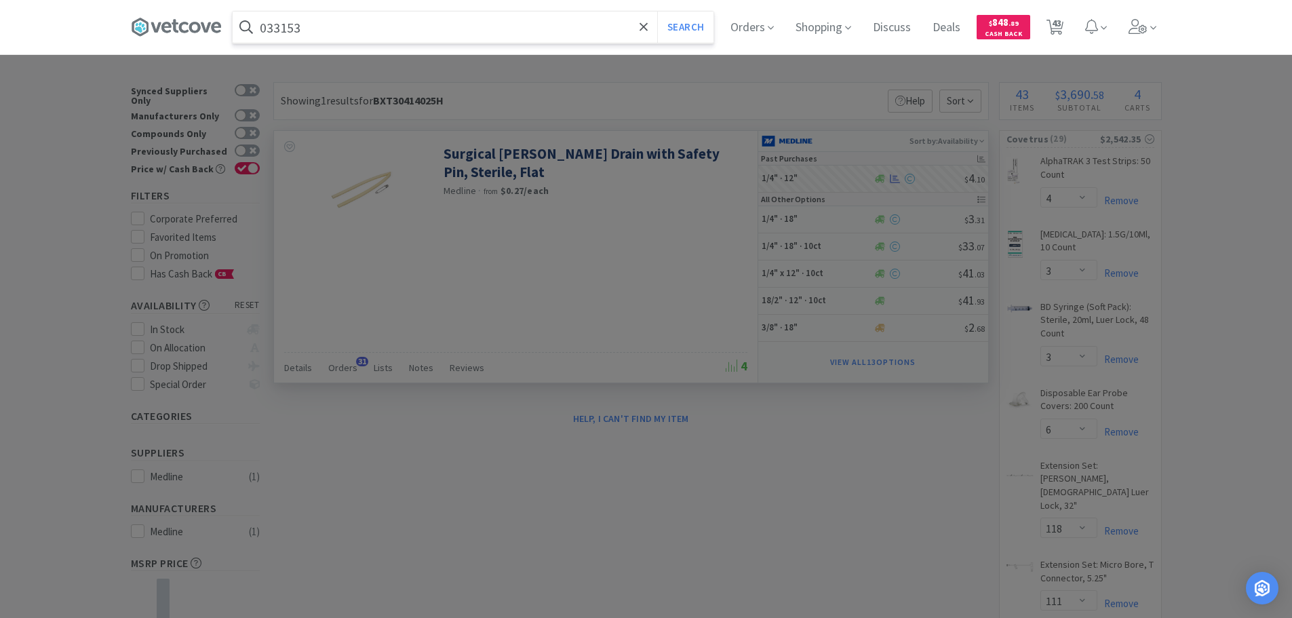
click at [657, 12] on button "Search" at bounding box center [685, 27] width 56 height 31
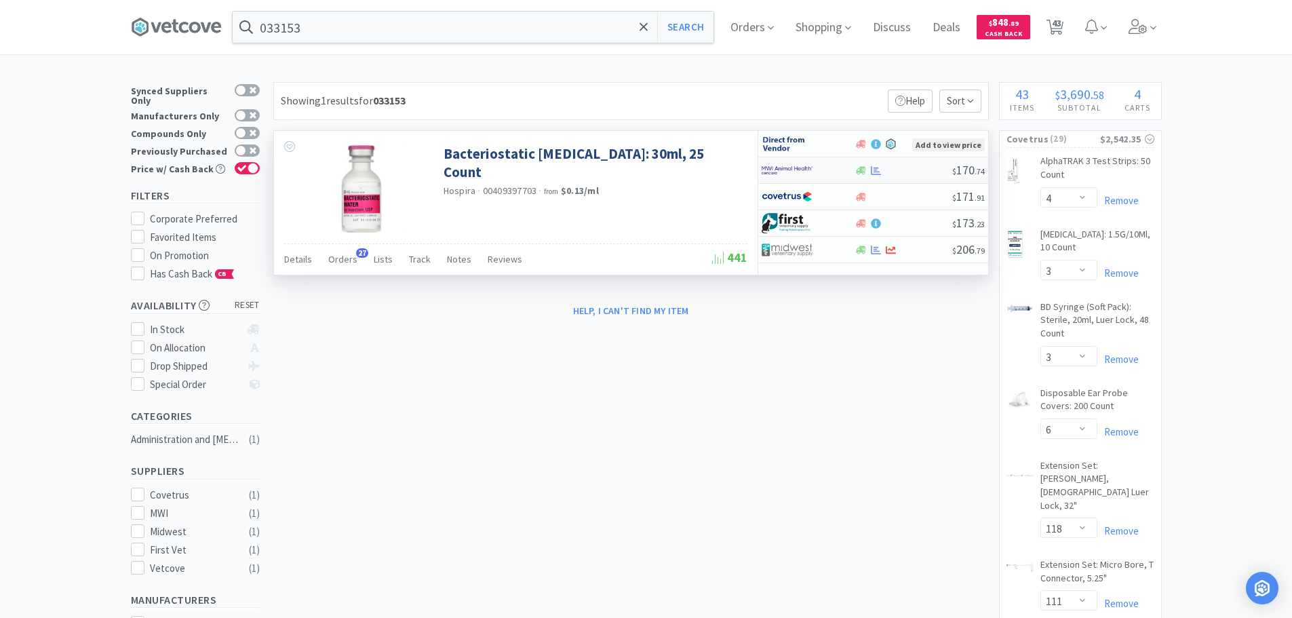
click at [917, 171] on div at bounding box center [903, 170] width 98 height 10
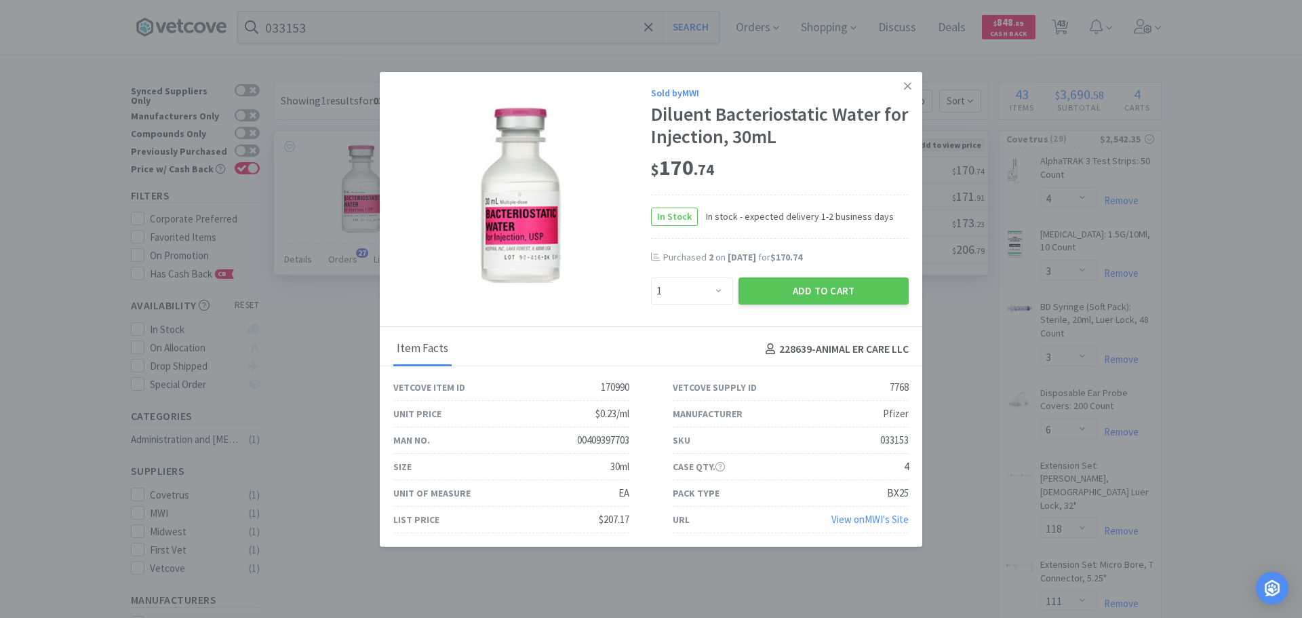
click at [600, 439] on div "00409397703" at bounding box center [603, 440] width 52 height 16
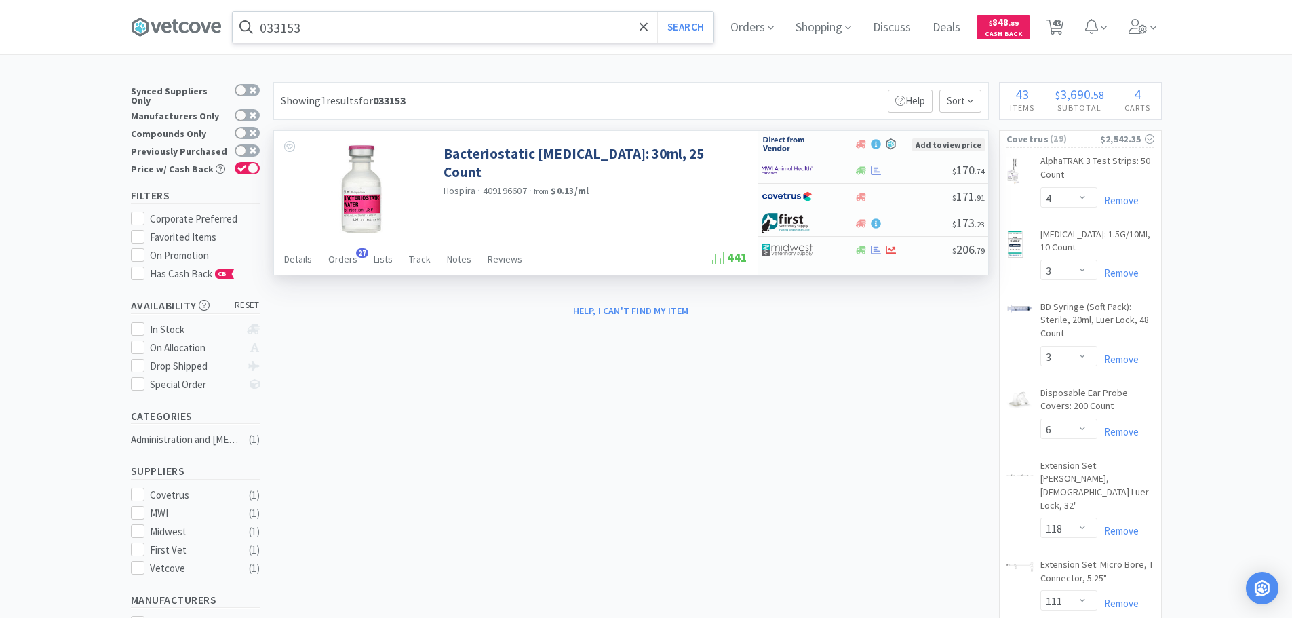
click at [463, 26] on input "033153" at bounding box center [473, 27] width 481 height 31
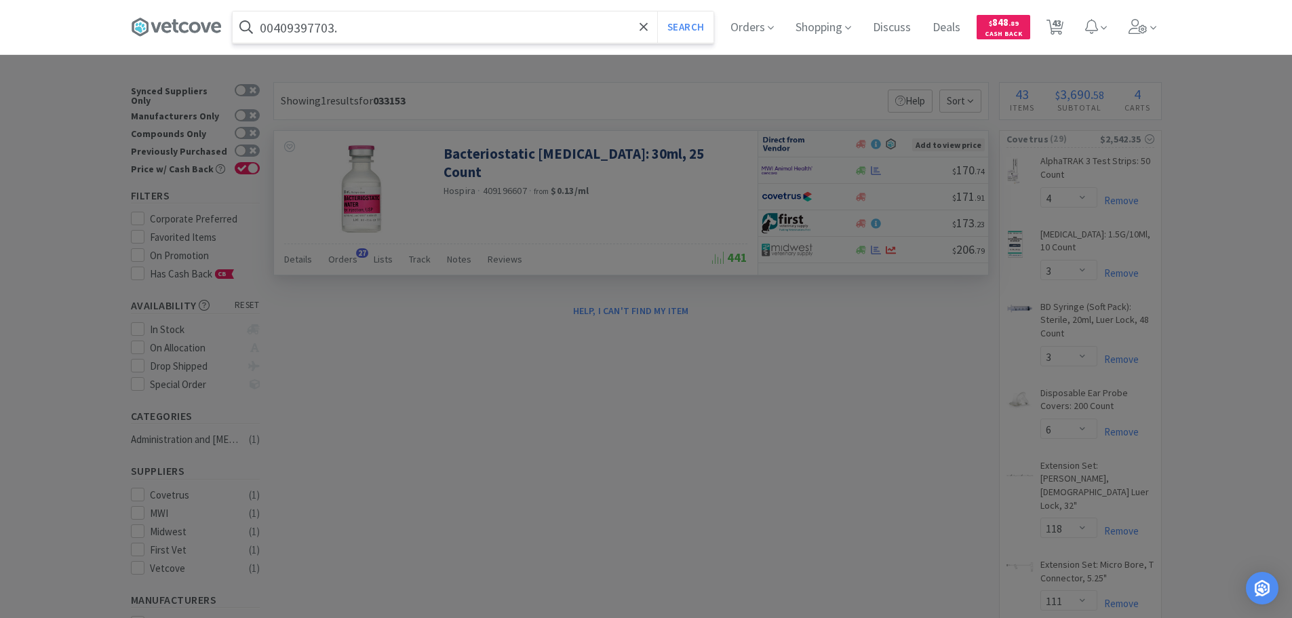
click at [657, 12] on button "Search" at bounding box center [685, 27] width 56 height 31
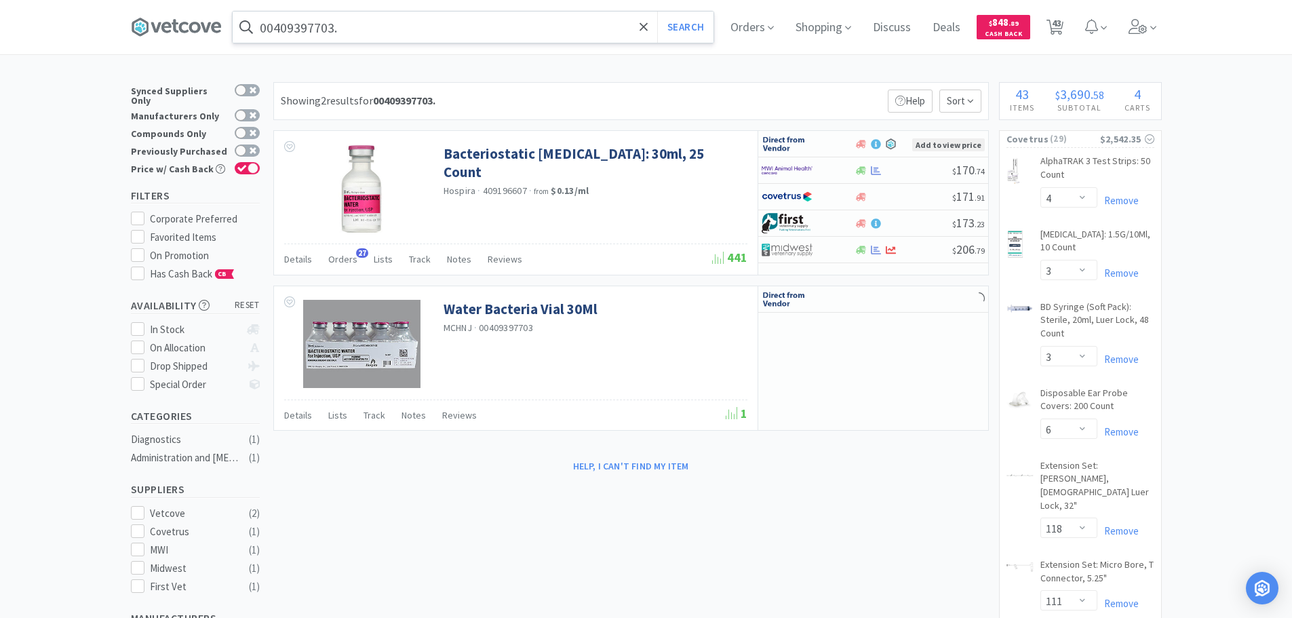
click at [463, 26] on input "00409397703." at bounding box center [473, 27] width 481 height 31
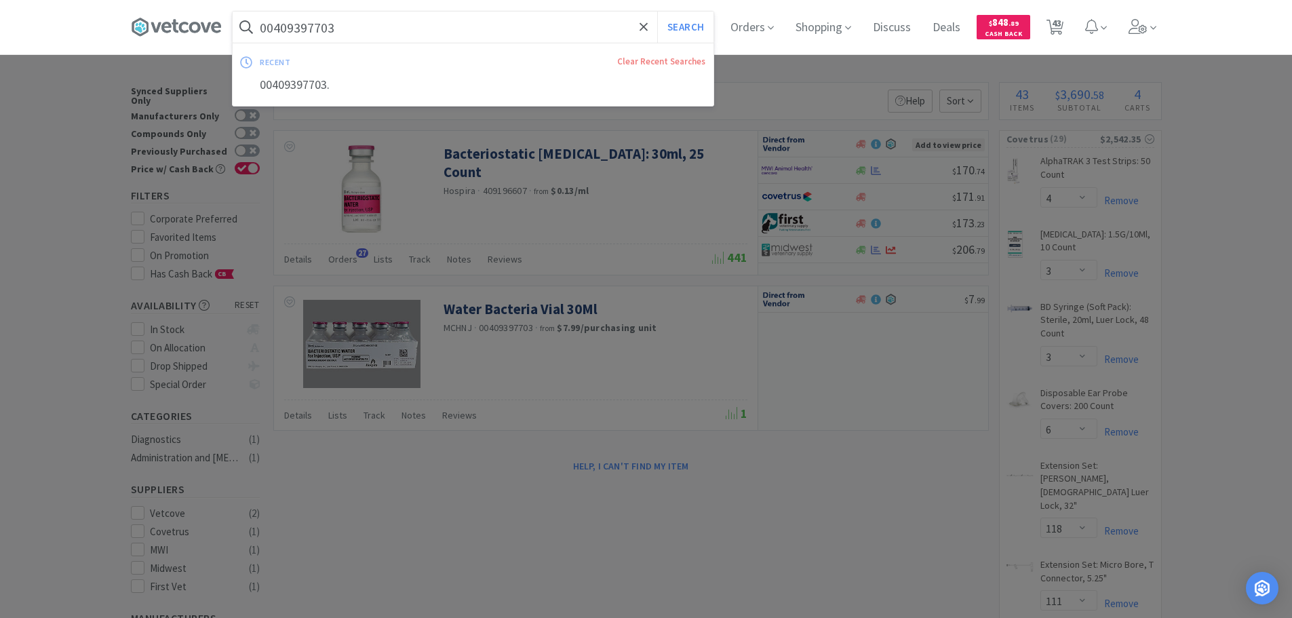
click at [657, 12] on button "Search" at bounding box center [685, 27] width 56 height 31
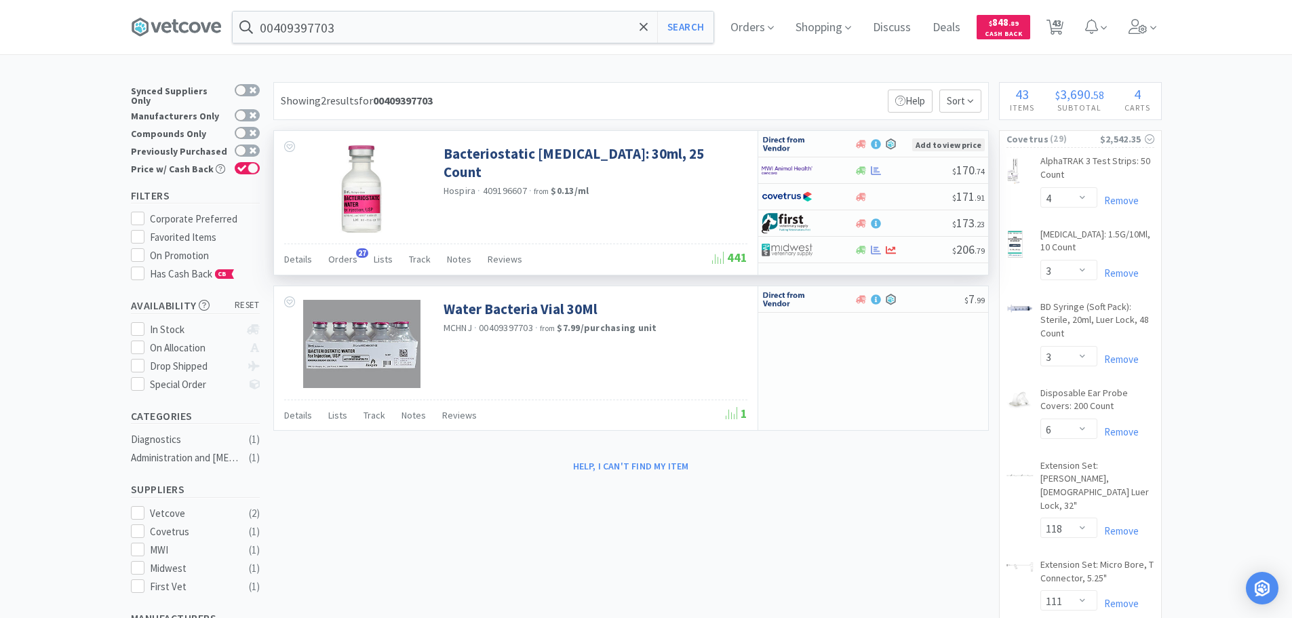
click at [501, 184] on span "409196607" at bounding box center [505, 190] width 44 height 12
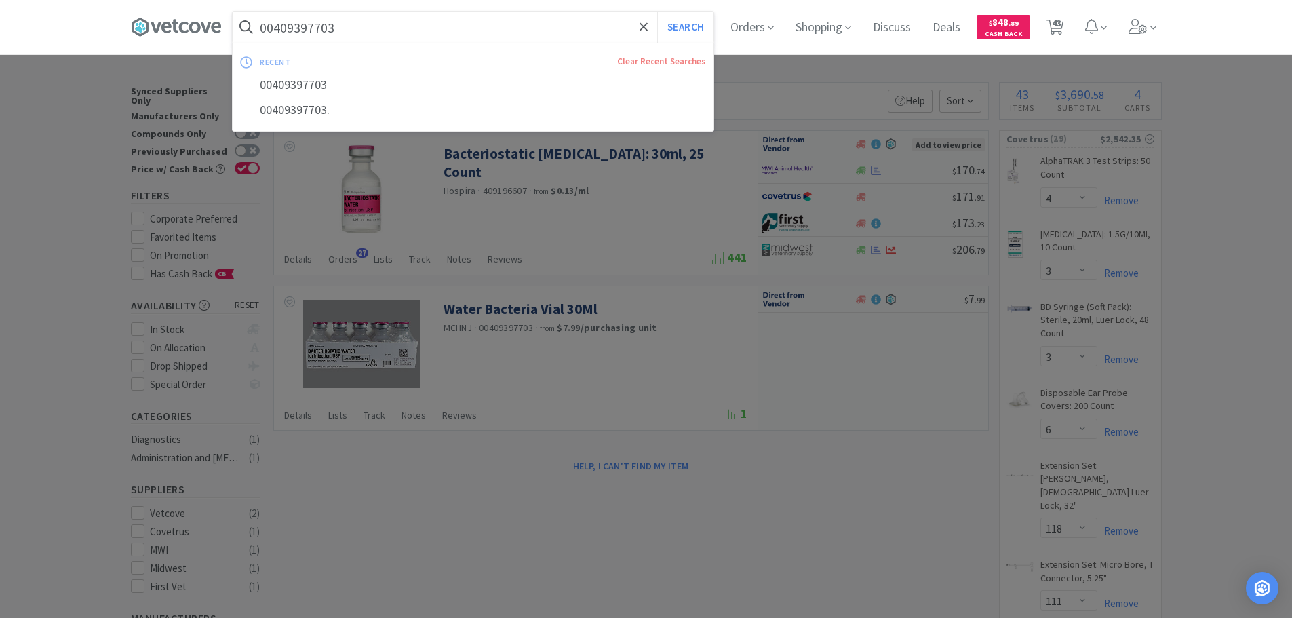
click at [432, 18] on input "00409397703" at bounding box center [473, 27] width 481 height 31
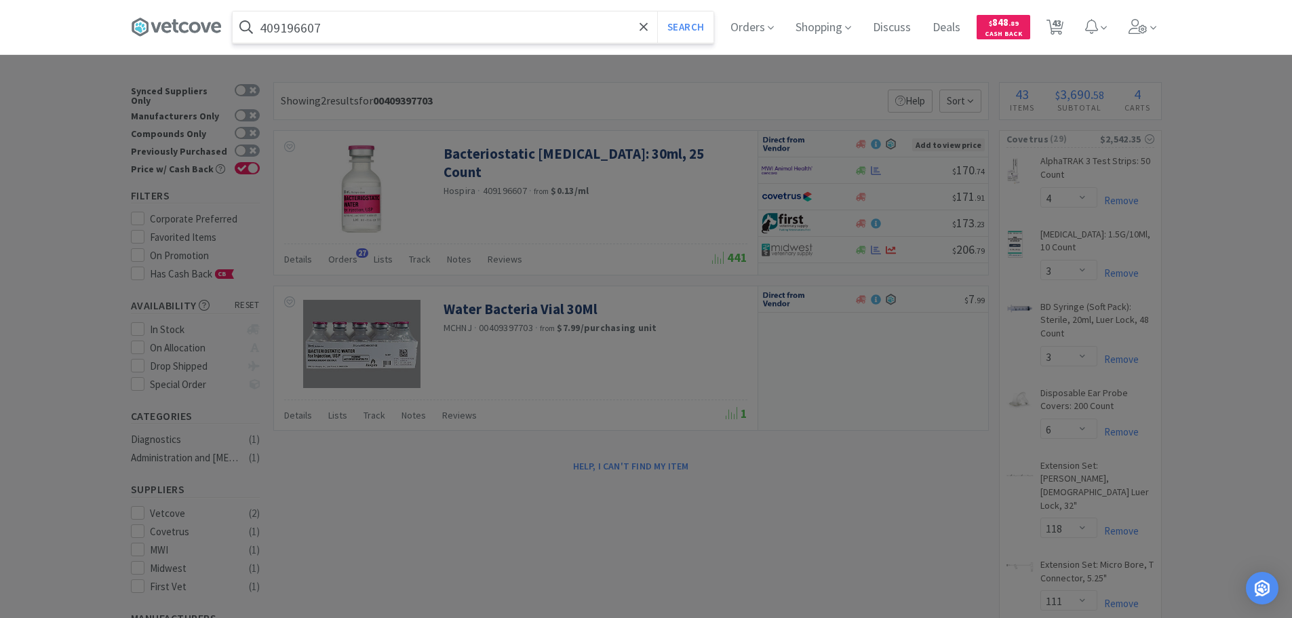
click at [657, 12] on button "Search" at bounding box center [685, 27] width 56 height 31
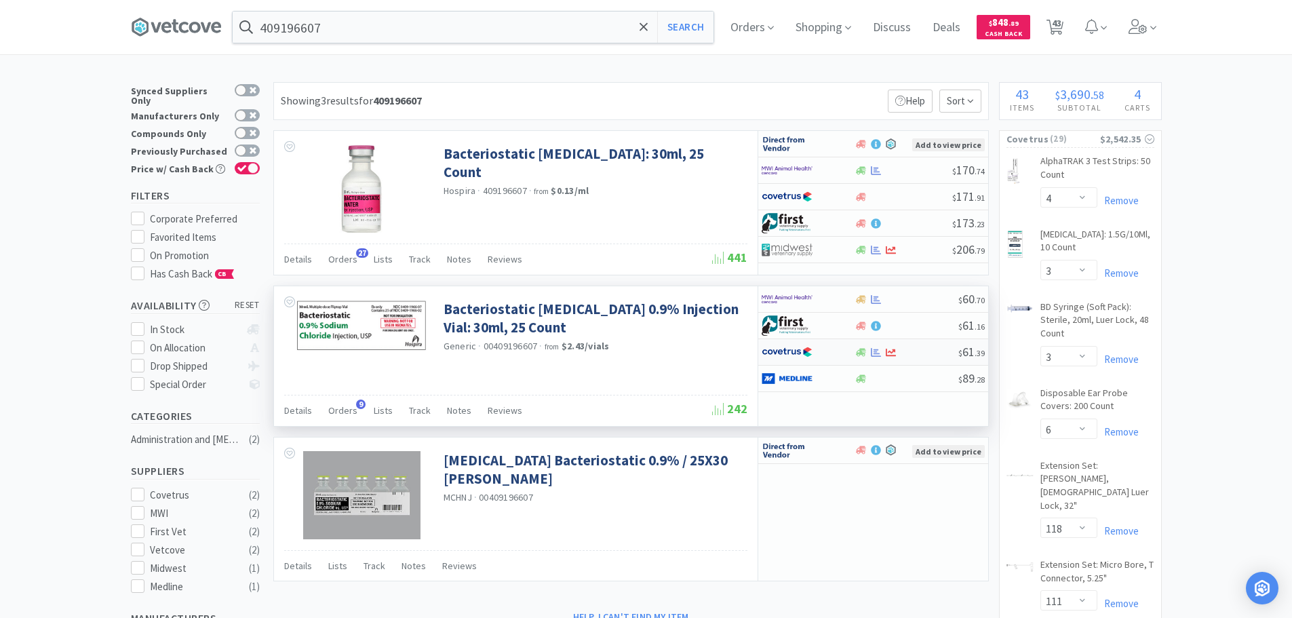
click at [919, 351] on div at bounding box center [906, 352] width 104 height 10
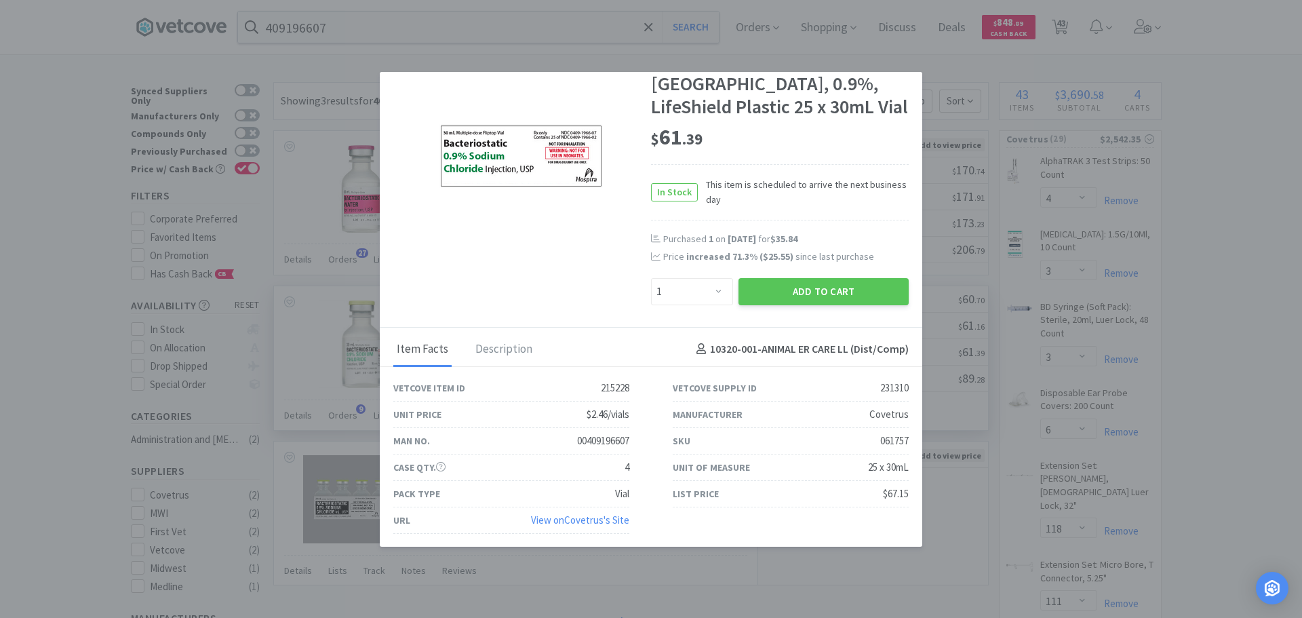
scroll to position [77, 0]
drag, startPoint x: 703, startPoint y: 135, endPoint x: 656, endPoint y: 136, distance: 47.5
click at [656, 136] on div "$ 61 . 39" at bounding box center [780, 137] width 258 height 28
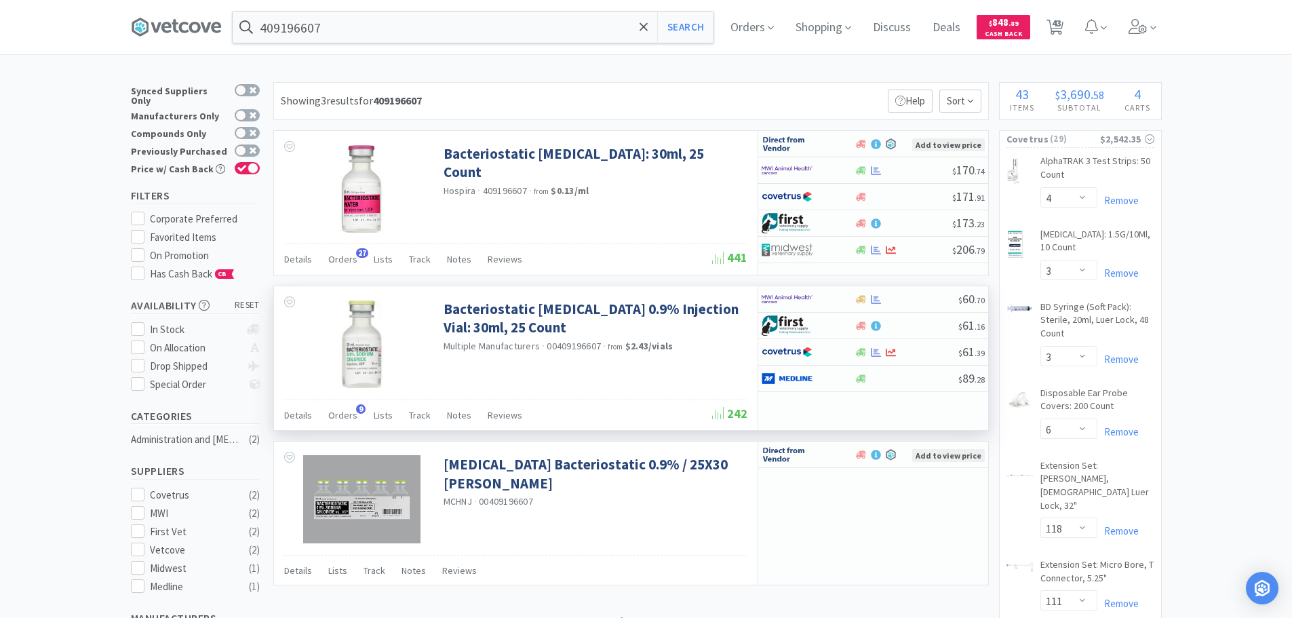
click at [389, 23] on input "409196607" at bounding box center [473, 27] width 481 height 31
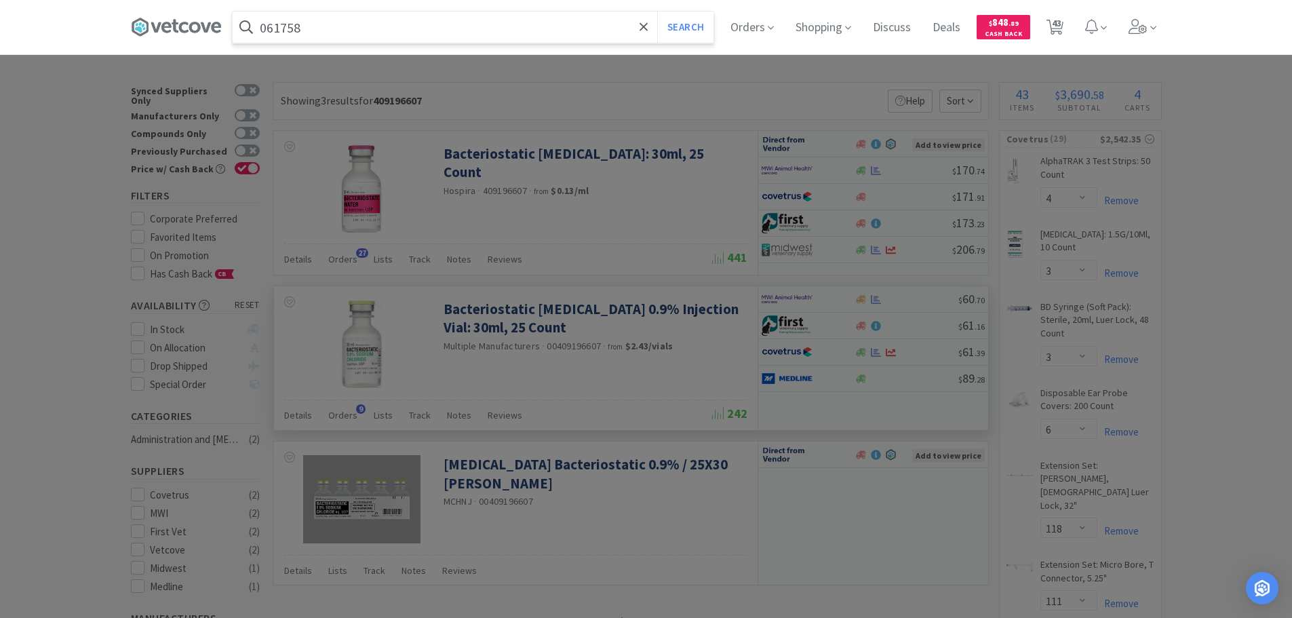
click at [657, 12] on button "Search" at bounding box center [685, 27] width 56 height 31
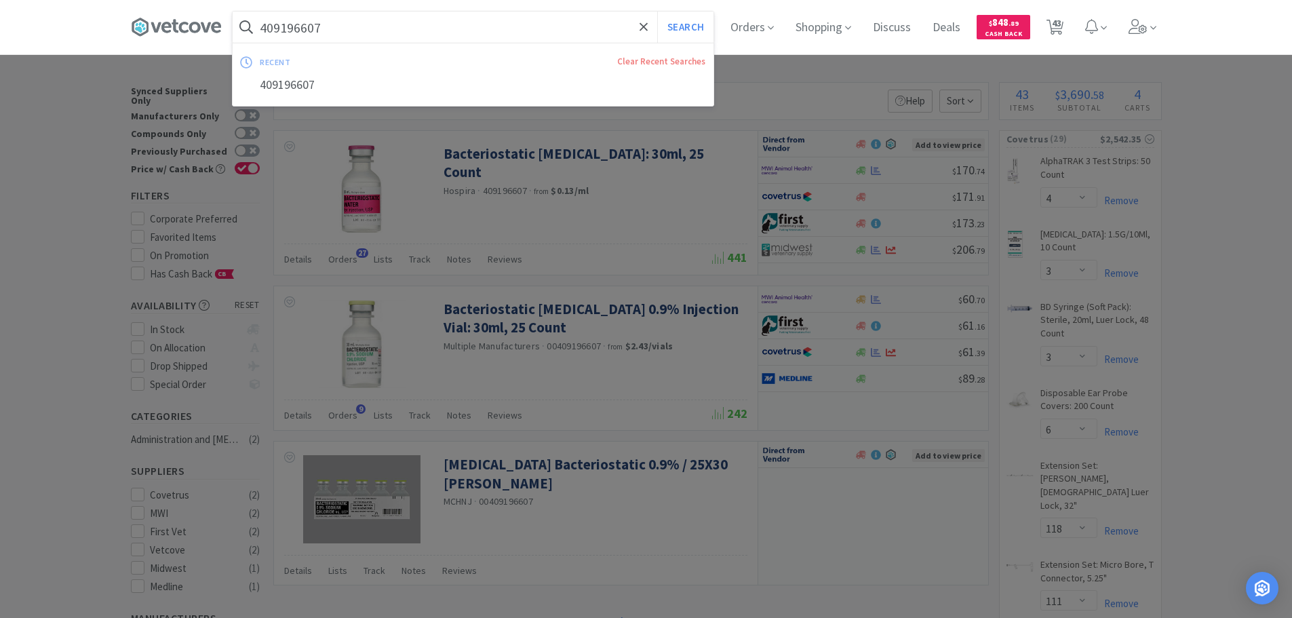
click at [427, 27] on input "409196607" at bounding box center [473, 27] width 481 height 31
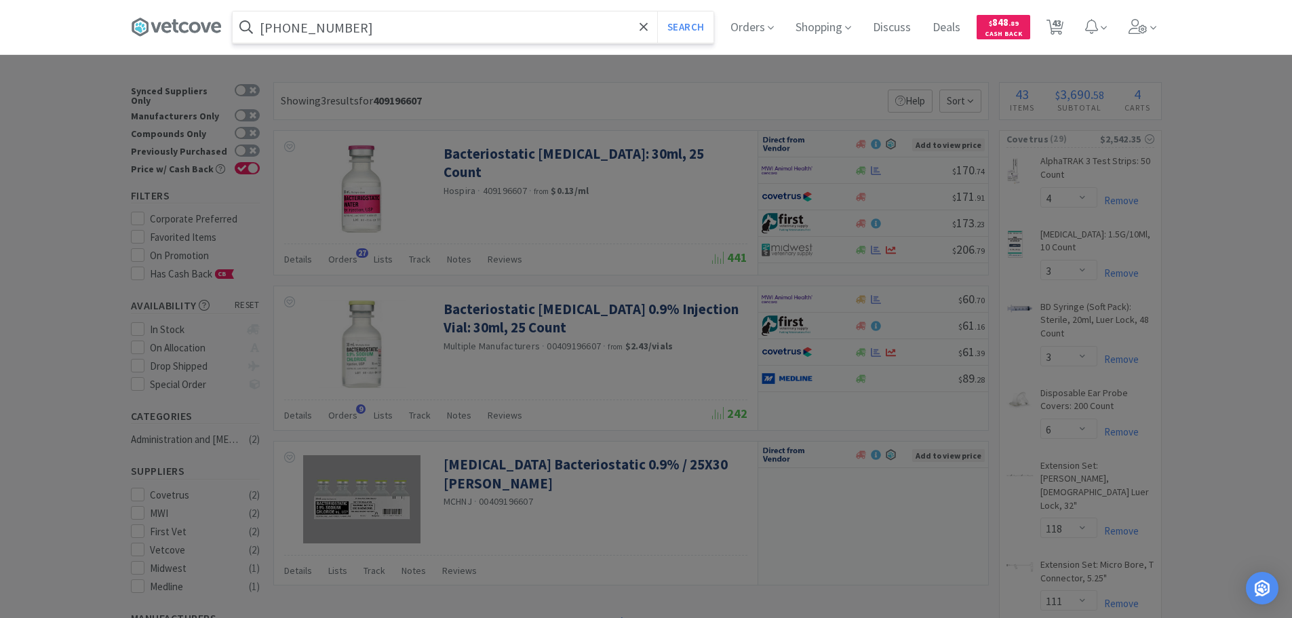
click at [657, 12] on button "Search" at bounding box center [685, 27] width 56 height 31
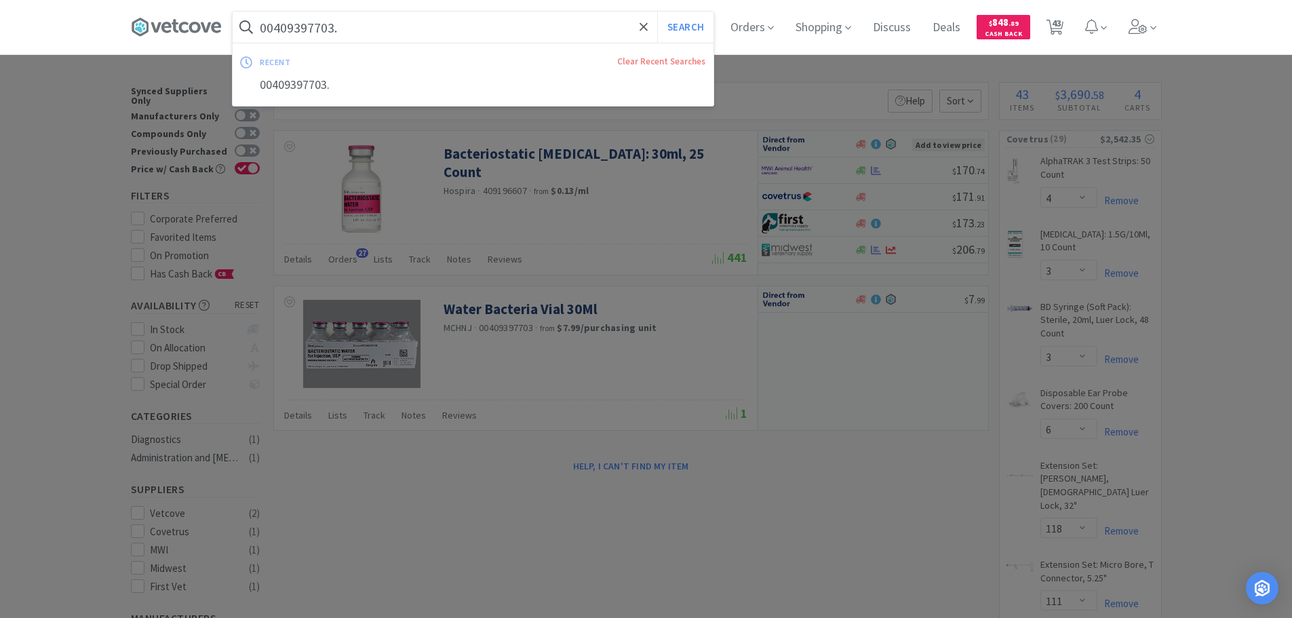
click at [395, 16] on input "00409397703." at bounding box center [473, 27] width 481 height 31
click at [657, 12] on button "Search" at bounding box center [685, 27] width 56 height 31
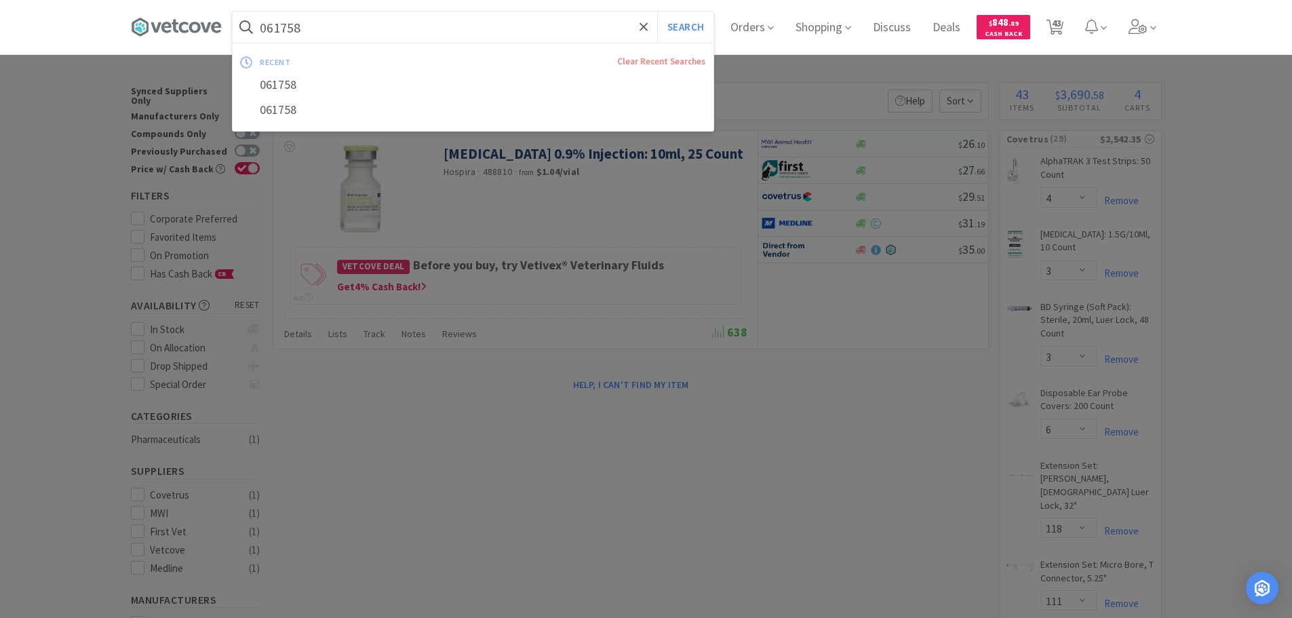
click at [399, 38] on input "061758" at bounding box center [473, 27] width 481 height 31
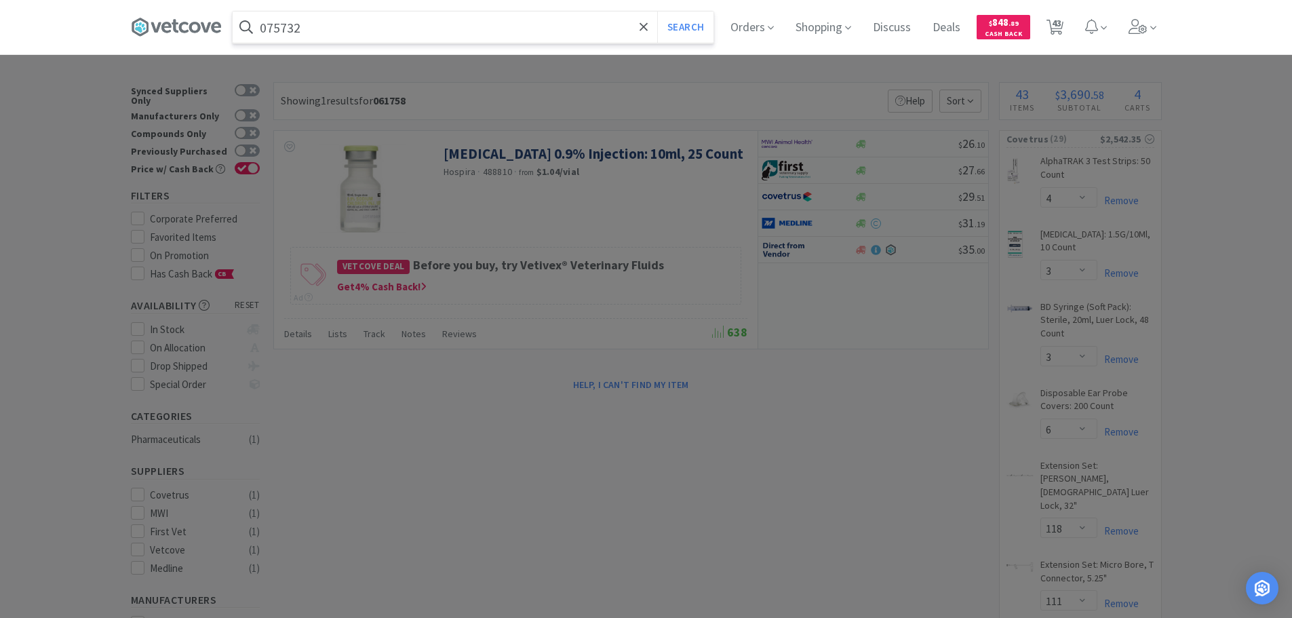
click at [657, 12] on button "Search" at bounding box center [685, 27] width 56 height 31
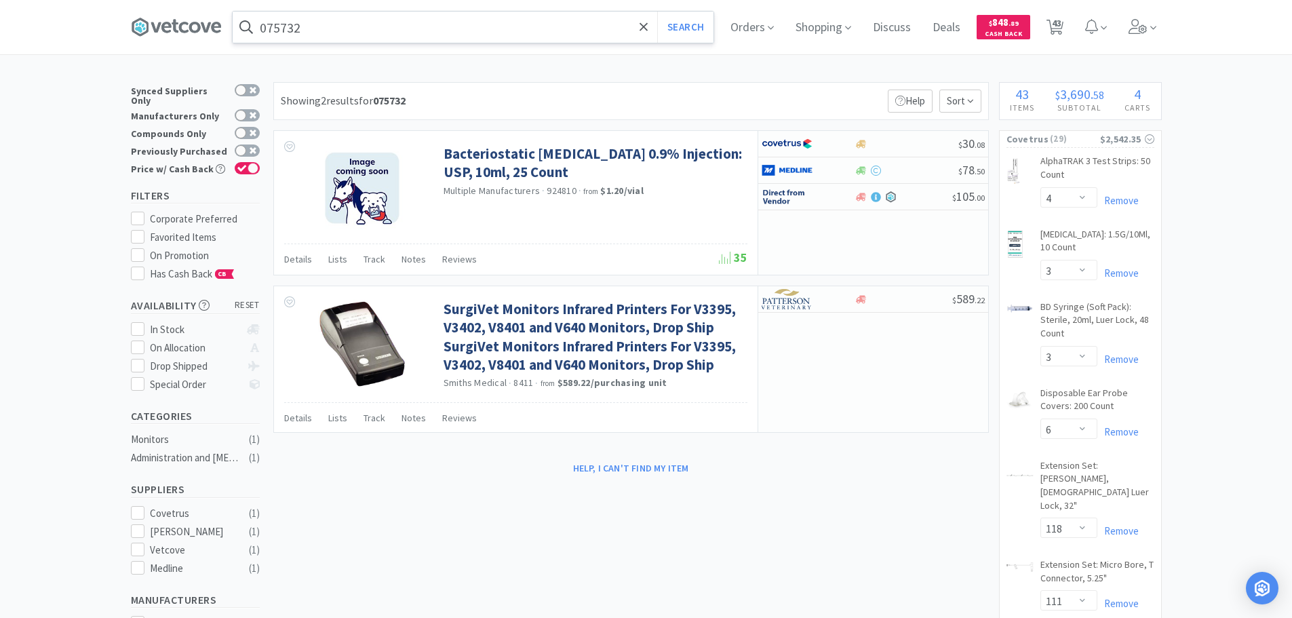
click at [387, 33] on input "075732" at bounding box center [473, 27] width 481 height 31
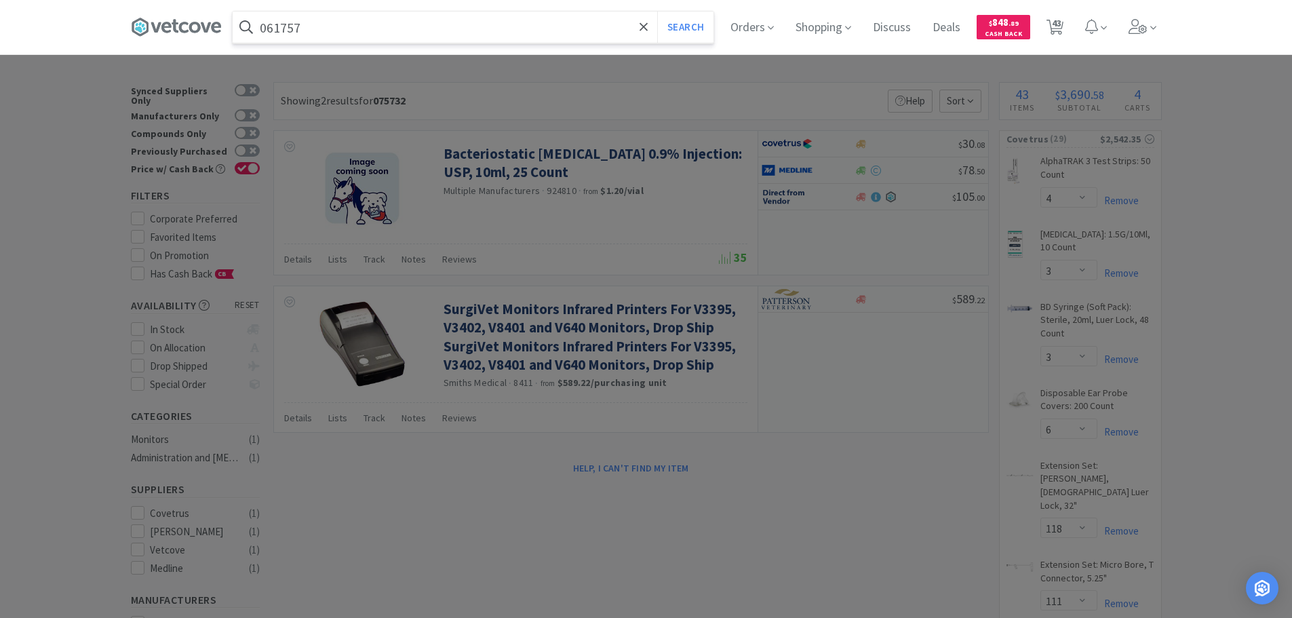
click at [657, 12] on button "Search" at bounding box center [685, 27] width 56 height 31
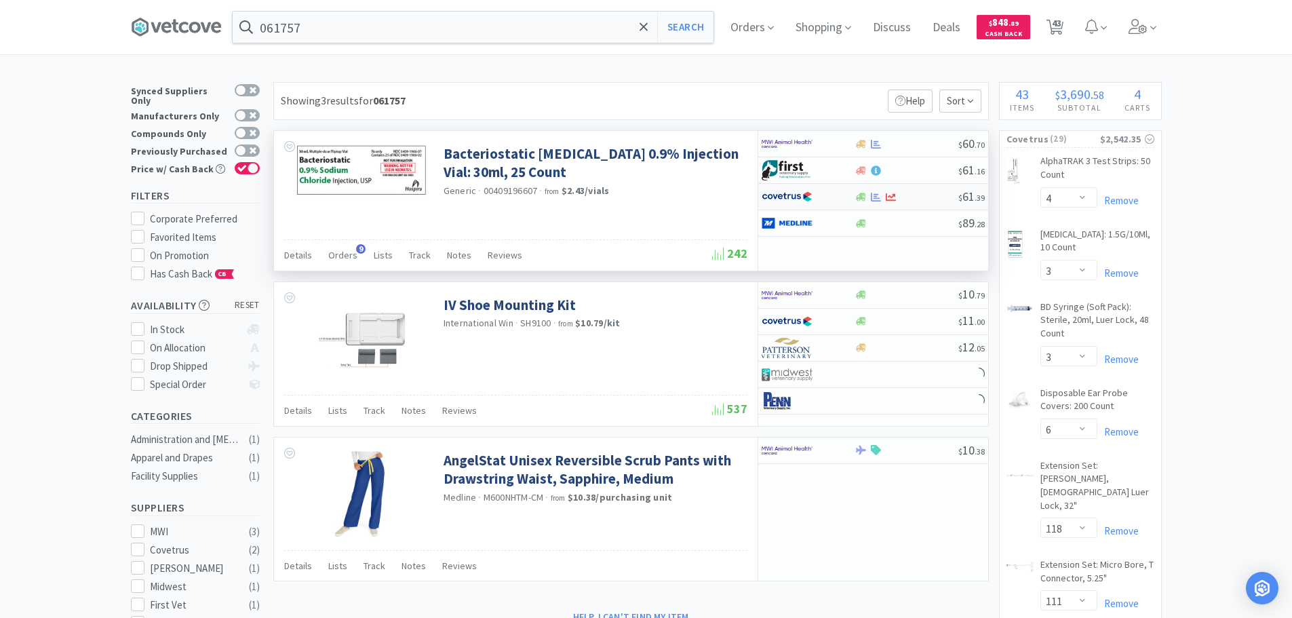
click at [924, 197] on div at bounding box center [906, 197] width 104 height 10
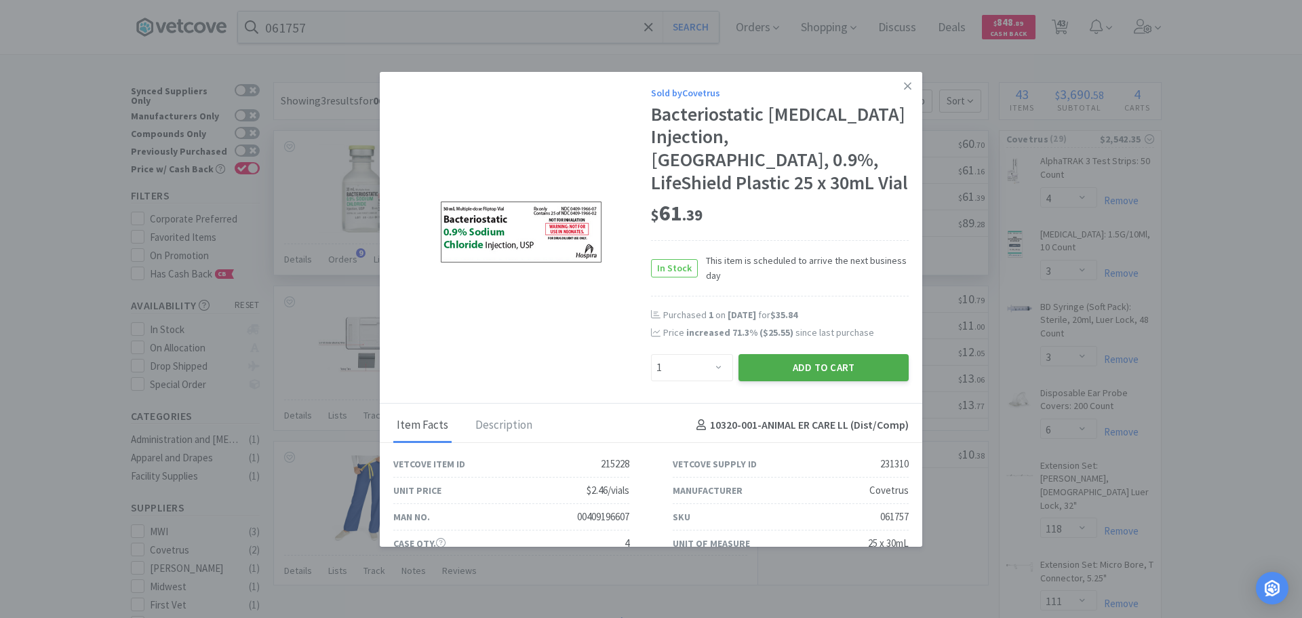
click at [823, 364] on button "Add to Cart" at bounding box center [823, 367] width 170 height 27
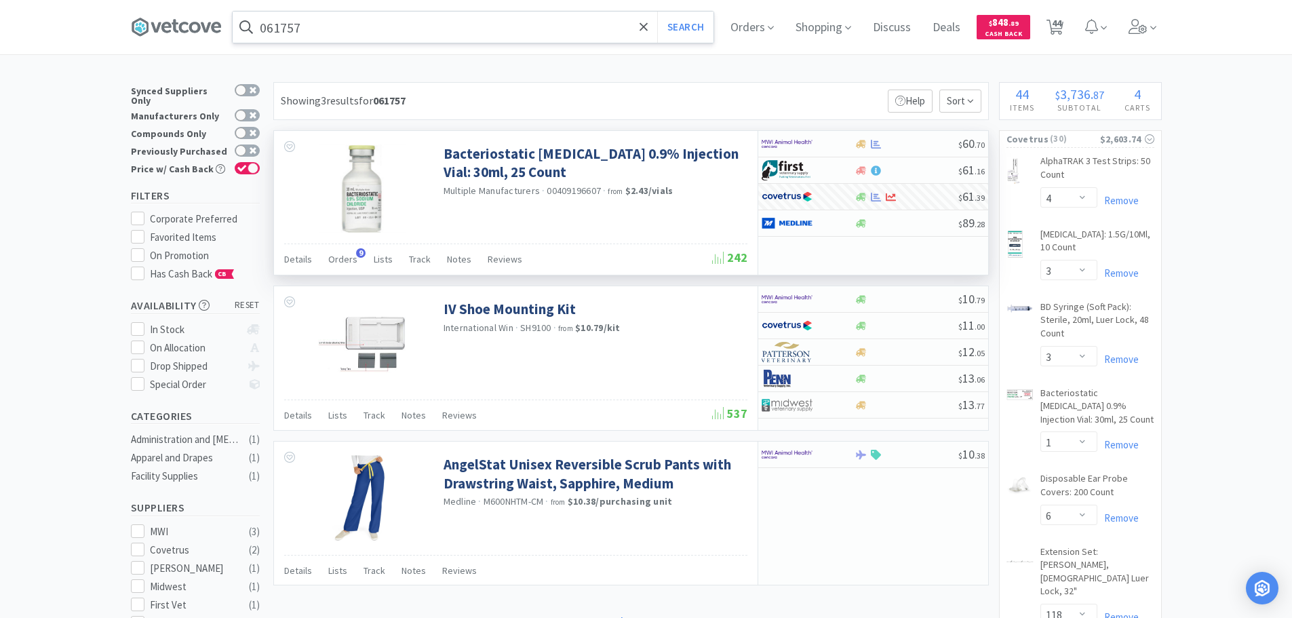
click at [370, 25] on input "061757" at bounding box center [473, 27] width 481 height 31
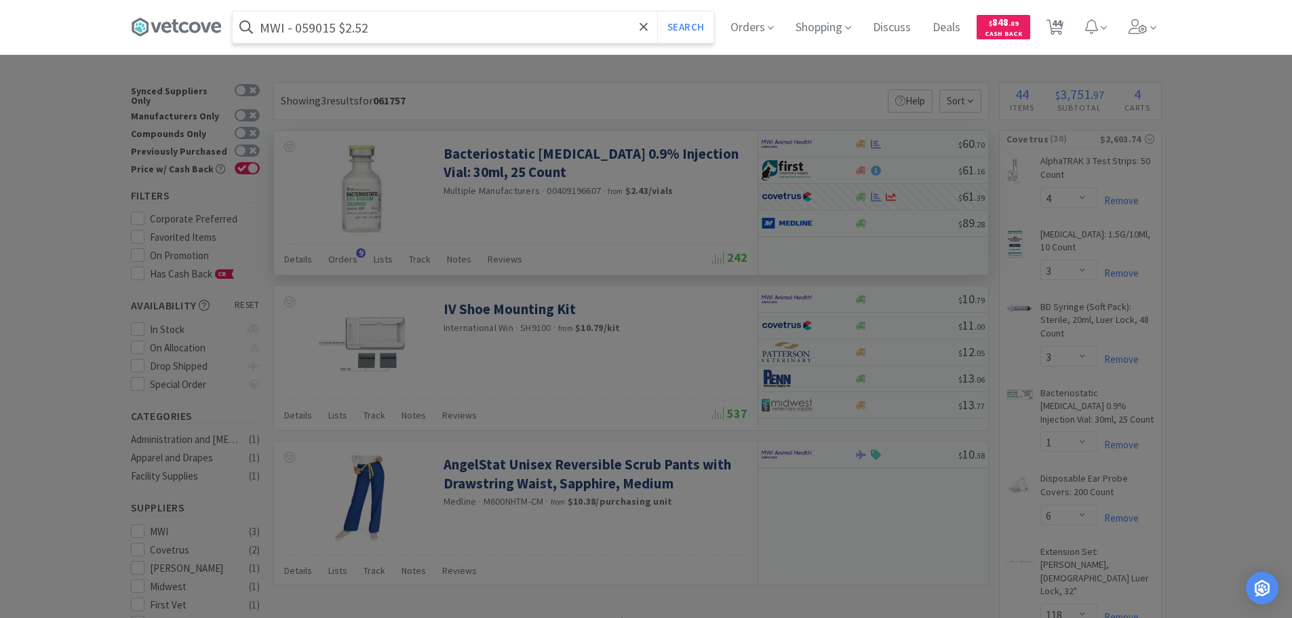
click at [315, 33] on input "MWI - 059015 $2.52" at bounding box center [473, 27] width 481 height 31
click at [657, 12] on button "Search" at bounding box center [685, 27] width 56 height 31
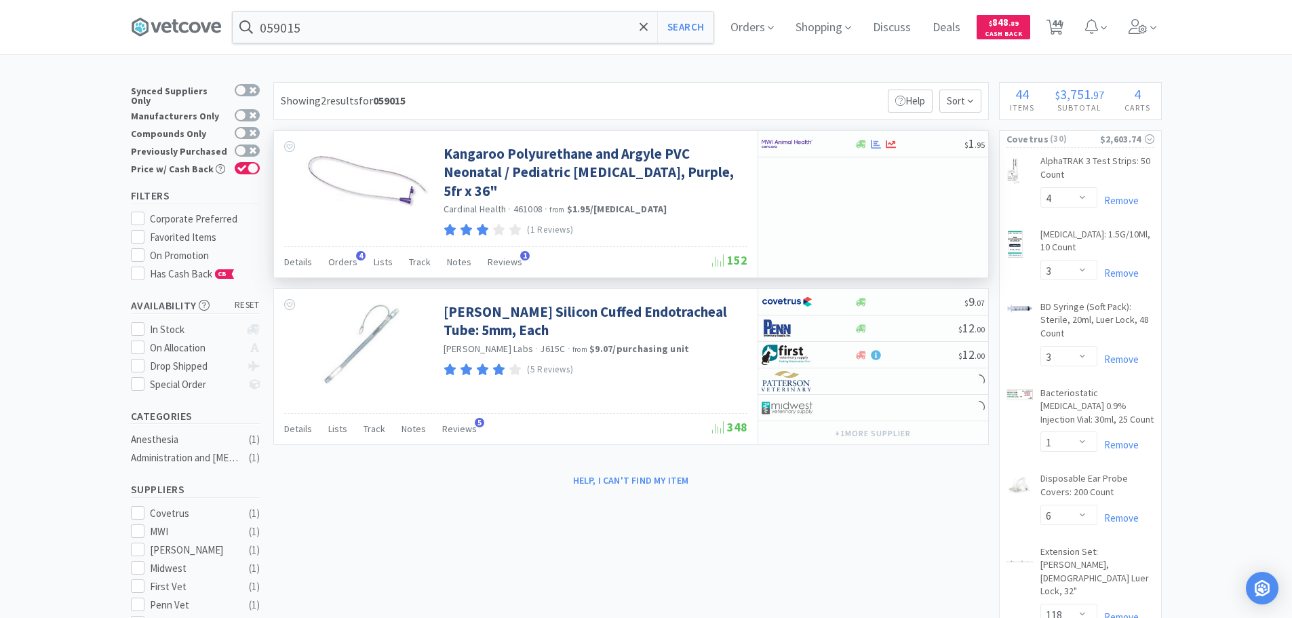
click at [531, 210] on span "461008" at bounding box center [528, 209] width 30 height 12
click at [481, 25] on input "059015" at bounding box center [473, 27] width 481 height 31
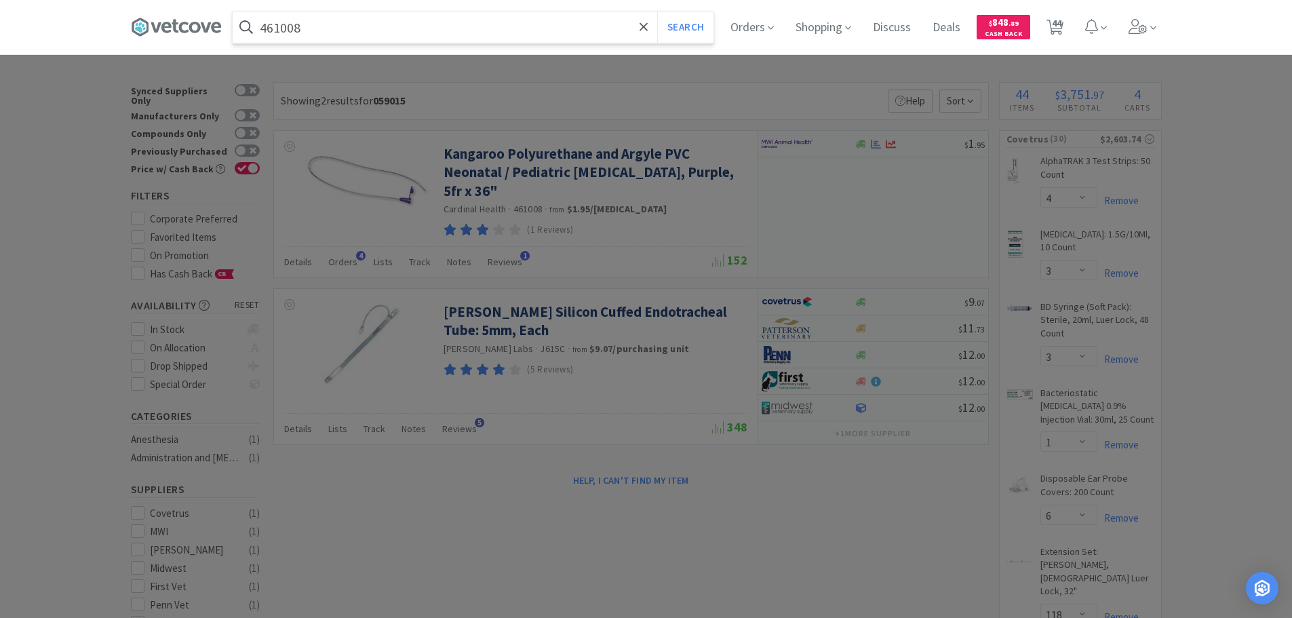
click at [657, 12] on button "Search" at bounding box center [685, 27] width 56 height 31
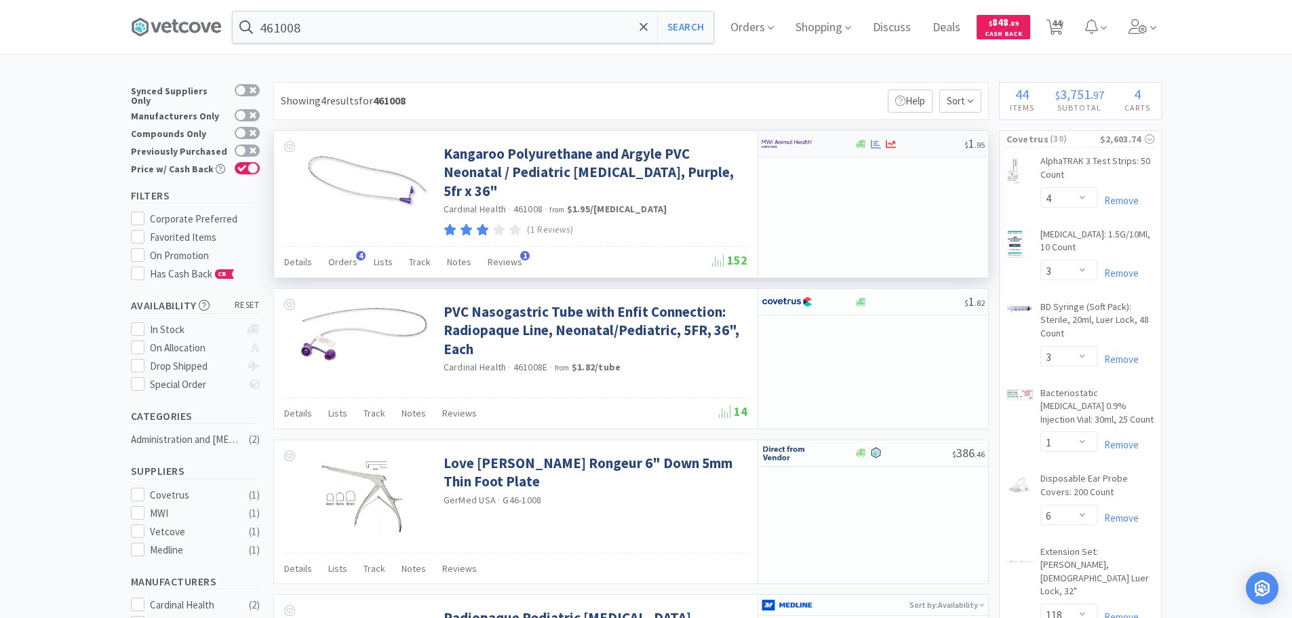
click at [924, 140] on div at bounding box center [909, 144] width 110 height 10
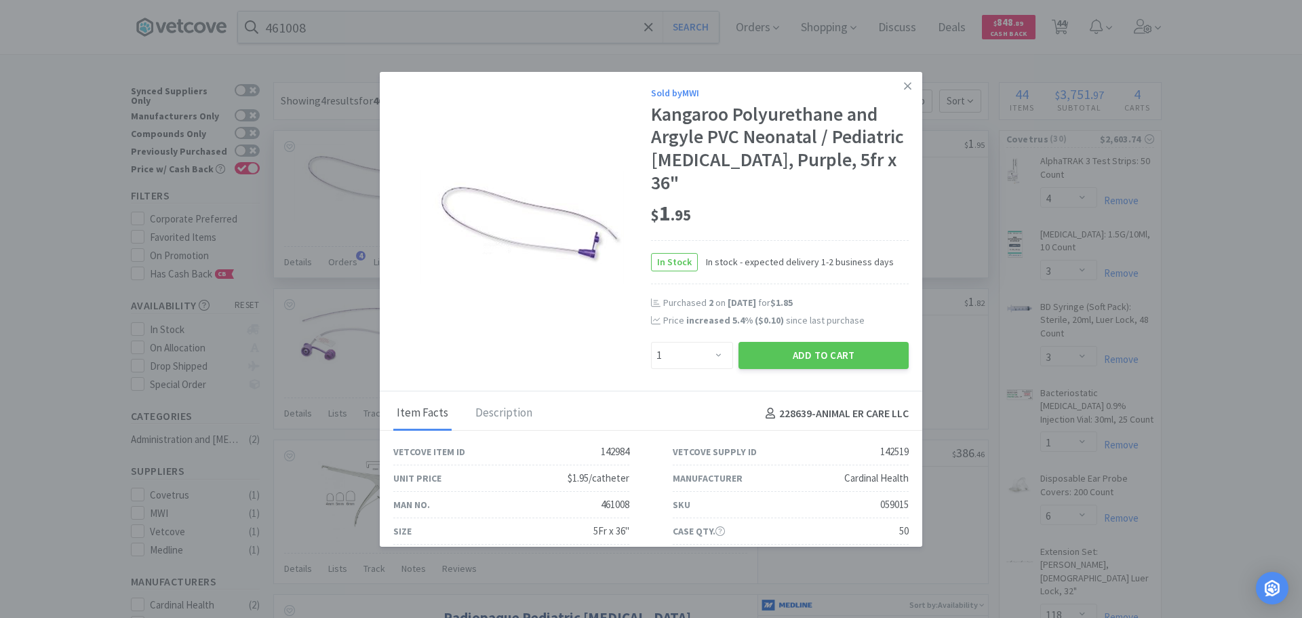
click at [883, 496] on div "059015" at bounding box center [894, 504] width 28 height 16
click at [904, 87] on icon at bounding box center [907, 85] width 7 height 7
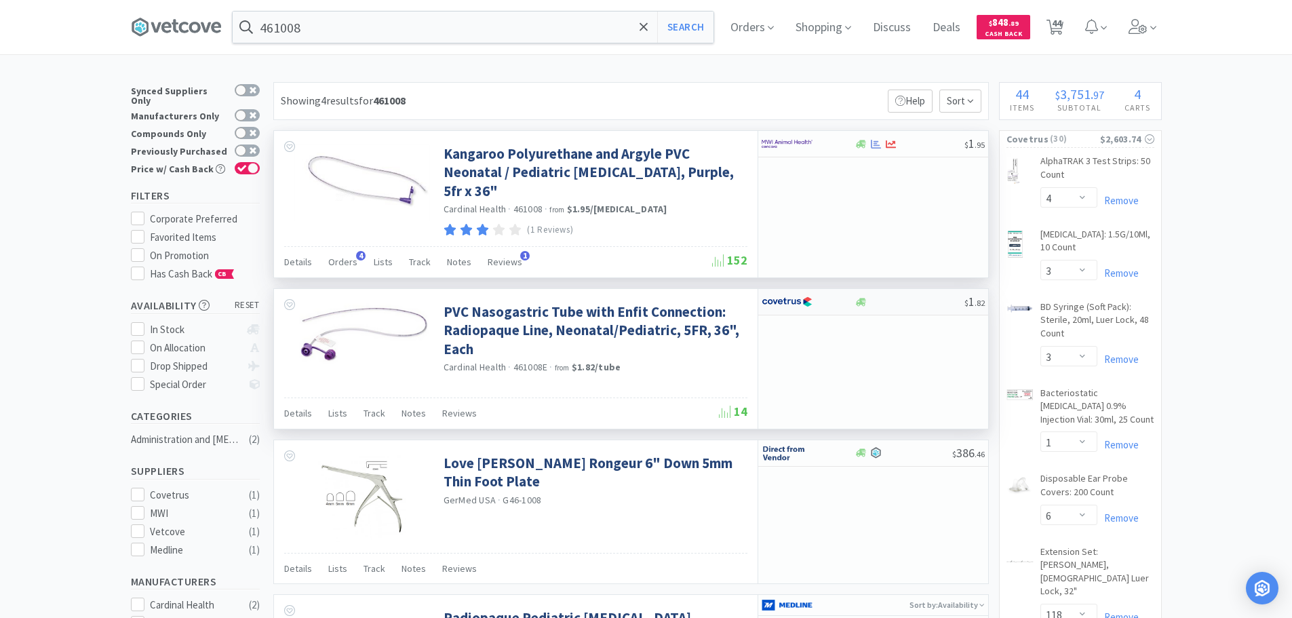
click at [905, 299] on div at bounding box center [909, 302] width 110 height 10
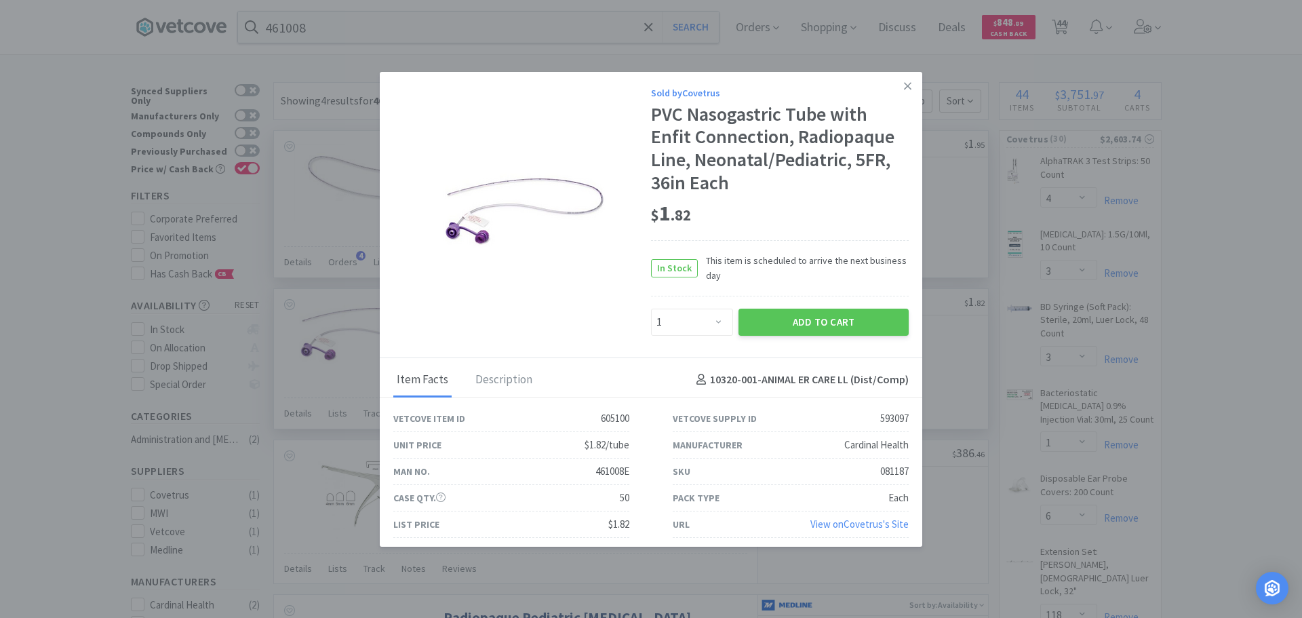
click at [880, 471] on div "081187" at bounding box center [894, 471] width 28 height 16
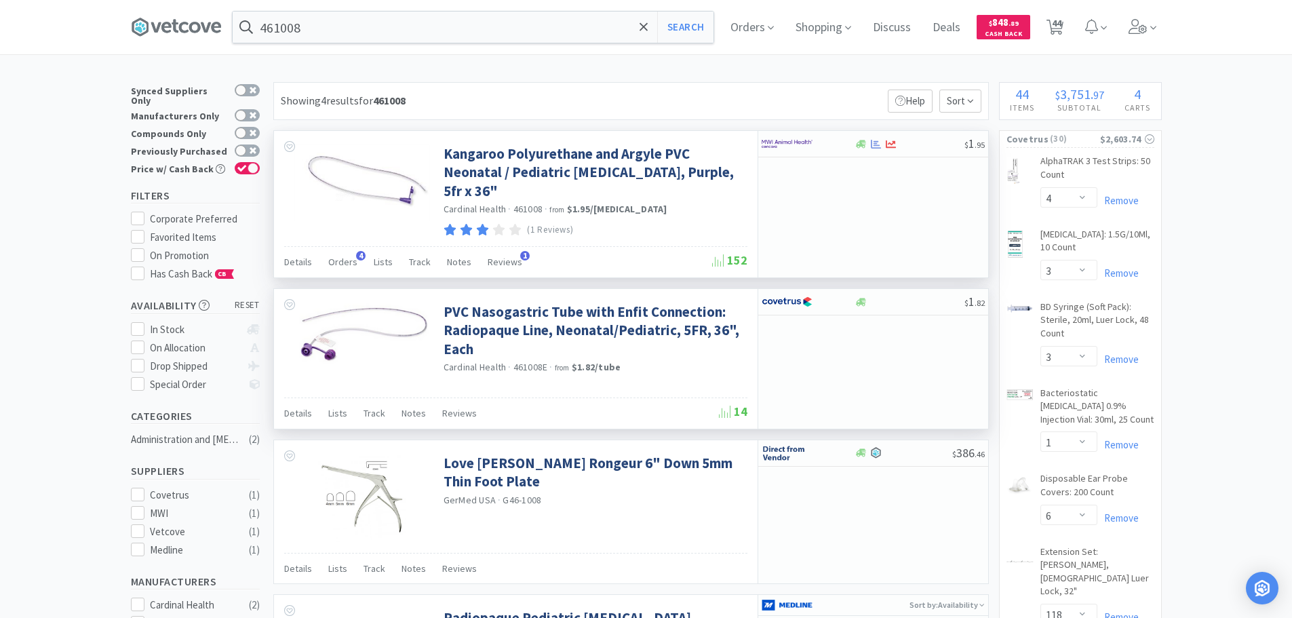
click at [388, 27] on input "461008" at bounding box center [473, 27] width 481 height 31
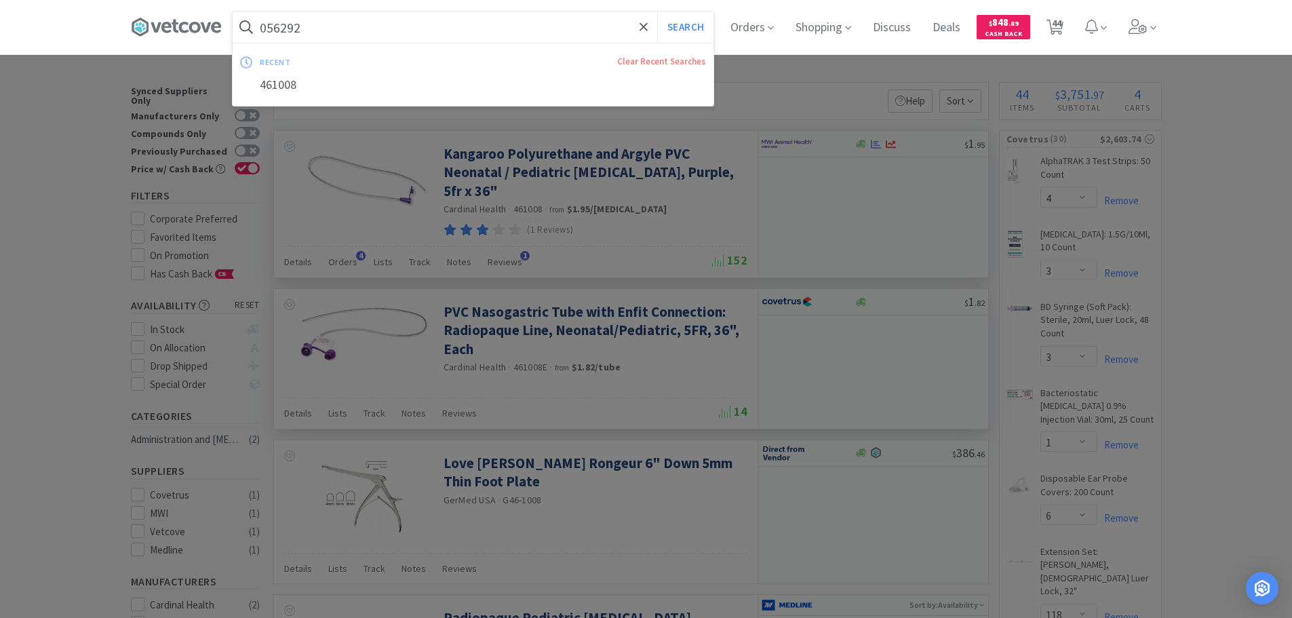
click at [657, 12] on button "Search" at bounding box center [685, 27] width 56 height 31
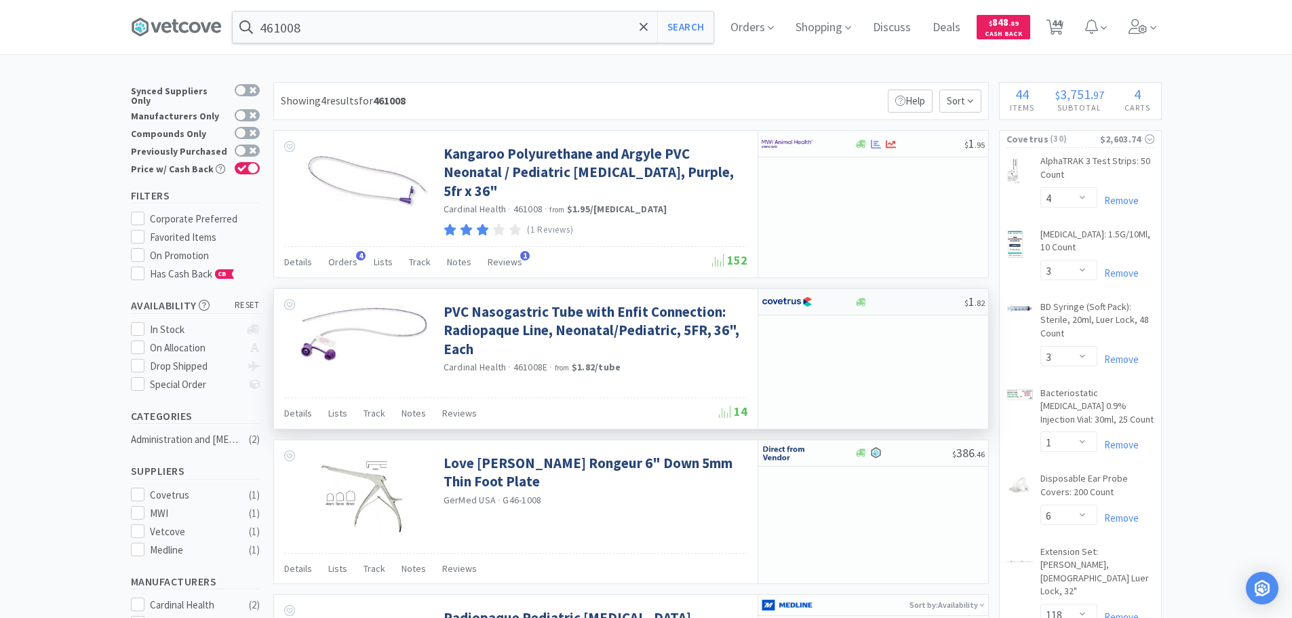
click at [900, 303] on div at bounding box center [909, 302] width 110 height 10
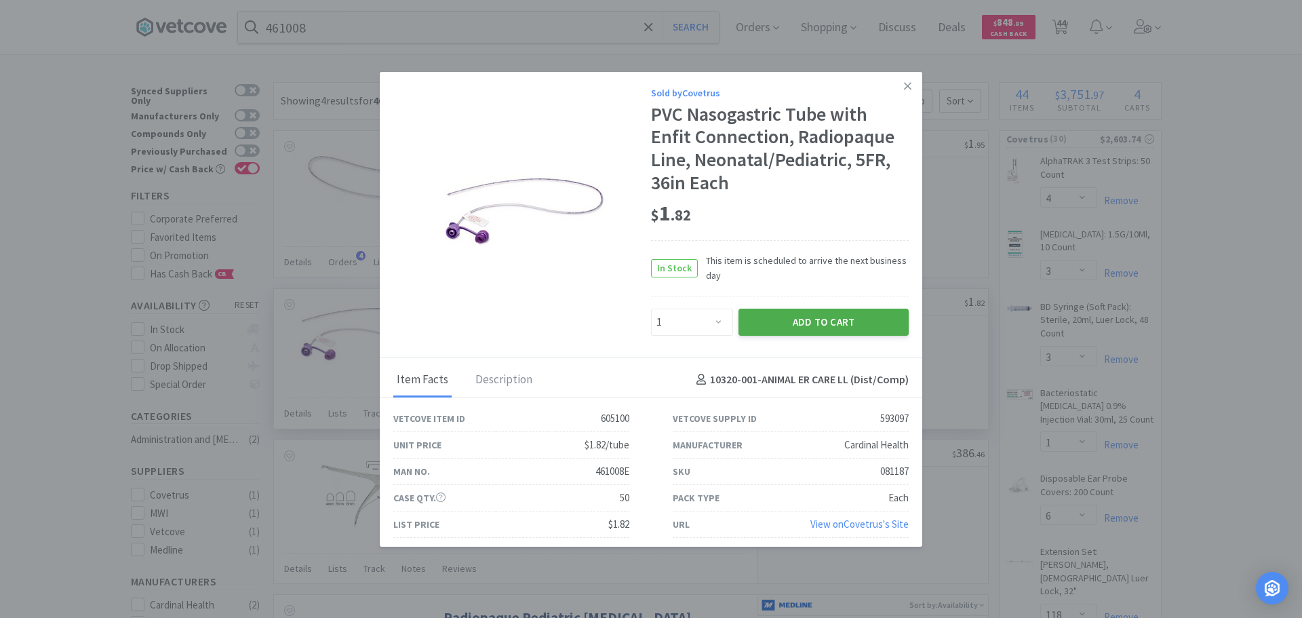
click at [739, 318] on button "Add to Cart" at bounding box center [823, 322] width 170 height 27
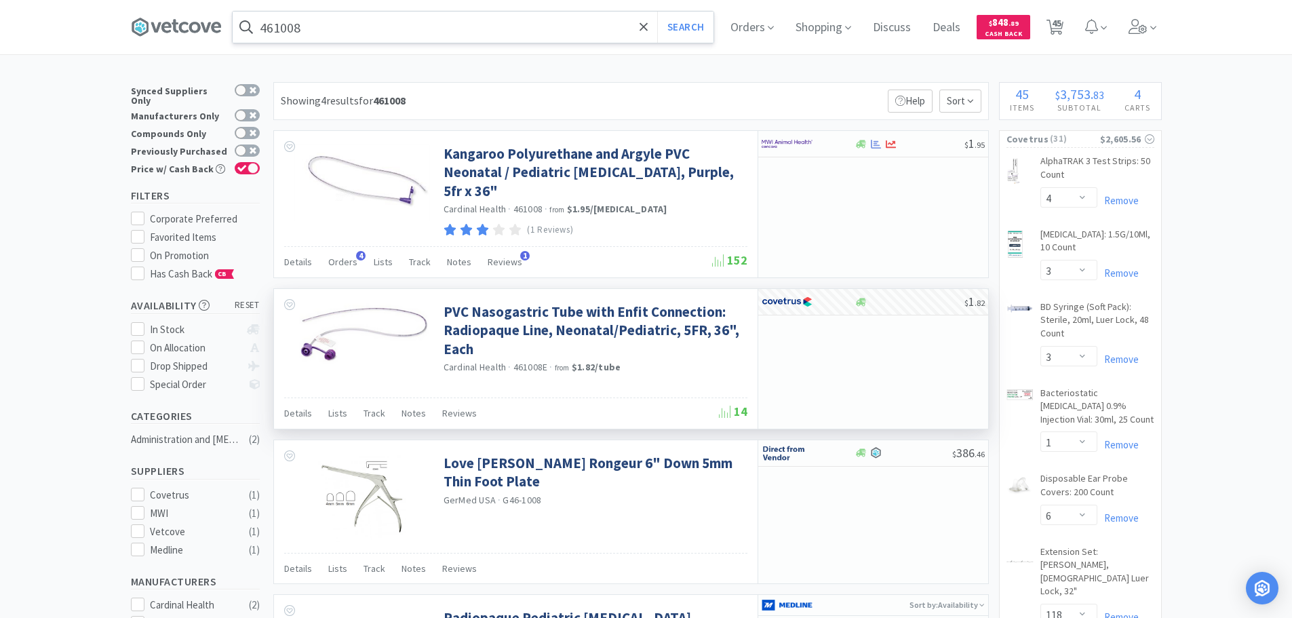
click at [396, 34] on input "461008" at bounding box center [473, 27] width 481 height 31
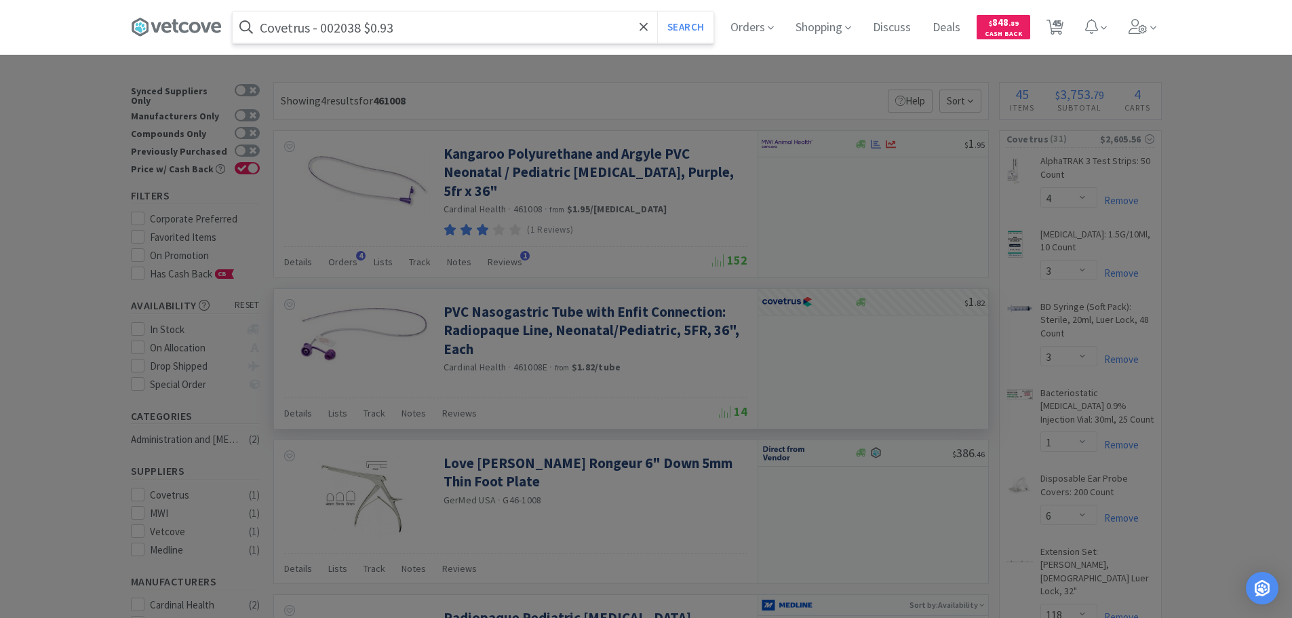
click at [340, 25] on input "Covetrus - 002038 $0.93" at bounding box center [473, 27] width 481 height 31
click at [657, 12] on button "Search" at bounding box center [685, 27] width 56 height 31
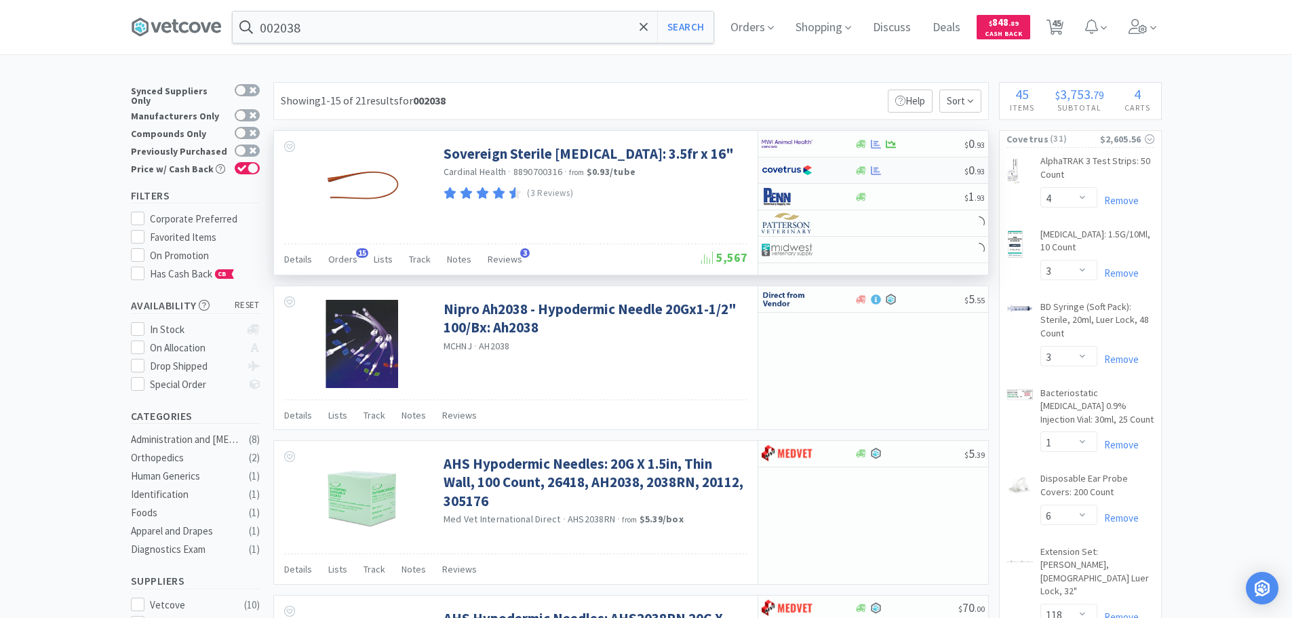
click at [913, 167] on div at bounding box center [909, 170] width 110 height 10
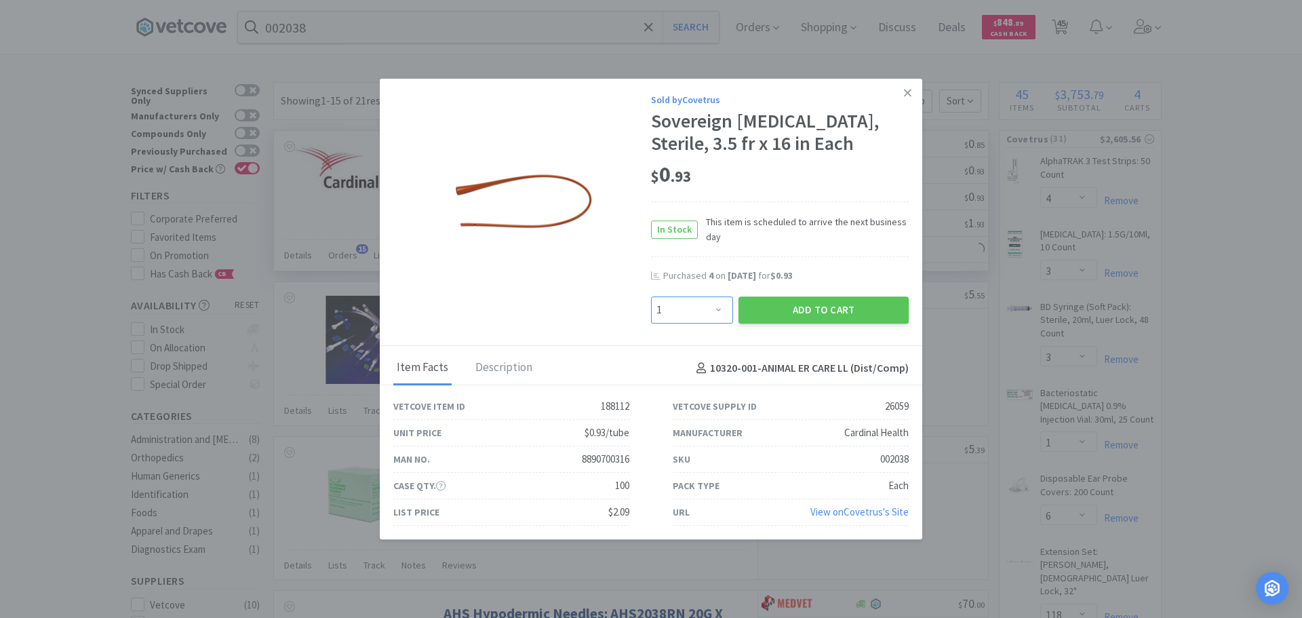
click at [713, 307] on select "Enter Quantity 1 2 3 4 5 6 7 8 9 10 11 12 13 14 15 16 17 18 19 20 Enter Quantity" at bounding box center [692, 309] width 82 height 27
click at [651, 296] on select "Enter Quantity 1 2 3 4 5 6 7 8 9 10 11 12 13 14 15 16 17 18 19 20 Enter Quantity" at bounding box center [692, 309] width 82 height 27
click at [757, 304] on button "Add to Cart" at bounding box center [823, 309] width 170 height 27
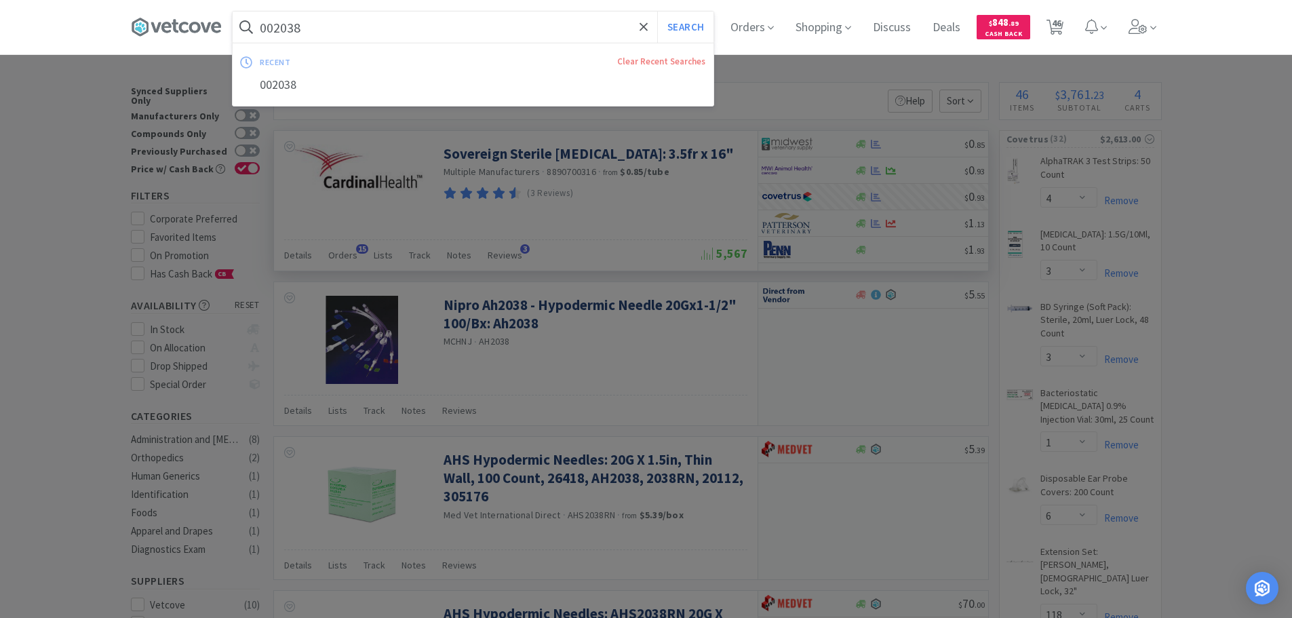
click at [388, 39] on input "002038" at bounding box center [473, 27] width 481 height 31
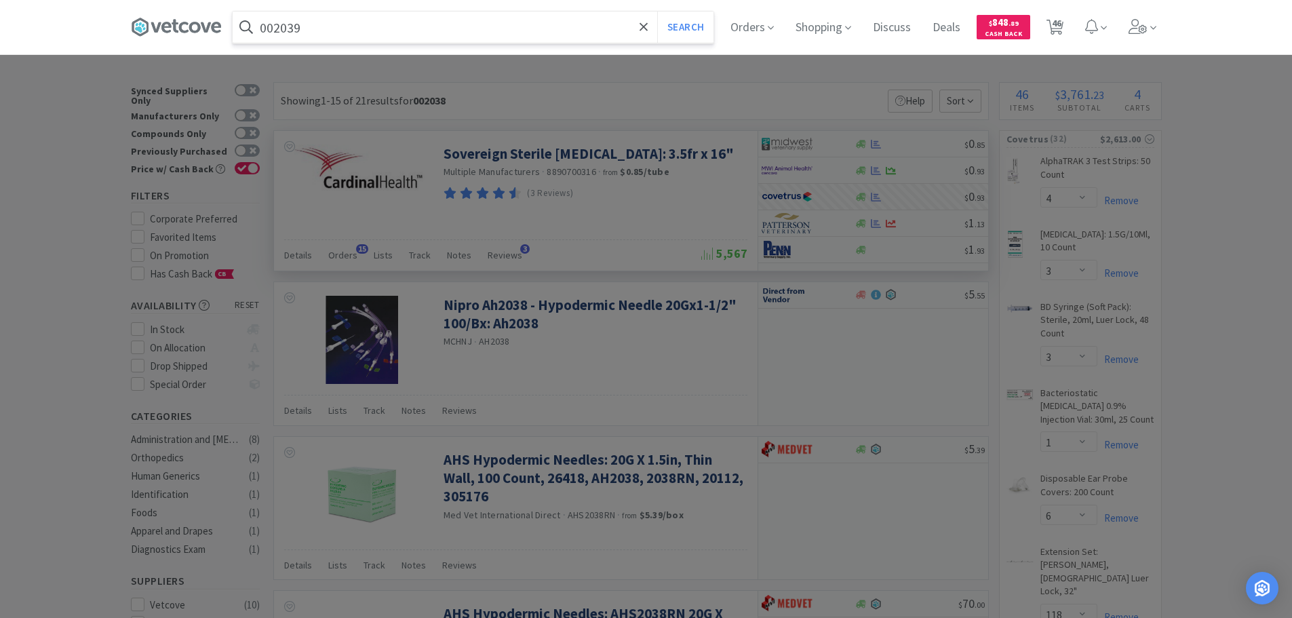
click at [657, 12] on button "Search" at bounding box center [685, 27] width 56 height 31
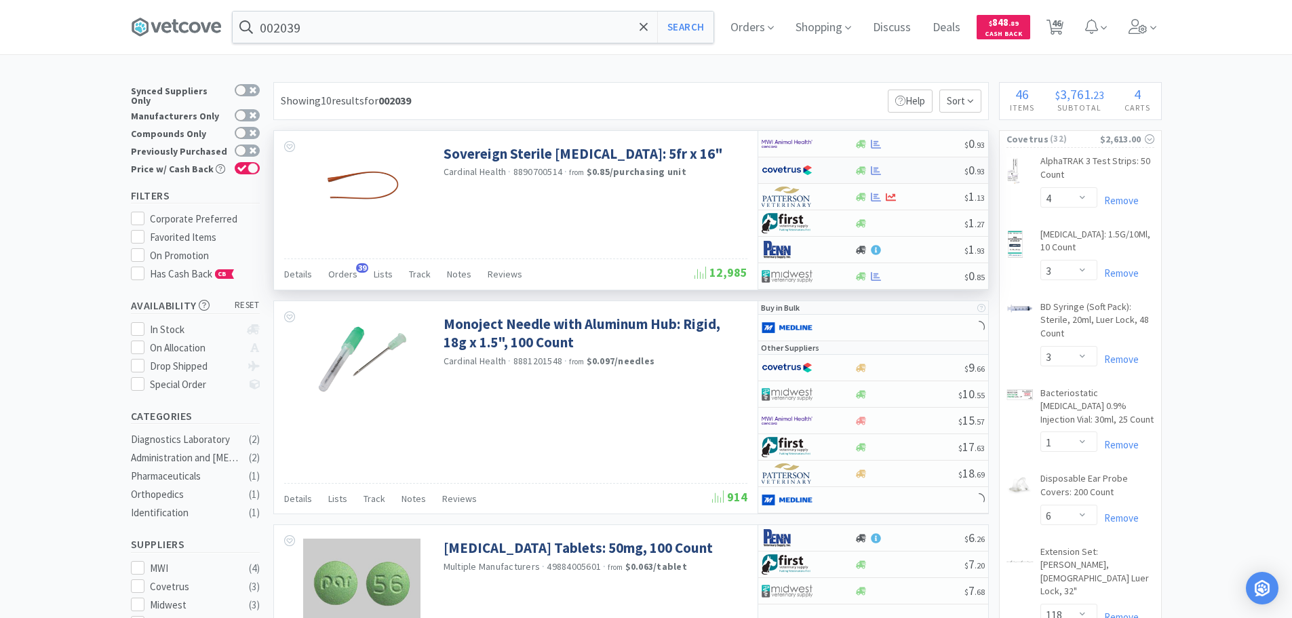
click at [954, 175] on div at bounding box center [909, 170] width 110 height 10
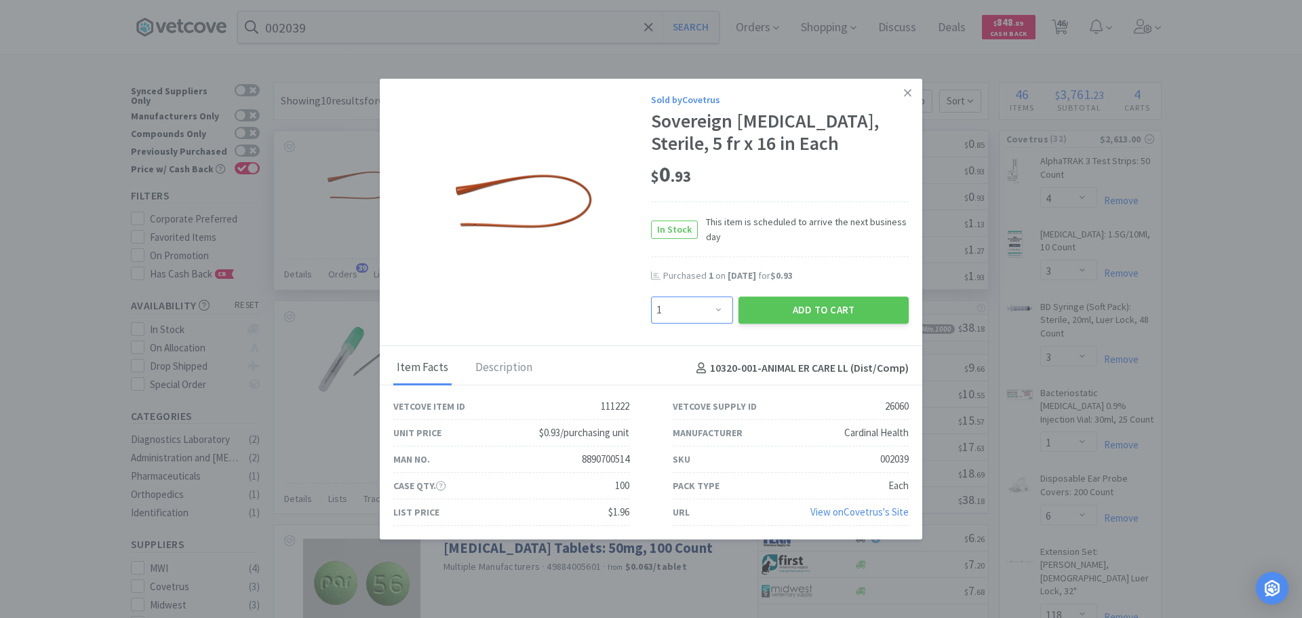
click at [694, 304] on select "Enter Quantity 1 2 3 4 5 6 7 8 9 10 11 12 13 14 15 16 17 18 19 20 Enter Quantity" at bounding box center [692, 309] width 82 height 27
click at [651, 296] on select "Enter Quantity 1 2 3 4 5 6 7 8 9 10 11 12 13 14 15 16 17 18 19 20 Enter Quantity" at bounding box center [692, 309] width 82 height 27
click at [772, 313] on button "Add to Cart" at bounding box center [823, 309] width 170 height 27
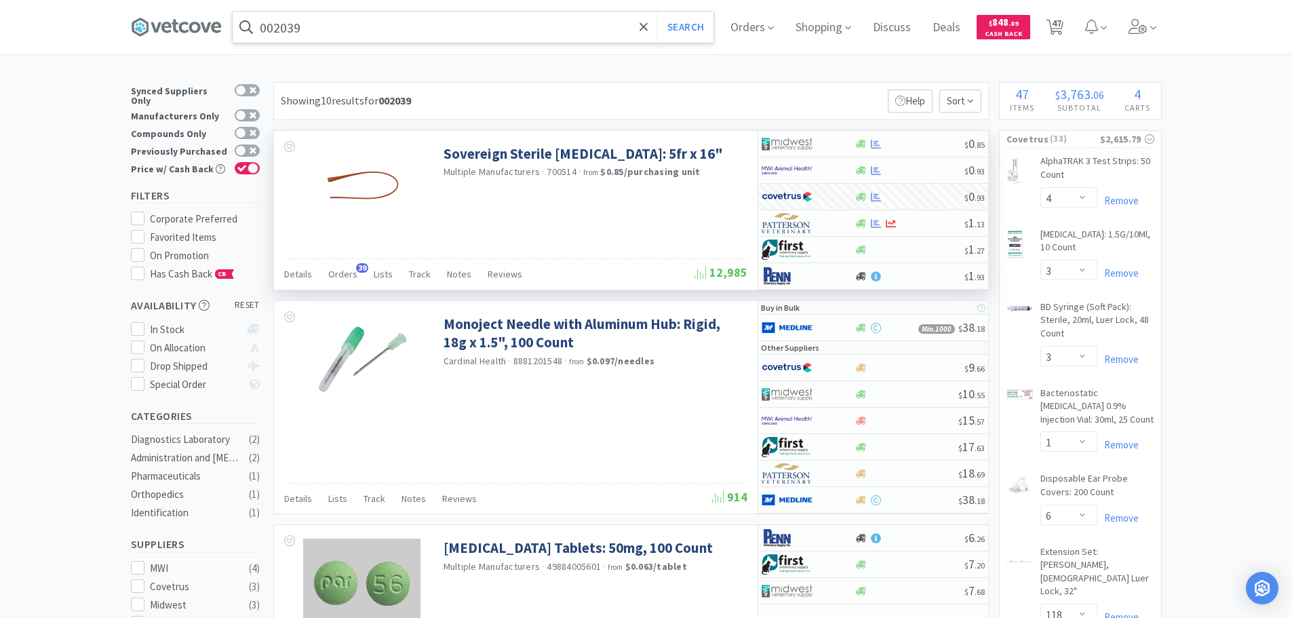
click at [384, 36] on input "002039" at bounding box center [473, 27] width 481 height 31
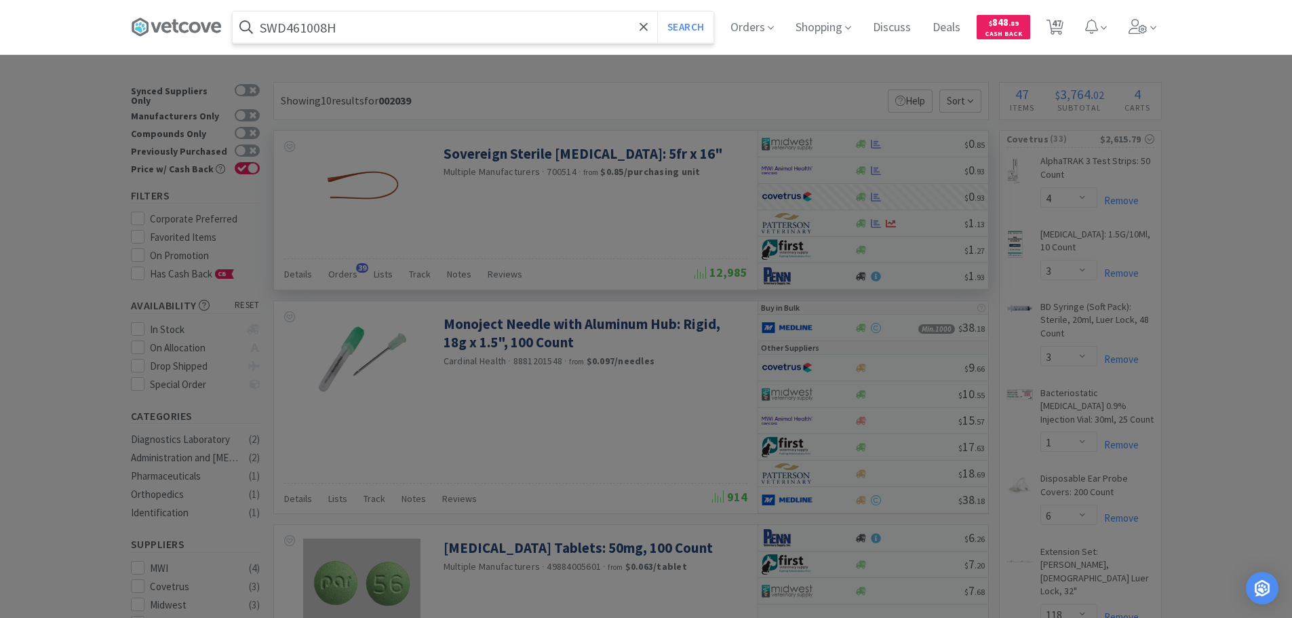
click at [657, 12] on button "Search" at bounding box center [685, 27] width 56 height 31
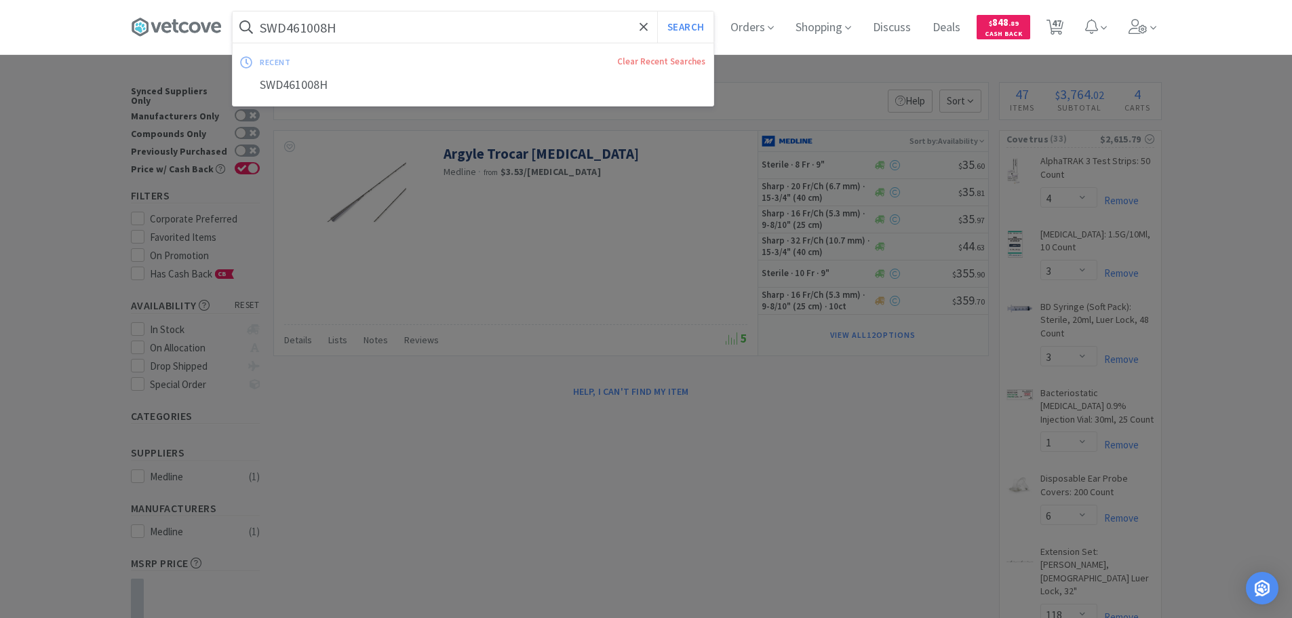
click at [387, 24] on input "SWD461008H" at bounding box center [473, 27] width 481 height 31
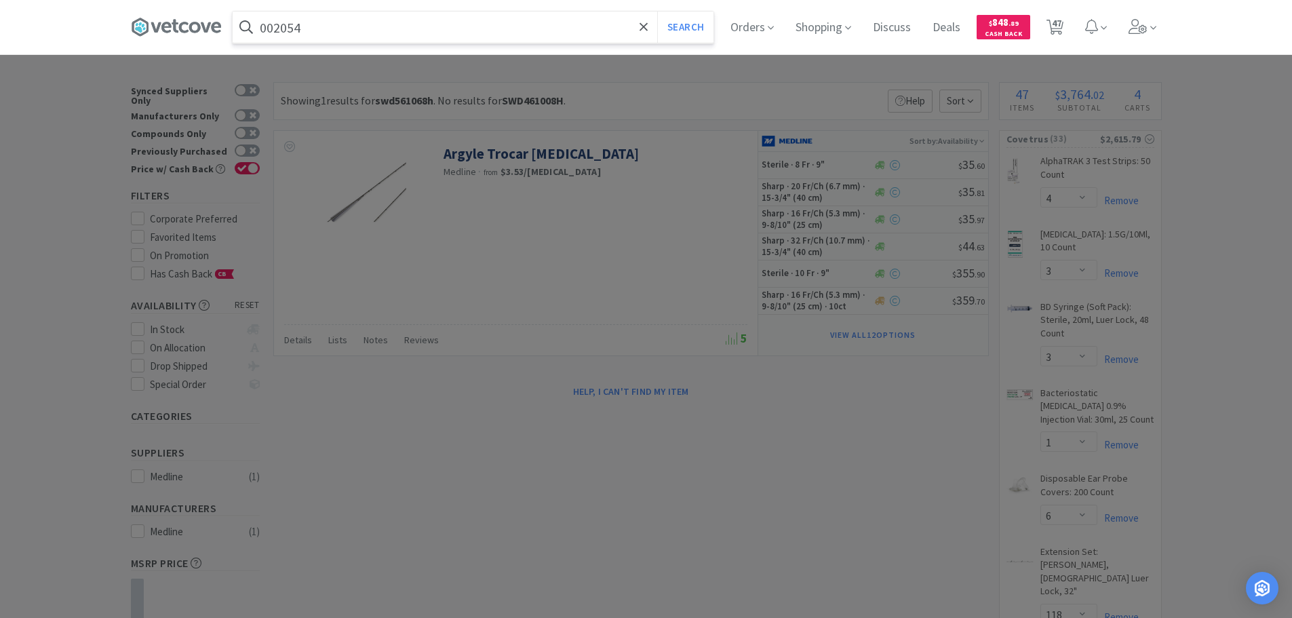
click at [657, 12] on button "Search" at bounding box center [685, 27] width 56 height 31
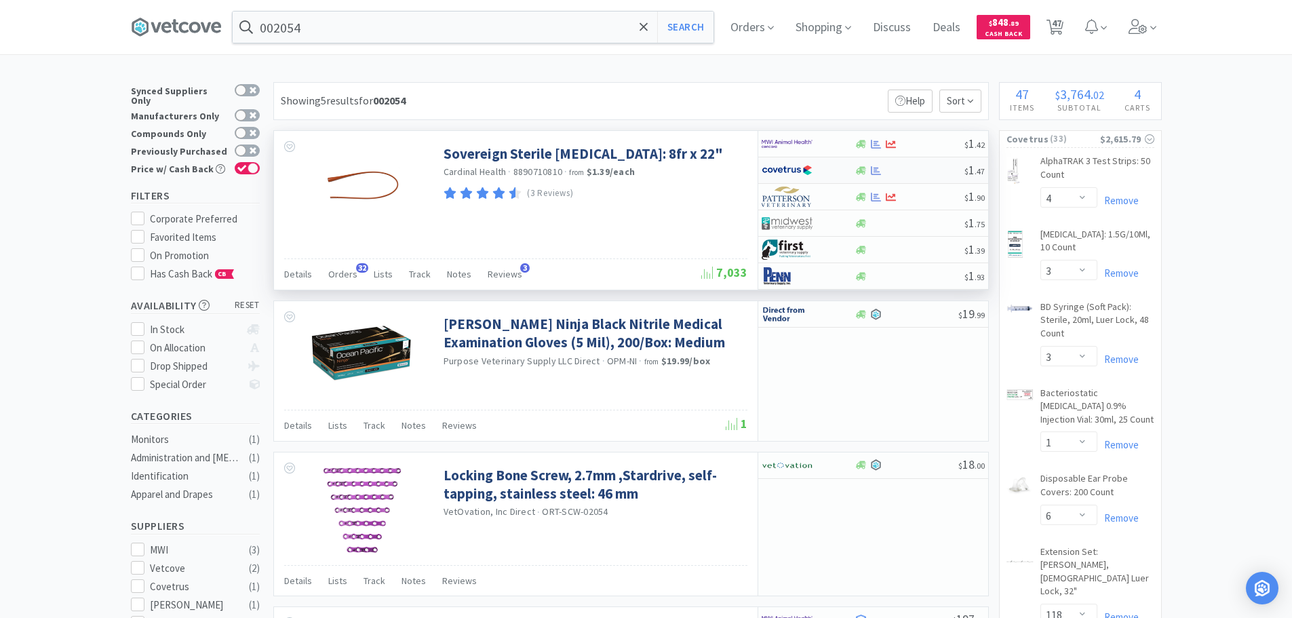
click at [930, 174] on div at bounding box center [909, 170] width 110 height 10
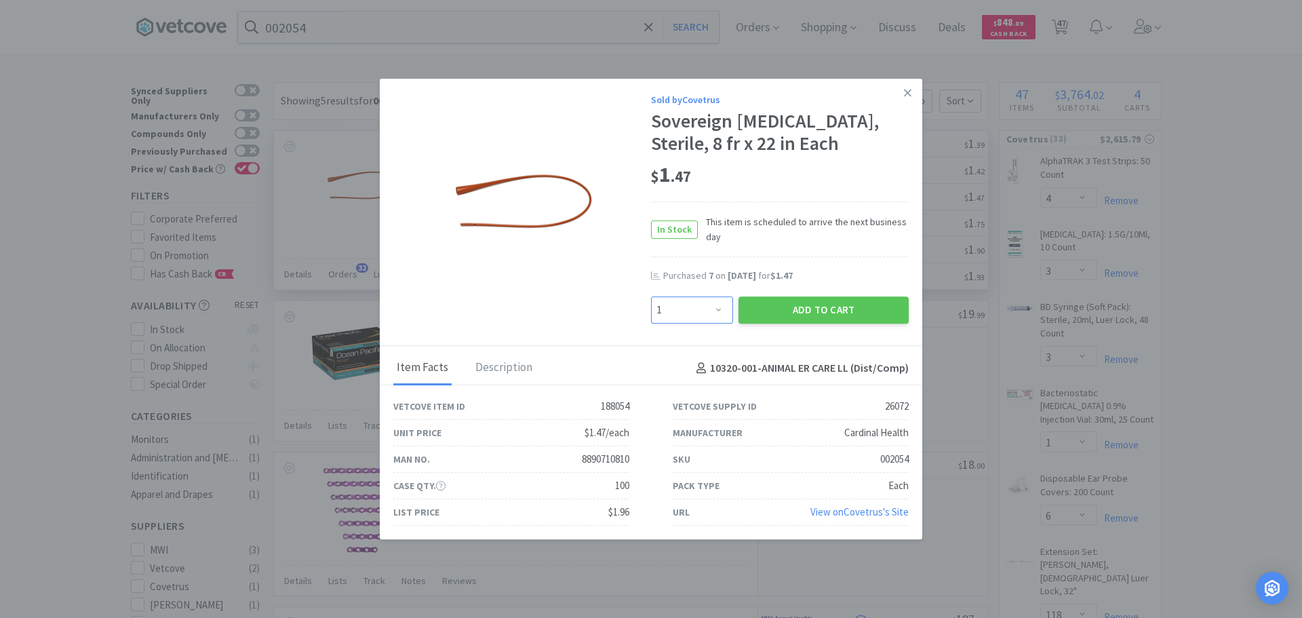
click at [707, 307] on select "Enter Quantity 1 2 3 4 5 6 7 8 9 10 11 12 13 14 15 16 17 18 19 20 Enter Quantity" at bounding box center [692, 309] width 82 height 27
click at [651, 296] on select "Enter Quantity 1 2 3 4 5 6 7 8 9 10 11 12 13 14 15 16 17 18 19 20 Enter Quantity" at bounding box center [692, 309] width 82 height 27
click at [772, 309] on button "Add to Cart" at bounding box center [823, 309] width 170 height 27
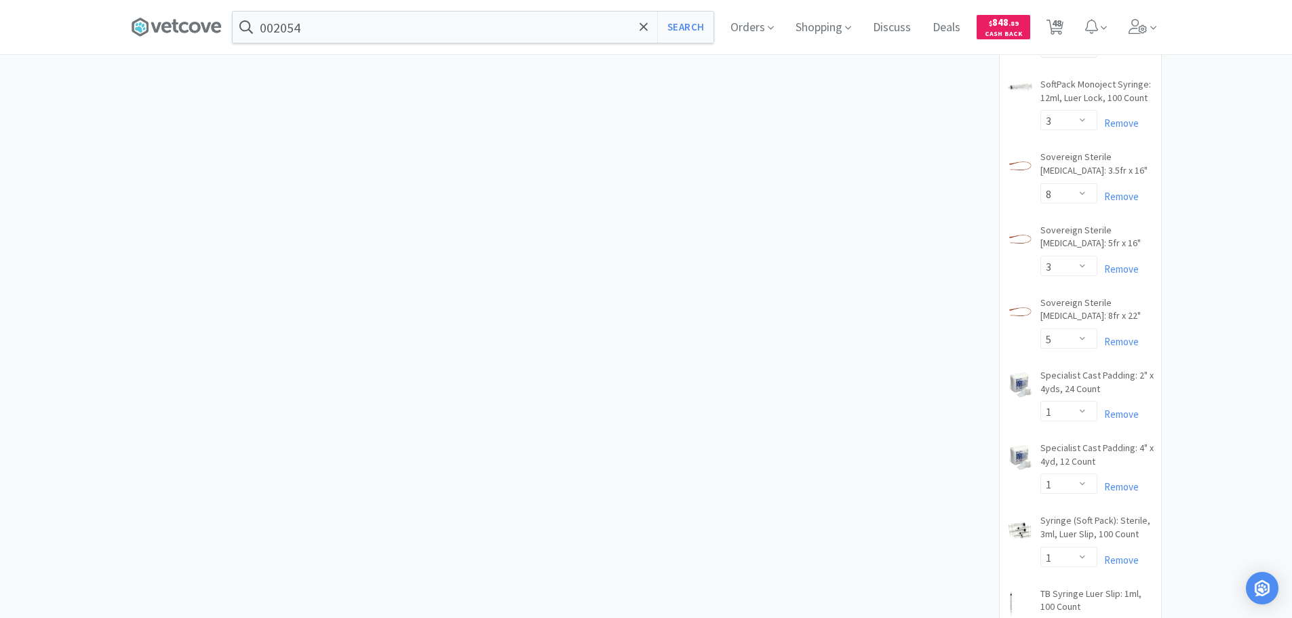
scroll to position [1899, 0]
click at [1068, 327] on select "Enter Quantity 1 2 3 4 5 6 7 8 9 10 11 12 13 14 15 16 17 18 19 20 Enter Quantity" at bounding box center [1068, 337] width 57 height 20
click at [1040, 327] on select "Enter Quantity 1 2 3 4 5 6 7 8 9 10 11 12 13 14 15 16 17 18 19 20 Enter Quantity" at bounding box center [1068, 337] width 57 height 20
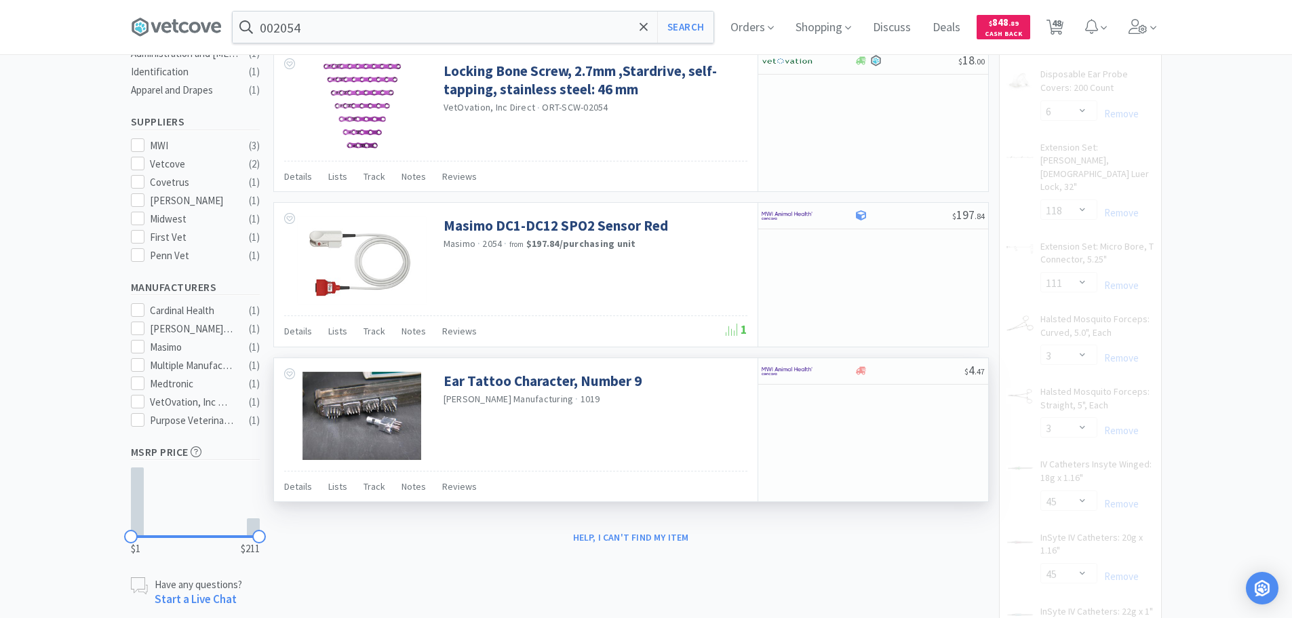
scroll to position [0, 0]
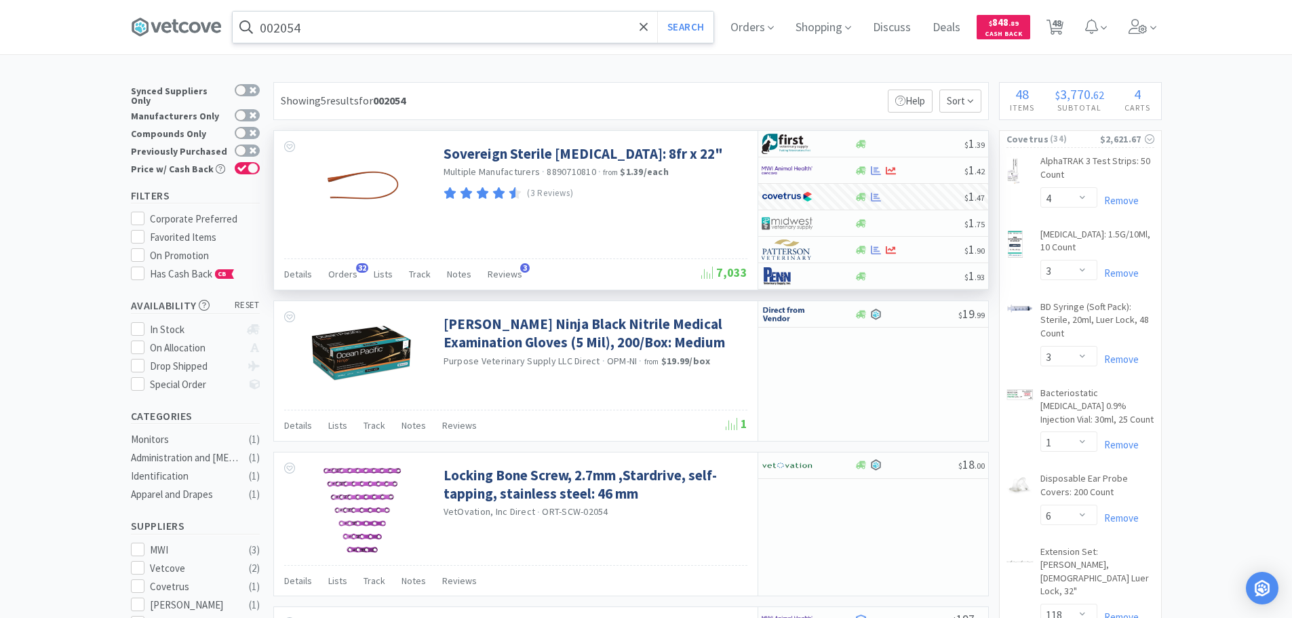
click at [401, 22] on input "002054" at bounding box center [473, 27] width 481 height 31
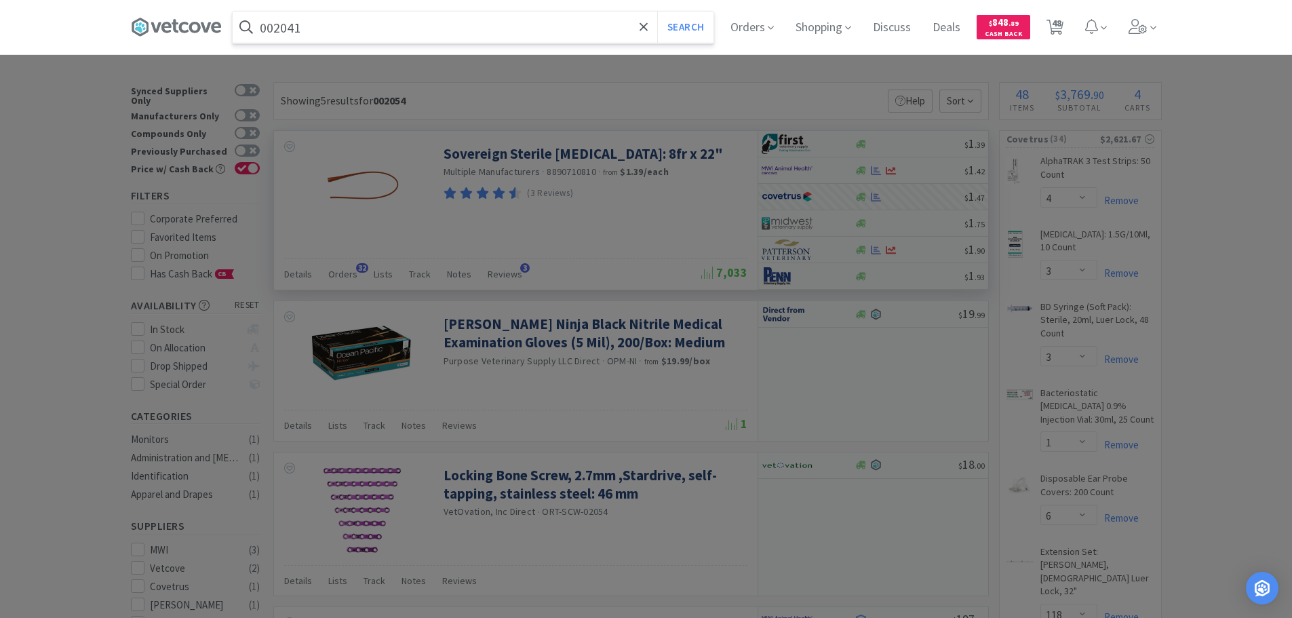
click at [657, 12] on button "Search" at bounding box center [685, 27] width 56 height 31
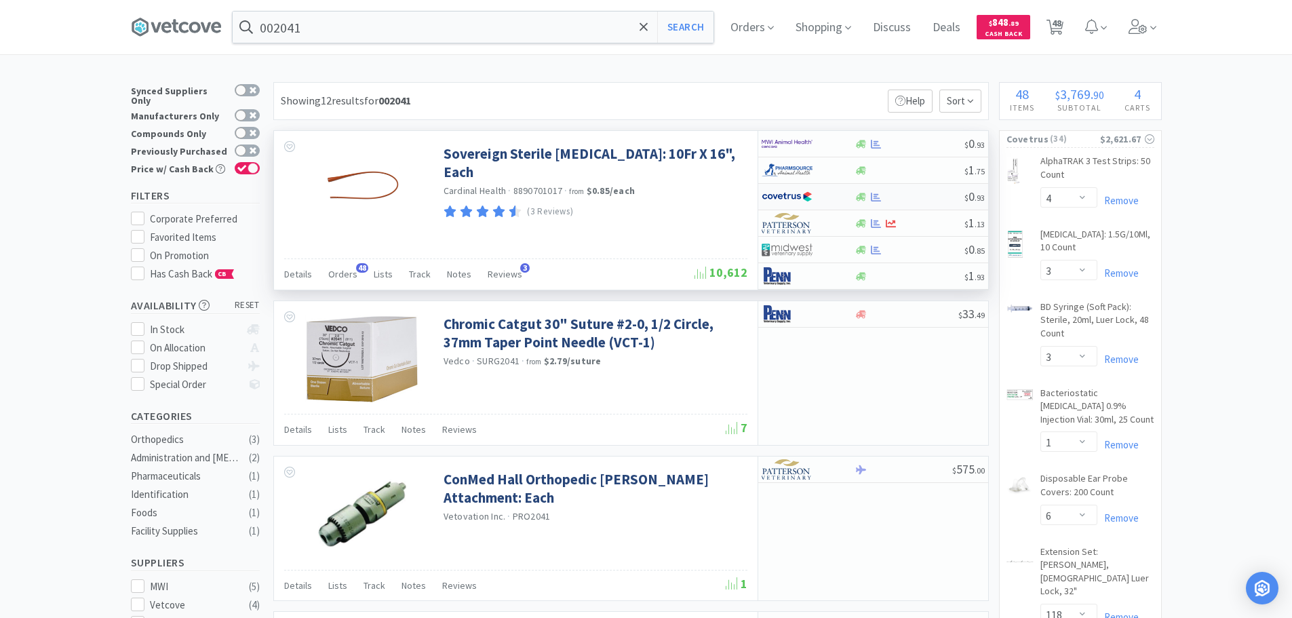
click at [908, 195] on div at bounding box center [909, 197] width 110 height 10
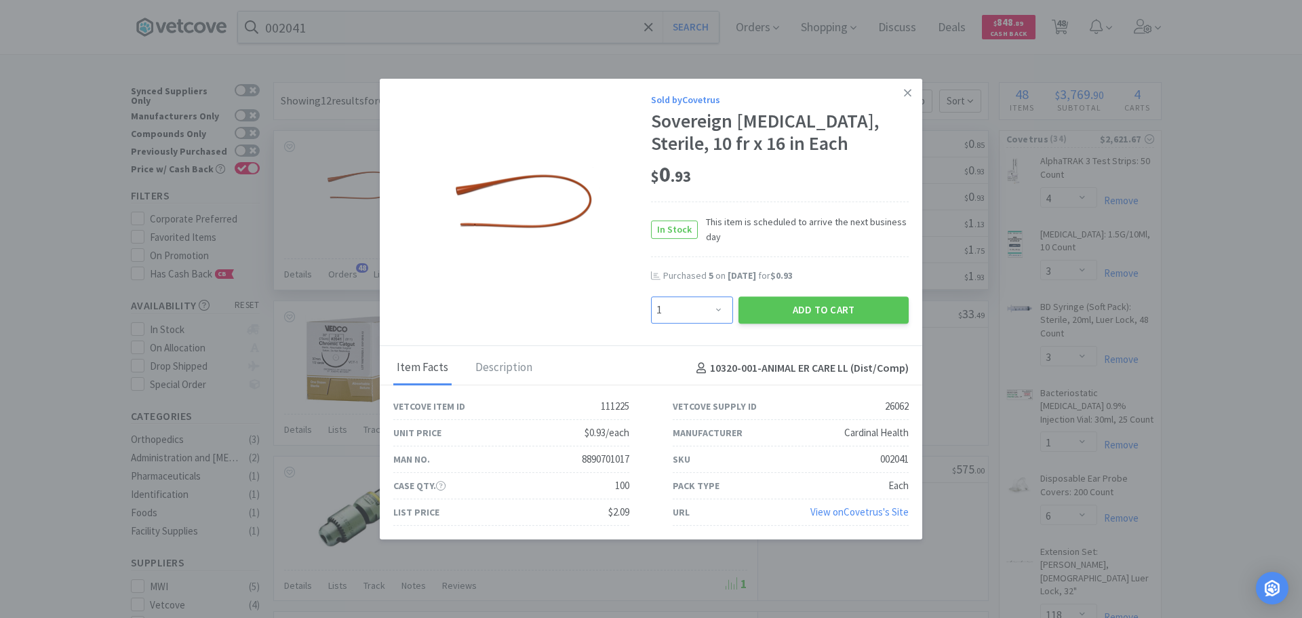
click at [700, 312] on select "Enter Quantity 1 2 3 4 5 6 7 8 9 10 11 12 13 14 15 16 17 18 19 20 Enter Quantity" at bounding box center [692, 309] width 82 height 27
click at [651, 296] on select "Enter Quantity 1 2 3 4 5 6 7 8 9 10 11 12 13 14 15 16 17 18 19 20 Enter Quantity" at bounding box center [692, 309] width 82 height 27
click at [770, 311] on button "Add to Cart" at bounding box center [823, 309] width 170 height 27
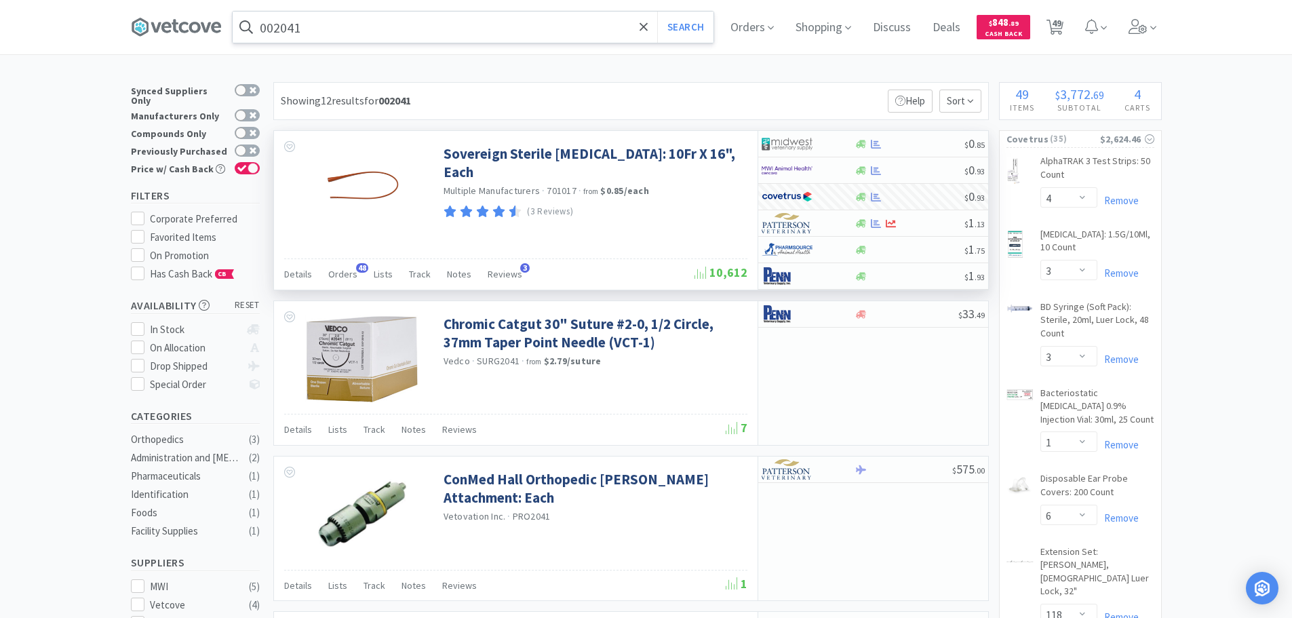
click at [373, 27] on input "002041" at bounding box center [473, 27] width 481 height 31
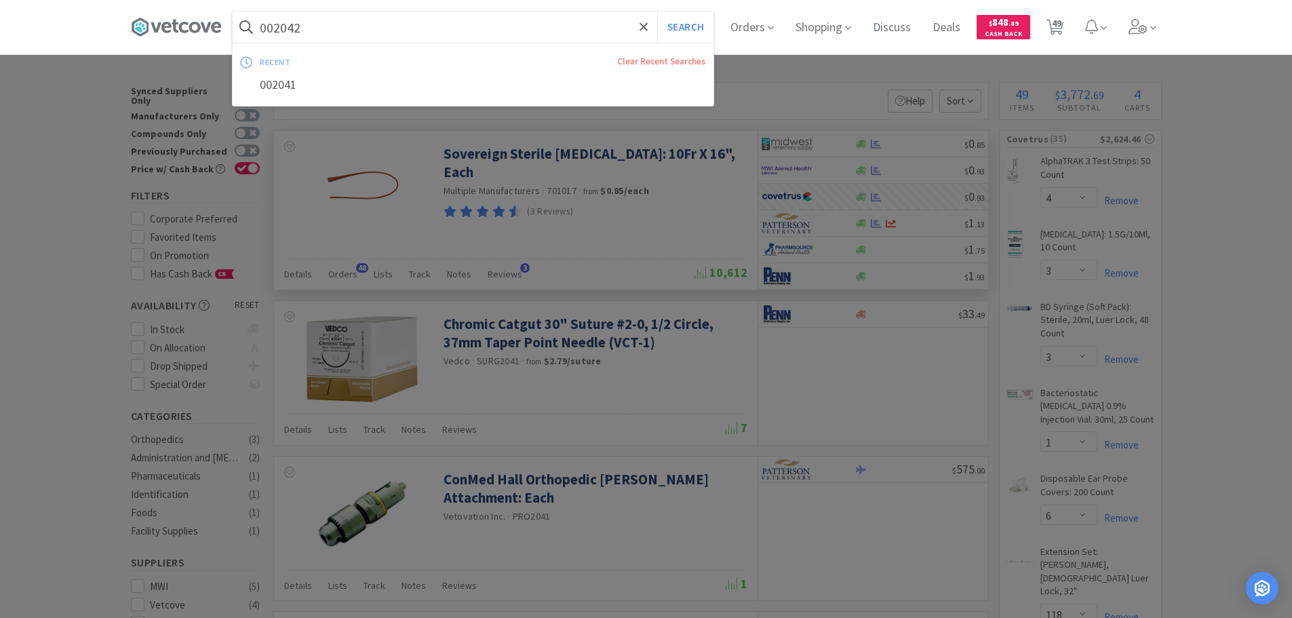
click at [657, 12] on button "Search" at bounding box center [685, 27] width 56 height 31
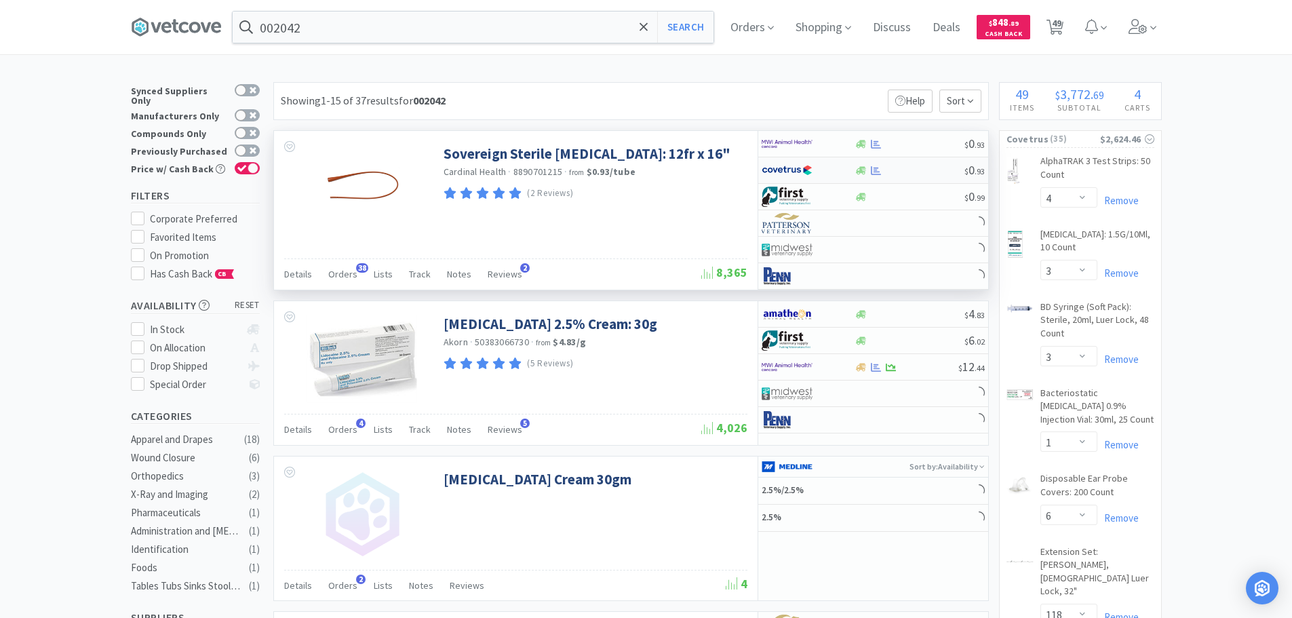
click at [907, 167] on div at bounding box center [909, 170] width 110 height 10
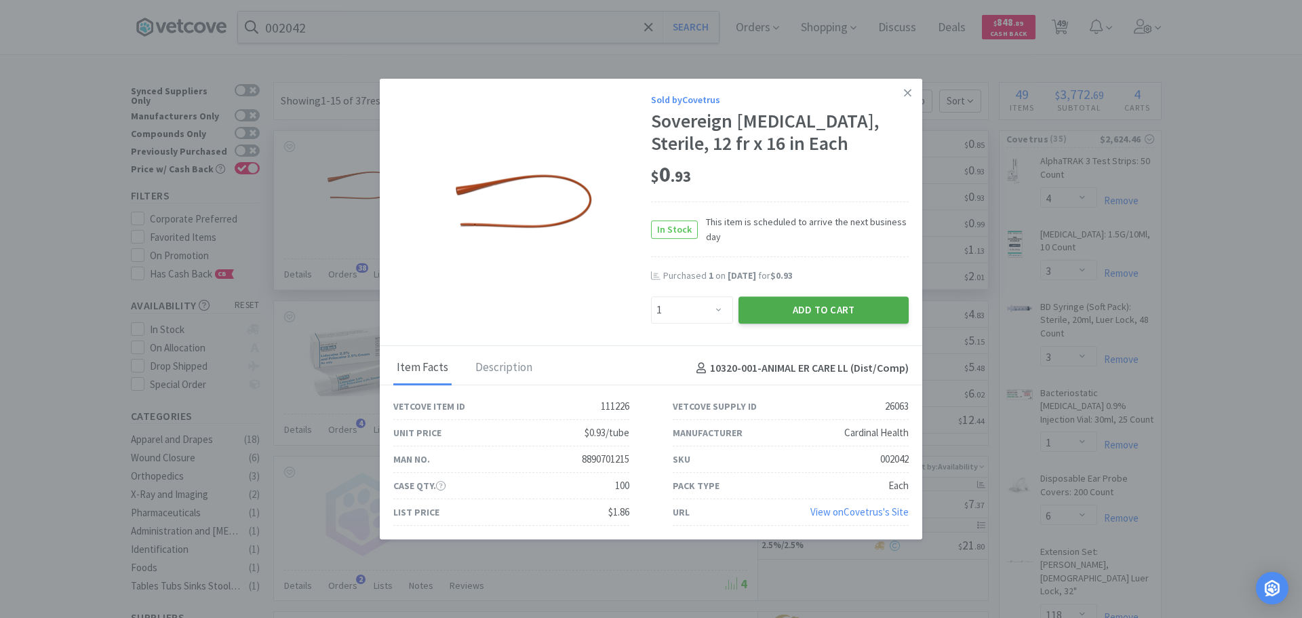
click at [816, 302] on button "Add to Cart" at bounding box center [823, 309] width 170 height 27
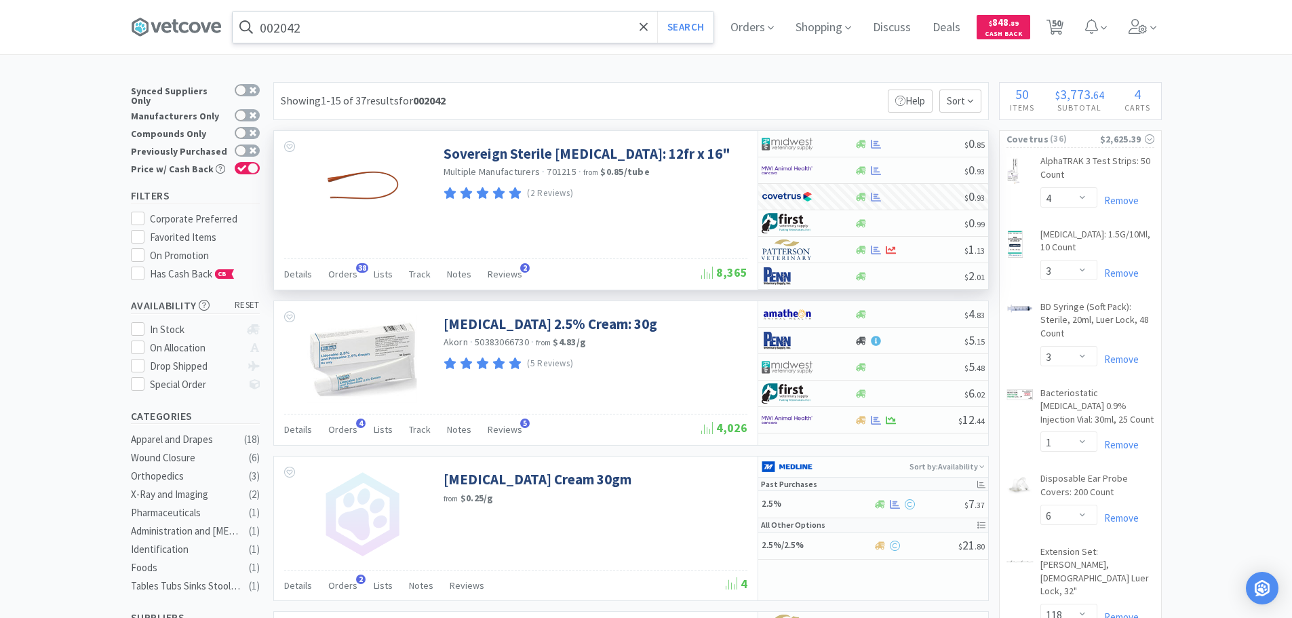
click at [368, 29] on input "002042" at bounding box center [473, 27] width 481 height 31
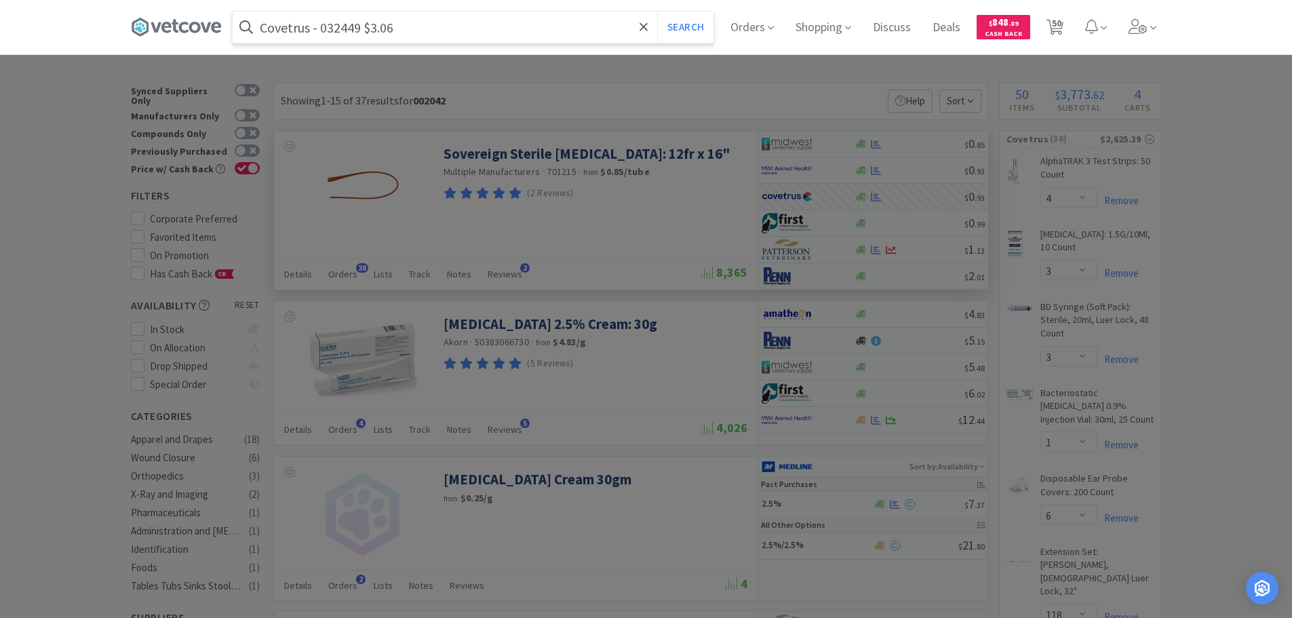
click at [327, 28] on input "Covetrus - 032449 $3.06" at bounding box center [473, 27] width 481 height 31
click at [657, 12] on button "Search" at bounding box center [685, 27] width 56 height 31
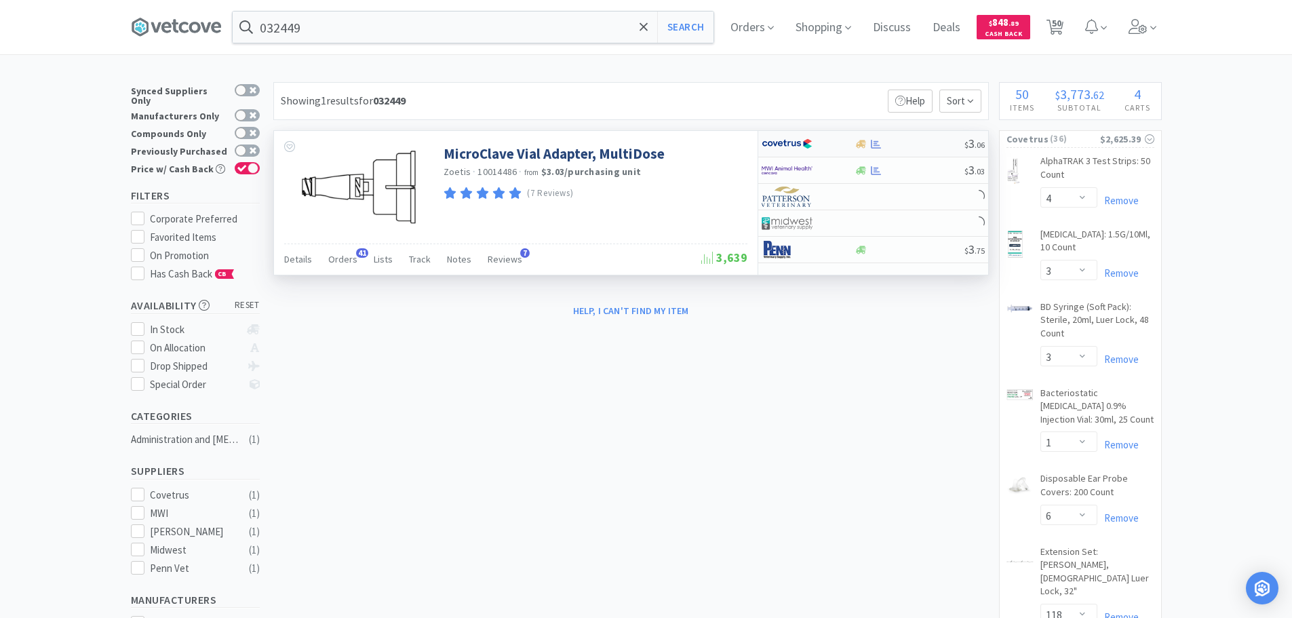
click at [896, 144] on div at bounding box center [909, 144] width 110 height 10
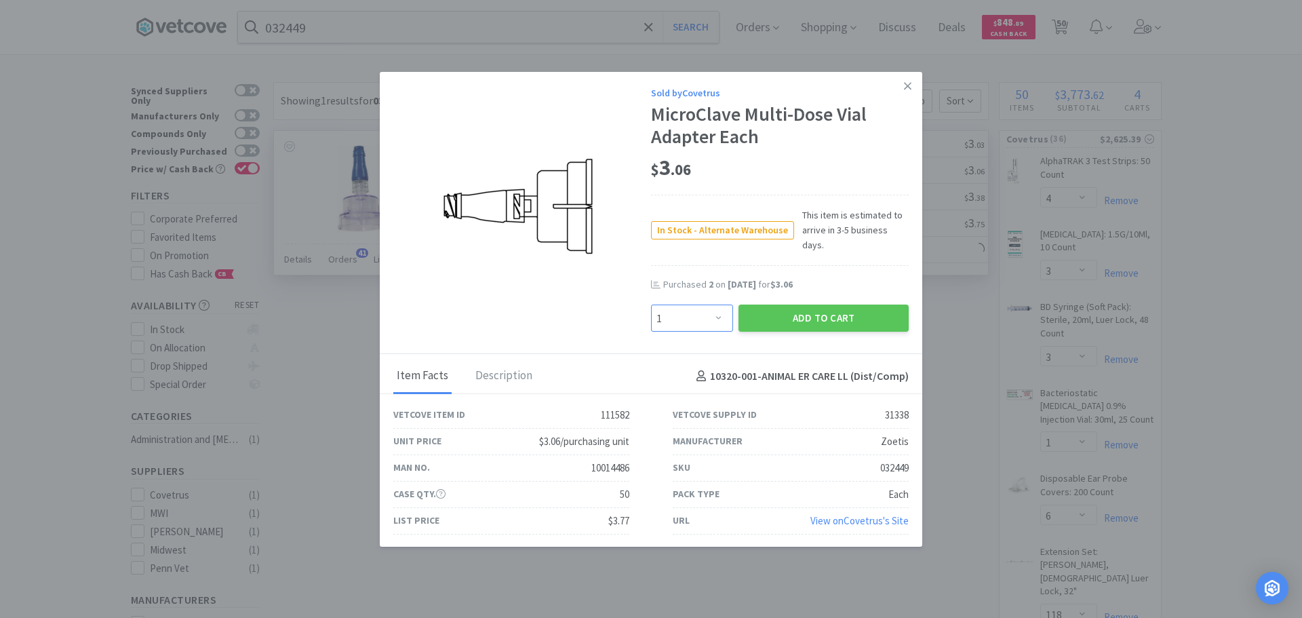
click at [714, 305] on select "Enter Quantity 1 2 3 4 5 6 7 8 9 10 11 12 13 14 15 16 17 18 19 20 Enter Quantity" at bounding box center [692, 317] width 82 height 27
click at [651, 304] on select "Enter Quantity 1 2 3 4 5 6 7 8 9 10 11 12 13 14 15 16 17 18 19 20 Enter Quantity" at bounding box center [692, 317] width 82 height 27
click at [776, 313] on button "Add to Cart" at bounding box center [823, 317] width 170 height 27
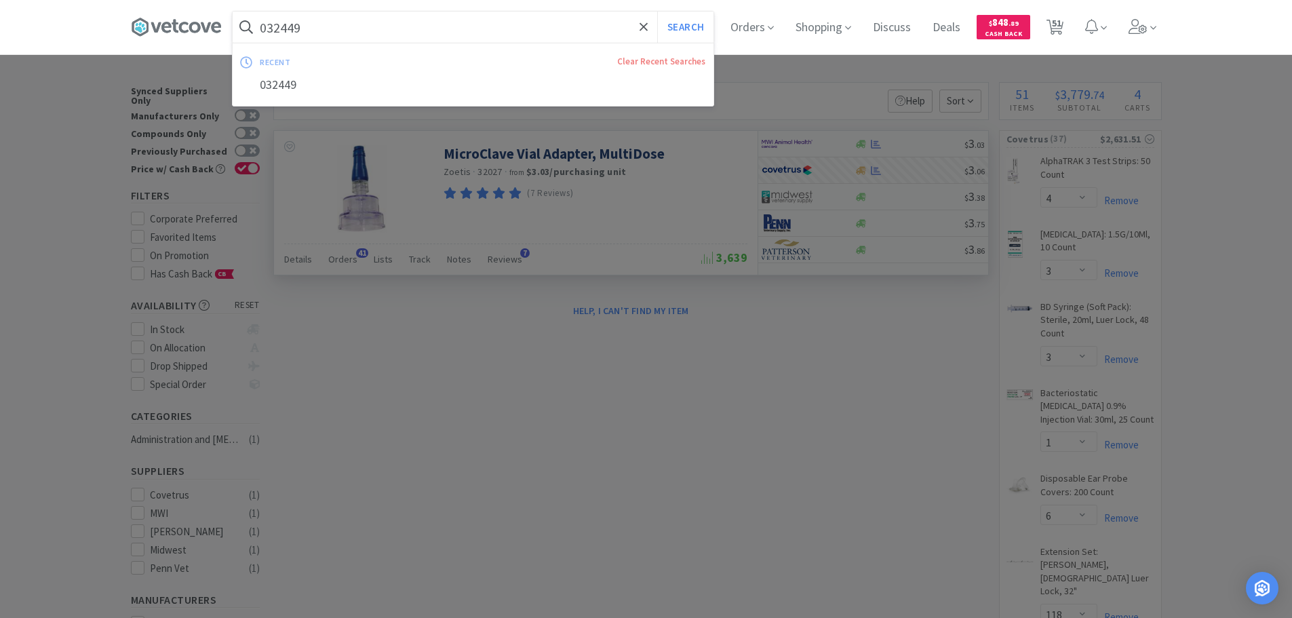
click at [404, 18] on input "032449" at bounding box center [473, 27] width 481 height 31
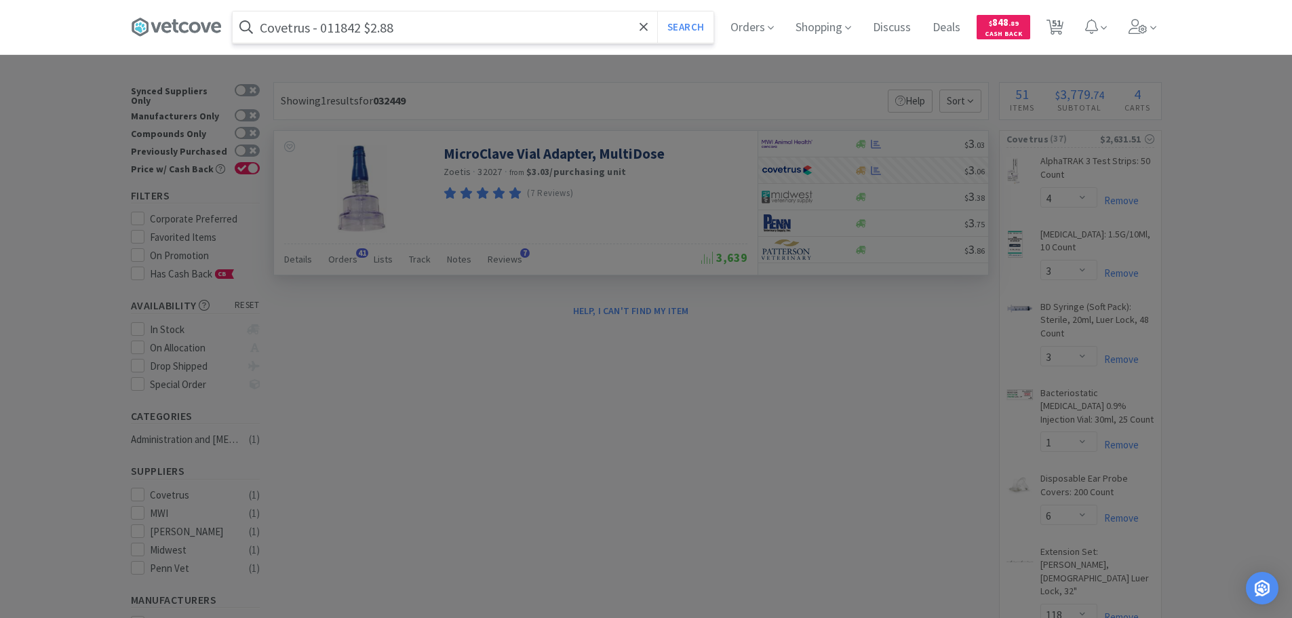
click at [346, 31] on input "Covetrus - 011842 $2.88" at bounding box center [473, 27] width 481 height 31
click at [657, 12] on button "Search" at bounding box center [685, 27] width 56 height 31
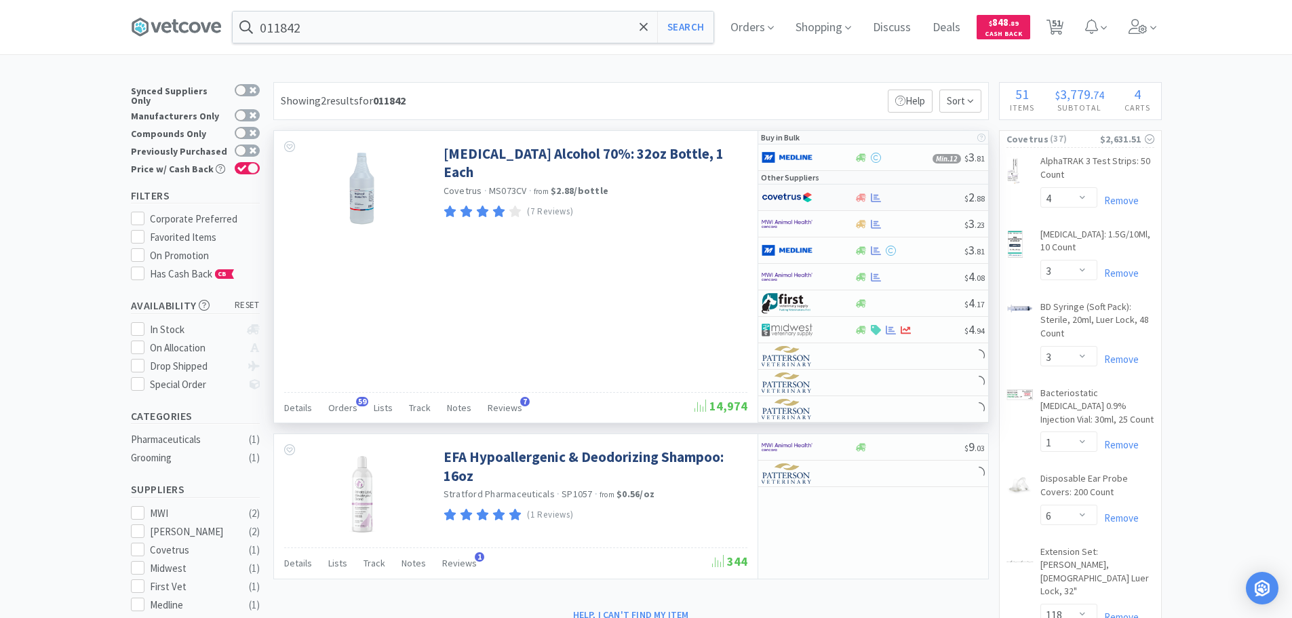
click at [903, 203] on div "$ 2 . 88" at bounding box center [873, 197] width 230 height 26
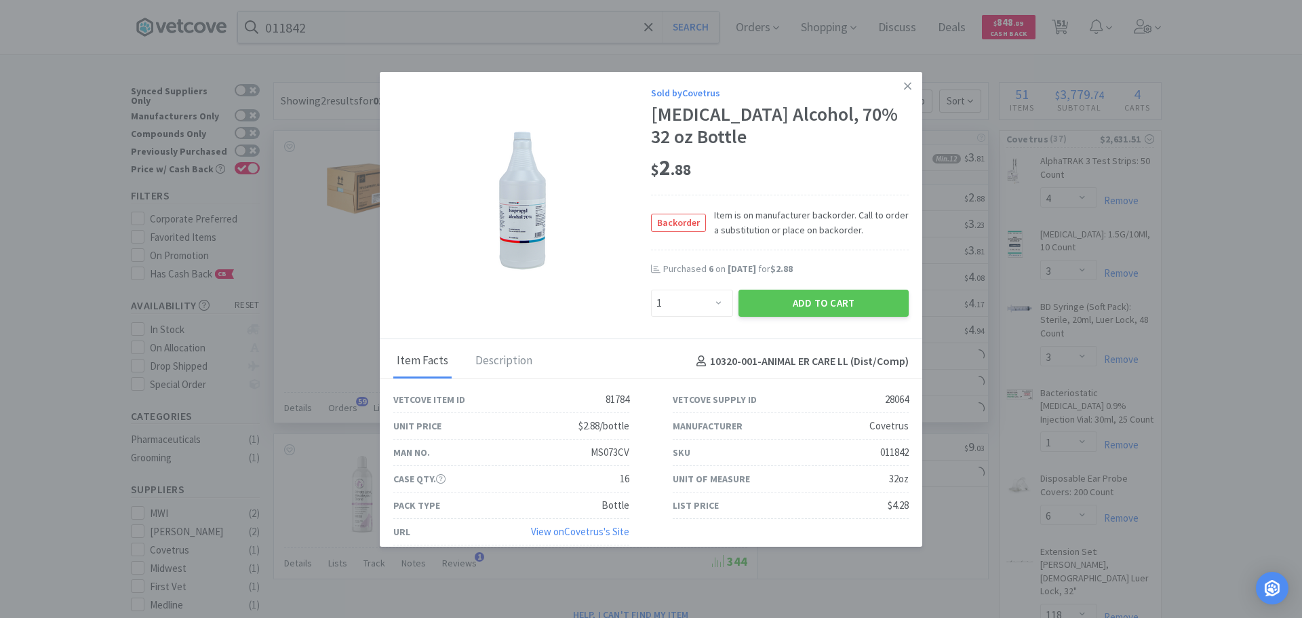
click at [606, 450] on div "MS073CV" at bounding box center [610, 452] width 39 height 16
click at [884, 90] on div "Sold by Covetrus" at bounding box center [780, 92] width 258 height 15
click at [904, 85] on icon at bounding box center [907, 85] width 7 height 7
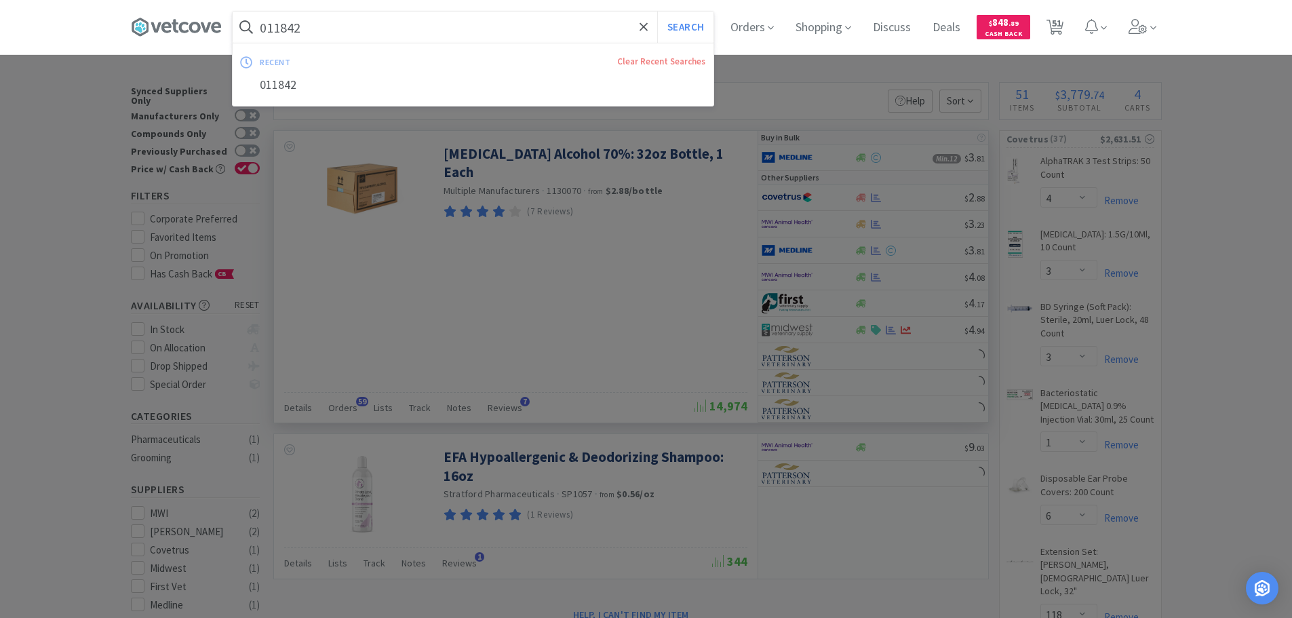
click at [585, 22] on input "011842" at bounding box center [473, 27] width 481 height 31
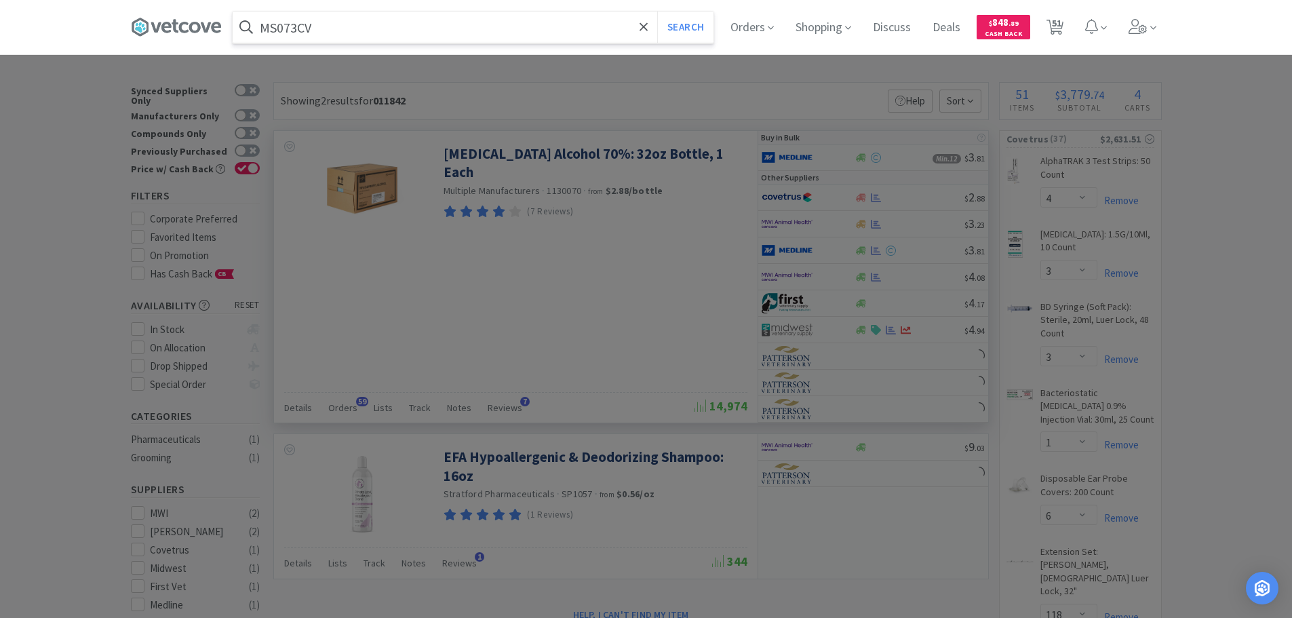
click at [657, 12] on button "Search" at bounding box center [685, 27] width 56 height 31
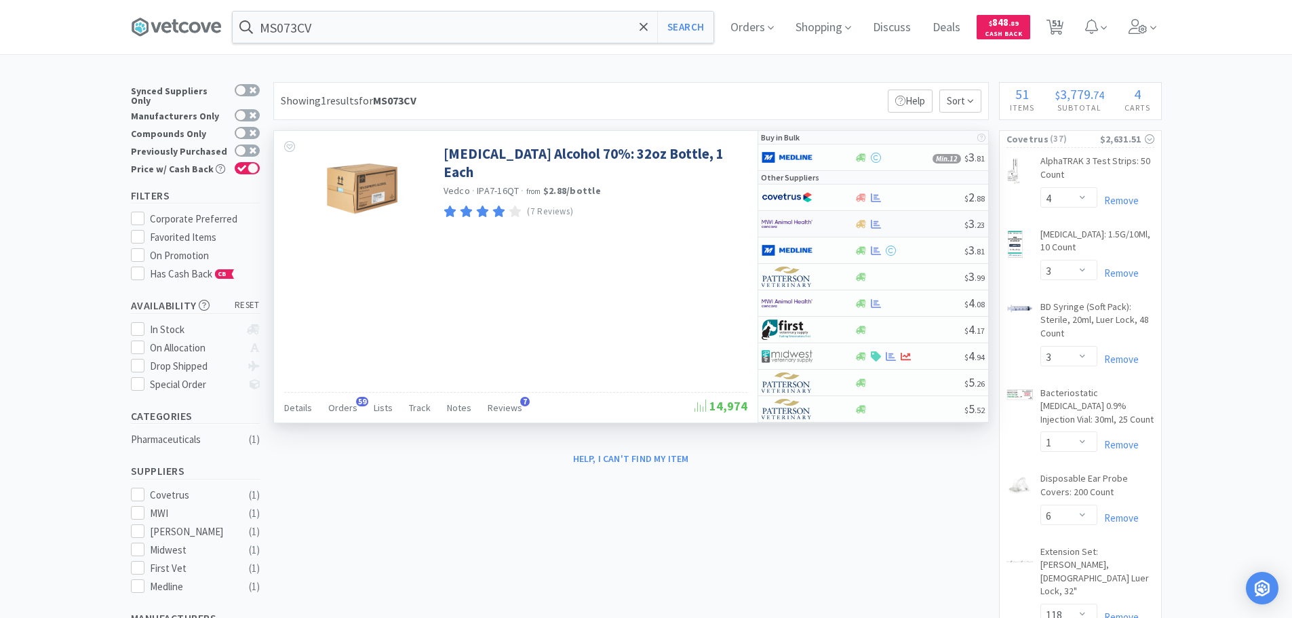
click at [931, 226] on div at bounding box center [909, 224] width 110 height 10
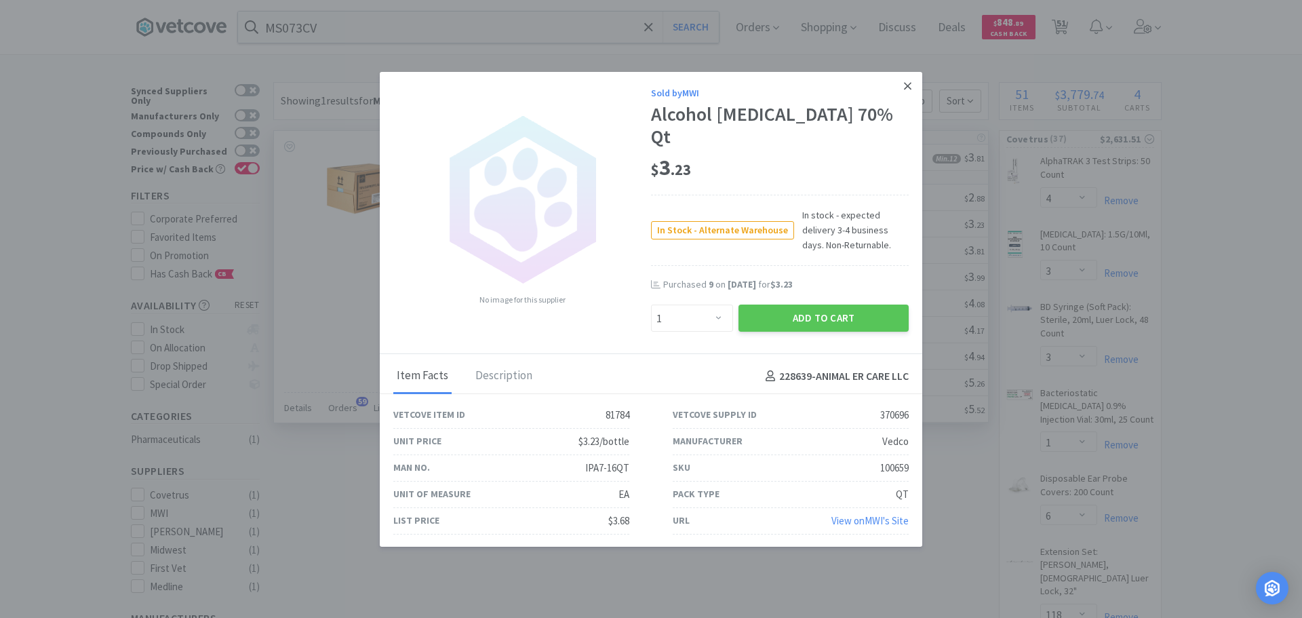
click at [900, 98] on link at bounding box center [908, 86] width 24 height 29
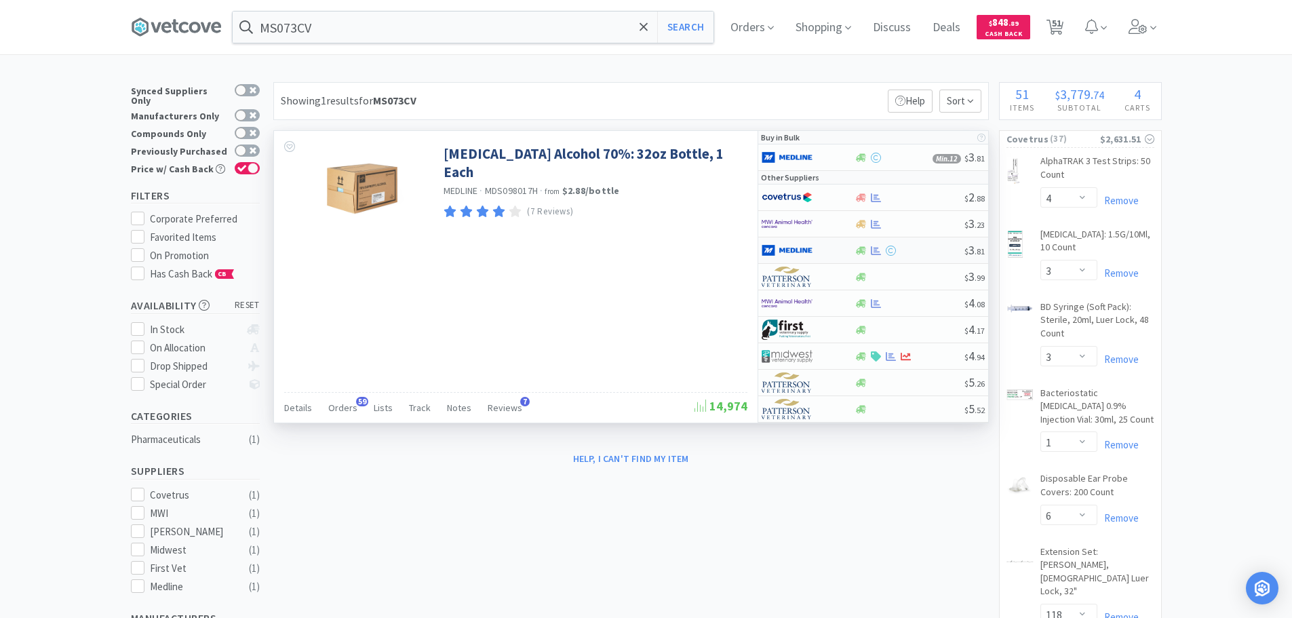
click at [917, 246] on div at bounding box center [909, 250] width 110 height 10
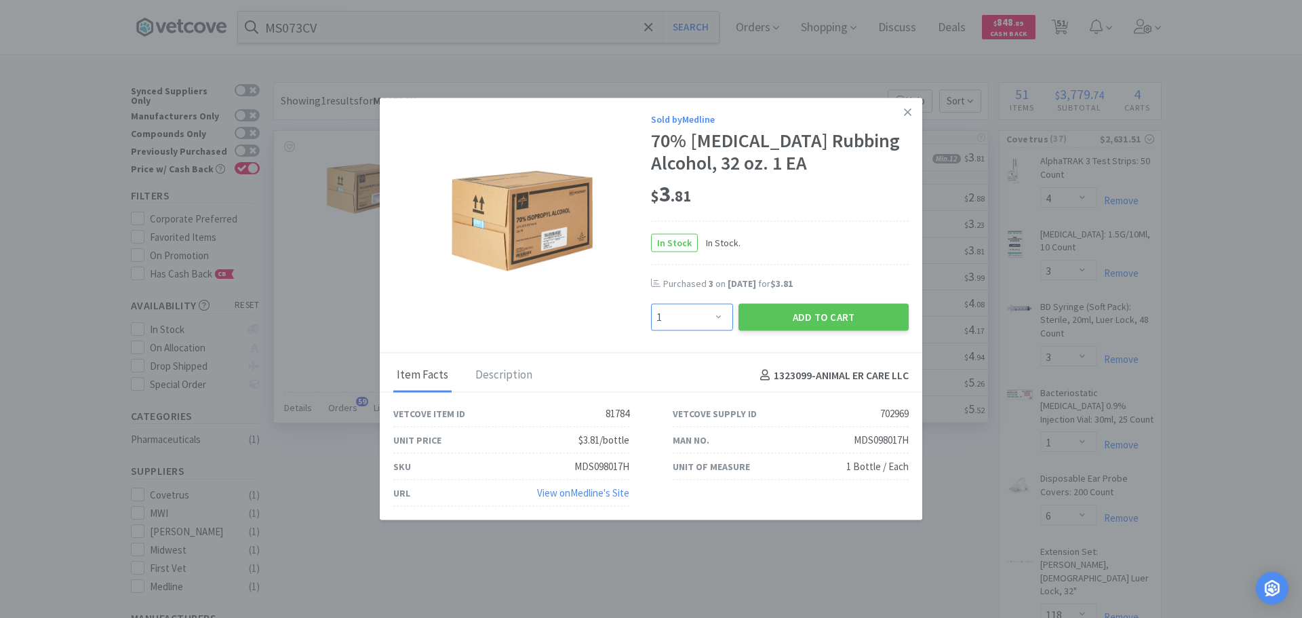
click at [700, 313] on select "Enter Quantity 1 2 3 4 5 6 7 8 9 10 11 12 13 14 15 16 17 18 19 20 Enter Quantity" at bounding box center [692, 317] width 82 height 27
click at [651, 304] on select "Enter Quantity 1 2 3 4 5 6 7 8 9 10 11 12 13 14 15 16 17 18 19 20 Enter Quantity" at bounding box center [692, 317] width 82 height 27
click at [782, 323] on button "Add to Cart" at bounding box center [823, 317] width 170 height 27
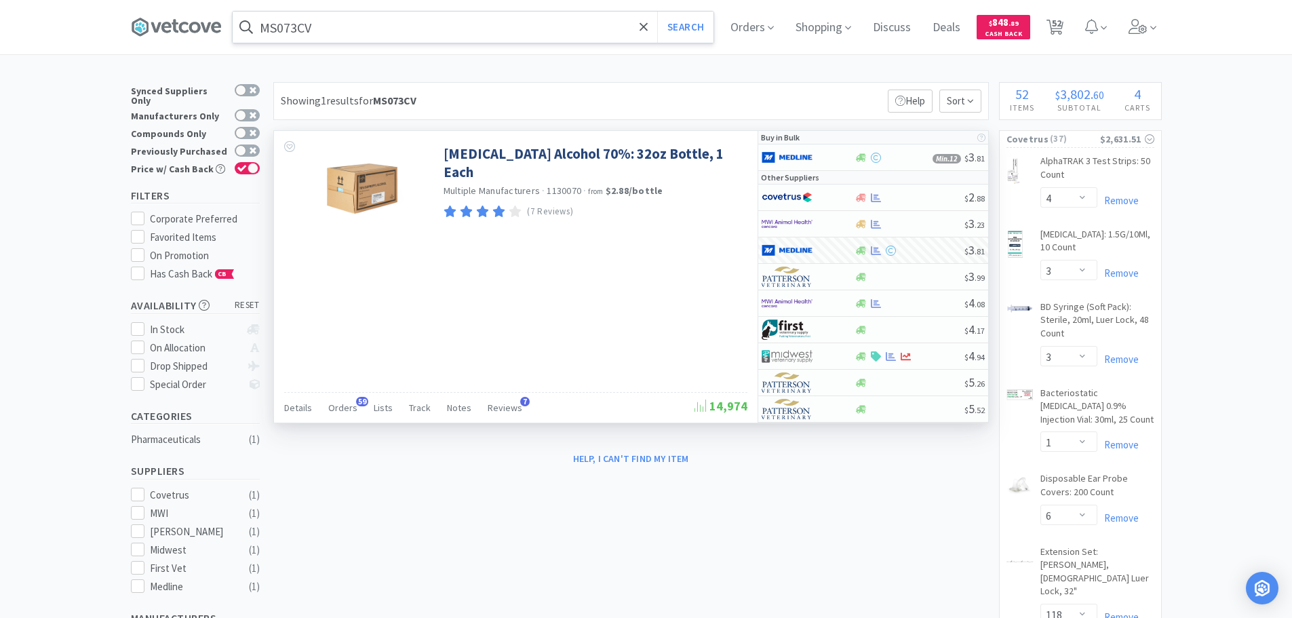
click at [406, 23] on input "MS073CV" at bounding box center [473, 27] width 481 height 31
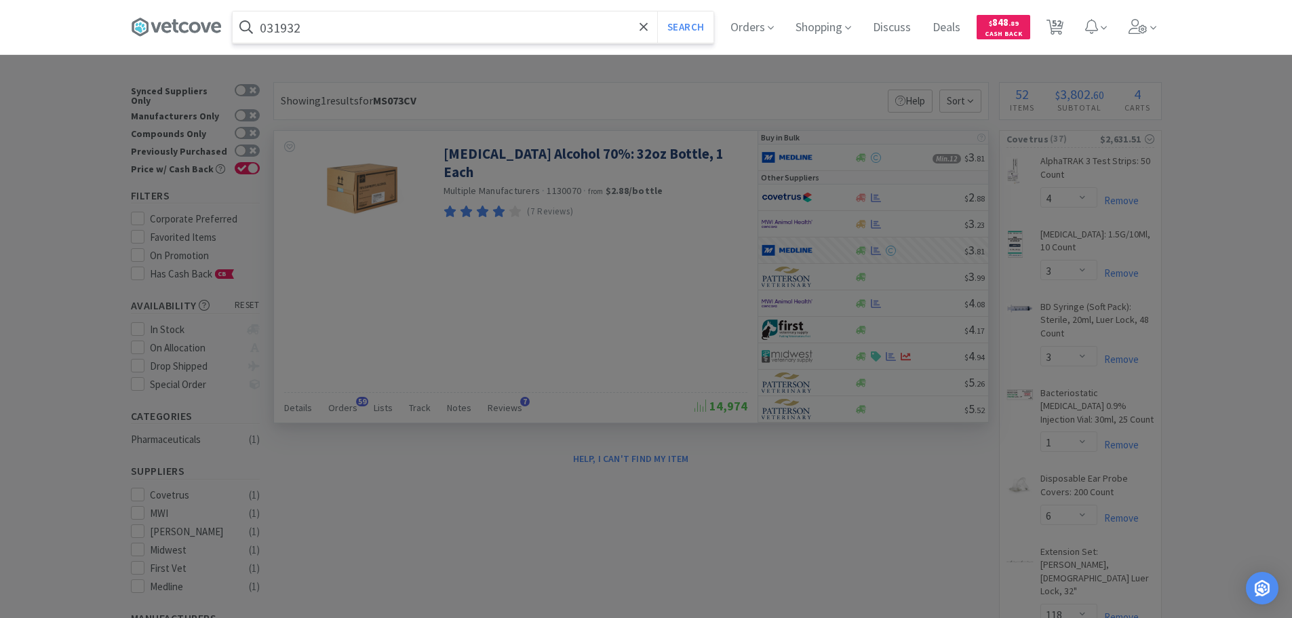
click at [657, 12] on button "Search" at bounding box center [685, 27] width 56 height 31
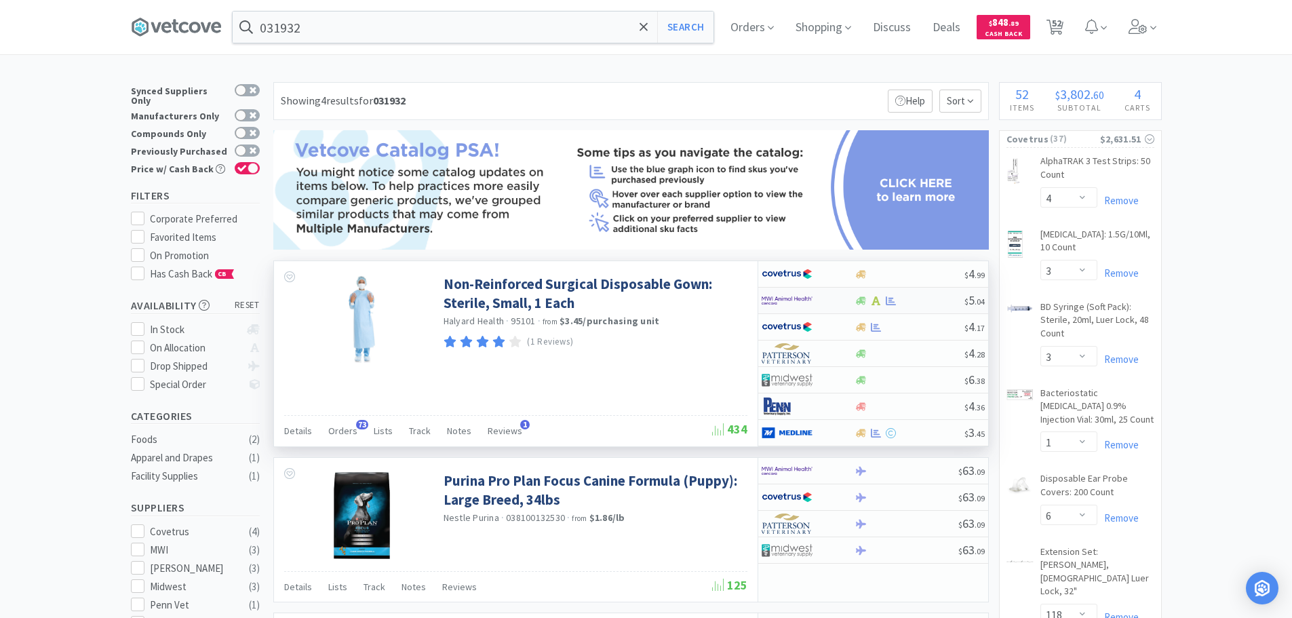
click at [927, 303] on div at bounding box center [909, 301] width 110 height 10
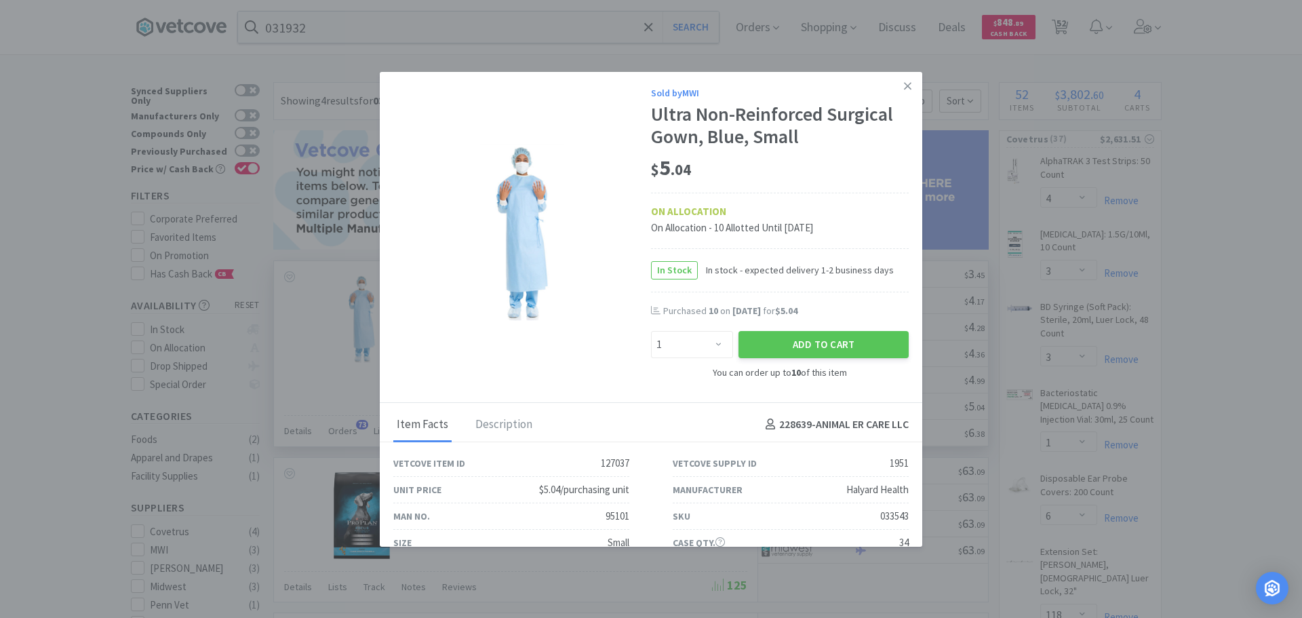
click at [608, 515] on div "95101" at bounding box center [618, 516] width 24 height 16
click at [896, 85] on link at bounding box center [908, 86] width 24 height 29
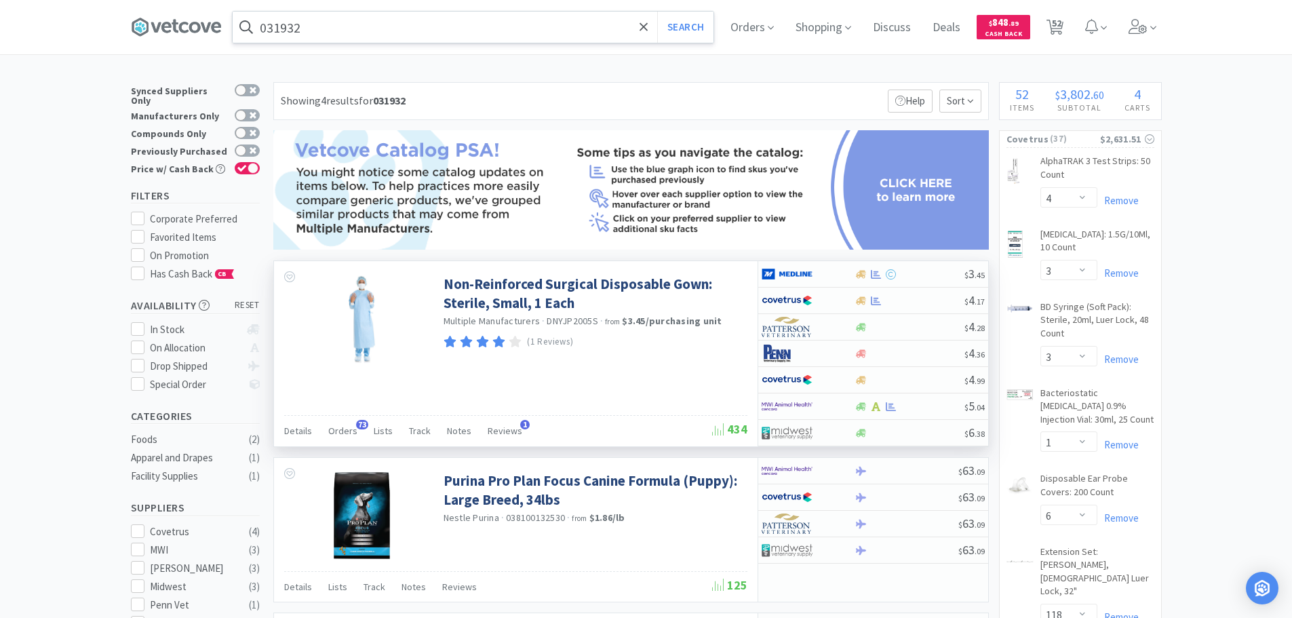
click at [487, 36] on input "031932" at bounding box center [473, 27] width 481 height 31
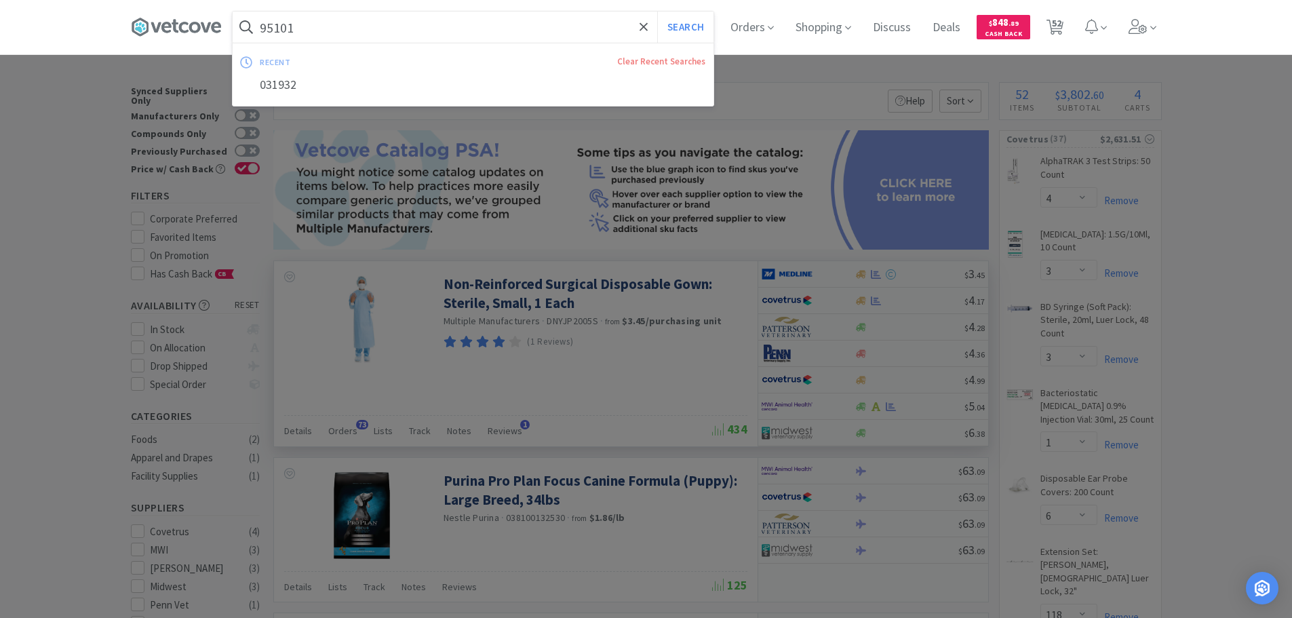
click at [657, 12] on button "Search" at bounding box center [685, 27] width 56 height 31
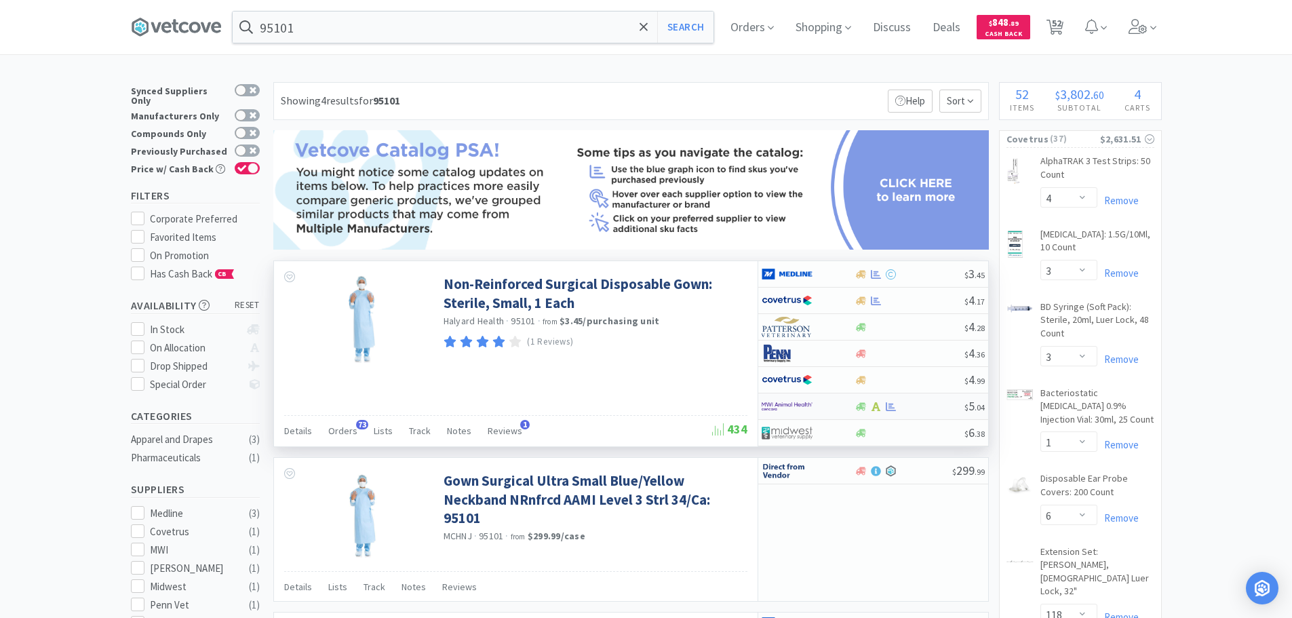
click at [914, 408] on div at bounding box center [909, 406] width 110 height 10
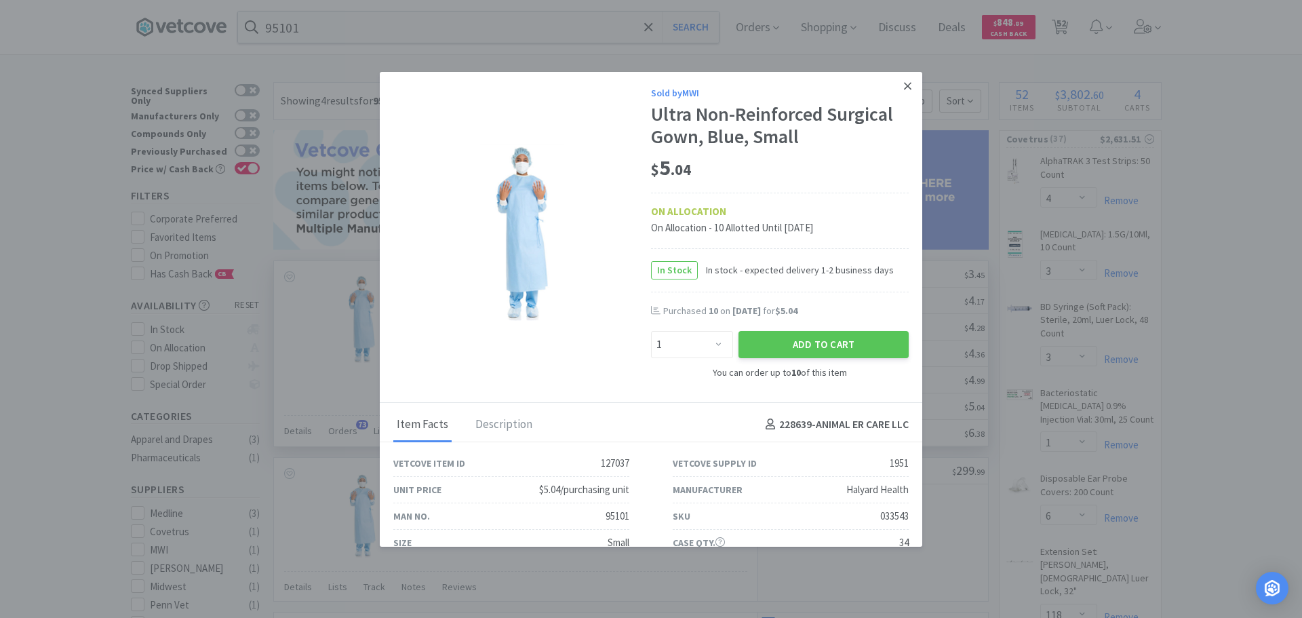
click at [904, 85] on icon at bounding box center [907, 85] width 7 height 7
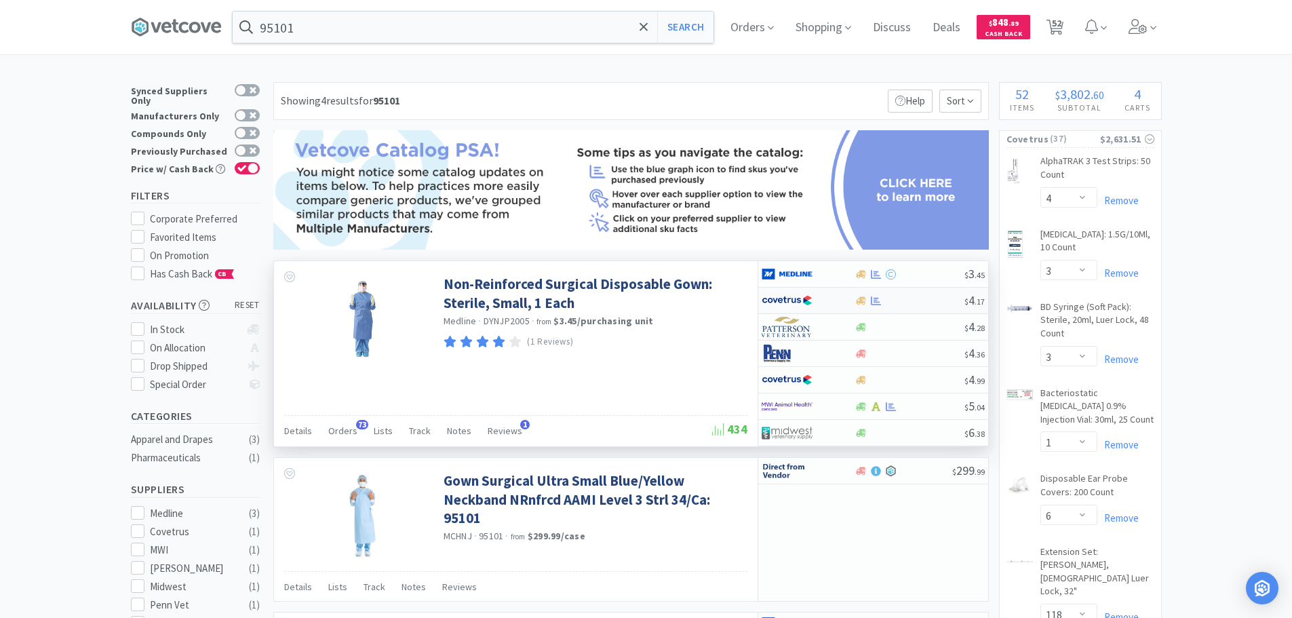
click at [938, 296] on div at bounding box center [909, 301] width 110 height 10
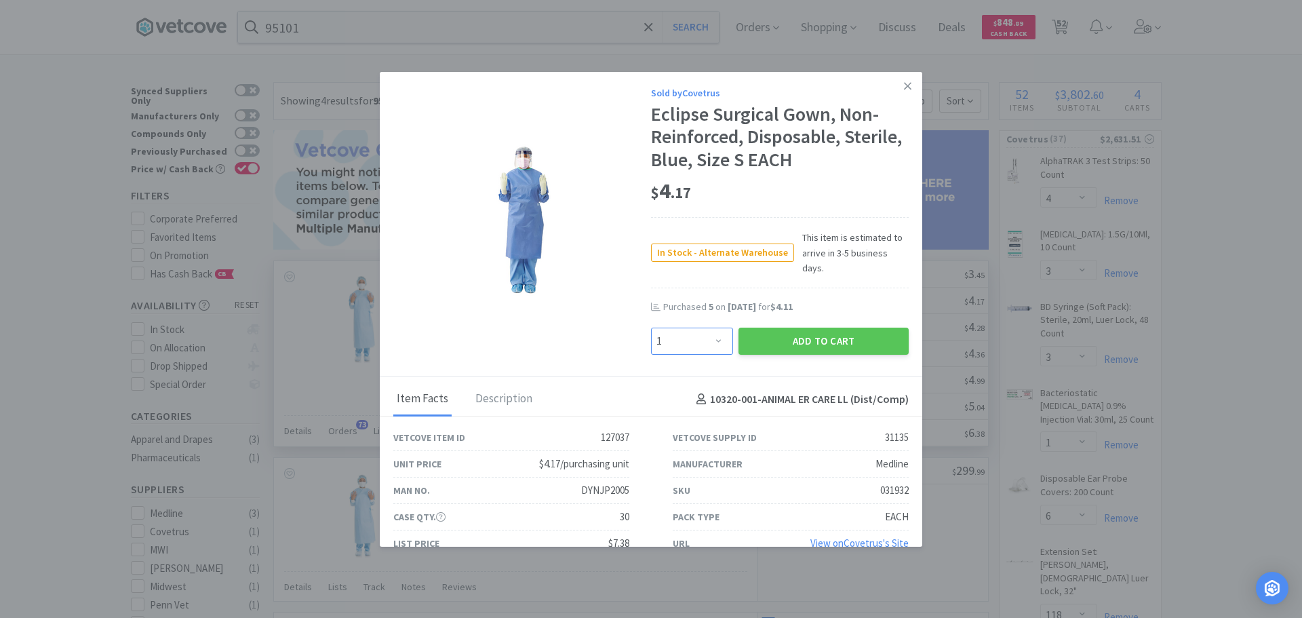
click at [699, 328] on select "Enter Quantity 1 2 3 4 5 6 7 8 9 10 11 12 13 14 15 16 17 18 19 20 Enter Quantity" at bounding box center [692, 341] width 82 height 27
click at [651, 328] on select "Enter Quantity 1 2 3 4 5 6 7 8 9 10 11 12 13 14 15 16 17 18 19 20 Enter Quantity" at bounding box center [692, 341] width 82 height 27
click at [758, 333] on button "Add to Cart" at bounding box center [823, 341] width 170 height 27
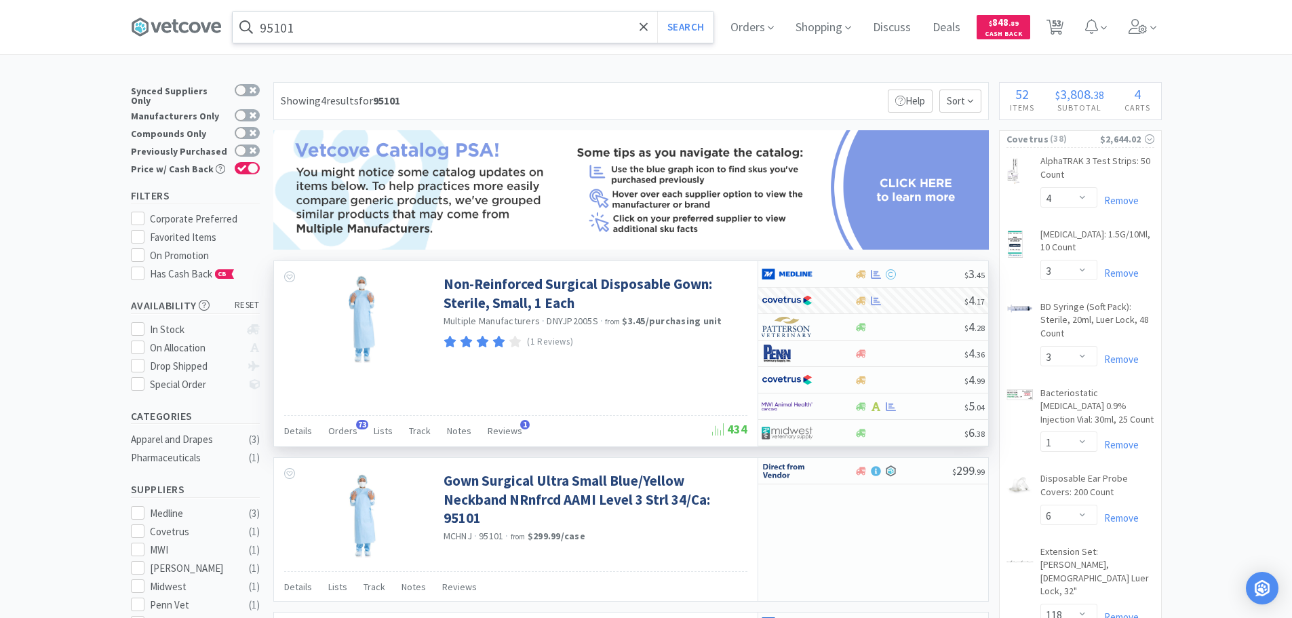
click at [399, 42] on input "95101" at bounding box center [473, 27] width 481 height 31
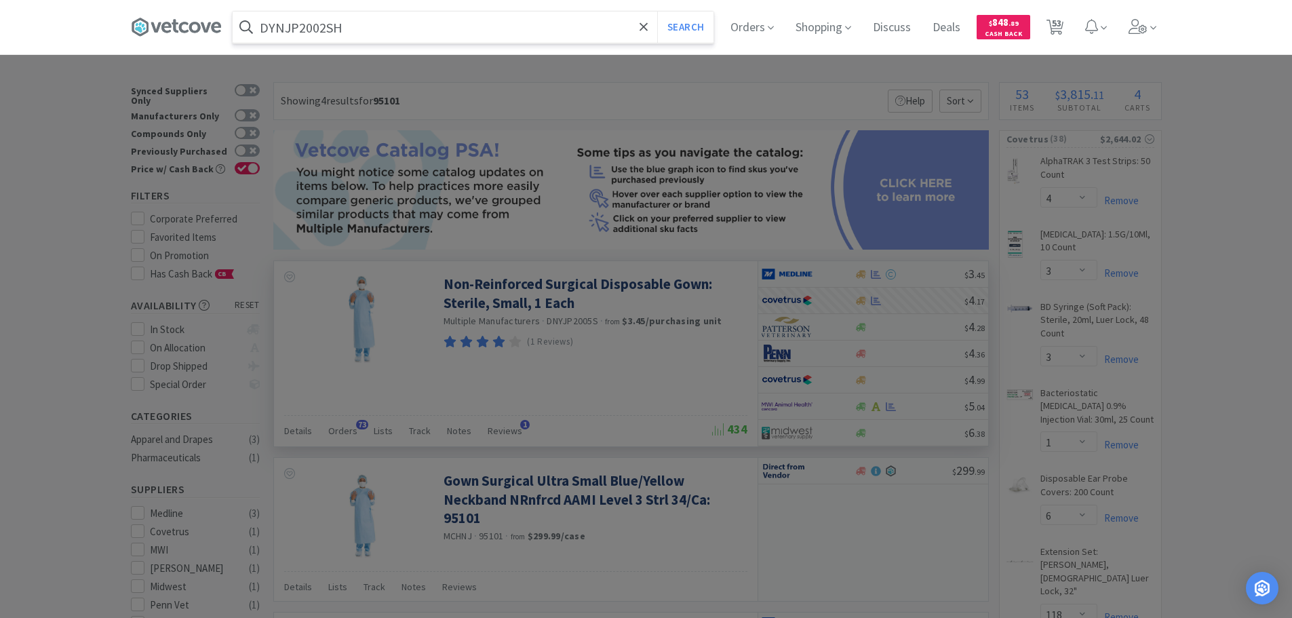
click at [657, 12] on button "Search" at bounding box center [685, 27] width 56 height 31
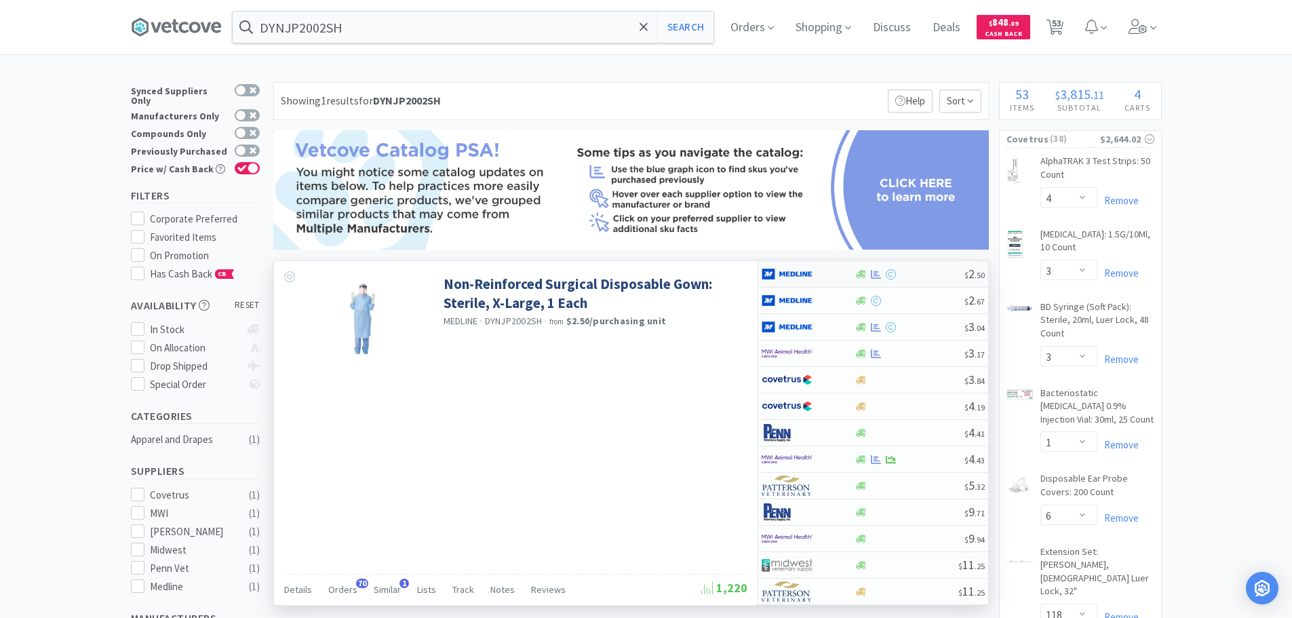
click at [924, 273] on div at bounding box center [909, 274] width 110 height 10
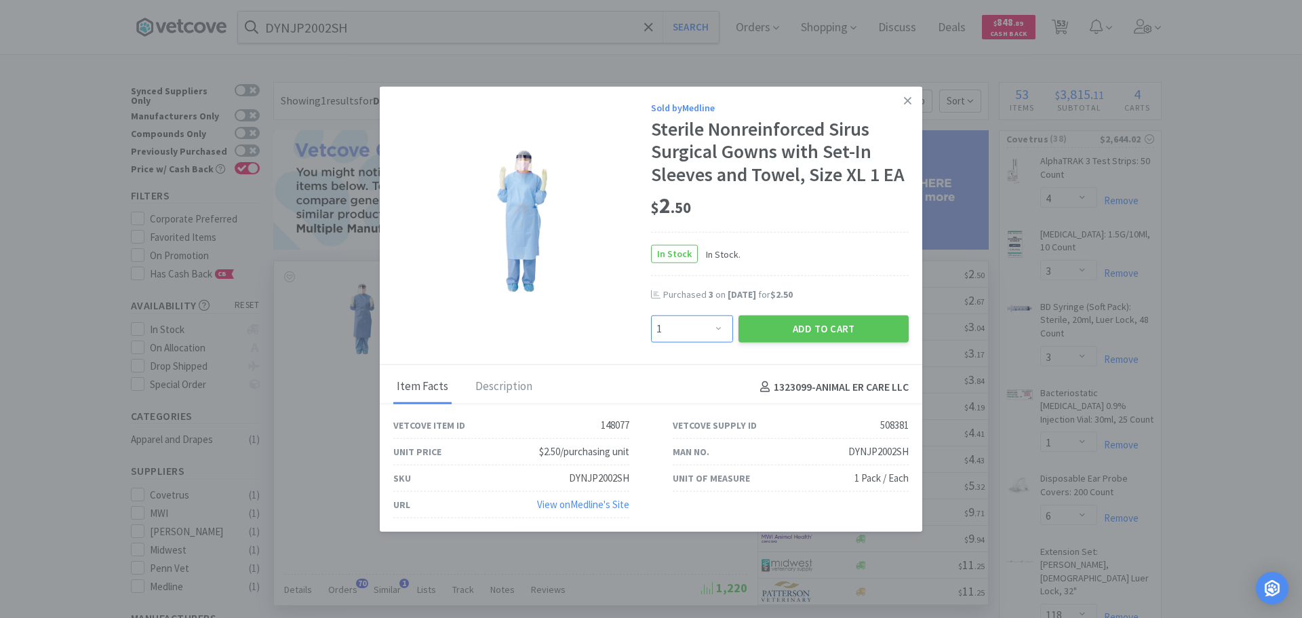
click at [712, 325] on select "Enter Quantity 1 2 3 4 5 6 7 8 9 10 11 12 13 14 15 16 17 18 19 20 Enter Quantity" at bounding box center [692, 328] width 82 height 27
click at [651, 315] on select "Enter Quantity 1 2 3 4 5 6 7 8 9 10 11 12 13 14 15 16 17 18 19 20 Enter Quantity" at bounding box center [692, 328] width 82 height 27
click at [762, 338] on button "Add to Cart" at bounding box center [823, 328] width 170 height 27
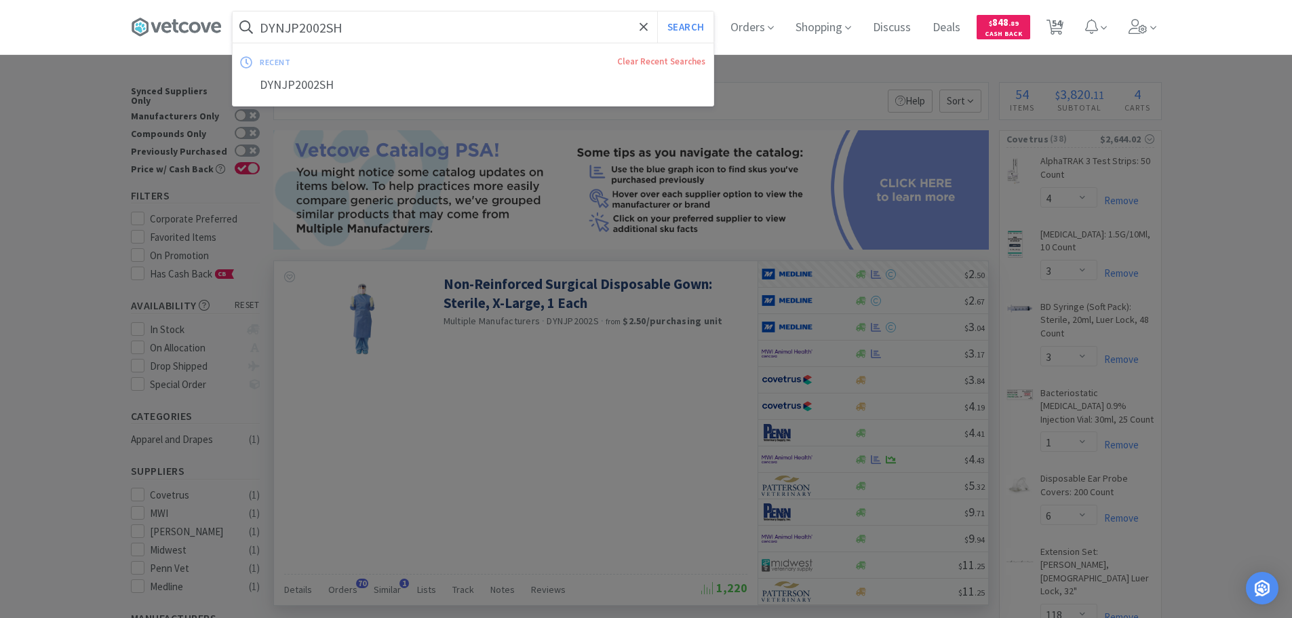
click at [407, 32] on input "DYNJP2002SH" at bounding box center [473, 27] width 481 height 31
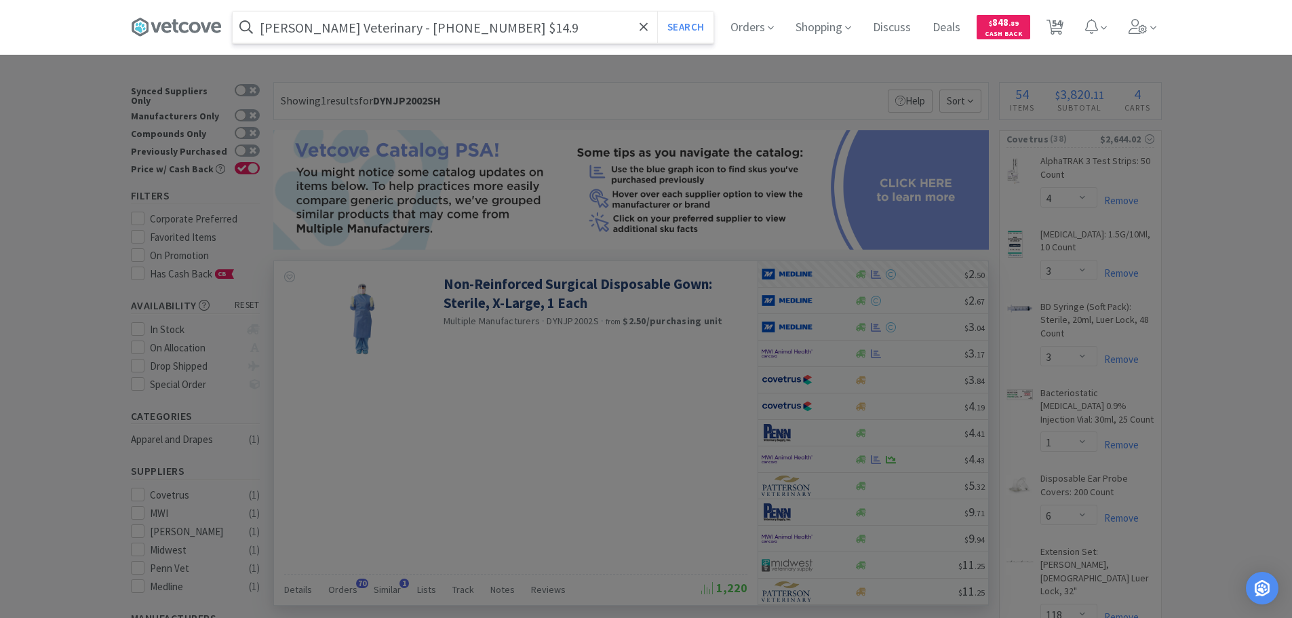
drag, startPoint x: 458, startPoint y: 24, endPoint x: 392, endPoint y: 31, distance: 66.1
click at [392, 31] on input "Patterson Veterinary - 07-808-3889 $14.9" at bounding box center [473, 27] width 481 height 31
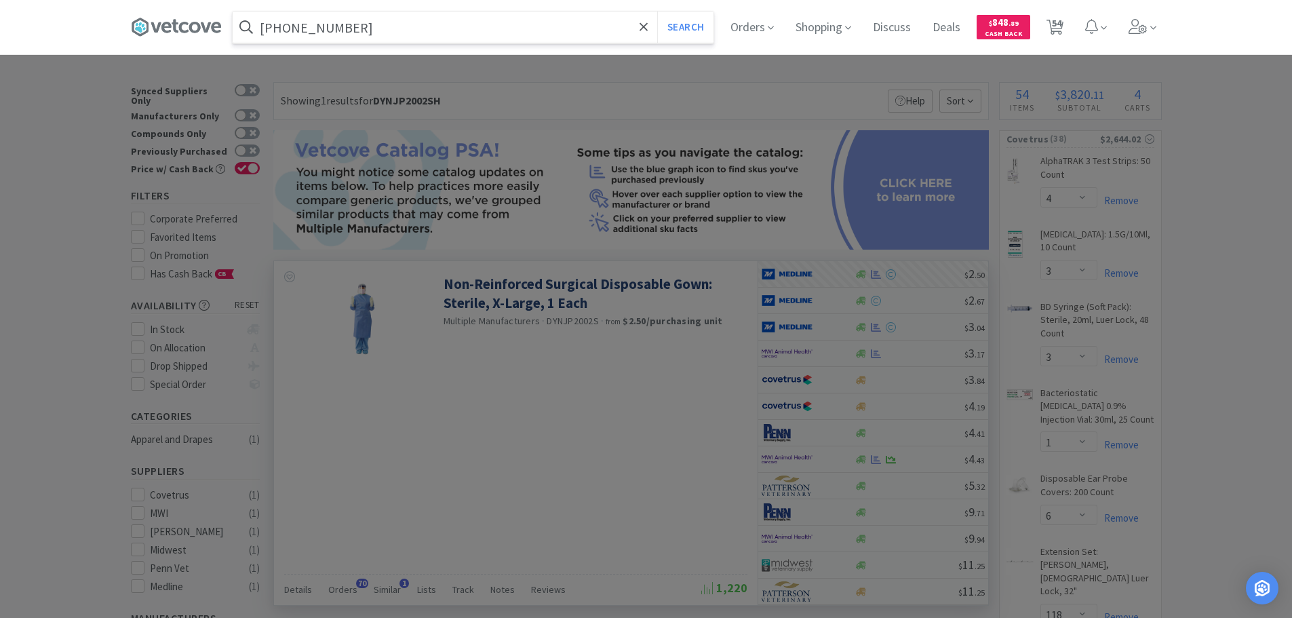
click at [657, 12] on button "Search" at bounding box center [685, 27] width 56 height 31
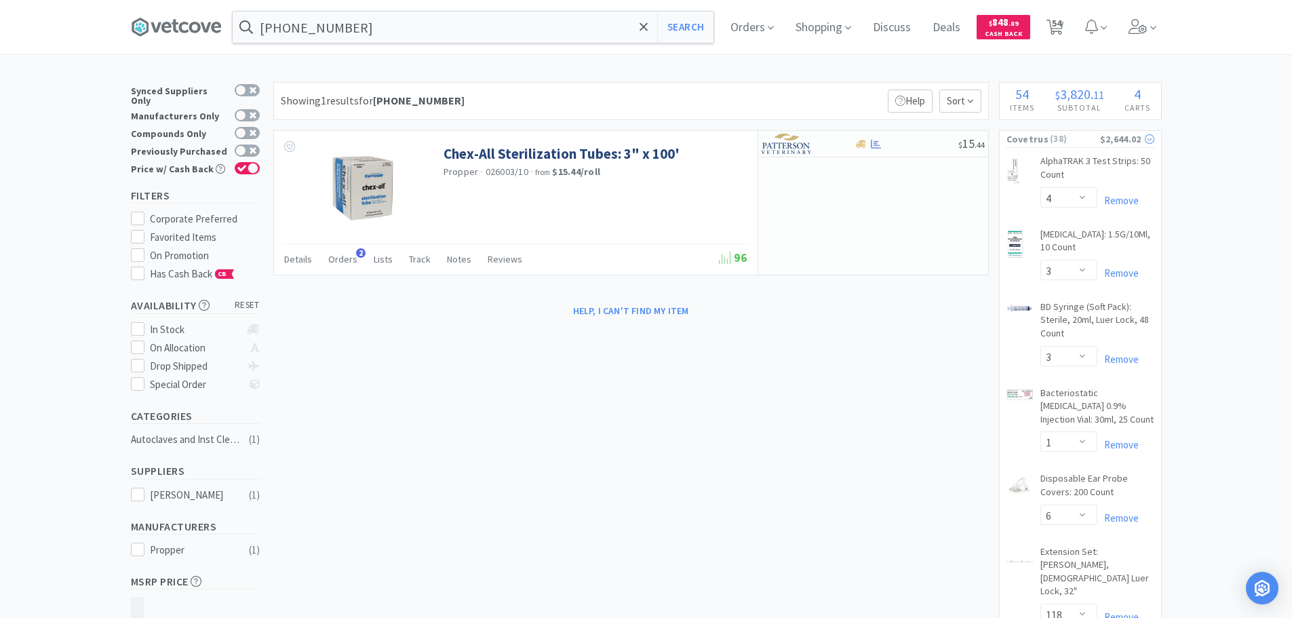
click at [1067, 140] on span "( 38 )" at bounding box center [1074, 139] width 52 height 14
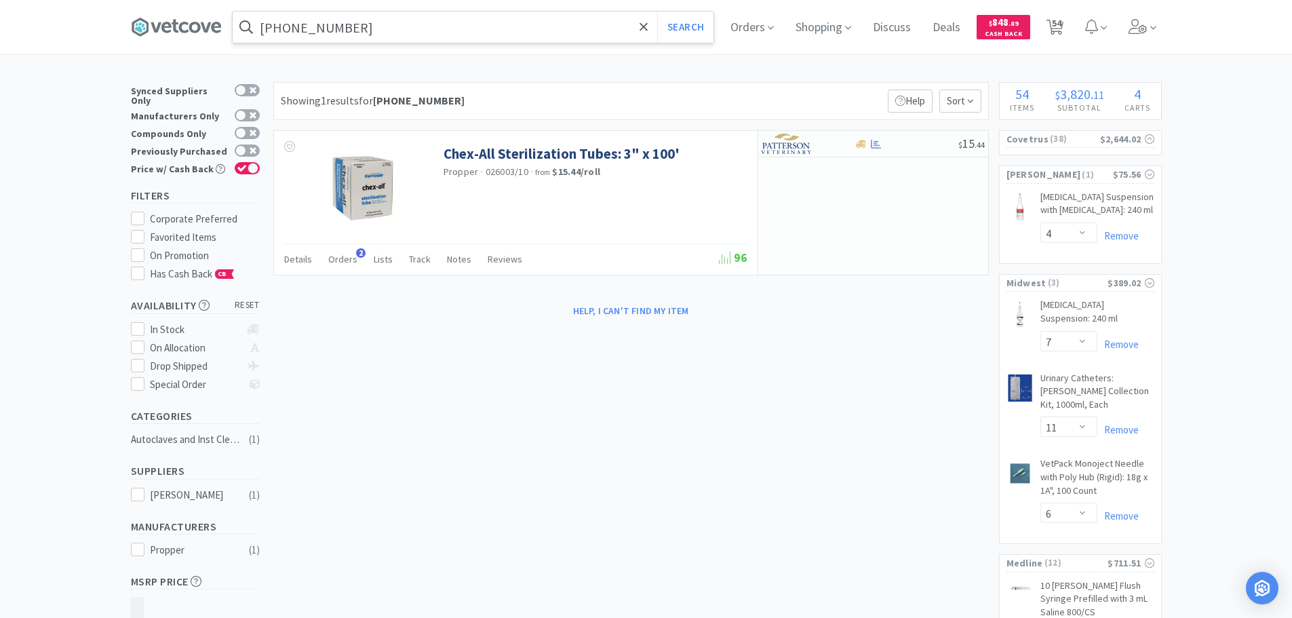
click at [392, 27] on input "07-808-3889" at bounding box center [473, 27] width 481 height 31
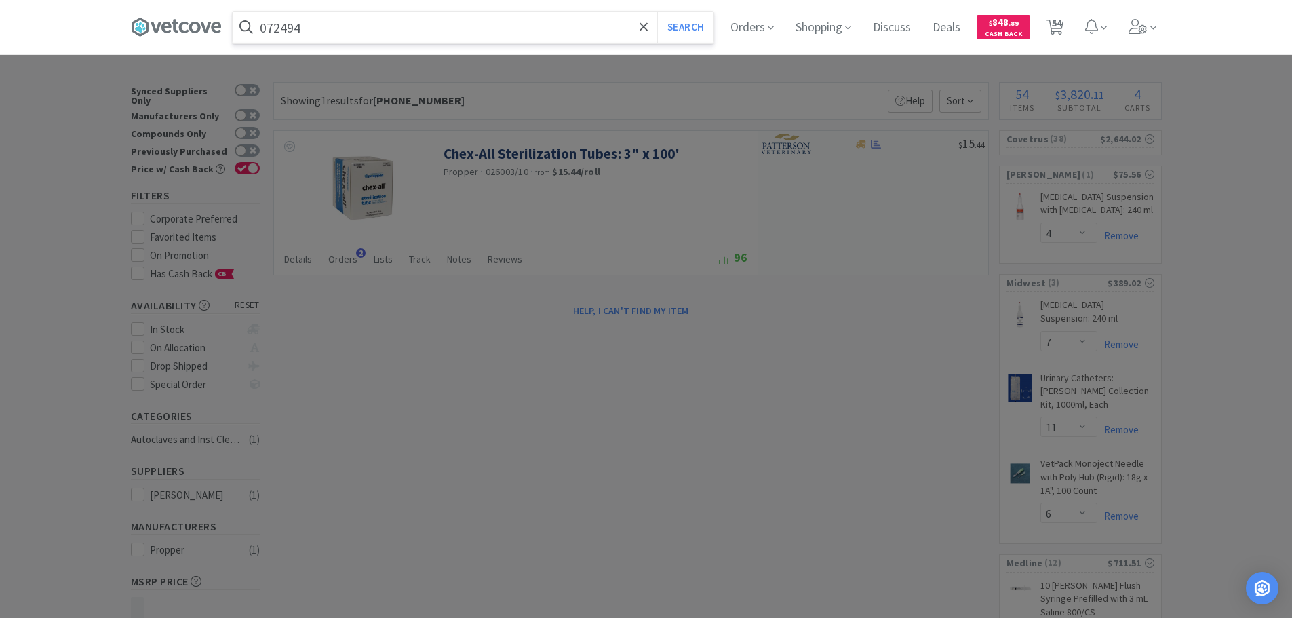
click at [657, 12] on button "Search" at bounding box center [685, 27] width 56 height 31
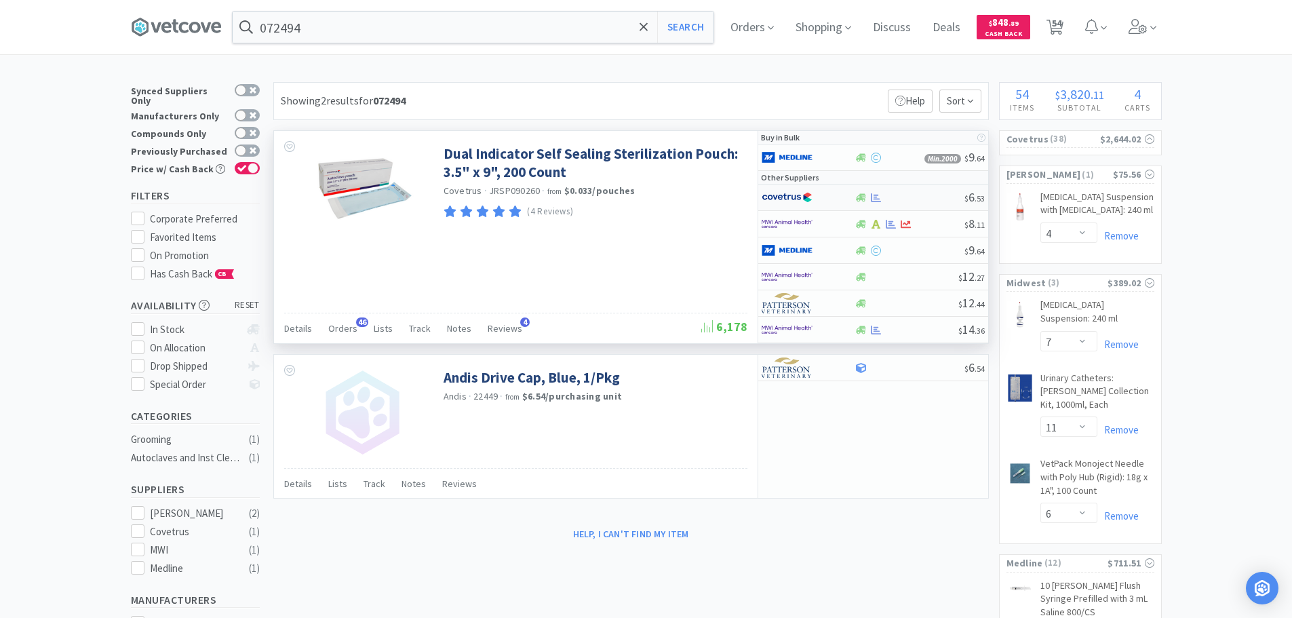
click at [920, 195] on div at bounding box center [909, 198] width 110 height 10
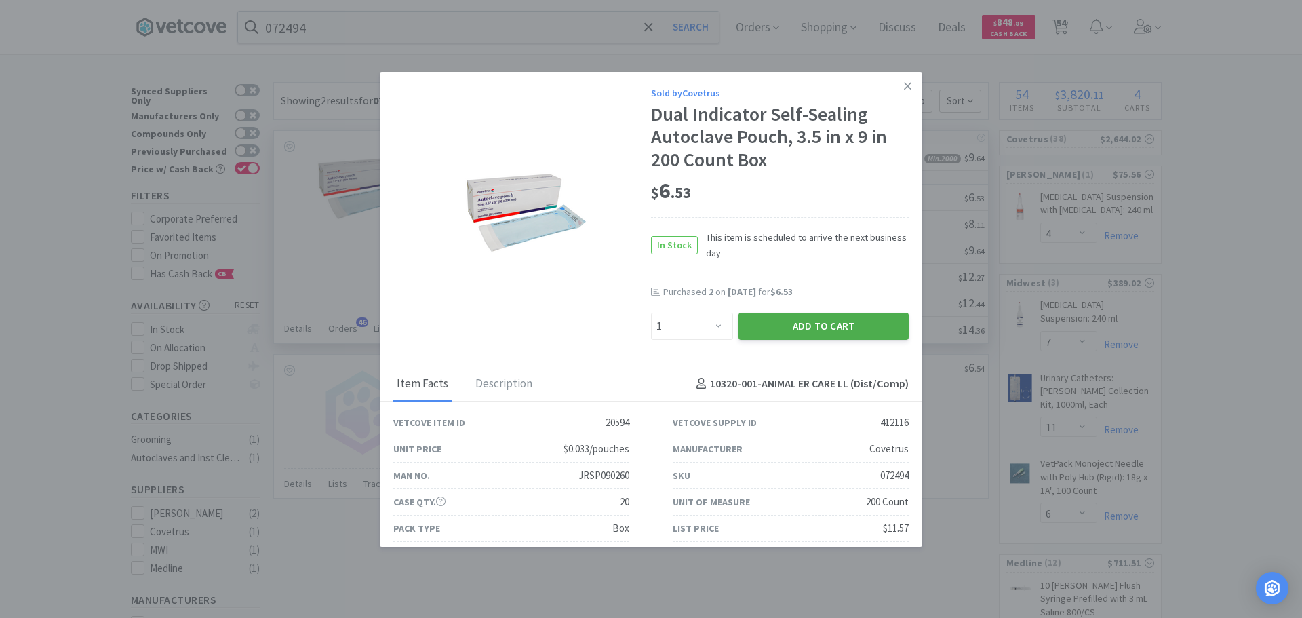
click at [840, 328] on button "Add to Cart" at bounding box center [823, 326] width 170 height 27
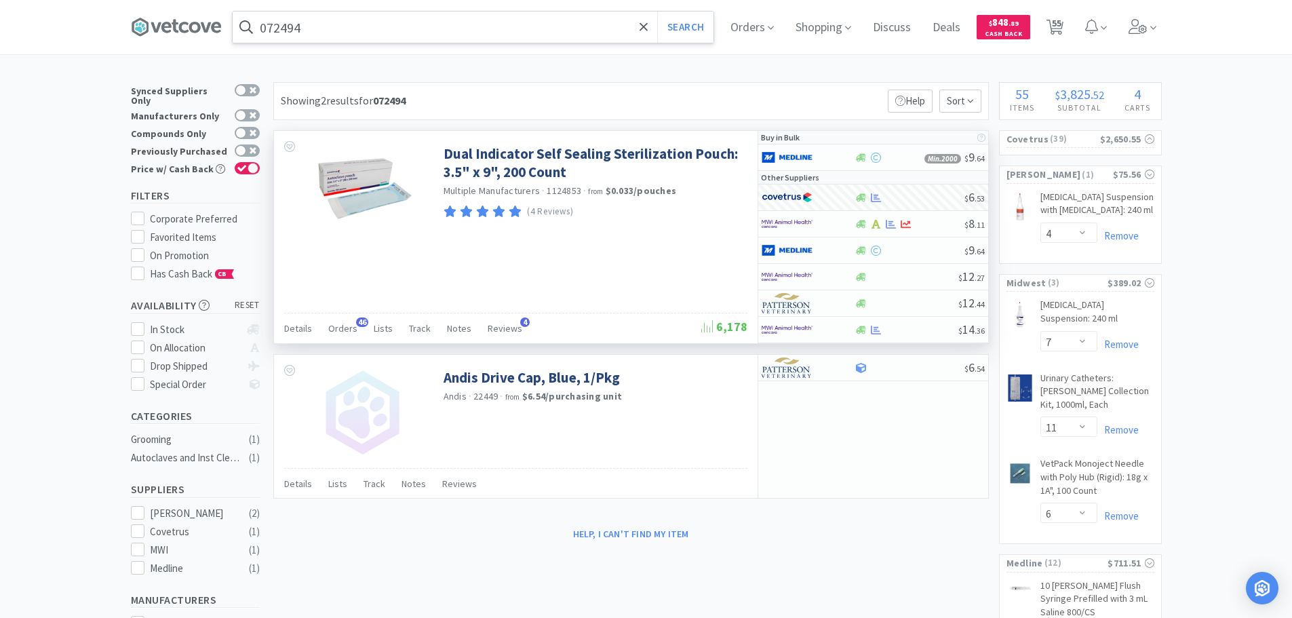
click at [387, 28] on input "072494" at bounding box center [473, 27] width 481 height 31
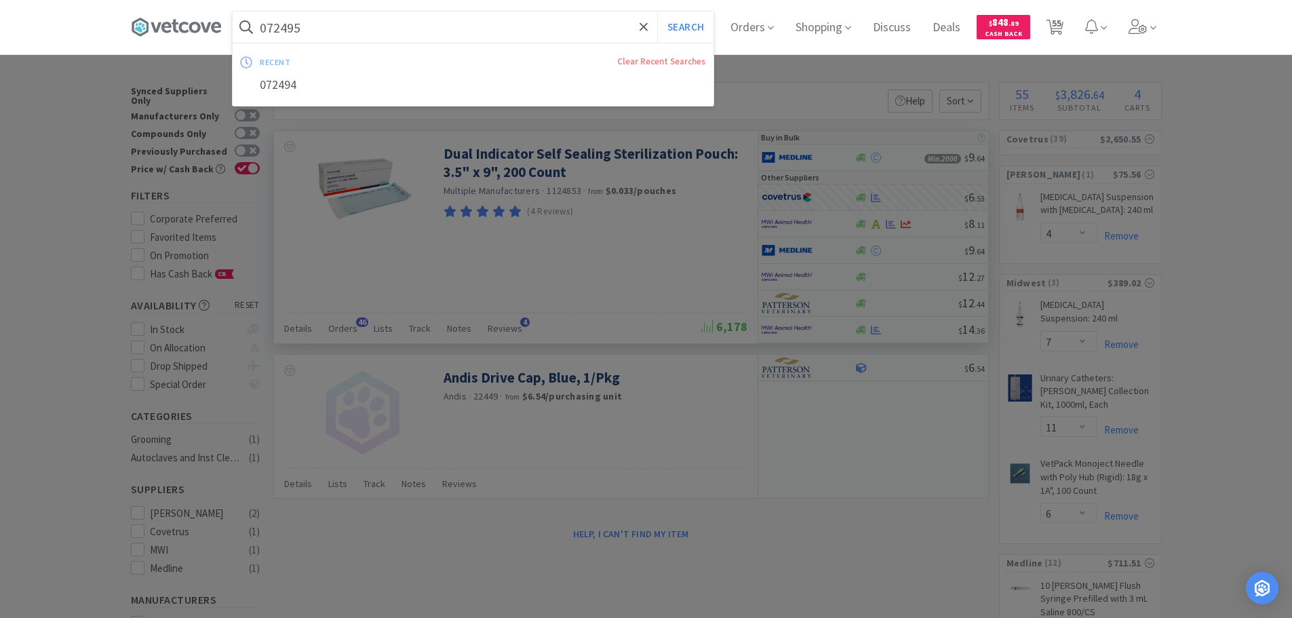
click at [657, 12] on button "Search" at bounding box center [685, 27] width 56 height 31
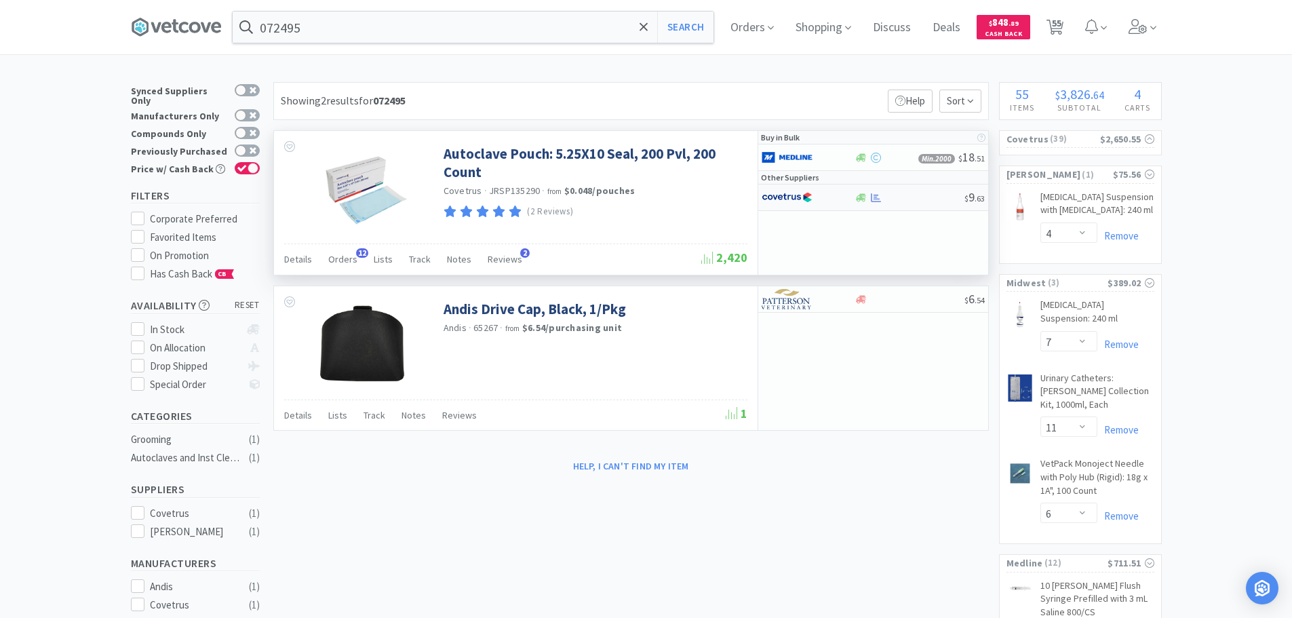
click at [922, 203] on div "$ 9 . 63" at bounding box center [873, 197] width 230 height 26
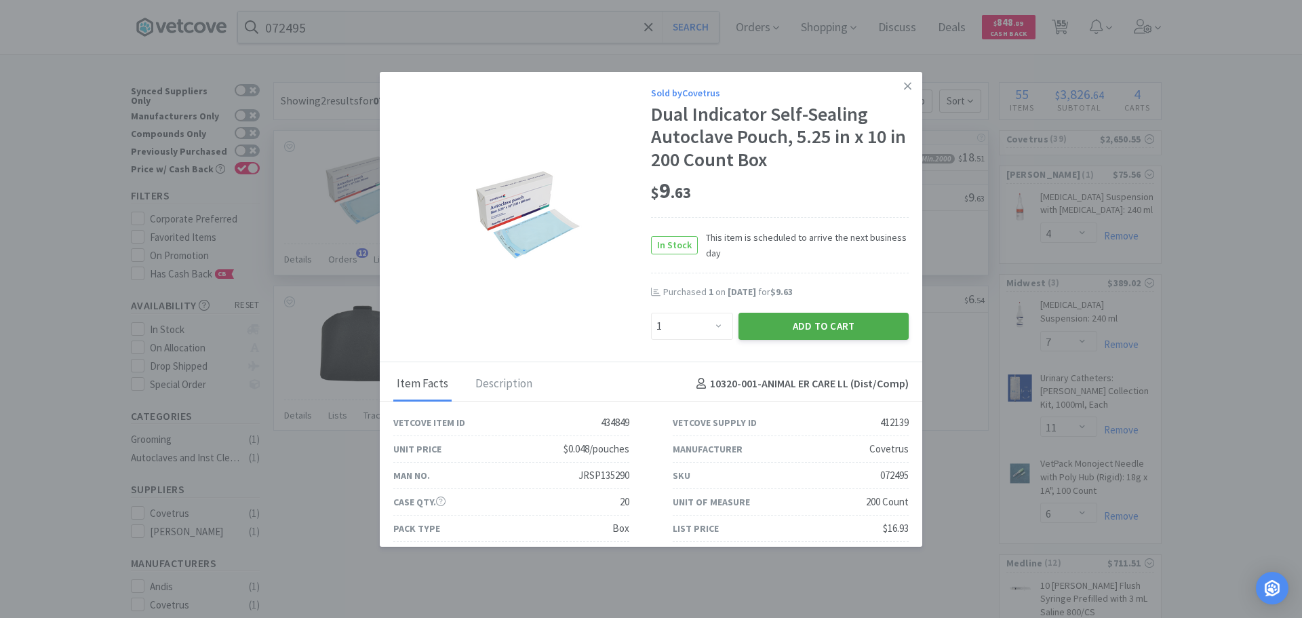
click at [758, 322] on button "Add to Cart" at bounding box center [823, 326] width 170 height 27
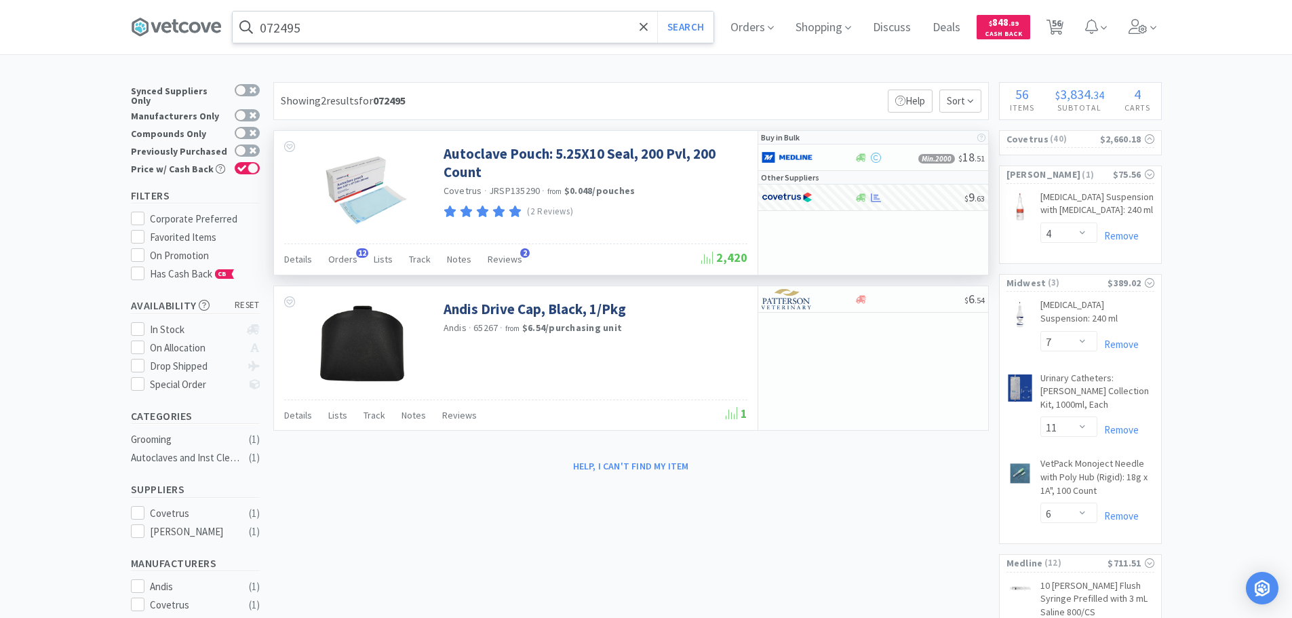
click at [409, 33] on input "072495" at bounding box center [473, 27] width 481 height 31
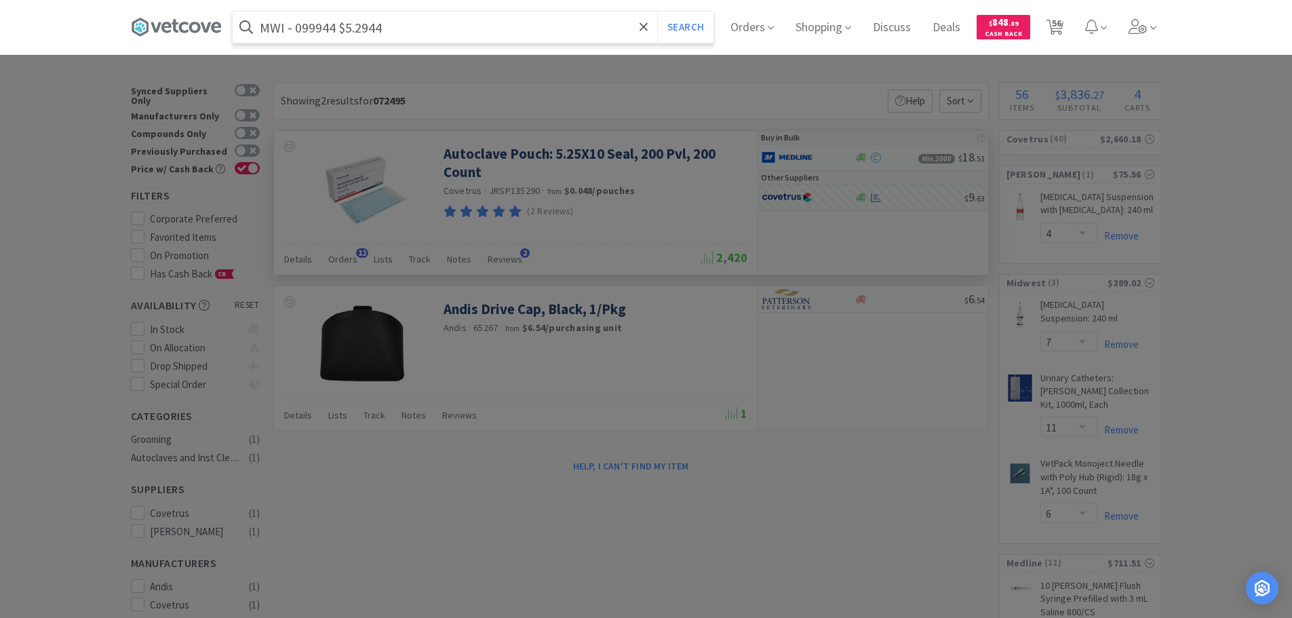
click at [325, 28] on input "MWI - 099944 $5.2944" at bounding box center [473, 27] width 481 height 31
click at [657, 12] on button "Search" at bounding box center [685, 27] width 56 height 31
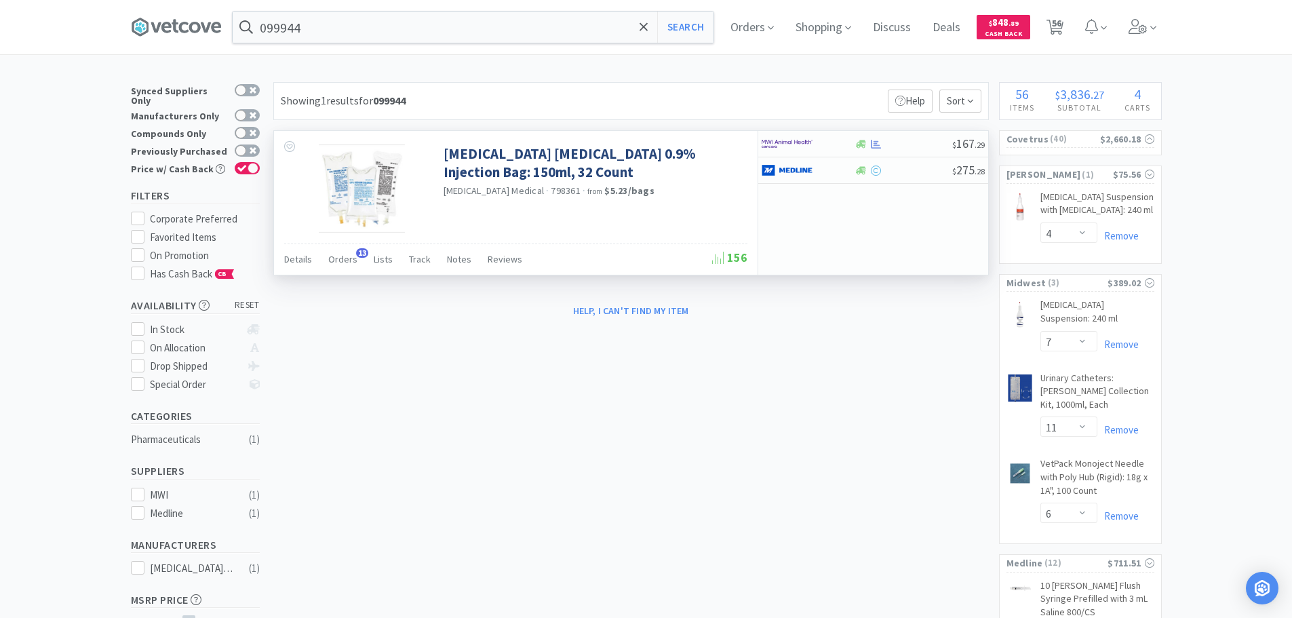
click at [551, 189] on span "798361" at bounding box center [566, 190] width 30 height 12
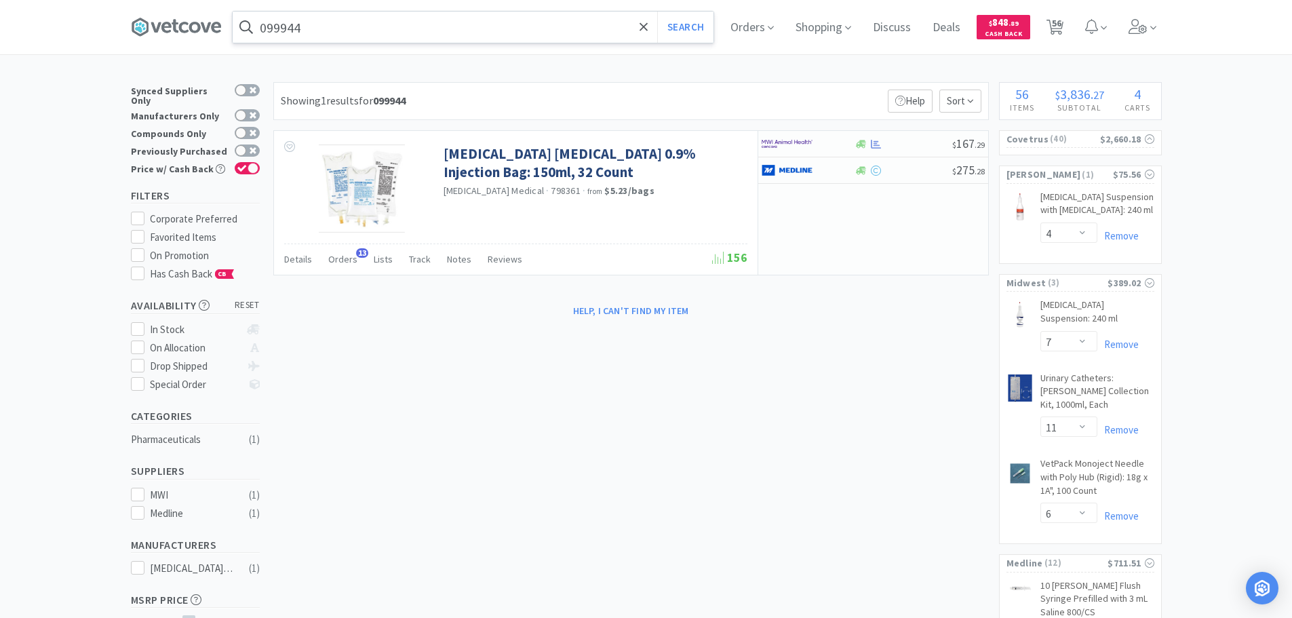
click at [432, 24] on input "099944" at bounding box center [473, 27] width 481 height 31
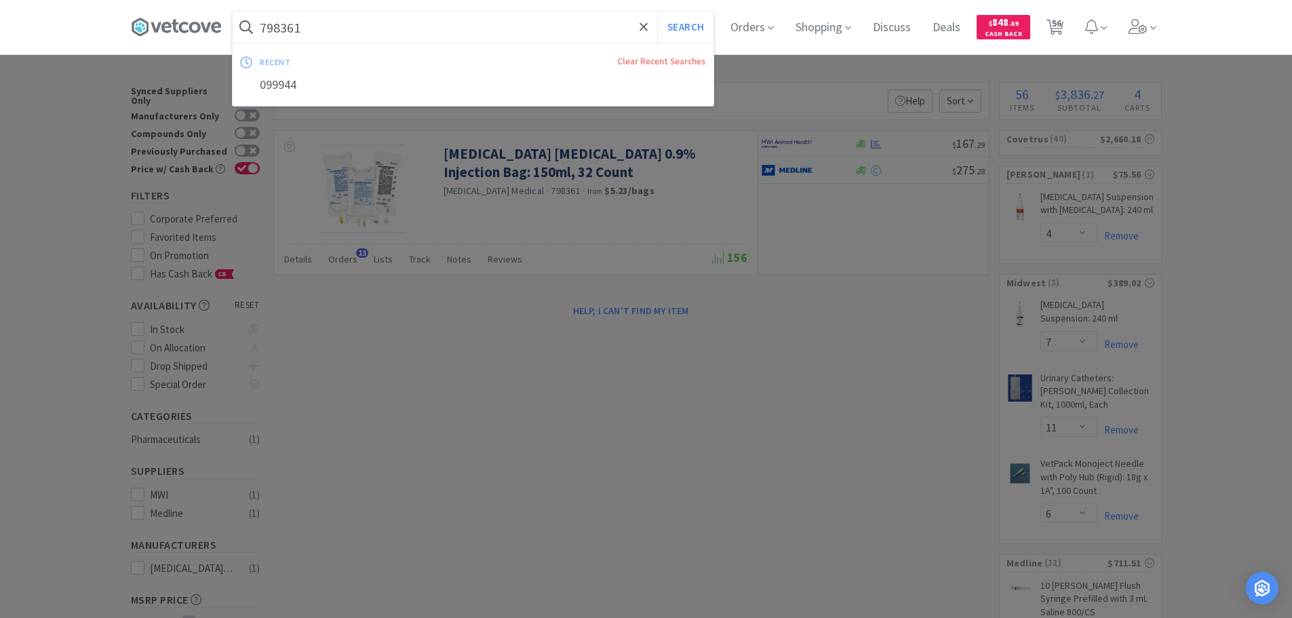
click at [657, 12] on button "Search" at bounding box center [685, 27] width 56 height 31
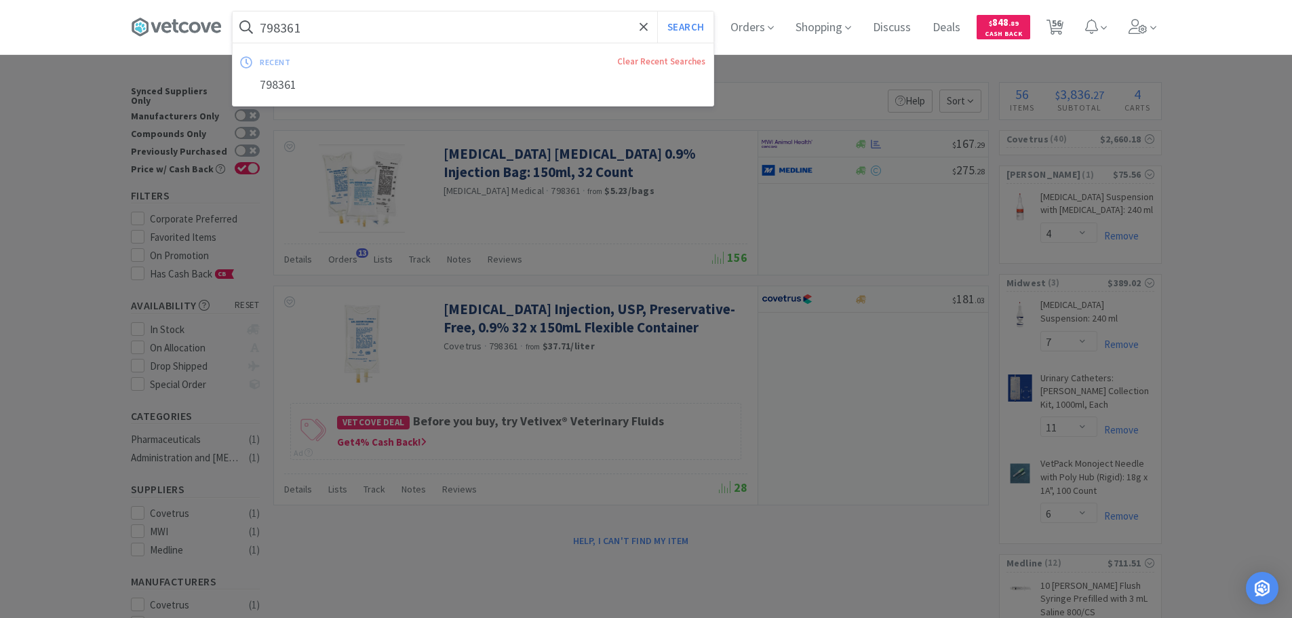
click at [399, 29] on input "798361" at bounding box center [473, 27] width 481 height 31
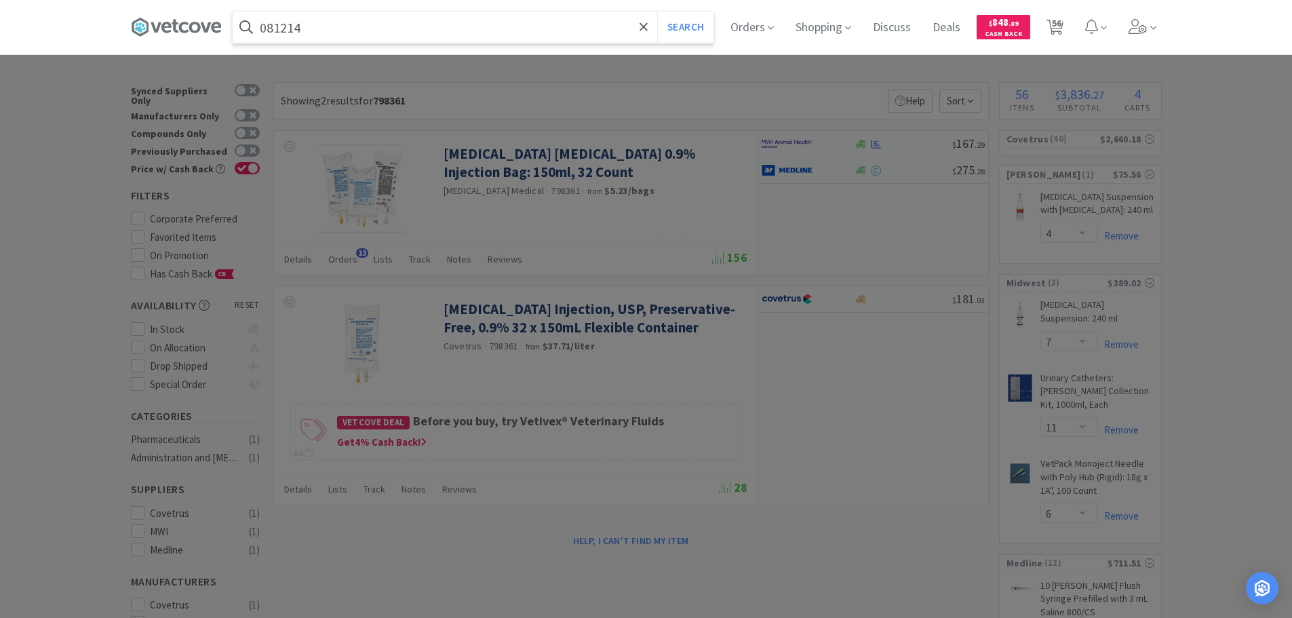
click at [657, 12] on button "Search" at bounding box center [685, 27] width 56 height 31
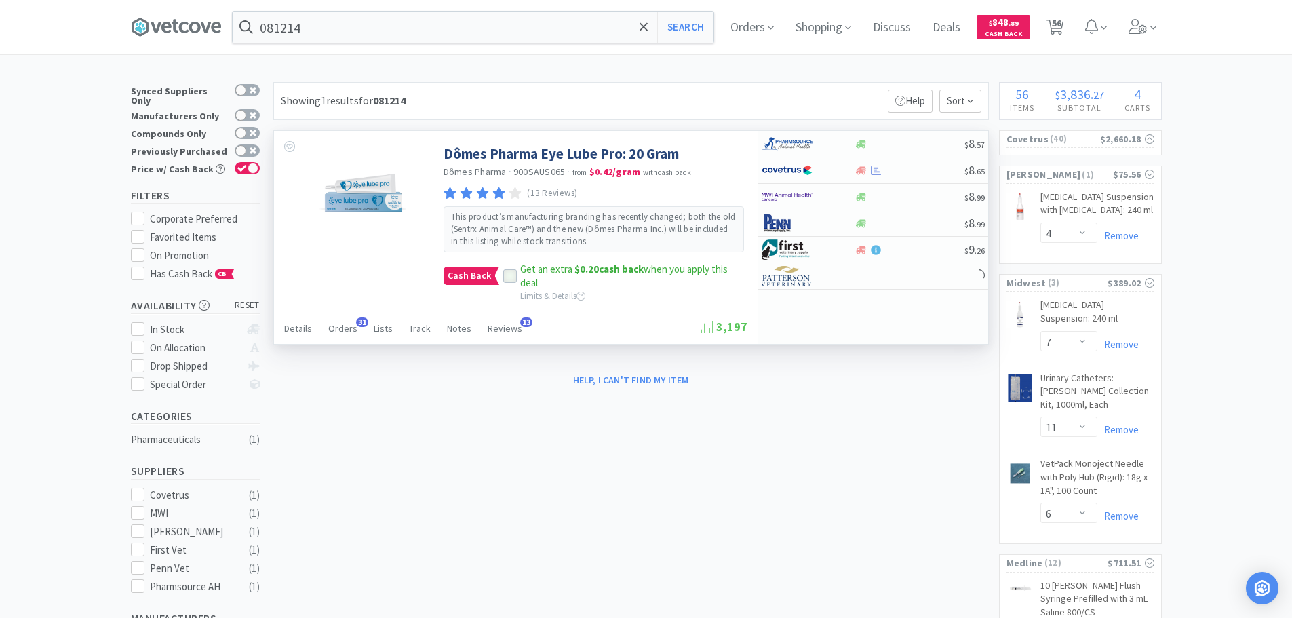
click at [505, 275] on icon at bounding box center [509, 276] width 9 height 9
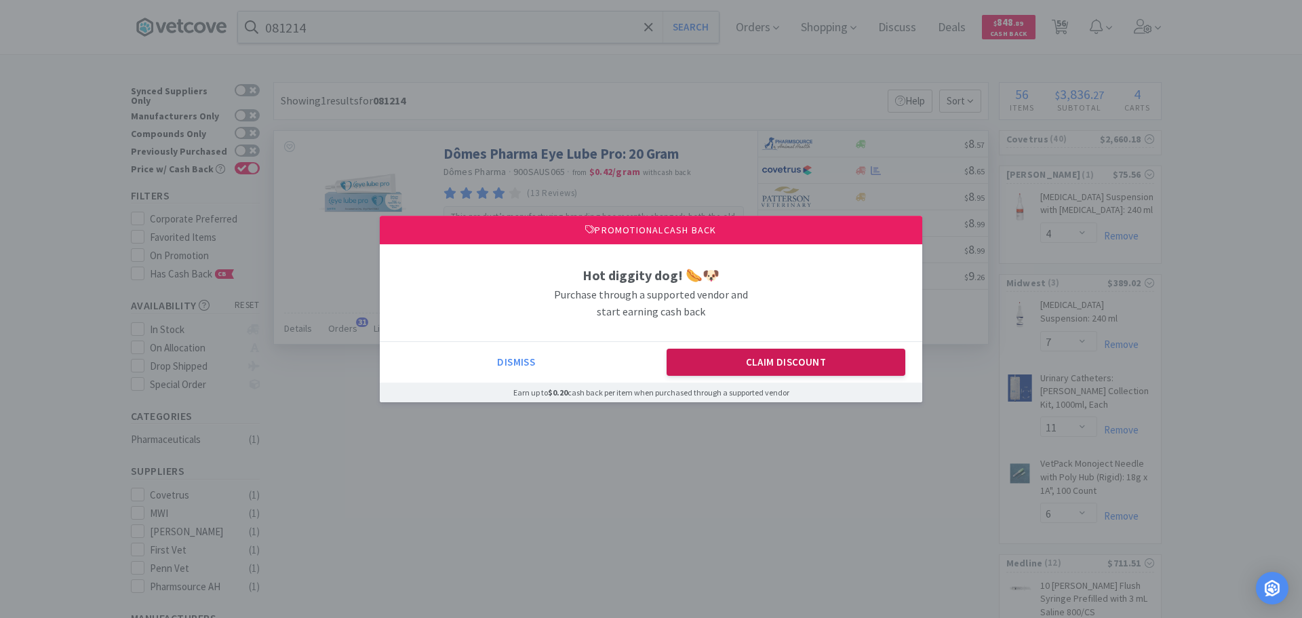
click at [769, 365] on button "Claim Discount" at bounding box center [786, 362] width 239 height 27
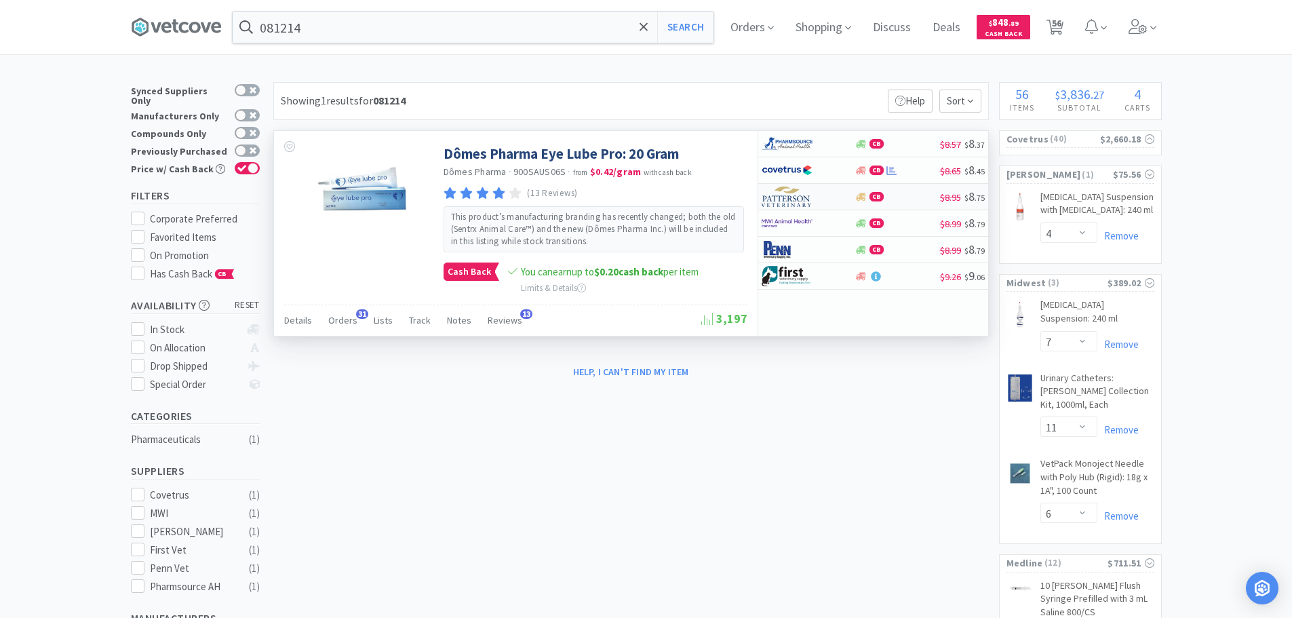
click at [918, 197] on div "CB" at bounding box center [896, 197] width 85 height 10
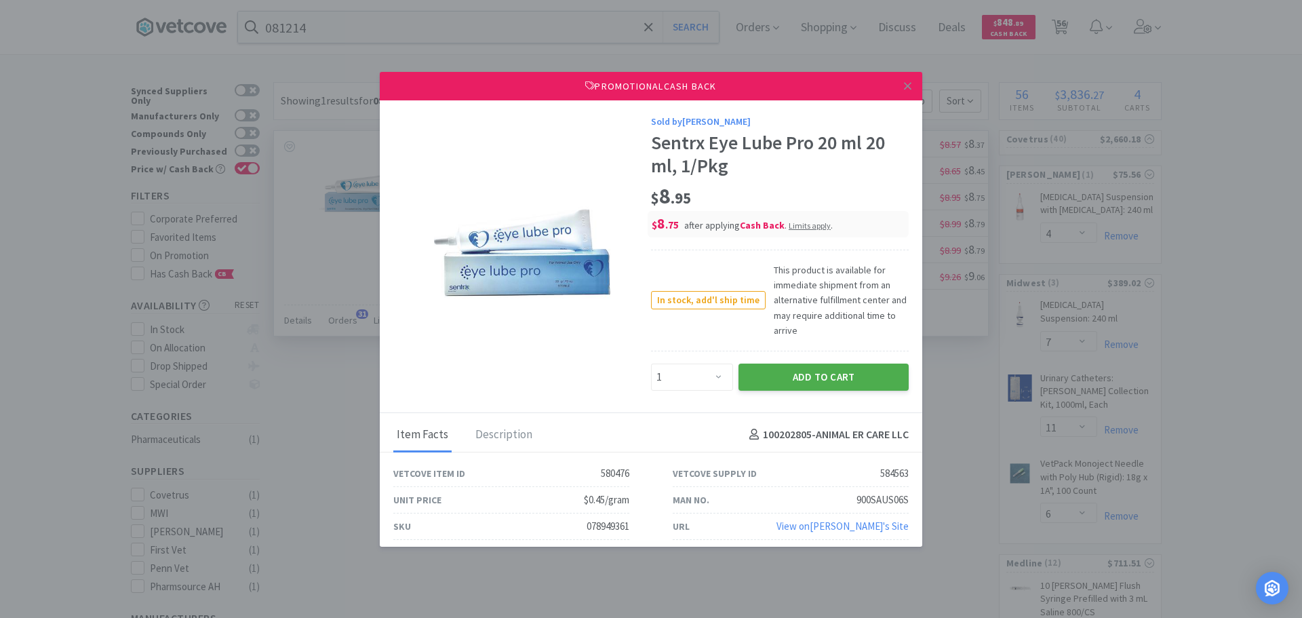
click at [788, 376] on button "Add to Cart" at bounding box center [823, 376] width 170 height 27
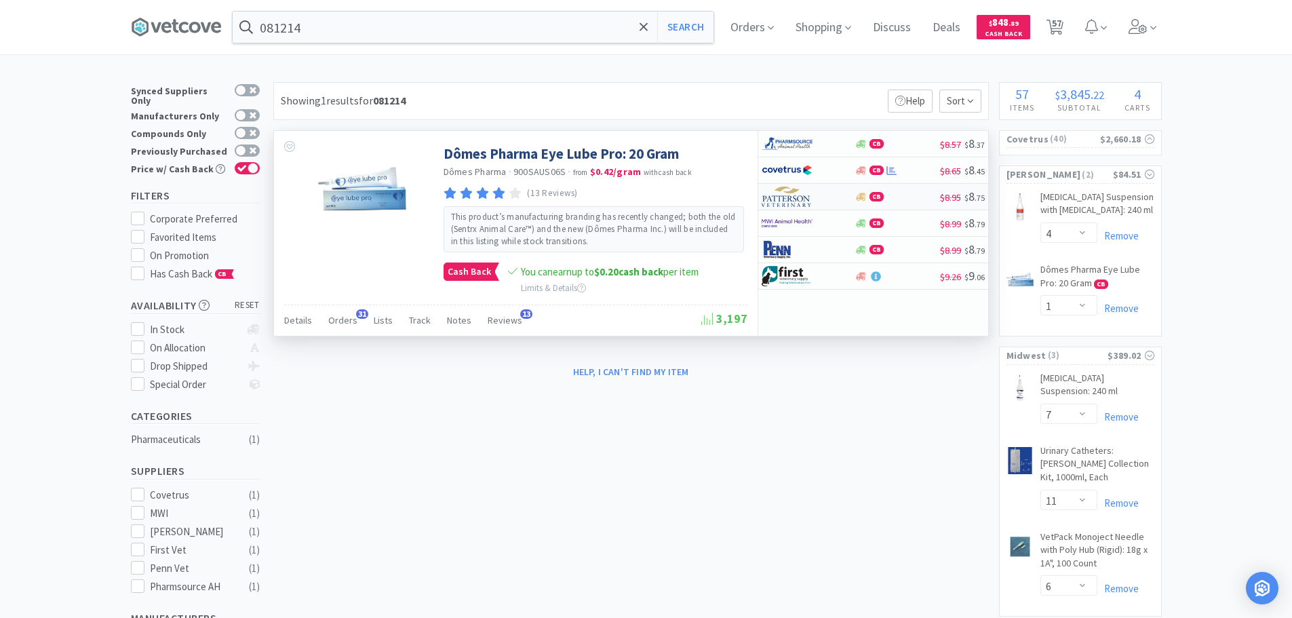
click at [907, 194] on div "CB" at bounding box center [896, 197] width 85 height 10
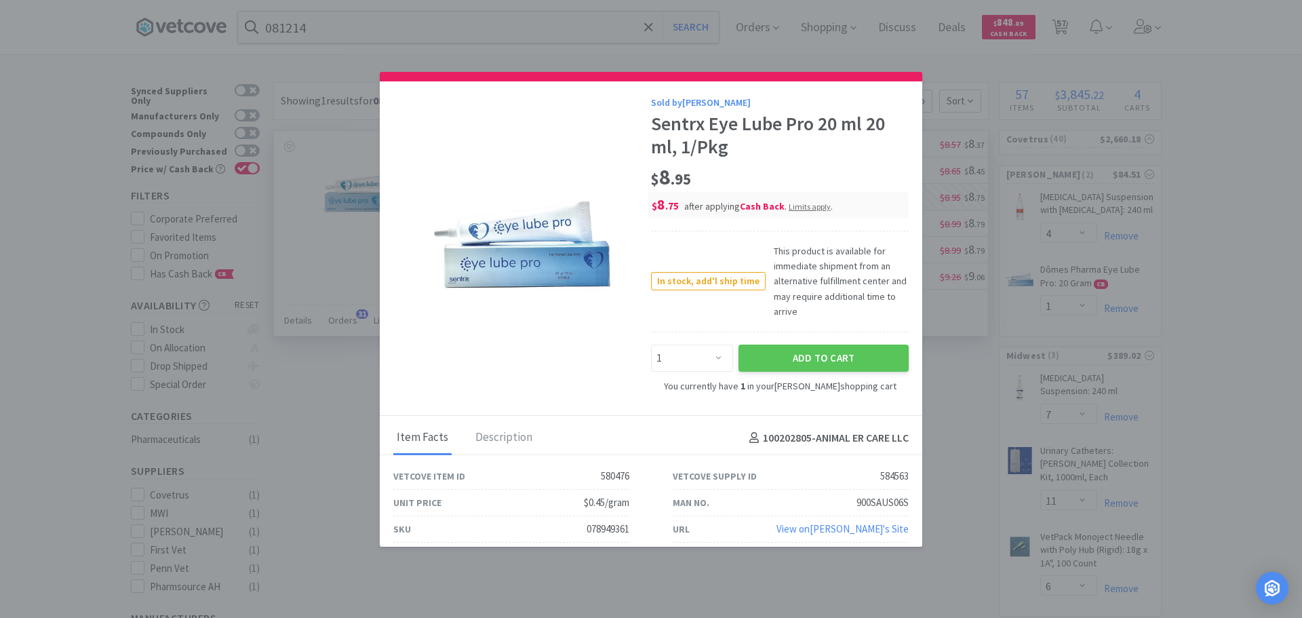
scroll to position [28, 0]
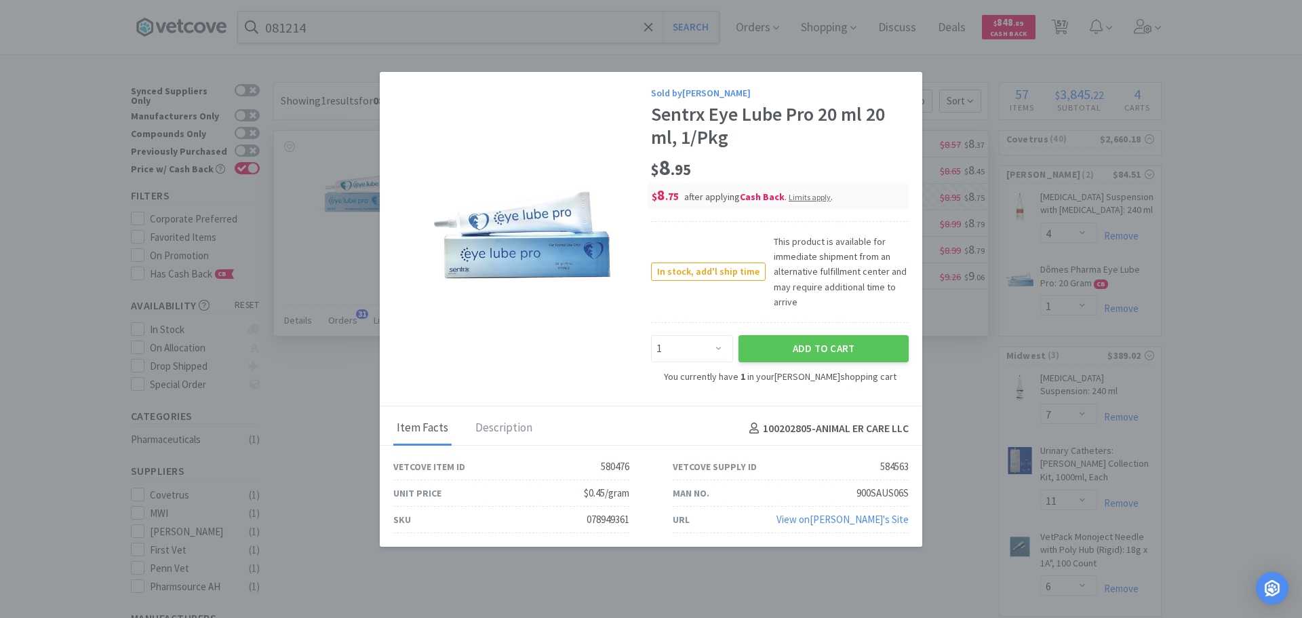
click at [614, 521] on div "078949361" at bounding box center [608, 519] width 43 height 16
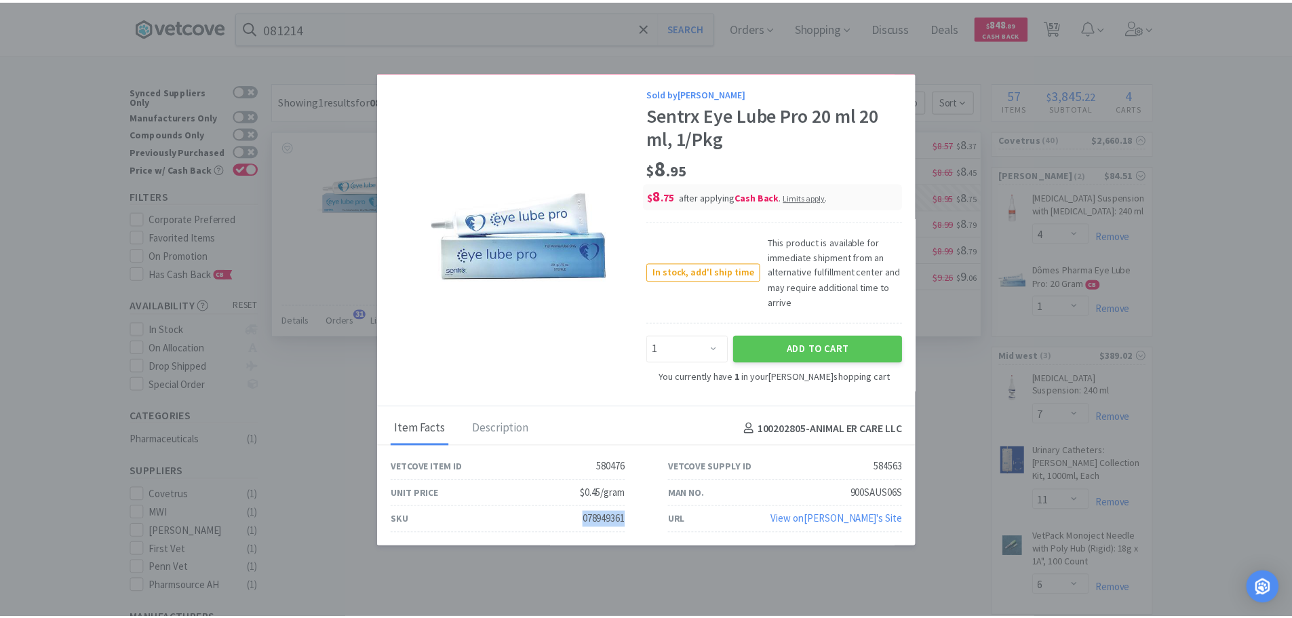
scroll to position [0, 0]
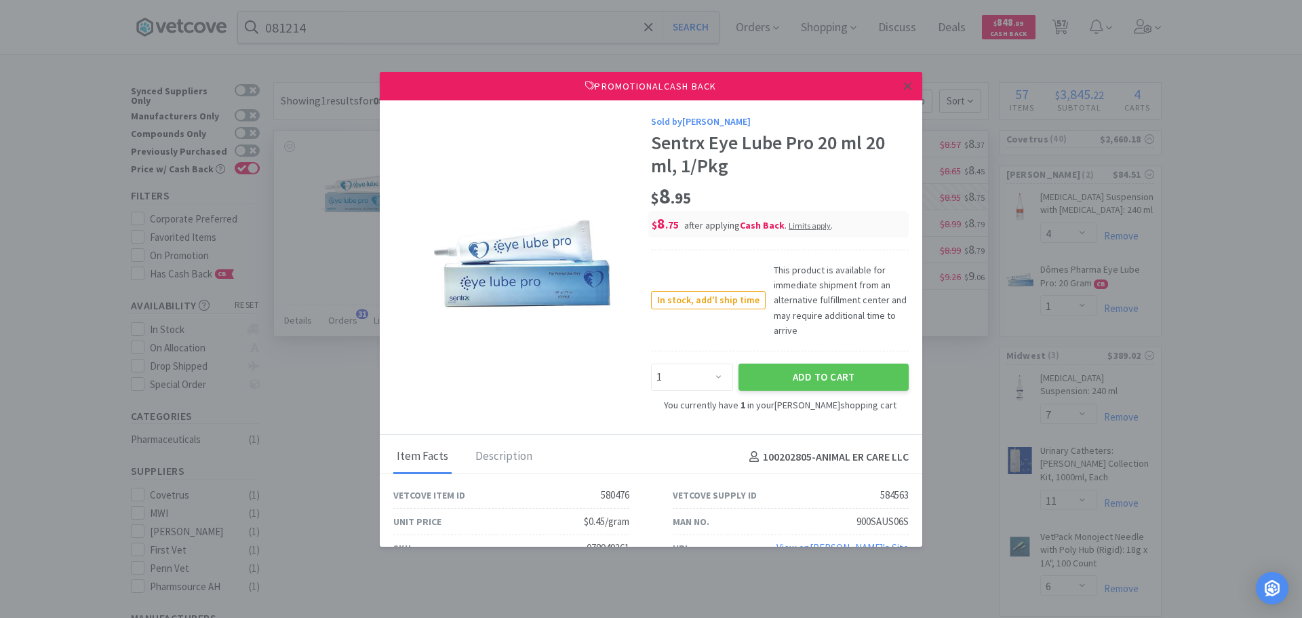
click at [904, 87] on icon at bounding box center [907, 85] width 7 height 7
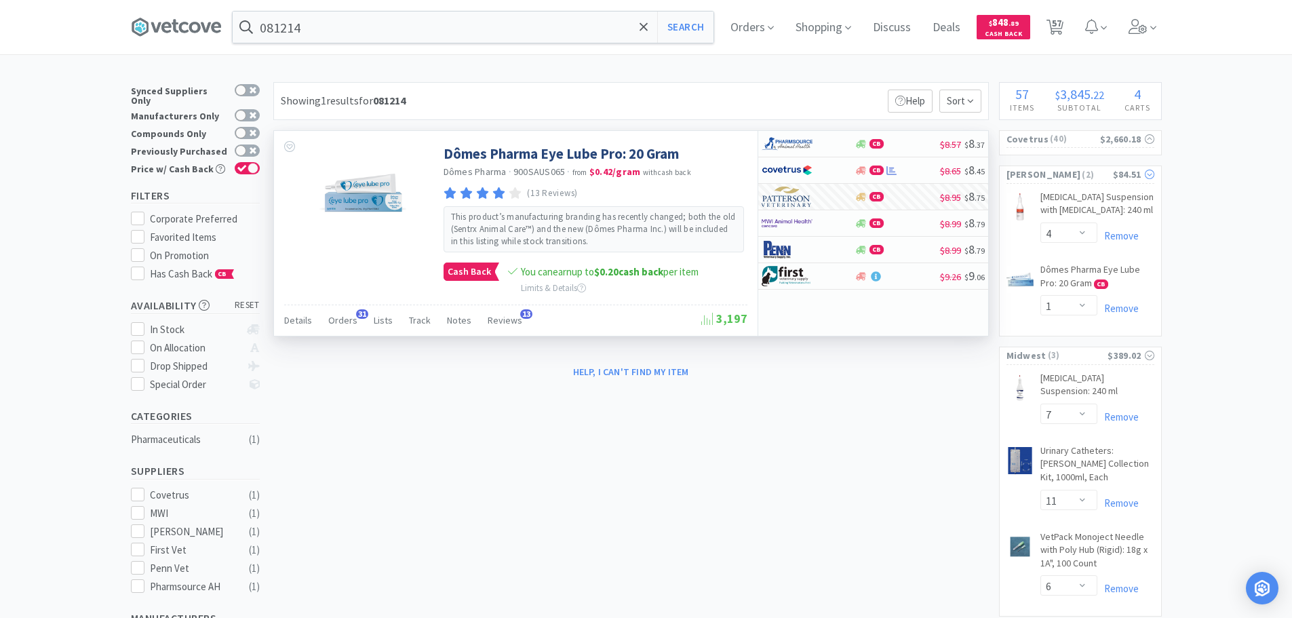
click at [1088, 174] on span "( 2 )" at bounding box center [1096, 175] width 32 height 14
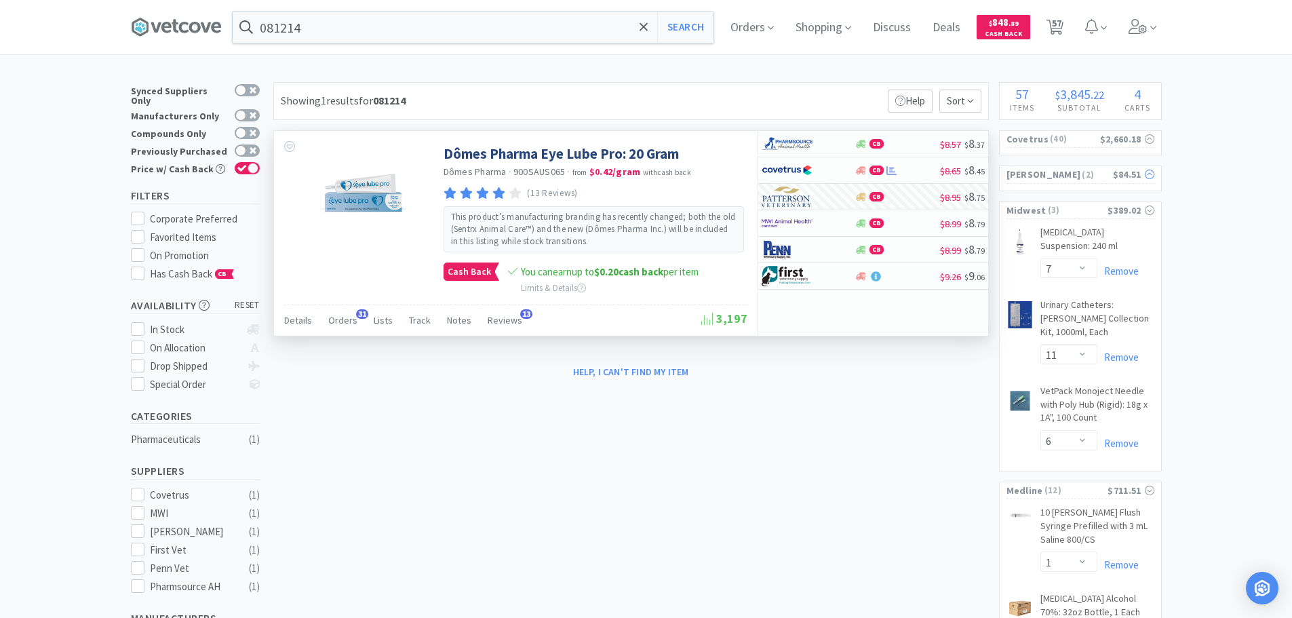
click at [1080, 178] on span "( 2 )" at bounding box center [1096, 175] width 32 height 14
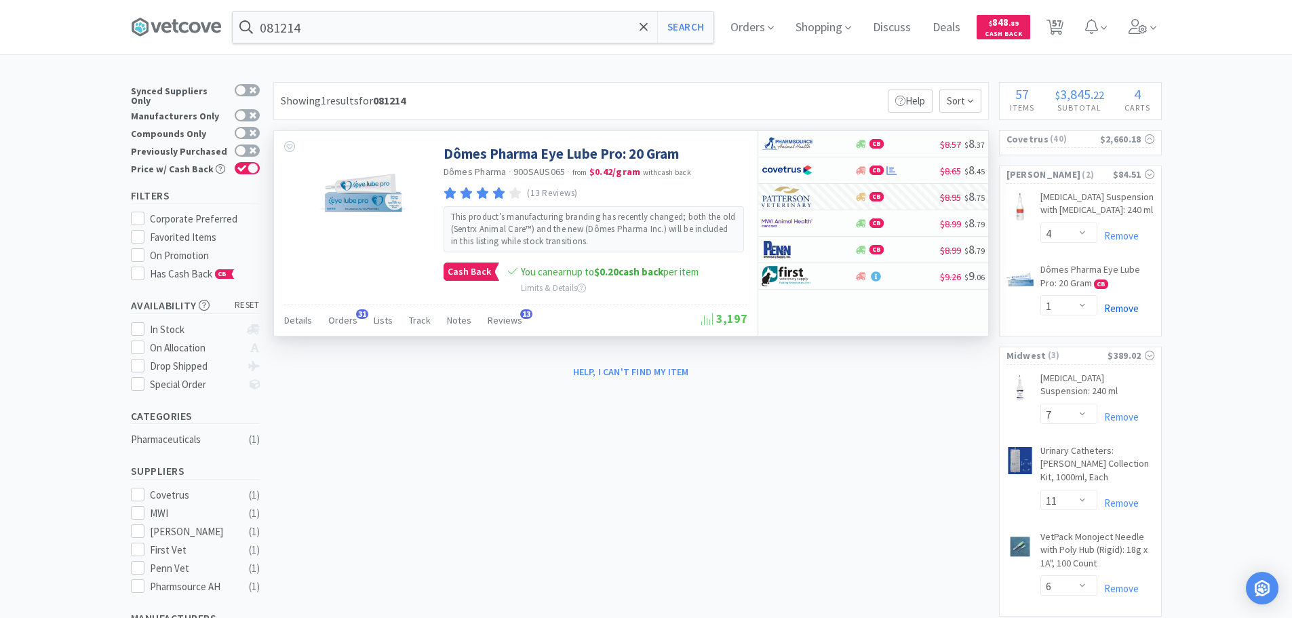
click at [1119, 315] on link "Remove" at bounding box center [1117, 308] width 41 height 13
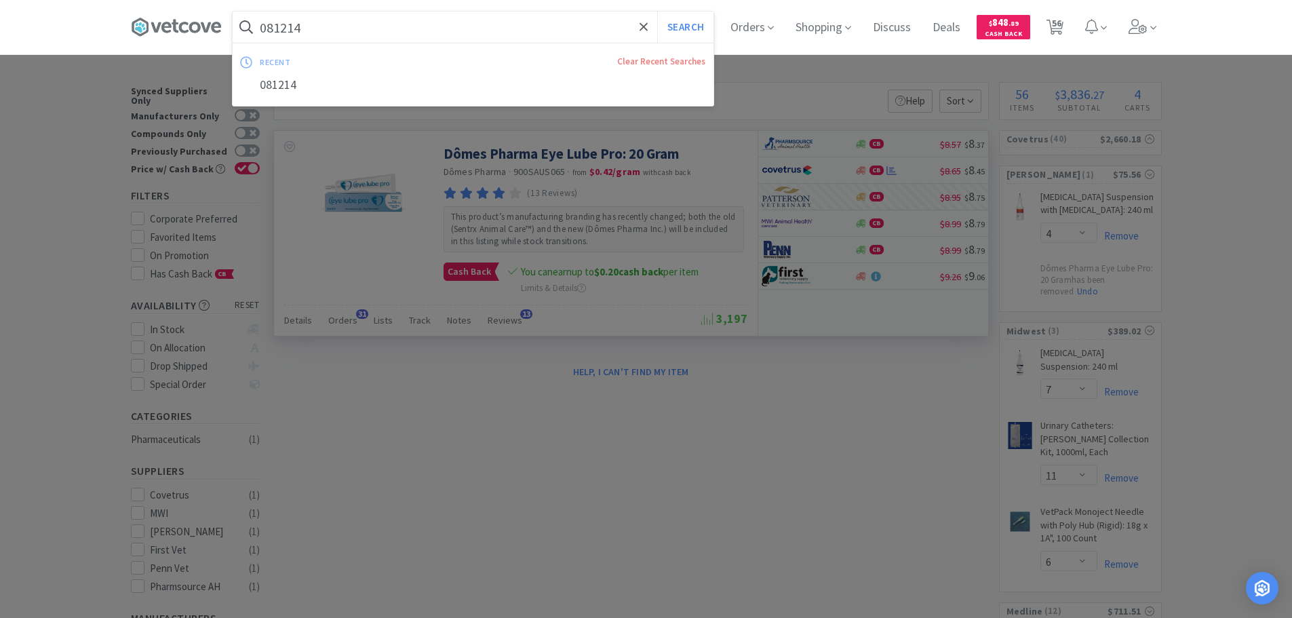
click at [401, 26] on input "081214" at bounding box center [473, 27] width 481 height 31
click at [657, 12] on button "Search" at bounding box center [685, 27] width 56 height 31
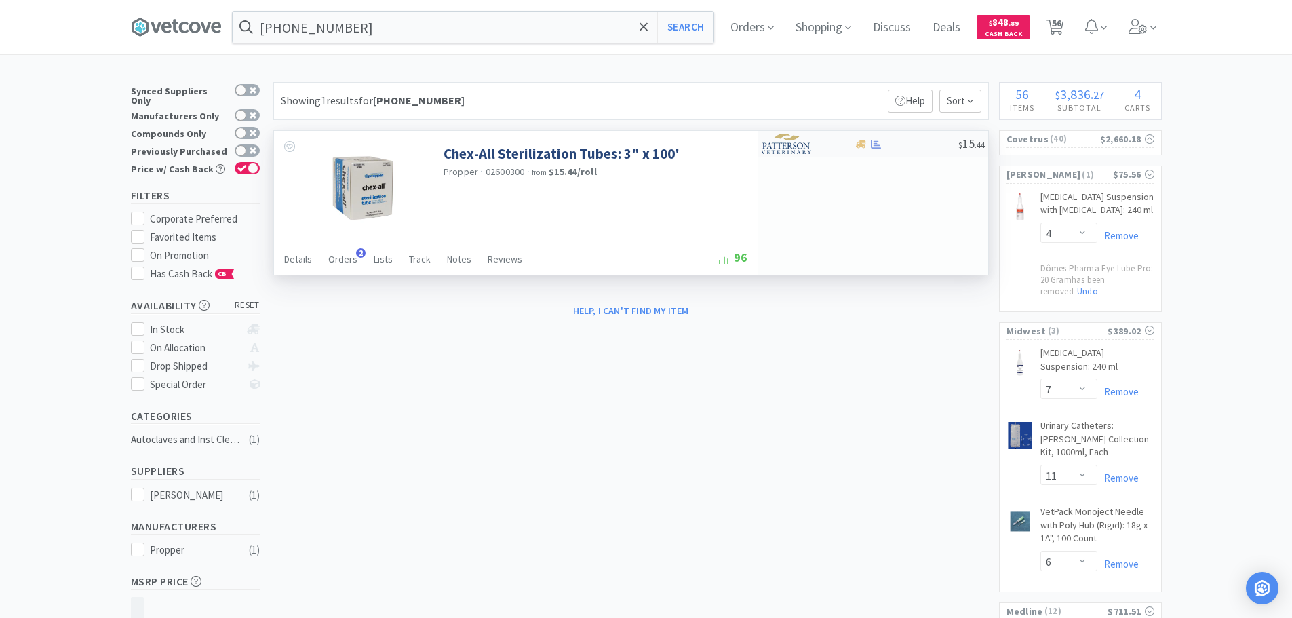
click at [941, 136] on div "$ 15 . 44" at bounding box center [873, 144] width 230 height 26
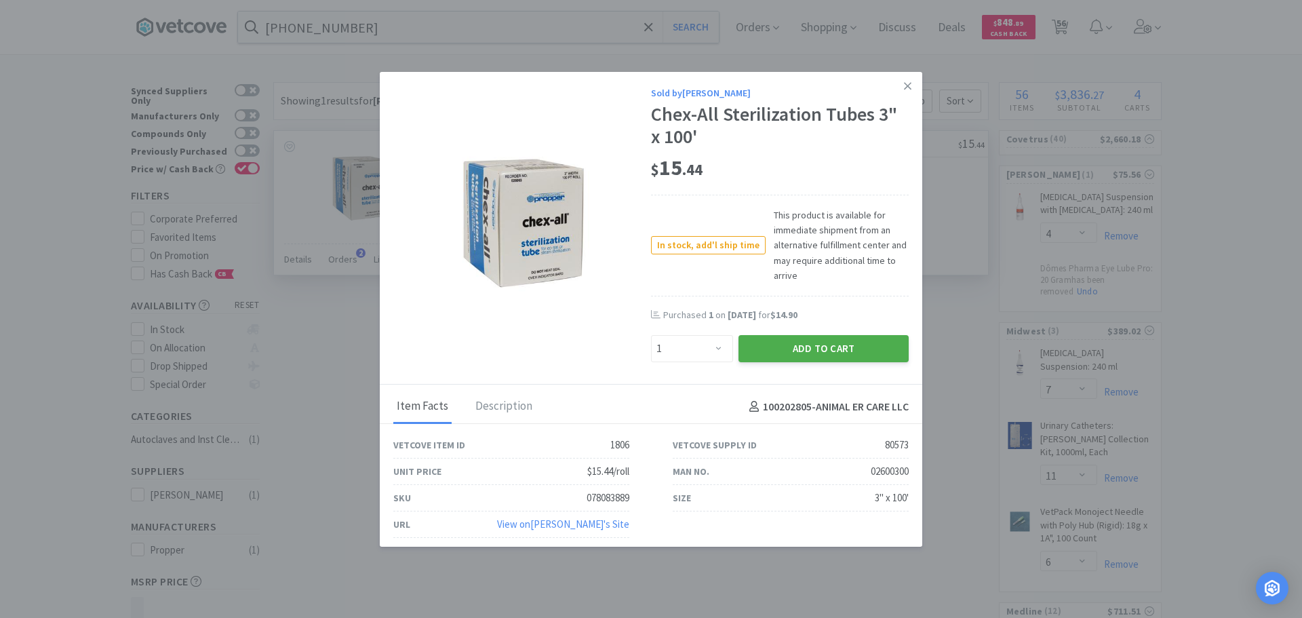
click at [778, 353] on button "Add to Cart" at bounding box center [823, 348] width 170 height 27
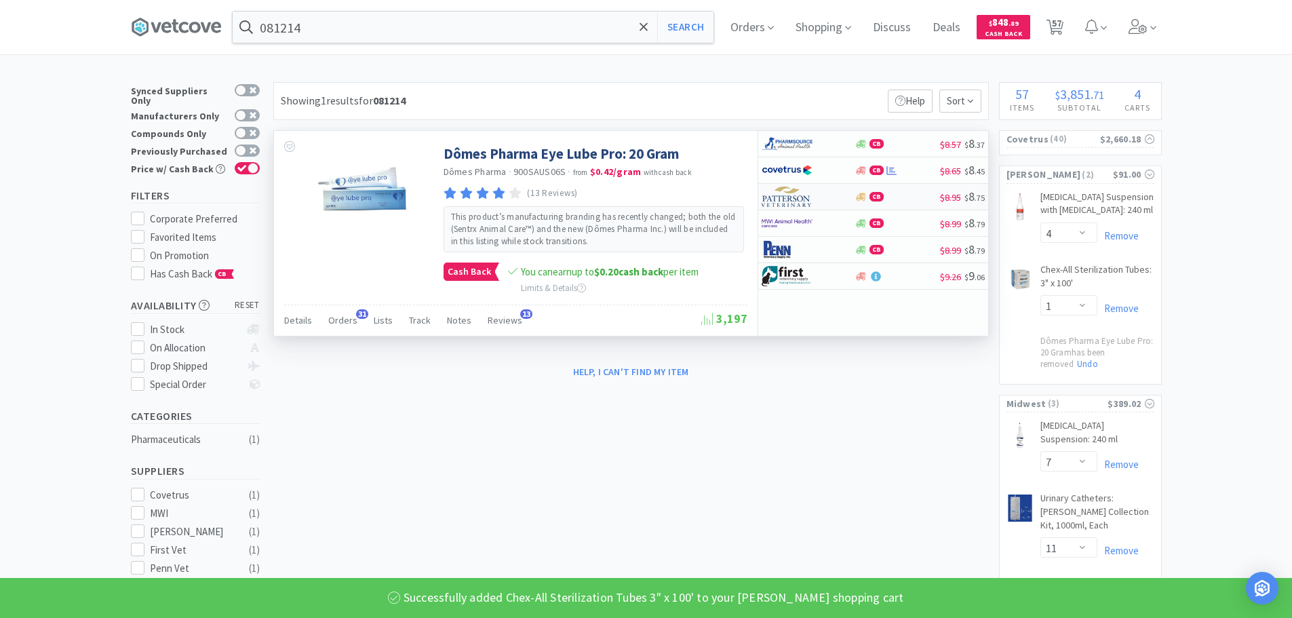
click at [898, 199] on div "CB" at bounding box center [896, 197] width 85 height 10
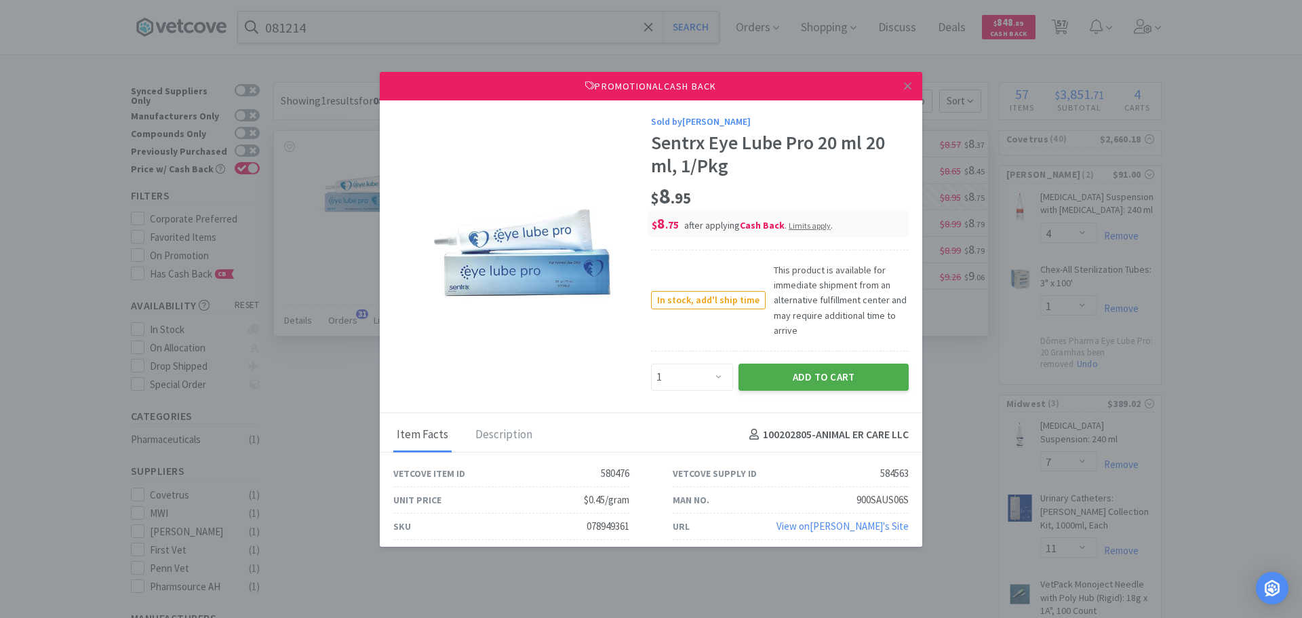
click at [802, 370] on button "Add to Cart" at bounding box center [823, 376] width 170 height 27
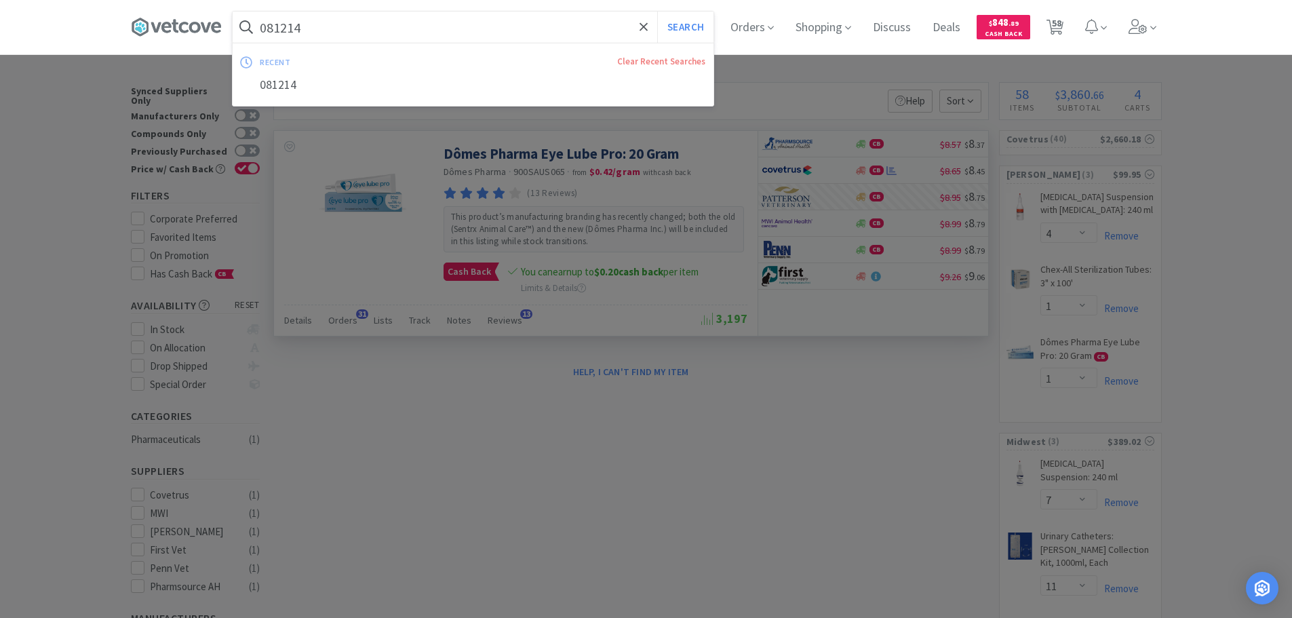
click at [387, 32] on input "081214" at bounding box center [473, 27] width 481 height 31
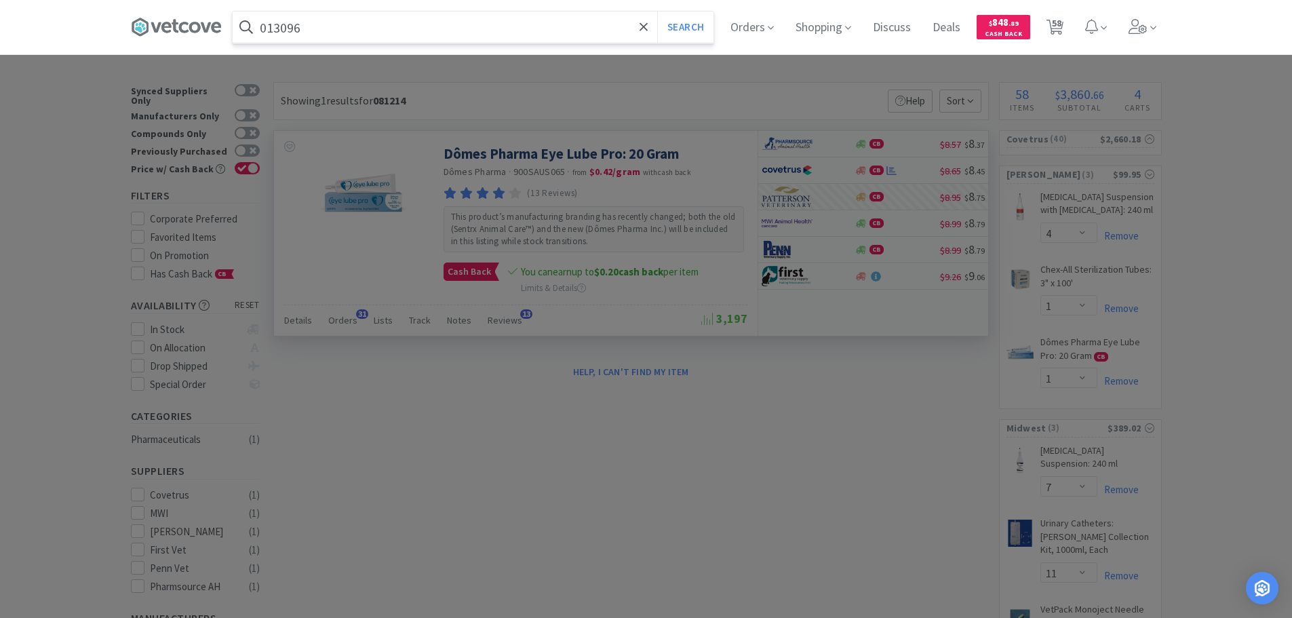
click at [657, 12] on button "Search" at bounding box center [685, 27] width 56 height 31
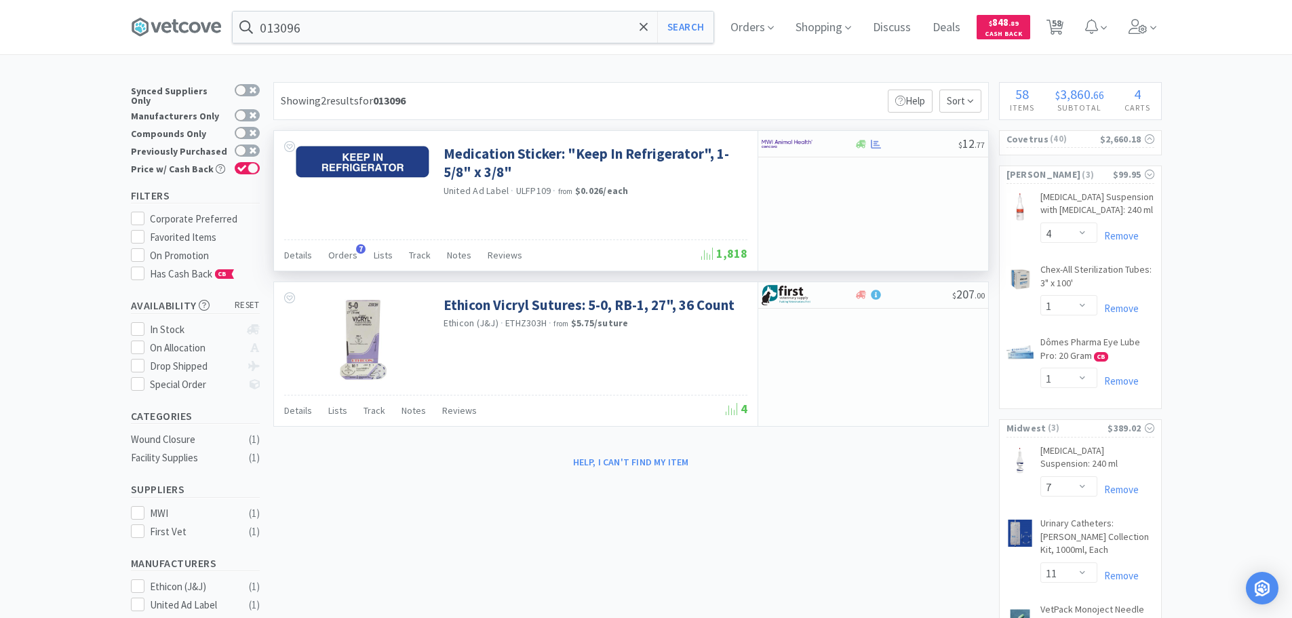
click at [534, 191] on span "ULFP109" at bounding box center [533, 190] width 35 height 12
click at [478, 34] on input "013096" at bounding box center [473, 27] width 481 height 31
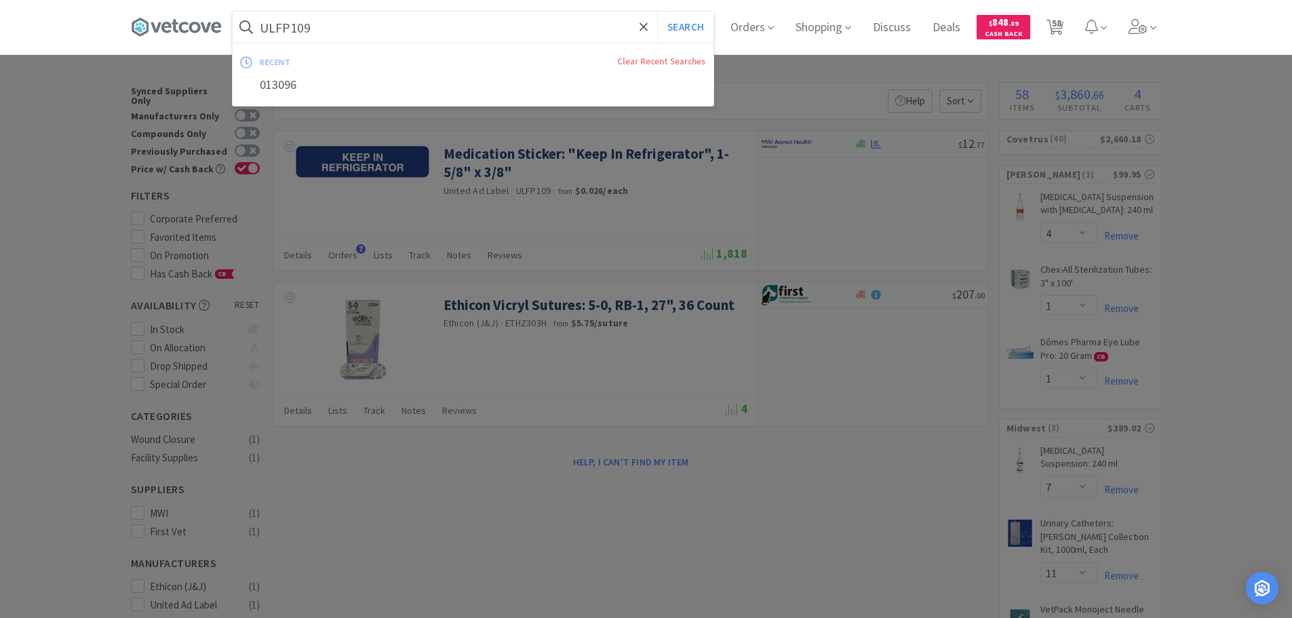
click at [657, 12] on button "Search" at bounding box center [685, 27] width 56 height 31
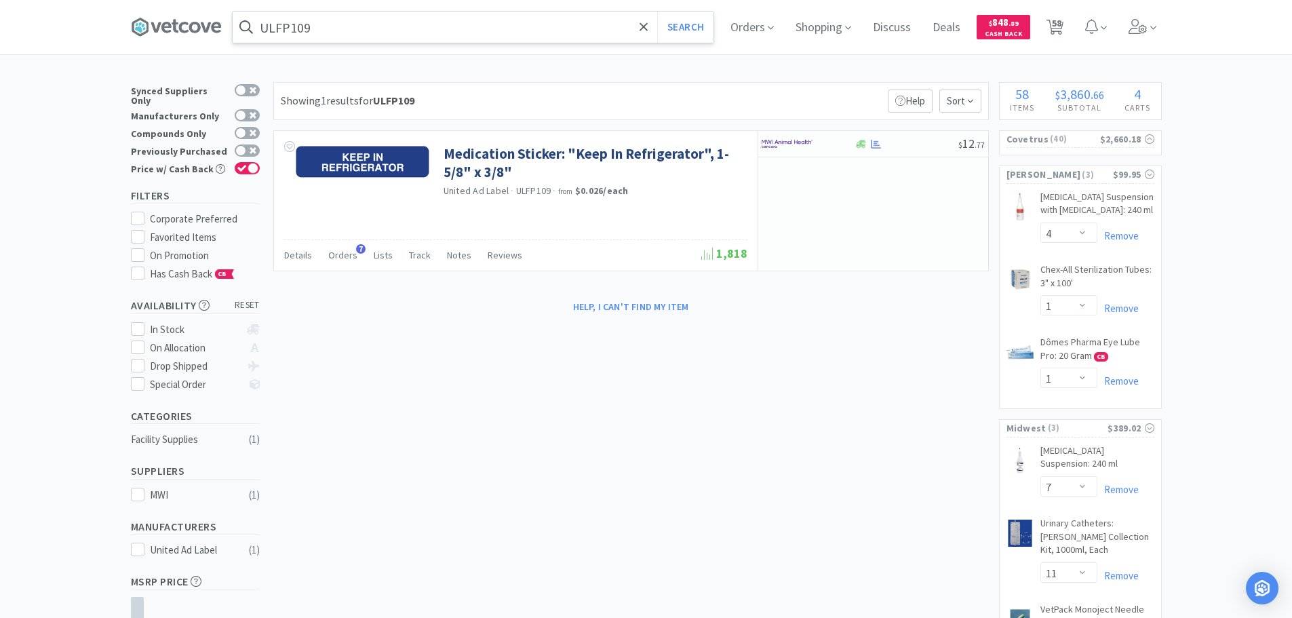
click at [399, 24] on input "ULFP109" at bounding box center [473, 27] width 481 height 31
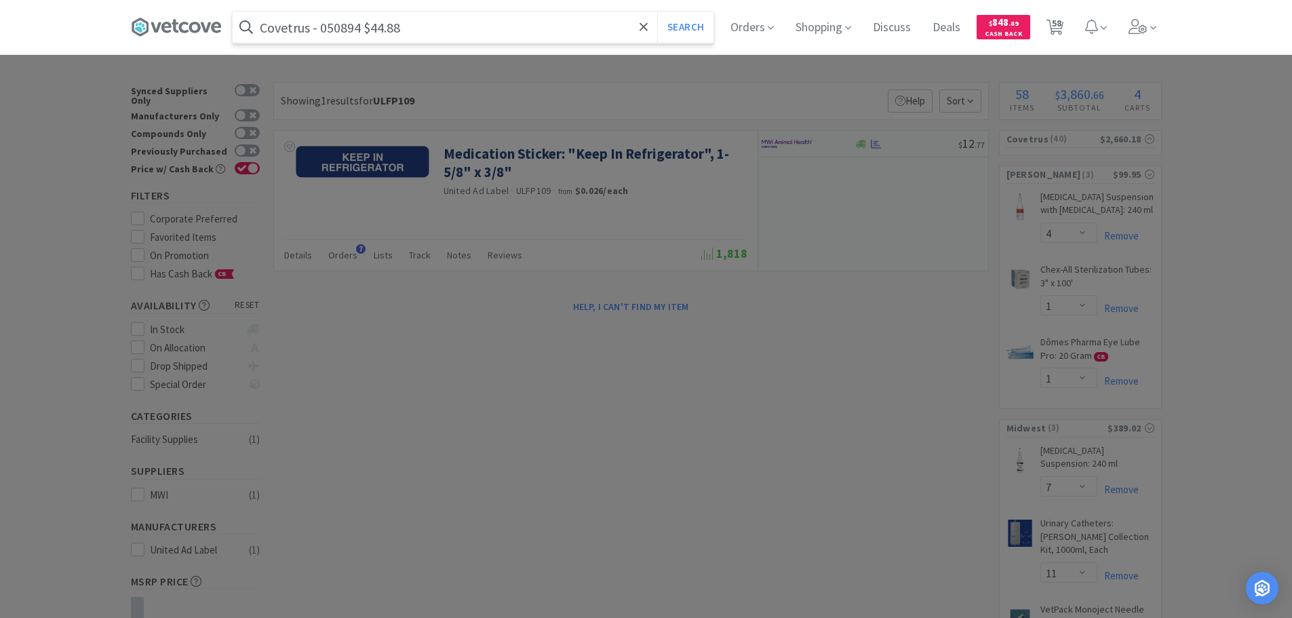
click at [341, 26] on input "Covetrus - 050894 $44.88" at bounding box center [473, 27] width 481 height 31
click at [657, 12] on button "Search" at bounding box center [685, 27] width 56 height 31
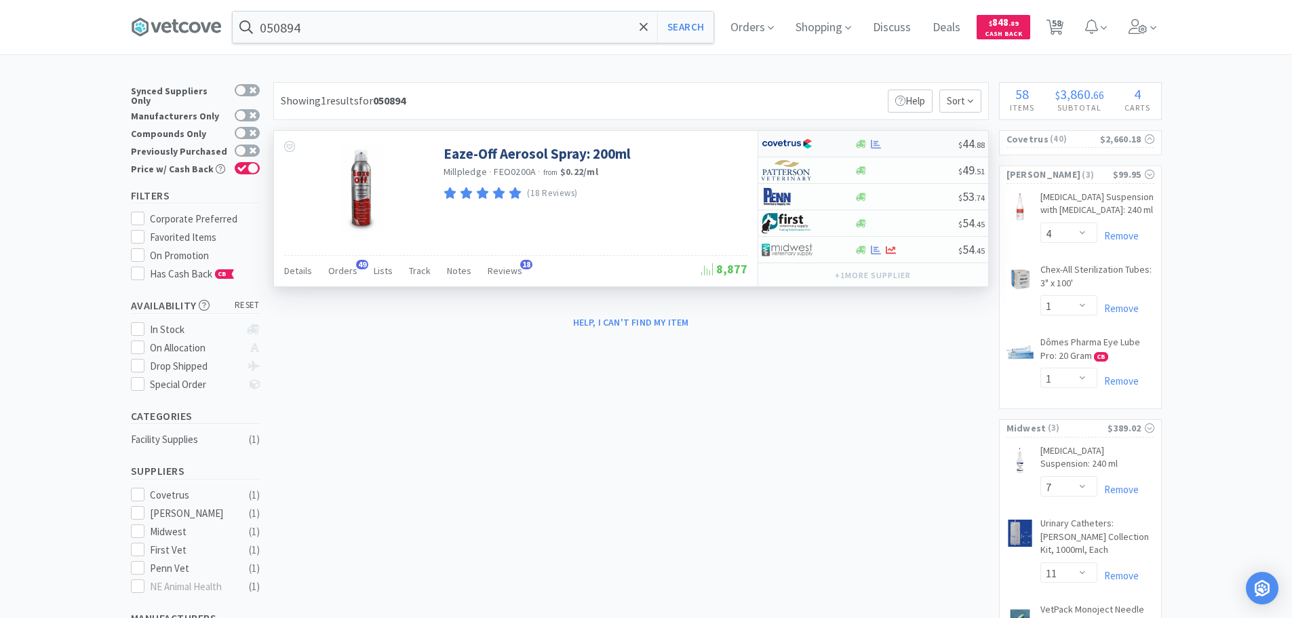
click at [913, 138] on div "$ 44 . 88" at bounding box center [873, 144] width 230 height 26
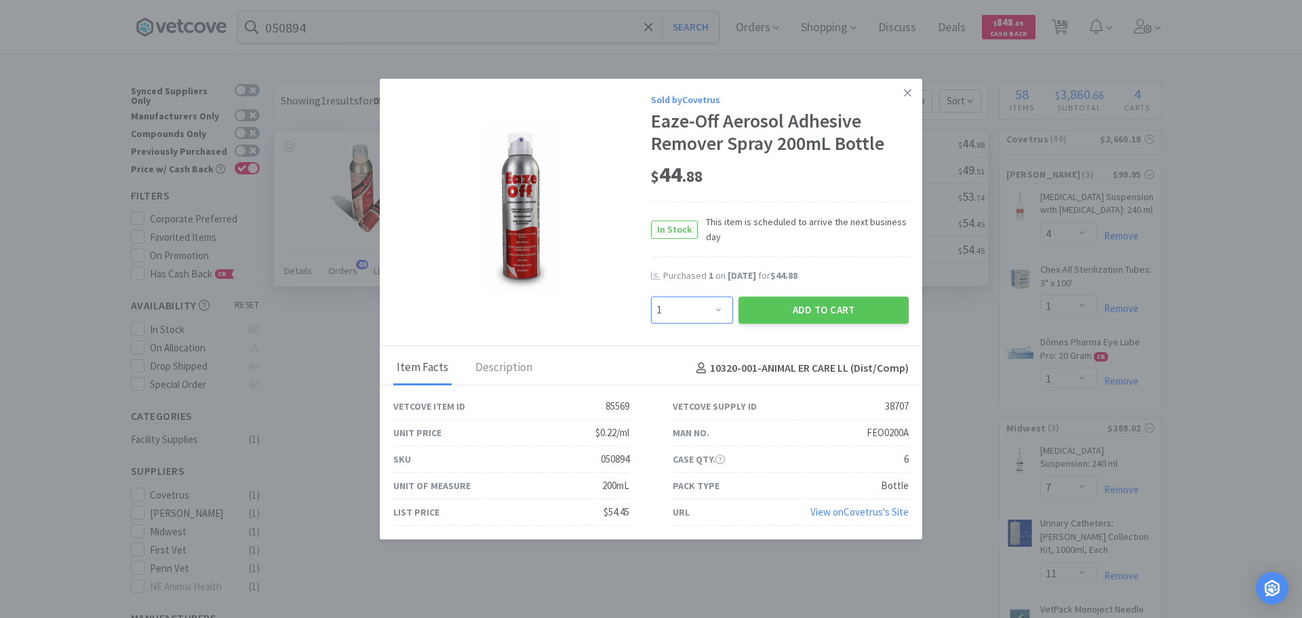
drag, startPoint x: 674, startPoint y: 320, endPoint x: 677, endPoint y: 306, distance: 13.8
click at [674, 319] on select "Enter Quantity 1 2 3 4 5 6 7 8 9 10 11 12 13 14 15 16 17 18 19 20 Enter Quantity" at bounding box center [692, 309] width 82 height 27
click at [651, 296] on select "Enter Quantity 1 2 3 4 5 6 7 8 9 10 11 12 13 14 15 16 17 18 19 20 Enter Quantity" at bounding box center [692, 309] width 82 height 27
click at [777, 310] on button "Add to Cart" at bounding box center [823, 309] width 170 height 27
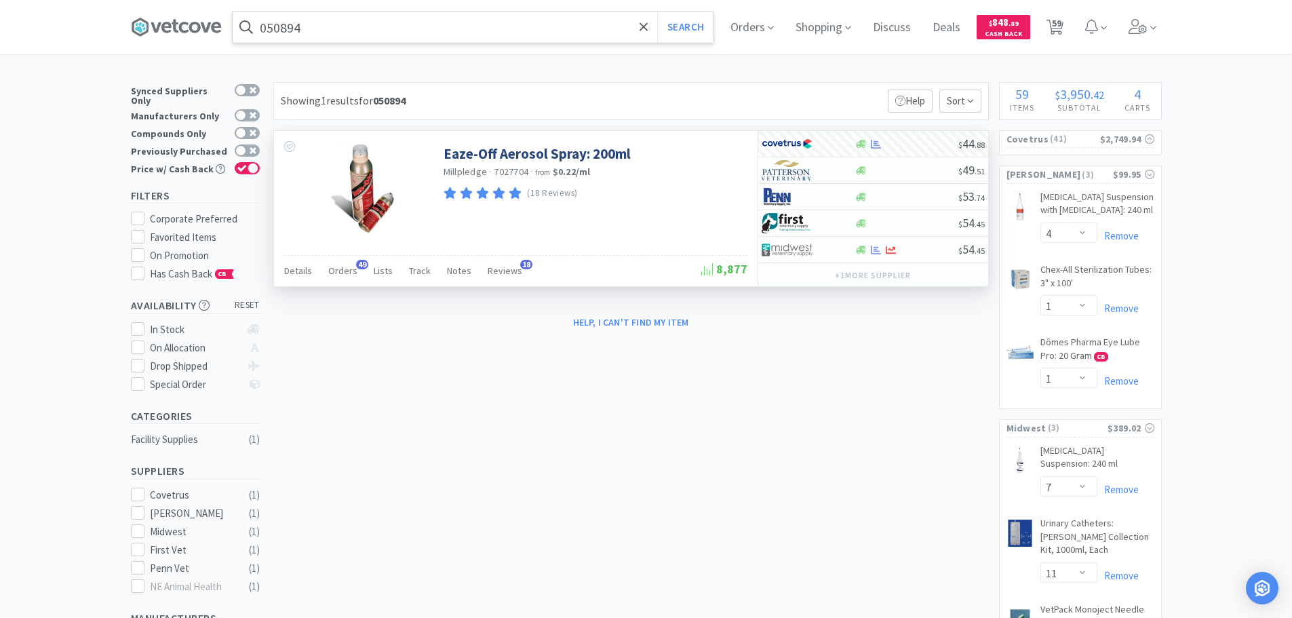
click at [411, 26] on input "050894" at bounding box center [473, 27] width 481 height 31
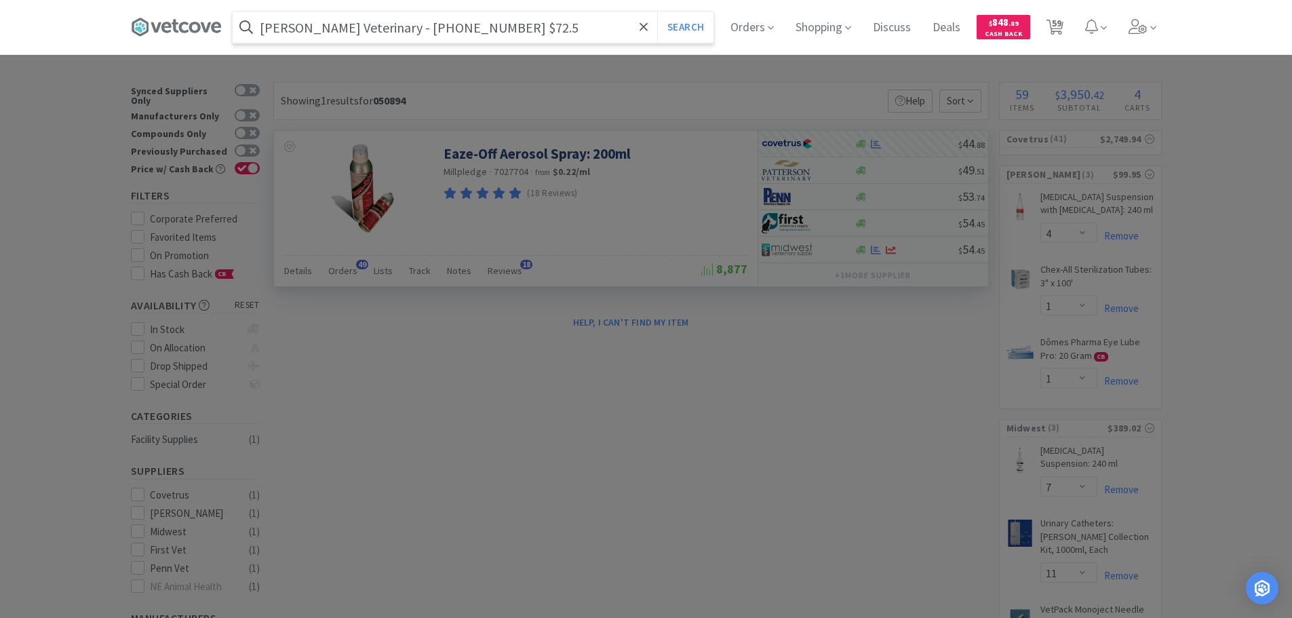
drag, startPoint x: 458, startPoint y: 28, endPoint x: 387, endPoint y: 31, distance: 71.2
click at [387, 31] on input "Patterson Veterinary - 07-892-8956 $72.5" at bounding box center [473, 27] width 481 height 31
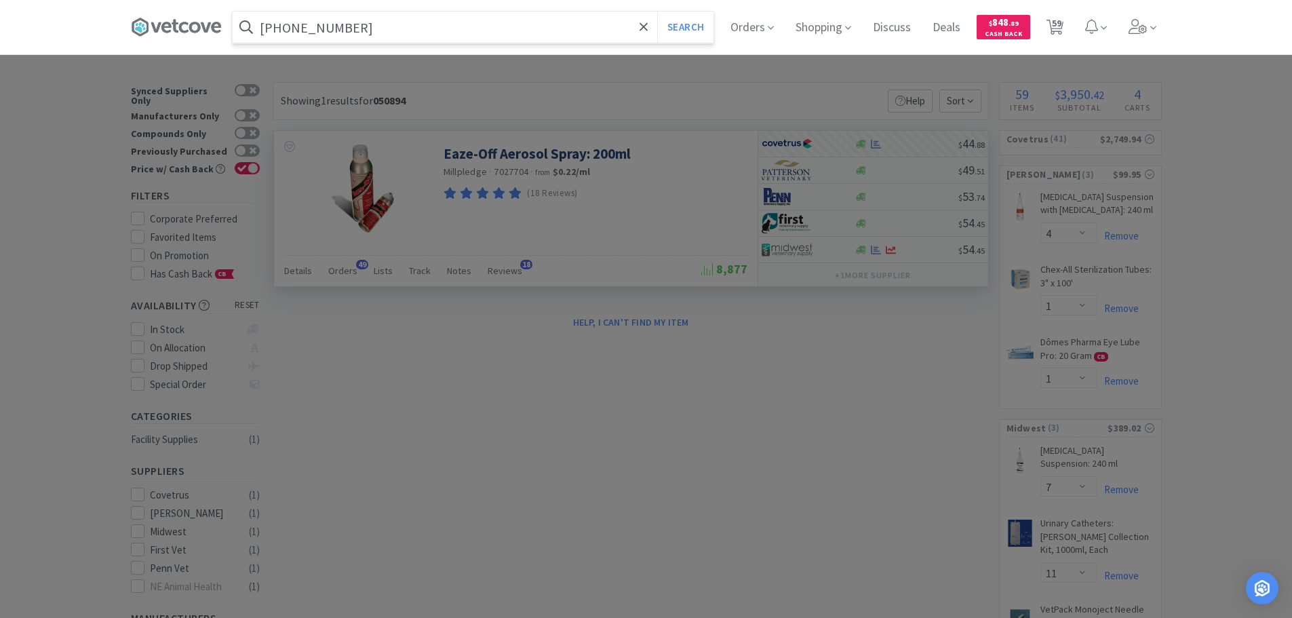
click at [657, 12] on button "Search" at bounding box center [685, 27] width 56 height 31
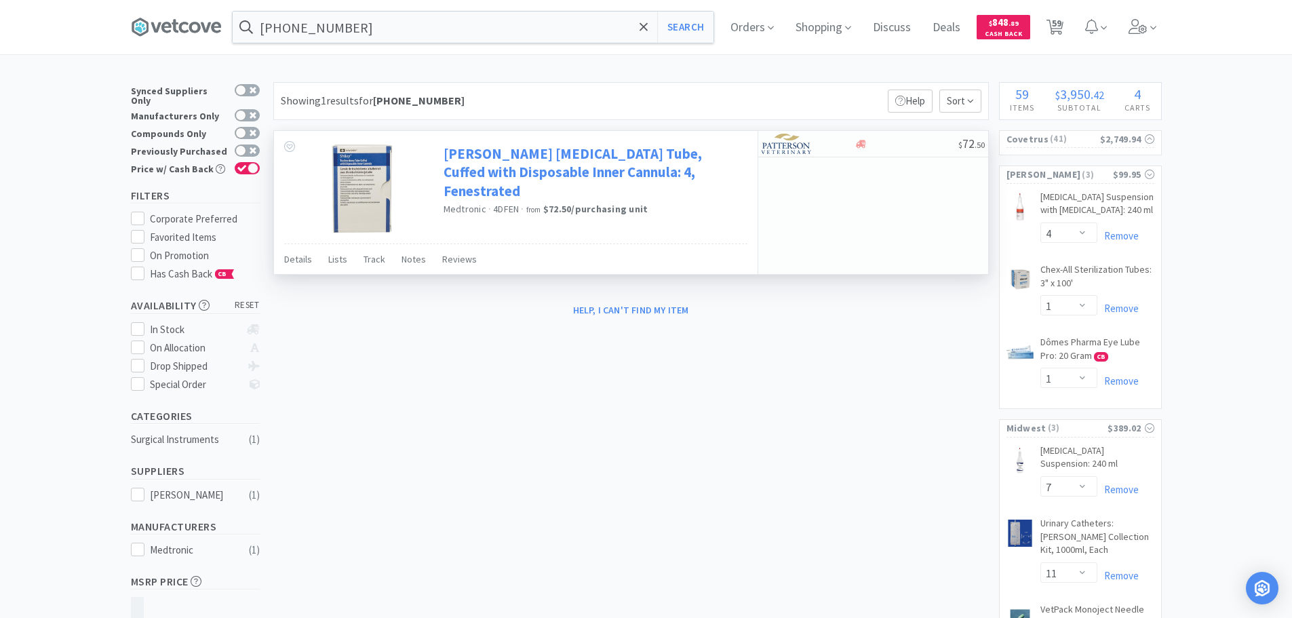
click at [641, 172] on link "Shiley Tracheostomy Tube, Cuffed with Disposable Inner Cannula: 4, Fenestrated" at bounding box center [593, 172] width 300 height 56
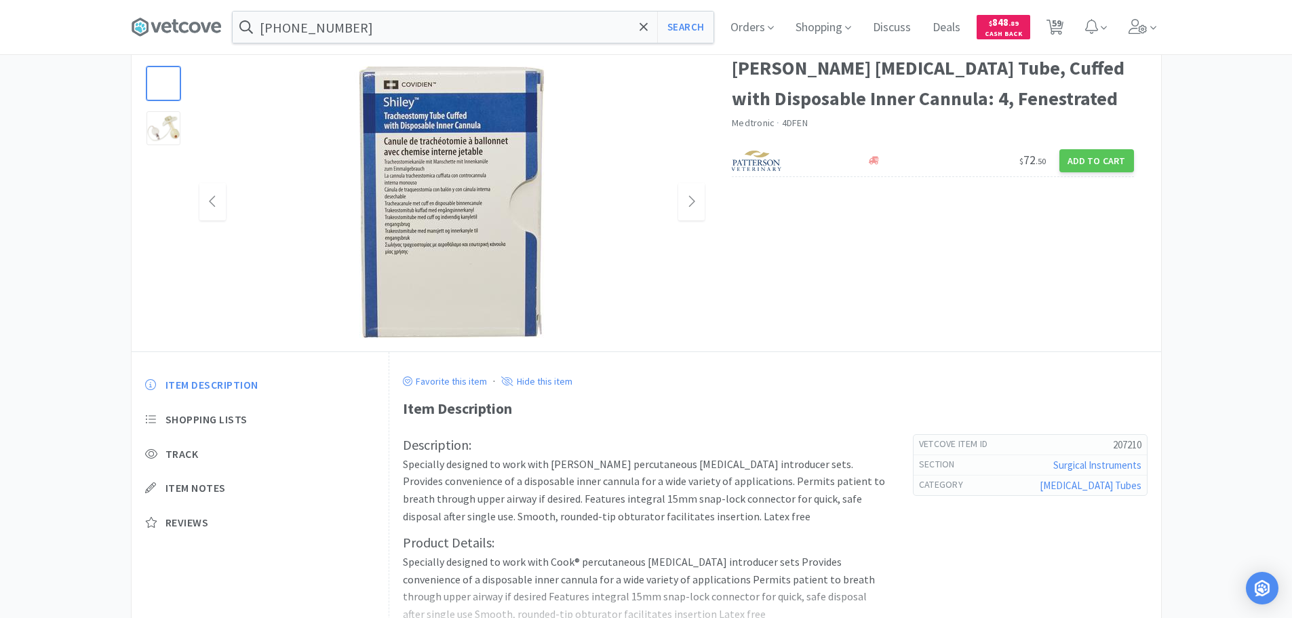
scroll to position [203, 0]
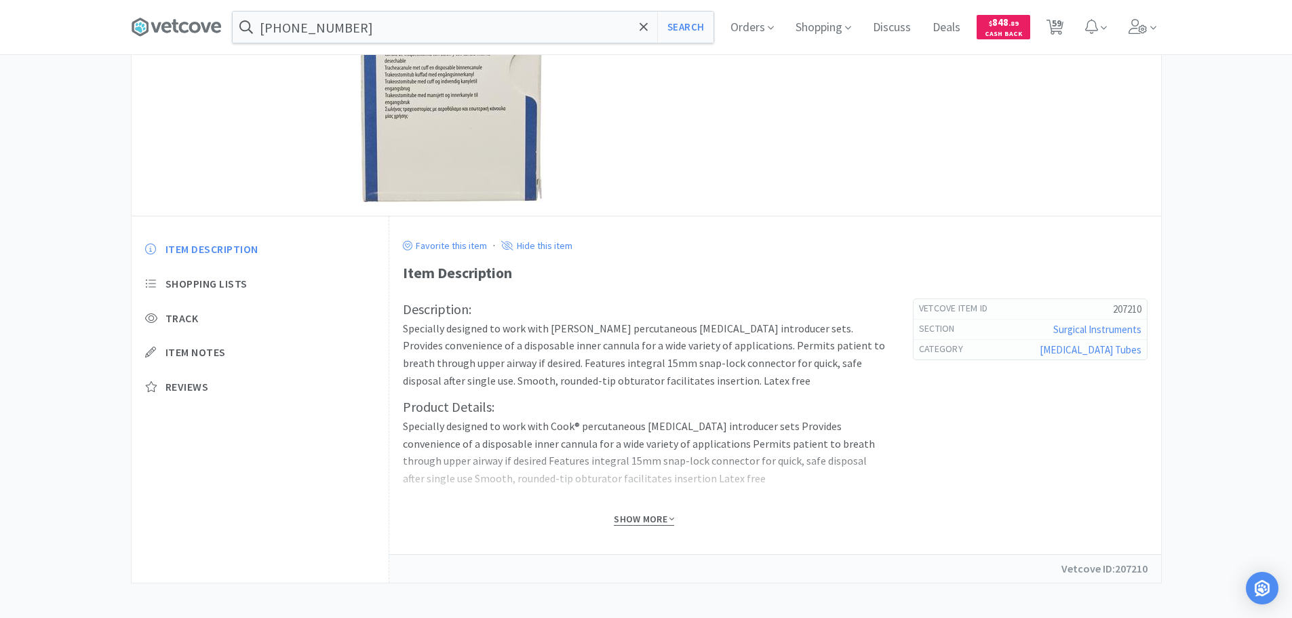
click at [655, 516] on span "Show More" at bounding box center [644, 519] width 60 height 13
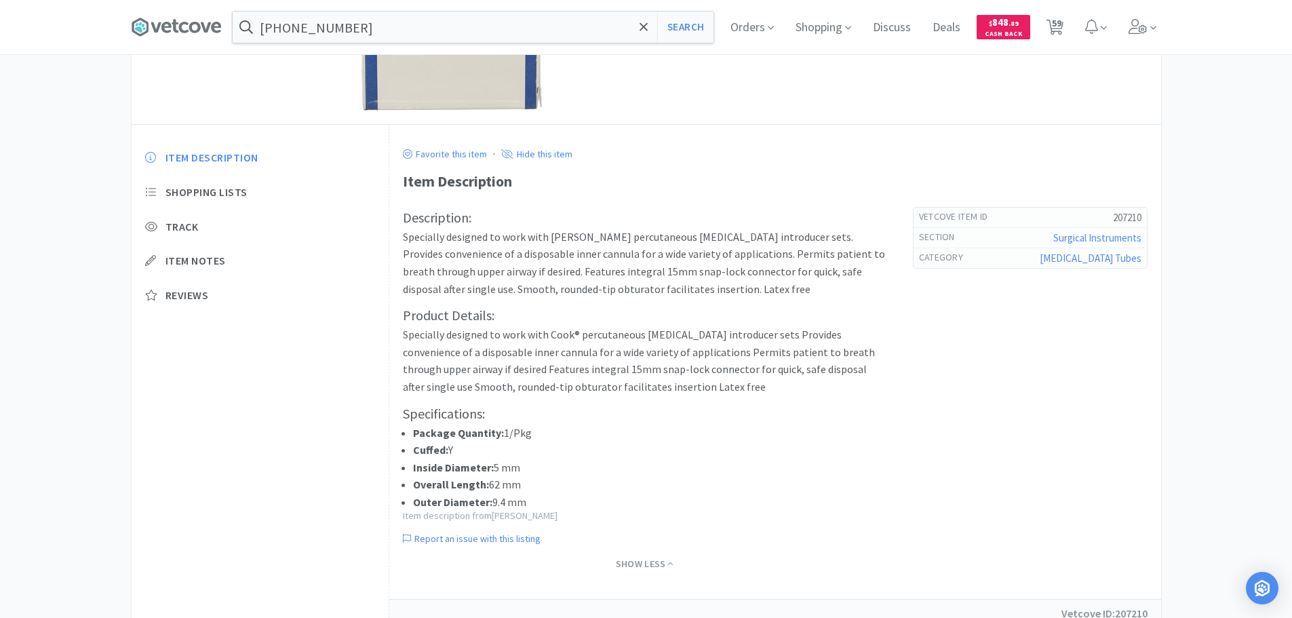
scroll to position [271, 0]
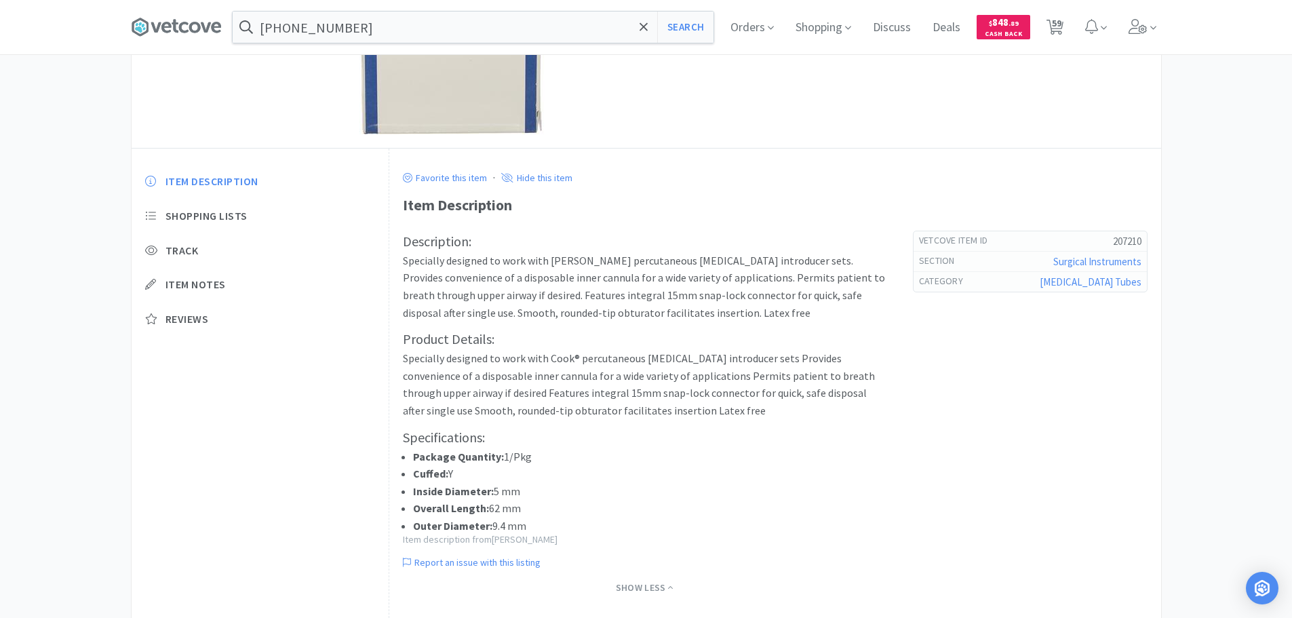
click at [720, 323] on div "Description: Specially designed to work with Cook percutaneous tracheostomy int…" at bounding box center [644, 383] width 483 height 304
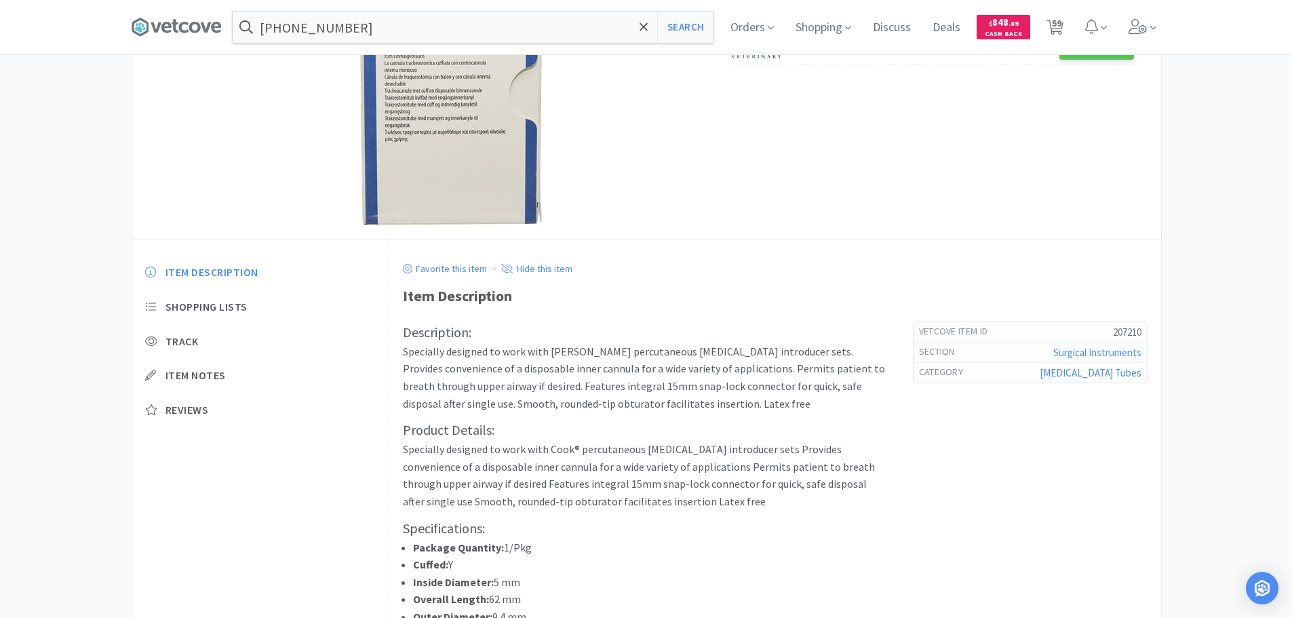
scroll to position [0, 0]
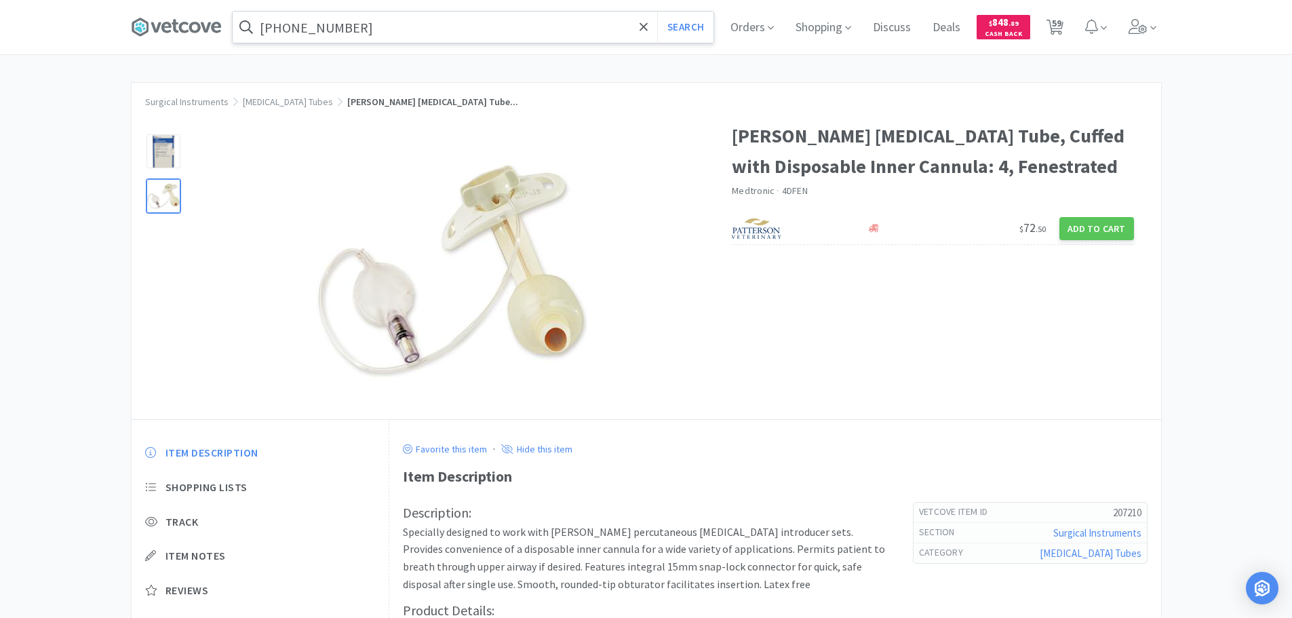
click at [445, 32] on input "[PHONE_NUMBER]" at bounding box center [473, 27] width 481 height 31
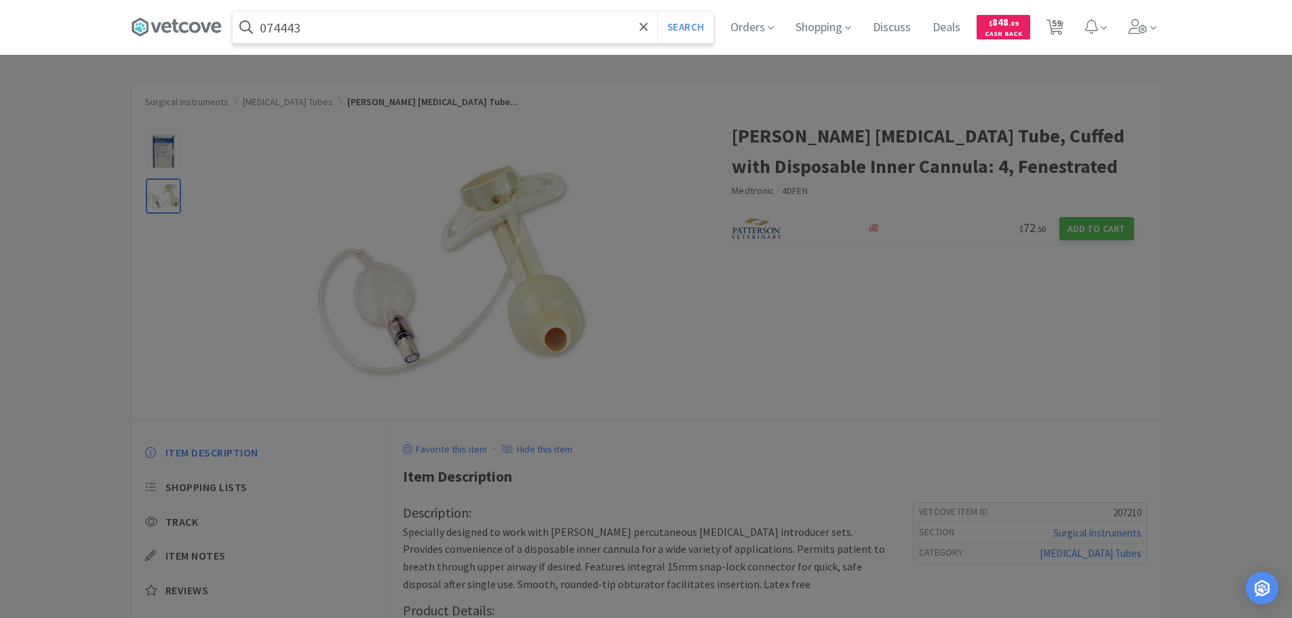
click at [657, 12] on button "Search" at bounding box center [685, 27] width 56 height 31
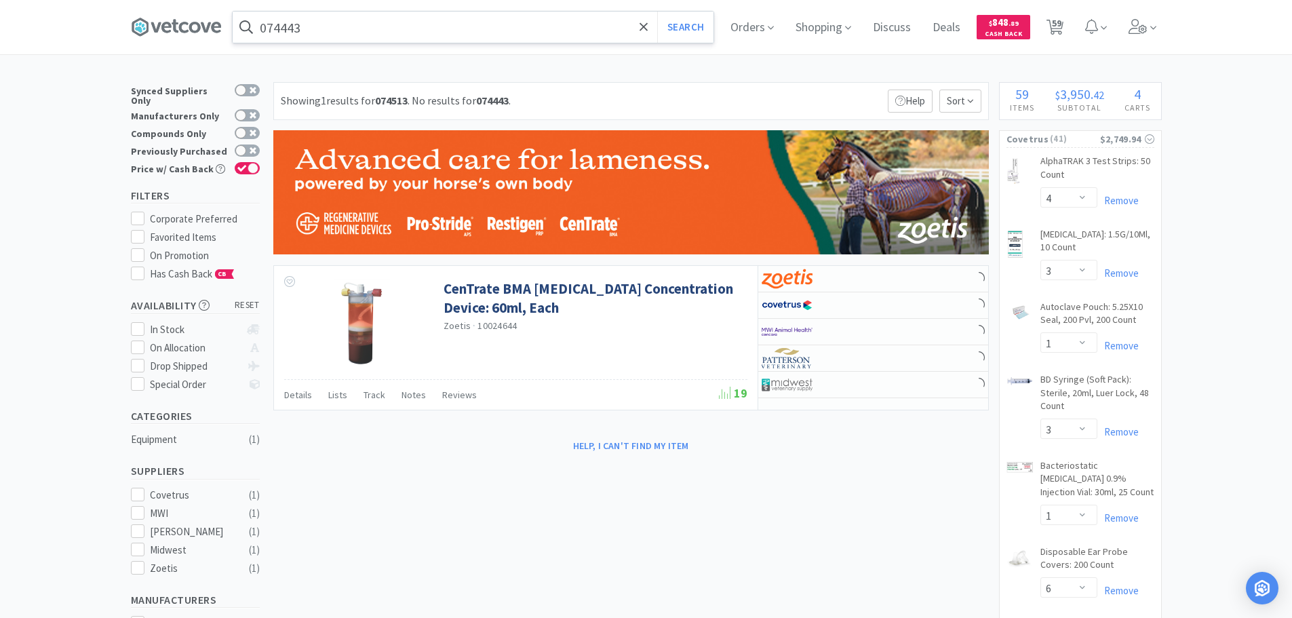
click at [285, 31] on input "074443" at bounding box center [473, 27] width 481 height 31
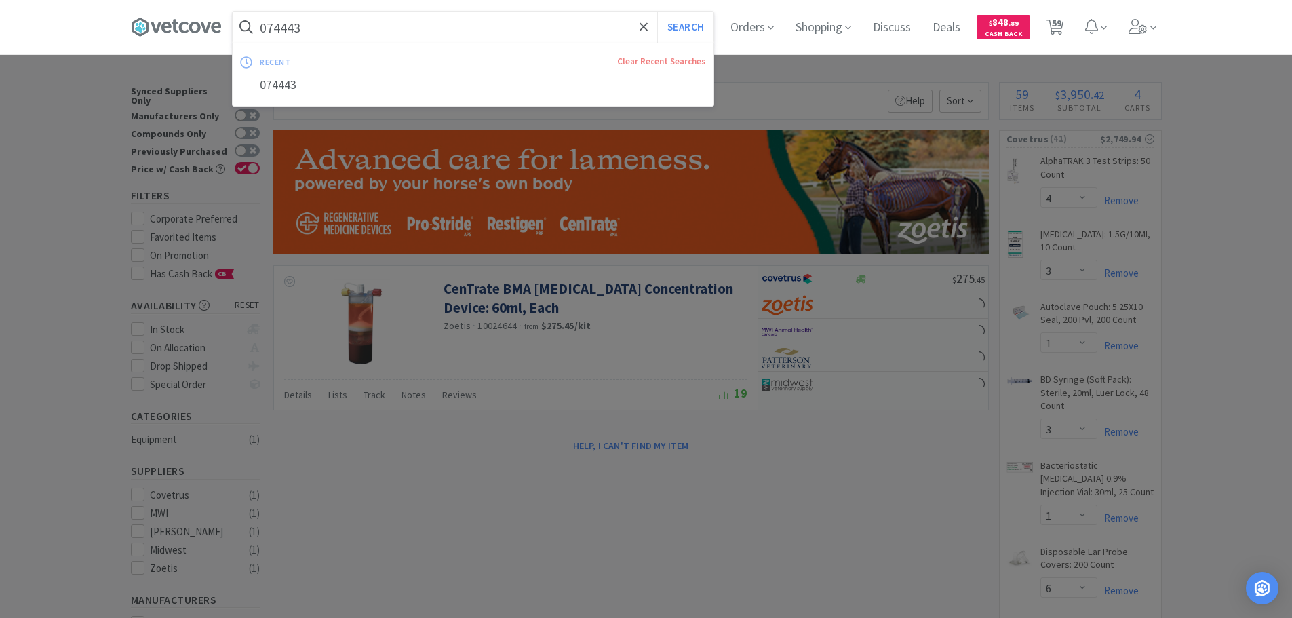
click at [285, 31] on input "074443" at bounding box center [473, 27] width 481 height 31
click at [281, 27] on input "074443" at bounding box center [473, 27] width 481 height 31
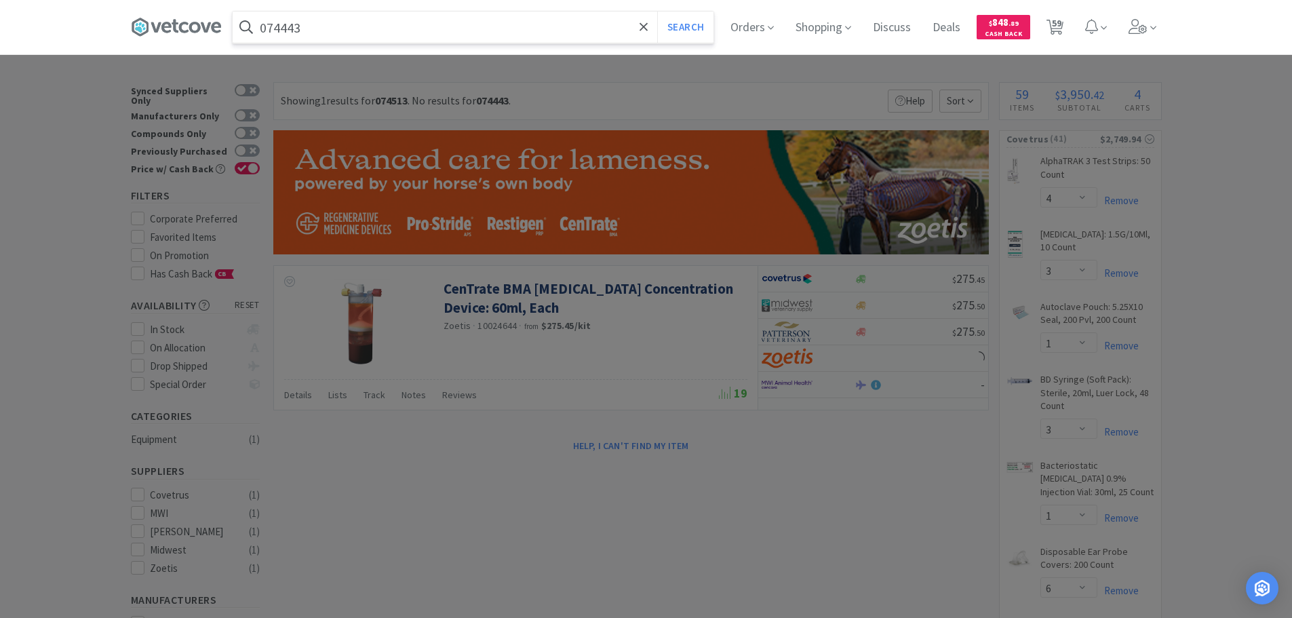
click at [657, 12] on button "Search" at bounding box center [685, 27] width 56 height 31
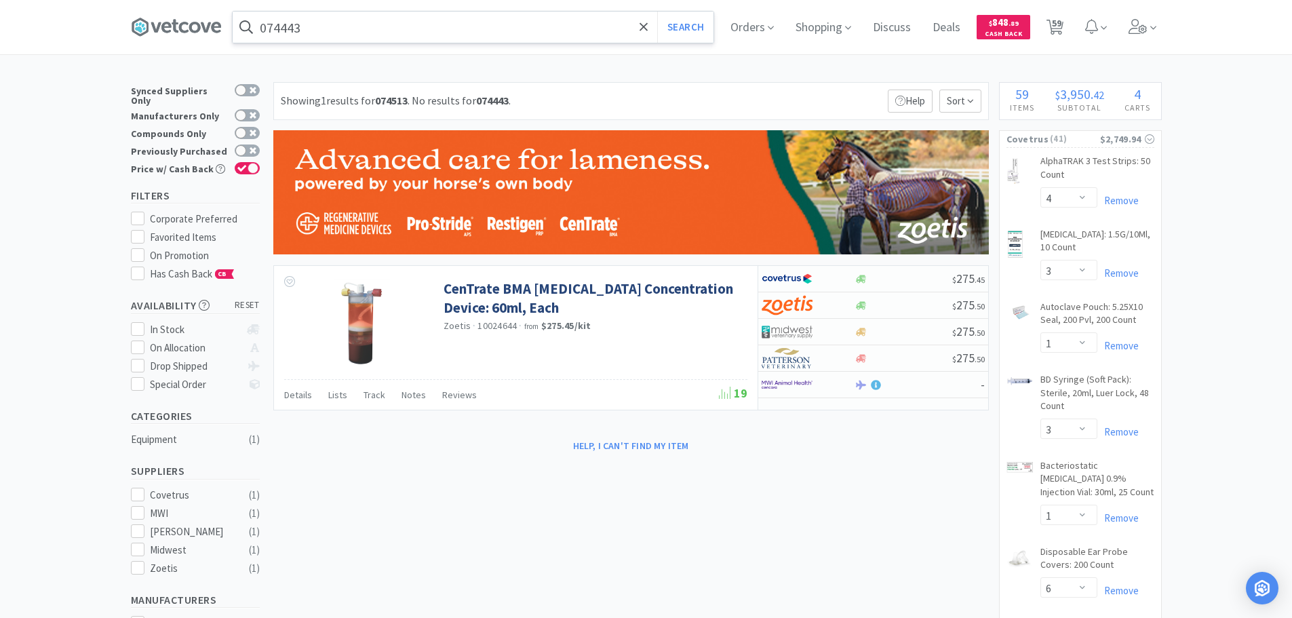
click at [391, 28] on input "074443" at bounding box center [473, 27] width 481 height 31
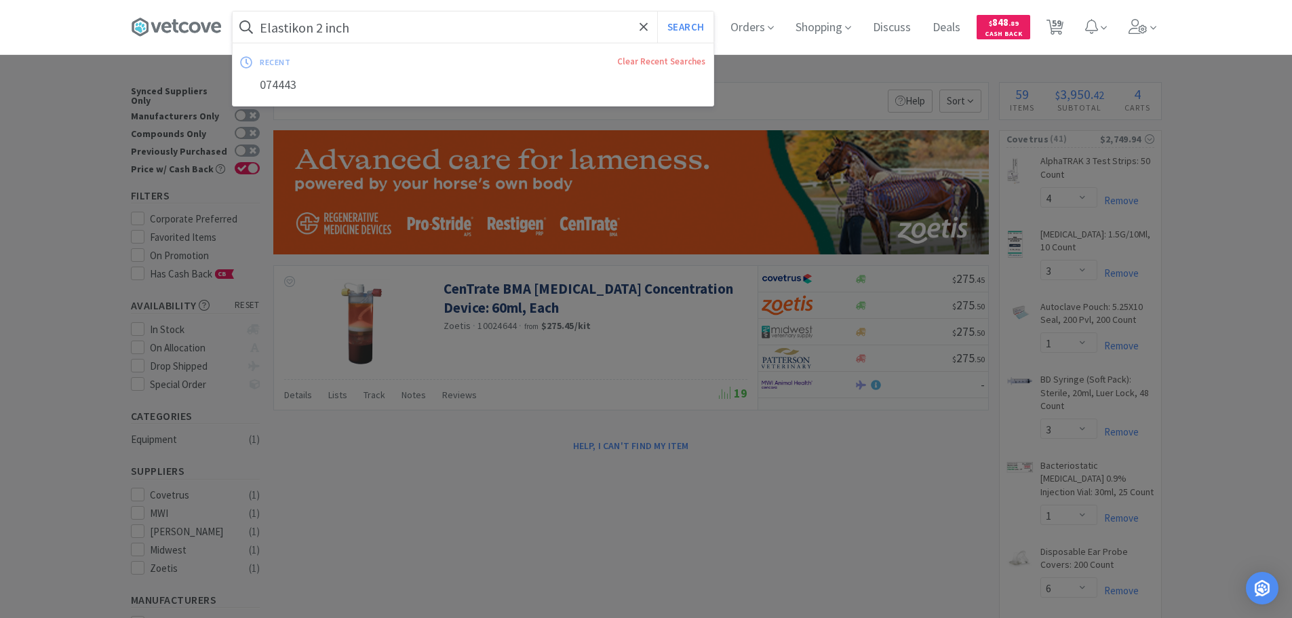
click at [657, 12] on button "Search" at bounding box center [685, 27] width 56 height 31
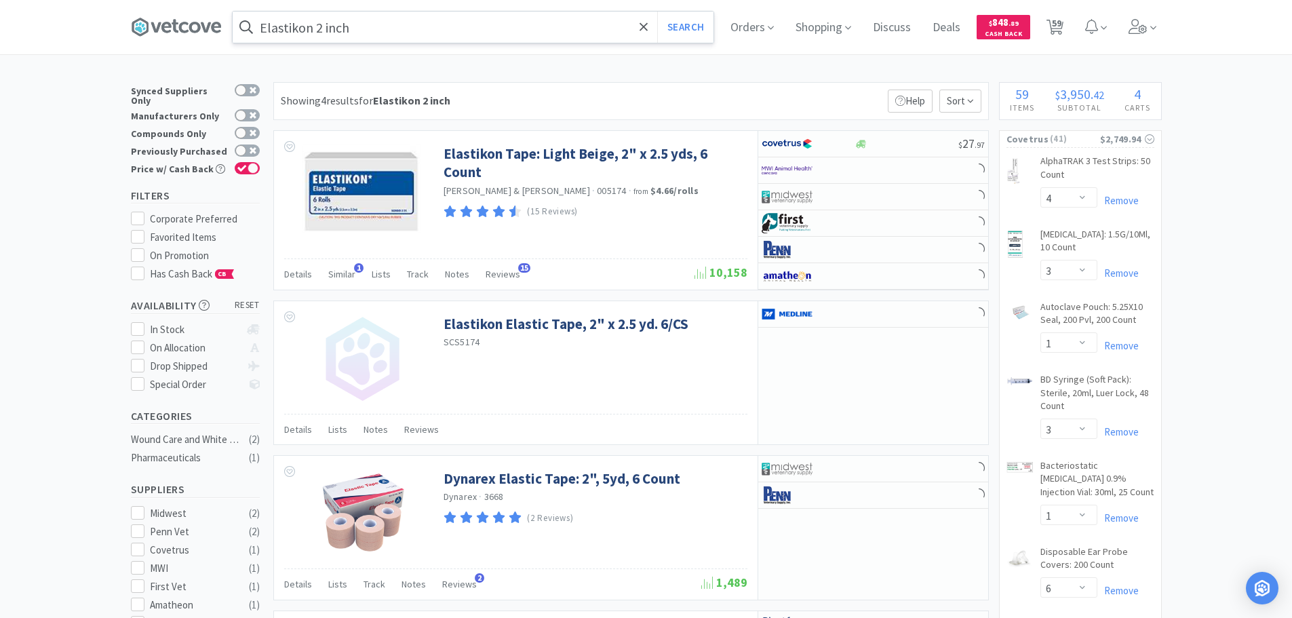
click at [289, 24] on input "Elastikon 2 inch" at bounding box center [473, 27] width 481 height 31
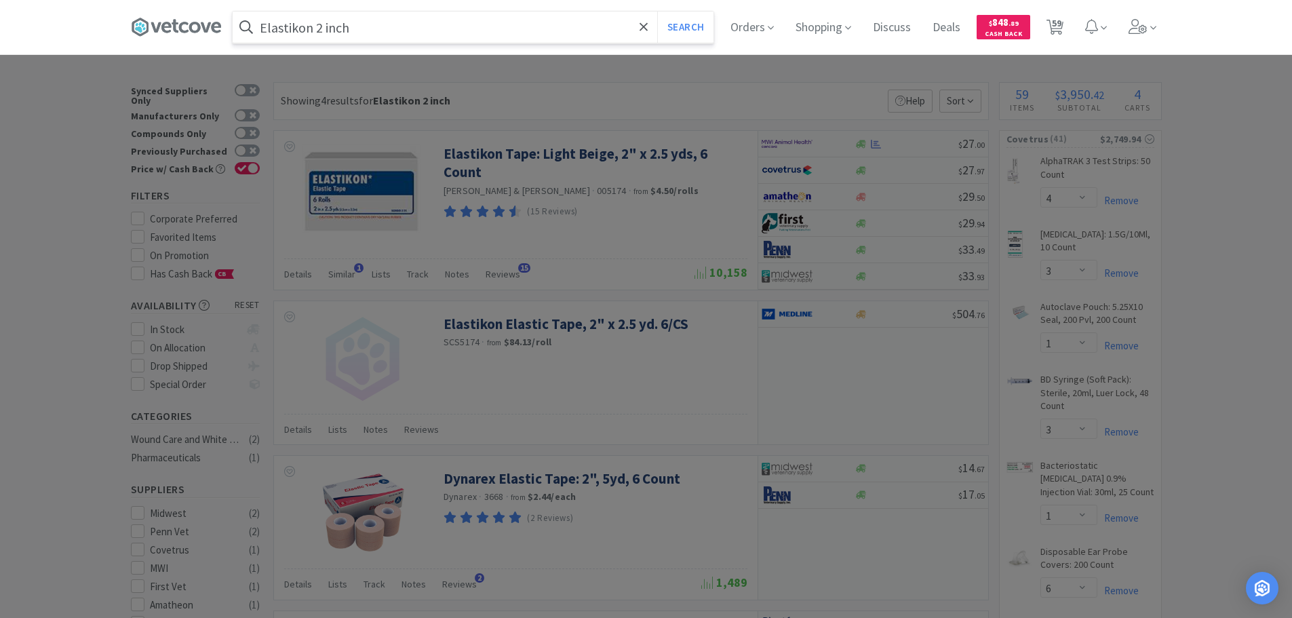
click at [657, 12] on button "Search" at bounding box center [685, 27] width 56 height 31
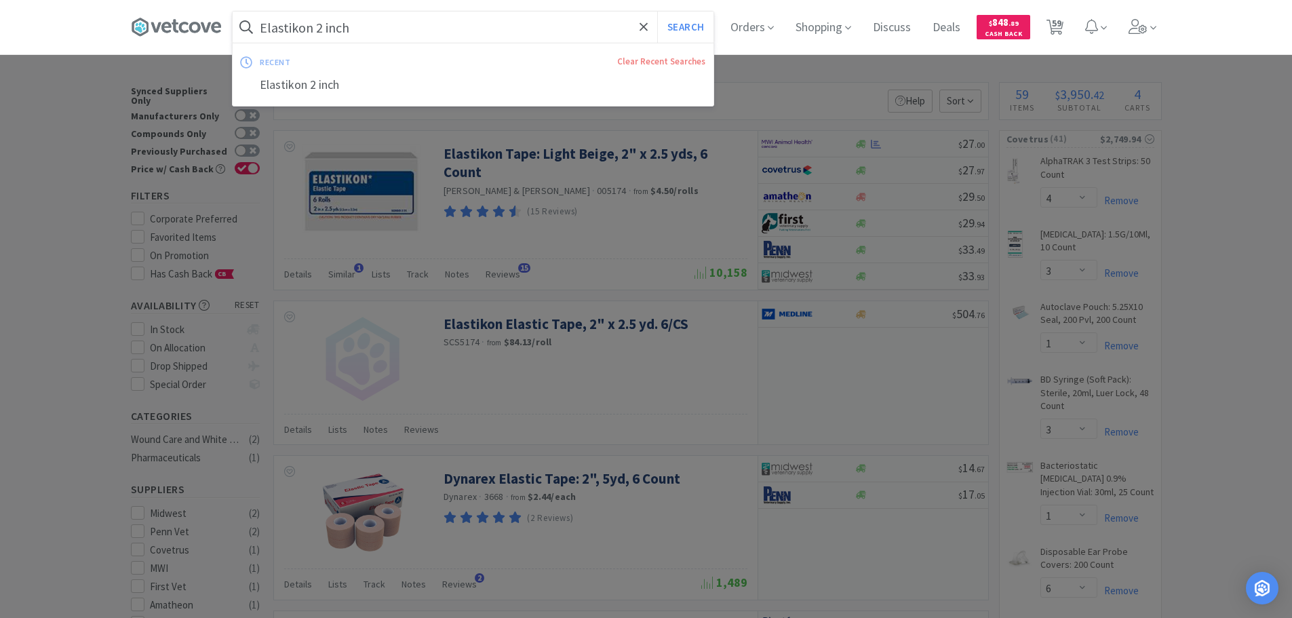
click at [319, 28] on input "Elastikon 2 inch" at bounding box center [473, 27] width 481 height 31
click at [315, 30] on input "Elastikon 2 inch" at bounding box center [473, 27] width 481 height 31
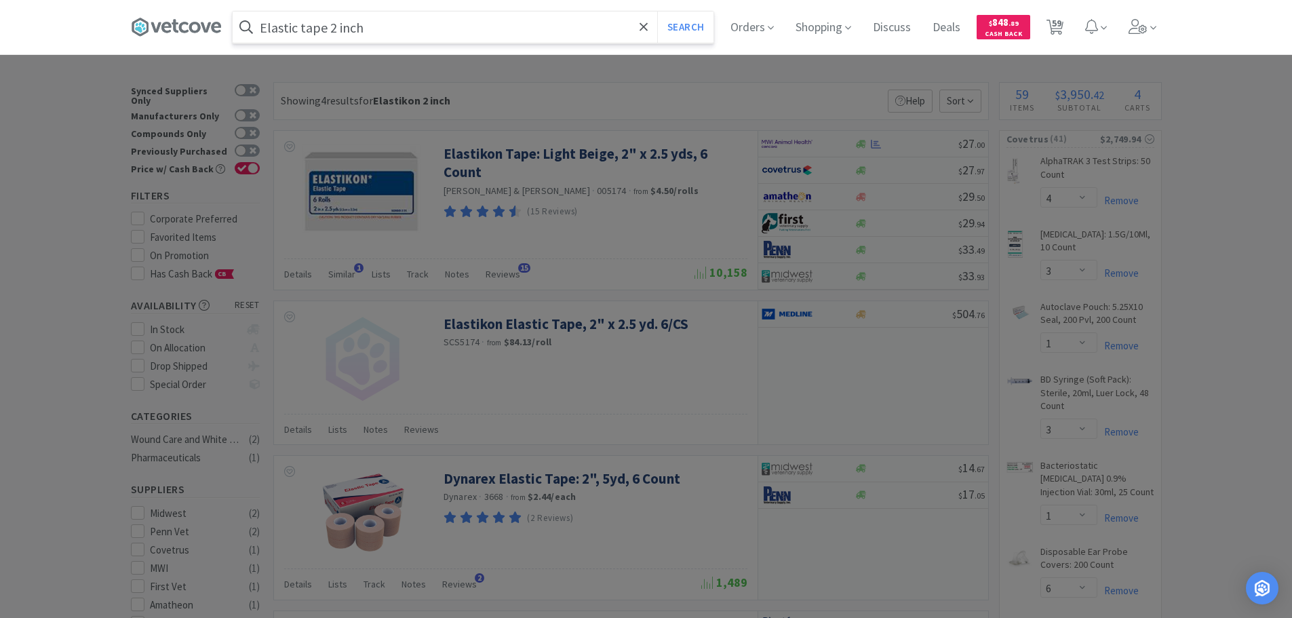
click at [657, 12] on button "Search" at bounding box center [685, 27] width 56 height 31
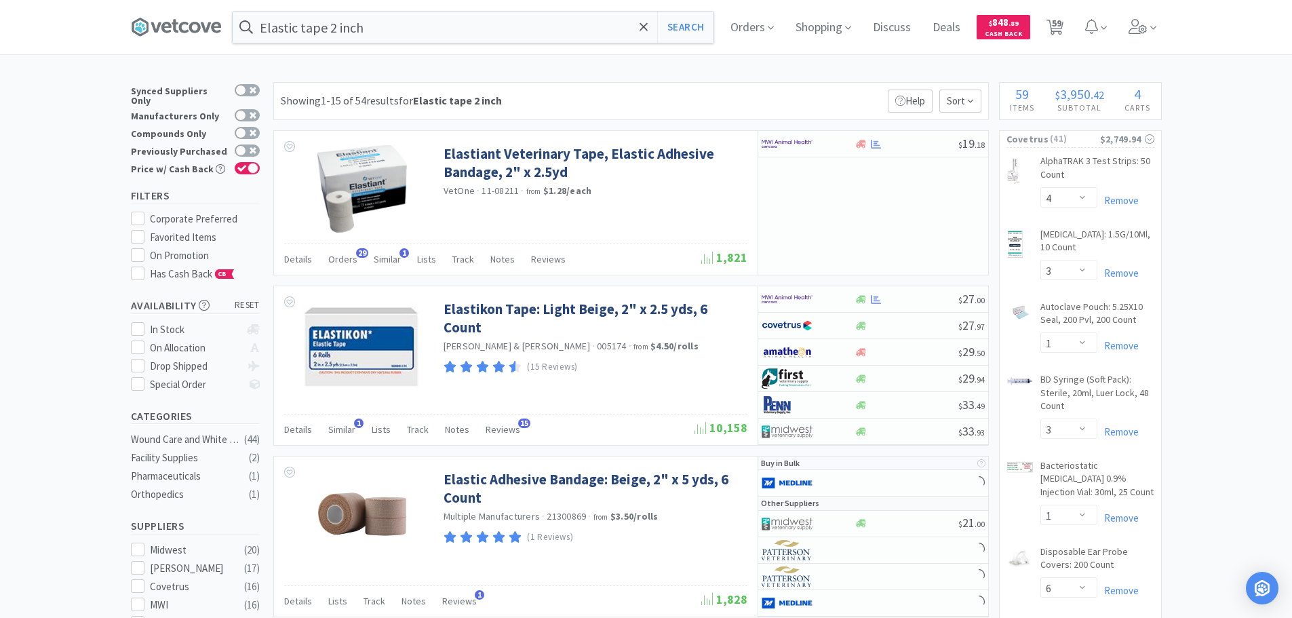
click at [685, 106] on div "Showing 1-15 of 54 results for Elastic tape 2 inch Filters Help Sort" at bounding box center [630, 101] width 715 height 38
click at [692, 96] on div "Showing 1-15 of 54 results for Elastic tape 2 inch Filters Help Sort" at bounding box center [630, 101] width 715 height 38
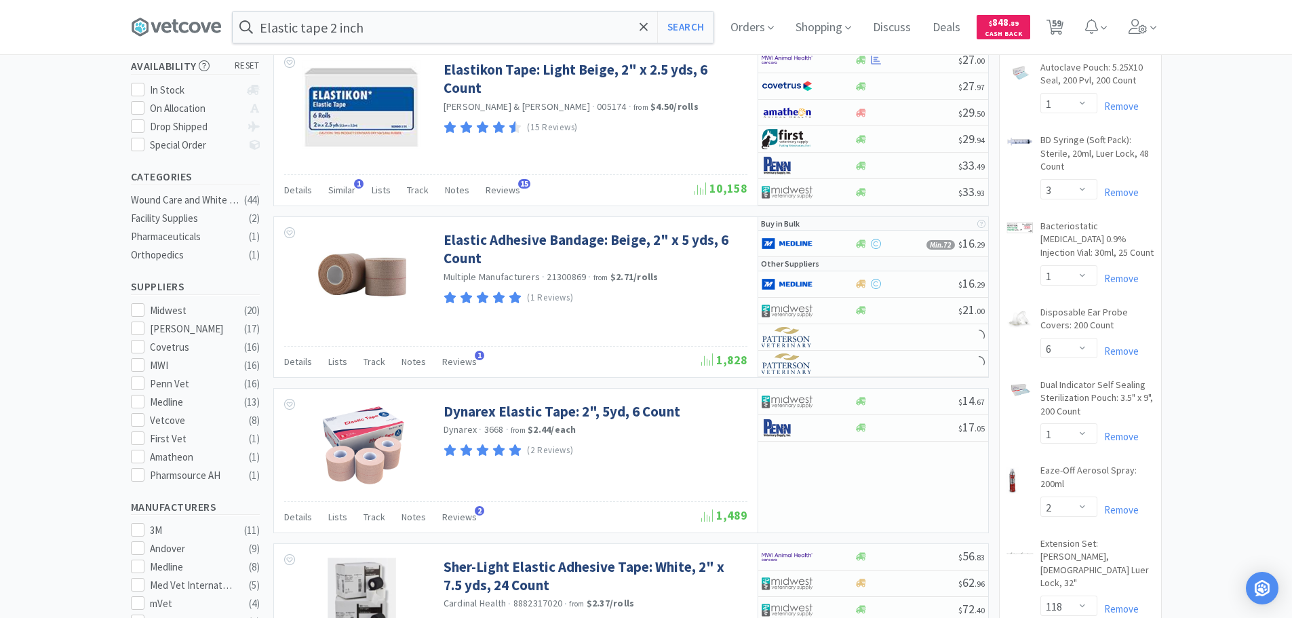
scroll to position [271, 0]
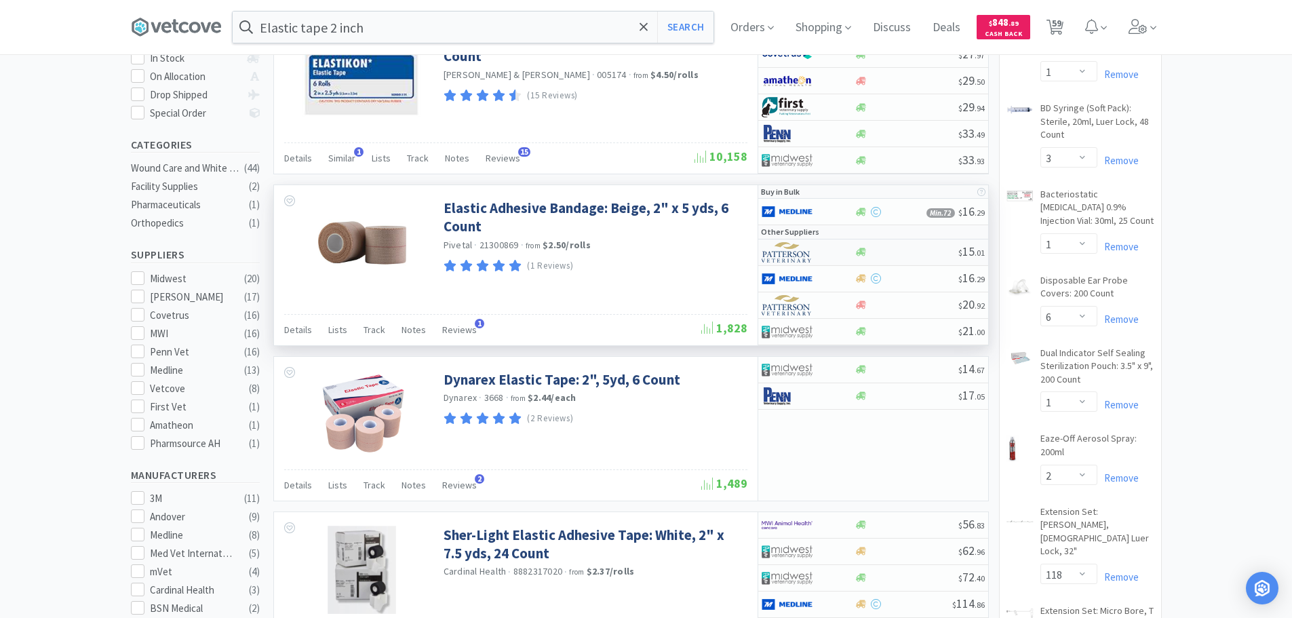
click at [931, 252] on div at bounding box center [906, 252] width 104 height 10
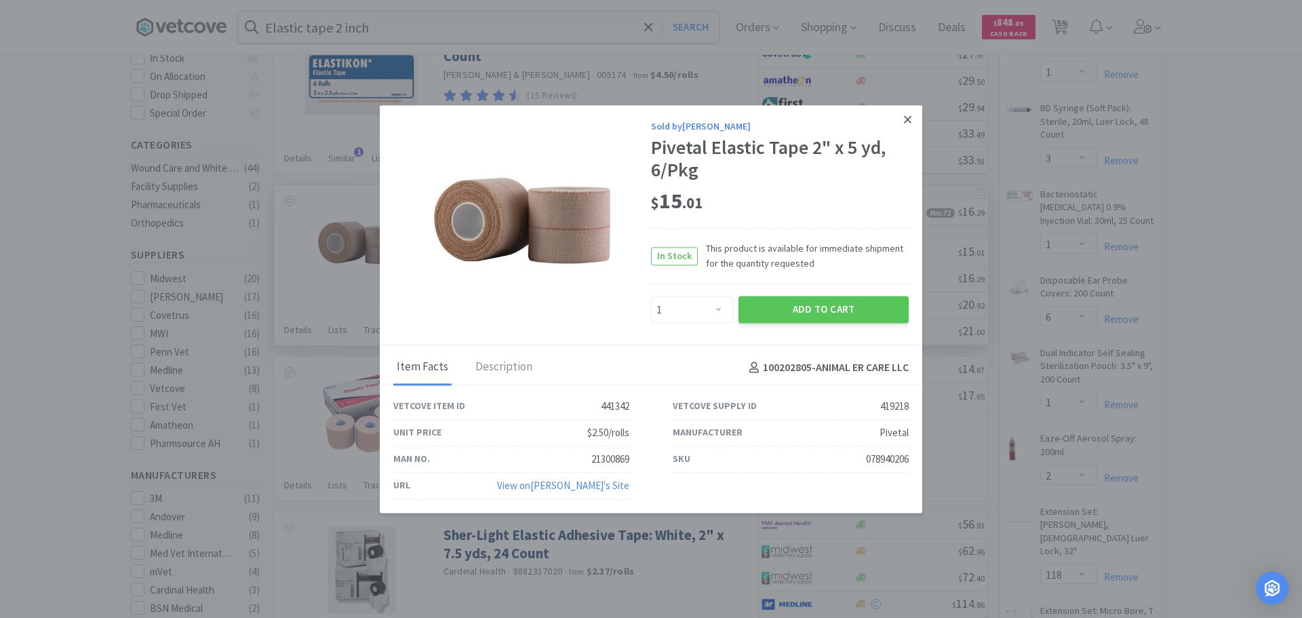
click at [905, 120] on icon at bounding box center [907, 119] width 7 height 12
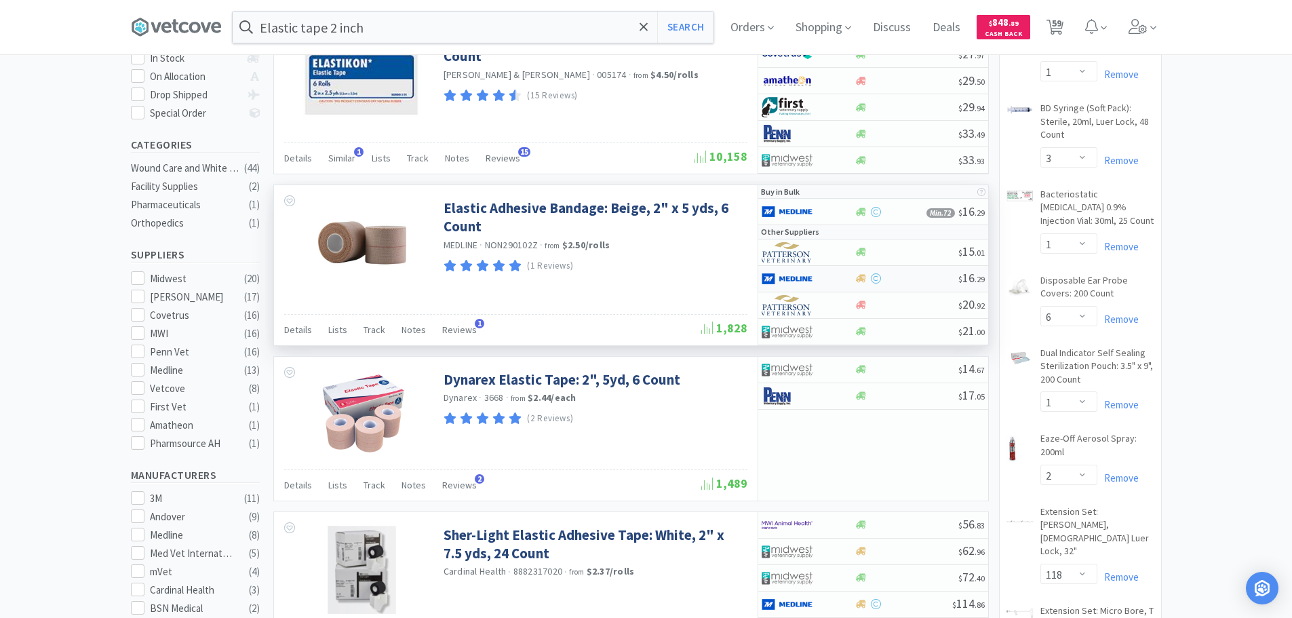
click at [919, 277] on div at bounding box center [906, 278] width 104 height 10
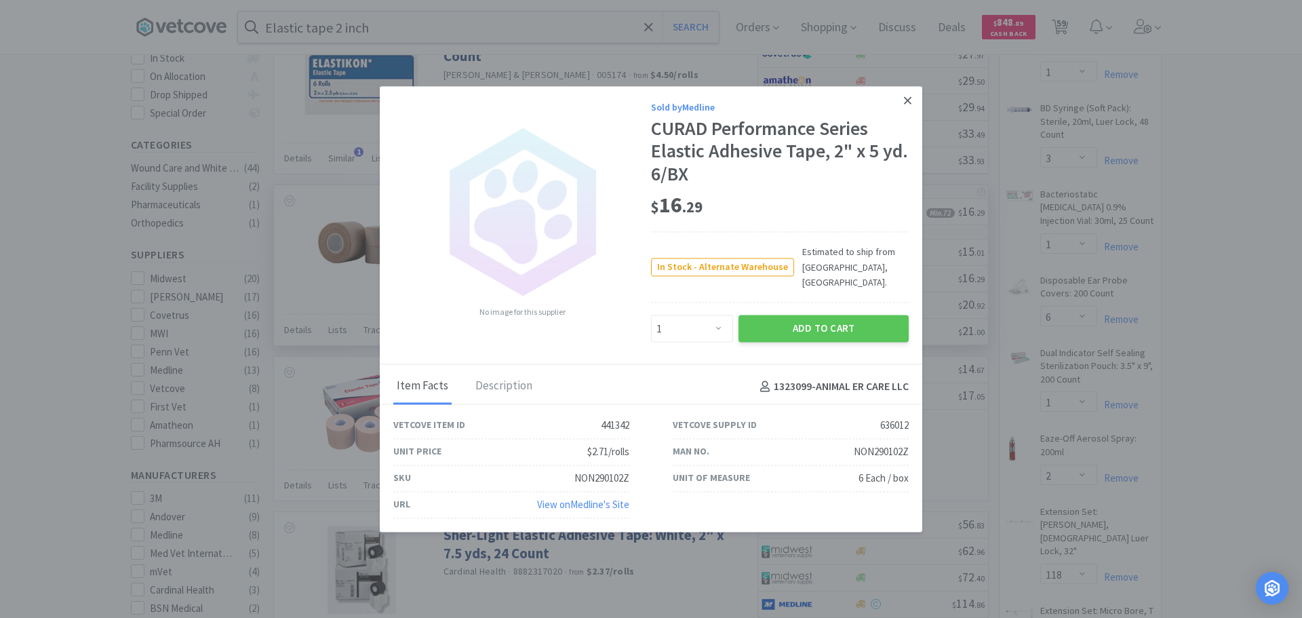
click at [903, 113] on link at bounding box center [908, 100] width 24 height 29
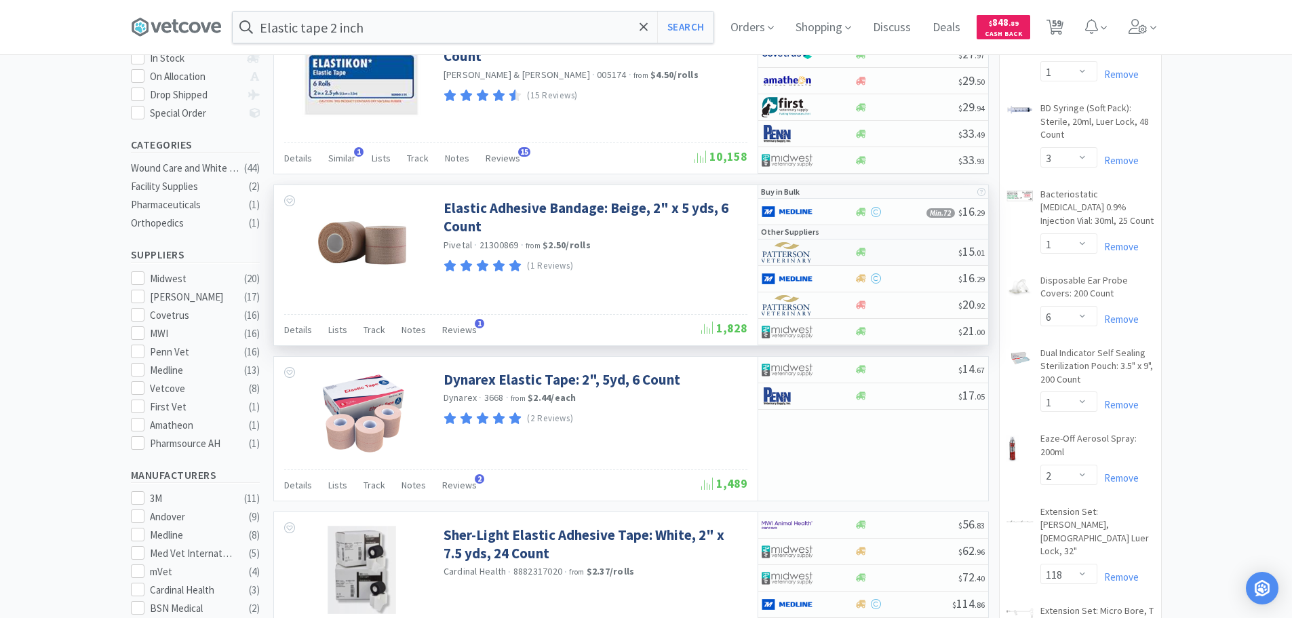
click at [926, 252] on div at bounding box center [906, 252] width 104 height 10
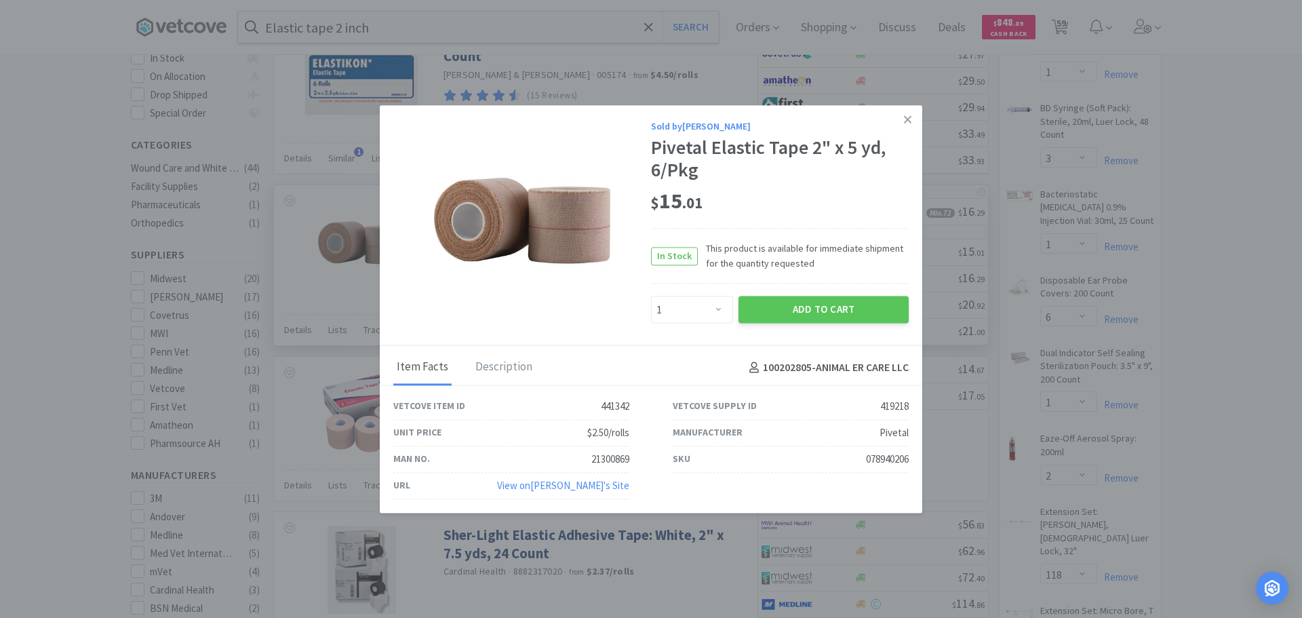
click at [895, 457] on div "078940206" at bounding box center [887, 459] width 43 height 16
click at [768, 312] on button "Add to Cart" at bounding box center [823, 309] width 170 height 27
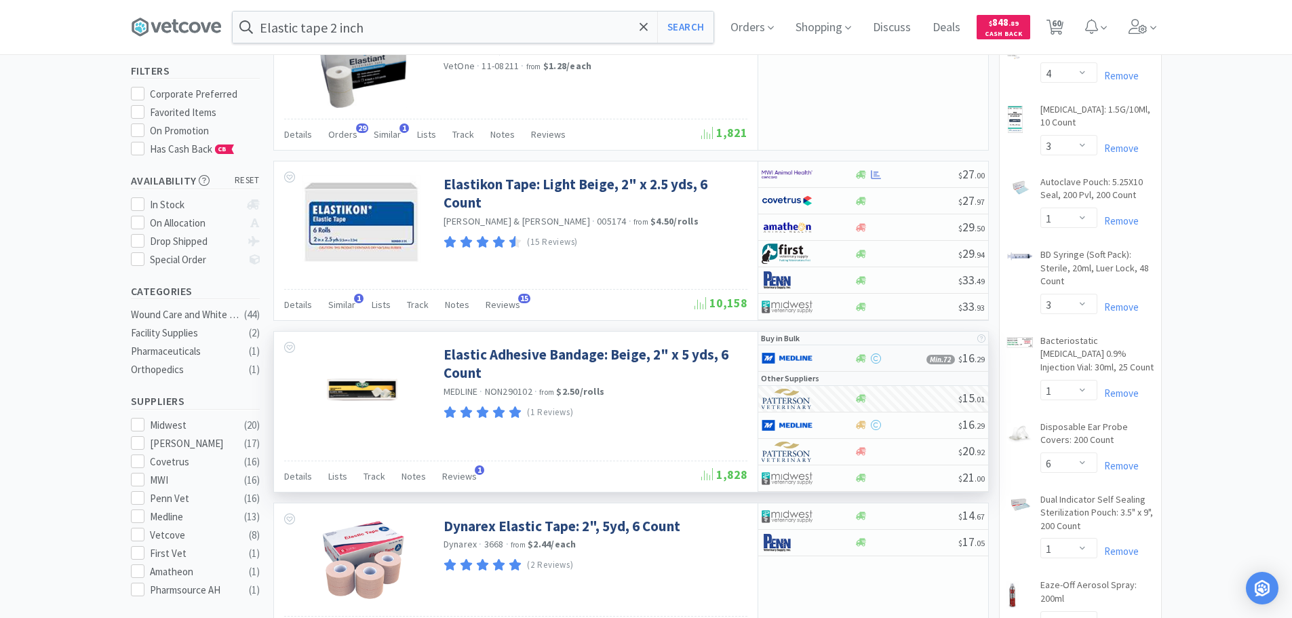
scroll to position [0, 0]
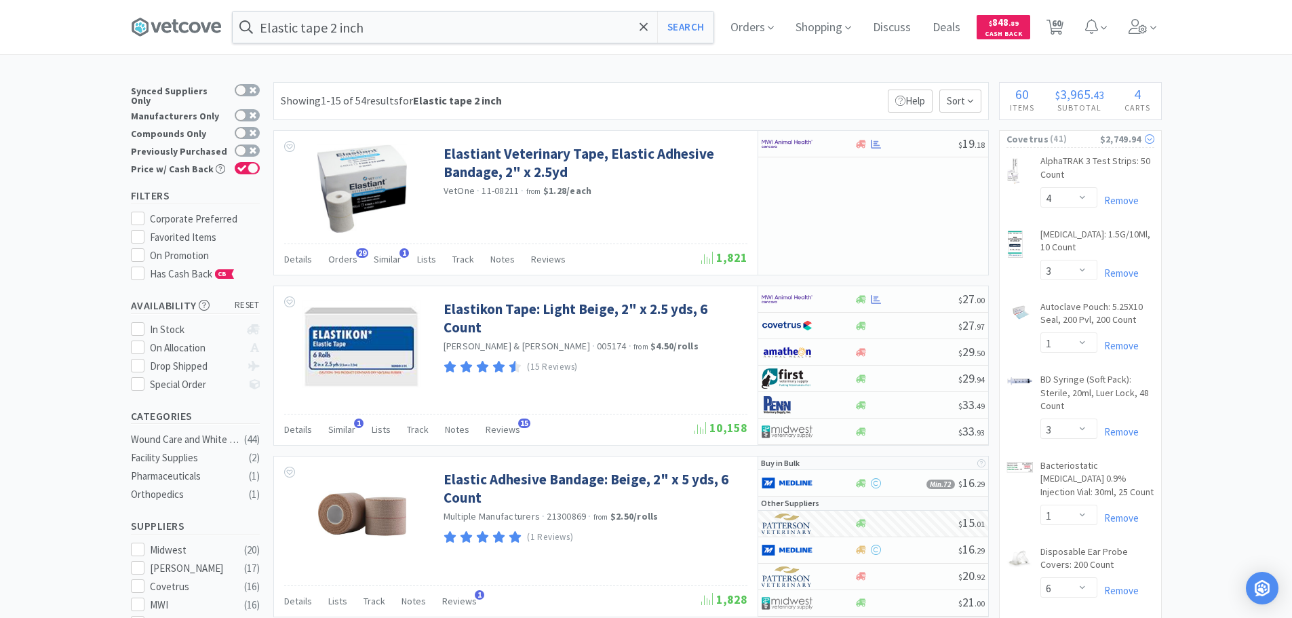
click at [1065, 137] on span "( 41 )" at bounding box center [1074, 139] width 52 height 14
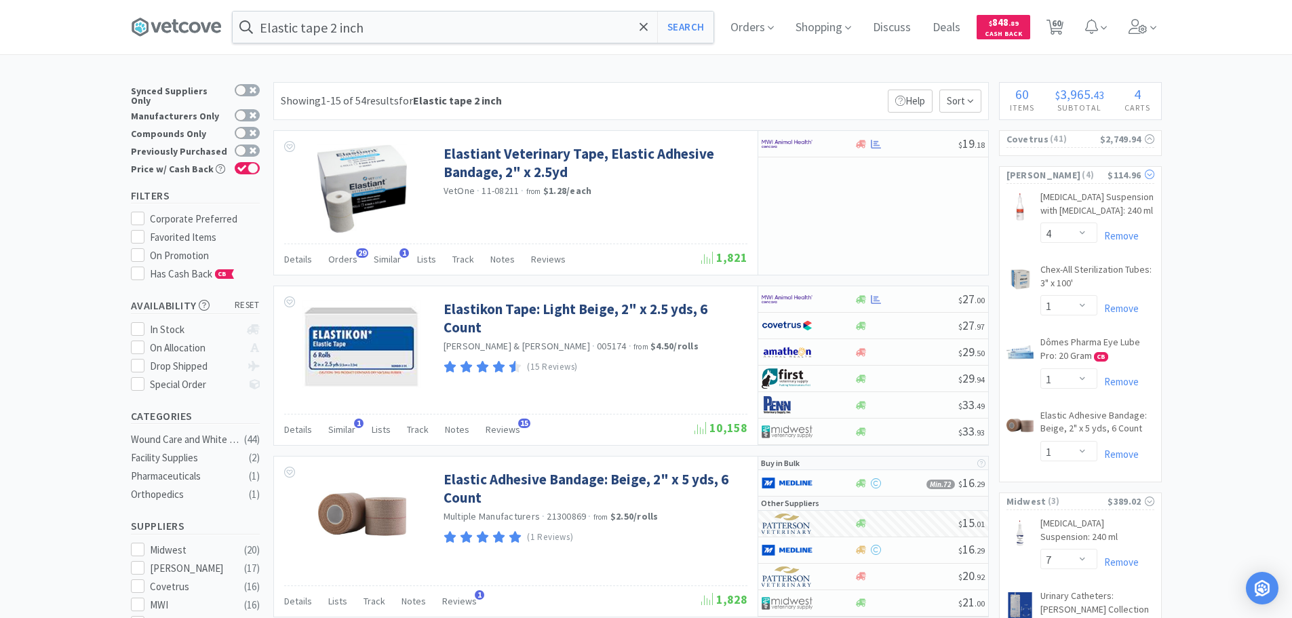
click at [1086, 175] on span "( 4 )" at bounding box center [1093, 175] width 27 height 14
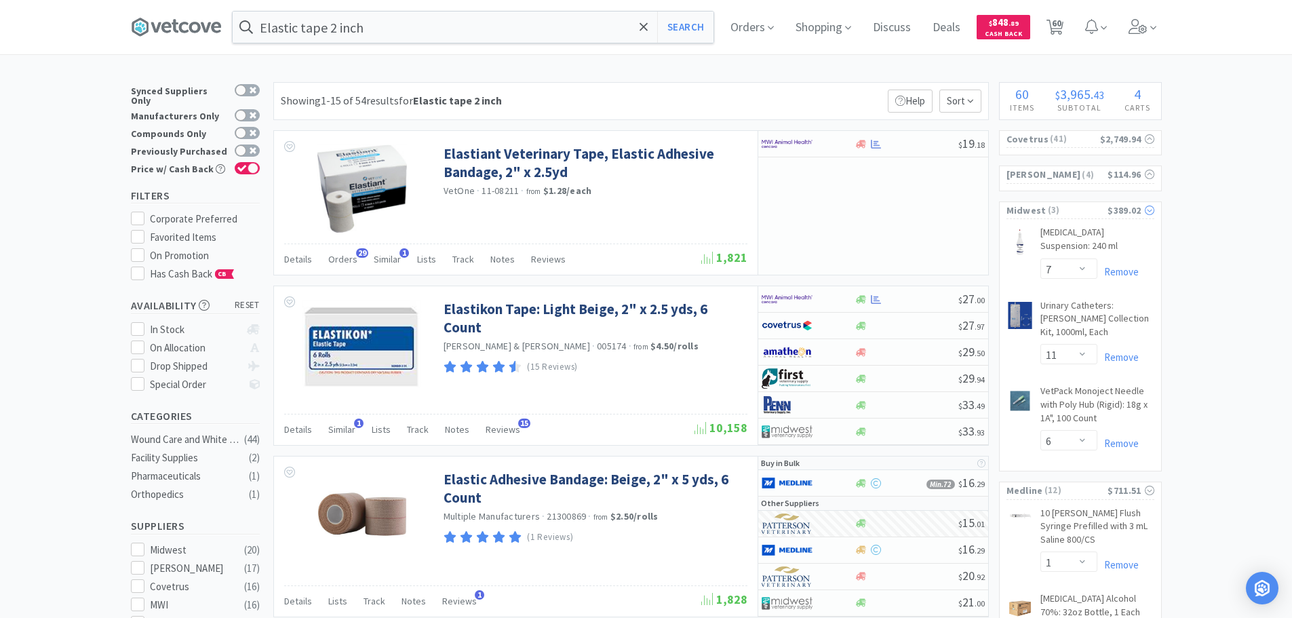
click at [1086, 212] on span "( 3 )" at bounding box center [1077, 210] width 62 height 14
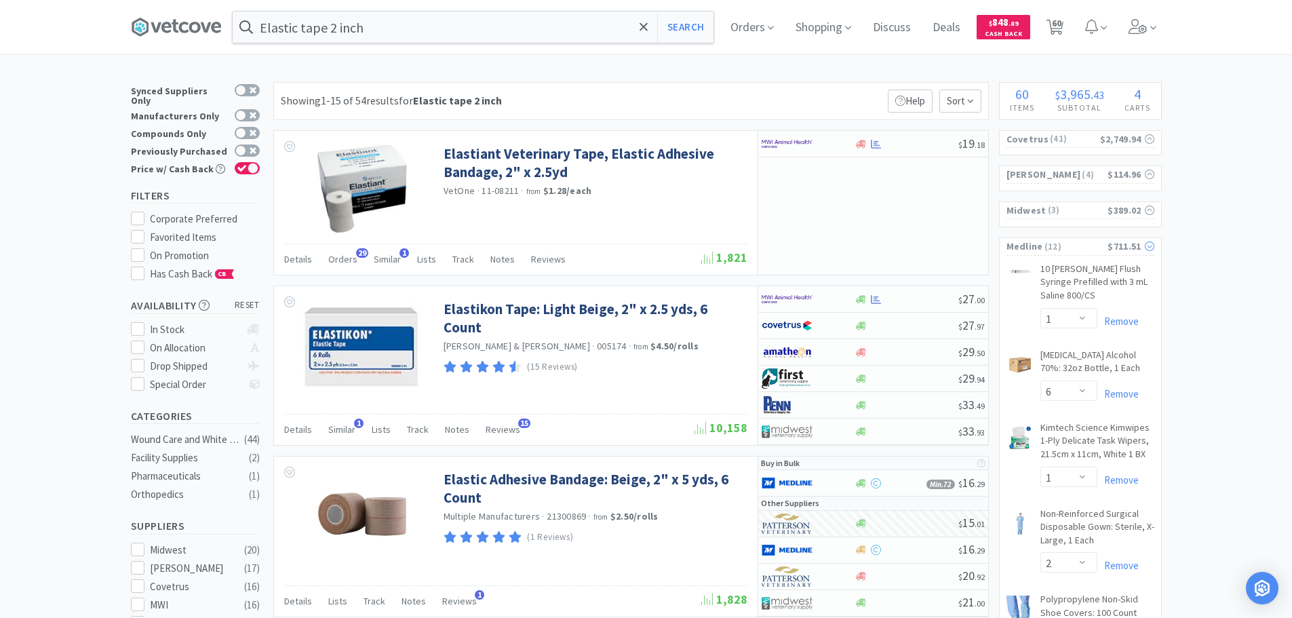
click at [1077, 244] on span "( 12 )" at bounding box center [1075, 247] width 65 height 14
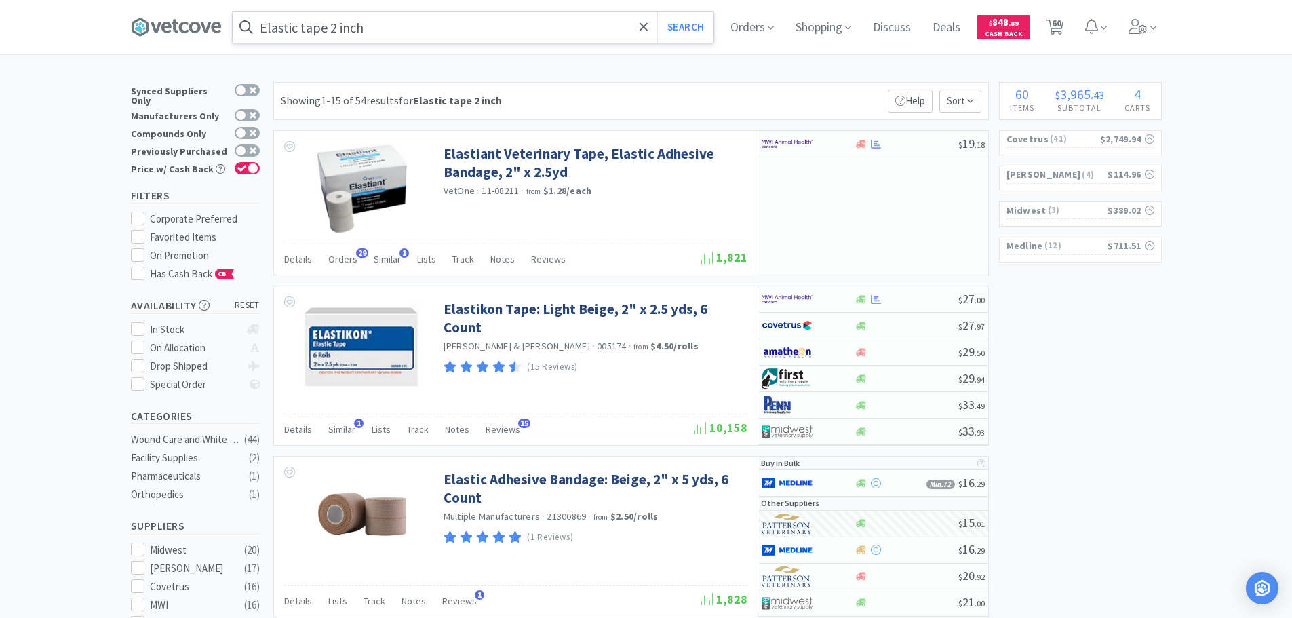
click at [416, 26] on input "Elastic tape 2 inch" at bounding box center [473, 27] width 481 height 31
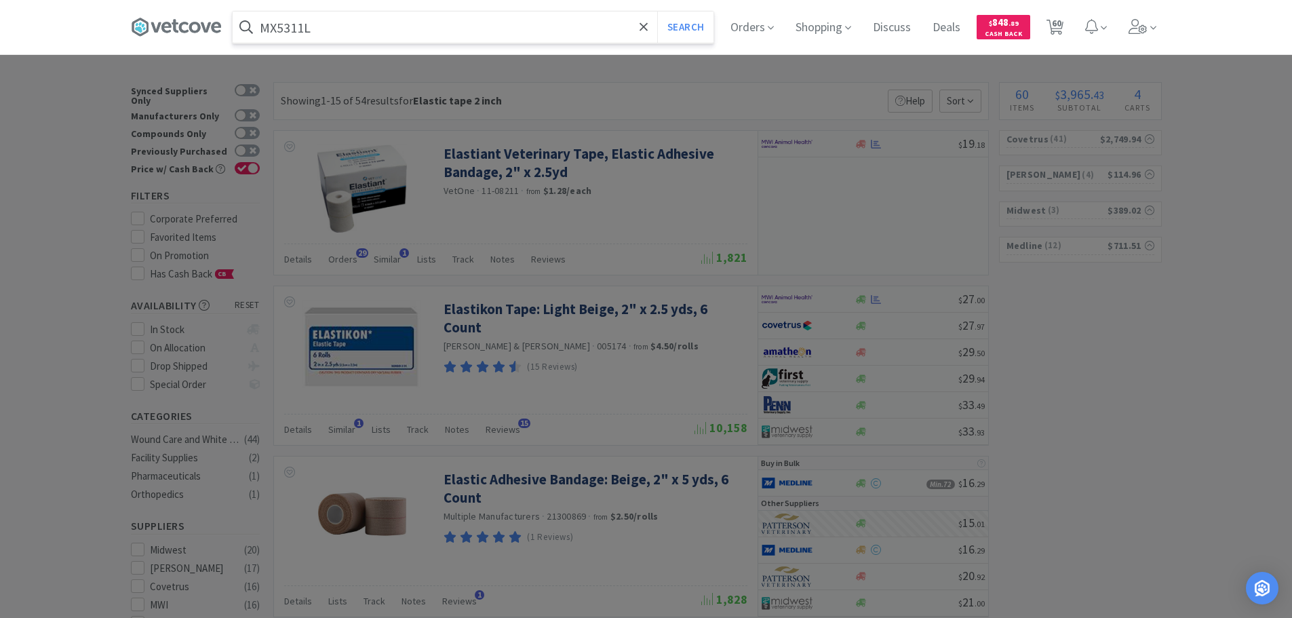
click at [657, 12] on button "Search" at bounding box center [685, 27] width 56 height 31
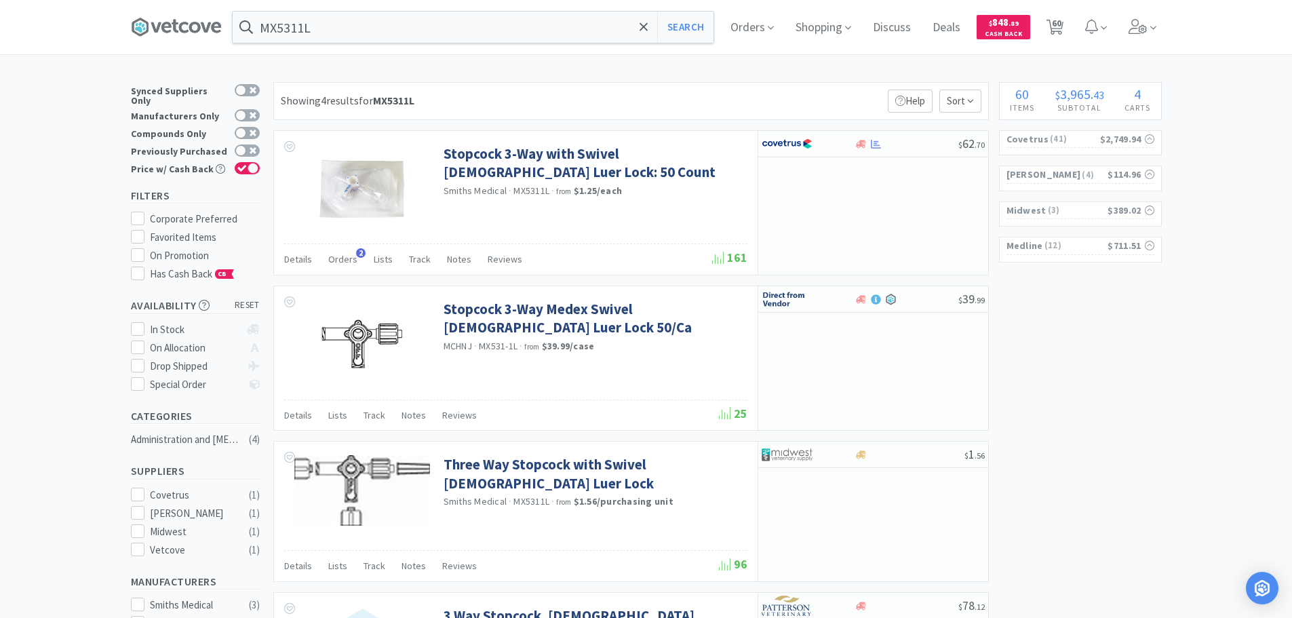
click at [660, 103] on div "Showing 4 results for MX5311L Filters Help Sort" at bounding box center [630, 101] width 715 height 38
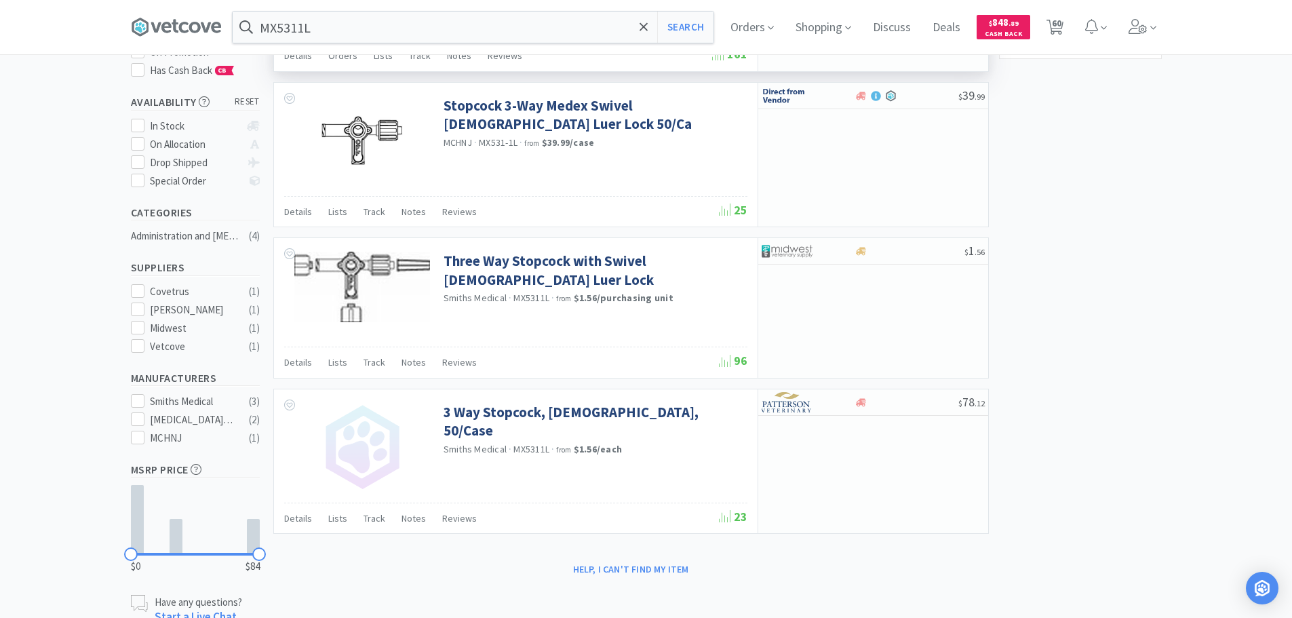
scroll to position [136, 0]
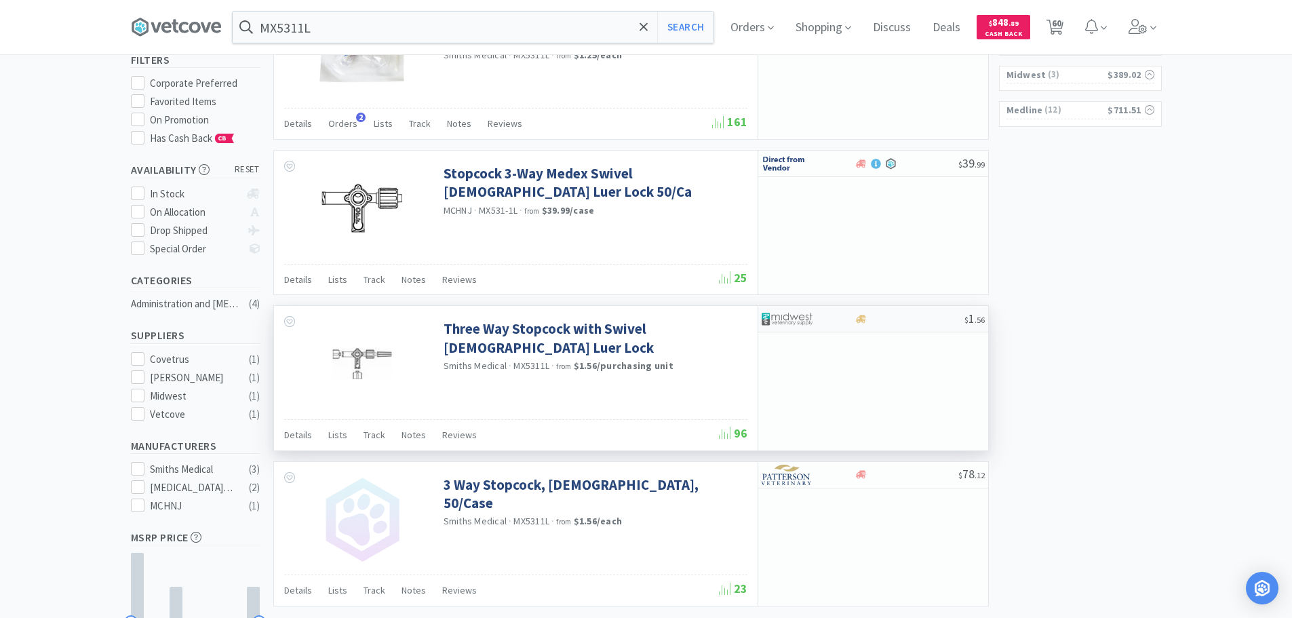
click at [943, 320] on div at bounding box center [909, 319] width 110 height 10
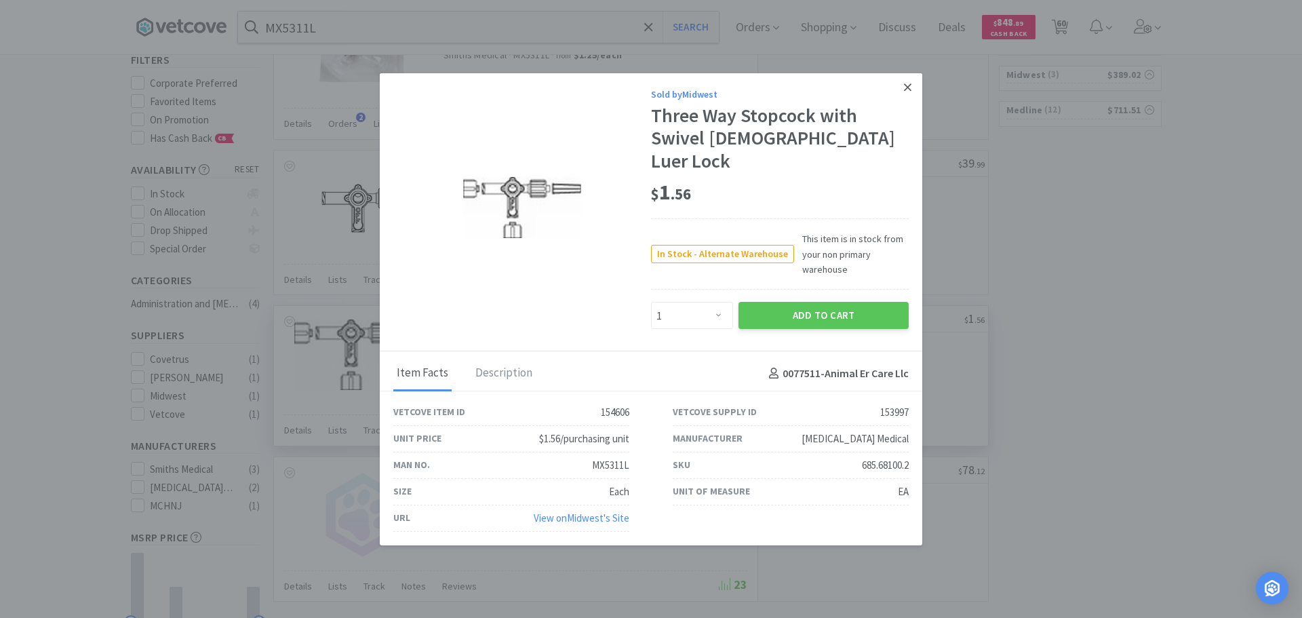
click at [907, 91] on icon at bounding box center [907, 86] width 7 height 7
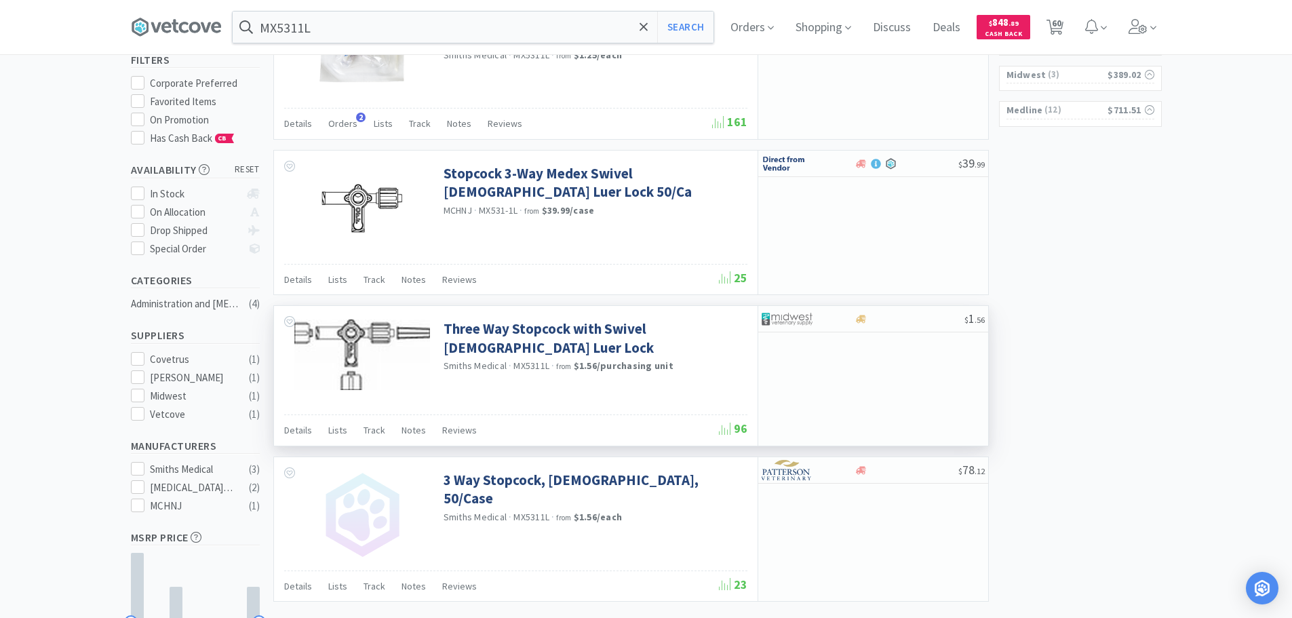
click at [1170, 256] on div "× Filter Results Synced Suppliers Only Manufacturers Only Compounds Only Previo…" at bounding box center [646, 319] width 1292 height 747
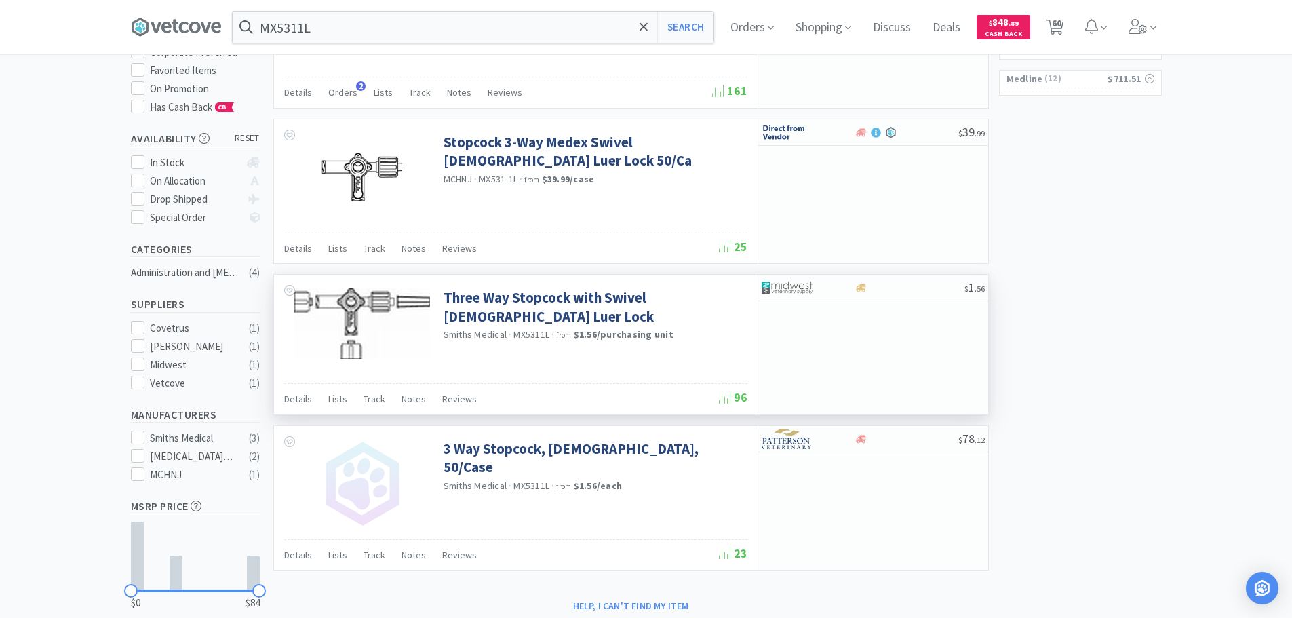
scroll to position [0, 0]
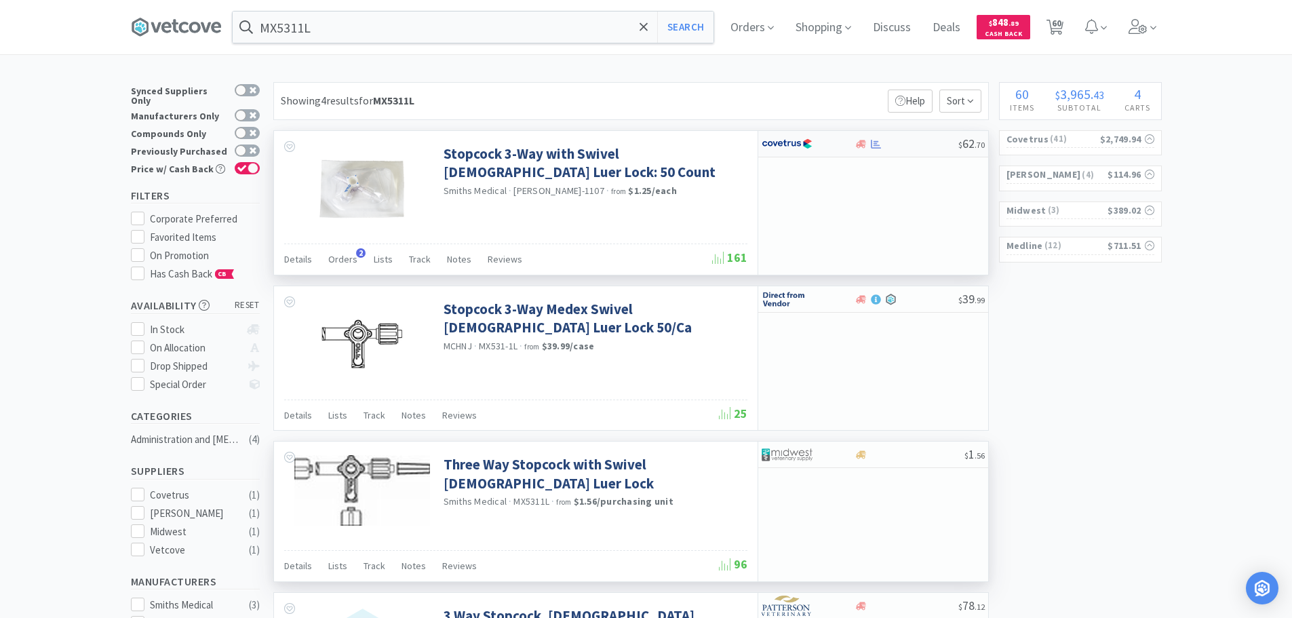
click at [901, 143] on div at bounding box center [906, 144] width 104 height 10
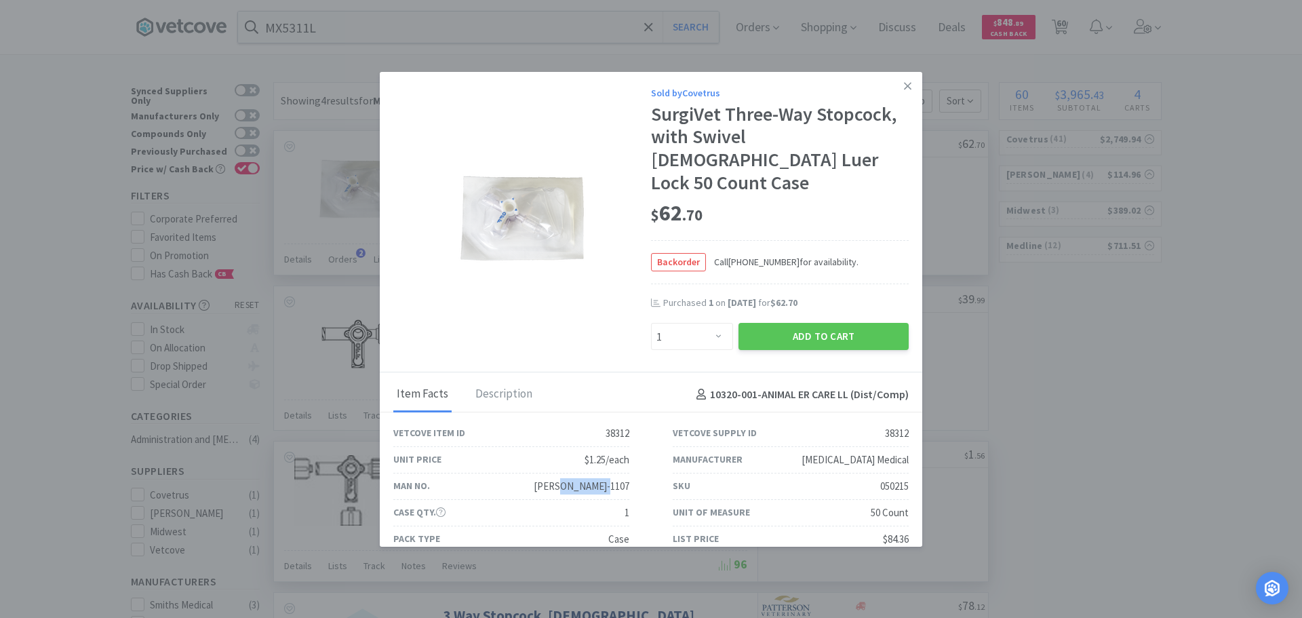
drag, startPoint x: 624, startPoint y: 462, endPoint x: 580, endPoint y: 464, distance: 43.4
click at [580, 478] on div "VINV-SMIT-1107" at bounding box center [582, 486] width 96 height 16
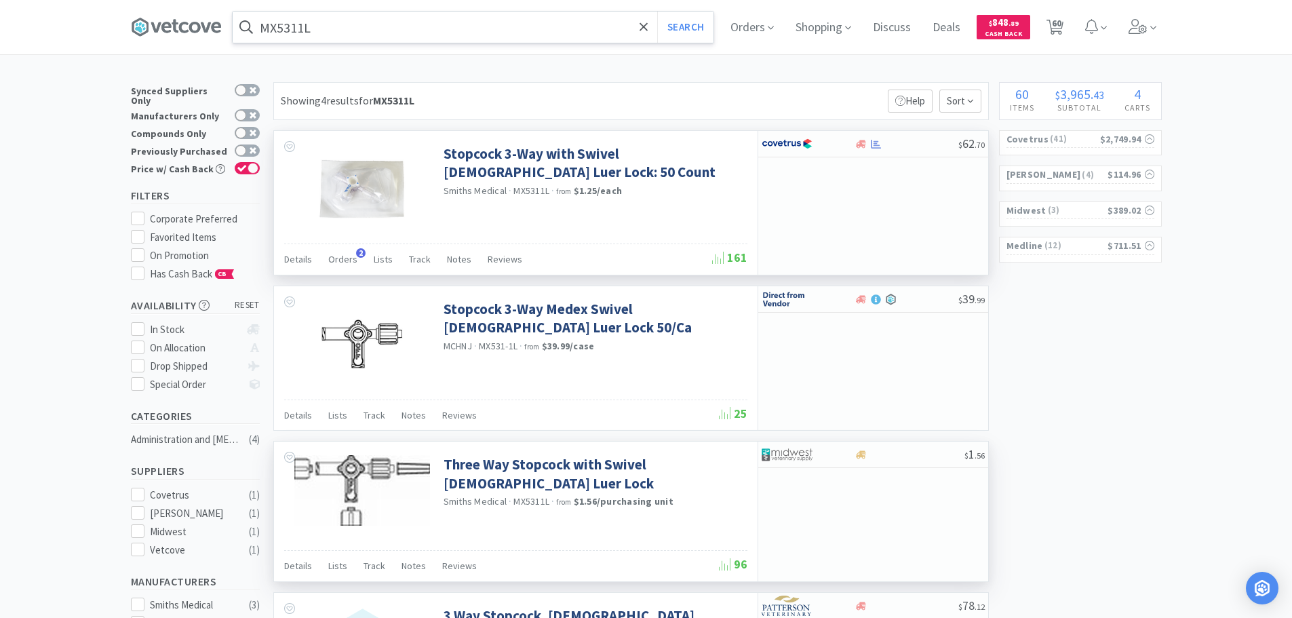
click at [418, 26] on input "MX5311L" at bounding box center [473, 27] width 481 height 31
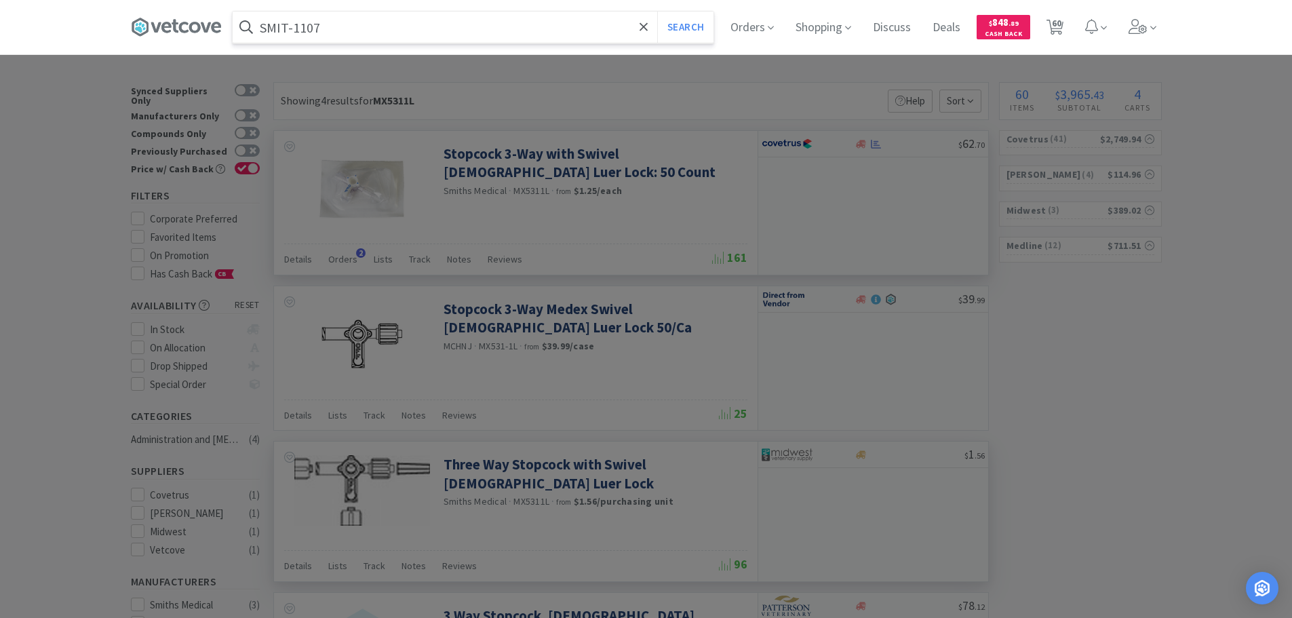
click at [657, 12] on button "Search" at bounding box center [685, 27] width 56 height 31
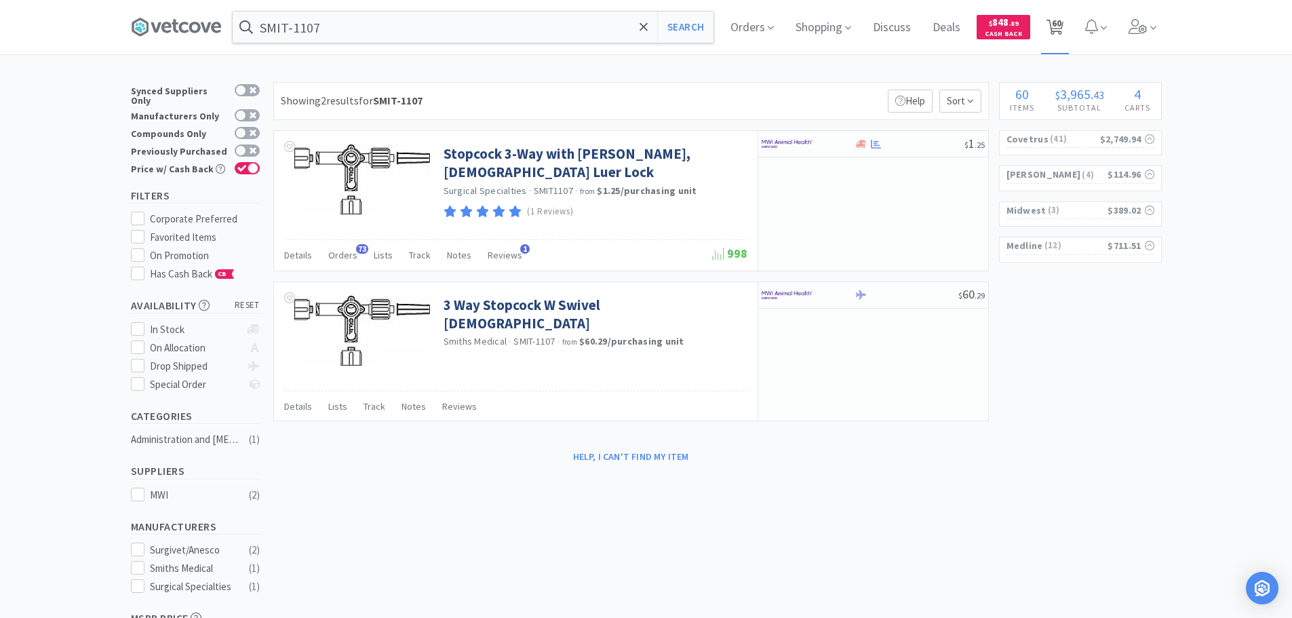
click at [1059, 32] on span "60" at bounding box center [1056, 23] width 9 height 54
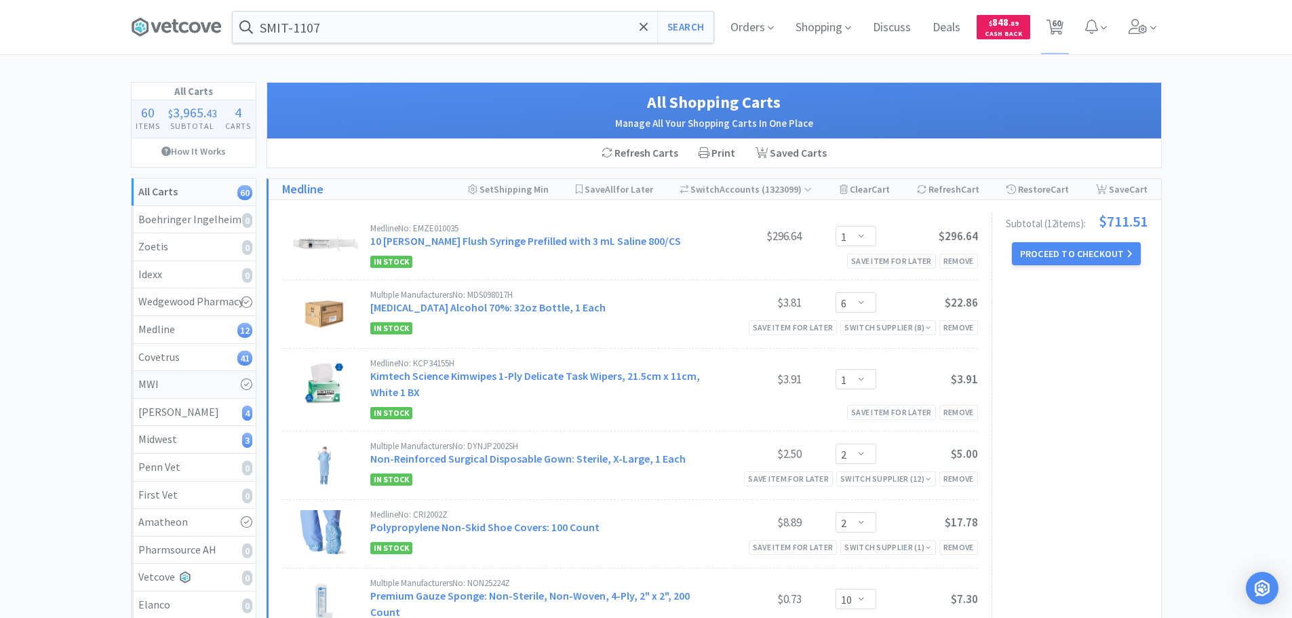
click at [213, 383] on div "MWI" at bounding box center [193, 385] width 111 height 18
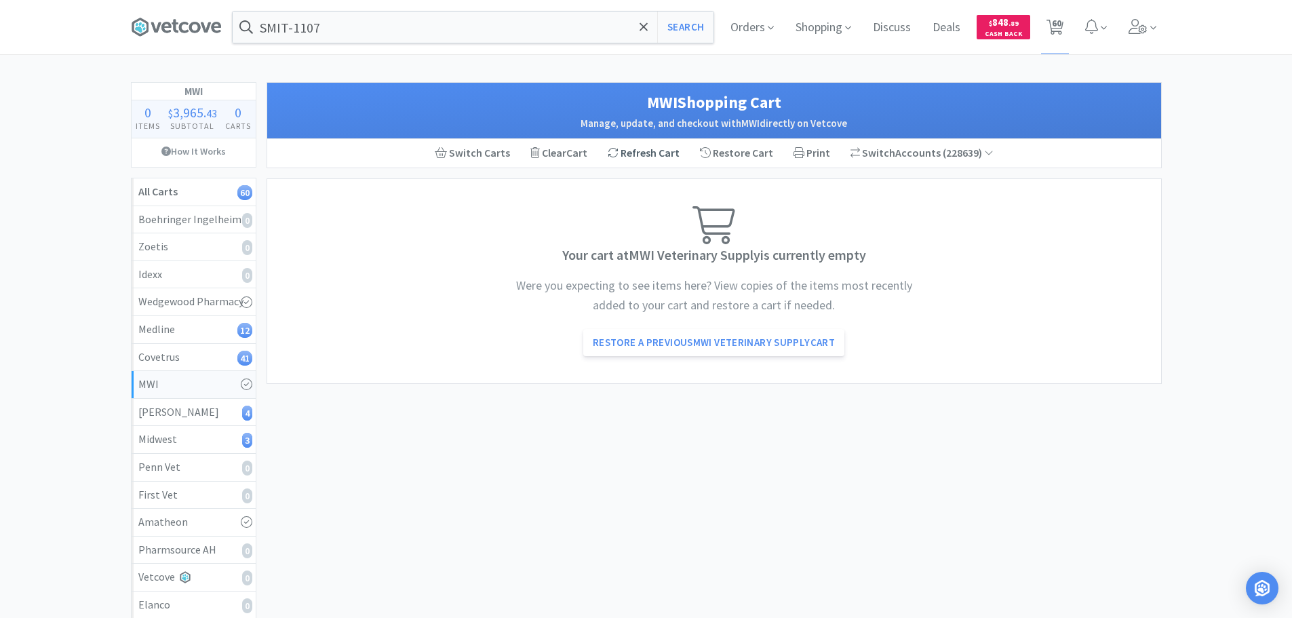
click at [639, 147] on div "Refresh Cart" at bounding box center [643, 153] width 92 height 28
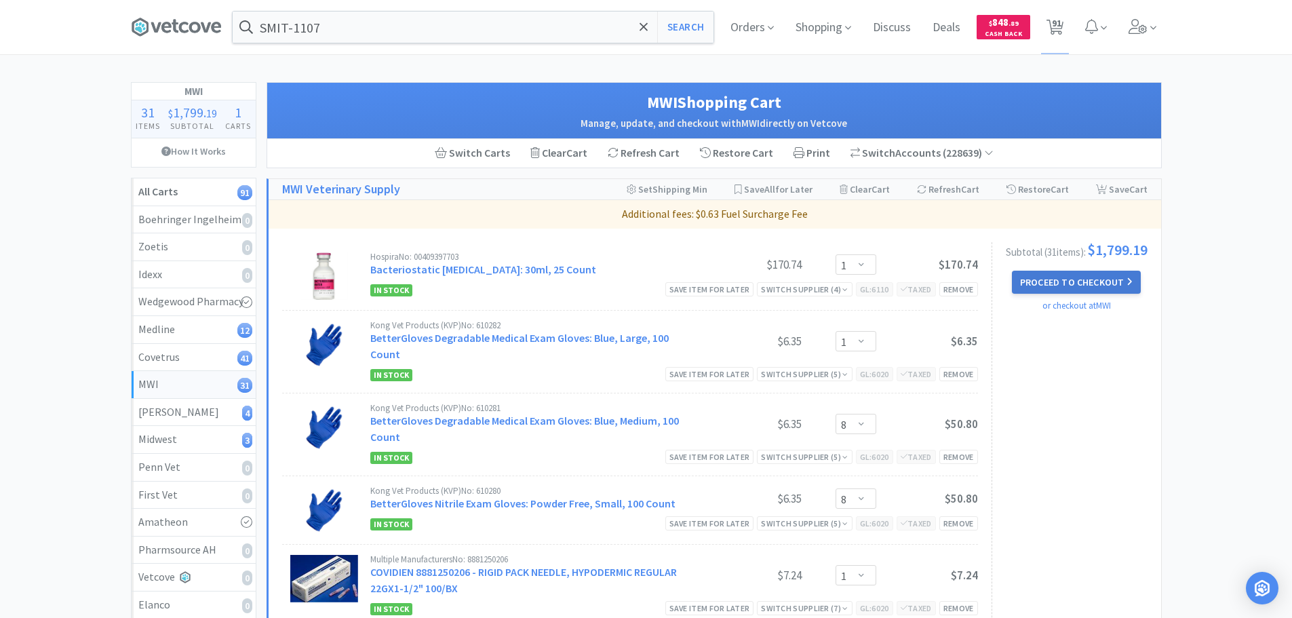
click at [1105, 286] on button "Proceed to Checkout" at bounding box center [1076, 282] width 129 height 23
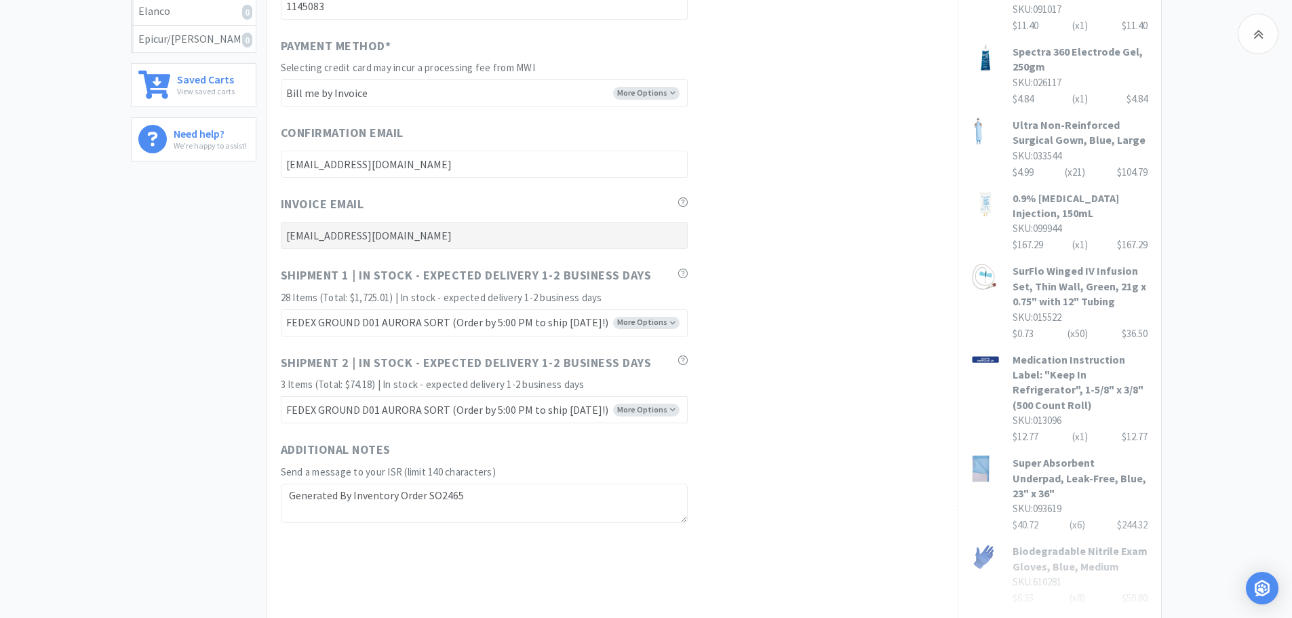
scroll to position [793, 0]
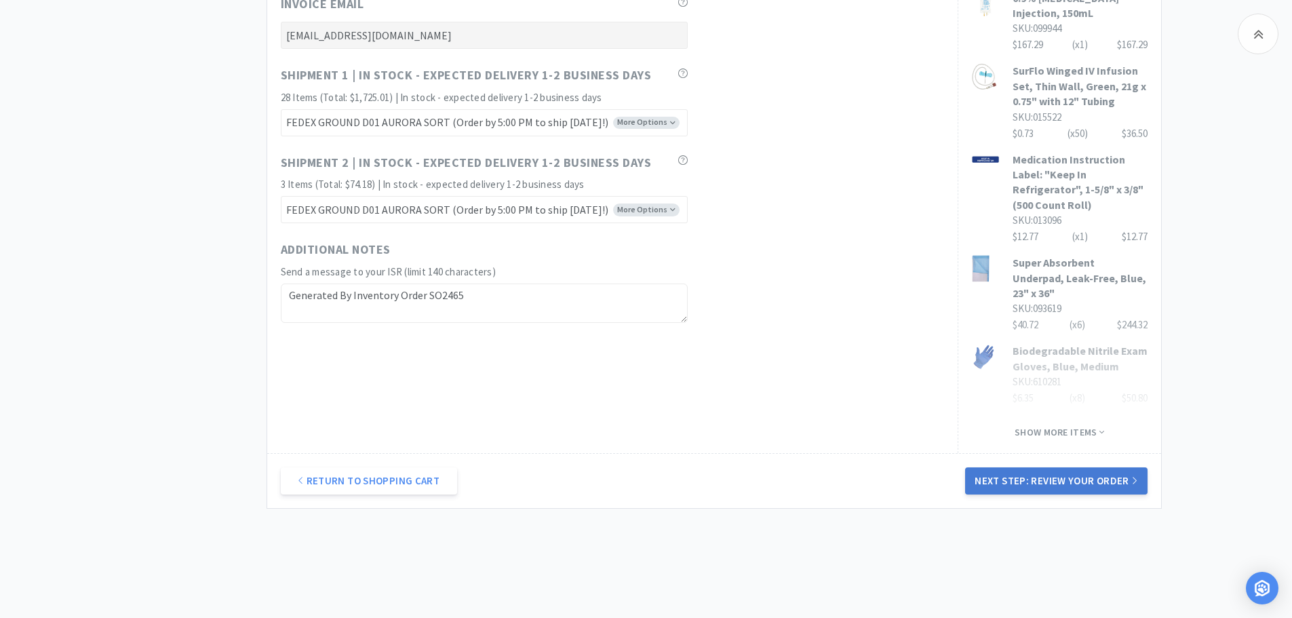
click at [1038, 467] on button "Next Step: Review Your Order" at bounding box center [1056, 480] width 182 height 27
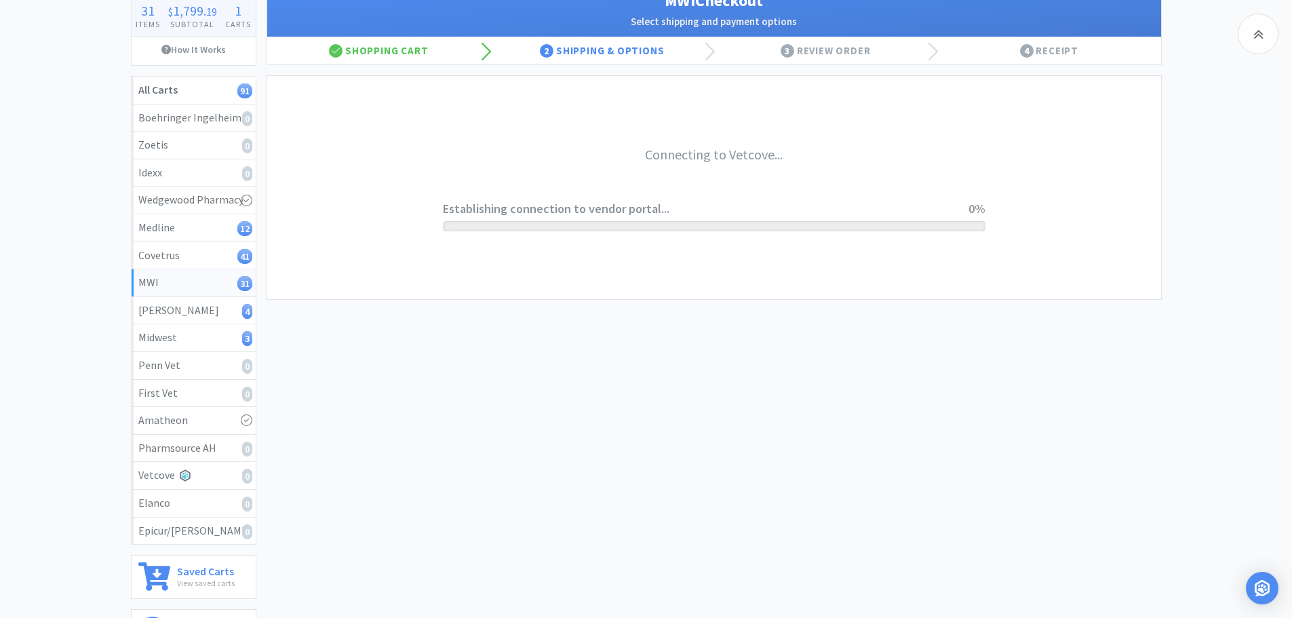
scroll to position [0, 0]
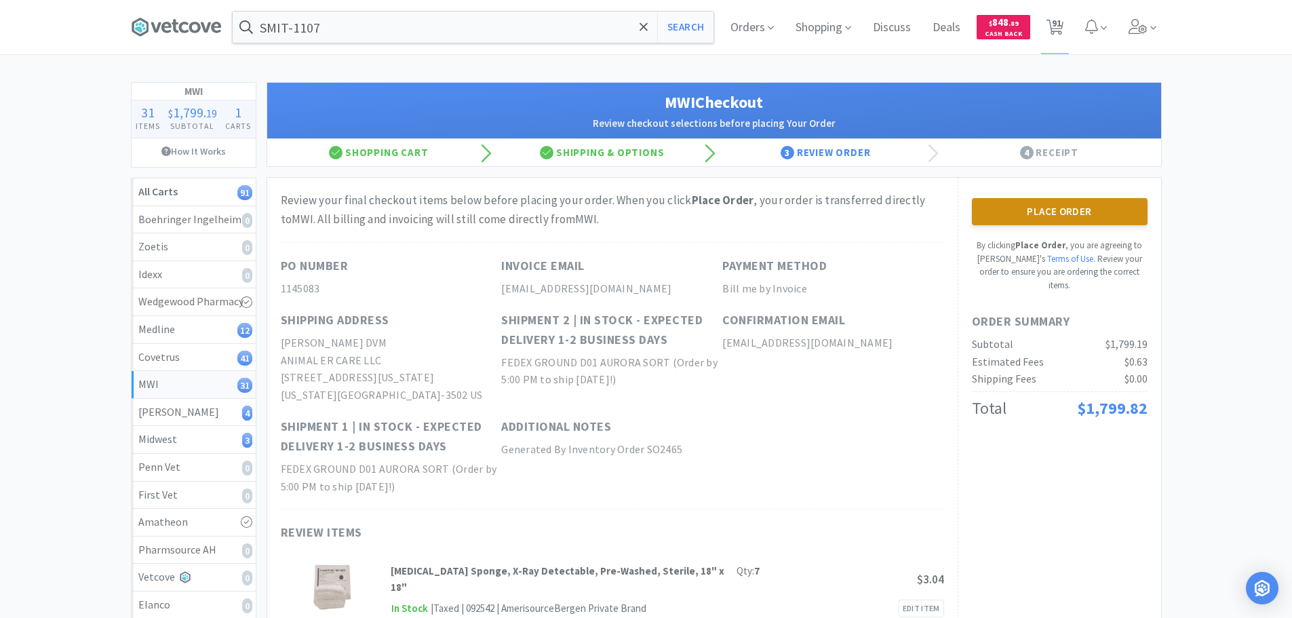
click at [1052, 220] on button "Place Order" at bounding box center [1060, 211] width 176 height 27
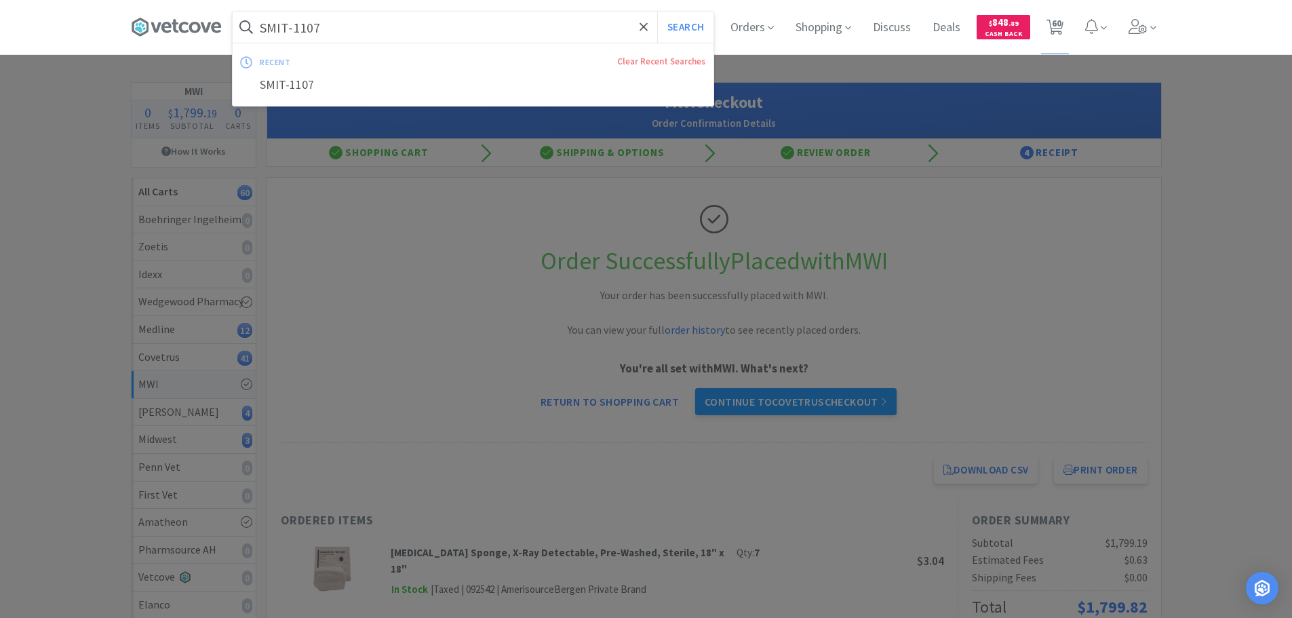
click at [438, 25] on input "SMIT-1107" at bounding box center [473, 27] width 481 height 31
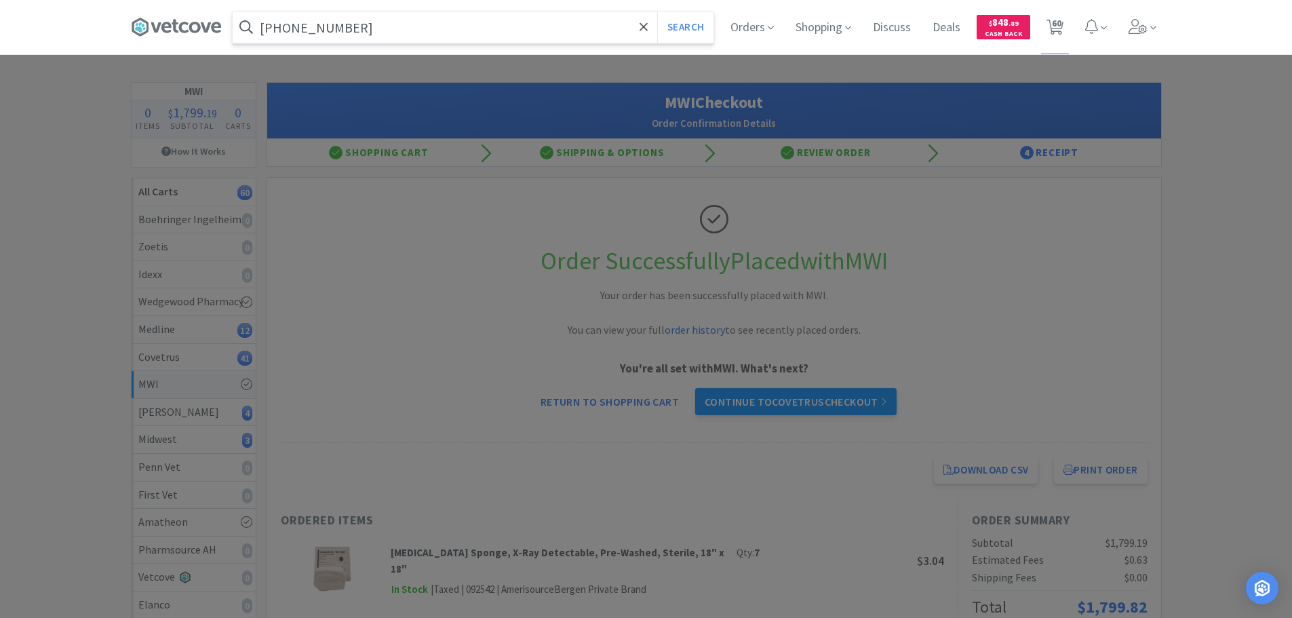
click at [657, 12] on button "Search" at bounding box center [685, 27] width 56 height 31
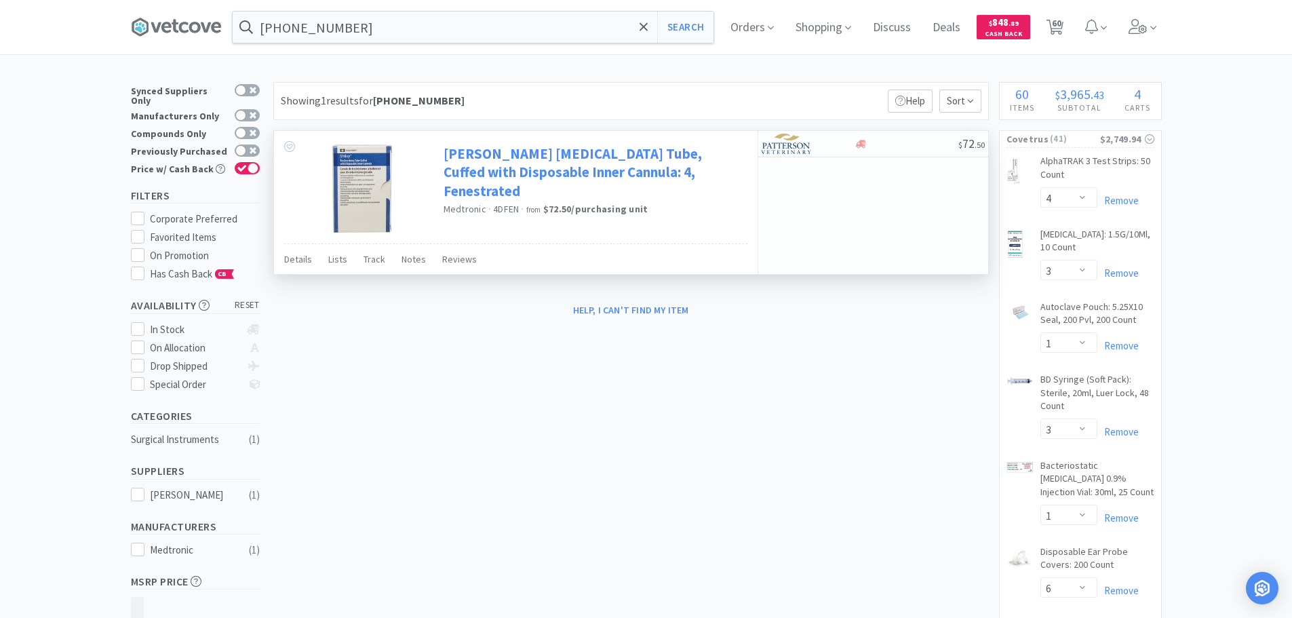
click at [579, 174] on link "Shiley Tracheostomy Tube, Cuffed with Disposable Inner Cannula: 4, Fenestrated" at bounding box center [593, 172] width 300 height 56
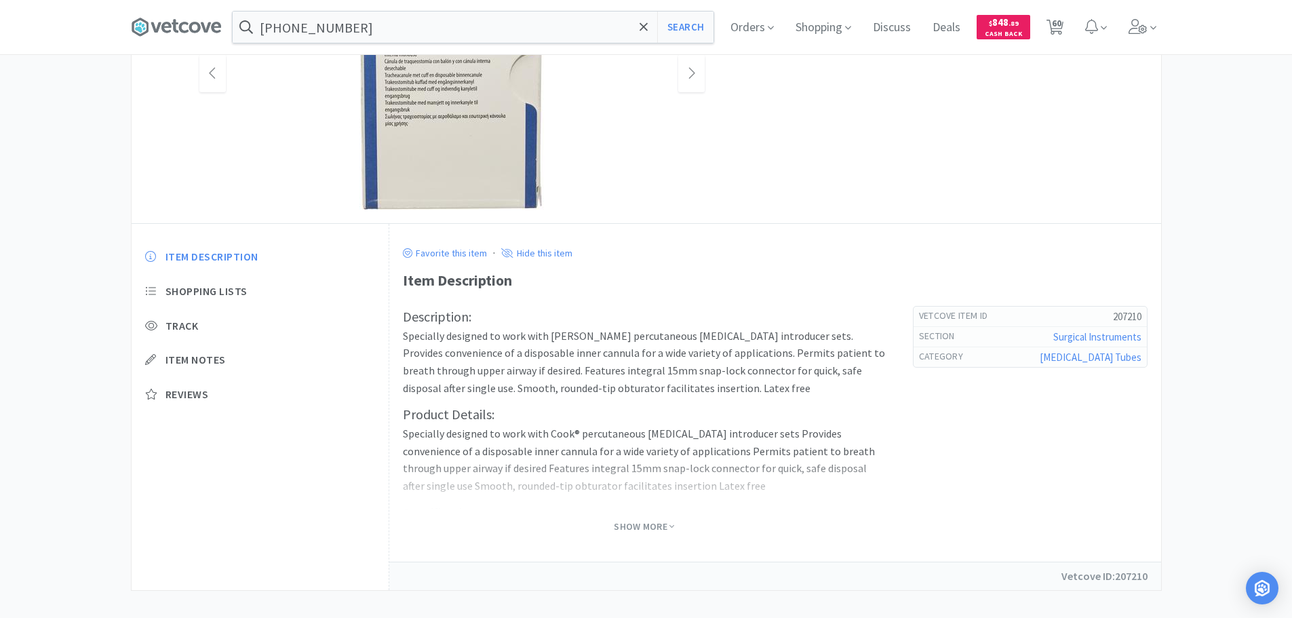
scroll to position [203, 0]
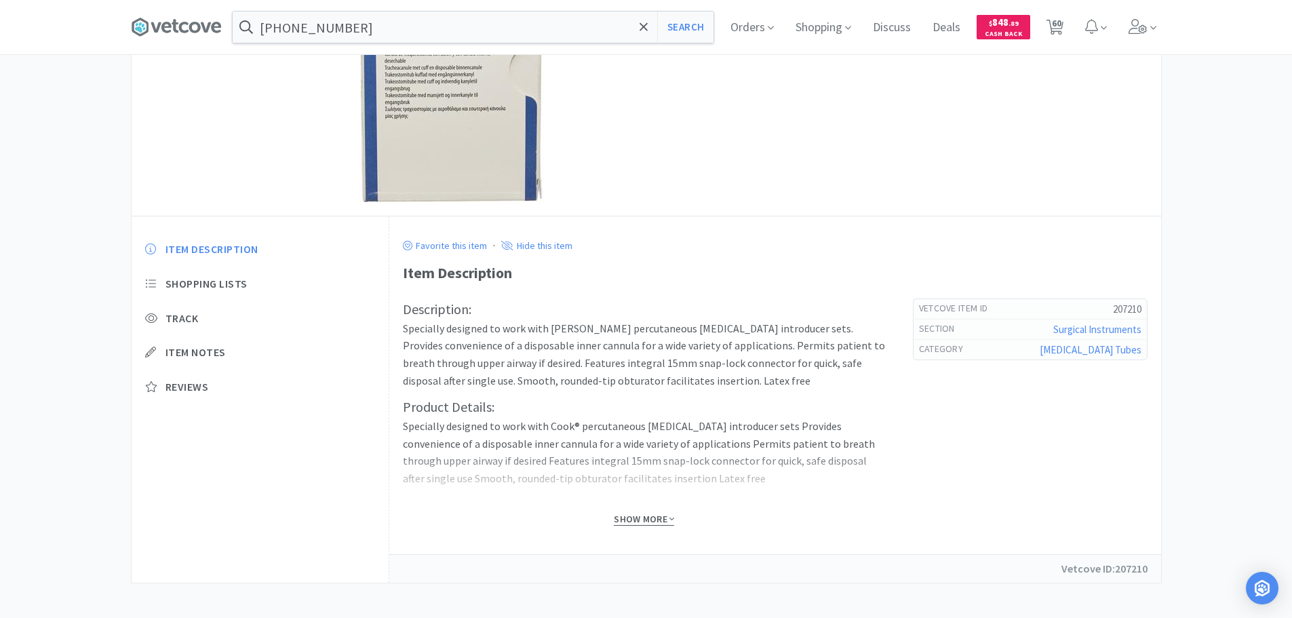
click at [636, 519] on span "Show More" at bounding box center [644, 519] width 60 height 13
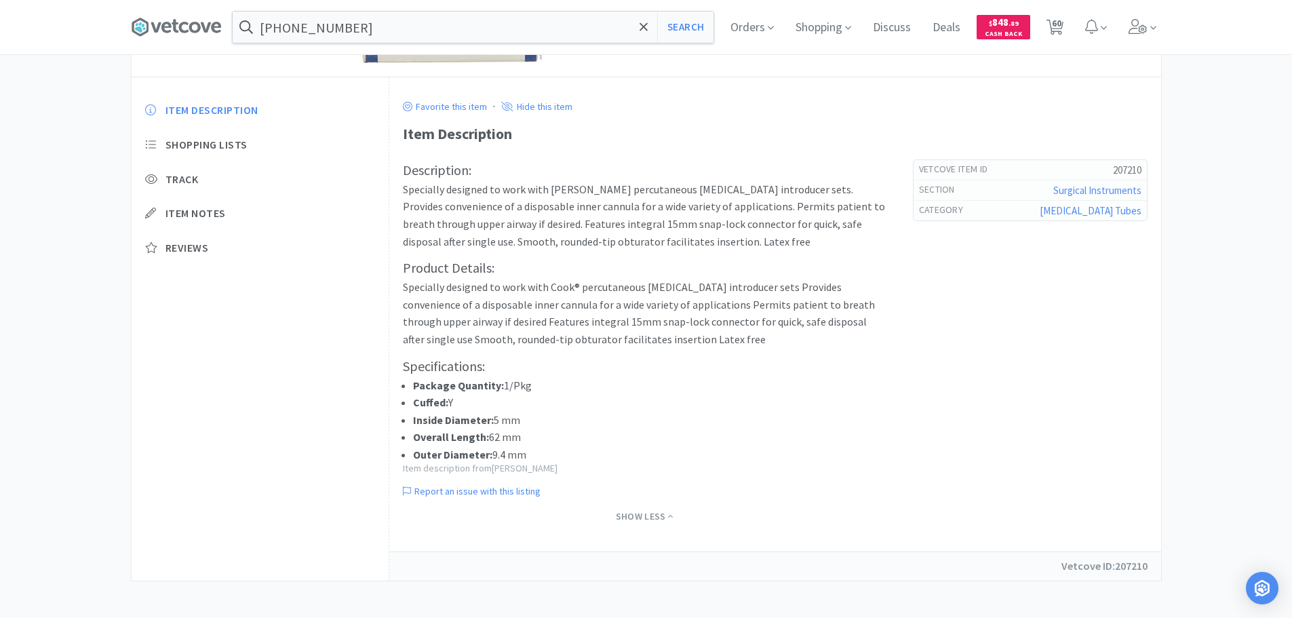
scroll to position [346, 0]
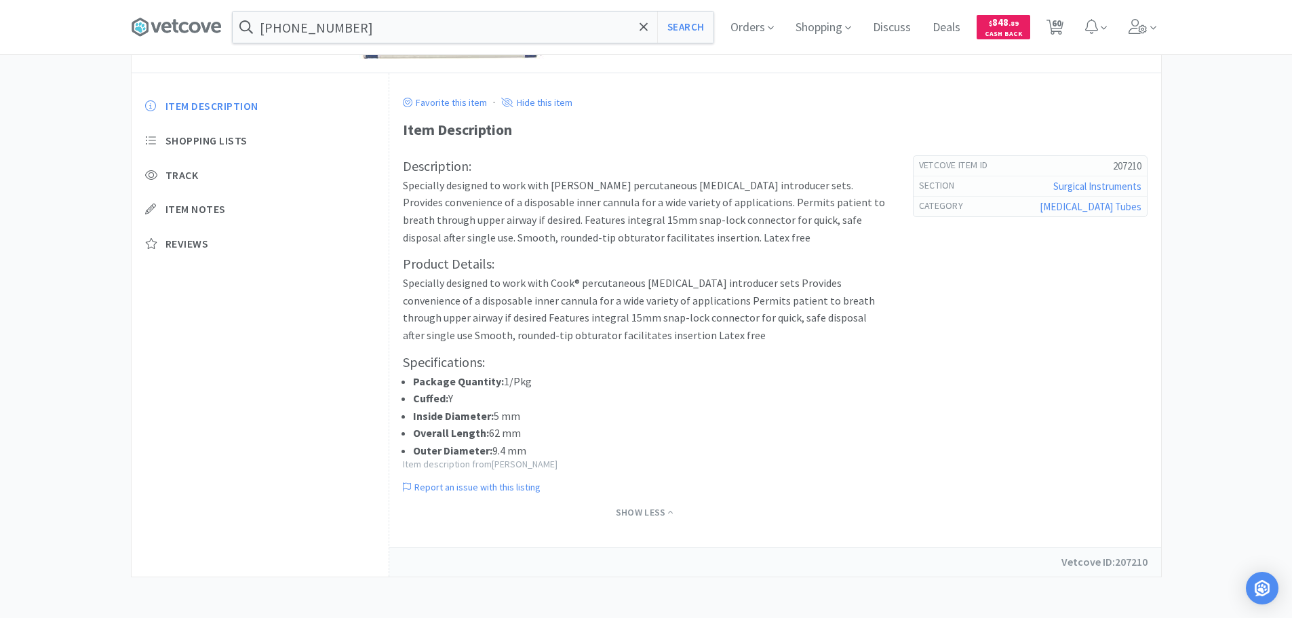
drag, startPoint x: 522, startPoint y: 414, endPoint x: 492, endPoint y: 416, distance: 29.9
click at [492, 416] on li "Inside Diameter: 5 mm" at bounding box center [649, 417] width 473 height 18
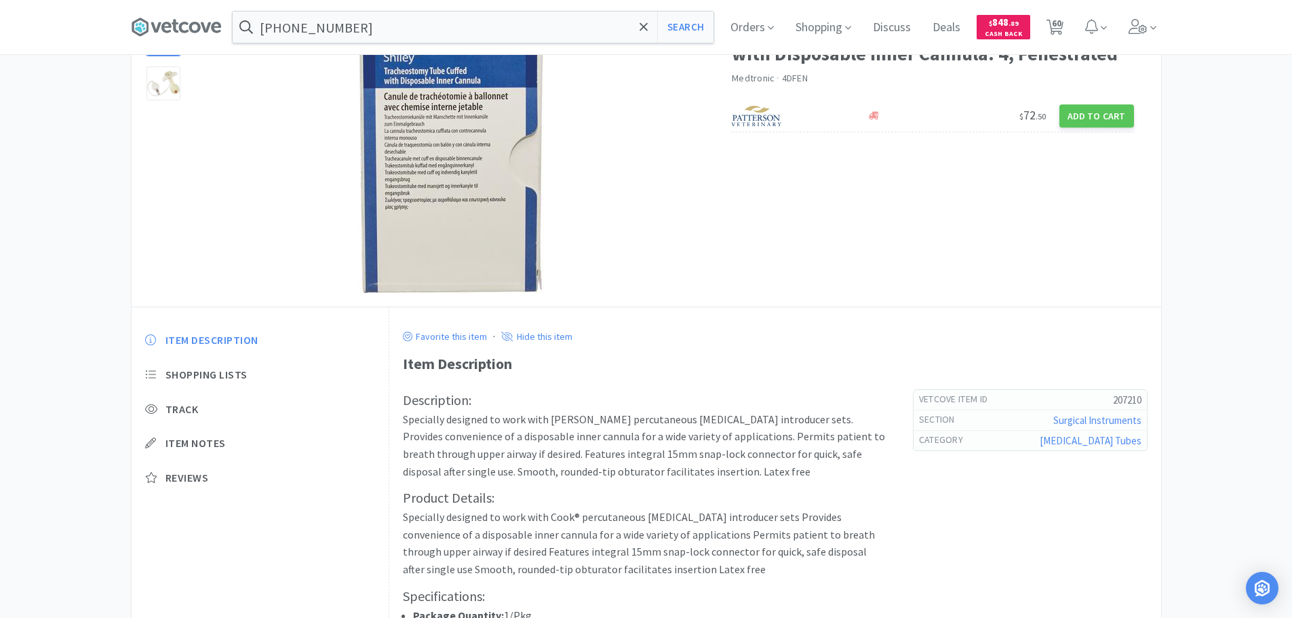
scroll to position [0, 0]
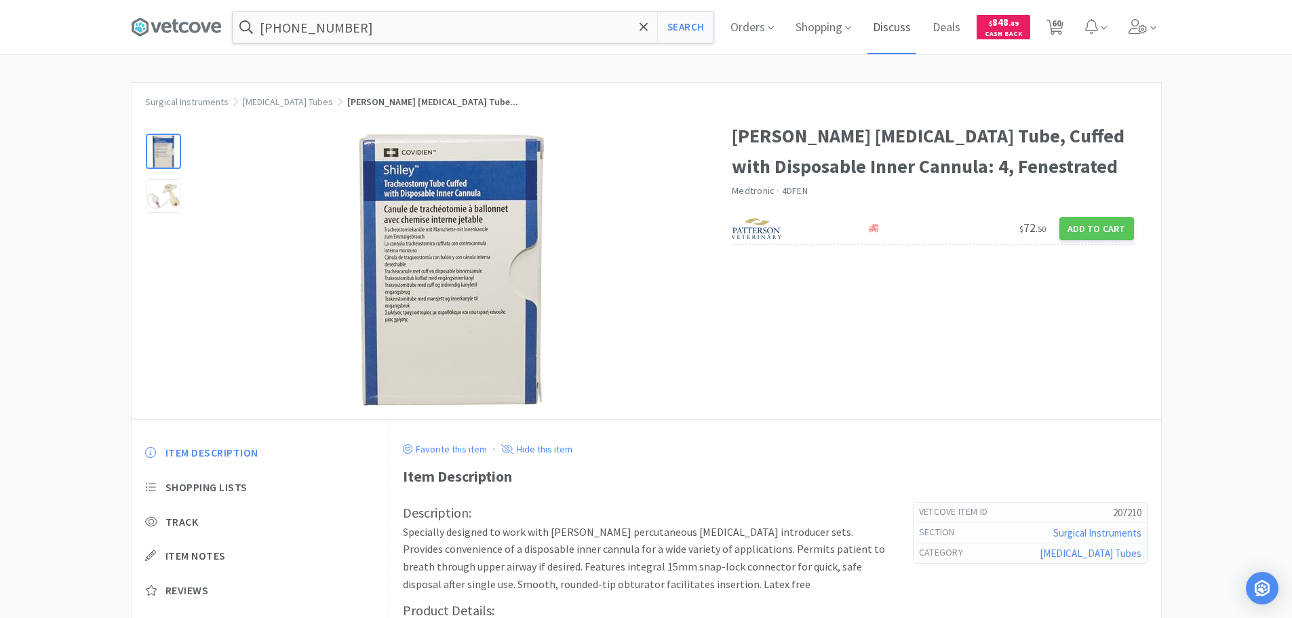
drag, startPoint x: 1062, startPoint y: 31, endPoint x: 879, endPoint y: 7, distance: 183.9
click at [1061, 31] on span "60" at bounding box center [1056, 23] width 9 height 54
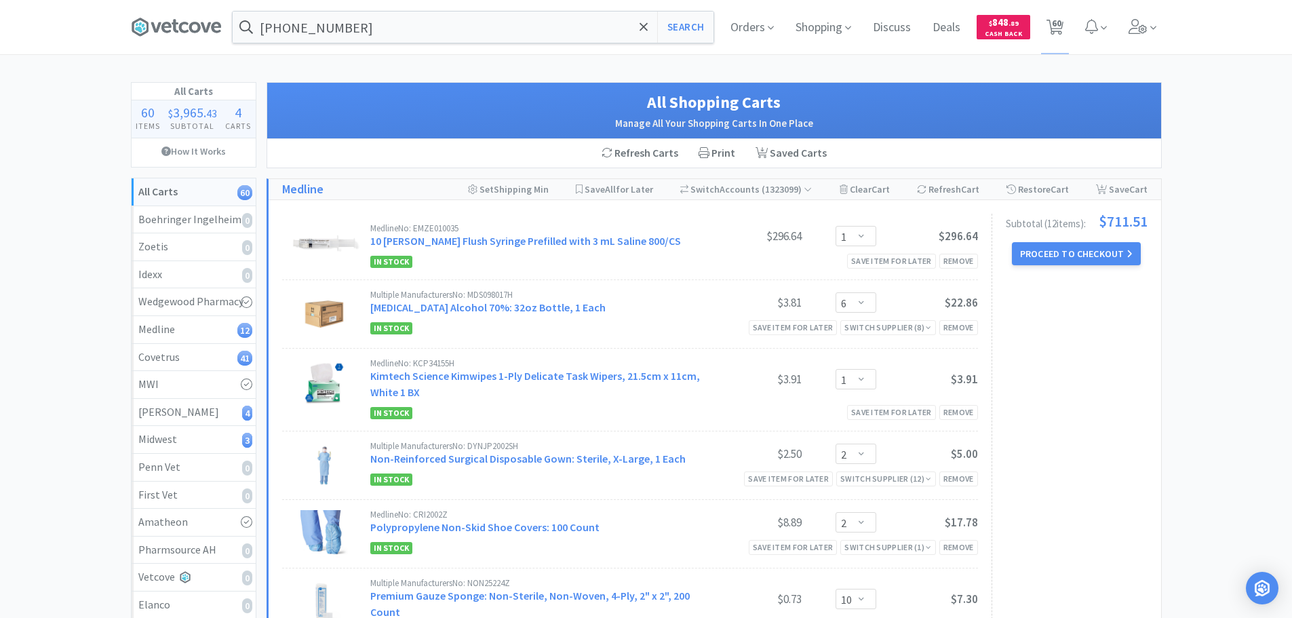
select select "1"
select select "6"
select select "1"
select select "2"
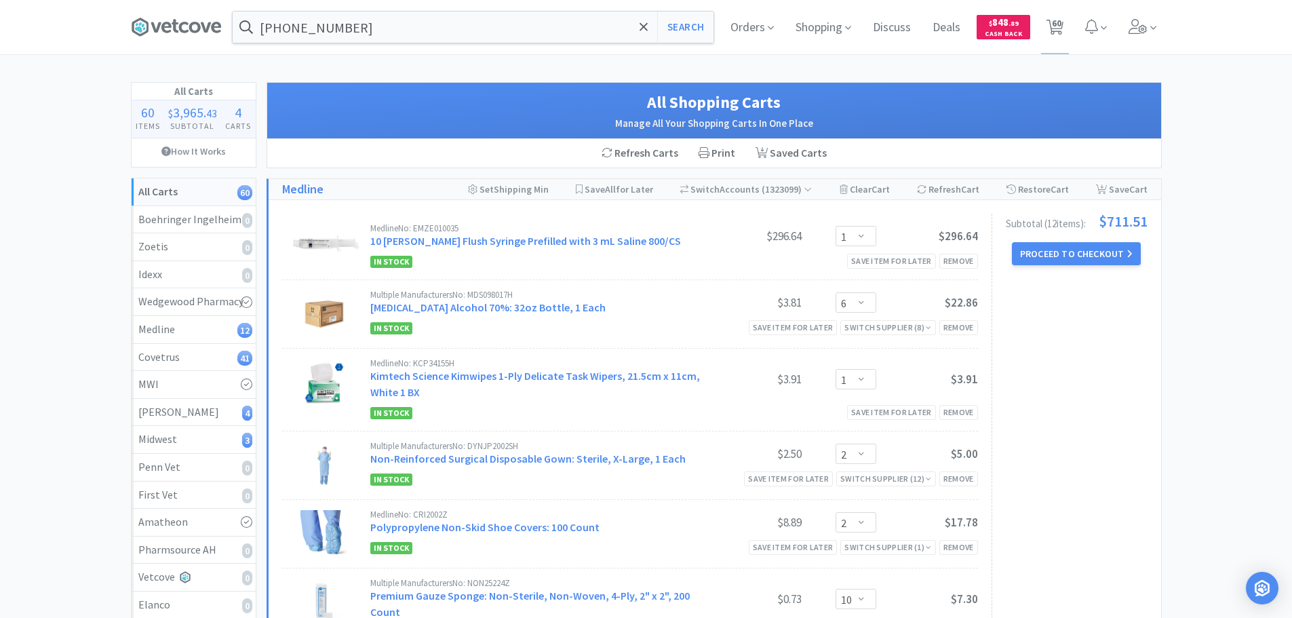
select select "10"
select select "8"
select select "9"
select select "2"
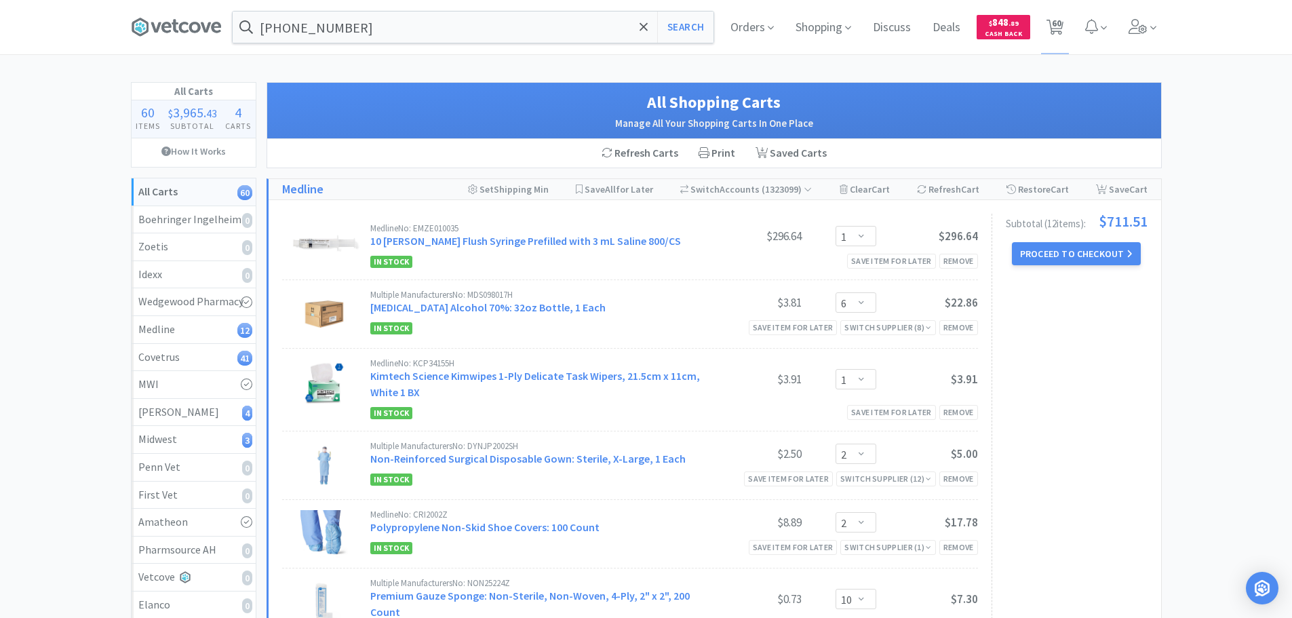
select select "2"
select select "5"
select select "4"
select select "3"
select select "1"
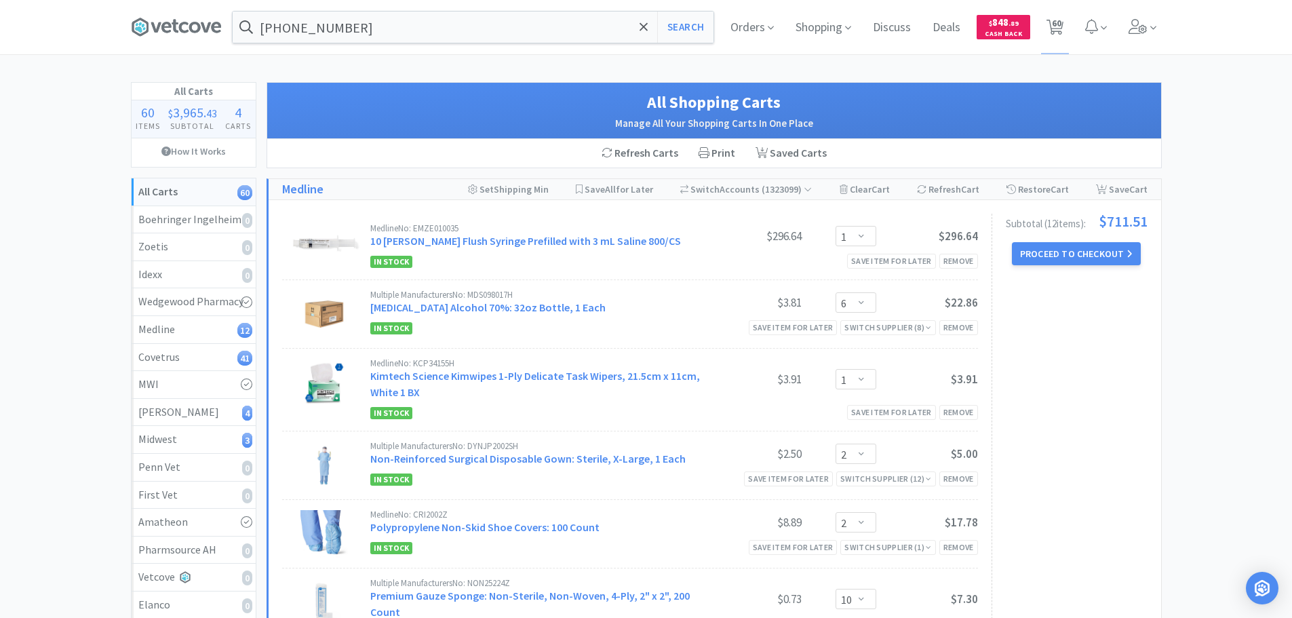
select select "3"
select select "1"
select select "6"
select select "1"
select select "2"
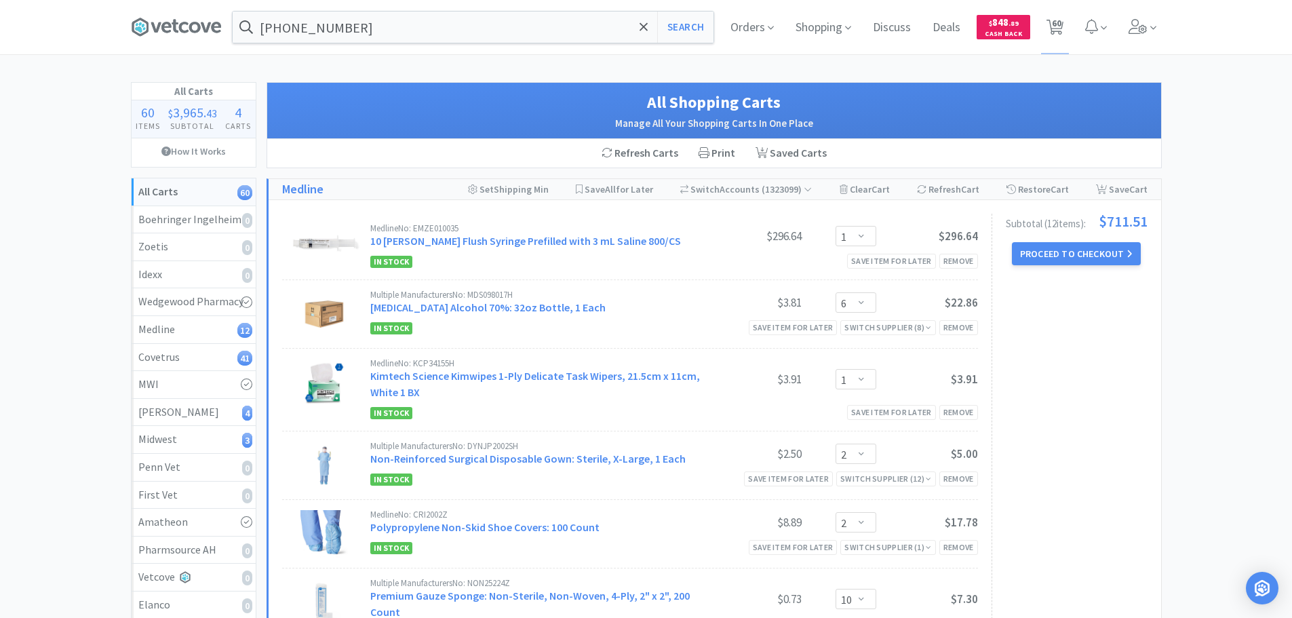
select select "118"
select select "111"
select select "3"
select select "45"
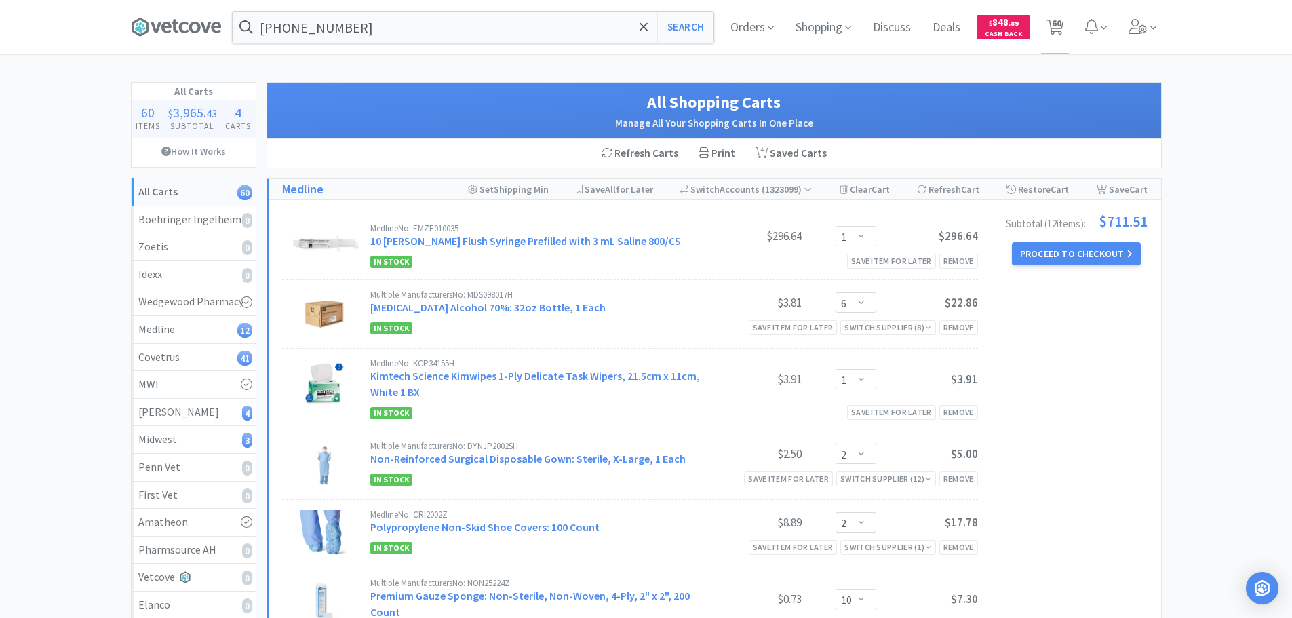
select select "45"
select select "55"
select select "10"
select select "2"
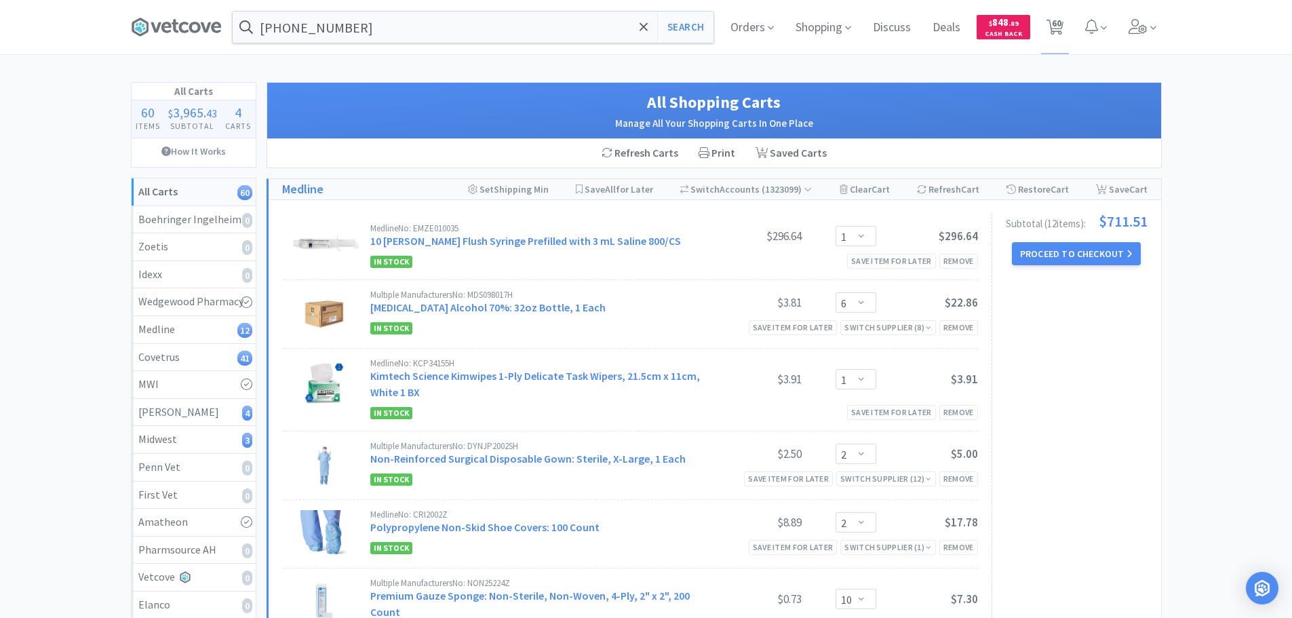
select select "2"
select select "124"
select select "3"
select select "5"
select select "3"
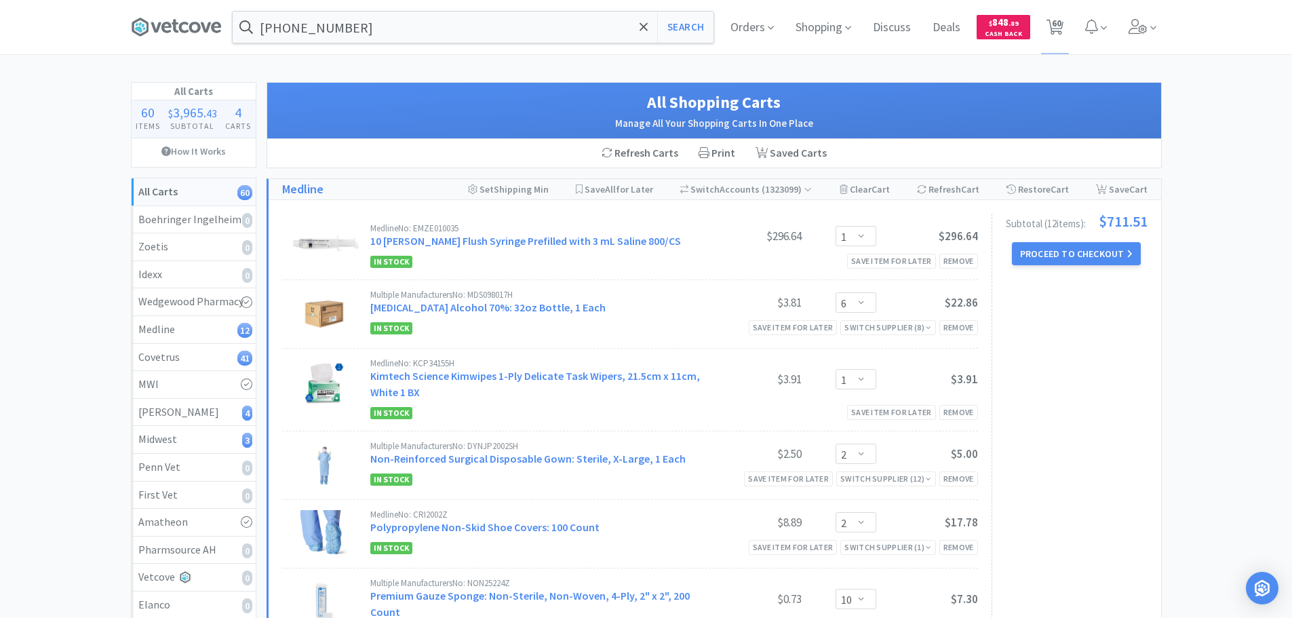
select select "1"
select select "3"
select select "1"
select select "2"
select select "1"
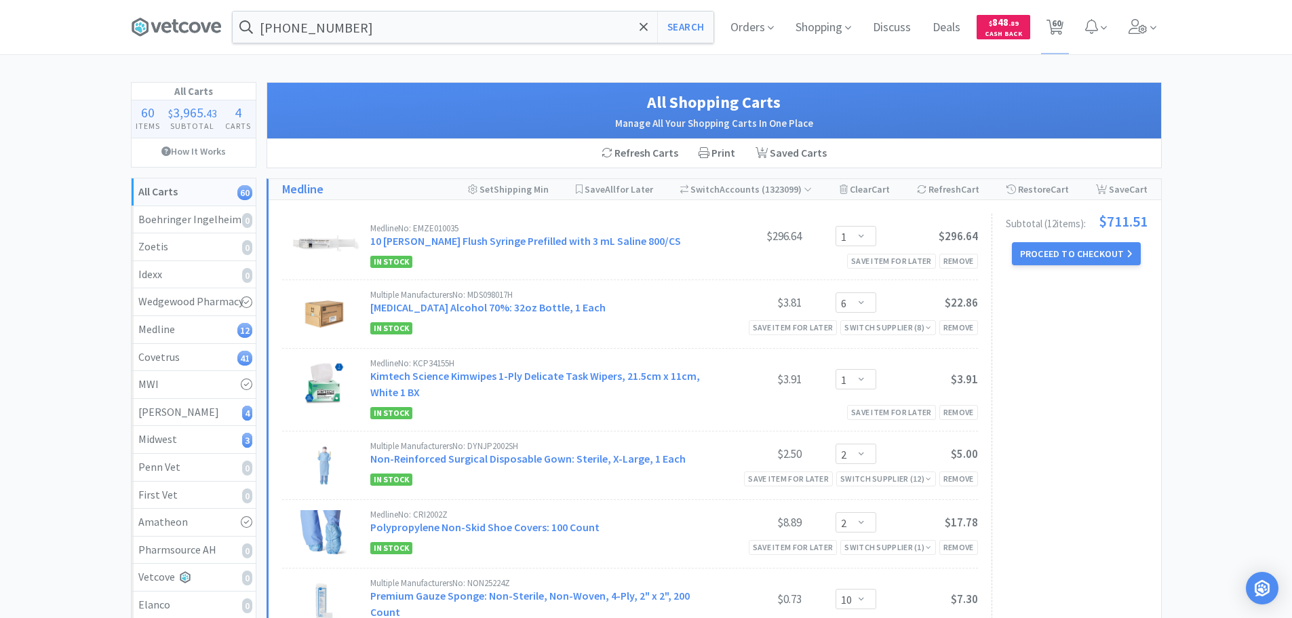
select select "3"
select select "1"
select select "8"
select select "3"
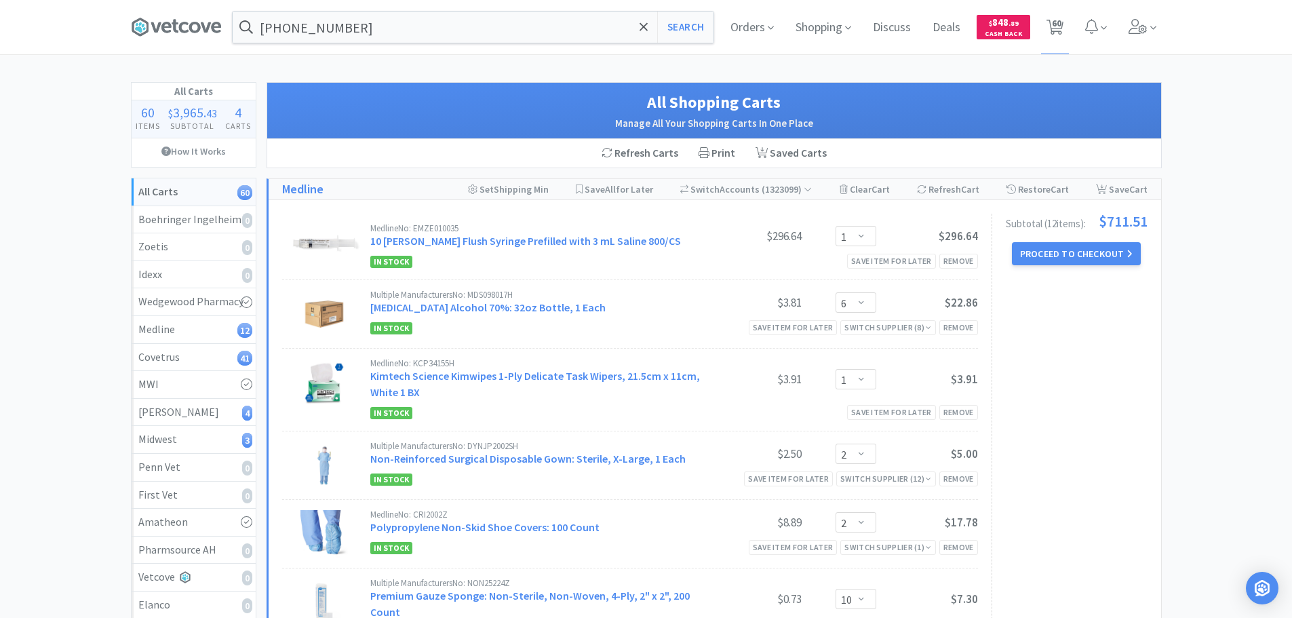
select select "4"
select select "1"
select select "2"
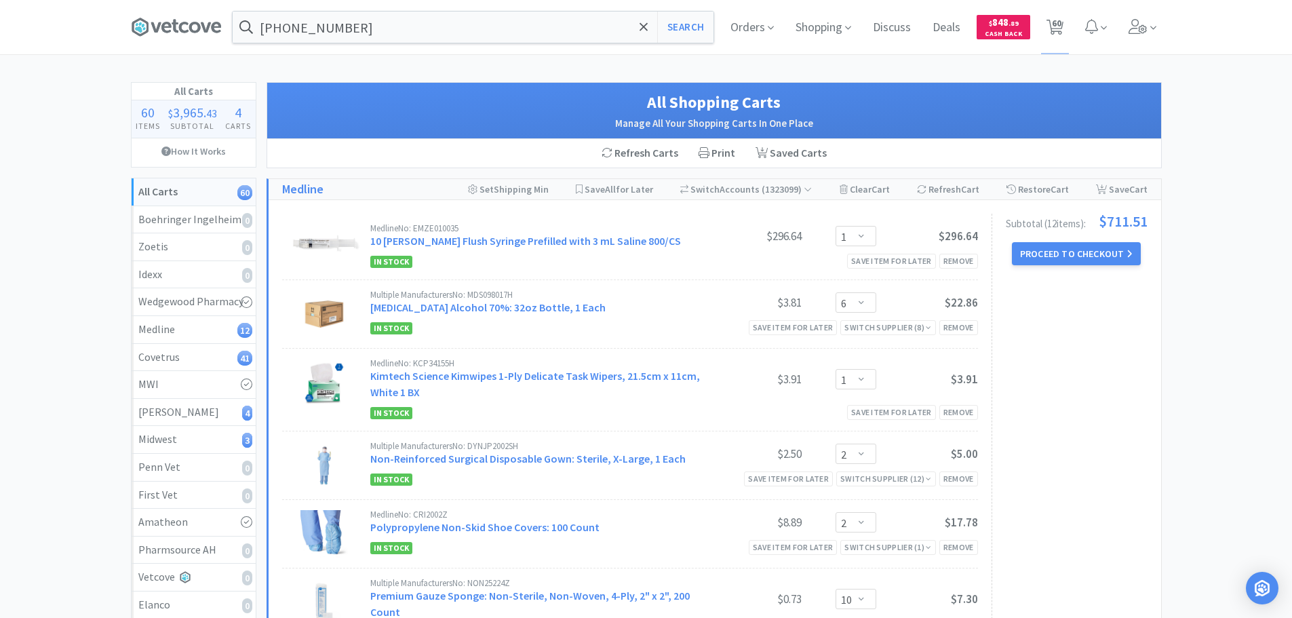
select select "3"
select select "2"
select select "4"
select select "1"
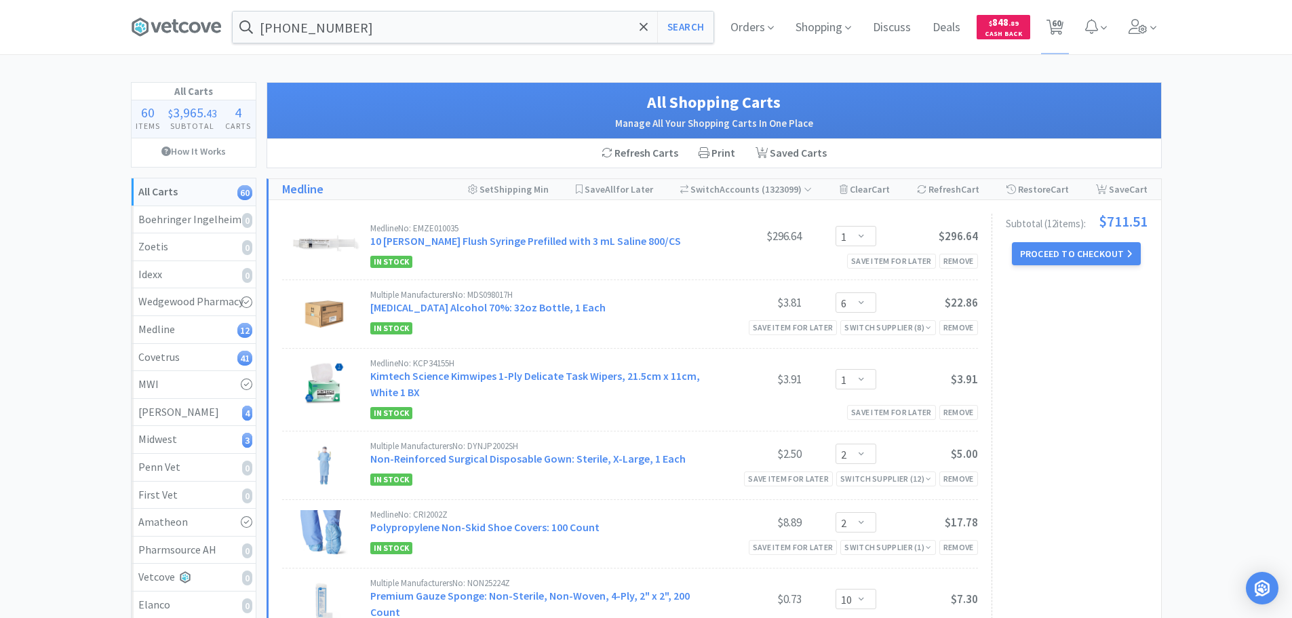
select select "1"
select select "7"
select select "11"
select select "6"
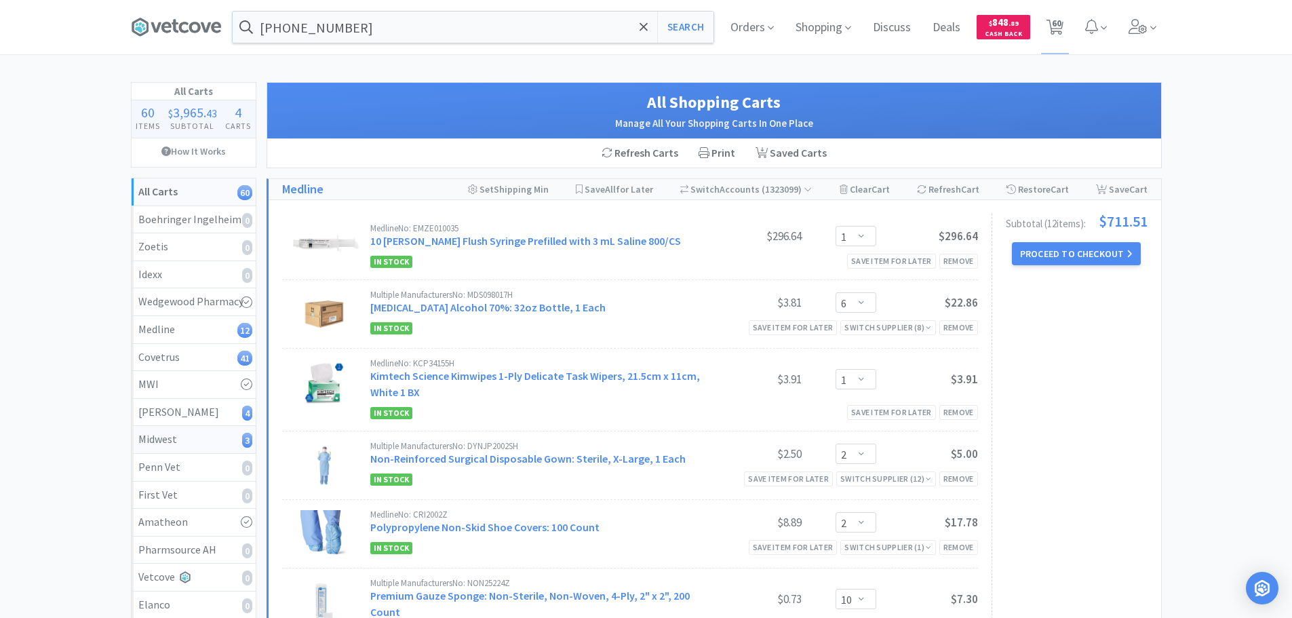
click at [193, 442] on div "Midwest 3" at bounding box center [193, 440] width 111 height 18
select select "7"
select select "11"
select select "6"
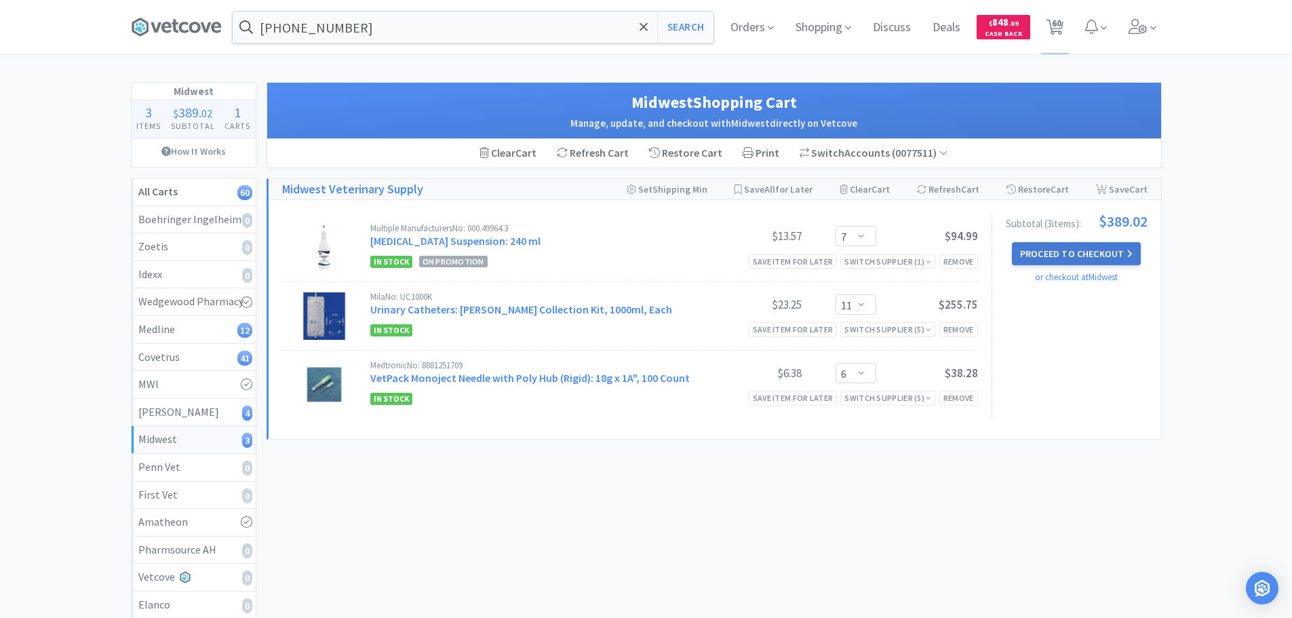
click at [1067, 249] on button "Proceed to Checkout" at bounding box center [1076, 253] width 129 height 23
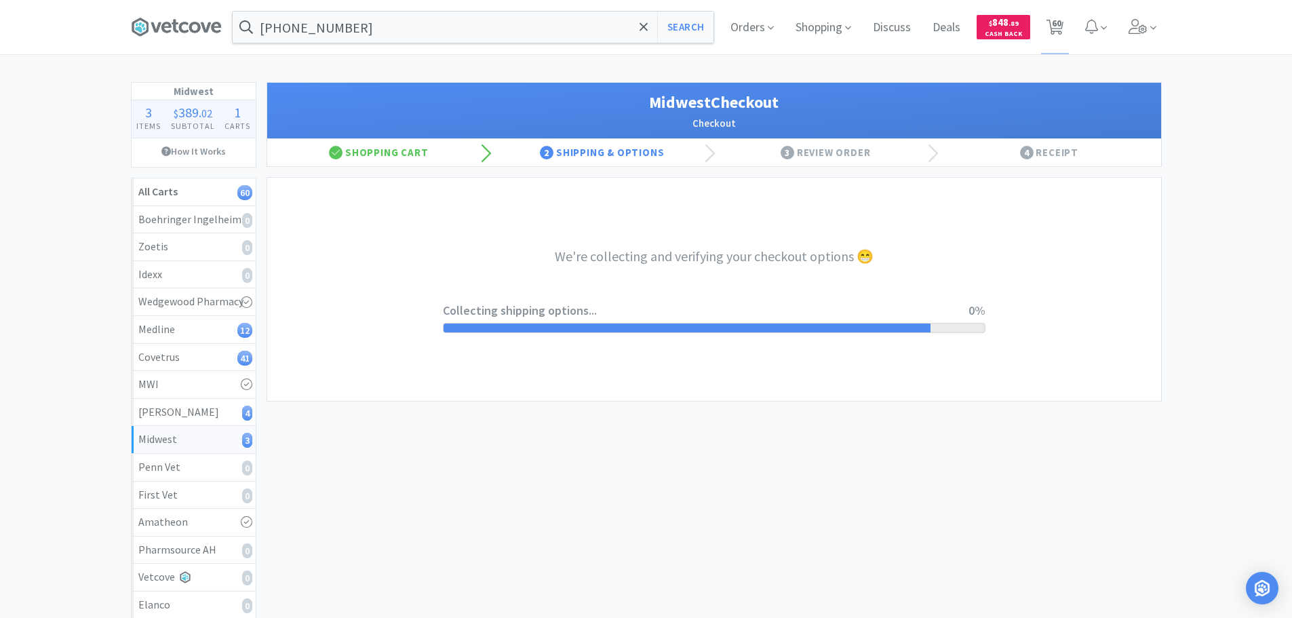
select select "3"
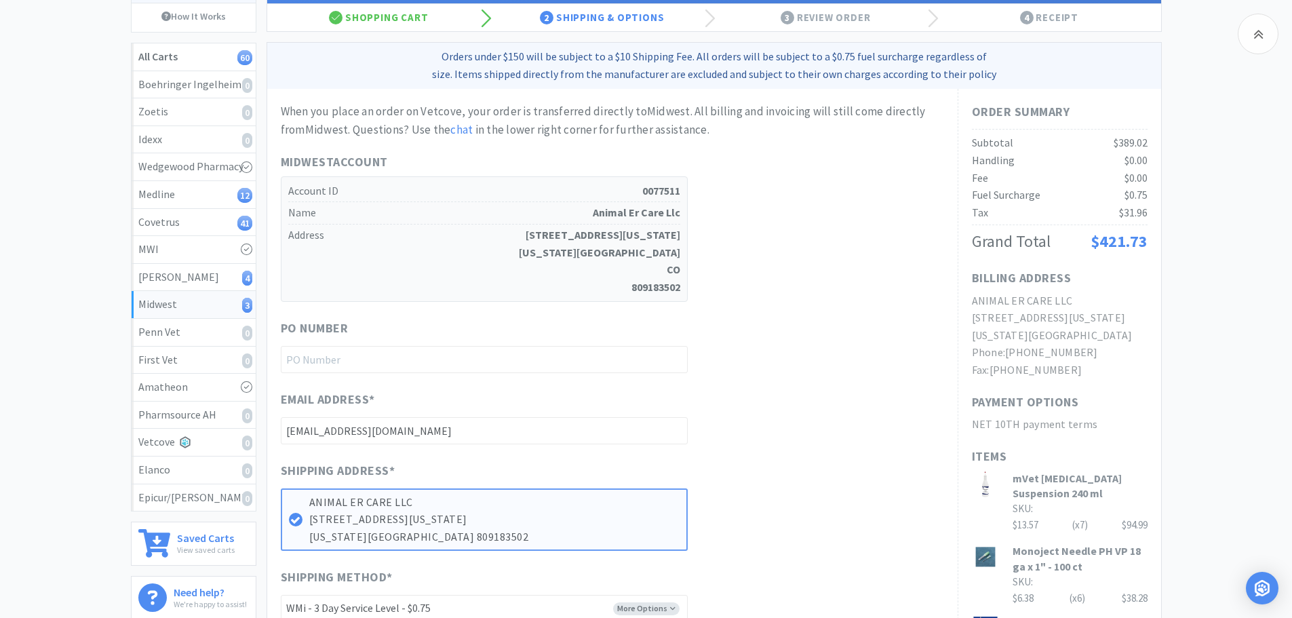
scroll to position [271, 0]
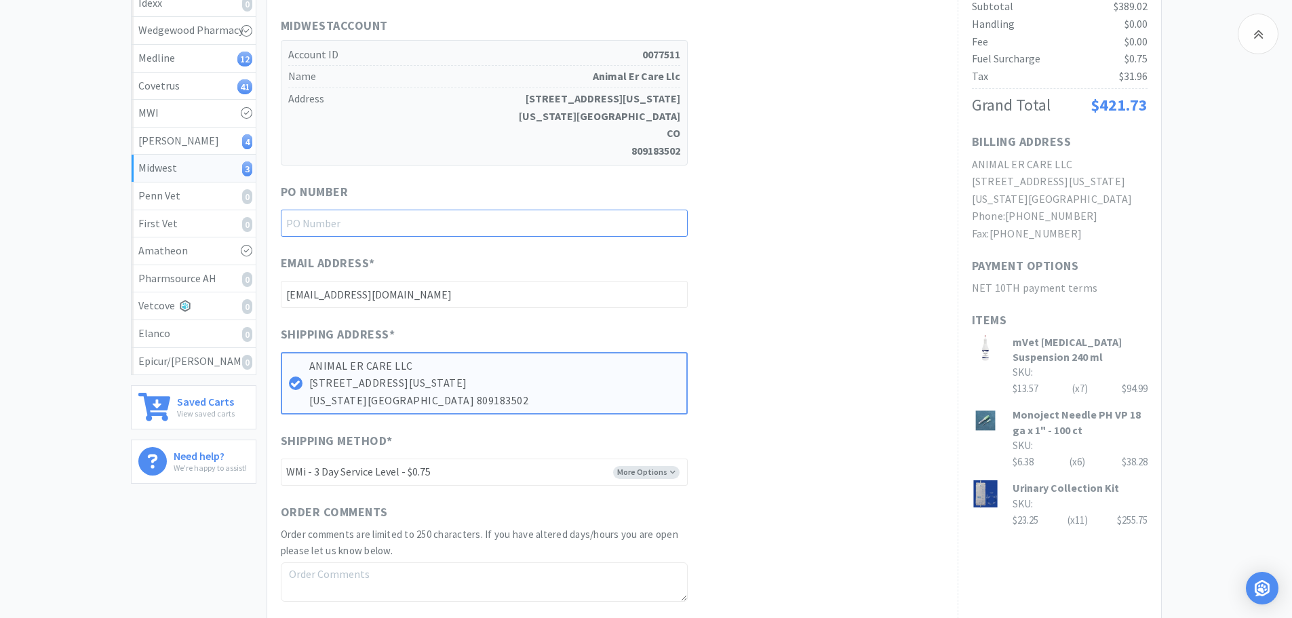
click at [423, 214] on input "text" at bounding box center [484, 223] width 407 height 27
paste input "1145078"
click at [683, 234] on input "1145078" at bounding box center [484, 223] width 407 height 27
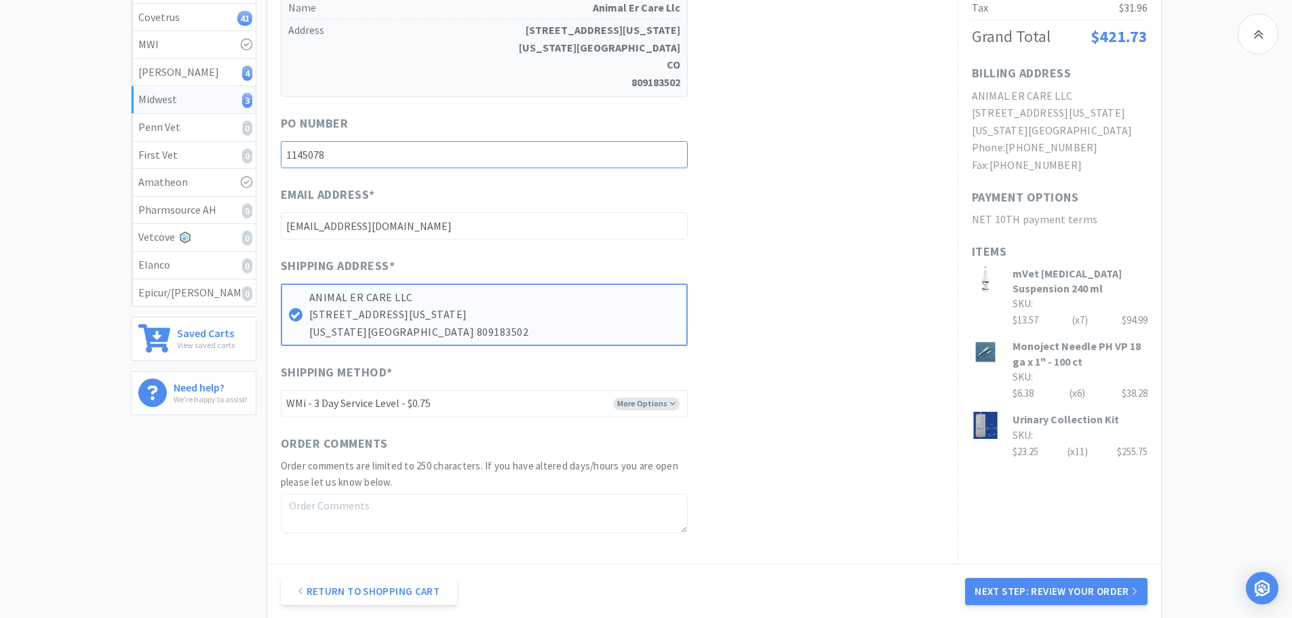
scroll to position [475, 0]
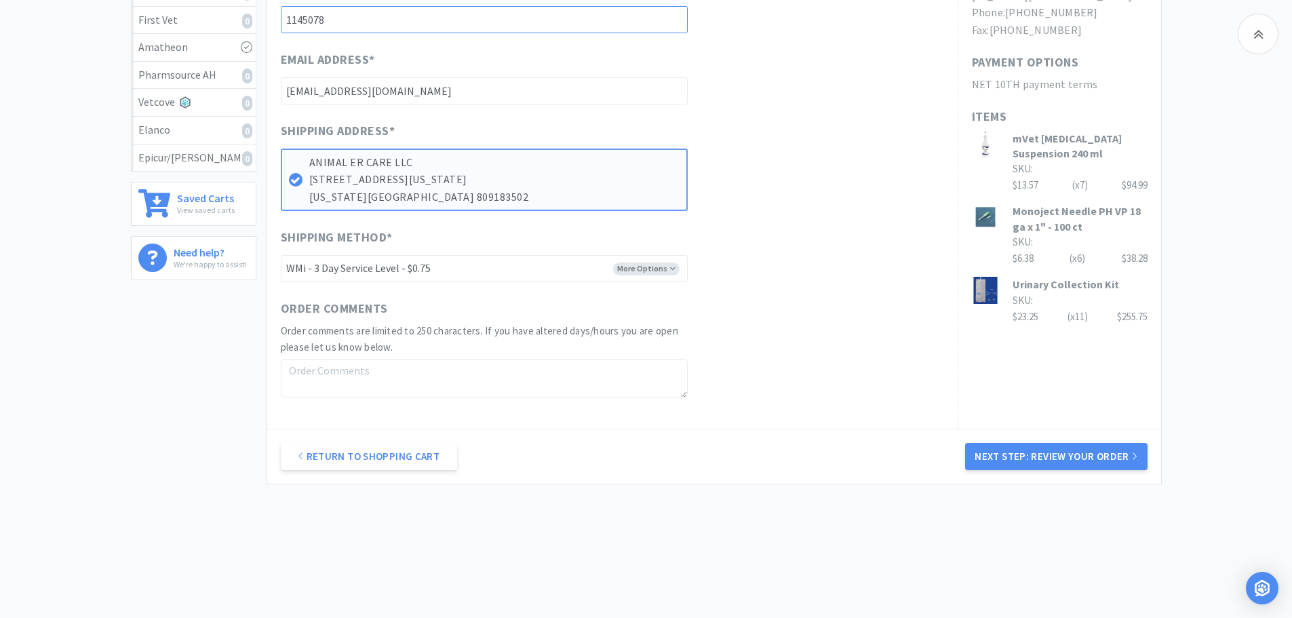
type input "1145078"
click at [576, 270] on select "-------- UPS - N/F - $0.75 FEDEX GROUND - N/F - $0.75 WILL CALL WMi - 3 Day Ser…" at bounding box center [484, 268] width 407 height 27
select select "1"
click at [281, 255] on select "-------- UPS - N/F - $0.75 FEDEX GROUND - N/F - $0.75 WILL CALL WMi - 3 Day Ser…" at bounding box center [484, 268] width 407 height 27
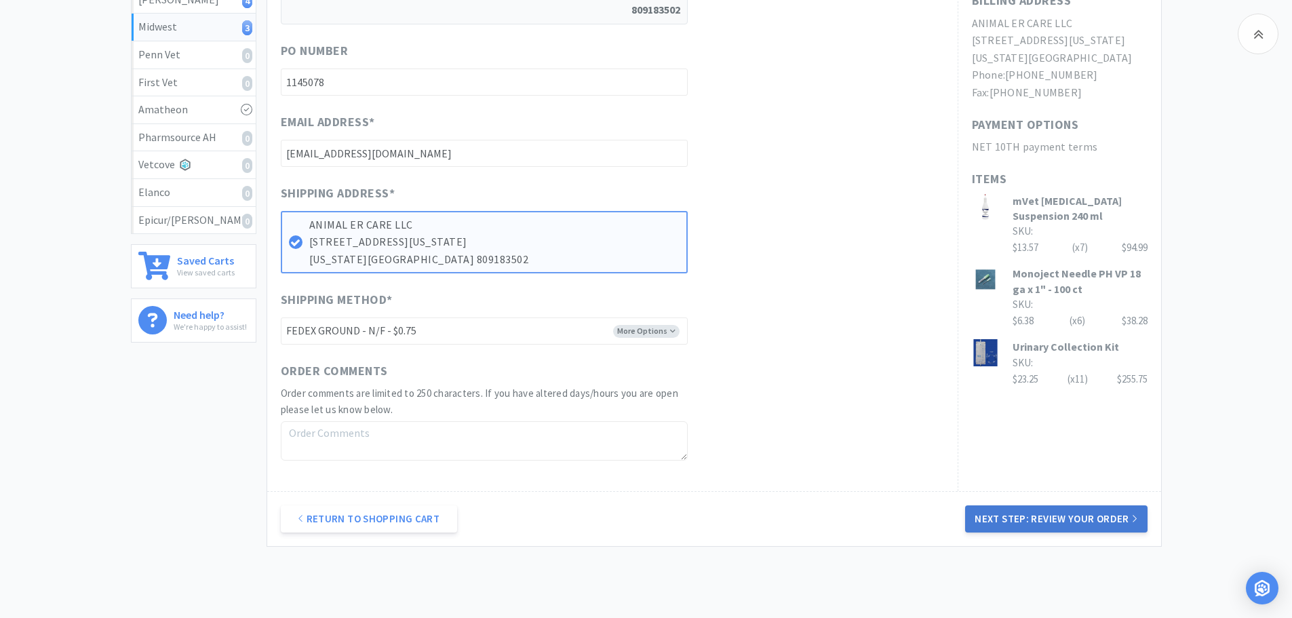
click at [1011, 513] on button "Next Step: Review Your Order" at bounding box center [1056, 518] width 182 height 27
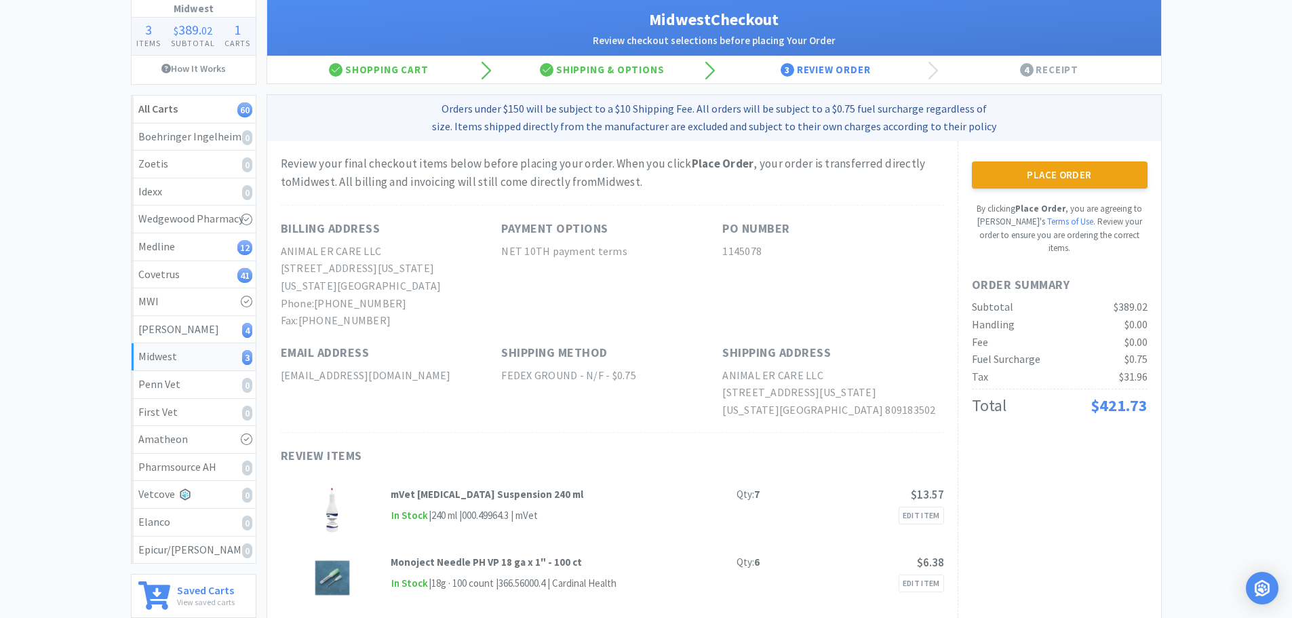
scroll to position [0, 0]
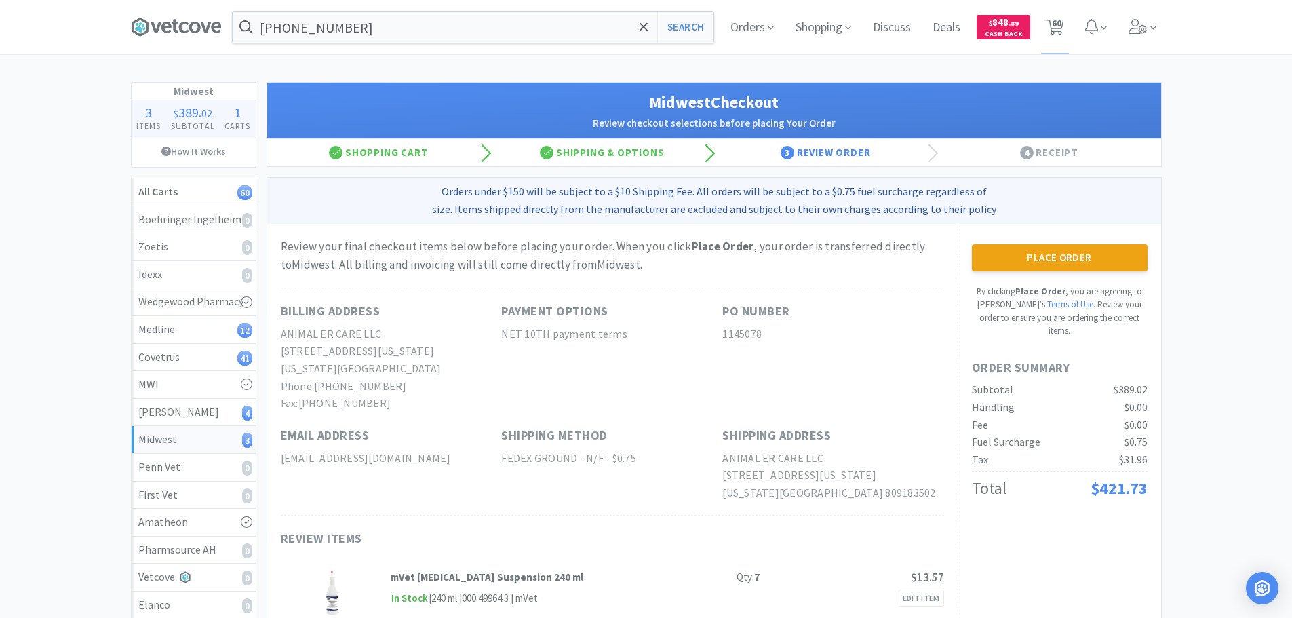
click at [1043, 238] on div "Place Order By clicking Place Order , you are agreeing to Vetcove's Terms of Us…" at bounding box center [1058, 500] width 203 height 553
click at [1045, 252] on button "Place Order" at bounding box center [1060, 257] width 176 height 27
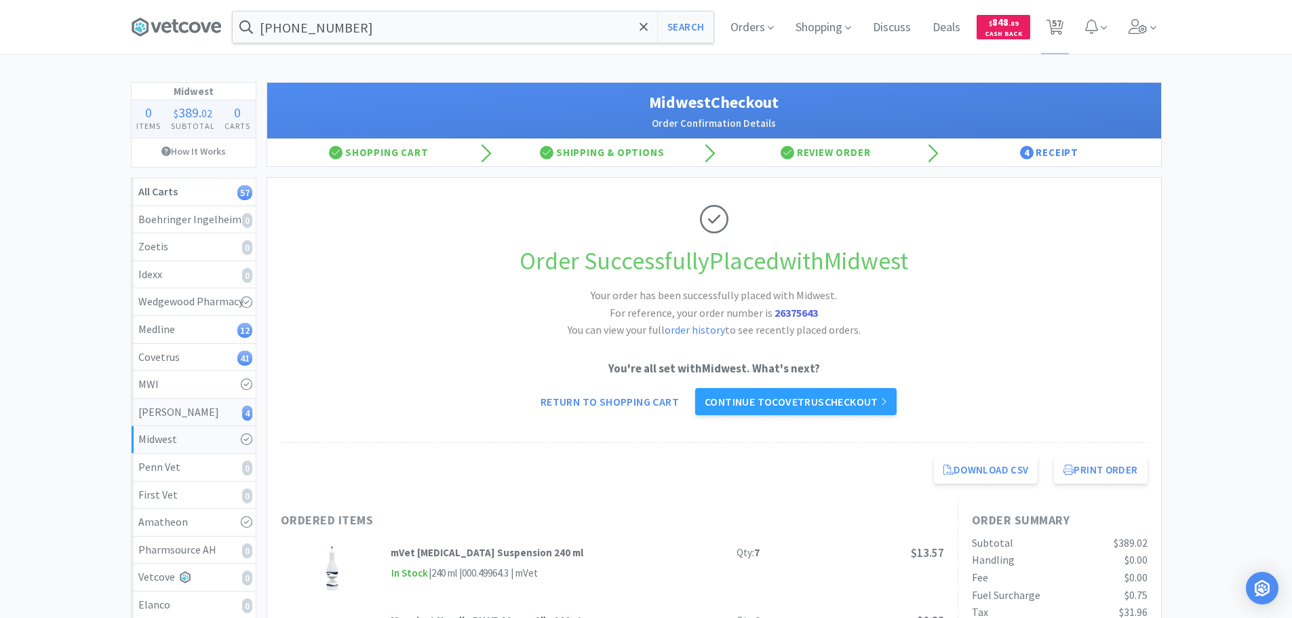
click at [218, 412] on div "[PERSON_NAME] 4" at bounding box center [193, 412] width 111 height 18
select select "4"
select select "1"
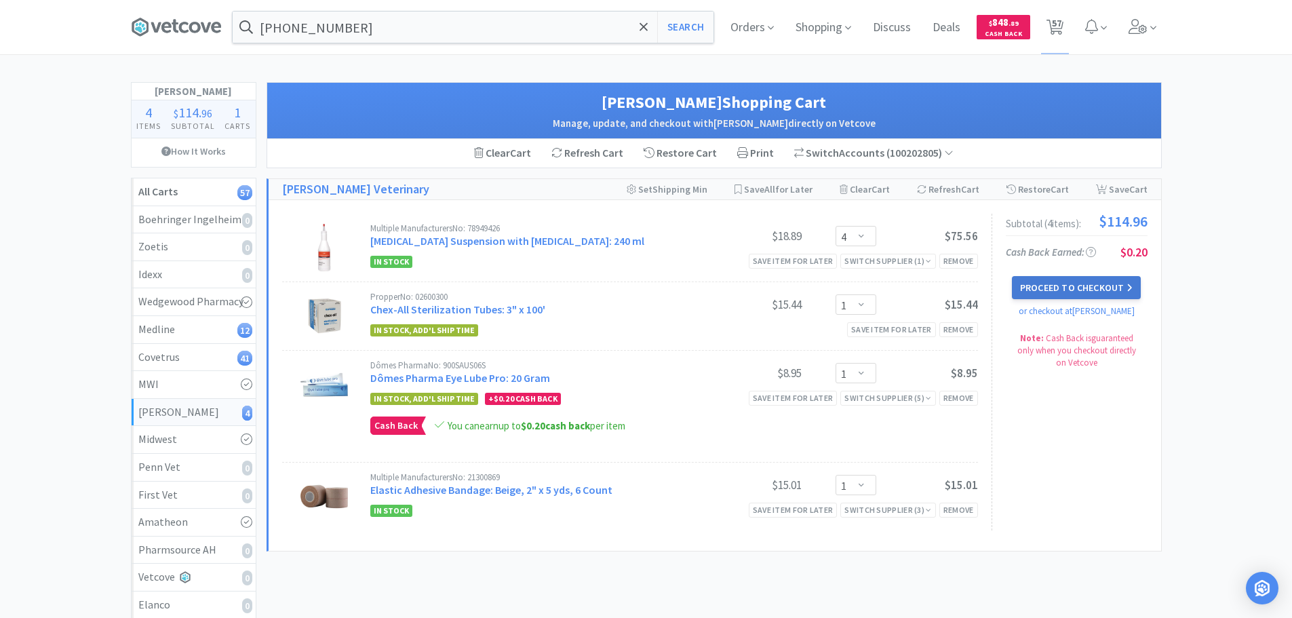
click at [1070, 290] on button "Proceed to Checkout" at bounding box center [1076, 287] width 129 height 23
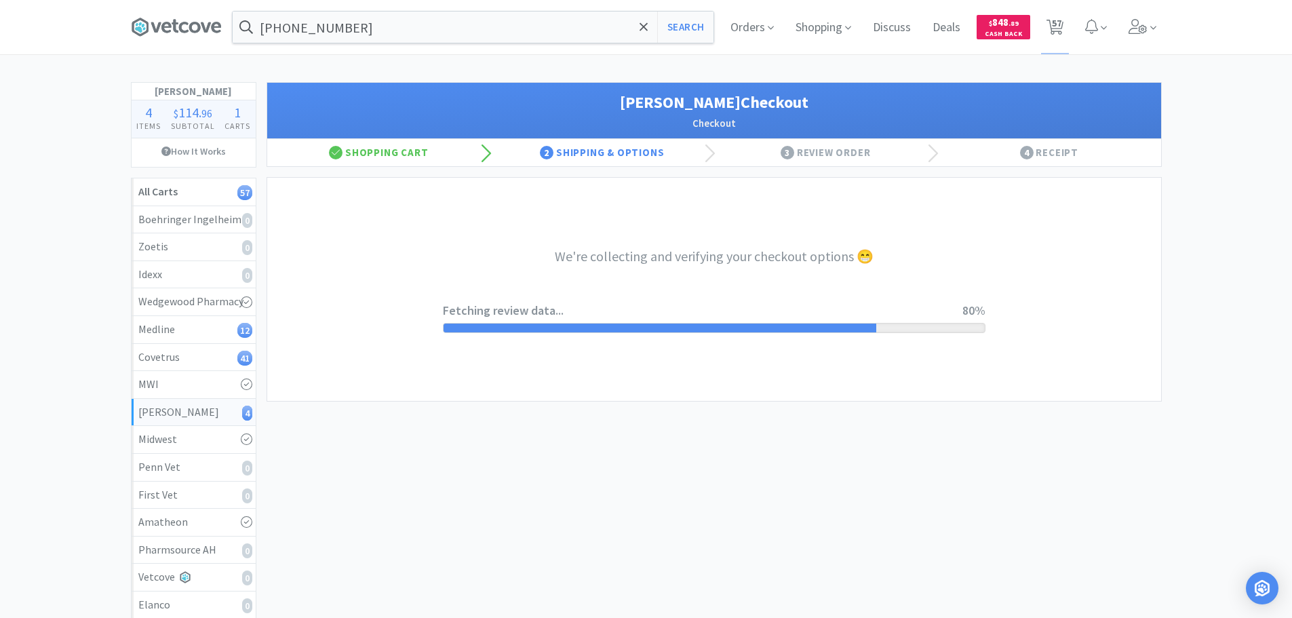
select select "1"
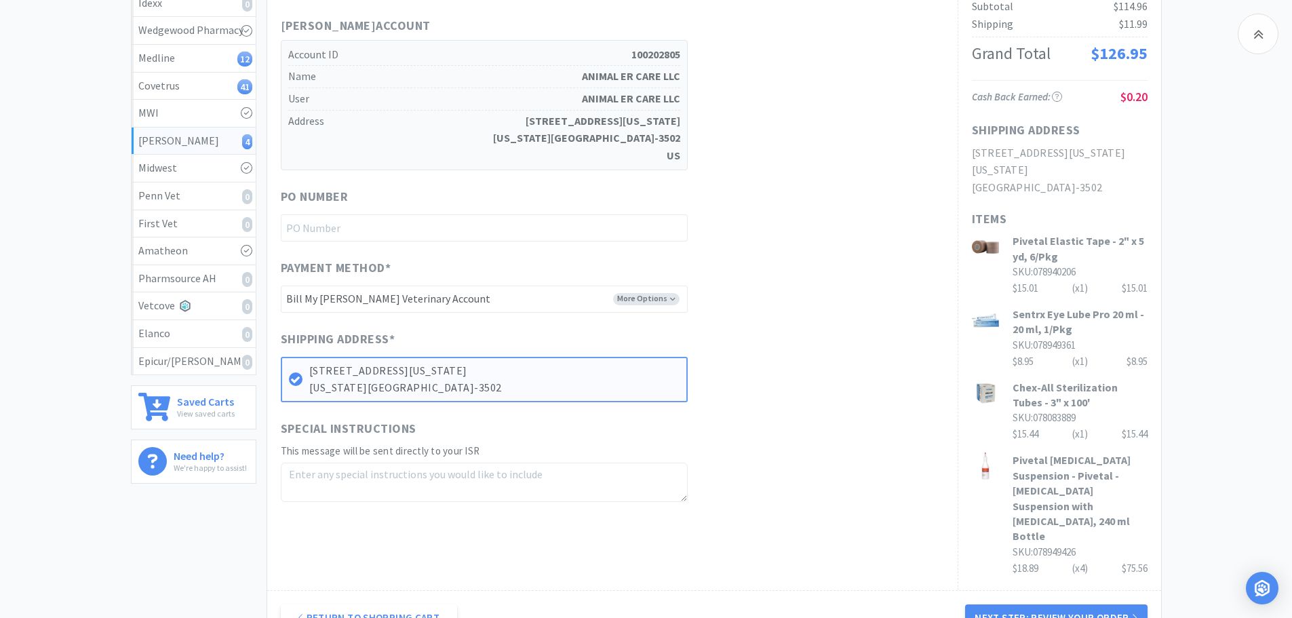
scroll to position [203, 0]
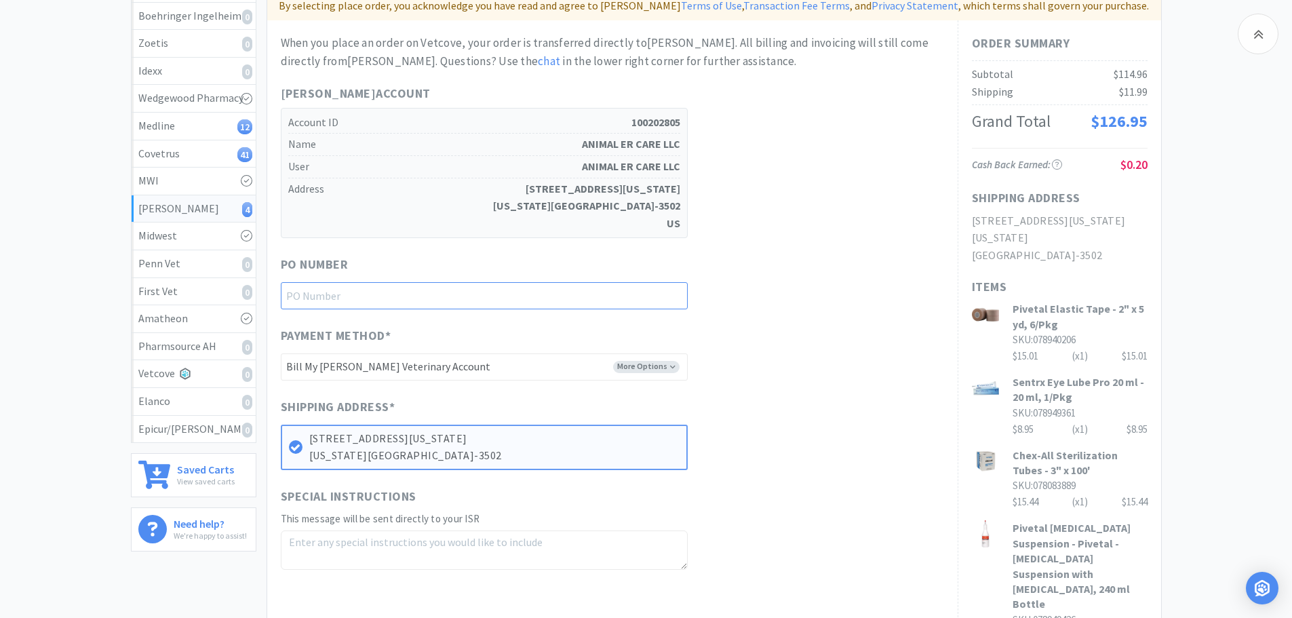
click at [435, 302] on input "text" at bounding box center [484, 295] width 407 height 27
paste input "1145077"
type input "1145077"
click at [793, 258] on div "PO Number 1145077" at bounding box center [612, 282] width 663 height 54
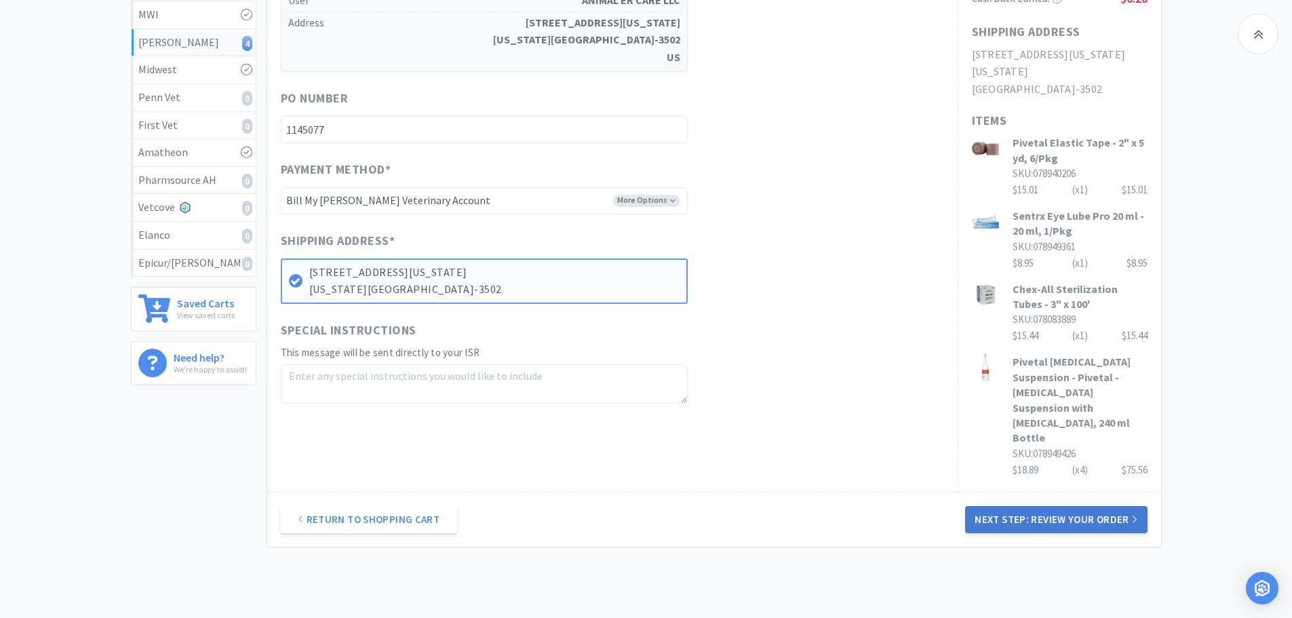
scroll to position [405, 0]
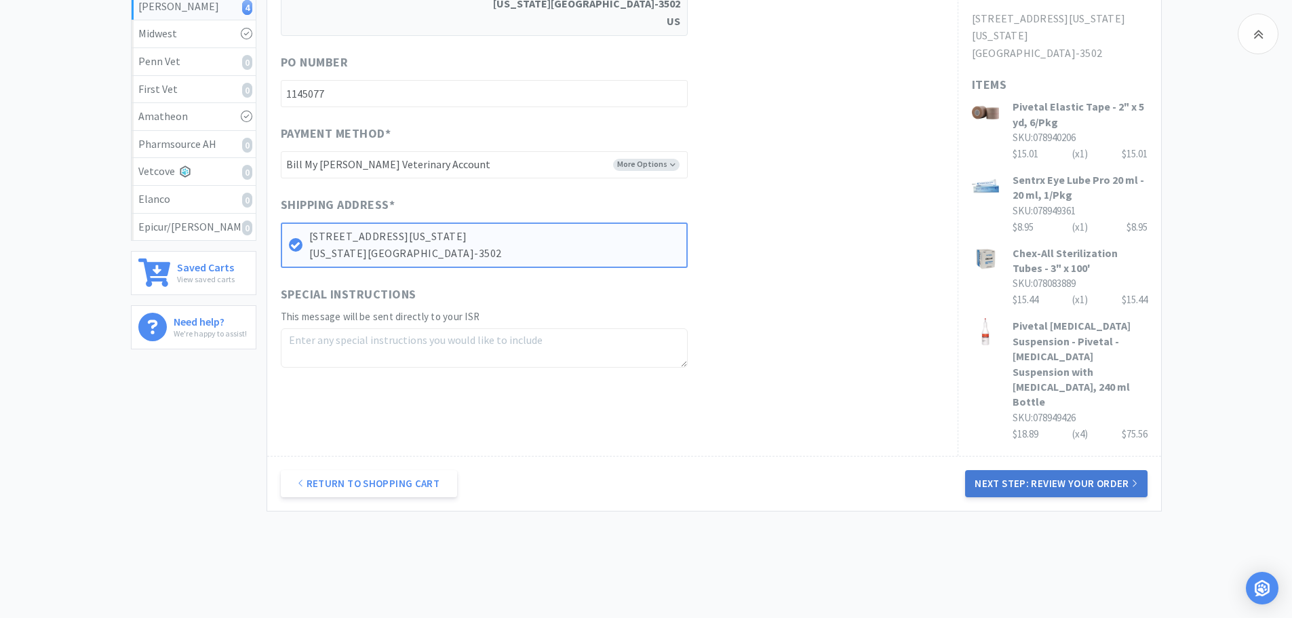
click at [1057, 470] on button "Next Step: Review Your Order" at bounding box center [1056, 483] width 182 height 27
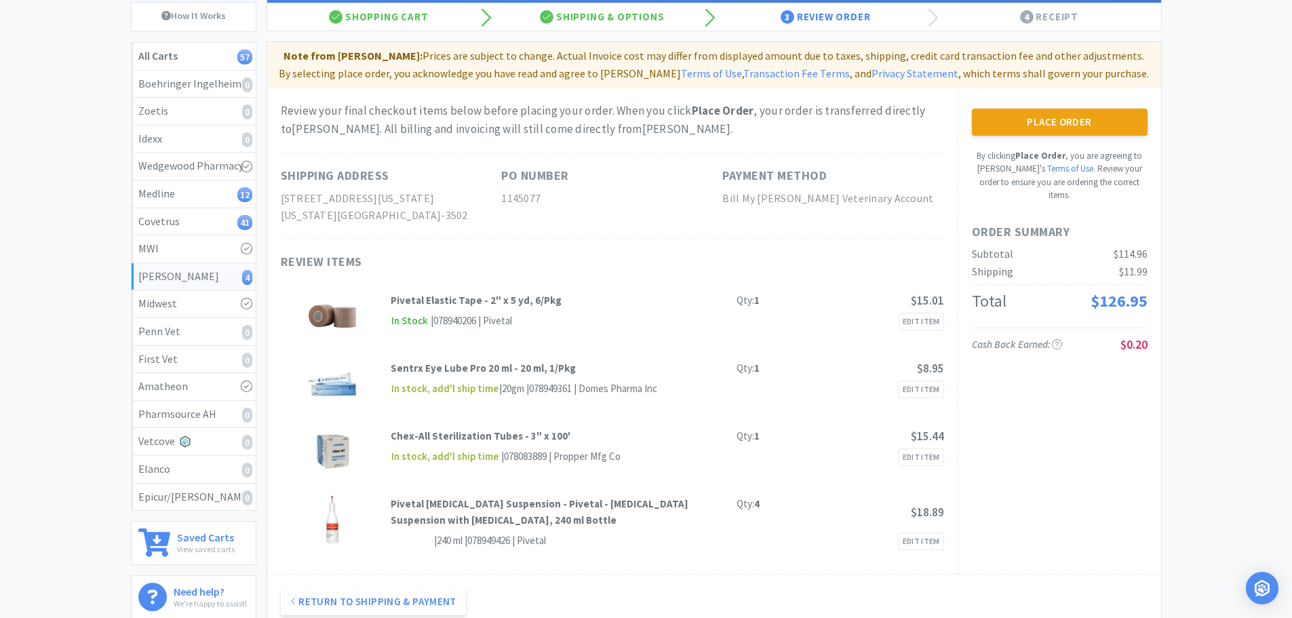
scroll to position [0, 0]
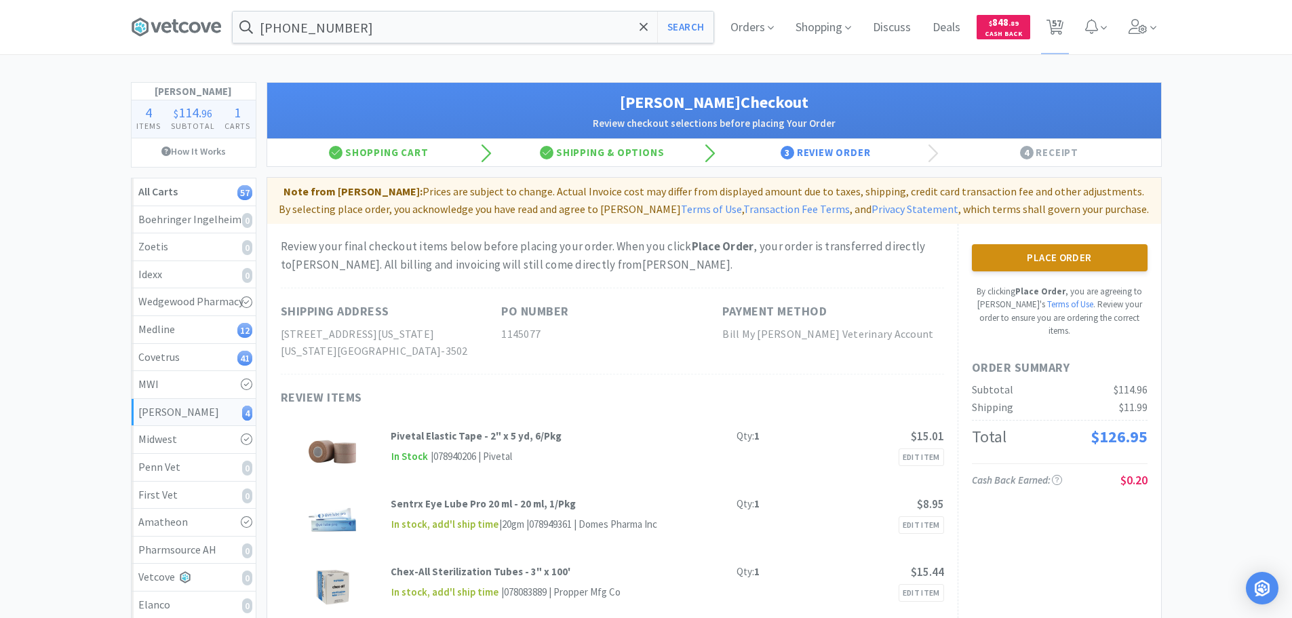
click at [1052, 264] on button "Place Order" at bounding box center [1060, 257] width 176 height 27
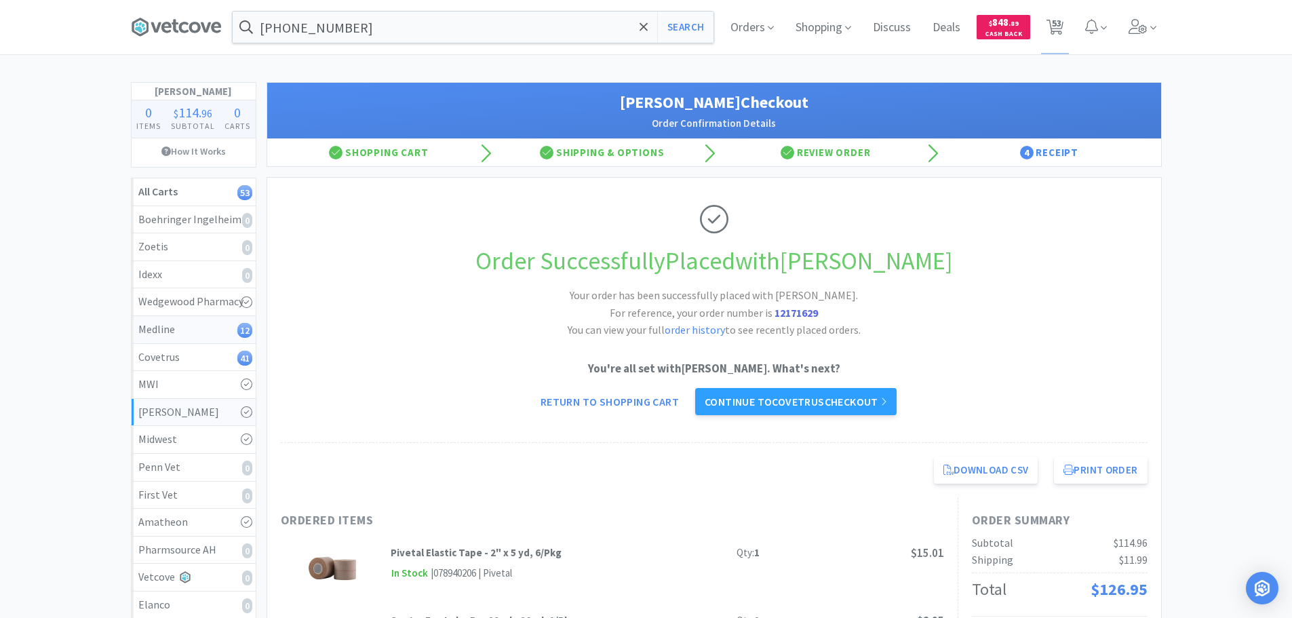
click at [193, 332] on div "Medline 12" at bounding box center [193, 330] width 111 height 18
select select "1"
select select "6"
select select "1"
select select "2"
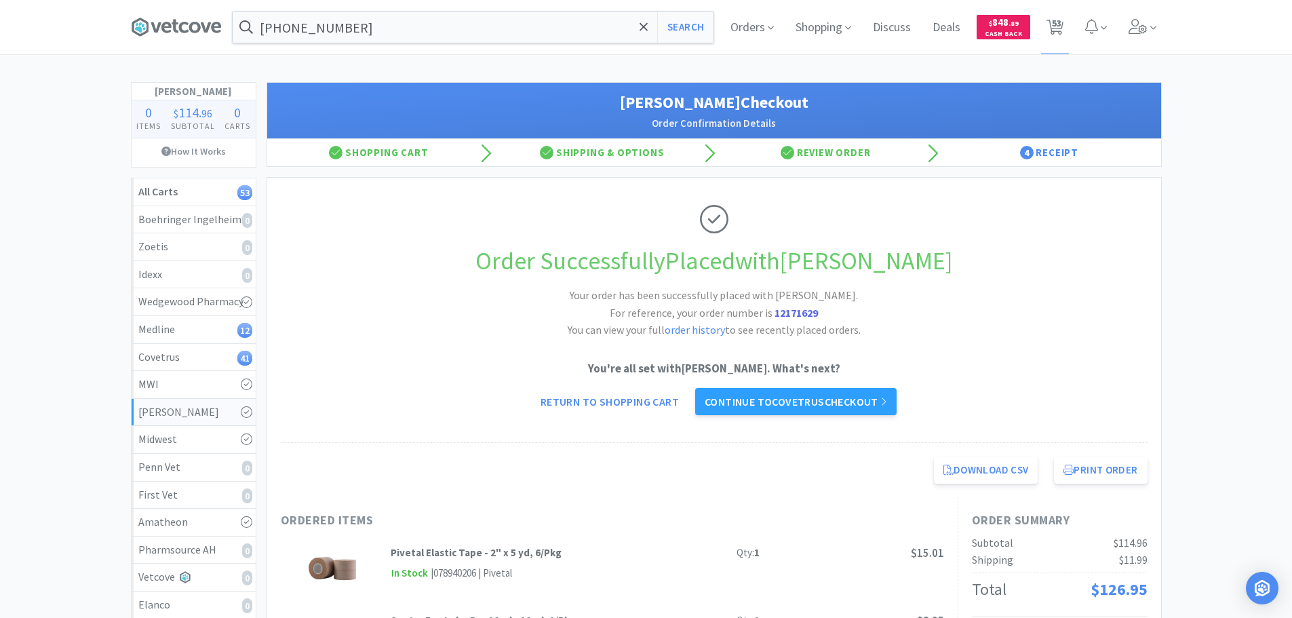
select select "2"
select select "10"
select select "8"
select select "9"
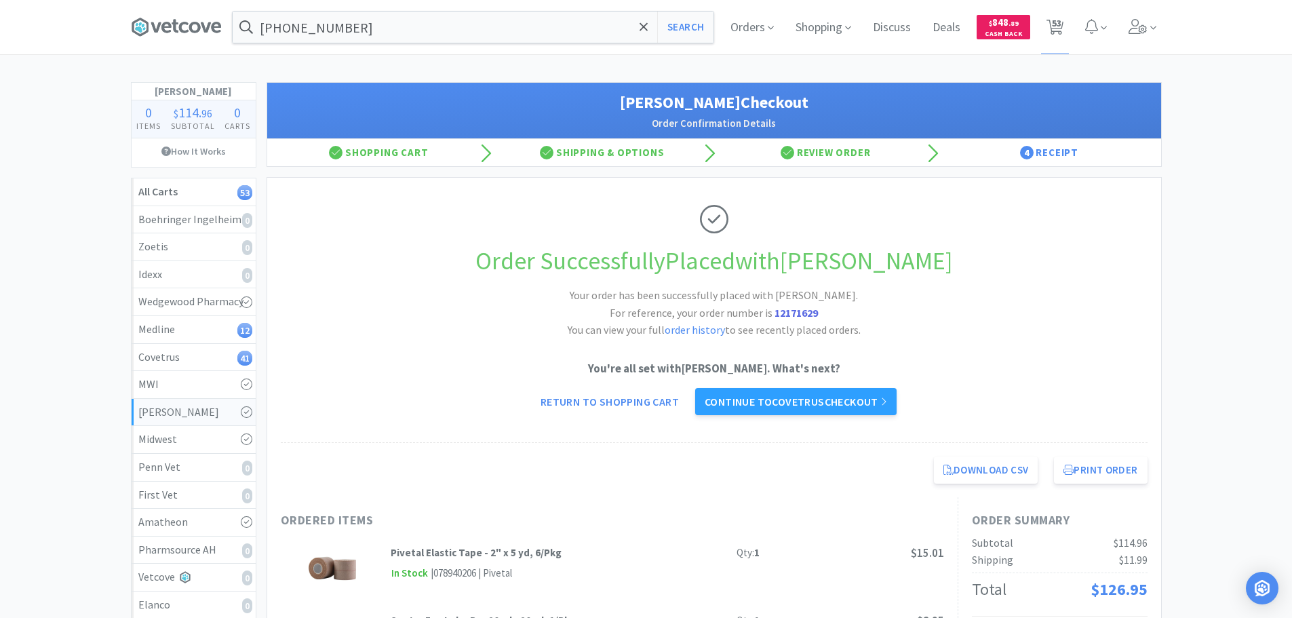
select select "2"
select select "5"
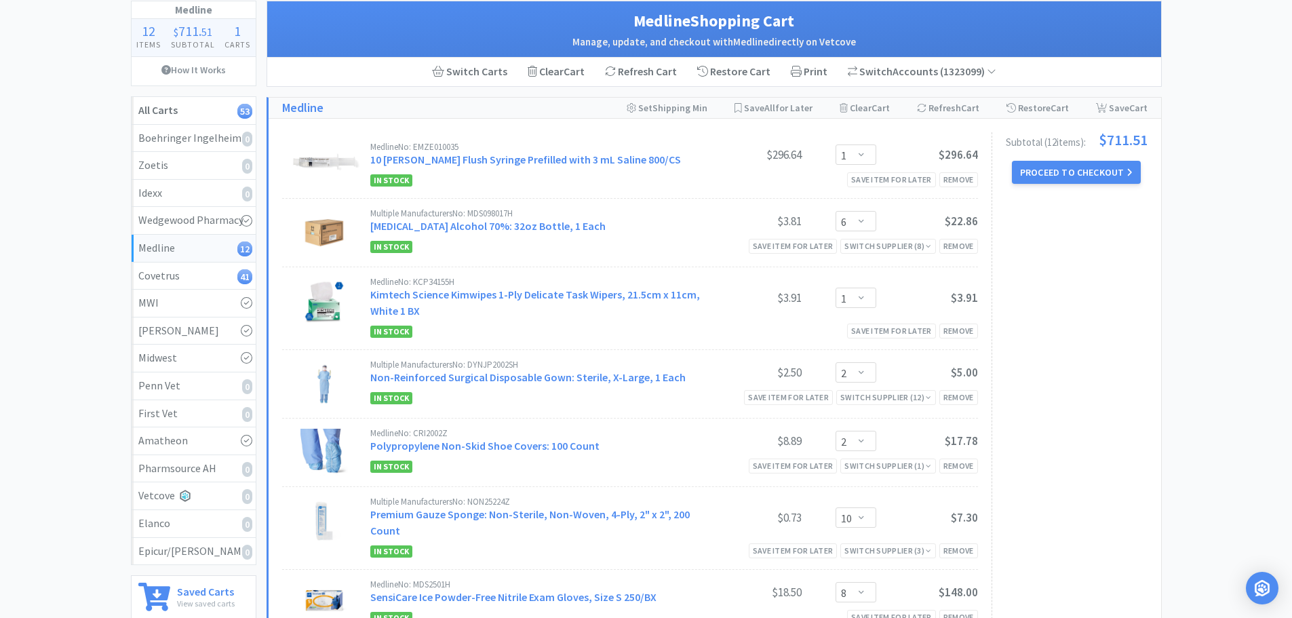
scroll to position [68, 0]
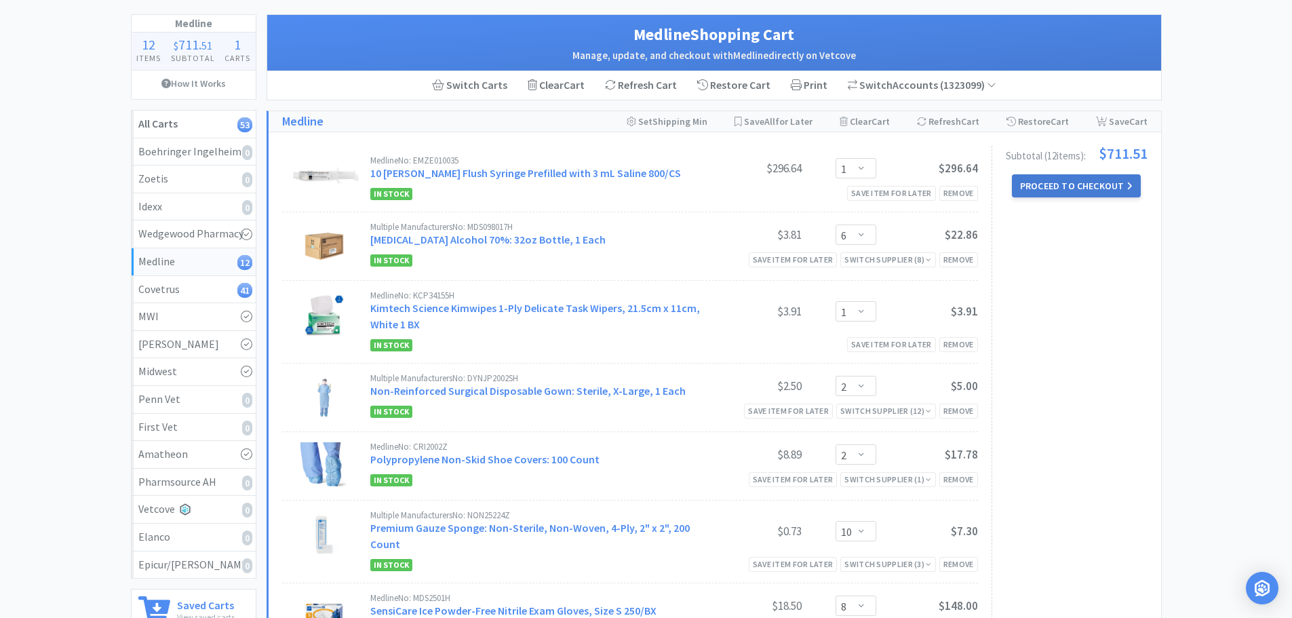
click at [1084, 188] on button "Proceed to Checkout" at bounding box center [1076, 185] width 129 height 23
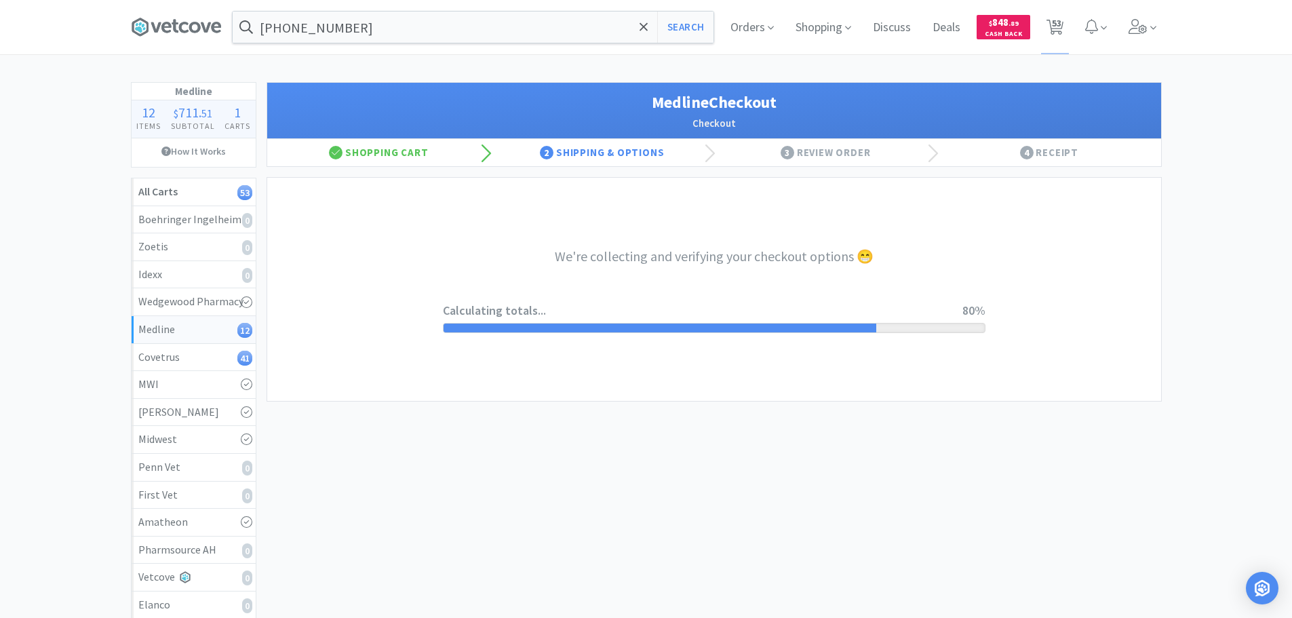
select select "7c1b672e5998c24572f3a1527d01e6d9"
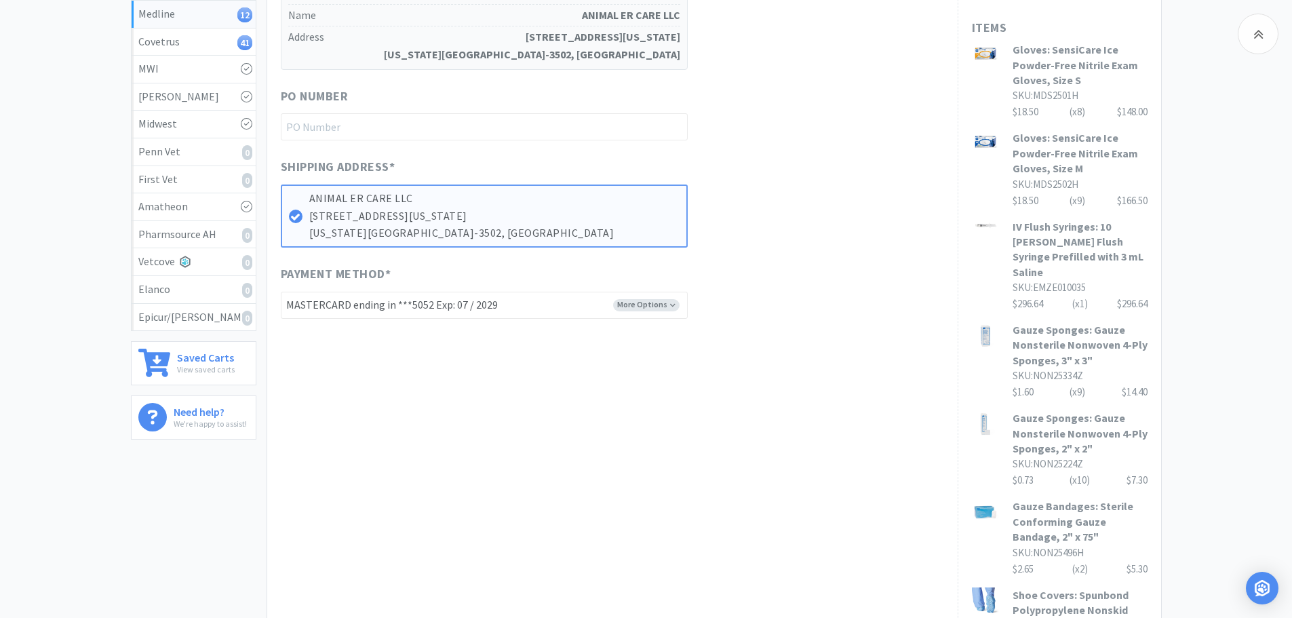
scroll to position [339, 0]
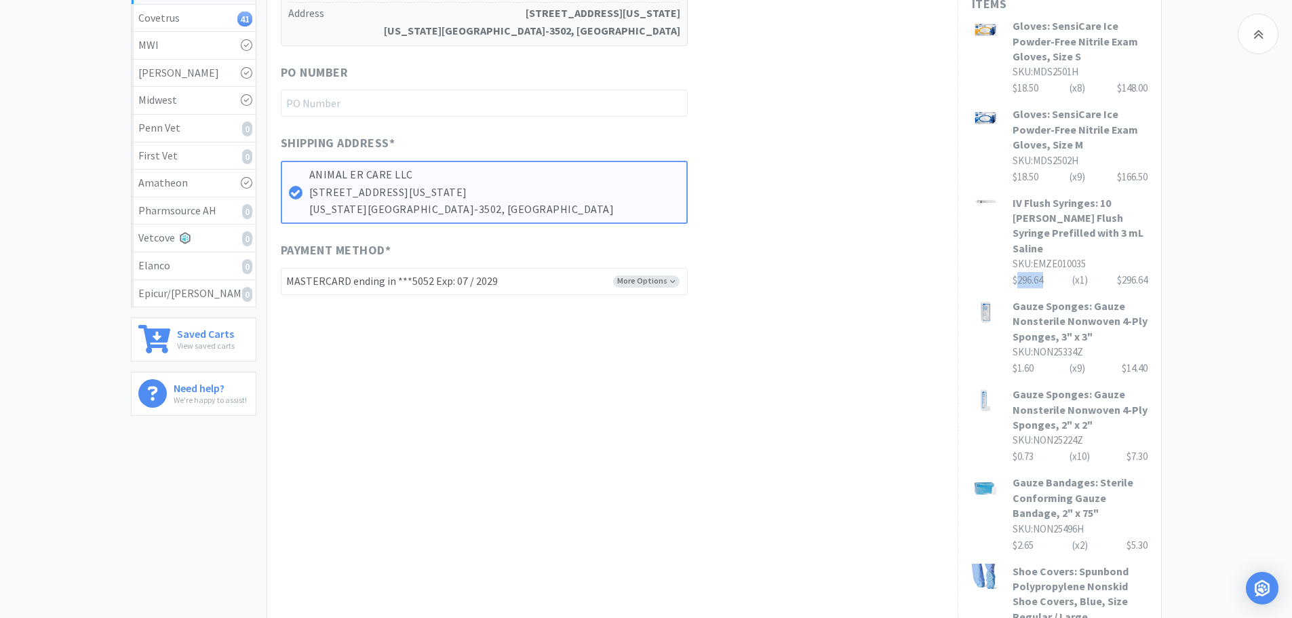
drag, startPoint x: 1043, startPoint y: 262, endPoint x: 1019, endPoint y: 266, distance: 24.1
click at [1019, 272] on div "$296.64 (x 1 ) $296.64" at bounding box center [1079, 280] width 135 height 16
copy div "296.64"
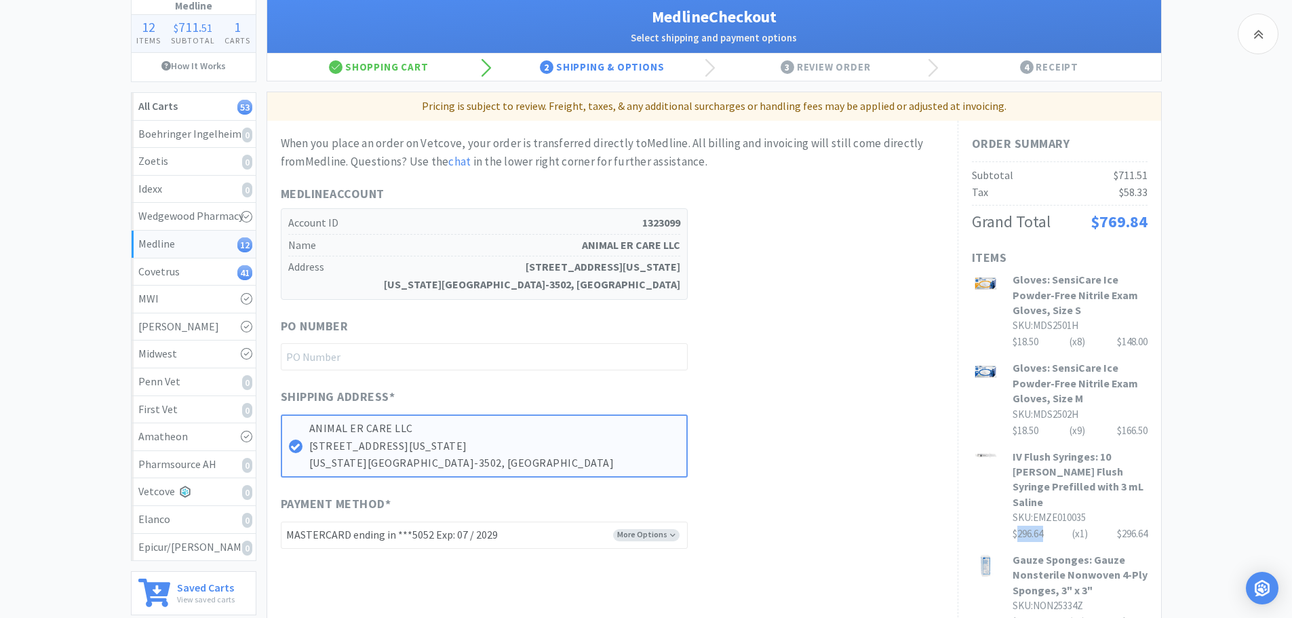
scroll to position [203, 0]
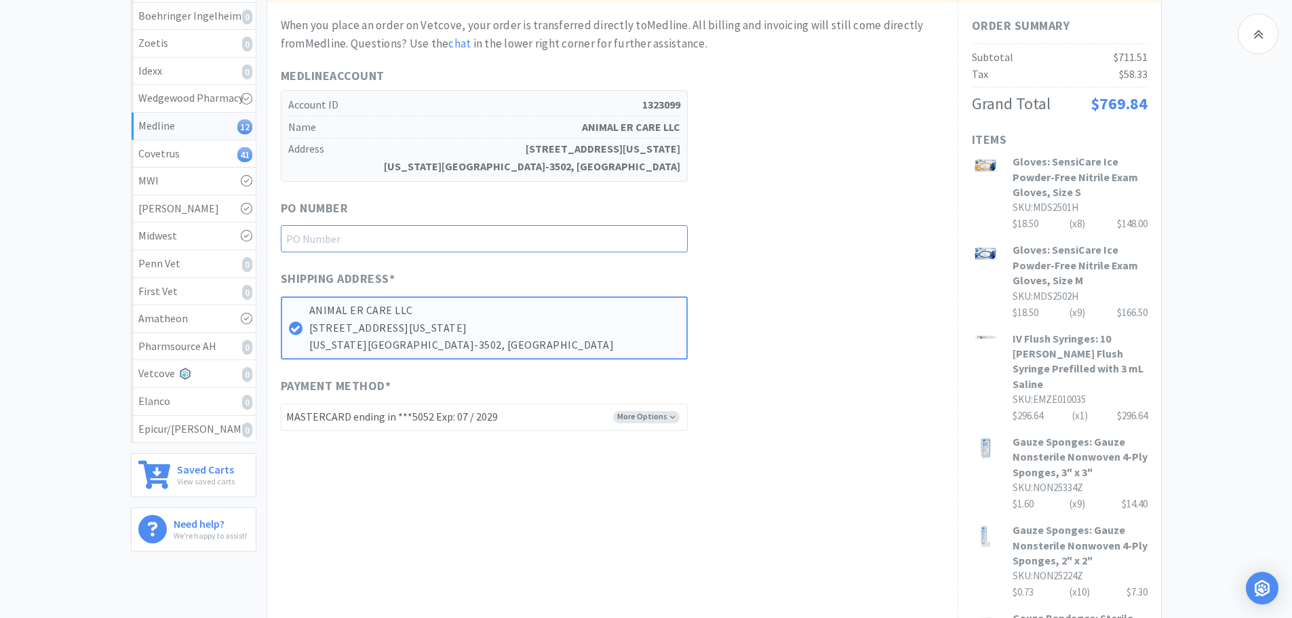
click at [476, 231] on input "text" at bounding box center [484, 238] width 407 height 27
paste input "1145082"
type input "1145082"
click at [774, 234] on div "PO Number 1145082" at bounding box center [612, 226] width 663 height 54
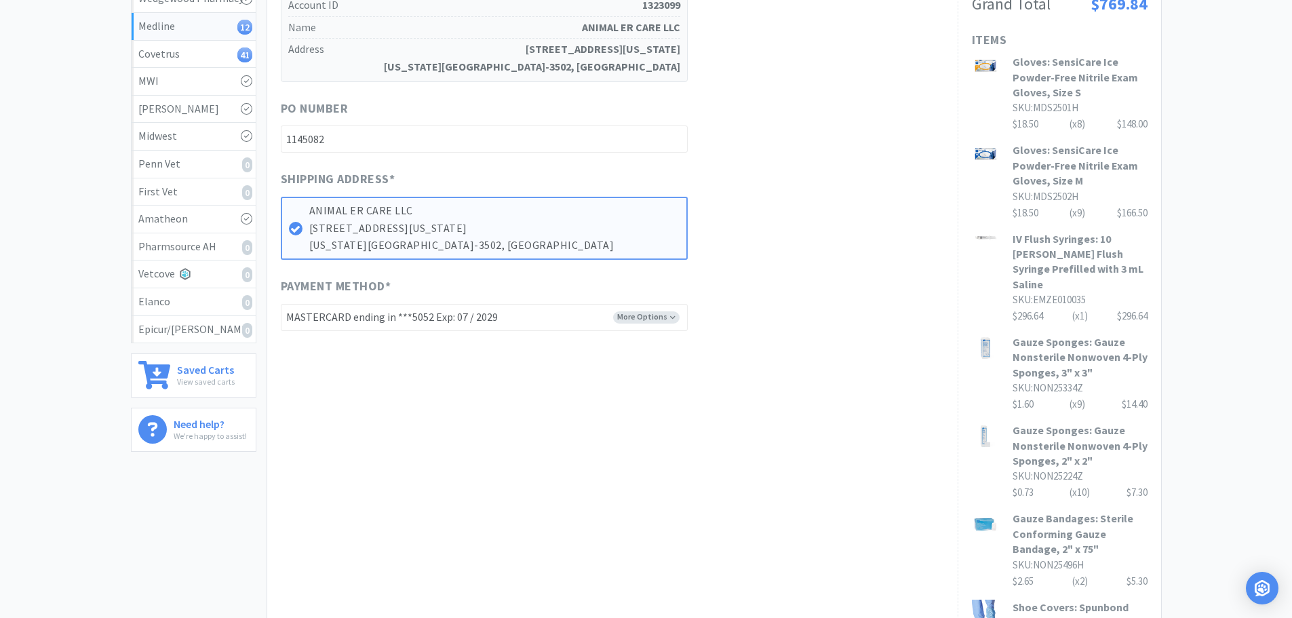
scroll to position [0, 0]
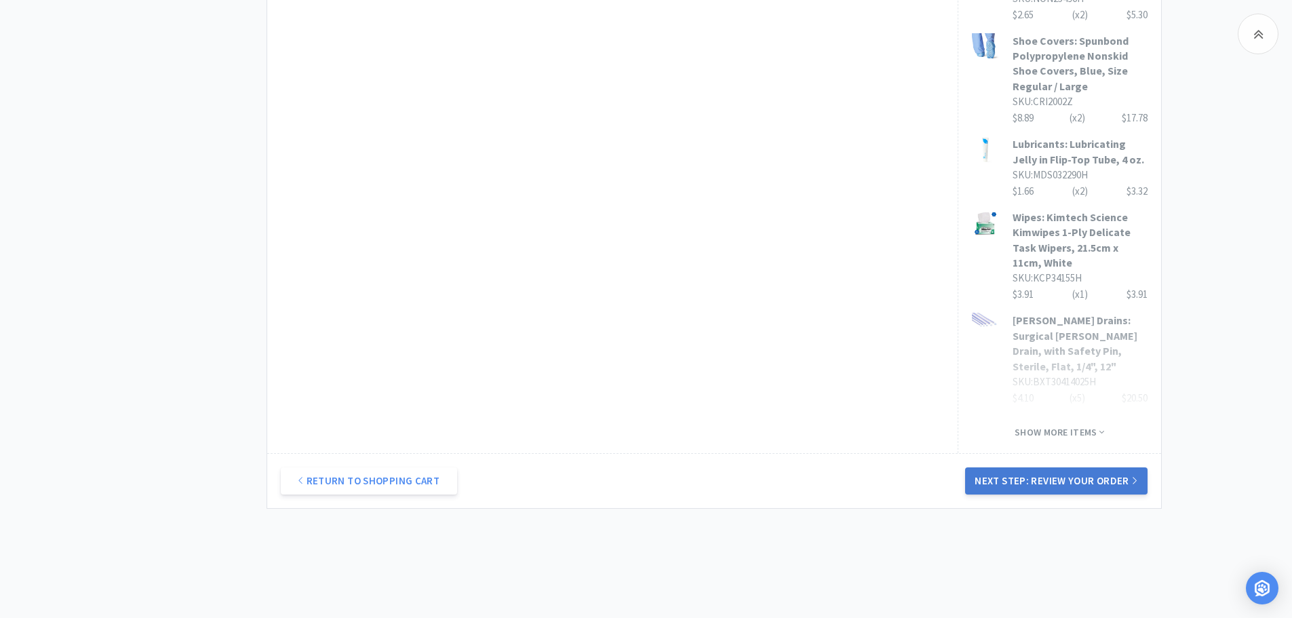
click at [1067, 467] on button "Next Step: Review Your Order" at bounding box center [1056, 480] width 182 height 27
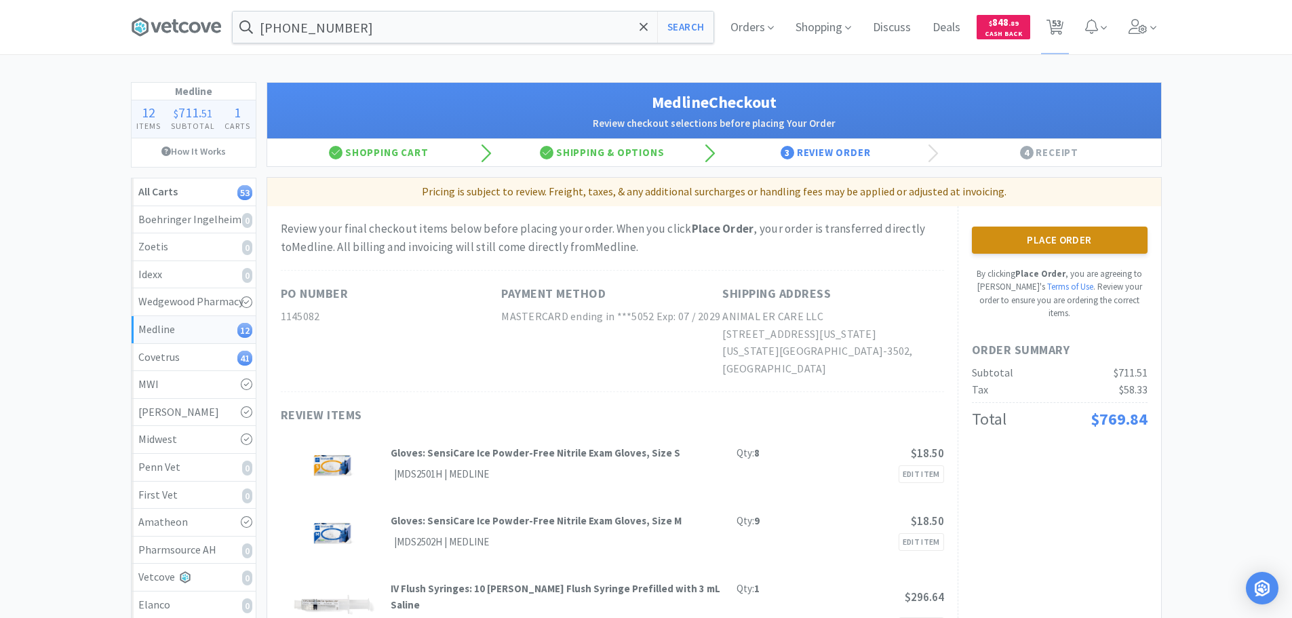
click at [1006, 230] on button "Place Order" at bounding box center [1060, 239] width 176 height 27
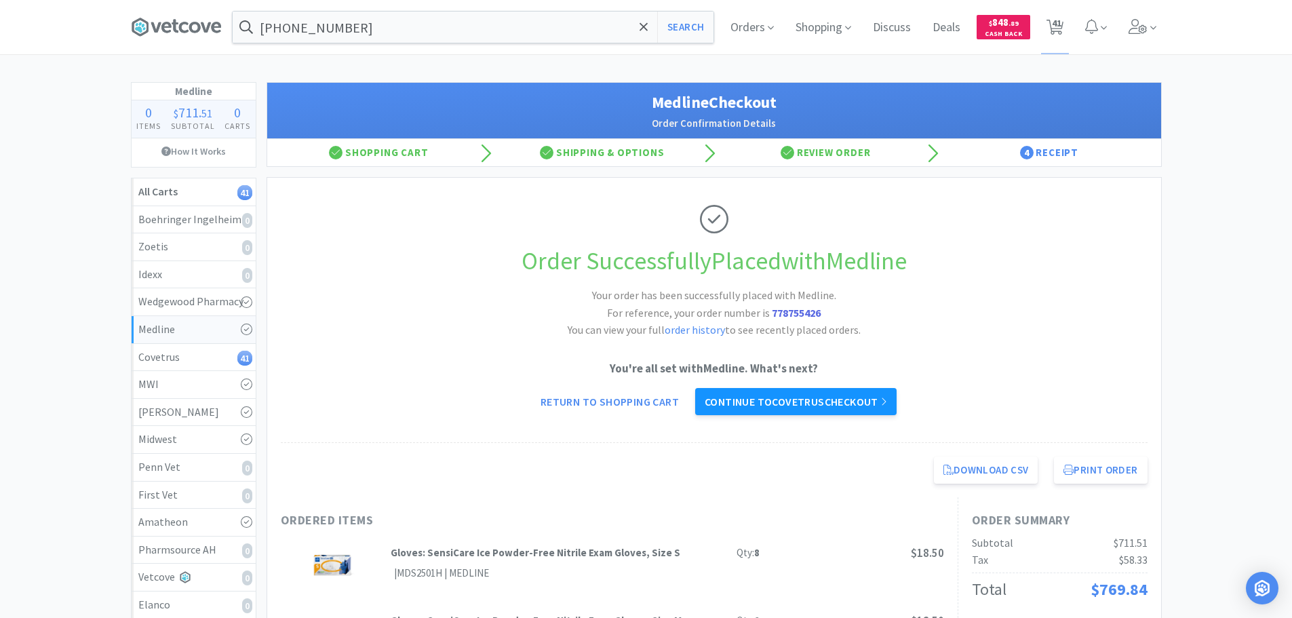
click at [780, 400] on link "Continue to Covetrus checkout" at bounding box center [795, 401] width 201 height 27
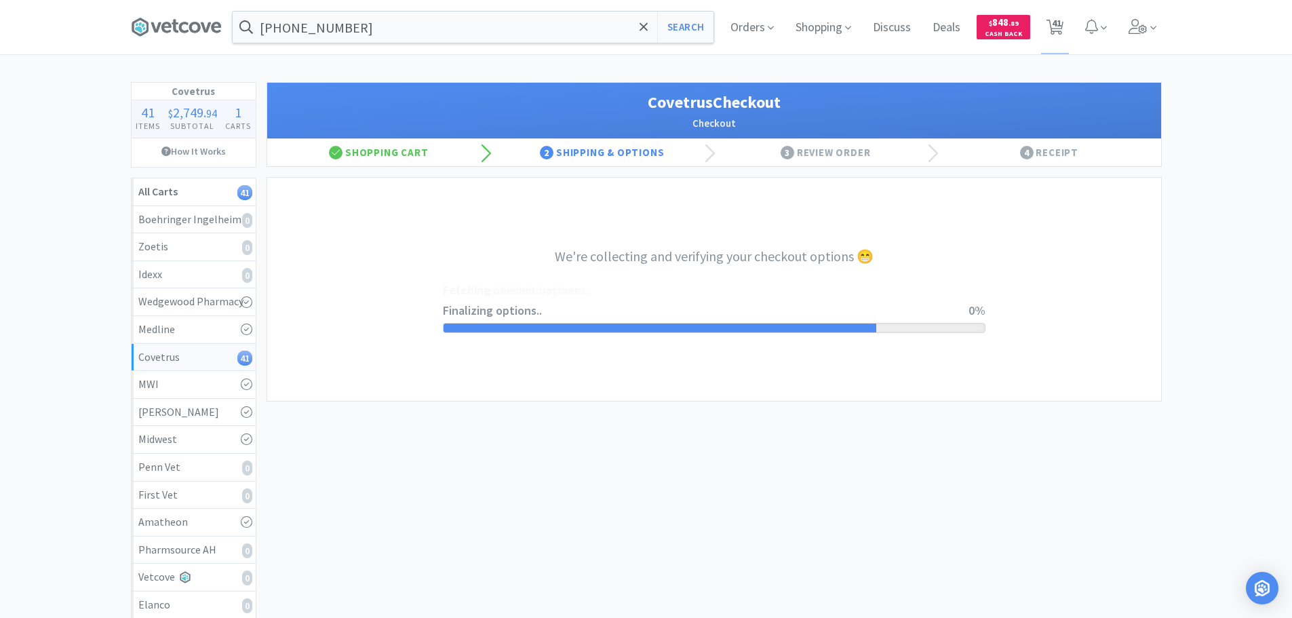
select select "ACCOUNT"
select select "cvt-standard-net"
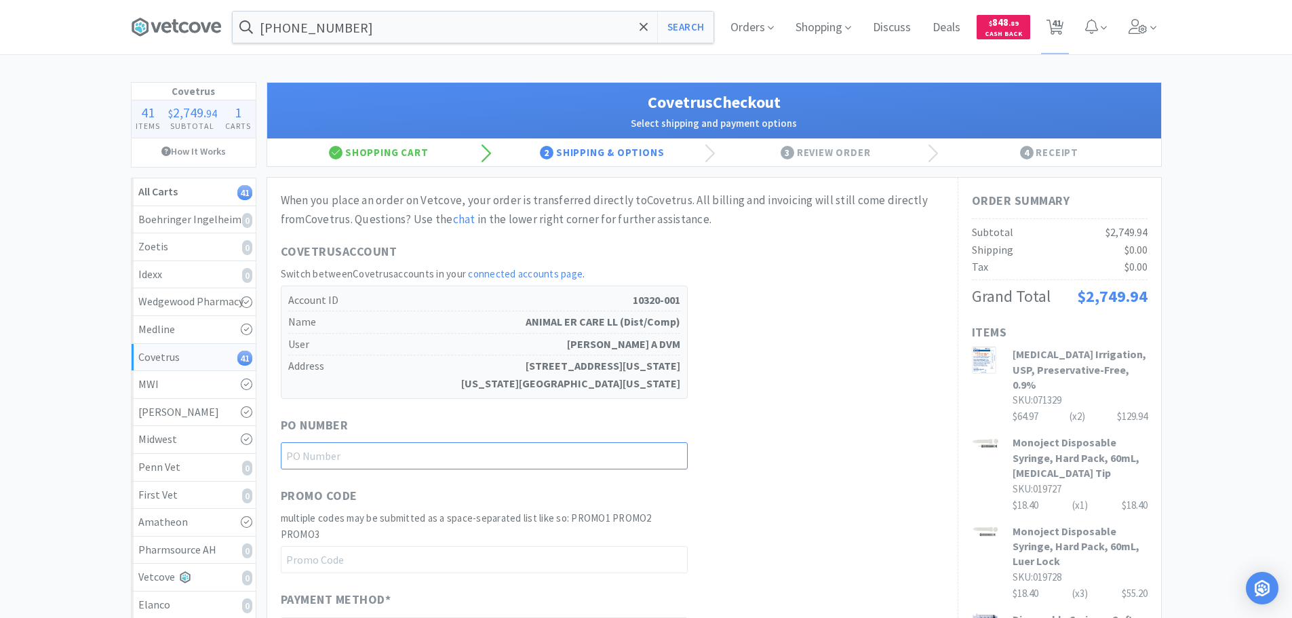
click at [474, 450] on input "text" at bounding box center [484, 455] width 407 height 27
paste input "1145084"
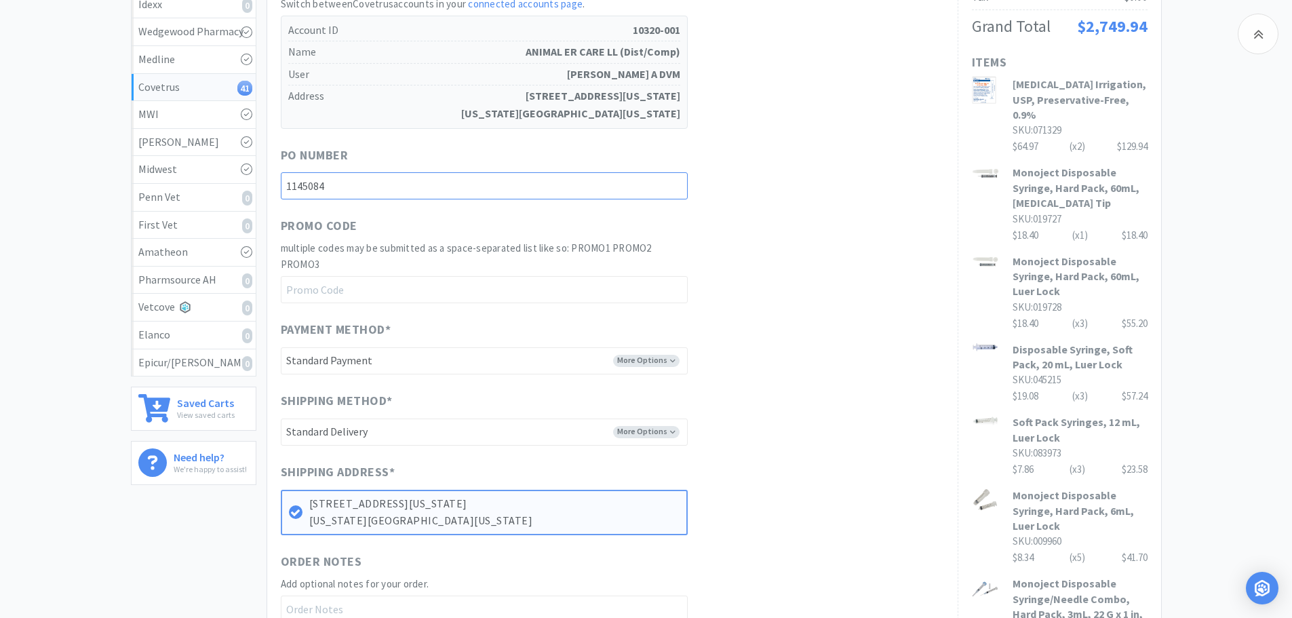
scroll to position [271, 0]
type input "1145084"
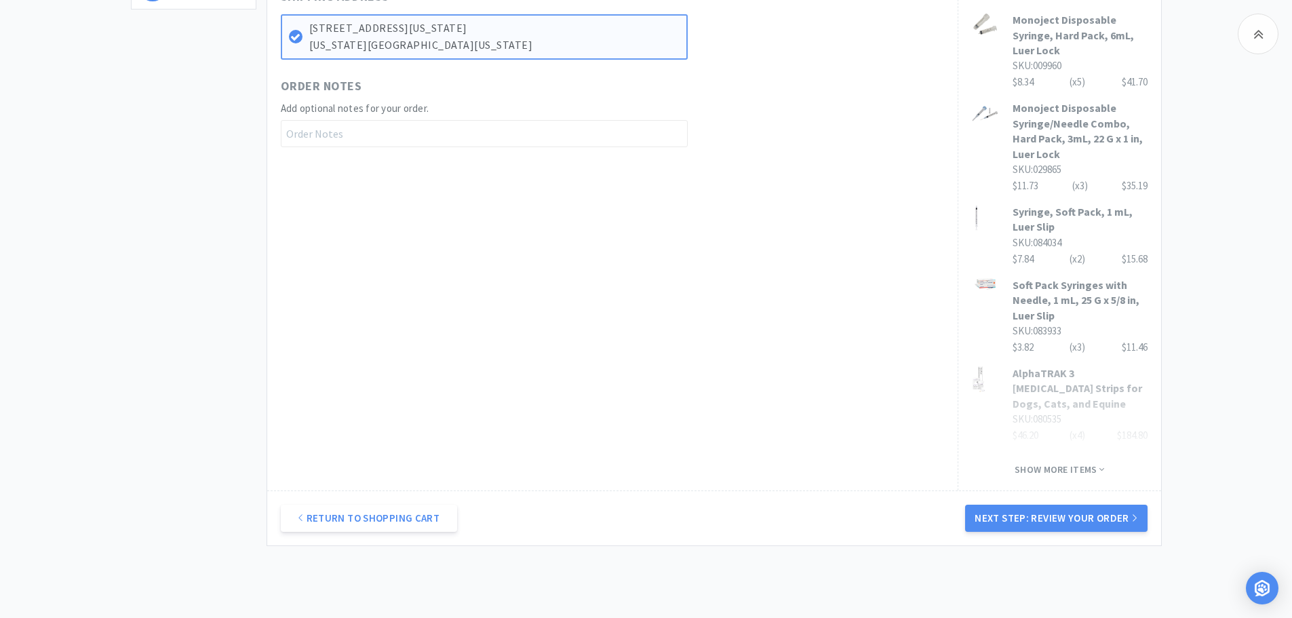
scroll to position [746, 0]
click at [1046, 467] on span "Show more items" at bounding box center [1059, 468] width 90 height 13
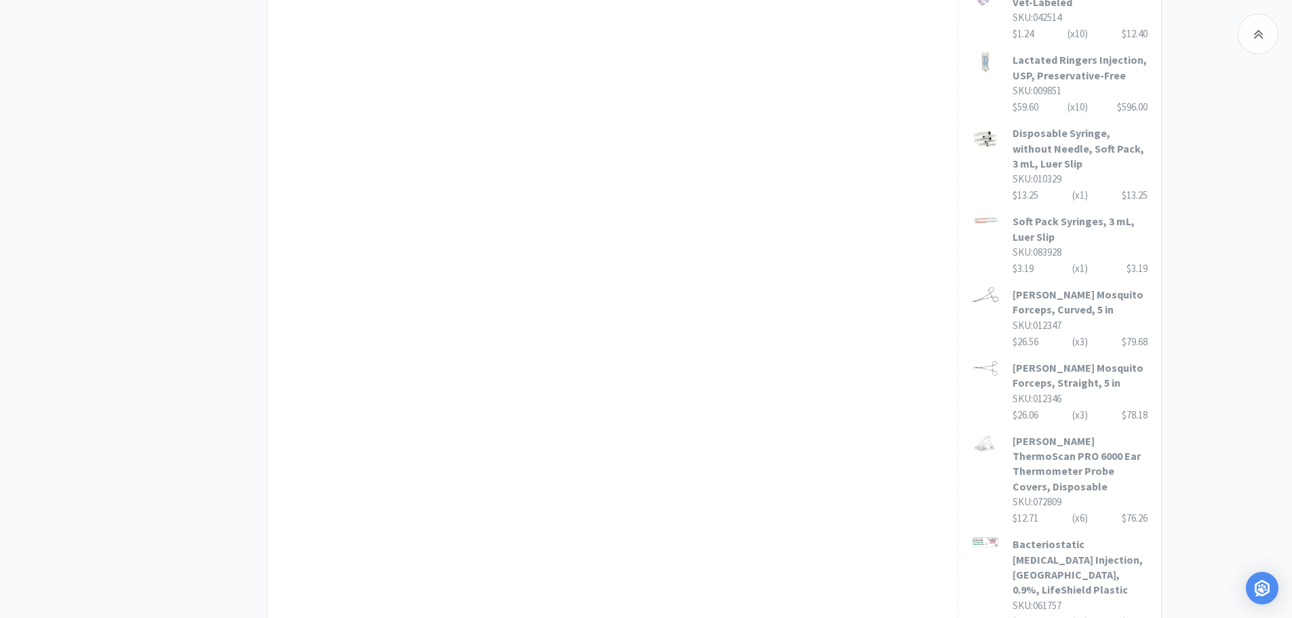
scroll to position [2305, 0]
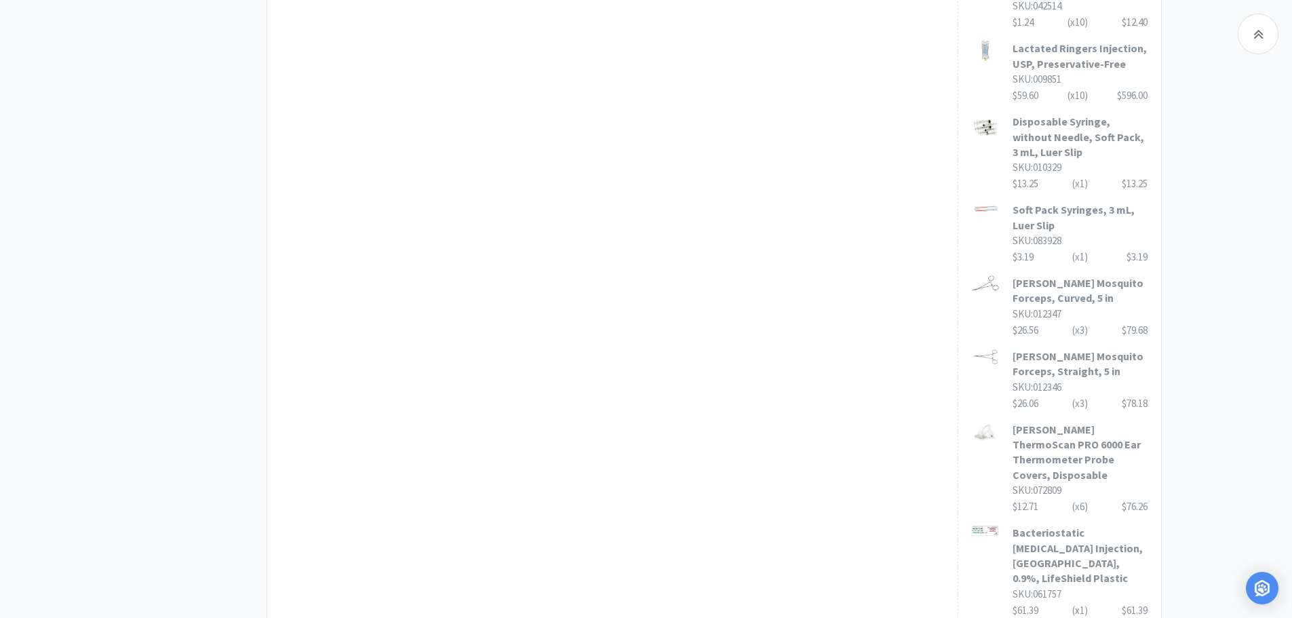
click at [1049, 161] on span "SKU: 010329" at bounding box center [1036, 167] width 49 height 13
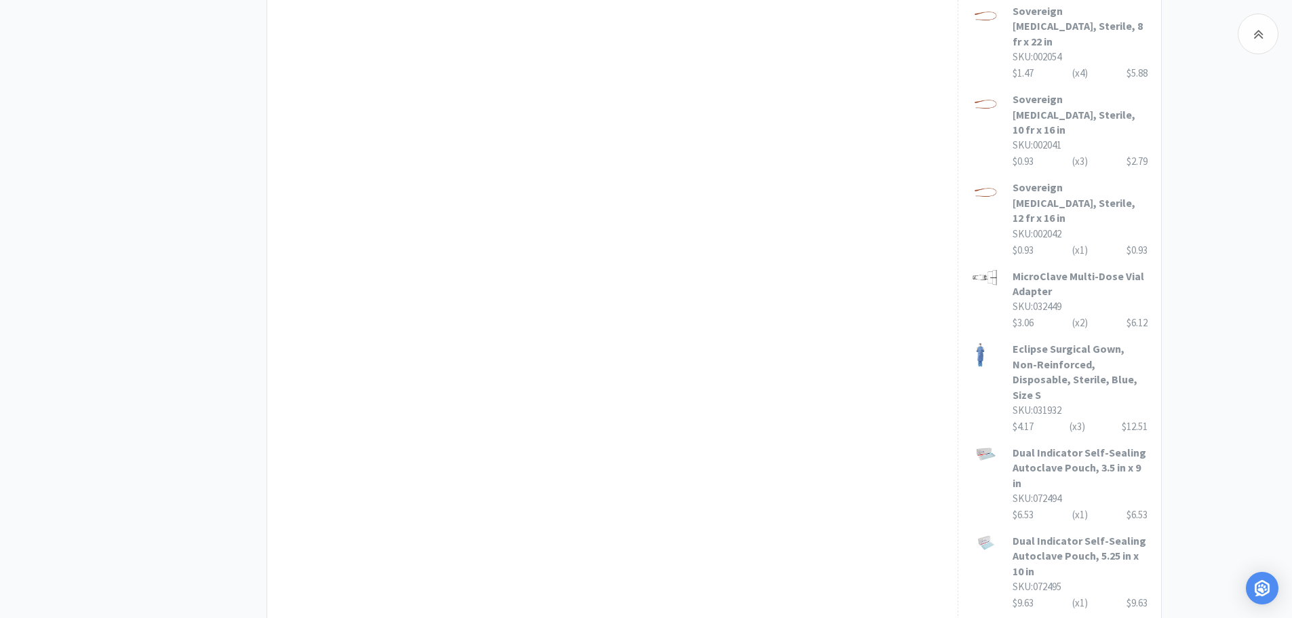
scroll to position [3356, 0]
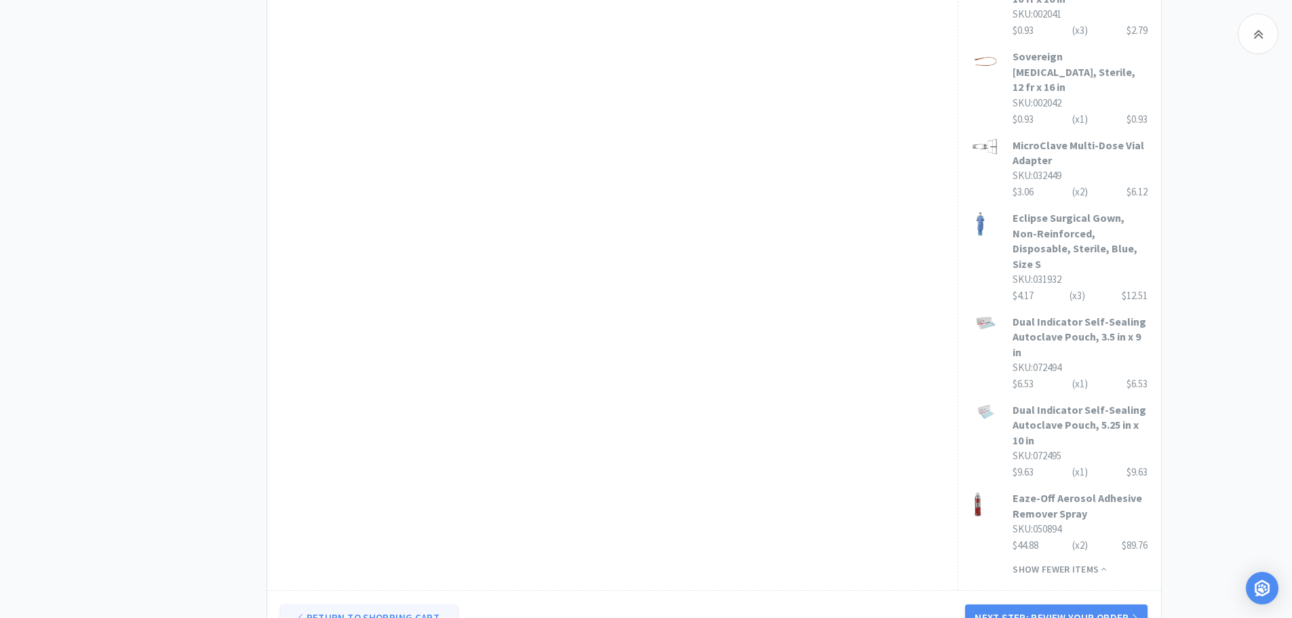
click at [386, 604] on link "Return to Shopping Cart" at bounding box center [369, 617] width 176 height 27
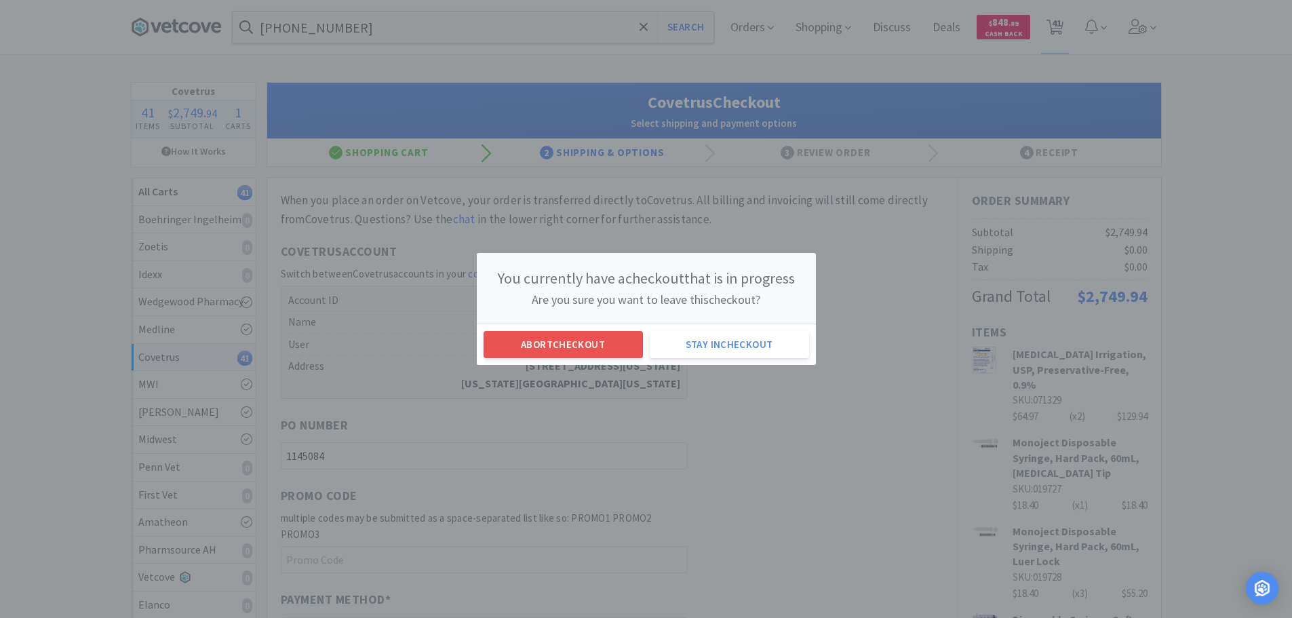
scroll to position [0, 0]
click at [601, 345] on button "Abort checkout" at bounding box center [567, 344] width 159 height 27
select select "4"
select select "3"
select select "1"
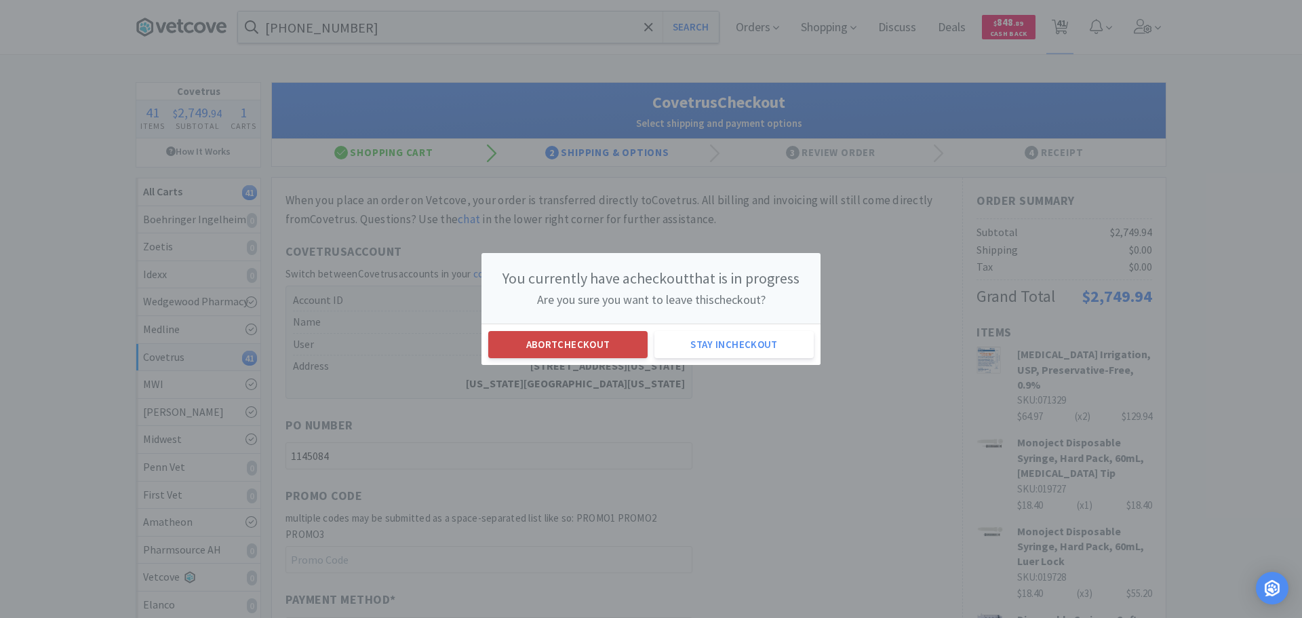
select select "3"
select select "1"
select select "6"
select select "1"
select select "2"
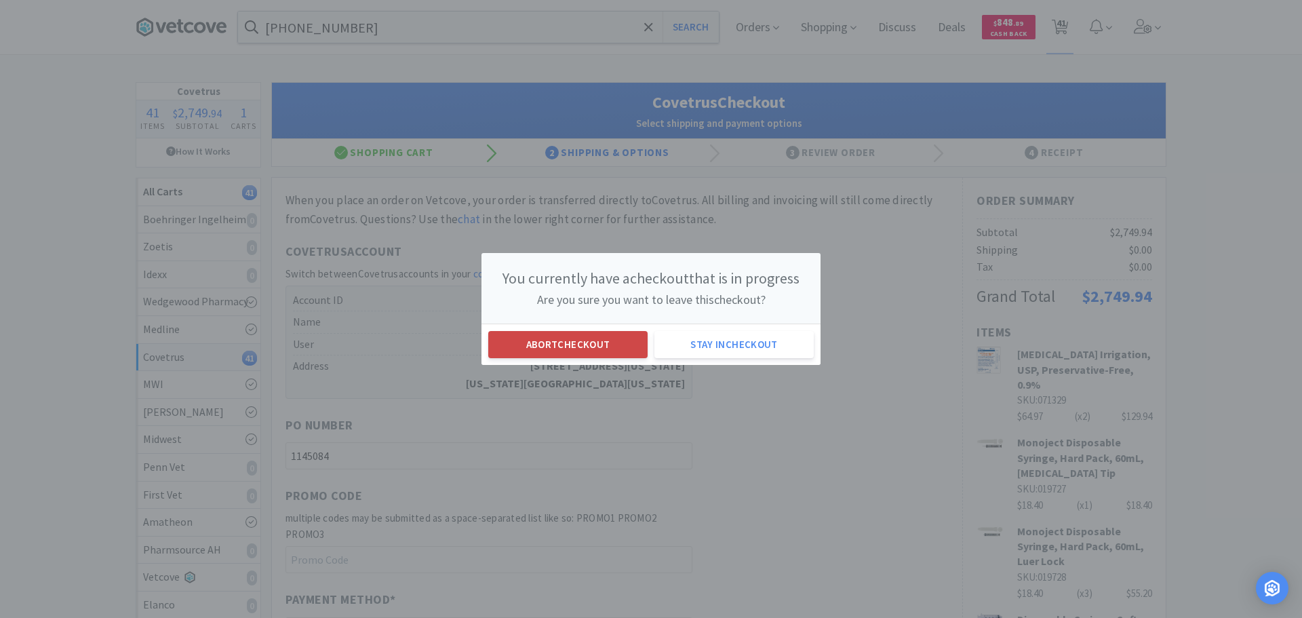
select select "118"
select select "111"
select select "3"
select select "45"
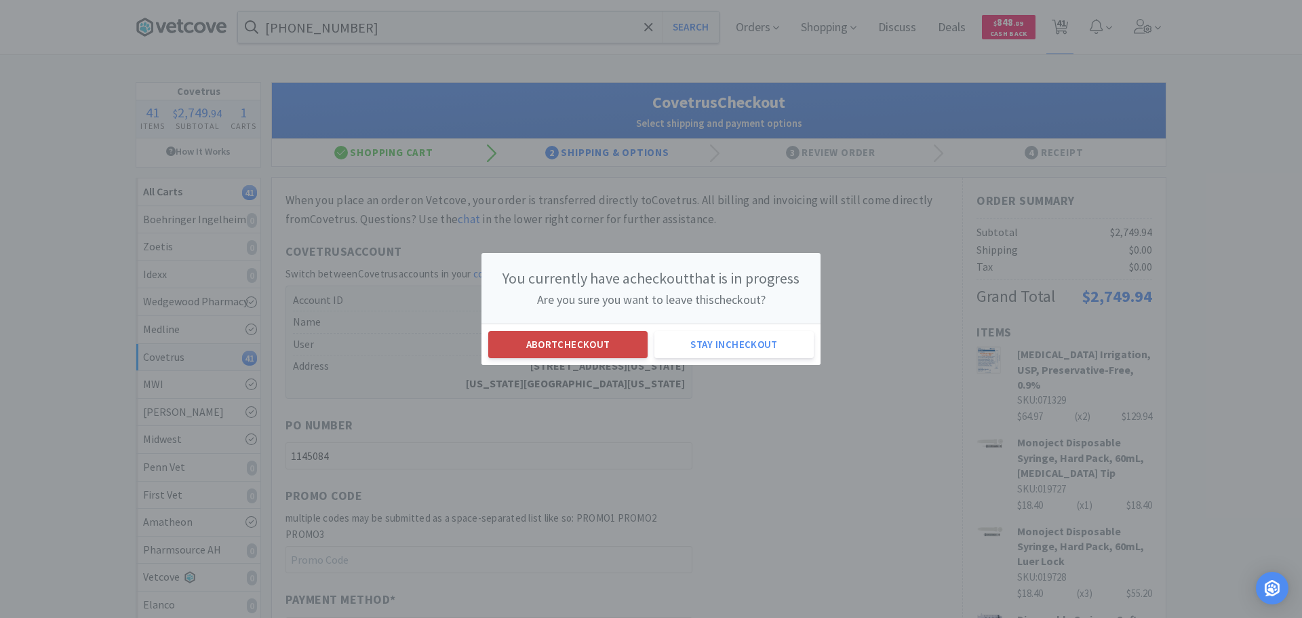
select select "45"
select select "55"
select select "10"
select select "2"
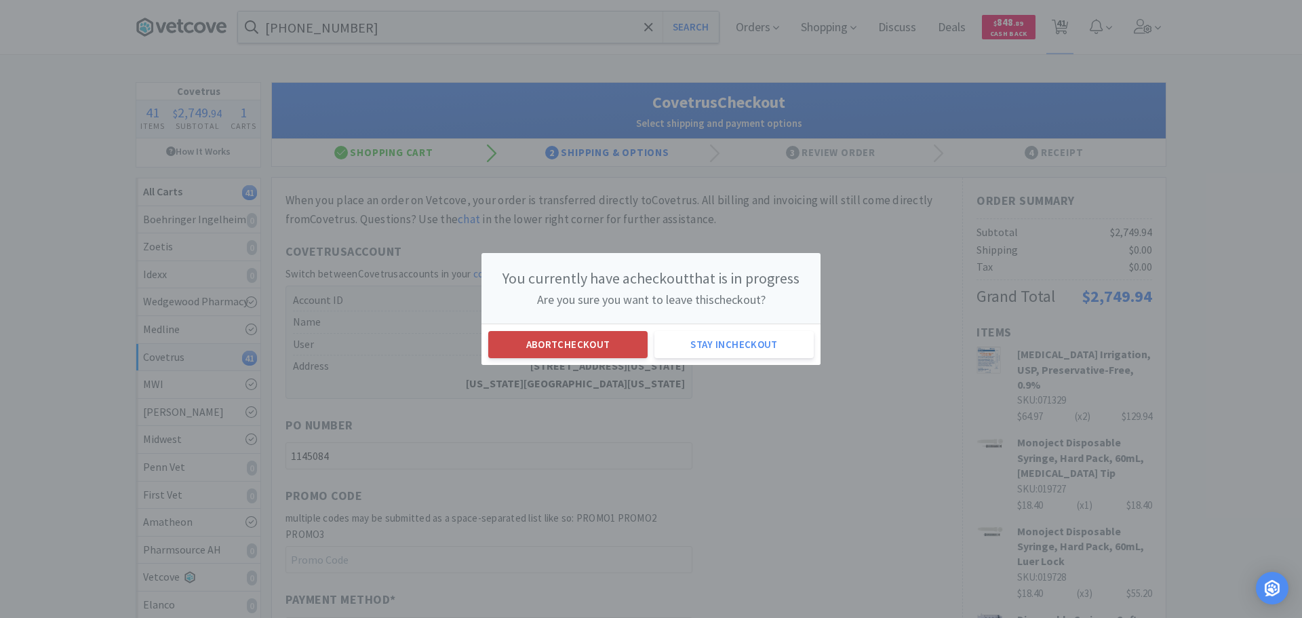
select select "2"
select select "124"
select select "3"
select select "5"
select select "3"
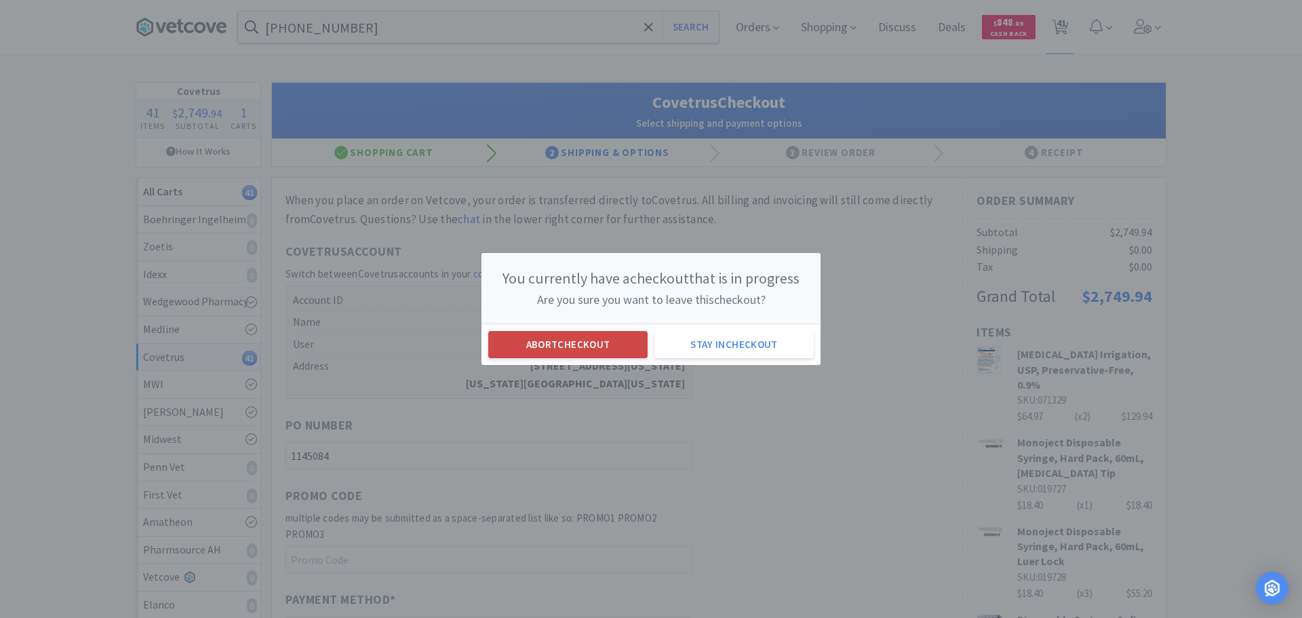
select select "1"
select select "3"
select select "1"
select select "2"
select select "1"
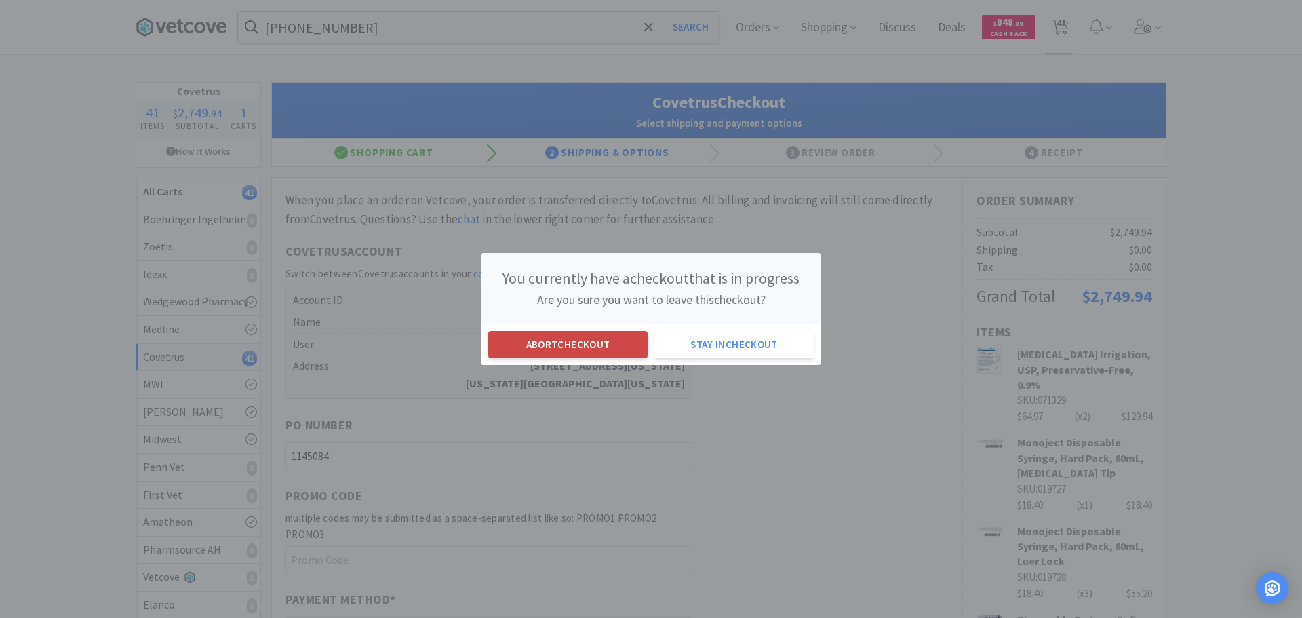
select select "3"
select select "1"
select select "8"
select select "3"
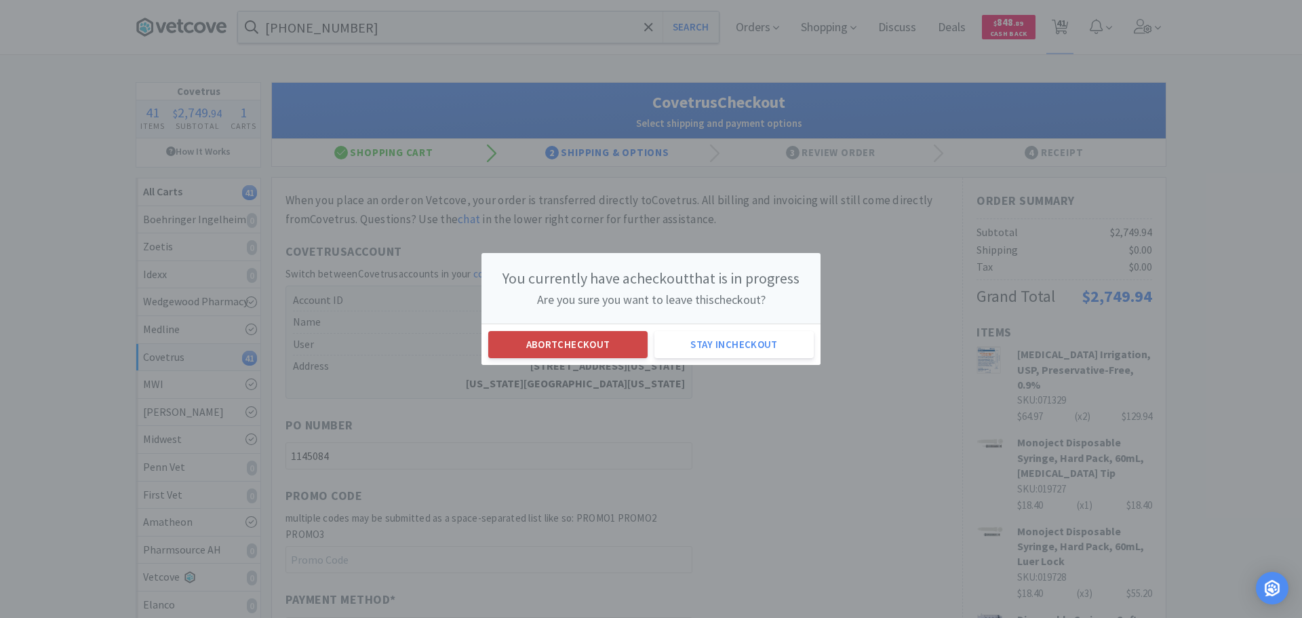
select select "4"
select select "1"
select select "2"
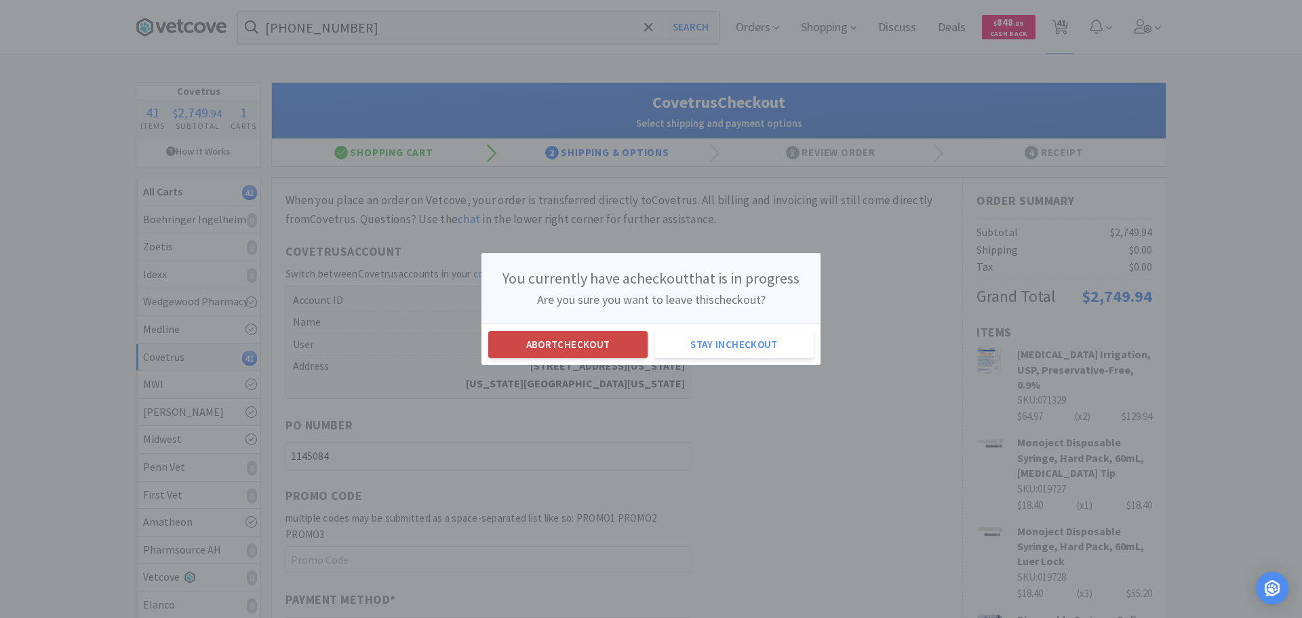
select select "3"
select select "2"
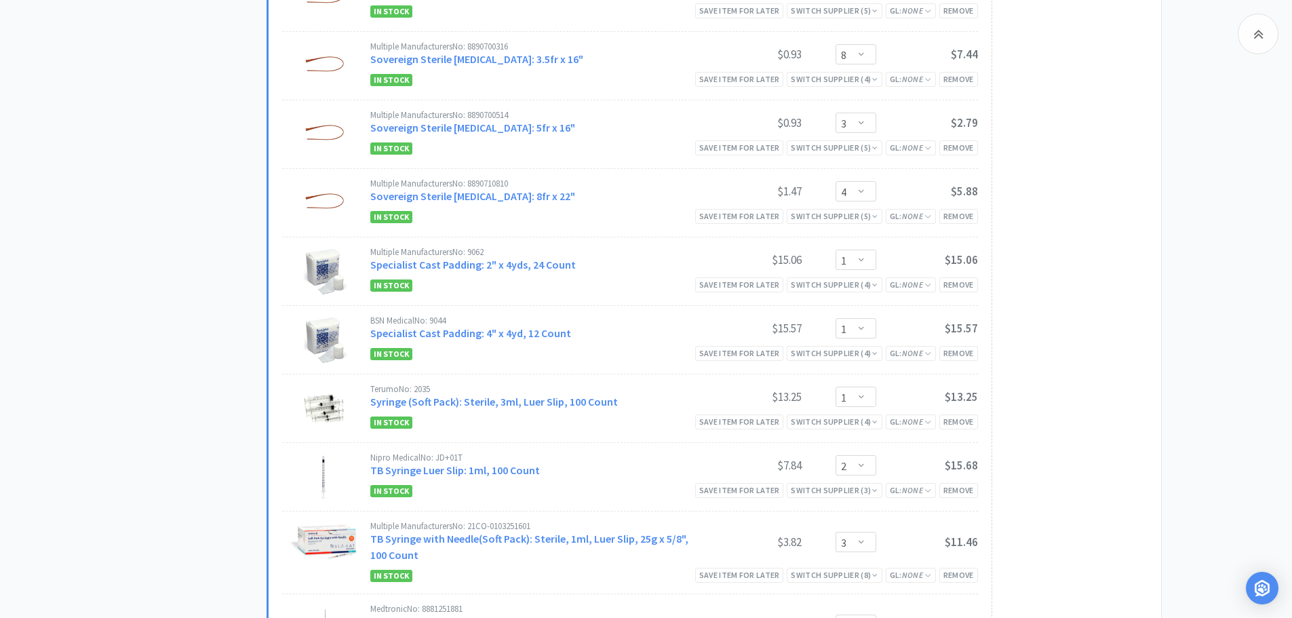
scroll to position [2373, 0]
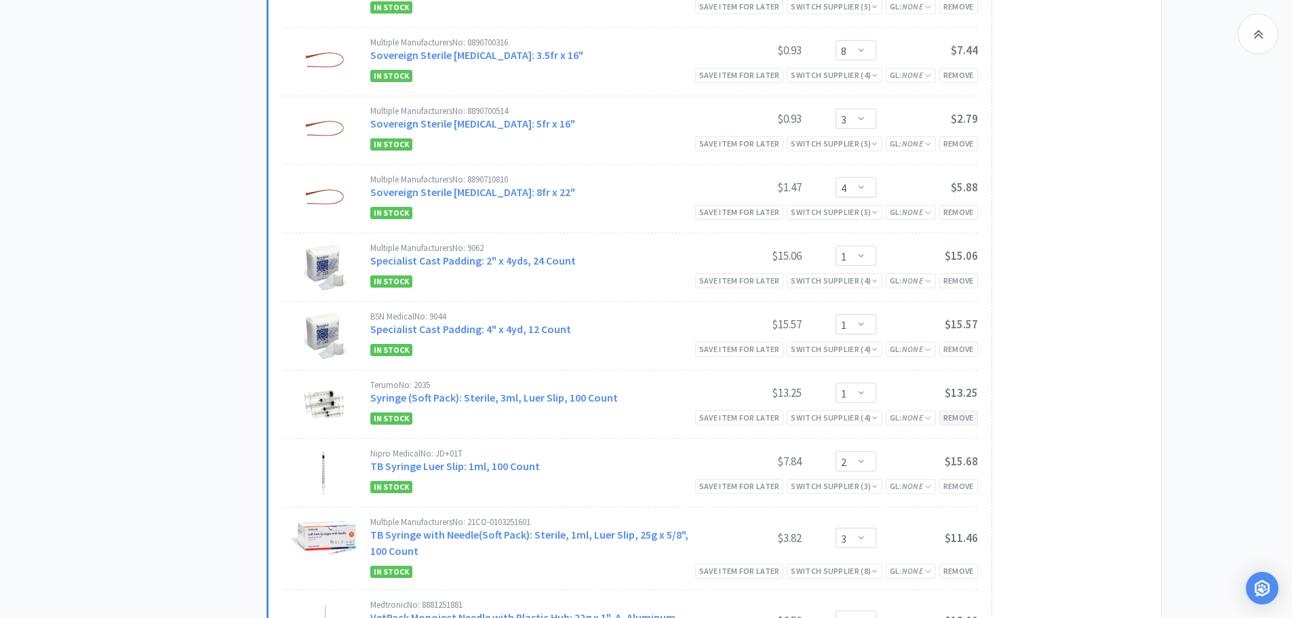
click at [949, 419] on div "Remove" at bounding box center [958, 417] width 39 height 14
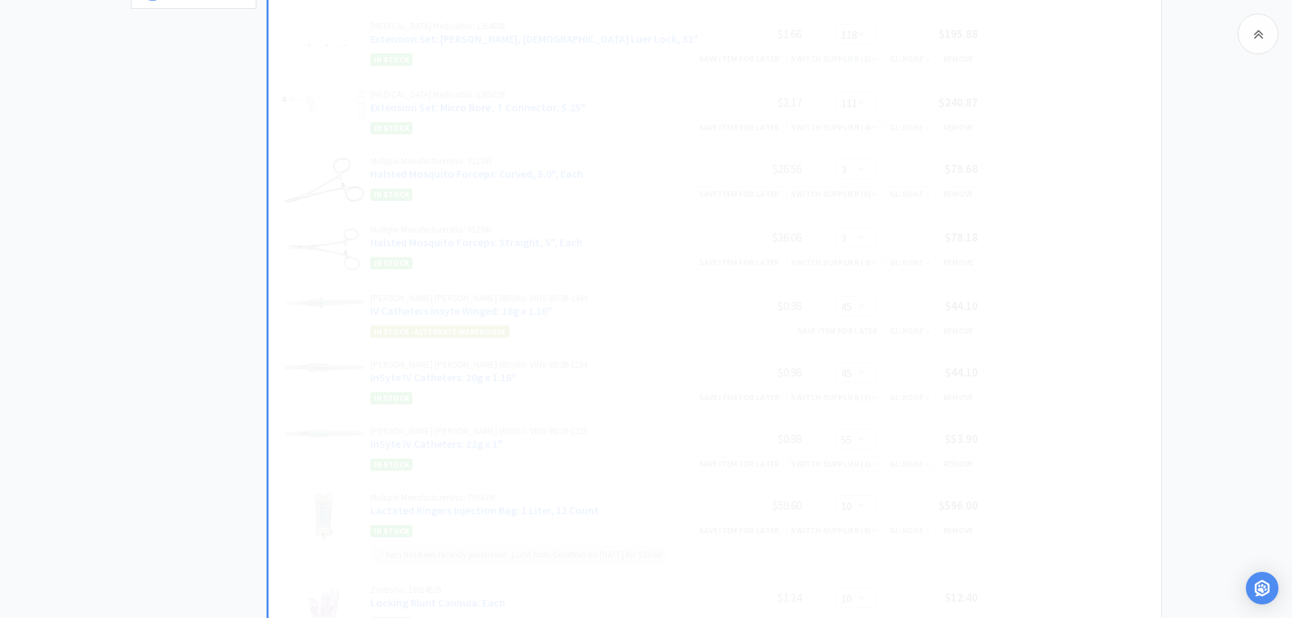
scroll to position [0, 0]
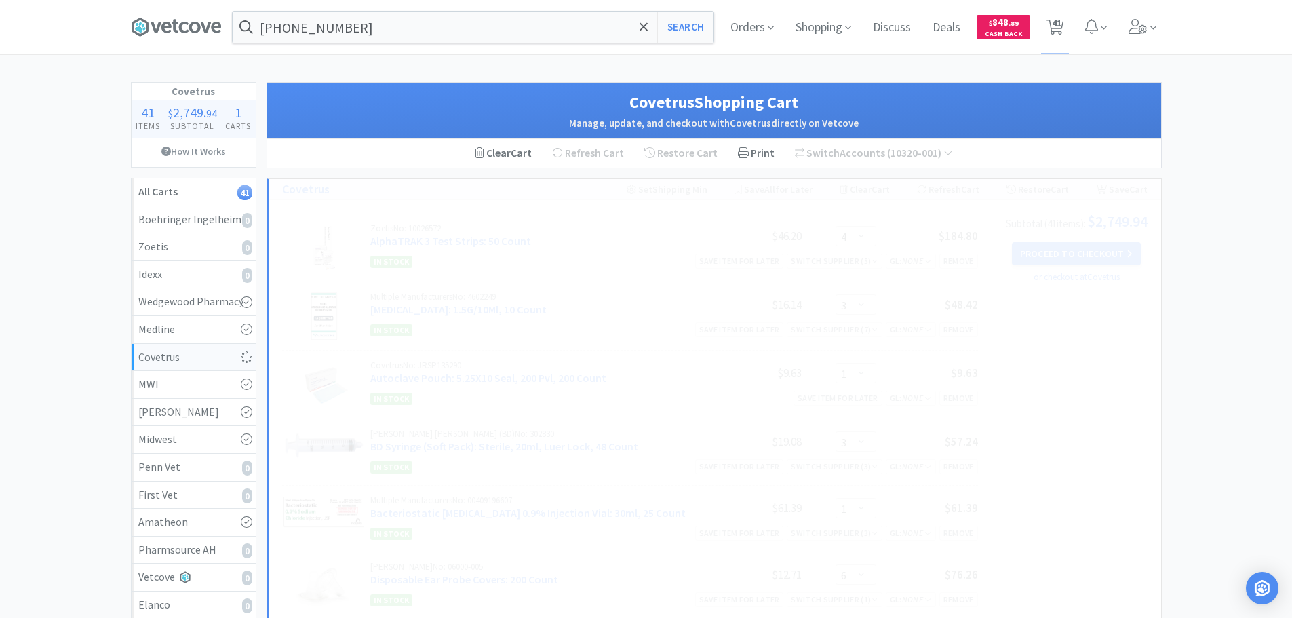
select select "2"
select select "3"
select select "2"
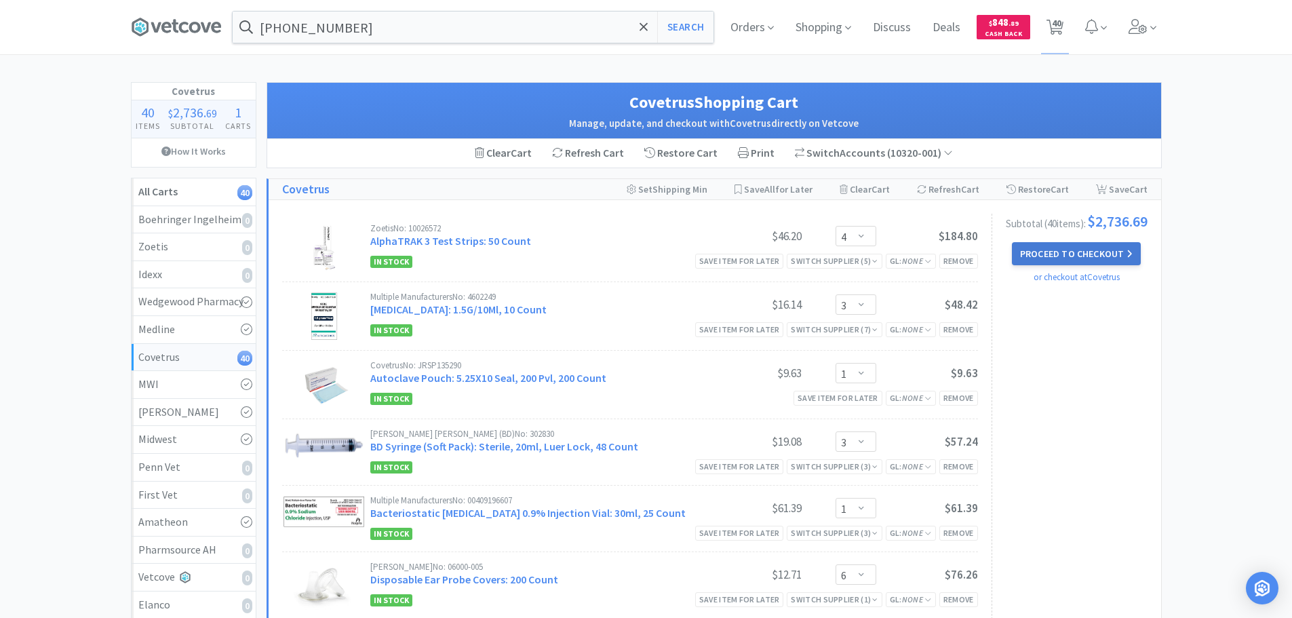
click at [1080, 252] on button "Proceed to Checkout" at bounding box center [1076, 253] width 129 height 23
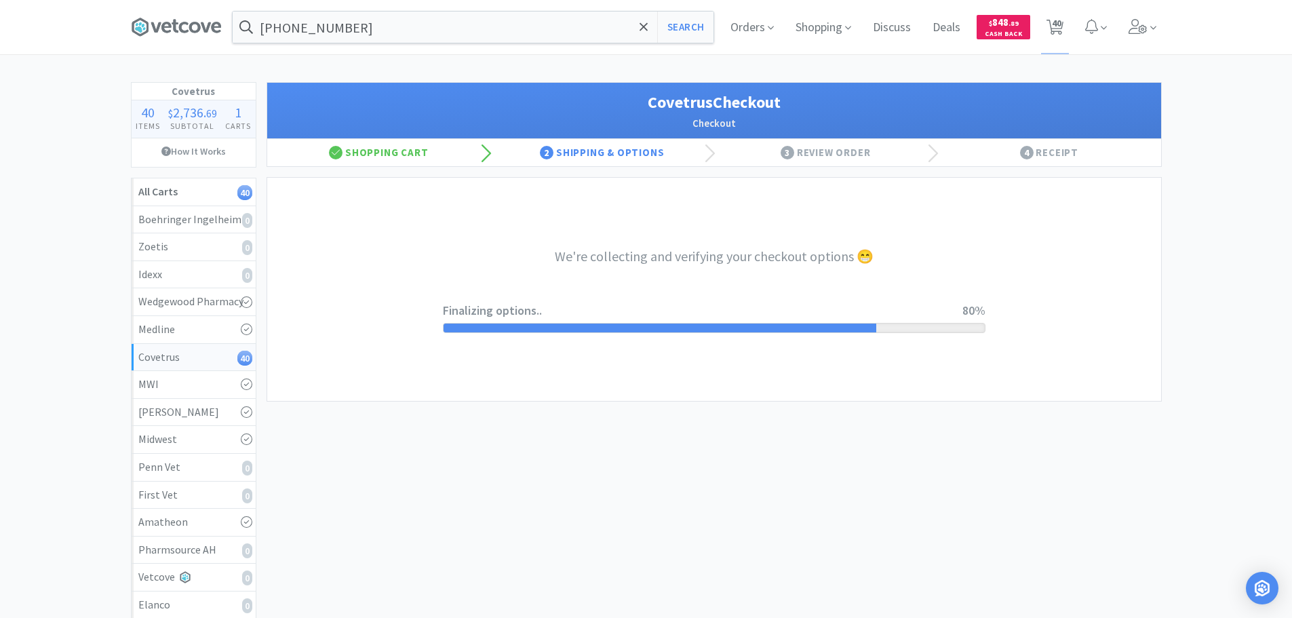
select select "ACCOUNT"
select select "cvt-standard-net"
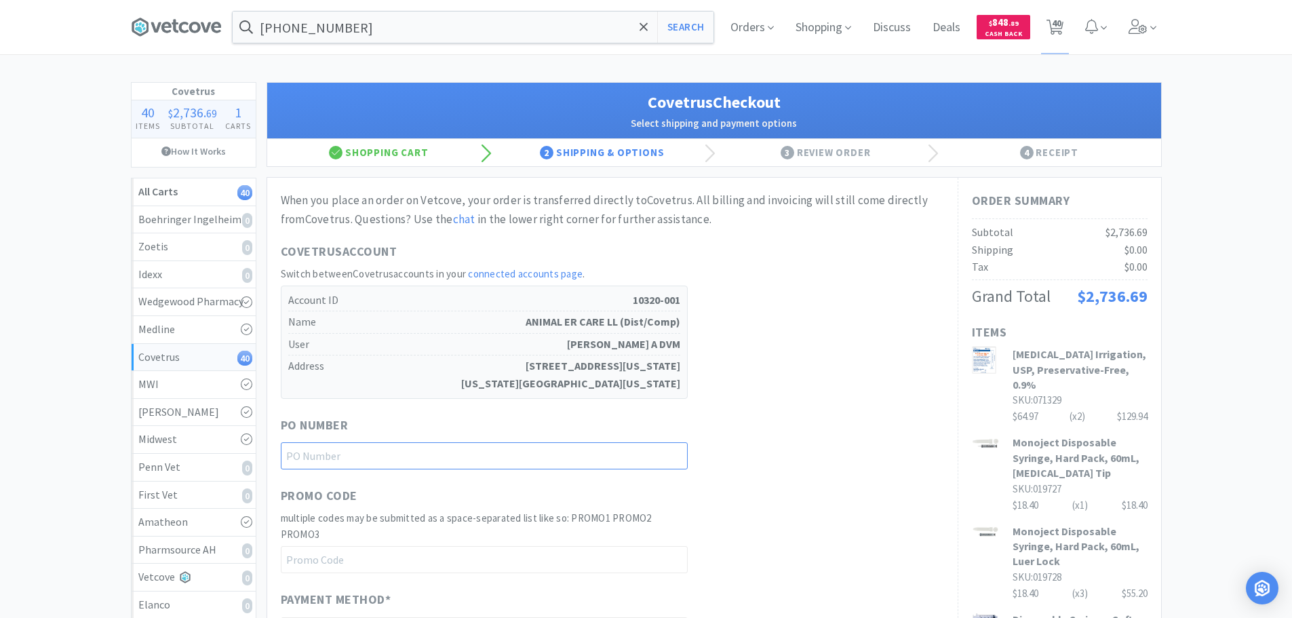
click at [514, 447] on input "text" at bounding box center [484, 455] width 407 height 27
paste input "1145084"
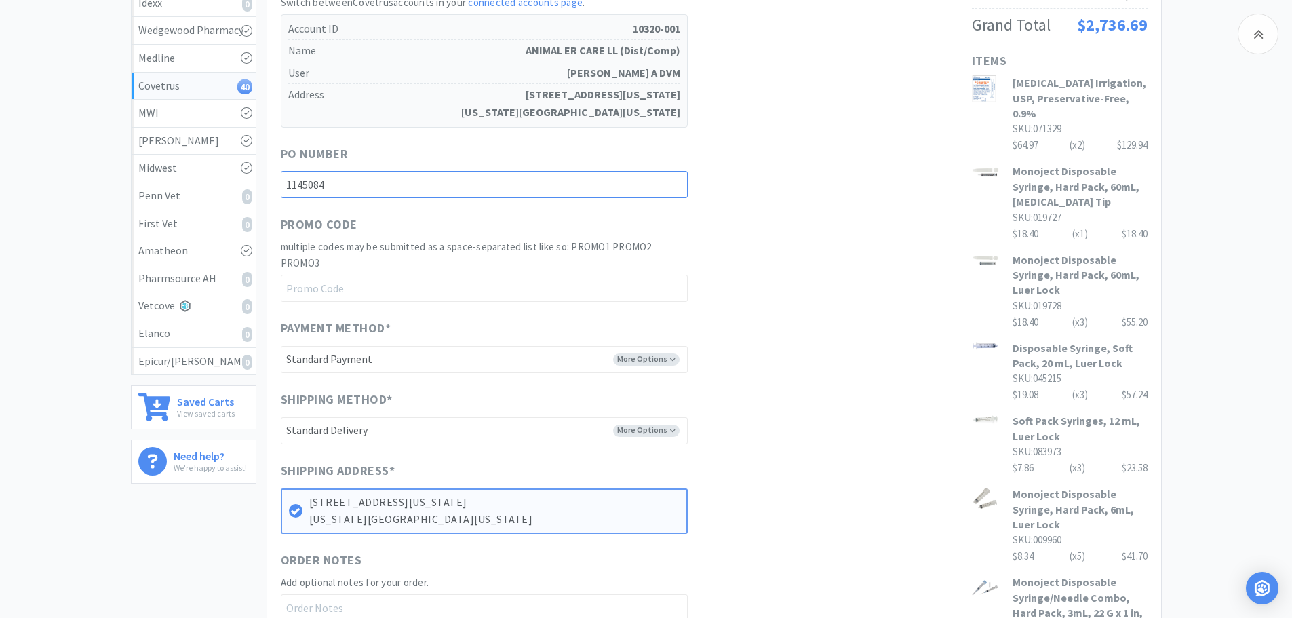
scroll to position [678, 0]
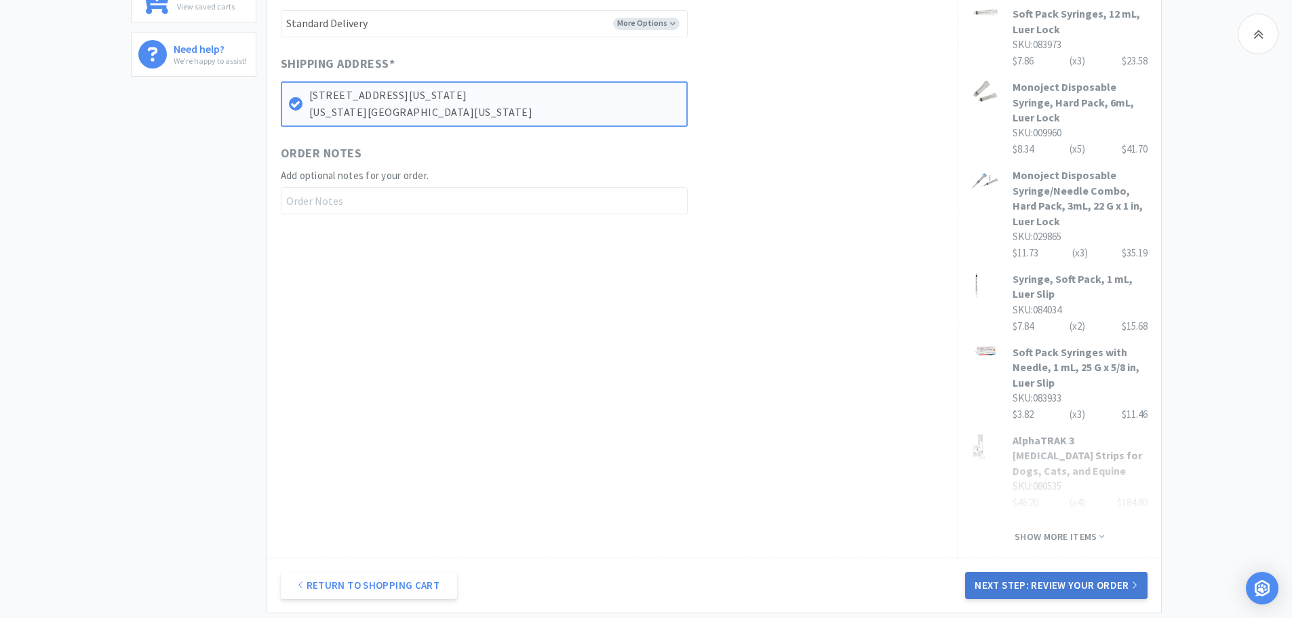
type input "1145084"
click at [1068, 589] on button "Next Step: Review Your Order" at bounding box center [1056, 585] width 182 height 27
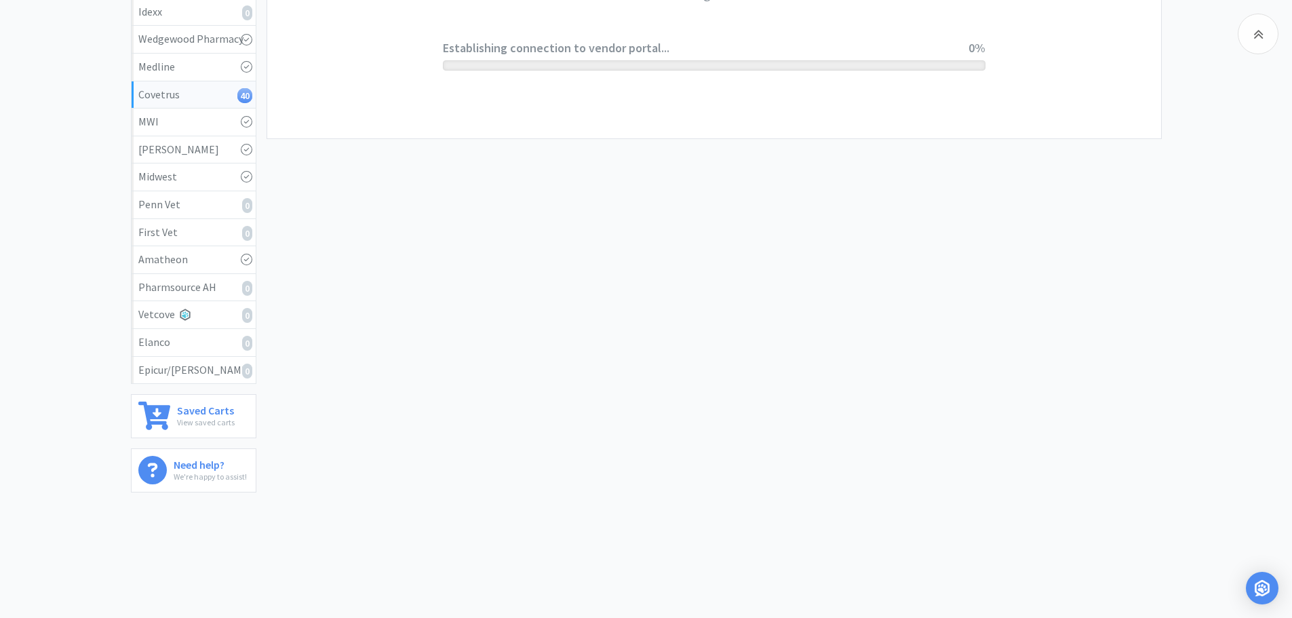
scroll to position [0, 0]
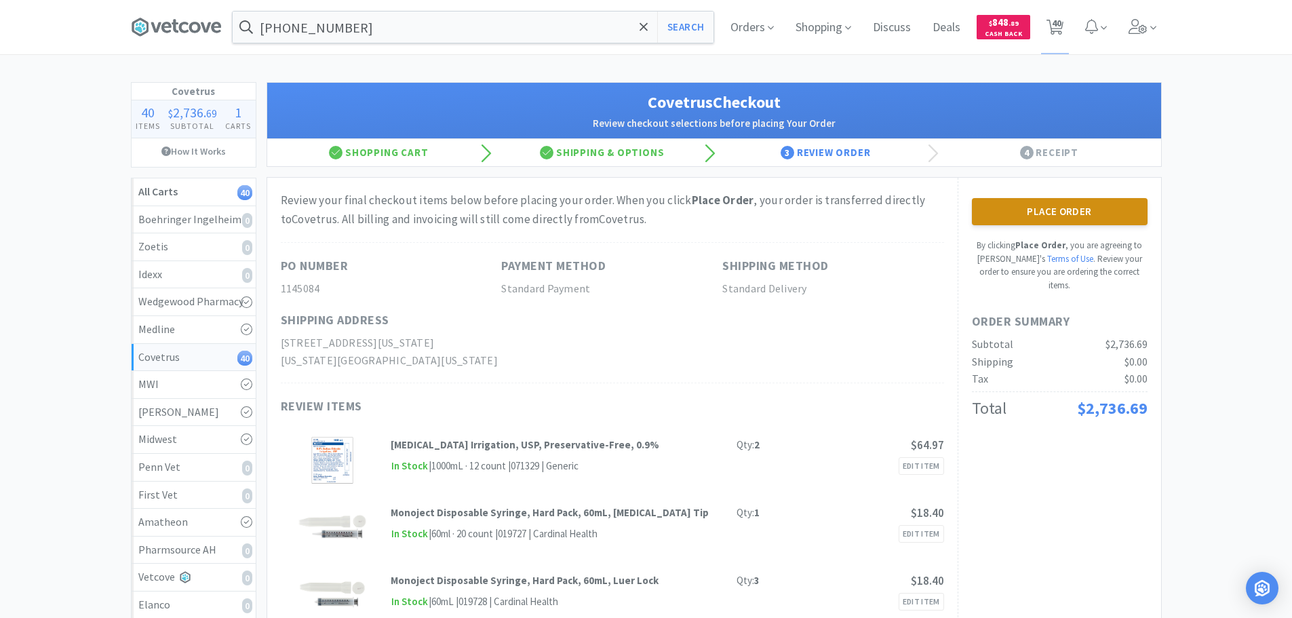
click at [1025, 215] on button "Place Order" at bounding box center [1060, 211] width 176 height 27
